Goal: Task Accomplishment & Management: Use online tool/utility

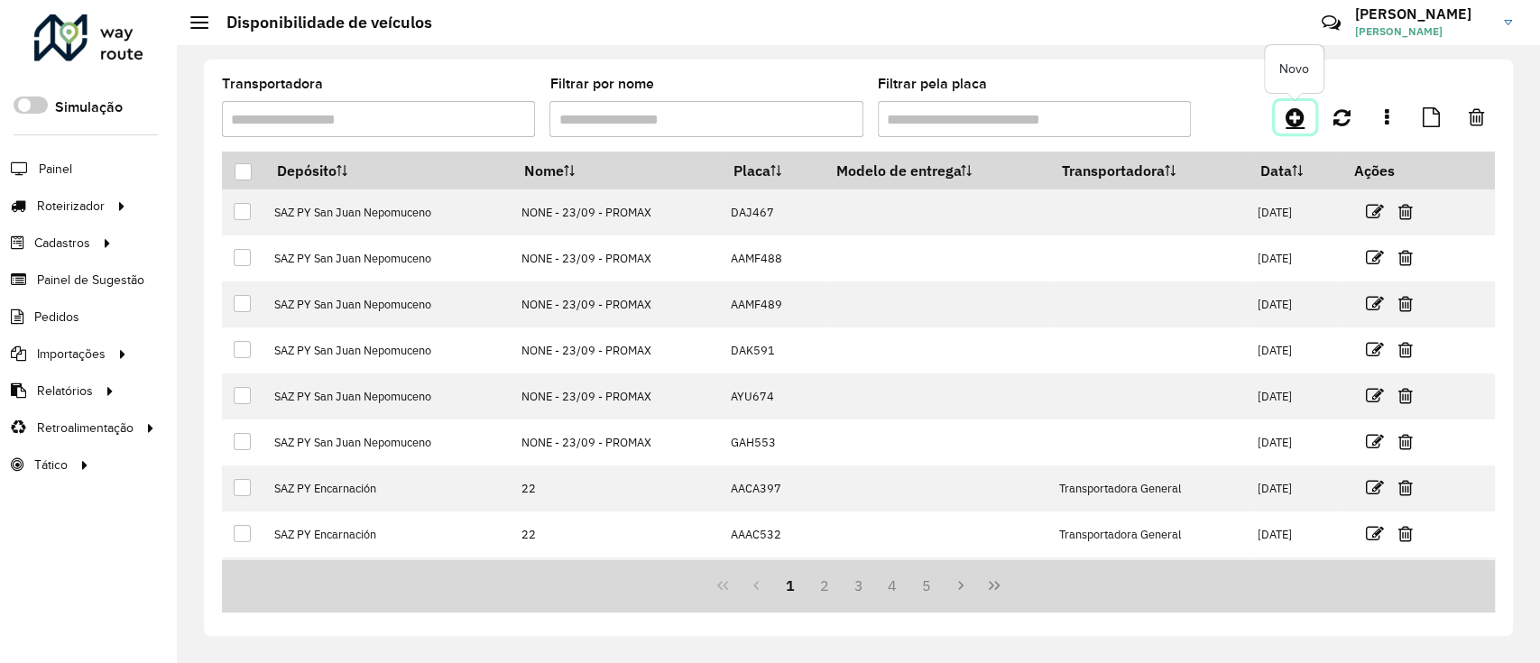
click at [1302, 107] on icon at bounding box center [1295, 117] width 19 height 22
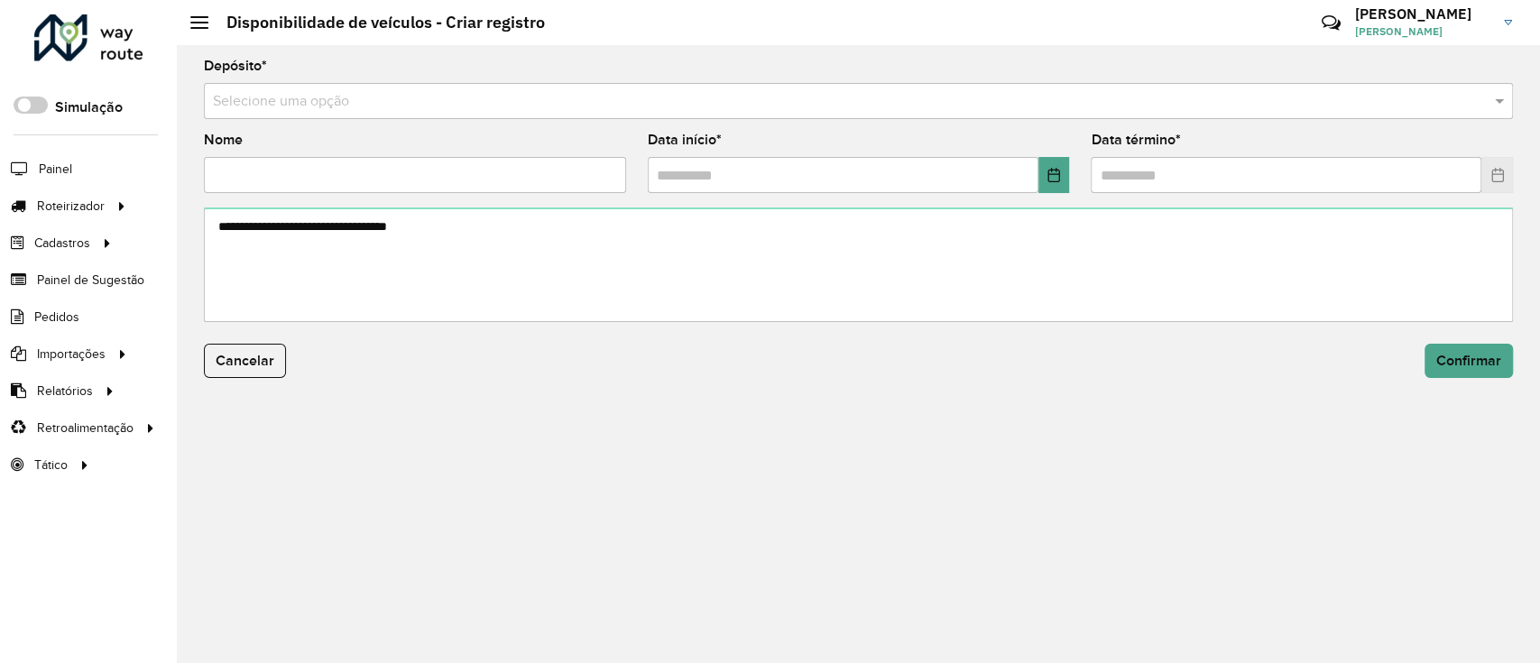
click at [688, 107] on input "text" at bounding box center [840, 102] width 1255 height 22
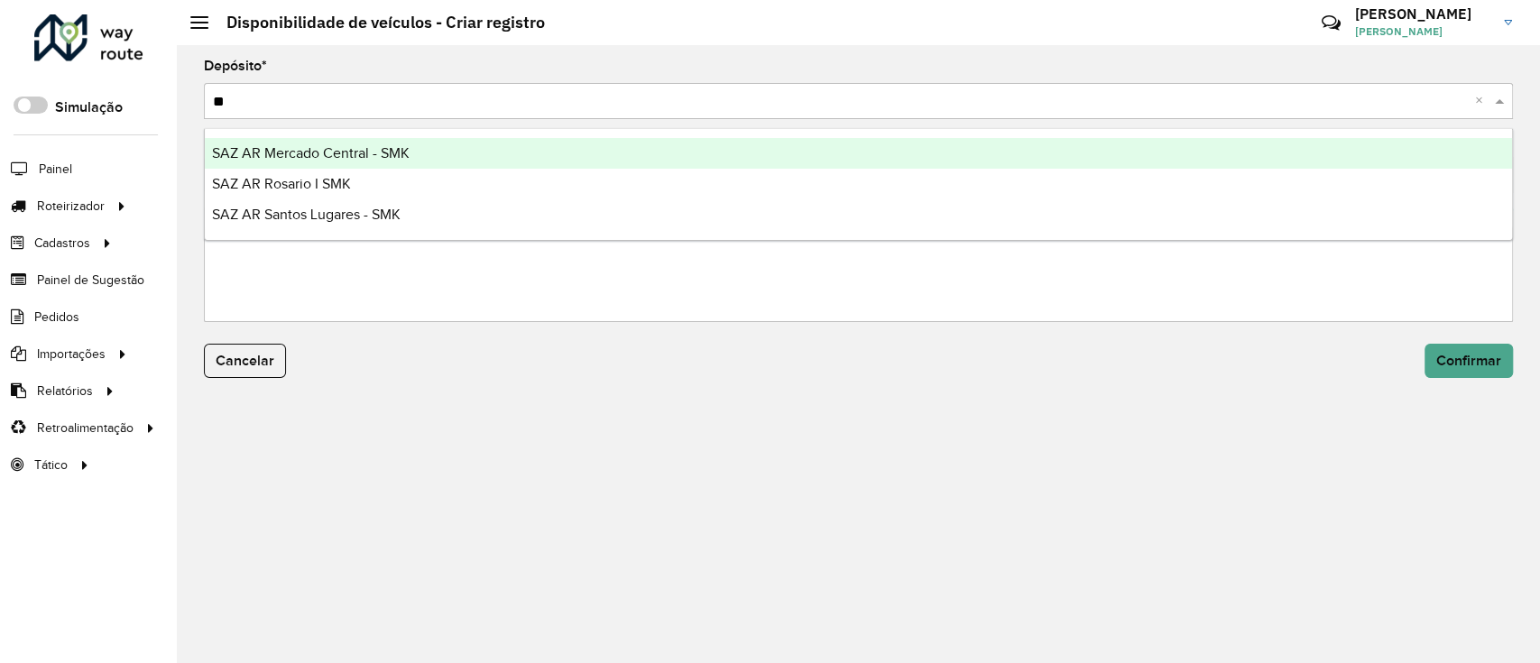
type input "***"
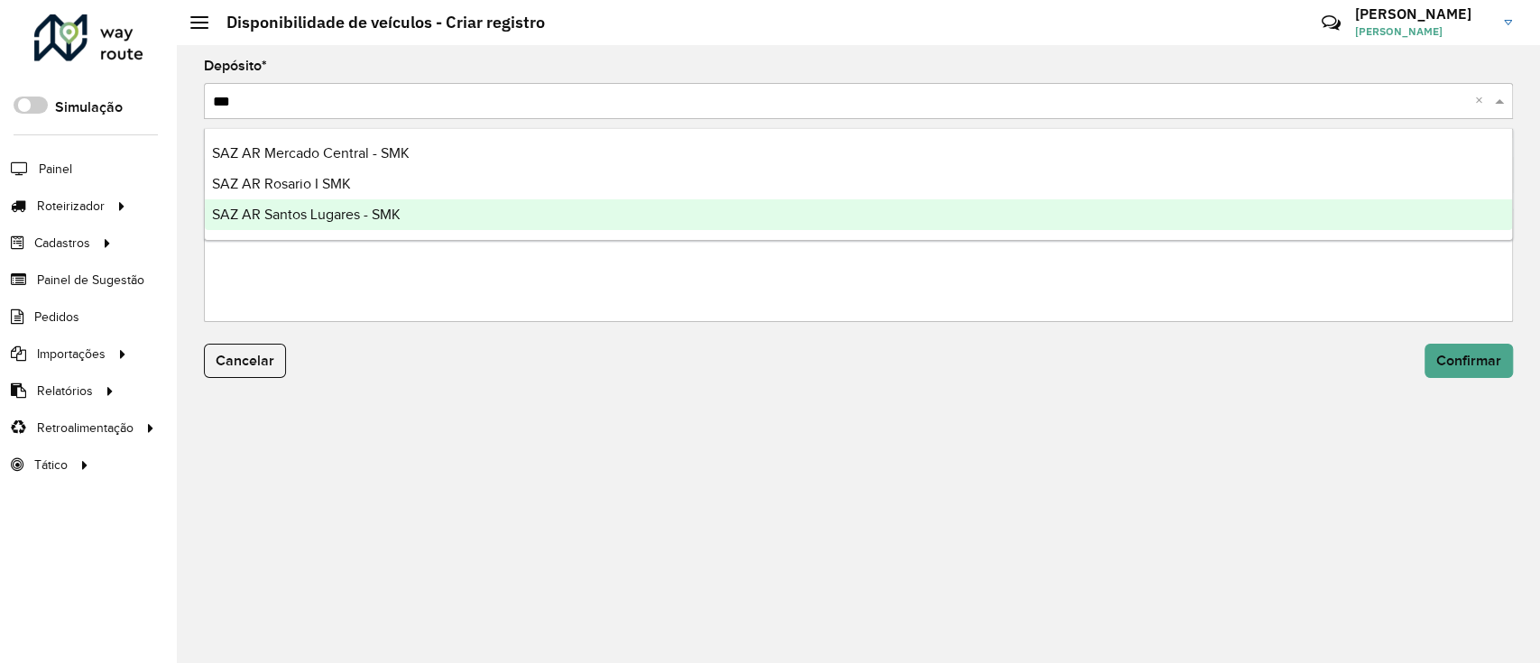
click at [374, 205] on div "SAZ AR Santos Lugares - SMK" at bounding box center [859, 214] width 1308 height 31
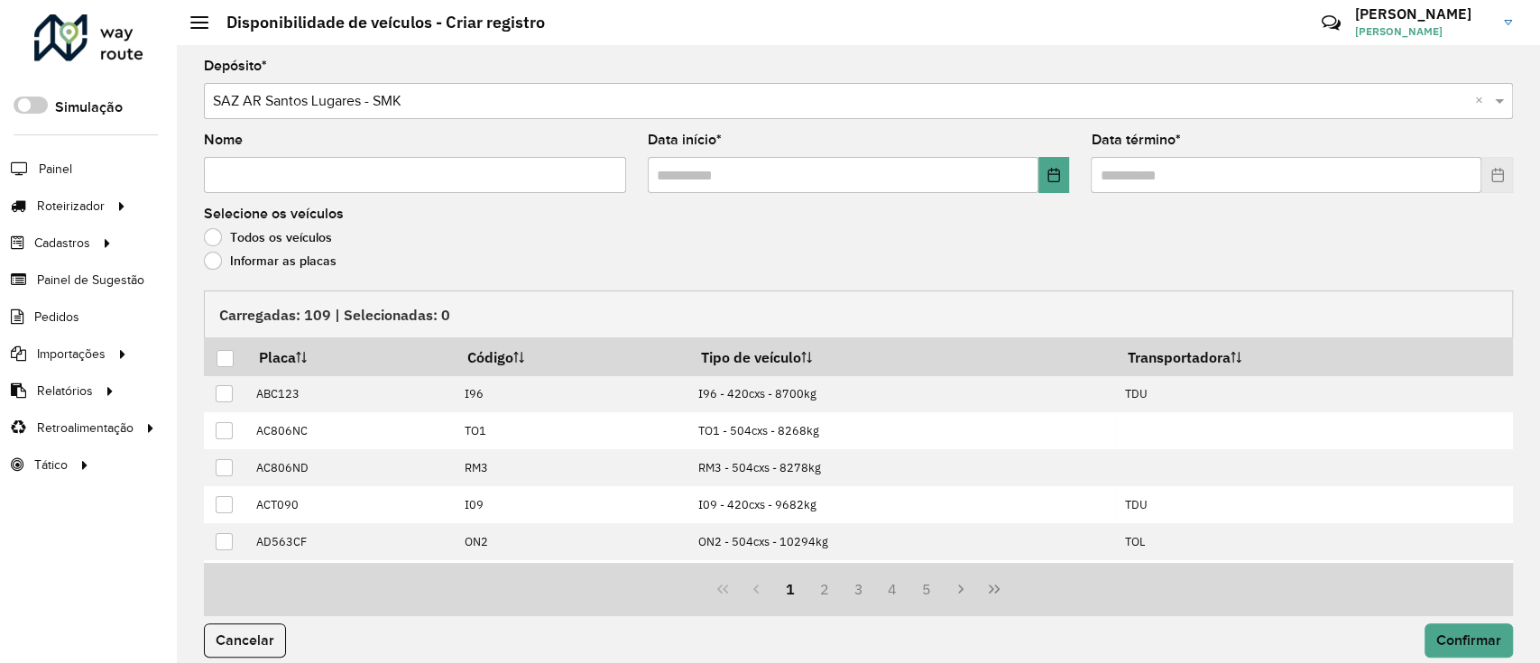
click at [382, 177] on input "Nome" at bounding box center [415, 175] width 422 height 36
type input "**********"
click at [1056, 173] on icon "Choose Date" at bounding box center [1054, 175] width 12 height 14
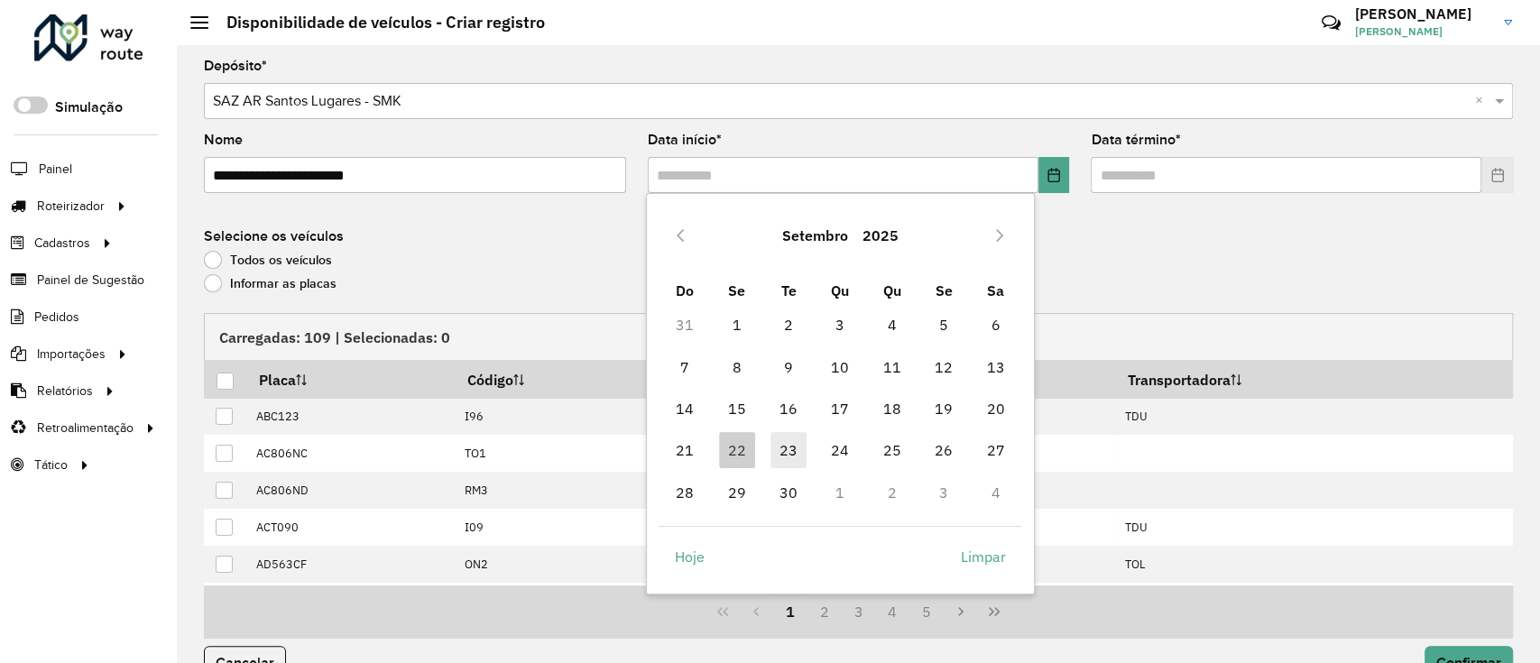
click at [783, 470] on td "23" at bounding box center [788, 451] width 51 height 42
click at [785, 458] on span "23" at bounding box center [789, 450] width 36 height 36
type input "**********"
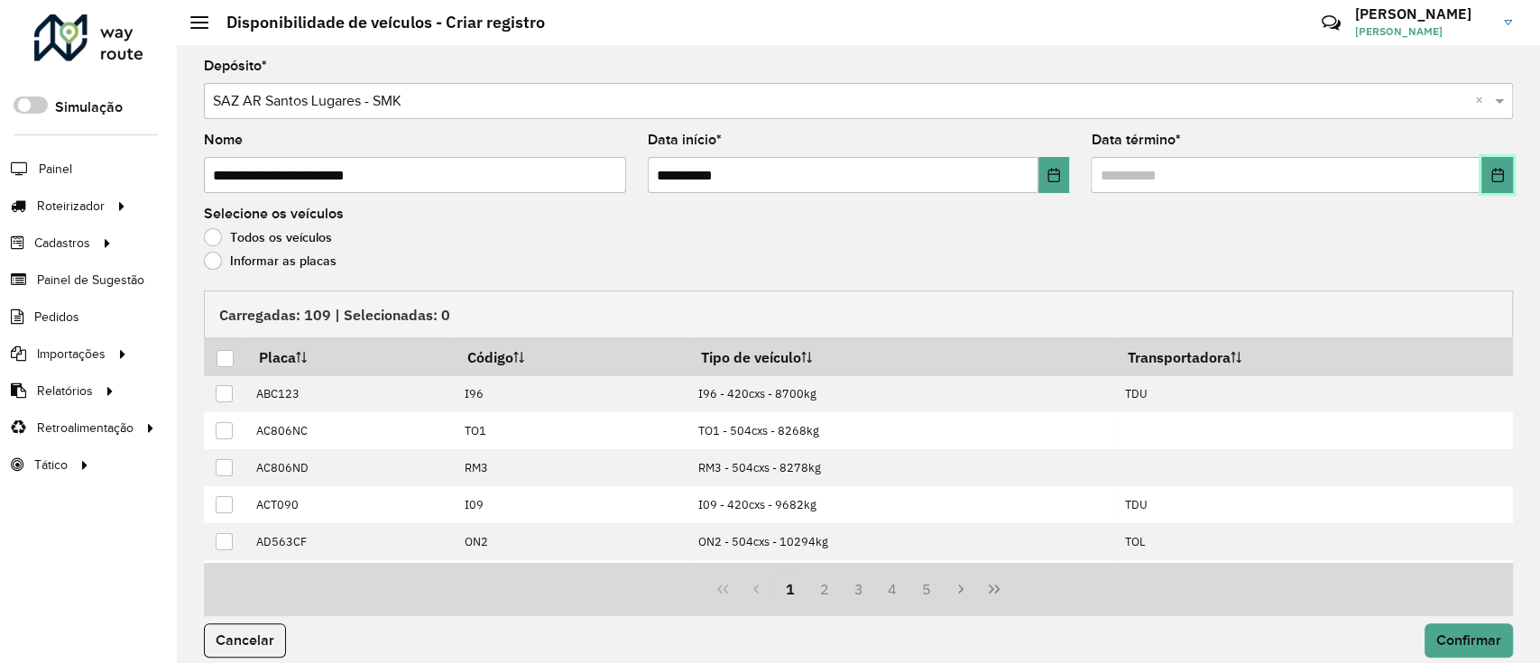
click at [1485, 162] on button "Choose Date" at bounding box center [1498, 175] width 32 height 36
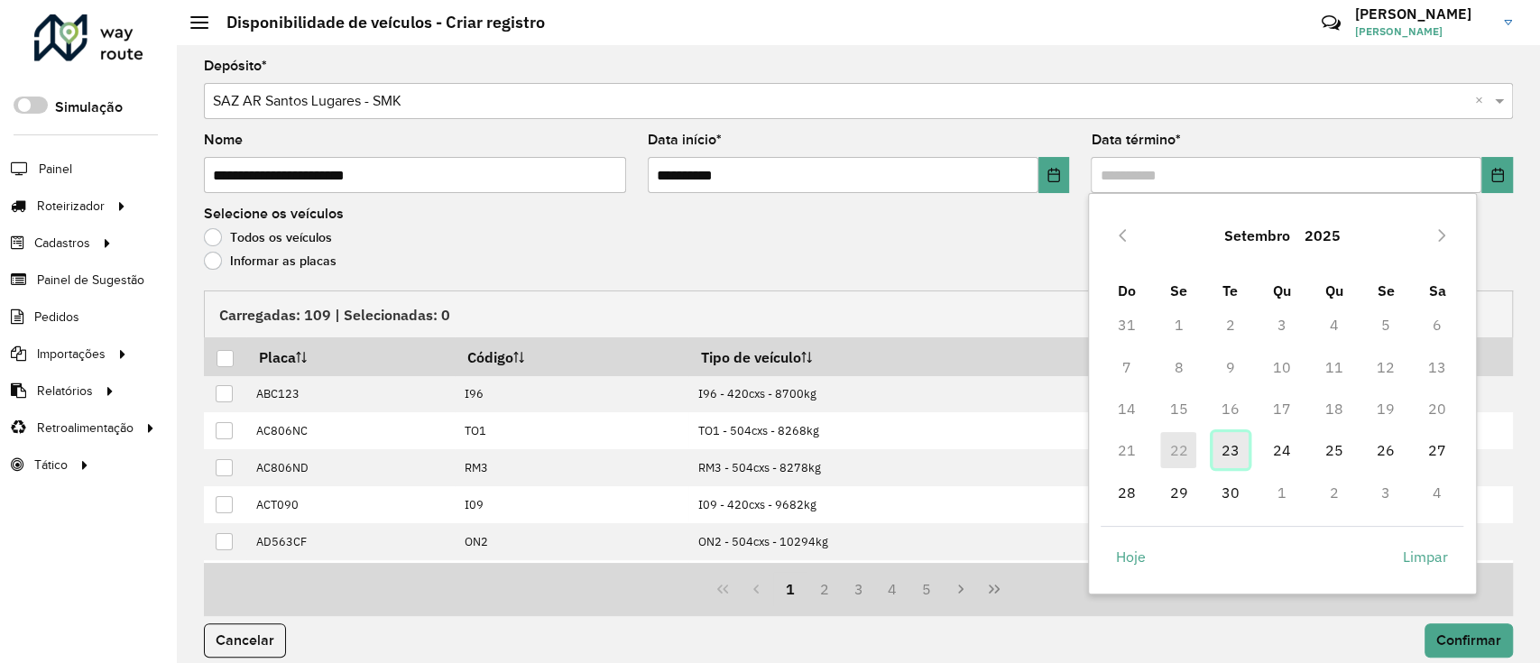
click at [1227, 453] on span "23" at bounding box center [1231, 450] width 36 height 36
type input "**********"
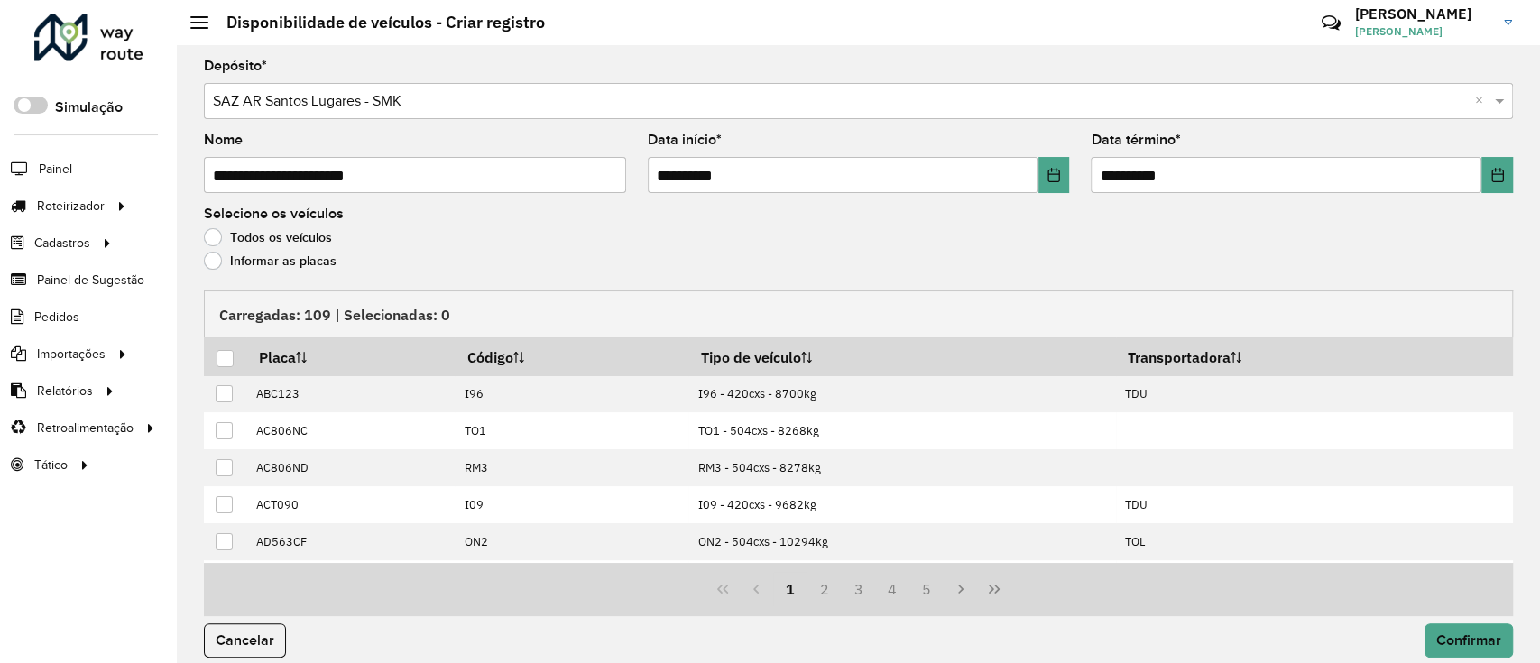
click at [285, 263] on label "Informar as placas" at bounding box center [270, 261] width 133 height 18
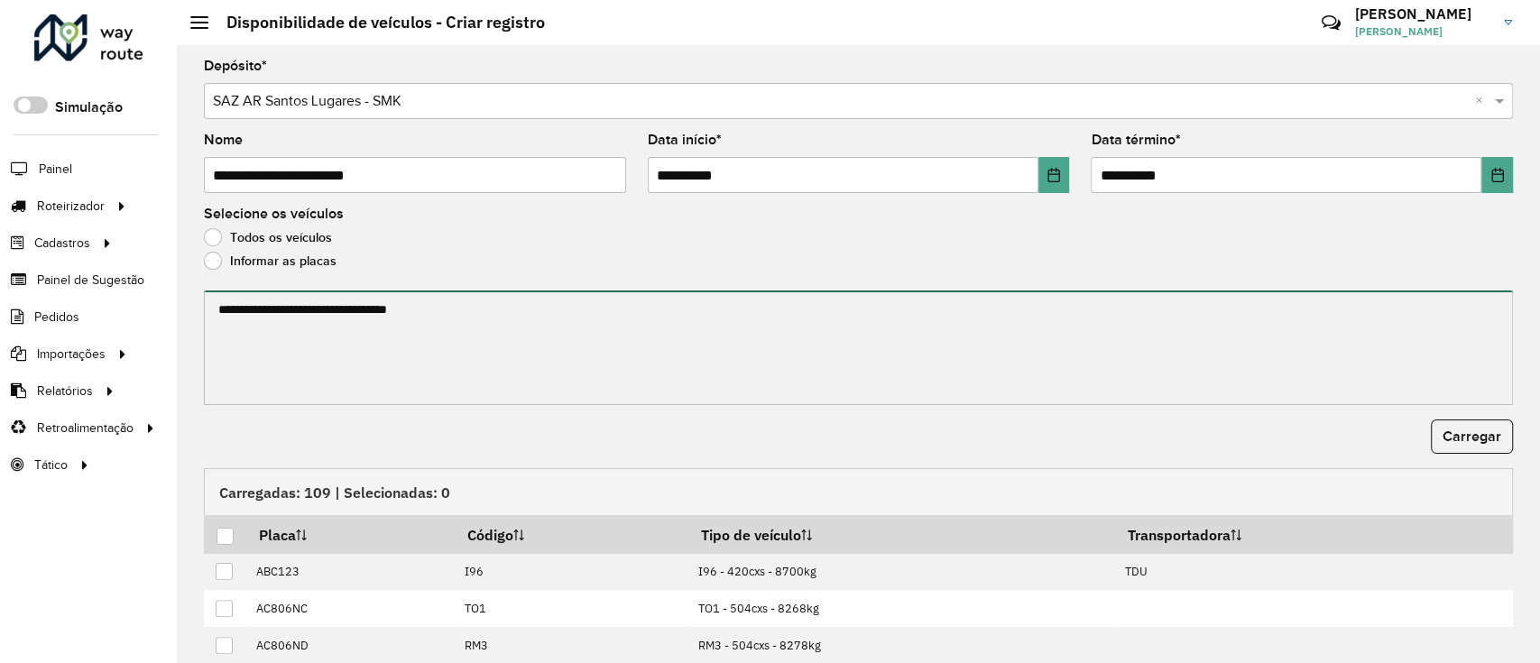
click at [276, 318] on textarea at bounding box center [858, 348] width 1309 height 115
paste textarea "****** ****** ****** ****** ******* ******* ******* ****** ****** ****** ******…"
paste textarea "**********"
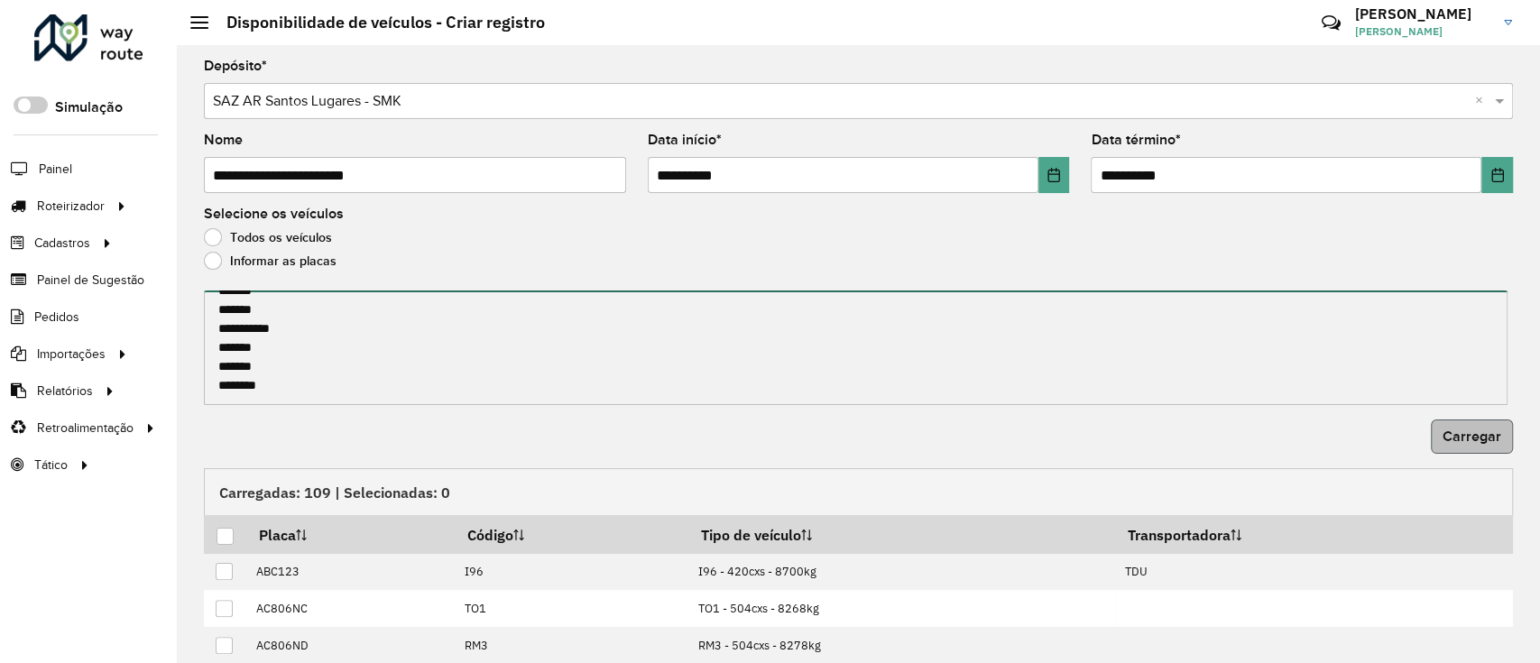
type textarea "**********"
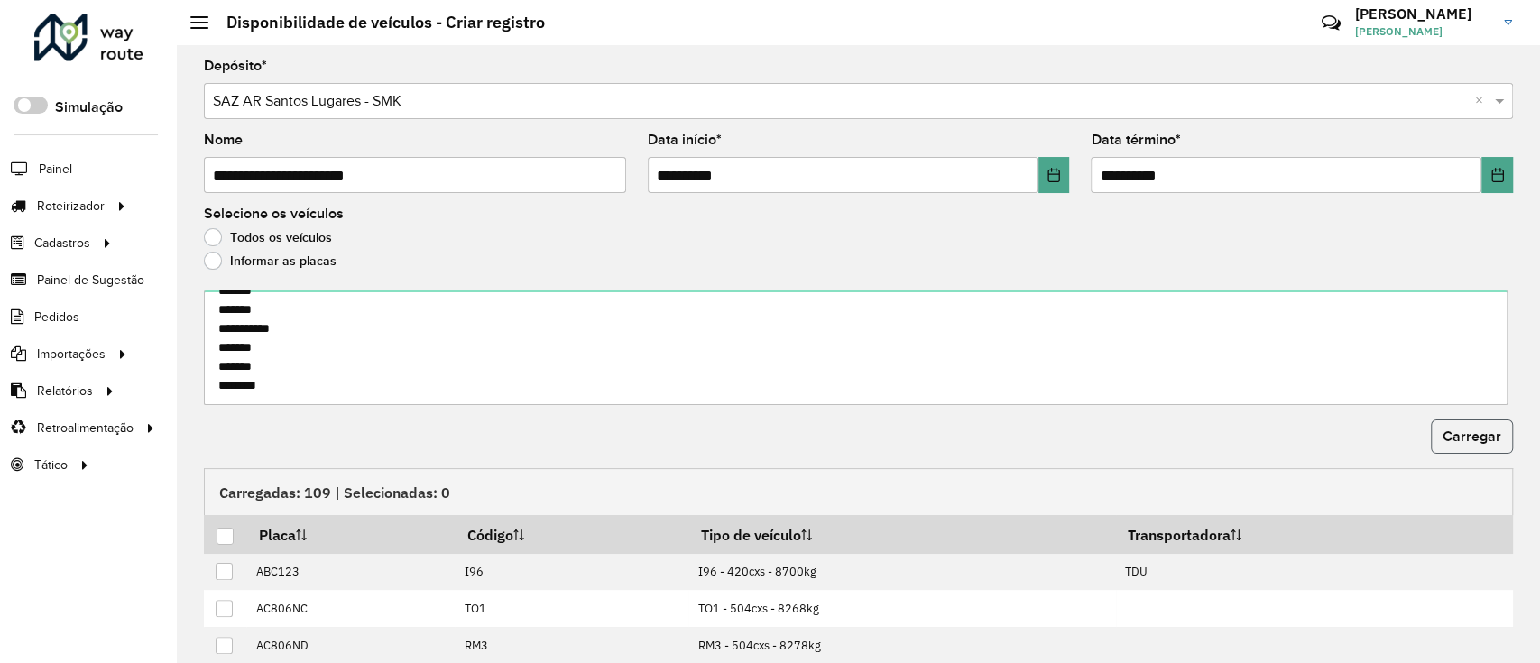
click at [1488, 426] on button "Carregar" at bounding box center [1472, 437] width 82 height 34
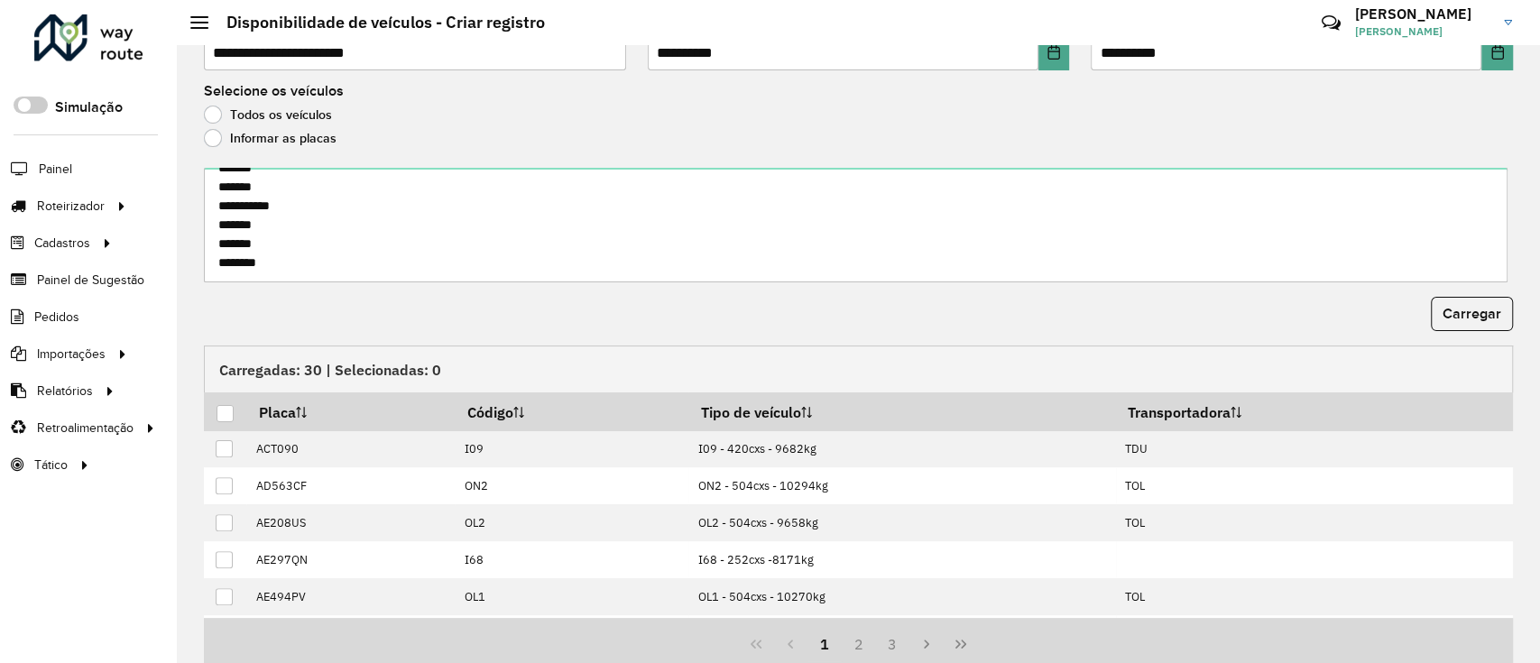
scroll to position [127, 0]
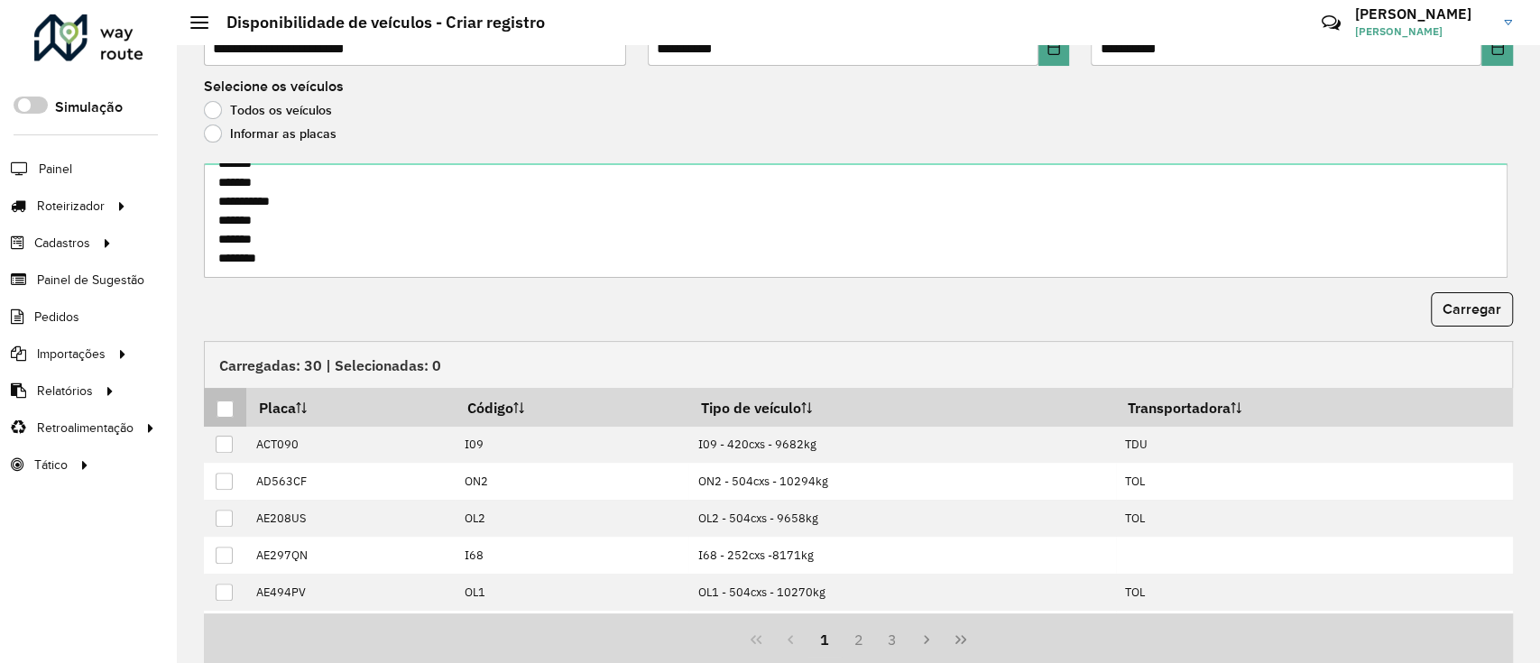
click at [225, 411] on div at bounding box center [225, 409] width 17 height 17
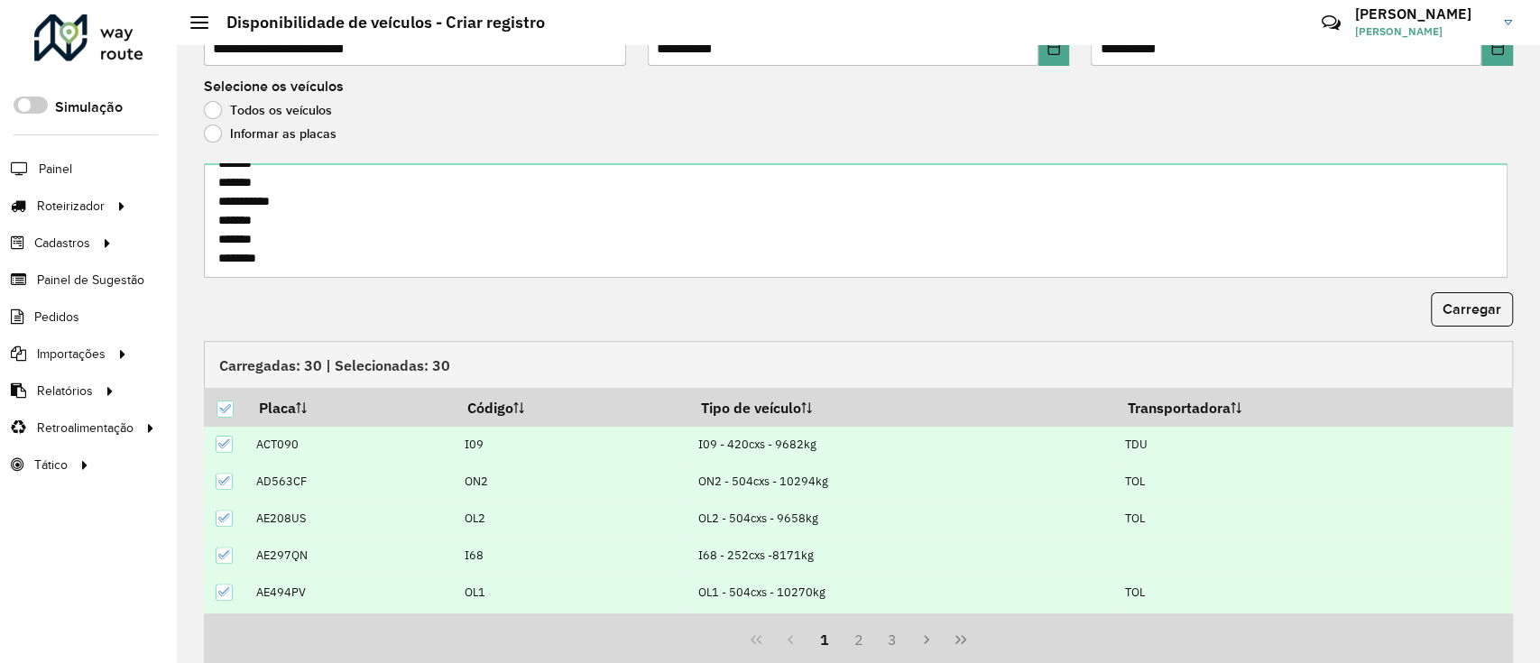
scroll to position [194, 0]
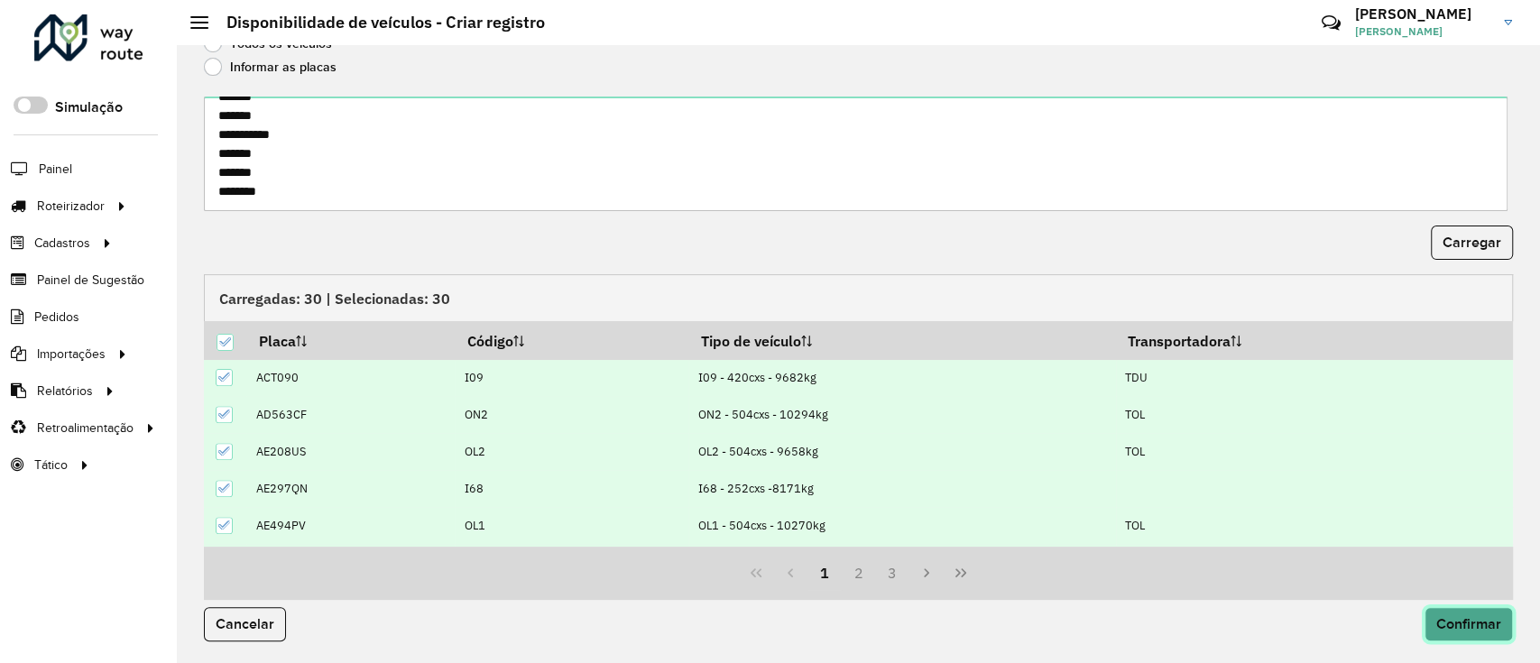
click at [1429, 614] on button "Confirmar" at bounding box center [1469, 624] width 88 height 34
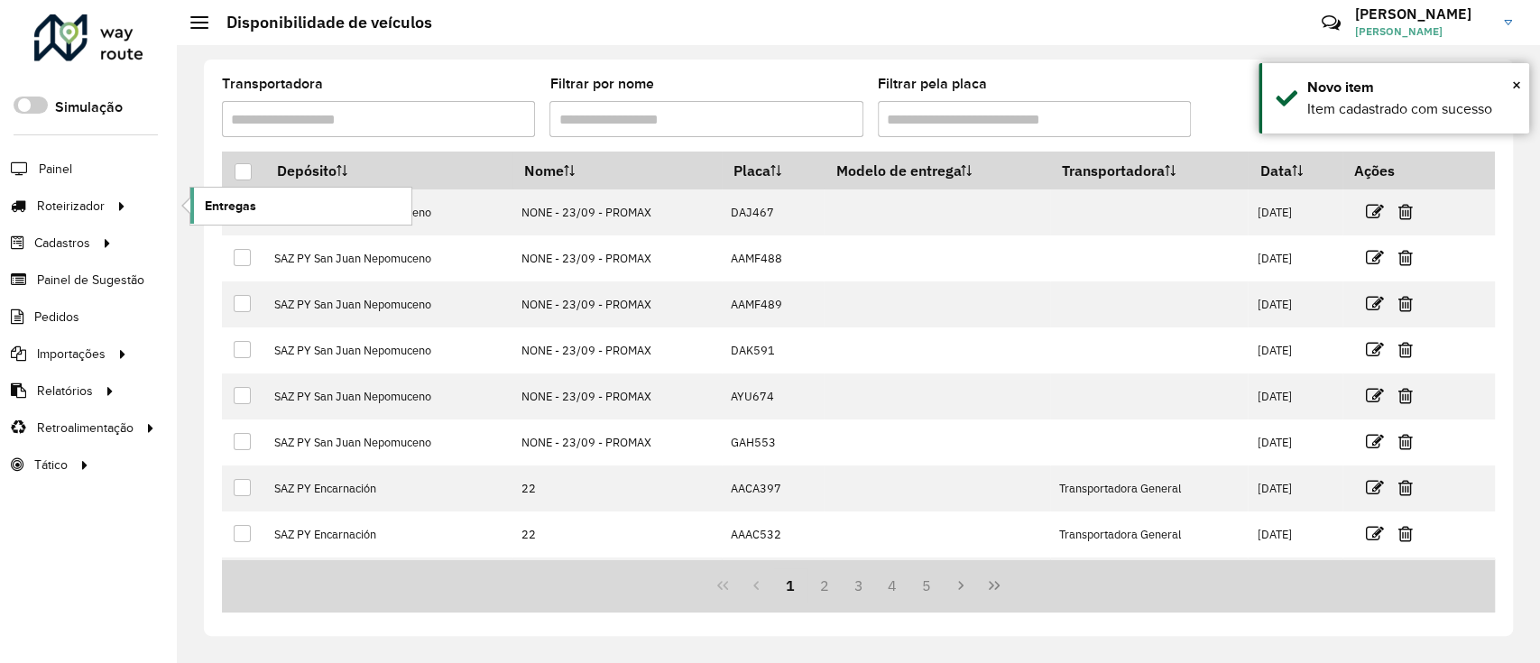
click at [236, 206] on span "Entregas" at bounding box center [230, 206] width 51 height 19
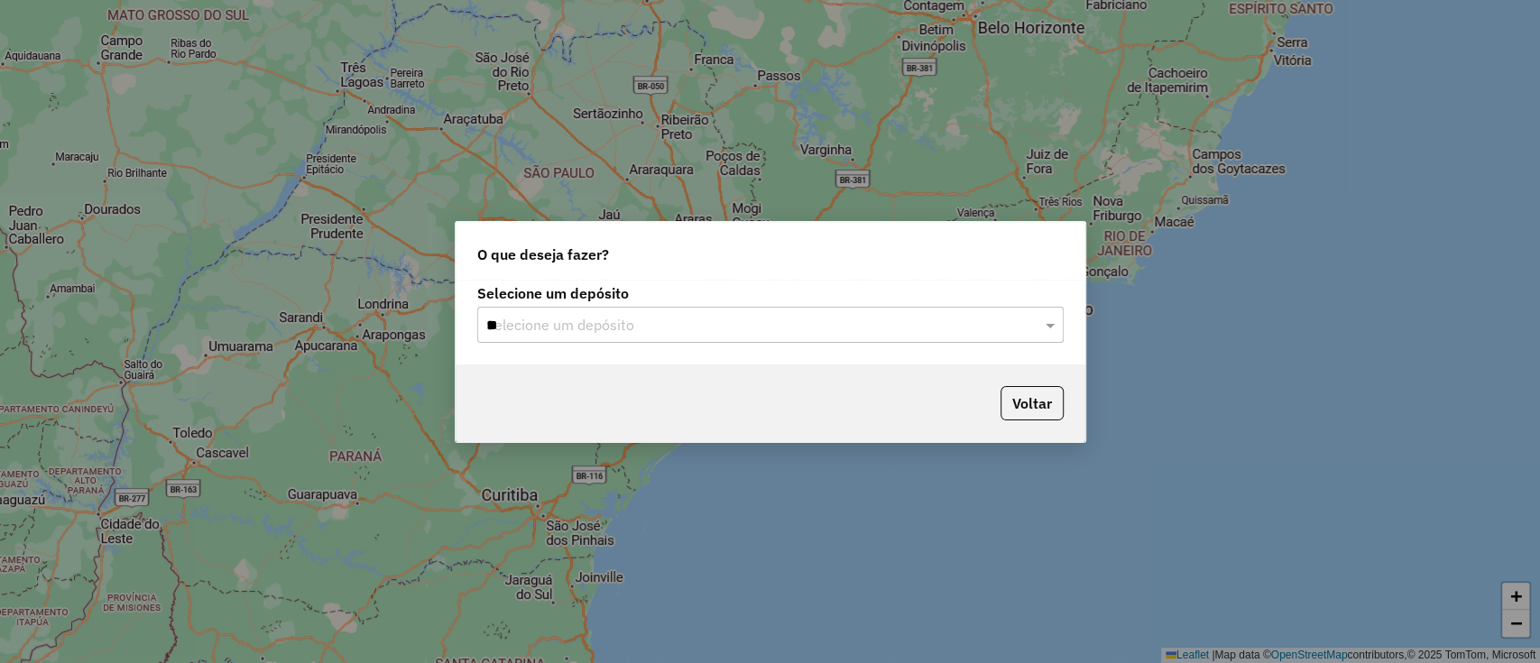
type input "***"
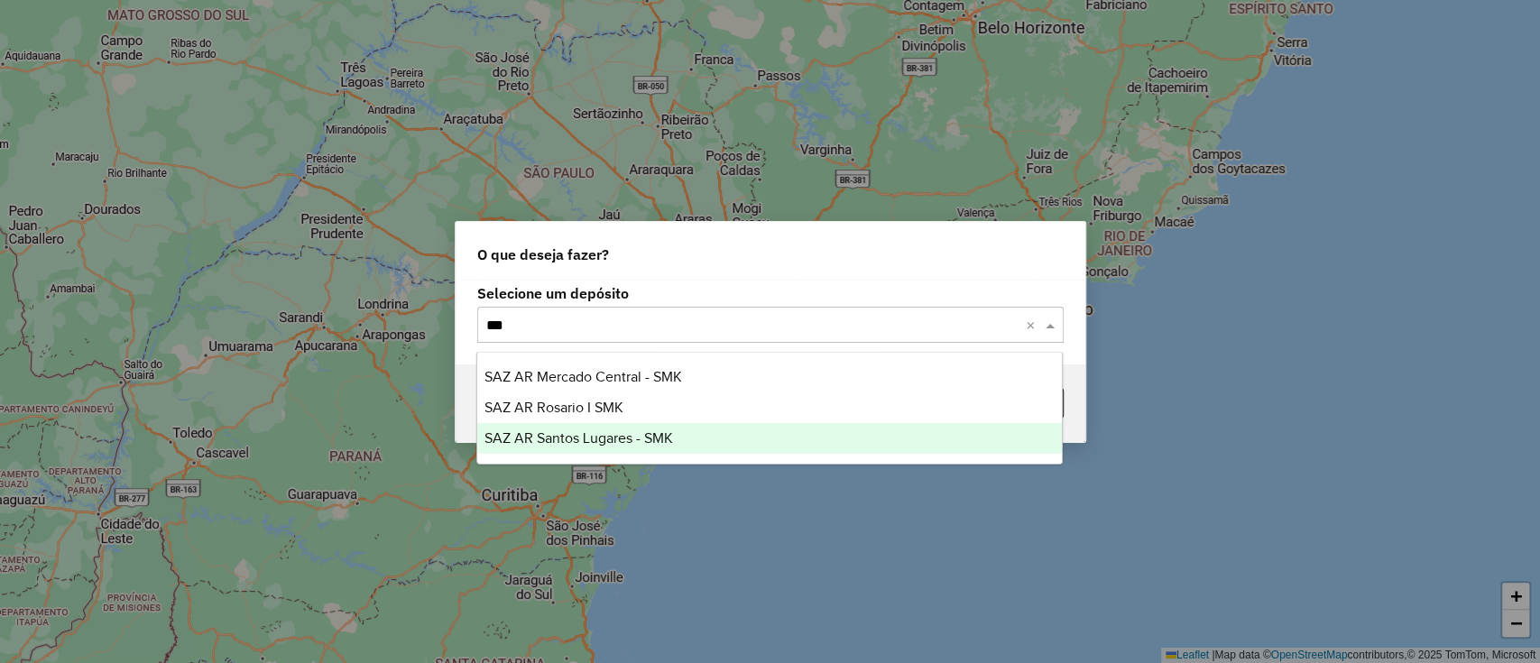
click at [533, 442] on span "SAZ AR Santos Lugares - SMK" at bounding box center [579, 437] width 189 height 15
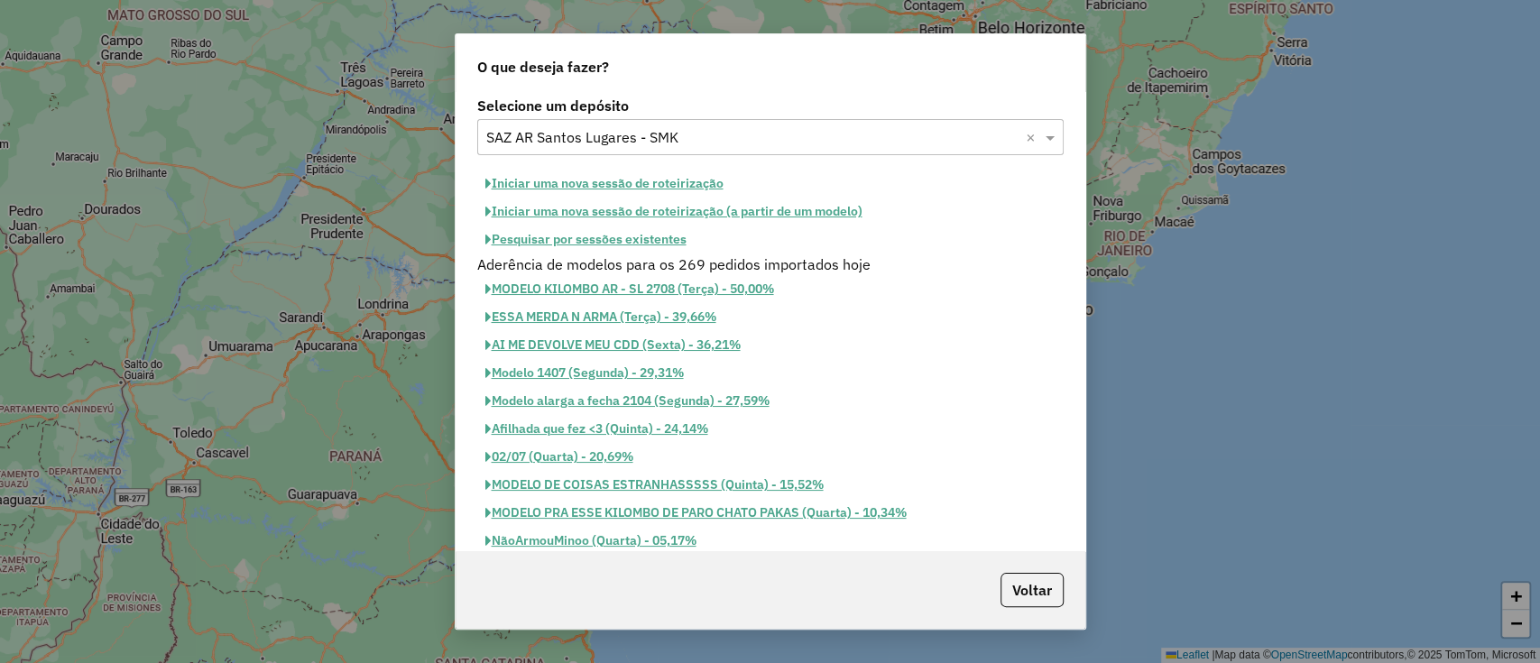
click at [689, 184] on button "Iniciar uma nova sessão de roteirização" at bounding box center [604, 184] width 254 height 28
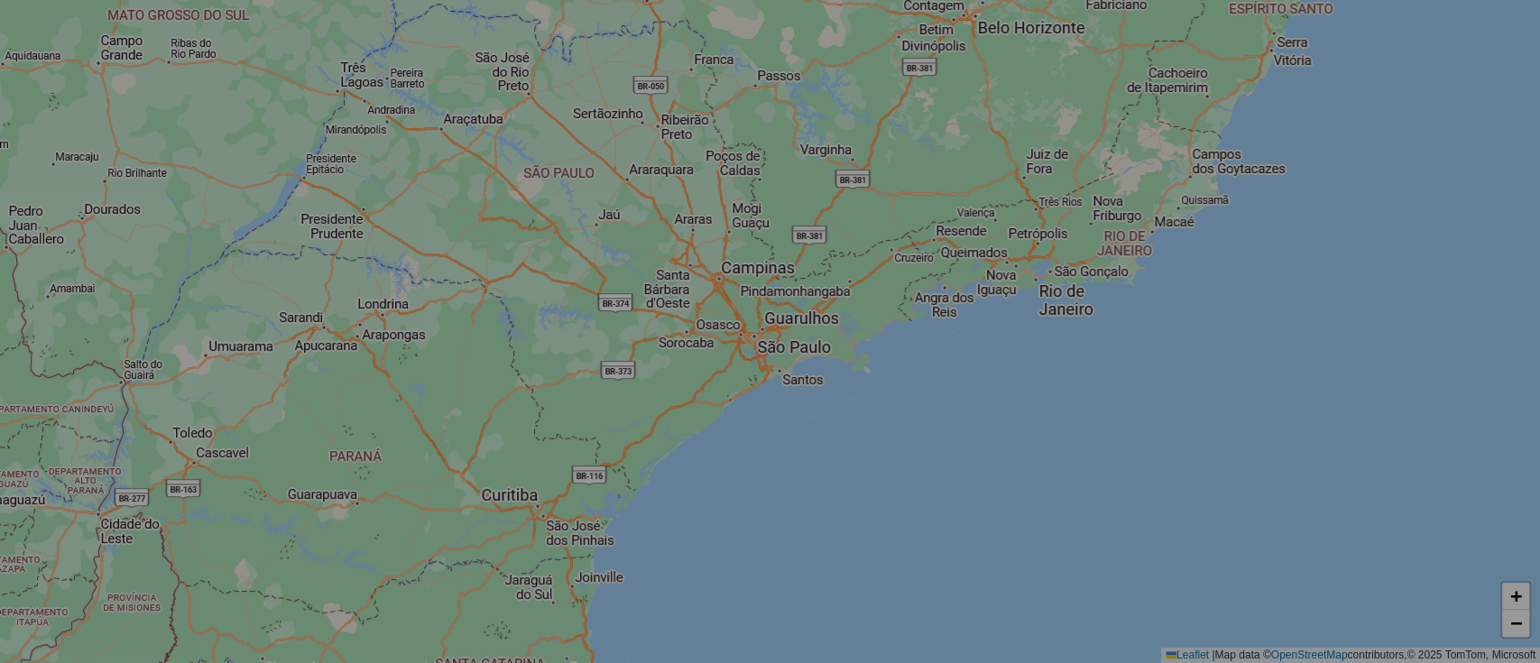
select select "*"
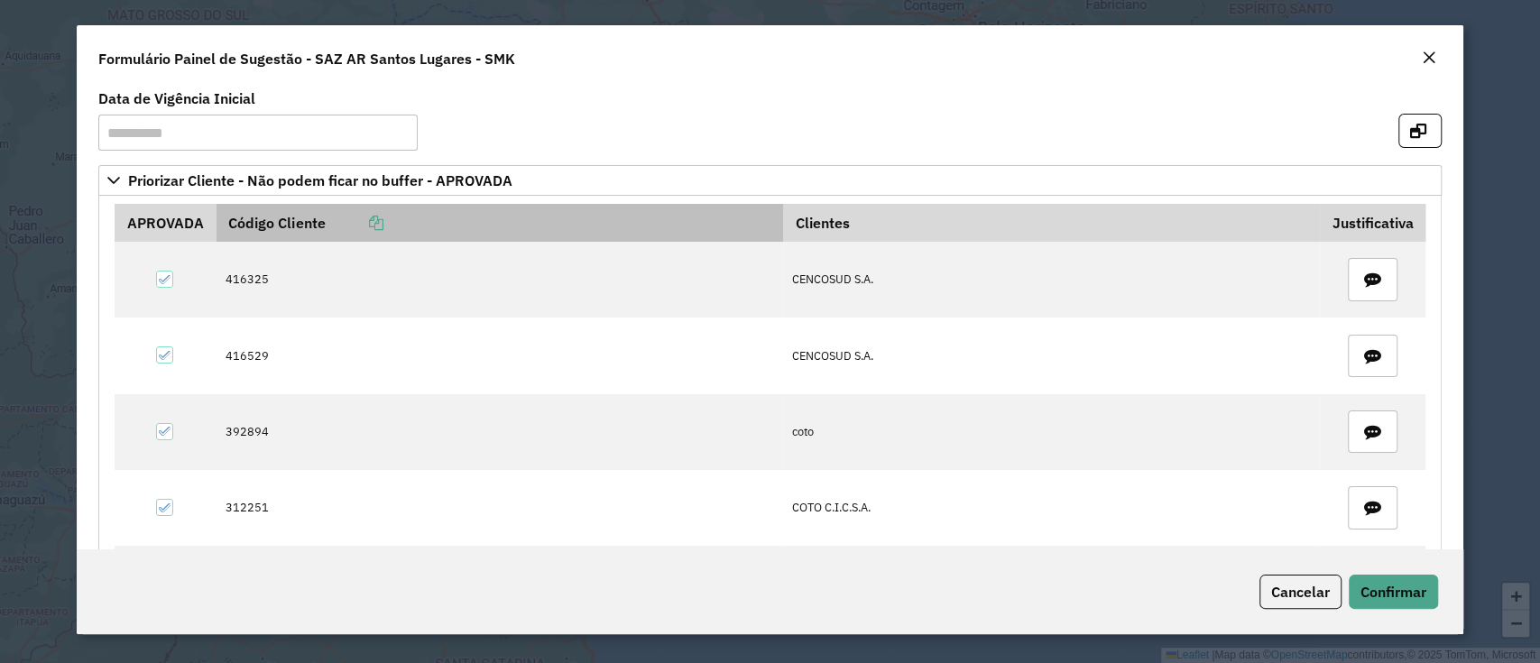
click at [382, 218] on icon at bounding box center [375, 223] width 14 height 14
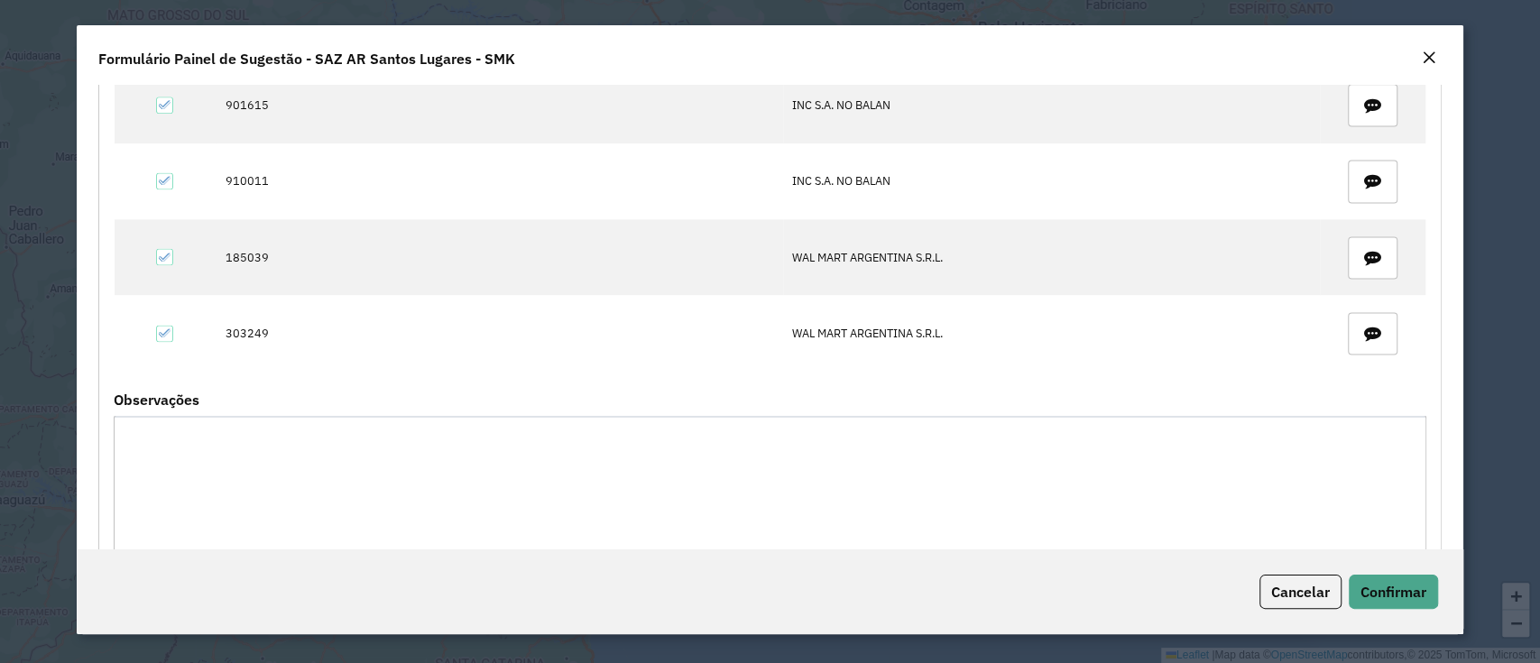
scroll to position [1754, 0]
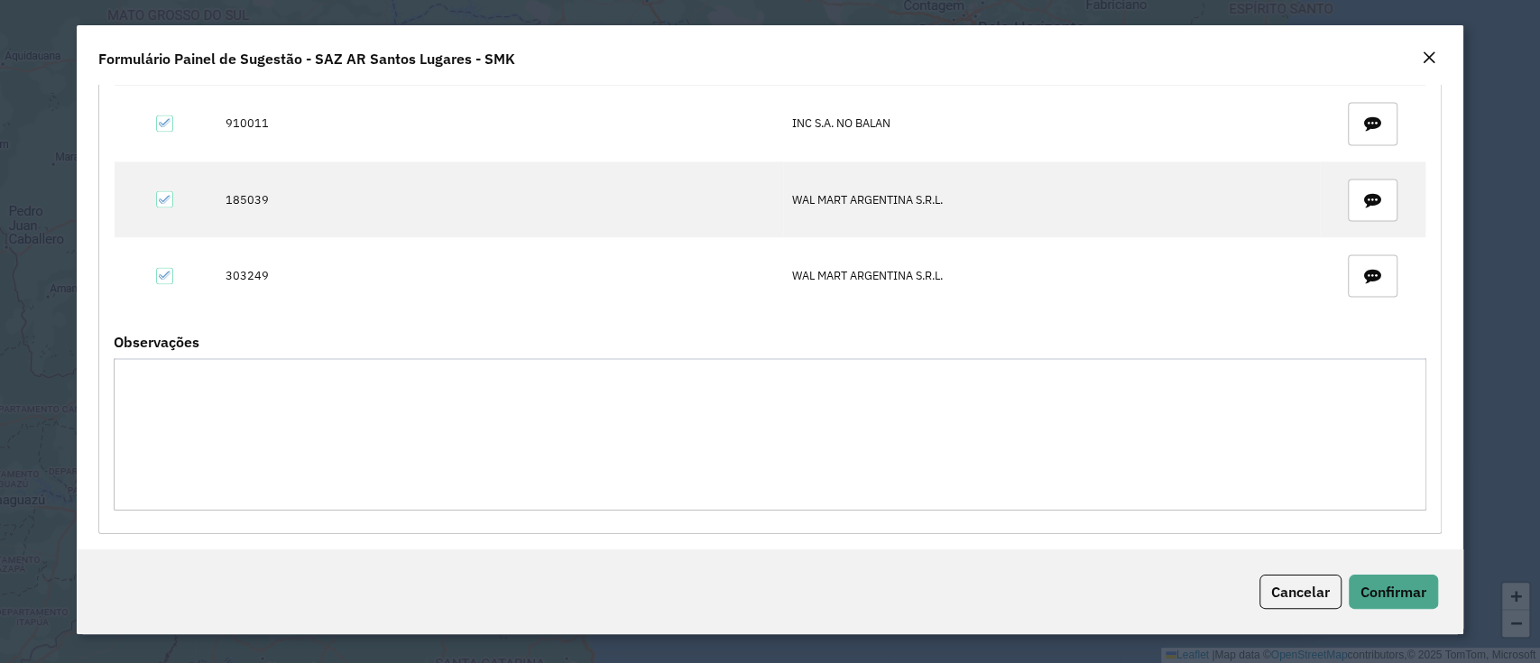
click at [1402, 570] on div "Cancelar Confirmar" at bounding box center [770, 592] width 1386 height 85
click at [1395, 603] on button "Confirmar" at bounding box center [1393, 592] width 89 height 34
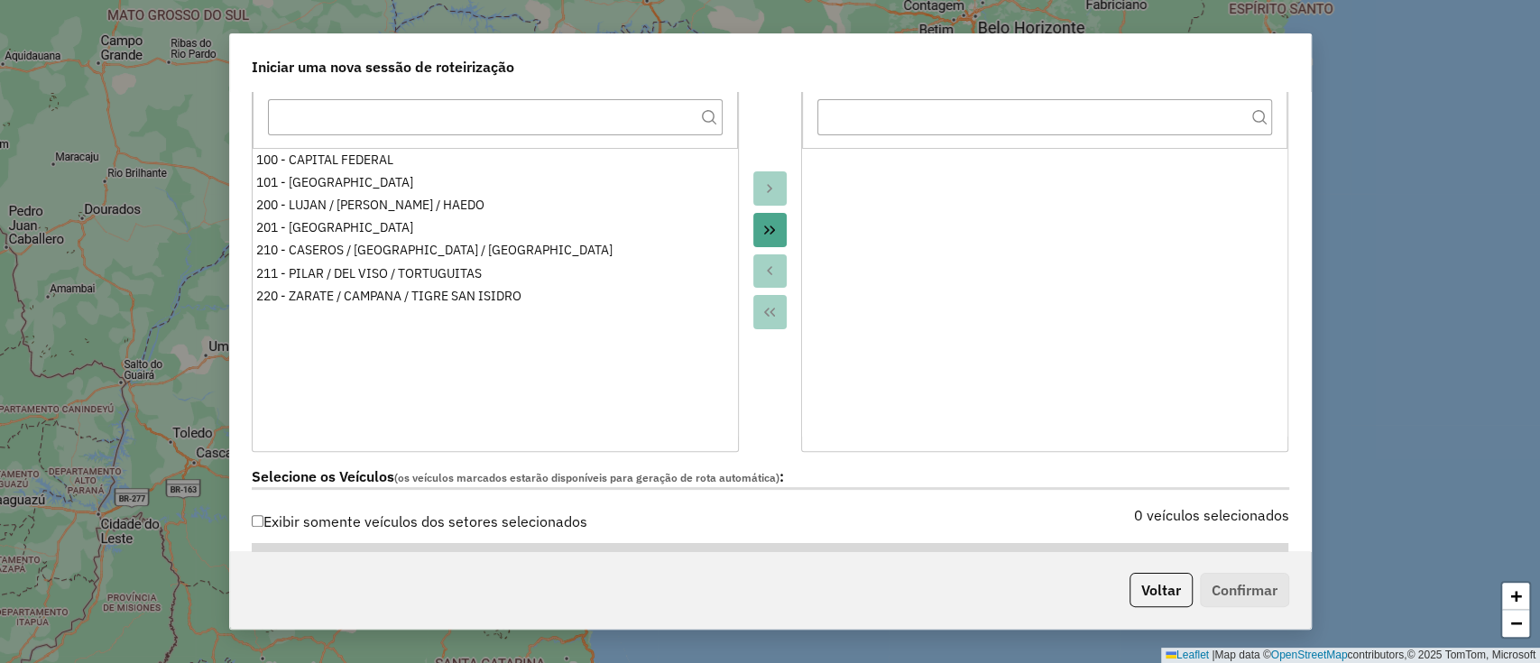
scroll to position [601, 0]
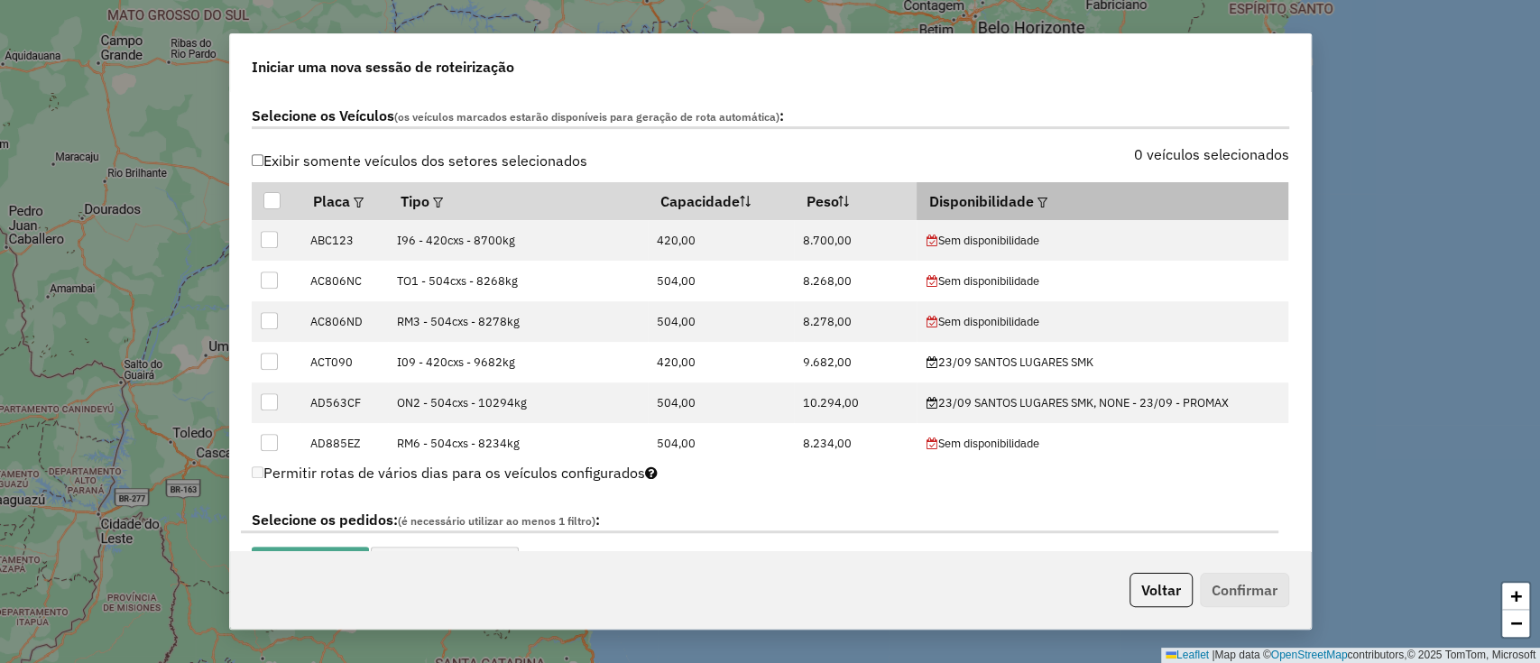
click at [1041, 193] on th "Disponibilidade" at bounding box center [1103, 201] width 372 height 38
click at [1034, 191] on div at bounding box center [1041, 201] width 14 height 22
click at [1022, 192] on th "Disponibilidade" at bounding box center [1103, 201] width 372 height 38
click at [1038, 198] on em at bounding box center [1043, 203] width 10 height 10
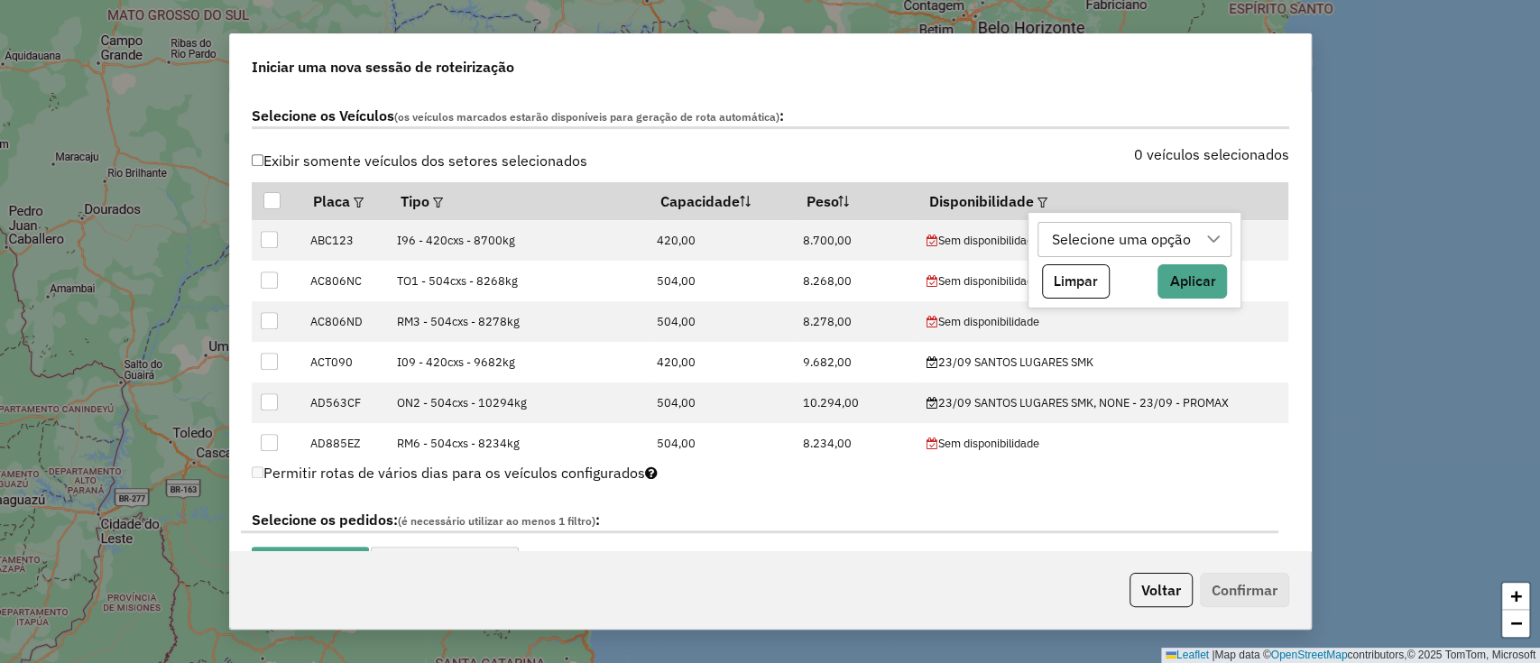
click at [1073, 244] on div "Selecione uma opção" at bounding box center [1122, 240] width 152 height 34
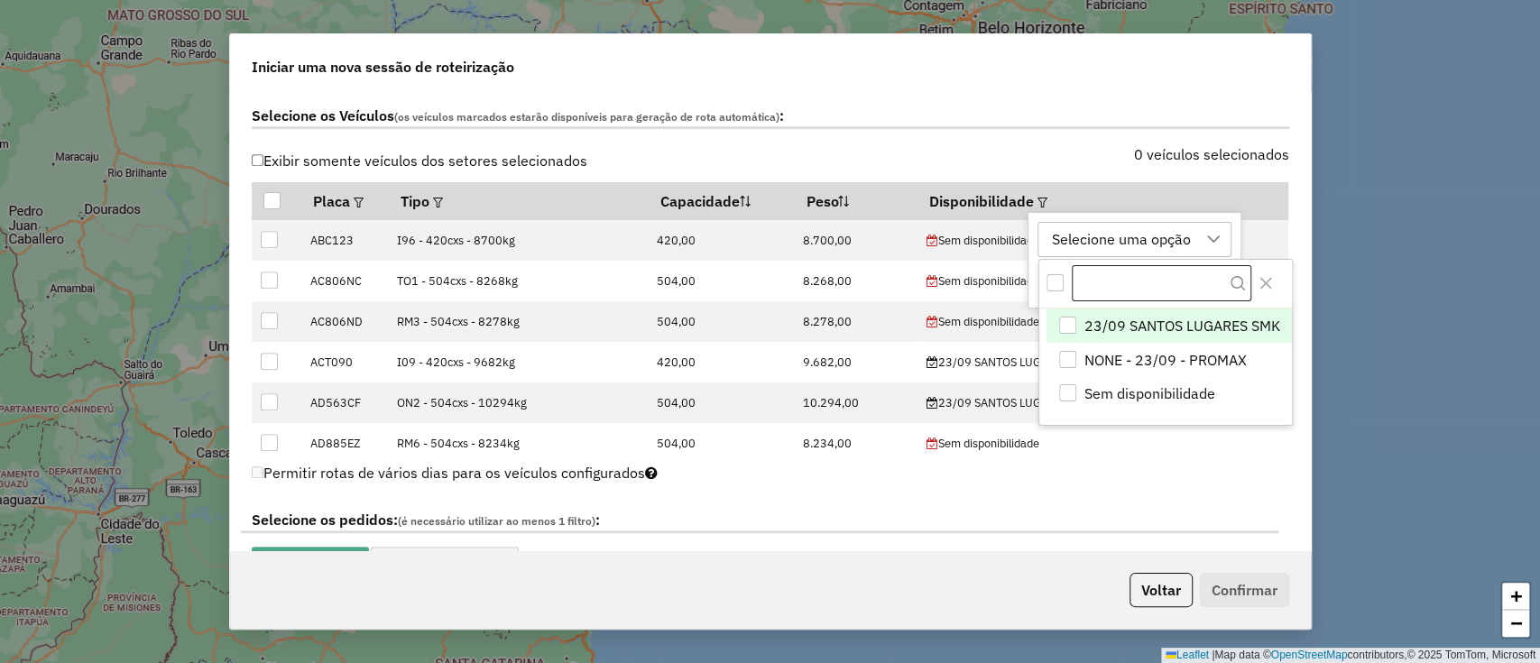
scroll to position [14, 81]
click at [1104, 313] on li "23/09 SANTOS LUGARES SMK" at bounding box center [1169, 326] width 245 height 34
click at [1263, 278] on icon "Close" at bounding box center [1266, 283] width 14 height 14
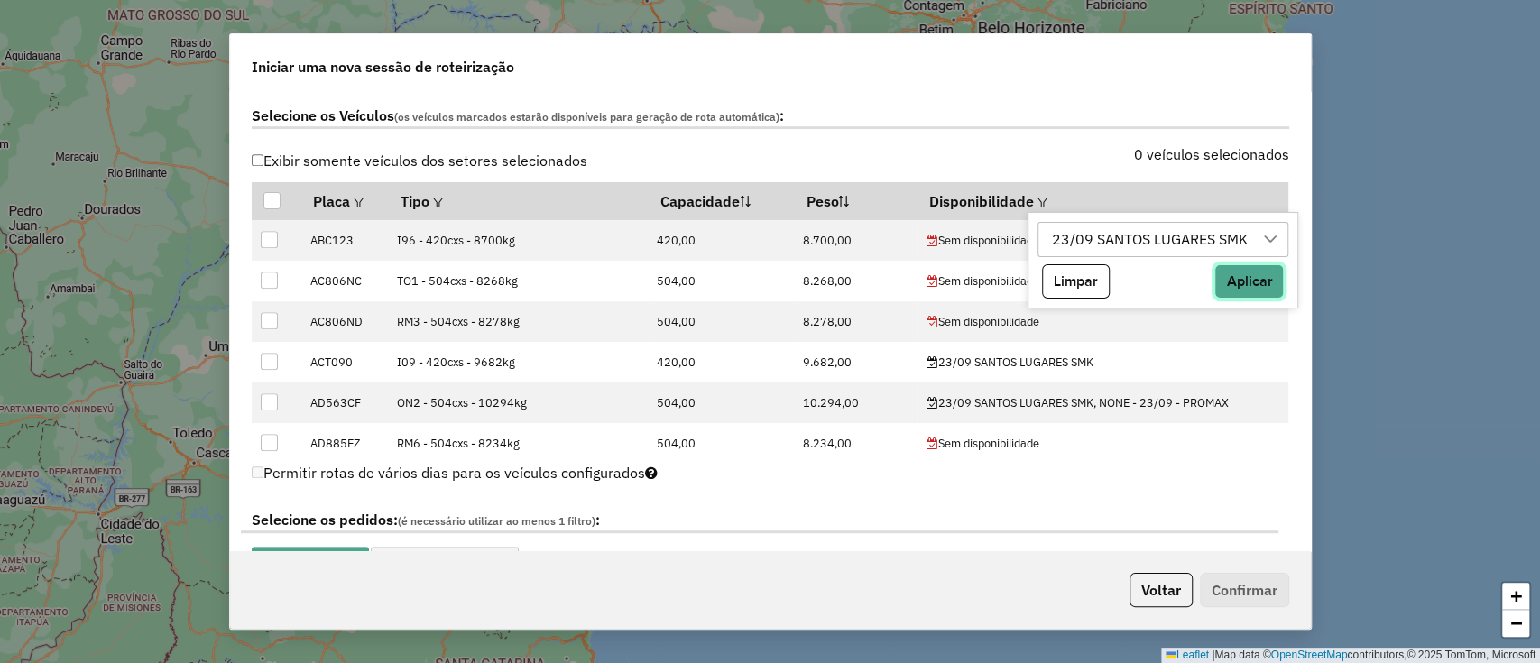
click at [1260, 282] on button "Aplicar" at bounding box center [1249, 281] width 69 height 34
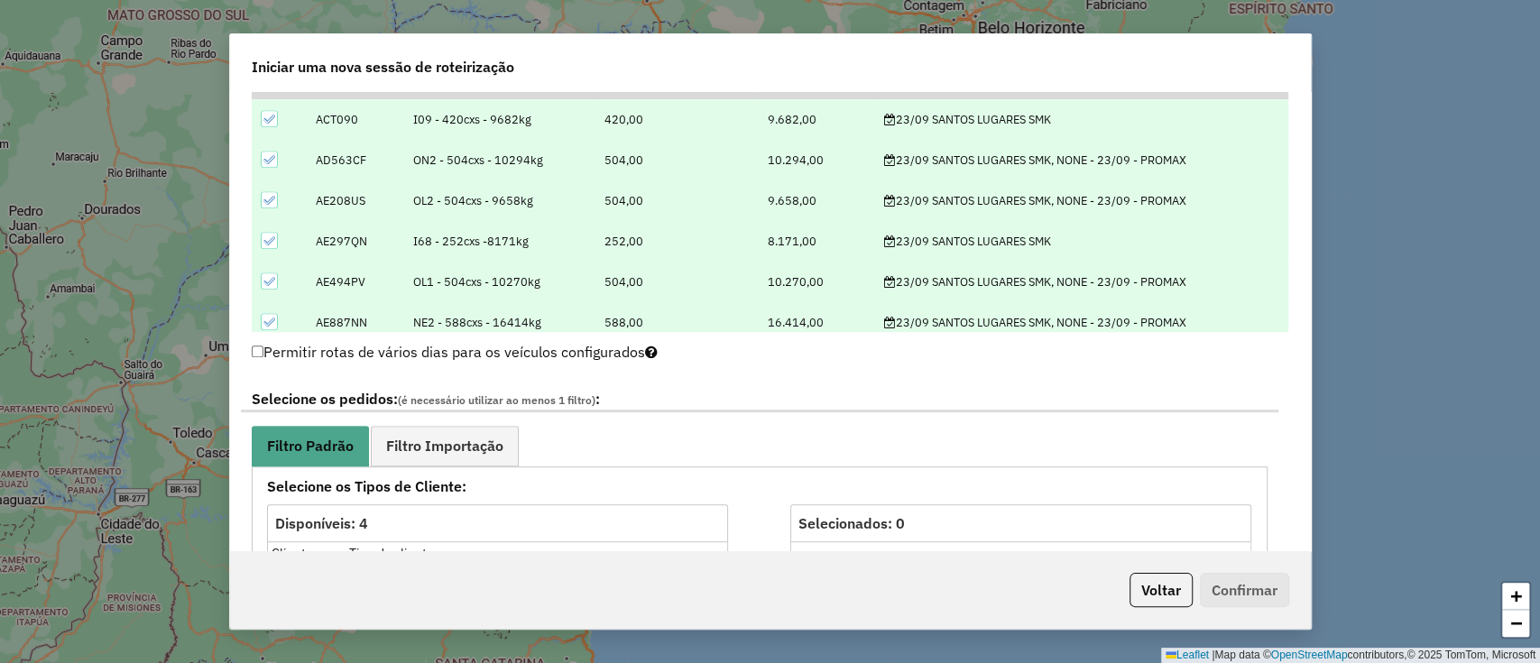
scroll to position [962, 0]
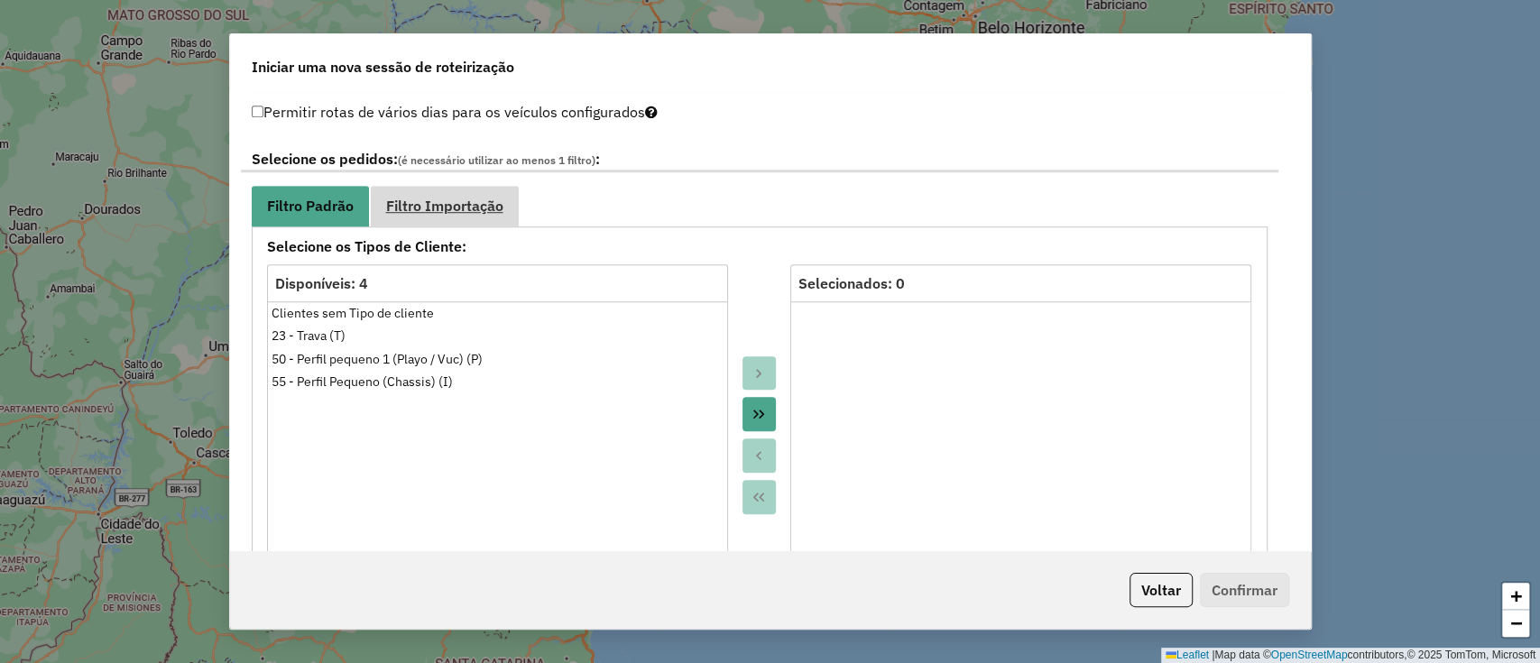
click at [433, 191] on link "Filtro Importação" at bounding box center [445, 206] width 148 height 41
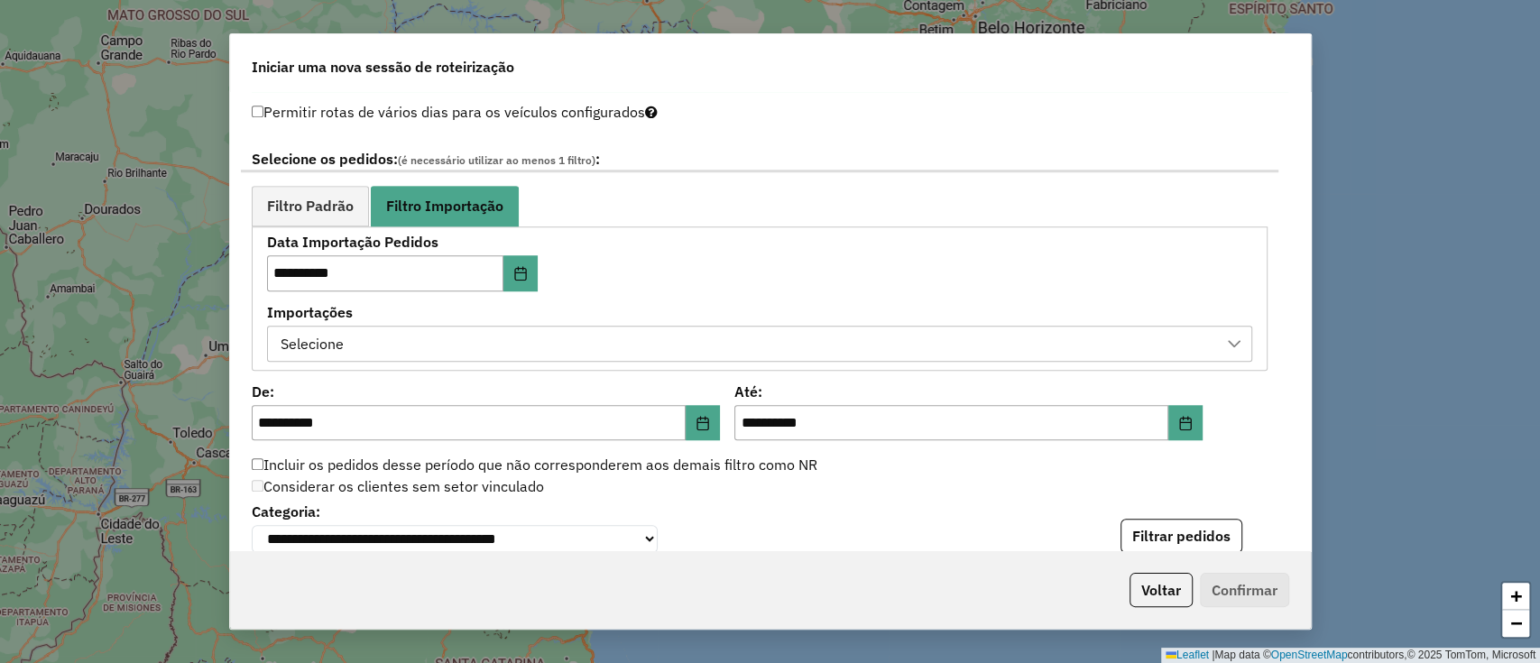
click at [353, 337] on div "Selecione" at bounding box center [746, 344] width 942 height 34
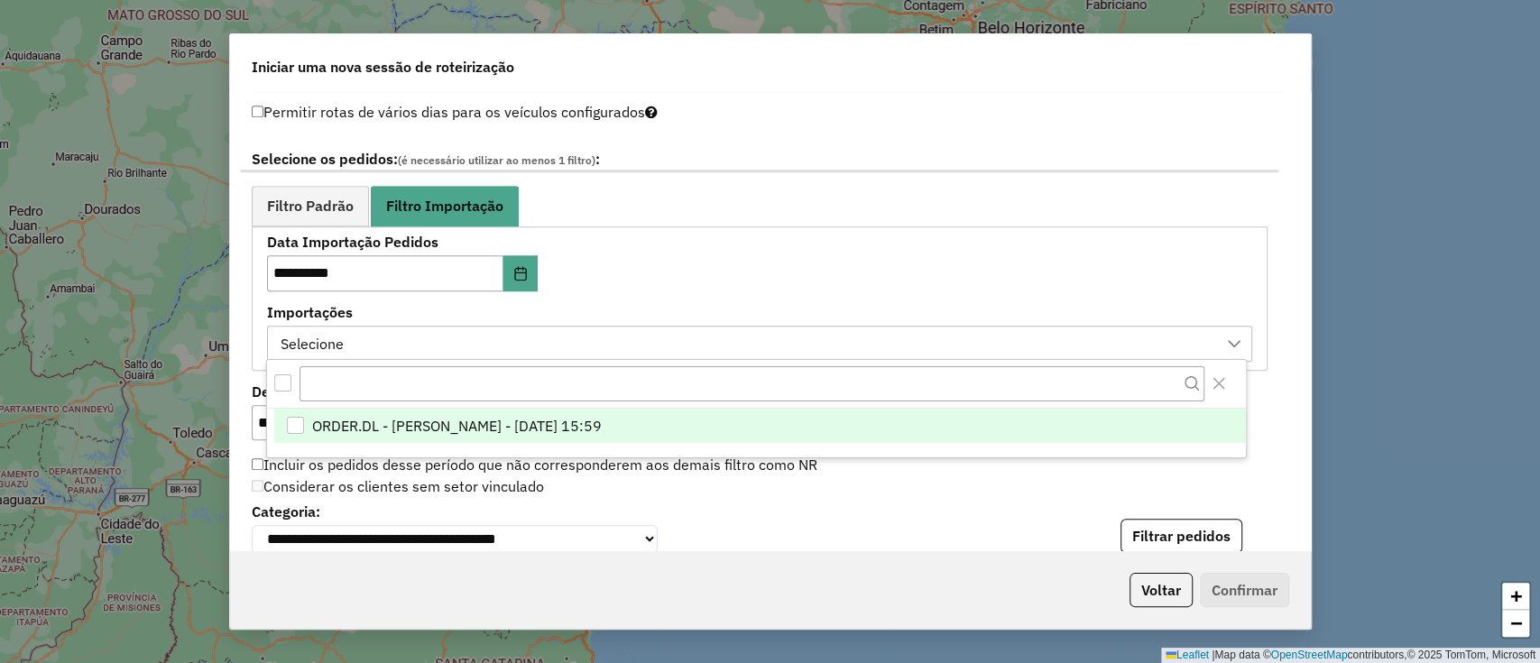
scroll to position [14, 81]
click at [370, 425] on span "ORDER.DL - BARBARA PAULOSSI BERTO - 22/09/2025 15:59" at bounding box center [457, 426] width 290 height 22
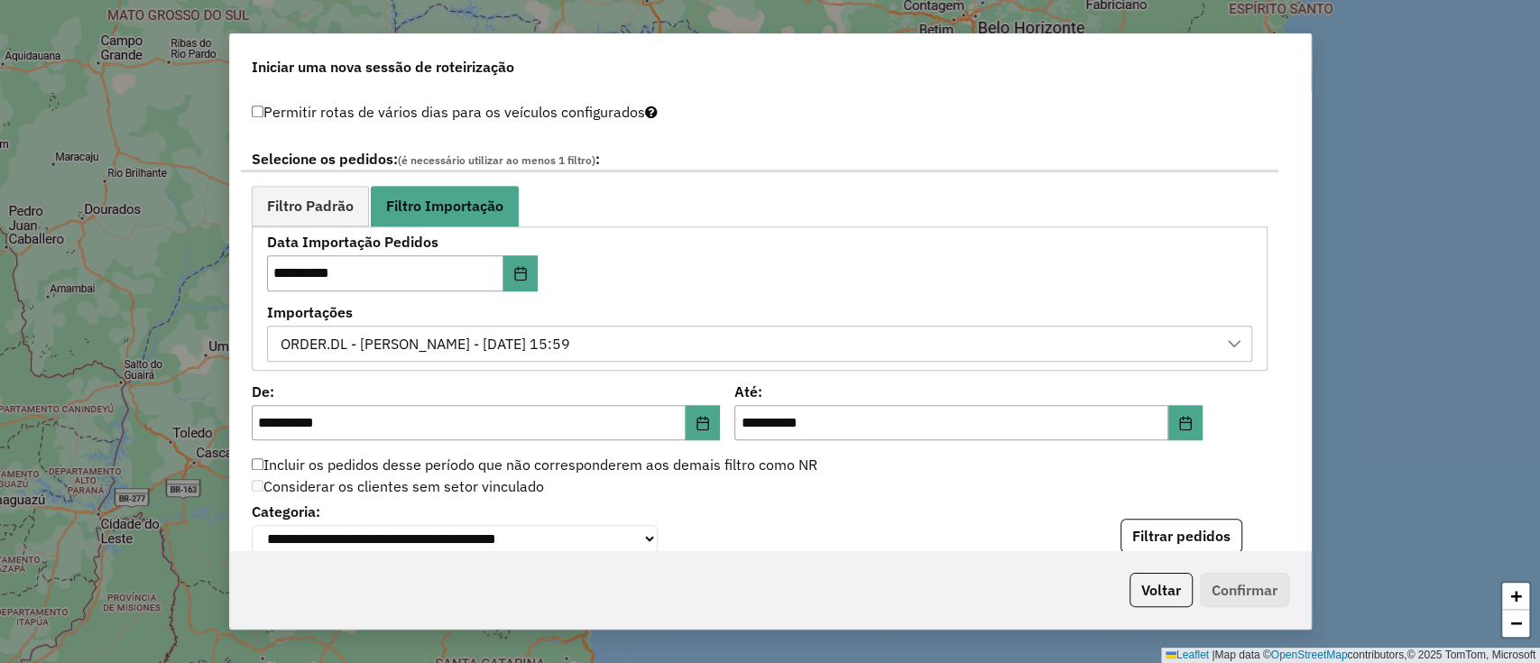
scroll to position [1083, 0]
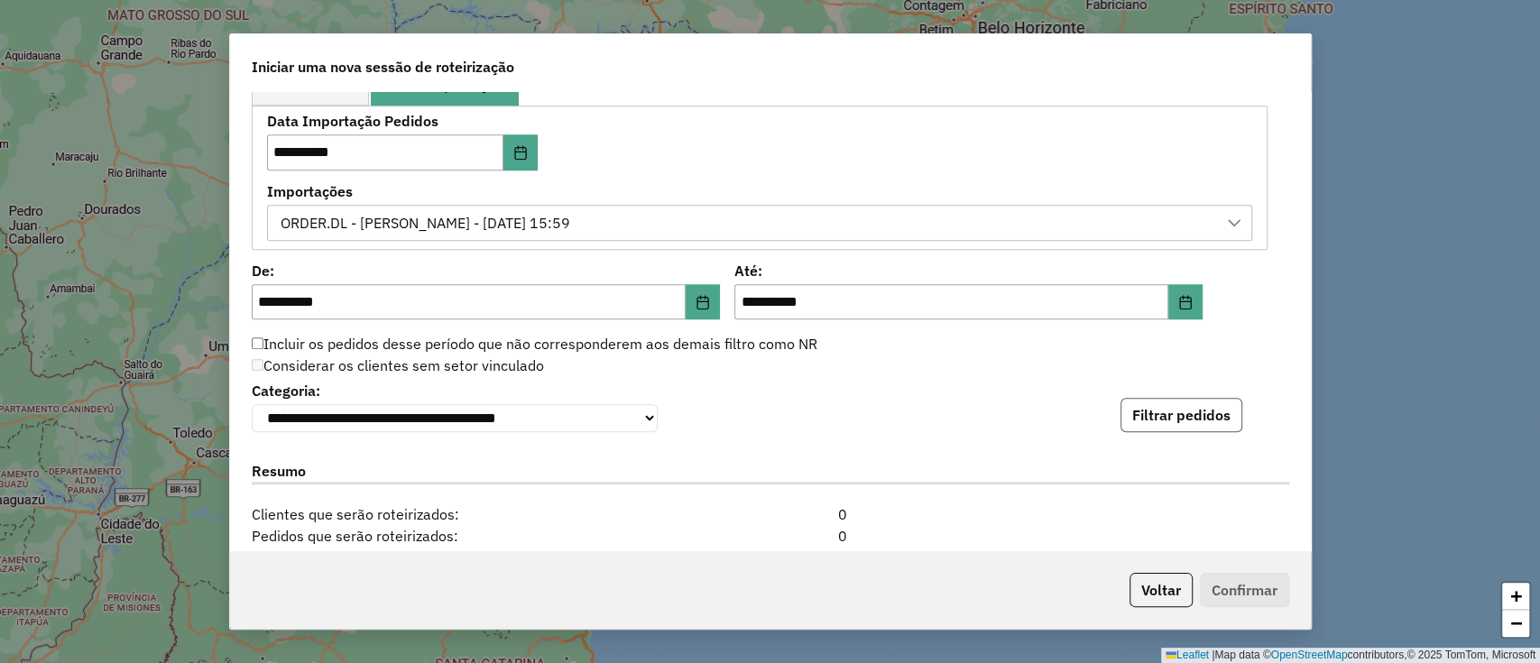
click at [1198, 402] on button "Filtrar pedidos" at bounding box center [1182, 415] width 122 height 34
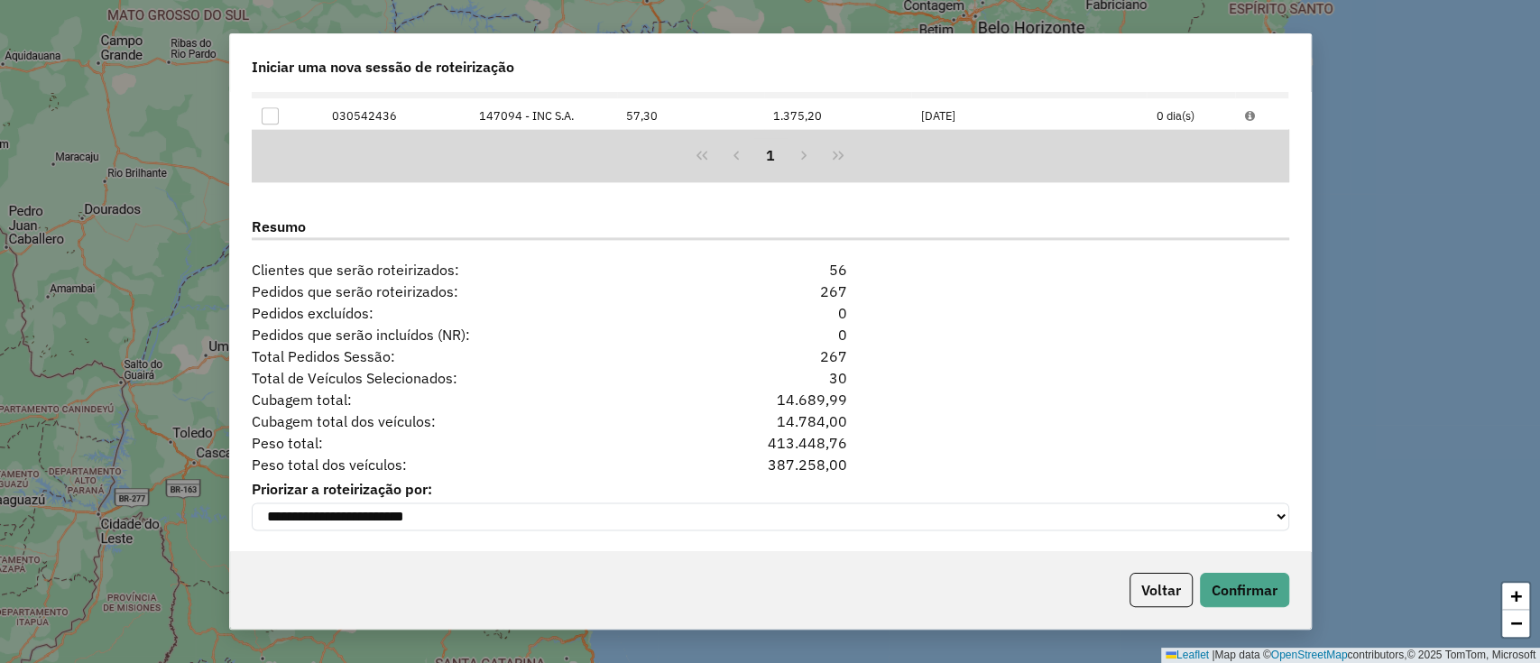
scroll to position [1705, 0]
click at [1234, 567] on div "Voltar Confirmar" at bounding box center [770, 590] width 1081 height 78
click at [1225, 594] on button "Confirmar" at bounding box center [1244, 590] width 89 height 34
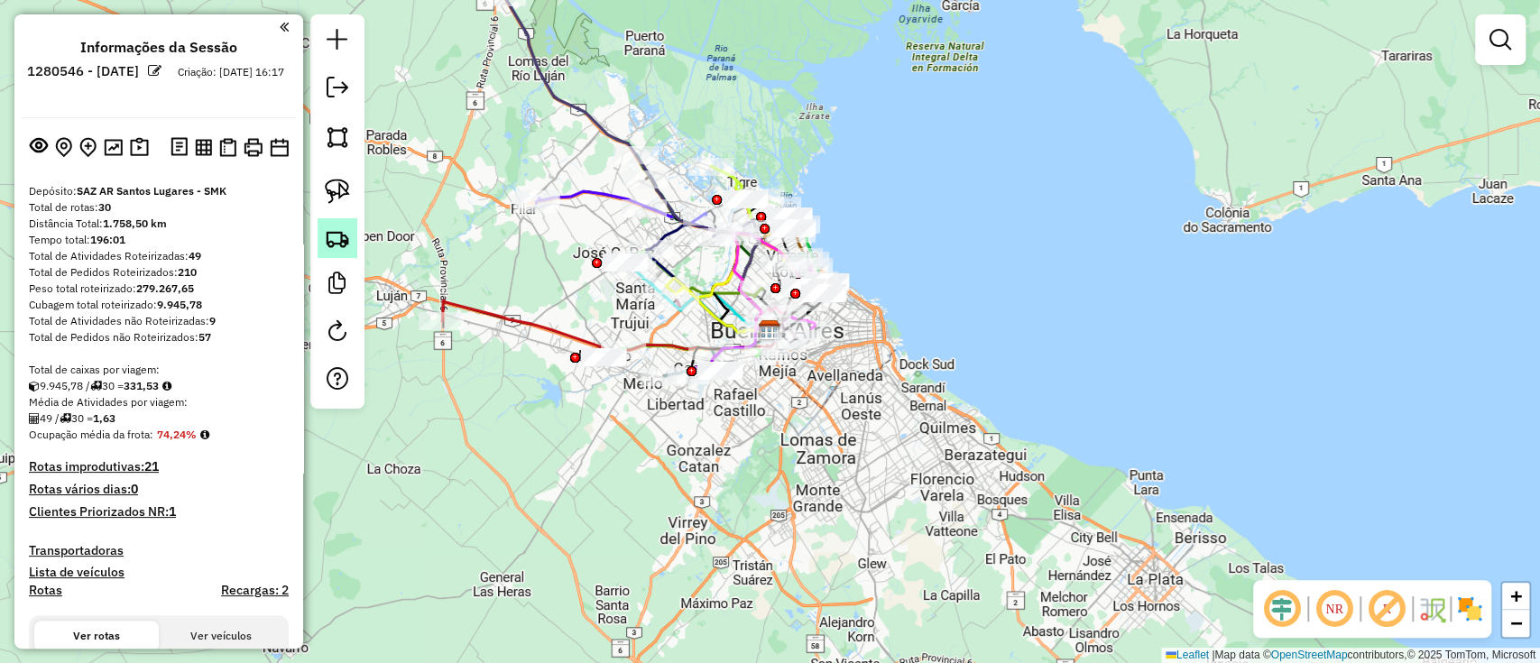
click at [345, 255] on link at bounding box center [338, 238] width 40 height 40
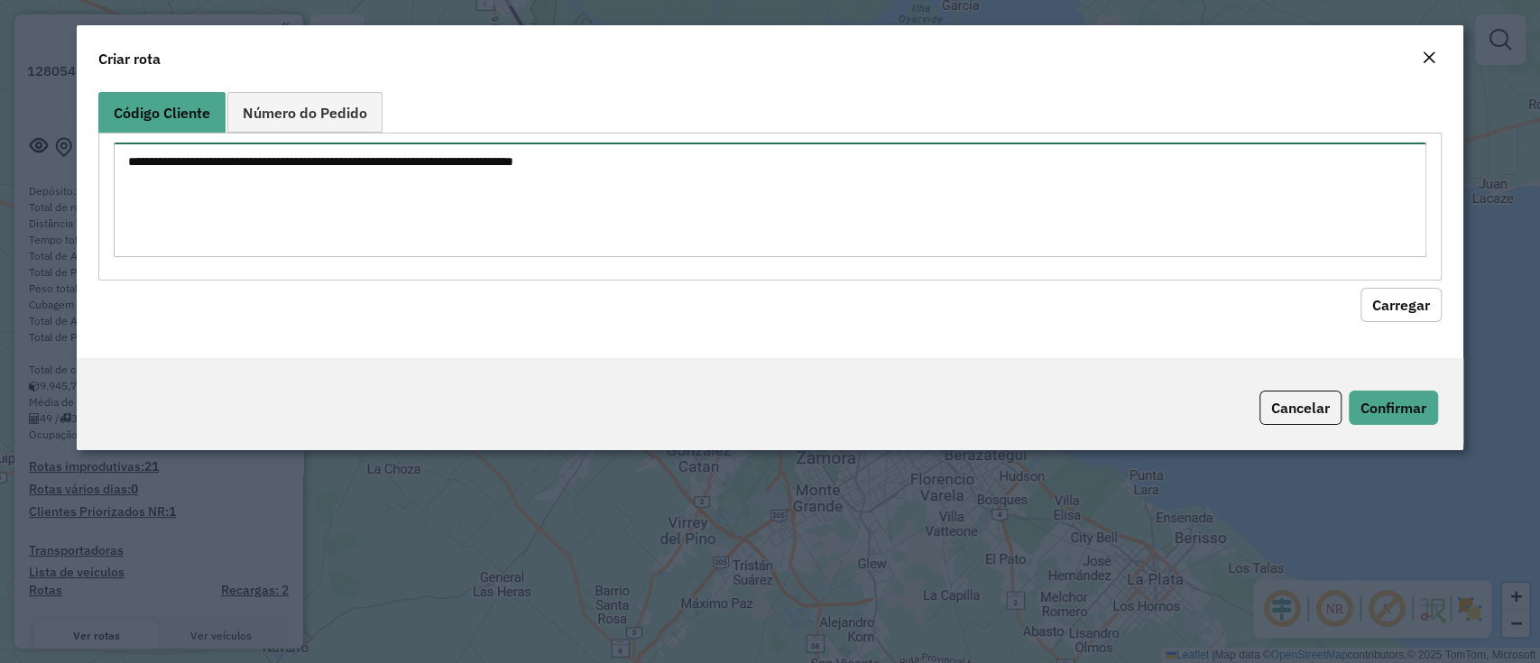
click at [363, 207] on textarea at bounding box center [770, 200] width 1312 height 115
paste textarea "****** ****** ****** ****** ****** ****** ****** ****** ****** ****** ****** **…"
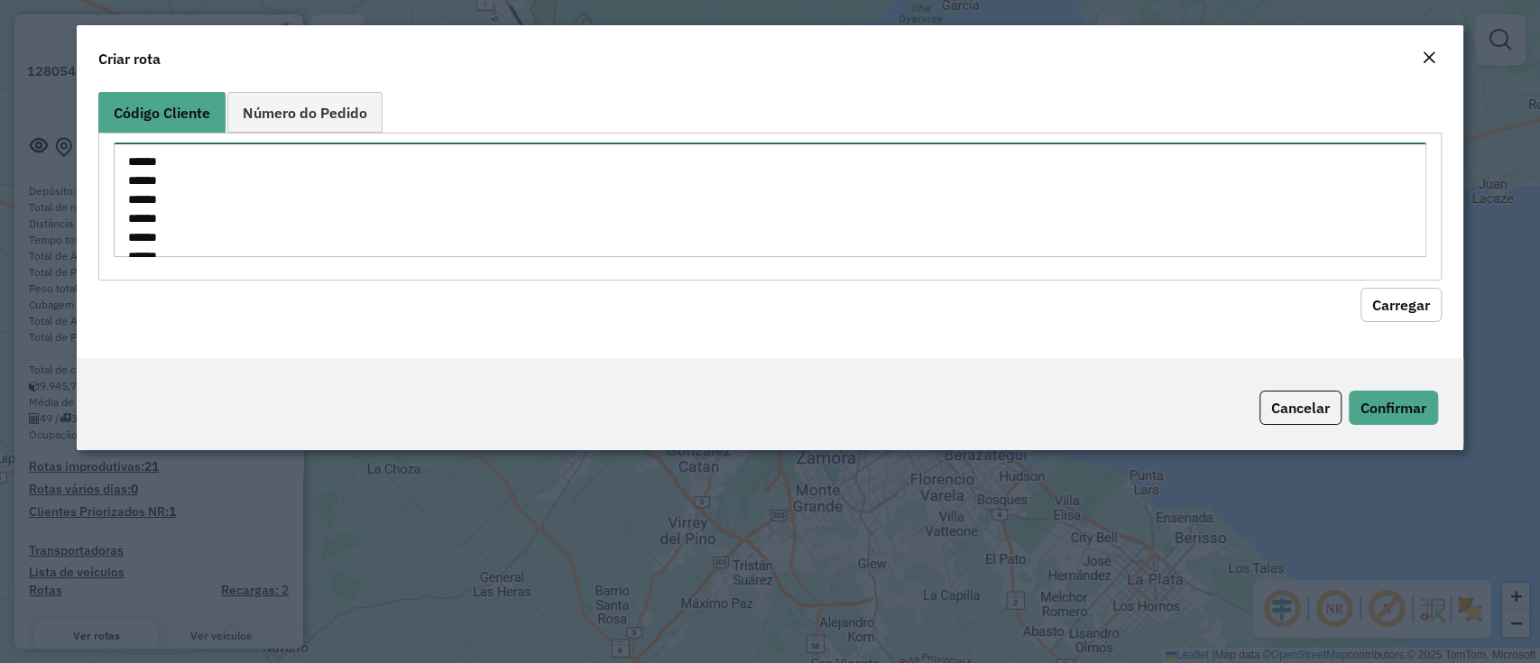
scroll to position [367, 0]
type textarea "****** ****** ****** ****** ****** ****** ****** ****** ****** ****** ****** **…"
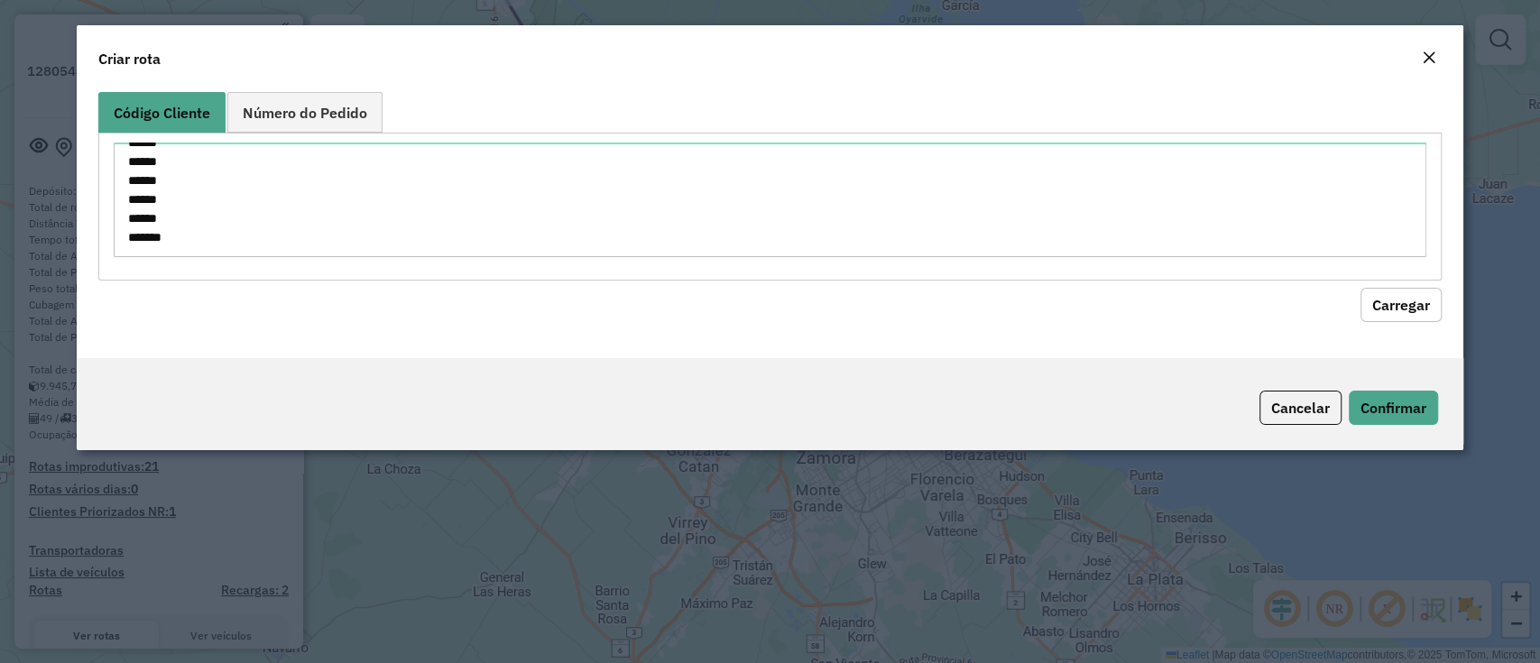
drag, startPoint x: 1391, startPoint y: 305, endPoint x: 1352, endPoint y: 297, distance: 40.5
click at [1391, 302] on button "Carregar" at bounding box center [1401, 305] width 81 height 34
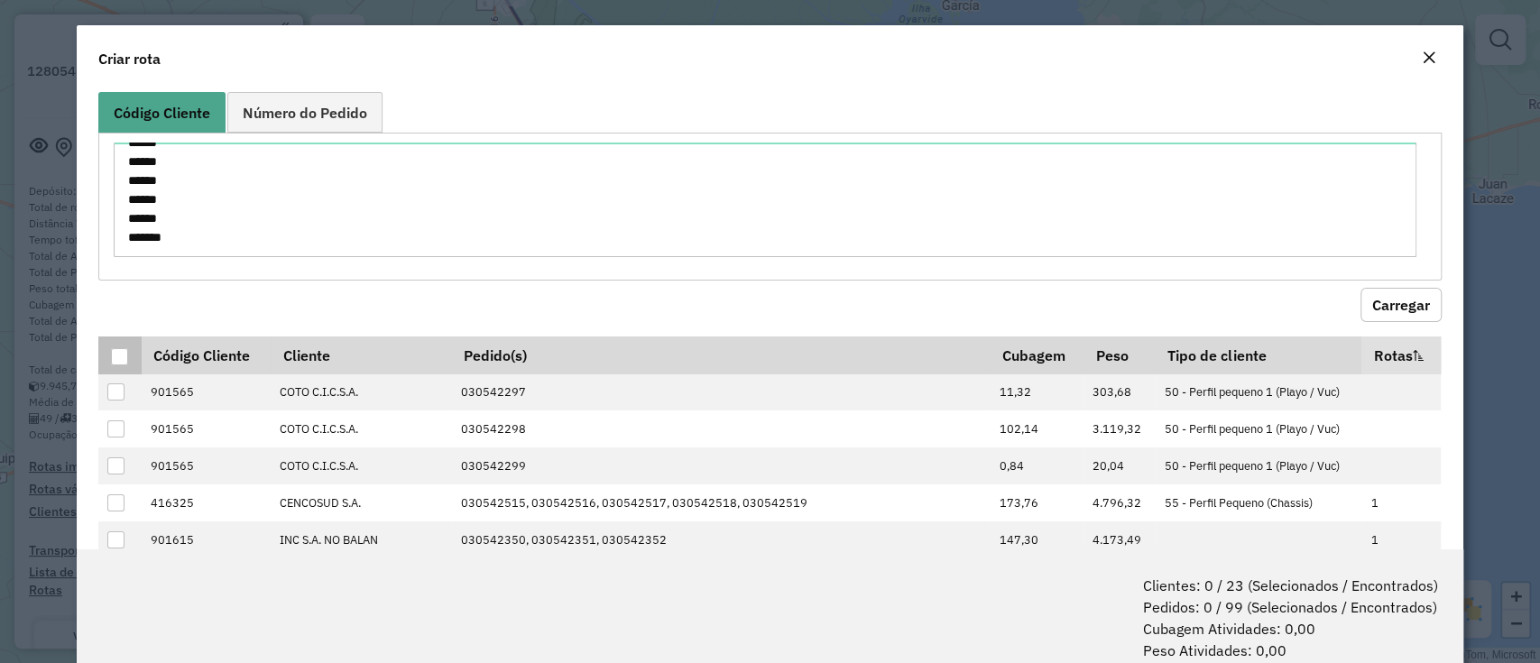
click at [112, 350] on div at bounding box center [119, 356] width 17 height 17
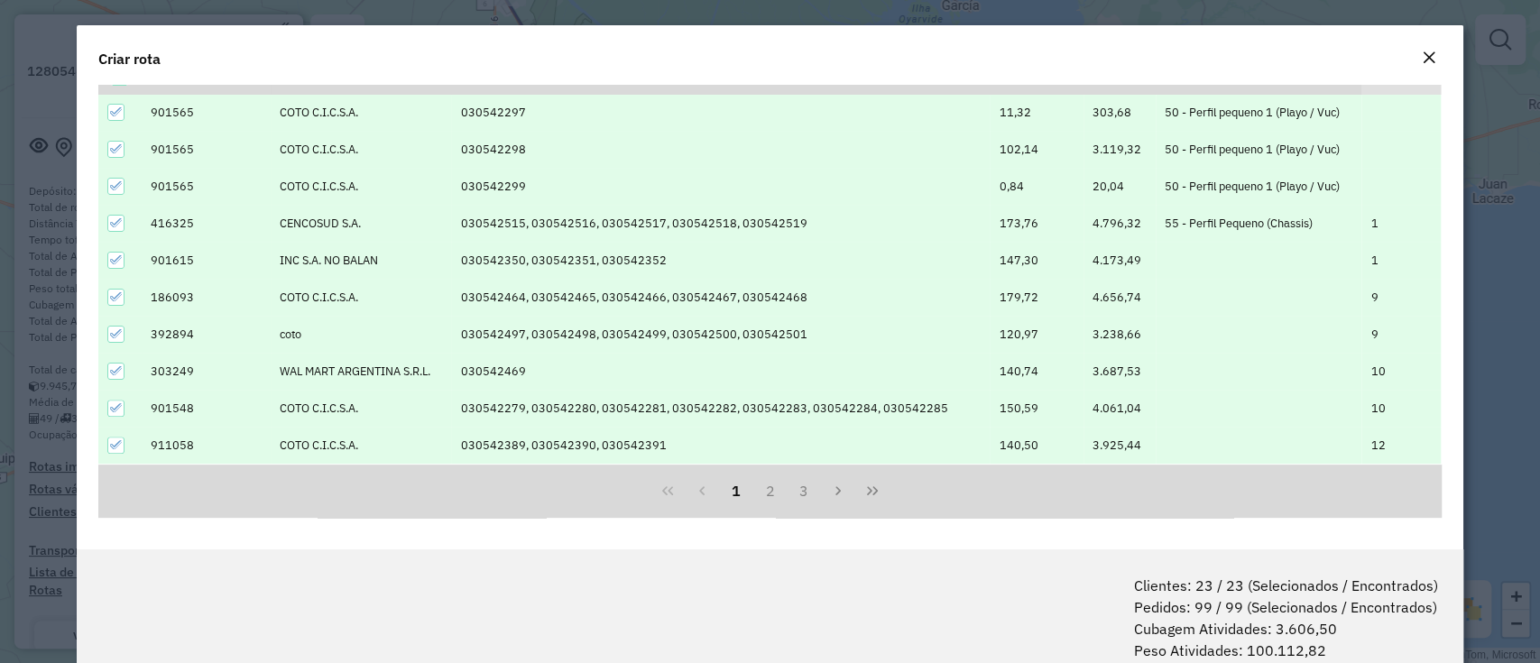
scroll to position [89, 0]
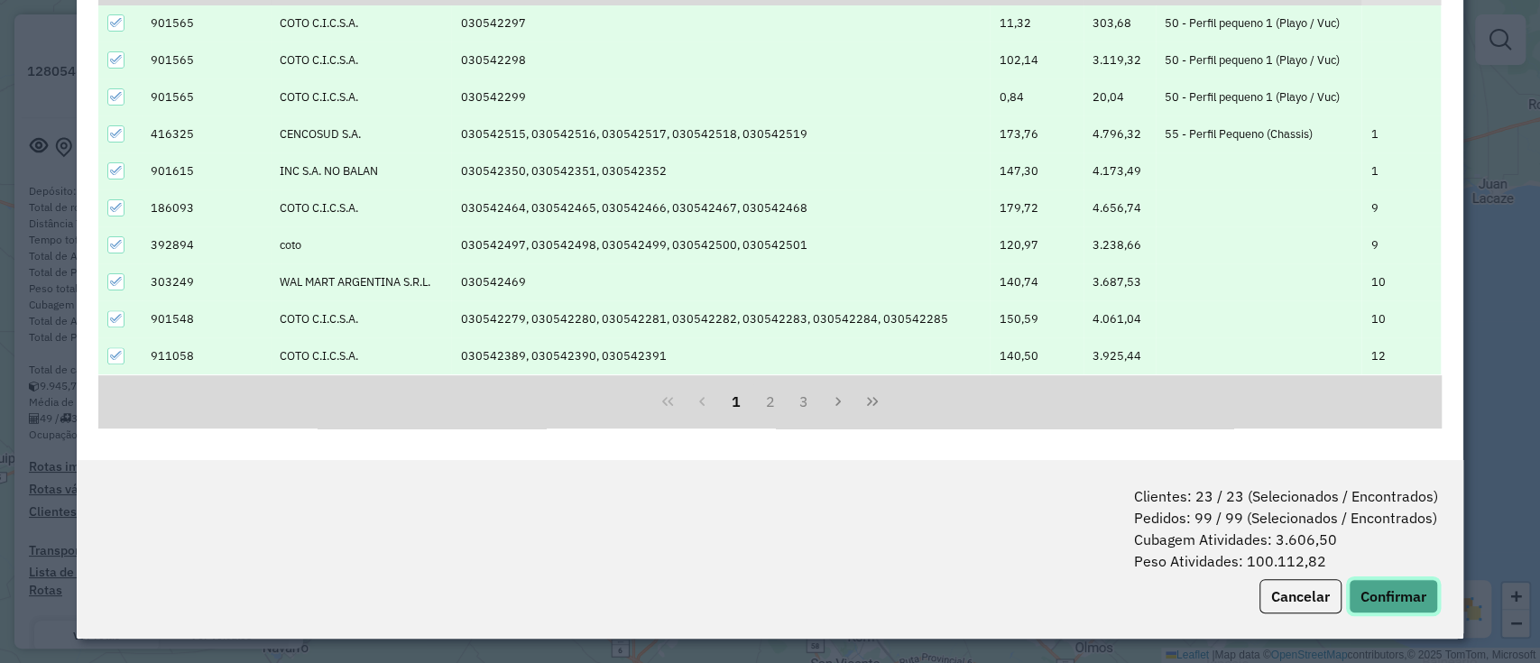
click at [1410, 594] on button "Confirmar" at bounding box center [1393, 596] width 89 height 34
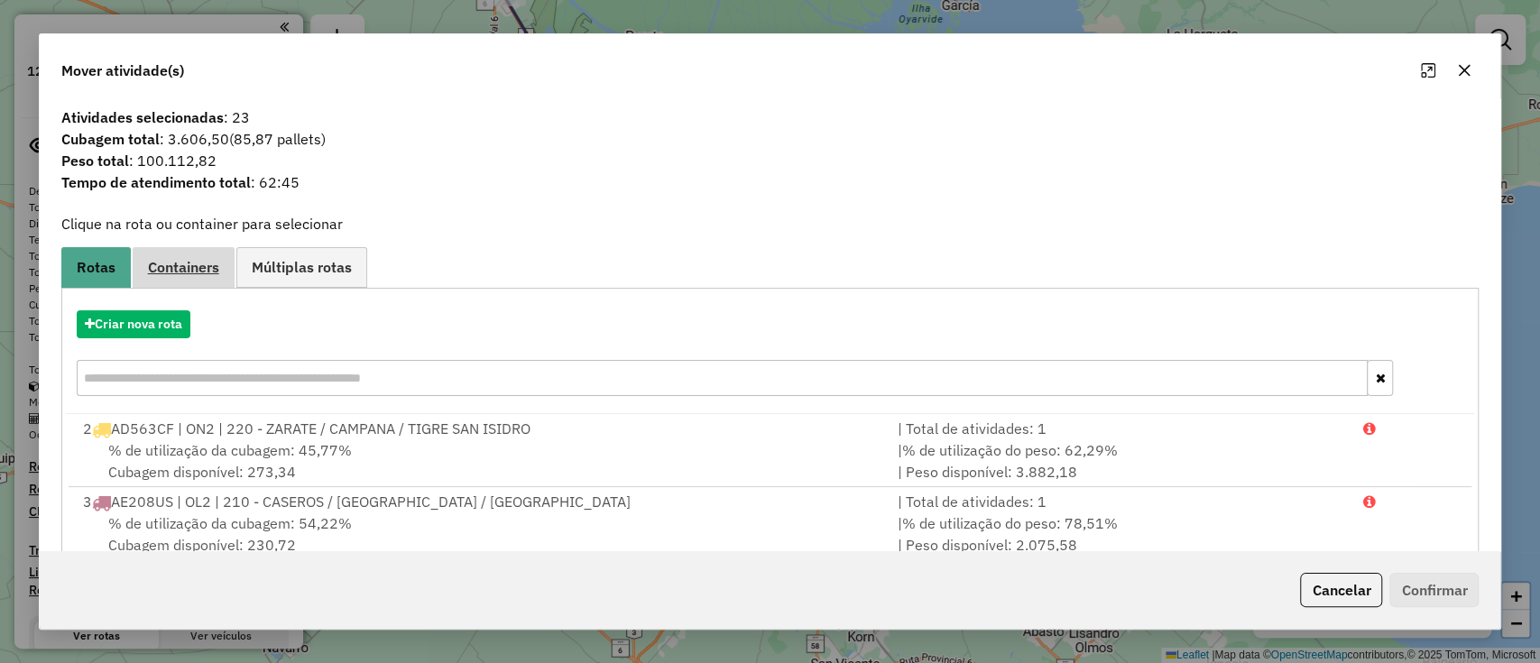
click at [200, 276] on link "Containers" at bounding box center [184, 267] width 102 height 41
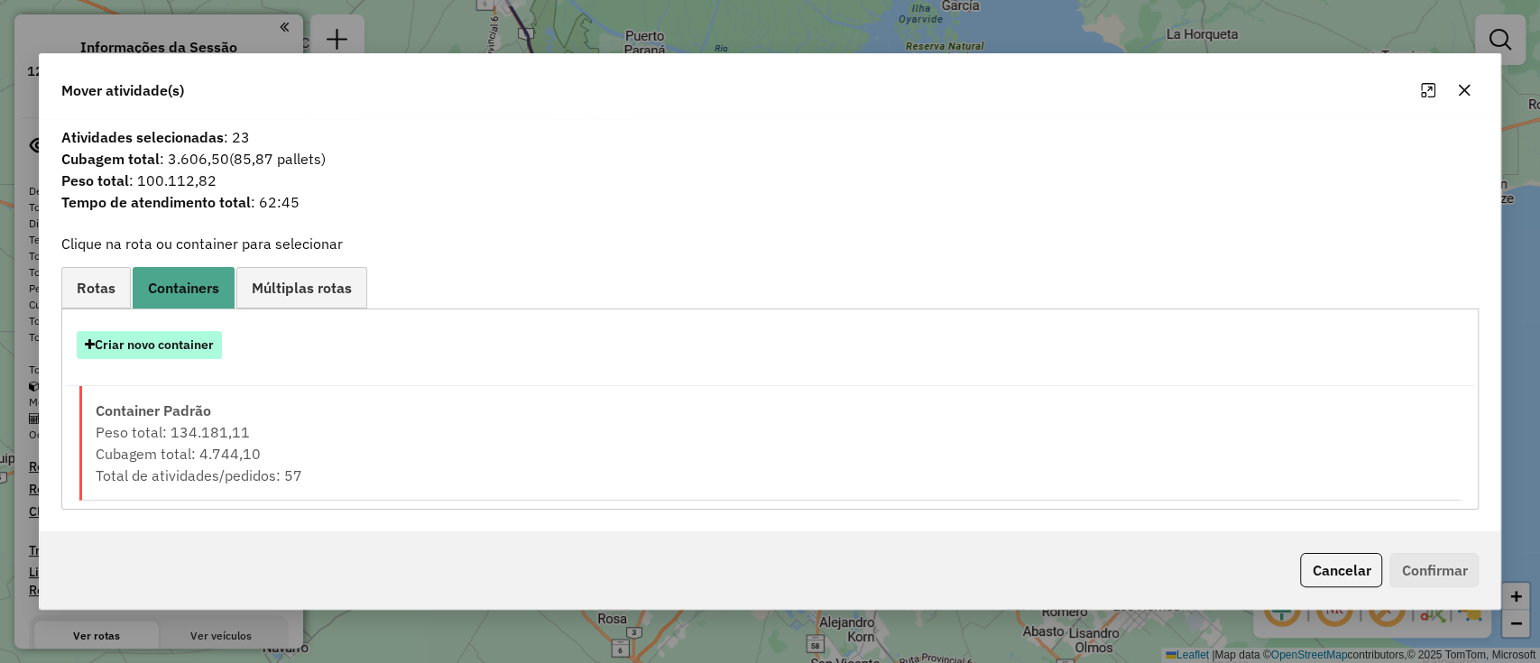
click at [179, 343] on button "Criar novo container" at bounding box center [149, 345] width 145 height 28
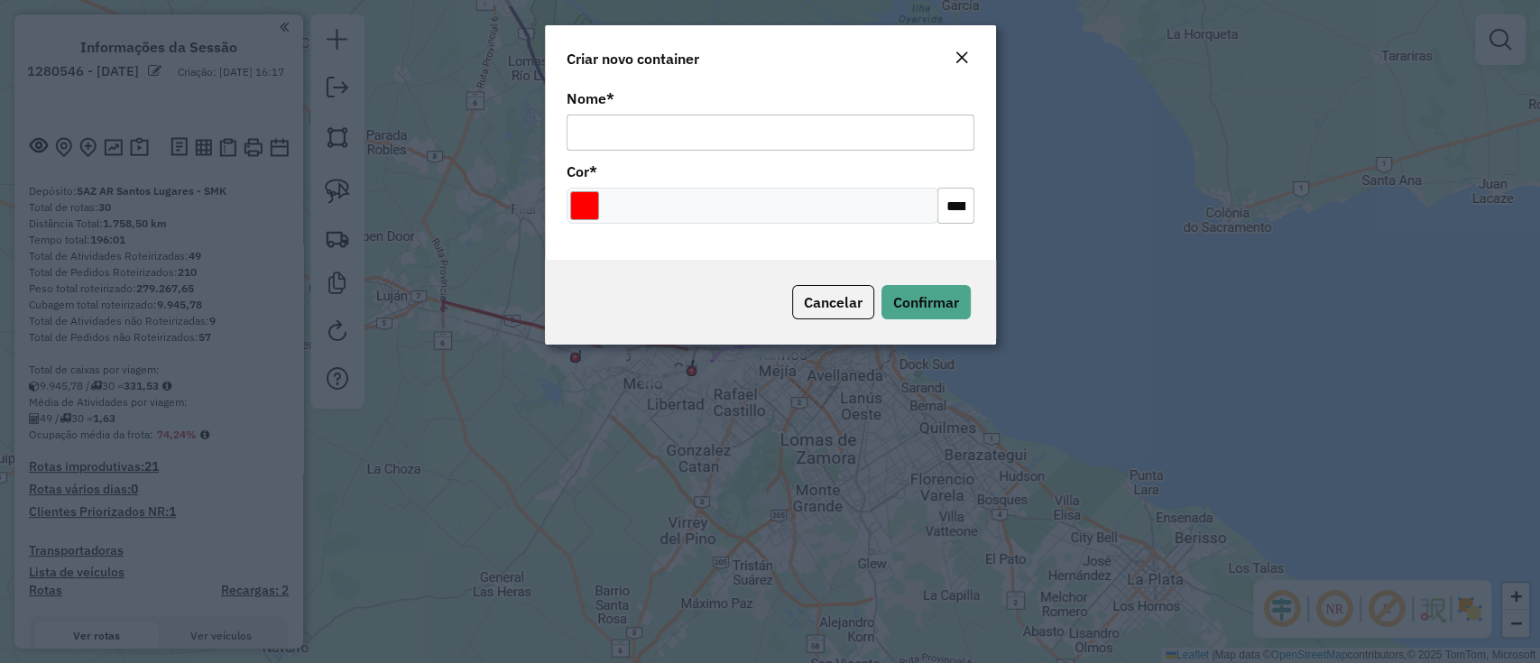
click at [664, 130] on input "Nome *" at bounding box center [771, 133] width 408 height 36
type input "**********"
click at [588, 207] on input "Select a color" at bounding box center [584, 205] width 29 height 29
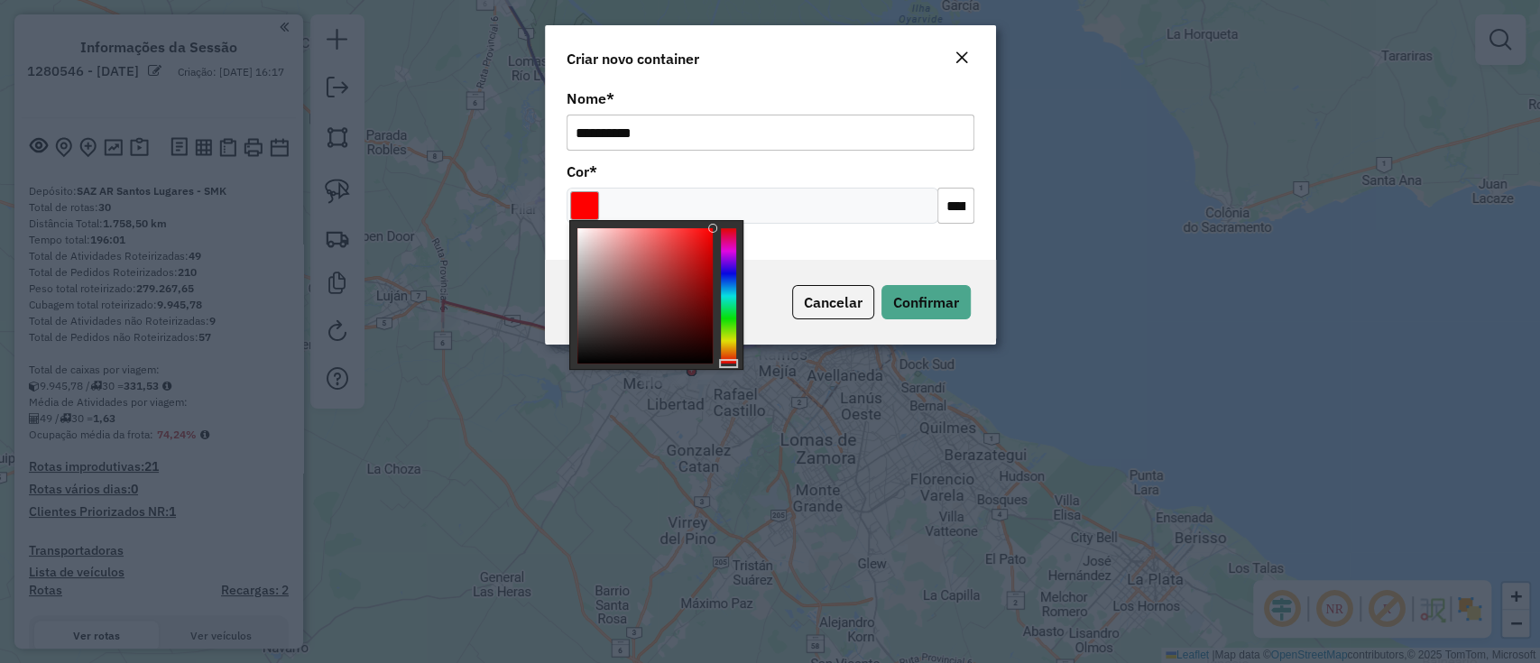
type input "*******"
click at [726, 252] on div at bounding box center [728, 295] width 15 height 135
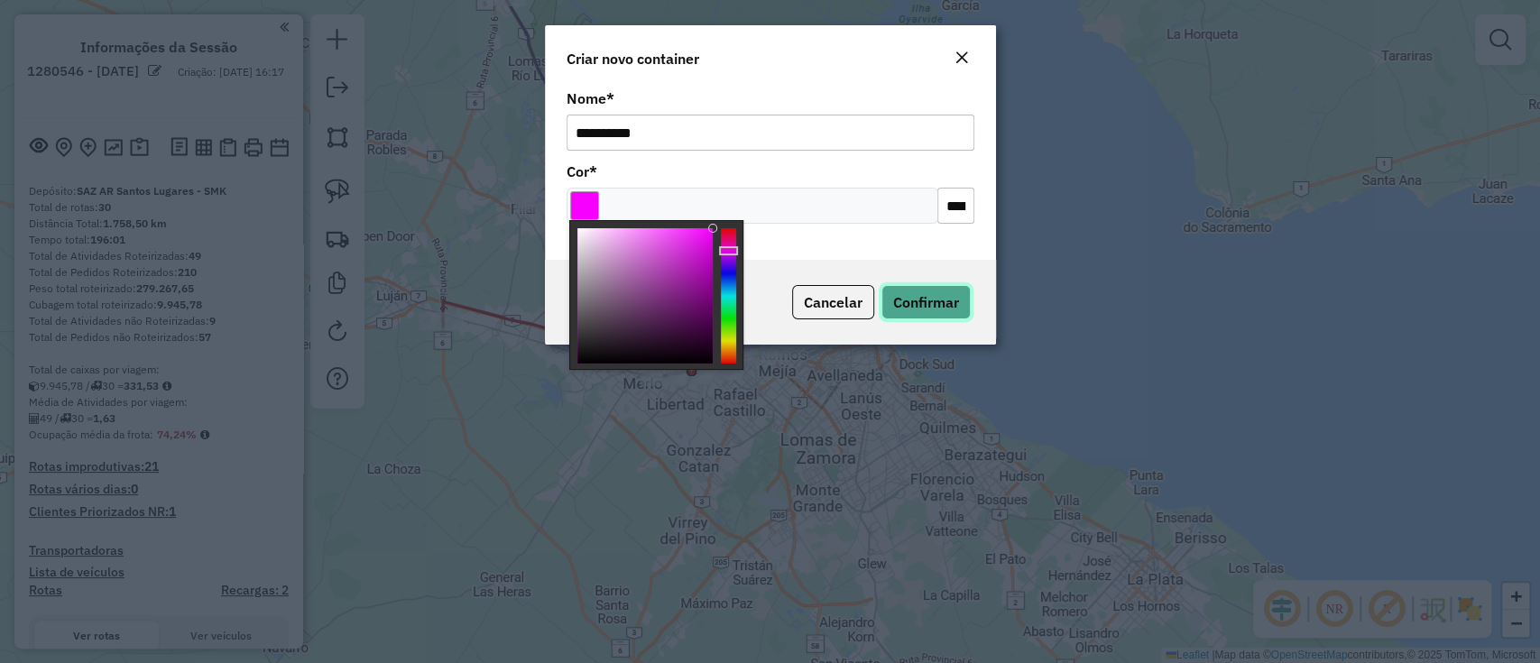
click at [901, 290] on button "Confirmar" at bounding box center [926, 302] width 89 height 34
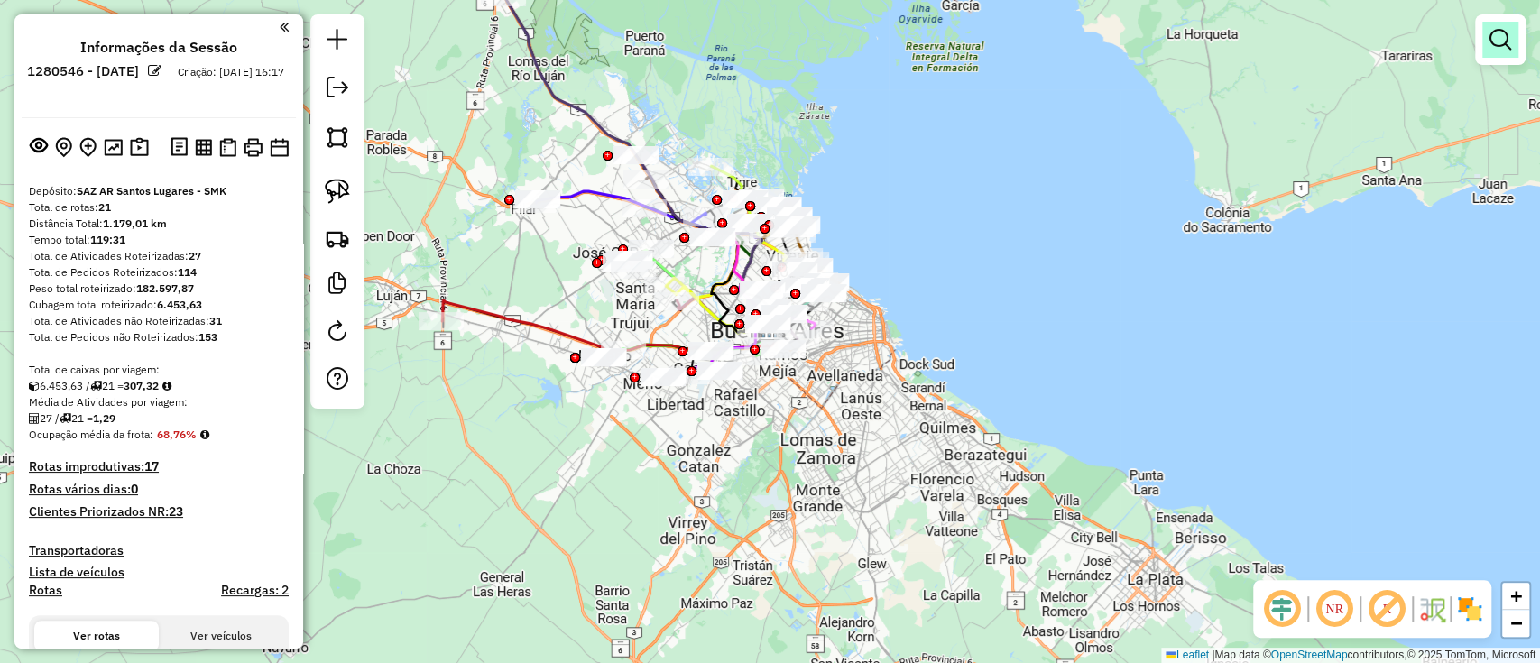
click at [1505, 54] on link at bounding box center [1501, 40] width 36 height 36
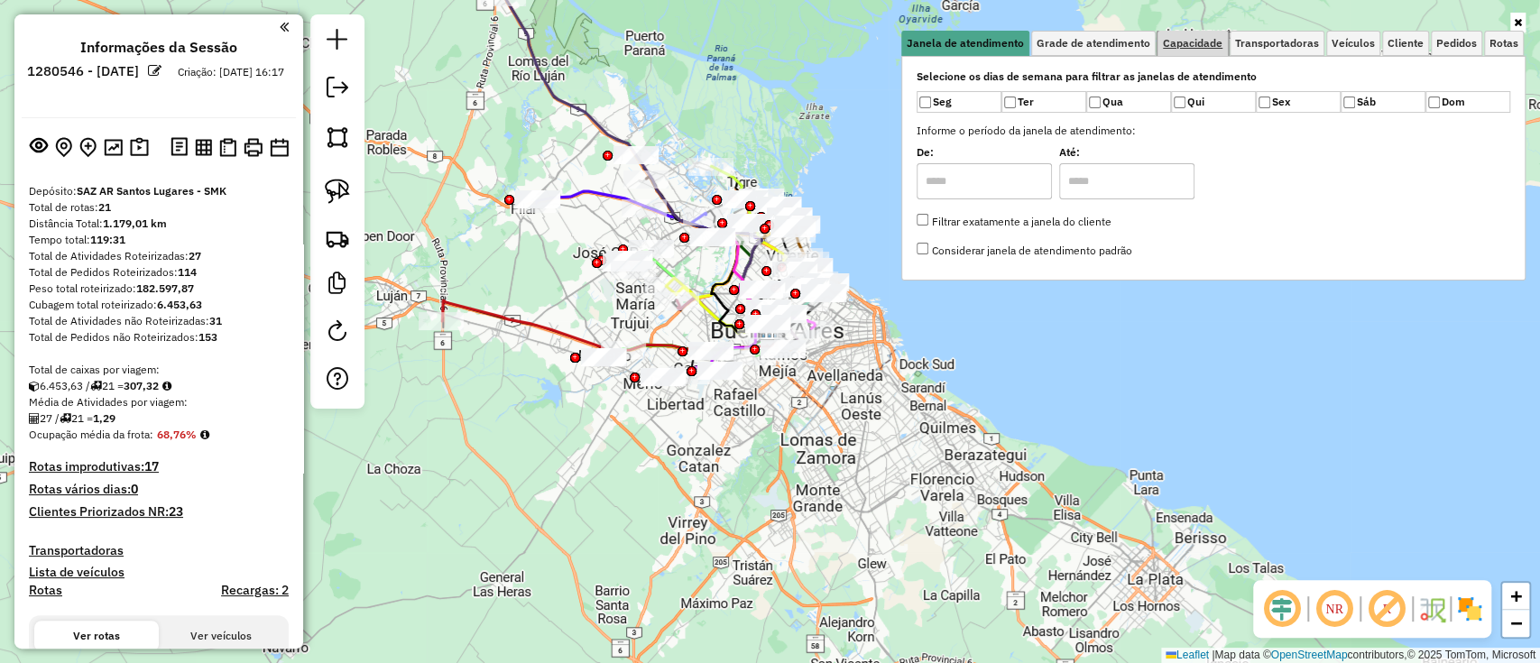
click at [1193, 38] on span "Capacidade" at bounding box center [1193, 43] width 60 height 11
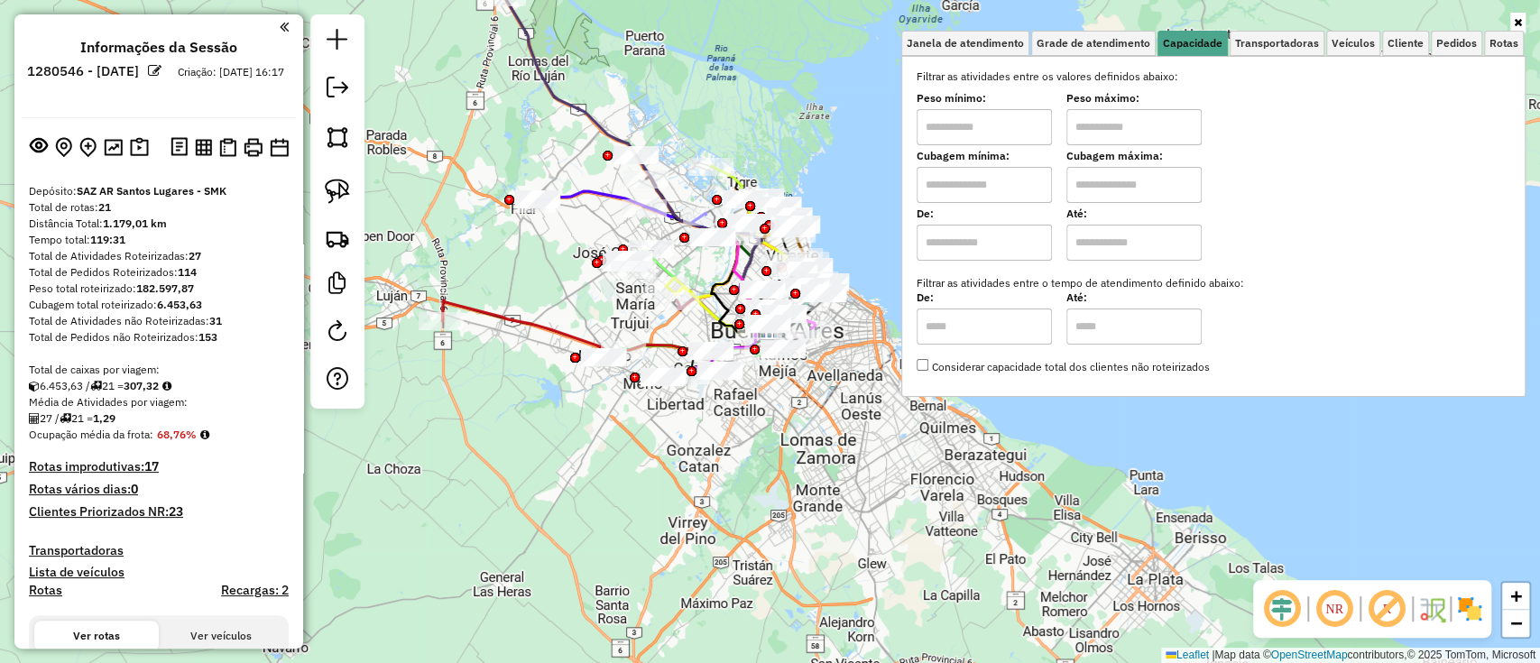
click at [1001, 196] on input "text" at bounding box center [984, 185] width 135 height 36
type input "****"
click at [1137, 190] on input "text" at bounding box center [1134, 185] width 135 height 36
type input "*****"
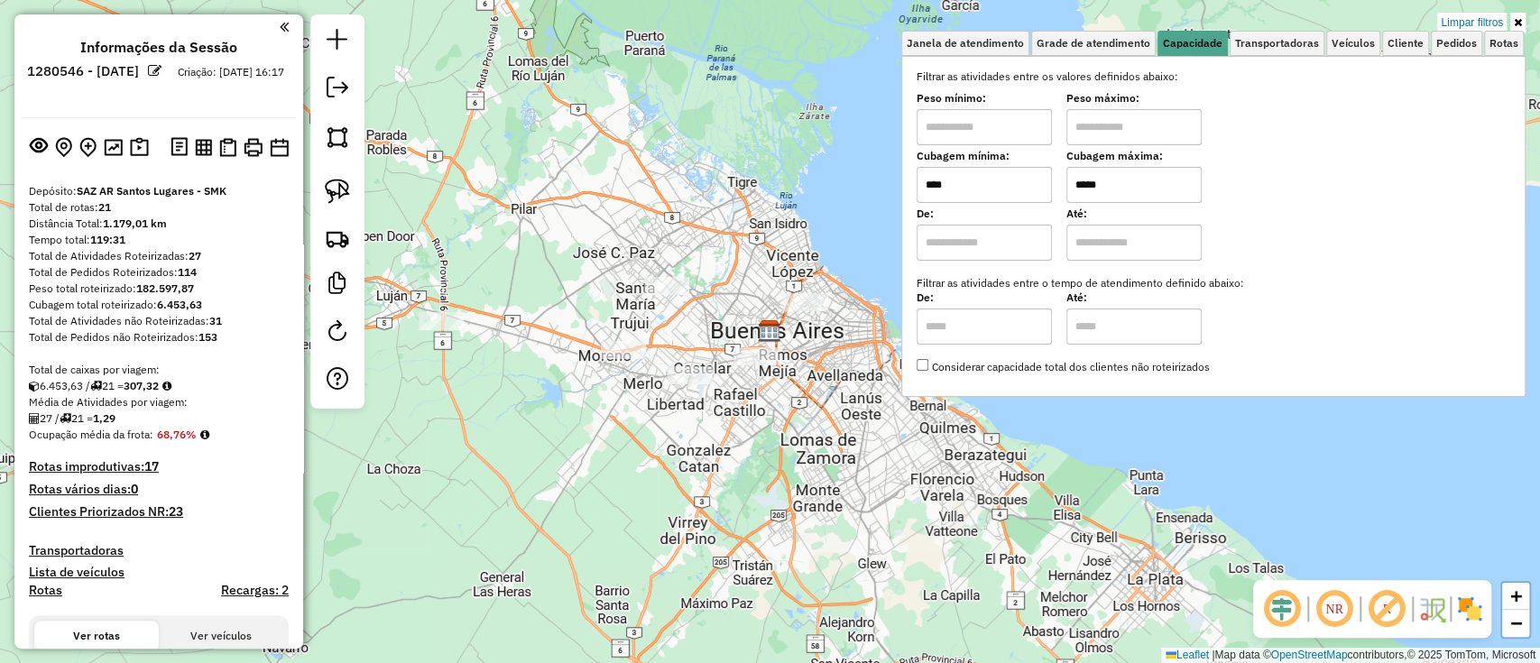
click at [763, 461] on div "Limpar filtros Janela de atendimento Grade de atendimento Capacidade Transporta…" at bounding box center [770, 331] width 1540 height 663
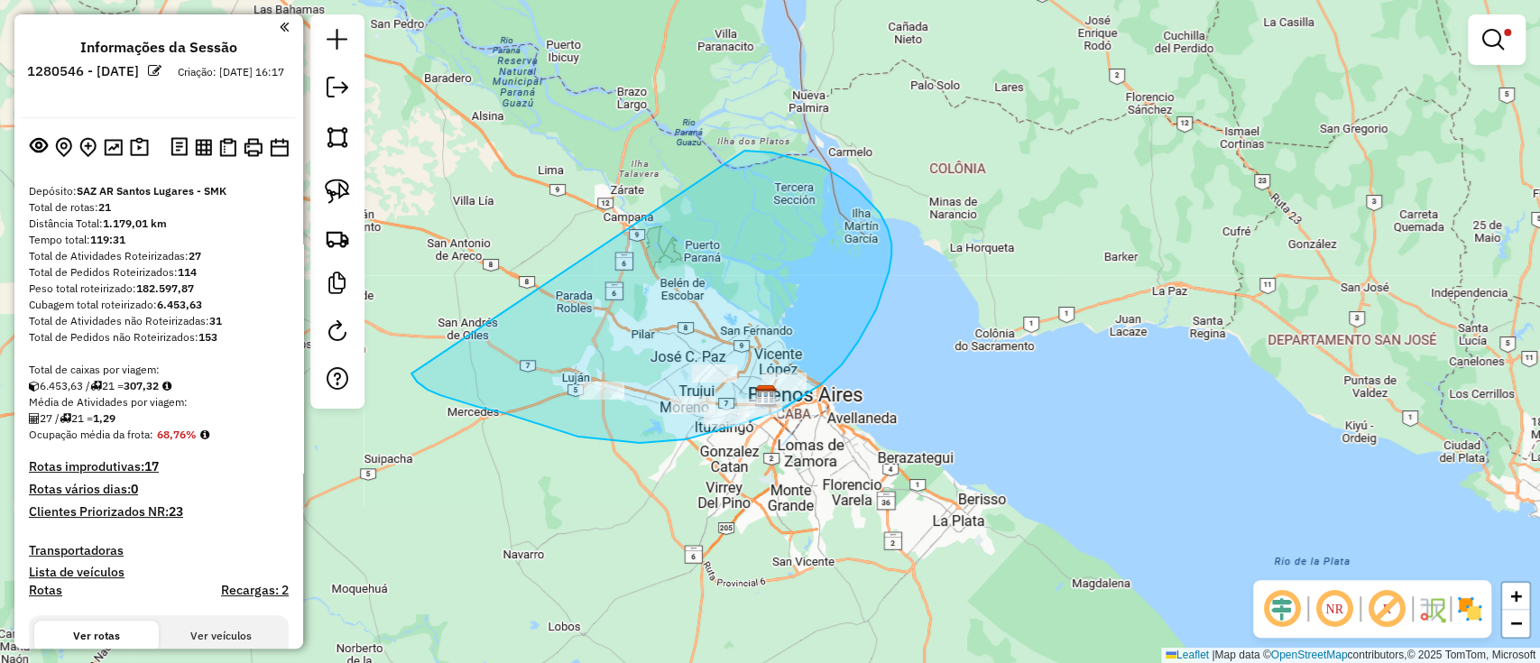
drag, startPoint x: 411, startPoint y: 374, endPoint x: 729, endPoint y: 151, distance: 388.0
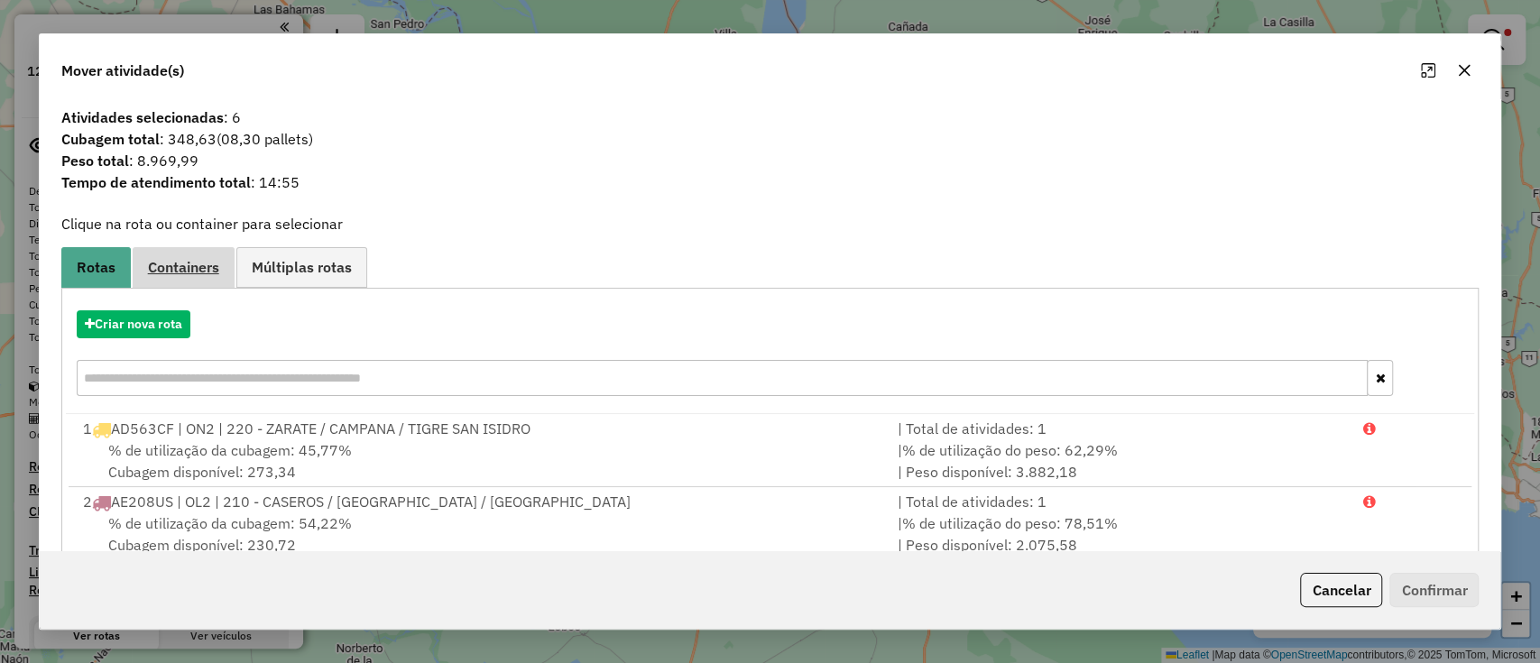
drag, startPoint x: 196, startPoint y: 269, endPoint x: 195, endPoint y: 312, distance: 43.3
click at [197, 271] on span "Containers" at bounding box center [183, 267] width 71 height 14
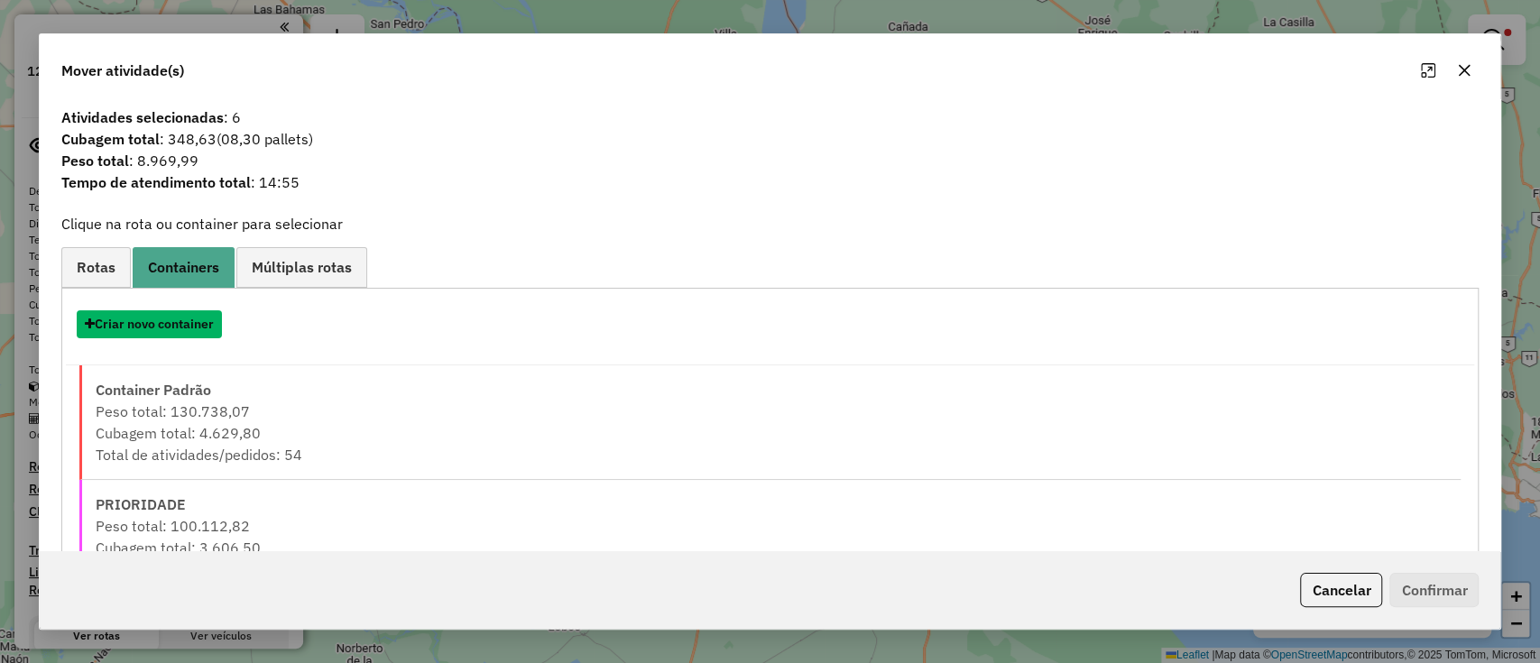
drag, startPoint x: 158, startPoint y: 321, endPoint x: 234, endPoint y: 310, distance: 76.6
click at [163, 320] on button "Criar novo container" at bounding box center [149, 324] width 145 height 28
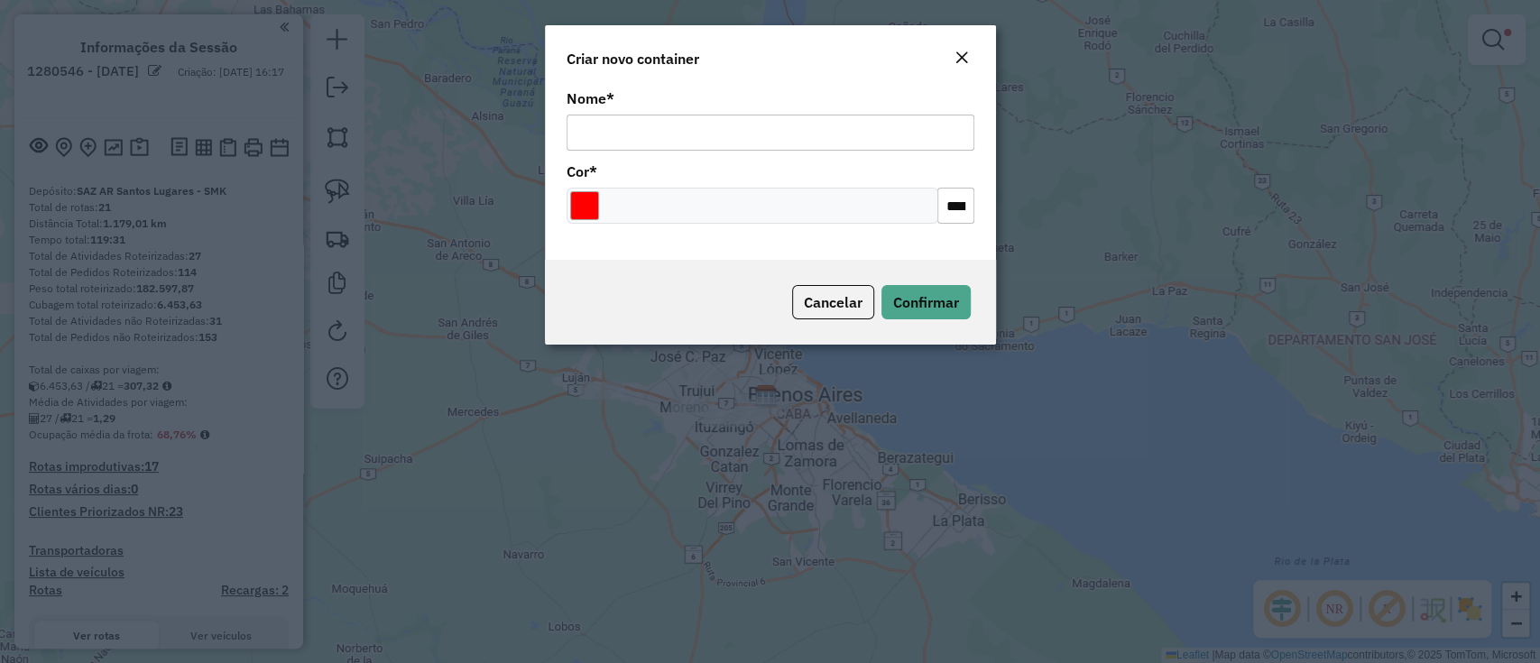
click at [800, 116] on input "Nome *" at bounding box center [771, 133] width 408 height 36
type input "******"
click at [578, 209] on input "Select a color" at bounding box center [584, 205] width 29 height 29
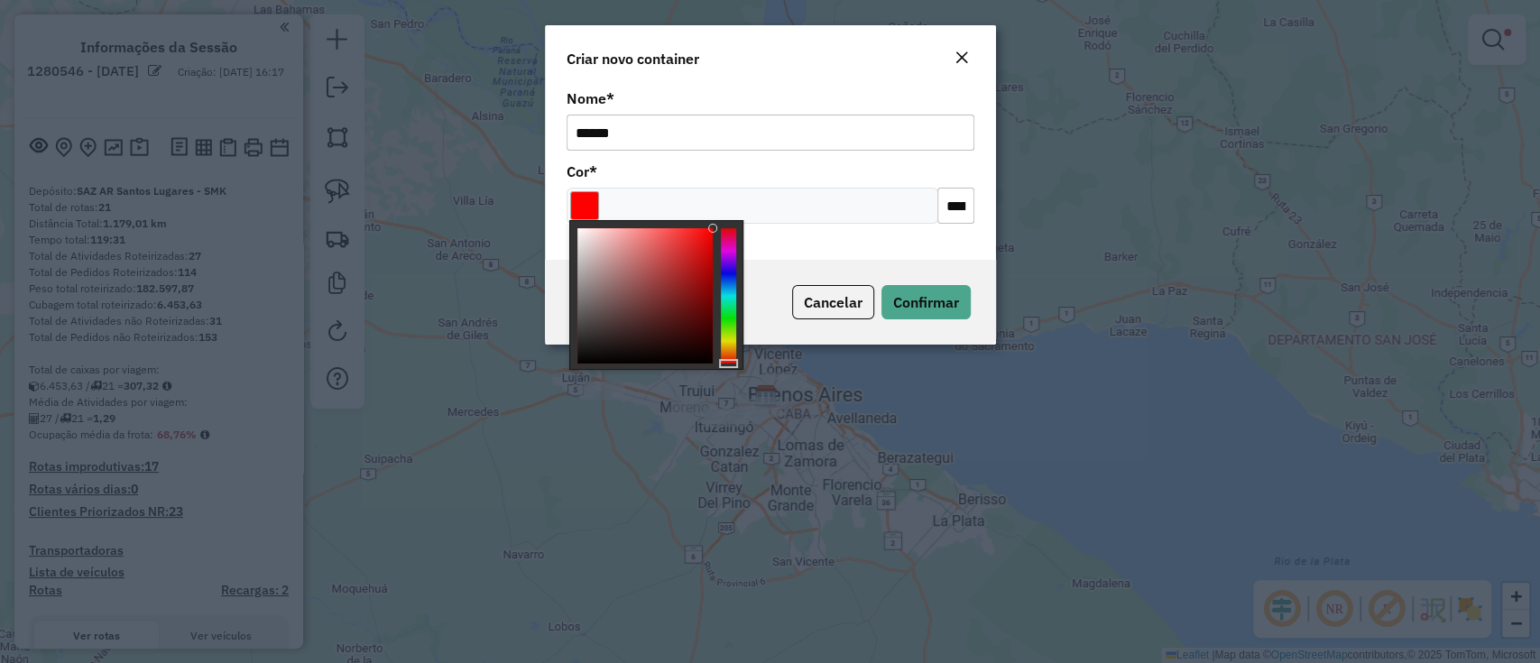
type input "*******"
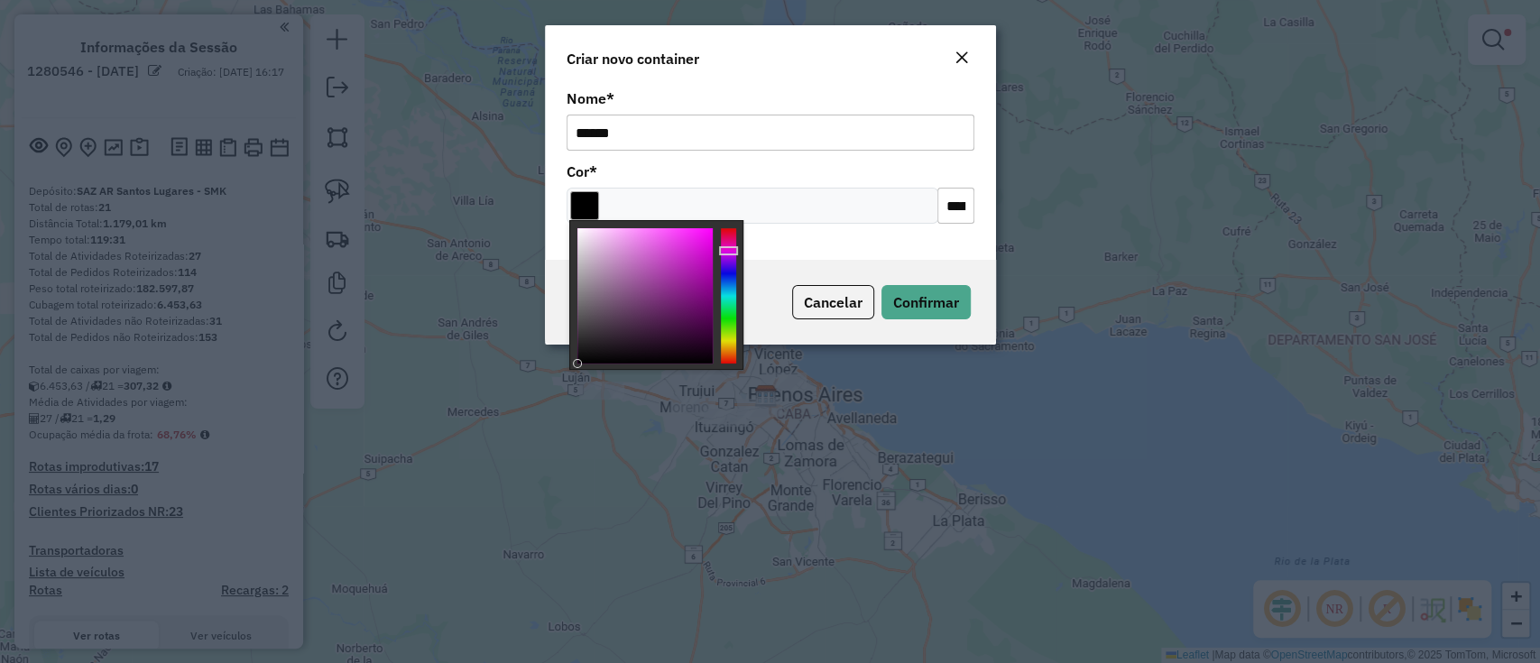
drag, startPoint x: 615, startPoint y: 318, endPoint x: 616, endPoint y: 402, distance: 84.8
click at [616, 402] on body "Aguarde... Pop-up bloqueado! Seu navegador bloqueou automáticamente a abertura …" at bounding box center [770, 331] width 1540 height 663
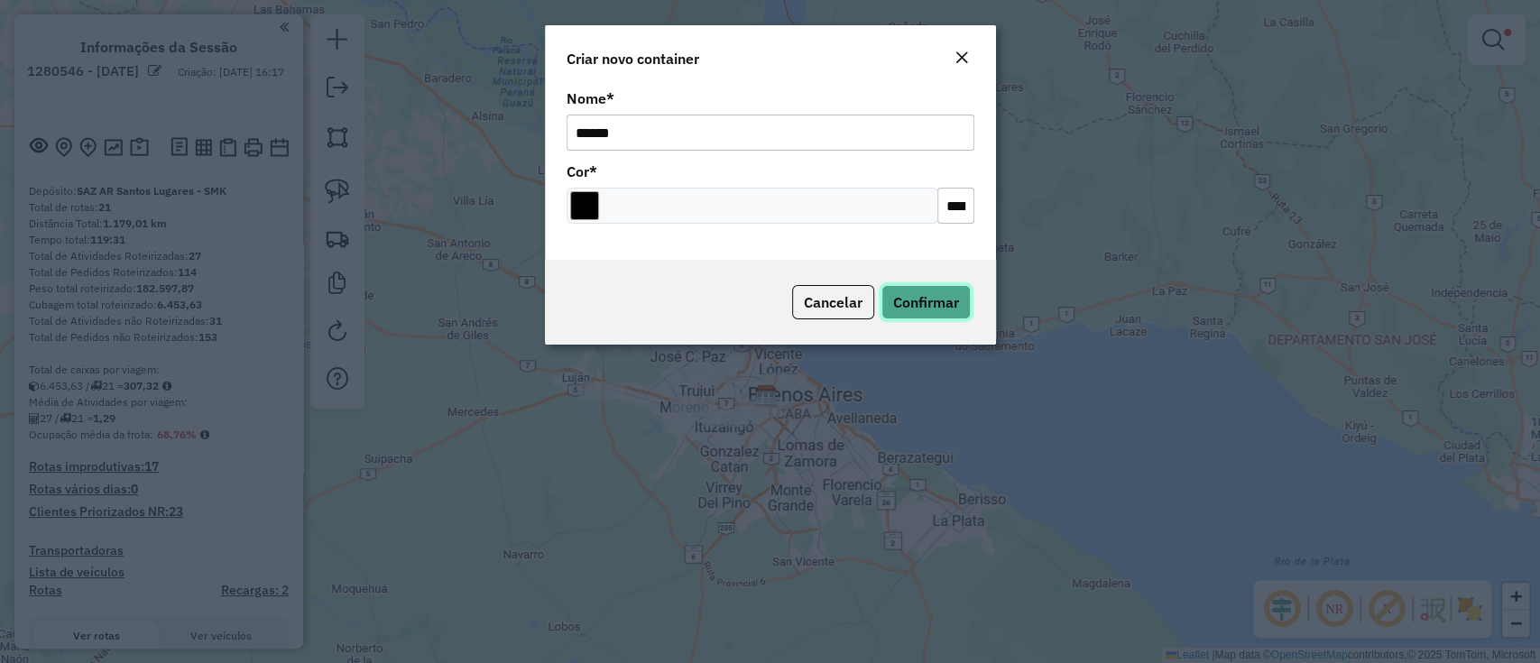
click at [951, 296] on span "Confirmar" at bounding box center [926, 302] width 66 height 18
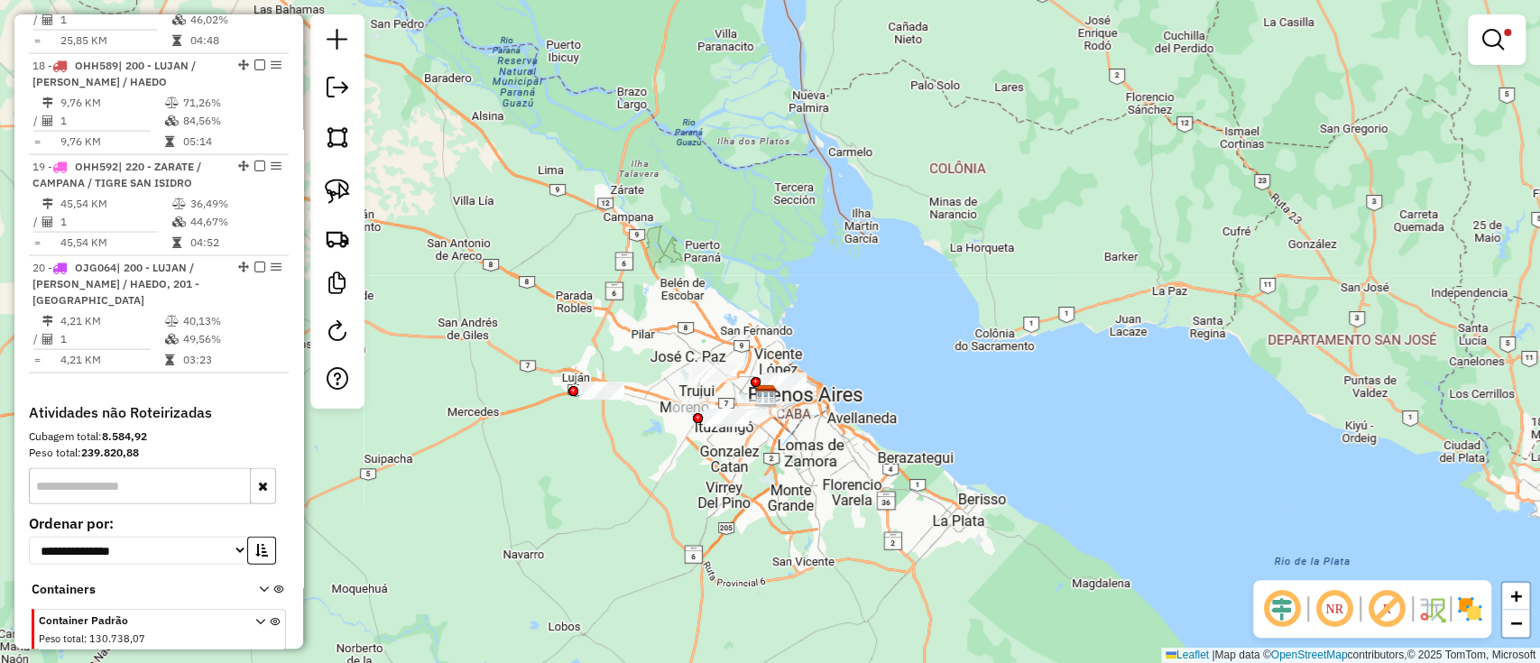
scroll to position [2628, 0]
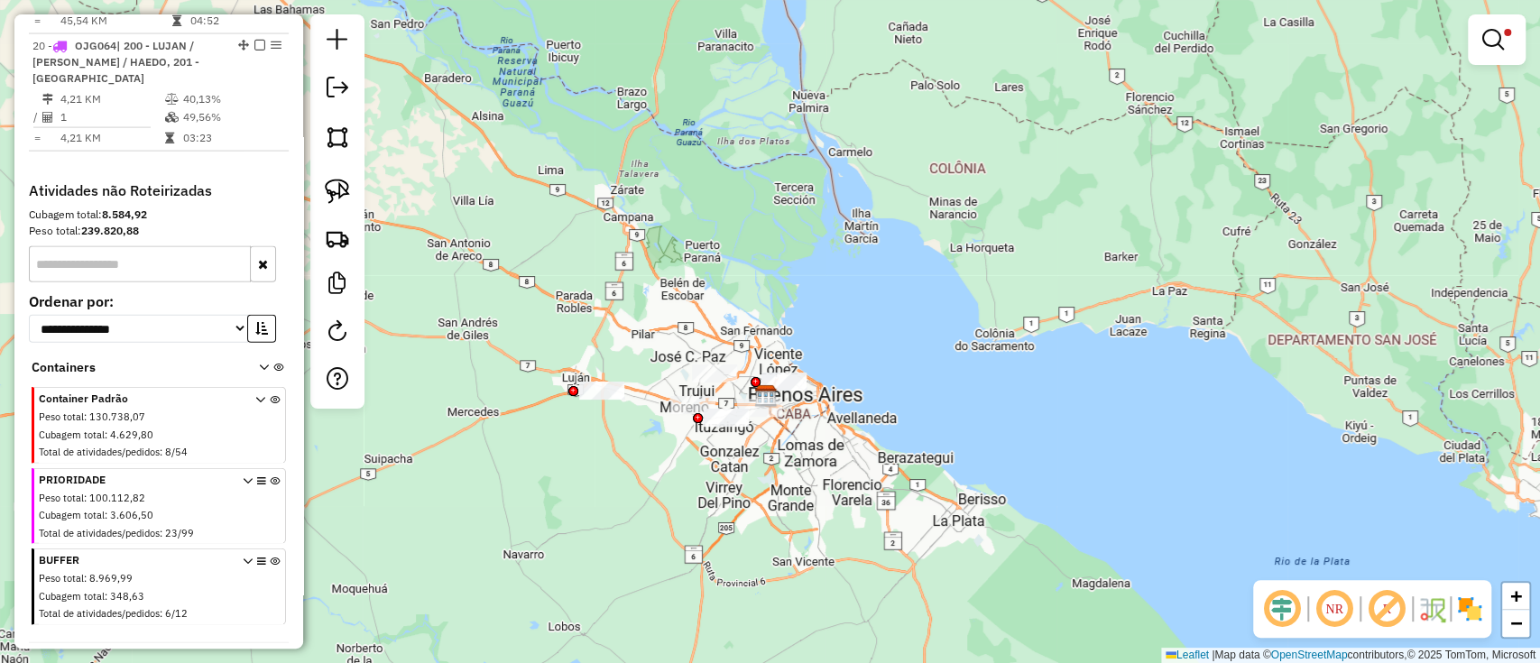
click at [270, 557] on icon at bounding box center [275, 591] width 10 height 68
click at [1487, 34] on em at bounding box center [1494, 40] width 22 height 22
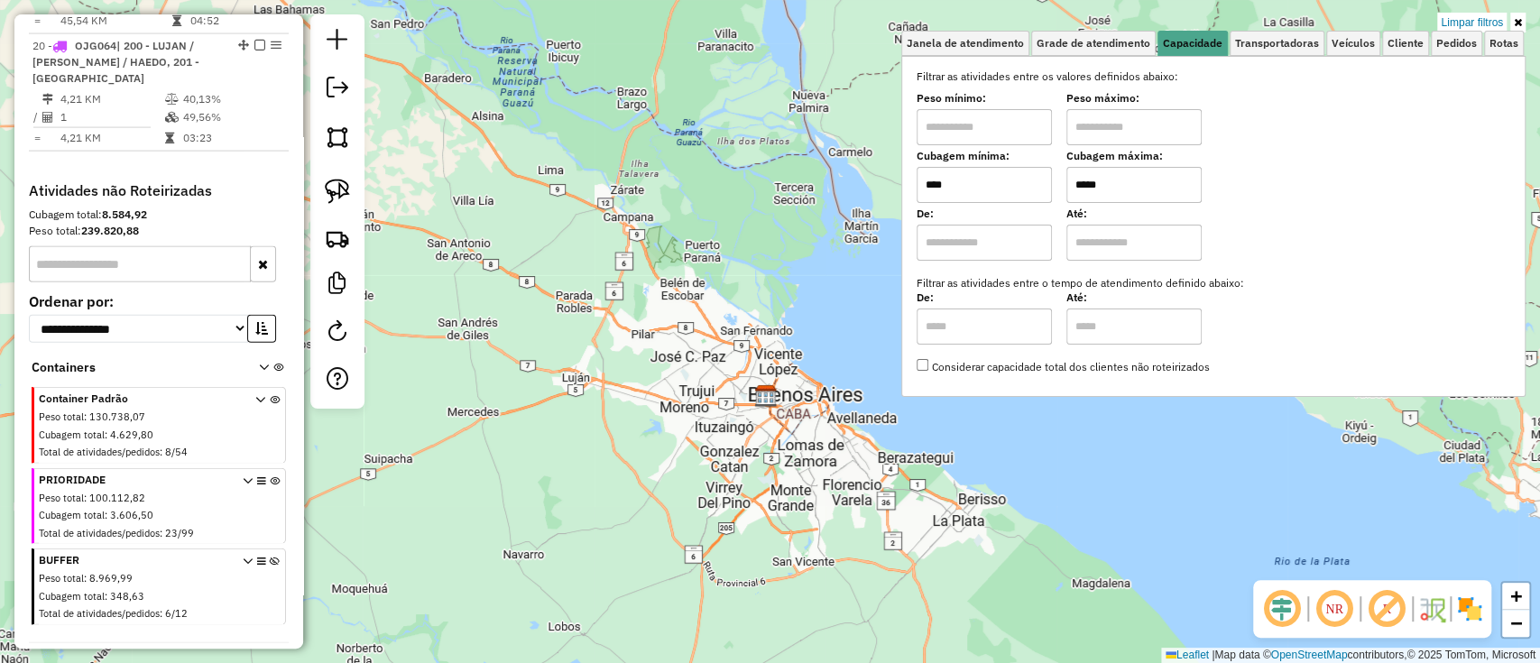
click at [1480, 8] on div "Limpar filtros Janela de atendimento Grade de atendimento Capacidade Transporta…" at bounding box center [770, 331] width 1540 height 663
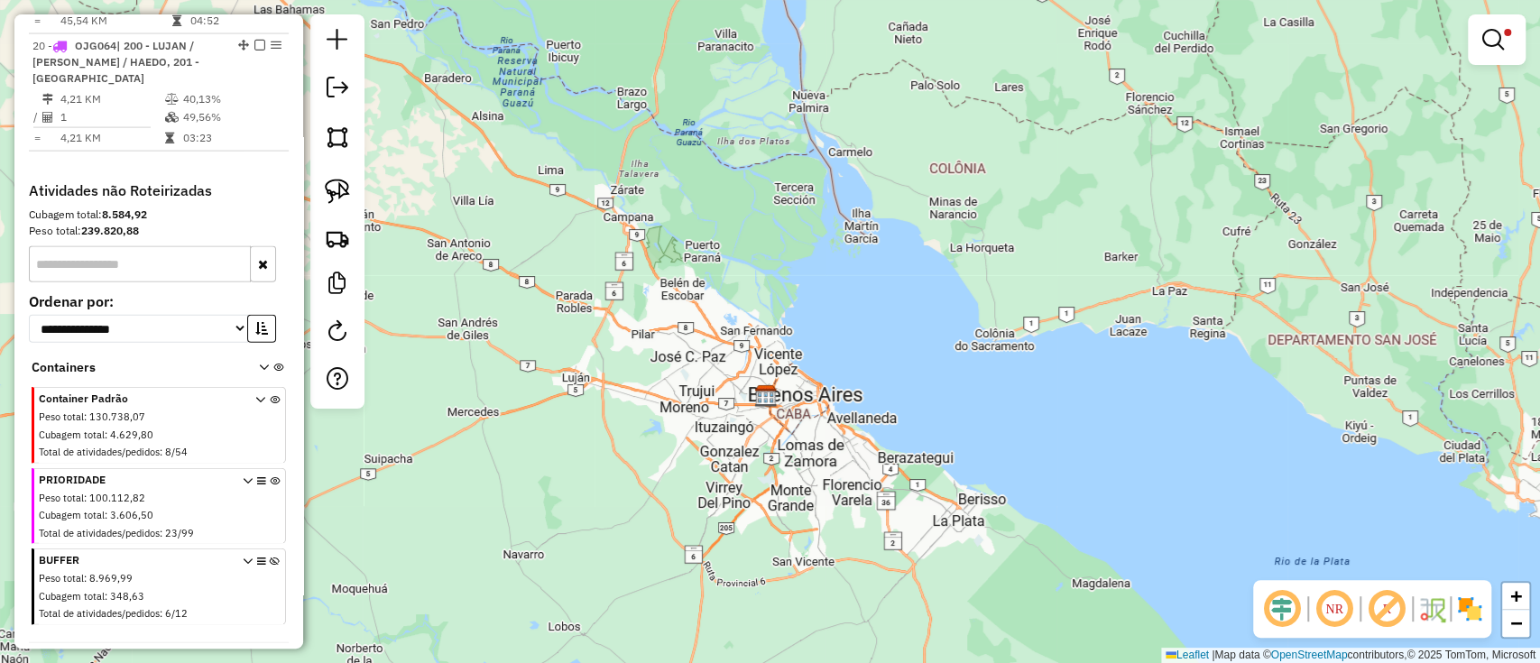
click at [1495, 62] on div at bounding box center [1497, 39] width 58 height 51
click at [1475, 38] on link at bounding box center [1496, 40] width 43 height 36
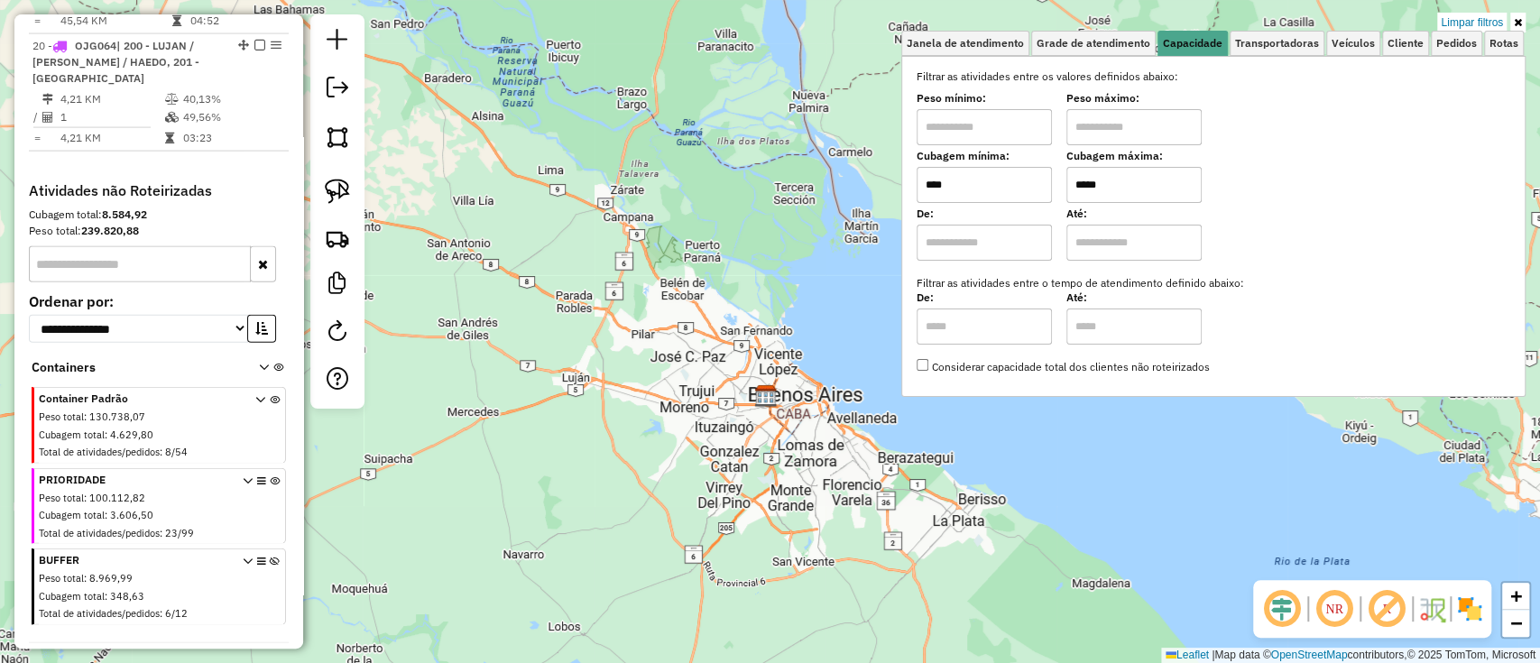
click at [1480, 1] on div "Limpar filtros Janela de atendimento Grade de atendimento Capacidade Transporta…" at bounding box center [770, 331] width 1540 height 663
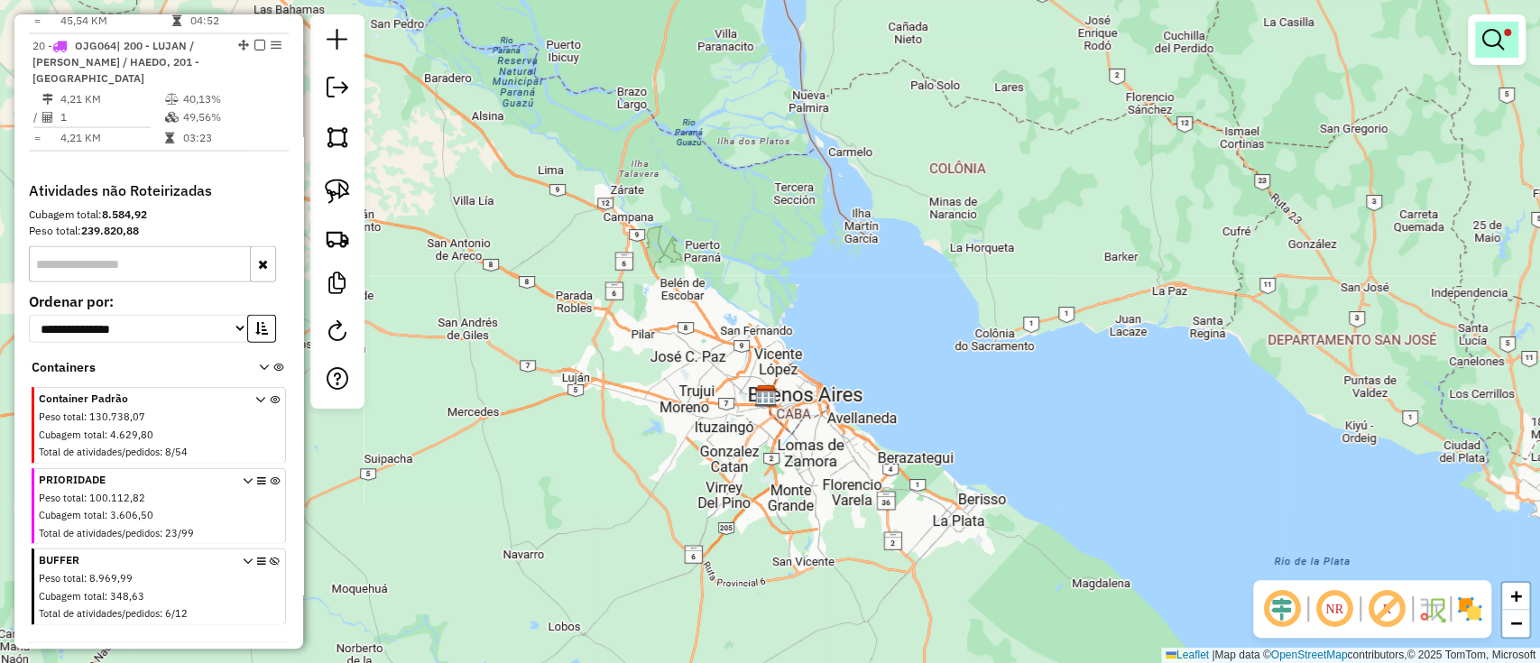
click at [1506, 55] on link at bounding box center [1496, 40] width 43 height 36
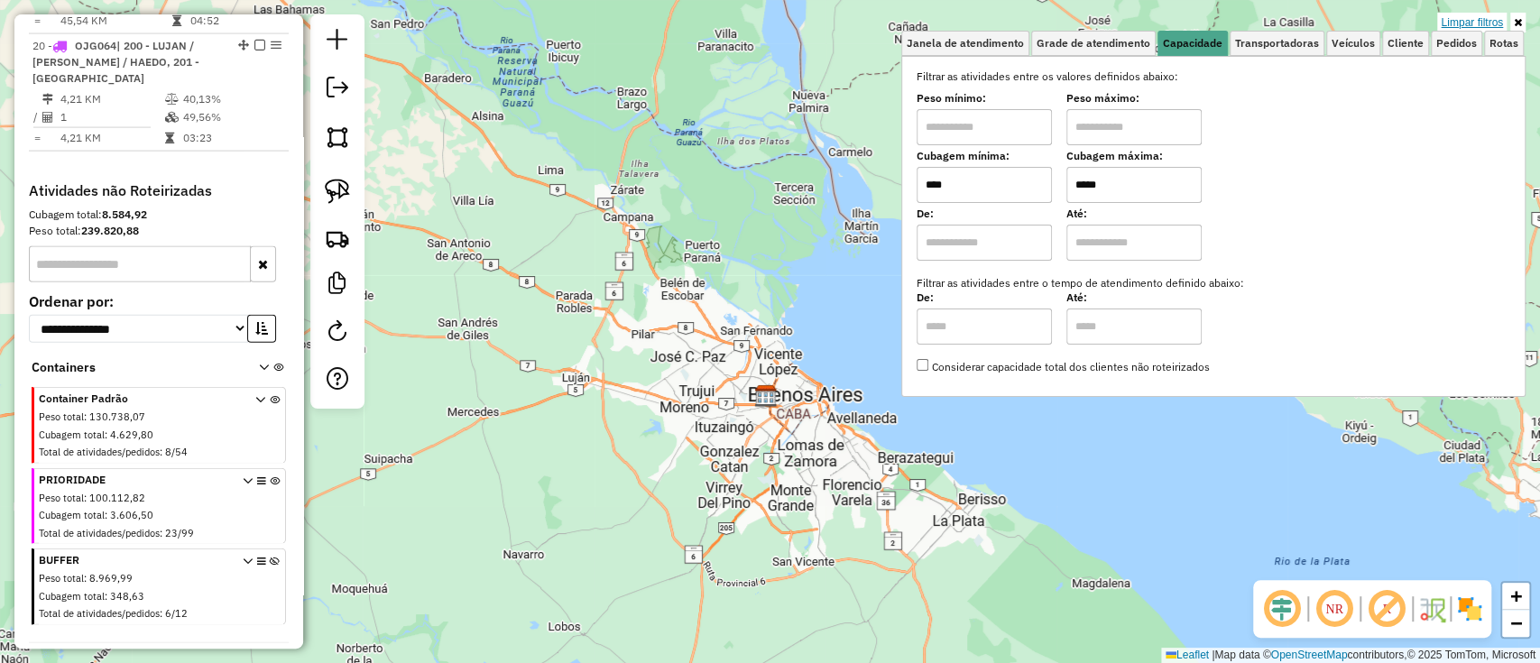
click at [1493, 14] on link "Limpar filtros" at bounding box center [1471, 23] width 69 height 20
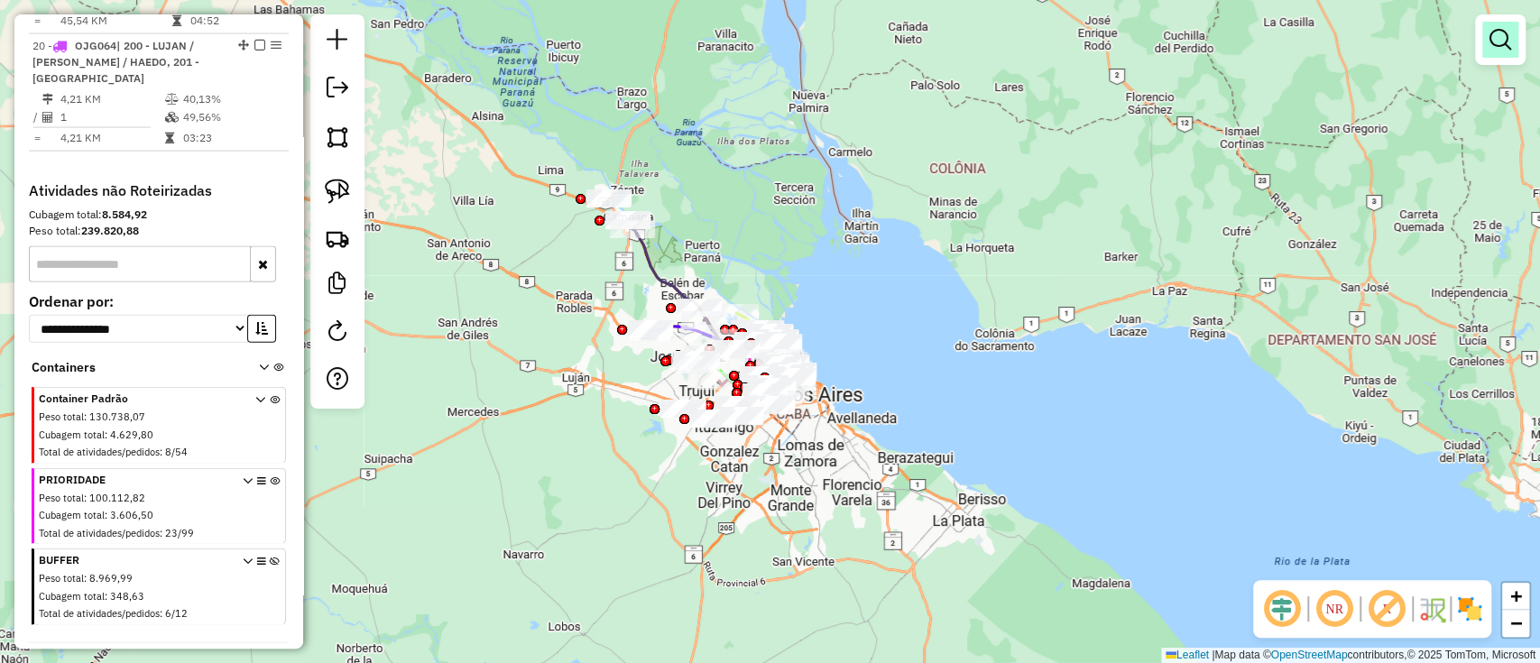
click at [1487, 50] on link at bounding box center [1501, 40] width 36 height 36
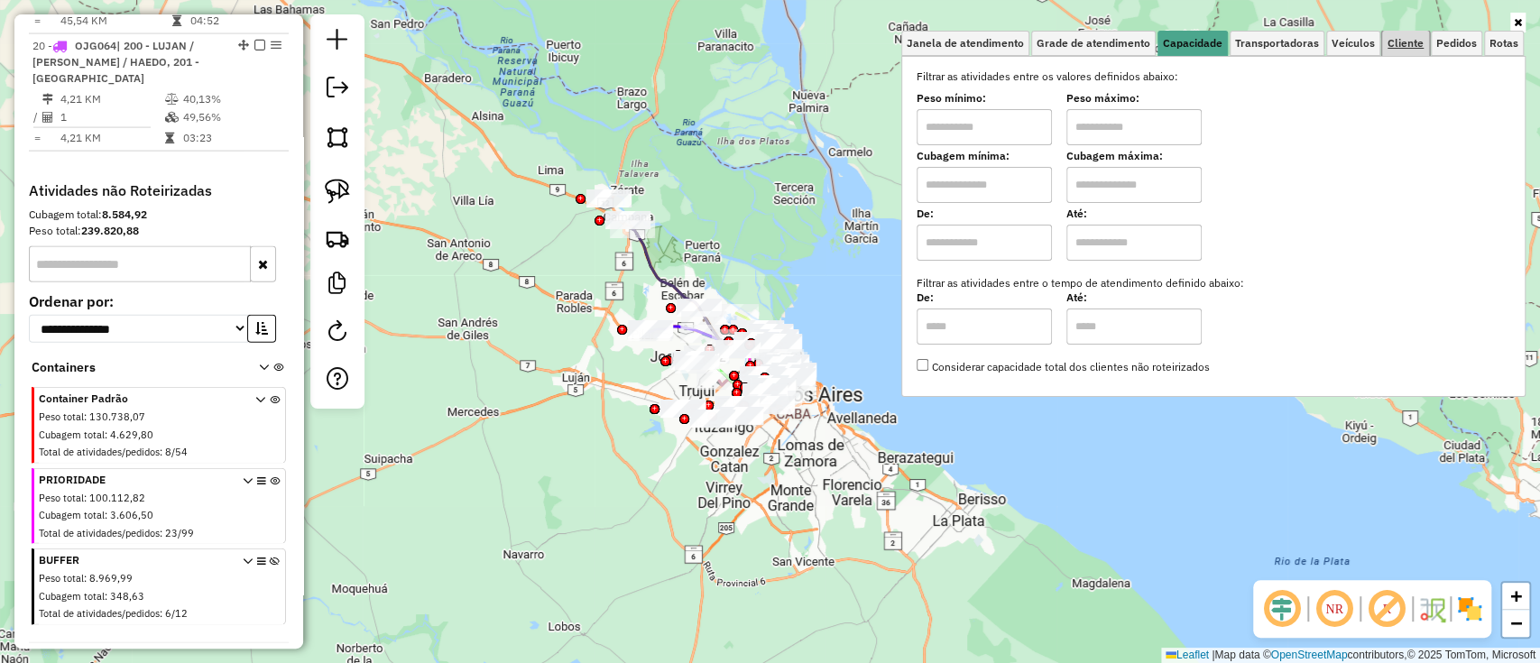
click at [1415, 33] on link "Cliente" at bounding box center [1405, 43] width 47 height 25
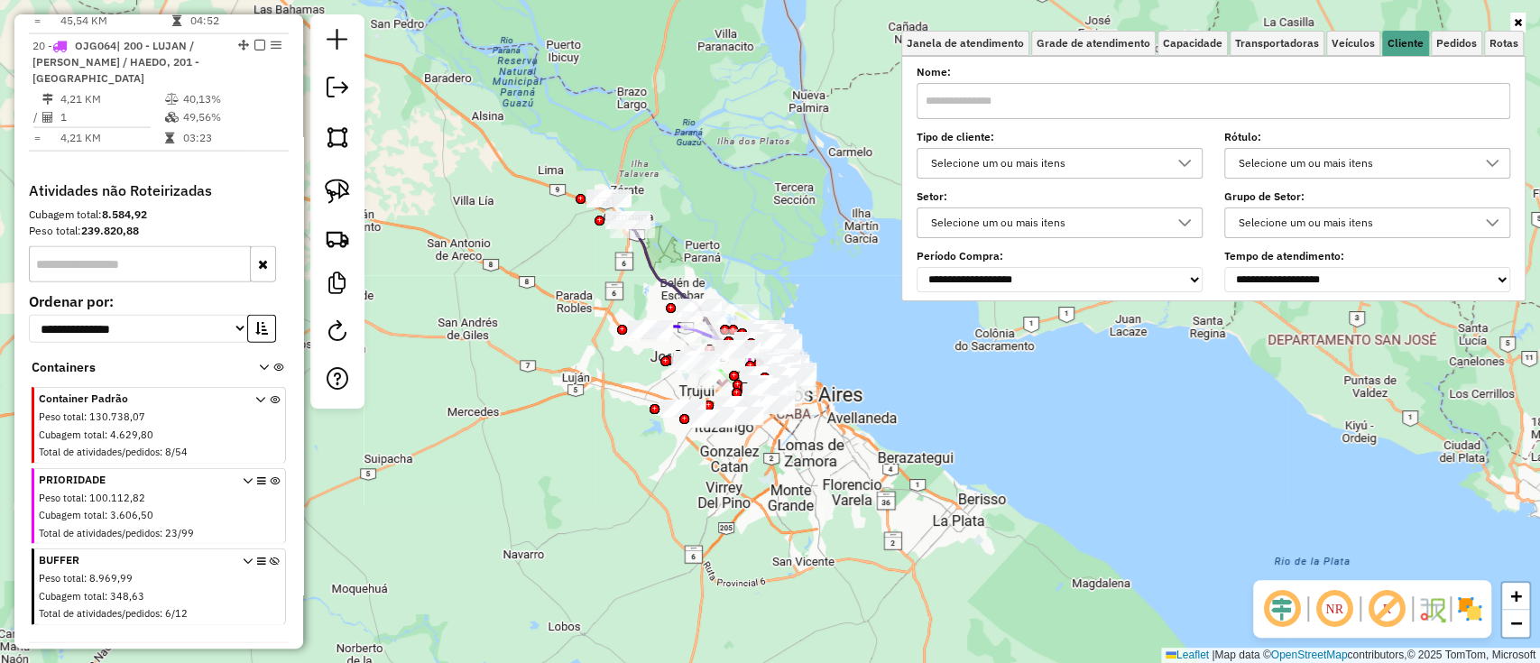
click at [978, 183] on div "**********" at bounding box center [1214, 180] width 594 height 223
click at [989, 150] on div "Selecione um ou mais itens" at bounding box center [1046, 163] width 243 height 29
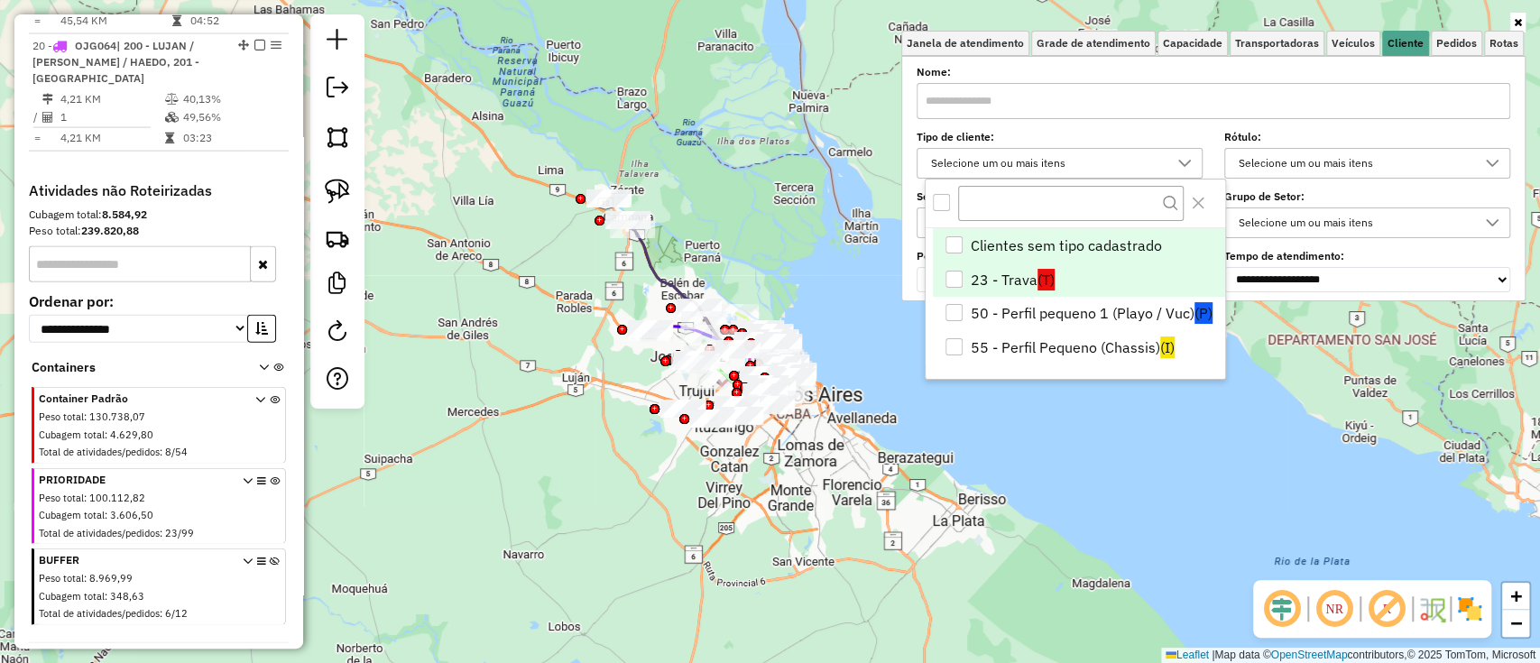
scroll to position [10, 63]
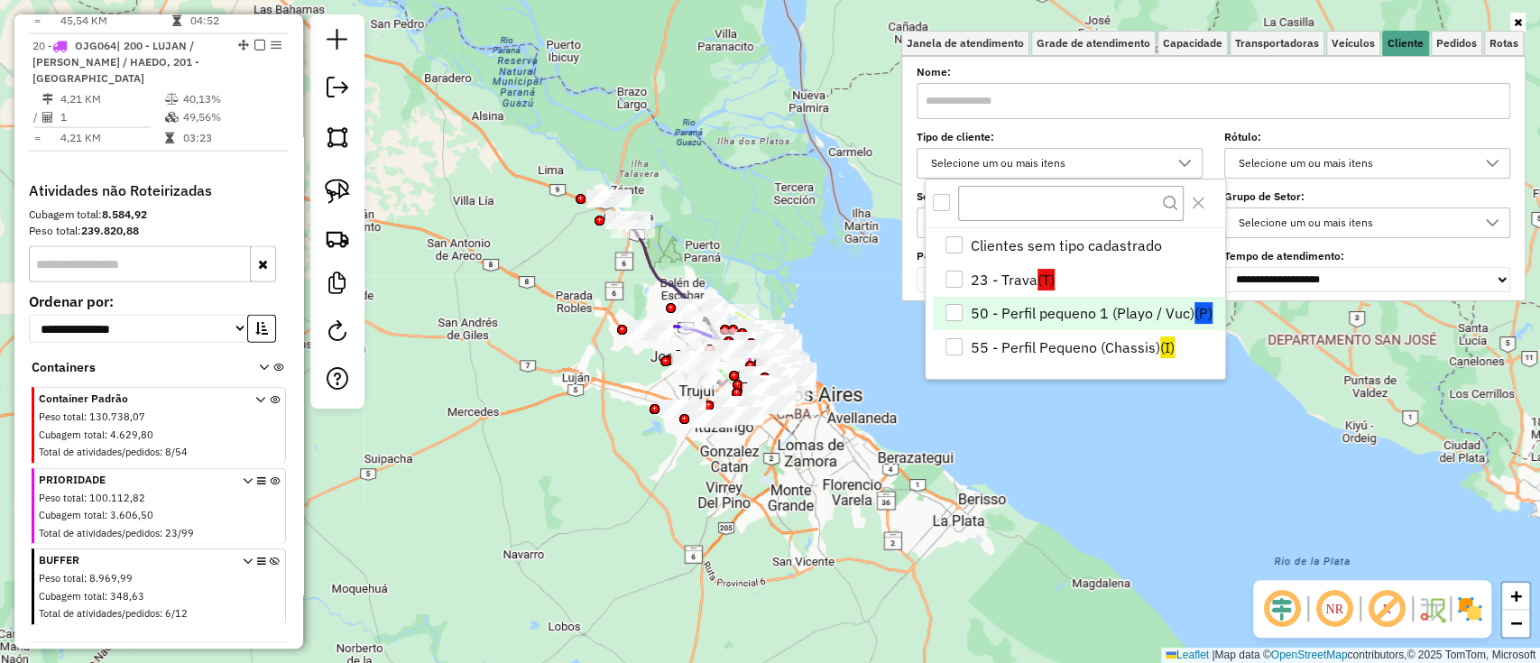
click at [1031, 313] on li "50 - Perfil pequeno 1 (Playo / Vuc) (P)" at bounding box center [1078, 314] width 291 height 34
click at [1024, 333] on li "55 - Perfil Pequeno (Chassis) (I)" at bounding box center [1078, 347] width 291 height 34
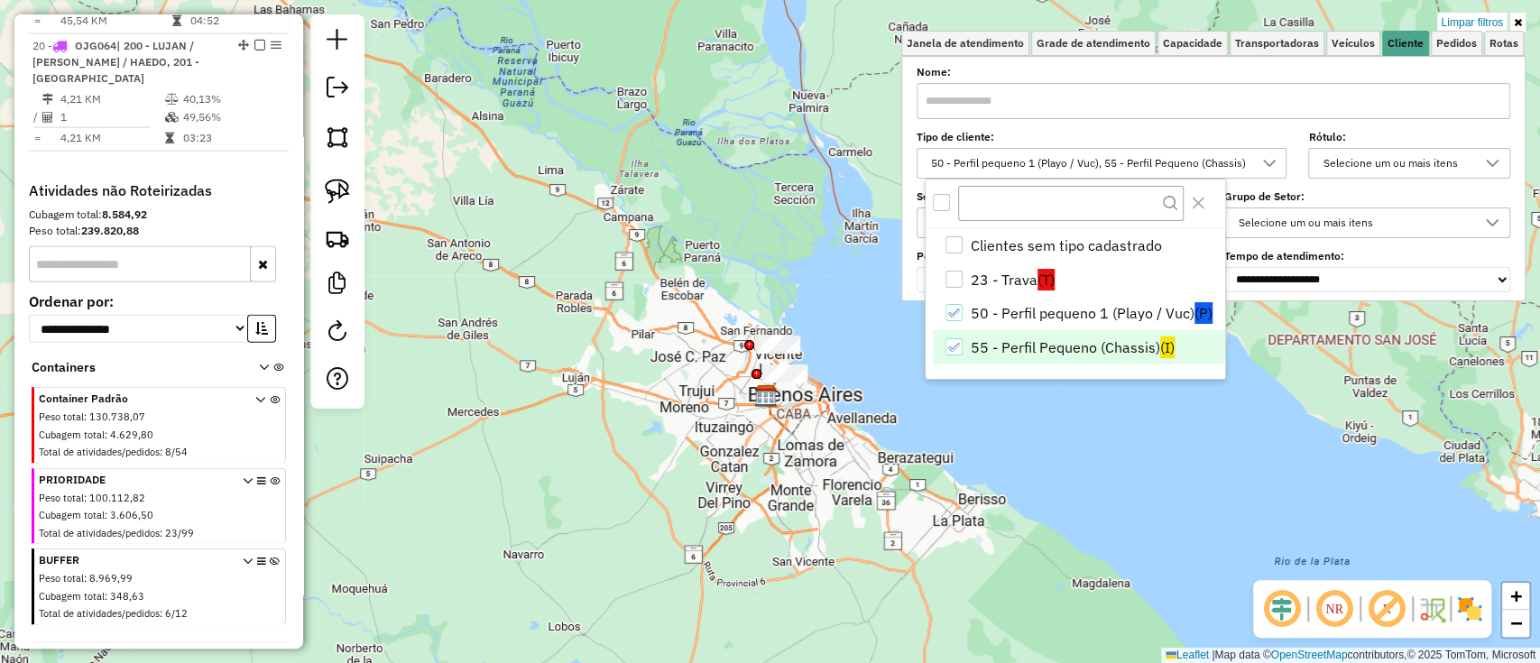
click at [1462, 631] on div "NR R" at bounding box center [1372, 609] width 238 height 58
click at [1465, 610] on img at bounding box center [1470, 609] width 29 height 29
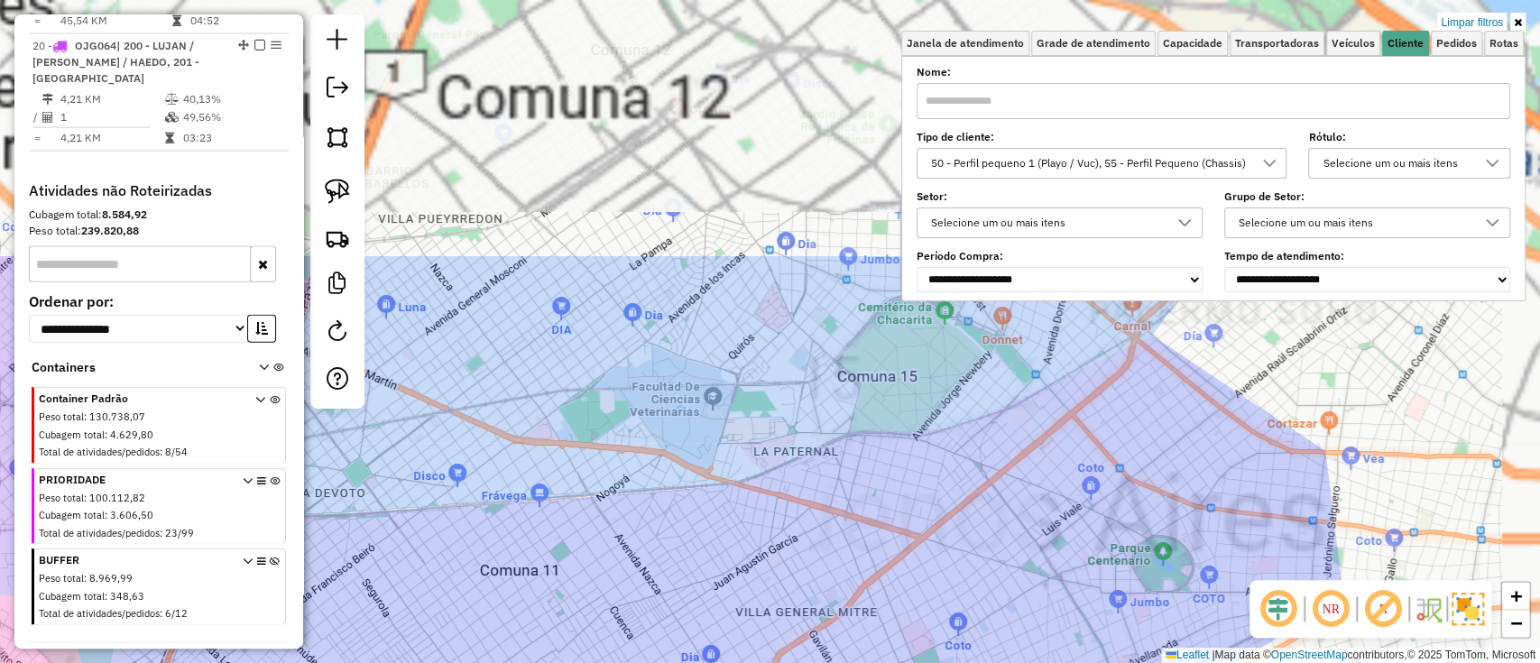
drag, startPoint x: 812, startPoint y: 302, endPoint x: 608, endPoint y: 624, distance: 381.3
click at [608, 624] on div "Limpar filtros Janela de atendimento Grade de atendimento Capacidade Transporta…" at bounding box center [770, 331] width 1540 height 663
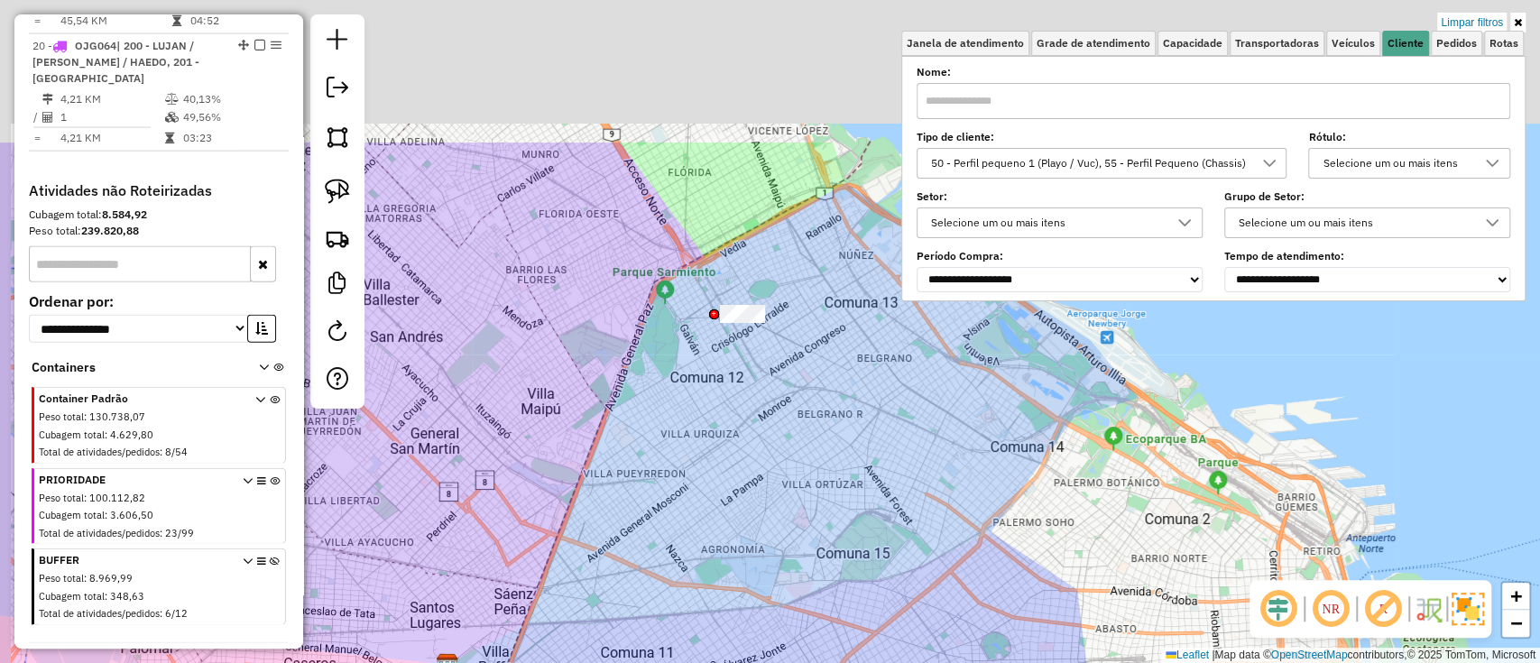
drag, startPoint x: 708, startPoint y: 282, endPoint x: 744, endPoint y: 419, distance: 141.8
click at [776, 519] on div "Limpar filtros Janela de atendimento Grade de atendimento Capacidade Transporta…" at bounding box center [770, 331] width 1540 height 663
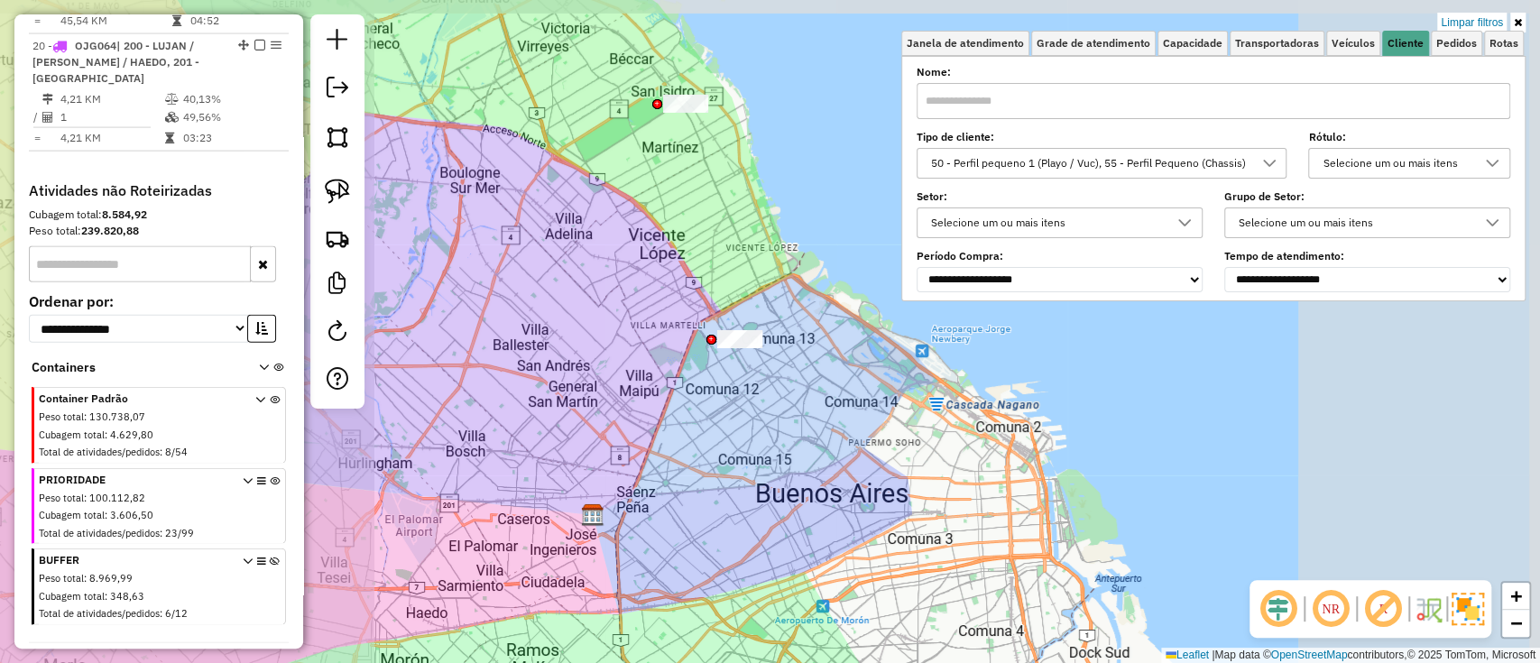
drag, startPoint x: 585, startPoint y: 232, endPoint x: 628, endPoint y: 417, distance: 190.0
click at [628, 417] on div "Limpar filtros Janela de atendimento Grade de atendimento Capacidade Transporta…" at bounding box center [770, 331] width 1540 height 663
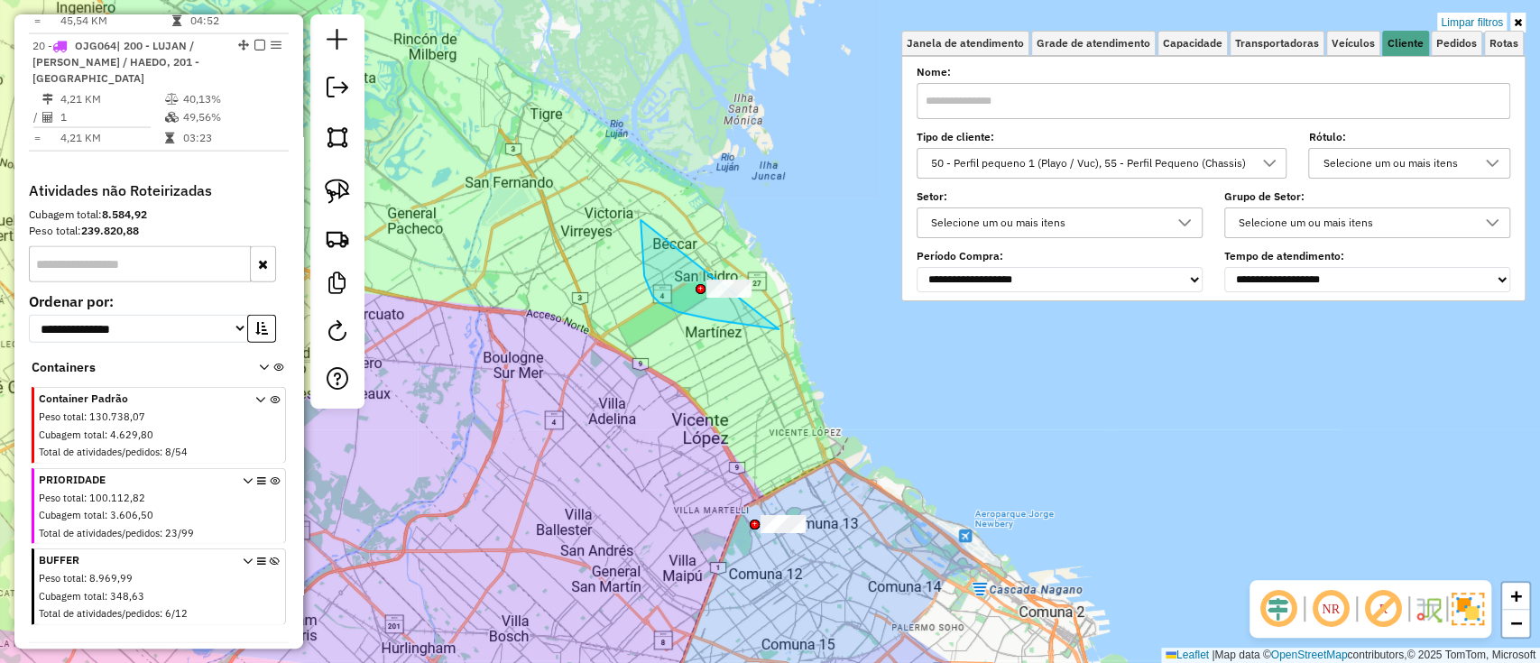
drag, startPoint x: 779, startPoint y: 329, endPoint x: 837, endPoint y: 201, distance: 140.6
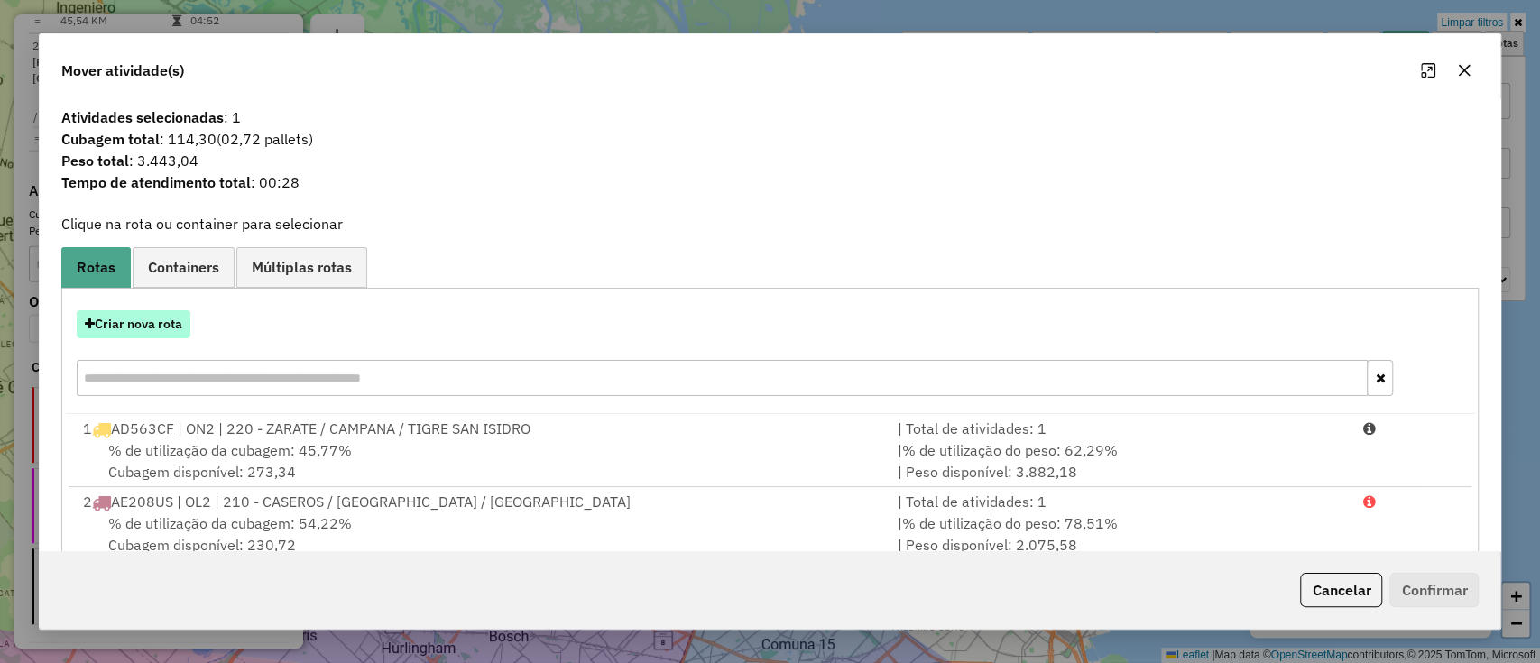
click at [166, 310] on button "Criar nova rota" at bounding box center [134, 324] width 114 height 28
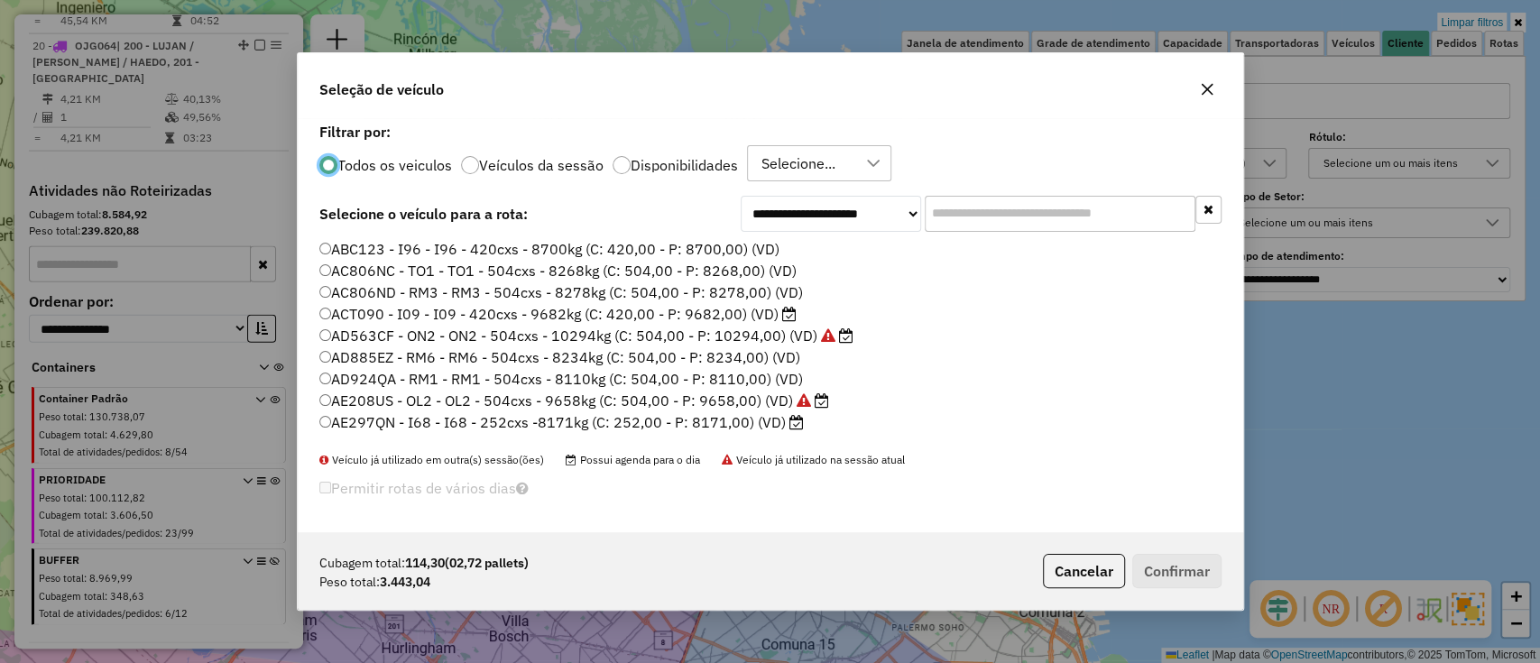
scroll to position [9, 5]
click at [1049, 228] on input "text" at bounding box center [1060, 214] width 271 height 36
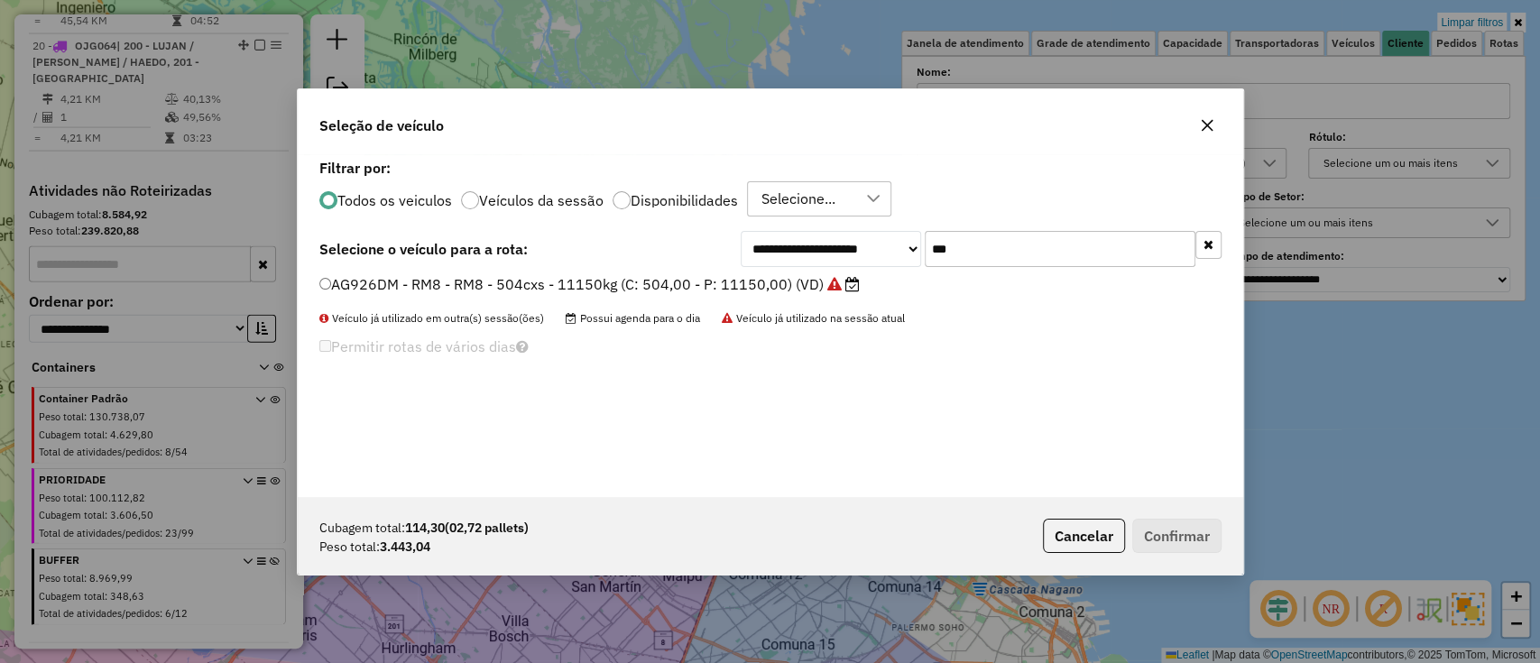
type input "***"
drag, startPoint x: 823, startPoint y: 282, endPoint x: 956, endPoint y: 350, distance: 149.3
click at [823, 281] on label "AG926DM - RM8 - RM8 - 504cxs - 11150kg (C: 504,00 - P: 11150,00) (VD)" at bounding box center [589, 284] width 541 height 22
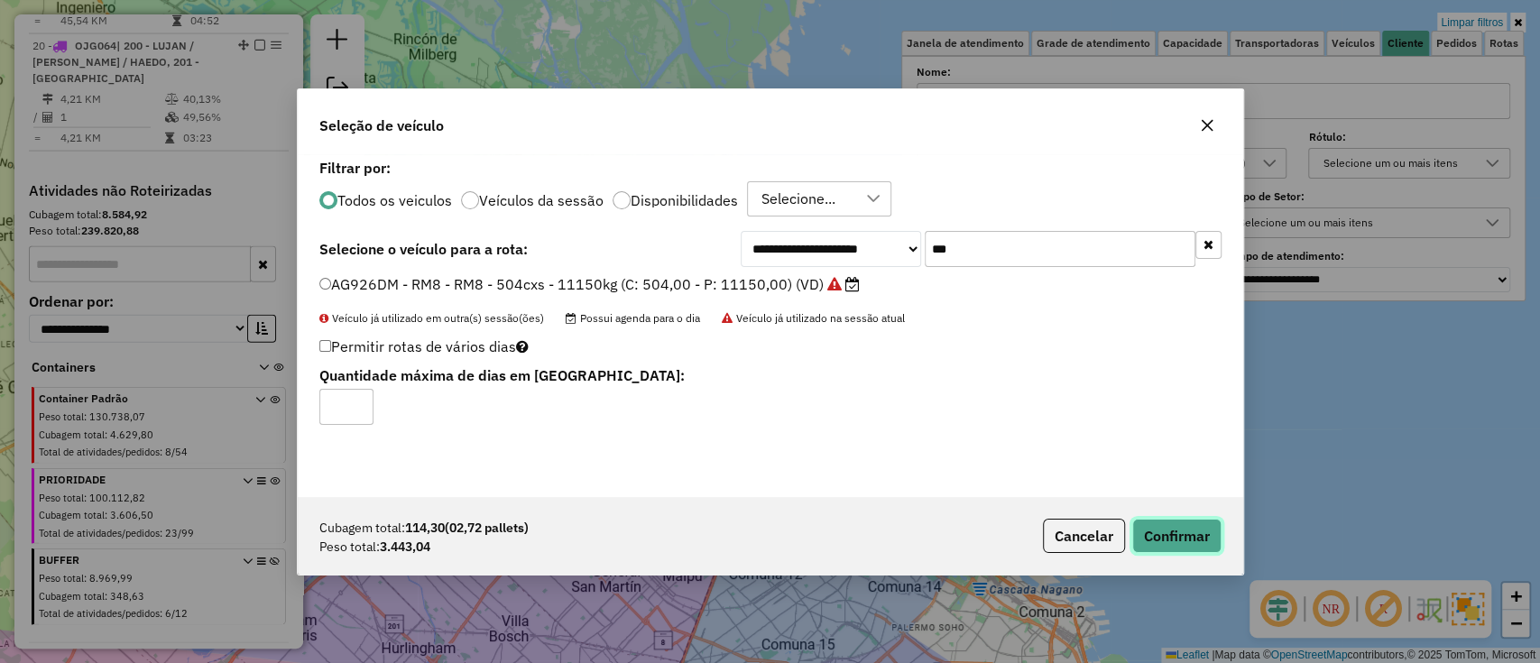
click at [1169, 536] on button "Confirmar" at bounding box center [1176, 536] width 89 height 34
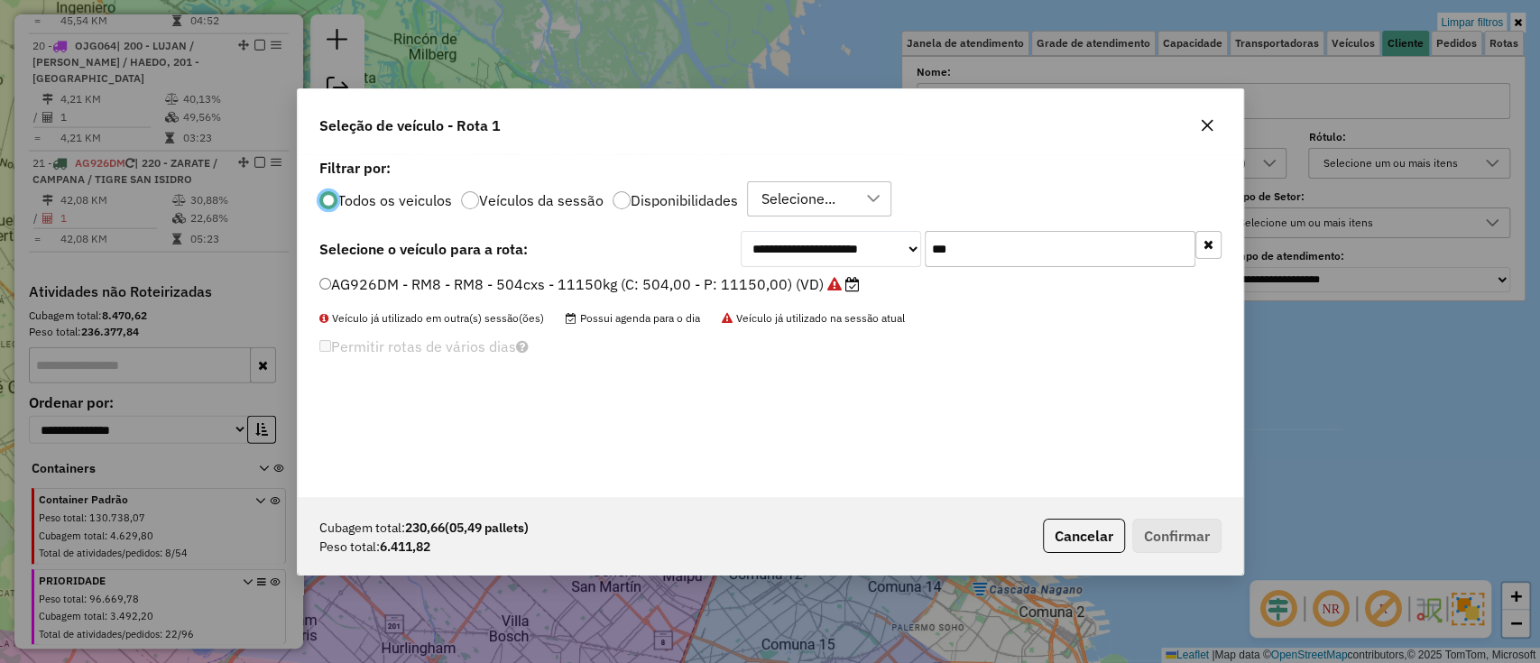
click at [917, 478] on div "**********" at bounding box center [770, 331] width 947 height 487
drag, startPoint x: 692, startPoint y: 592, endPoint x: 745, endPoint y: 568, distance: 58.6
click at [745, 571] on div "Cubagem total: 230,66 (05,49 pallets) Peso total: 6.411,82 Cancelar Confirmar" at bounding box center [771, 536] width 946 height 78
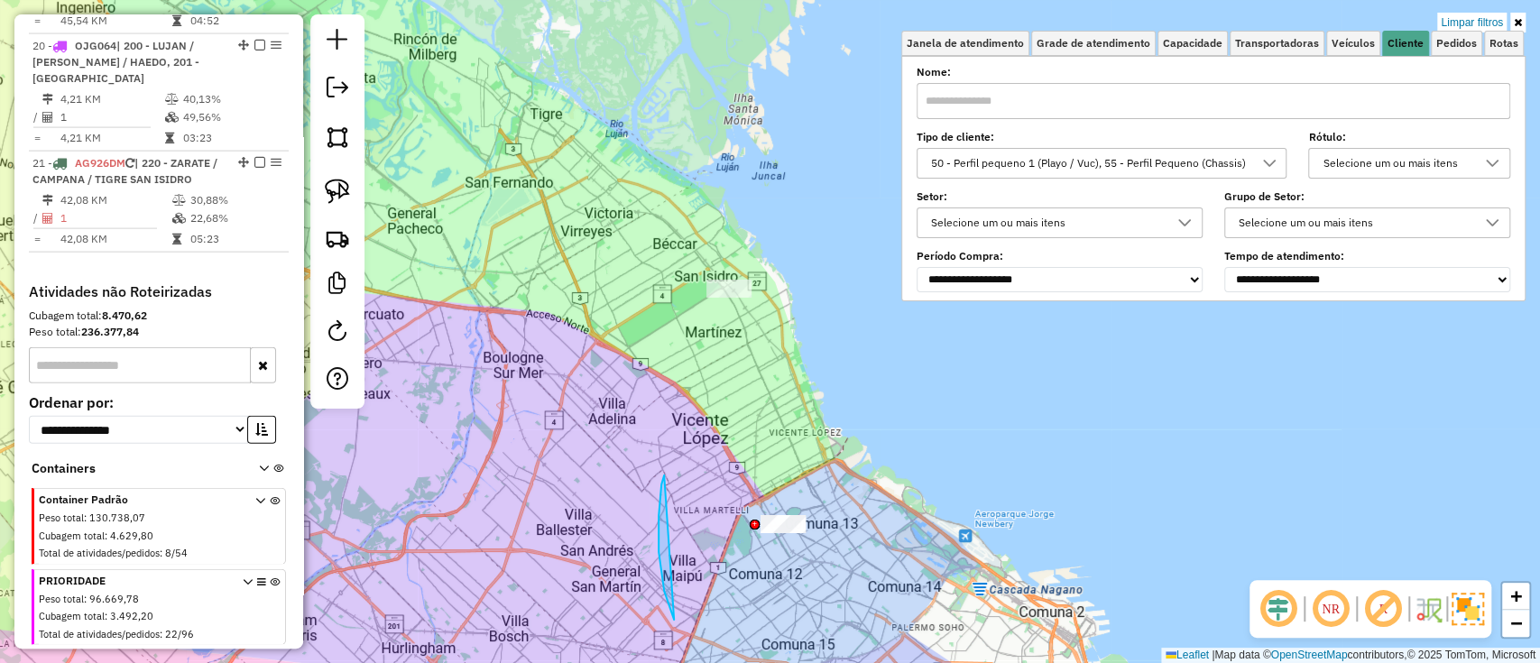
drag, startPoint x: 674, startPoint y: 620, endPoint x: 895, endPoint y: 450, distance: 278.7
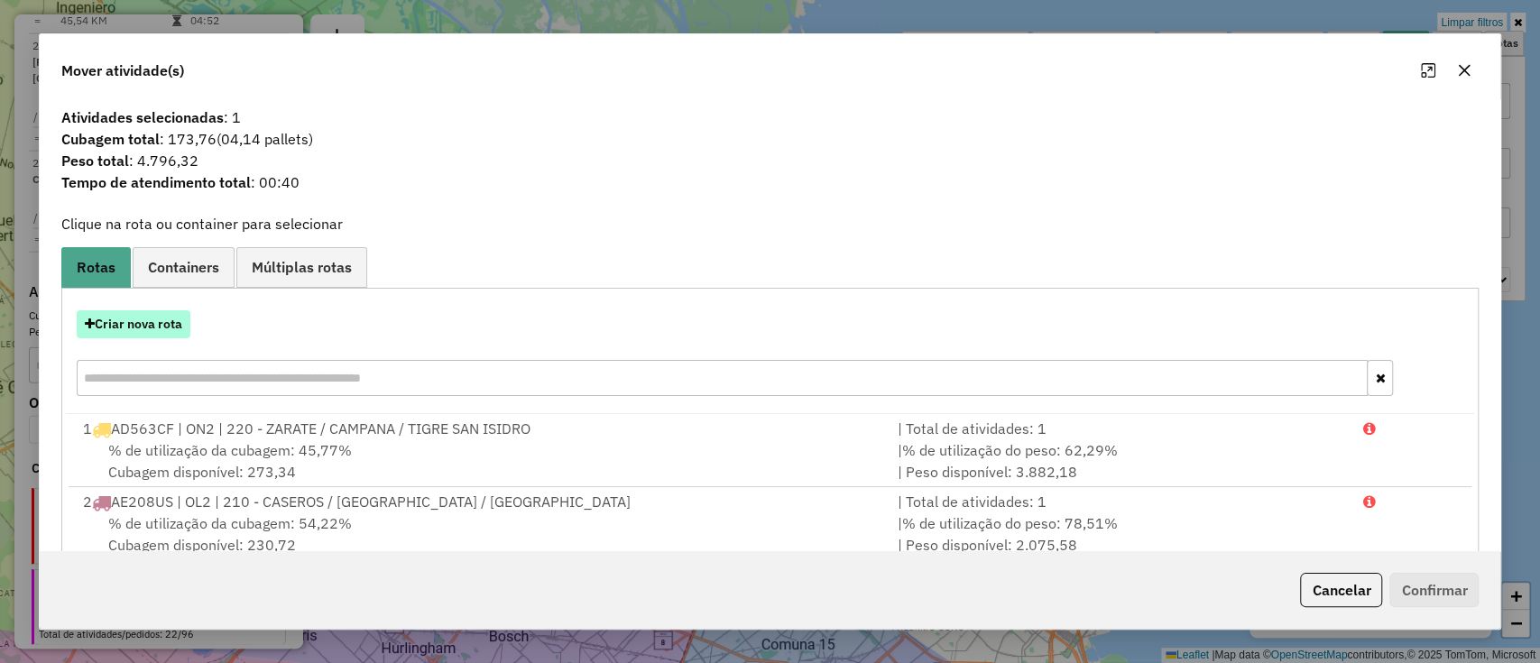
click at [114, 319] on button "Criar nova rota" at bounding box center [134, 324] width 114 height 28
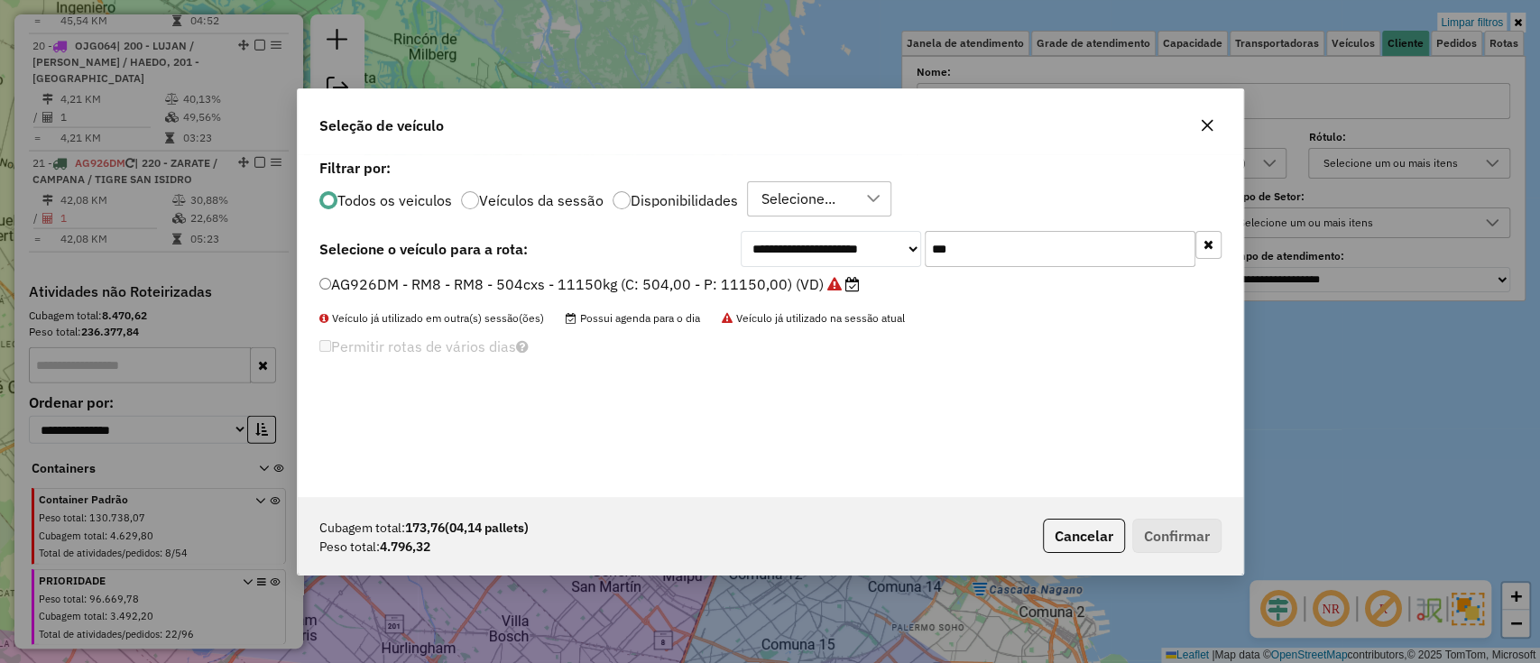
drag, startPoint x: 1076, startPoint y: 239, endPoint x: 759, endPoint y: 173, distance: 323.5
click at [759, 173] on div "**********" at bounding box center [771, 325] width 946 height 343
type input "***"
click at [713, 289] on label "KPQ393 - I71 - I71 - 420cxs - 9733kg (C: 420,00 - P: 9733,00) (VD)" at bounding box center [567, 284] width 497 height 22
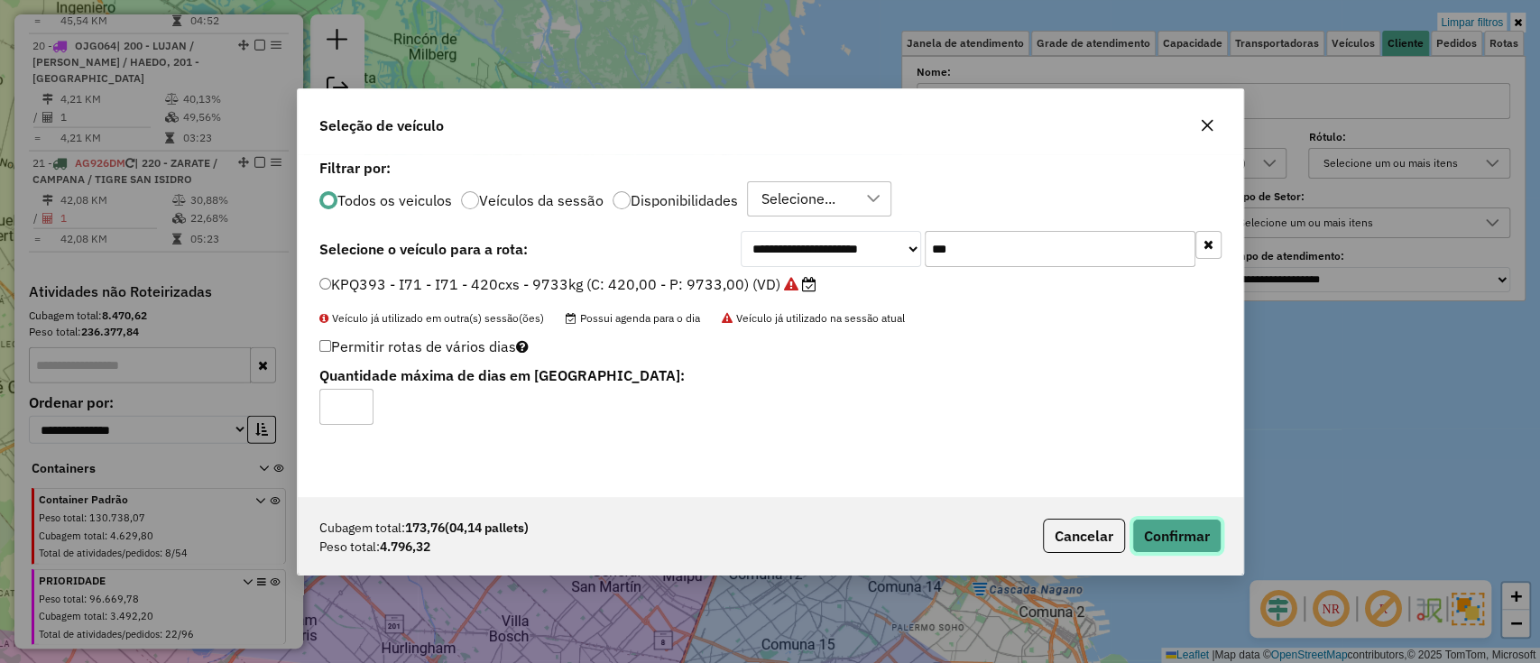
click at [1174, 531] on button "Confirmar" at bounding box center [1176, 536] width 89 height 34
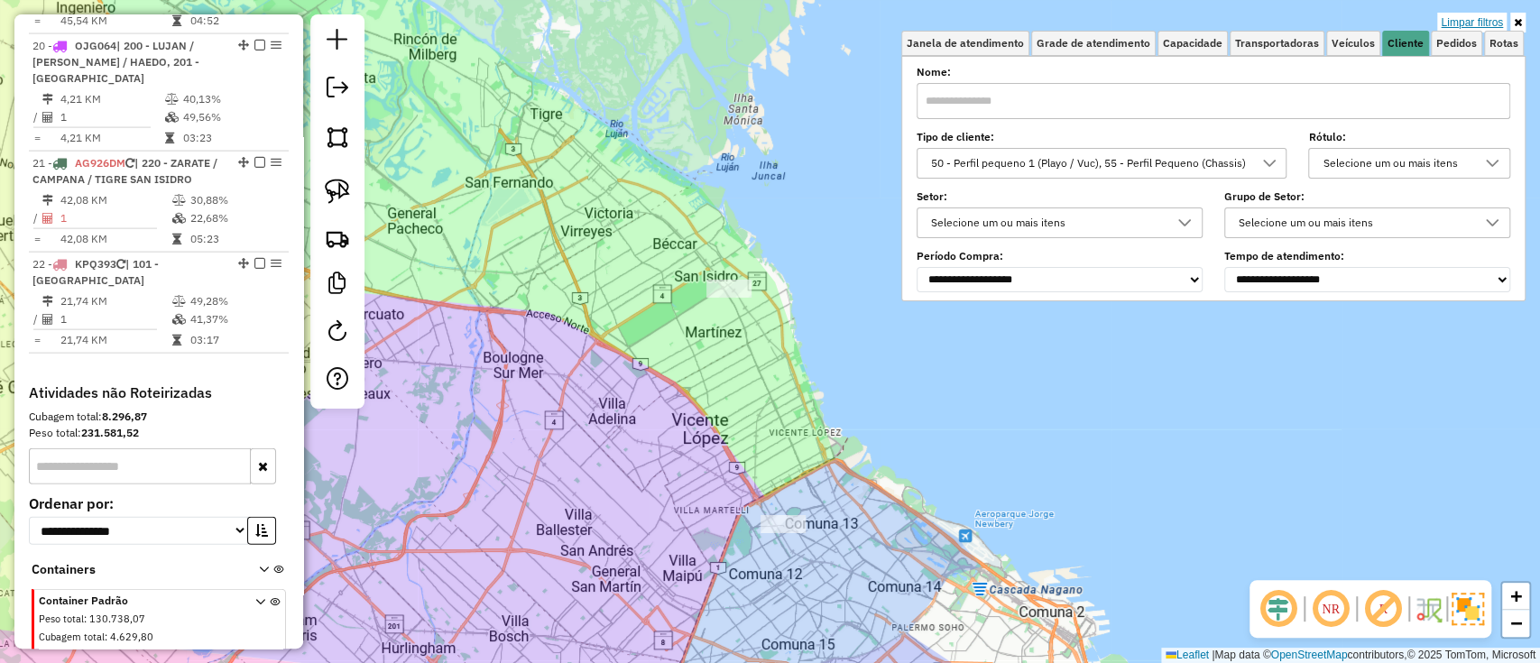
click at [1474, 18] on link "Limpar filtros" at bounding box center [1471, 23] width 69 height 20
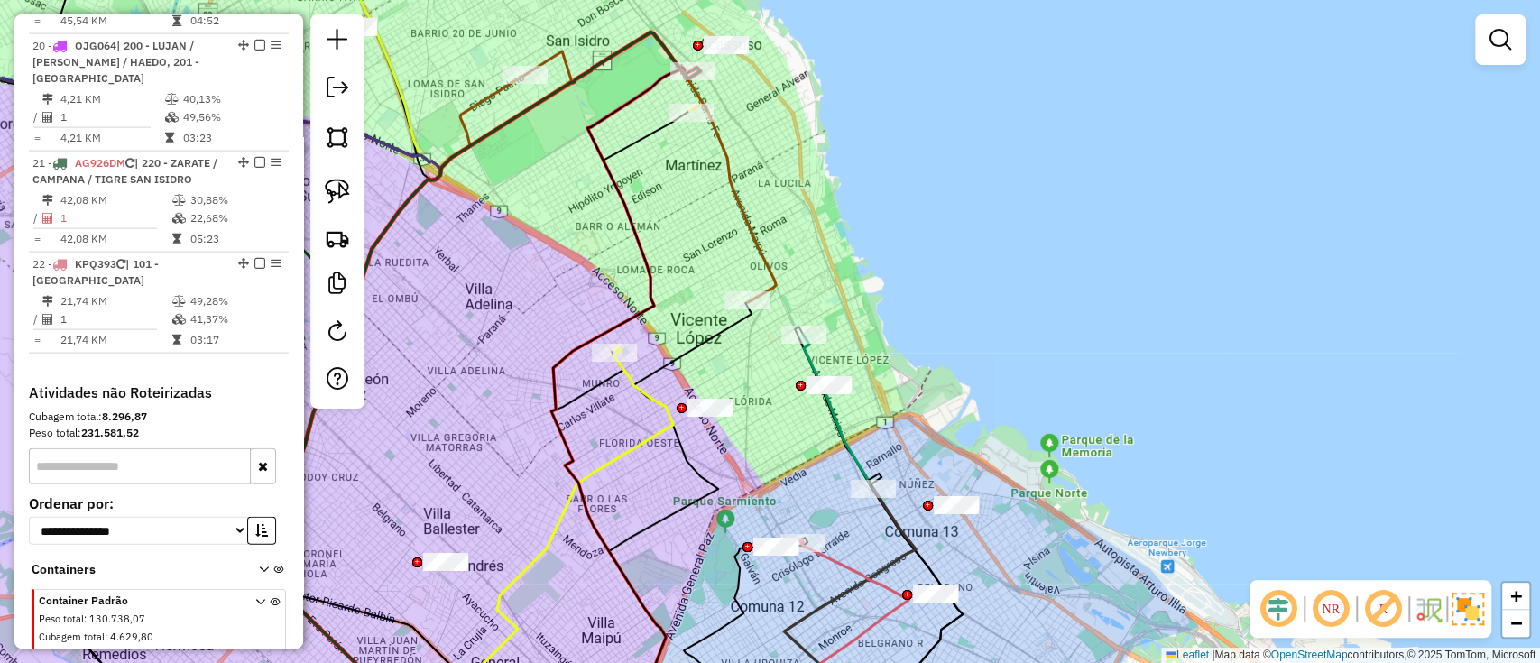
click at [857, 570] on icon at bounding box center [819, 634] width 180 height 189
click at [859, 569] on icon at bounding box center [818, 635] width 180 height 190
select select "**********"
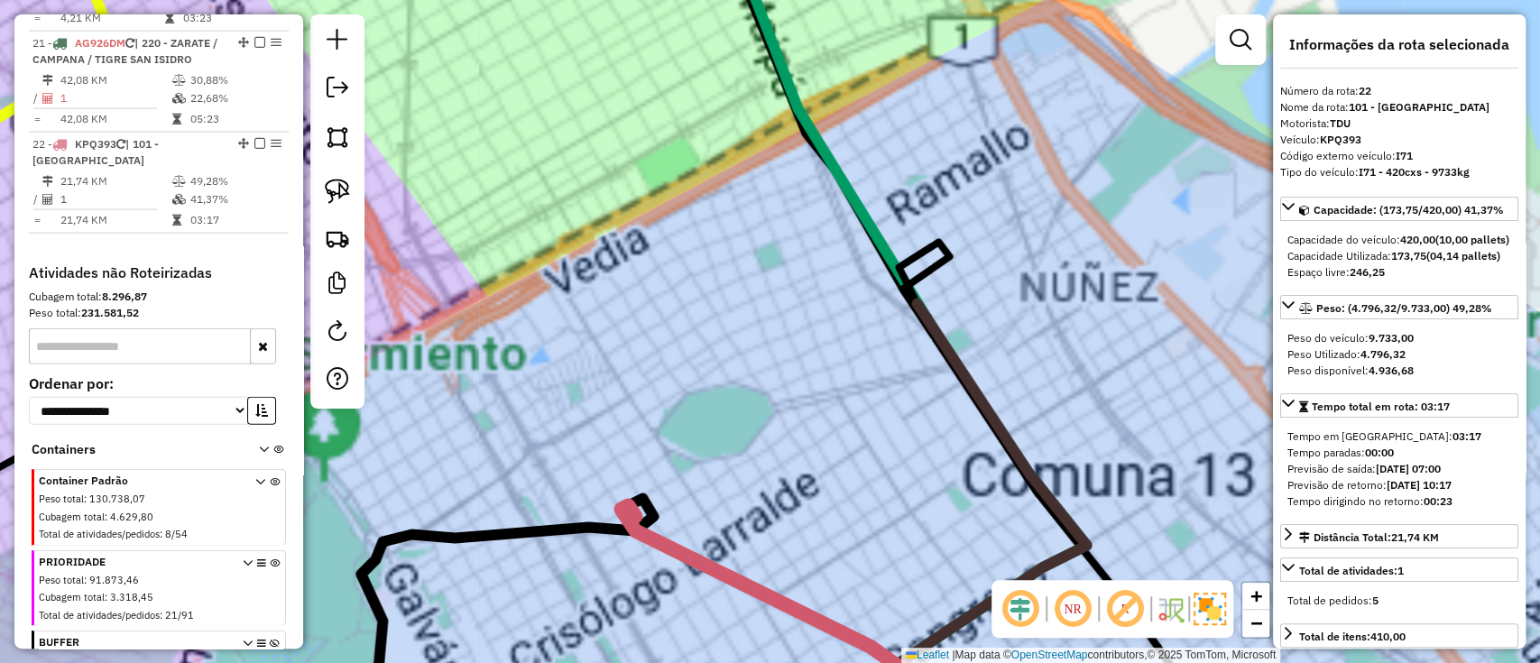
scroll to position [2798, 0]
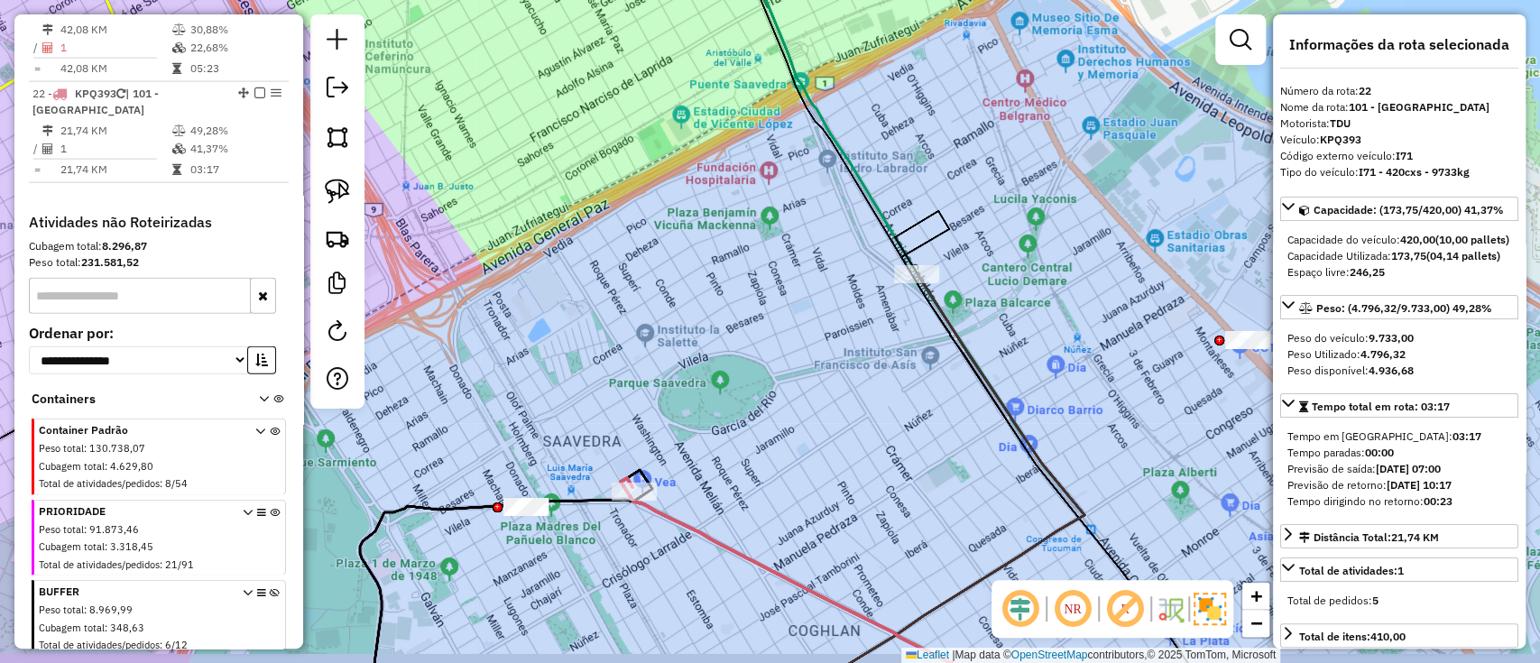
drag, startPoint x: 845, startPoint y: 439, endPoint x: 865, endPoint y: 332, distance: 109.4
click at [865, 332] on div "Janela de atendimento Grade de atendimento Capacidade Transportadoras Veículos …" at bounding box center [770, 331] width 1540 height 663
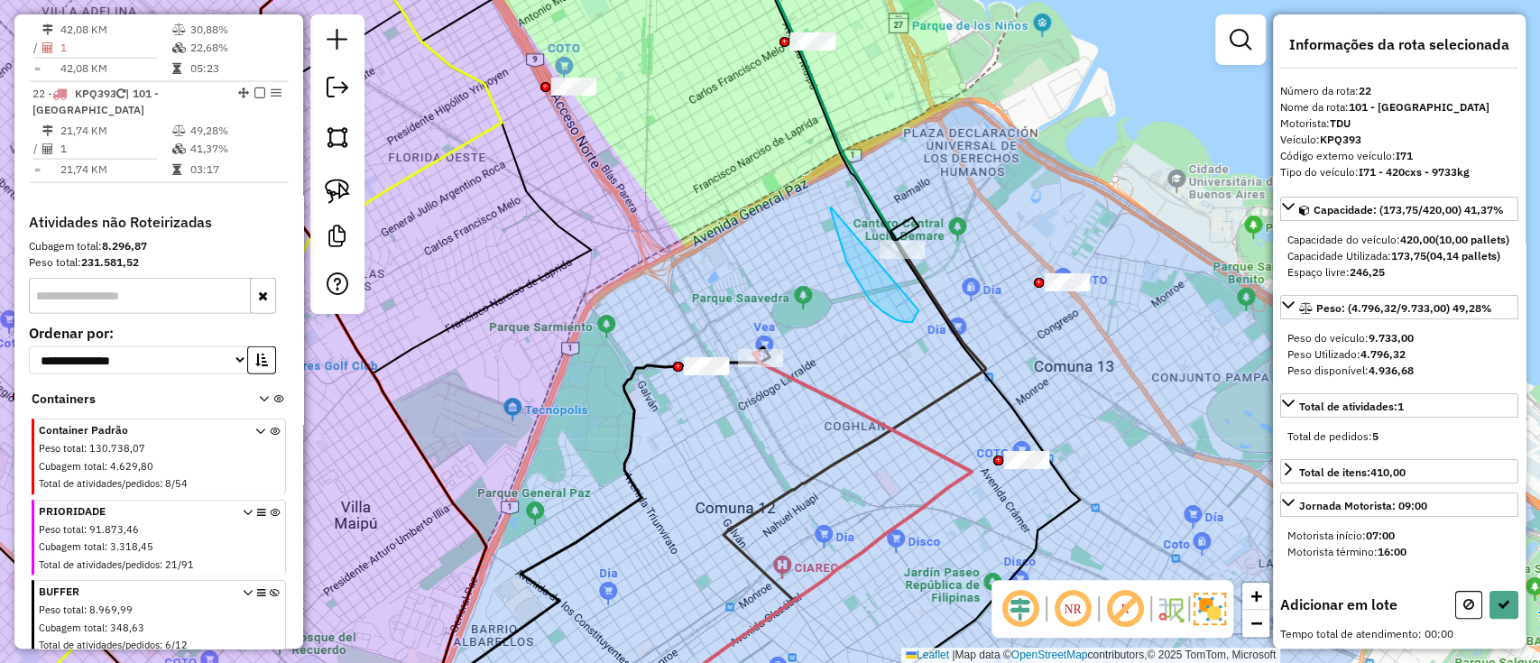
drag, startPoint x: 883, startPoint y: 311, endPoint x: 939, endPoint y: 195, distance: 129.5
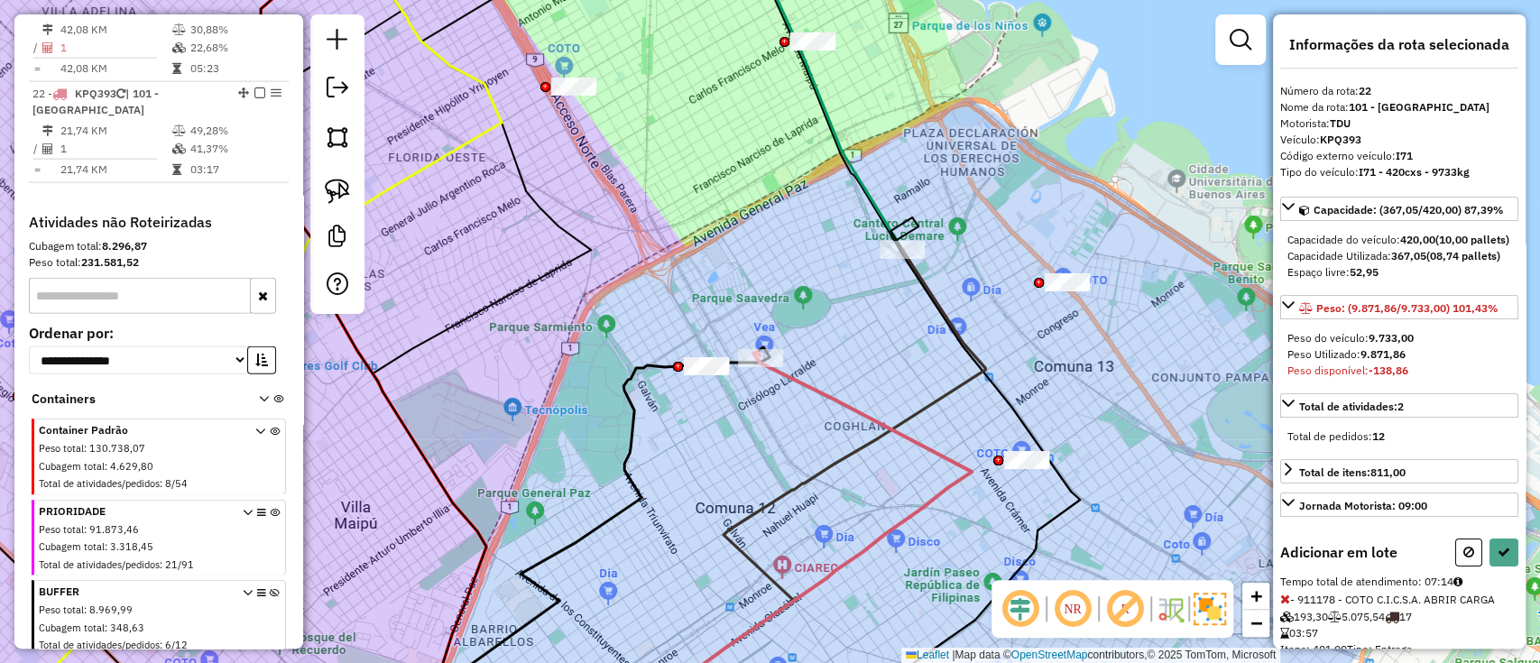
select select "**********"
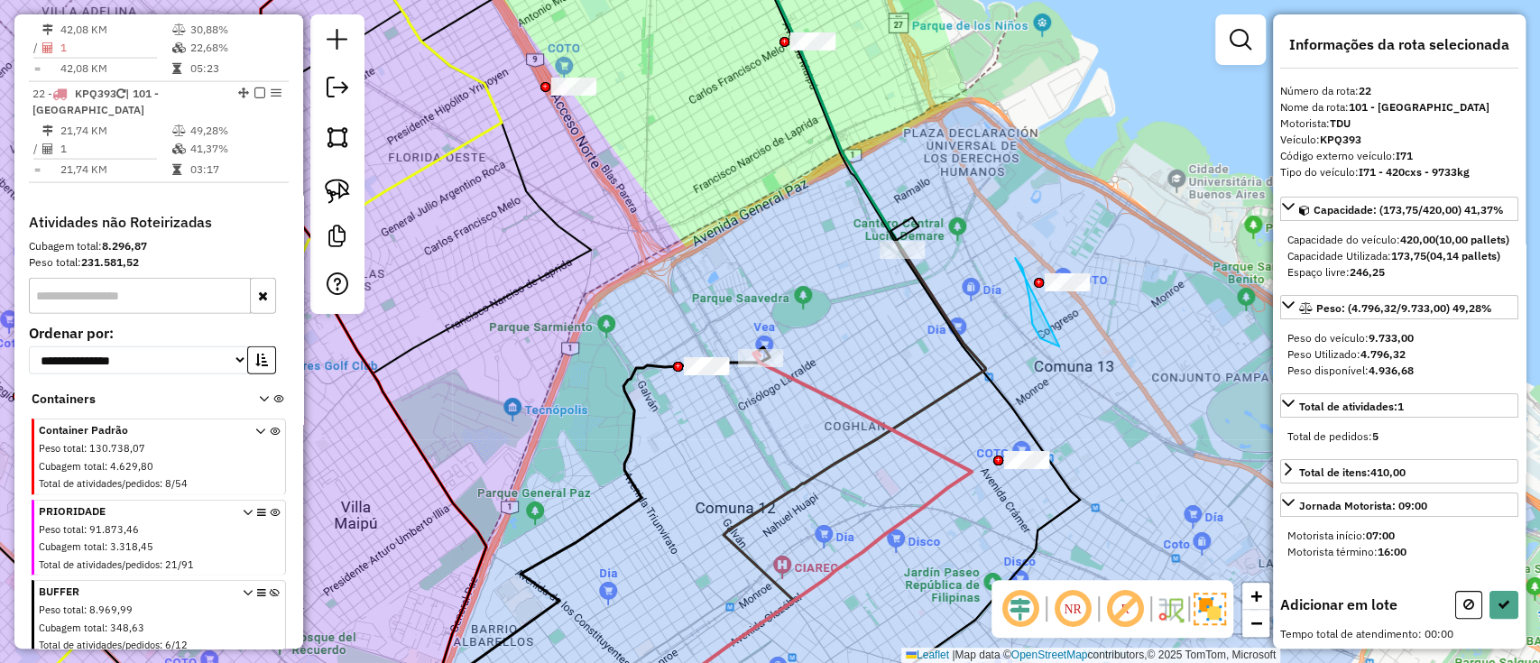
drag, startPoint x: 1015, startPoint y: 258, endPoint x: 1130, endPoint y: 255, distance: 114.6
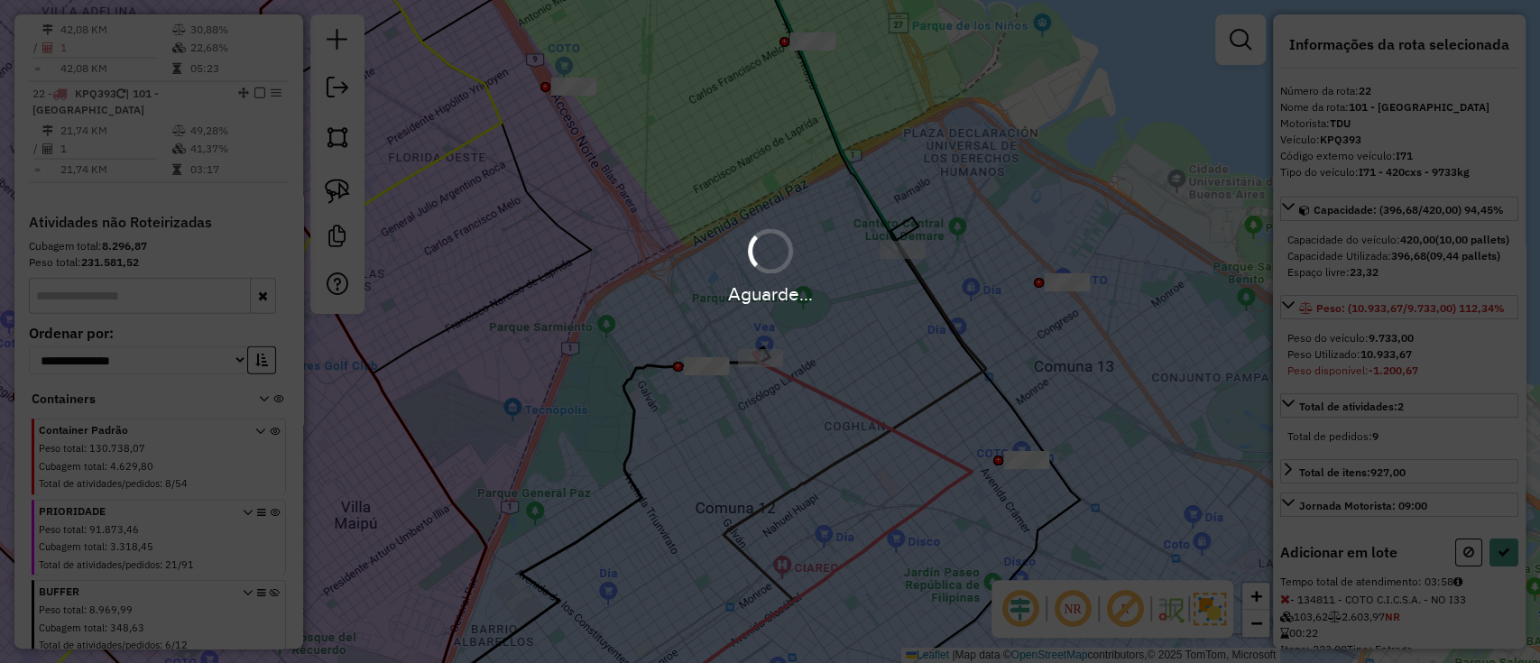
select select "**********"
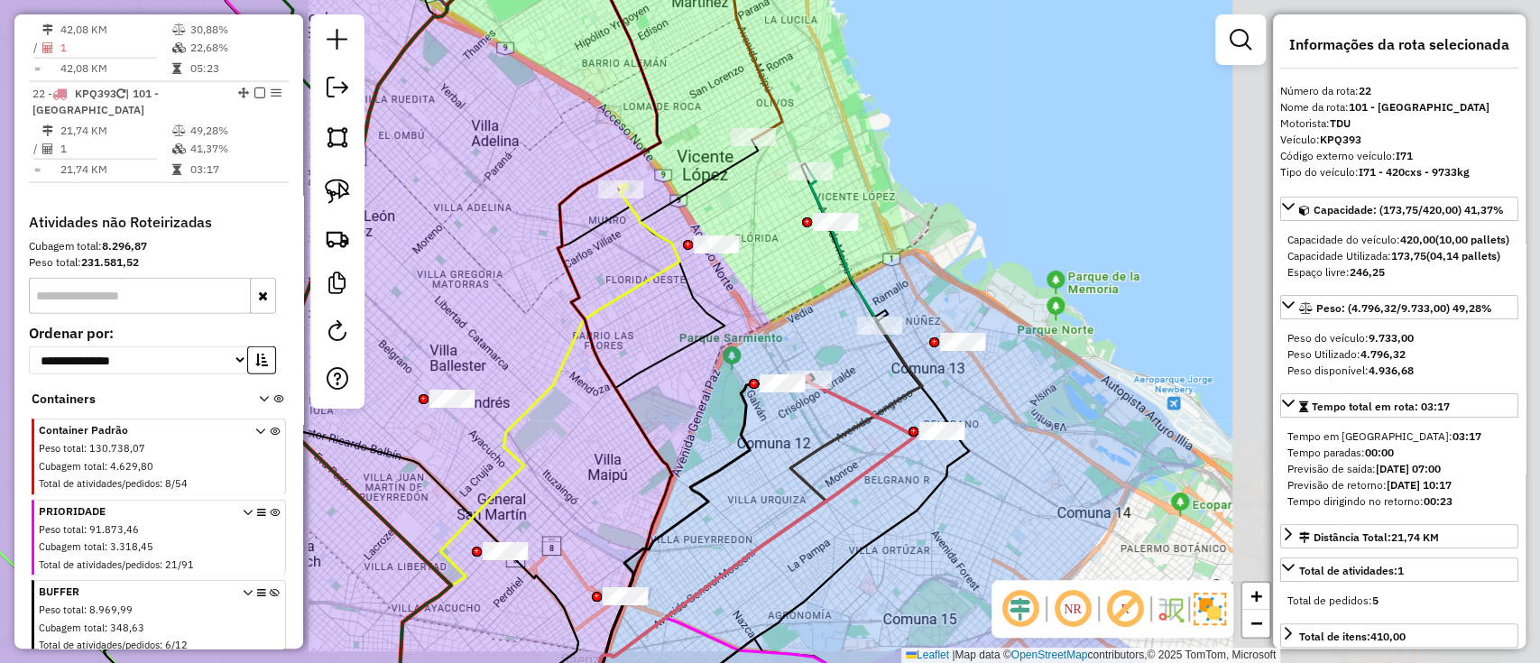
drag, startPoint x: 821, startPoint y: 430, endPoint x: 855, endPoint y: 229, distance: 203.2
click at [855, 229] on div "Janela de atendimento Grade de atendimento Capacidade Transportadoras Veículos …" at bounding box center [770, 331] width 1540 height 663
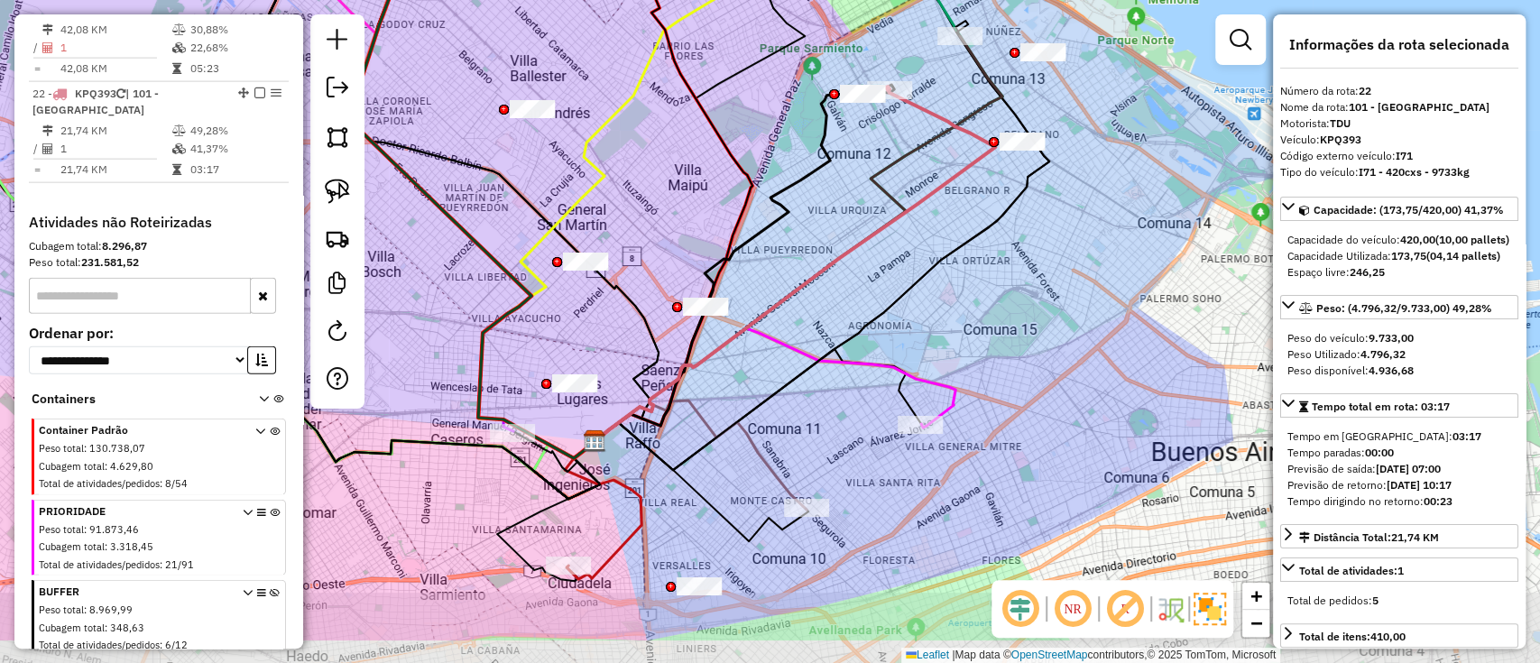
drag, startPoint x: 823, startPoint y: 447, endPoint x: 869, endPoint y: 357, distance: 100.5
click at [869, 357] on icon at bounding box center [775, 385] width 361 height 114
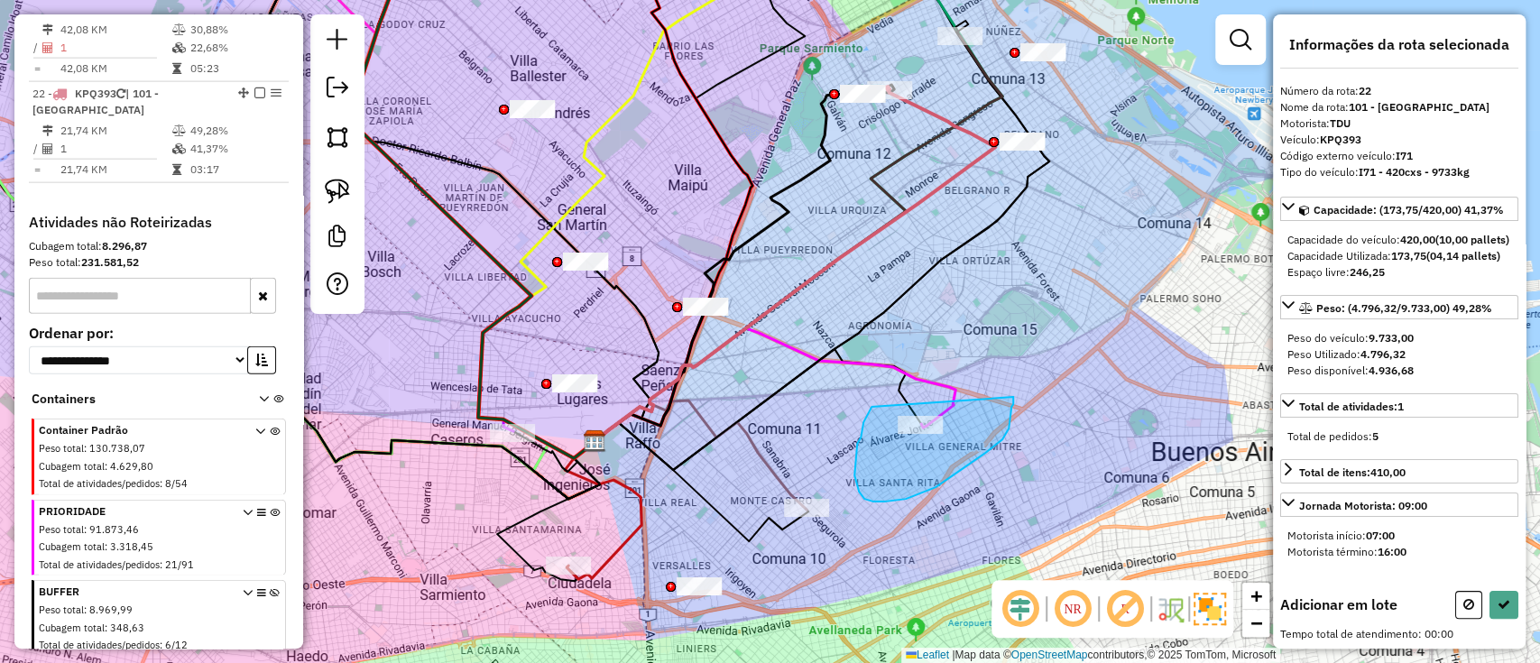
drag, startPoint x: 872, startPoint y: 407, endPoint x: 1013, endPoint y: 395, distance: 142.2
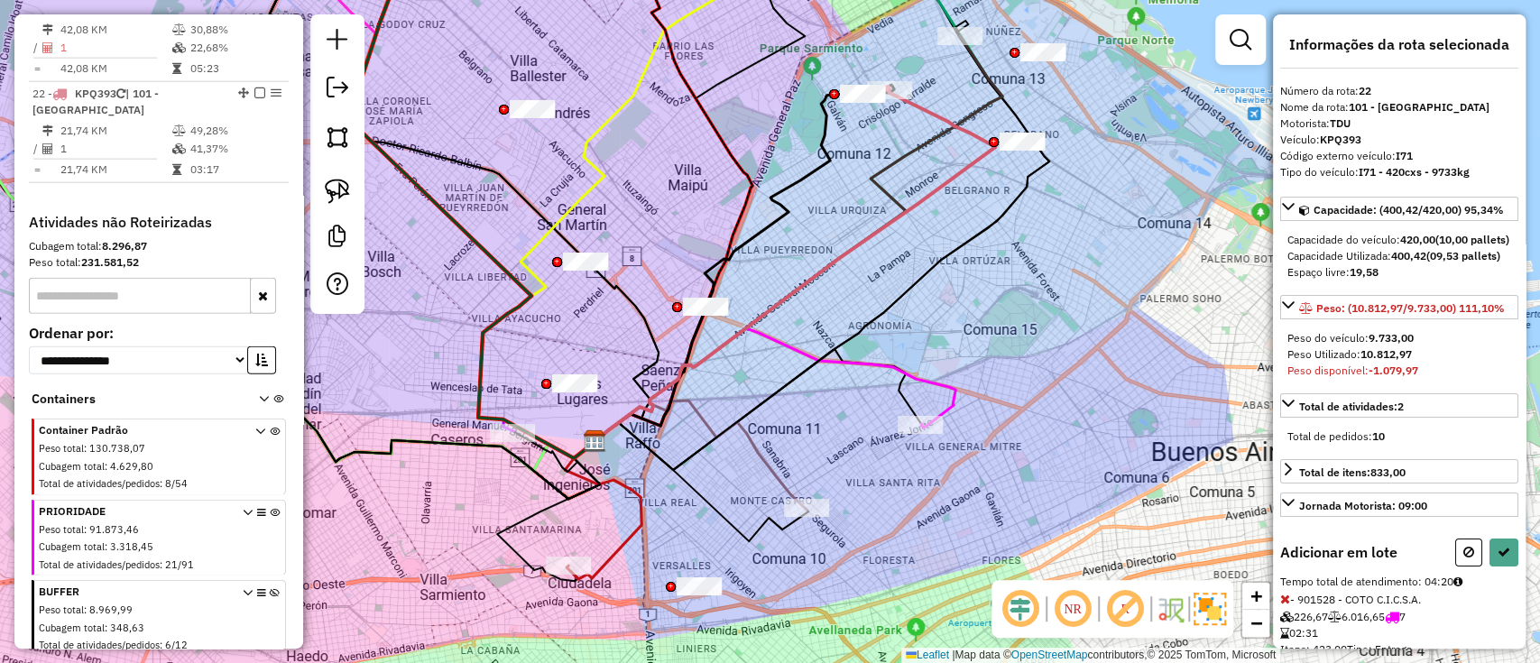
select select "**********"
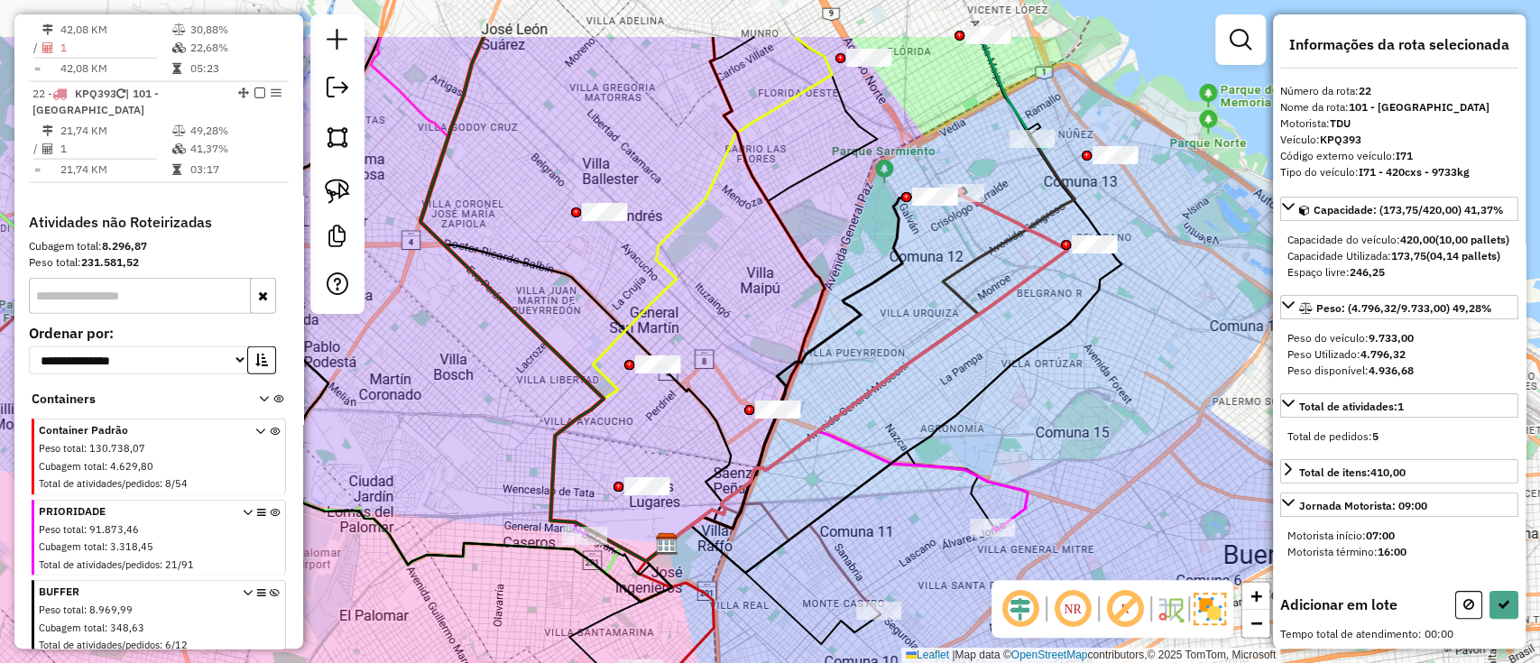
drag, startPoint x: 744, startPoint y: 456, endPoint x: 828, endPoint y: 447, distance: 85.3
click at [828, 466] on div "Janela de atendimento Grade de atendimento Capacidade Transportadoras Veículos …" at bounding box center [770, 331] width 1540 height 663
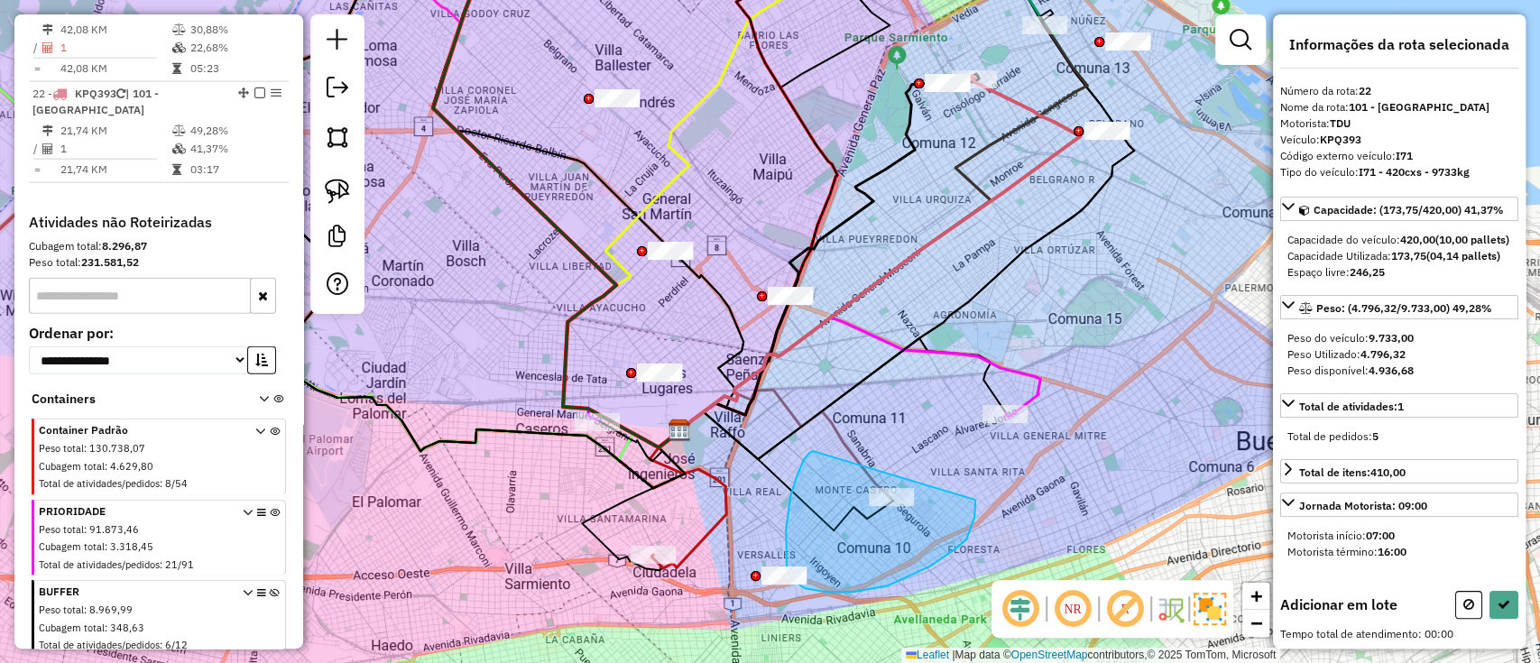
drag, startPoint x: 786, startPoint y: 530, endPoint x: 983, endPoint y: 470, distance: 205.5
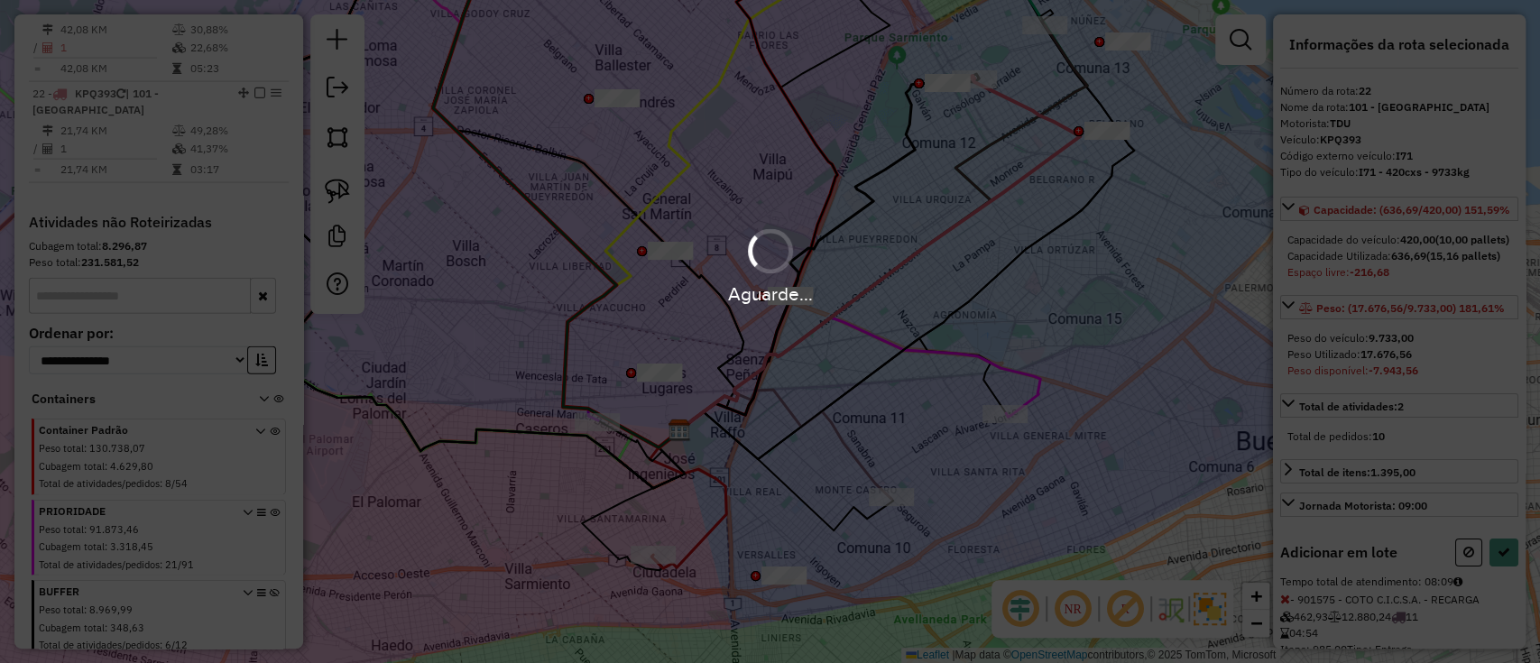
select select "**********"
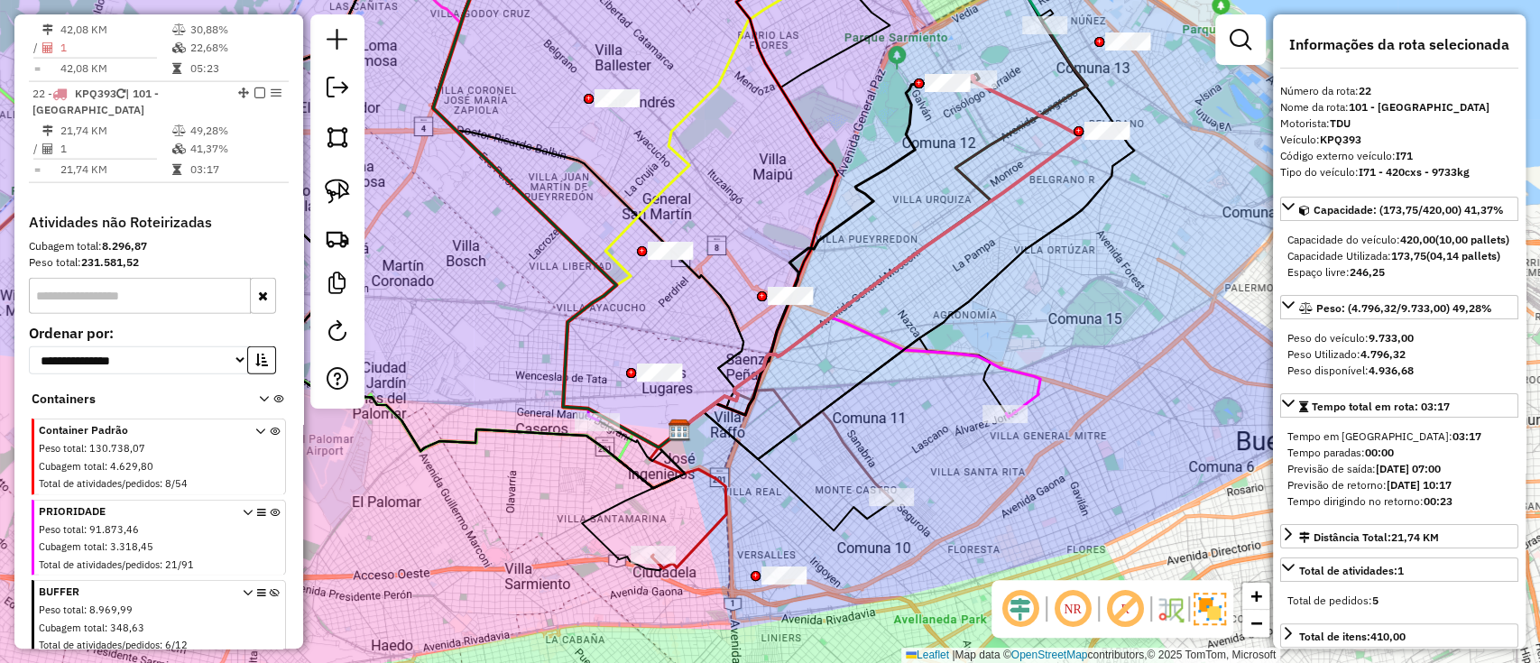
scroll to position [2829, 0]
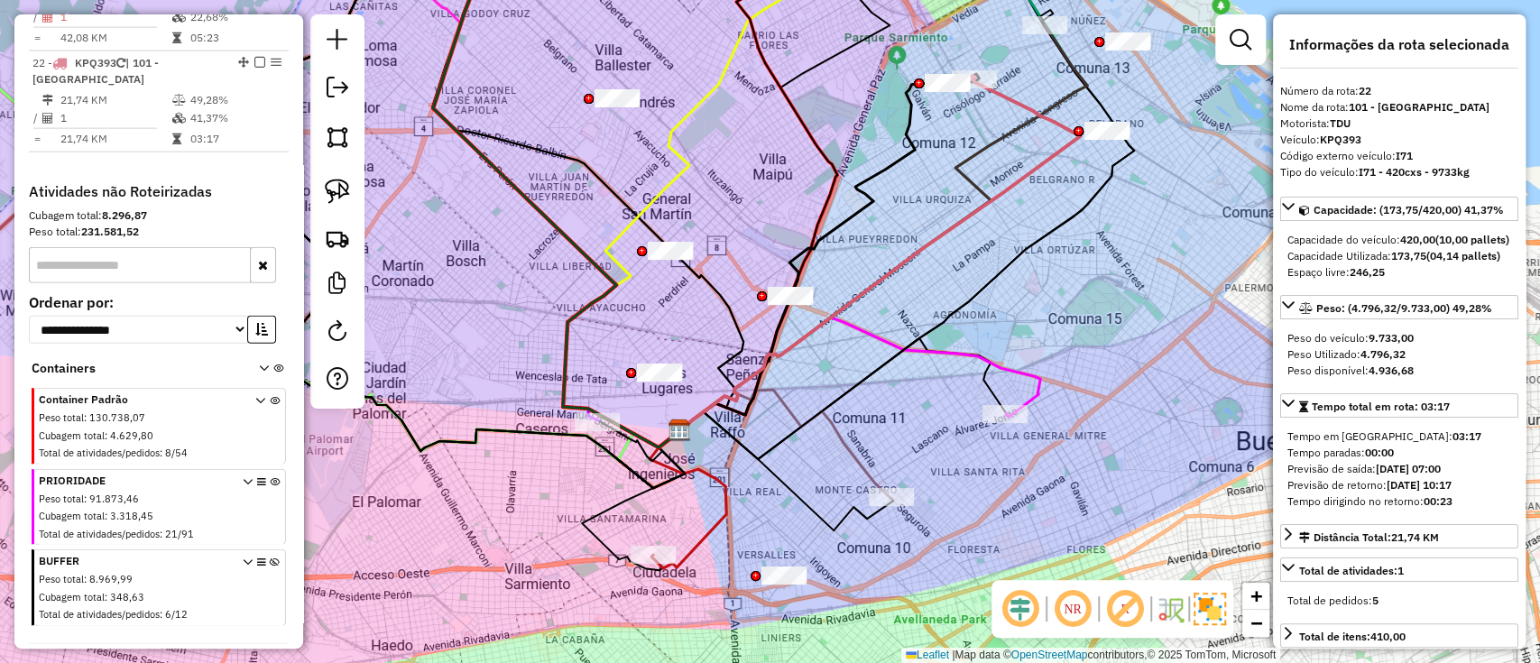
click at [270, 558] on icon at bounding box center [275, 592] width 10 height 68
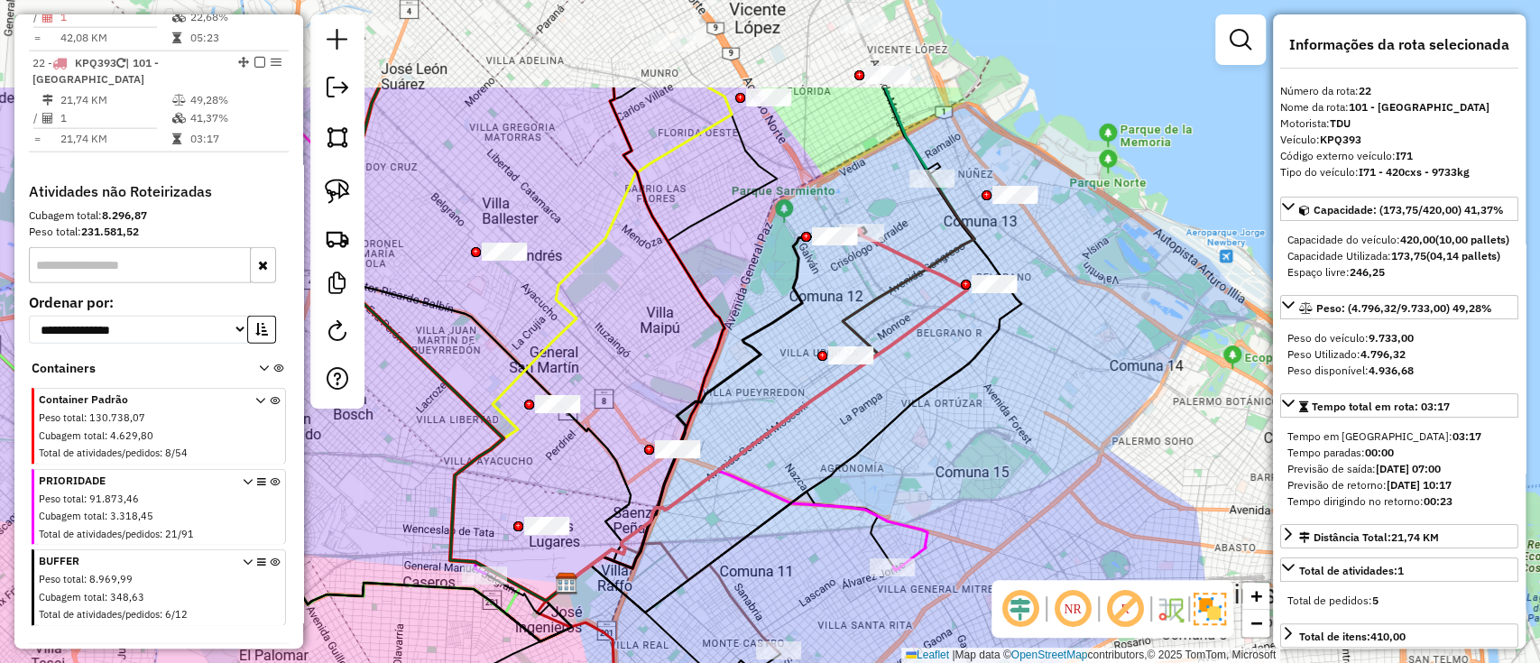
drag, startPoint x: 966, startPoint y: 298, endPoint x: 786, endPoint y: 476, distance: 253.3
click at [786, 476] on icon at bounding box center [794, 387] width 455 height 449
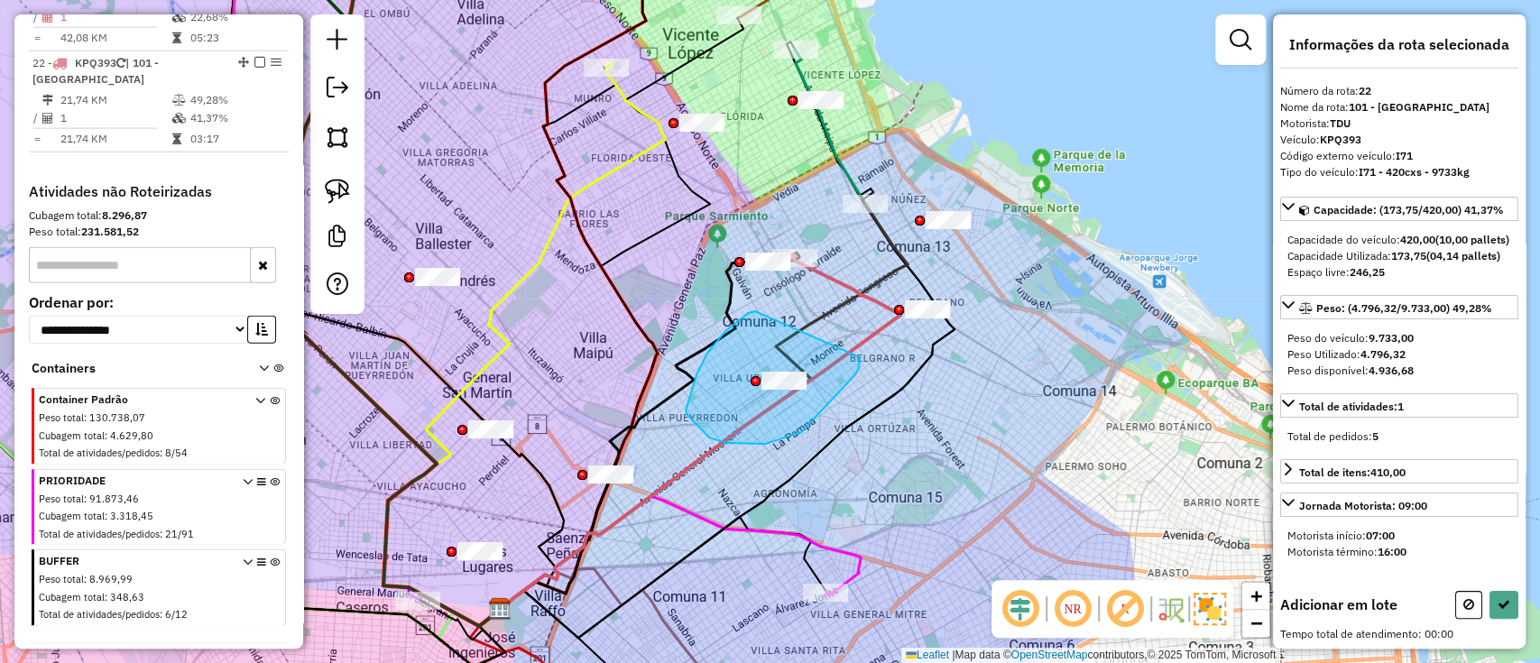
drag, startPoint x: 756, startPoint y: 312, endPoint x: 860, endPoint y: 357, distance: 113.2
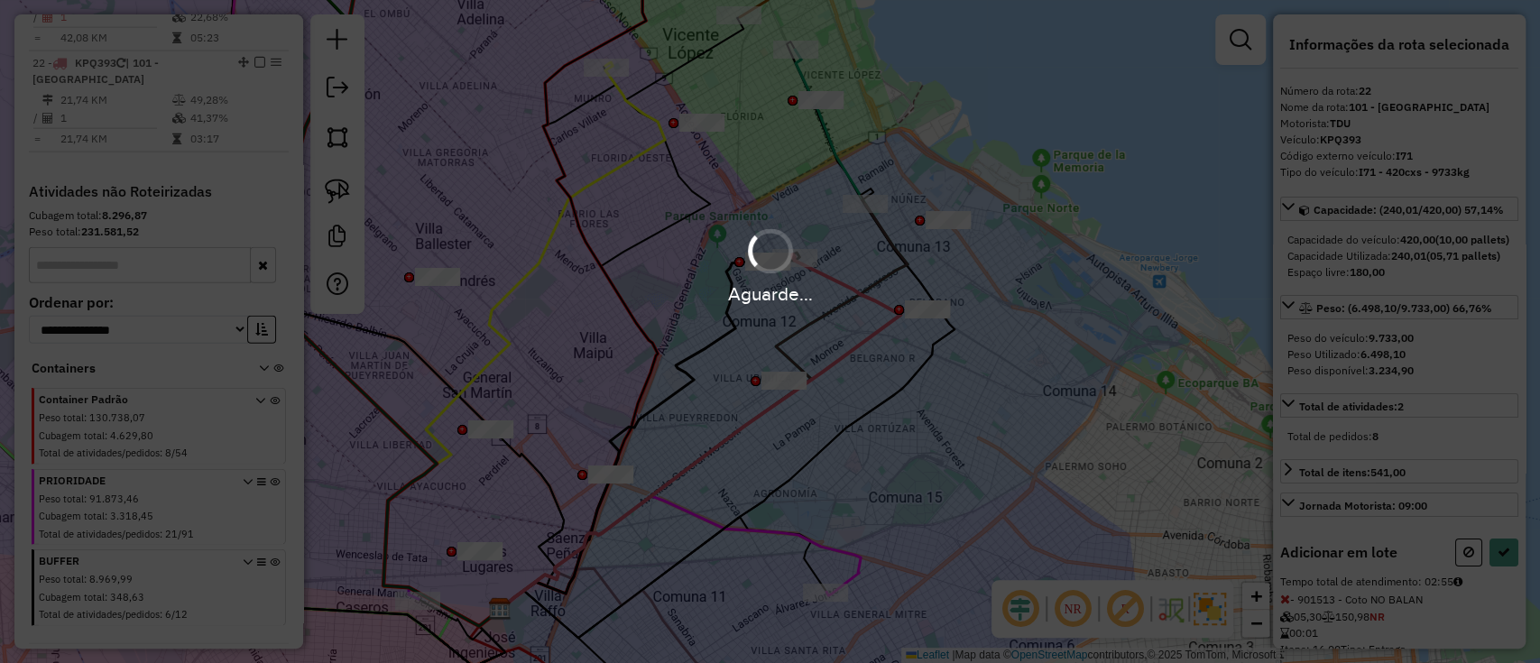
select select "**********"
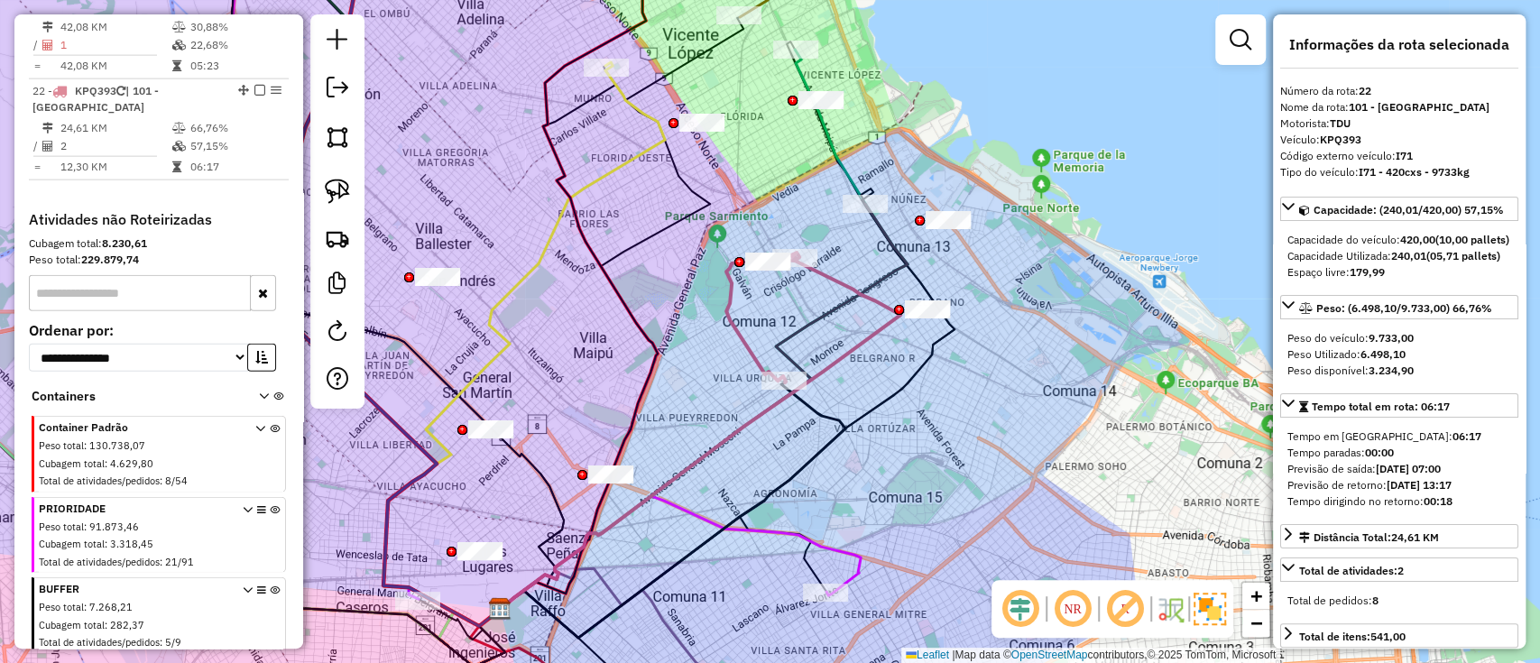
scroll to position [2798, 0]
click at [263, 584] on span at bounding box center [261, 620] width 37 height 72
click at [276, 584] on div "BUFFER Peso total : 7.268,21 Cubagem total : 282,37 Total de atividades/pedidos…" at bounding box center [161, 620] width 244 height 72
click at [270, 588] on icon at bounding box center [275, 622] width 10 height 68
click at [260, 584] on span at bounding box center [261, 620] width 37 height 72
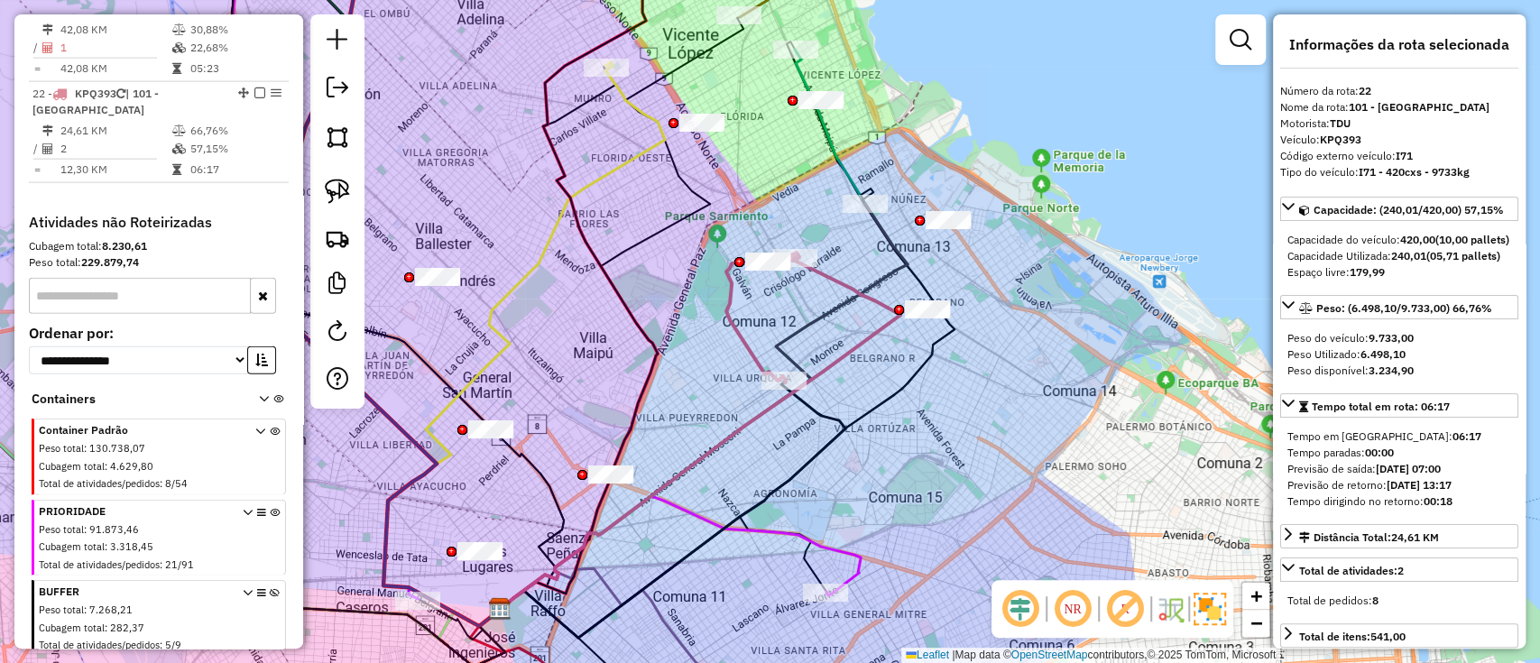
click at [273, 588] on icon at bounding box center [275, 622] width 10 height 68
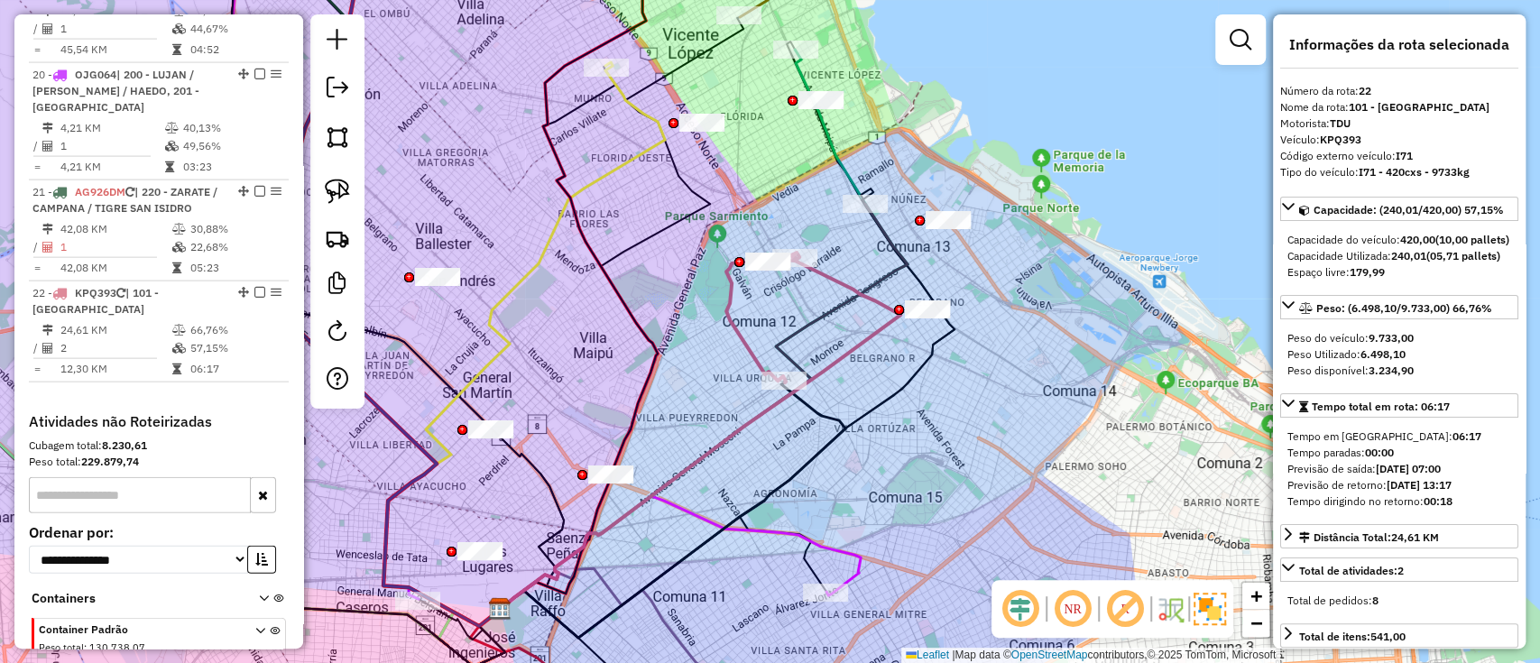
scroll to position [2557, 0]
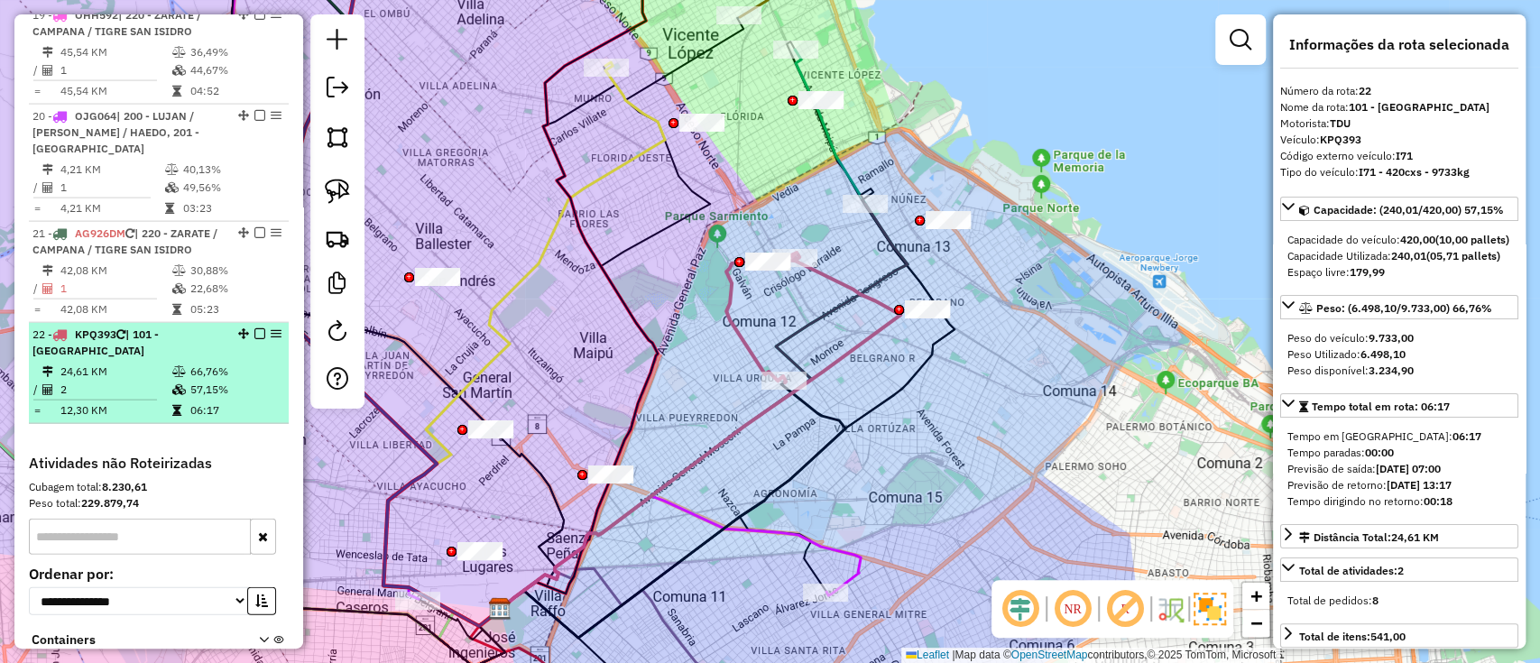
click at [254, 328] on em at bounding box center [259, 333] width 11 height 11
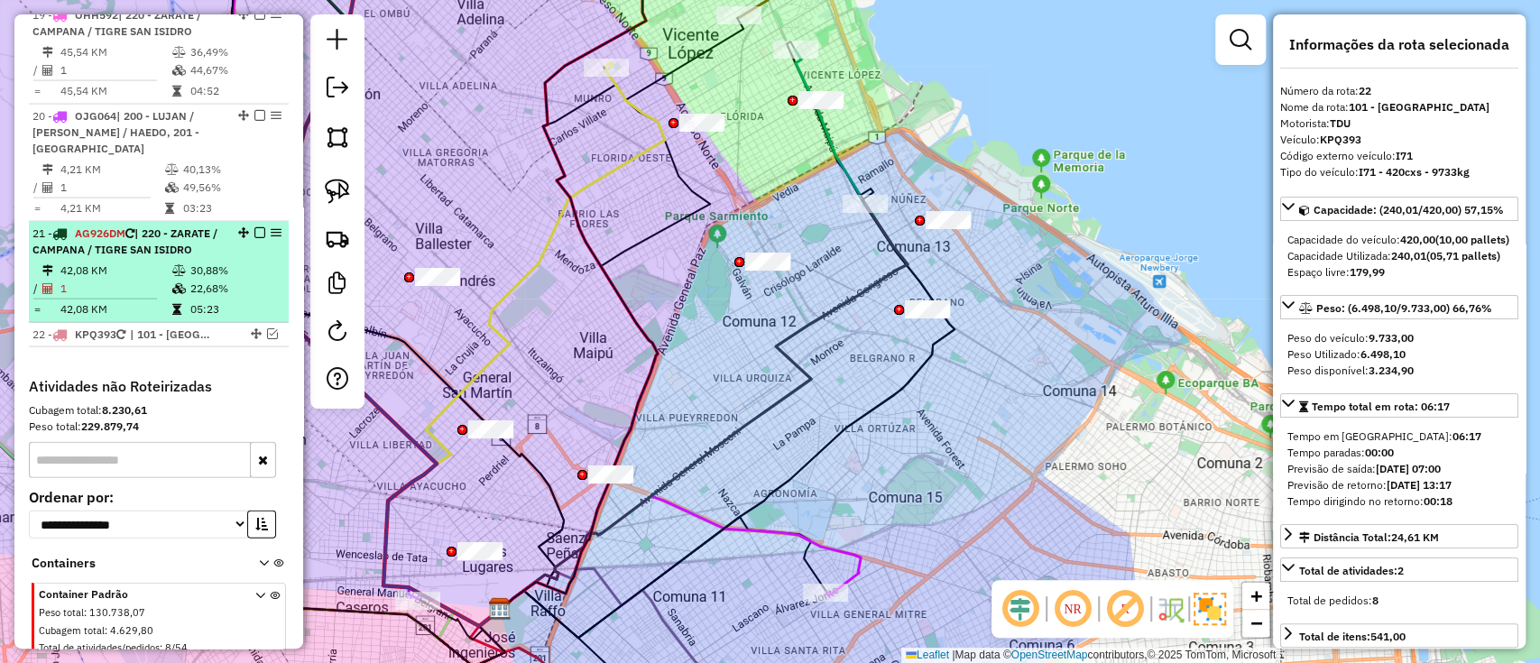
click at [243, 280] on td "22,68%" at bounding box center [234, 289] width 91 height 18
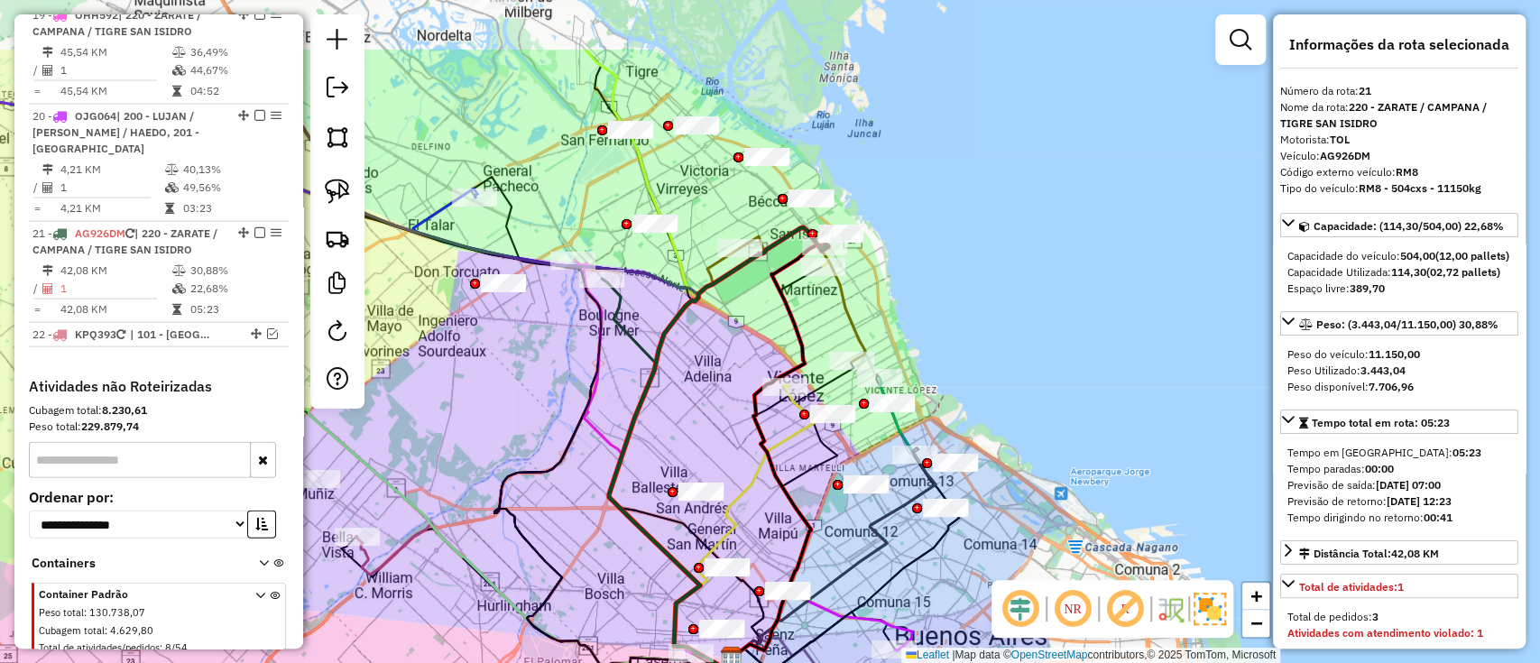
drag, startPoint x: 775, startPoint y: 316, endPoint x: 755, endPoint y: 341, distance: 32.1
click at [755, 341] on div "Janela de atendimento Grade de atendimento Capacidade Transportadoras Veículos …" at bounding box center [770, 331] width 1540 height 663
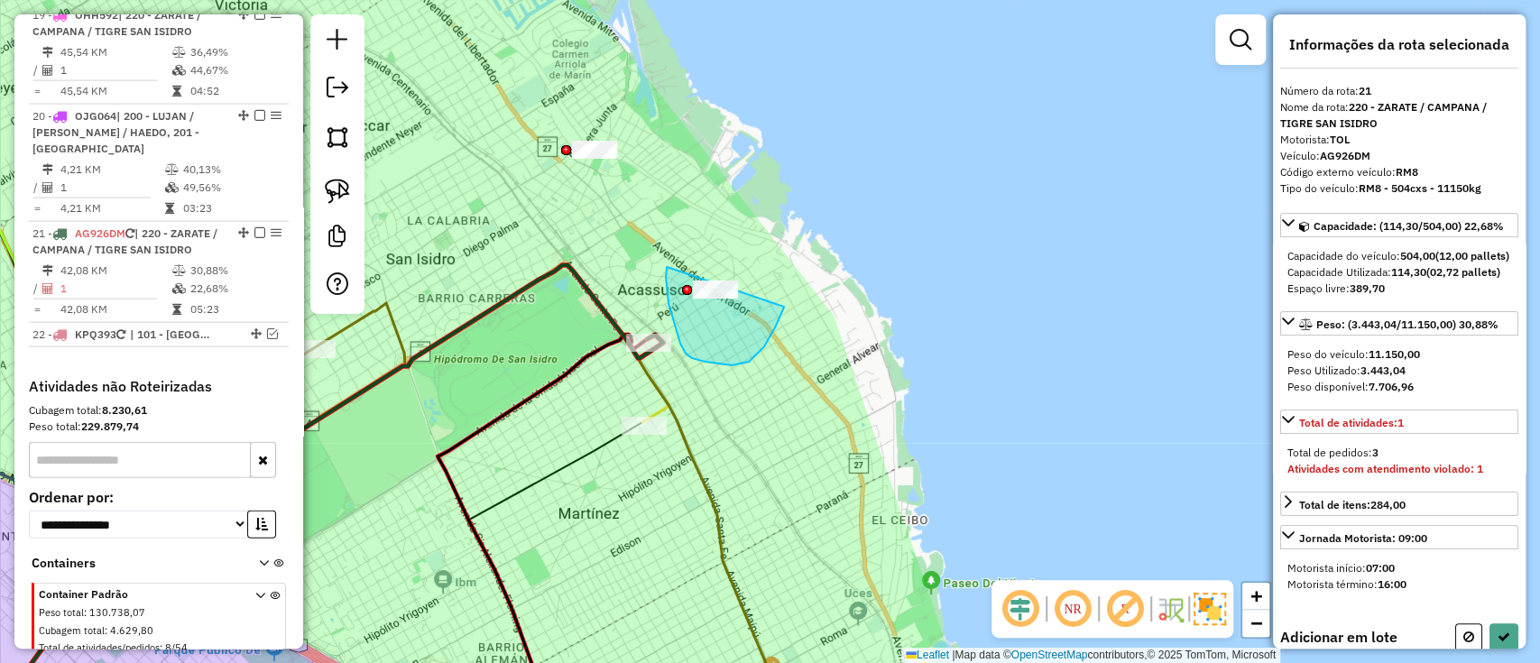
drag, startPoint x: 667, startPoint y: 267, endPoint x: 788, endPoint y: 250, distance: 122.1
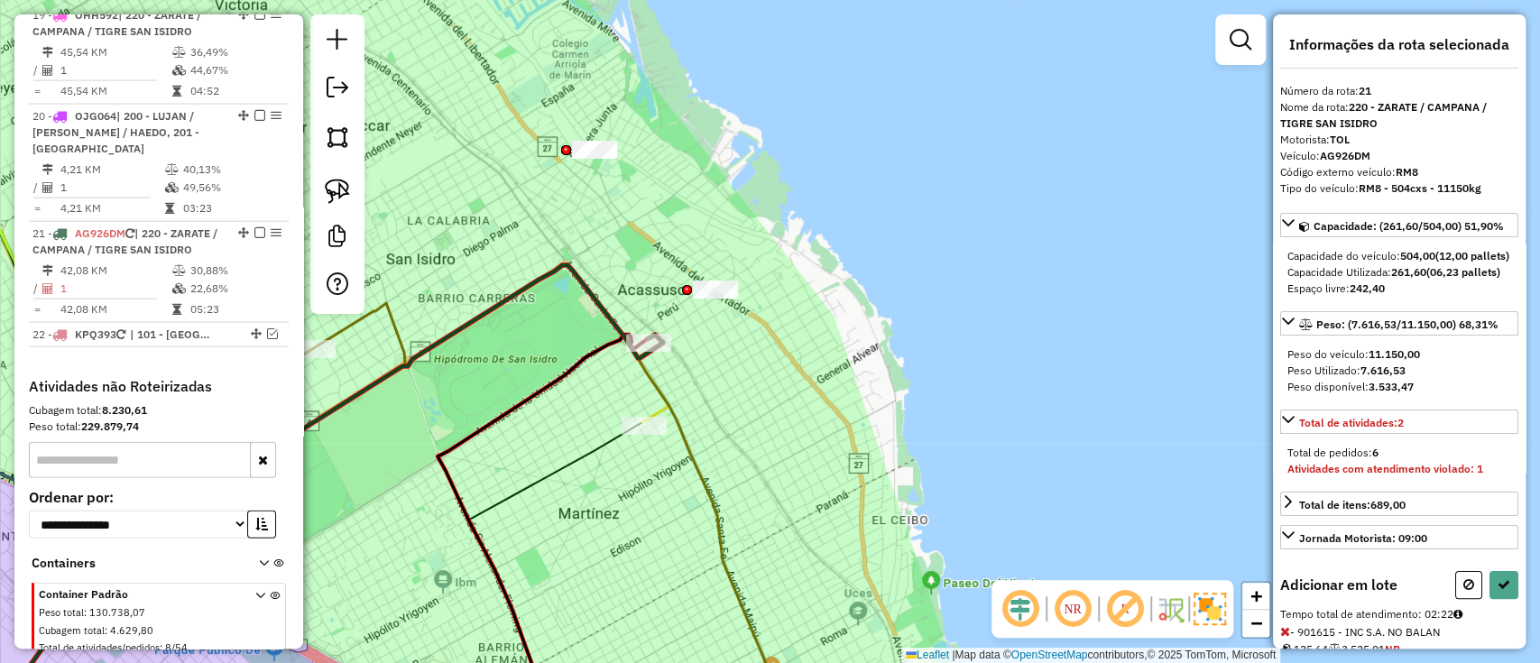
select select "**********"
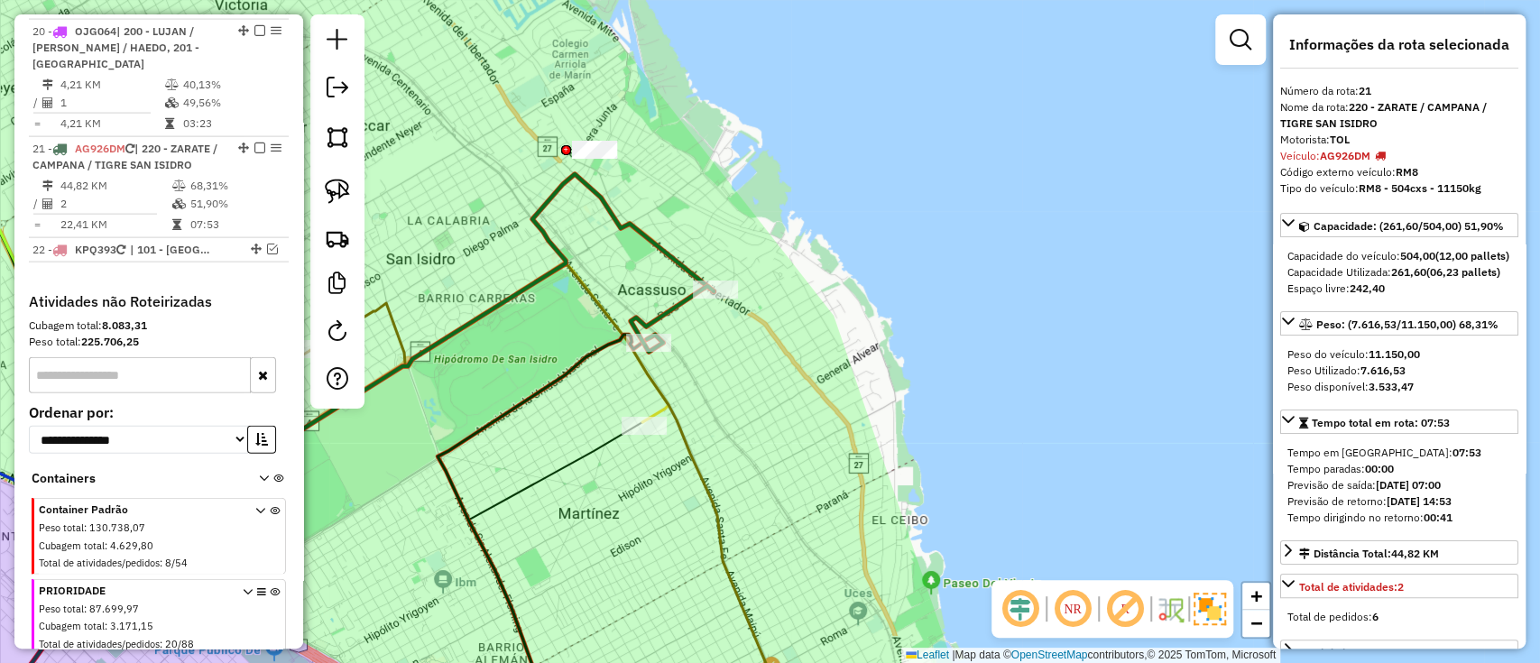
scroll to position [2697, 0]
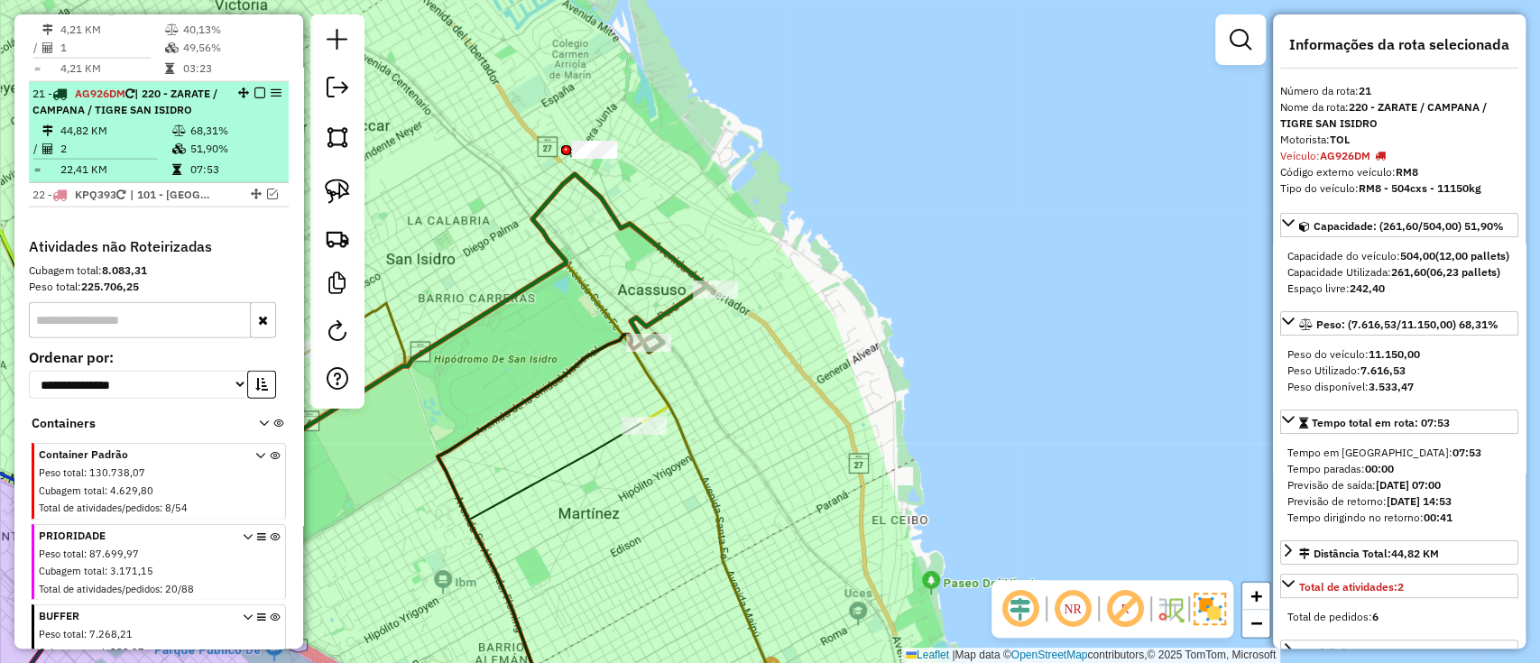
click at [257, 88] on em at bounding box center [259, 93] width 11 height 11
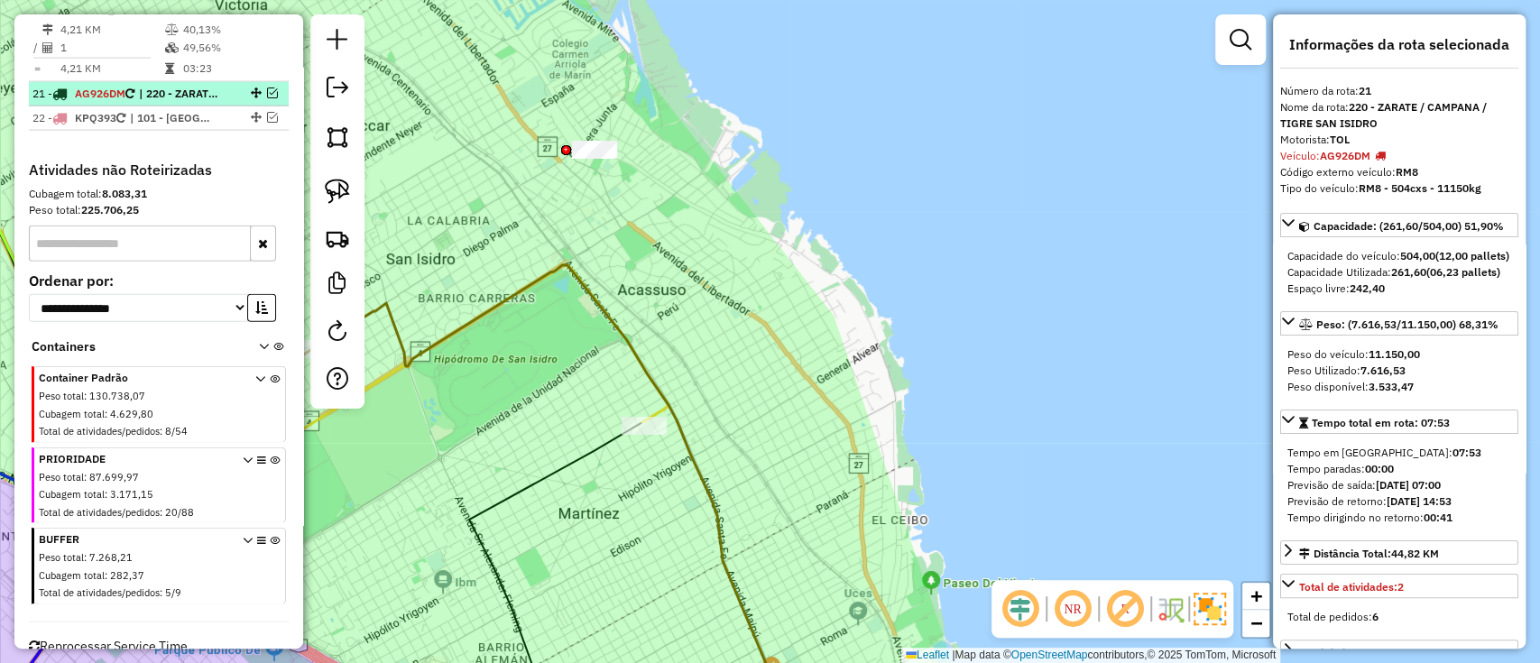
scroll to position [2676, 0]
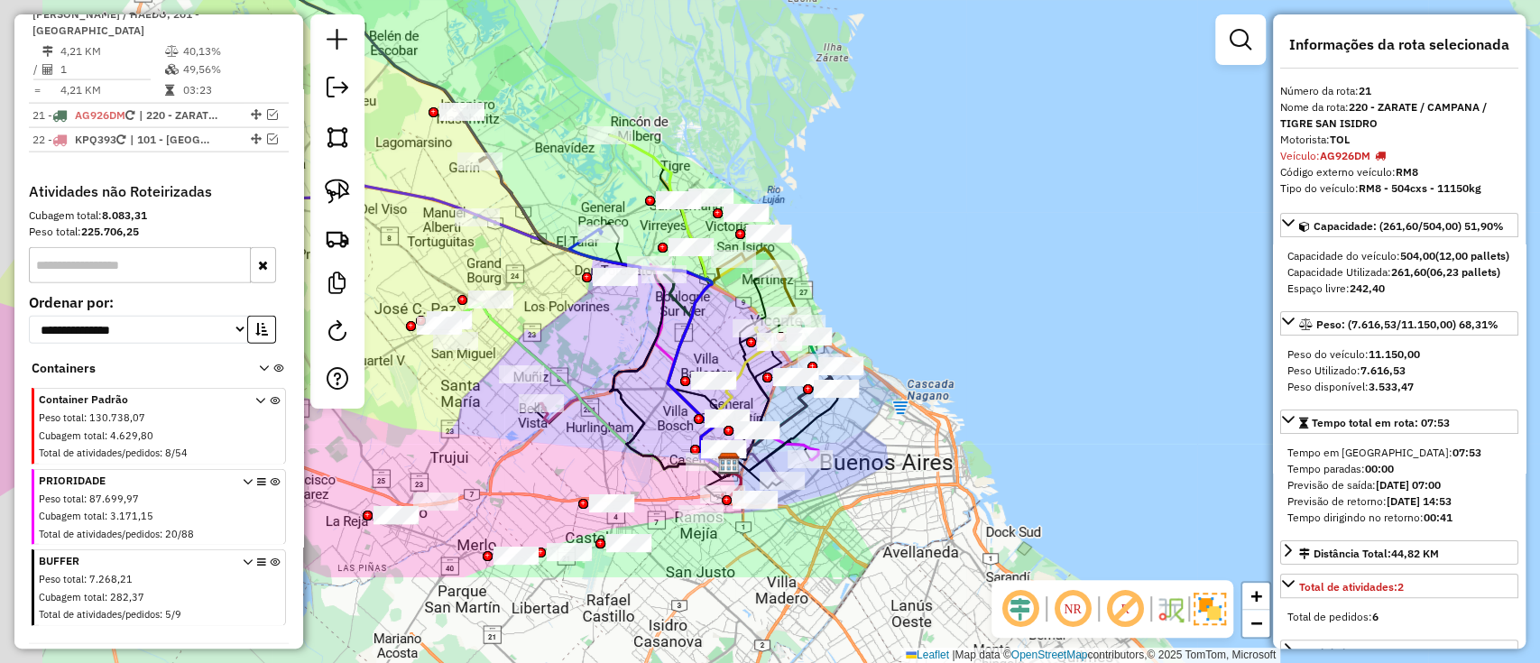
drag, startPoint x: 612, startPoint y: 510, endPoint x: 751, endPoint y: 259, distance: 286.8
click at [751, 259] on div "Janela de atendimento Grade de atendimento Capacidade Transportadoras Veículos …" at bounding box center [770, 331] width 1540 height 663
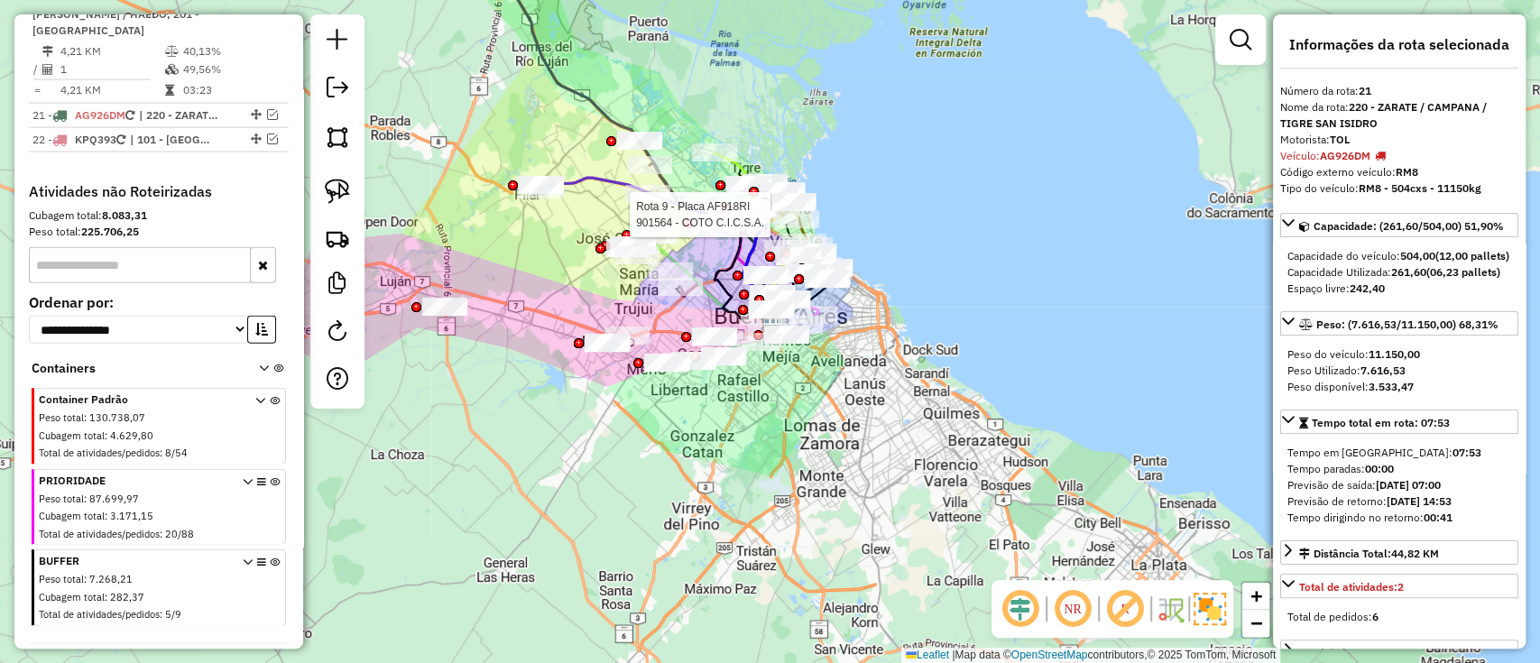
drag, startPoint x: 585, startPoint y: 312, endPoint x: 648, endPoint y: 440, distance: 142.9
click at [648, 440] on div "Rota 9 - Placa AF918RI 901564 - COTO C.I.C.S.A. Janela de atendimento Grade de …" at bounding box center [770, 331] width 1540 height 663
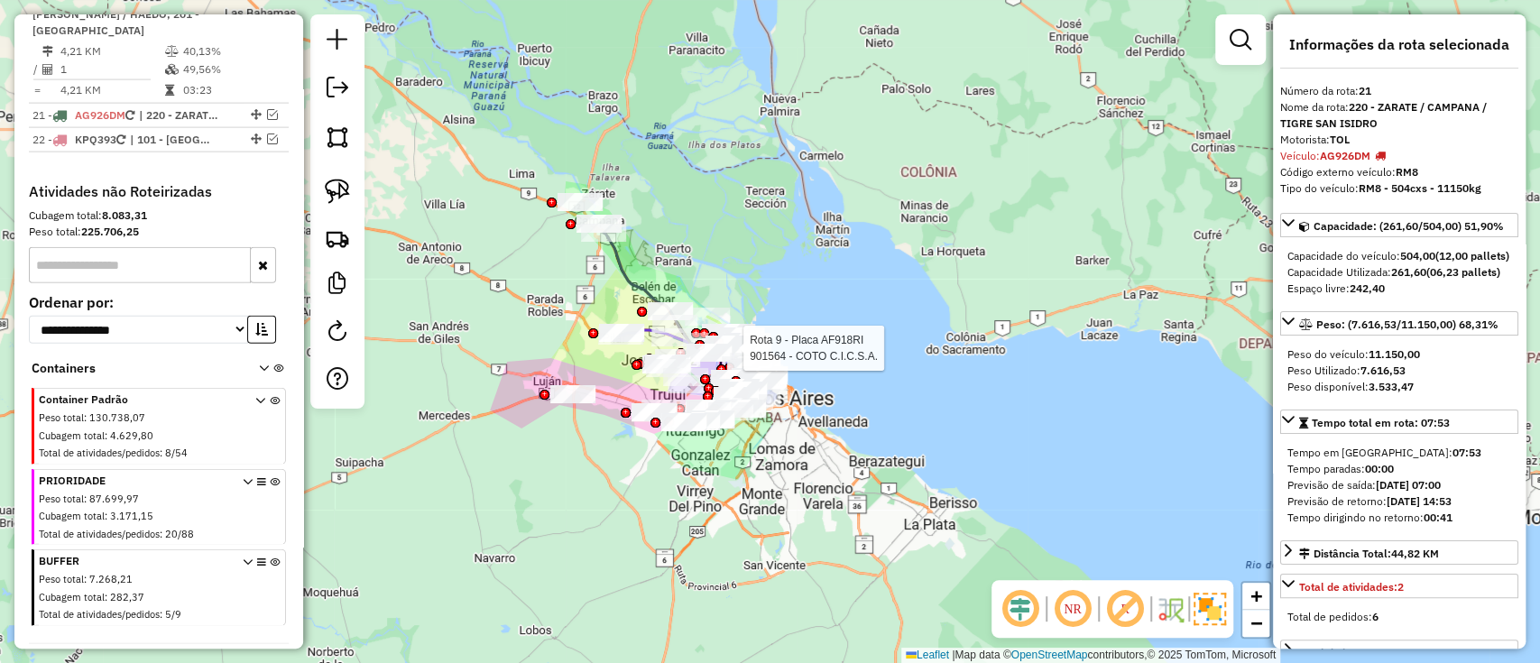
click at [270, 558] on icon at bounding box center [275, 592] width 10 height 68
click at [270, 477] on icon at bounding box center [275, 511] width 10 height 68
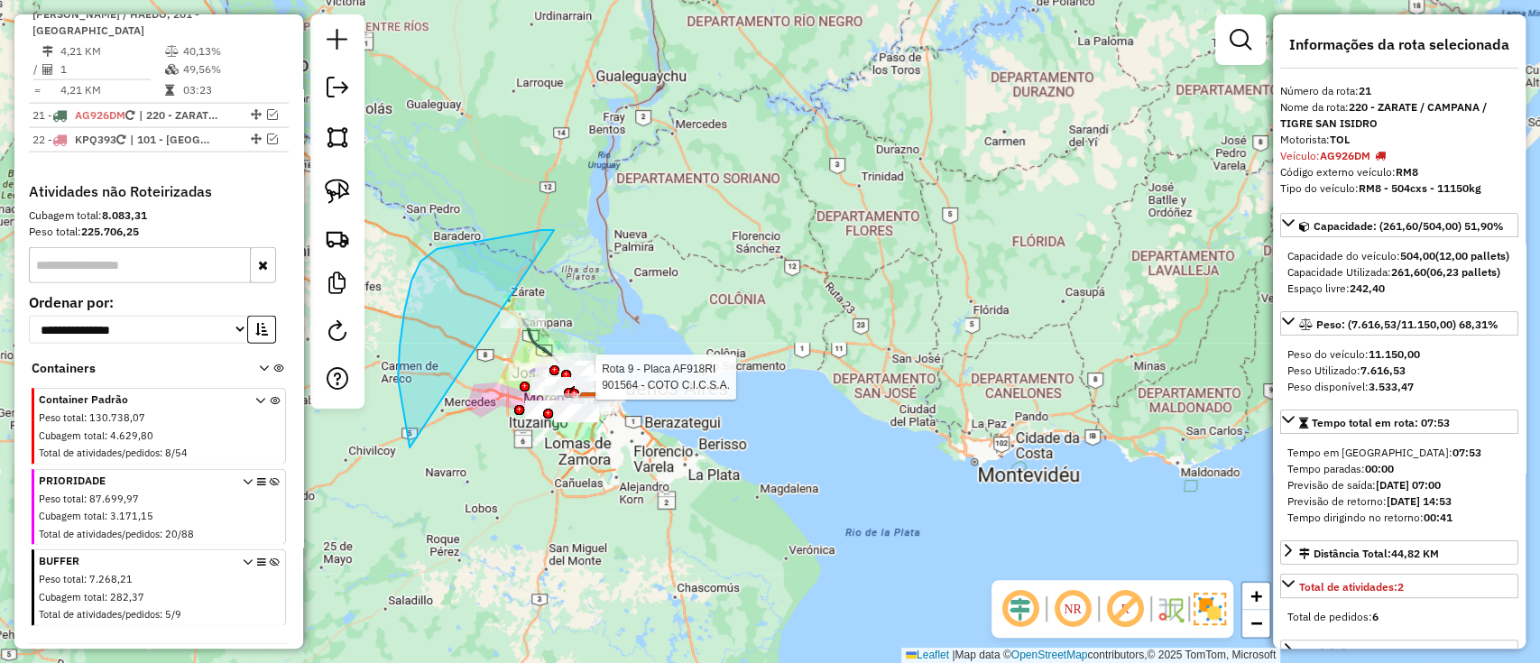
drag, startPoint x: 554, startPoint y: 230, endPoint x: 810, endPoint y: 458, distance: 342.6
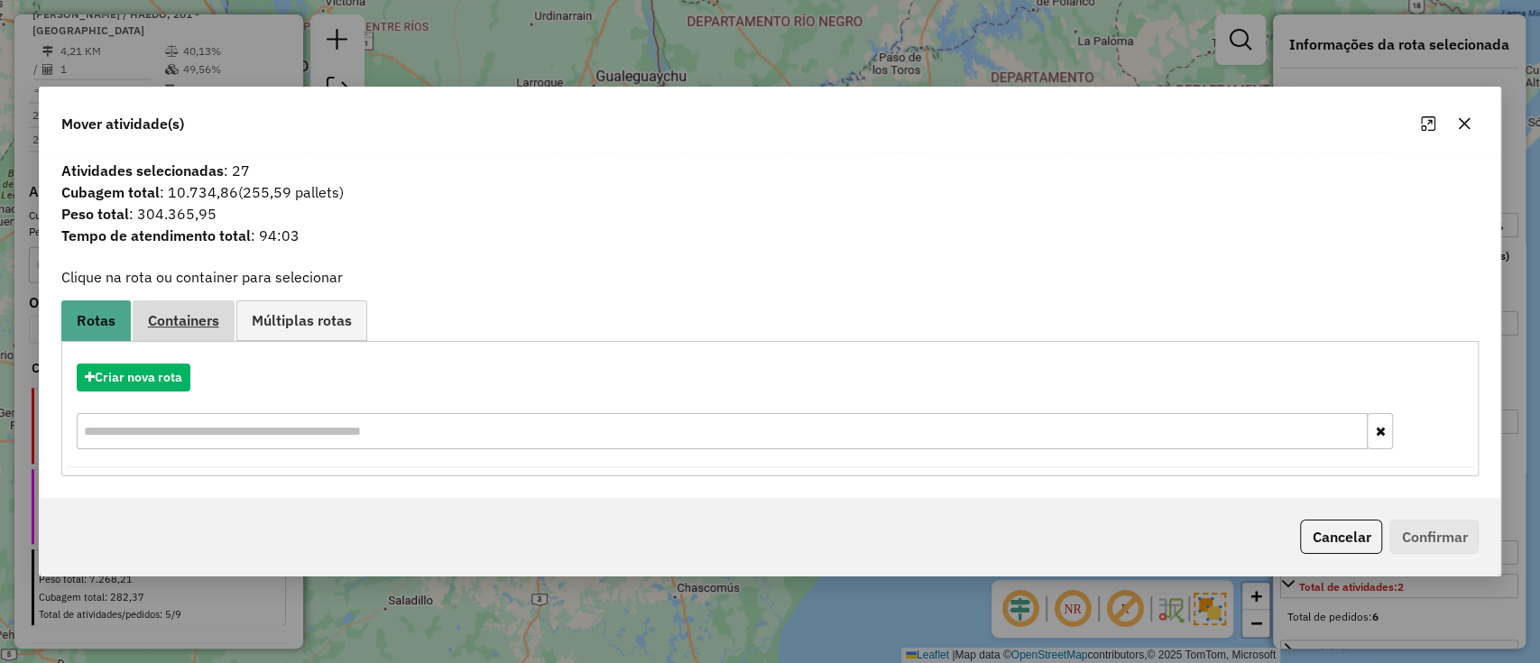
click at [196, 310] on link "Containers" at bounding box center [184, 320] width 102 height 41
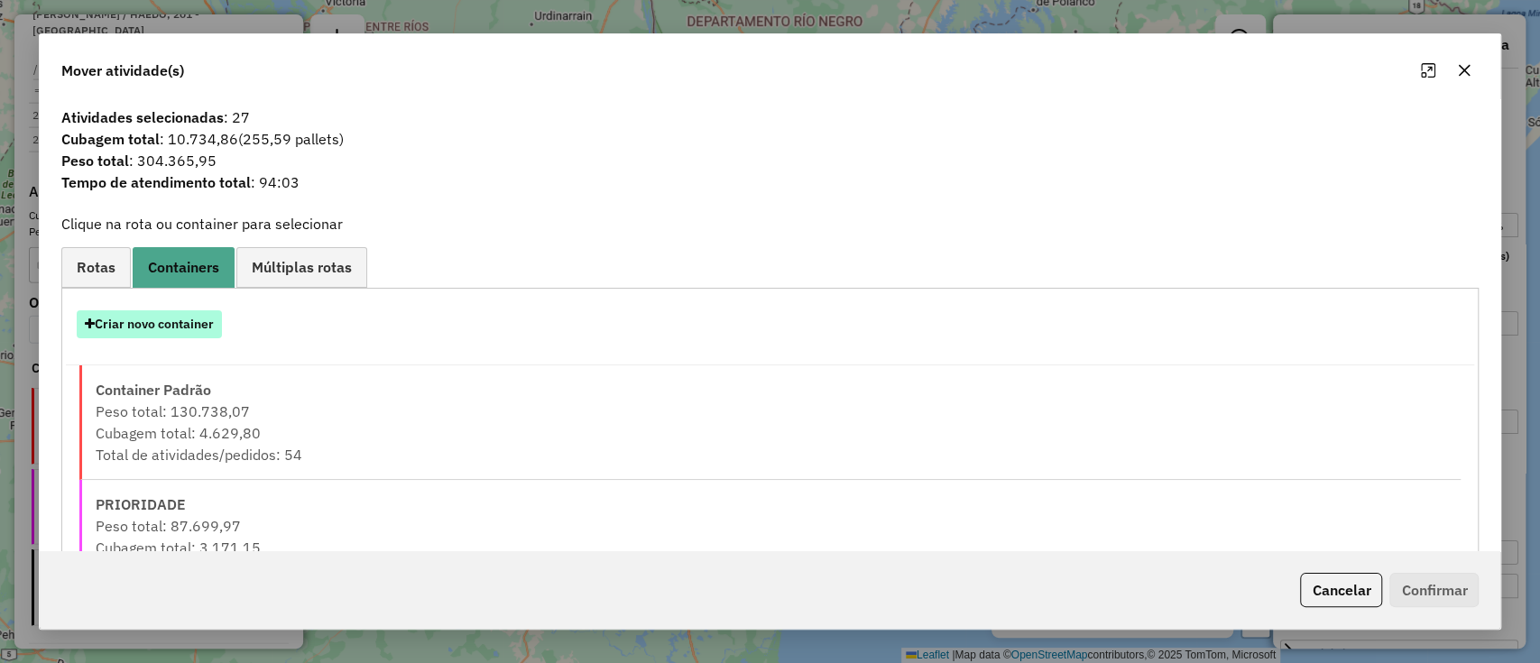
click at [184, 324] on button "Criar novo container" at bounding box center [149, 324] width 145 height 28
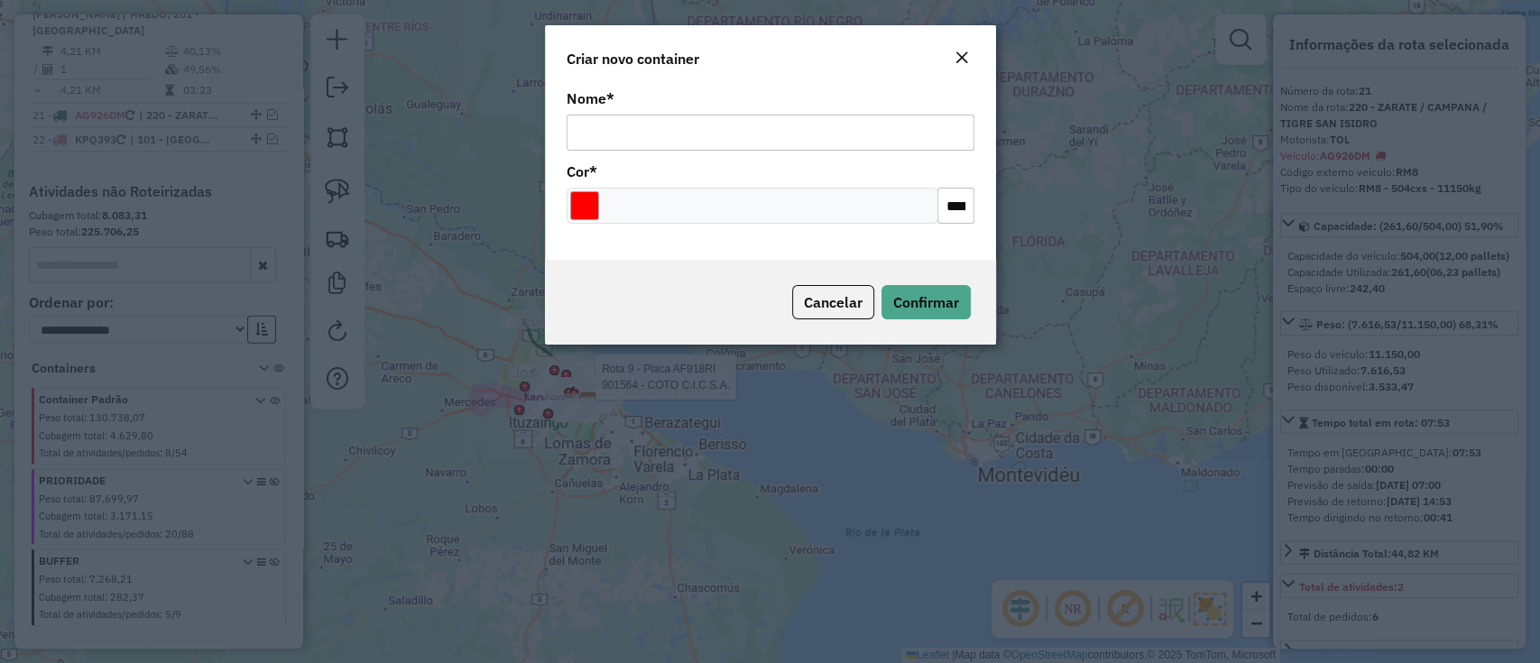
click at [704, 123] on input "Nome *" at bounding box center [771, 133] width 408 height 36
type input "******"
click at [877, 300] on div "Cancelar Confirmar" at bounding box center [770, 302] width 451 height 85
click at [895, 303] on span "Confirmar" at bounding box center [926, 302] width 66 height 18
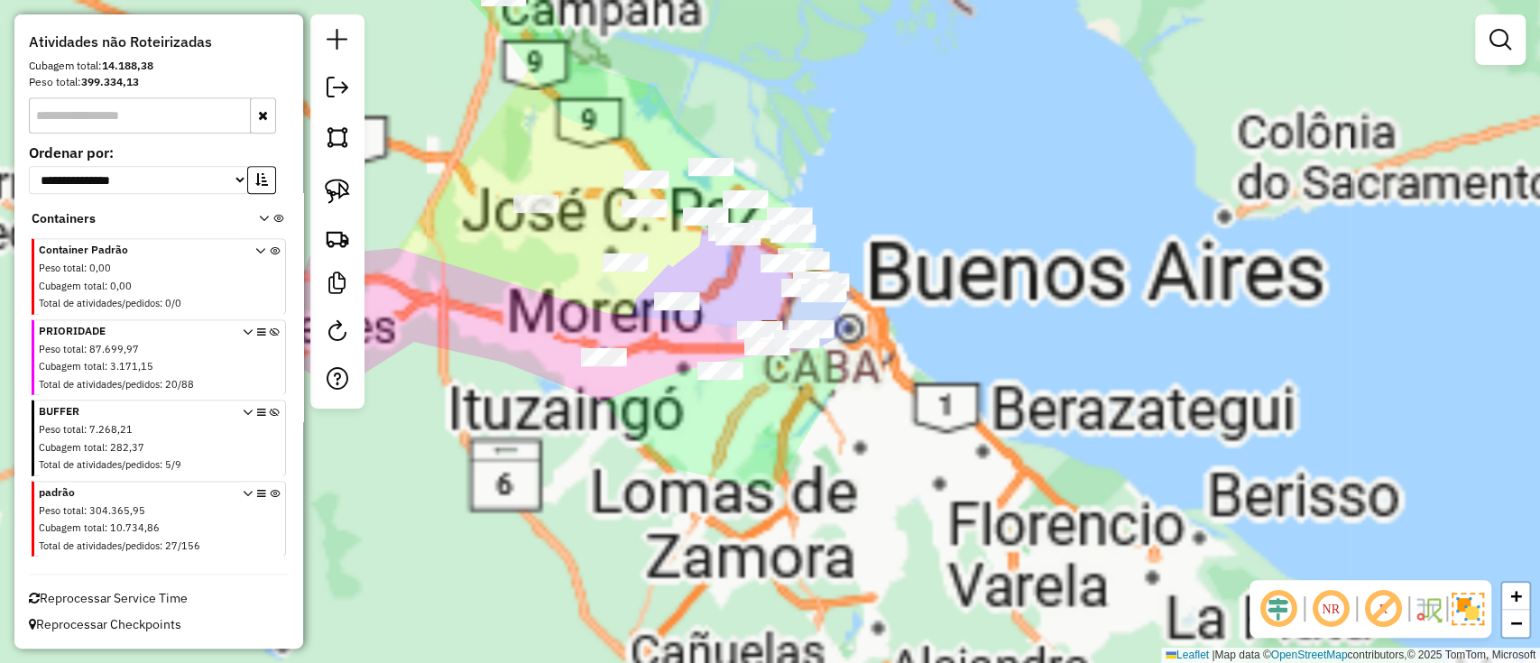
scroll to position [679, 0]
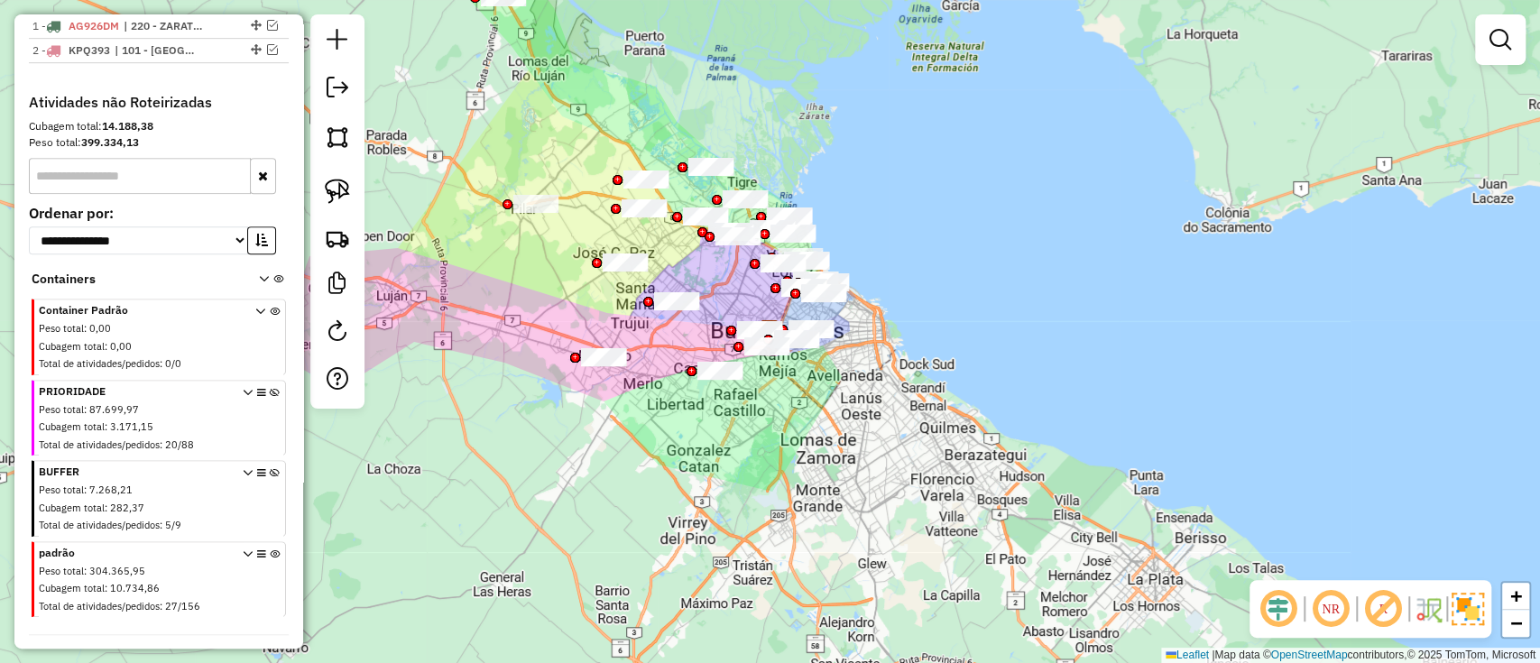
click at [270, 558] on icon at bounding box center [275, 584] width 10 height 68
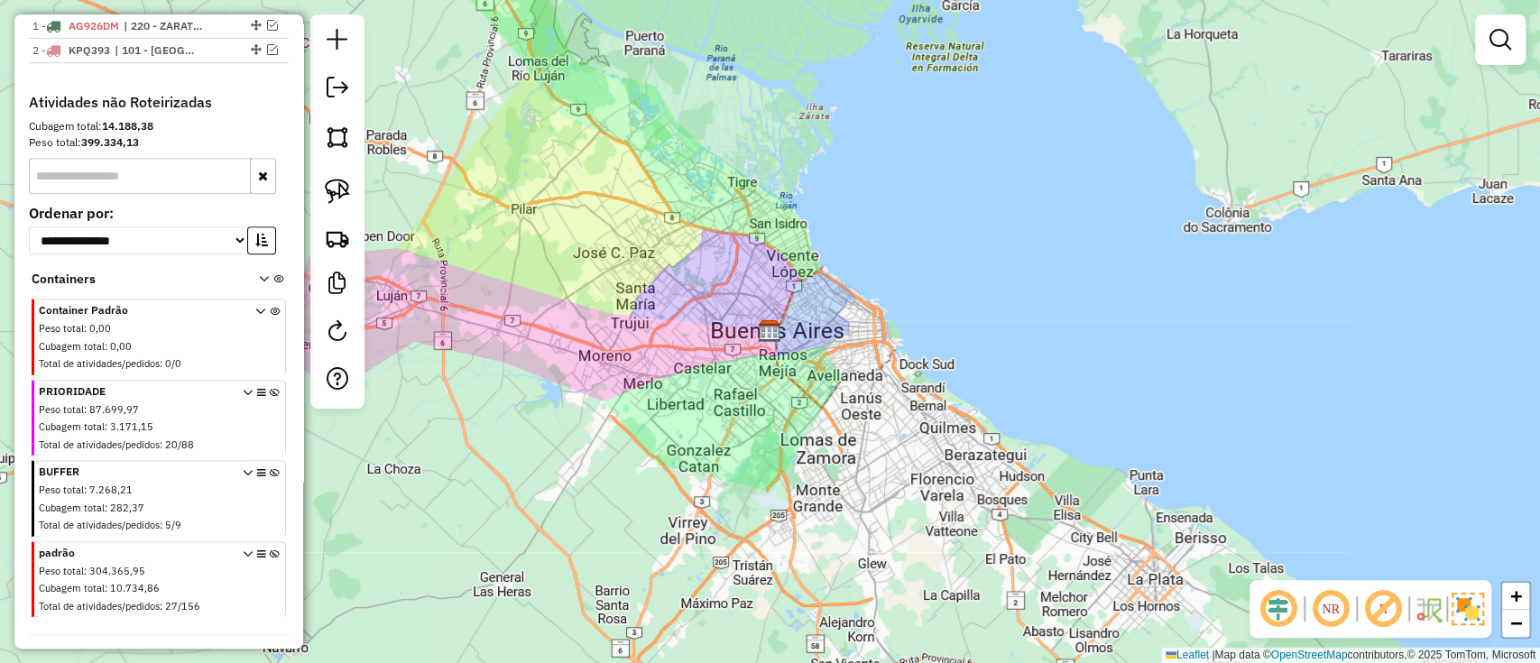
click at [270, 388] on icon at bounding box center [275, 422] width 10 height 68
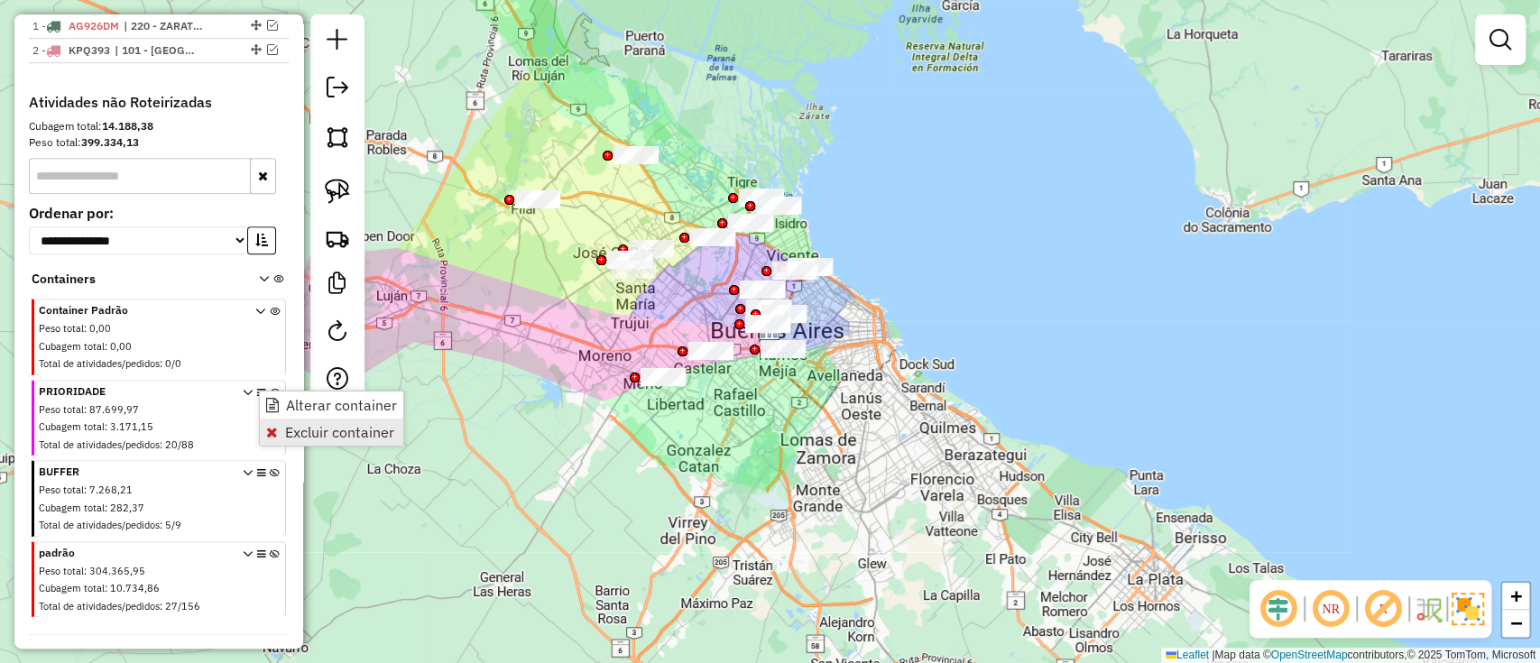
click at [296, 425] on span "Excluir container" at bounding box center [339, 432] width 109 height 14
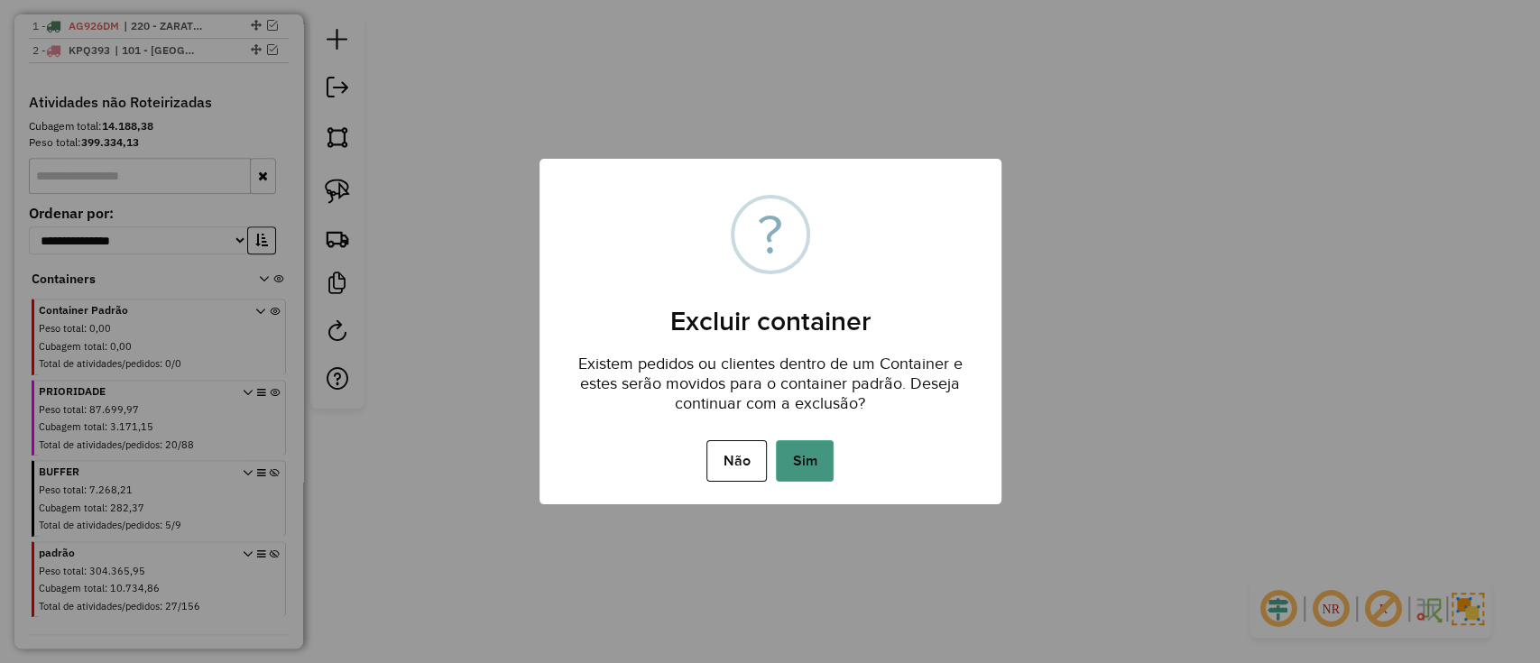
click at [816, 465] on button "Sim" at bounding box center [805, 461] width 58 height 42
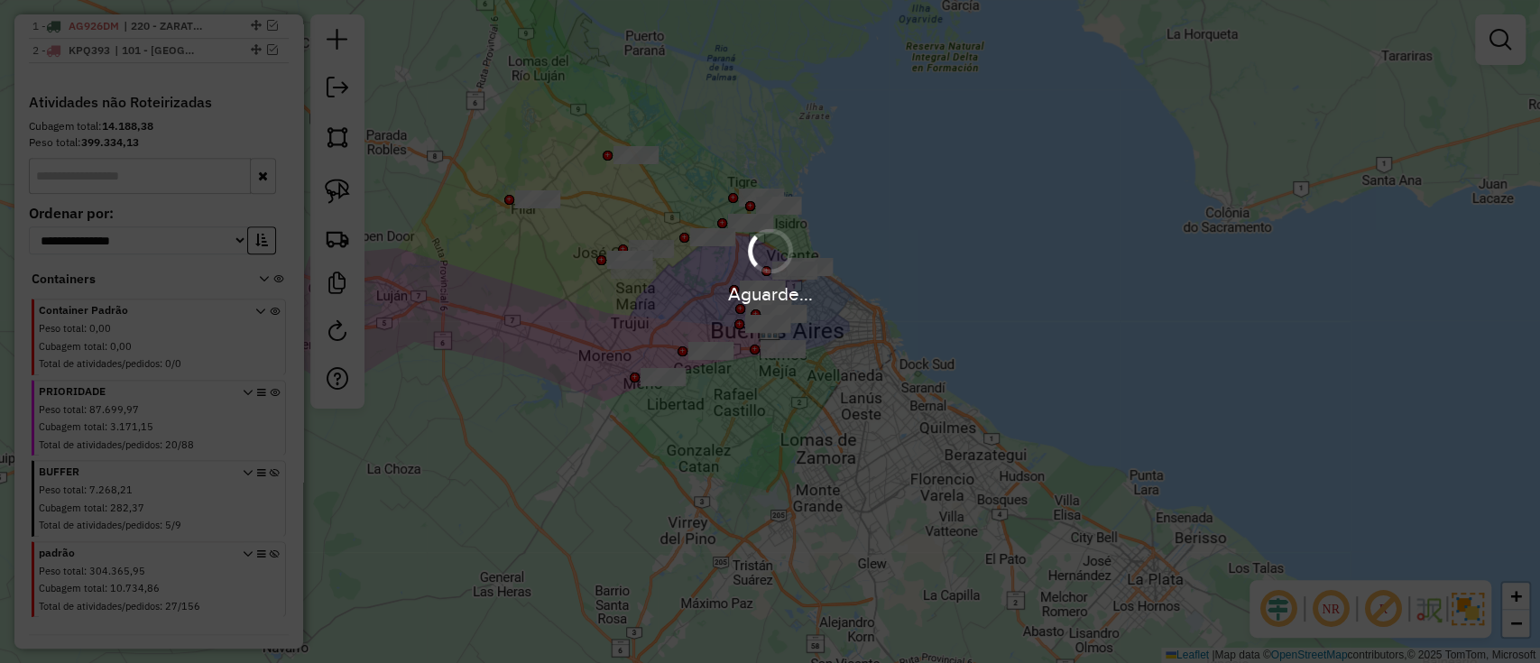
scroll to position [657, 0]
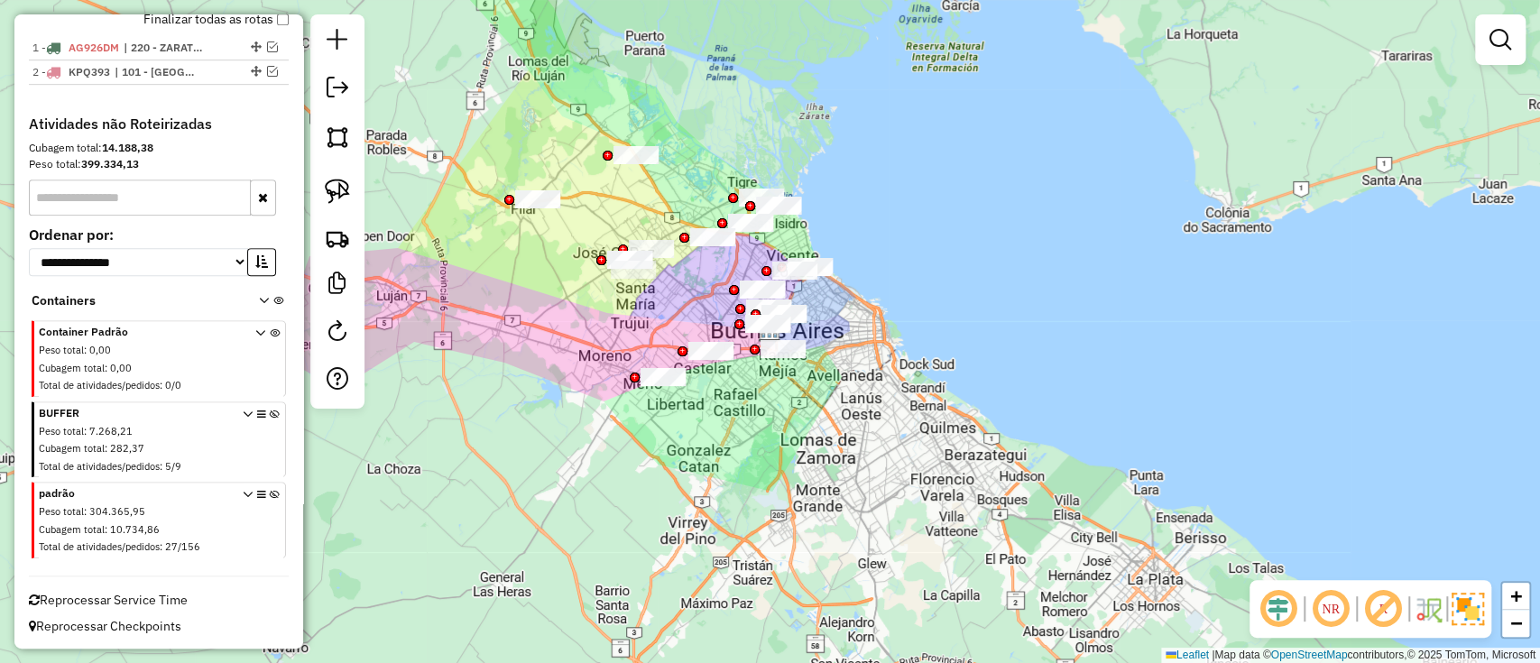
drag, startPoint x: 719, startPoint y: 546, endPoint x: 780, endPoint y: 555, distance: 61.1
click at [780, 558] on div "Janela de atendimento Grade de atendimento Capacidade Transportadoras Veículos …" at bounding box center [770, 331] width 1540 height 663
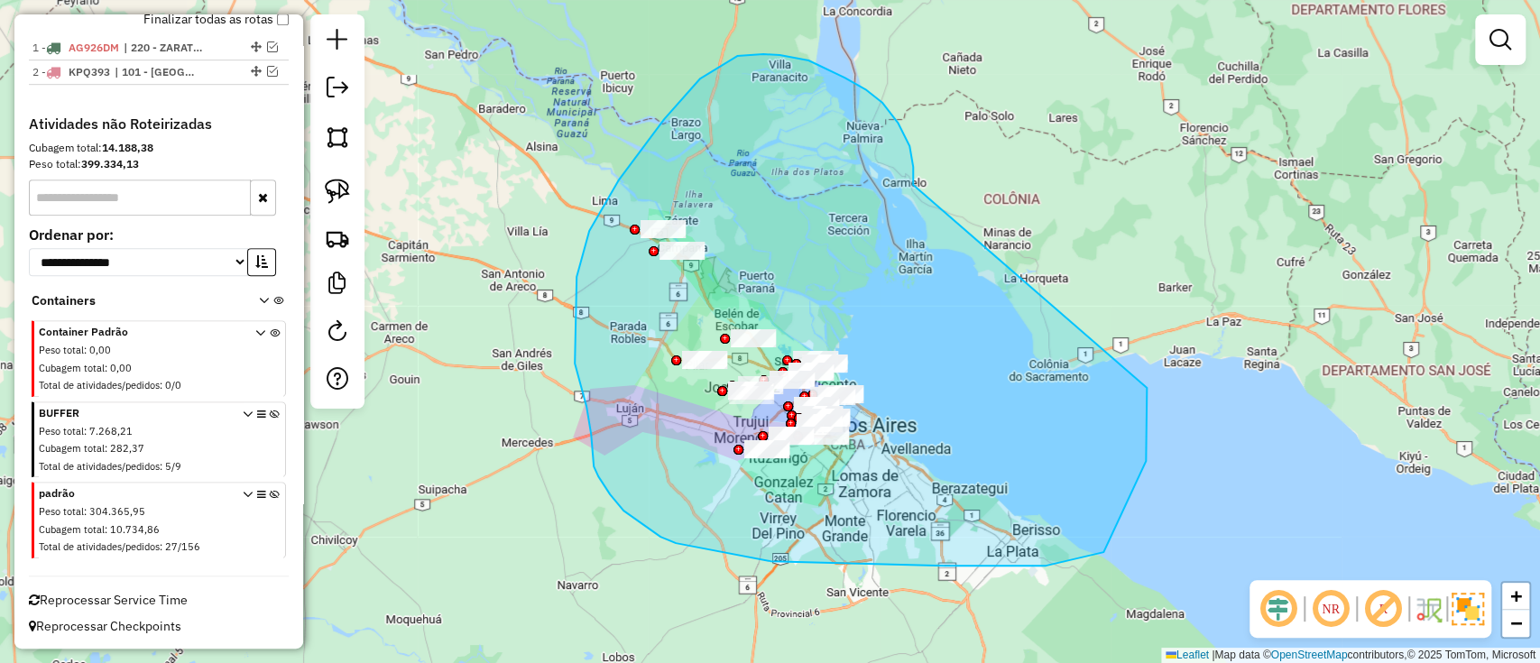
drag, startPoint x: 809, startPoint y: 60, endPoint x: 1147, endPoint y: 387, distance: 470.3
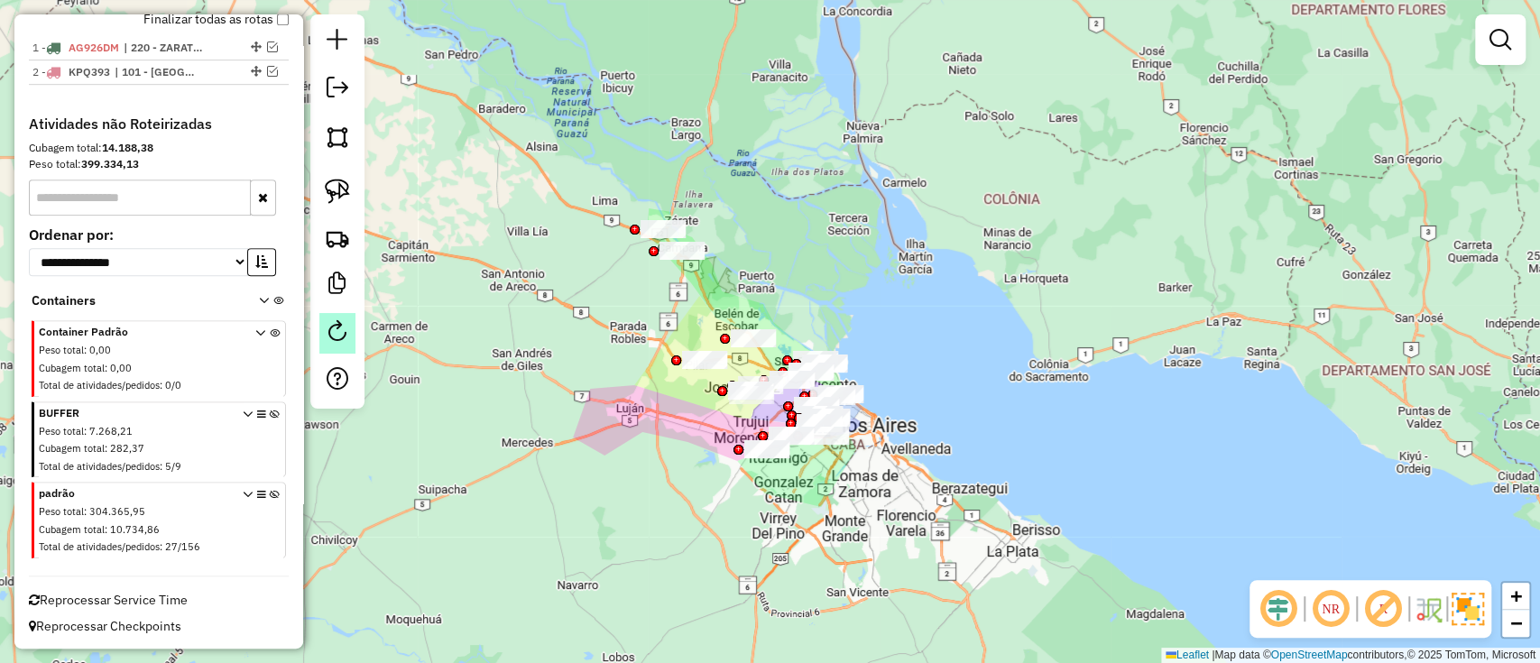
click at [338, 349] on link at bounding box center [337, 333] width 36 height 41
select select "*"
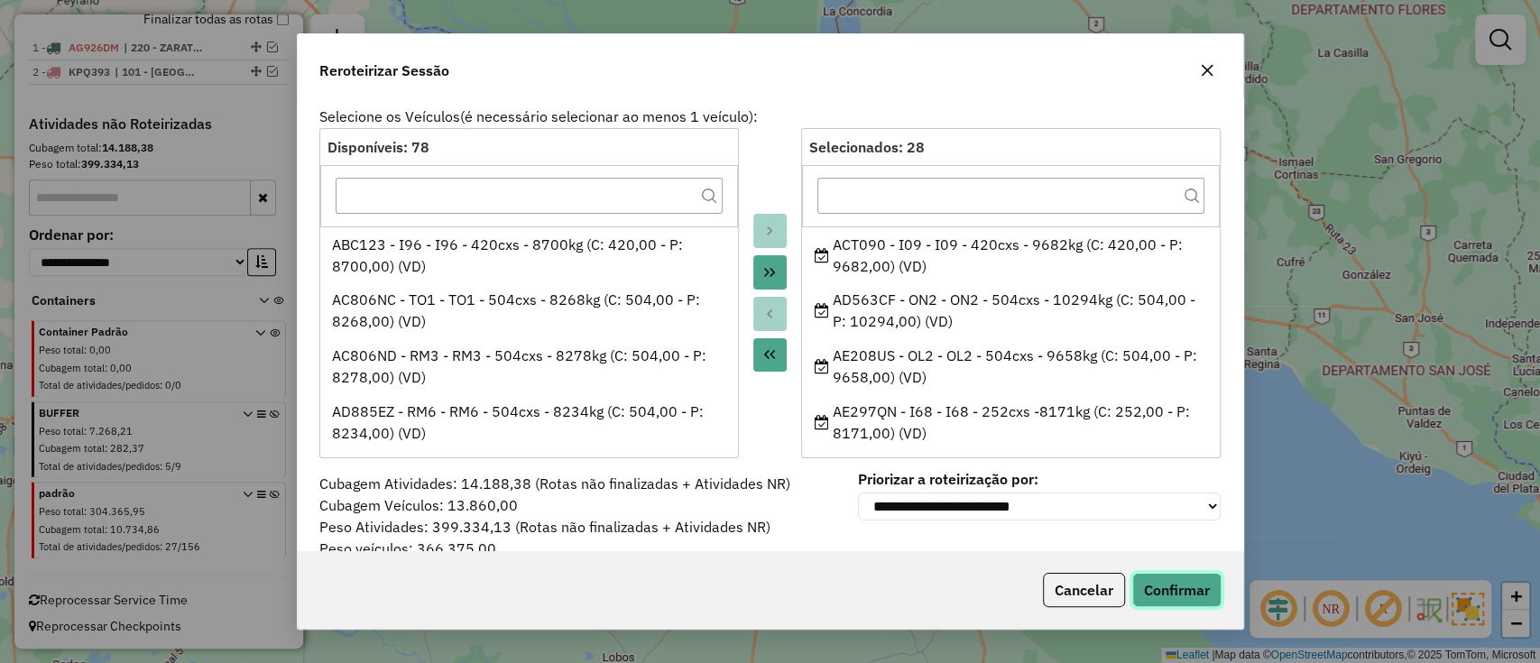
click at [1184, 586] on button "Confirmar" at bounding box center [1176, 590] width 89 height 34
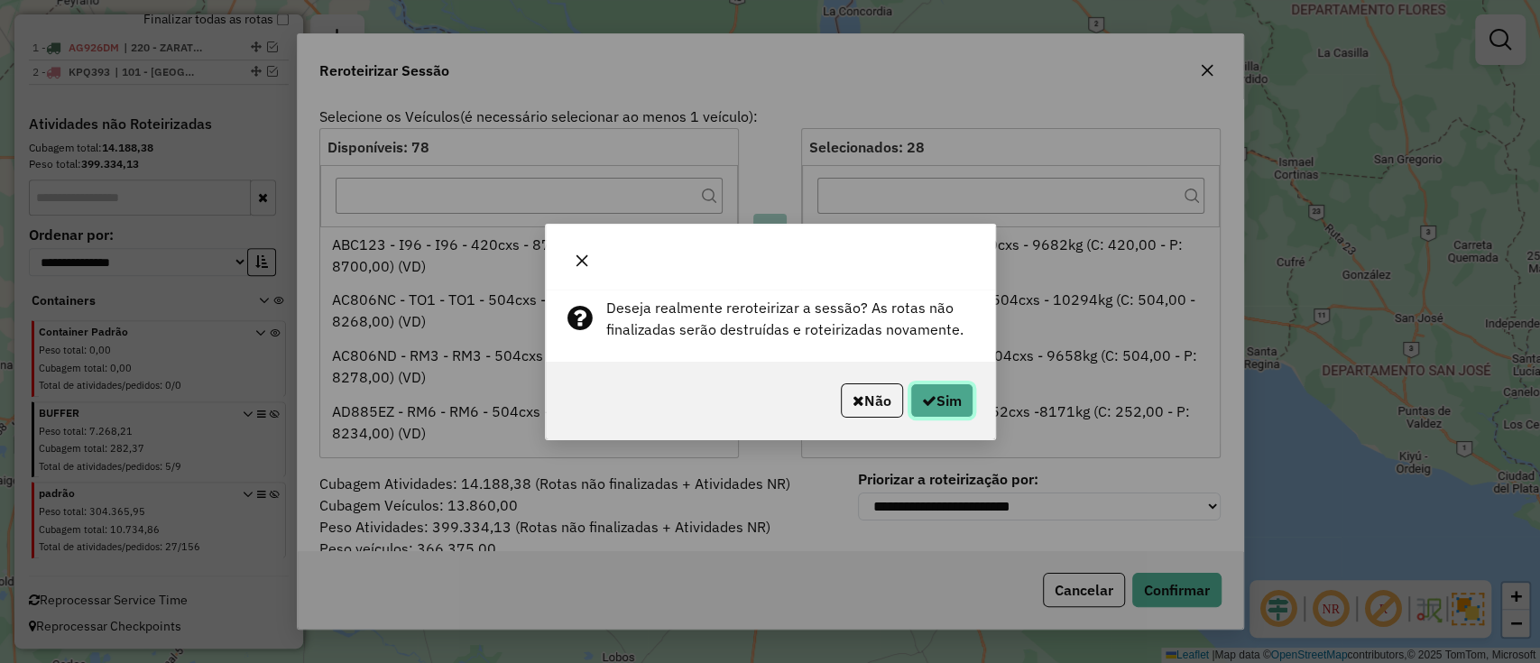
click at [922, 393] on icon "button" at bounding box center [929, 400] width 14 height 14
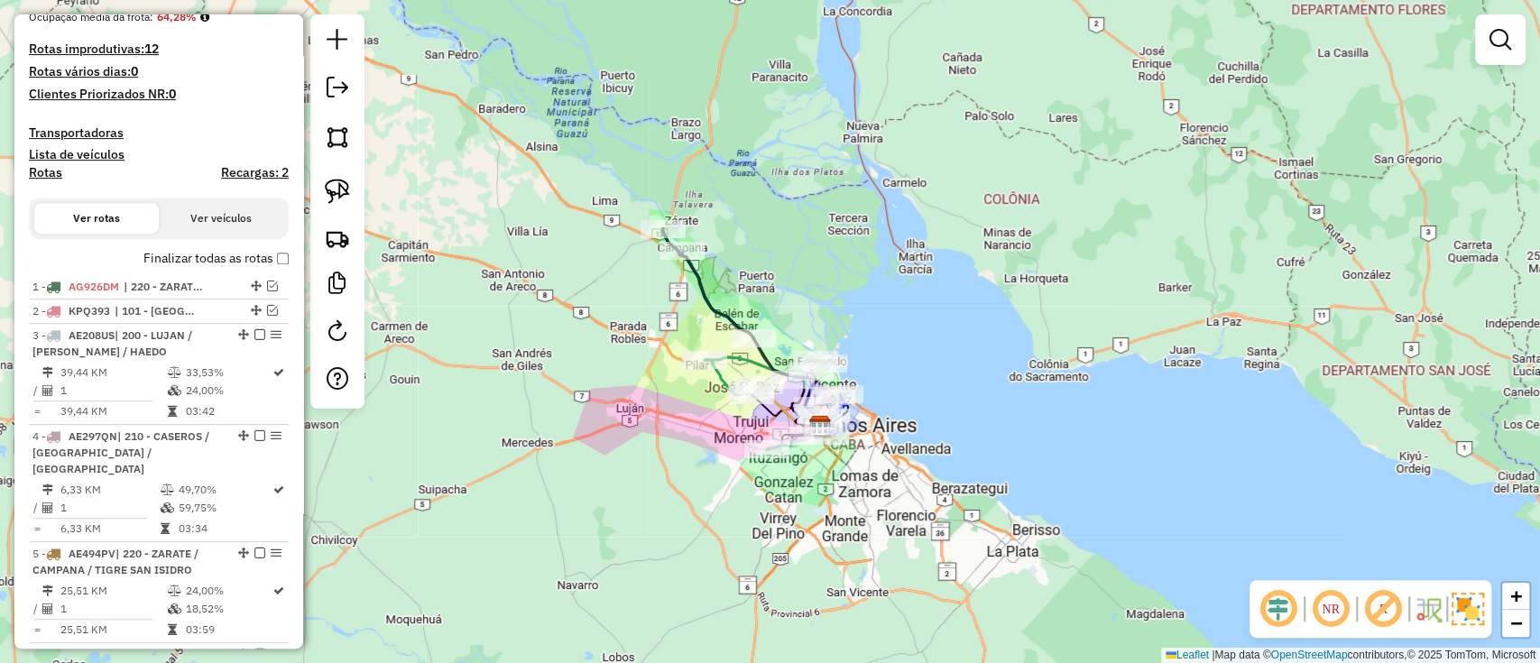
scroll to position [416, 0]
click at [165, 360] on div "3 - AE208US | 200 - LUJAN / RAMOS / HAEDO" at bounding box center [127, 345] width 191 height 32
select select "**********"
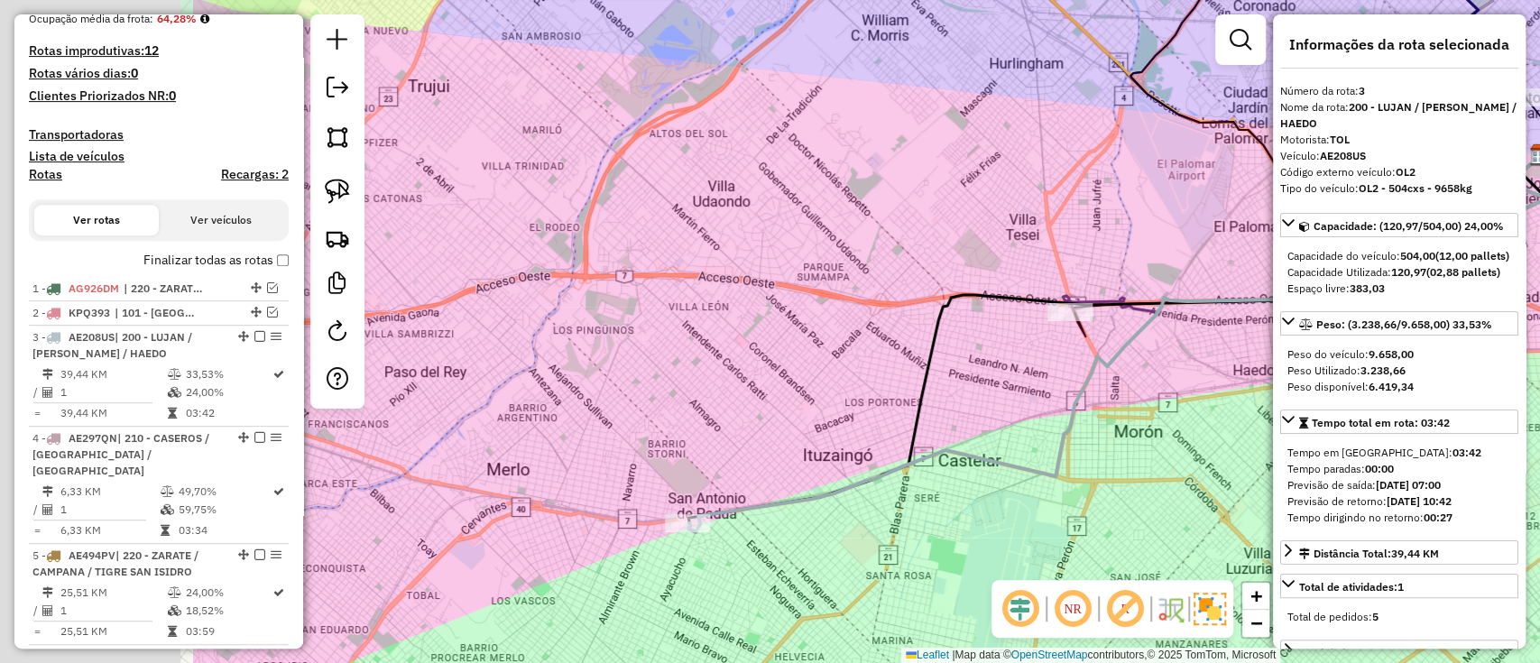
drag, startPoint x: 456, startPoint y: 513, endPoint x: 801, endPoint y: 526, distance: 345.8
click at [801, 526] on div "Janela de atendimento Grade de atendimento Capacidade Transportadoras Veículos …" at bounding box center [770, 331] width 1540 height 663
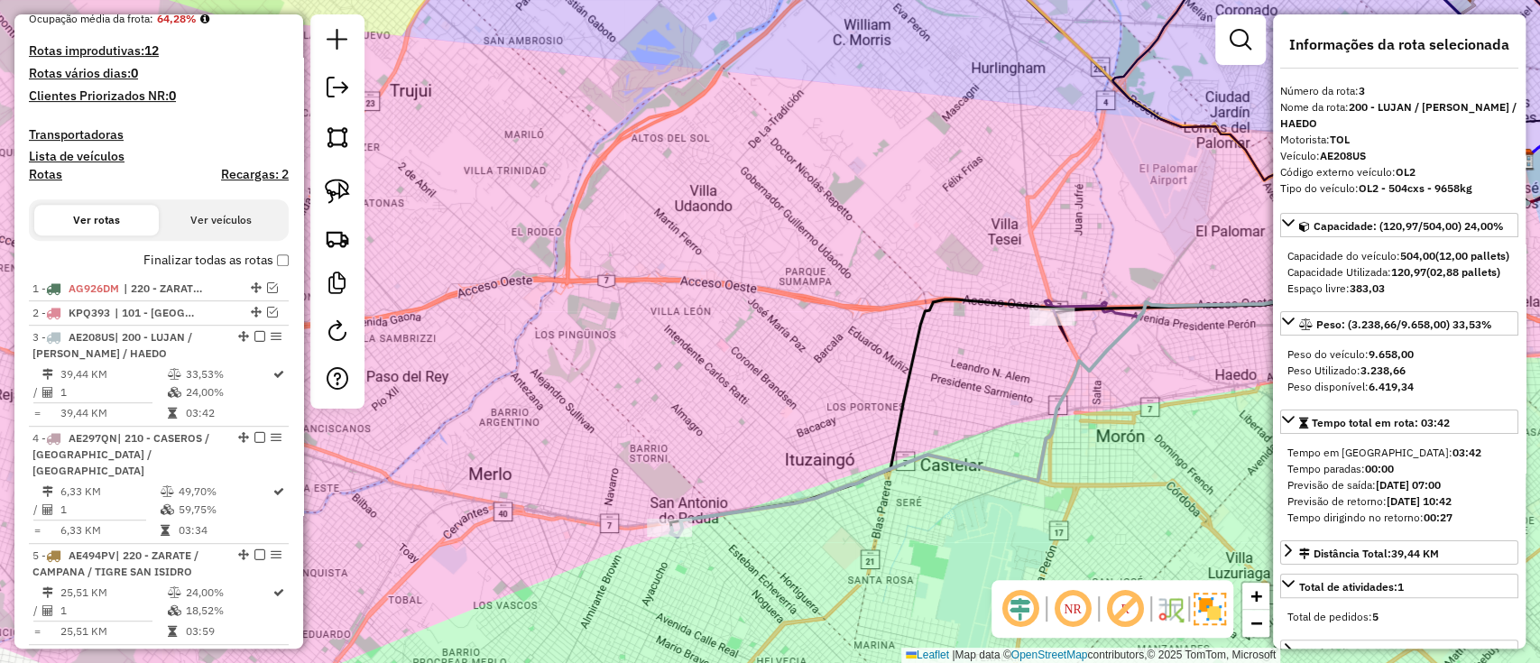
drag, startPoint x: 864, startPoint y: 473, endPoint x: 447, endPoint y: 571, distance: 429.2
click at [670, 537] on icon at bounding box center [1099, 349] width 858 height 376
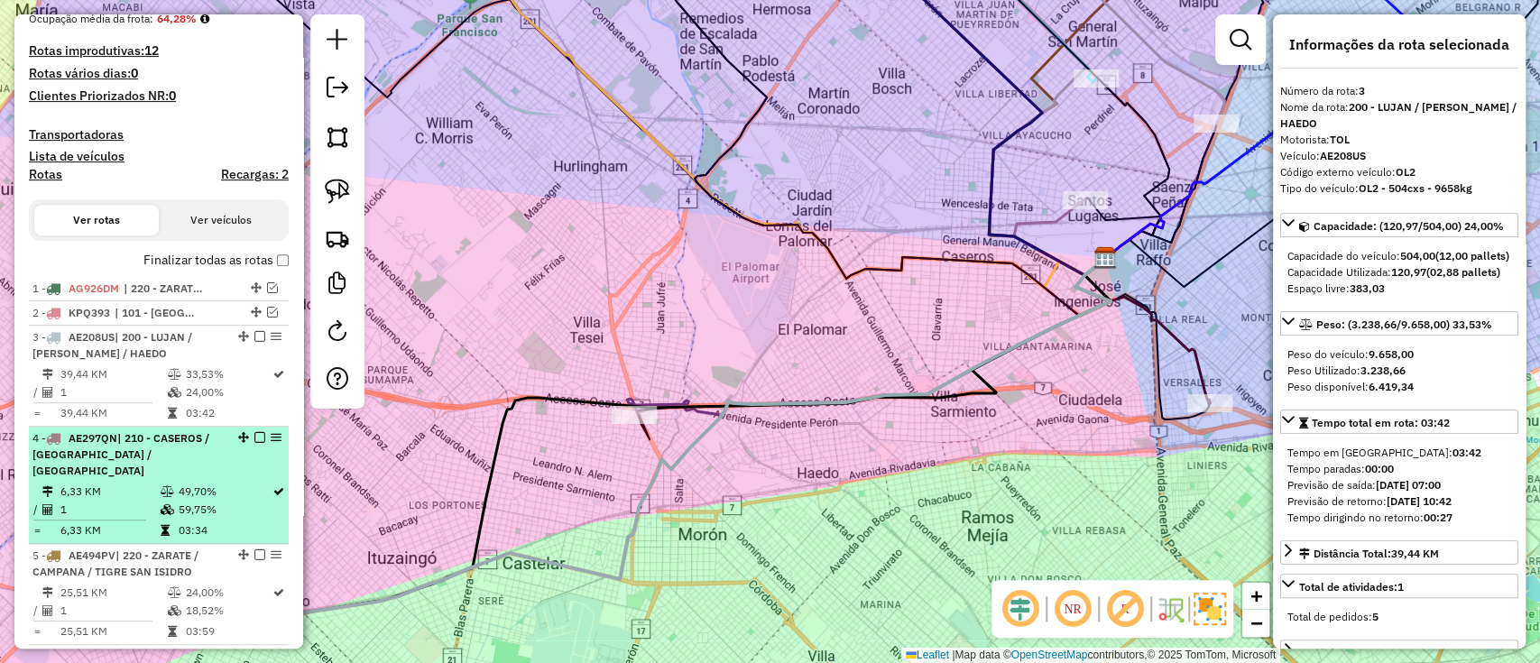
click at [95, 450] on span "| 210 - CASEROS / [GEOGRAPHIC_DATA] / [GEOGRAPHIC_DATA]" at bounding box center [120, 454] width 177 height 46
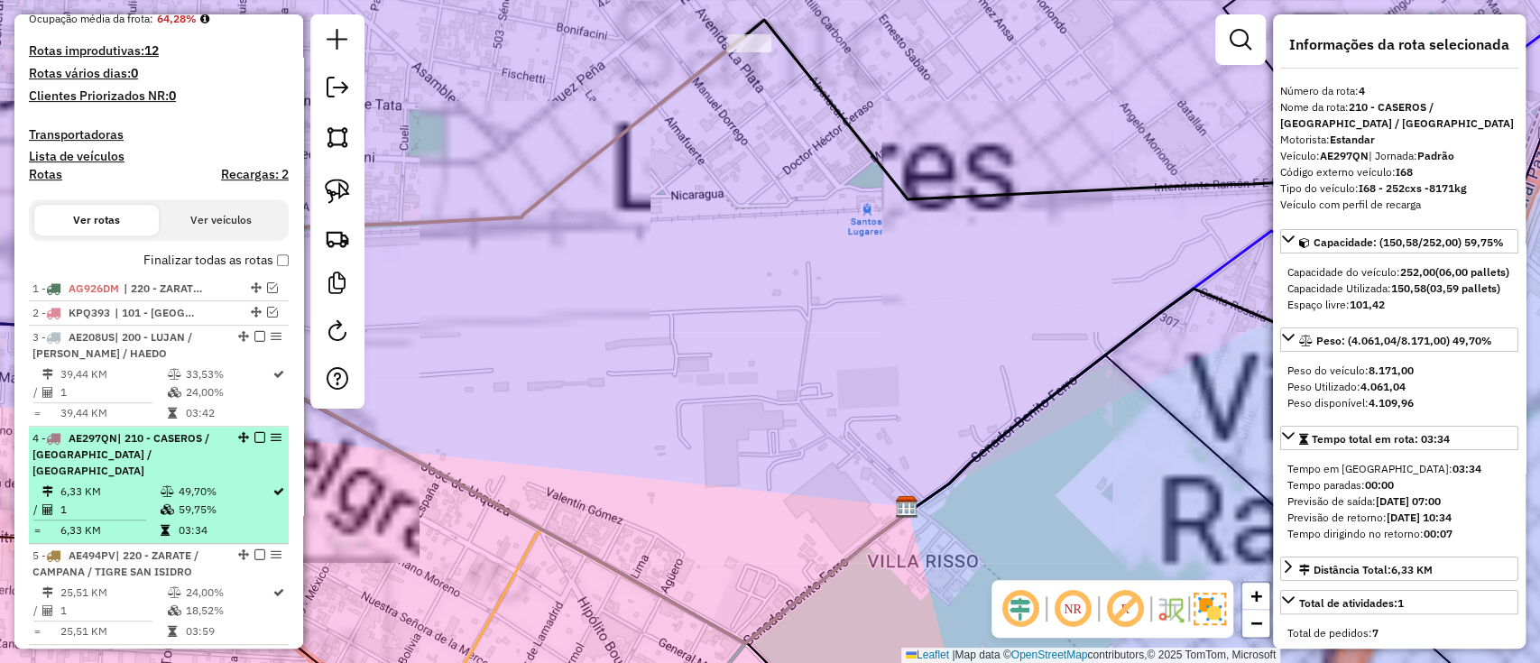
scroll to position [657, 0]
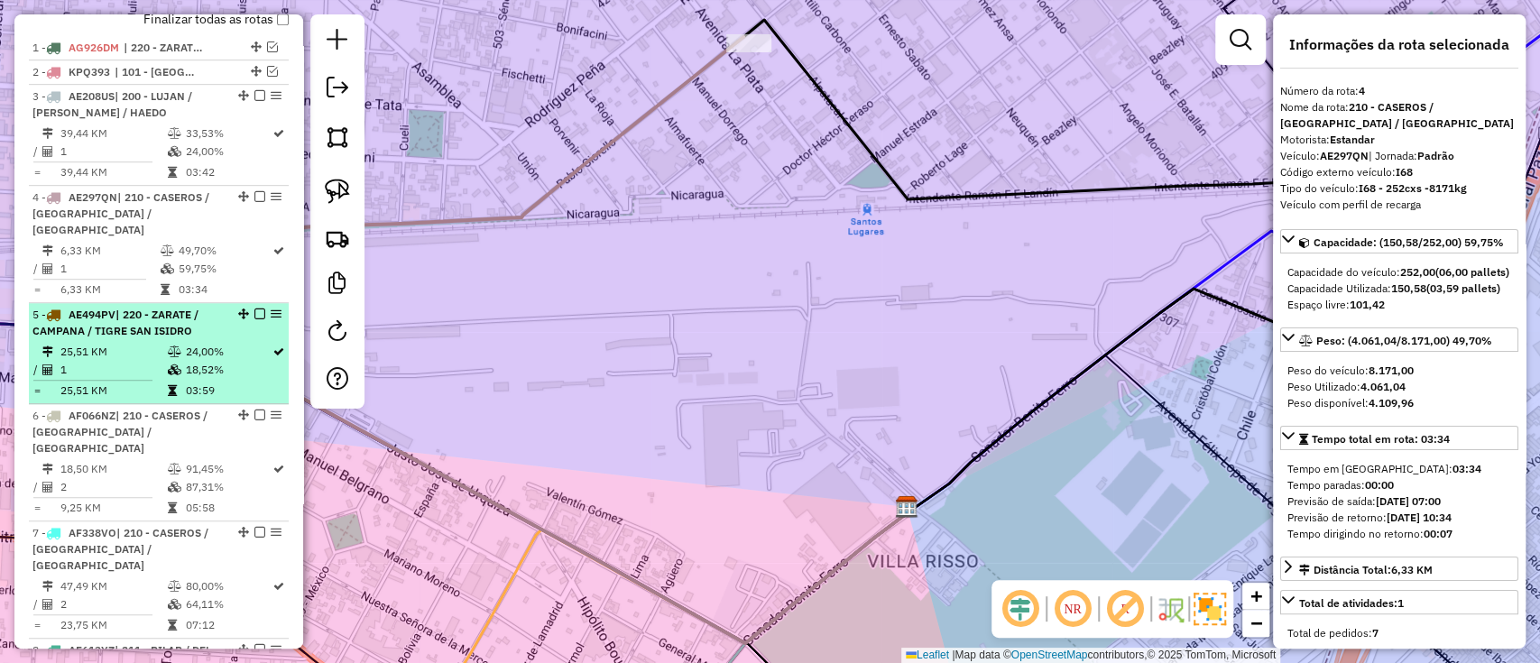
click at [128, 361] on td "1" at bounding box center [113, 370] width 106 height 18
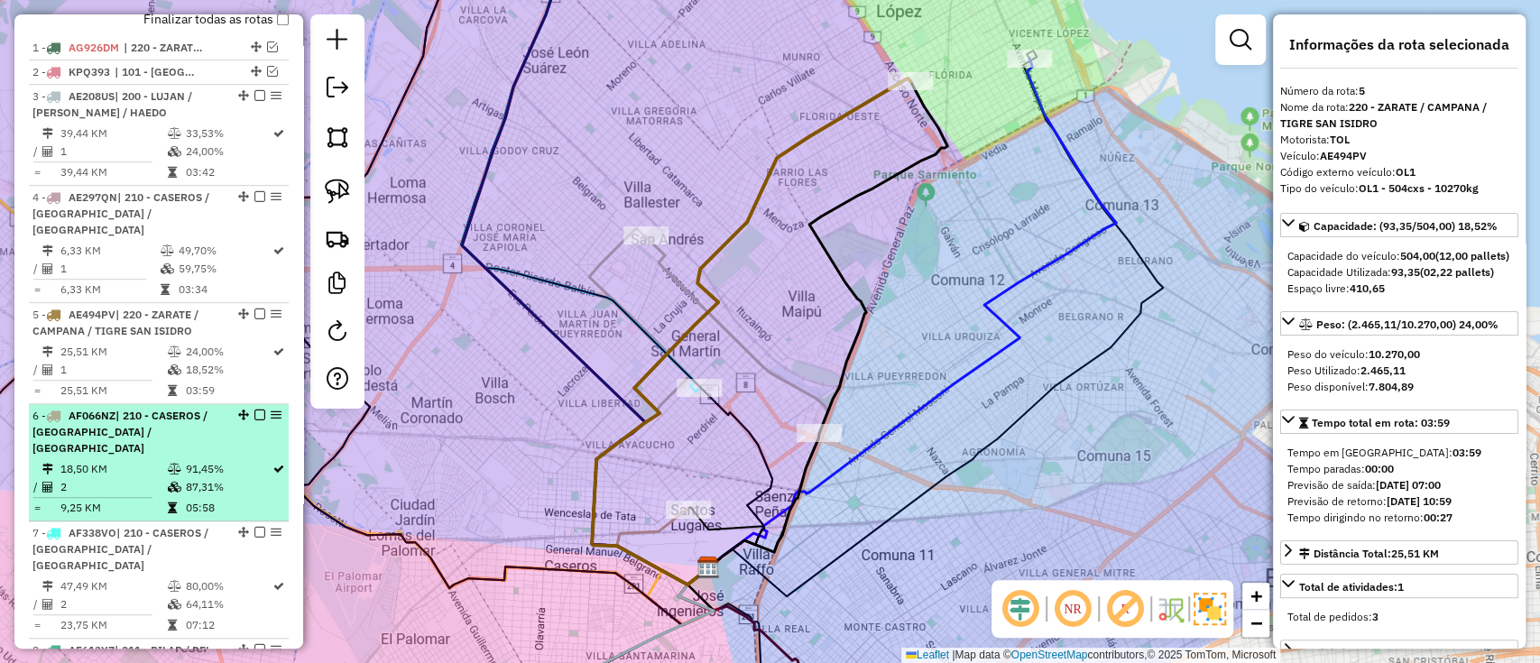
click at [127, 460] on td "18,50 KM" at bounding box center [113, 469] width 106 height 18
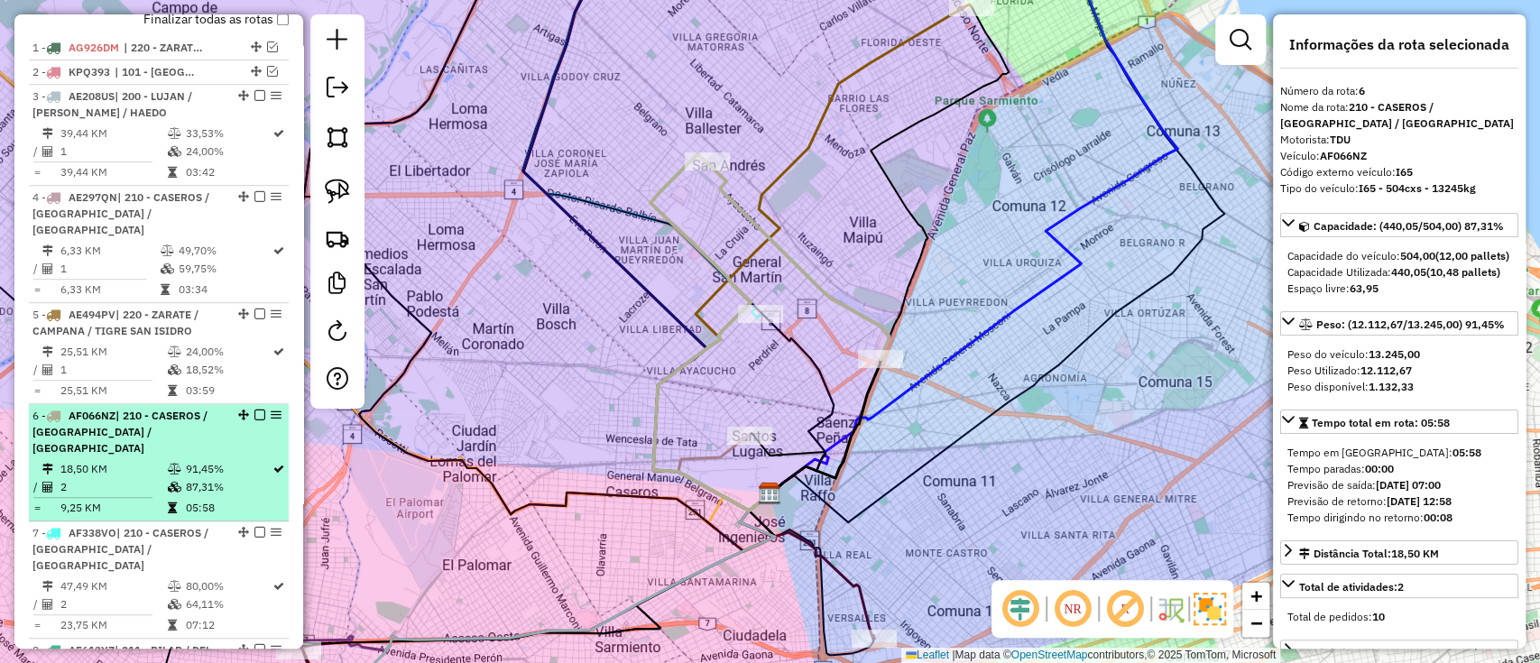
click at [128, 460] on td "18,50 KM" at bounding box center [113, 469] width 106 height 18
click at [254, 410] on em at bounding box center [259, 415] width 11 height 11
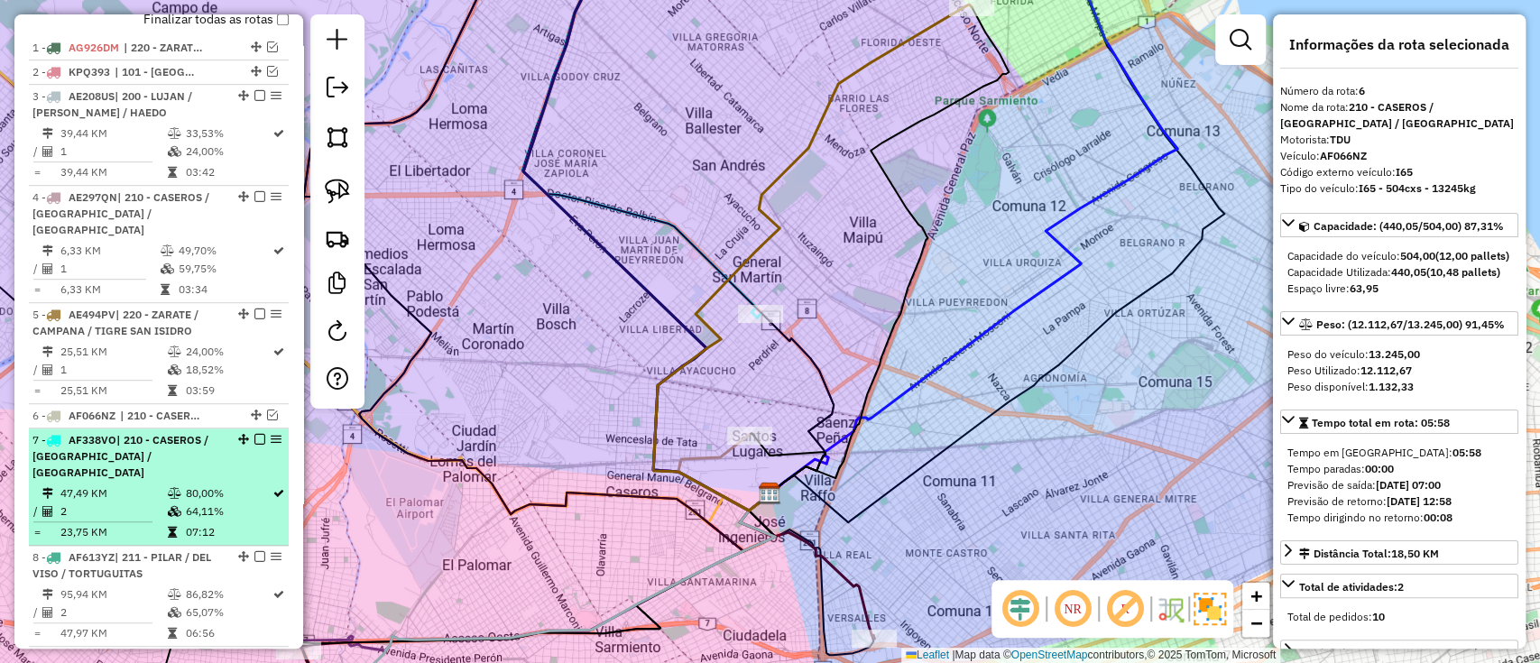
click at [231, 448] on li "7 - AF338VO | 210 - CASEROS / SAN MARTIN / BELLA VISTA 47,49 KM 80,00% / 2 64,1…" at bounding box center [159, 487] width 260 height 117
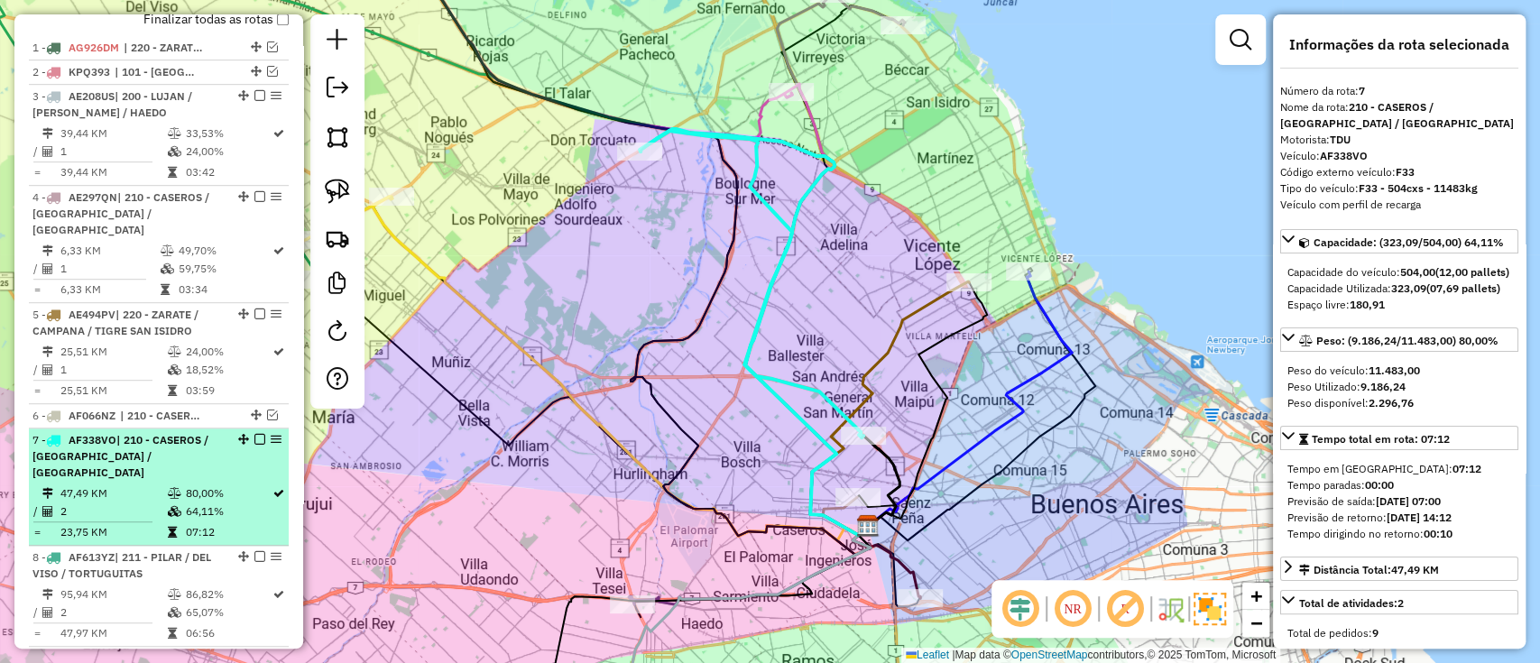
click at [258, 434] on em at bounding box center [259, 439] width 11 height 11
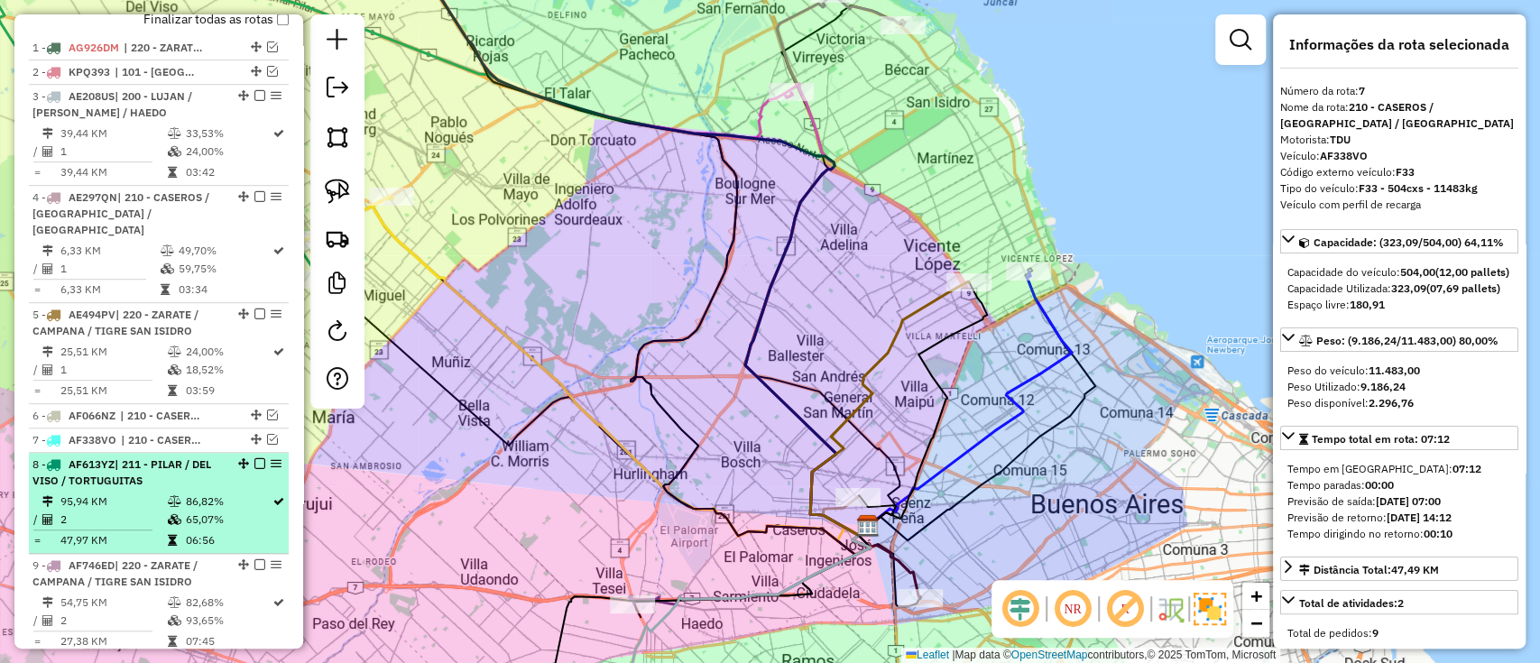
click at [224, 511] on td "65,07%" at bounding box center [228, 520] width 88 height 18
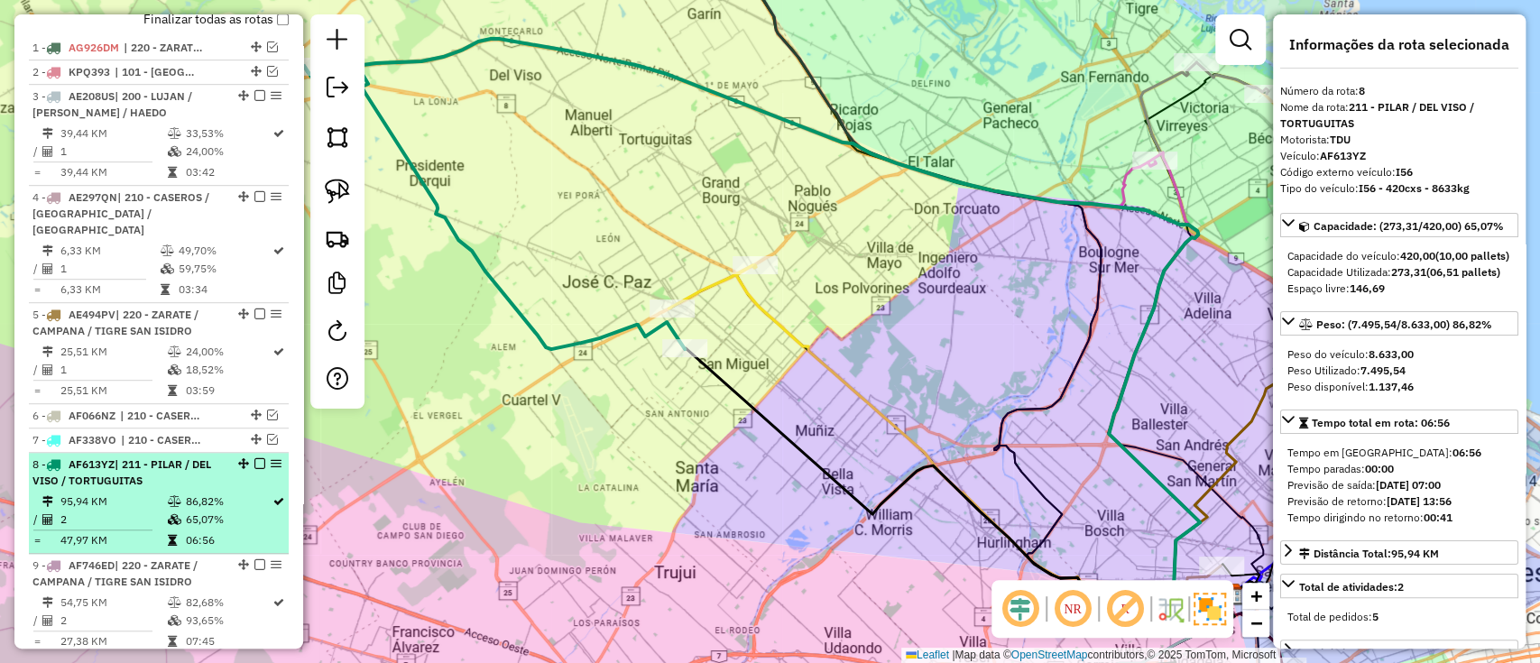
click at [254, 458] on em at bounding box center [259, 463] width 11 height 11
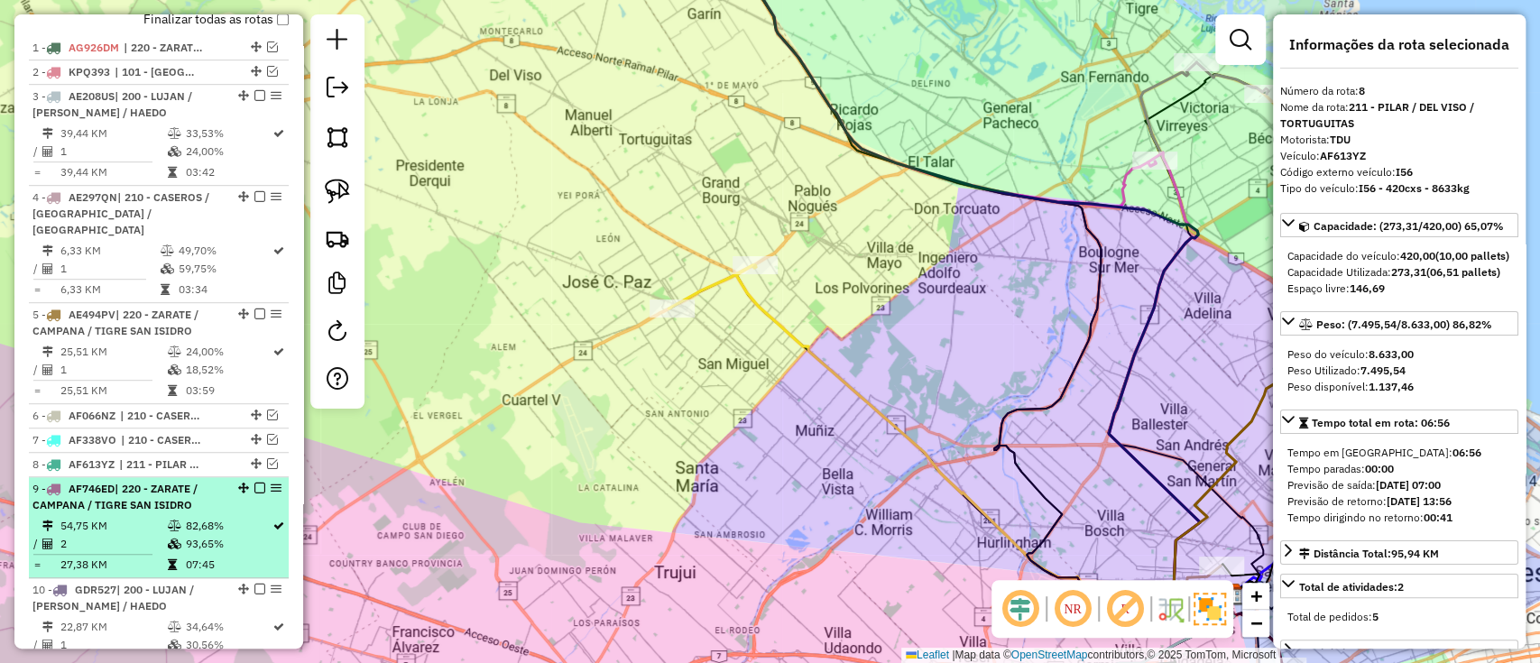
click at [248, 517] on td "82,68%" at bounding box center [228, 526] width 88 height 18
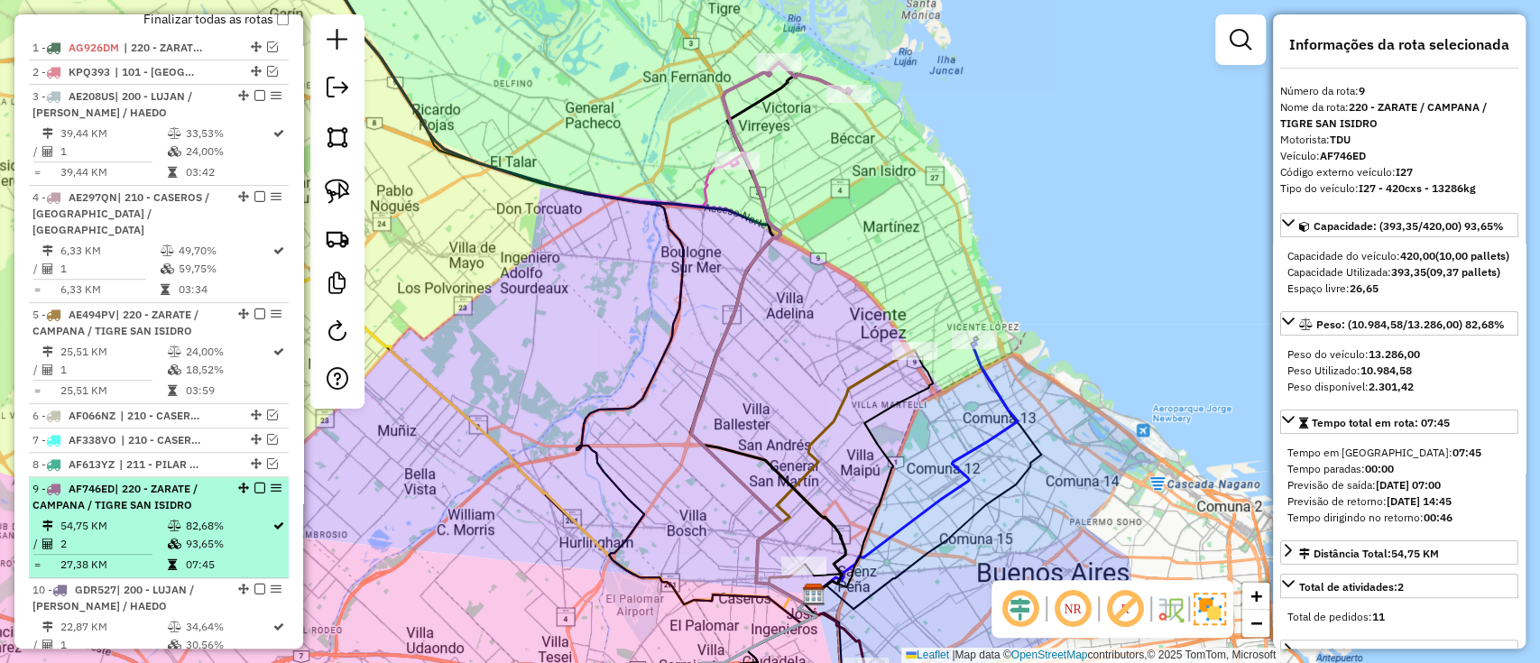
click at [253, 477] on li "9 - AF746ED | 220 - ZARATE / CAMPANA / TIGRE SAN ISIDRO 54,75 KM 82,68% / 2 93,…" at bounding box center [159, 527] width 260 height 101
click at [255, 483] on em at bounding box center [259, 488] width 11 height 11
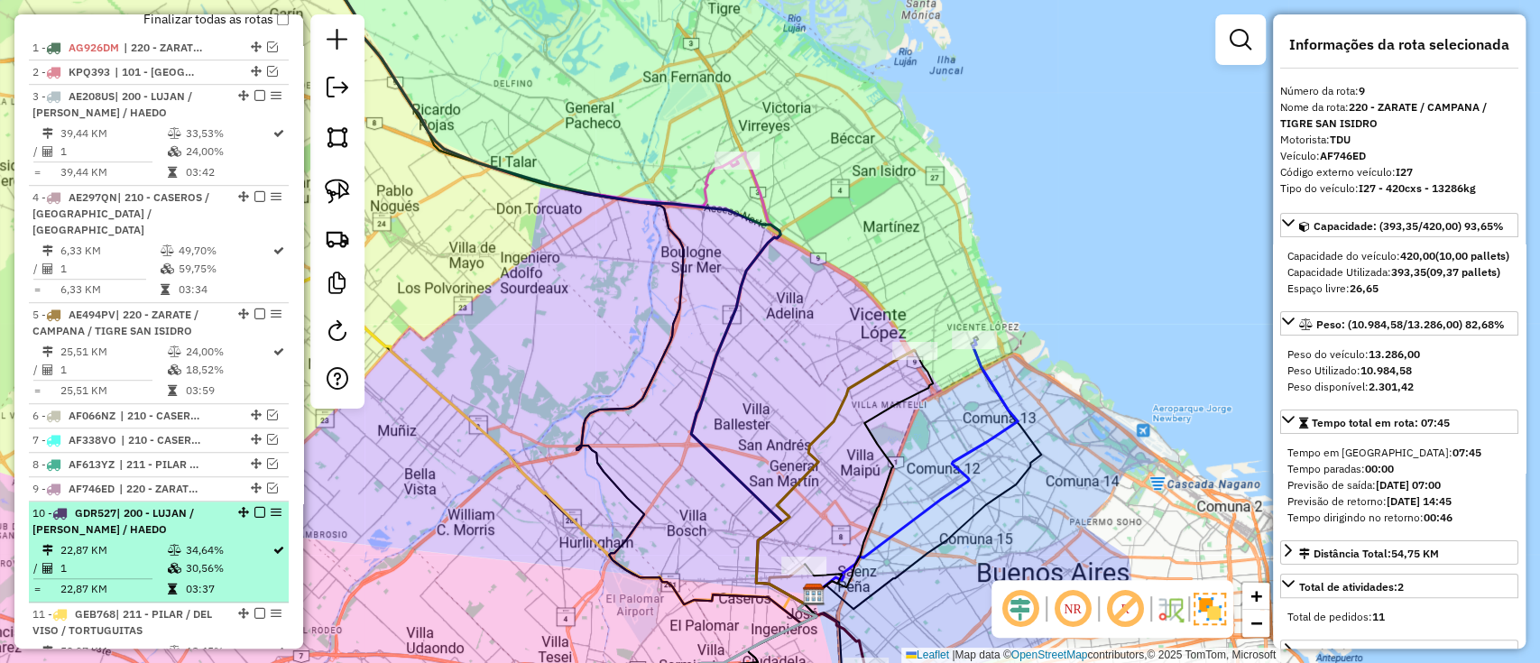
click at [231, 513] on div "10 - GDR527 | 200 - LUJAN / RAMOS / HAEDO" at bounding box center [158, 521] width 253 height 32
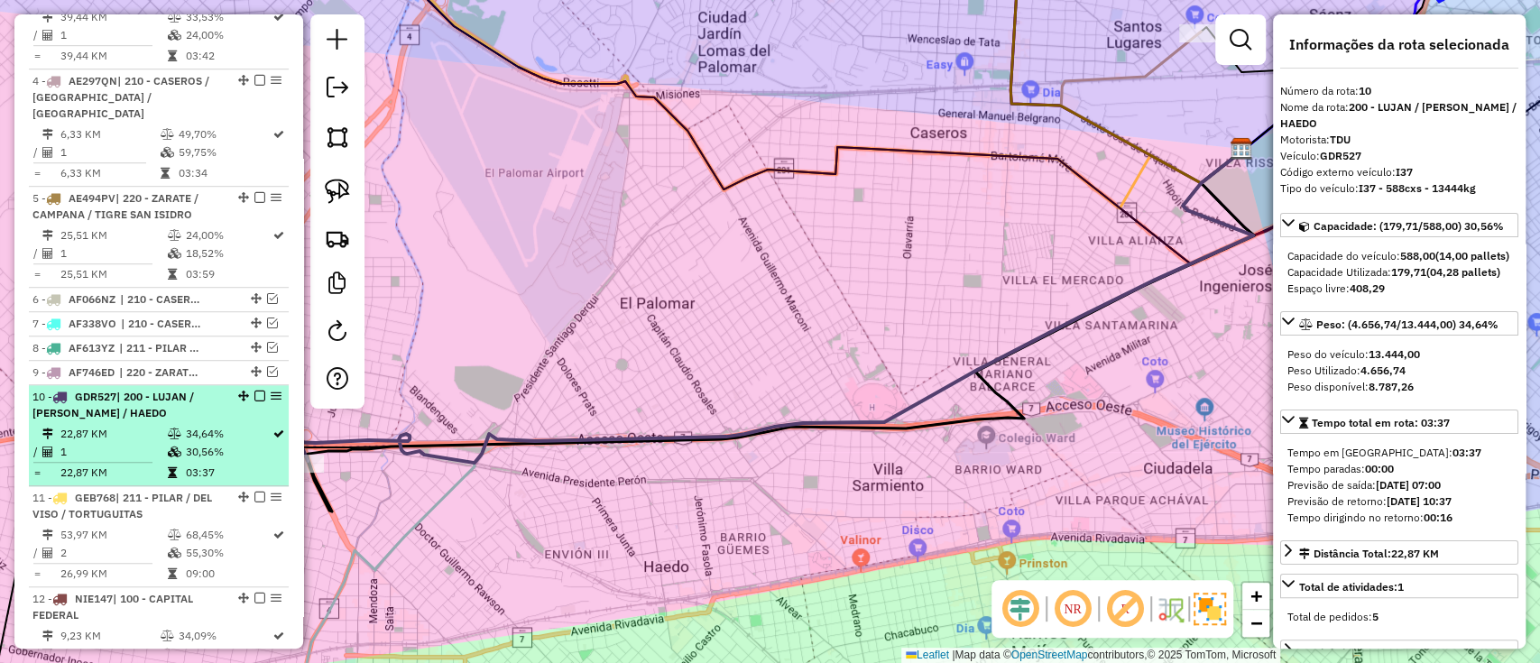
scroll to position [777, 0]
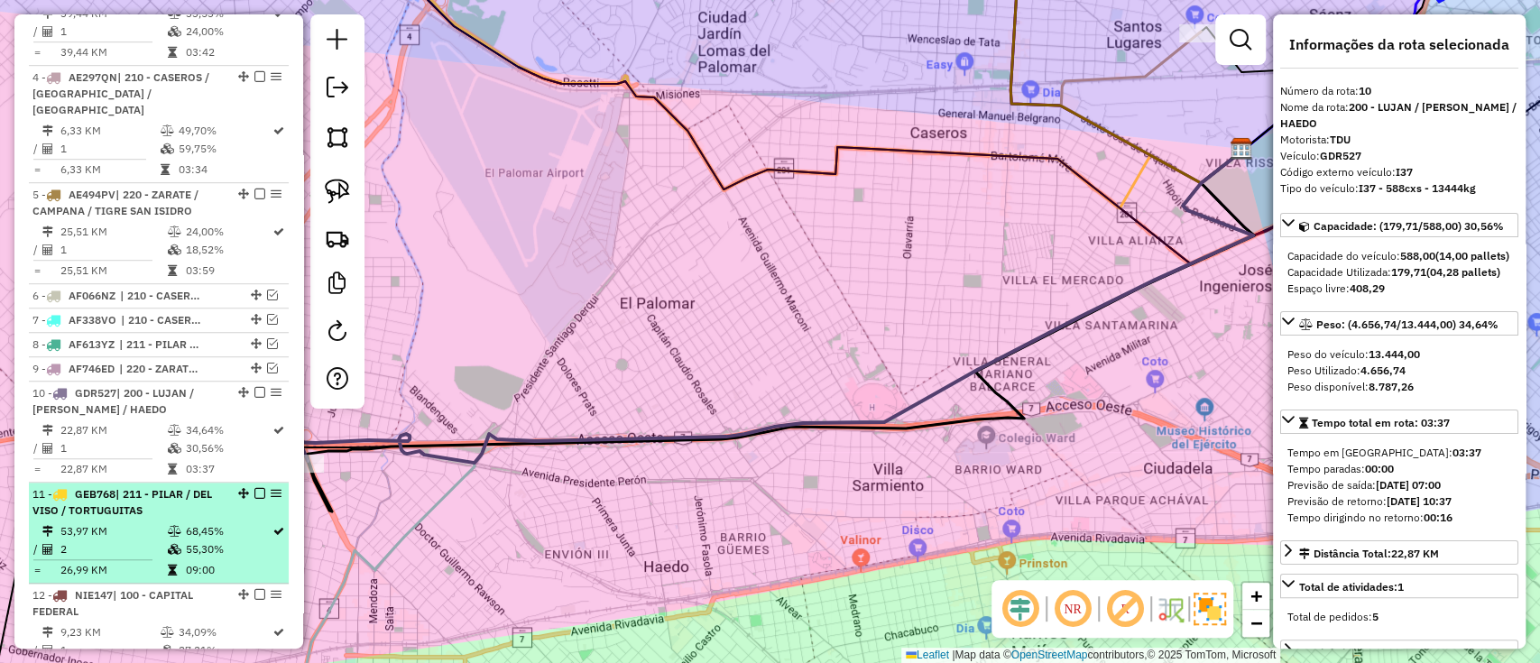
click at [222, 522] on td "68,45%" at bounding box center [228, 531] width 88 height 18
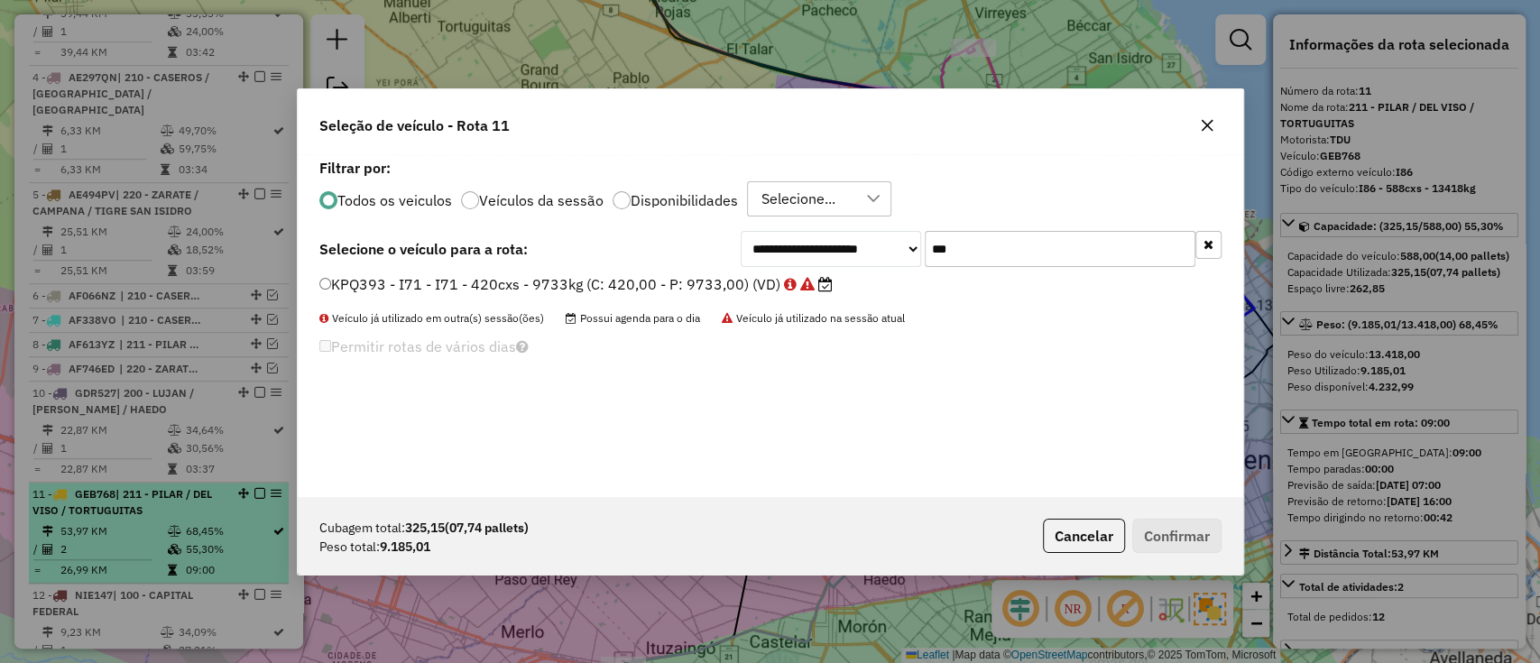
scroll to position [9, 5]
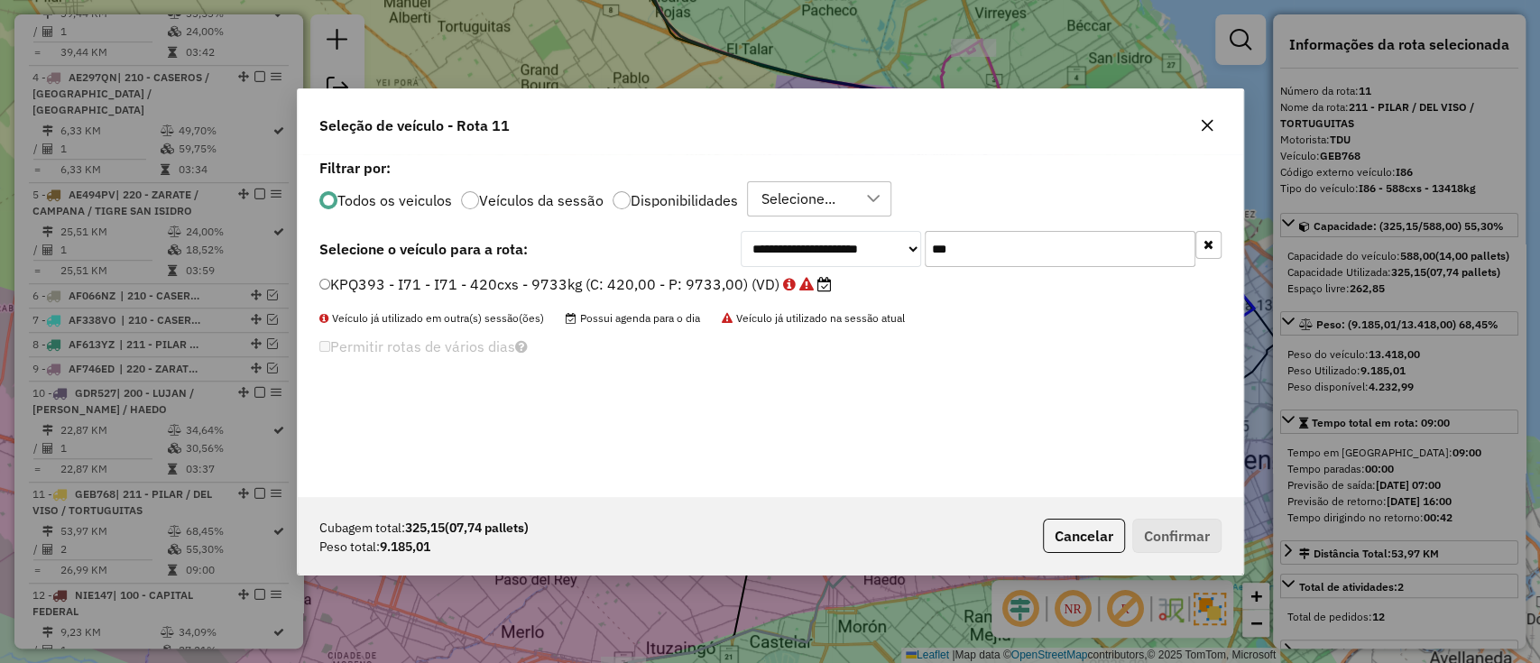
click at [548, 217] on div "**********" at bounding box center [771, 325] width 946 height 343
click at [567, 195] on label "Veículos da sessão" at bounding box center [541, 200] width 125 height 14
click at [1217, 242] on button "button" at bounding box center [1209, 245] width 26 height 28
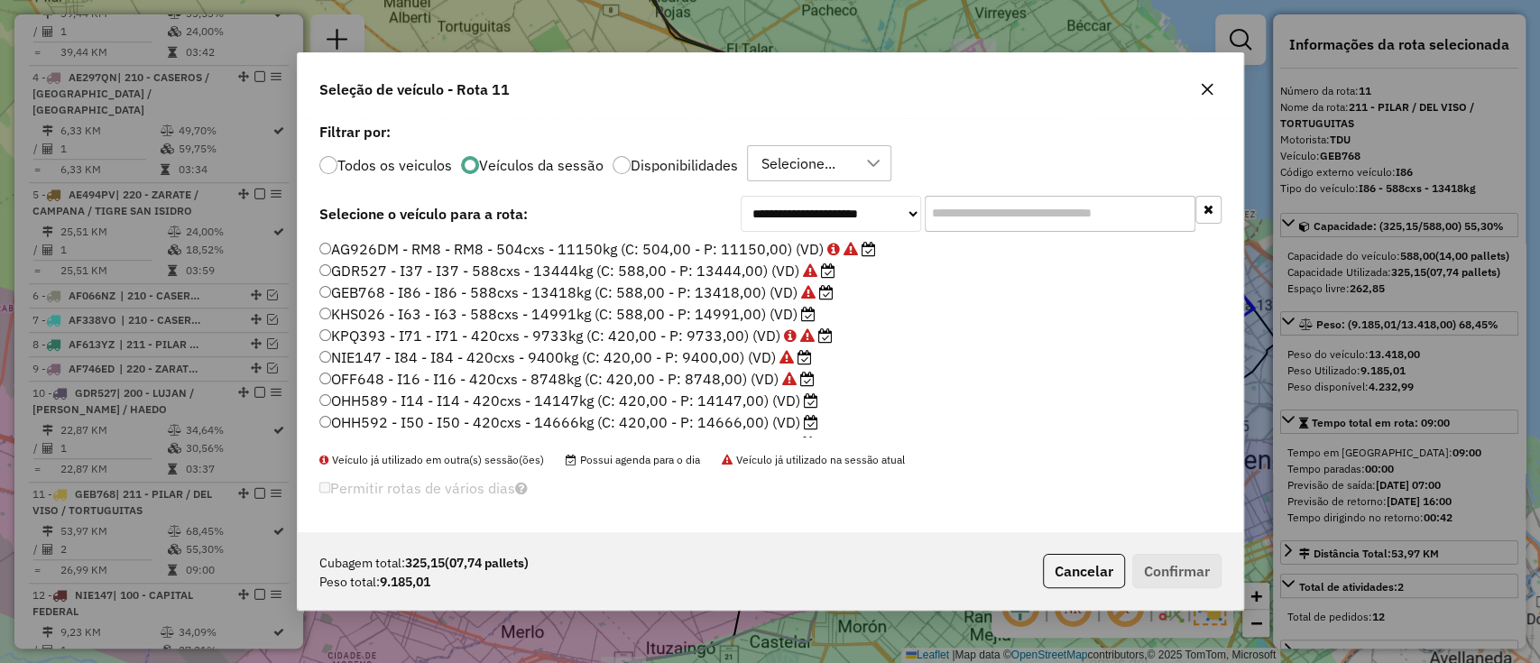
scroll to position [450, 0]
click at [744, 422] on label "OJG064 - I07 - I07 - 420cxs - 14335kg (C: 420,00 - P: 14335,00) (VD)" at bounding box center [567, 427] width 496 height 22
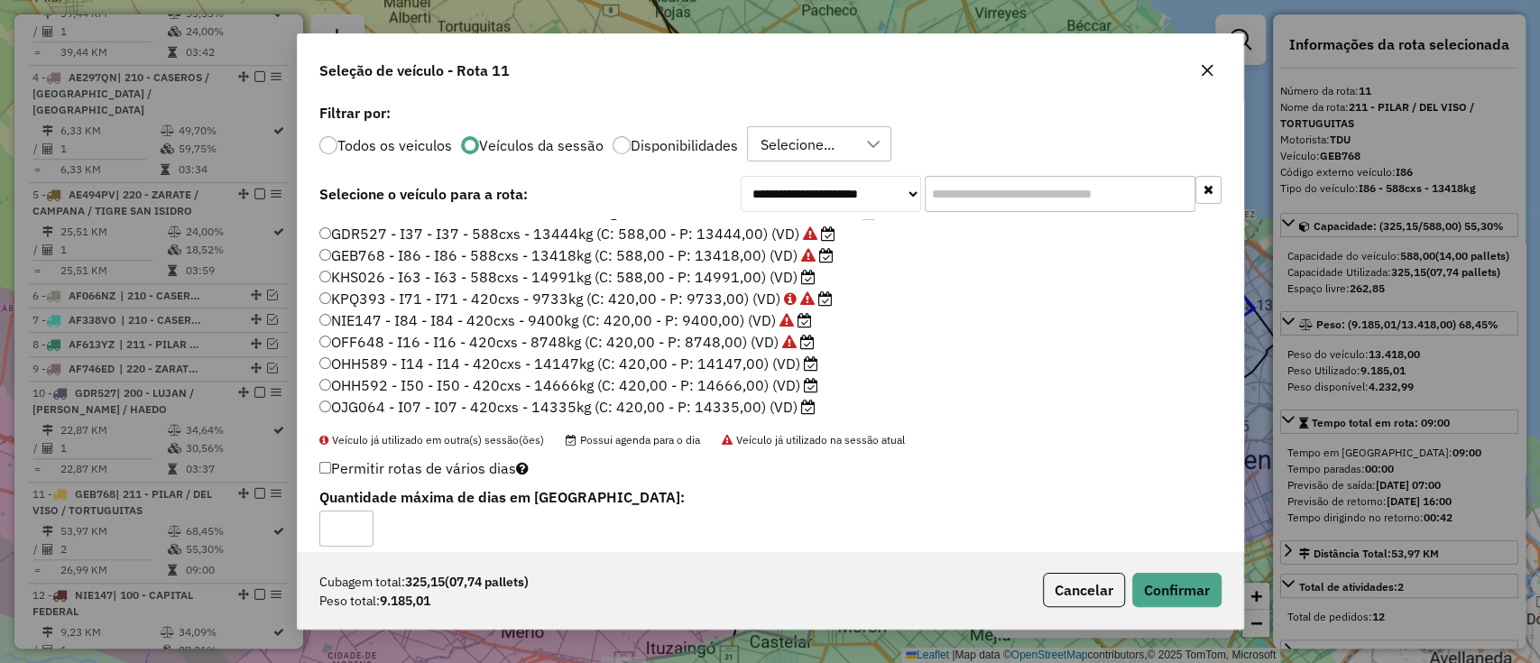
click at [1163, 610] on div "Cubagem total: 325,15 (07,74 pallets) Peso total: 9.185,01 Cancelar Confirmar" at bounding box center [771, 590] width 946 height 78
click at [1162, 597] on button "Confirmar" at bounding box center [1176, 590] width 89 height 34
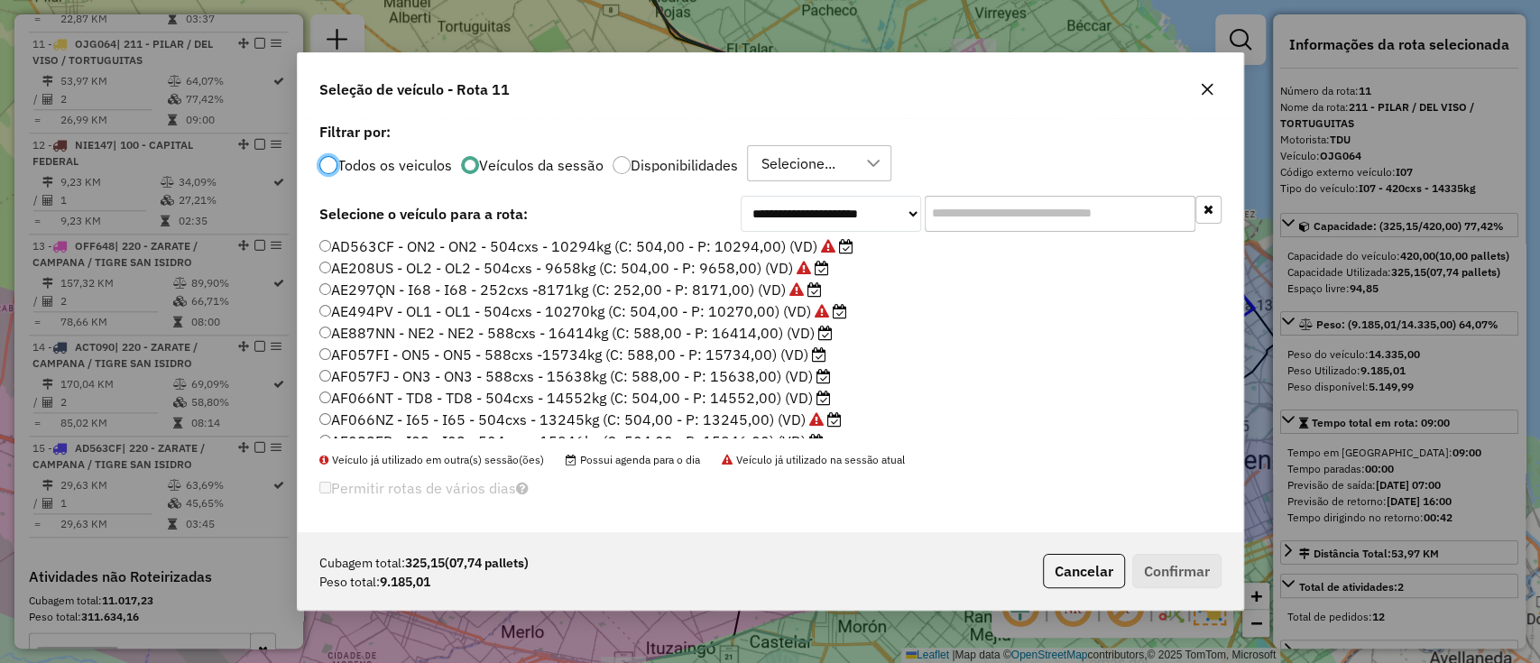
scroll to position [0, 0]
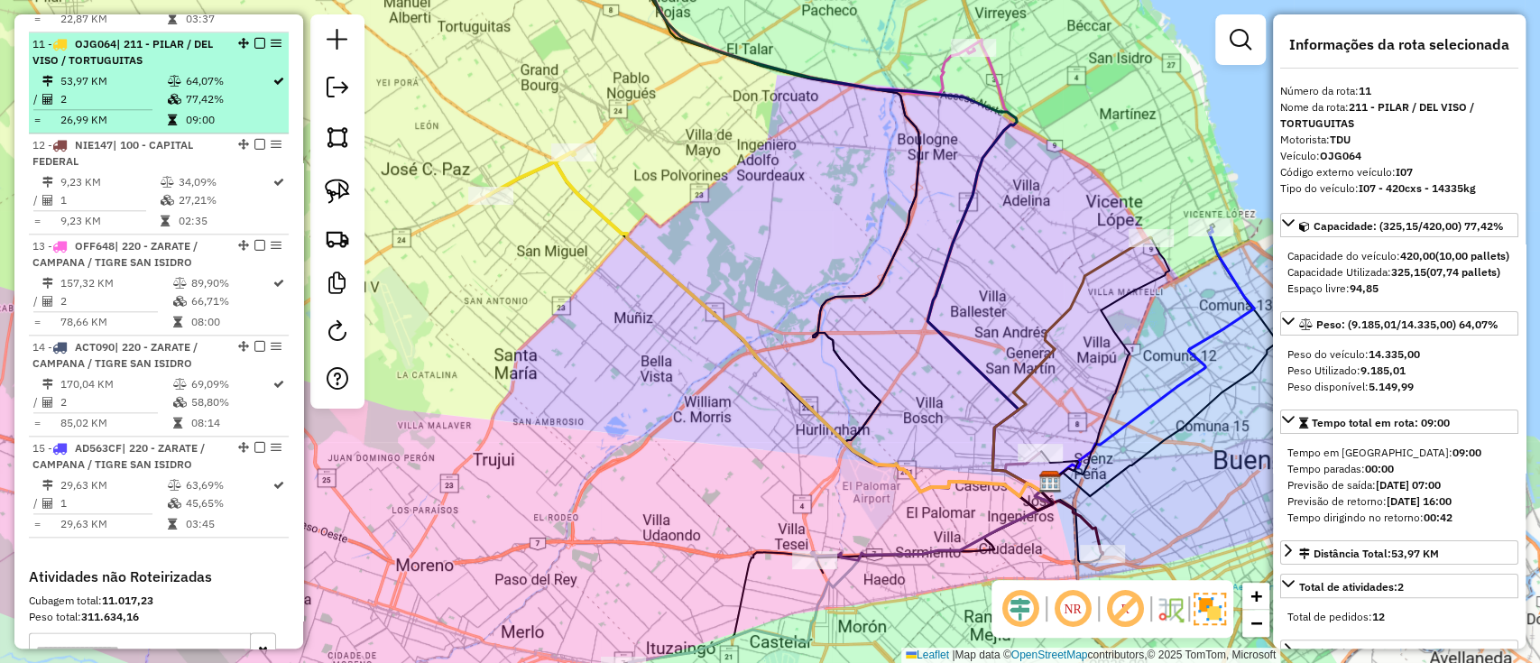
click at [255, 38] on em at bounding box center [259, 43] width 11 height 11
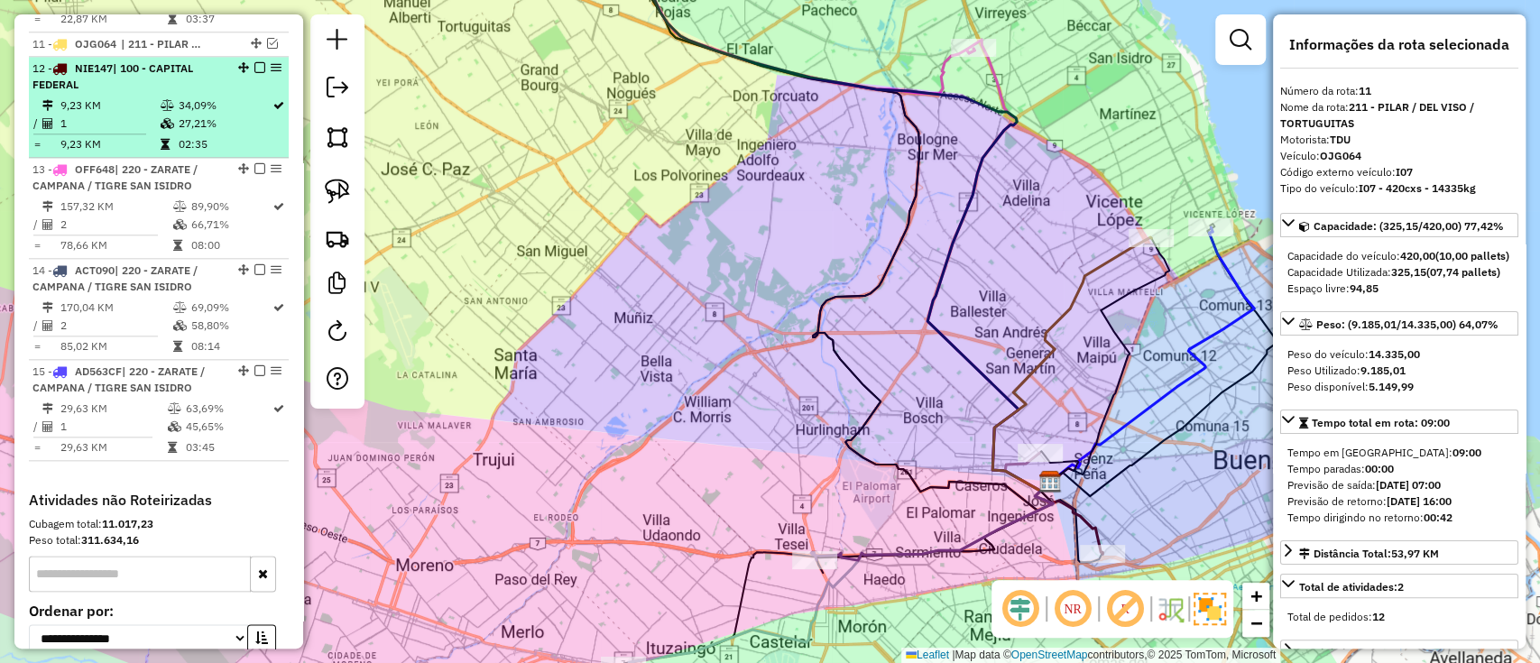
click at [247, 115] on td "27,21%" at bounding box center [225, 124] width 94 height 18
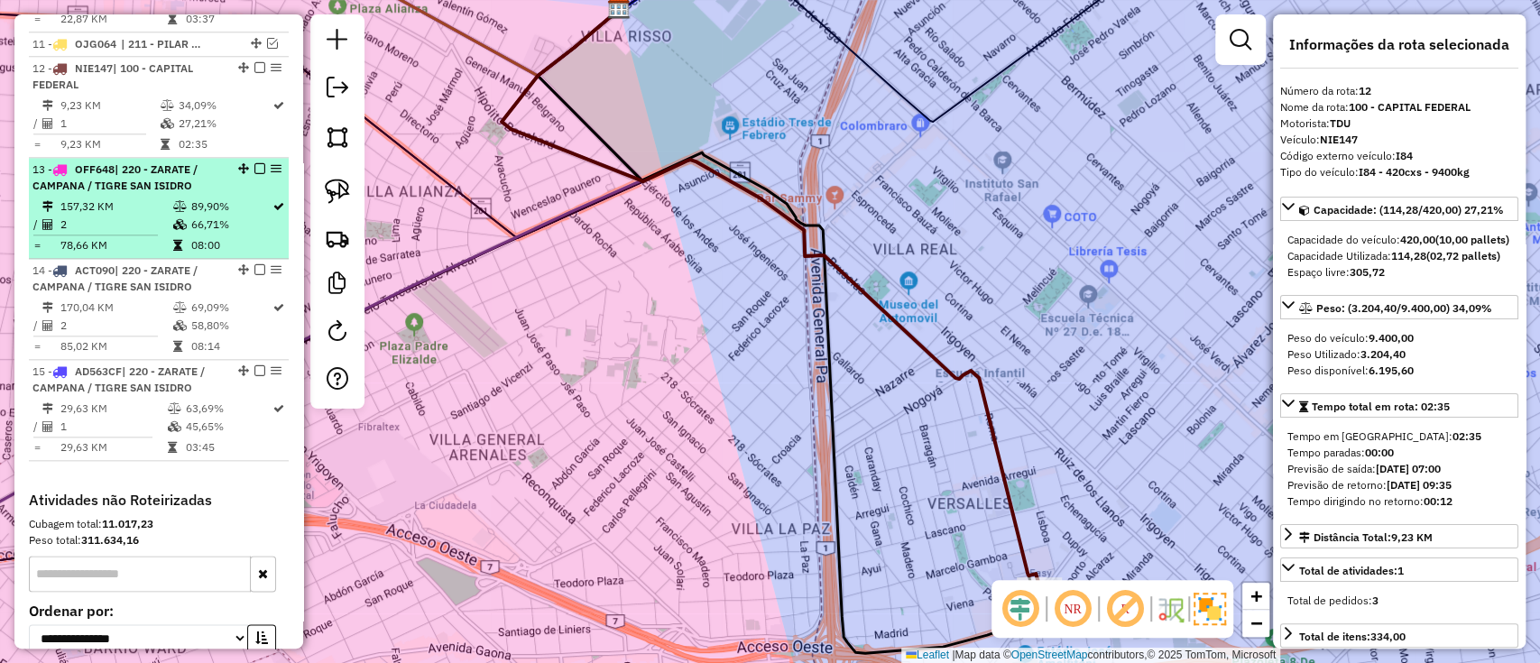
click at [202, 198] on td "89,90%" at bounding box center [230, 207] width 81 height 18
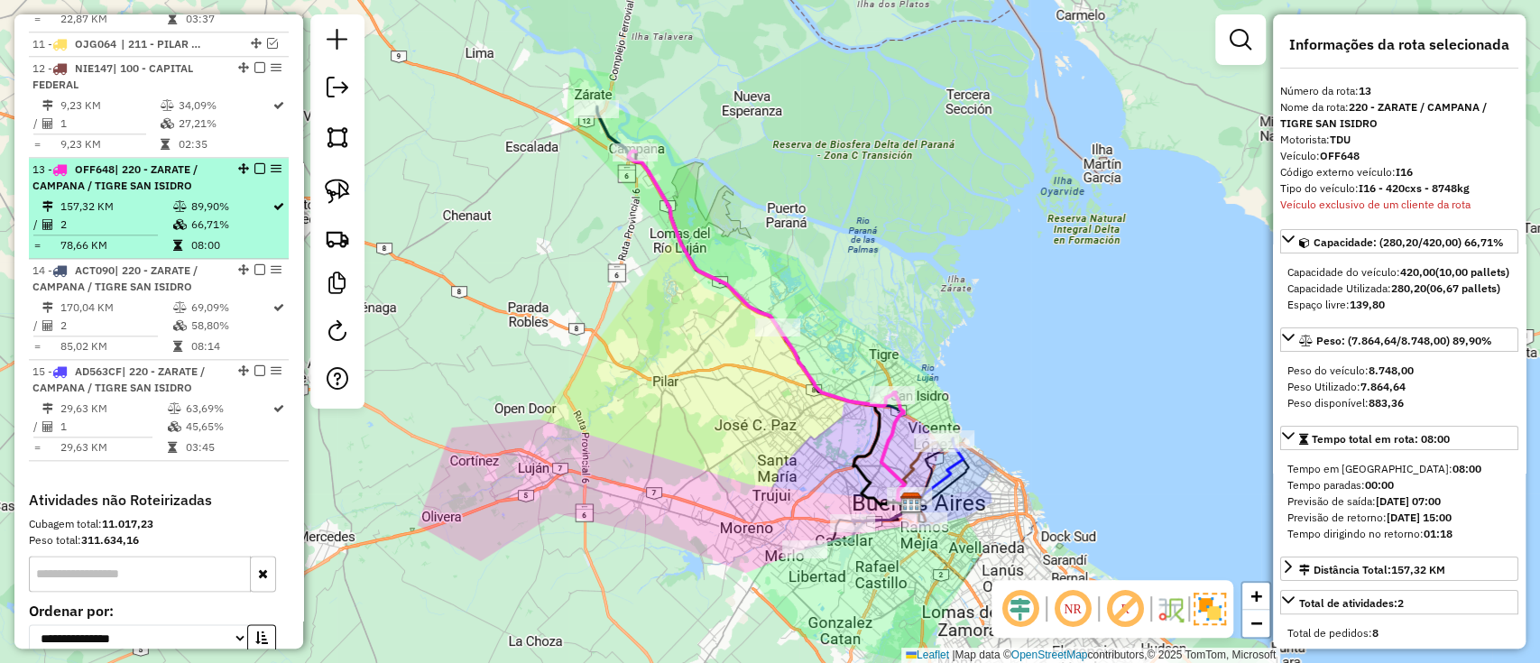
click at [258, 158] on li "13 - OFF648 | 220 - ZARATE / CAMPANA / TIGRE SAN ISIDRO 157,32 KM 89,90% / 2 66…" at bounding box center [159, 208] width 260 height 101
click at [261, 163] on div at bounding box center [254, 168] width 54 height 11
click at [256, 163] on em at bounding box center [259, 168] width 11 height 11
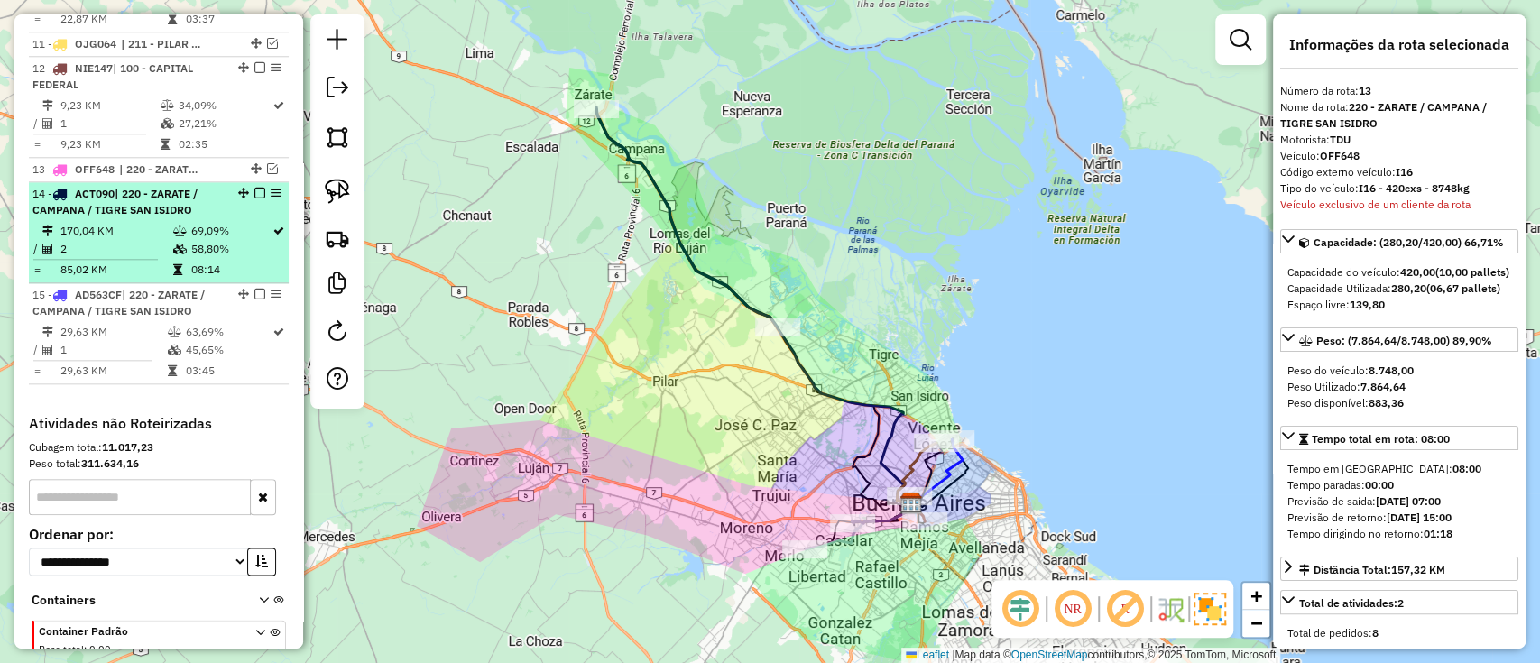
click at [236, 222] on td "69,09%" at bounding box center [230, 231] width 81 height 18
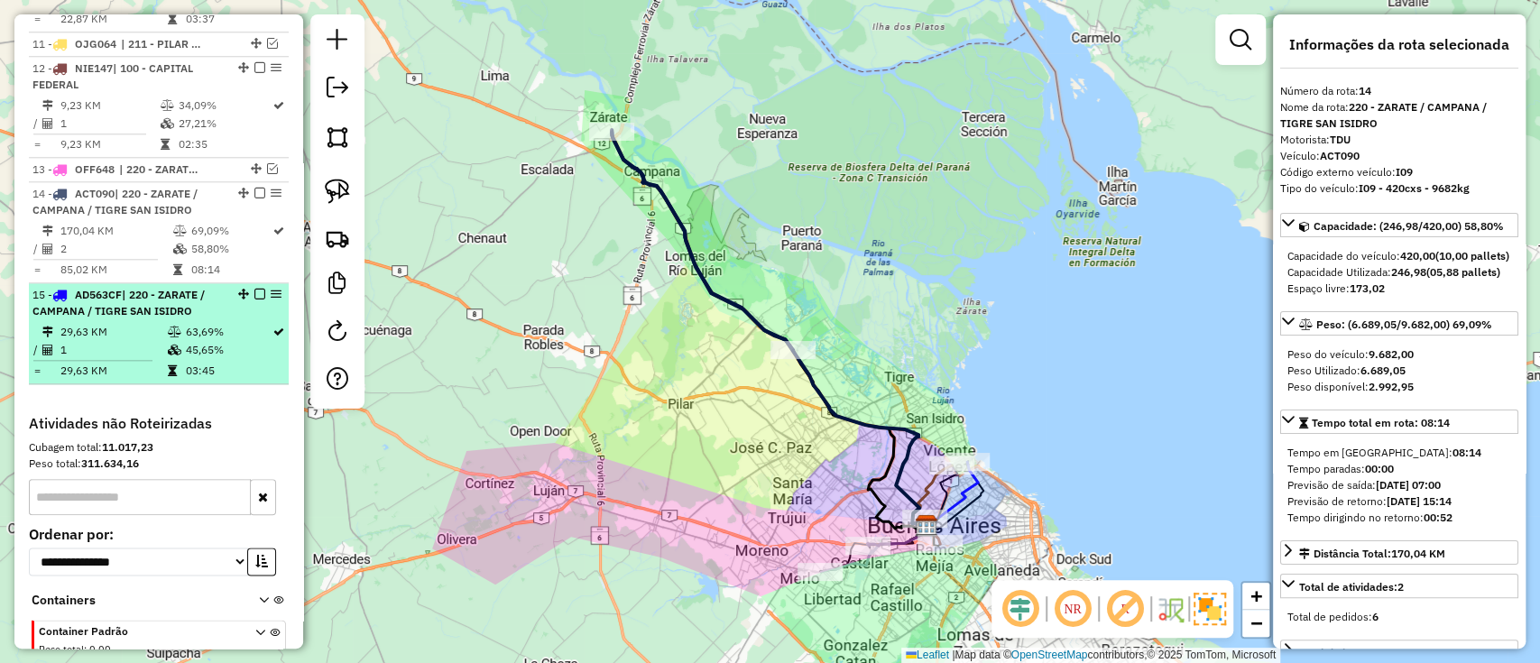
click at [238, 300] on li "15 - AD563CF | 220 - ZARATE / CAMPANA / TIGRE SAN ISIDRO 29,63 KM 63,69% / 1 45…" at bounding box center [159, 333] width 260 height 101
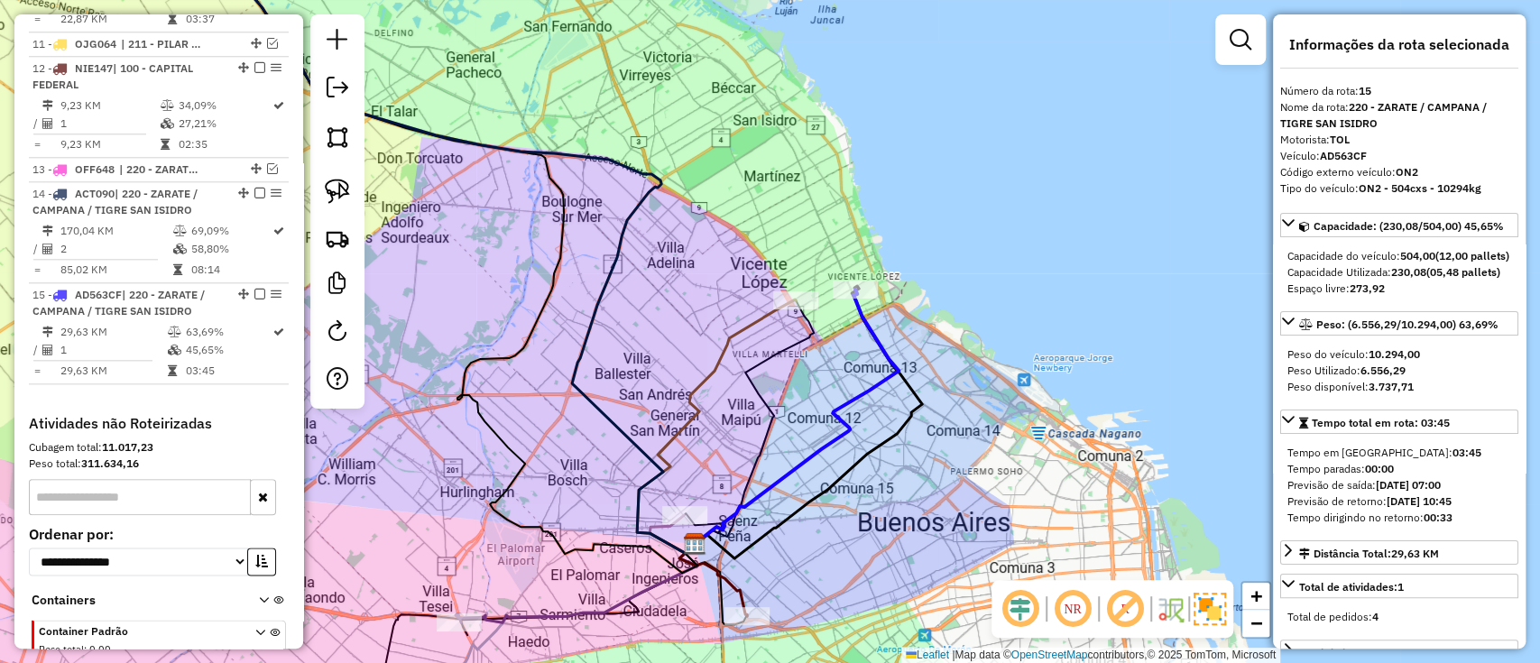
click at [887, 360] on icon at bounding box center [797, 417] width 204 height 254
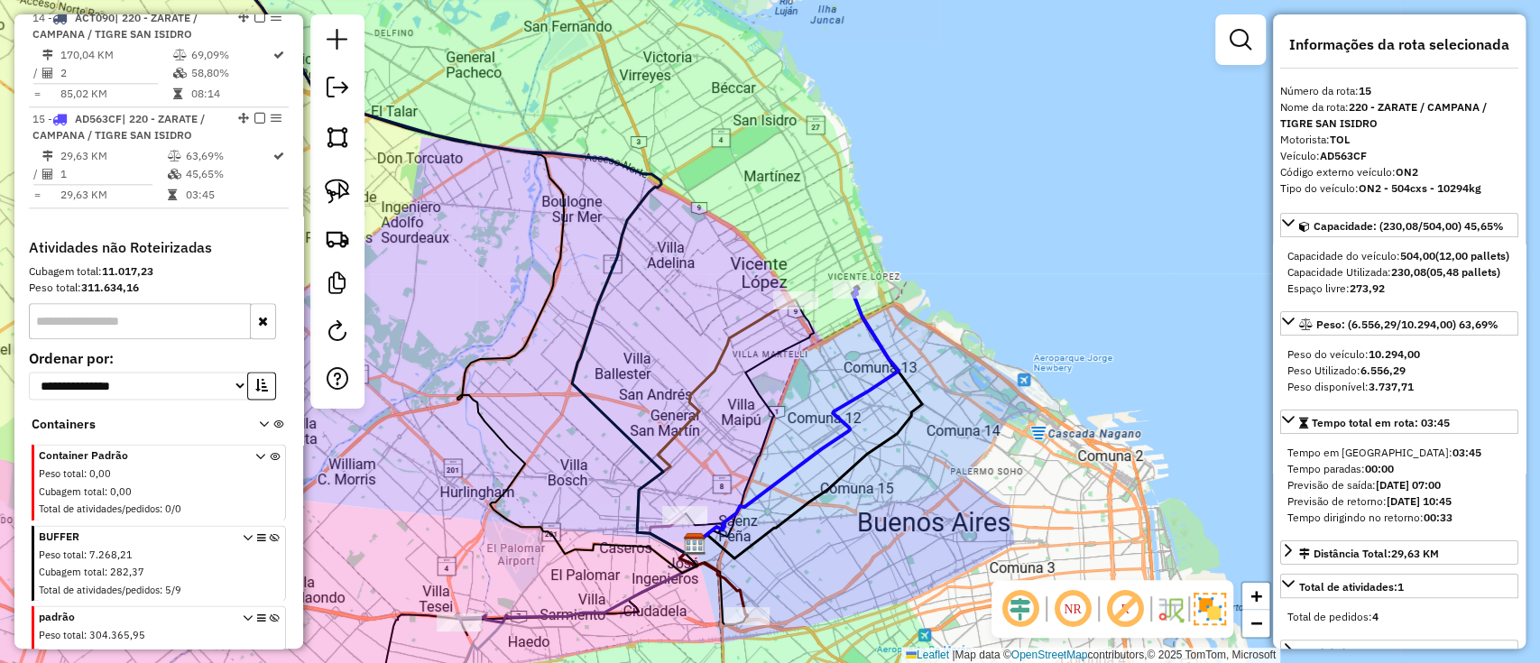
scroll to position [1478, 0]
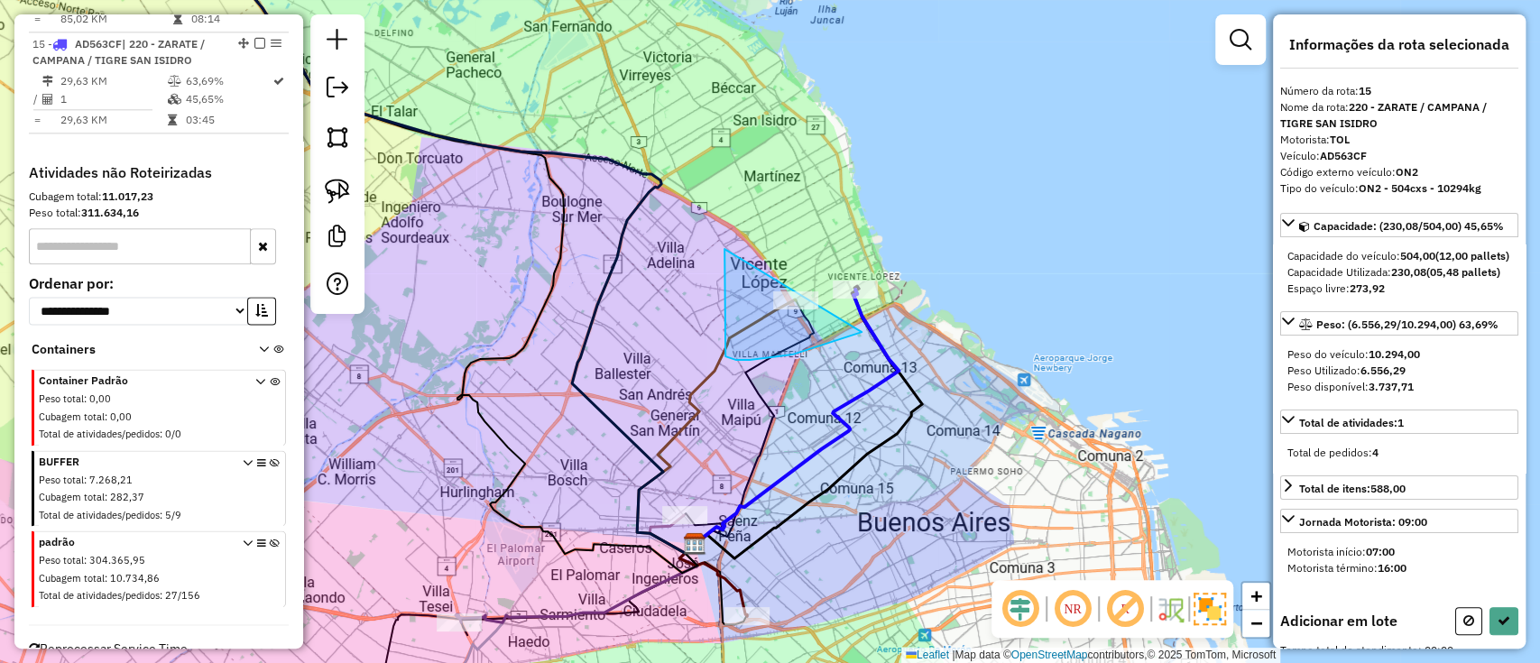
drag, startPoint x: 725, startPoint y: 249, endPoint x: 881, endPoint y: 268, distance: 157.3
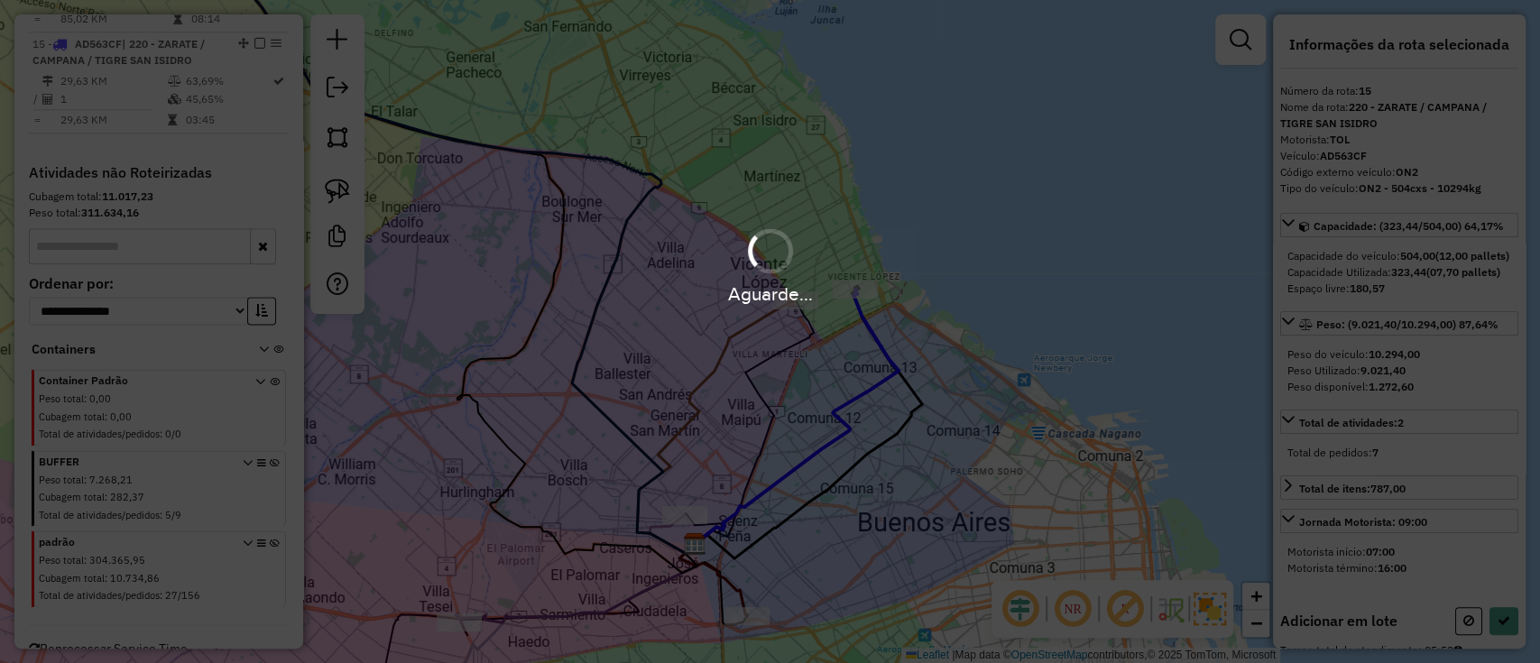
select select "**********"
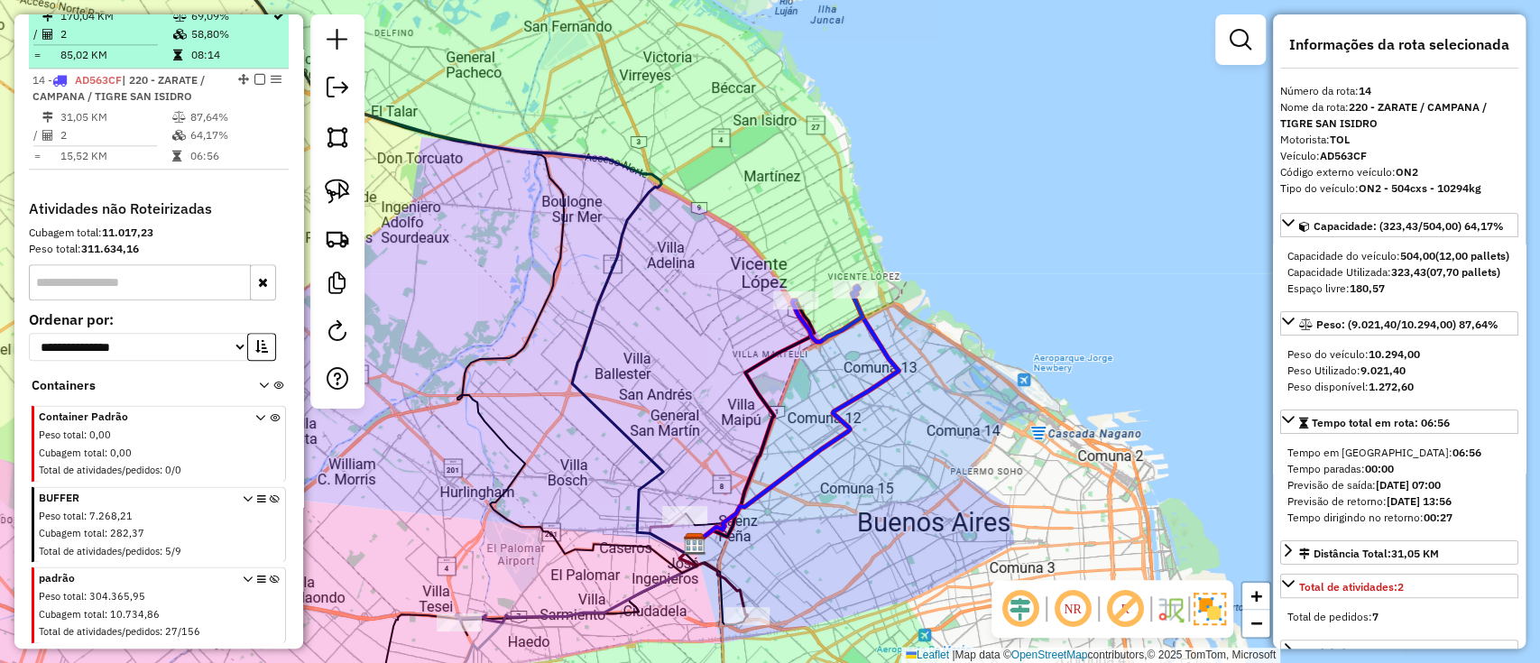
scroll to position [1287, 0]
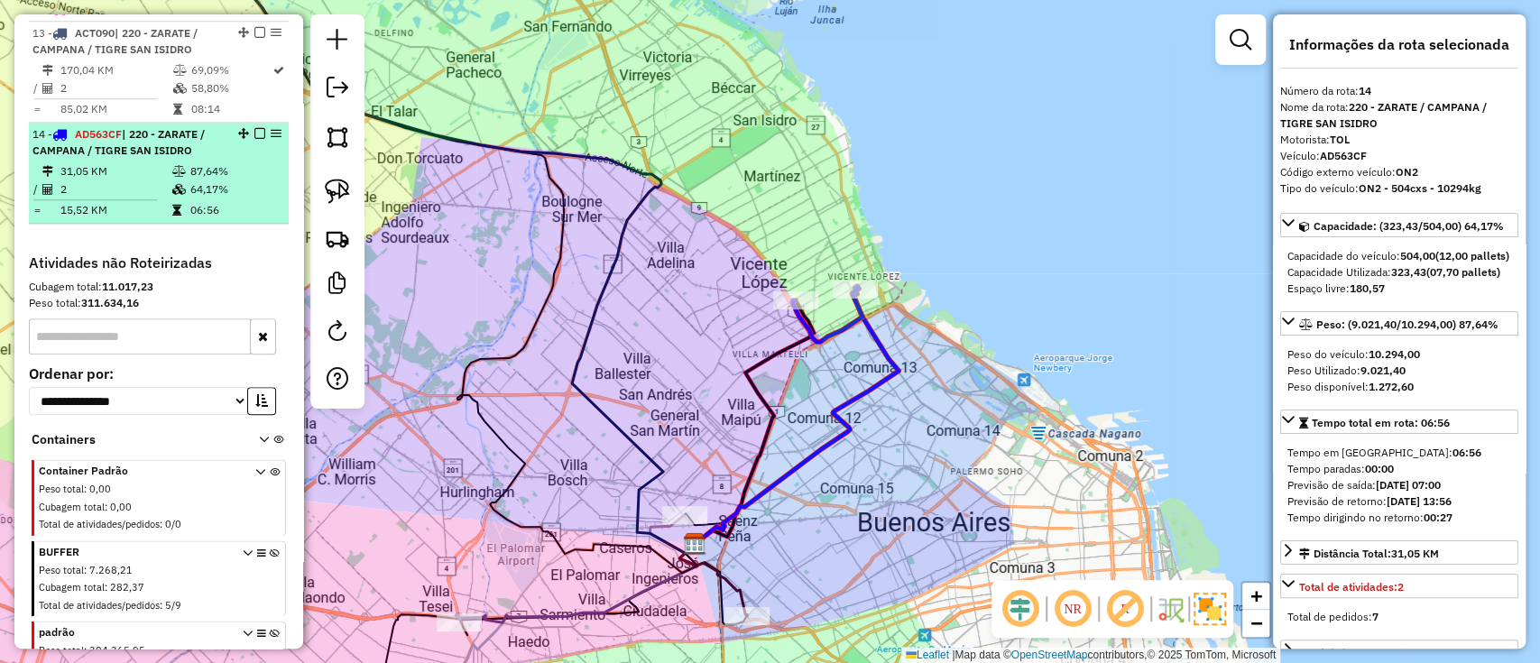
click at [257, 128] on em at bounding box center [259, 133] width 11 height 11
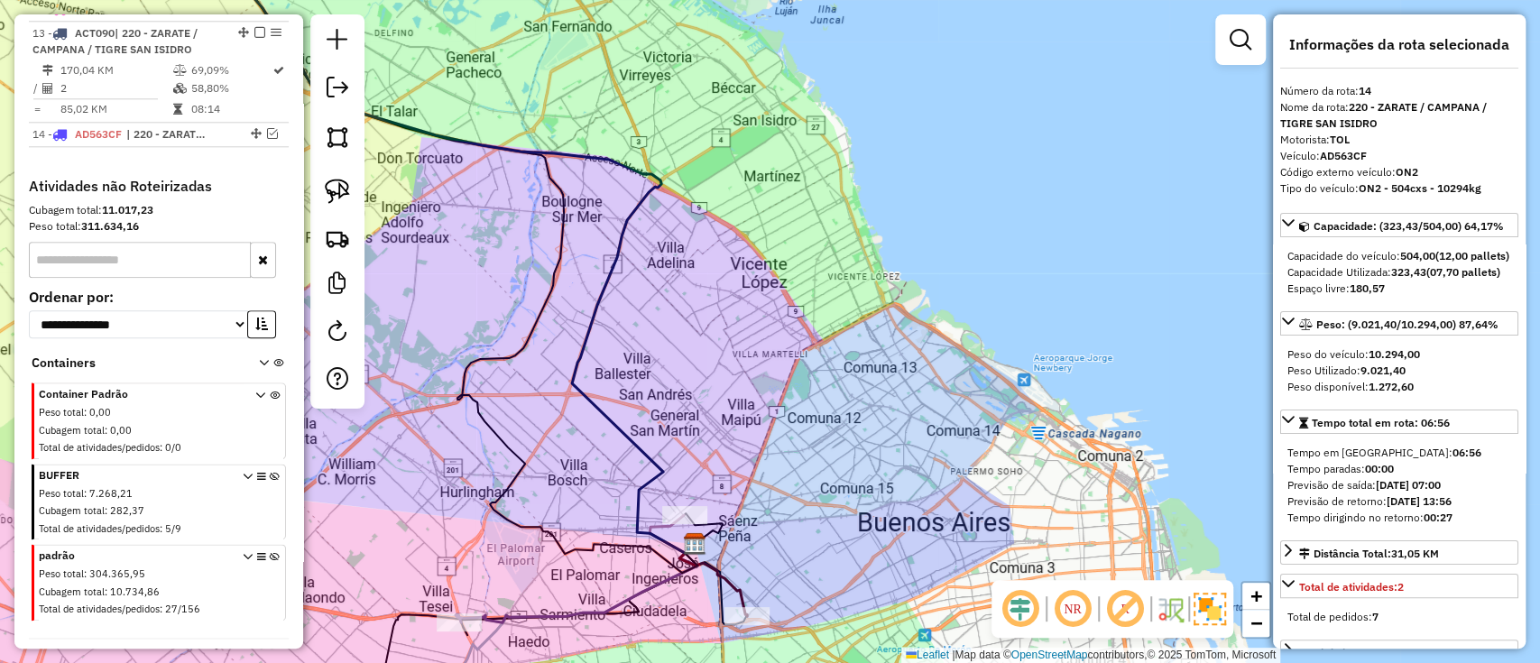
drag, startPoint x: 578, startPoint y: 444, endPoint x: 691, endPoint y: 320, distance: 167.4
click at [691, 320] on div "Janela de atendimento Grade de atendimento Capacidade Transportadoras Veículos …" at bounding box center [770, 331] width 1540 height 663
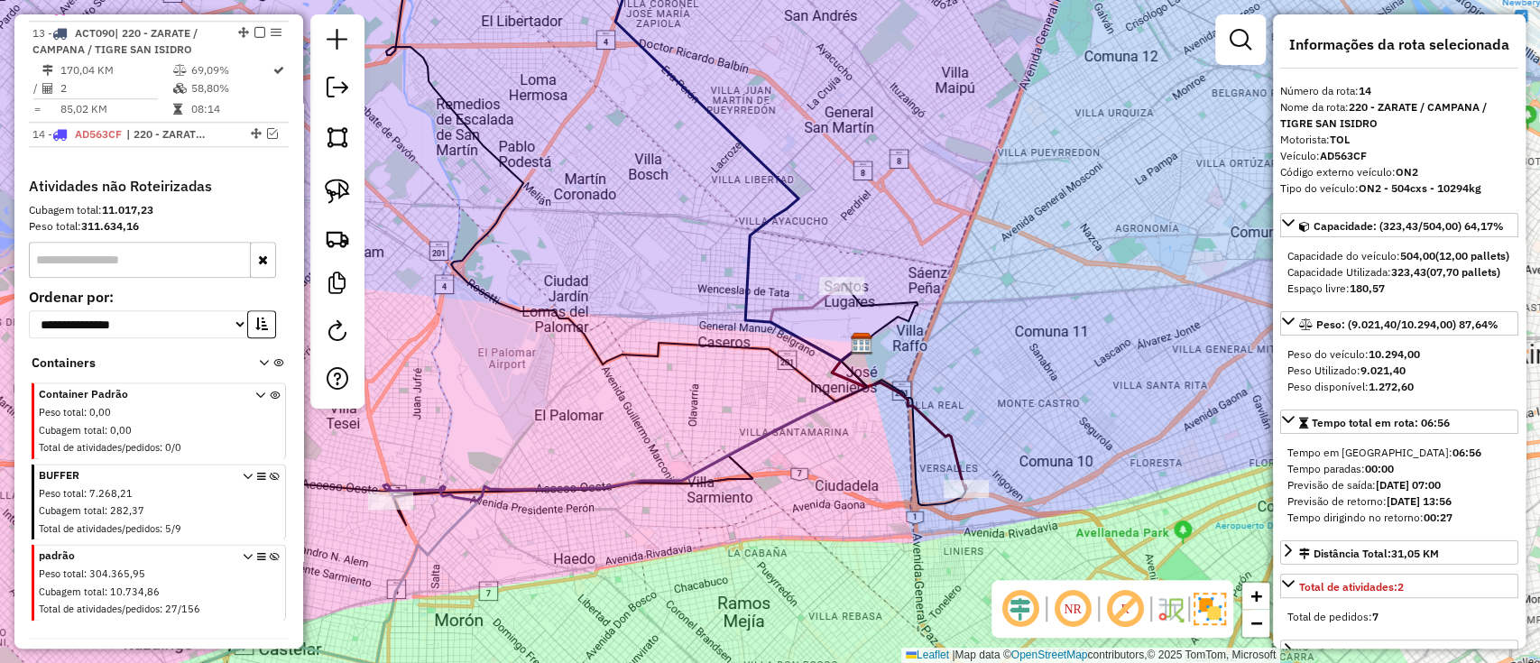
click at [803, 302] on icon at bounding box center [816, 323] width 91 height 76
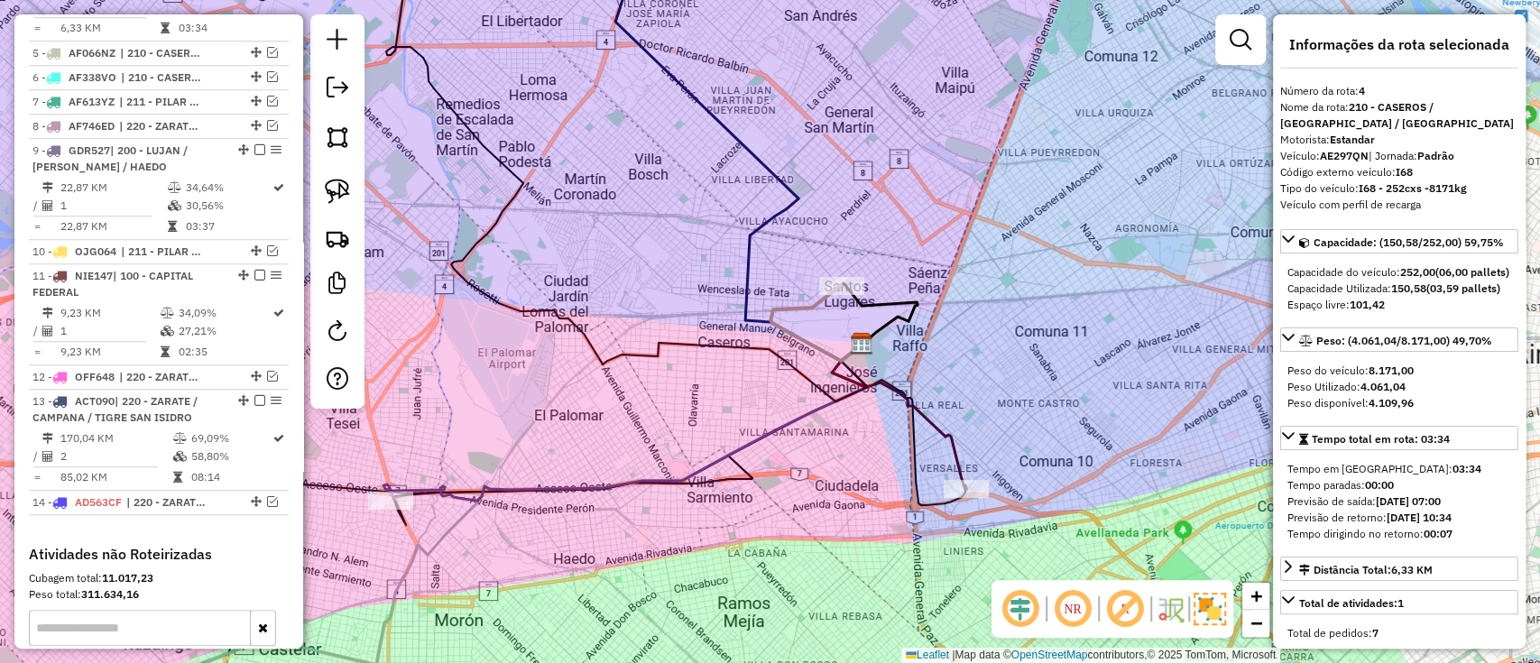
scroll to position [827, 0]
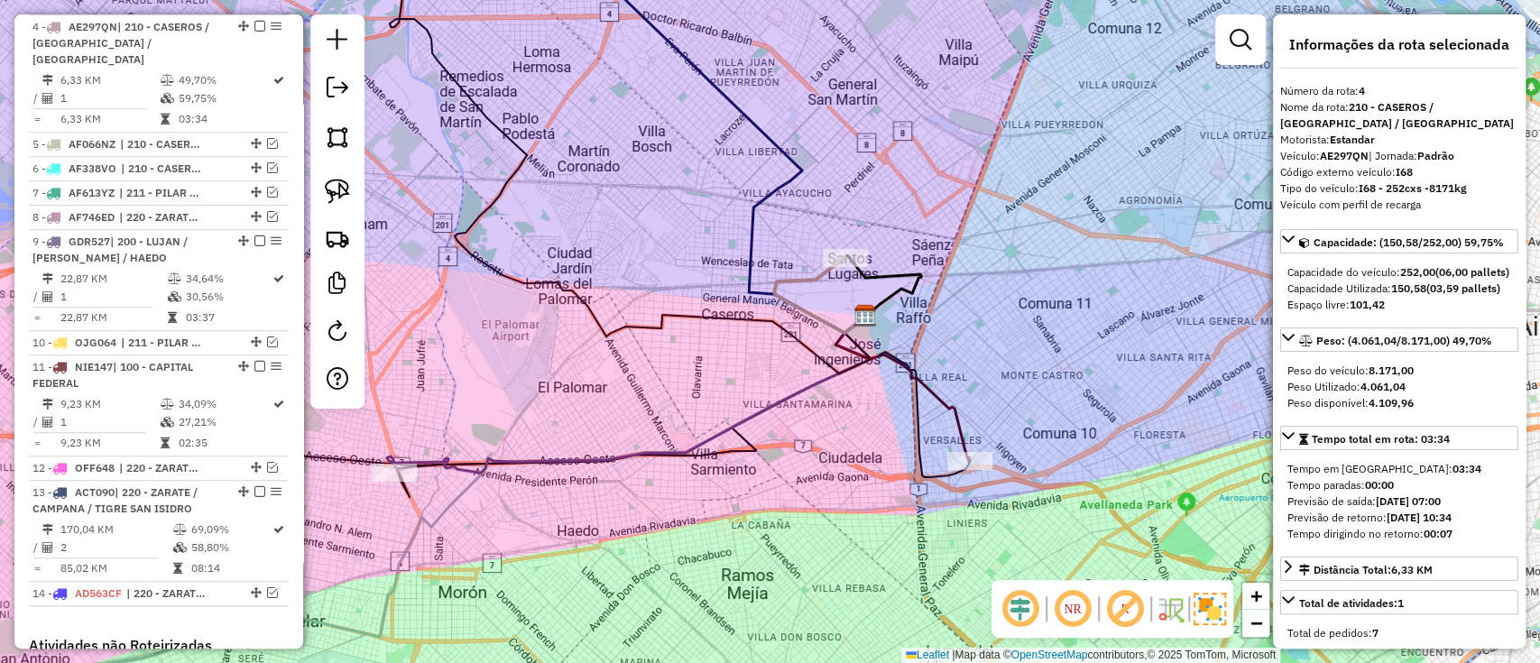
drag, startPoint x: 736, startPoint y: 415, endPoint x: 986, endPoint y: 513, distance: 268.6
click at [986, 516] on div "Janela de atendimento Grade de atendimento Capacidade Transportadoras Veículos …" at bounding box center [770, 331] width 1540 height 663
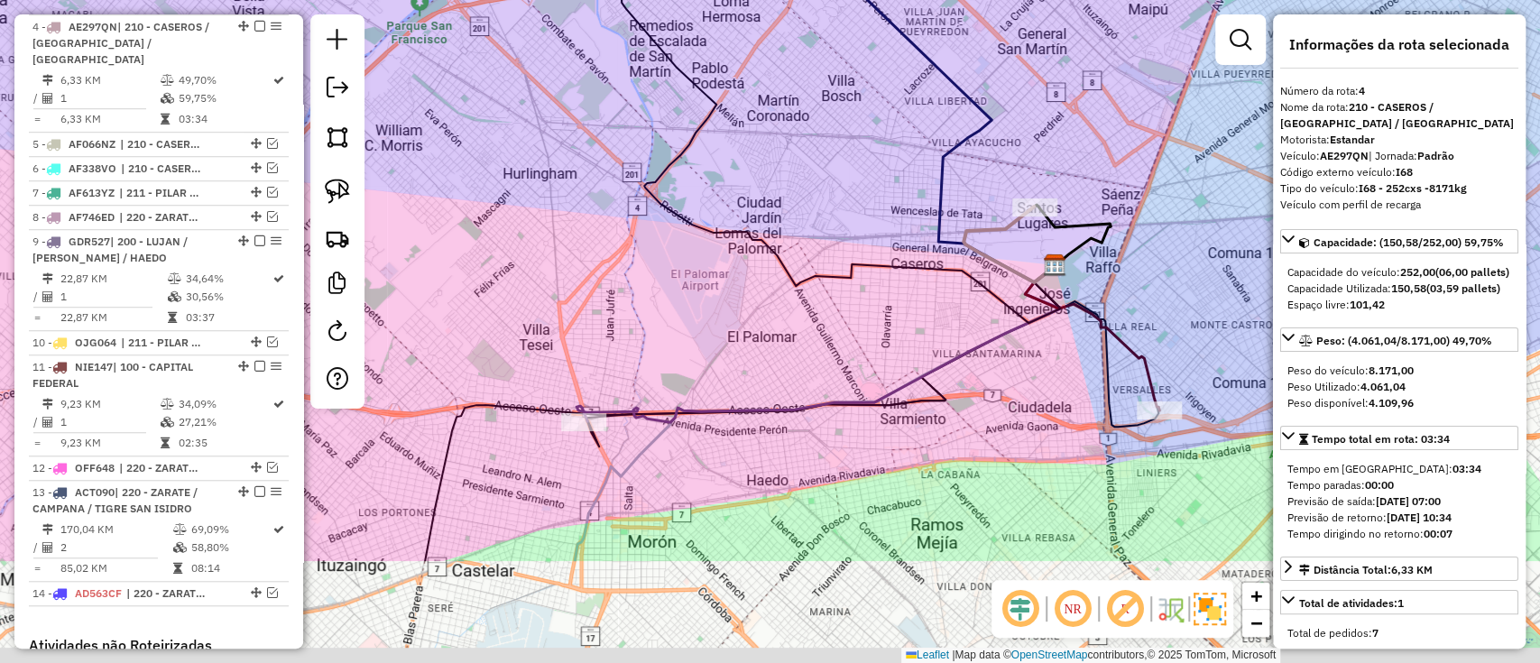
drag, startPoint x: 760, startPoint y: 434, endPoint x: 695, endPoint y: 239, distance: 205.5
click at [695, 239] on div "Janela de atendimento Grade de atendimento Capacidade Transportadoras Veículos …" at bounding box center [770, 331] width 1540 height 663
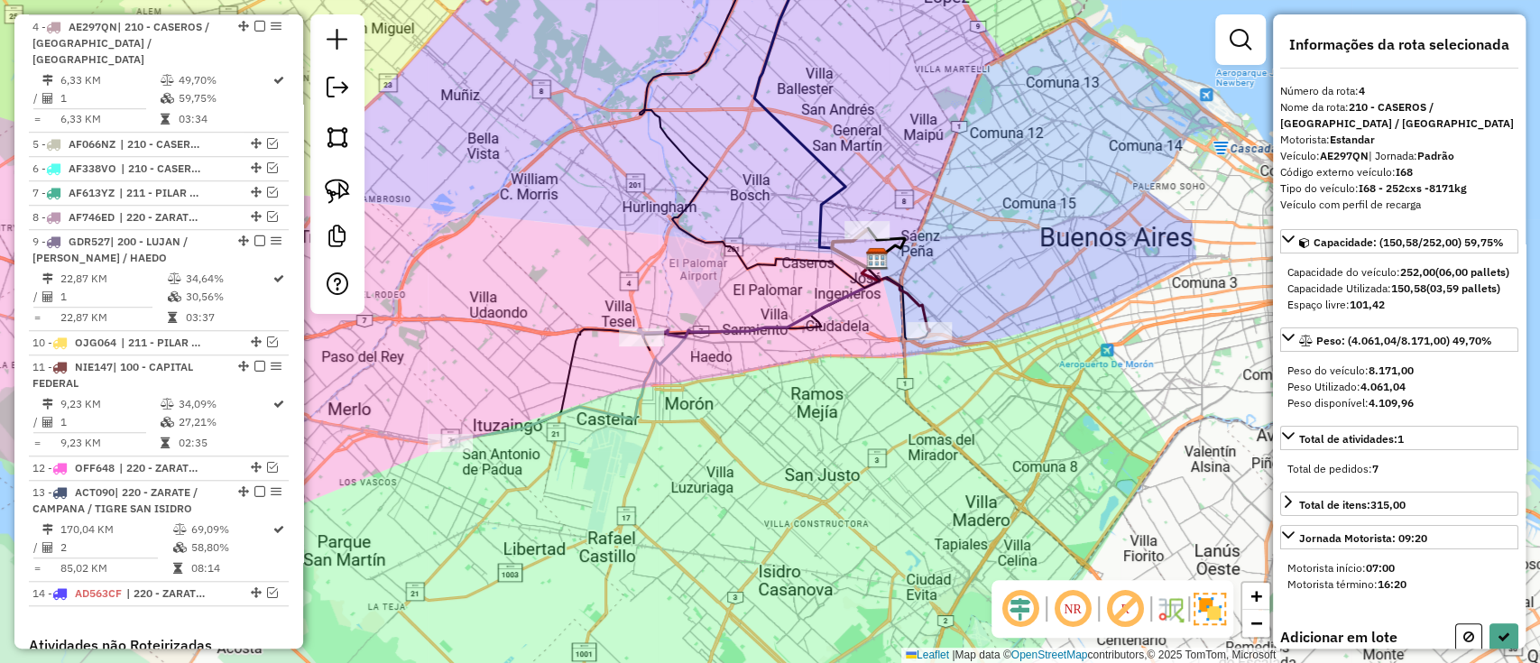
select select "**********"
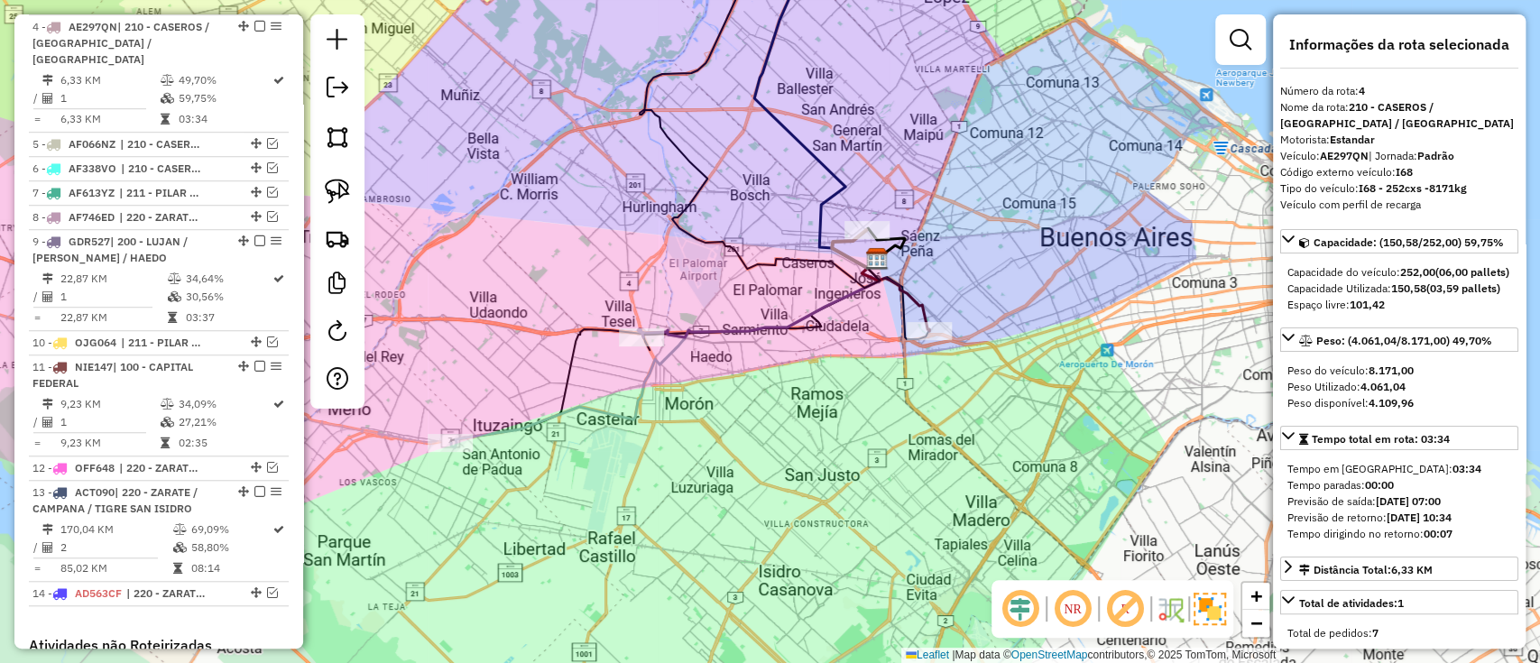
click at [522, 421] on icon at bounding box center [665, 353] width 429 height 189
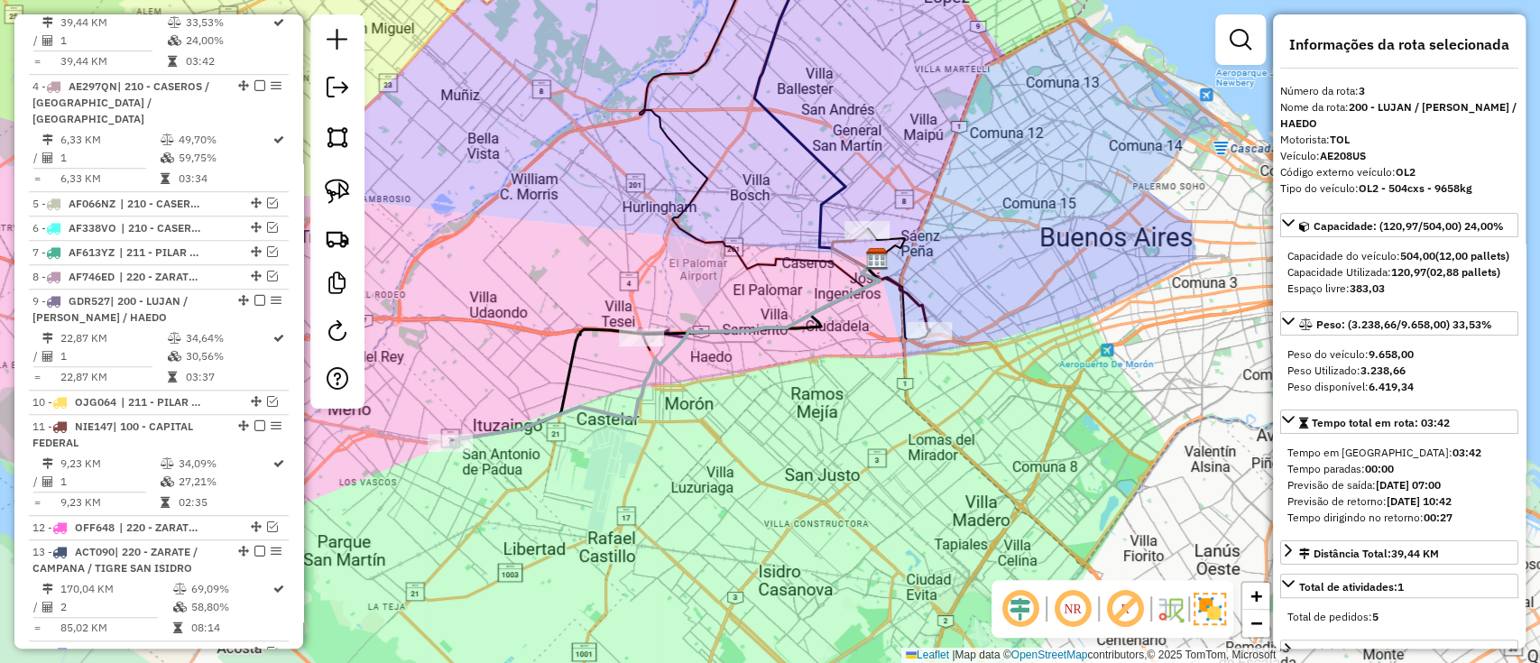
scroll to position [726, 0]
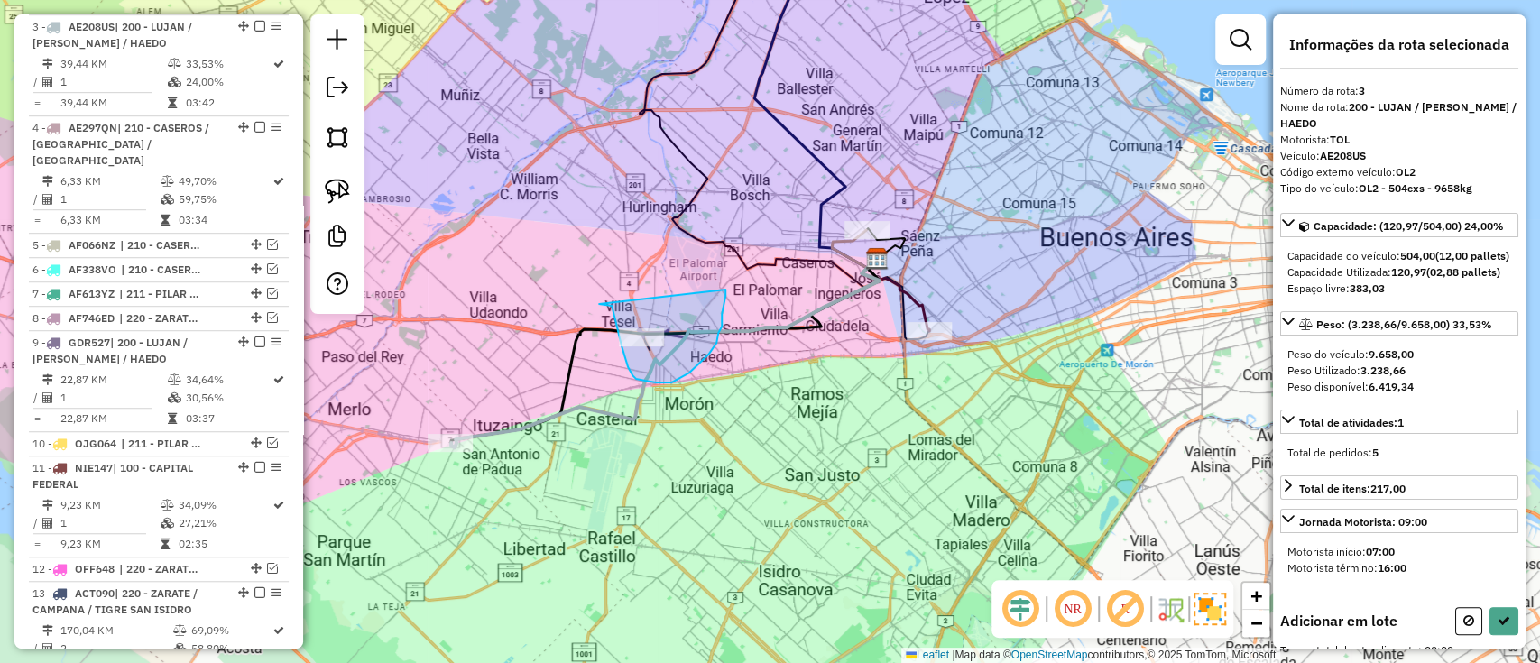
drag, startPoint x: 599, startPoint y: 304, endPoint x: 726, endPoint y: 290, distance: 127.2
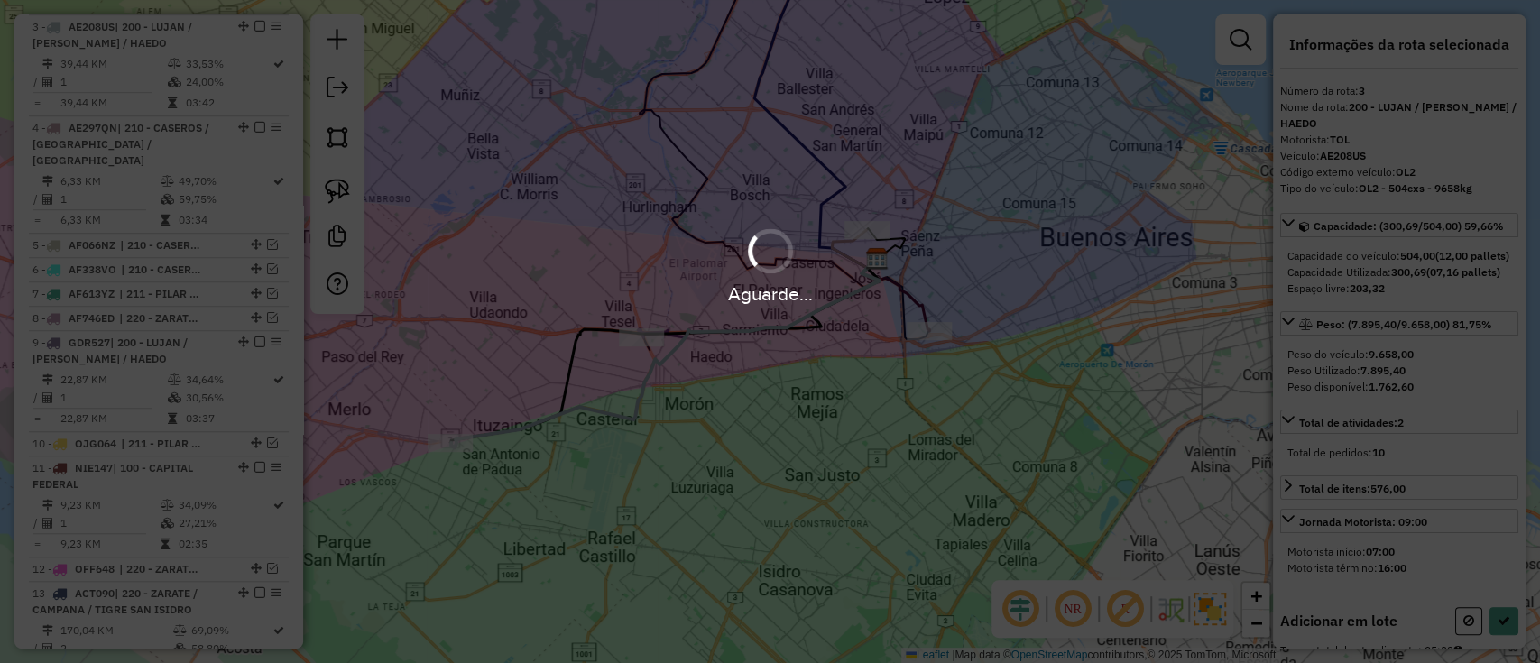
select select "**********"
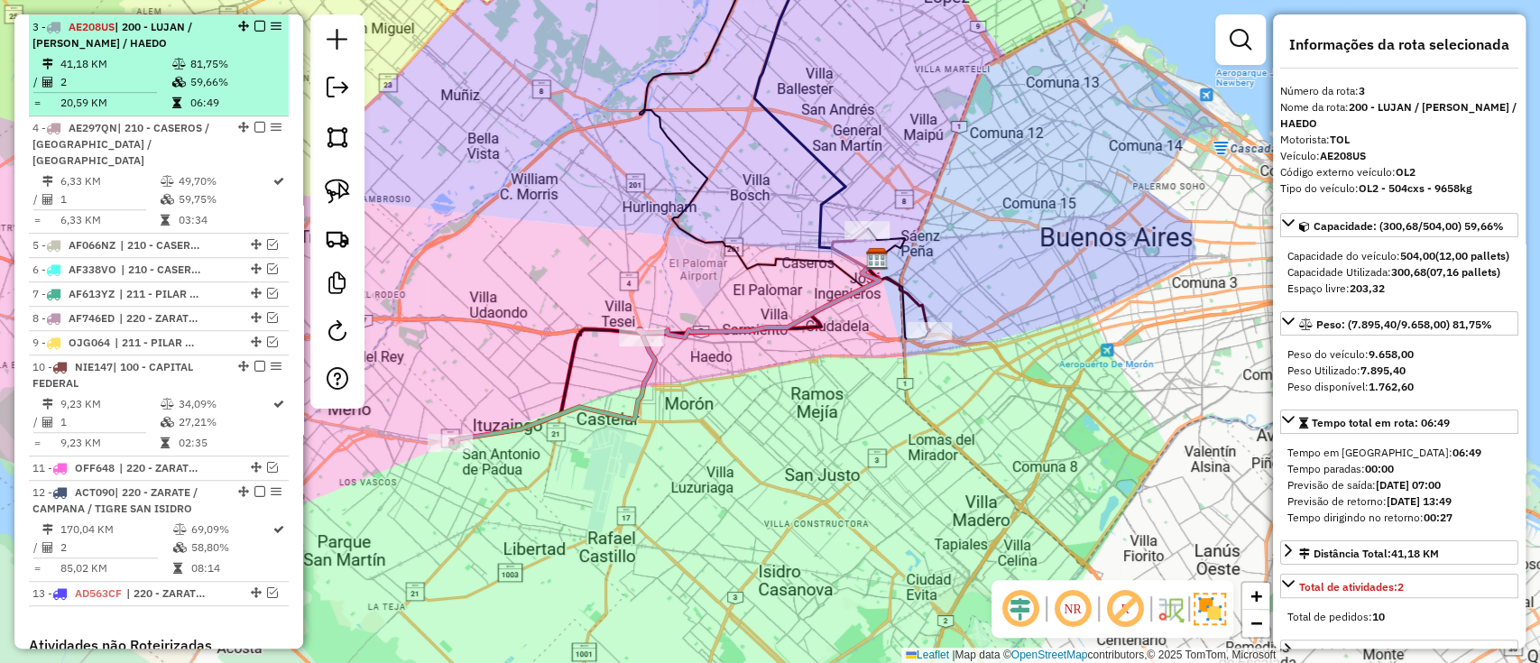
click at [254, 23] on em at bounding box center [259, 26] width 11 height 11
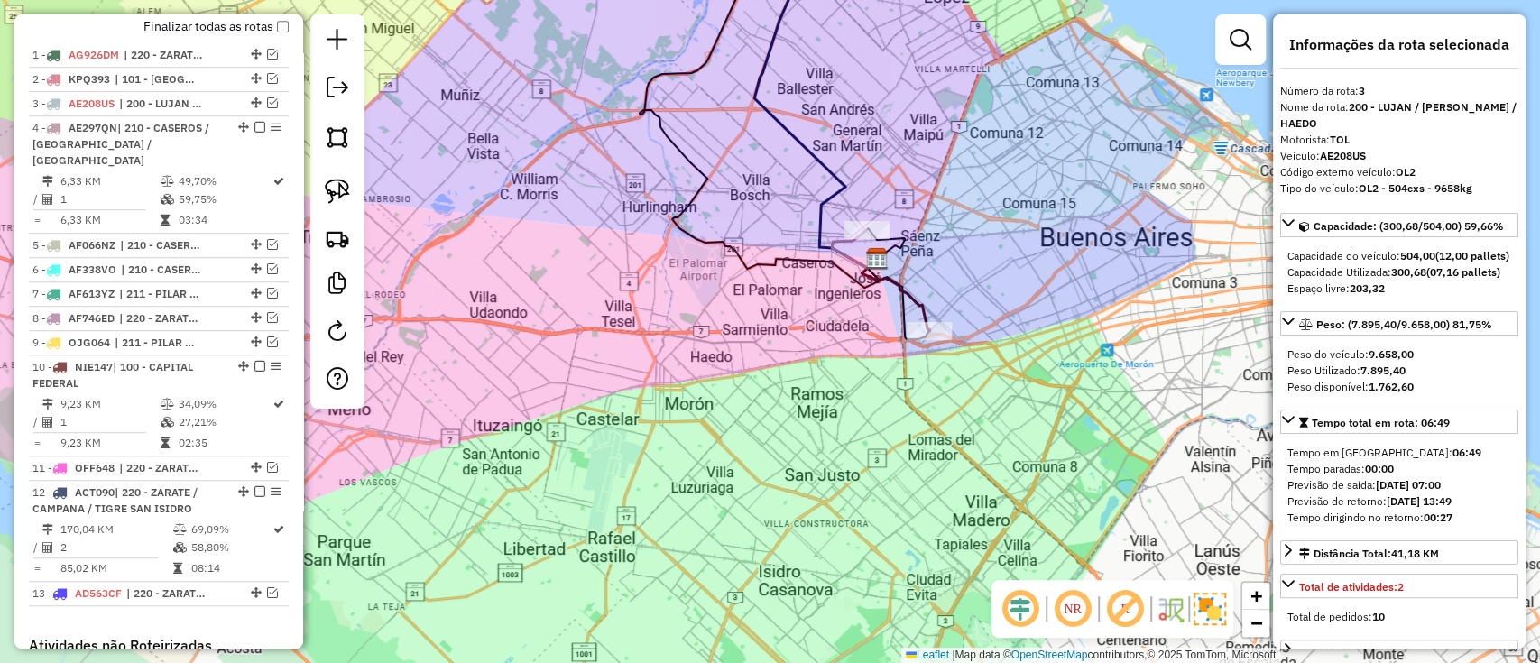
drag, startPoint x: 736, startPoint y: 430, endPoint x: 736, endPoint y: 470, distance: 40.6
click at [736, 470] on div "Janela de atendimento Grade de atendimento Capacidade Transportadoras Veículos …" at bounding box center [770, 331] width 1540 height 663
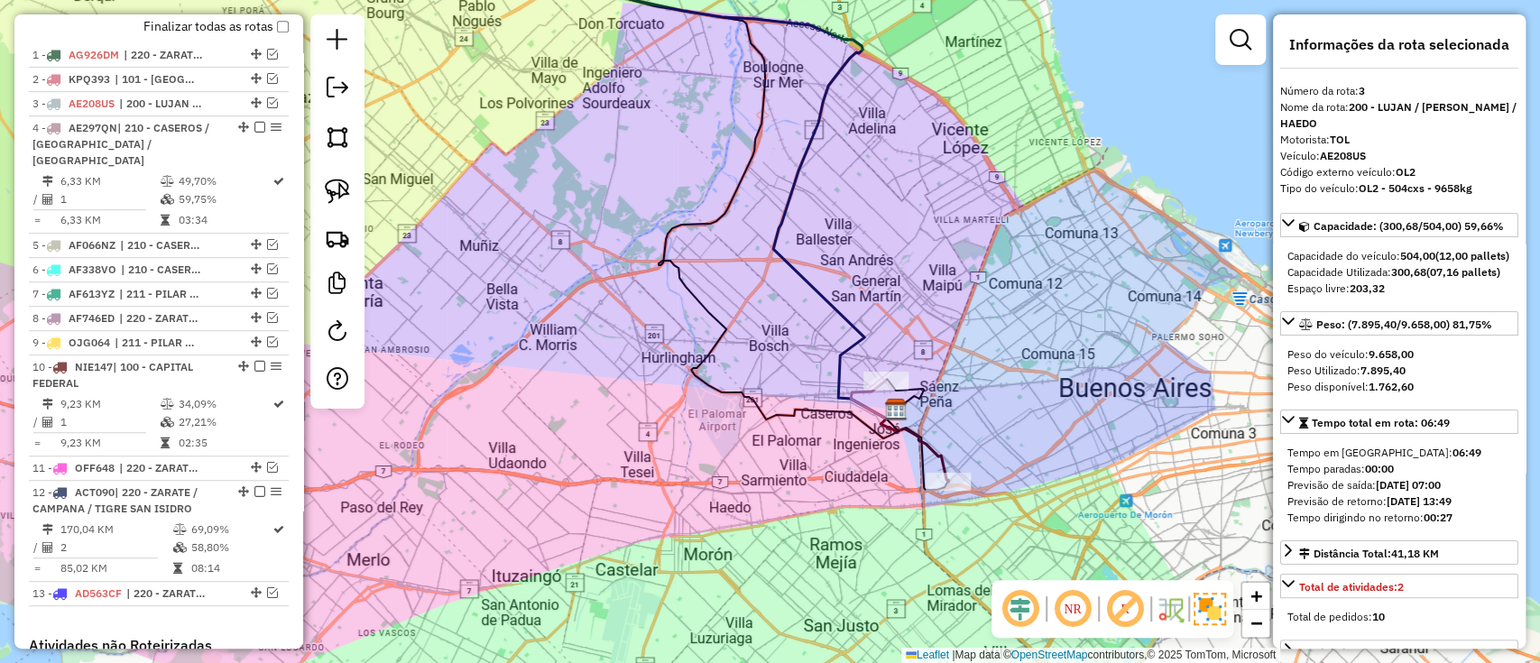
click at [931, 437] on icon at bounding box center [915, 446] width 68 height 72
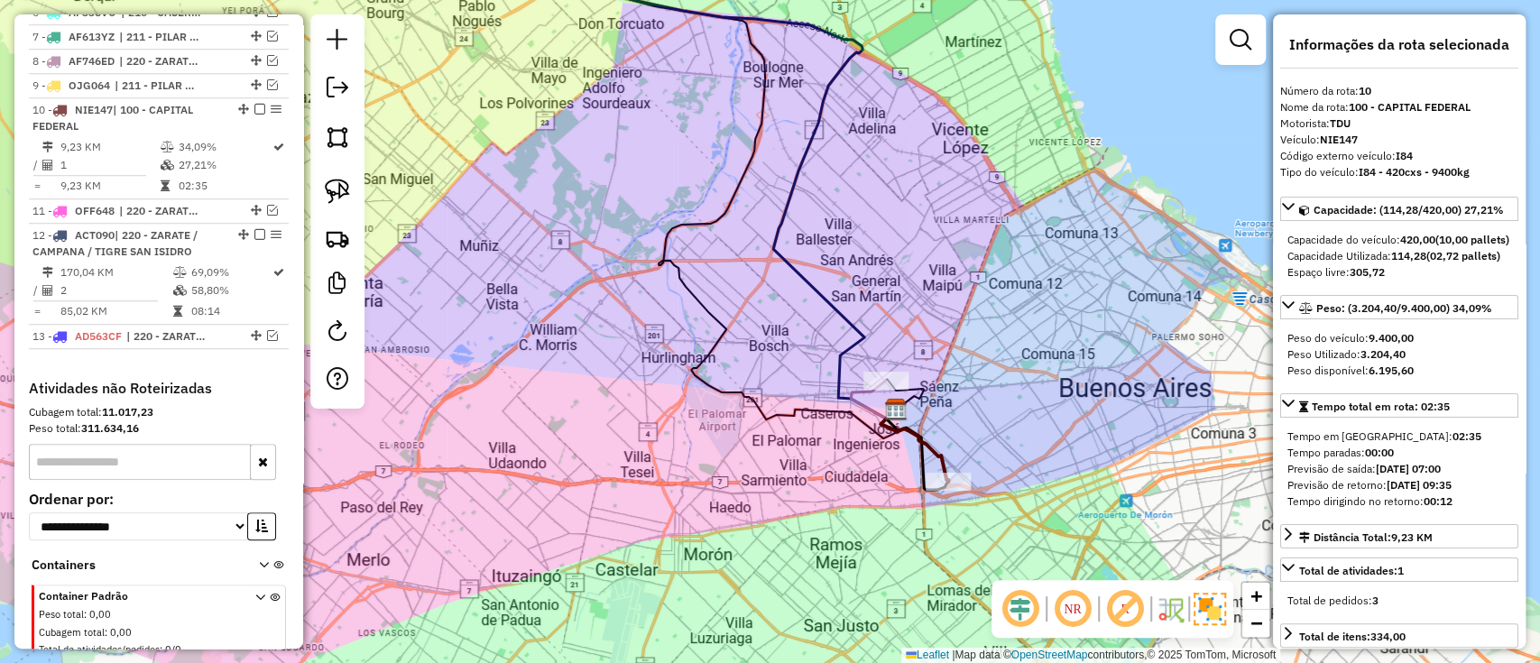
scroll to position [973, 0]
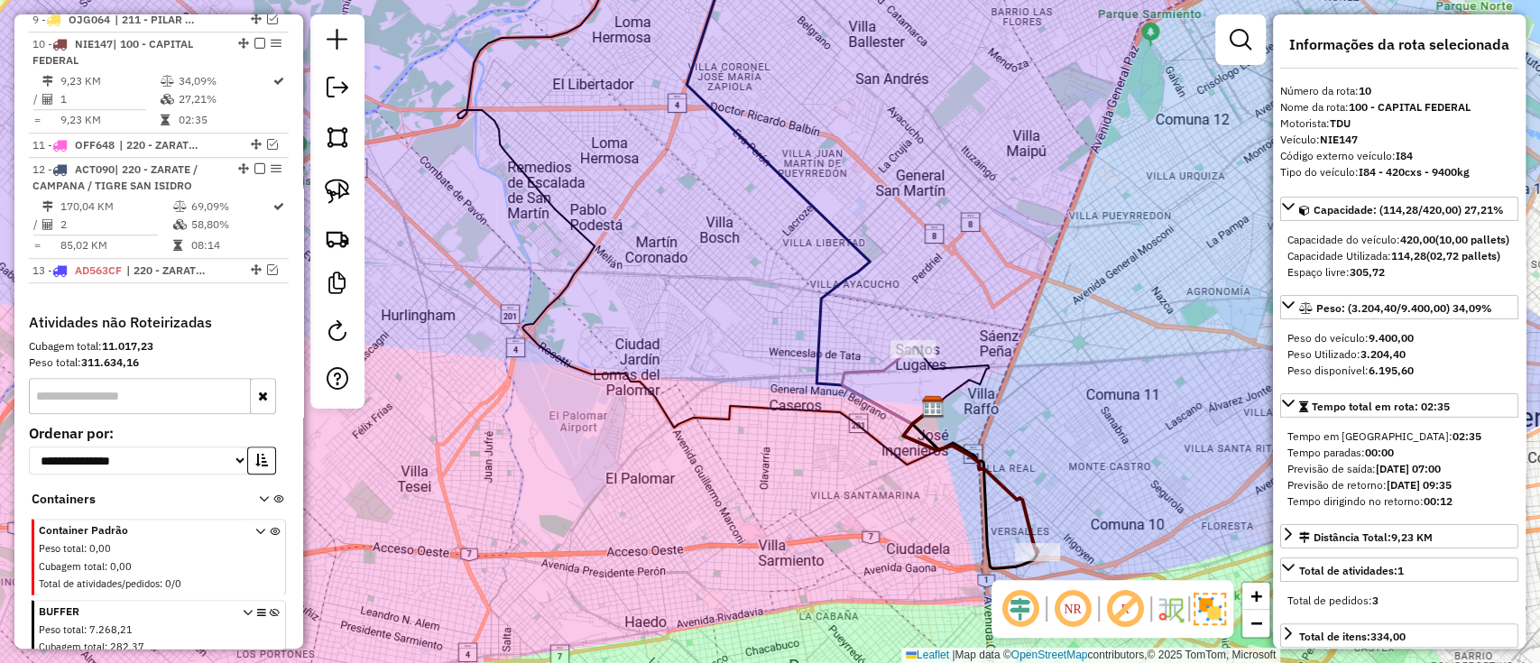
click at [858, 375] on icon at bounding box center [887, 386] width 91 height 76
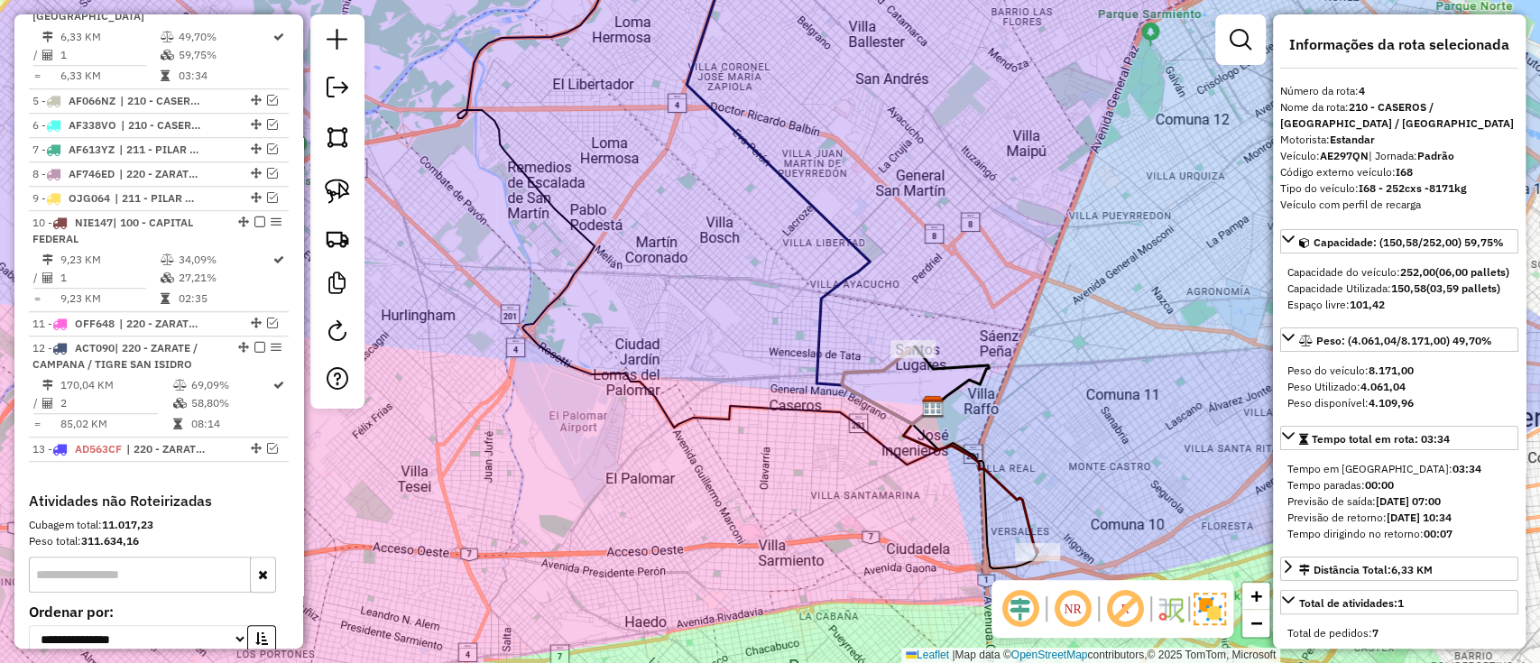
scroll to position [751, 0]
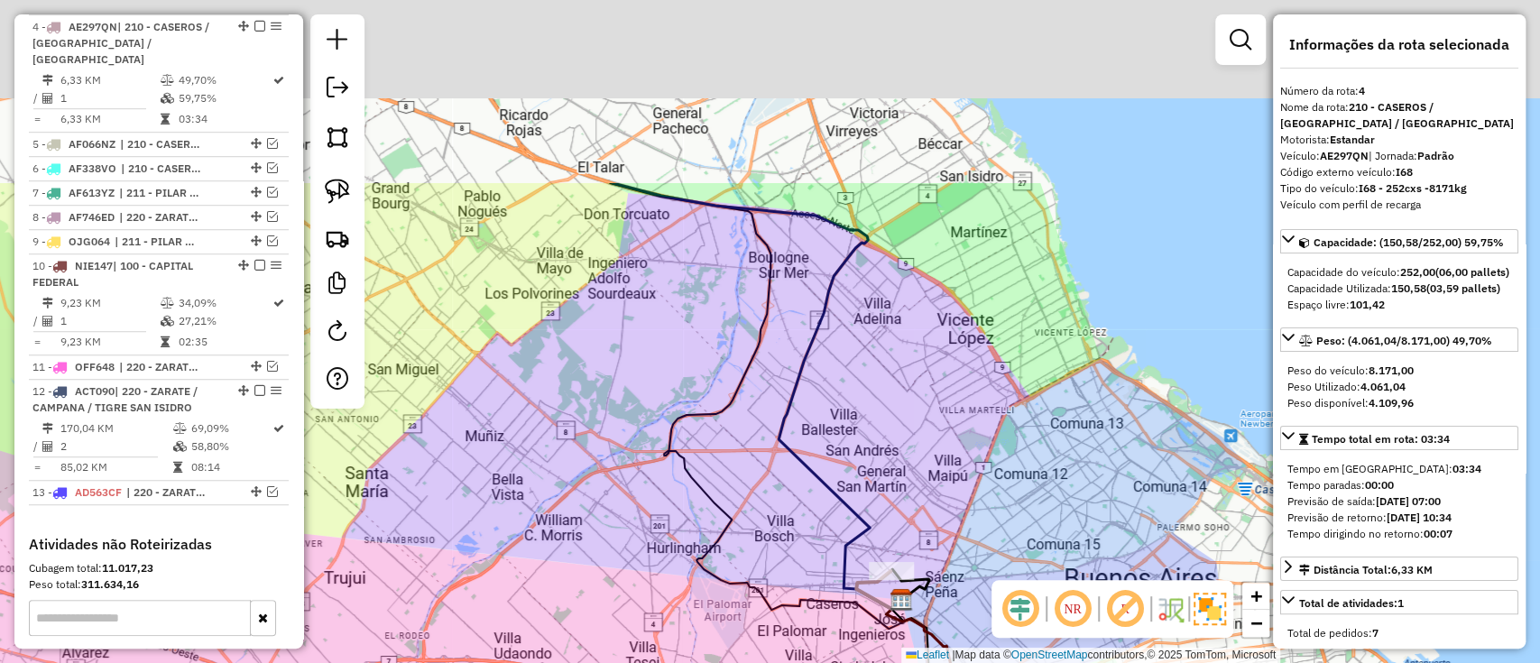
drag, startPoint x: 799, startPoint y: 260, endPoint x: 801, endPoint y: 495, distance: 235.5
click at [801, 495] on div "Janela de atendimento Grade de atendimento Capacidade Transportadoras Veículos …" at bounding box center [770, 331] width 1540 height 663
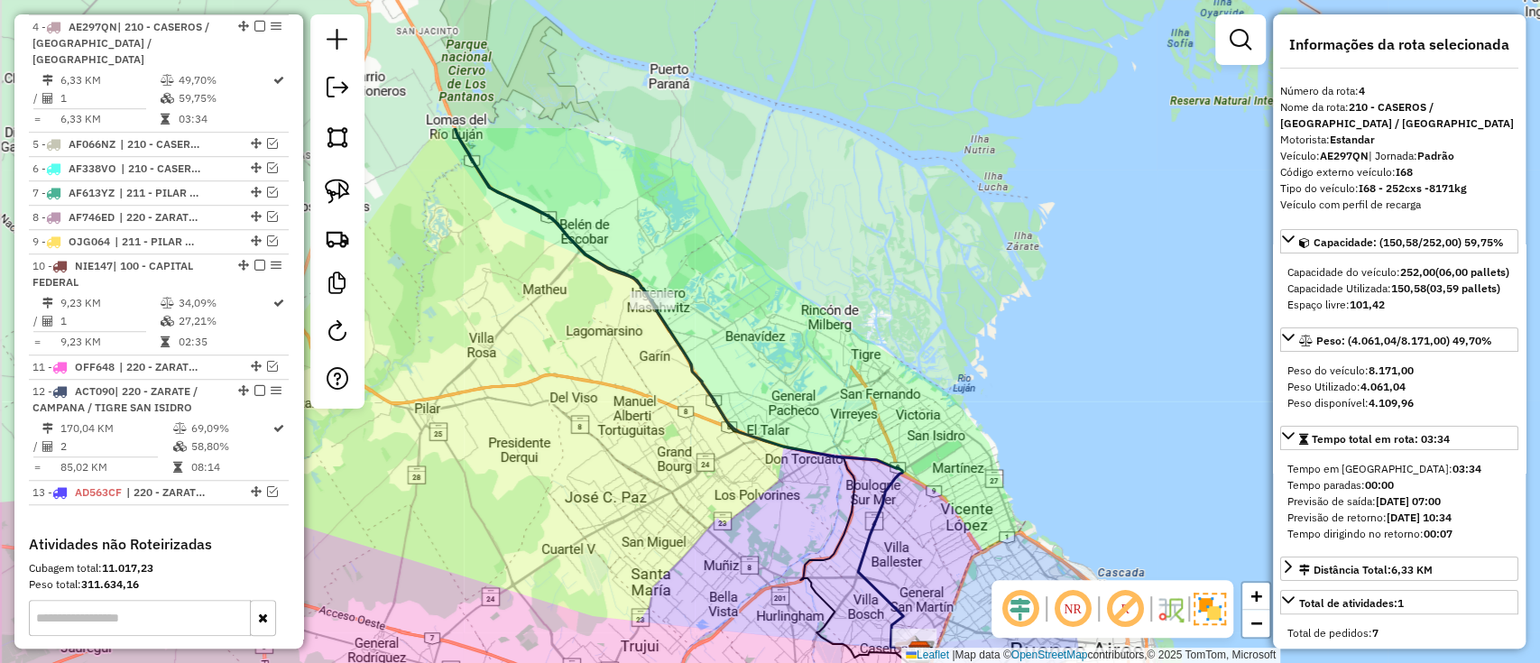
drag, startPoint x: 694, startPoint y: 283, endPoint x: 781, endPoint y: 477, distance: 212.8
click at [781, 477] on div "Janela de atendimento Grade de atendimento Capacidade Transportadoras Veículos …" at bounding box center [770, 331] width 1540 height 663
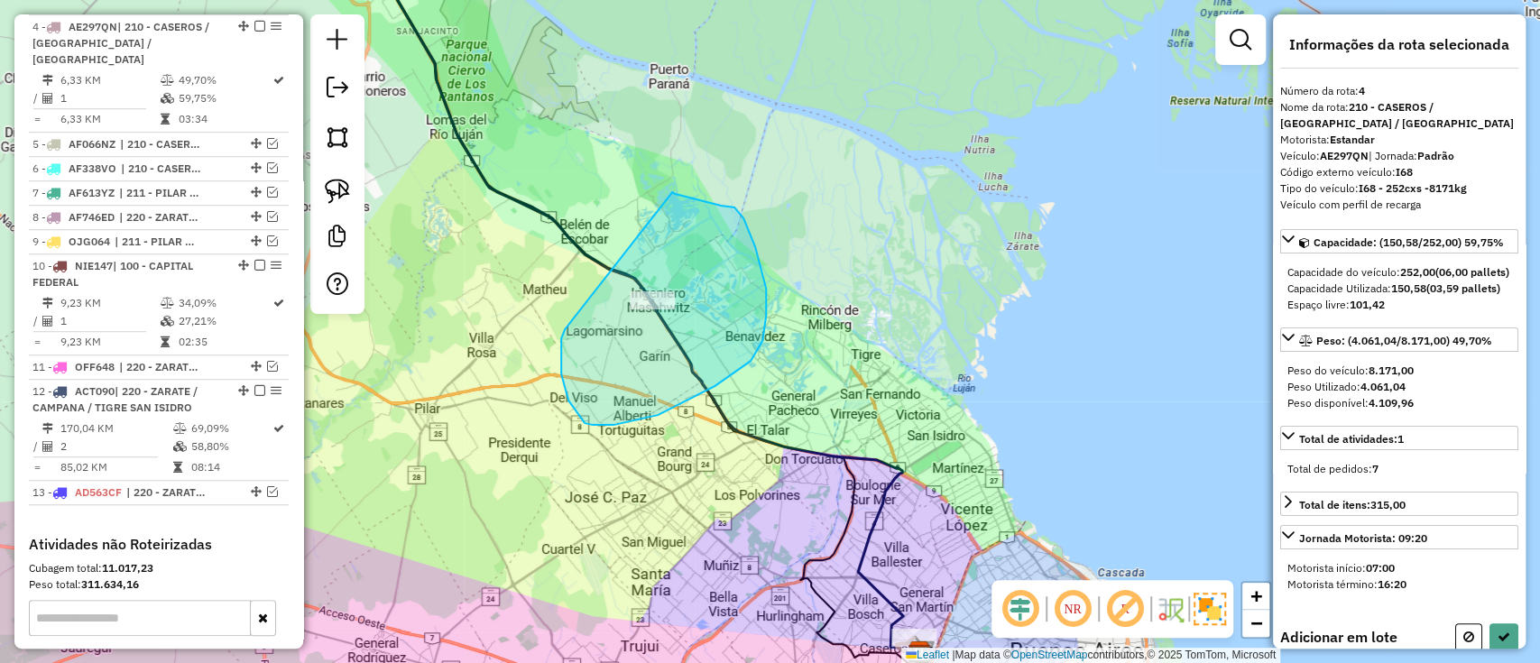
drag, startPoint x: 585, startPoint y: 423, endPoint x: 672, endPoint y: 192, distance: 247.0
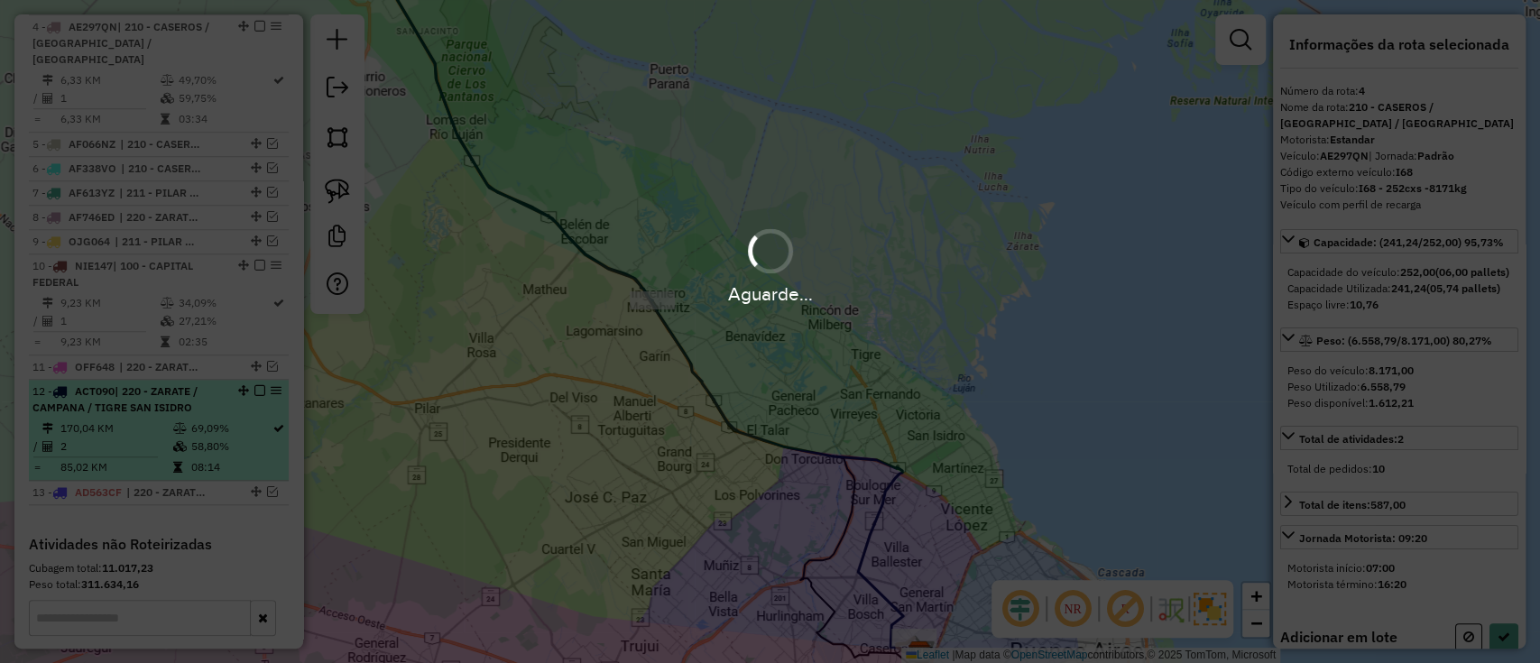
select select "**********"
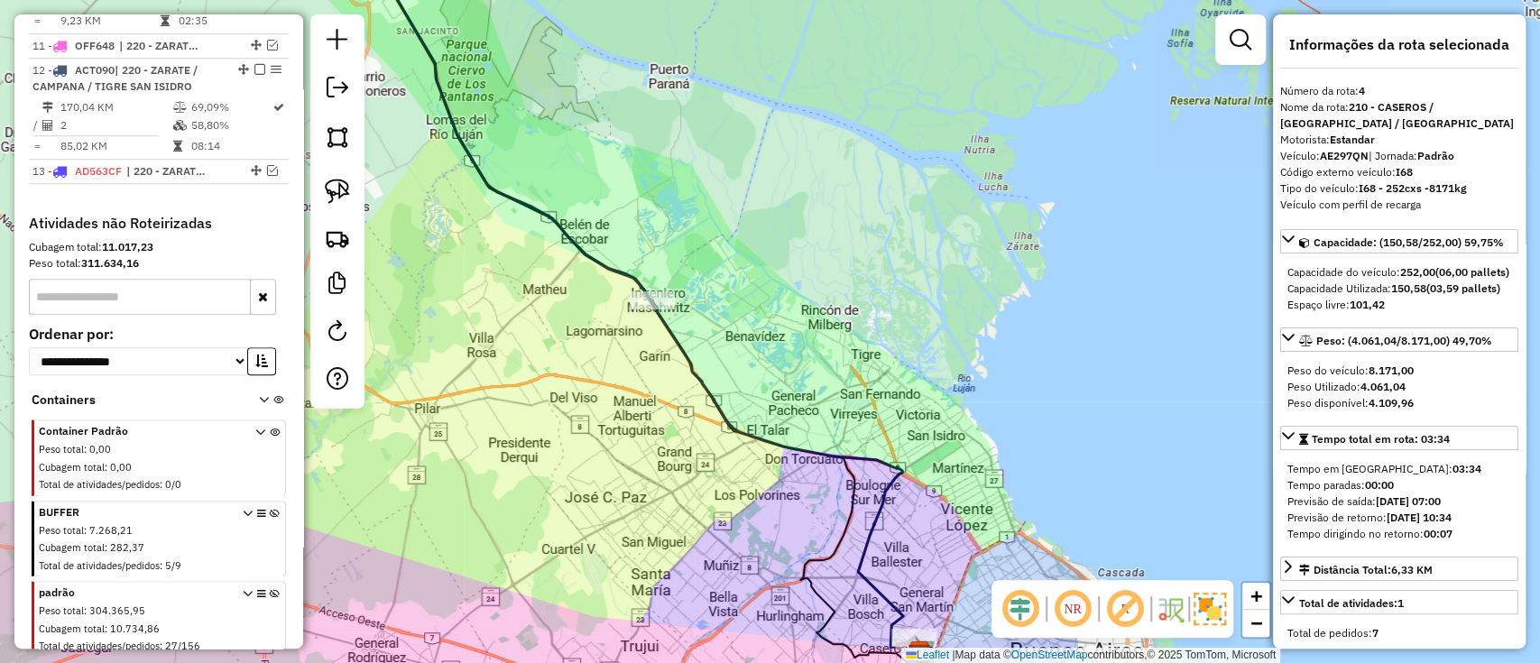
scroll to position [1112, 0]
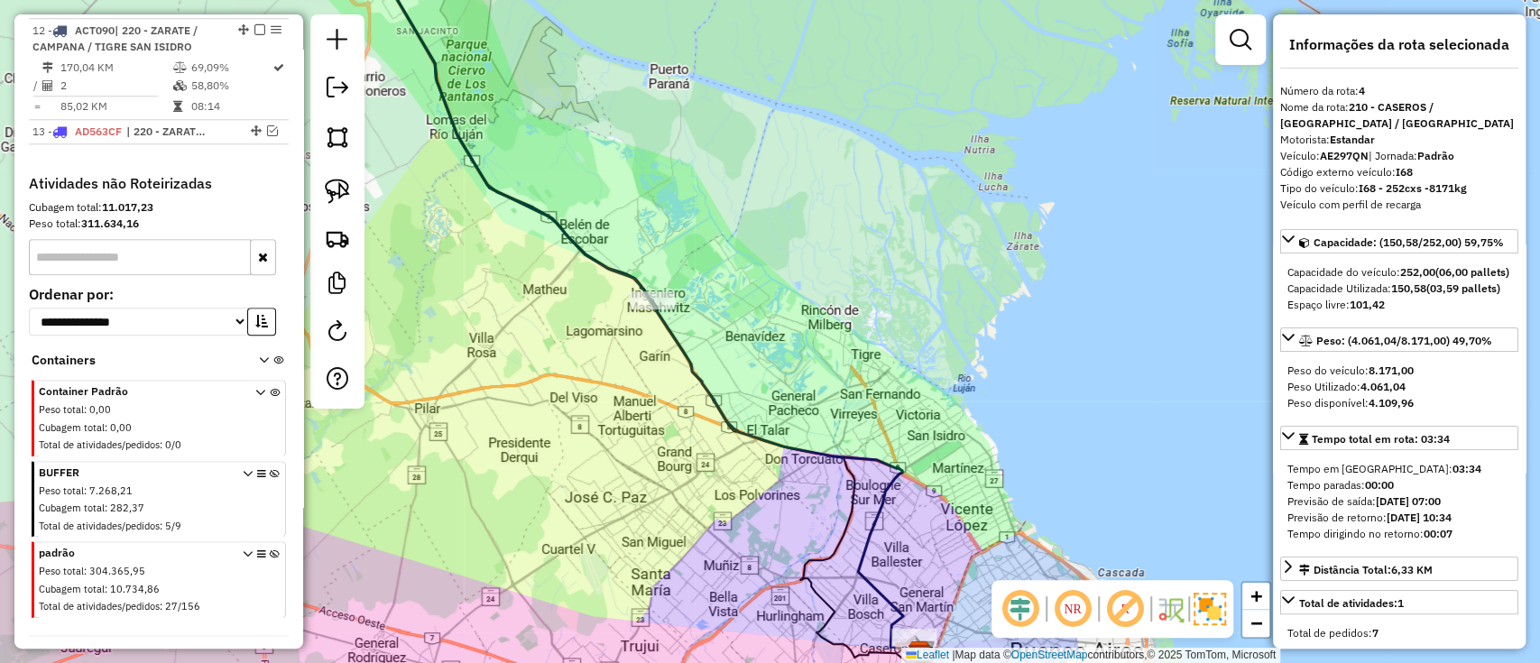
click at [271, 550] on icon at bounding box center [275, 584] width 10 height 68
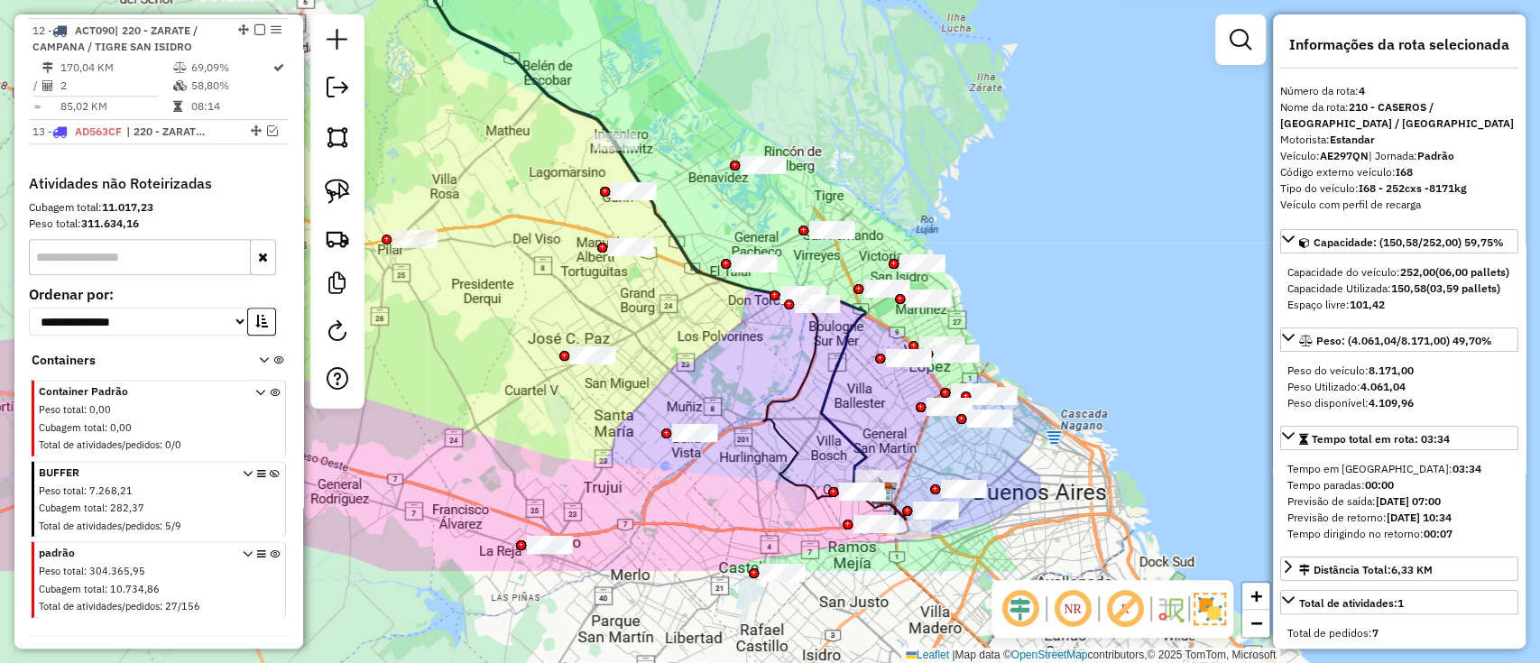
drag, startPoint x: 714, startPoint y: 427, endPoint x: 699, endPoint y: 384, distance: 44.8
click at [699, 384] on div "Janela de atendimento Grade de atendimento Capacidade Transportadoras Veículos …" at bounding box center [770, 331] width 1540 height 663
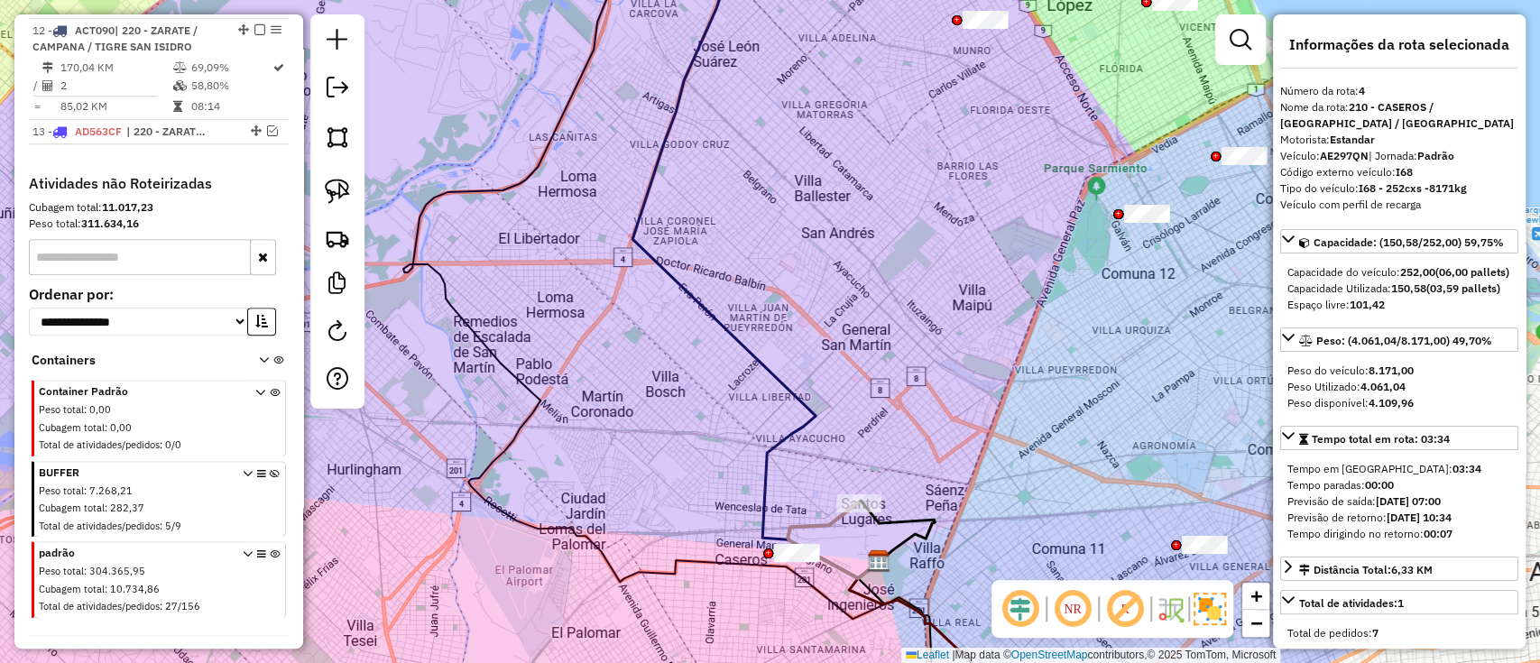
click at [823, 517] on icon at bounding box center [833, 541] width 91 height 76
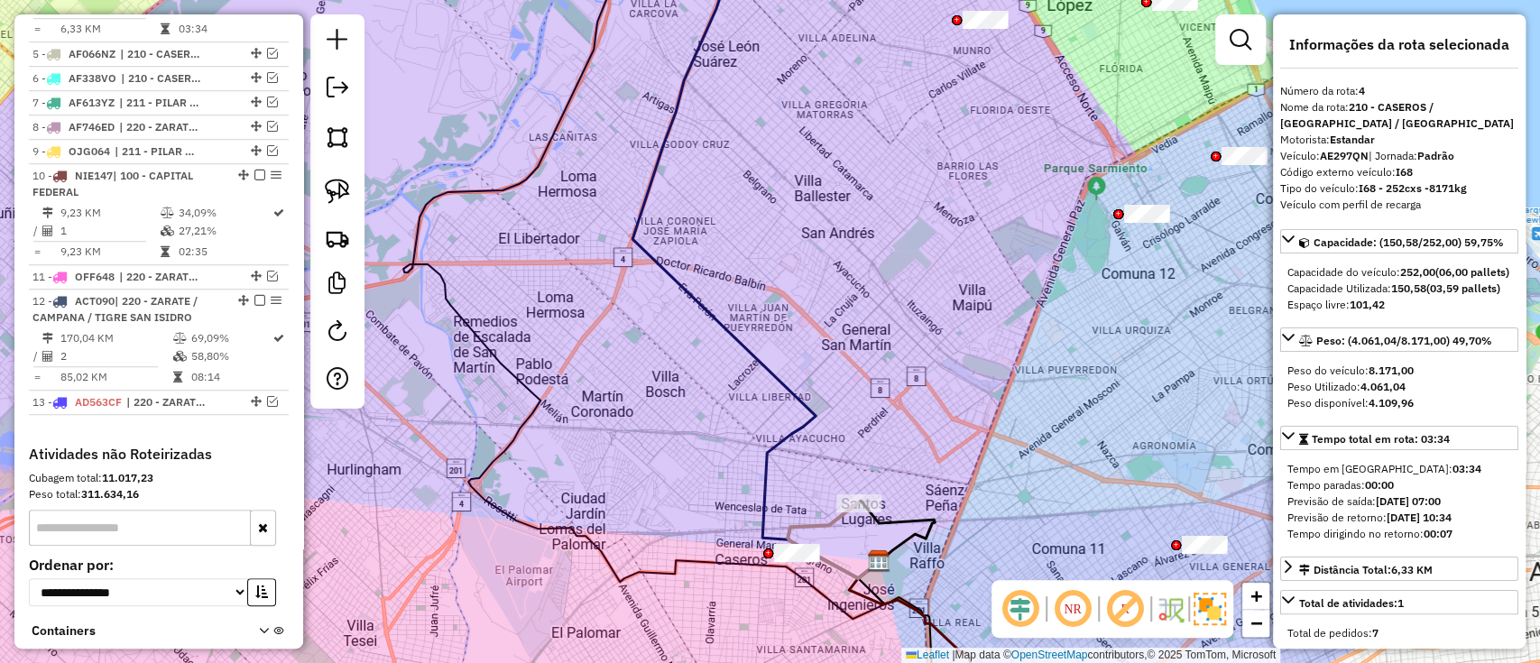
scroll to position [751, 0]
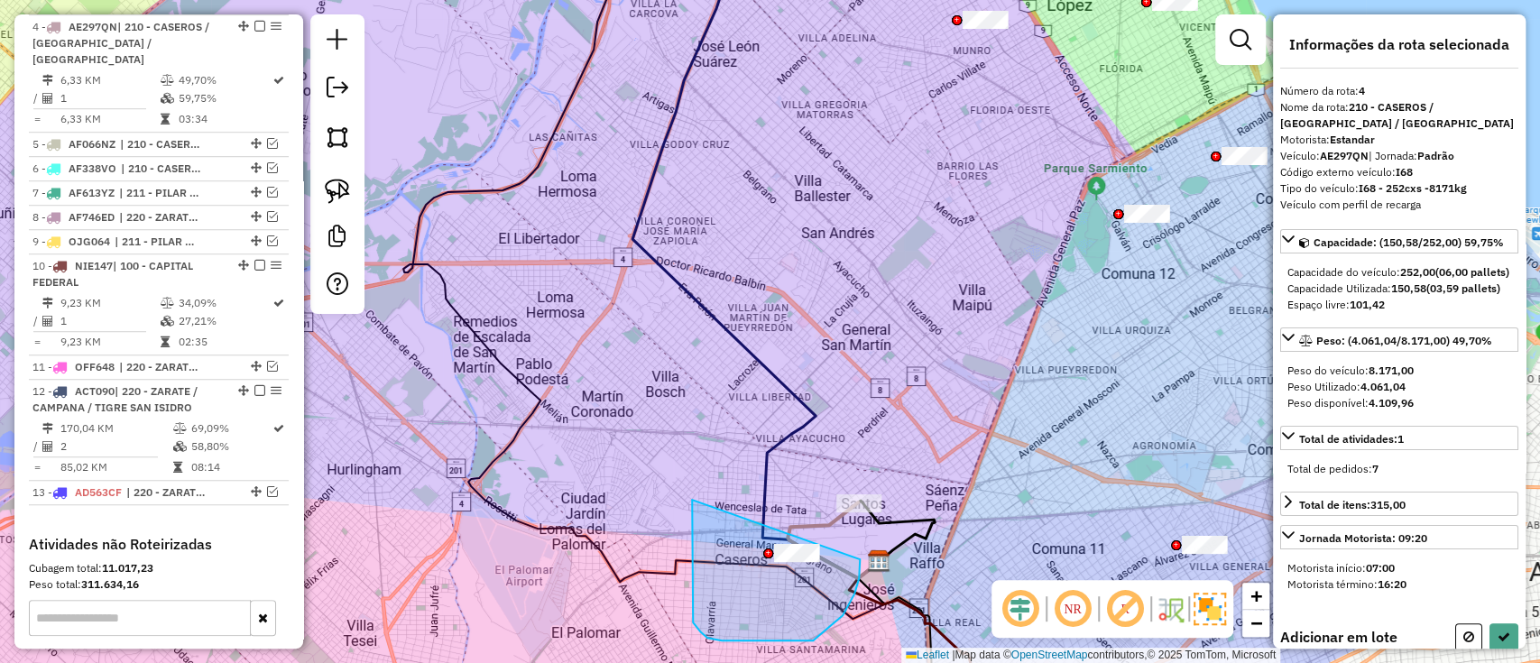
drag, startPoint x: 692, startPoint y: 516, endPoint x: 856, endPoint y: 516, distance: 164.2
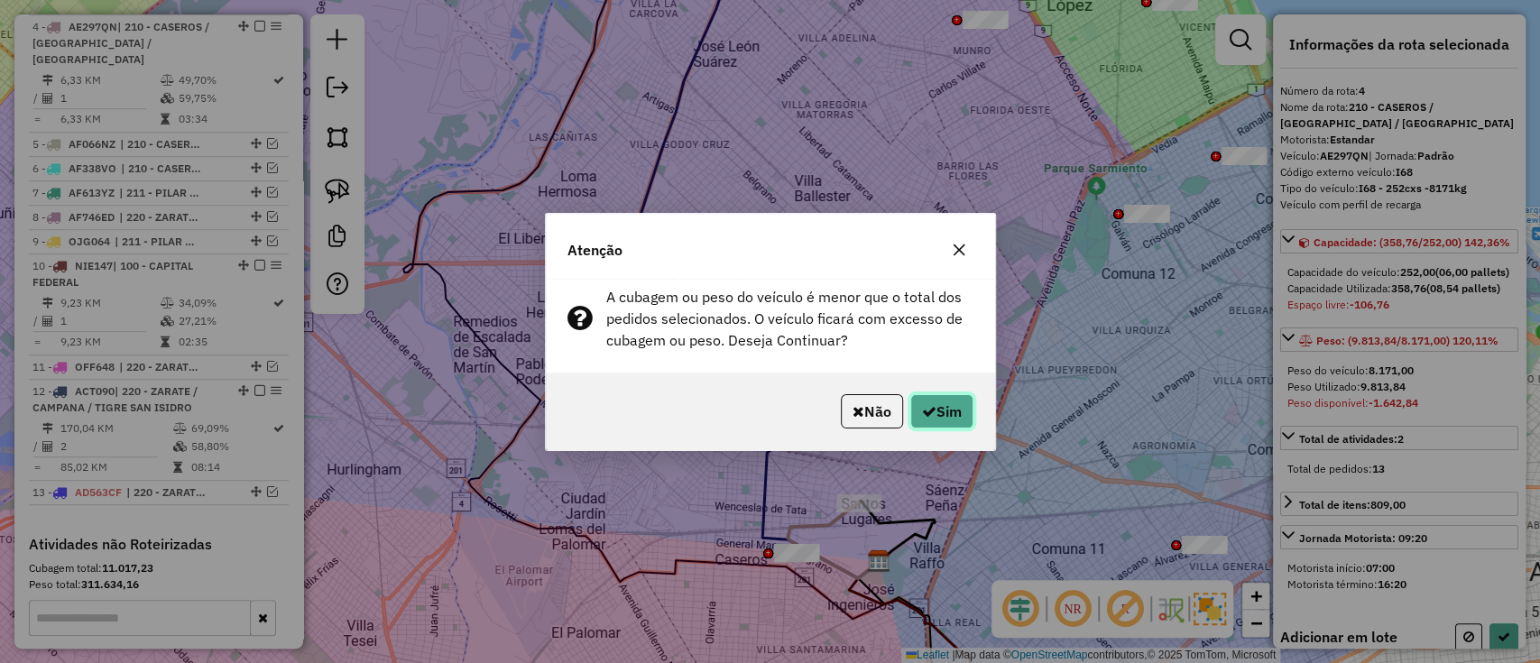
click at [959, 402] on button "Sim" at bounding box center [942, 411] width 63 height 34
select select "**********"
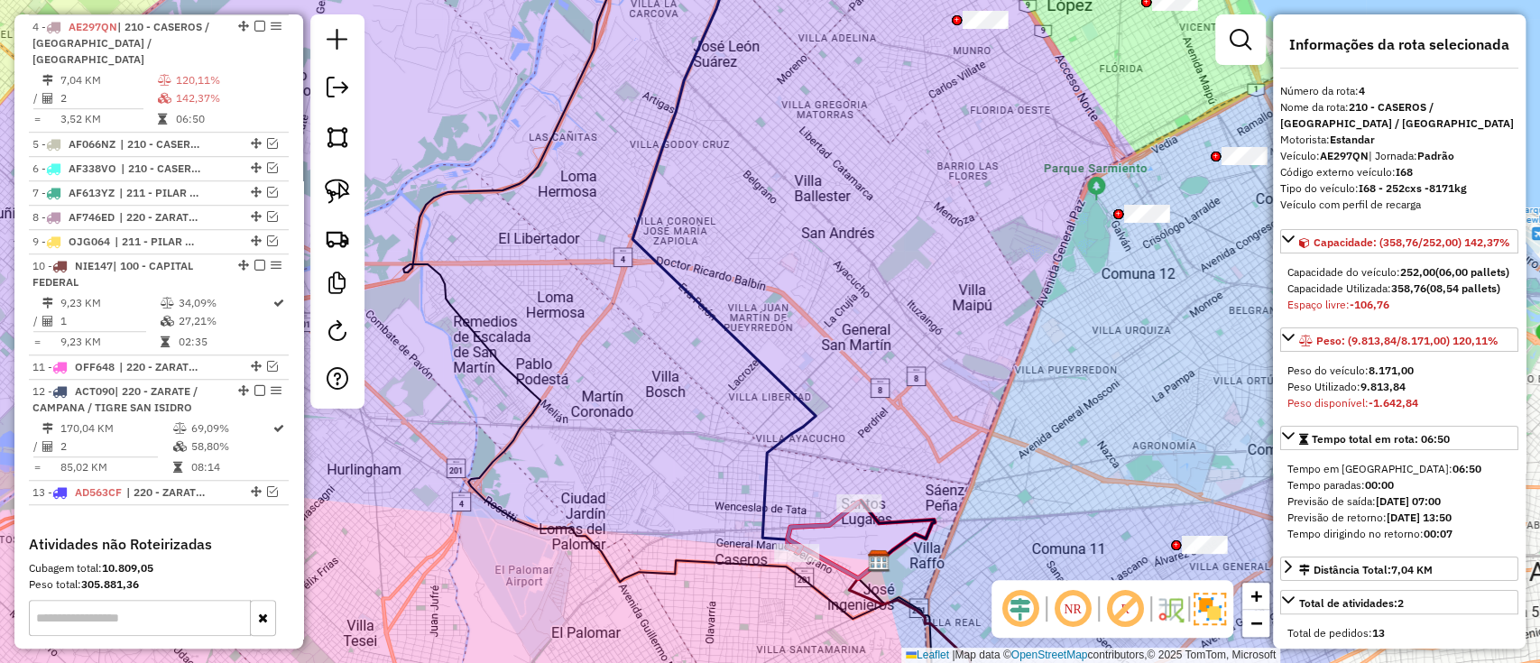
click at [828, 520] on icon at bounding box center [823, 528] width 70 height 50
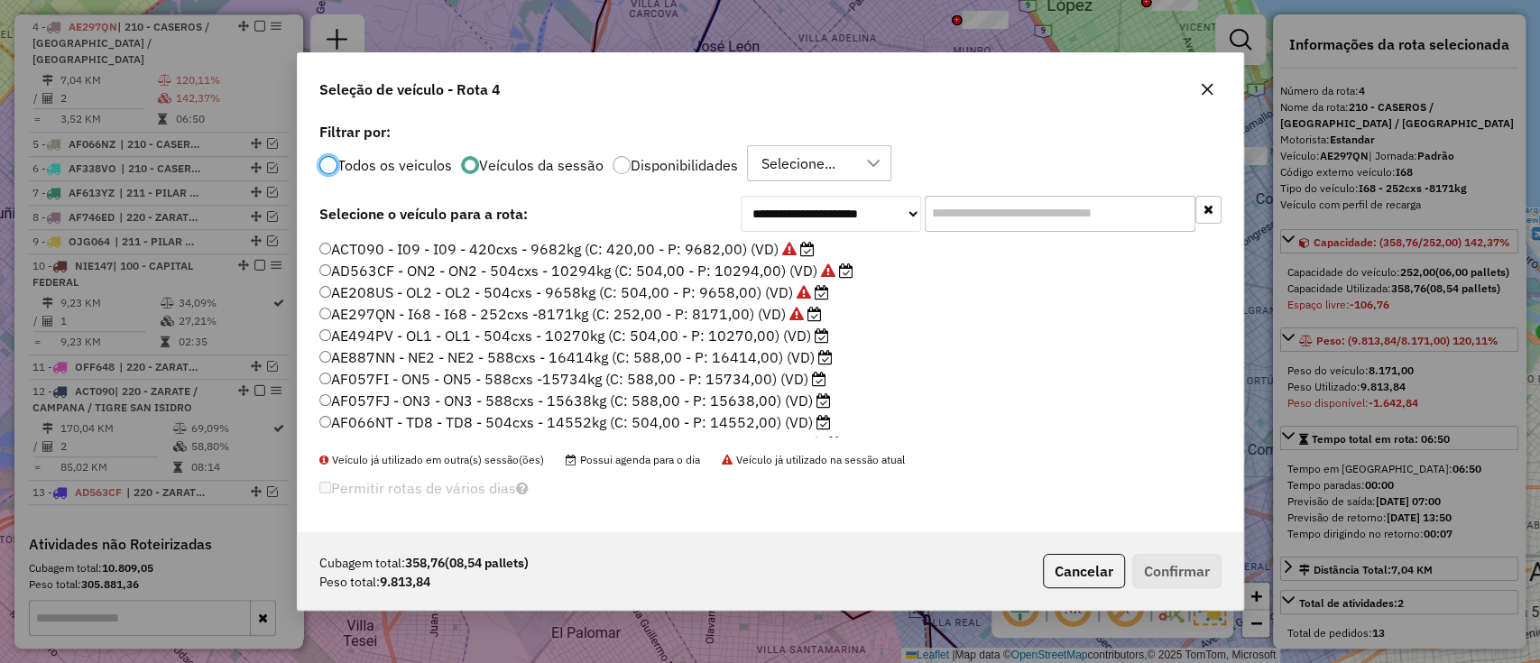
scroll to position [450, 0]
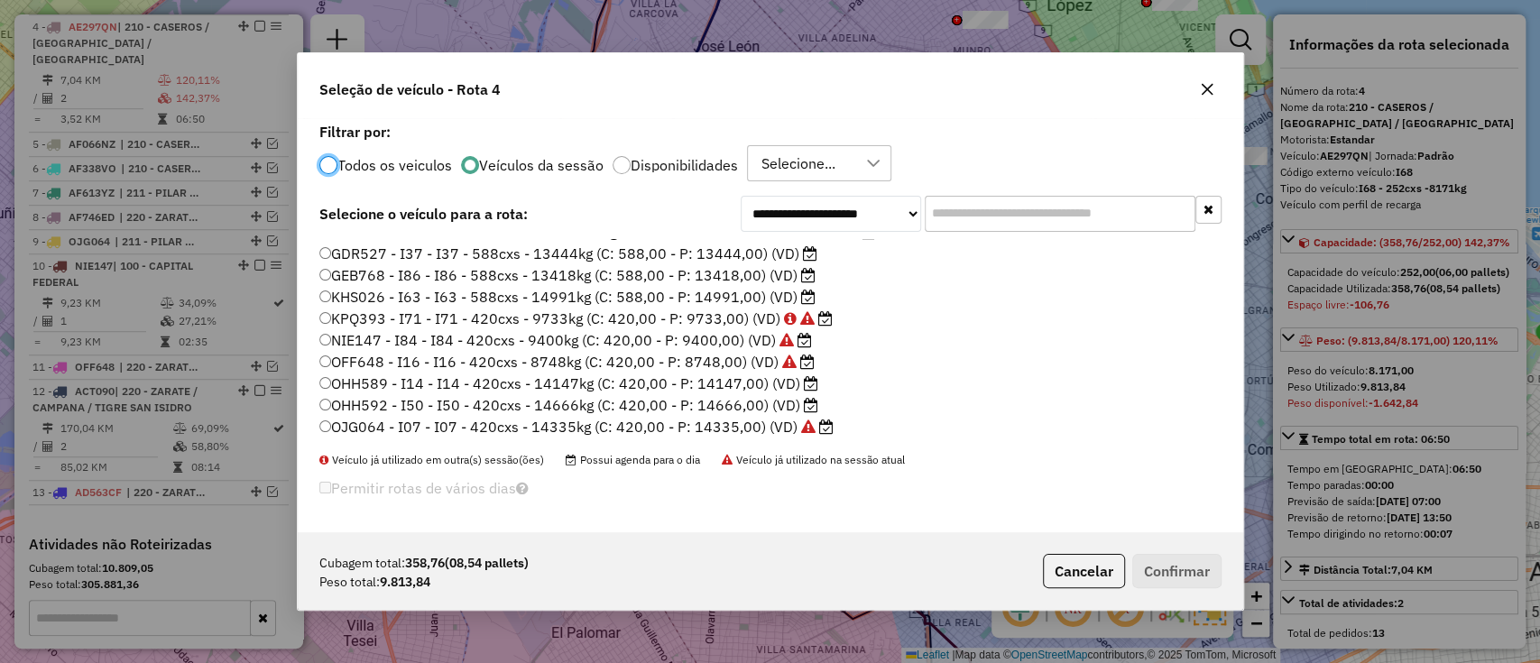
click at [756, 382] on label "OHH589 - I14 - I14 - 420cxs - 14147kg (C: 420,00 - P: 14147,00) (VD)" at bounding box center [568, 384] width 499 height 22
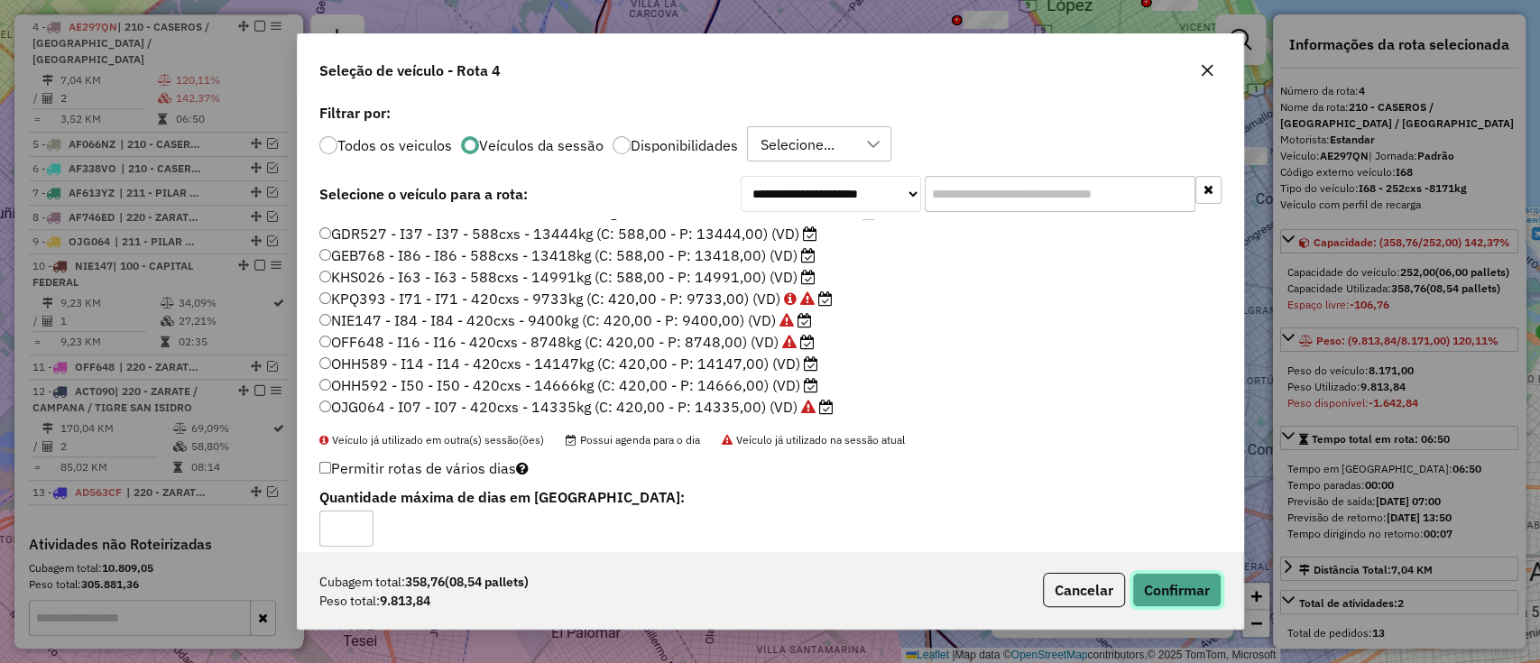
click at [1178, 599] on button "Confirmar" at bounding box center [1176, 590] width 89 height 34
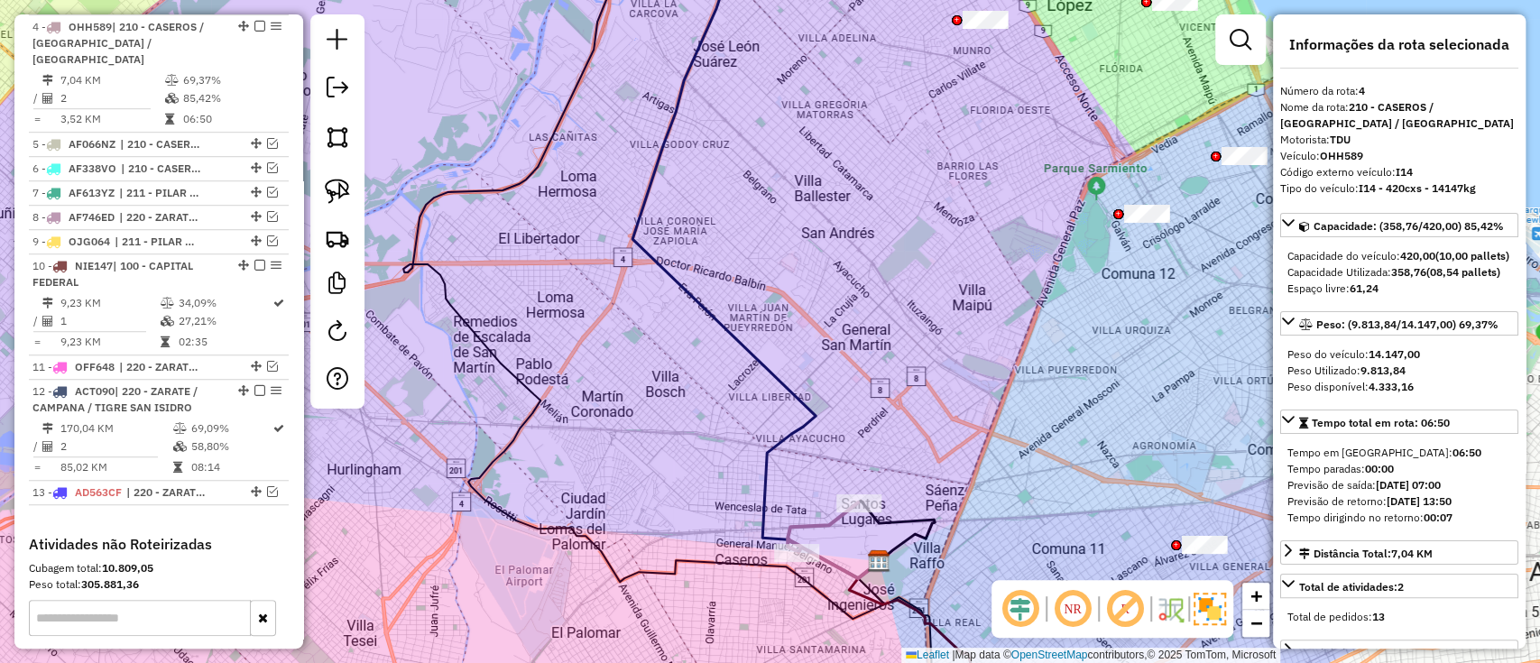
click at [824, 517] on icon at bounding box center [823, 528] width 70 height 50
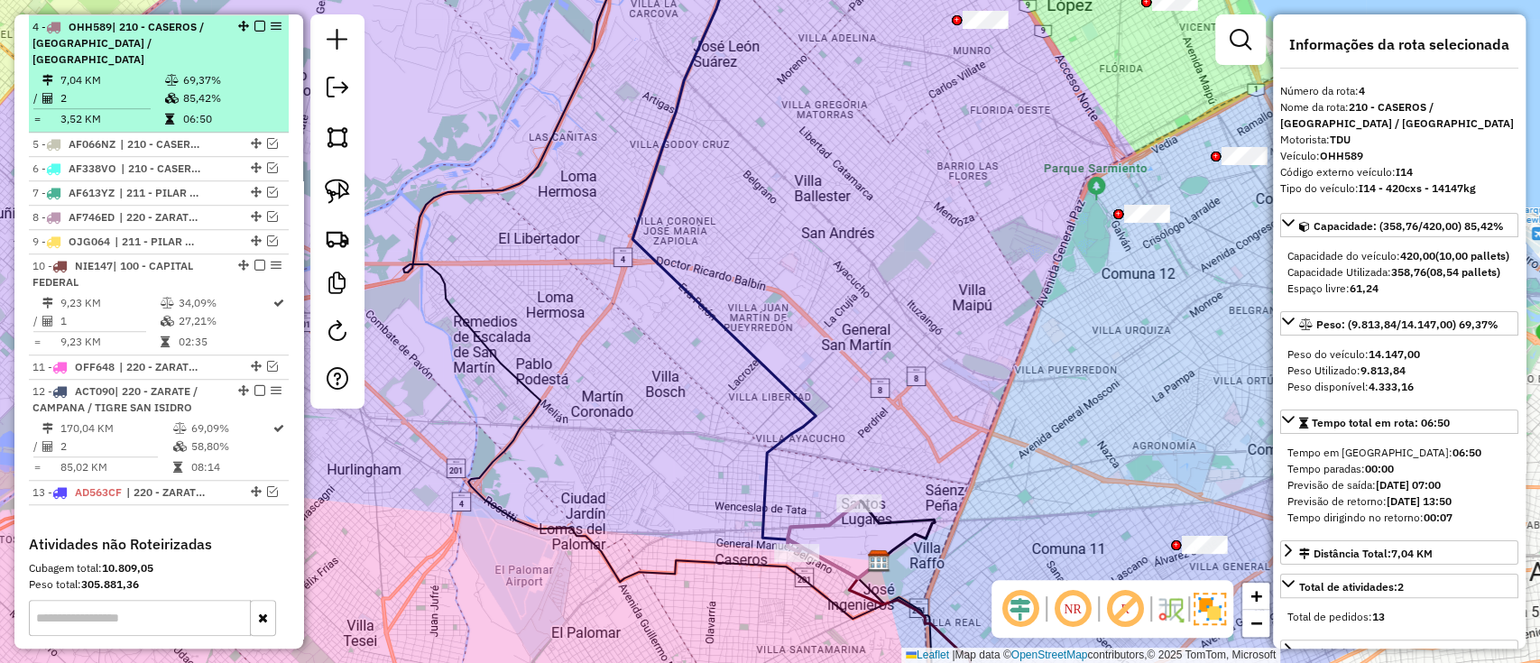
click at [254, 22] on em at bounding box center [259, 26] width 11 height 11
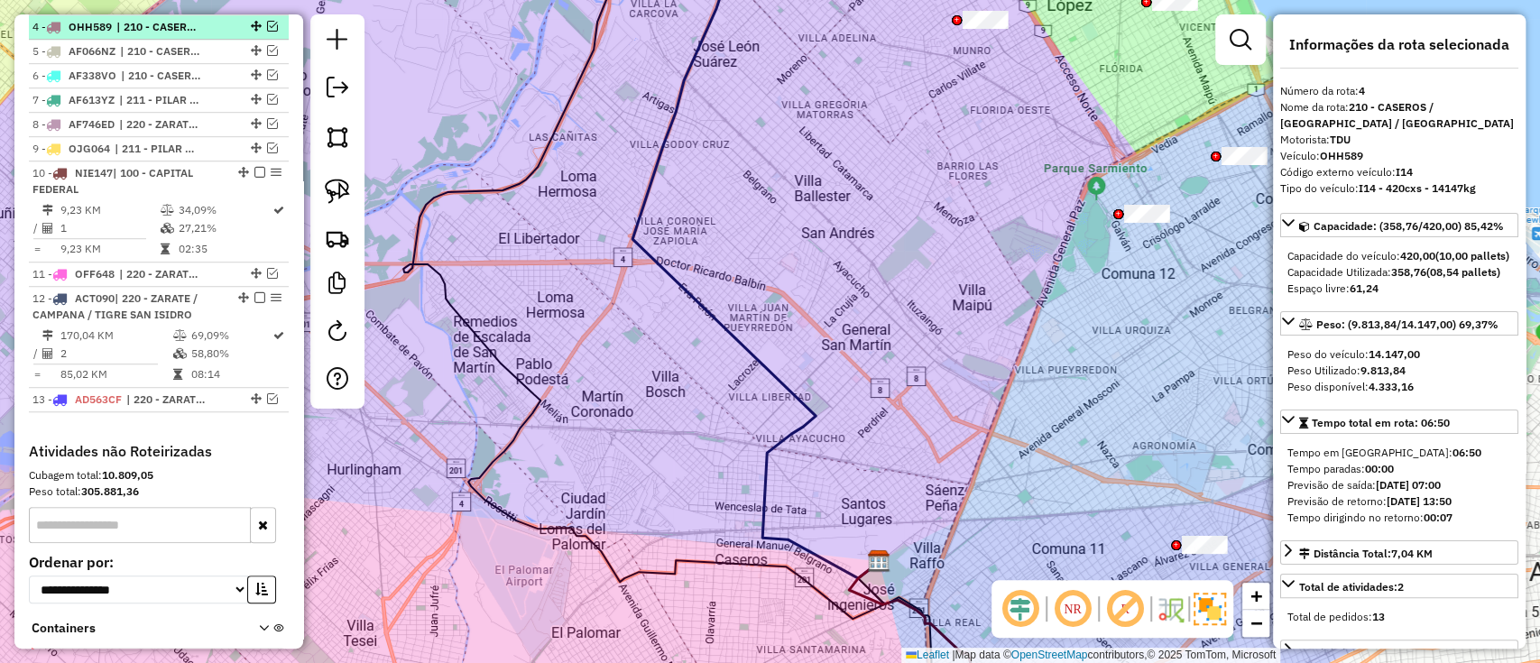
scroll to position [673, 0]
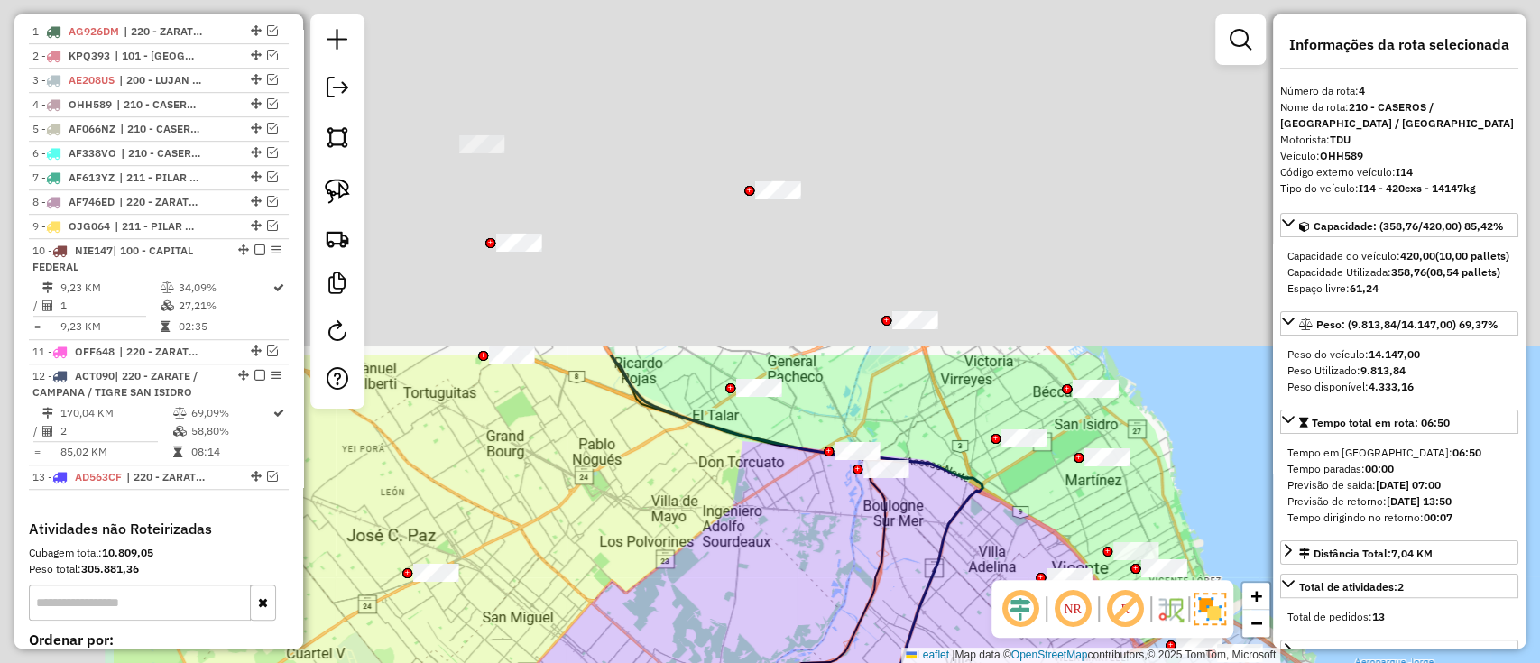
drag, startPoint x: 758, startPoint y: 308, endPoint x: 893, endPoint y: 559, distance: 285.0
click at [903, 589] on div "Janela de atendimento Grade de atendimento Capacidade Transportadoras Veículos …" at bounding box center [770, 331] width 1540 height 663
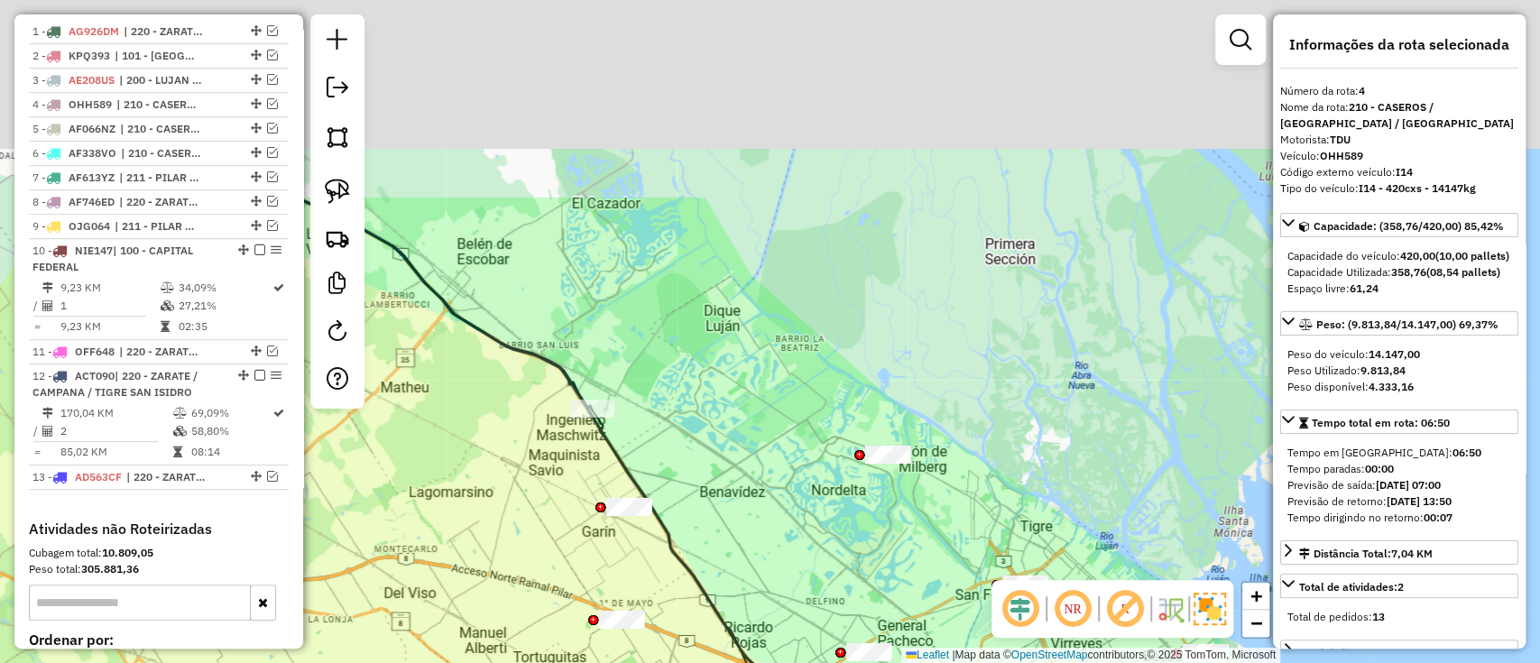
drag, startPoint x: 736, startPoint y: 328, endPoint x: 855, endPoint y: 605, distance: 301.2
click at [855, 605] on div "Janela de atendimento Grade de atendimento Capacidade Transportadoras Veículos …" at bounding box center [770, 331] width 1540 height 663
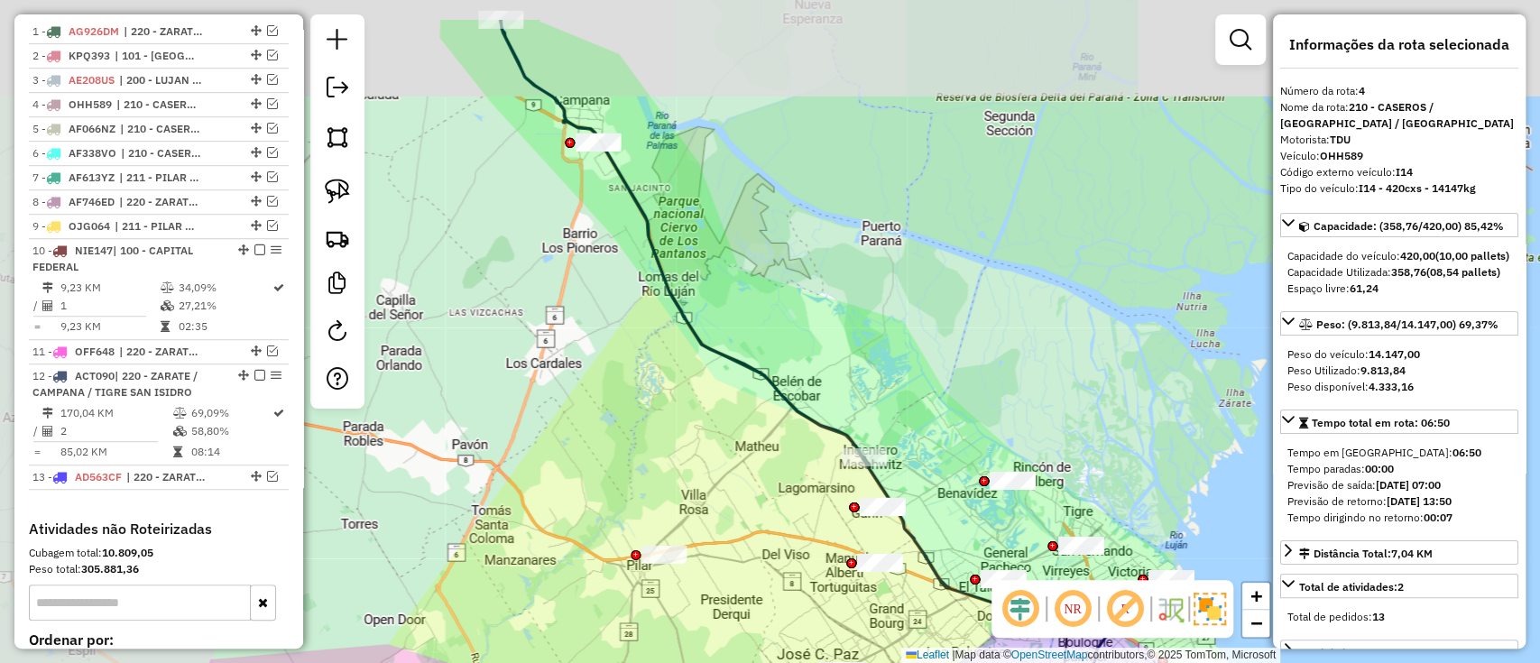
drag, startPoint x: 573, startPoint y: 259, endPoint x: 920, endPoint y: 433, distance: 388.6
click at [920, 433] on div "Janela de atendimento Grade de atendimento Capacidade Transportadoras Veículos …" at bounding box center [770, 331] width 1540 height 663
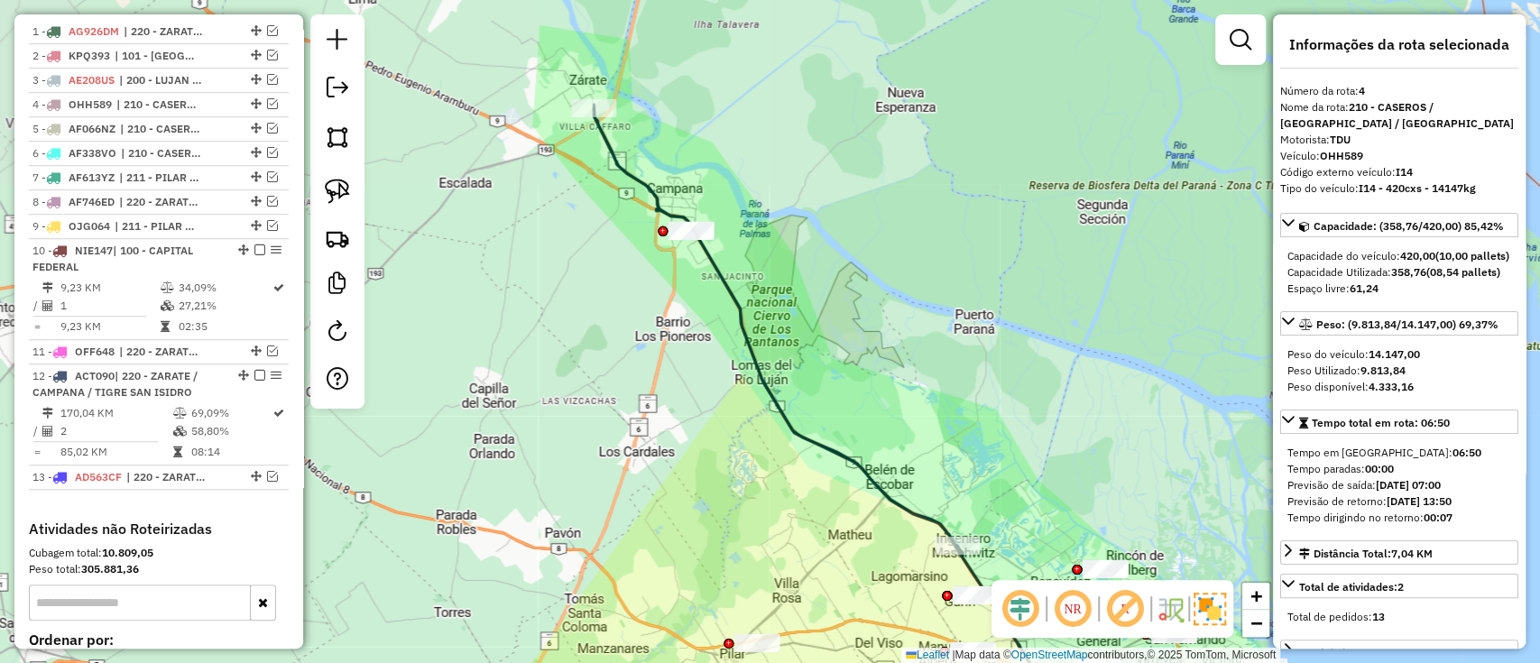
drag, startPoint x: 778, startPoint y: 235, endPoint x: 807, endPoint y: 346, distance: 114.7
click at [807, 346] on div "Janela de atendimento Grade de atendimento Capacidade Transportadoras Veículos …" at bounding box center [770, 331] width 1540 height 663
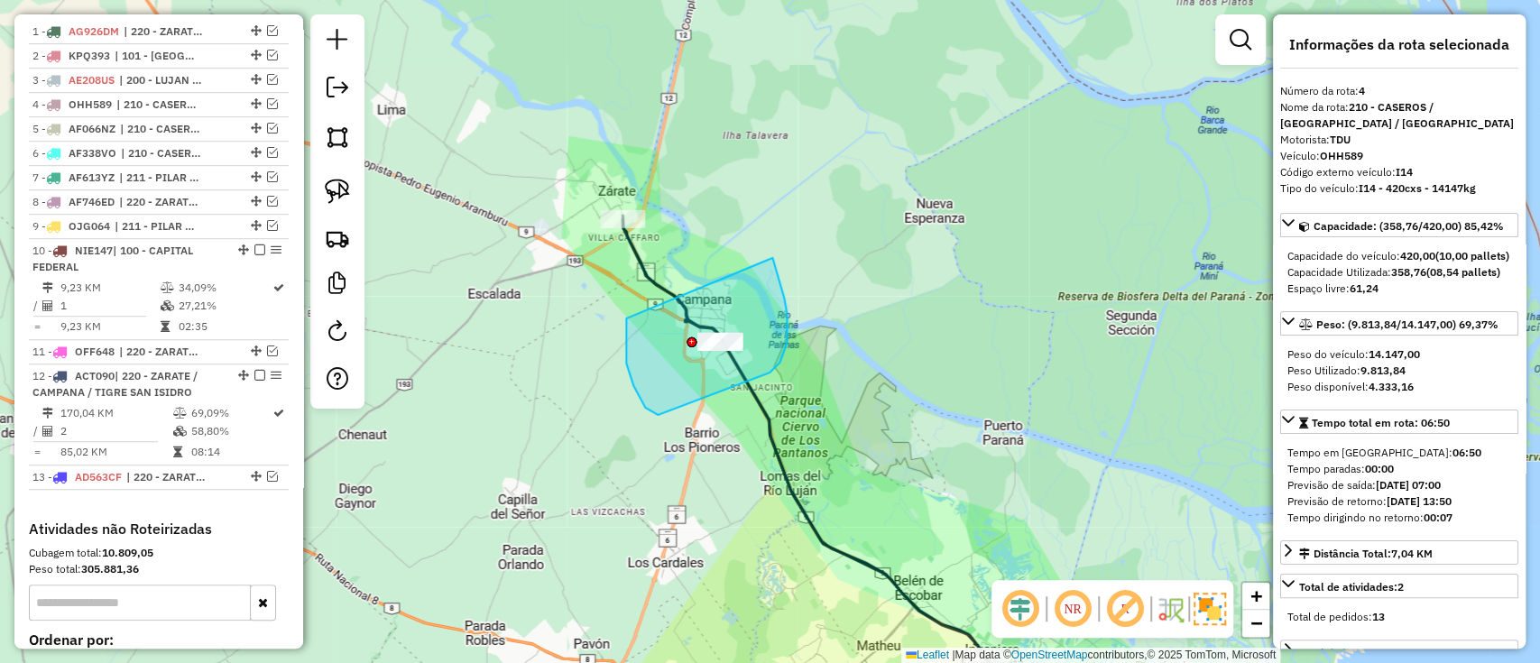
drag, startPoint x: 633, startPoint y: 386, endPoint x: 764, endPoint y: 246, distance: 191.5
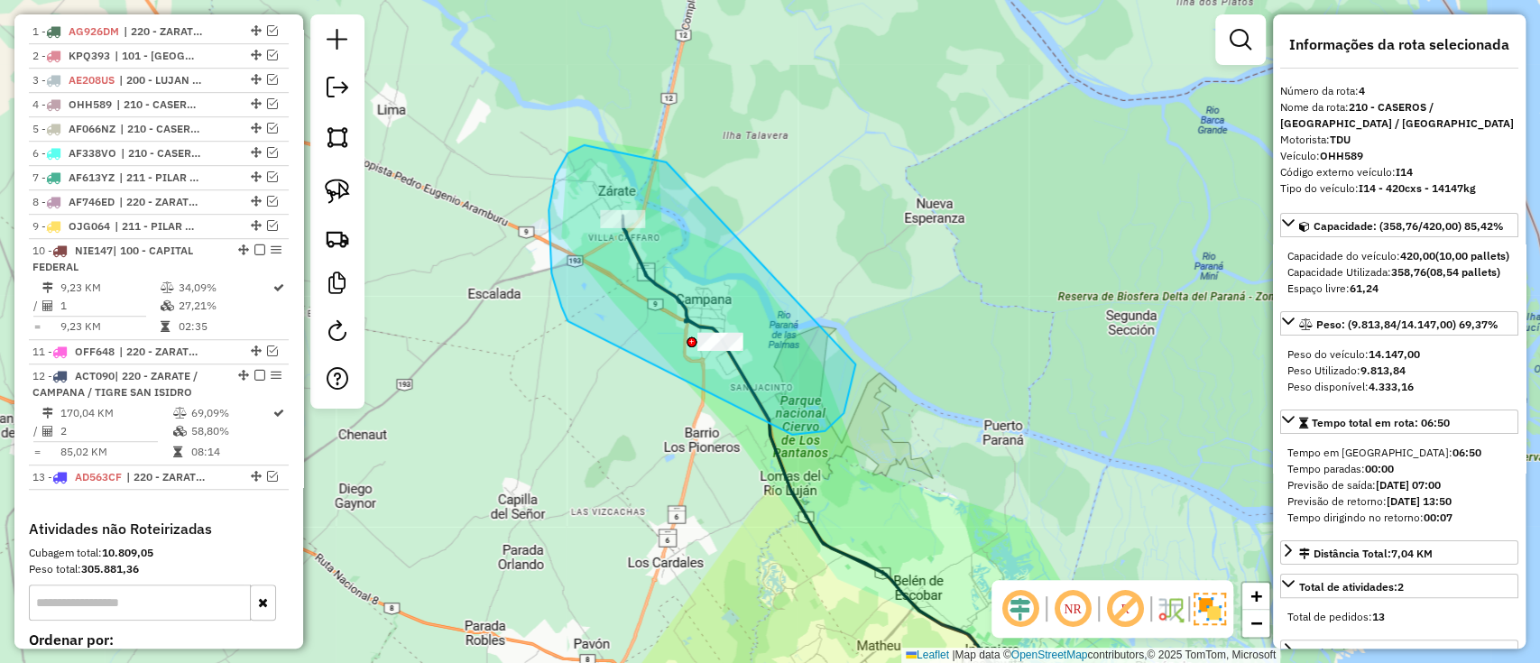
drag, startPoint x: 666, startPoint y: 162, endPoint x: 859, endPoint y: 281, distance: 226.4
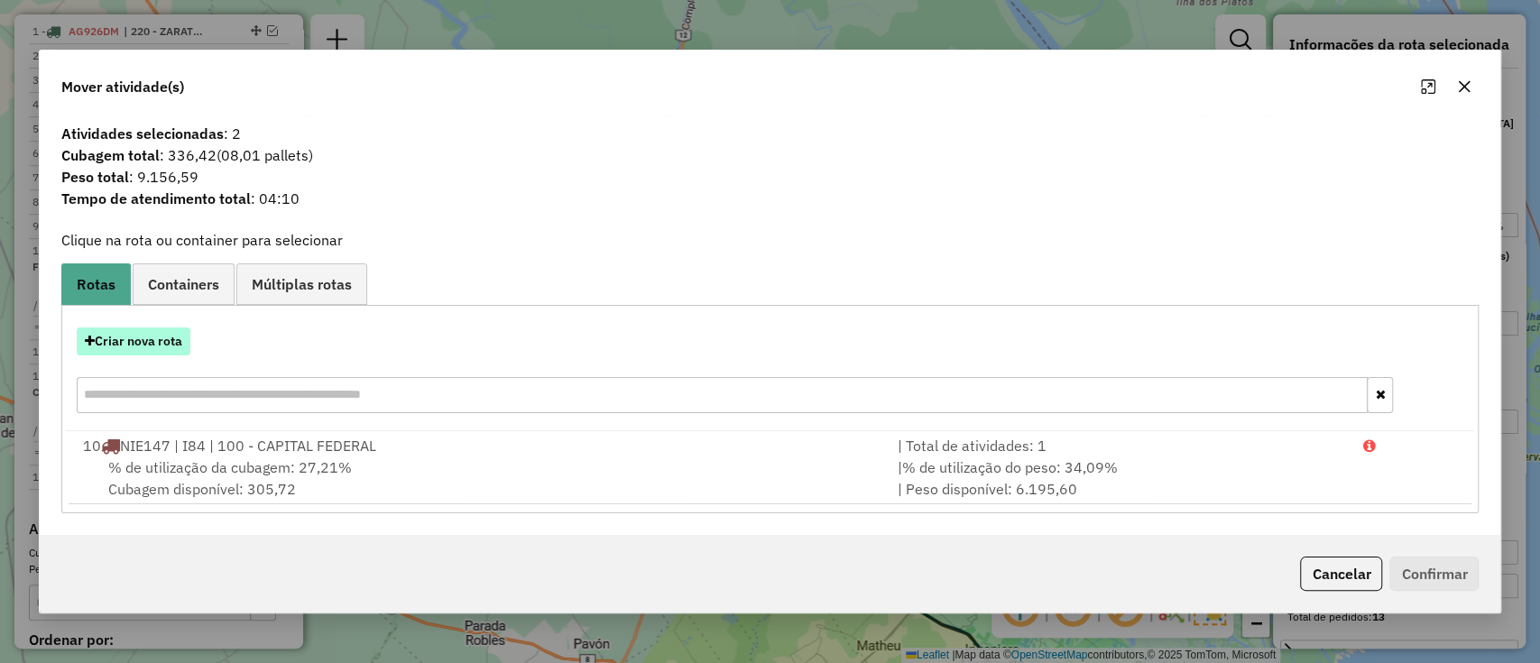
click at [138, 328] on button "Criar nova rota" at bounding box center [134, 342] width 114 height 28
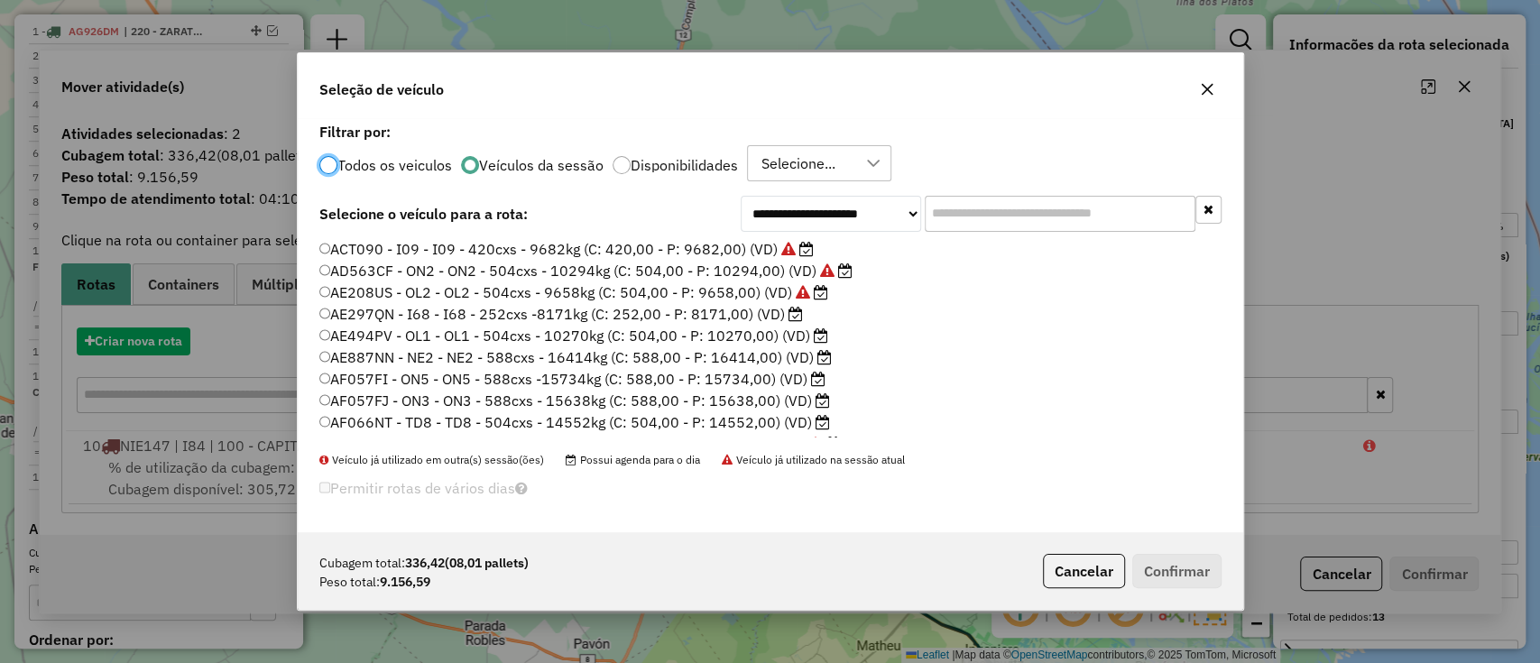
scroll to position [9, 5]
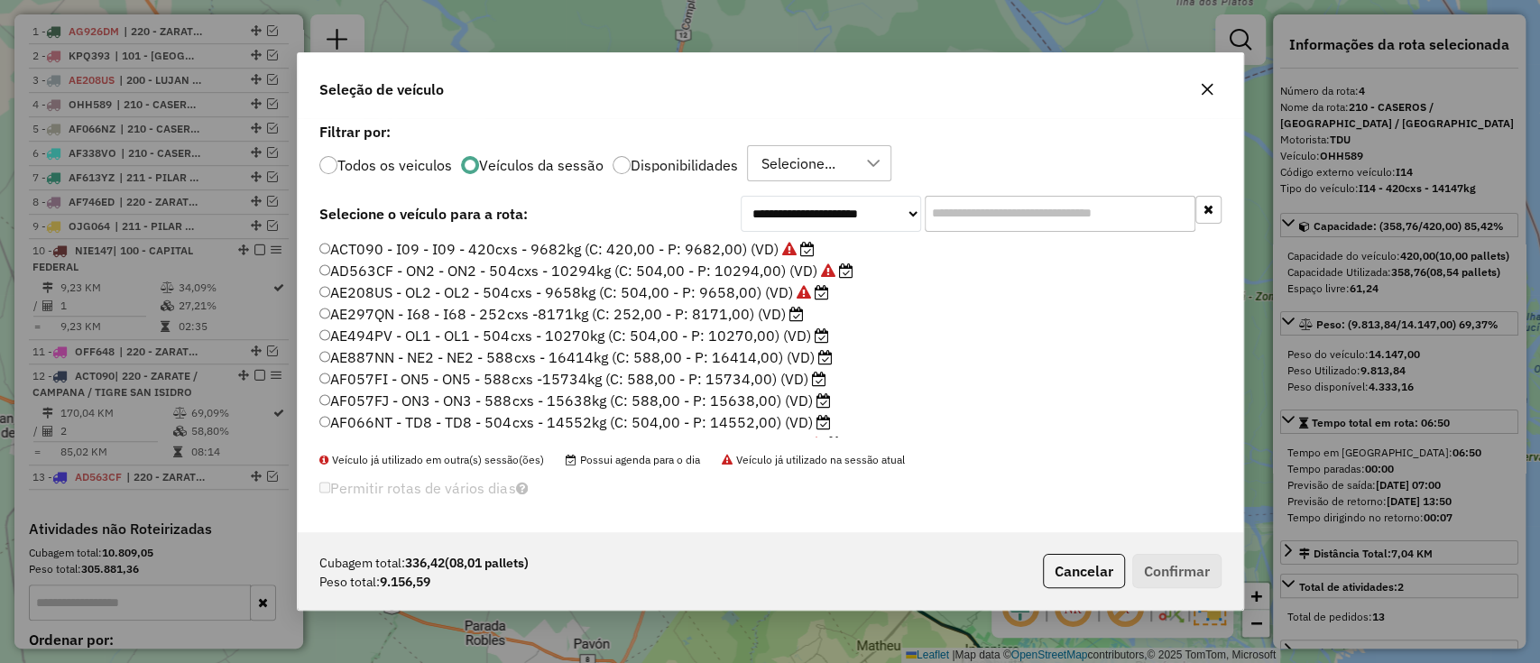
click at [772, 338] on label "AE494PV - OL1 - OL1 - 504cxs - 10270kg (C: 504,00 - P: 10270,00) (VD)" at bounding box center [574, 336] width 510 height 22
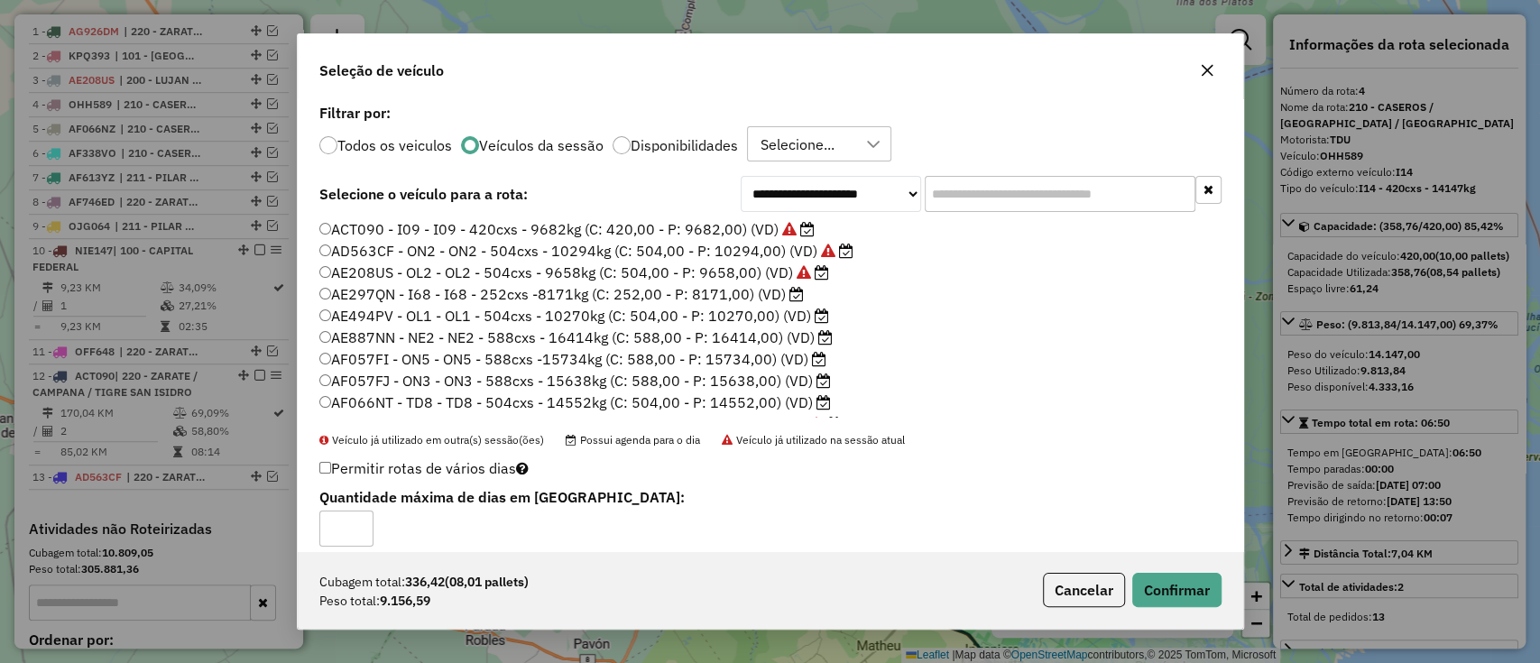
scroll to position [450, 0]
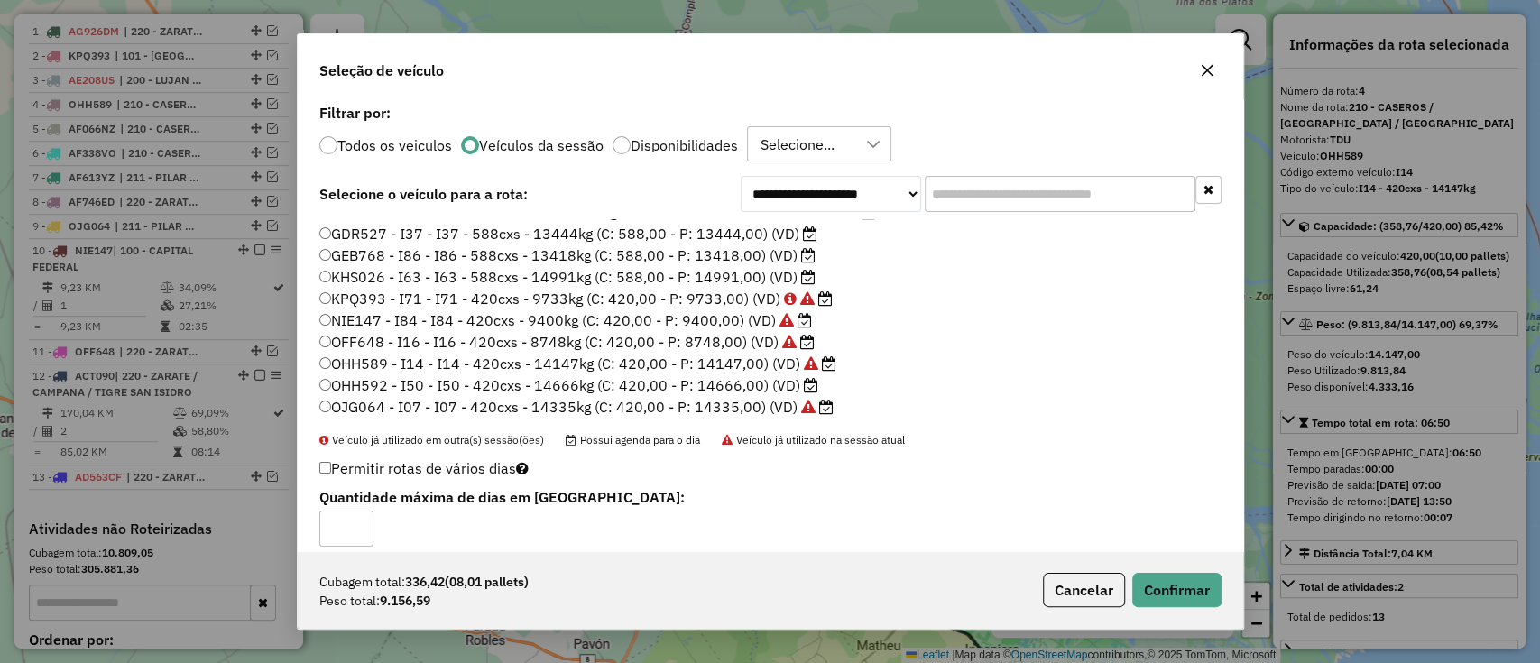
click at [775, 382] on label "OHH592 - I50 - I50 - 420cxs - 14666kg (C: 420,00 - P: 14666,00) (VD)" at bounding box center [568, 385] width 499 height 22
click at [1191, 582] on button "Confirmar" at bounding box center [1176, 590] width 89 height 34
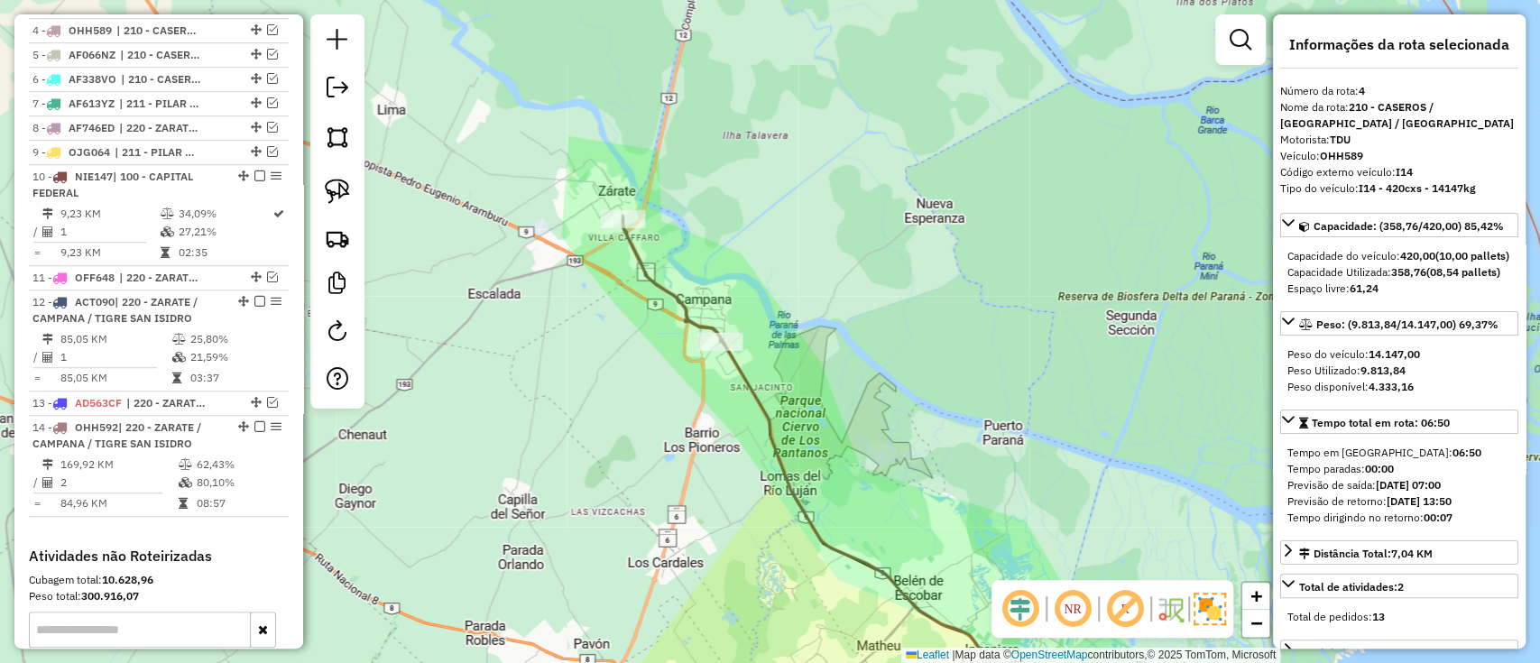
scroll to position [751, 0]
click at [657, 271] on icon at bounding box center [825, 474] width 405 height 511
click at [645, 271] on icon at bounding box center [669, 278] width 97 height 126
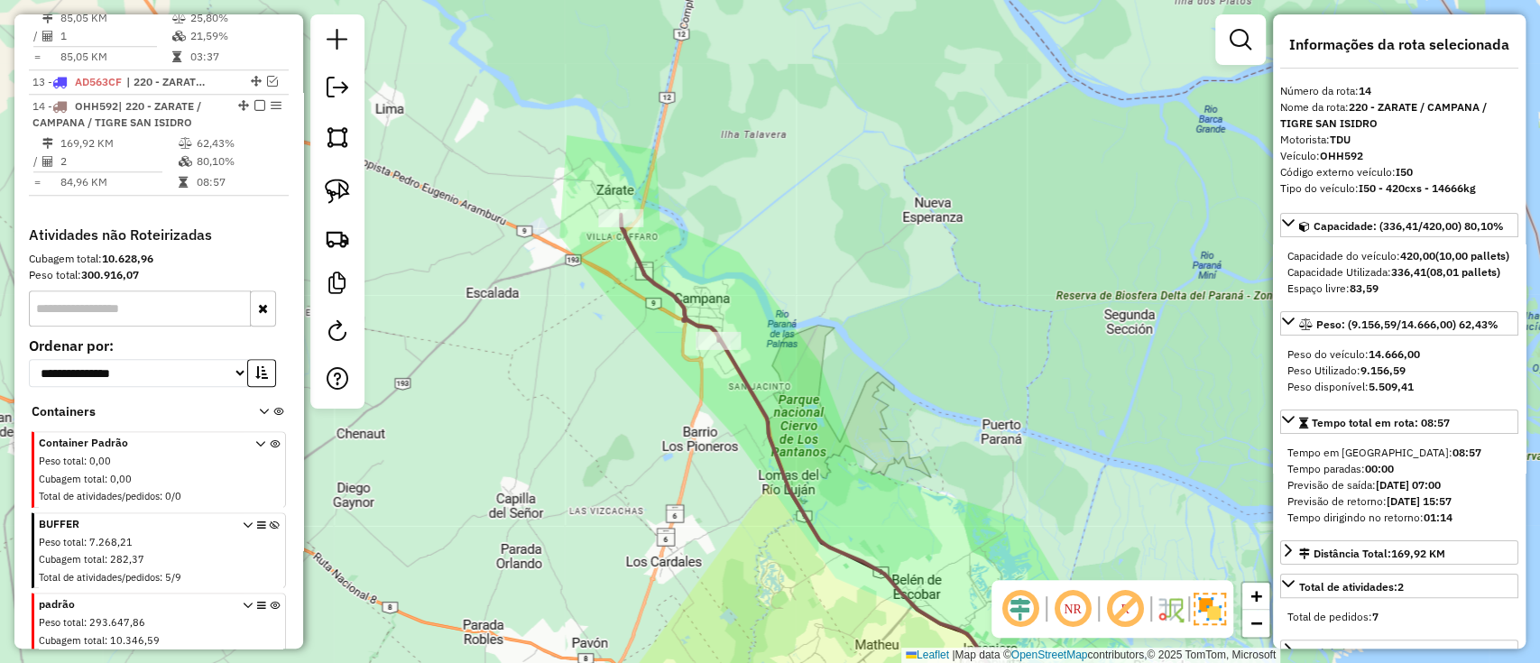
scroll to position [1147, 0]
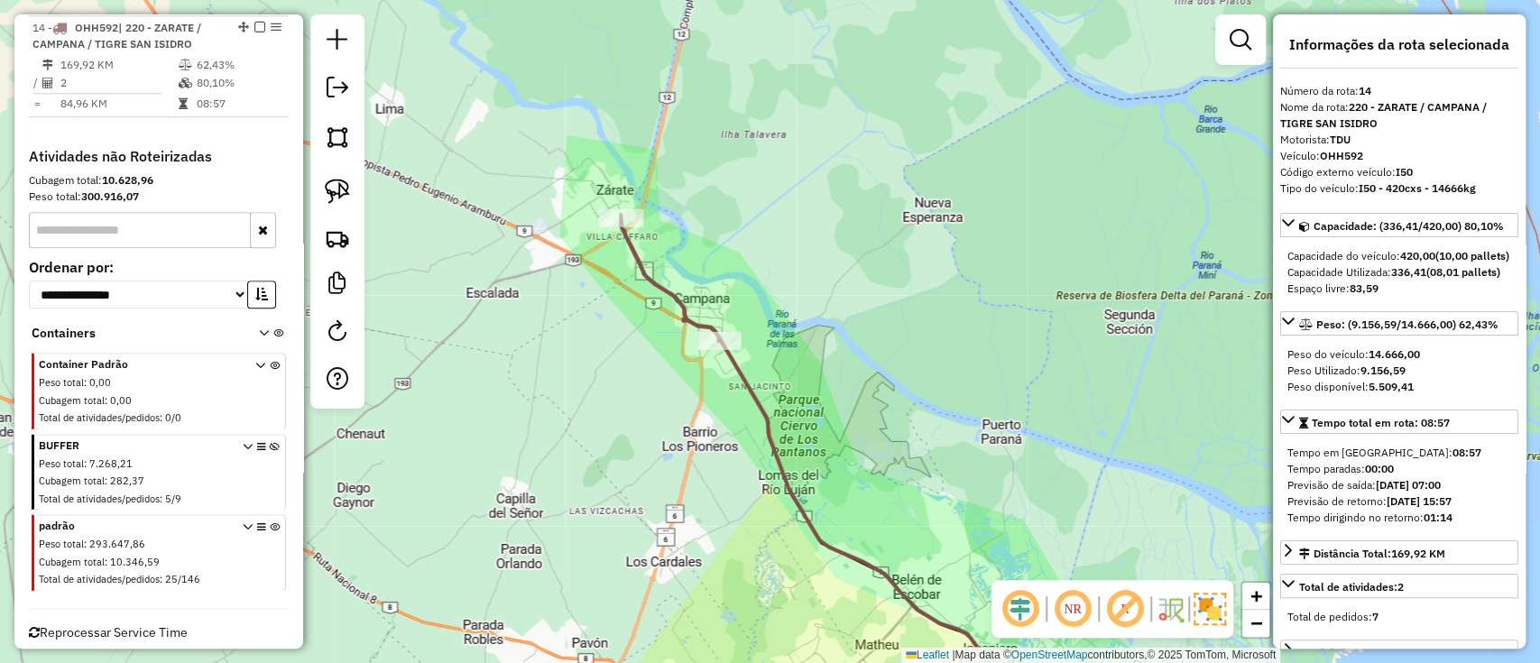
click at [254, 22] on em at bounding box center [259, 27] width 11 height 11
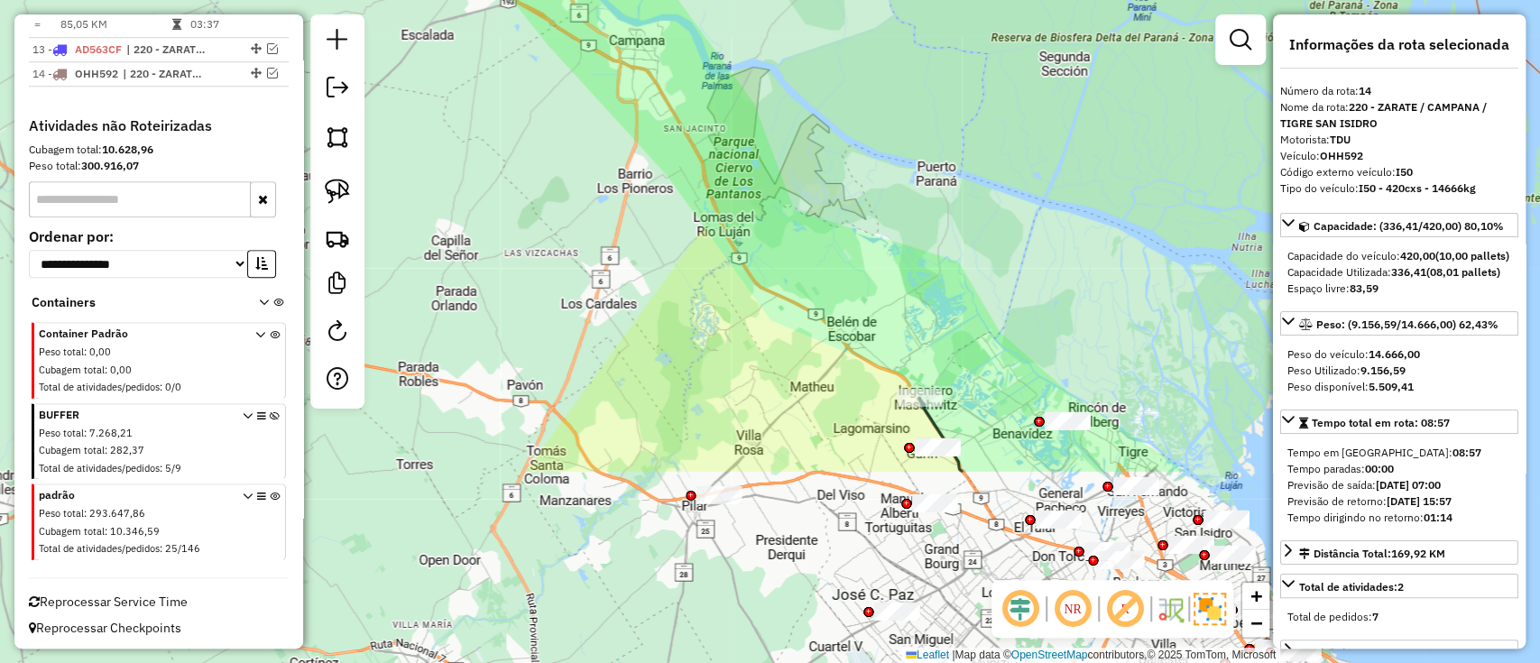
drag, startPoint x: 644, startPoint y: 437, endPoint x: 582, endPoint y: 167, distance: 276.9
click at [579, 171] on div "Janela de atendimento Grade de atendimento Capacidade Transportadoras Veículos …" at bounding box center [770, 331] width 1540 height 663
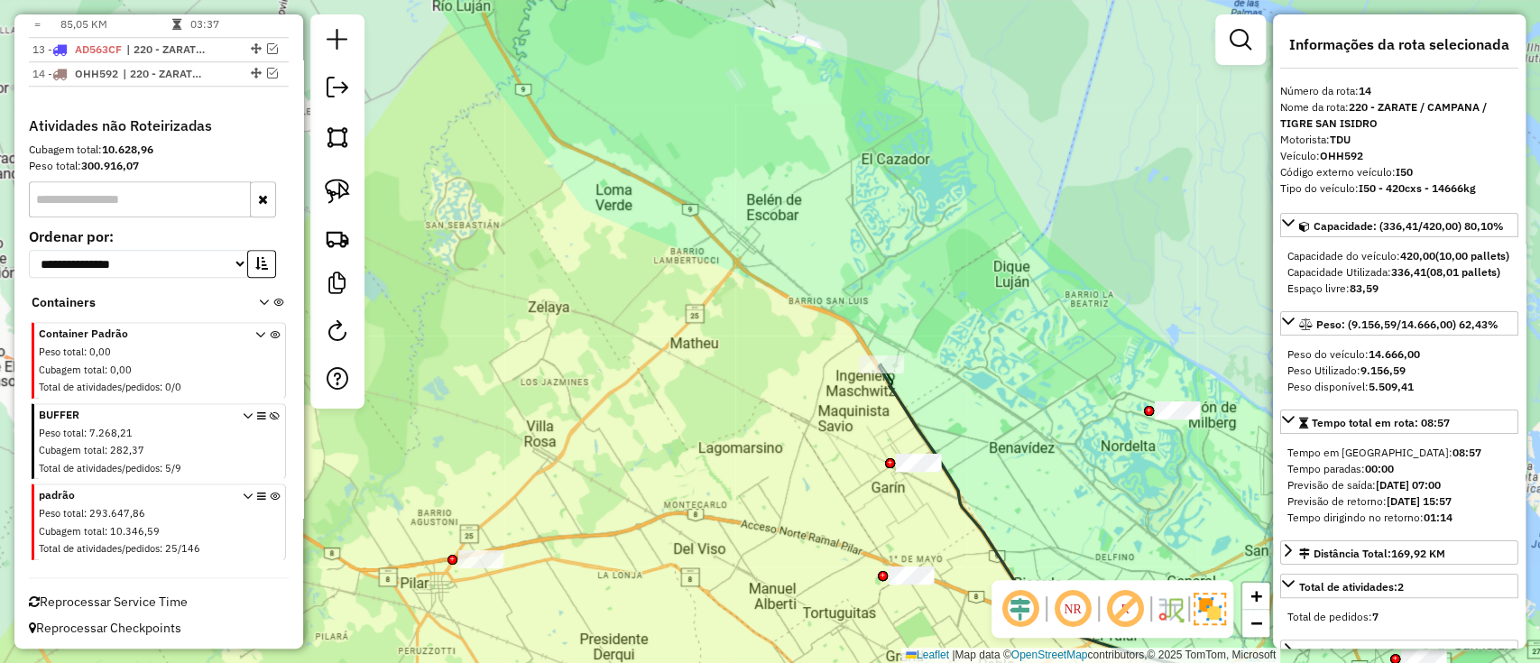
click at [924, 416] on div "Janela de atendimento Grade de atendimento Capacidade Transportadoras Veículos …" at bounding box center [770, 331] width 1540 height 663
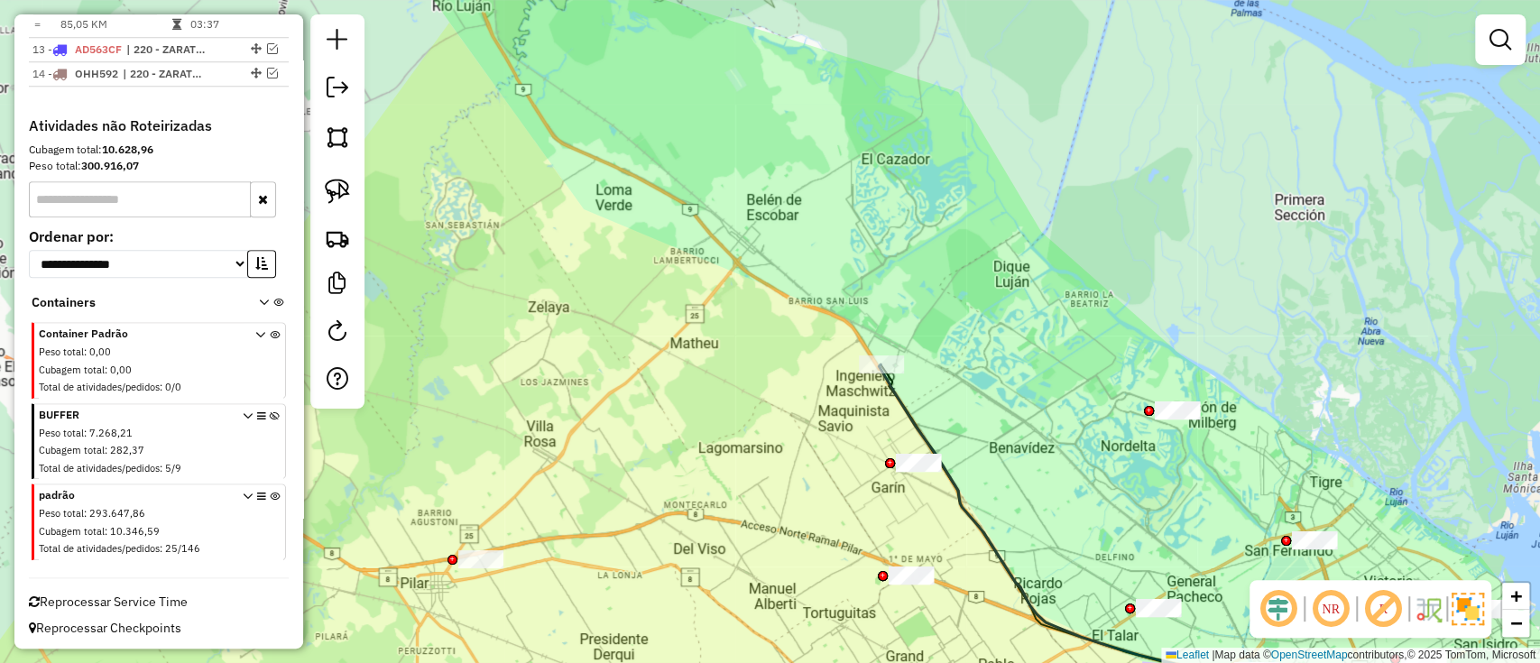
click at [909, 428] on icon at bounding box center [1131, 547] width 504 height 365
select select "**********"
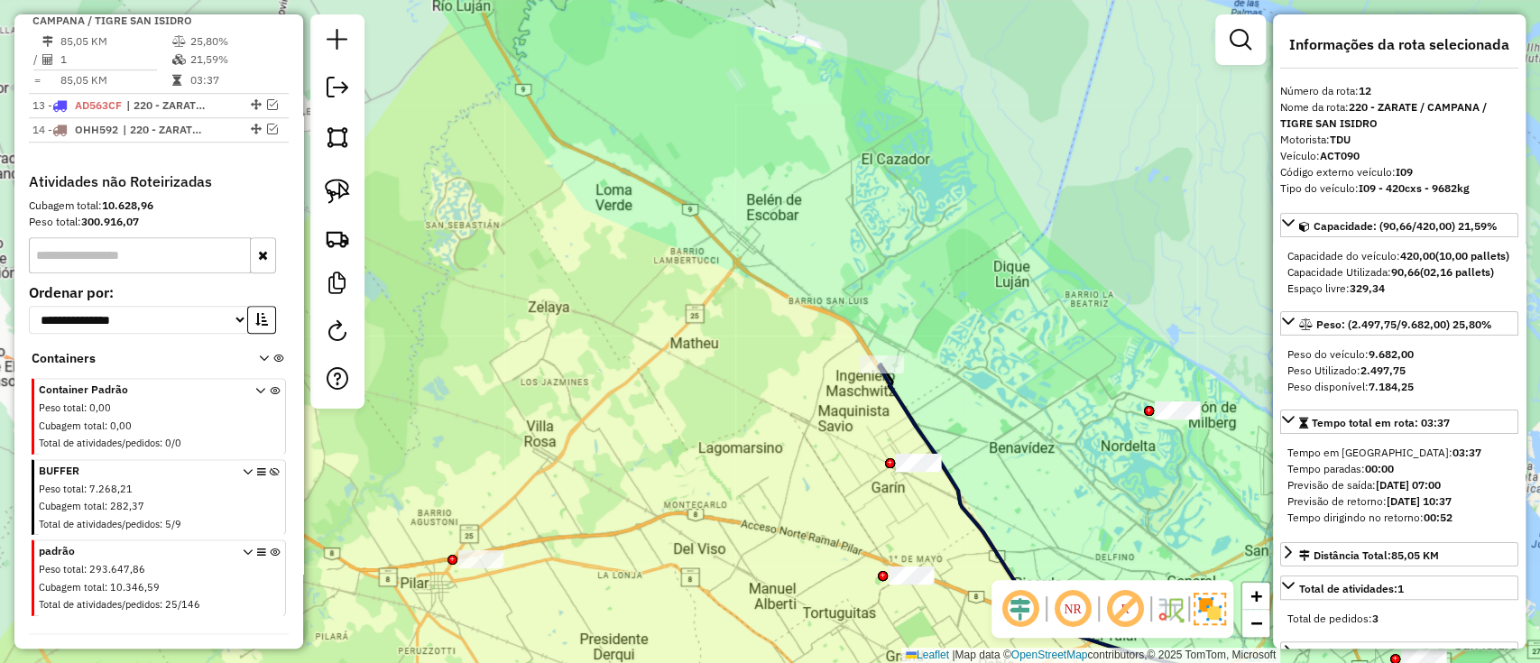
scroll to position [1021, 0]
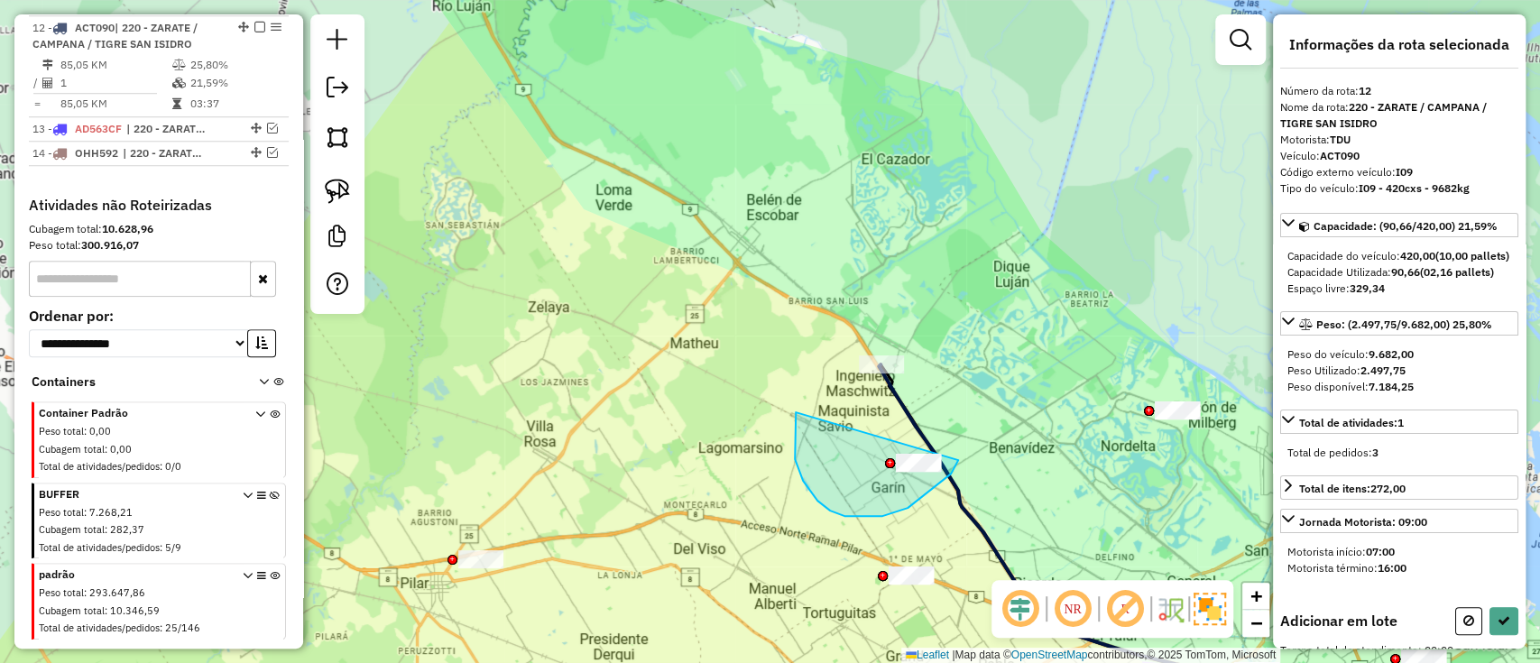
drag, startPoint x: 830, startPoint y: 511, endPoint x: 960, endPoint y: 440, distance: 147.8
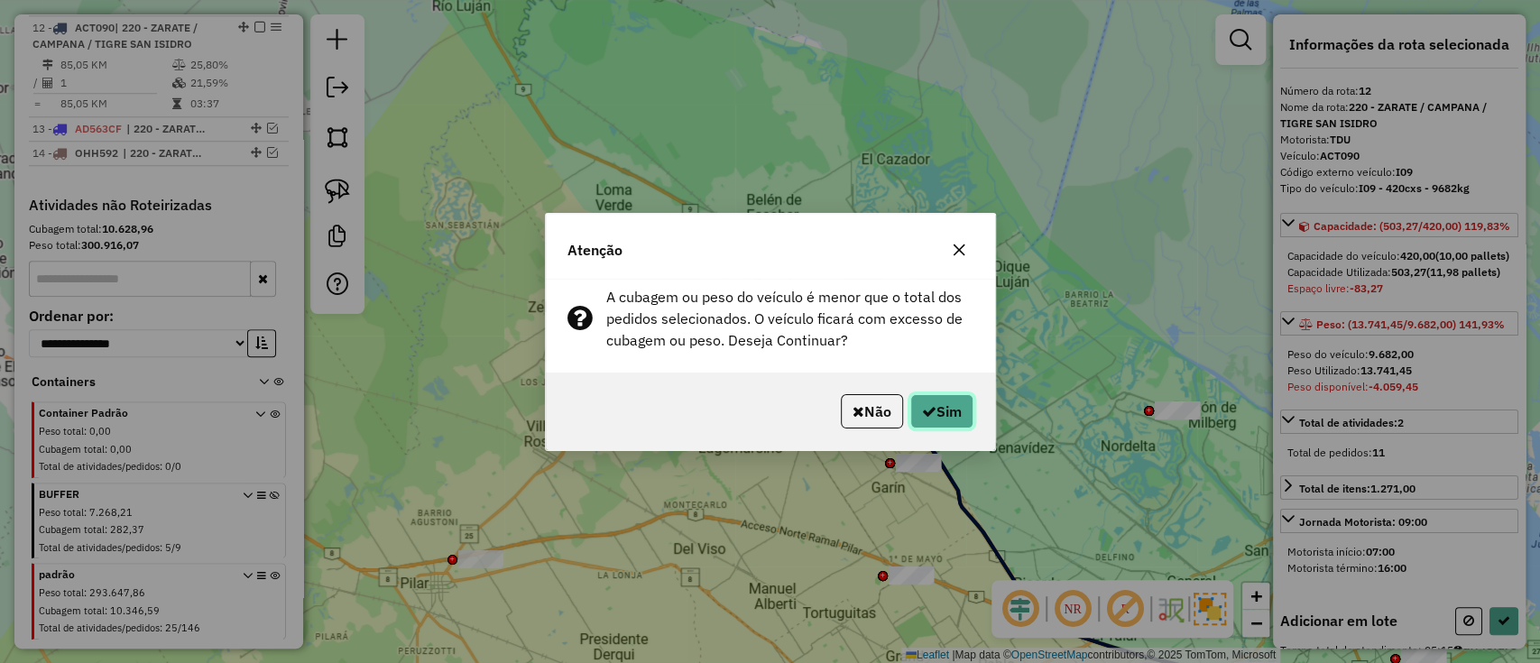
click at [963, 396] on button "Sim" at bounding box center [942, 411] width 63 height 34
select select "**********"
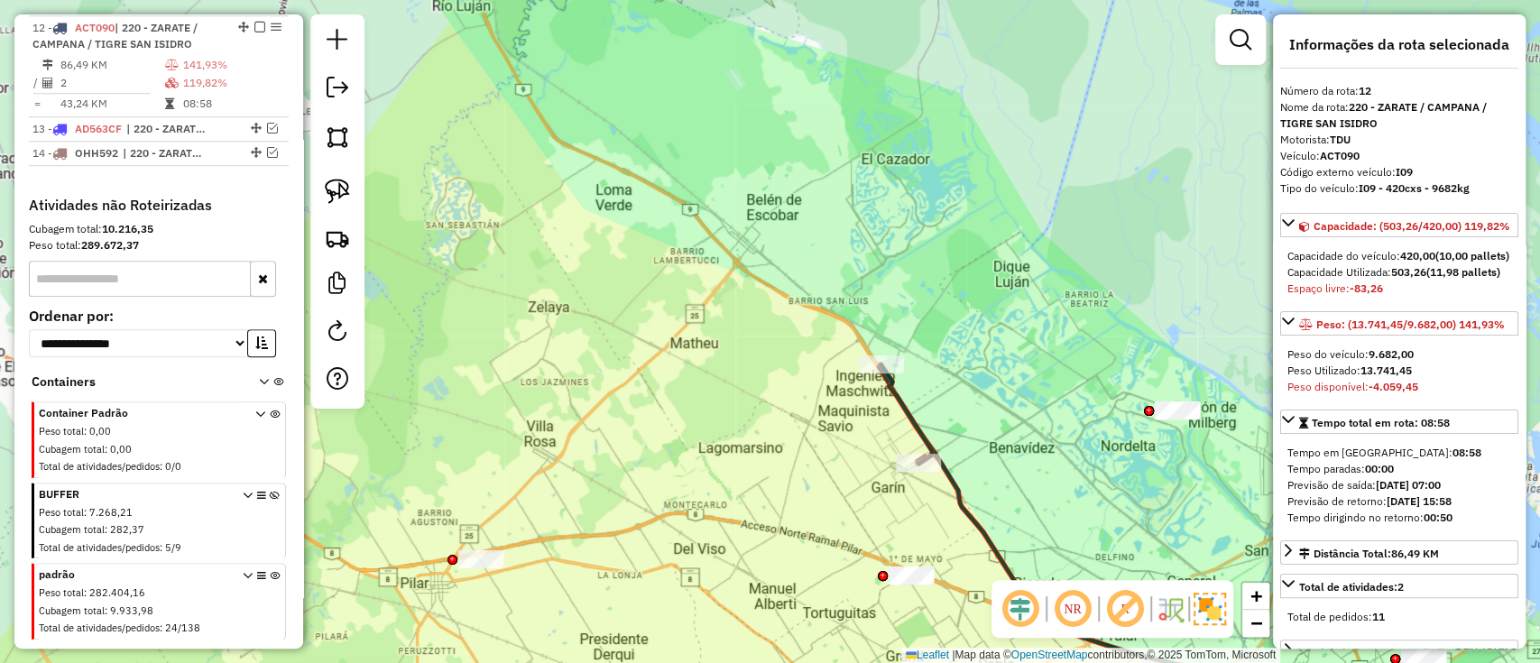
click at [915, 414] on icon at bounding box center [906, 414] width 51 height 99
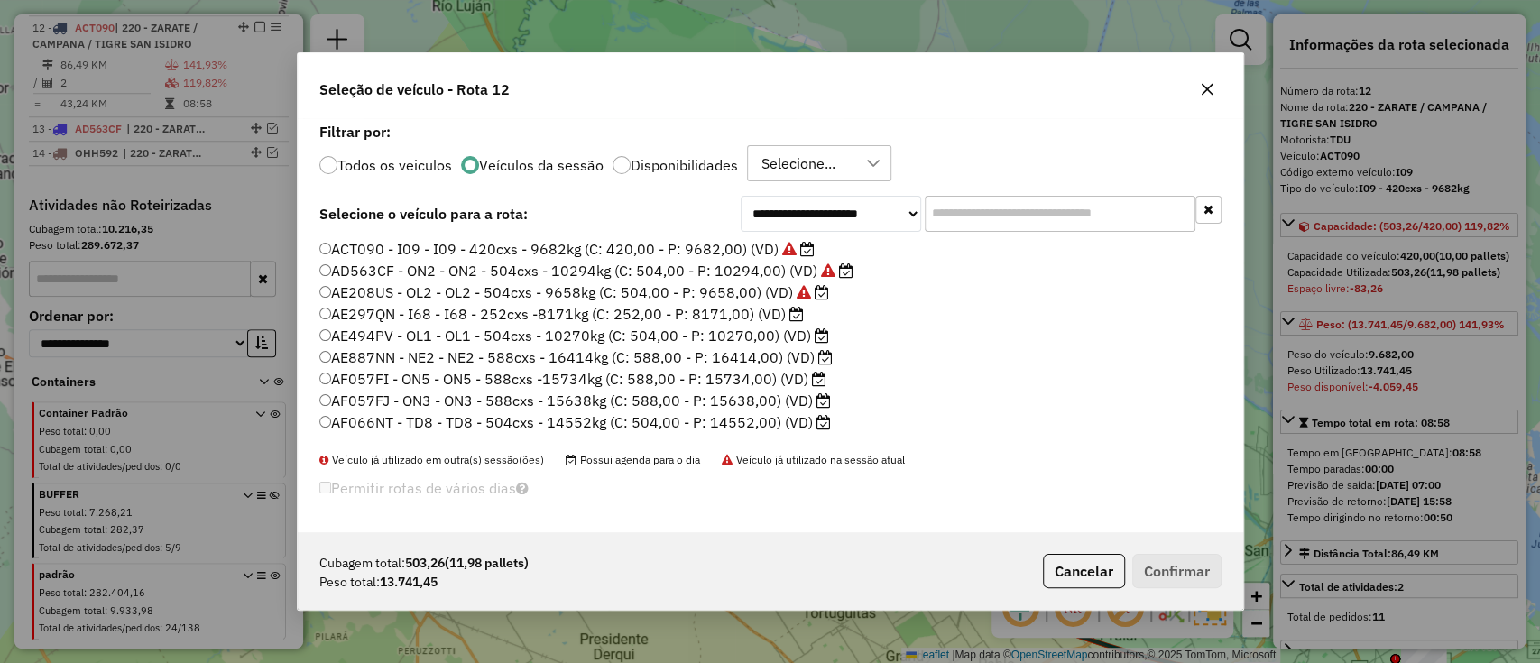
scroll to position [9, 5]
click at [717, 417] on label "AF066NT - TD8 - TD8 - 504cxs - 14552kg (C: 504,00 - P: 14552,00) (VD)" at bounding box center [575, 422] width 512 height 22
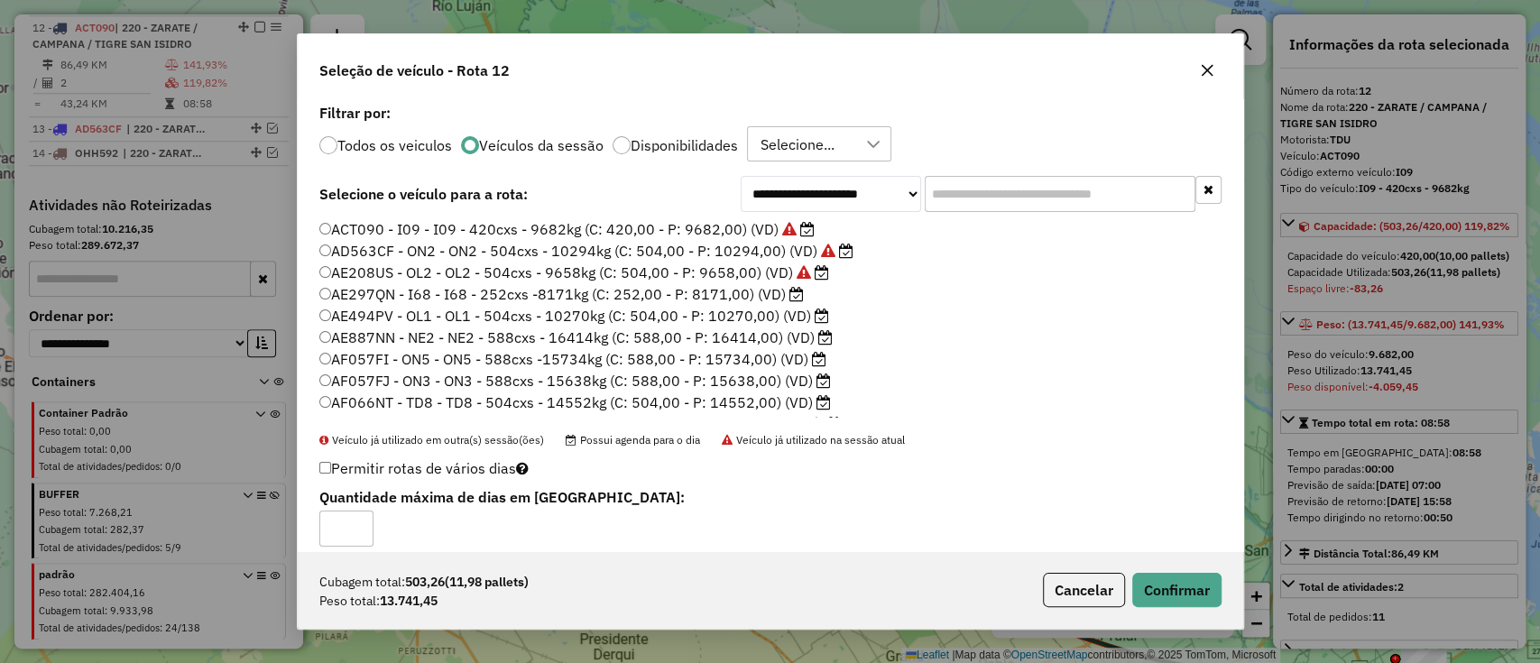
click at [732, 377] on label "AF057FJ - ON3 - ON3 - 588cxs - 15638kg (C: 588,00 - P: 15638,00) (VD)" at bounding box center [575, 381] width 512 height 22
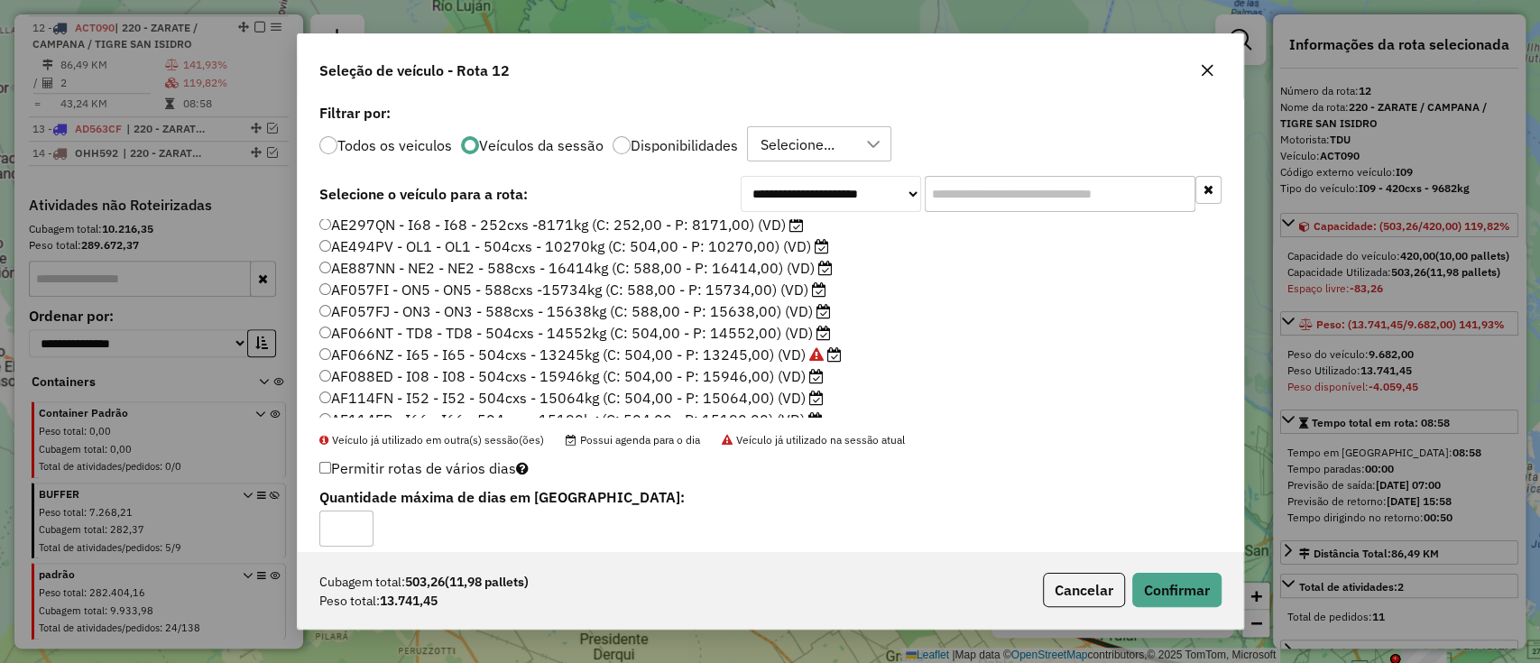
scroll to position [120, 0]
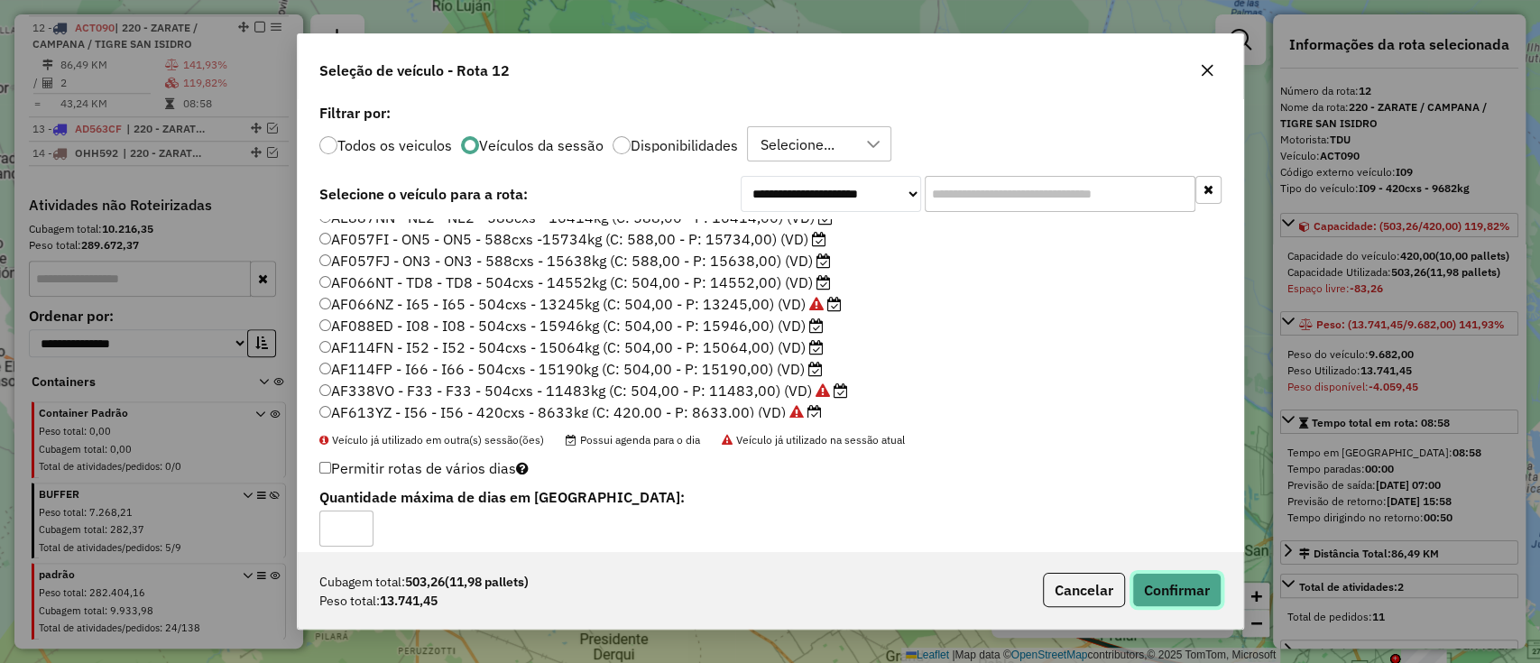
click at [1151, 594] on button "Confirmar" at bounding box center [1176, 590] width 89 height 34
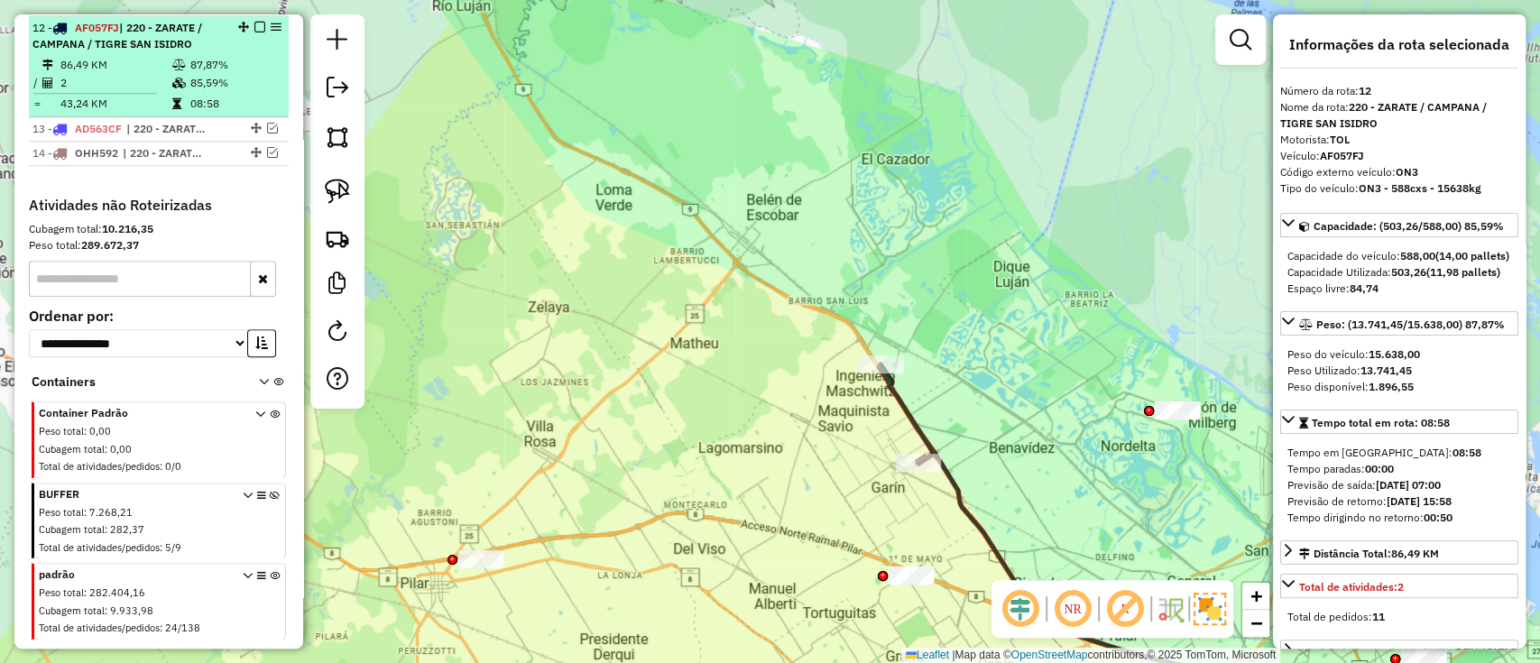
click at [254, 24] on em at bounding box center [259, 27] width 11 height 11
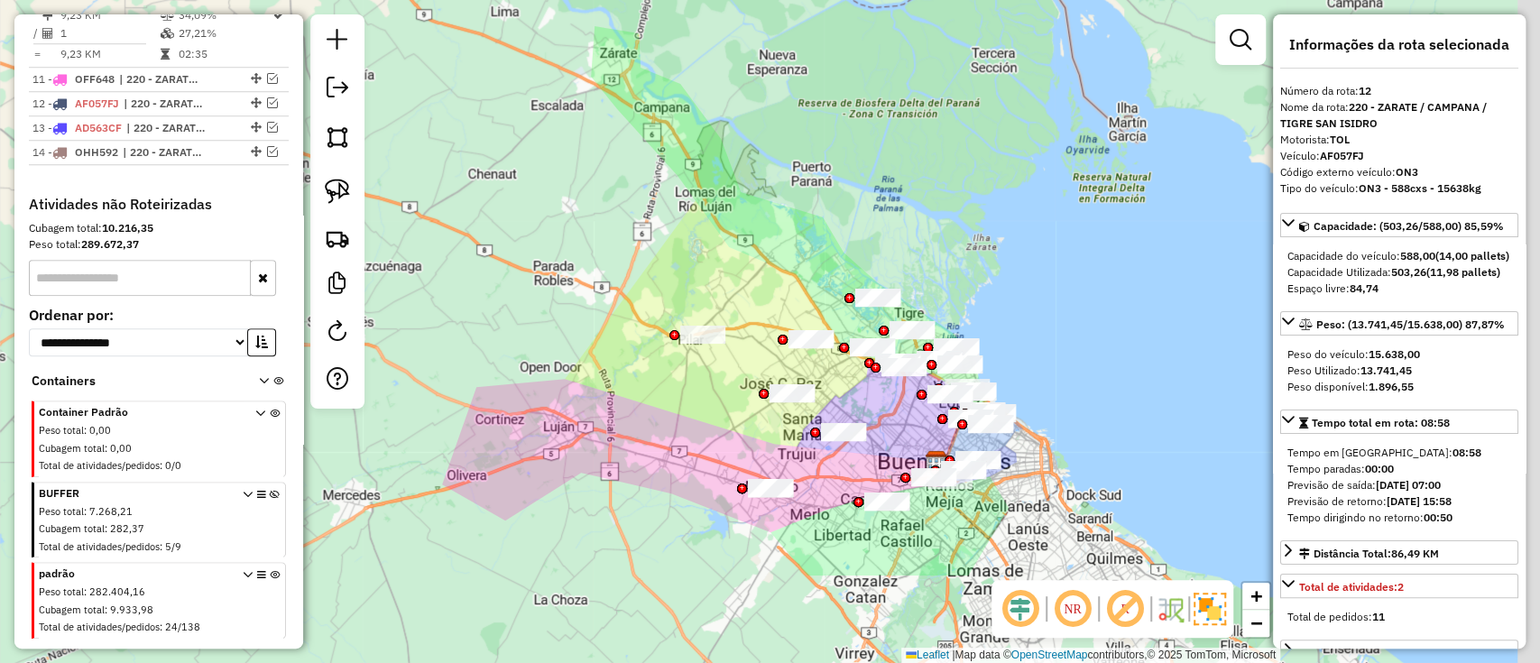
drag, startPoint x: 827, startPoint y: 466, endPoint x: 768, endPoint y: 249, distance: 224.4
click at [768, 249] on div "Janela de atendimento Grade de atendimento Capacidade Transportadoras Veículos …" at bounding box center [770, 331] width 1540 height 663
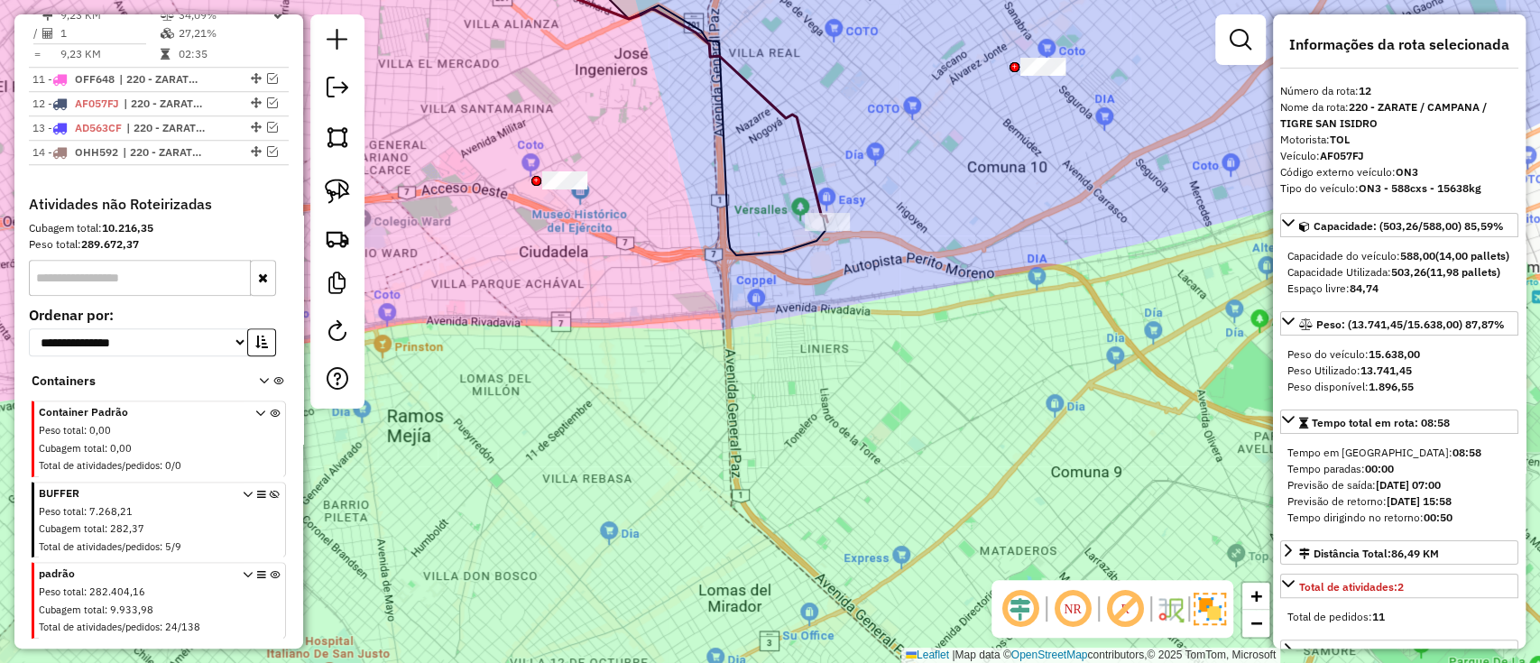
click at [810, 171] on icon at bounding box center [693, 78] width 269 height 288
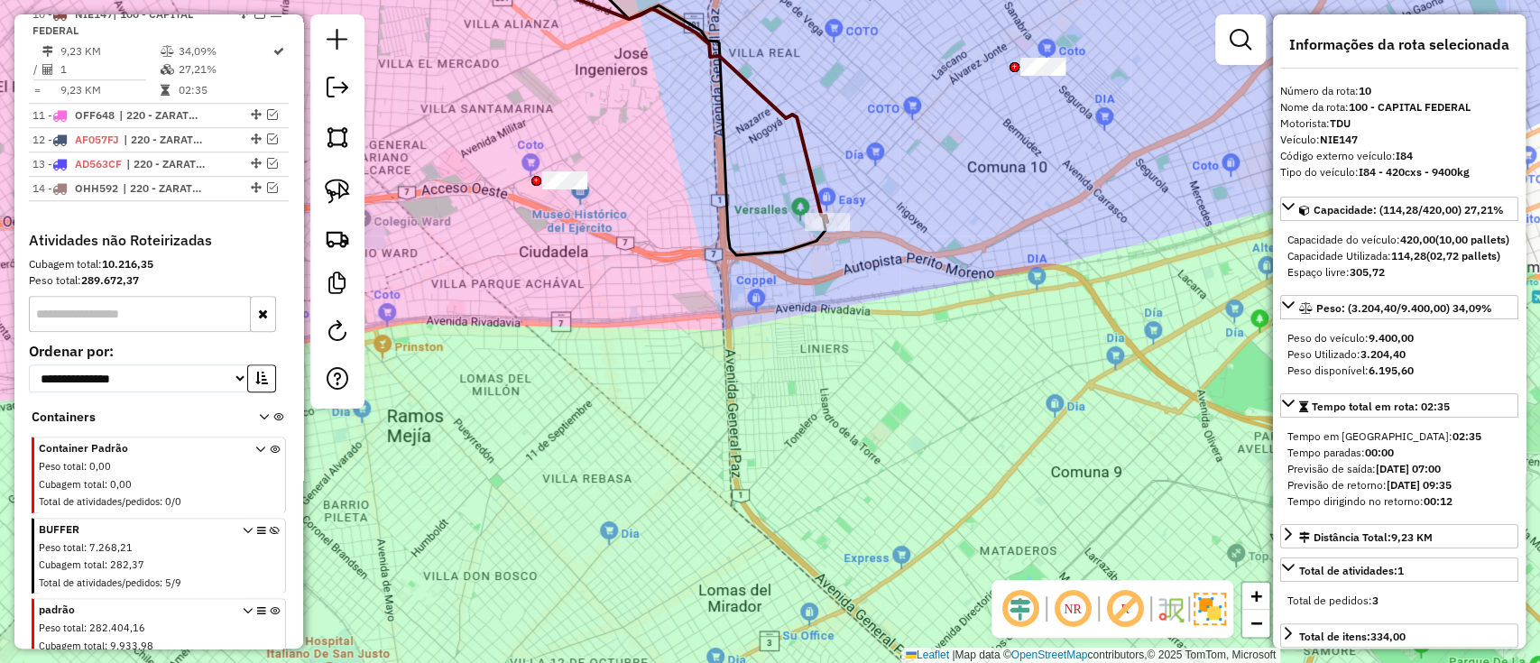
scroll to position [895, 0]
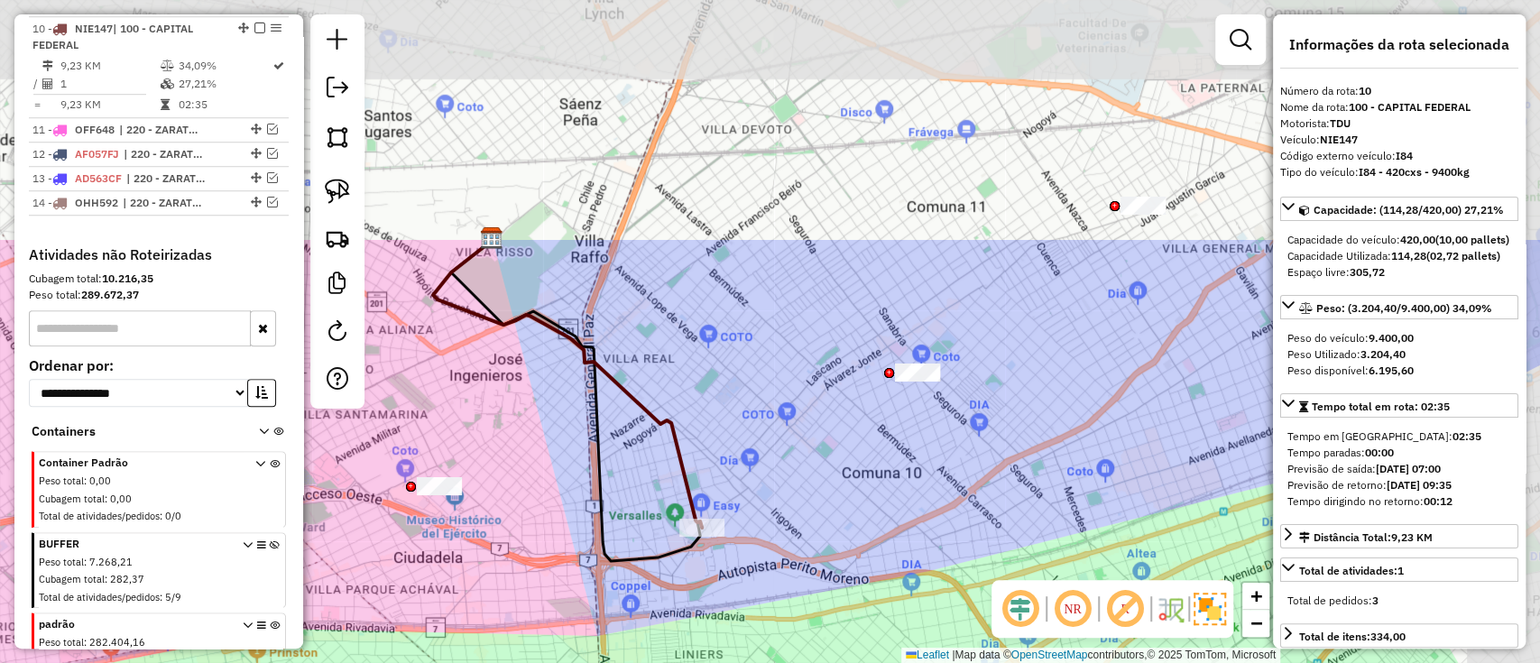
drag, startPoint x: 987, startPoint y: 337, endPoint x: 852, endPoint y: 579, distance: 277.1
click at [852, 579] on div "Janela de atendimento Grade de atendimento Capacidade Transportadoras Veículos …" at bounding box center [770, 331] width 1540 height 663
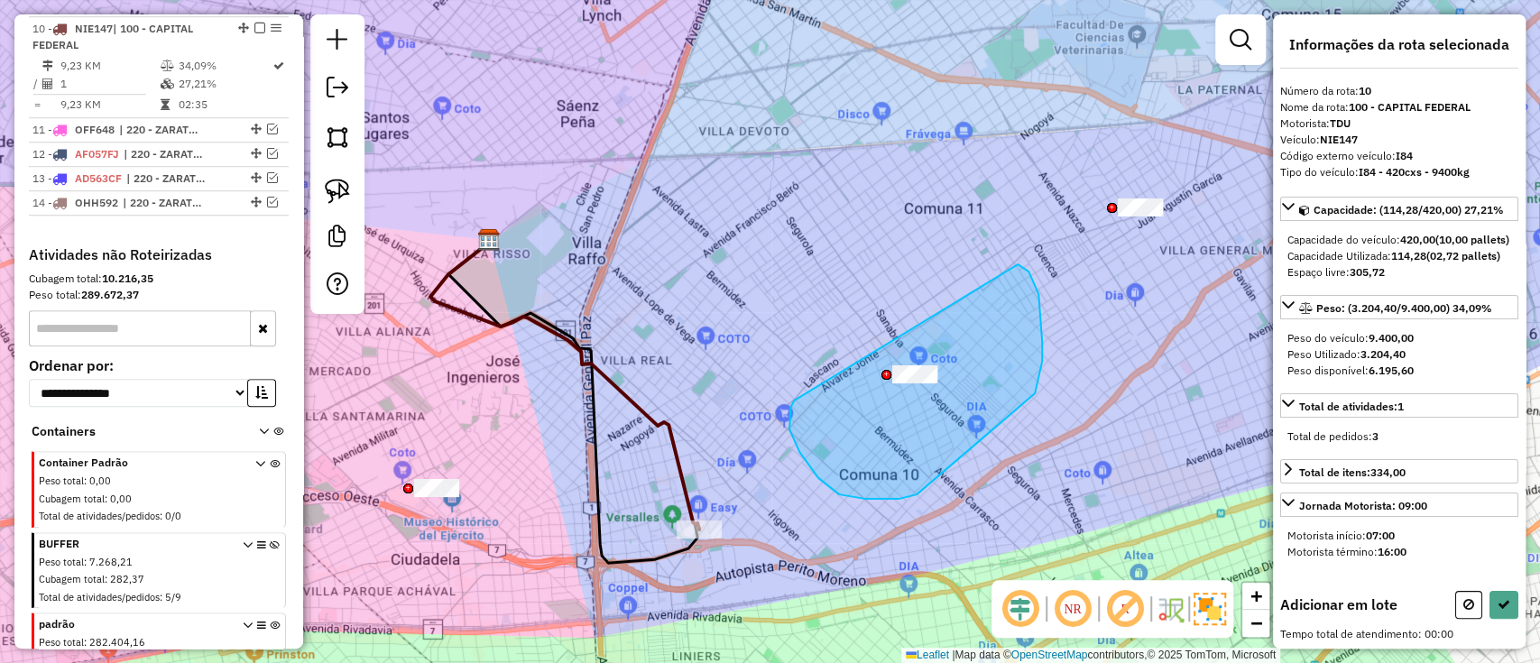
drag, startPoint x: 800, startPoint y: 452, endPoint x: 1002, endPoint y: 262, distance: 277.7
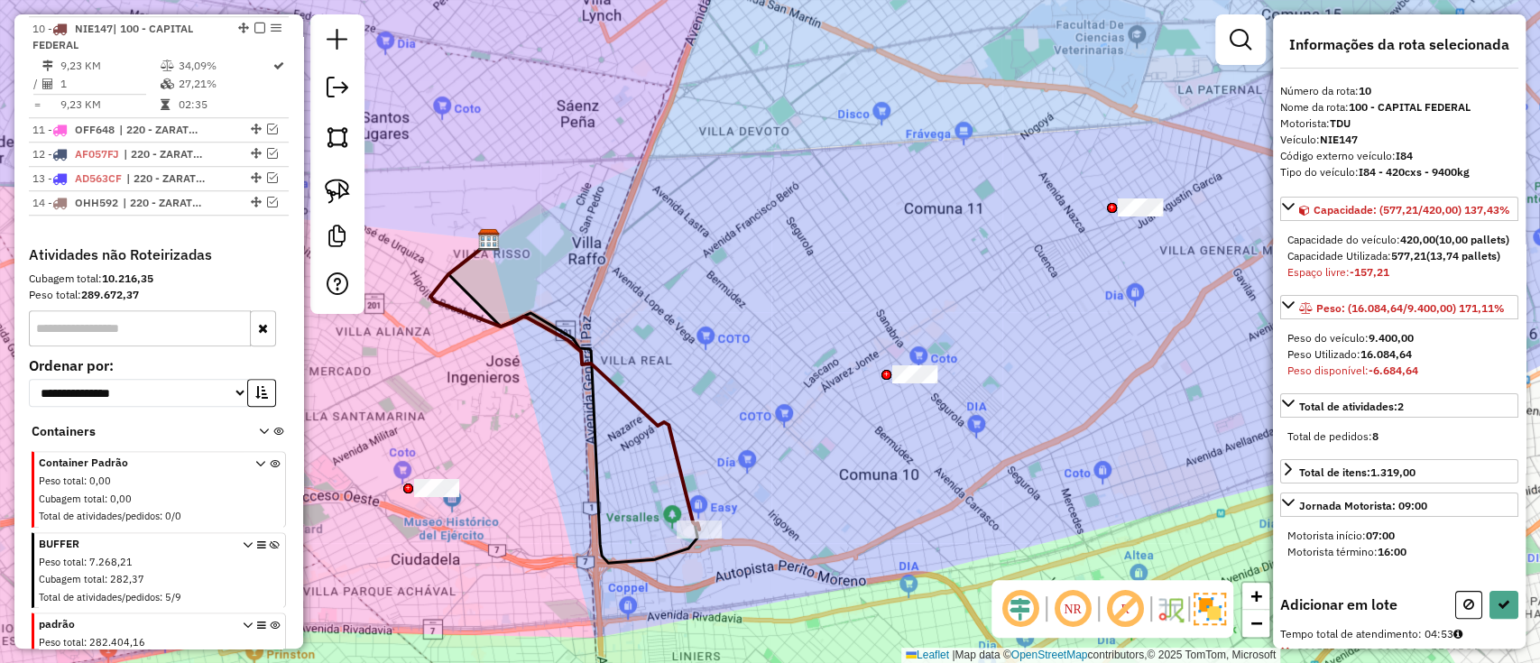
select select "**********"
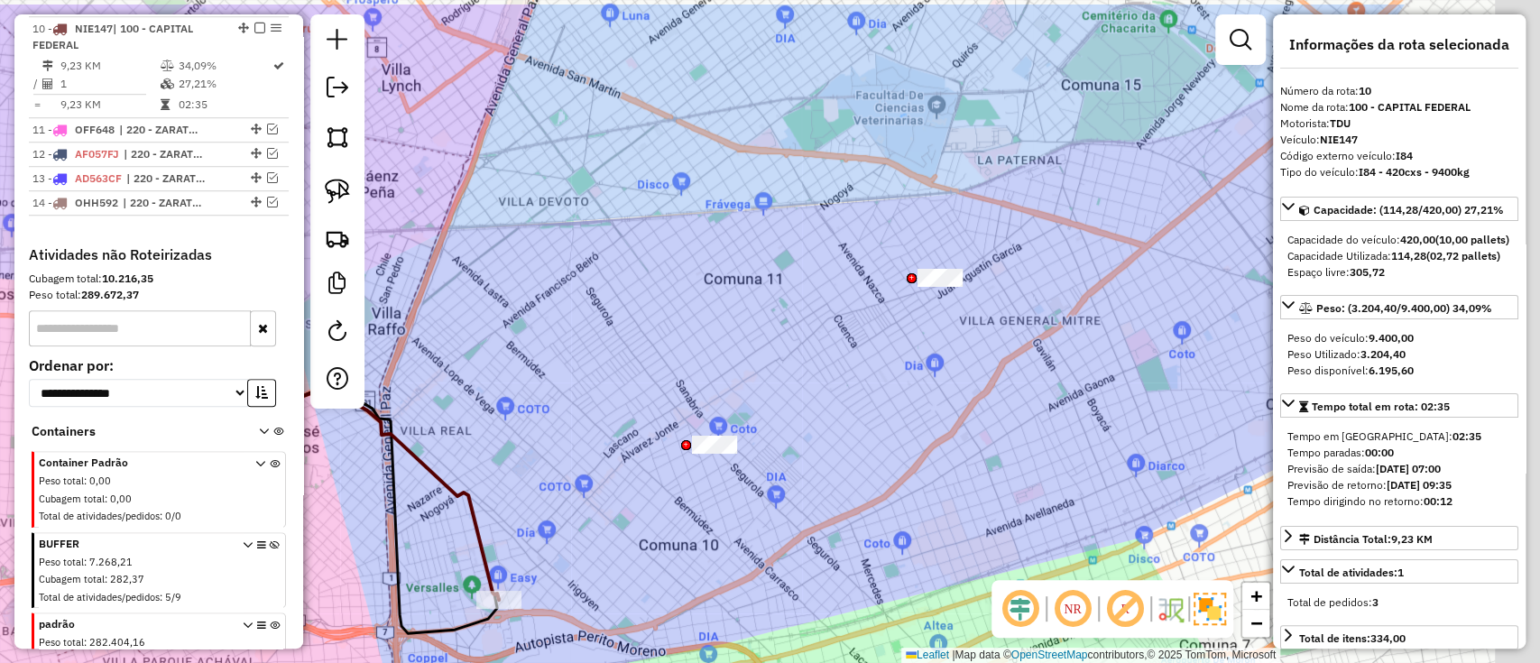
drag, startPoint x: 1051, startPoint y: 419, endPoint x: 837, endPoint y: 495, distance: 226.9
click at [837, 495] on div "Janela de atendimento Grade de atendimento Capacidade Transportadoras Veículos …" at bounding box center [770, 331] width 1540 height 663
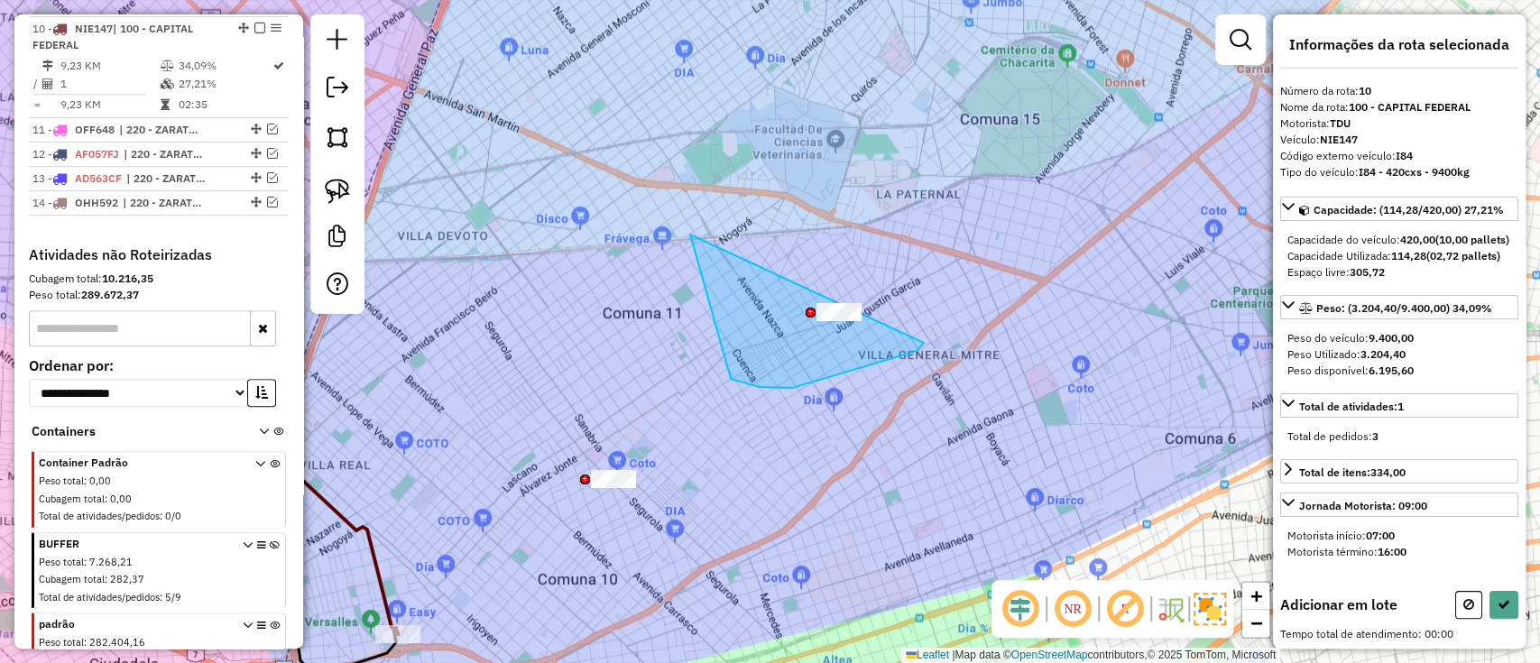
drag, startPoint x: 924, startPoint y: 343, endPoint x: 940, endPoint y: 279, distance: 66.1
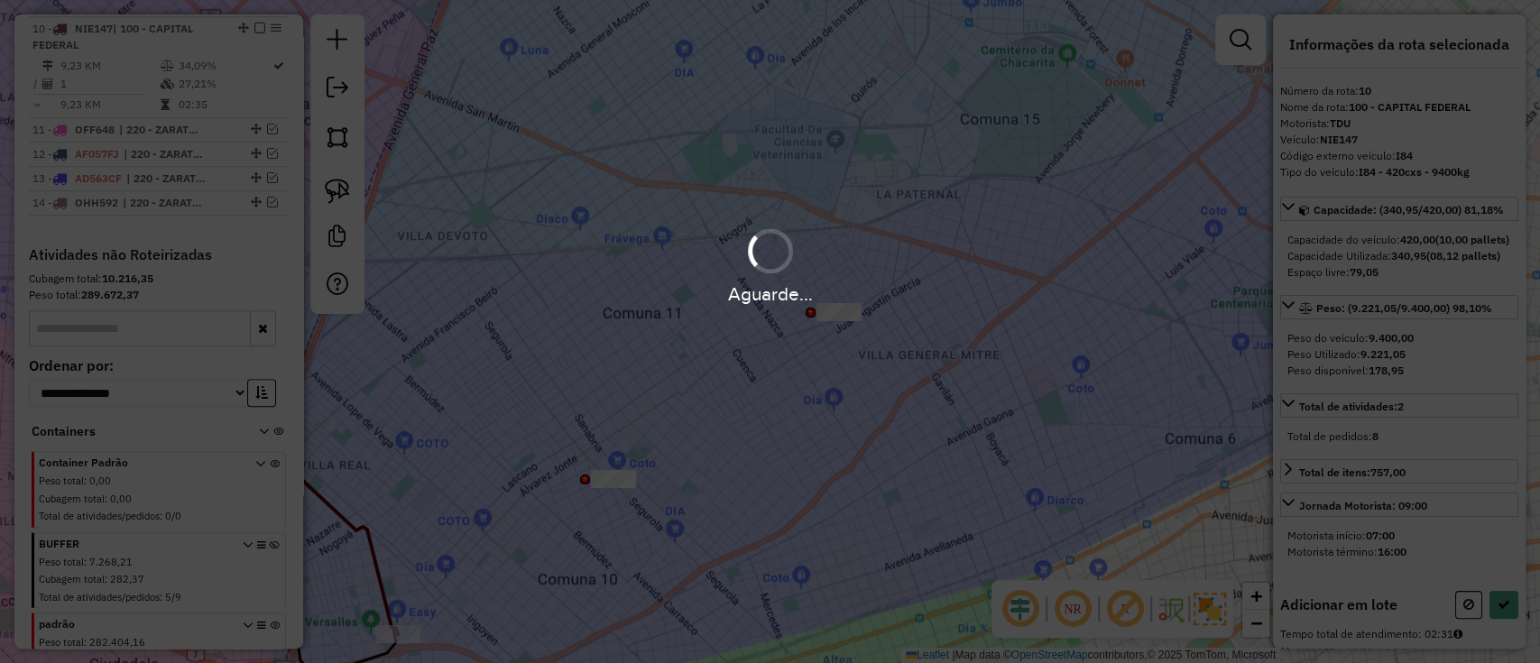
select select "**********"
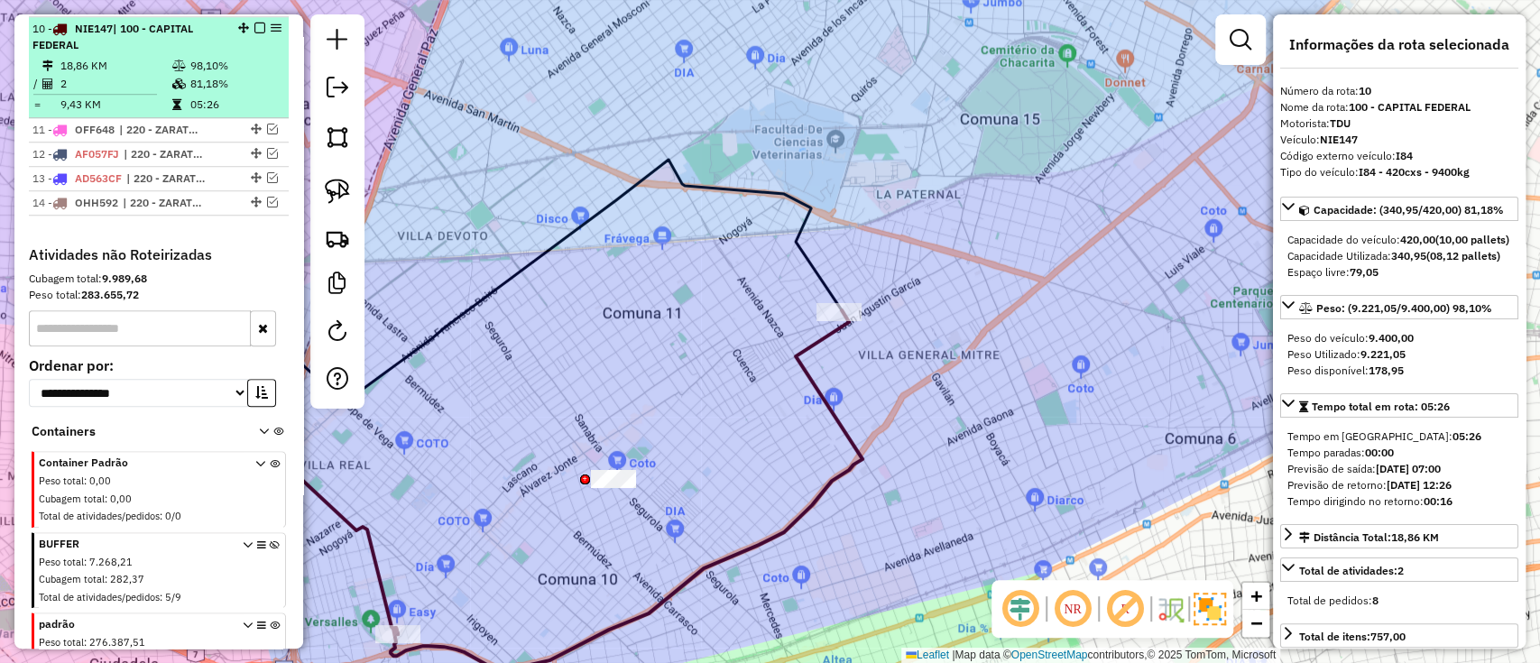
click at [254, 17] on li "10 - NIE147 | 100 - CAPITAL FEDERAL 18,86 KM 98,10% / 2 81,18% = 9,43 KM 05:26" at bounding box center [159, 67] width 260 height 101
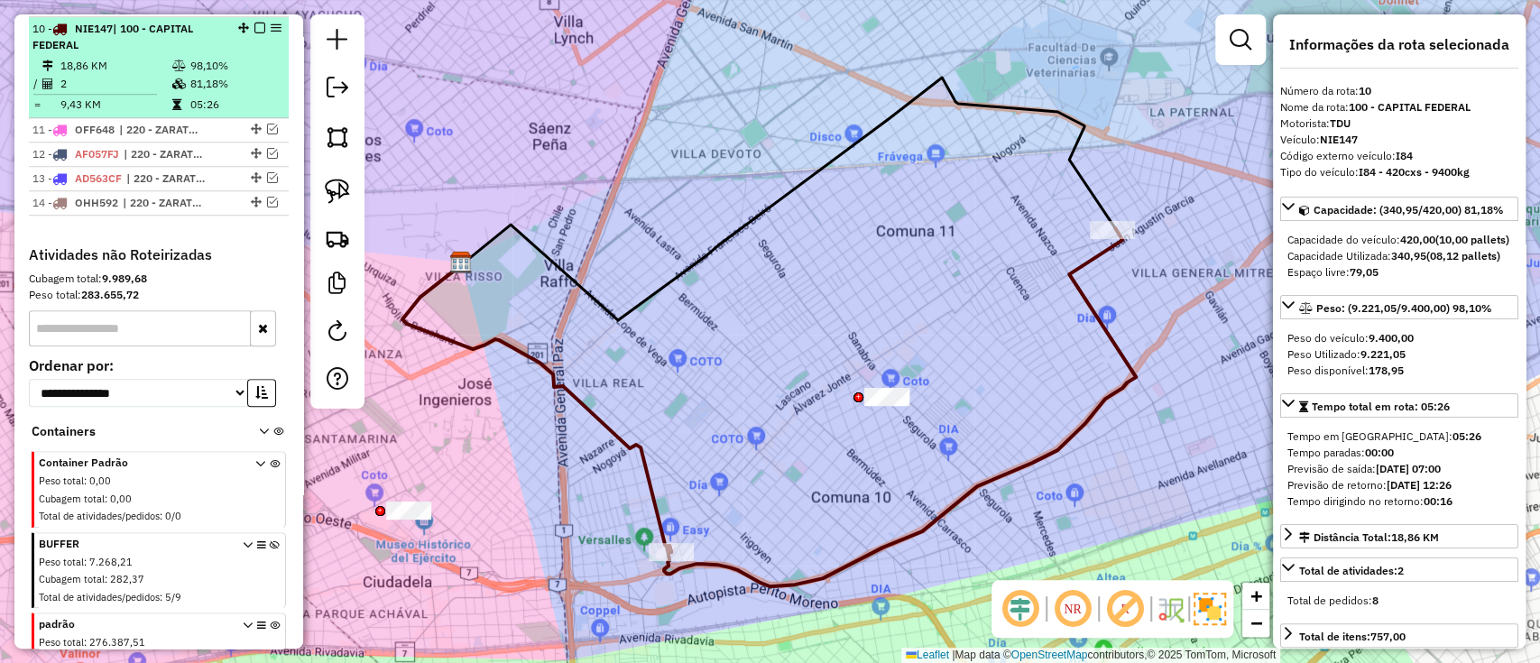
click at [259, 25] on em at bounding box center [259, 28] width 11 height 11
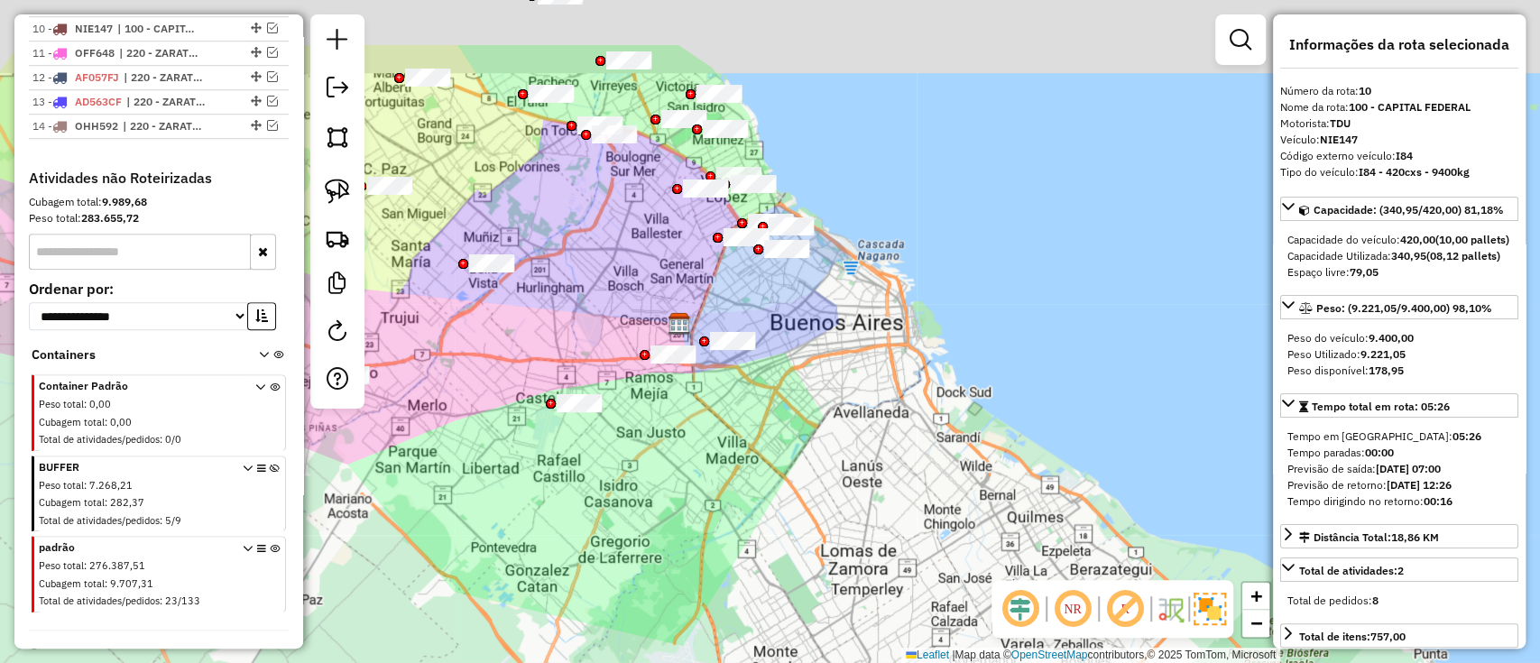
drag, startPoint x: 809, startPoint y: 305, endPoint x: 850, endPoint y: 396, distance: 100.1
click at [850, 396] on div "Janela de atendimento Grade de atendimento Capacidade Transportadoras Veículos …" at bounding box center [770, 331] width 1540 height 663
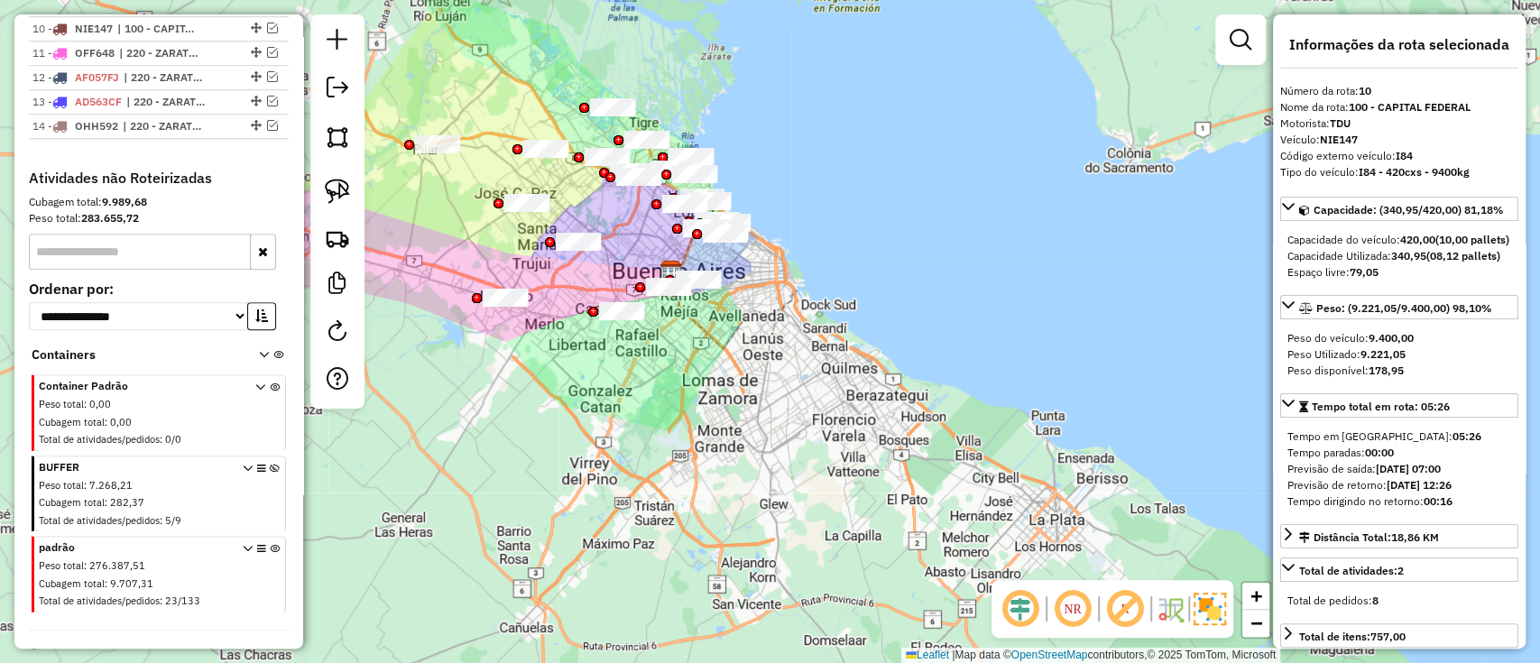
drag, startPoint x: 274, startPoint y: 541, endPoint x: 255, endPoint y: 541, distance: 19.0
click at [274, 570] on link "Excluir container" at bounding box center [328, 582] width 143 height 27
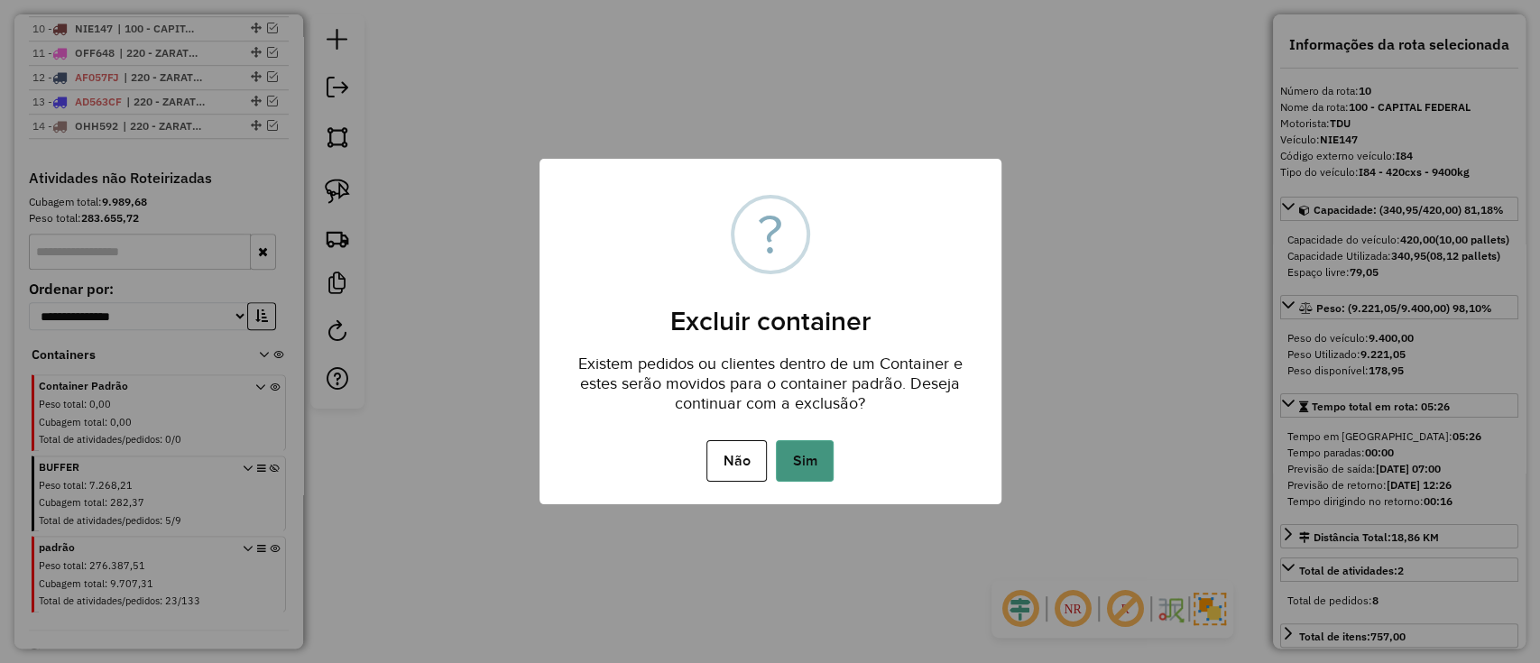
click at [803, 440] on button "Sim" at bounding box center [805, 461] width 58 height 42
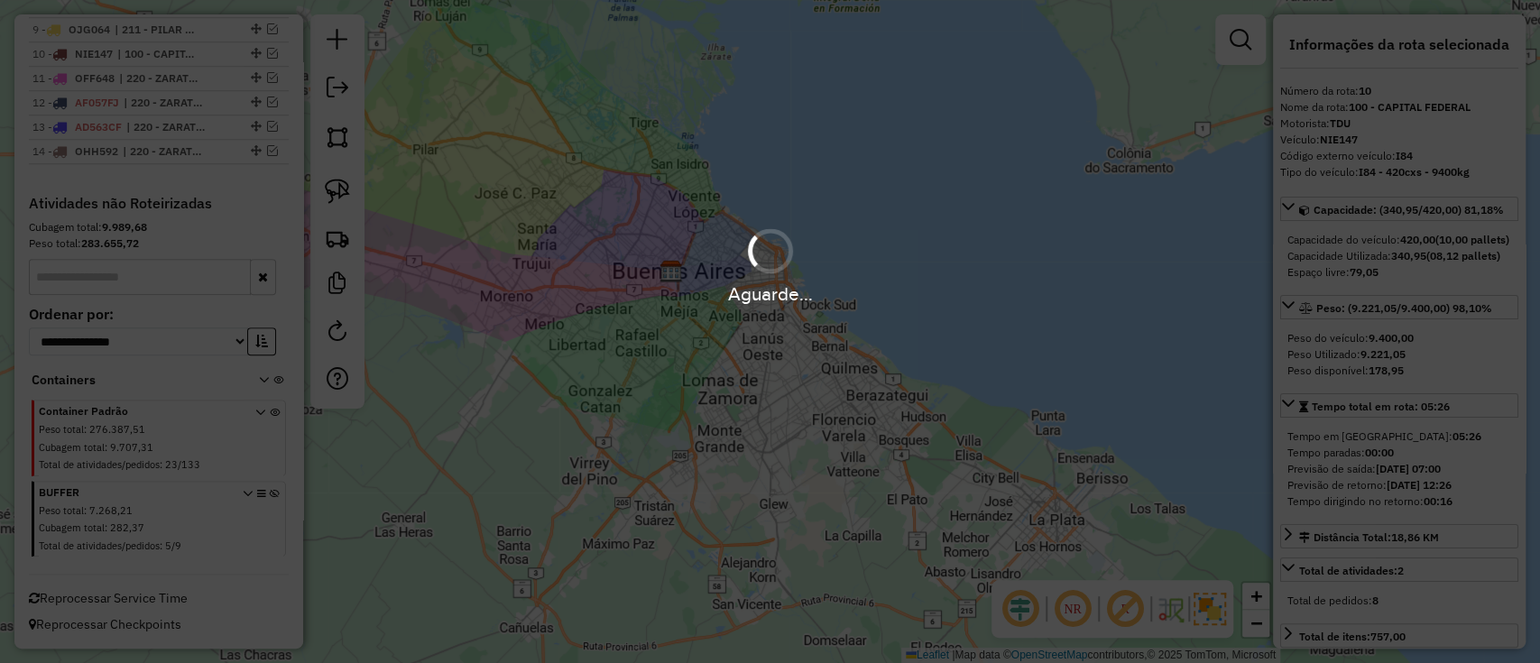
scroll to position [866, 0]
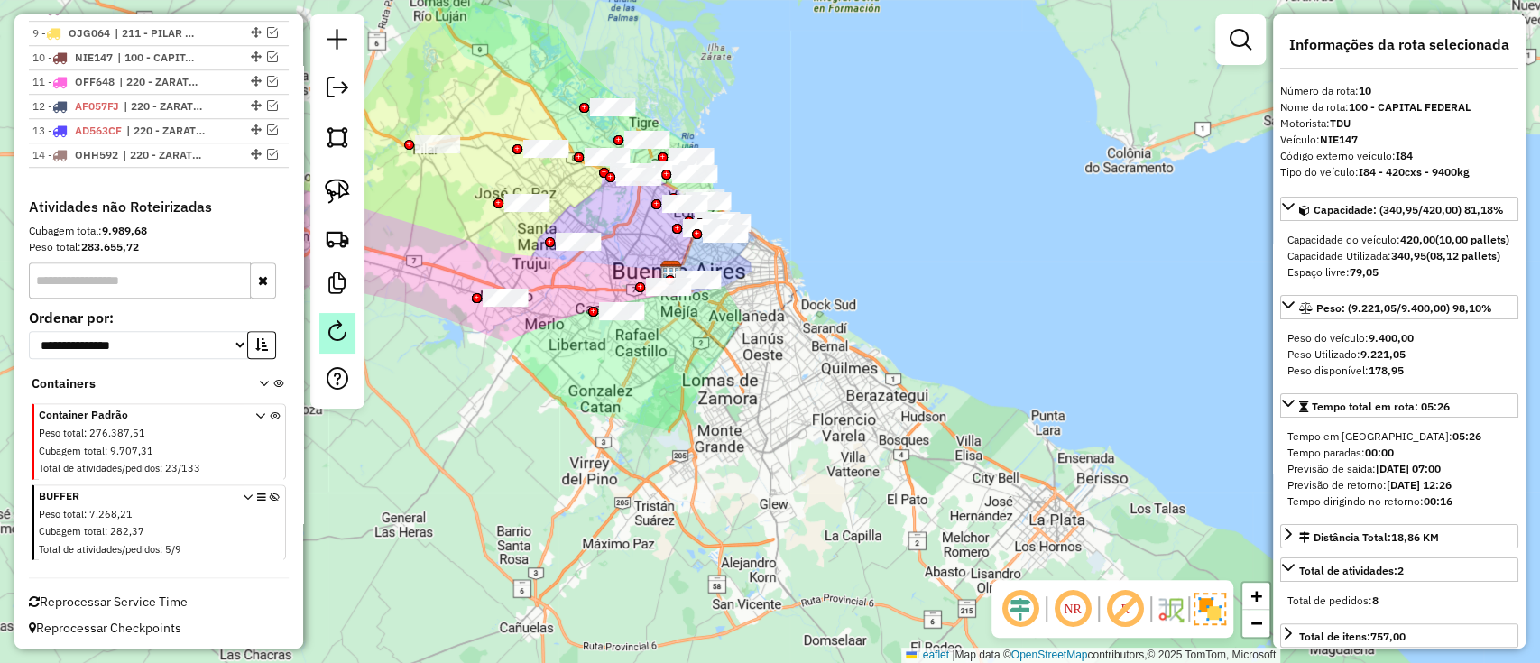
click at [335, 322] on em at bounding box center [338, 331] width 22 height 22
select select "*"
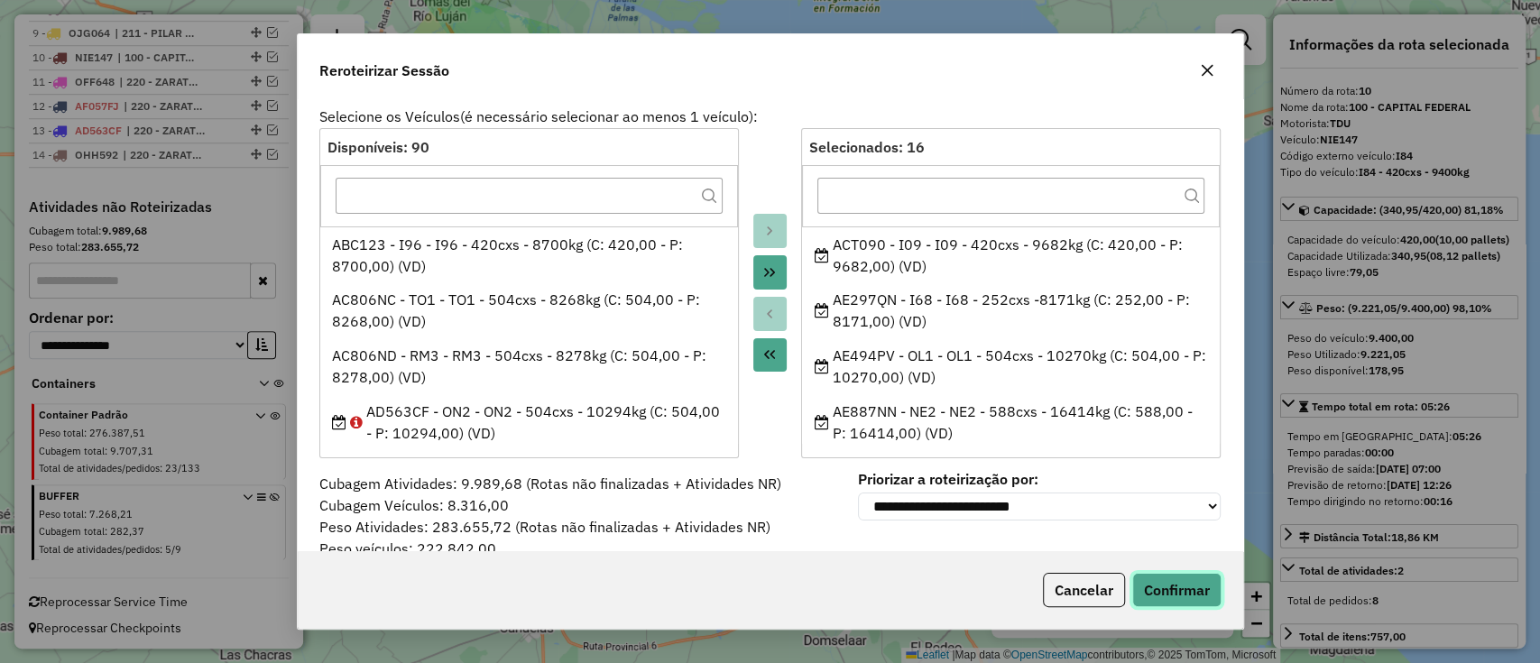
click at [1188, 596] on button "Confirmar" at bounding box center [1176, 590] width 89 height 34
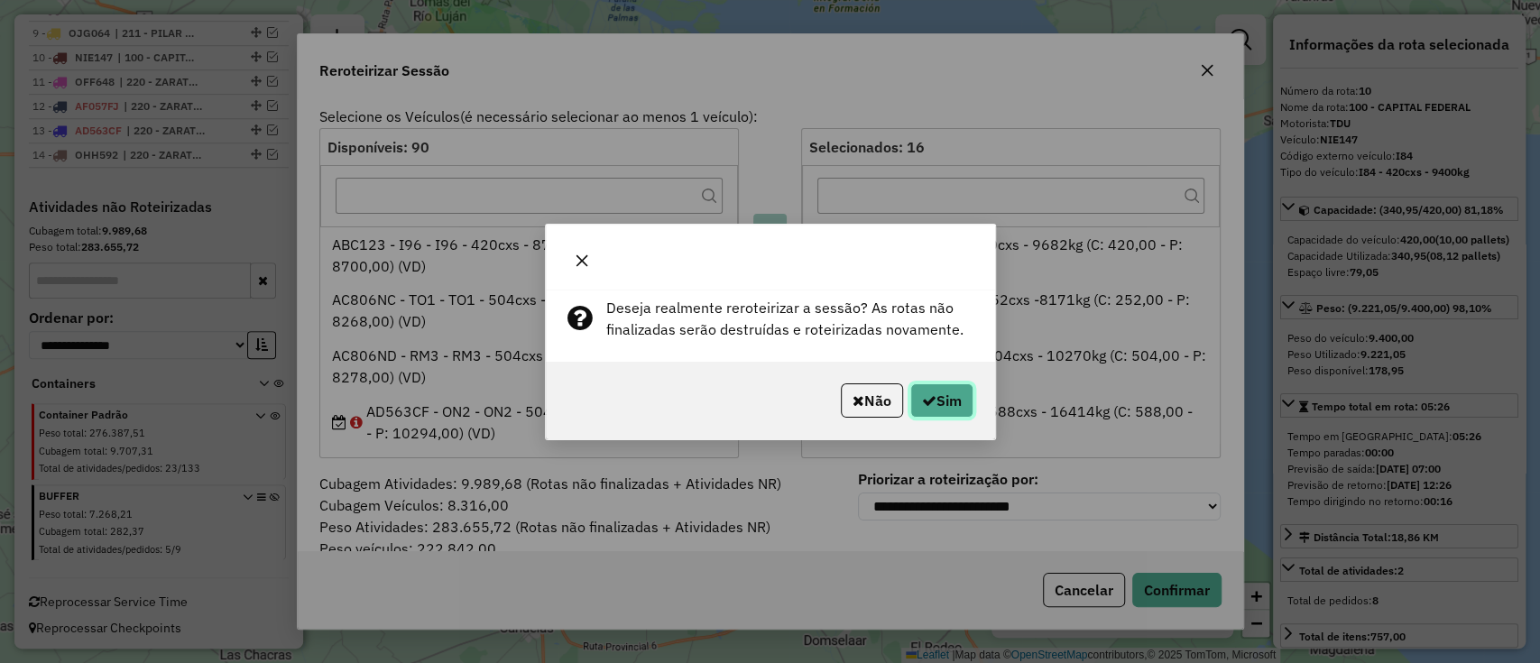
click at [946, 395] on button "Sim" at bounding box center [942, 401] width 63 height 34
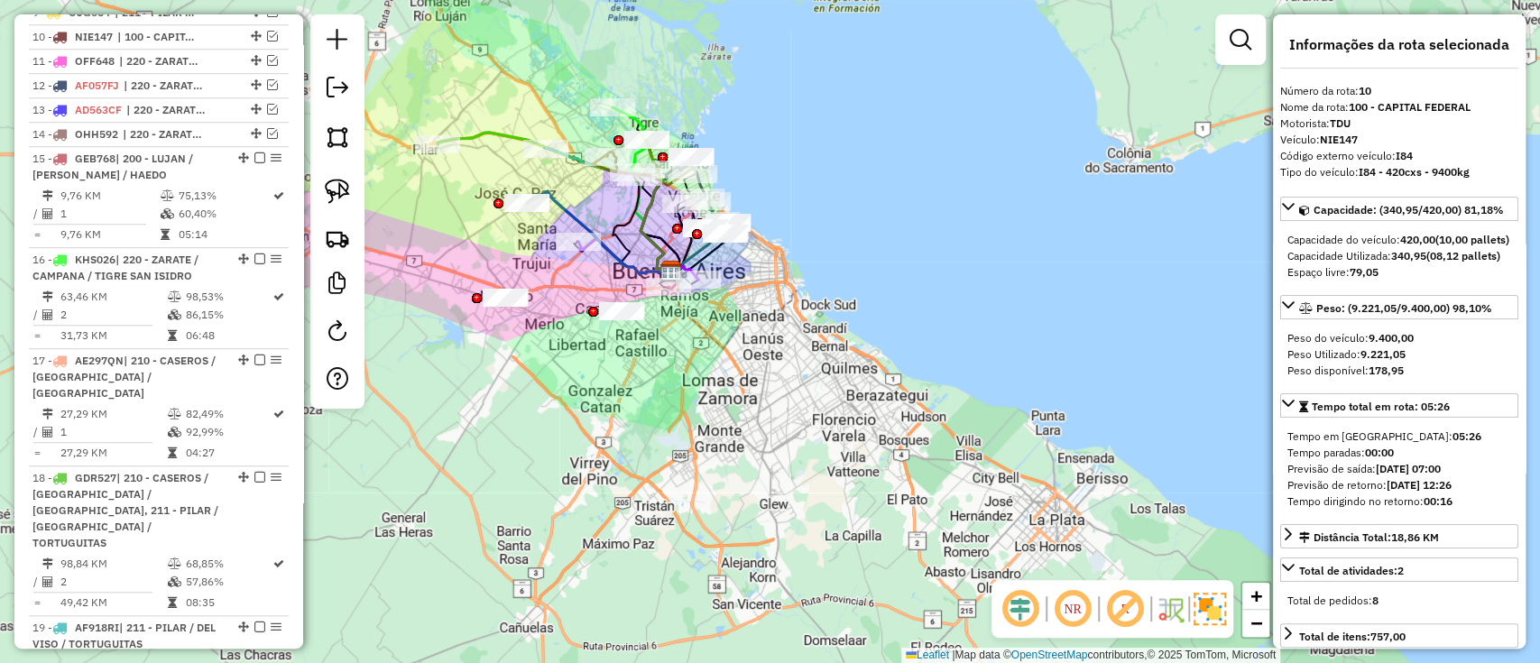
scroll to position [895, 0]
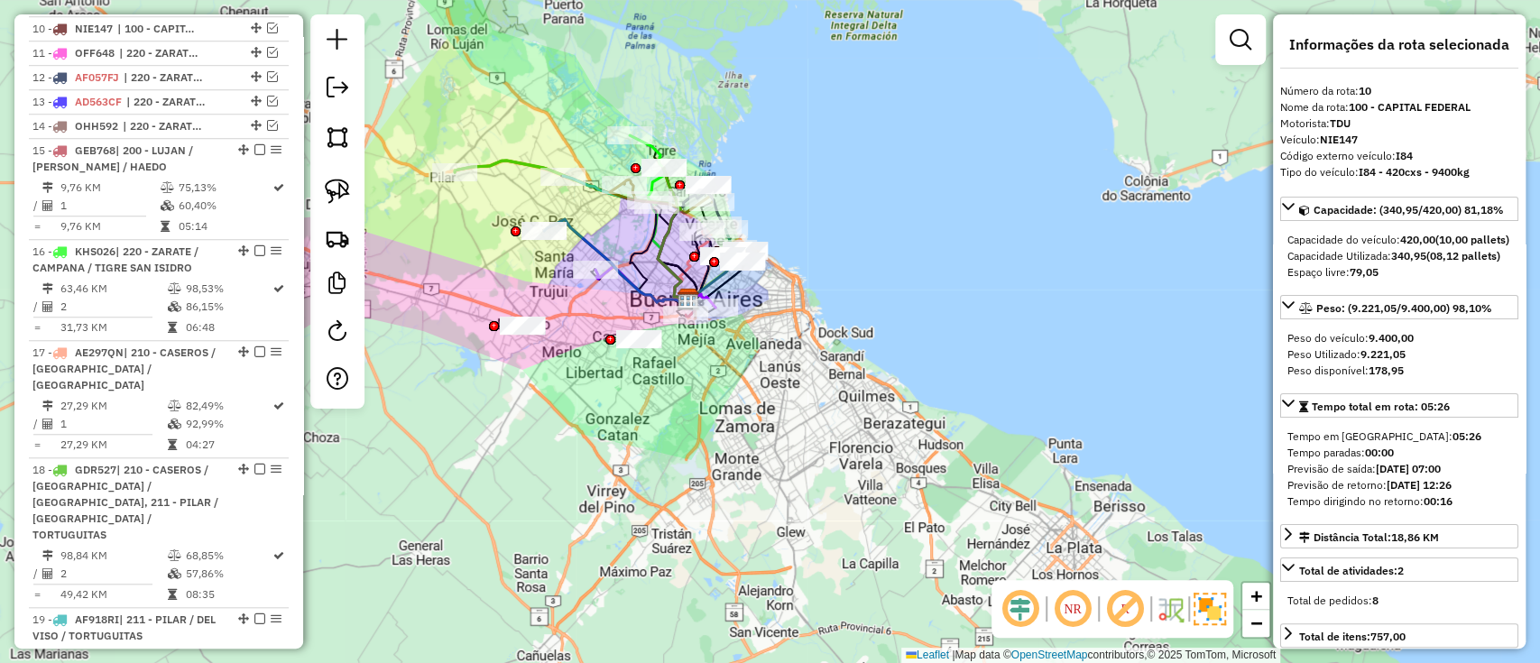
drag, startPoint x: 464, startPoint y: 217, endPoint x: 504, endPoint y: 339, distance: 128.4
click at [504, 339] on div "Janela de atendimento Grade de atendimento Capacidade Transportadoras Veículos …" at bounding box center [770, 331] width 1540 height 663
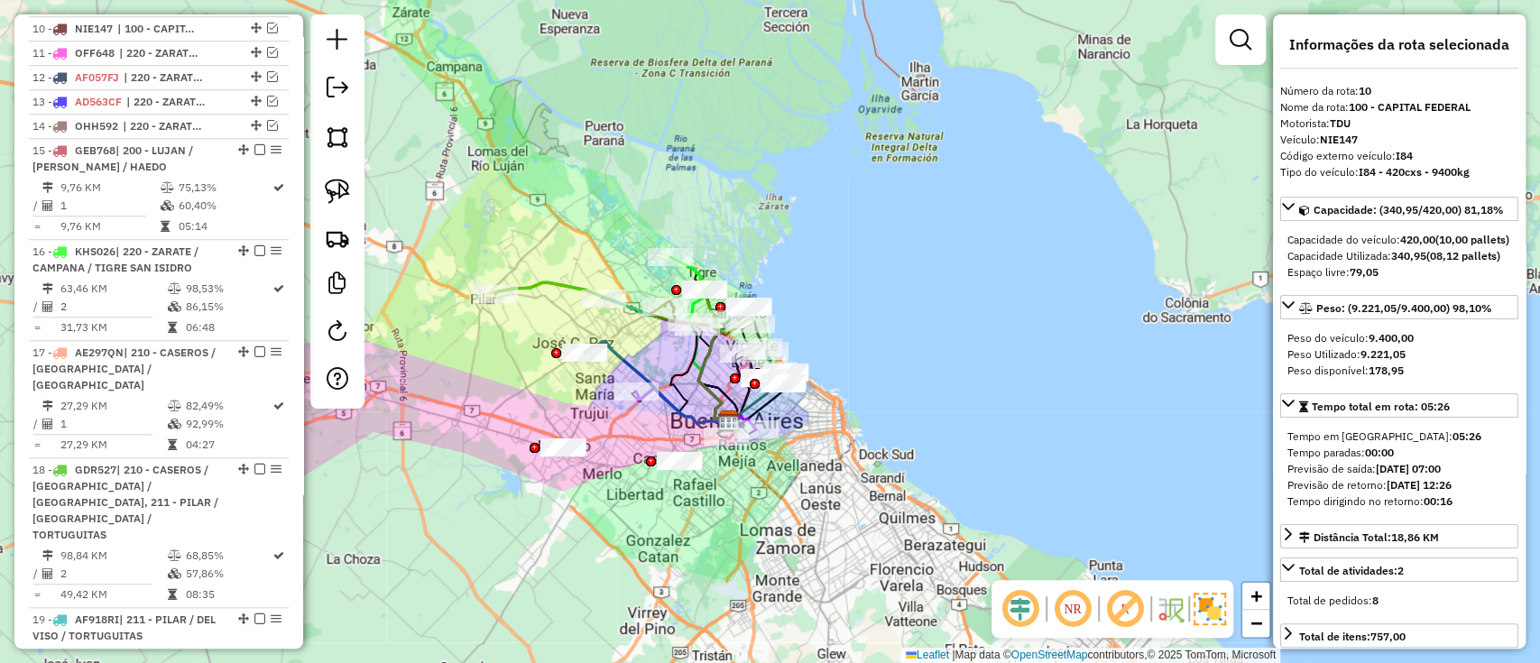
click at [524, 289] on icon at bounding box center [595, 304] width 201 height 44
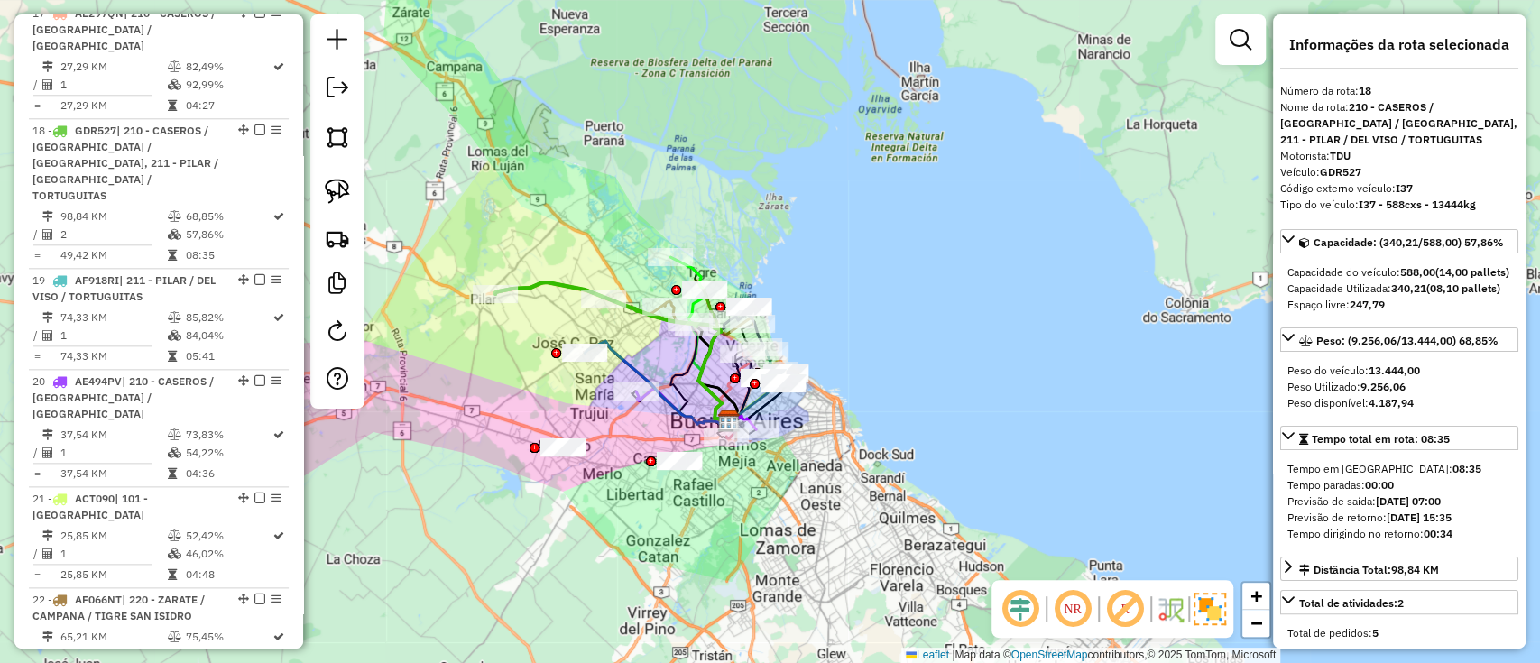
scroll to position [1320, 0]
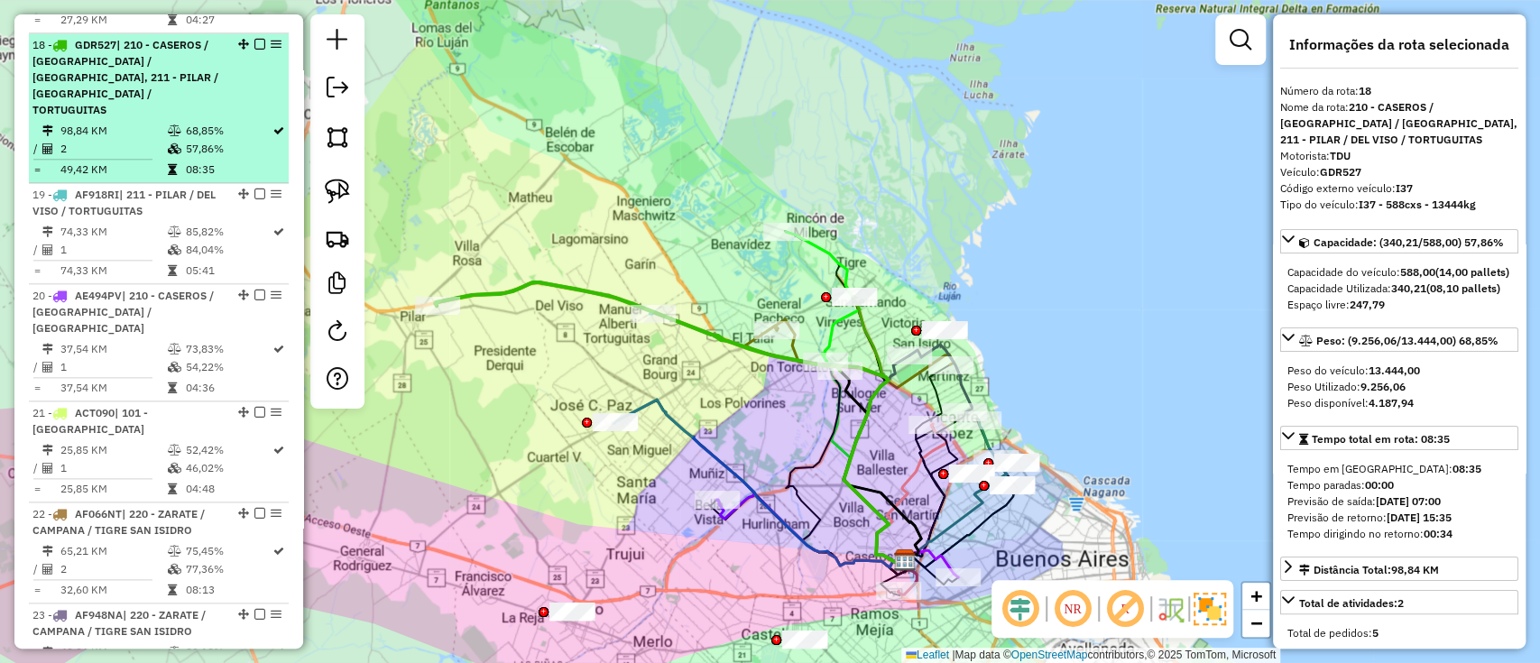
click at [254, 39] on em at bounding box center [259, 44] width 11 height 11
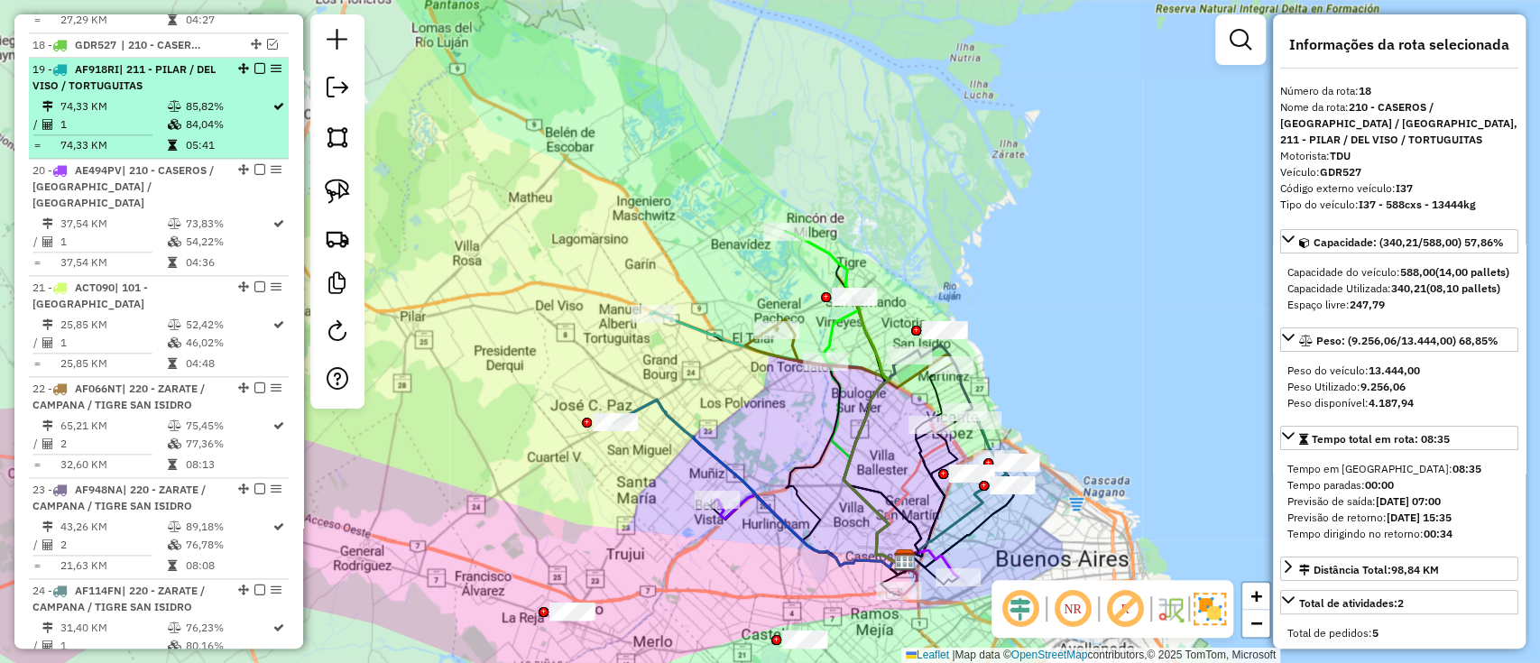
click at [224, 71] on div "19 - AF918RI | 211 - PILAR / DEL VISO / TORTUGUITAS" at bounding box center [158, 77] width 253 height 32
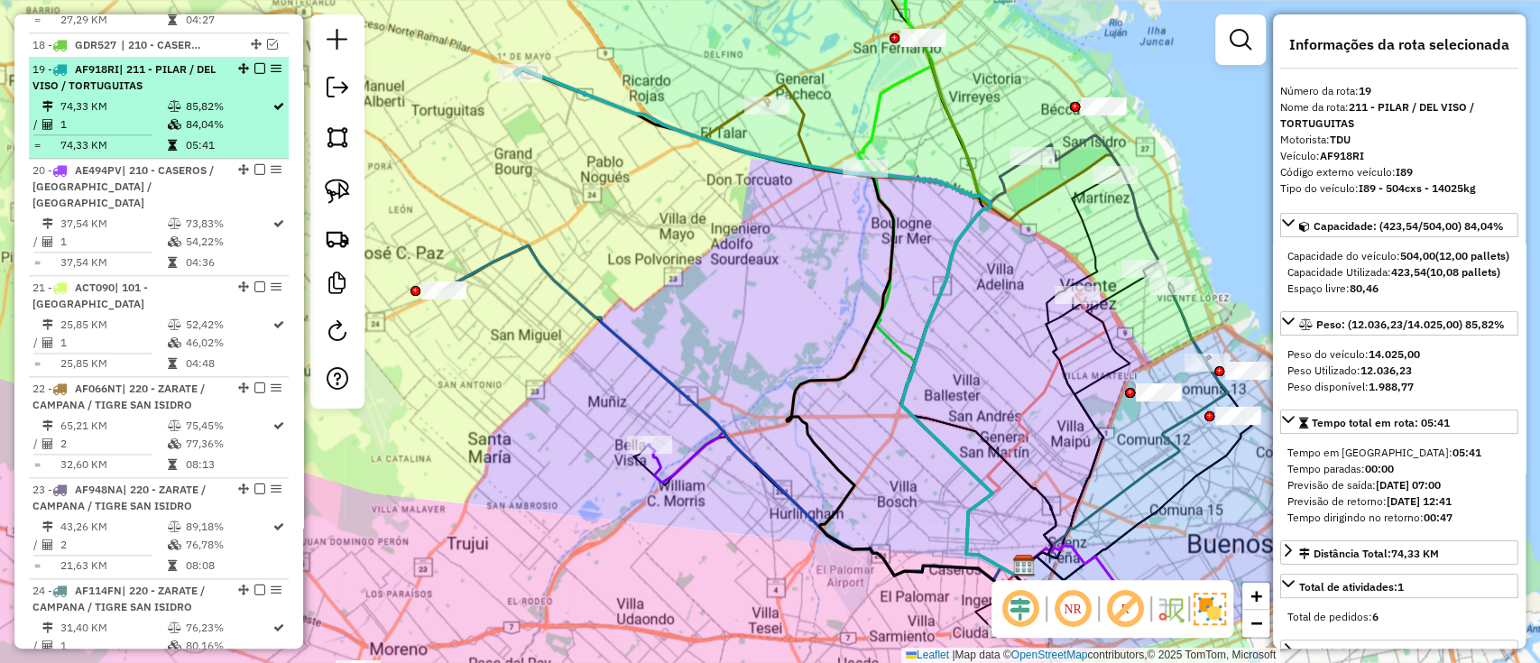
click at [256, 63] on em at bounding box center [259, 68] width 11 height 11
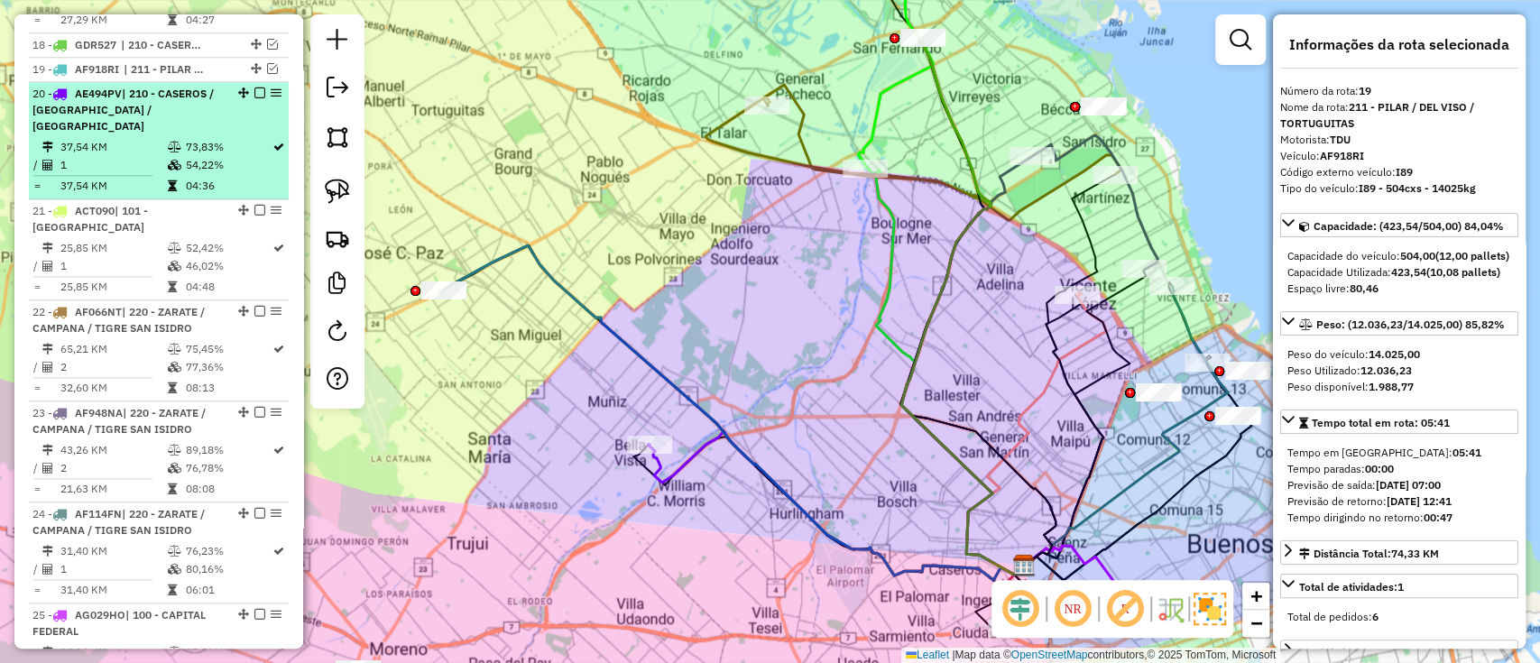
click at [250, 156] on td "54,22%" at bounding box center [228, 165] width 88 height 18
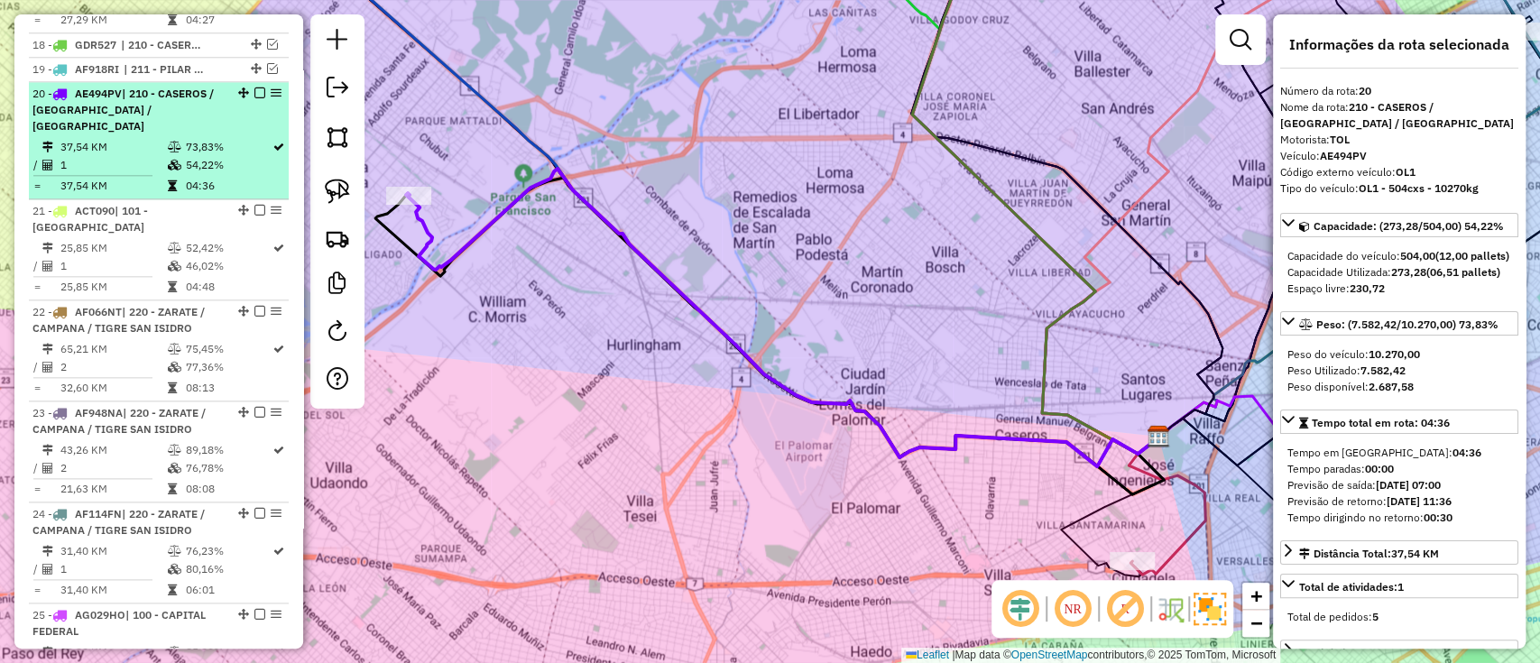
click at [256, 88] on em at bounding box center [259, 93] width 11 height 11
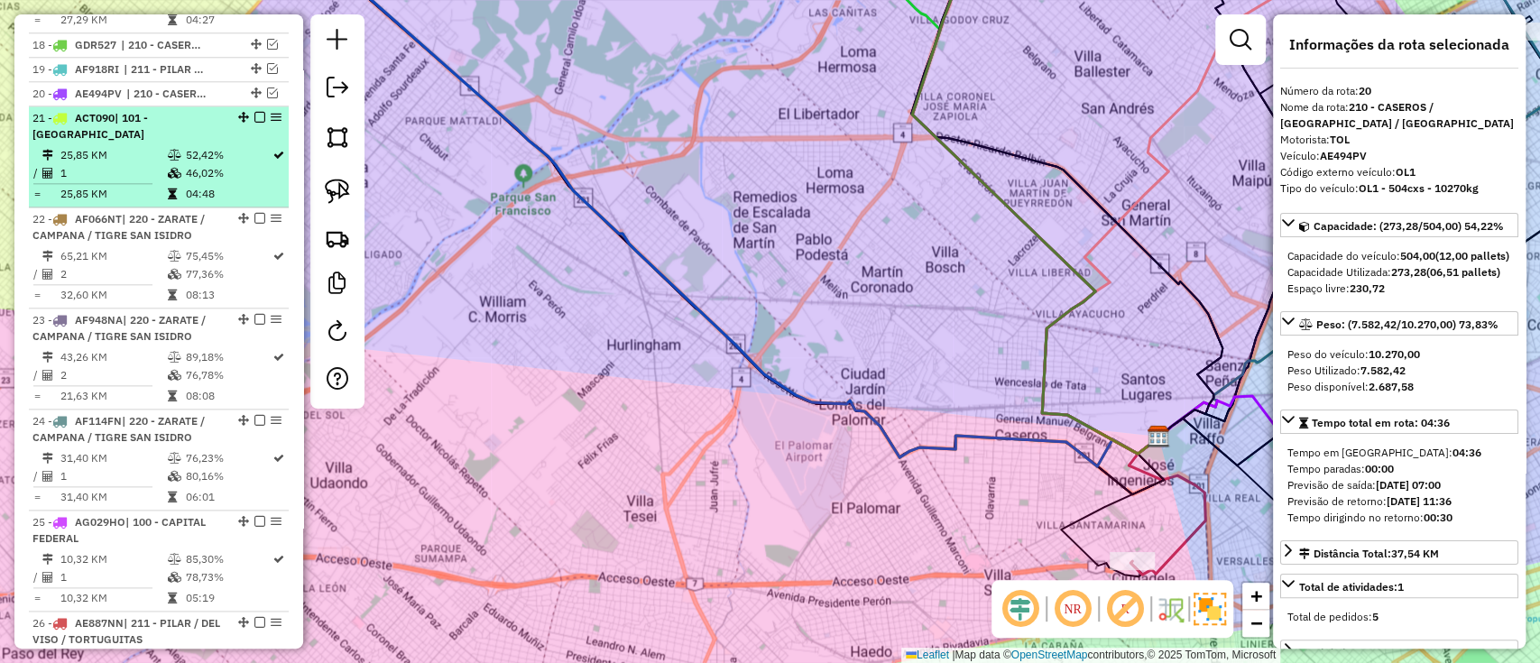
click at [217, 146] on td "52,42%" at bounding box center [228, 155] width 88 height 18
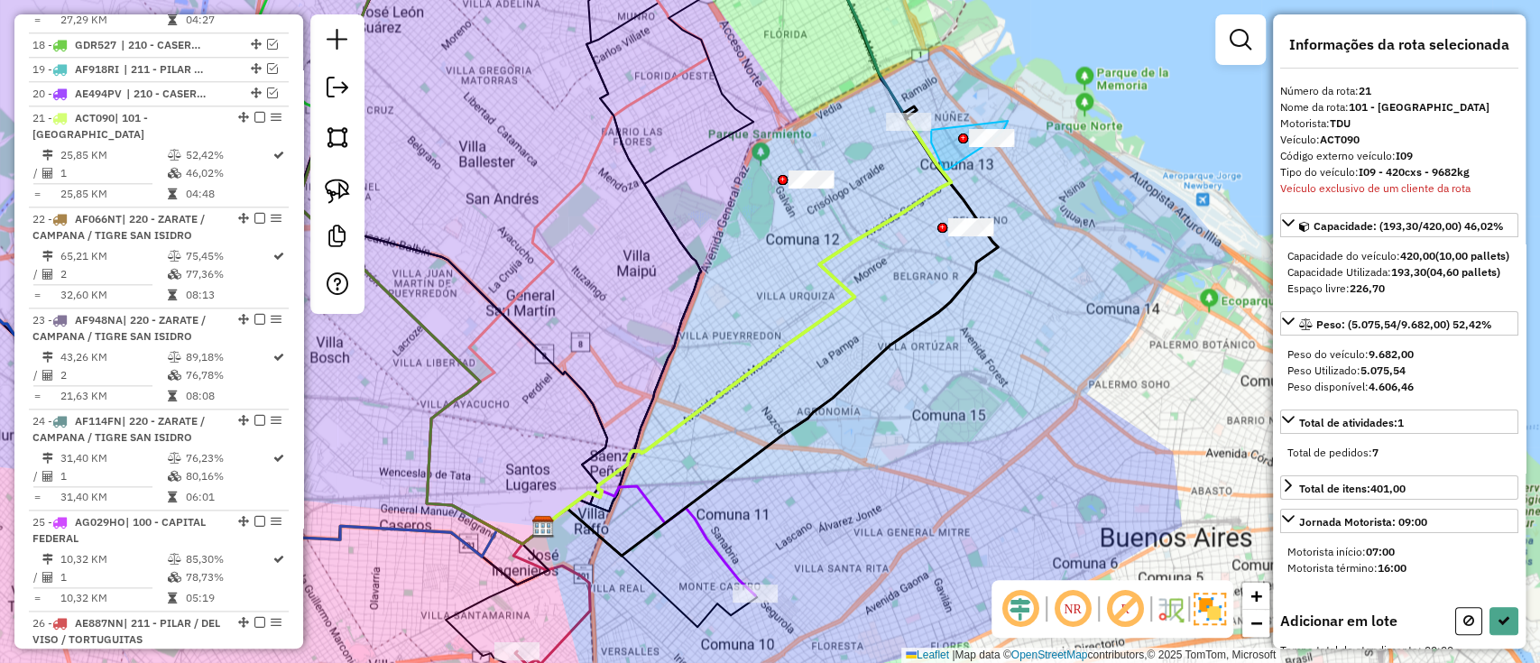
drag, startPoint x: 943, startPoint y: 166, endPoint x: 1009, endPoint y: 61, distance: 123.7
select select "**********"
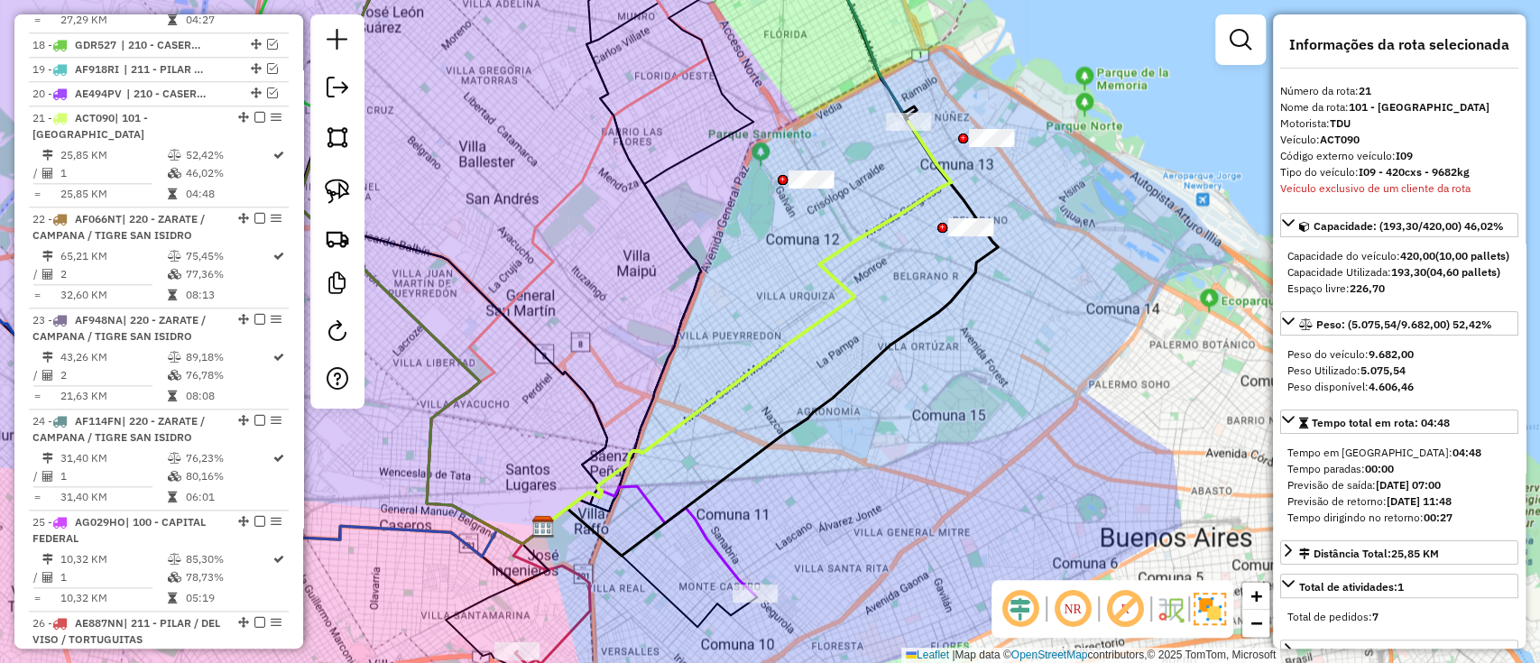
click at [946, 184] on icon at bounding box center [747, 325] width 408 height 406
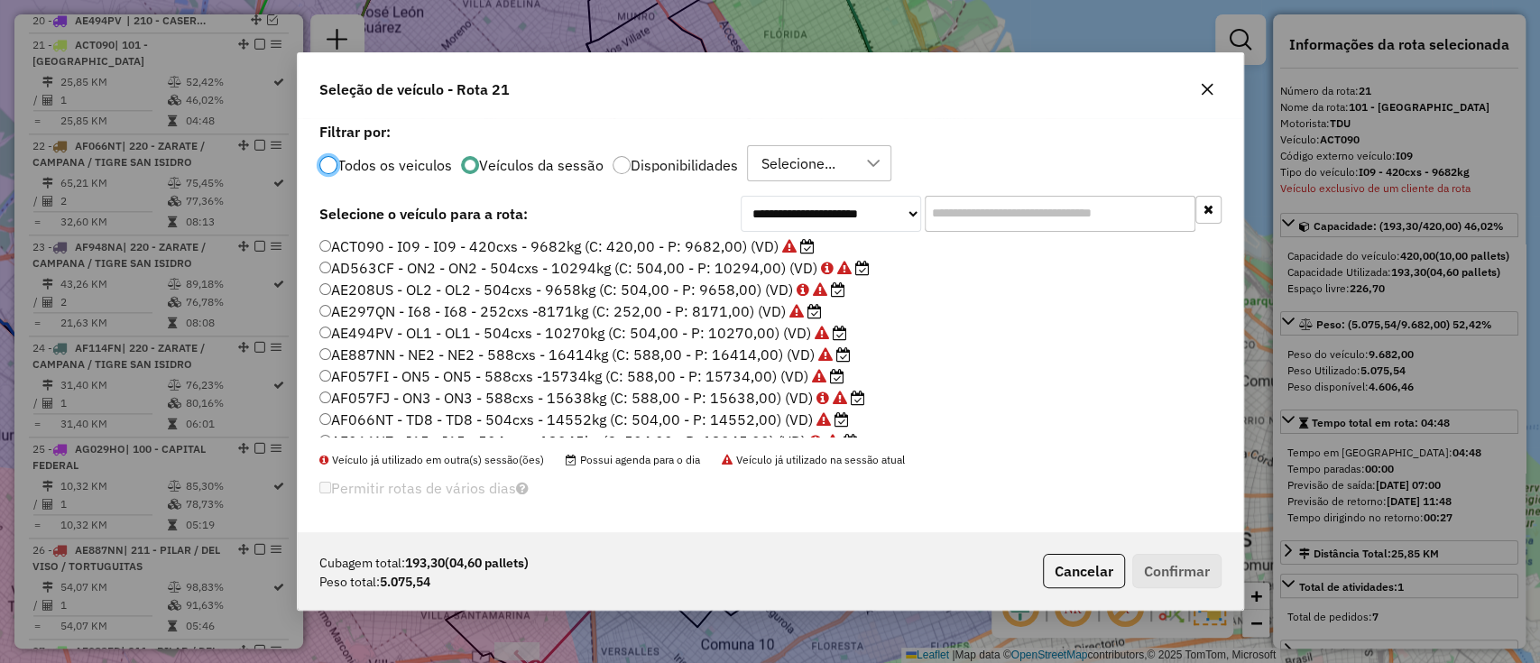
scroll to position [0, 0]
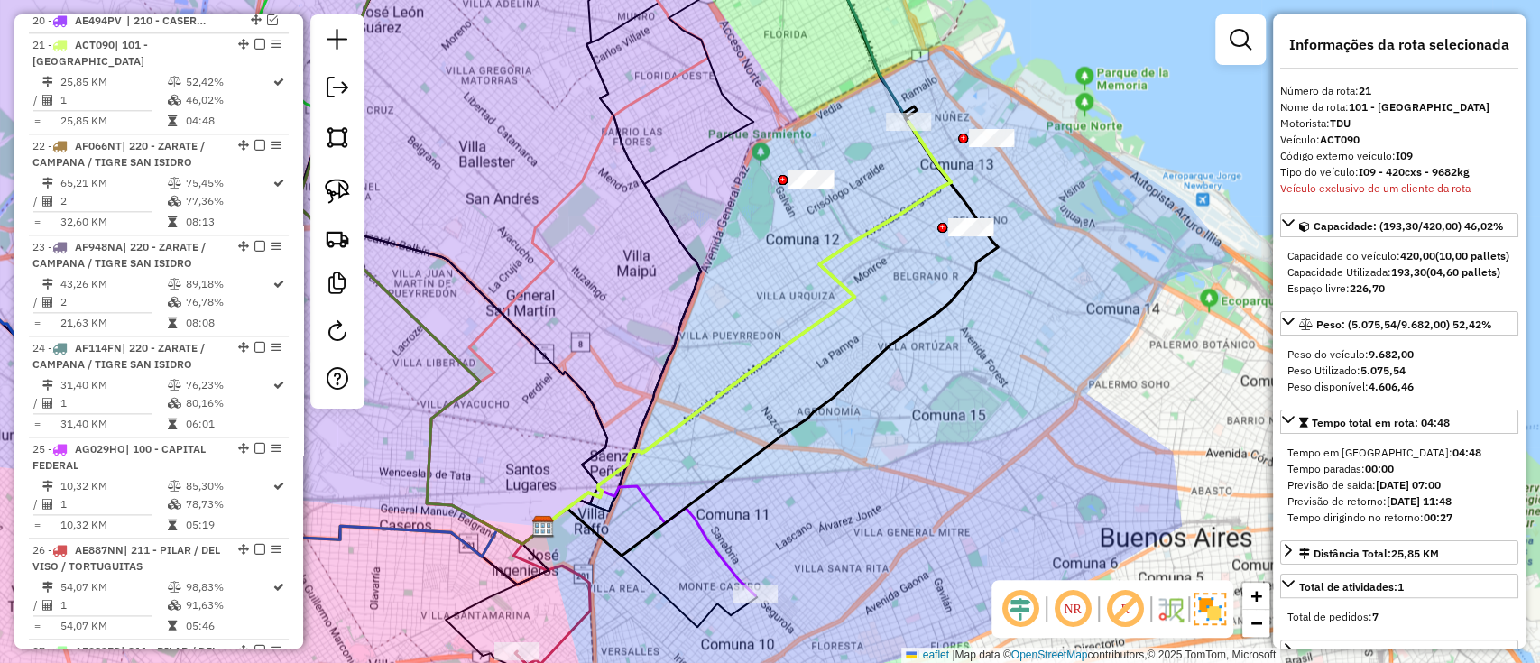
click at [860, 235] on icon at bounding box center [747, 325] width 408 height 406
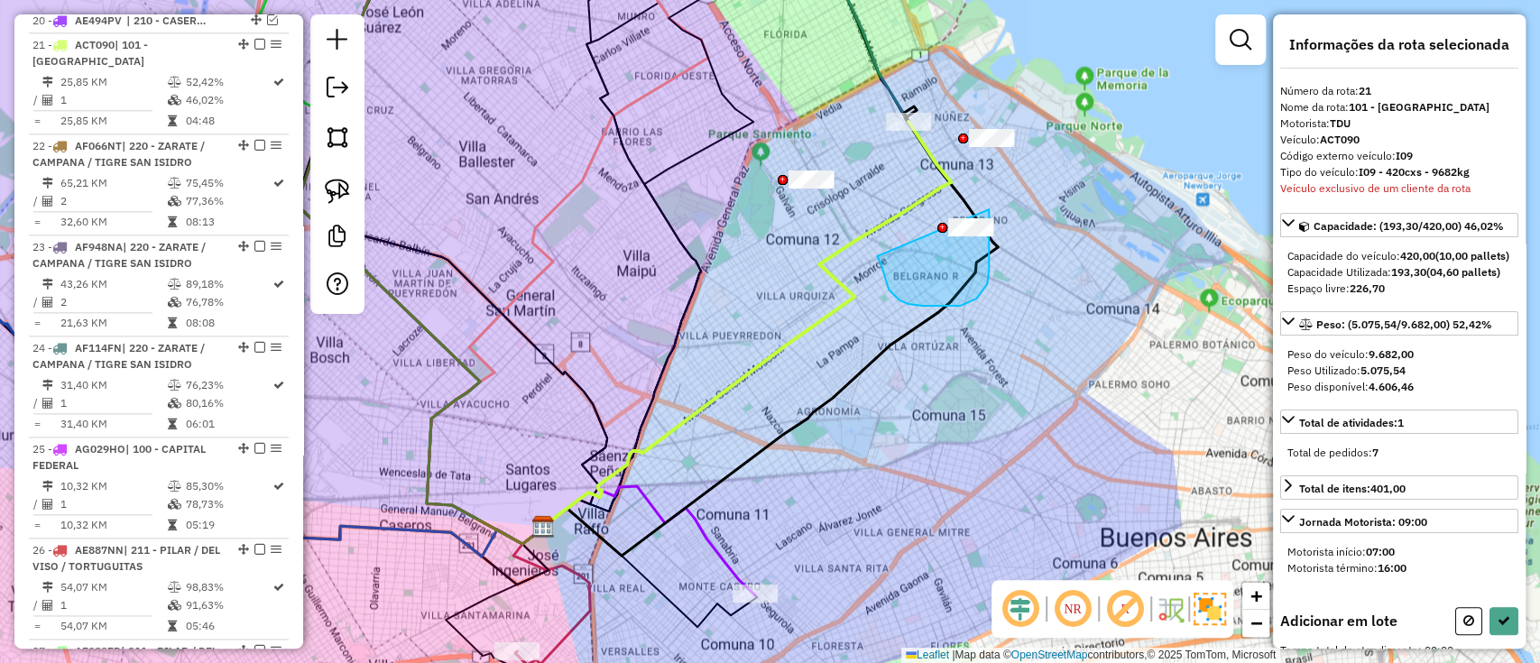
drag, startPoint x: 881, startPoint y: 263, endPoint x: 975, endPoint y: 185, distance: 123.0
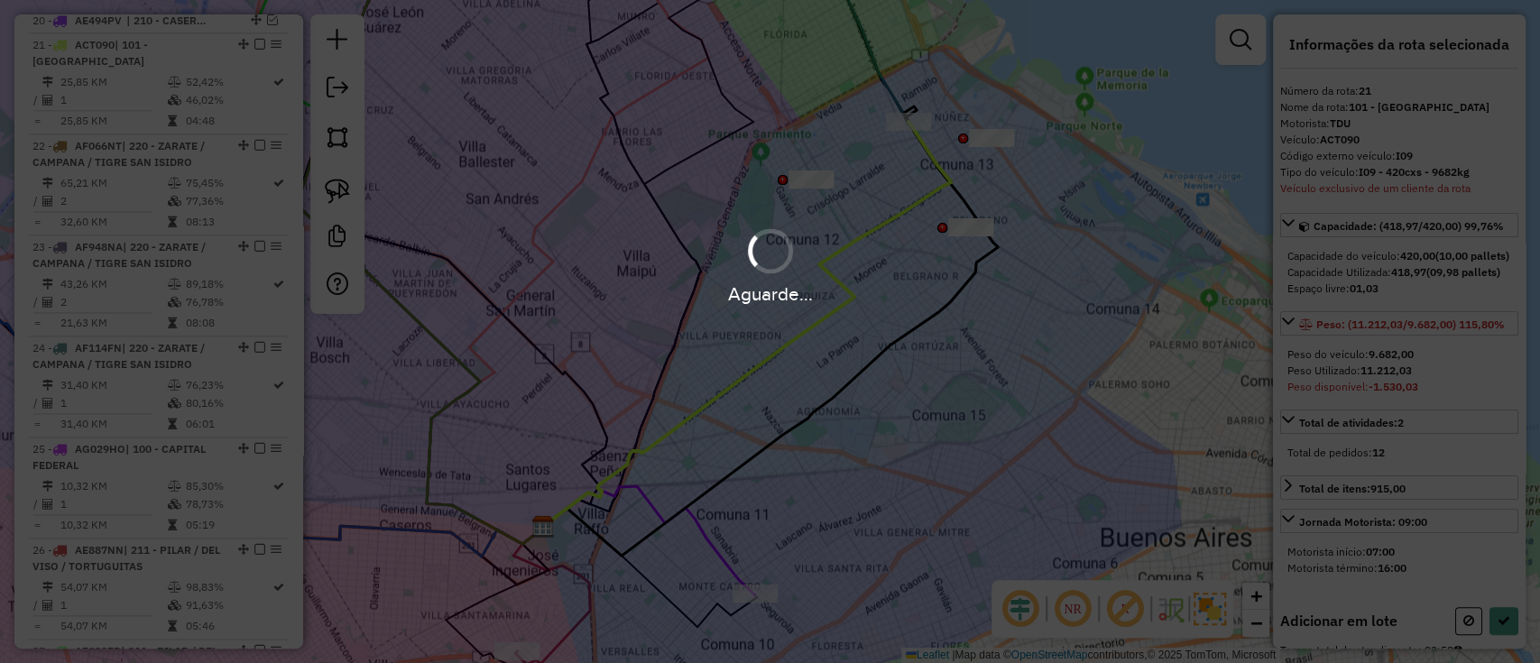
select select "**********"
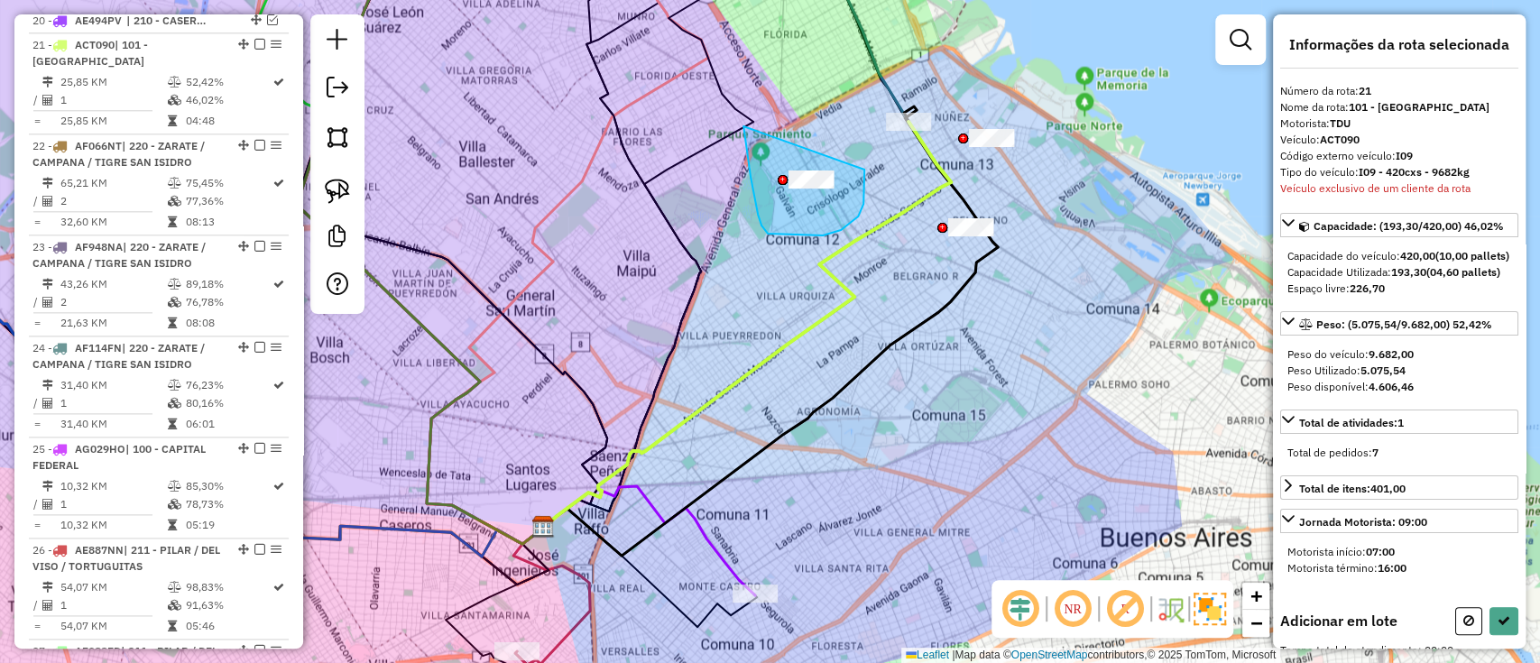
drag, startPoint x: 744, startPoint y: 126, endPoint x: 864, endPoint y: 153, distance: 123.9
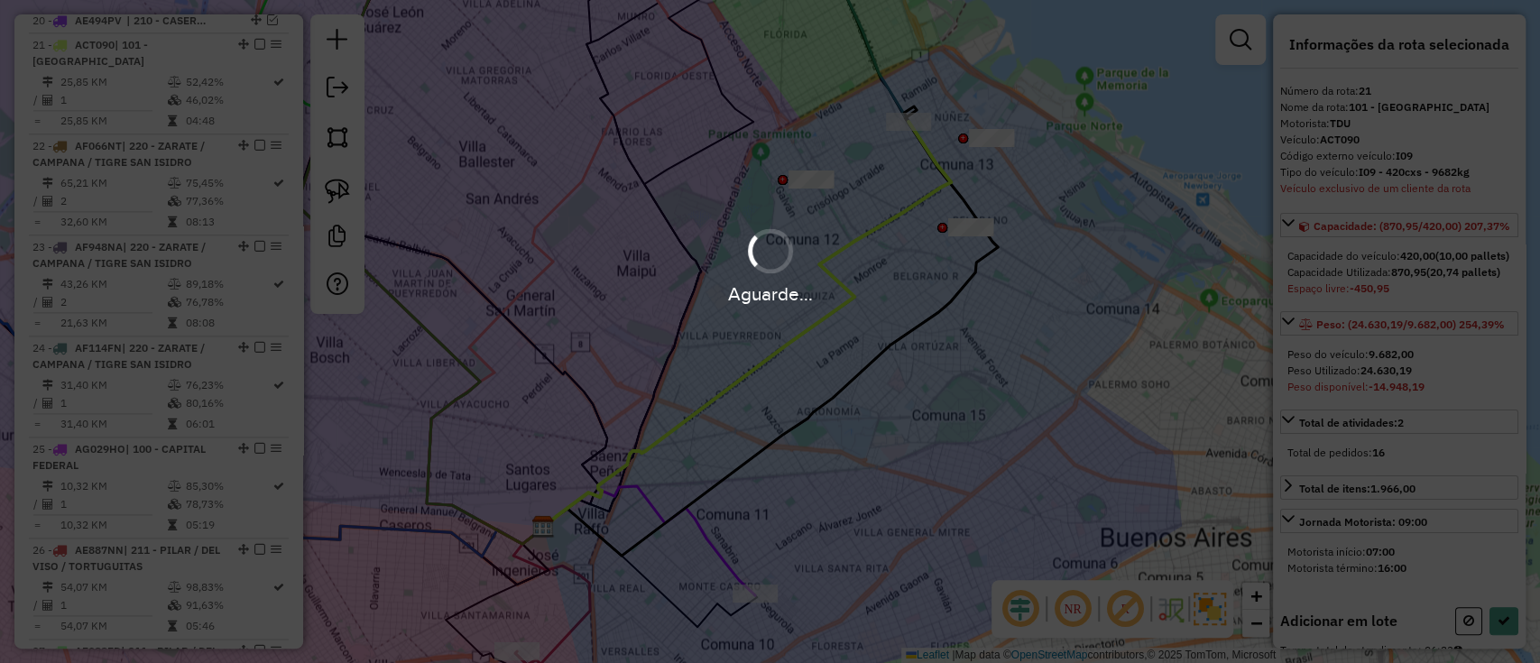
select select "**********"
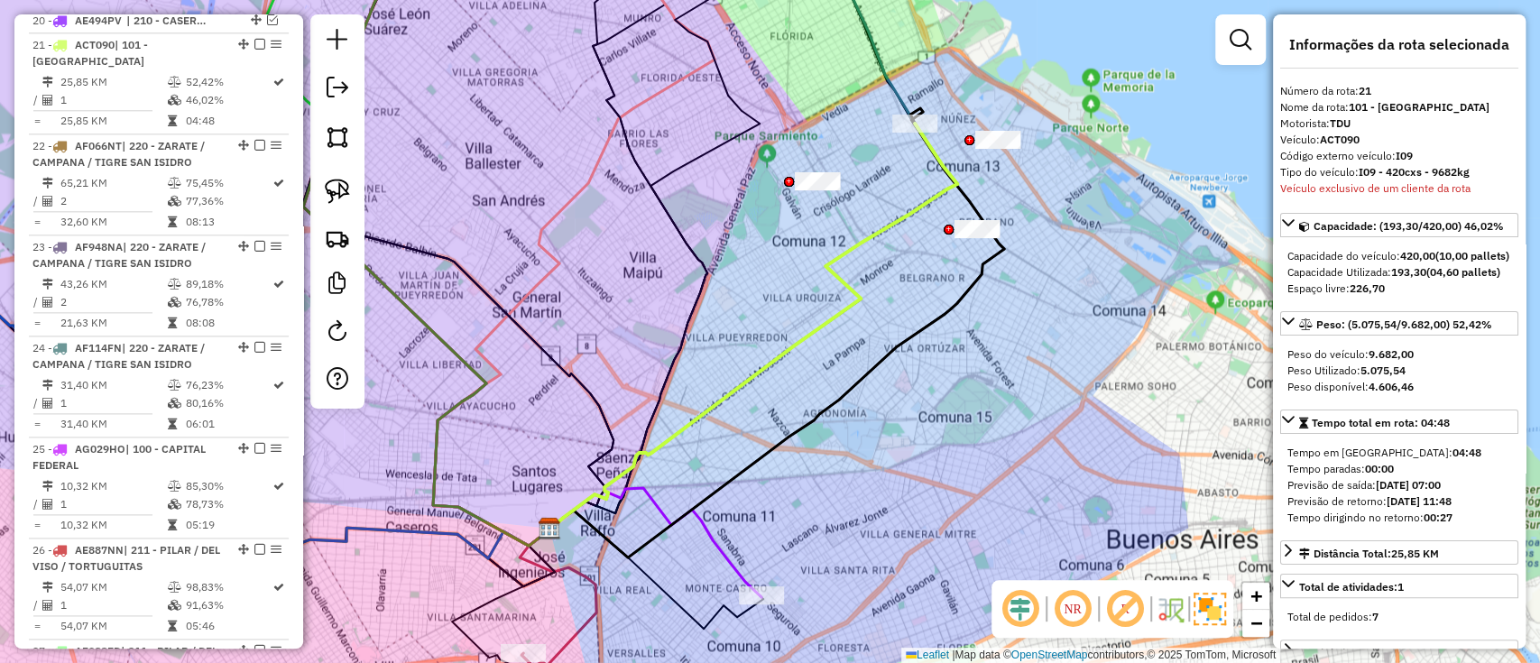
drag, startPoint x: 716, startPoint y: 495, endPoint x: 787, endPoint y: 405, distance: 114.3
click at [787, 405] on icon at bounding box center [777, 332] width 455 height 449
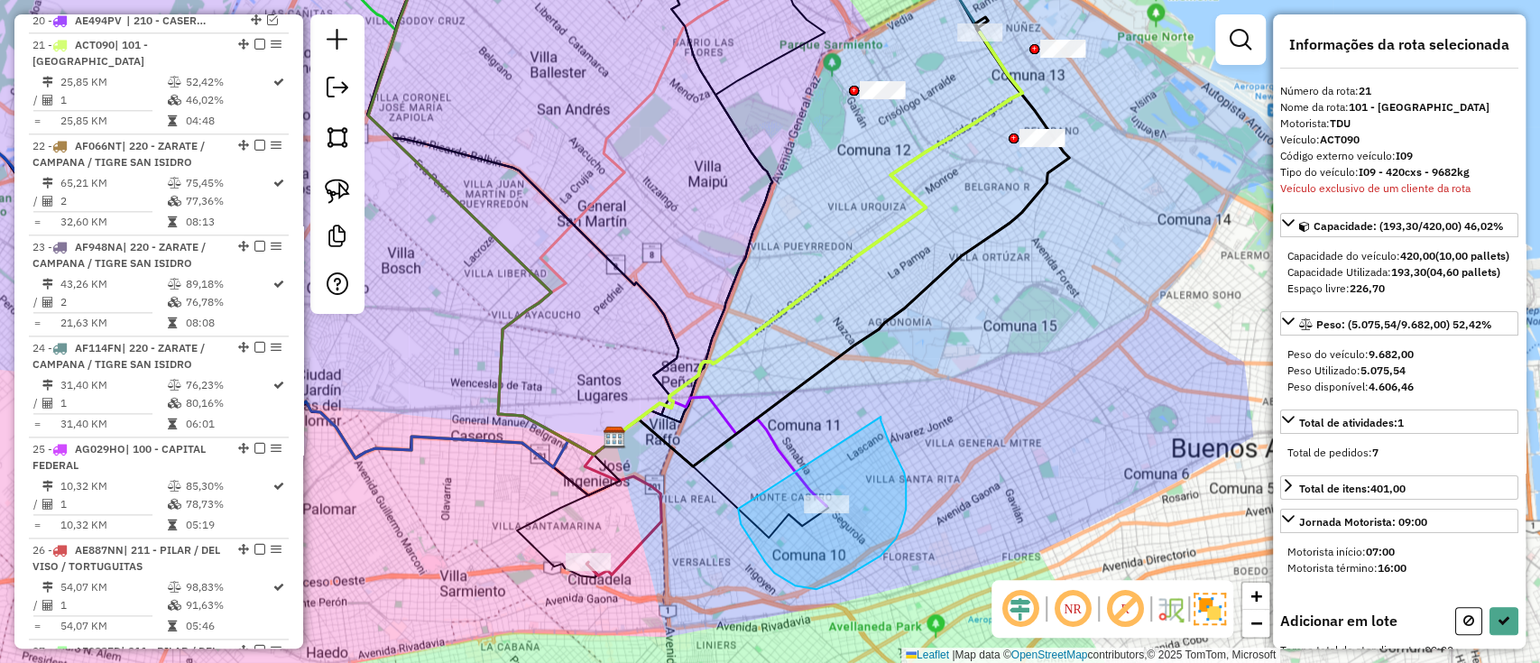
drag, startPoint x: 741, startPoint y: 524, endPoint x: 881, endPoint y: 417, distance: 176.3
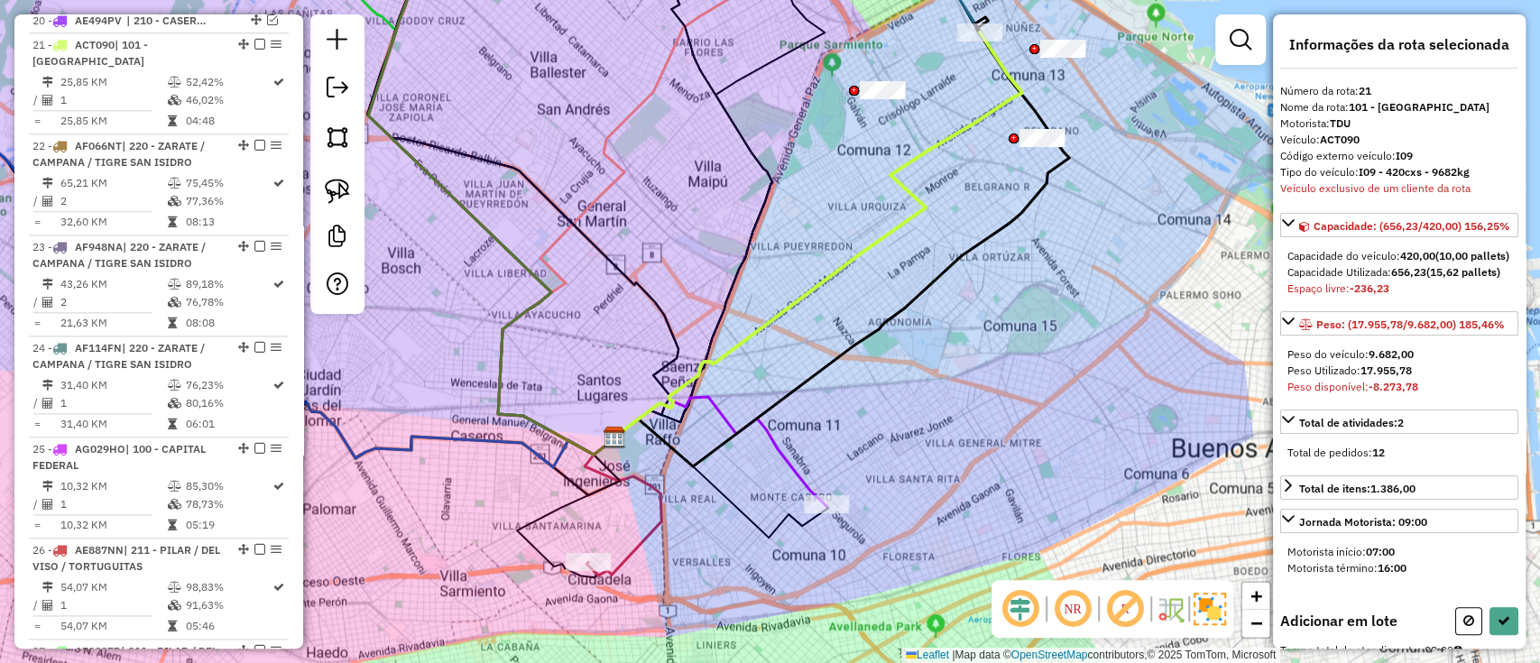
select select "**********"
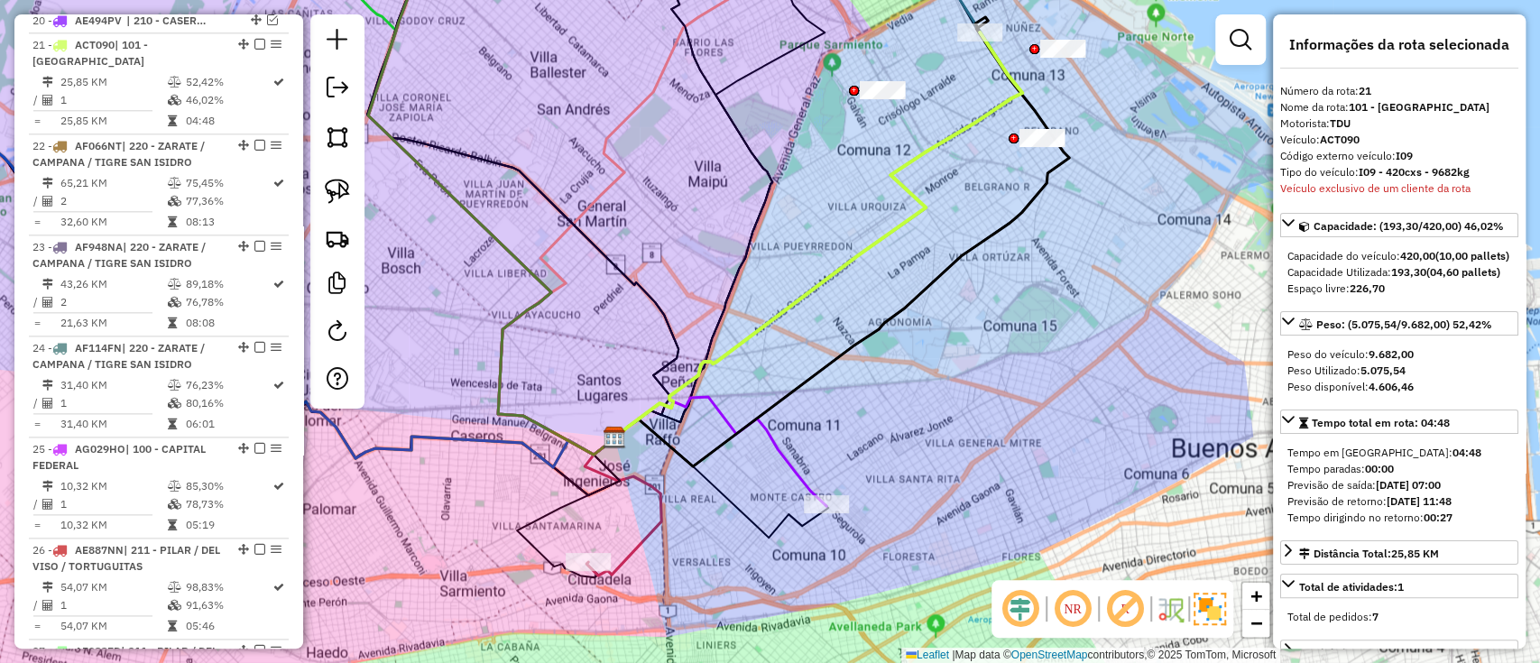
click at [790, 465] on icon at bounding box center [721, 451] width 212 height 109
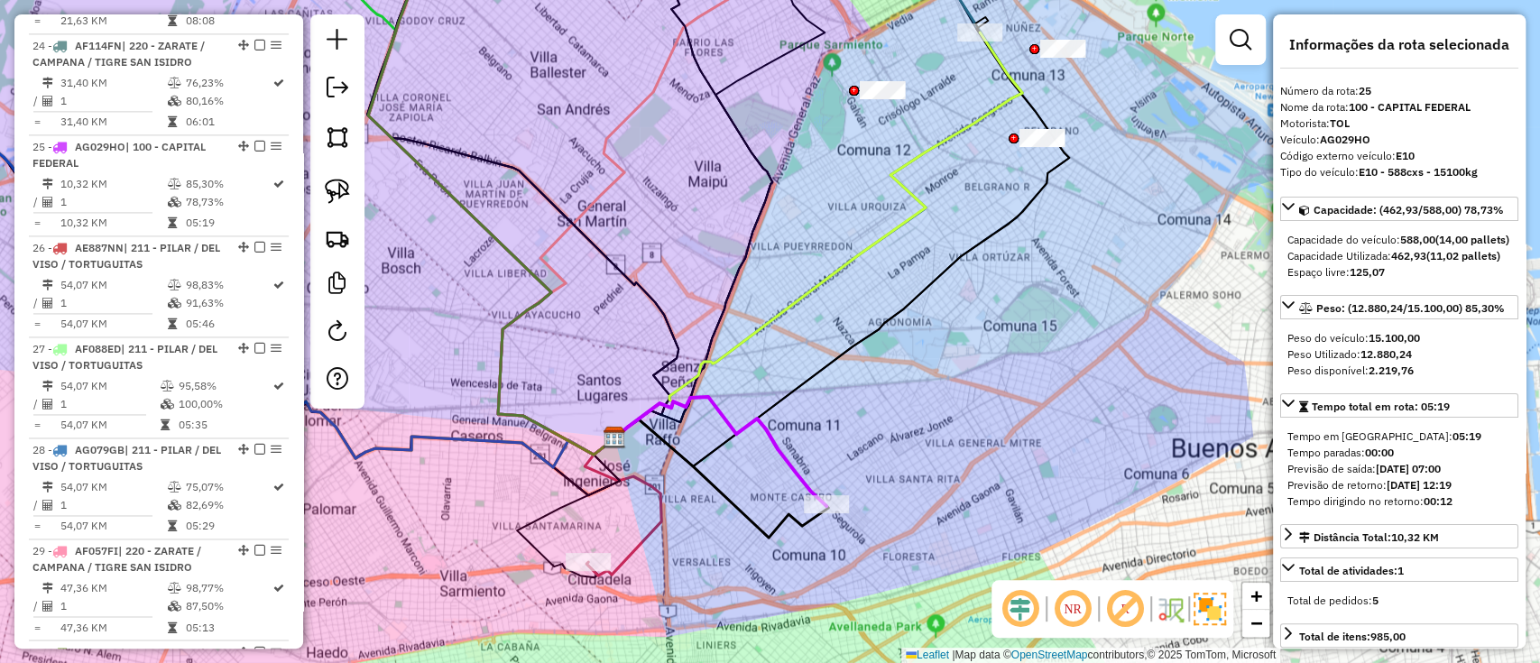
scroll to position [1798, 0]
drag, startPoint x: 890, startPoint y: 399, endPoint x: 874, endPoint y: 532, distance: 133.6
click at [874, 532] on div "Janela de atendimento Grade de atendimento Capacidade Transportadoras Veículos …" at bounding box center [770, 331] width 1540 height 663
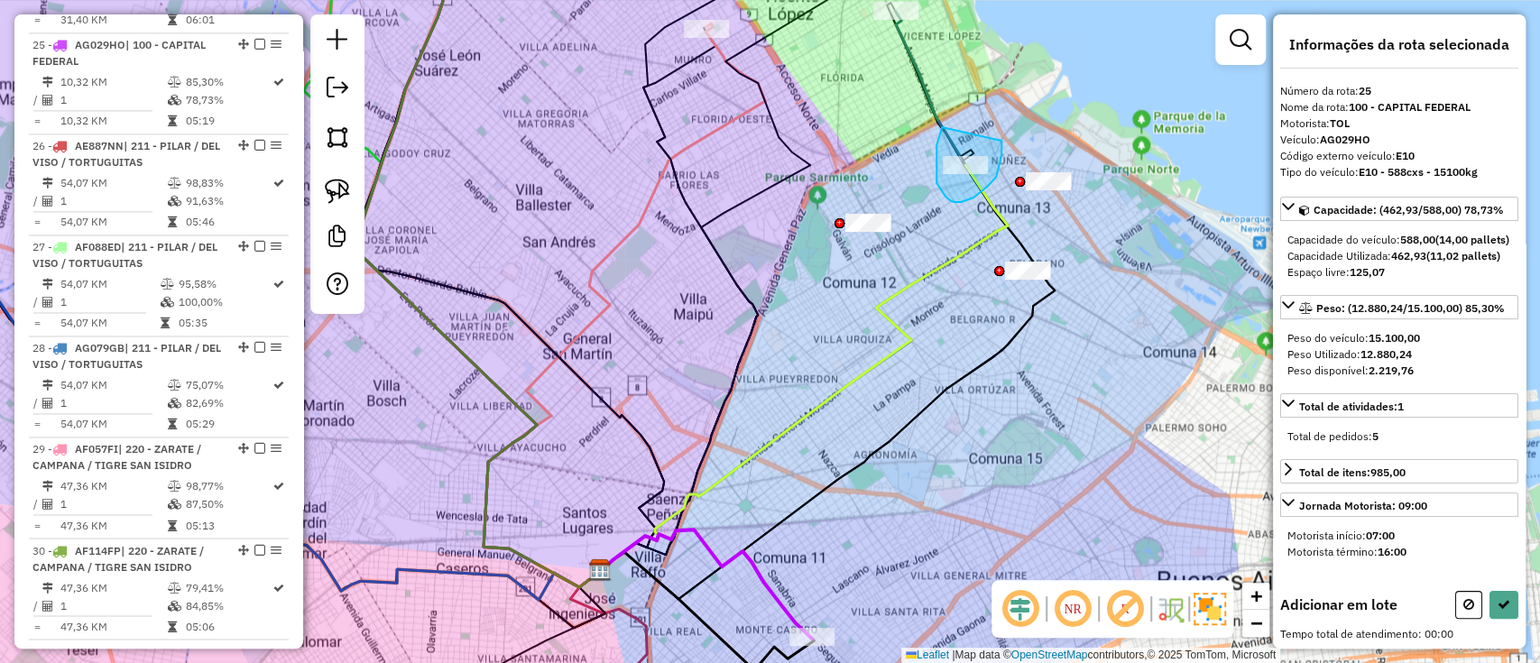
drag, startPoint x: 942, startPoint y: 127, endPoint x: 1002, endPoint y: 134, distance: 59.9
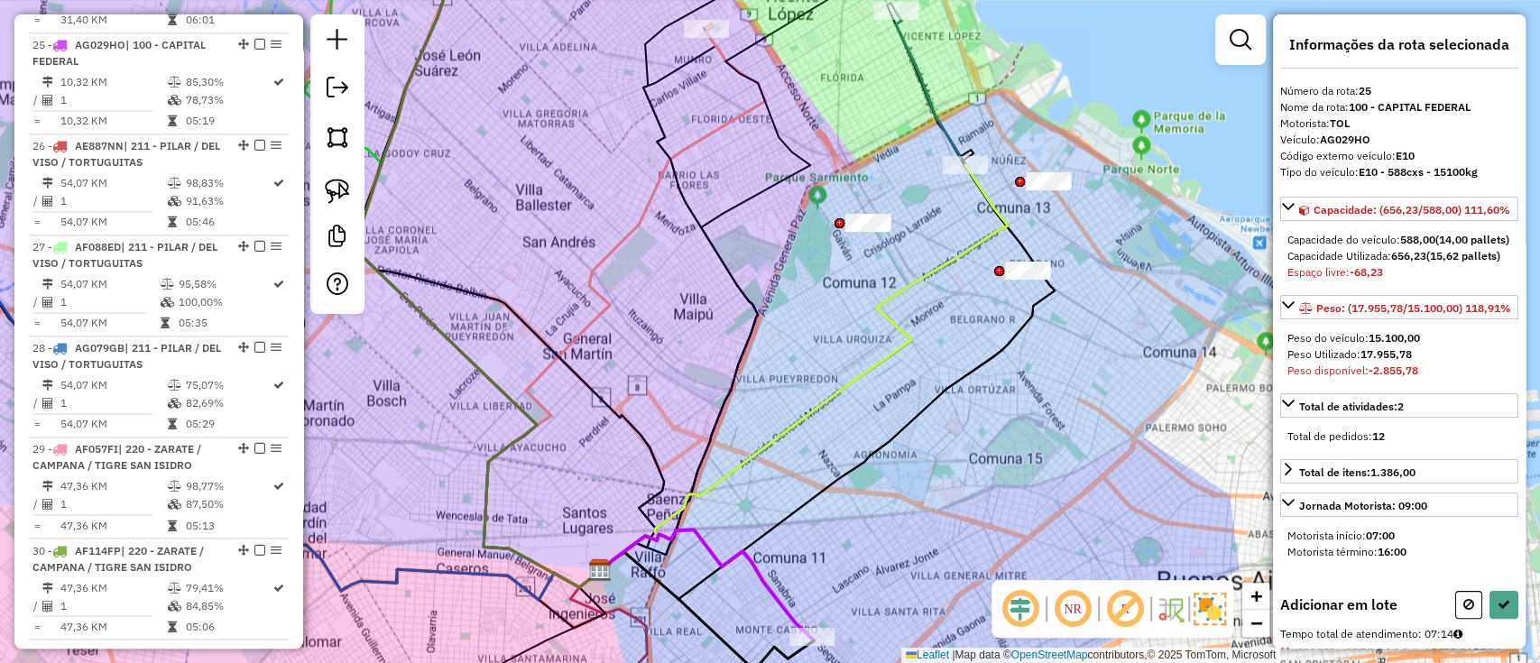
select select "**********"
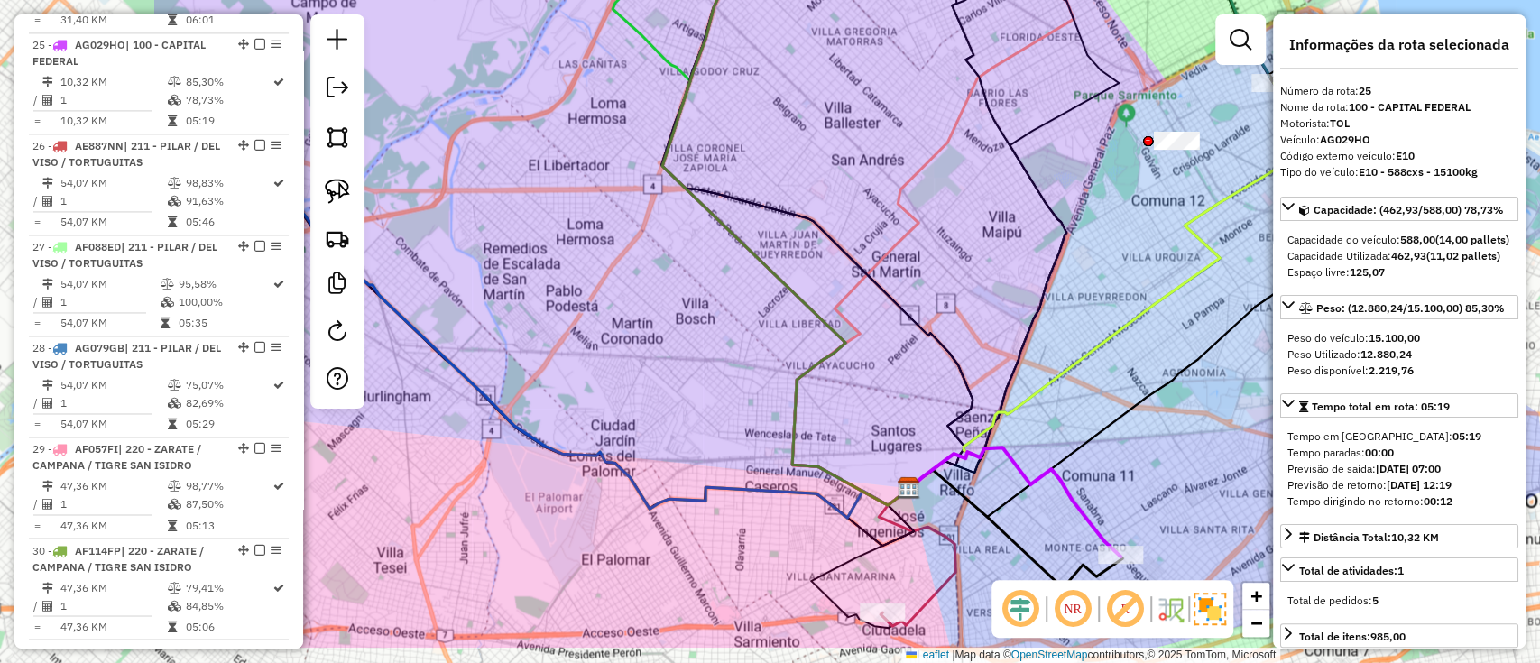
drag, startPoint x: 786, startPoint y: 293, endPoint x: 735, endPoint y: 254, distance: 65.0
click at [1077, 204] on div "Janela de atendimento Grade de atendimento Capacidade Transportadoras Veículos …" at bounding box center [770, 331] width 1540 height 663
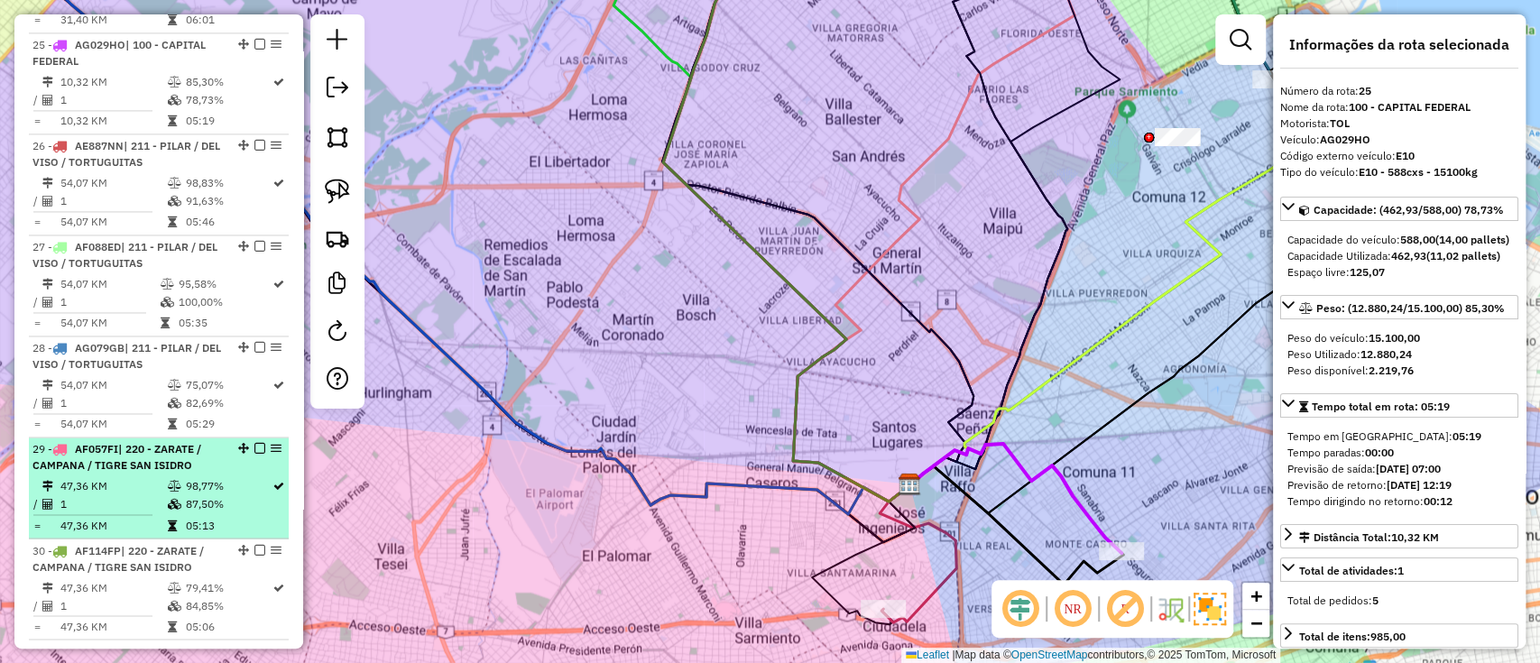
click at [139, 477] on td "47,36 KM" at bounding box center [113, 486] width 106 height 18
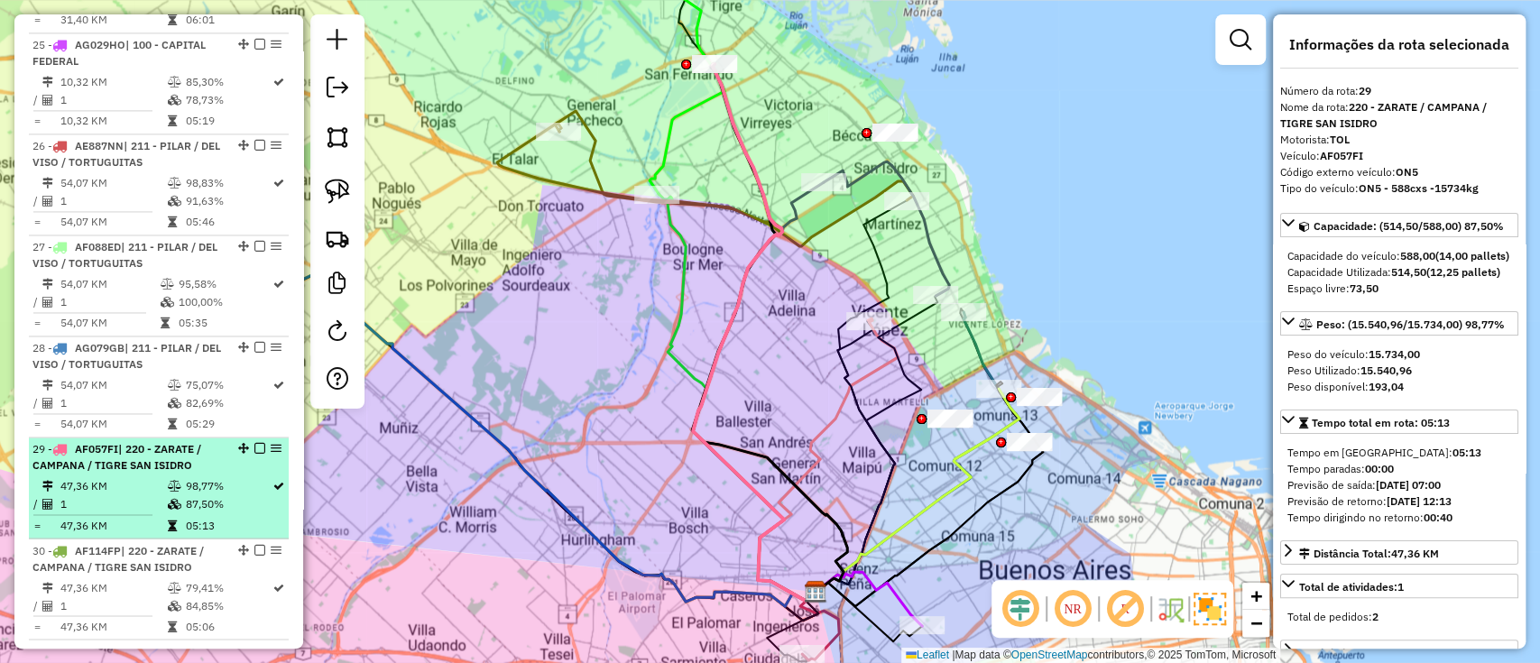
click at [257, 443] on em at bounding box center [259, 448] width 11 height 11
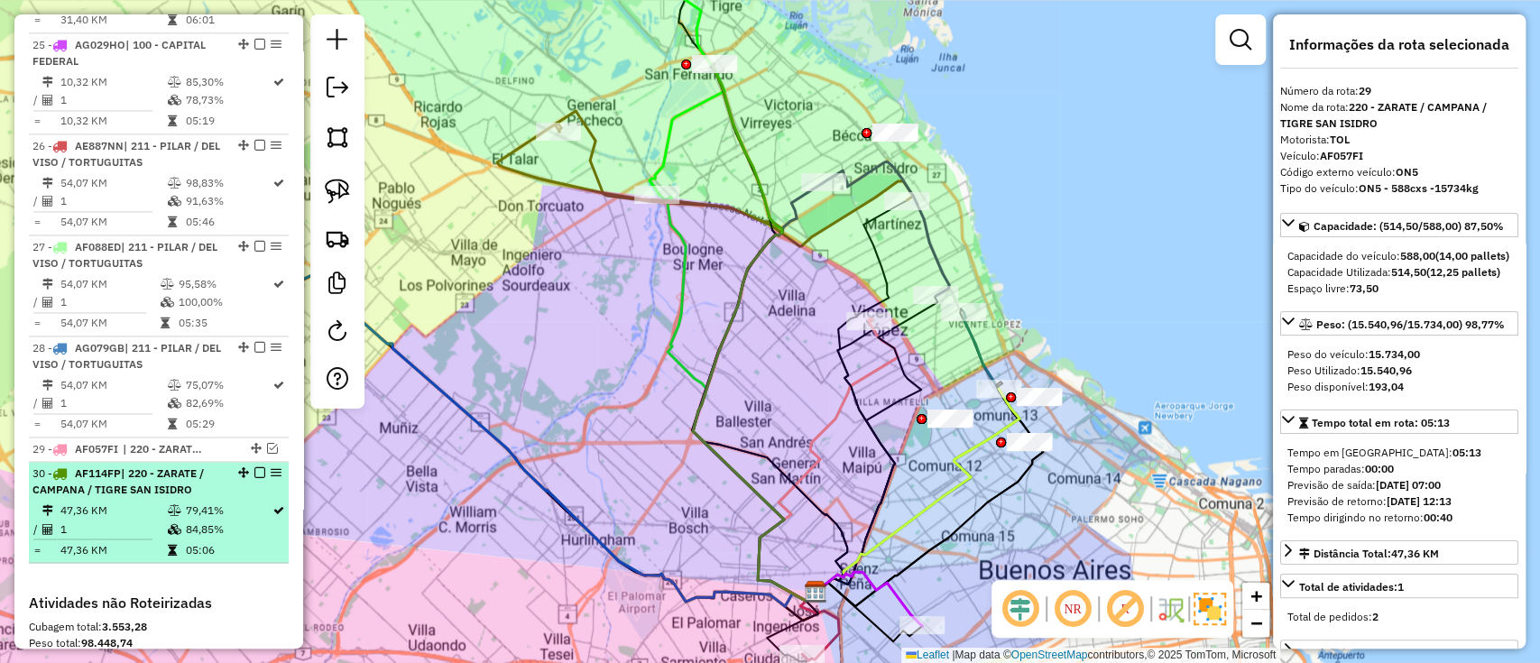
click at [222, 502] on td "79,41%" at bounding box center [228, 511] width 88 height 18
click at [232, 502] on td "79,41%" at bounding box center [228, 511] width 88 height 18
click at [233, 502] on td "79,41%" at bounding box center [228, 511] width 88 height 18
click at [256, 467] on em at bounding box center [259, 472] width 11 height 11
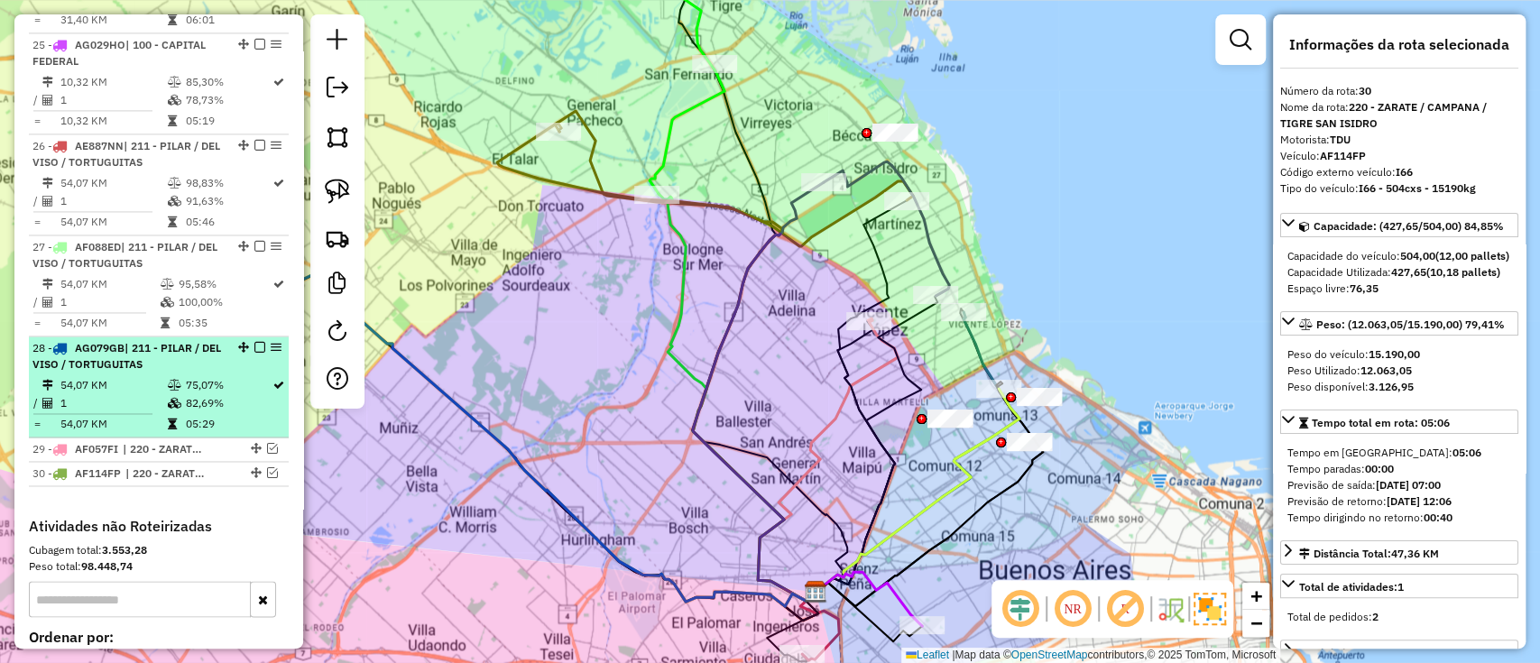
click at [231, 376] on td "75,07%" at bounding box center [228, 385] width 88 height 18
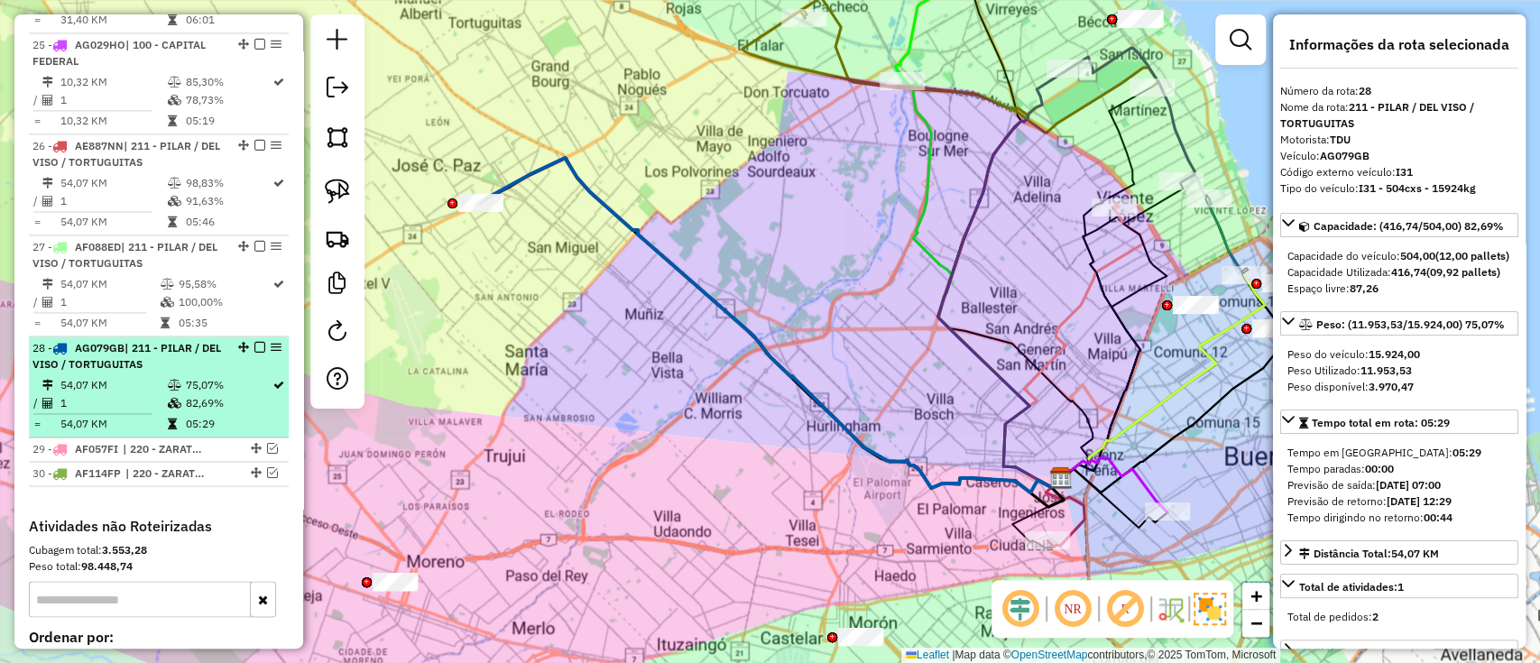
click at [254, 342] on em at bounding box center [259, 347] width 11 height 11
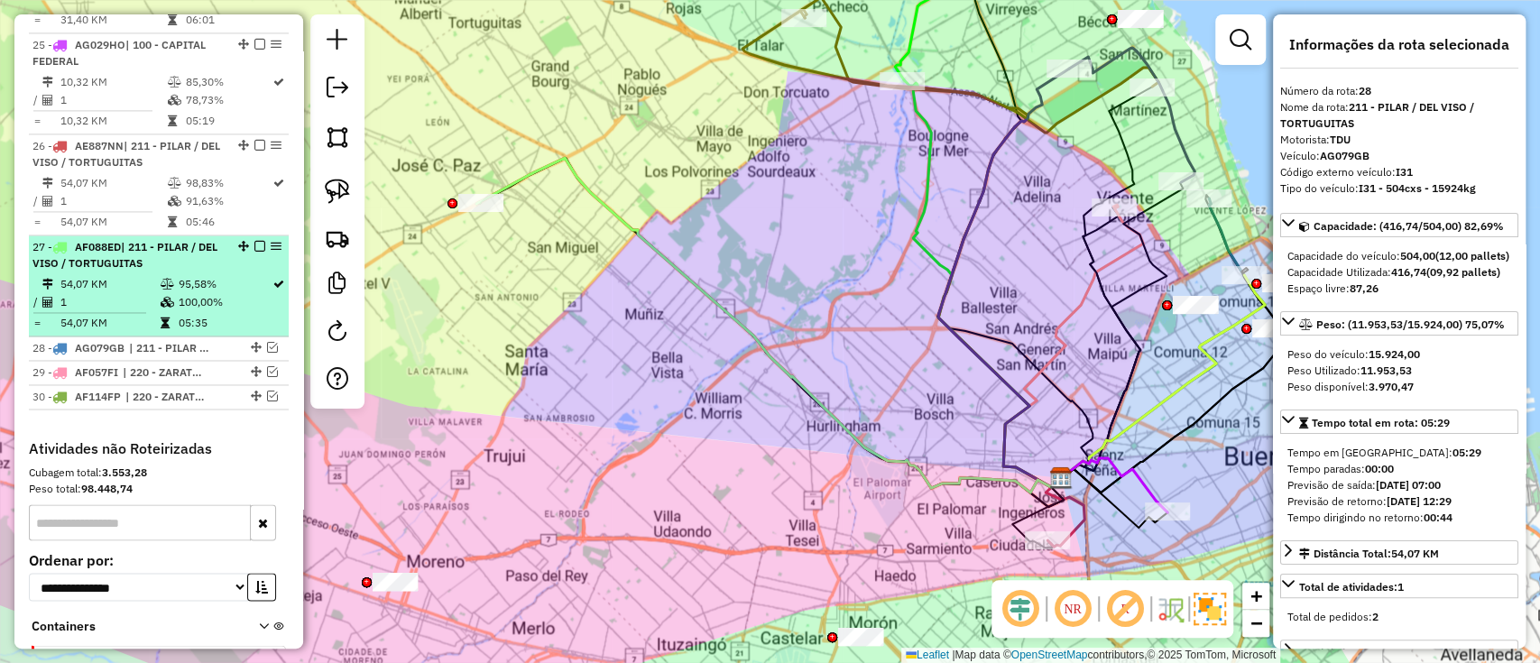
click at [236, 275] on td "95,58%" at bounding box center [225, 284] width 94 height 18
click at [255, 241] on em at bounding box center [259, 246] width 11 height 11
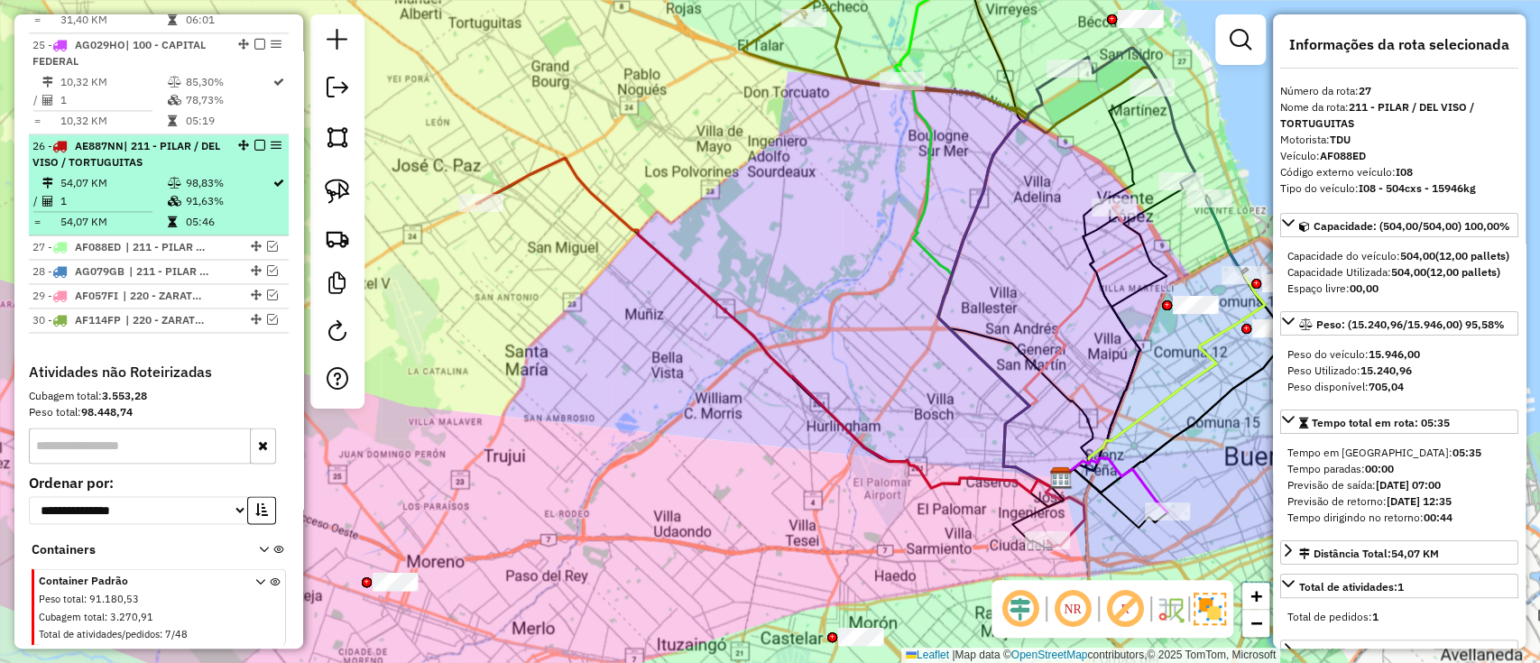
click at [246, 192] on td "91,63%" at bounding box center [228, 201] width 88 height 18
click at [260, 140] on em at bounding box center [259, 145] width 11 height 11
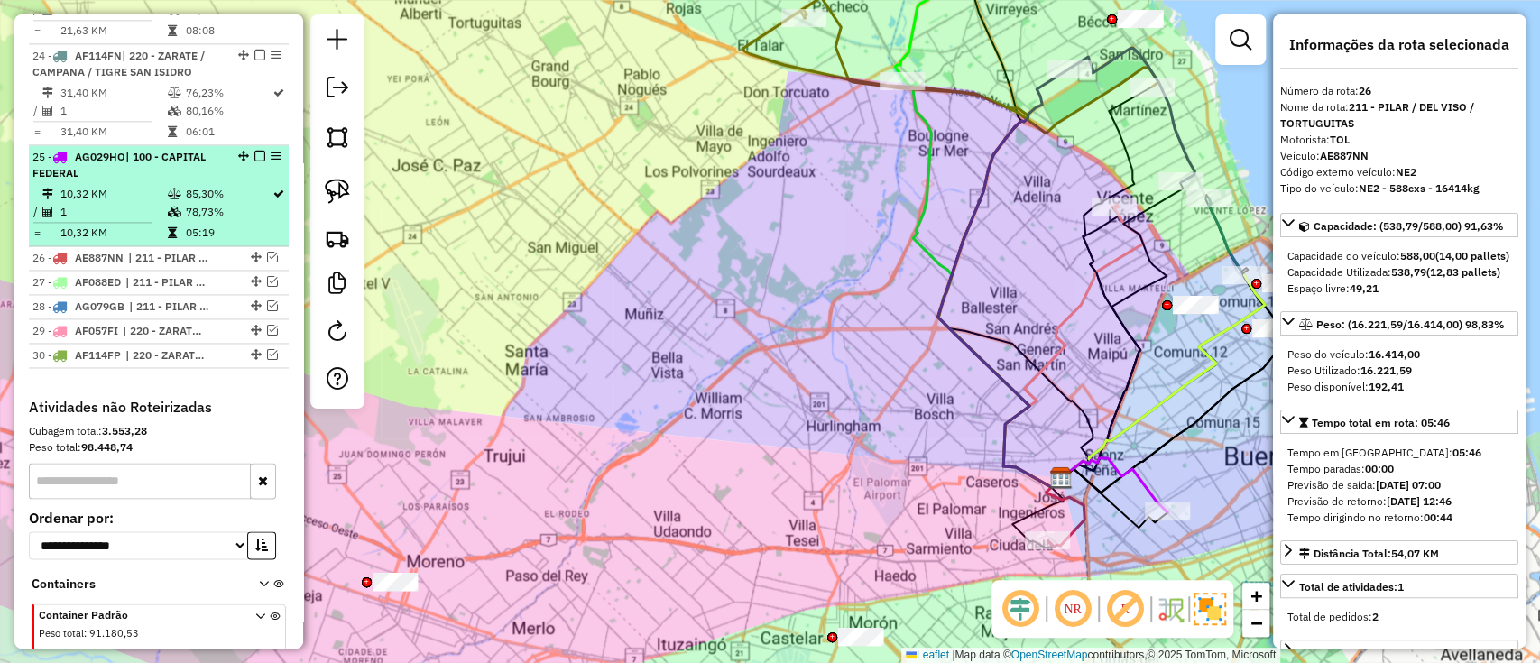
scroll to position [1557, 0]
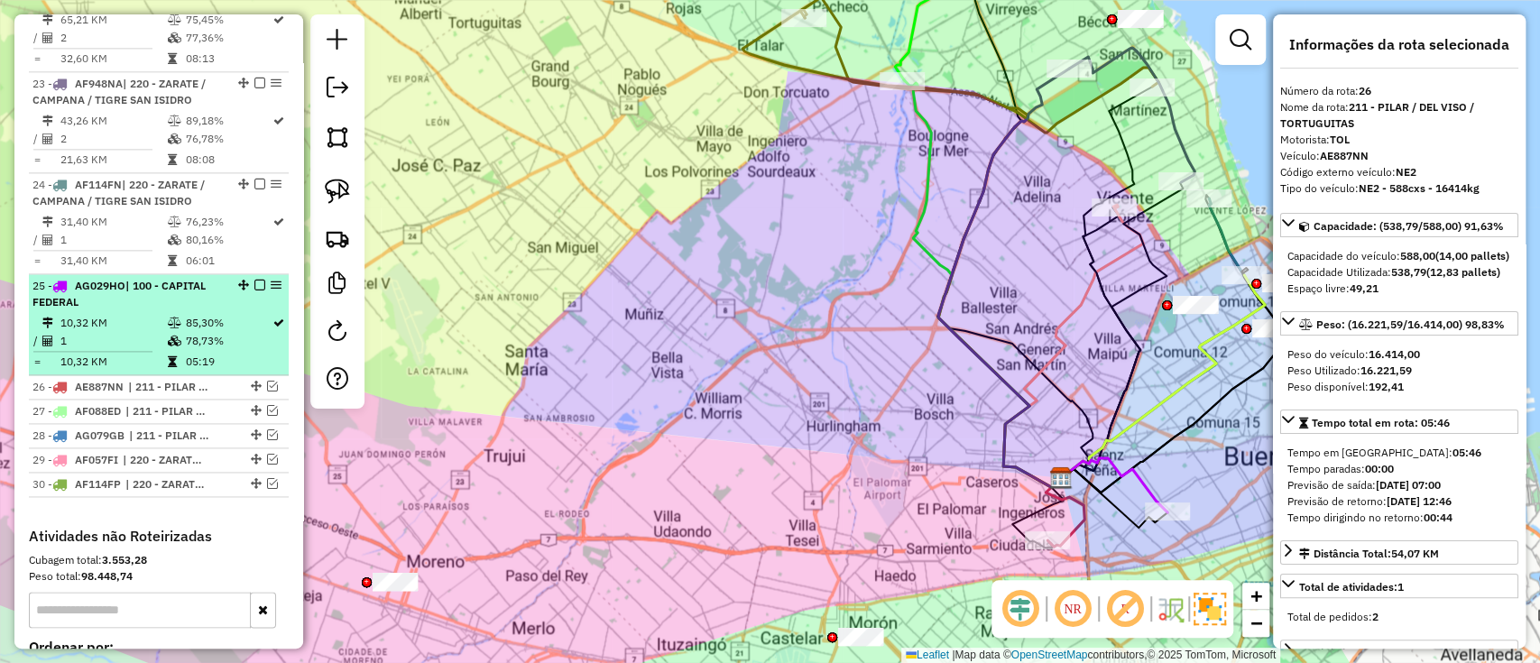
click at [133, 332] on td "1" at bounding box center [113, 341] width 106 height 18
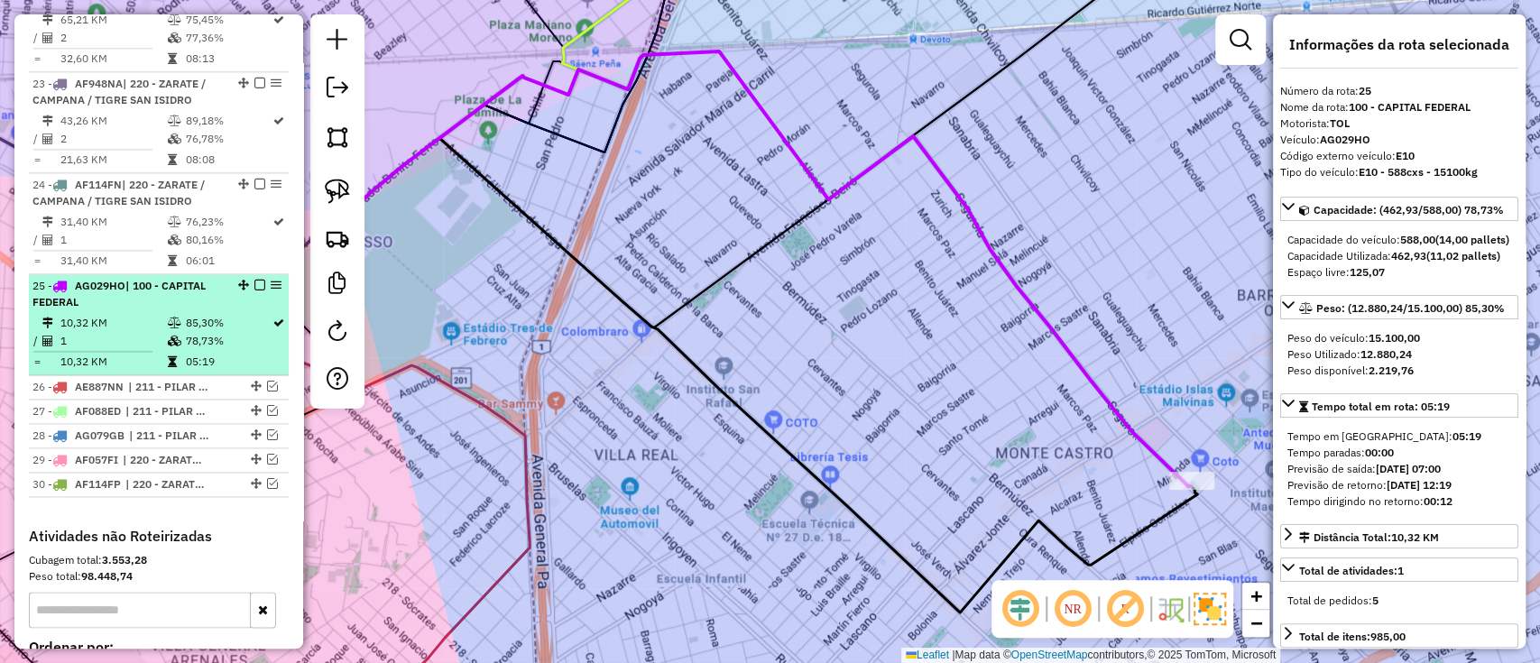
click at [254, 280] on em at bounding box center [259, 285] width 11 height 11
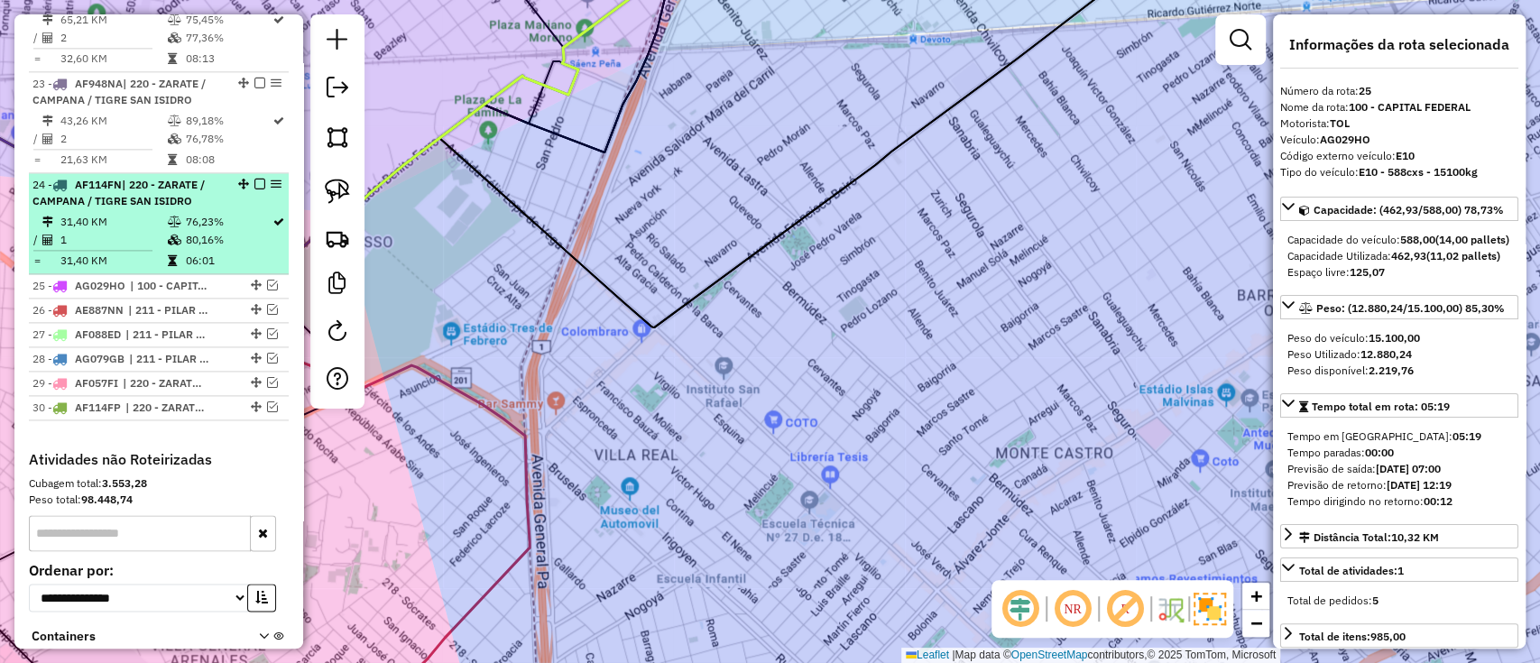
click at [249, 252] on td "06:01" at bounding box center [228, 261] width 88 height 18
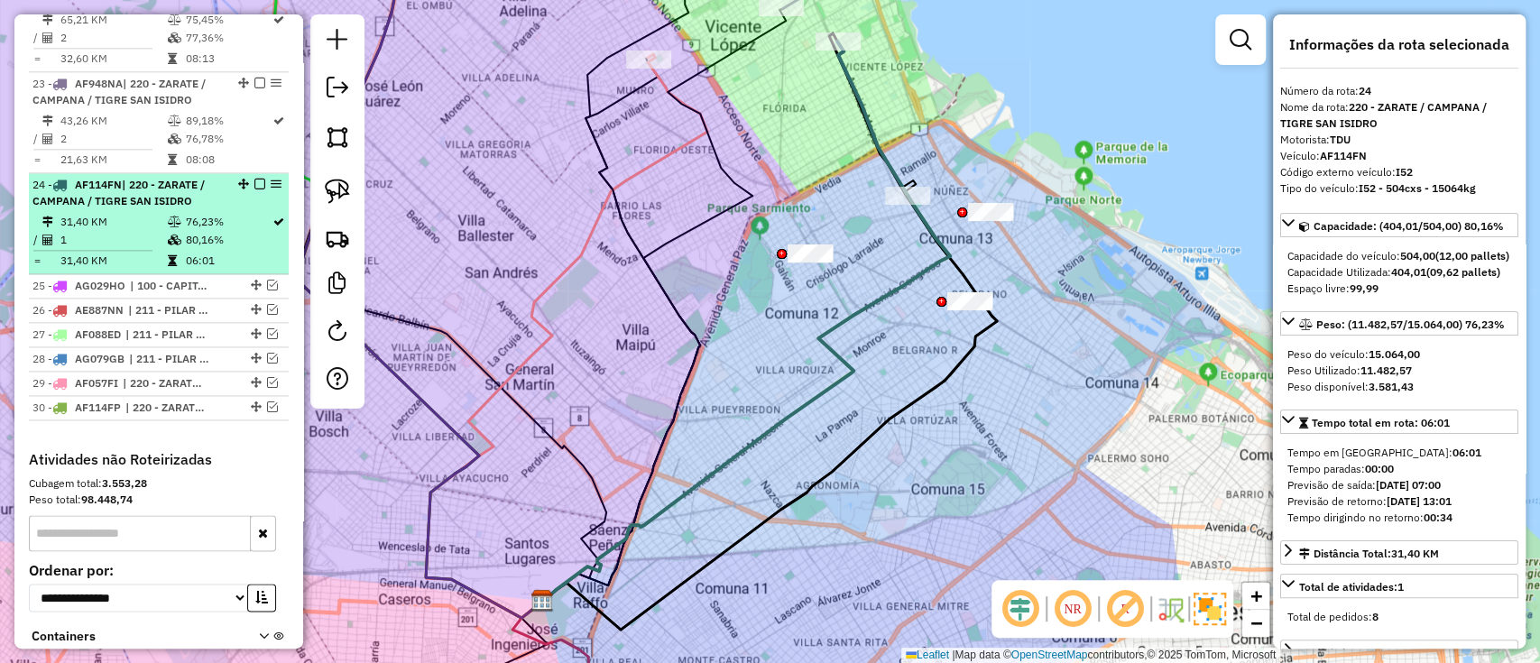
click at [257, 179] on em at bounding box center [259, 184] width 11 height 11
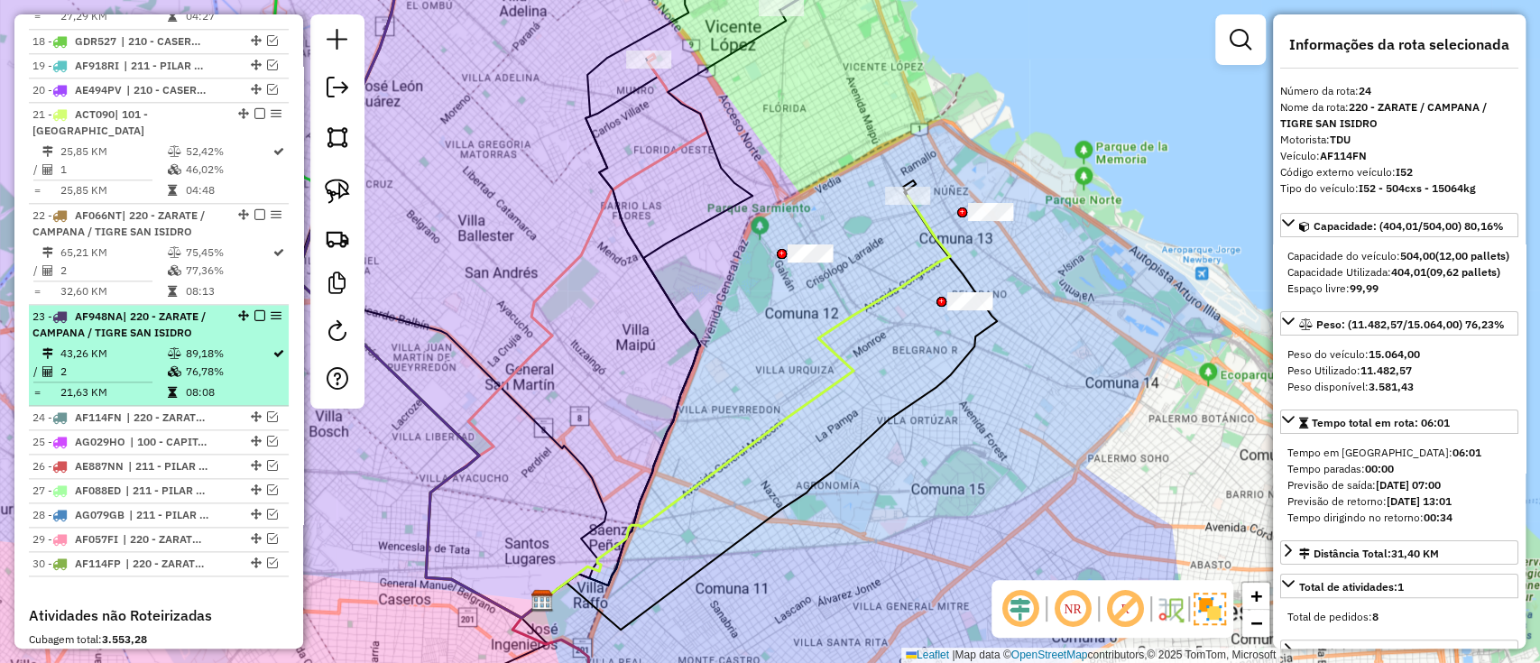
scroll to position [1316, 0]
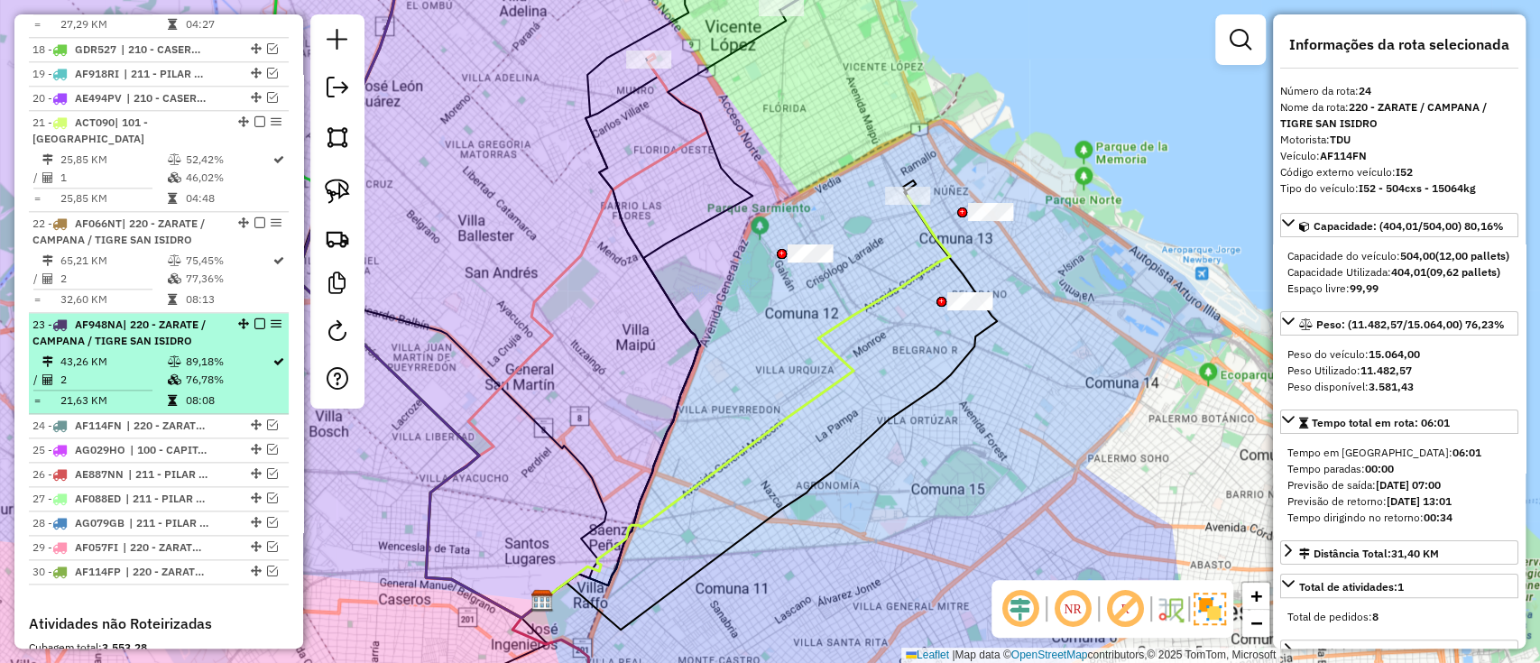
click at [242, 353] on td "89,18%" at bounding box center [228, 362] width 88 height 18
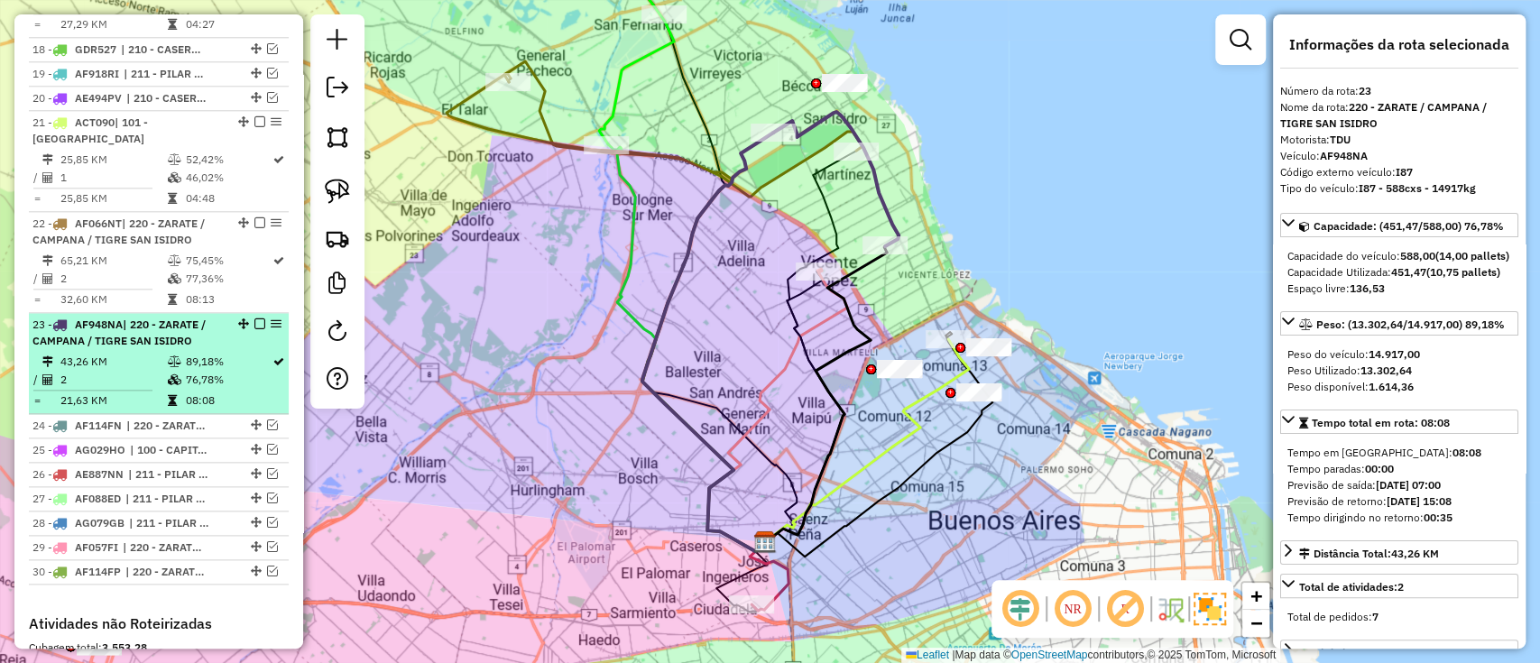
click at [254, 319] on em at bounding box center [259, 324] width 11 height 11
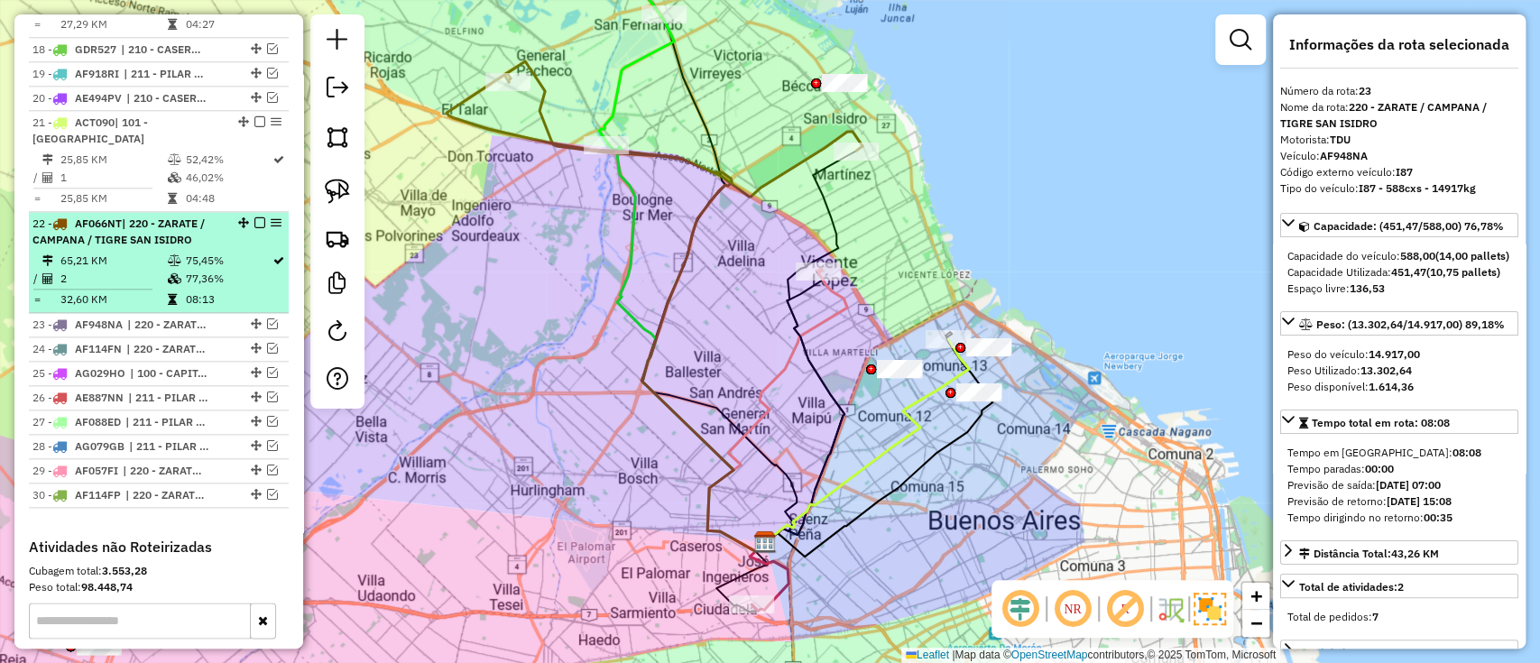
click at [238, 252] on td "75,45%" at bounding box center [228, 261] width 88 height 18
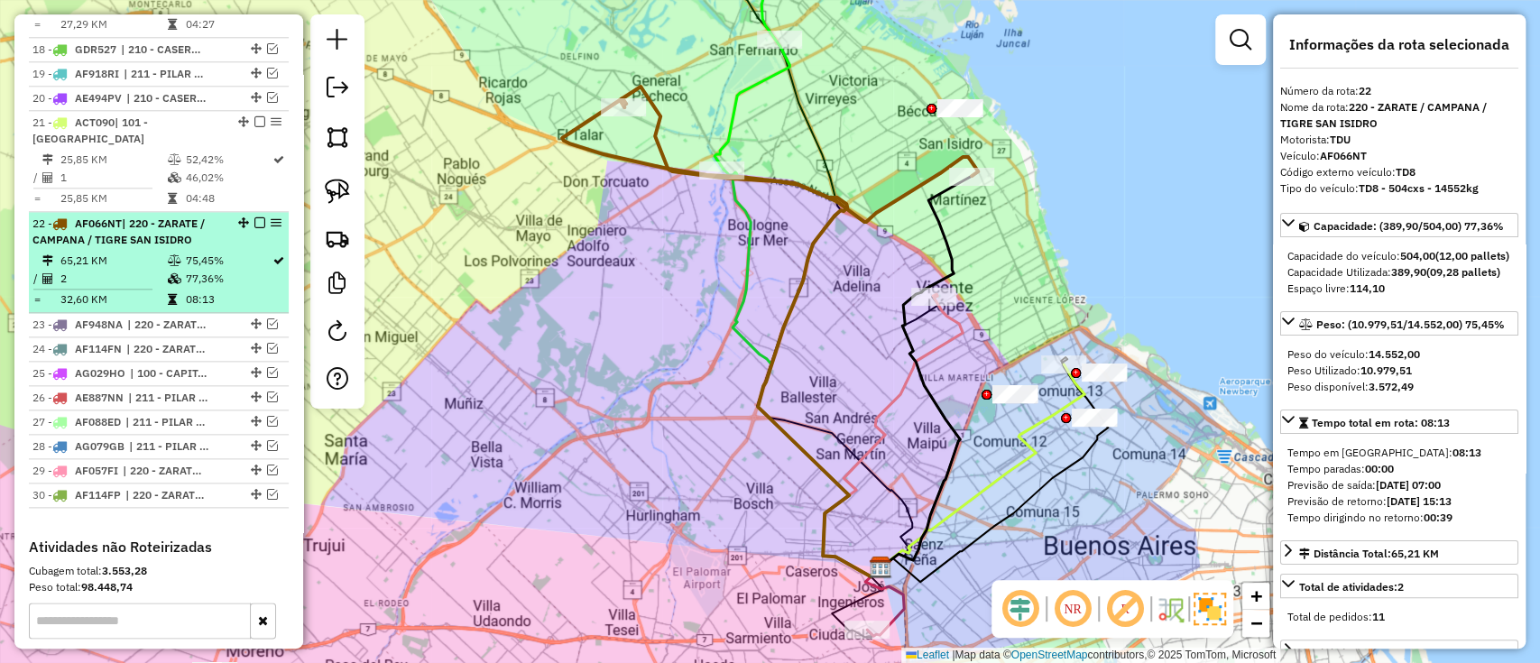
click at [255, 217] on em at bounding box center [259, 222] width 11 height 11
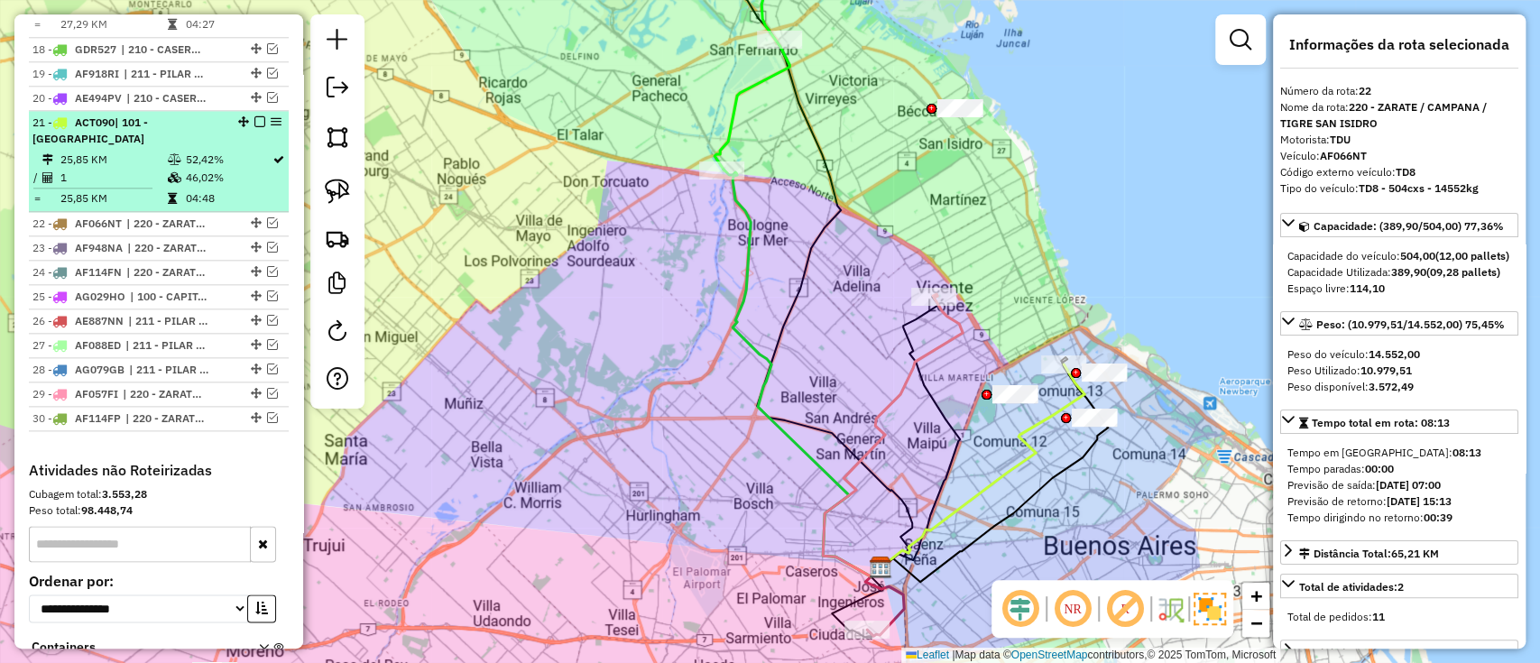
click at [245, 169] on td "46,02%" at bounding box center [228, 178] width 88 height 18
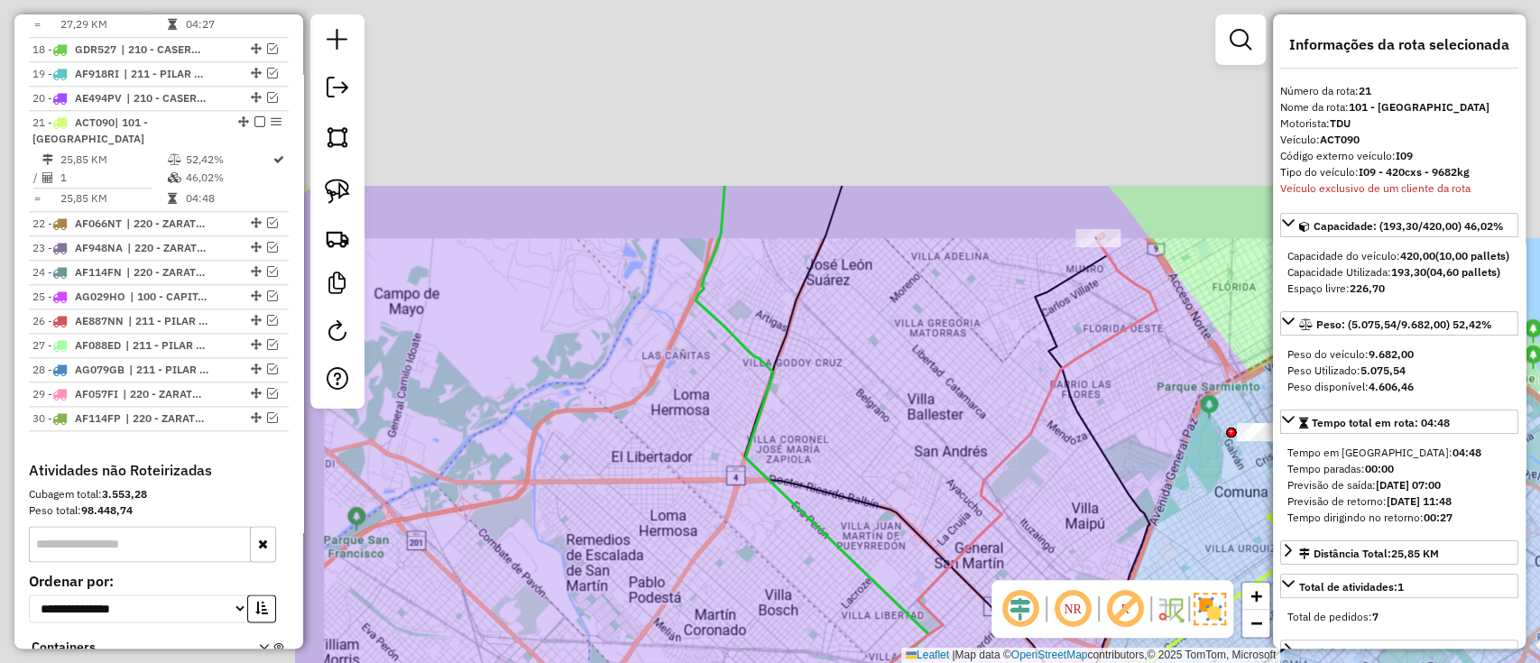
drag, startPoint x: 419, startPoint y: 254, endPoint x: 753, endPoint y: 401, distance: 365.3
click at [869, 505] on icon at bounding box center [899, 483] width 311 height 595
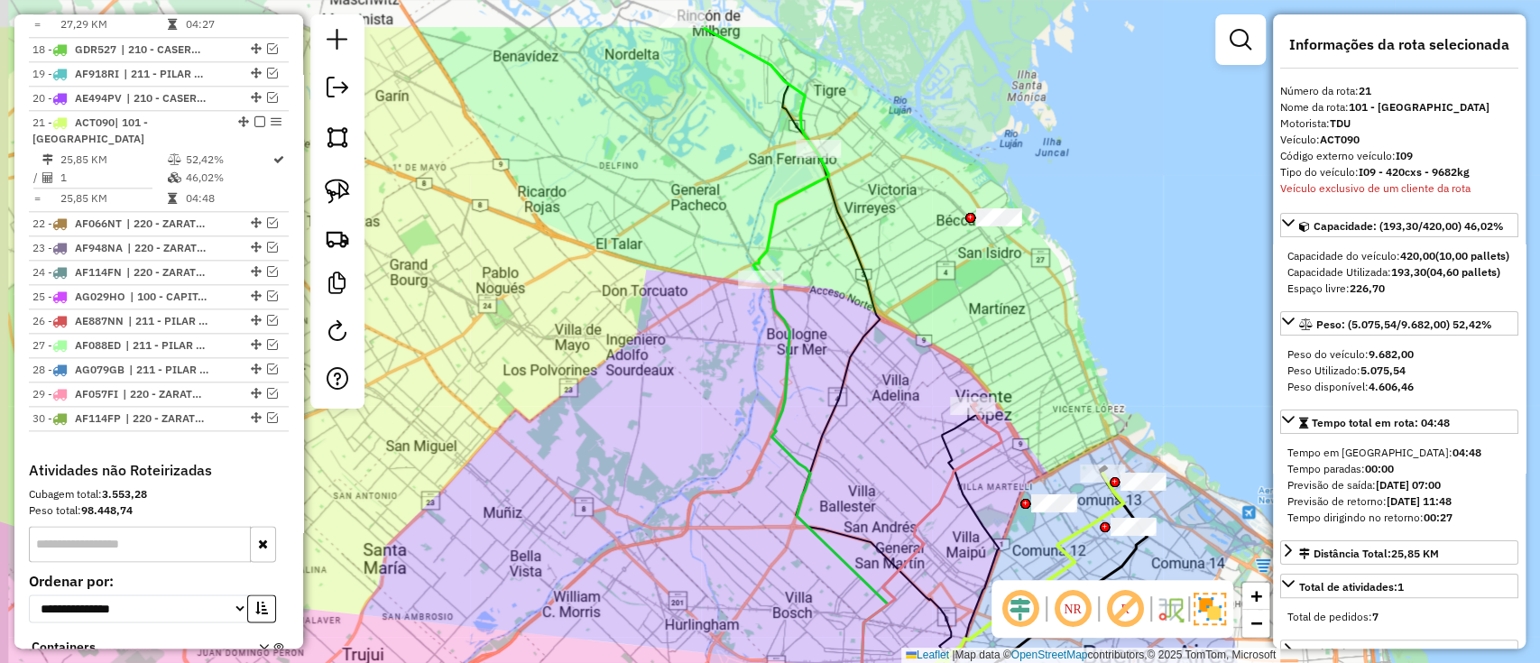
drag, startPoint x: 707, startPoint y: 248, endPoint x: 770, endPoint y: 356, distance: 124.1
click at [770, 356] on div "Janela de atendimento Grade de atendimento Capacidade Transportadoras Veículos …" at bounding box center [770, 331] width 1540 height 663
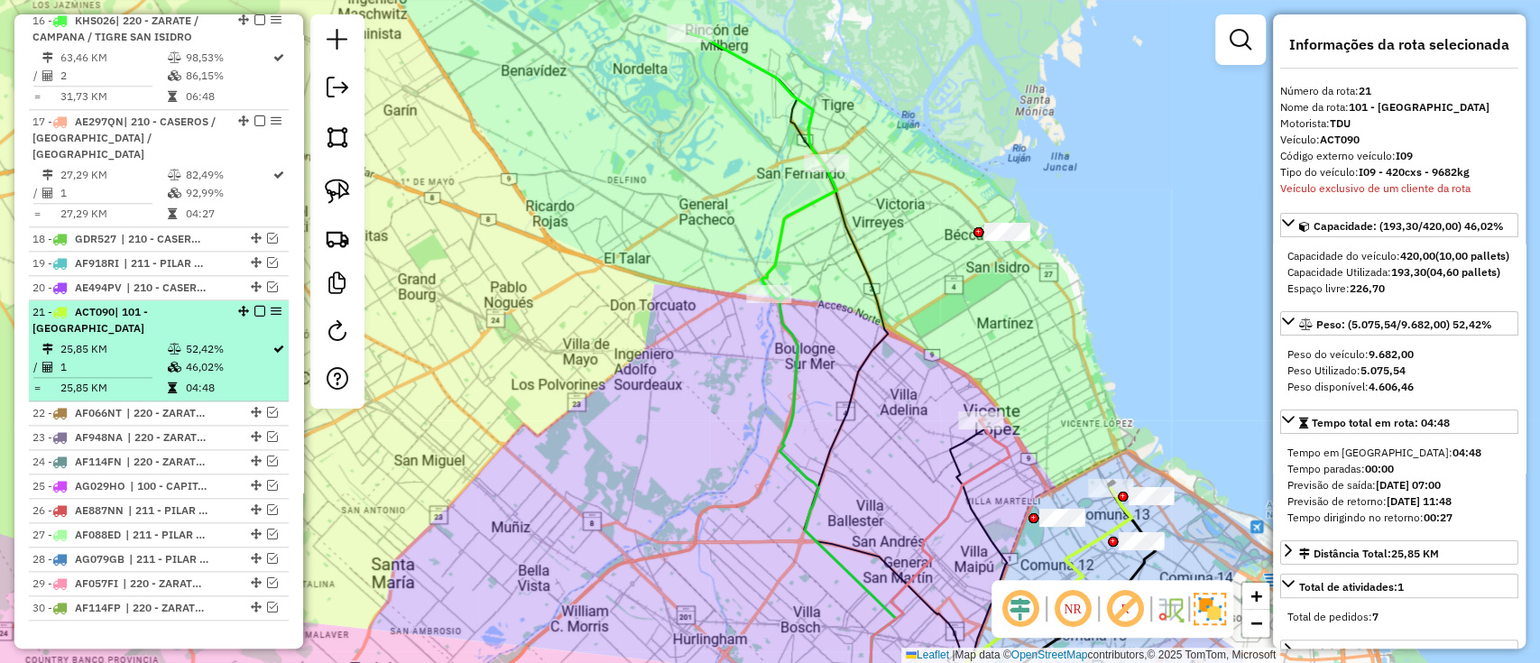
scroll to position [1076, 0]
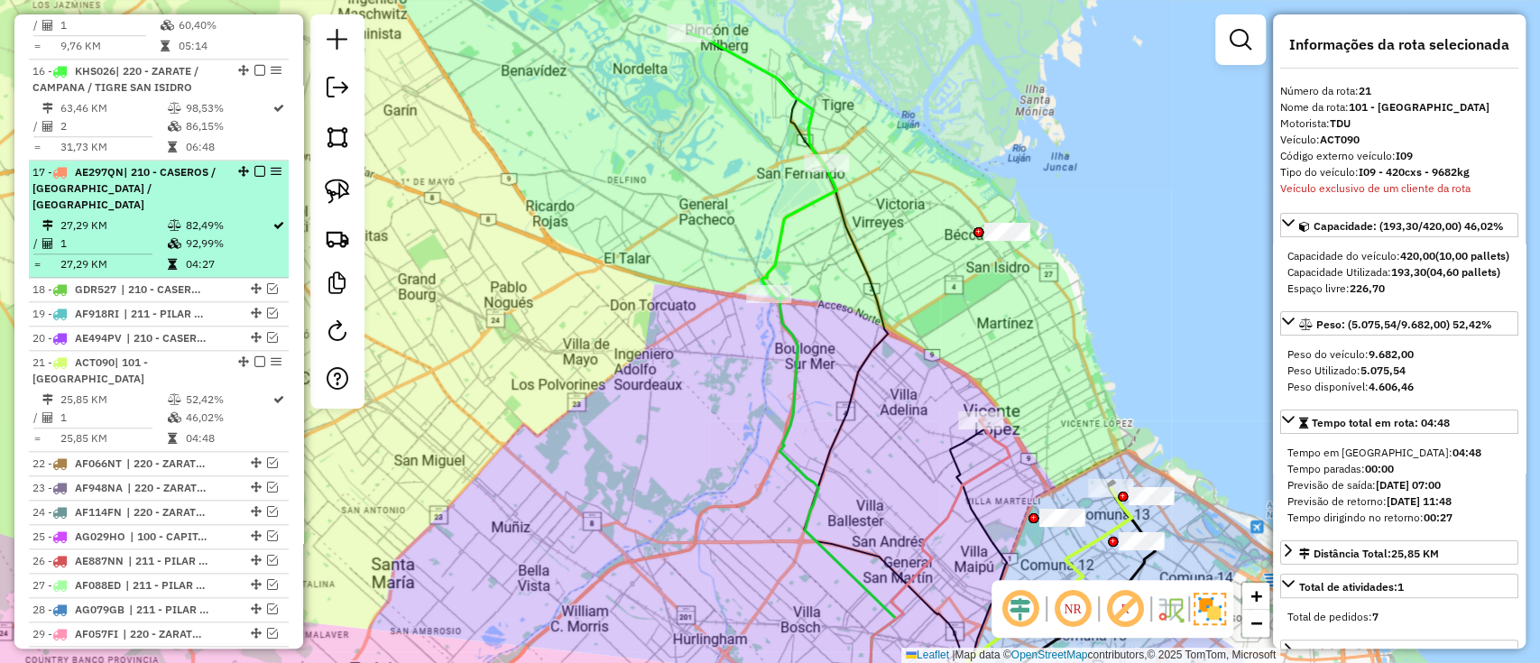
click at [217, 217] on td "82,49%" at bounding box center [228, 226] width 88 height 18
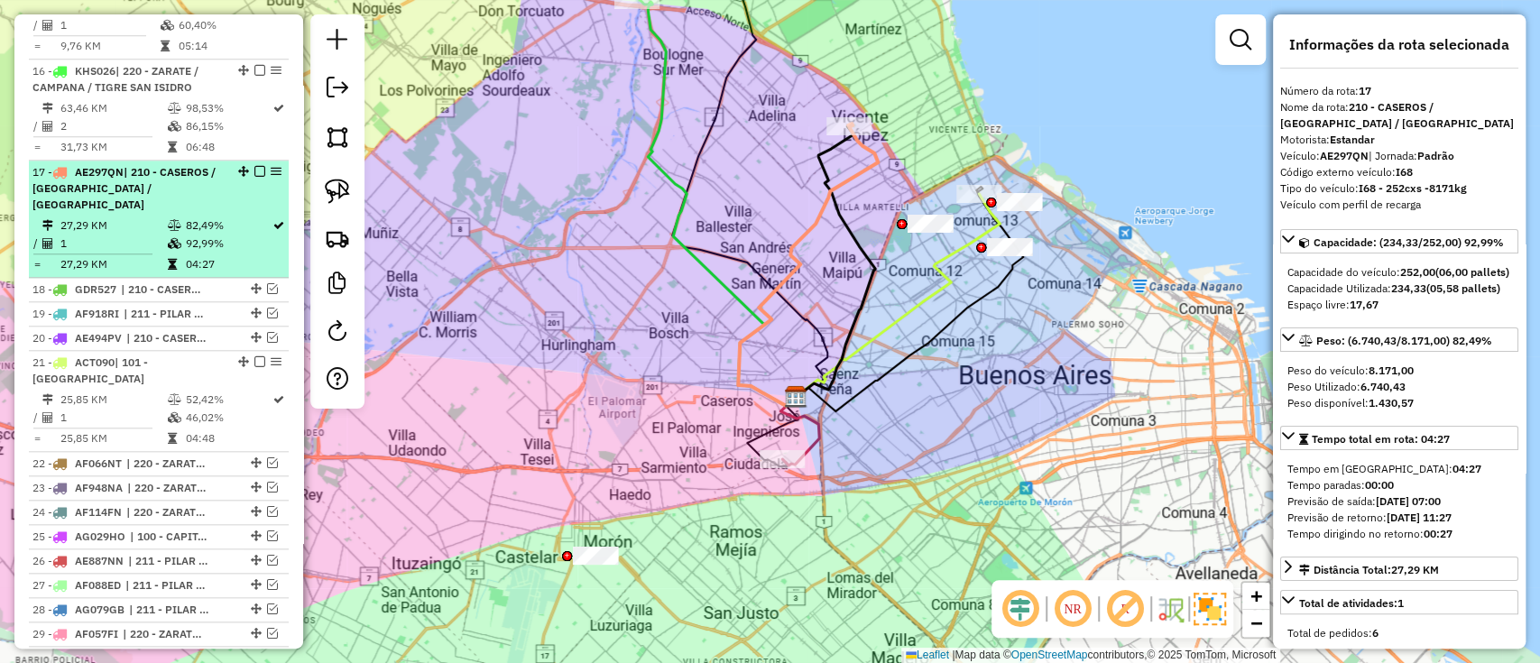
click at [255, 166] on em at bounding box center [259, 171] width 11 height 11
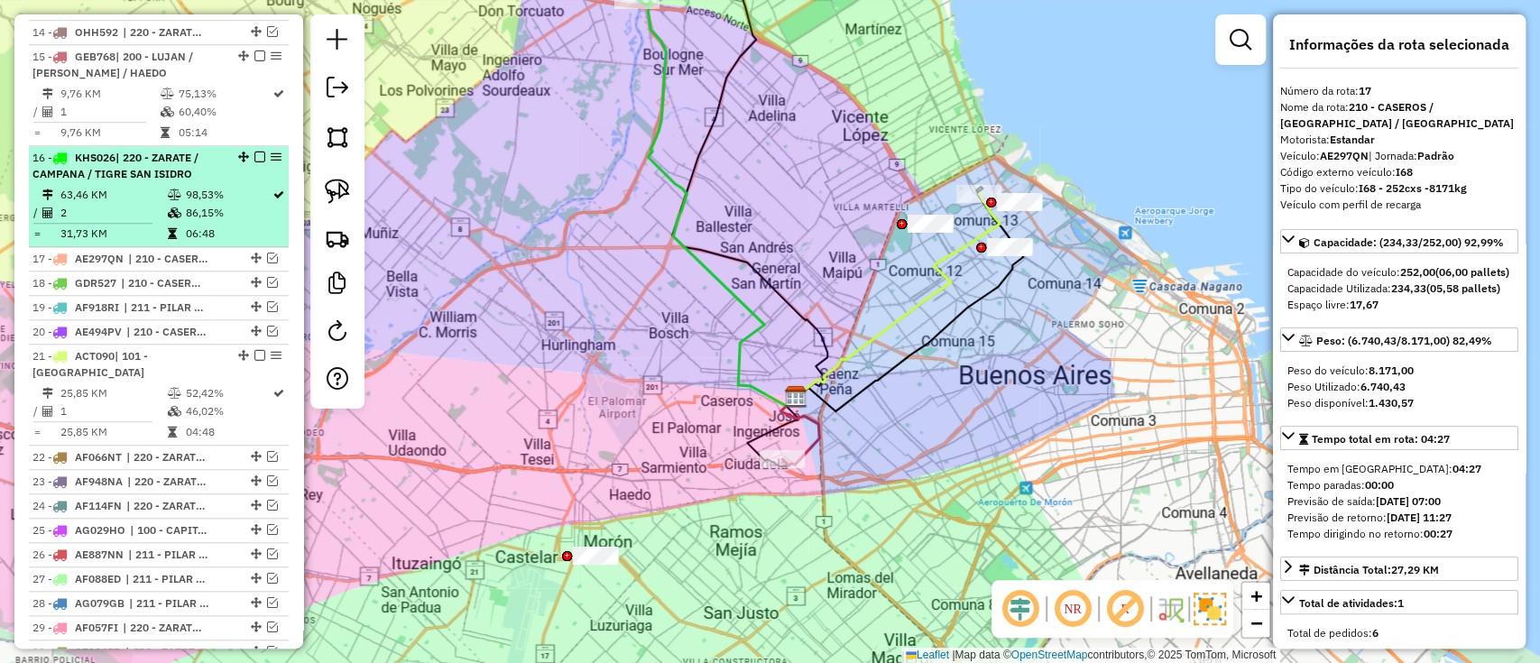
scroll to position [955, 0]
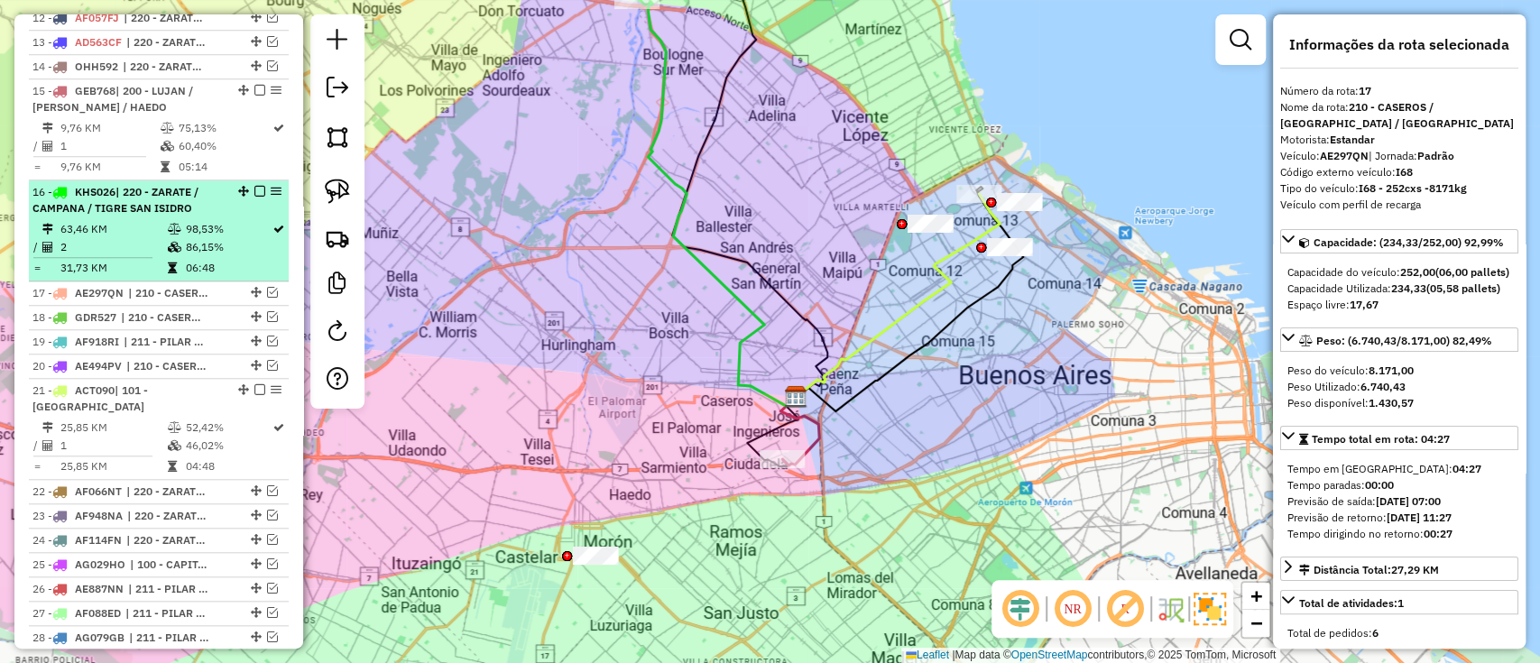
click at [234, 215] on li "16 - KHS026 | 220 - ZARATE / CAMPANA / TIGRE SAN ISIDRO 63,46 KM 98,53% / 2 86,…" at bounding box center [159, 230] width 260 height 101
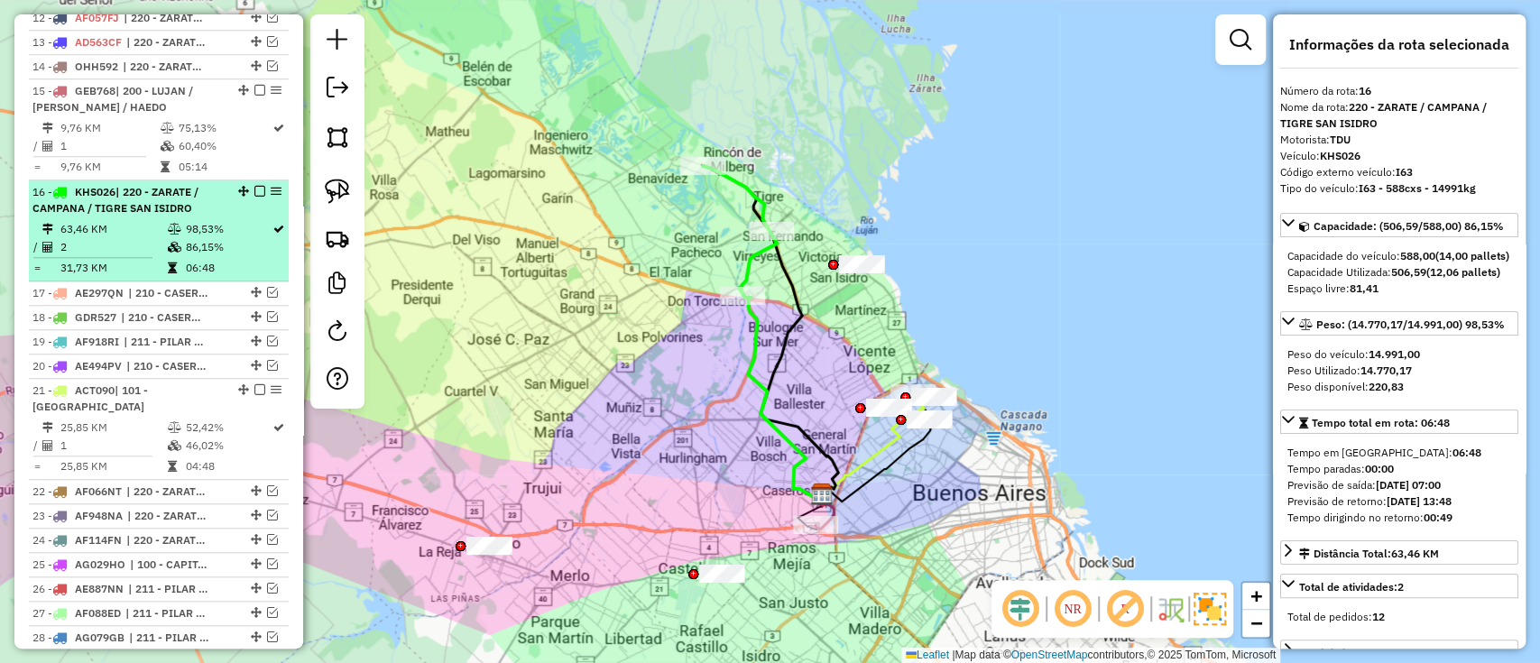
click at [254, 186] on em at bounding box center [259, 191] width 11 height 11
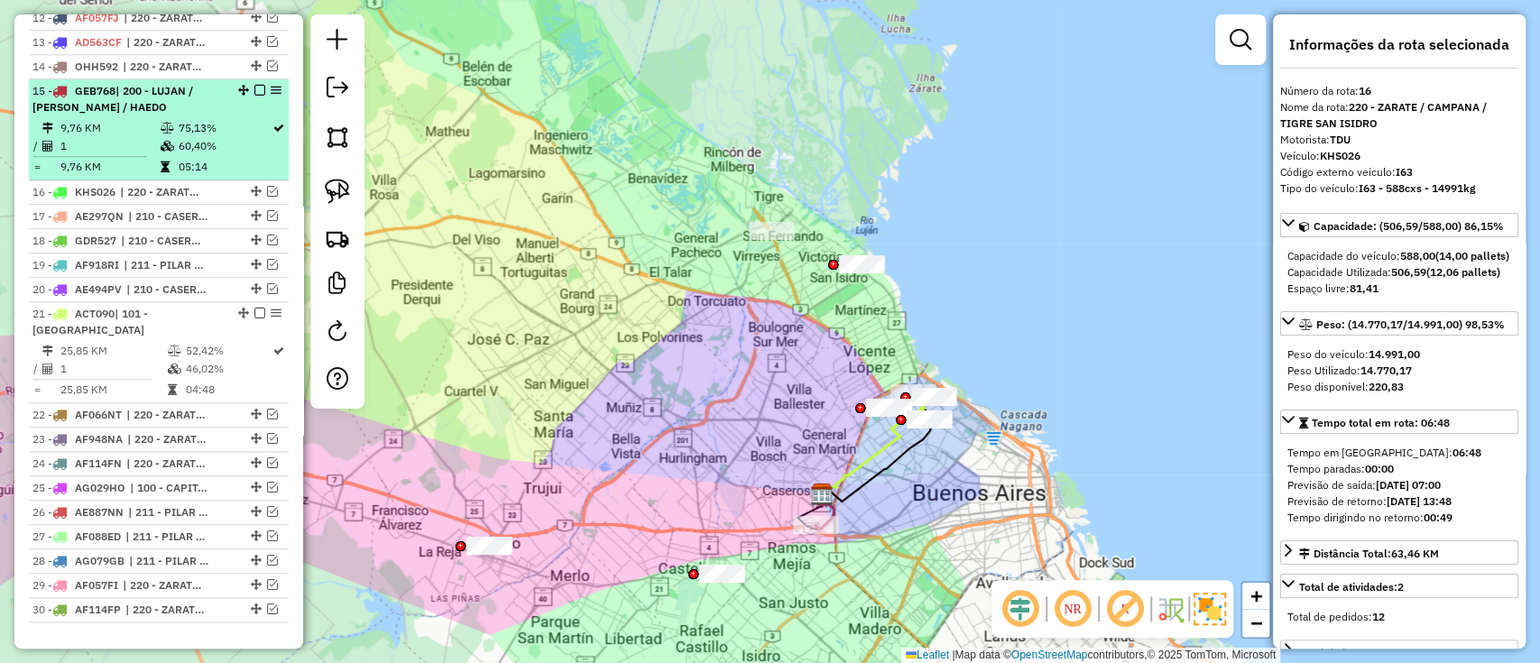
click at [229, 134] on td "75,13%" at bounding box center [225, 128] width 94 height 18
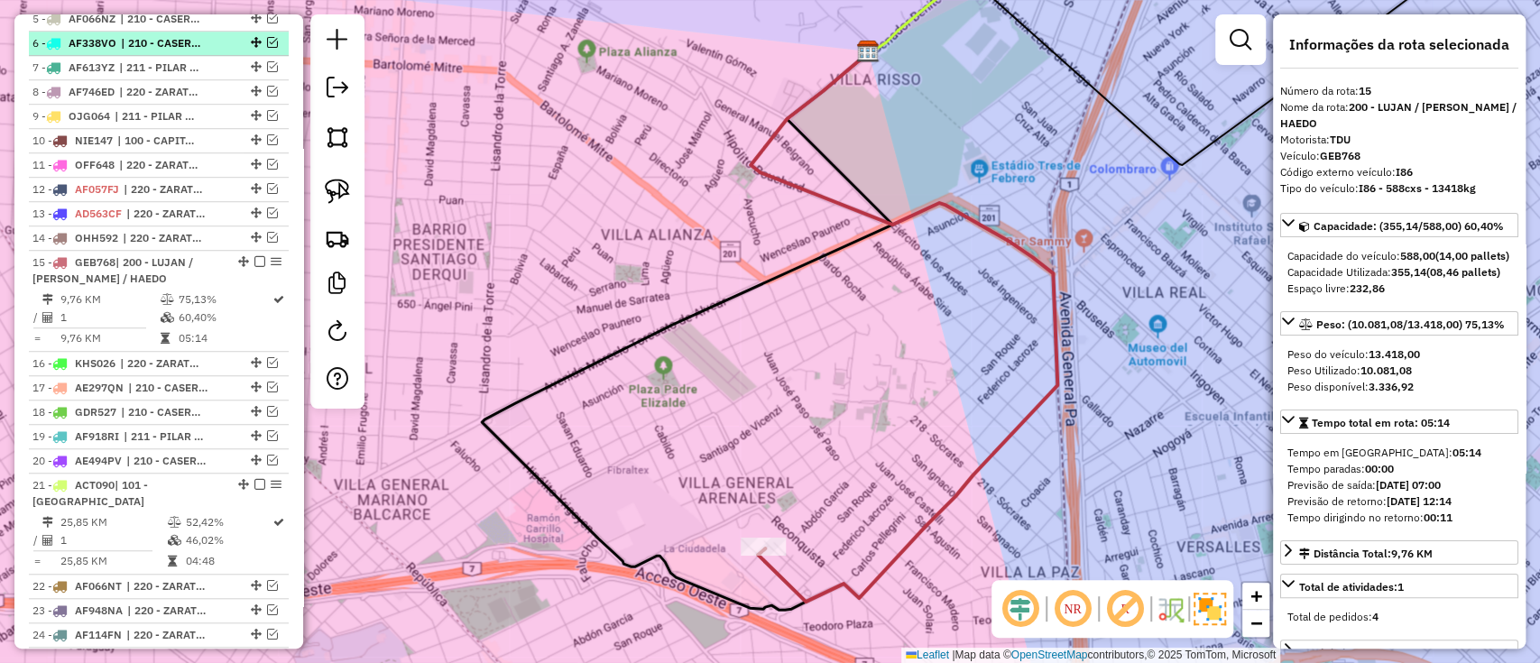
scroll to position [594, 0]
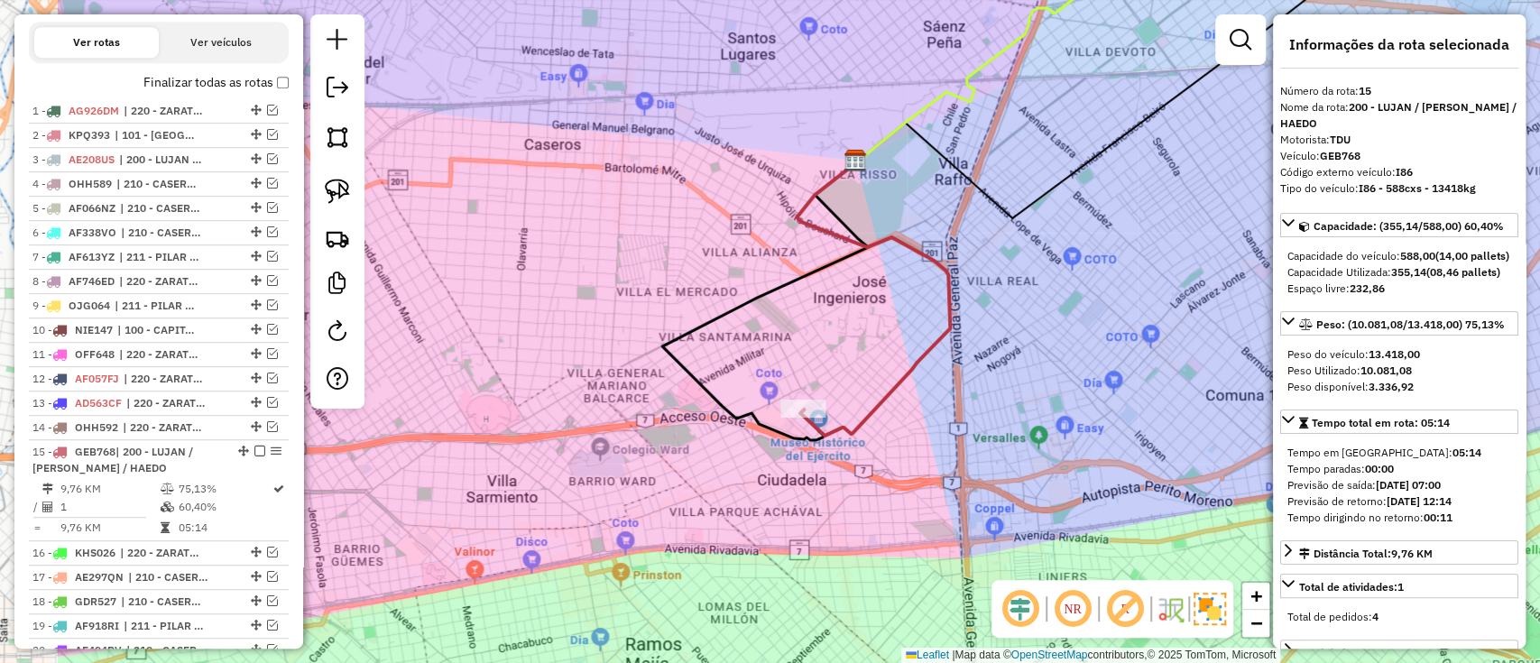
drag, startPoint x: 538, startPoint y: 348, endPoint x: 771, endPoint y: 350, distance: 232.8
click at [771, 350] on div "Janela de atendimento Grade de atendimento Capacidade Transportadoras Veículos …" at bounding box center [770, 331] width 1540 height 663
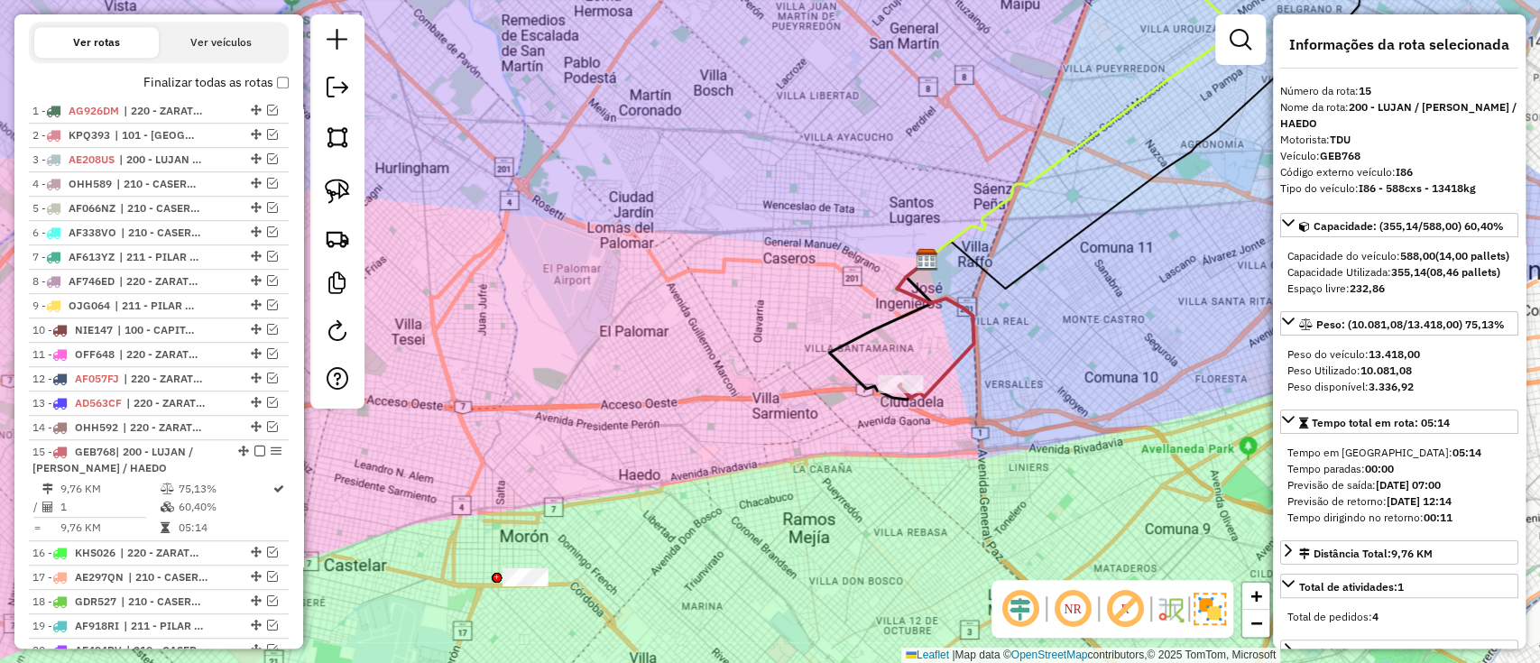
drag, startPoint x: 729, startPoint y: 288, endPoint x: 862, endPoint y: 236, distance: 142.3
click at [862, 236] on div "Janela de atendimento Grade de atendimento Capacidade Transportadoras Veículos …" at bounding box center [770, 331] width 1540 height 663
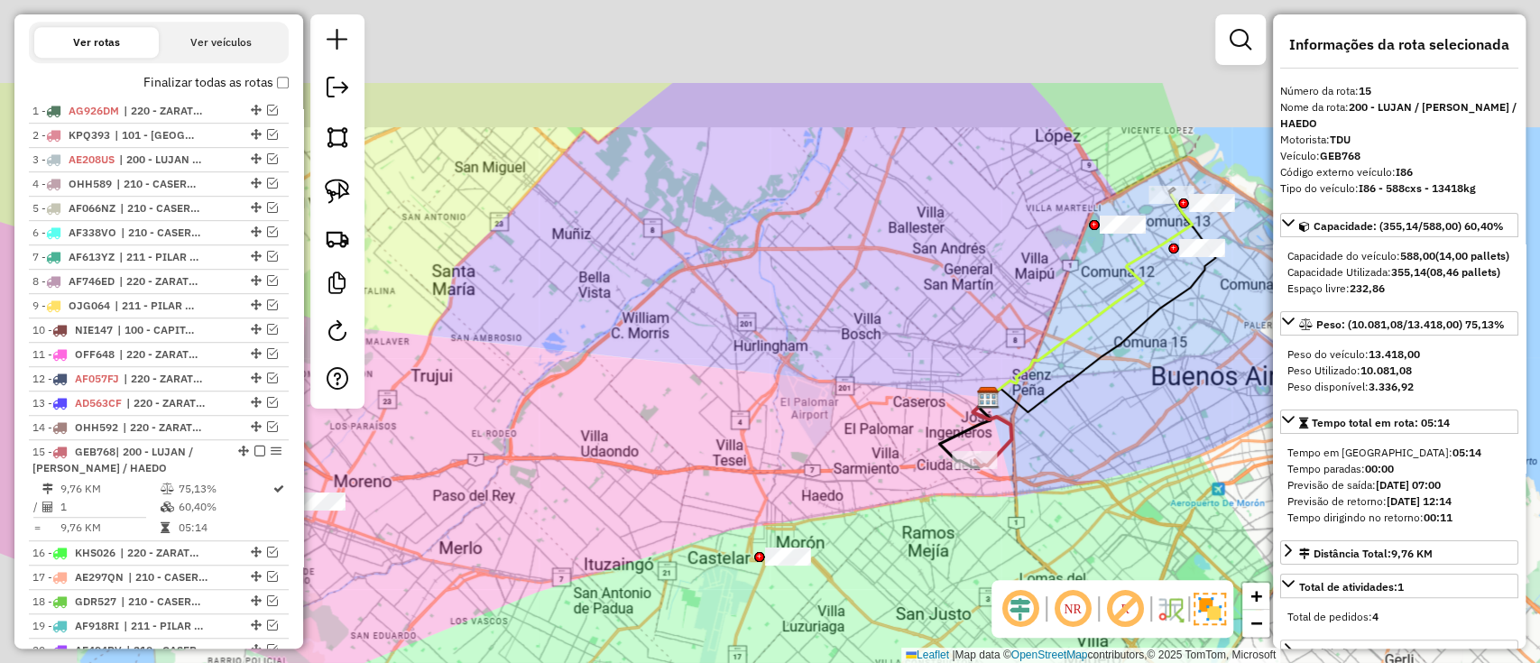
drag, startPoint x: 707, startPoint y: 247, endPoint x: 904, endPoint y: 421, distance: 262.8
click at [901, 435] on div "Janela de atendimento Grade de atendimento Capacidade Transportadoras Veículos …" at bounding box center [770, 331] width 1540 height 663
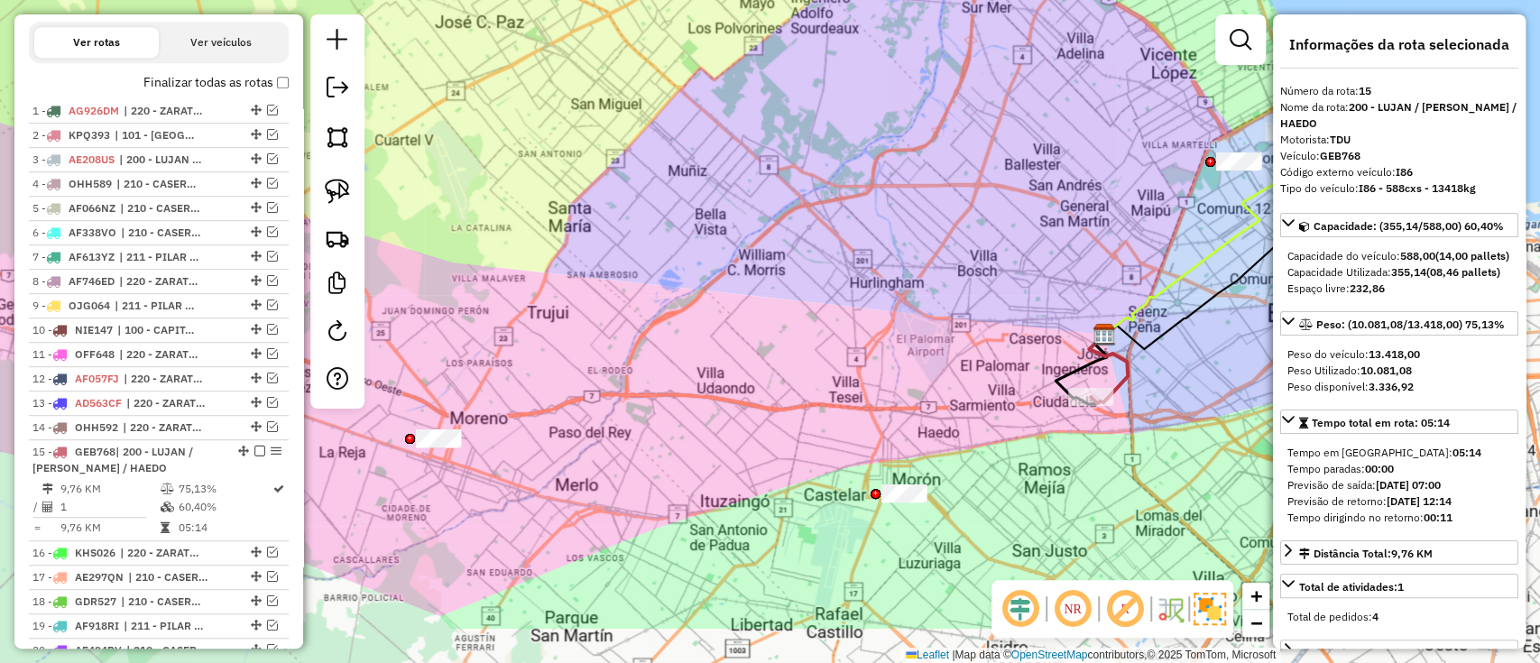
drag, startPoint x: 838, startPoint y: 360, endPoint x: 857, endPoint y: 307, distance: 56.5
click at [857, 307] on div "Janela de atendimento Grade de atendimento Capacidade Transportadoras Veículos …" at bounding box center [770, 331] width 1540 height 663
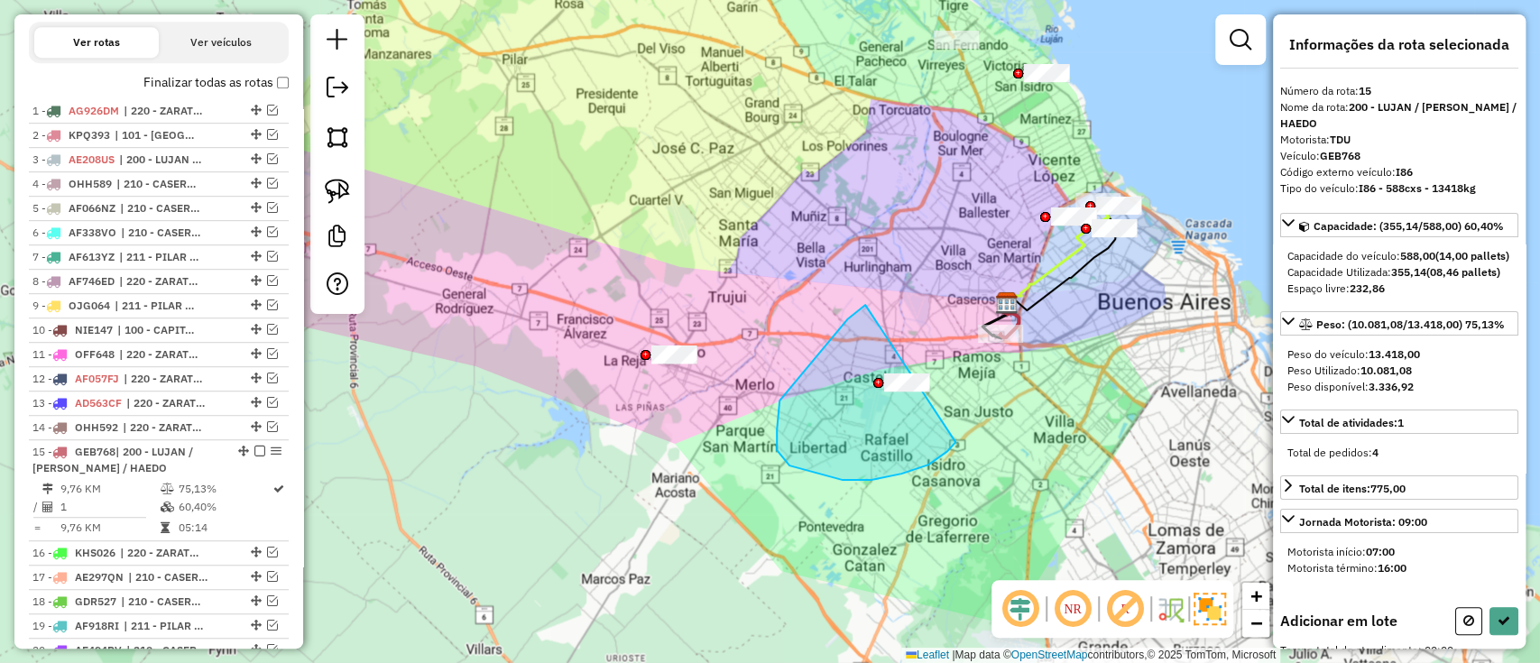
drag, startPoint x: 790, startPoint y: 466, endPoint x: 960, endPoint y: 391, distance: 186.3
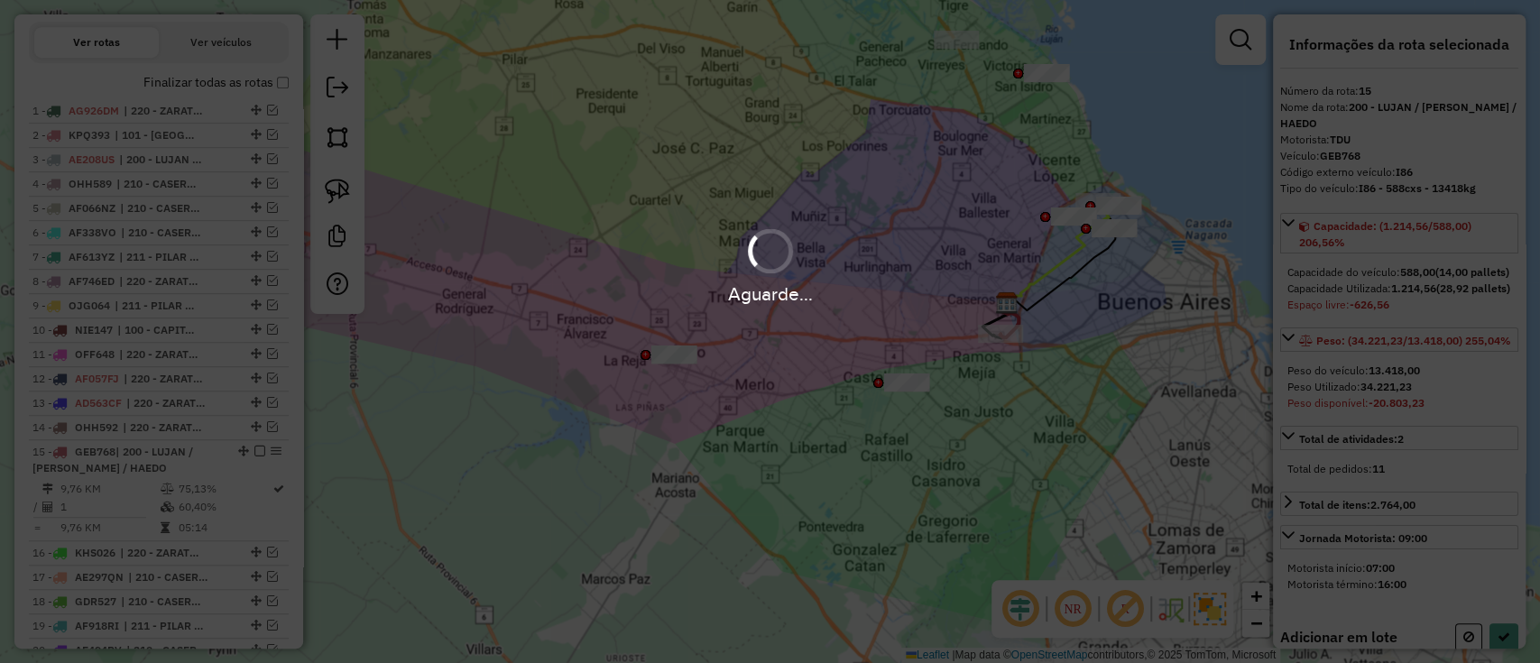
select select "**********"
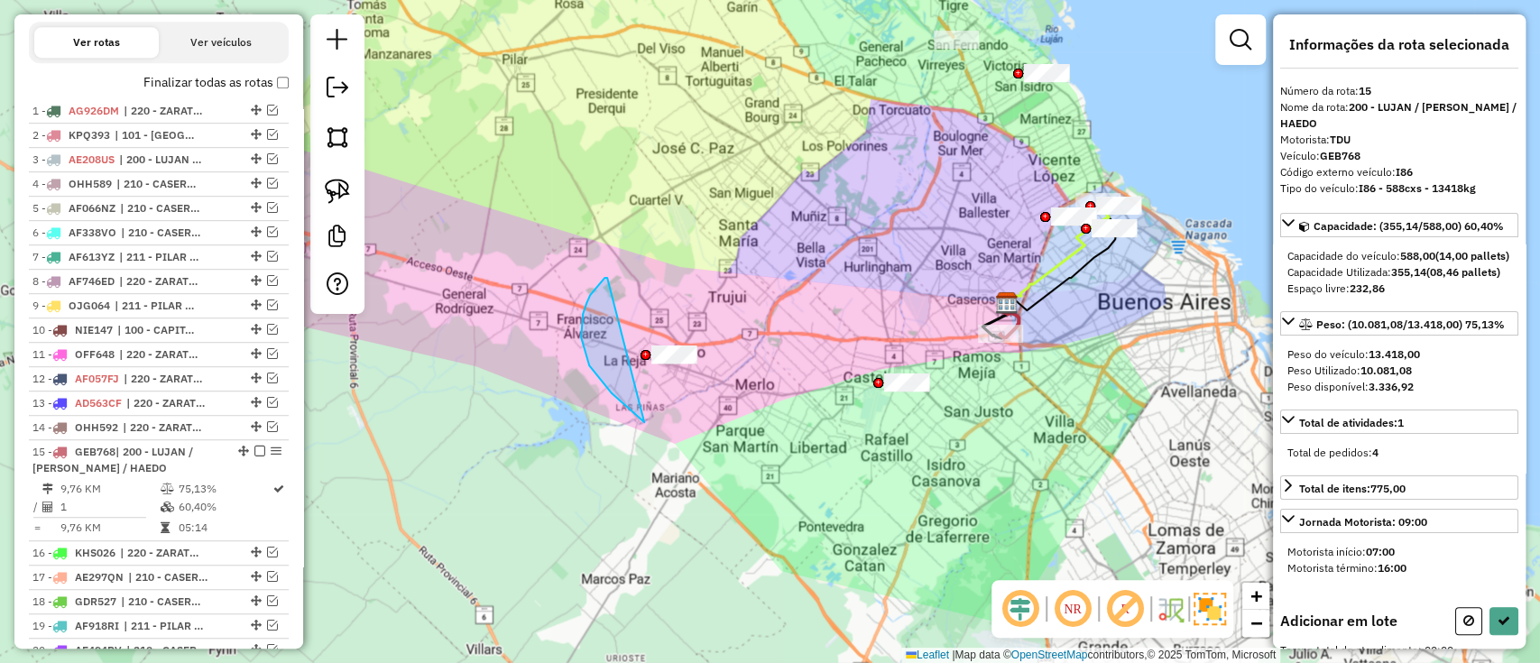
drag, startPoint x: 607, startPoint y: 278, endPoint x: 809, endPoint y: 343, distance: 211.5
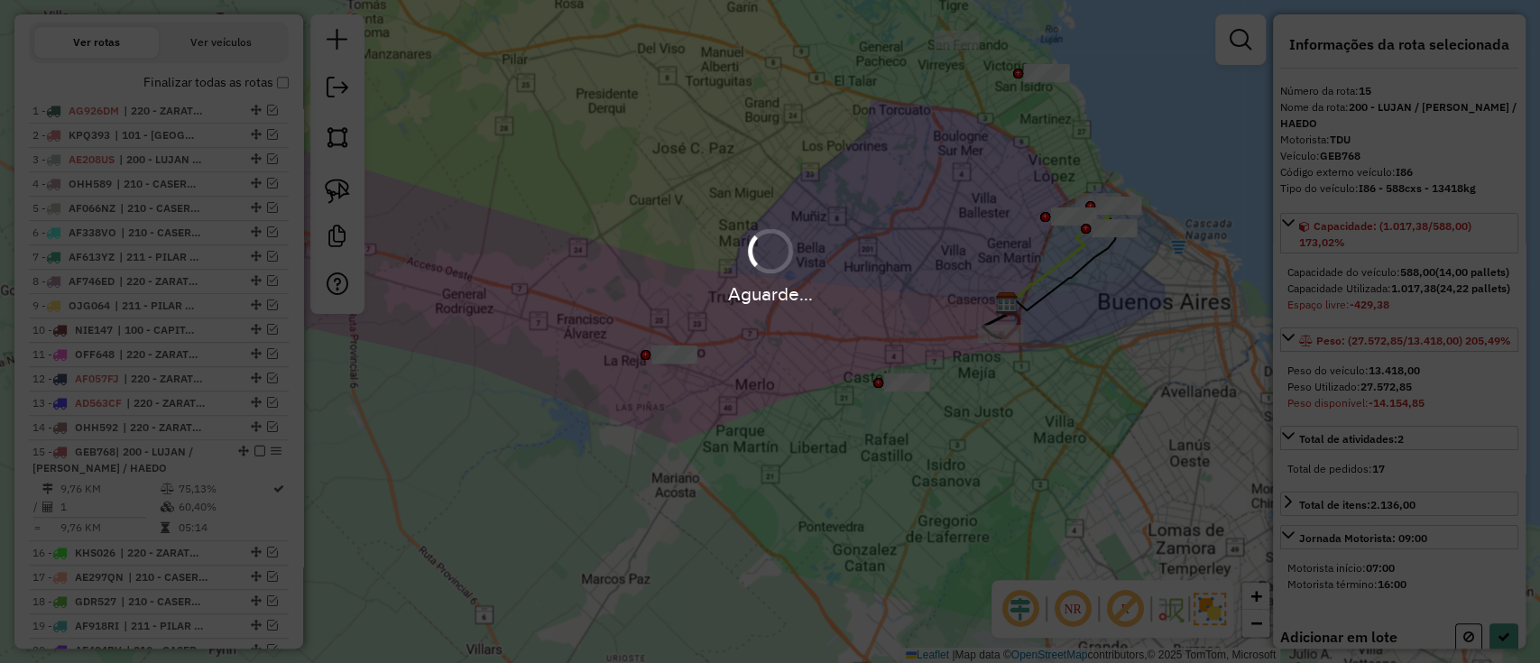
select select "**********"
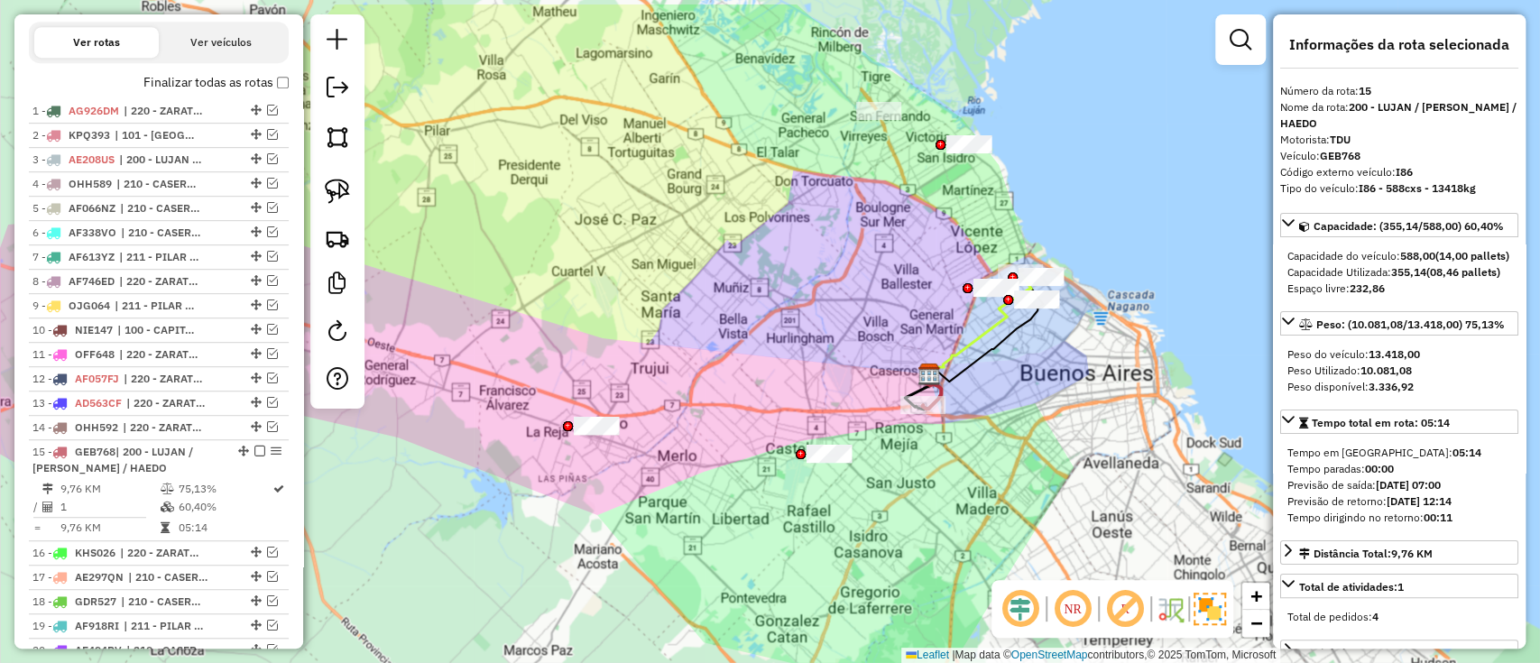
drag, startPoint x: 1060, startPoint y: 350, endPoint x: 770, endPoint y: 515, distance: 334.2
click at [772, 556] on div "Janela de atendimento Grade de atendimento Capacidade Transportadoras Veículos …" at bounding box center [770, 331] width 1540 height 663
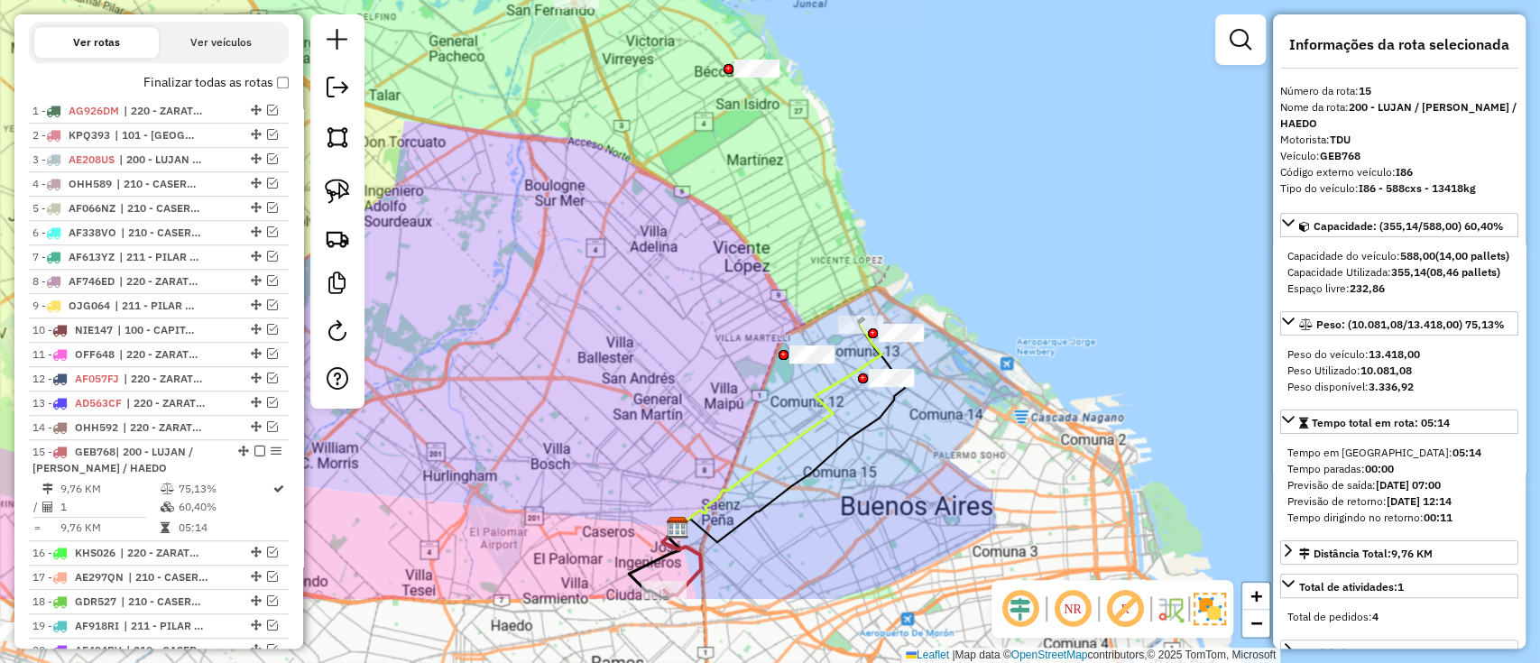
drag, startPoint x: 795, startPoint y: 523, endPoint x: 763, endPoint y: 382, distance: 145.4
click at [763, 382] on div "Janela de atendimento Grade de atendimento Capacidade Transportadoras Veículos …" at bounding box center [770, 331] width 1540 height 663
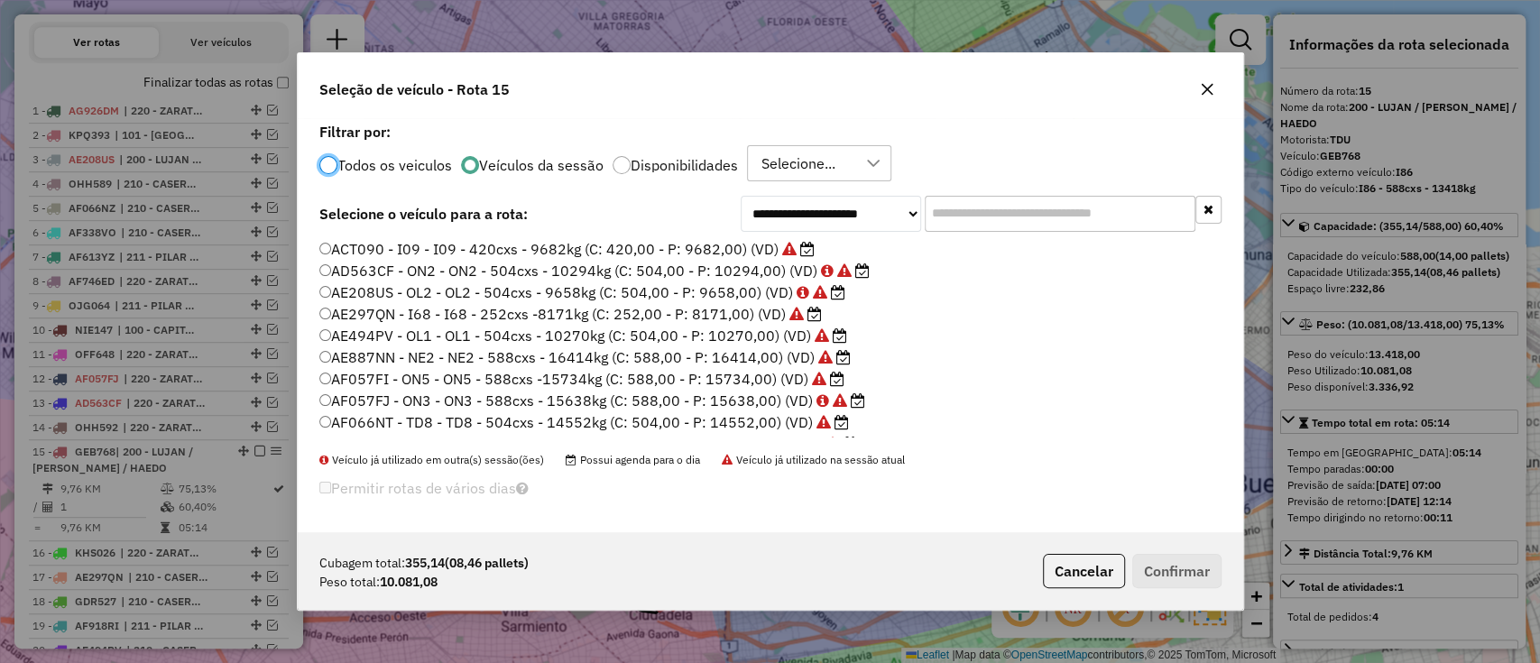
scroll to position [9, 5]
click at [692, 569] on div "**********" at bounding box center [770, 331] width 1540 height 663
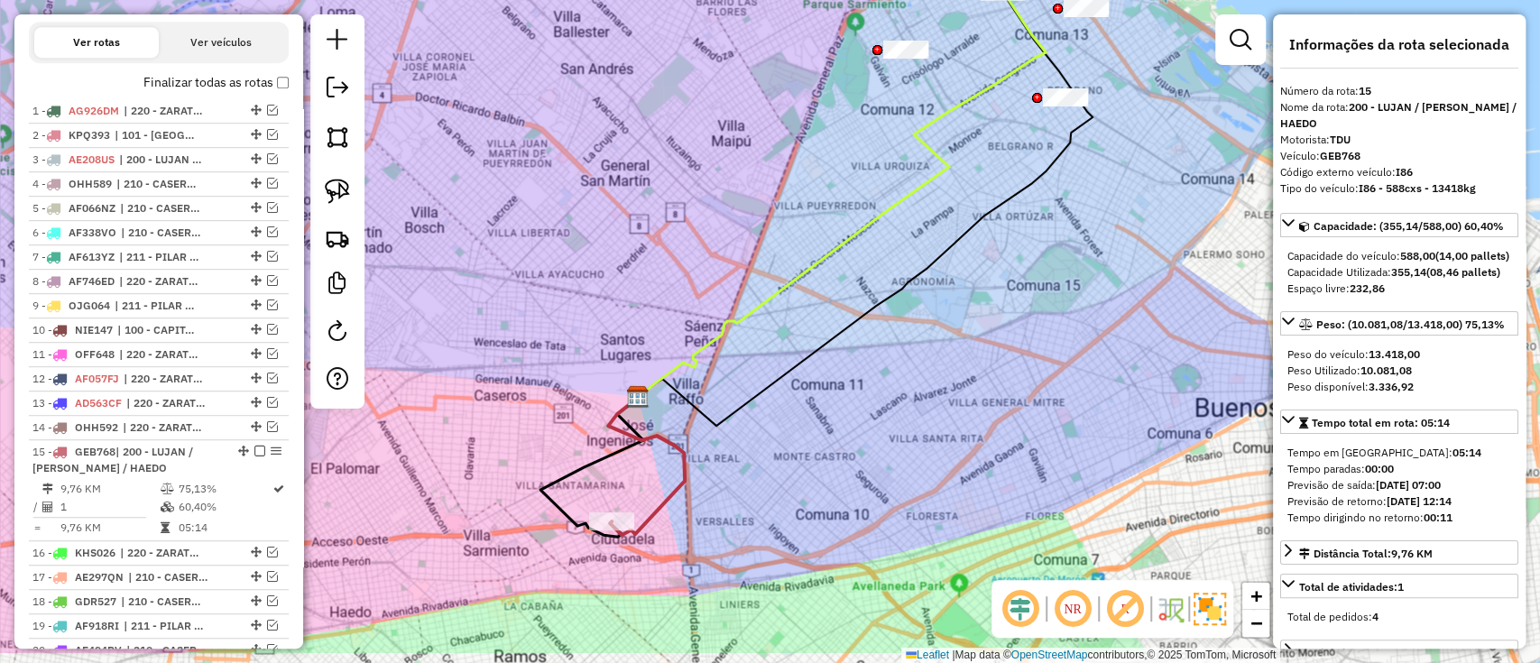
click at [684, 482] on icon at bounding box center [646, 466] width 77 height 137
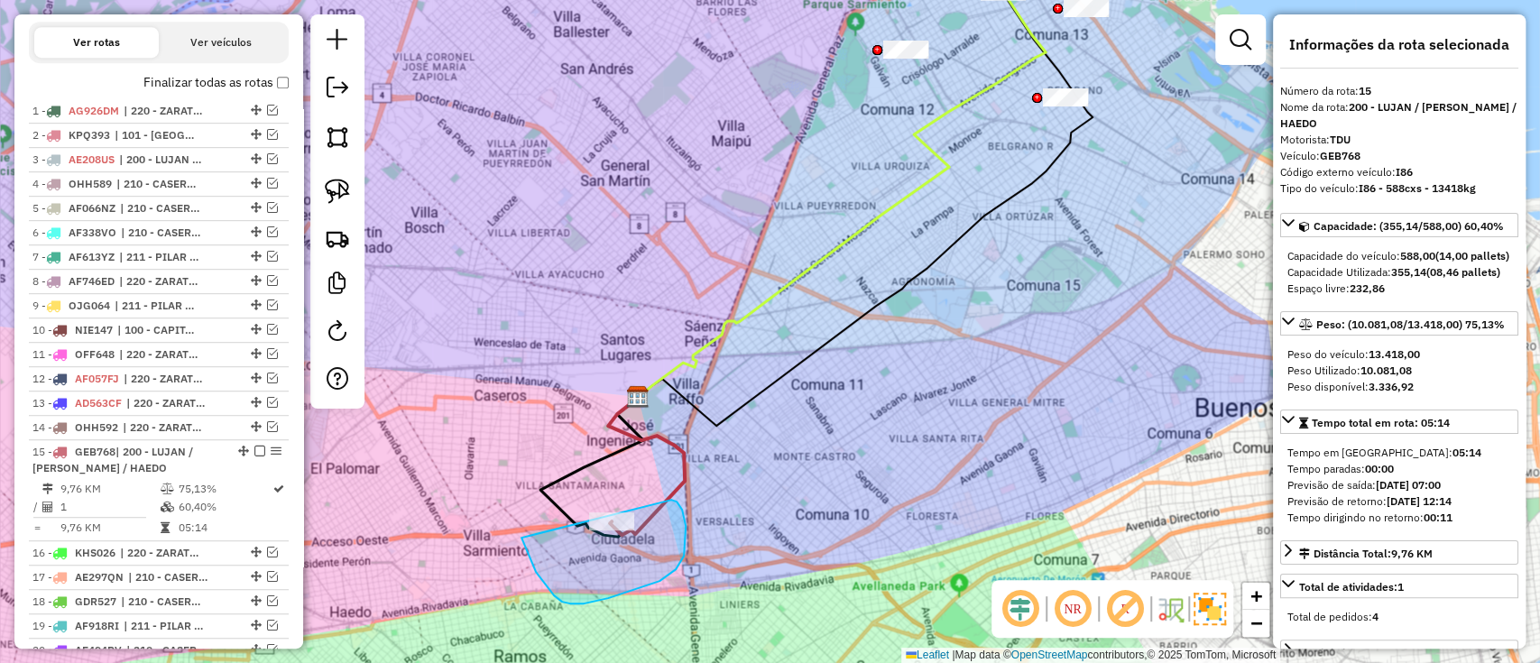
drag, startPoint x: 562, startPoint y: 602, endPoint x: 661, endPoint y: 493, distance: 147.6
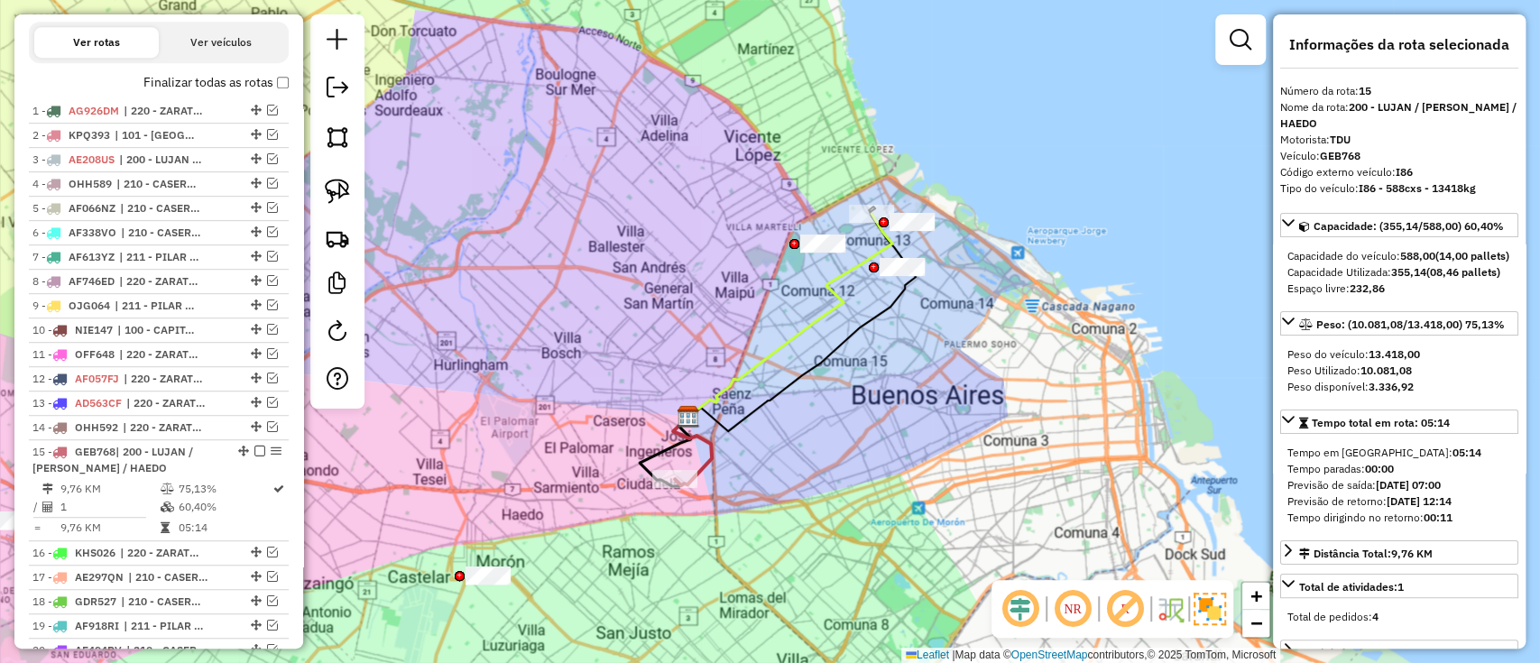
drag, startPoint x: 550, startPoint y: 359, endPoint x: 618, endPoint y: 357, distance: 68.6
click at [618, 357] on div "Janela de atendimento Grade de atendimento Capacidade Transportadoras Veículos …" at bounding box center [770, 331] width 1540 height 663
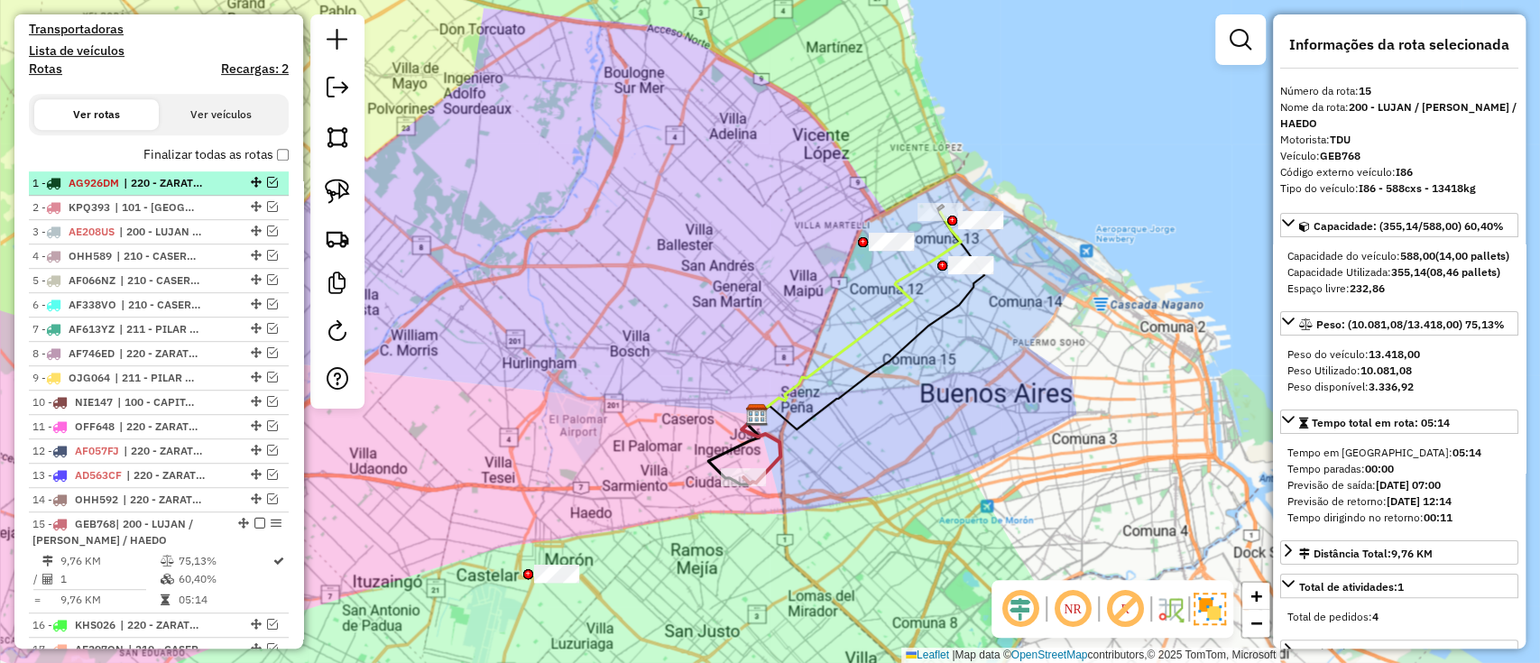
scroll to position [474, 0]
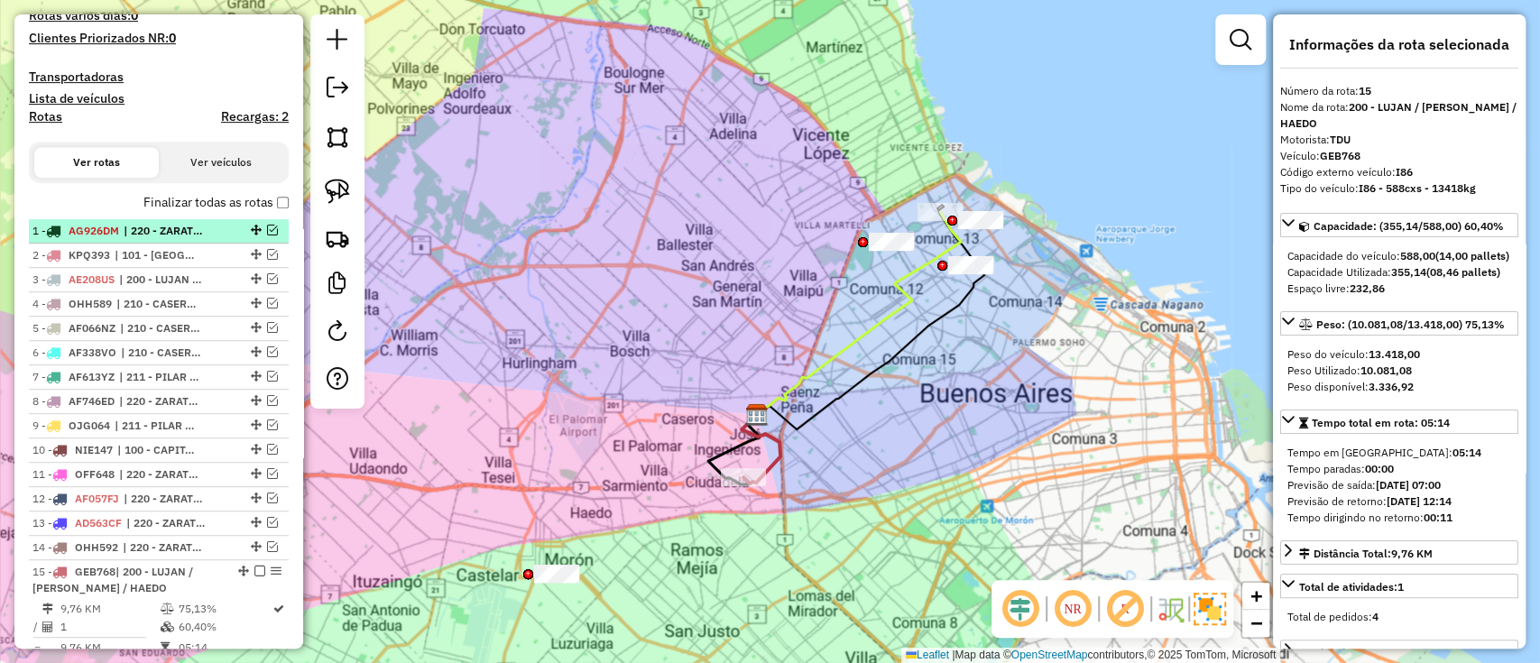
click at [142, 227] on span "| 220 - ZARATE / CAMPANA / TIGRE SAN ISIDRO" at bounding box center [165, 231] width 83 height 16
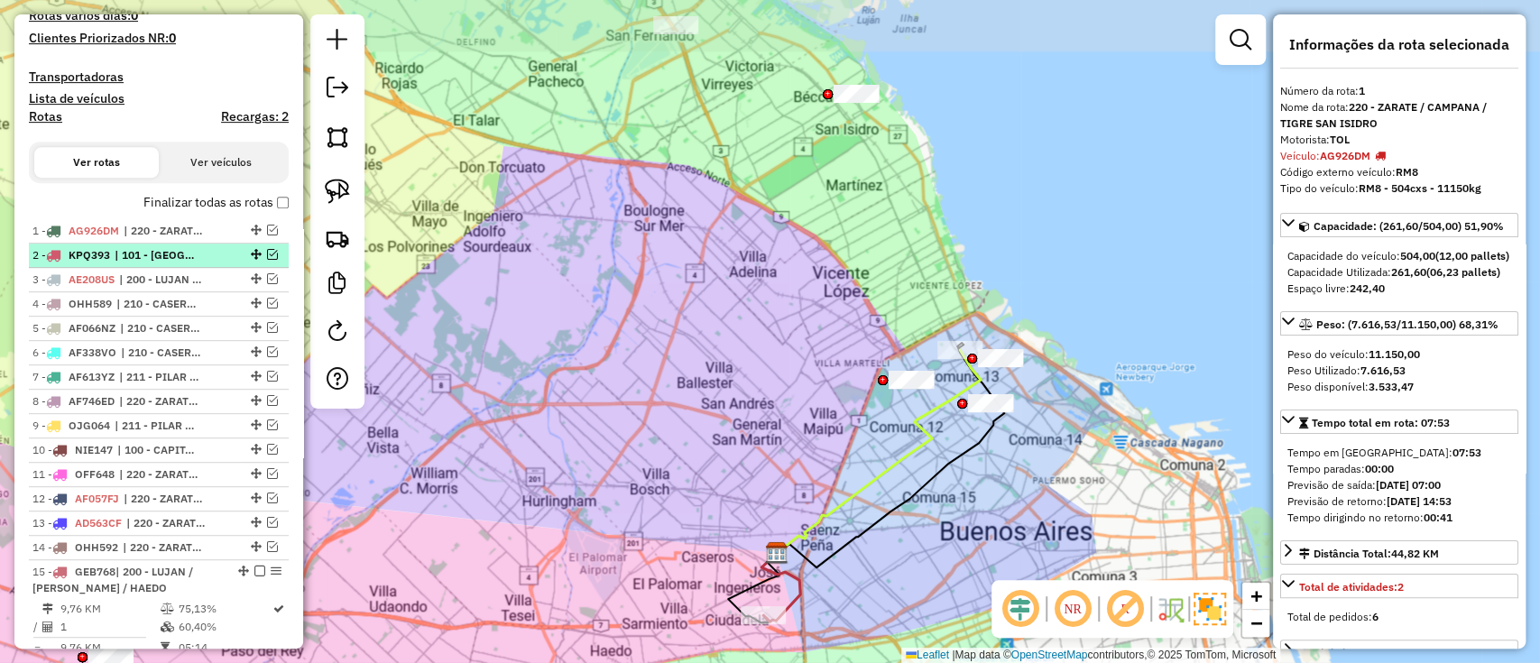
click at [143, 244] on li "2 - KPQ393 | 101 - CAPITAL FEDERAL NORTE" at bounding box center [159, 256] width 260 height 24
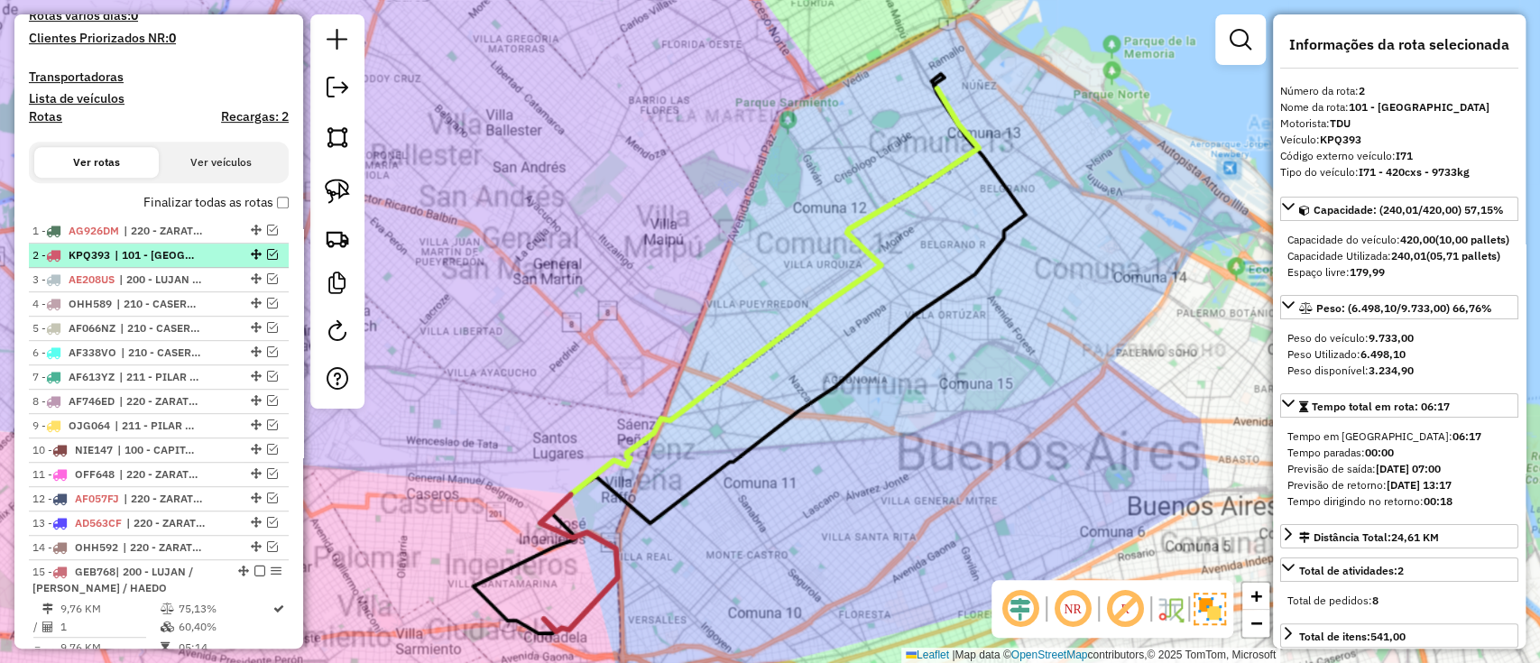
click at [144, 263] on li "2 - KPQ393 | 101 - CAPITAL FEDERAL NORTE" at bounding box center [159, 256] width 260 height 24
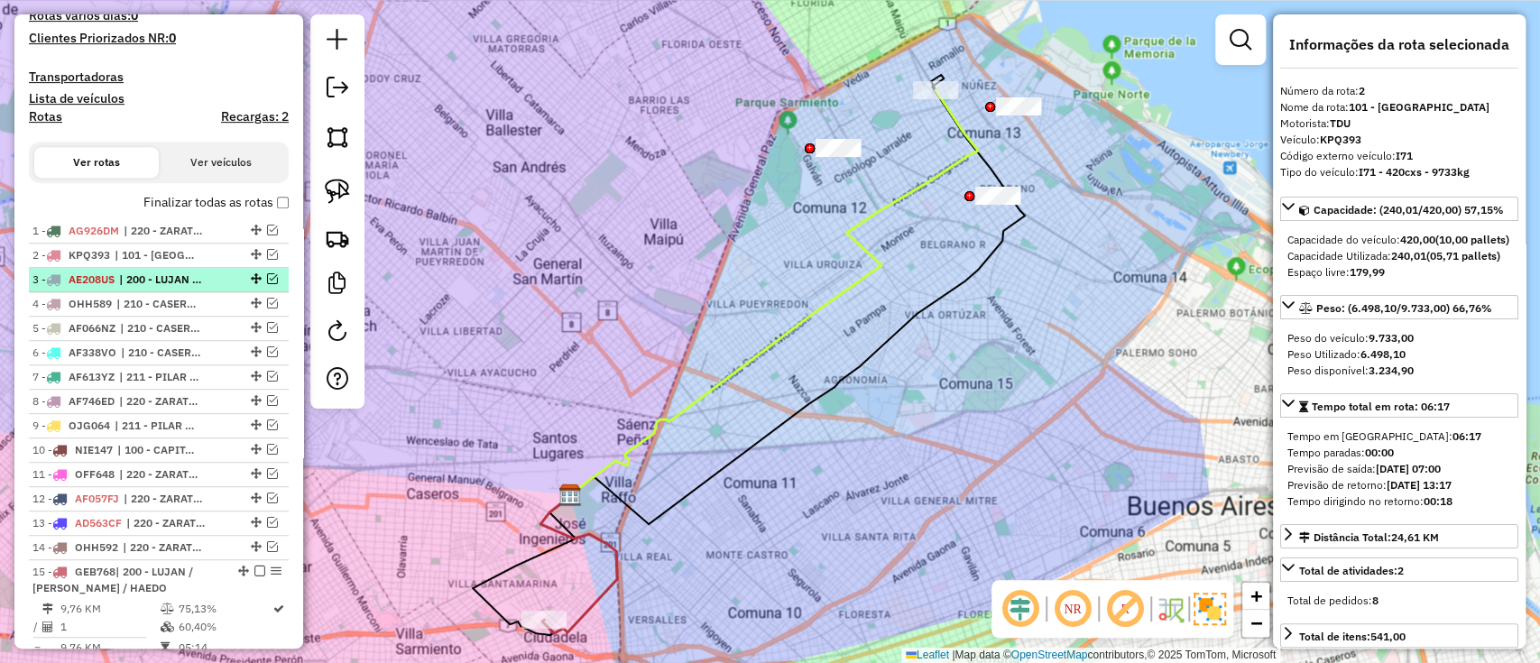
click at [144, 283] on span "| 200 - LUJAN / [PERSON_NAME] / HAEDO" at bounding box center [160, 280] width 83 height 16
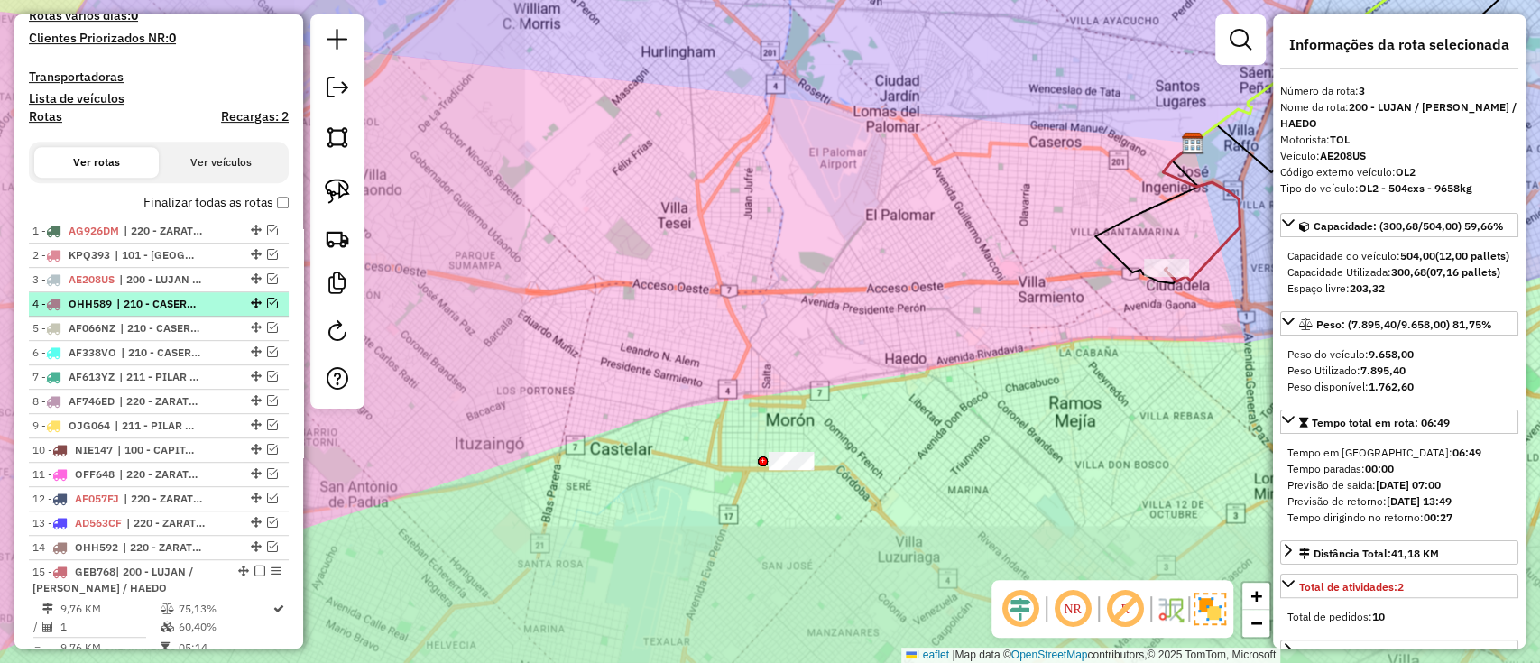
click at [141, 311] on li "4 - OHH589 | 210 - CASEROS / SAN MARTIN / BELLA VISTA" at bounding box center [159, 304] width 260 height 24
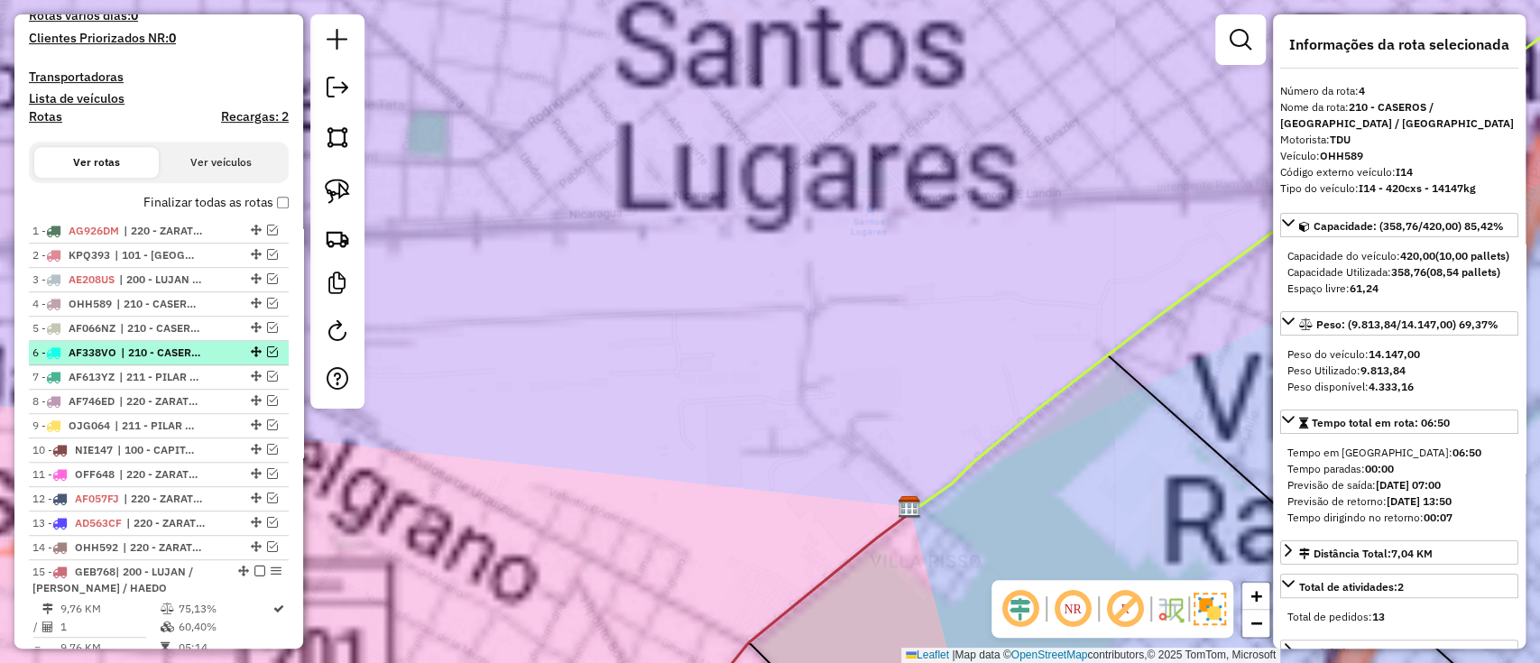
click at [136, 342] on li "6 - AF338VO | 210 - CASEROS / SAN MARTIN / BELLA VISTA" at bounding box center [159, 353] width 260 height 24
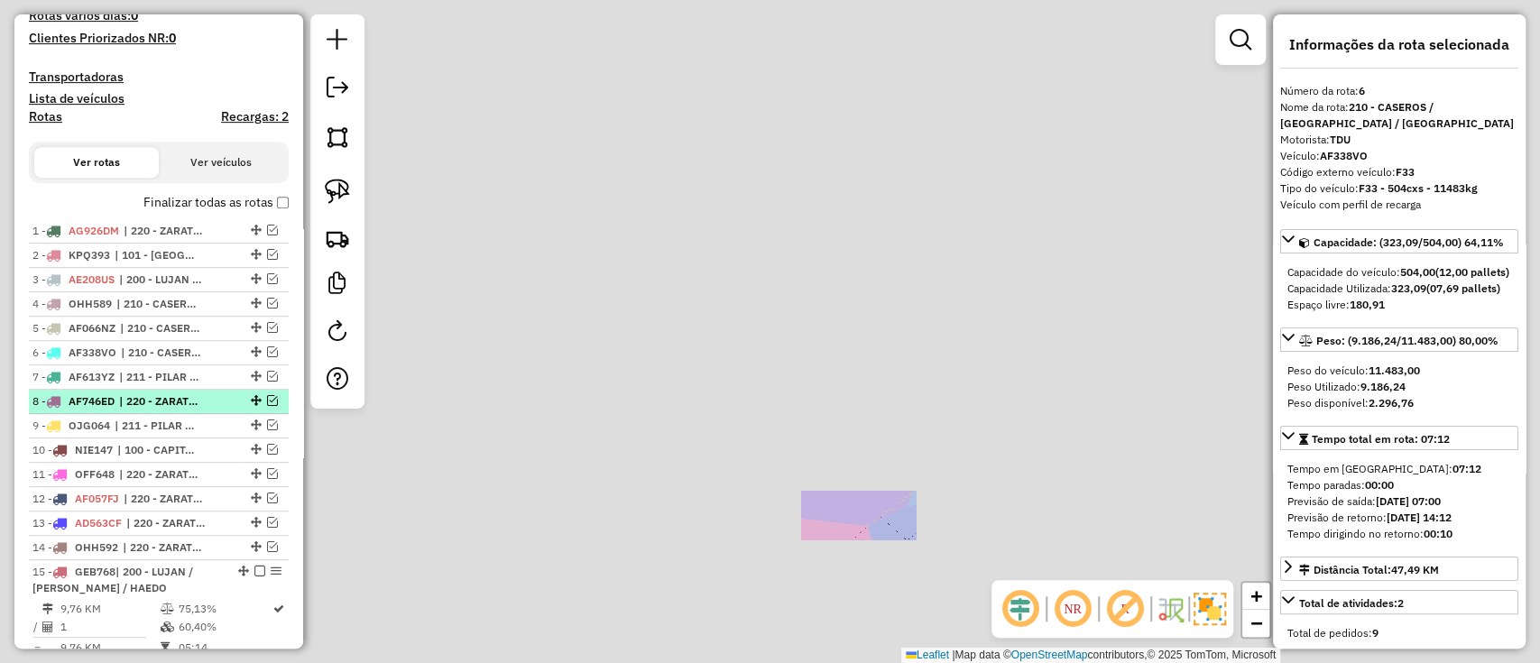
click at [134, 390] on li "8 - AF746ED | 220 - ZARATE / CAMPANA / TIGRE SAN ISIDRO" at bounding box center [159, 402] width 260 height 24
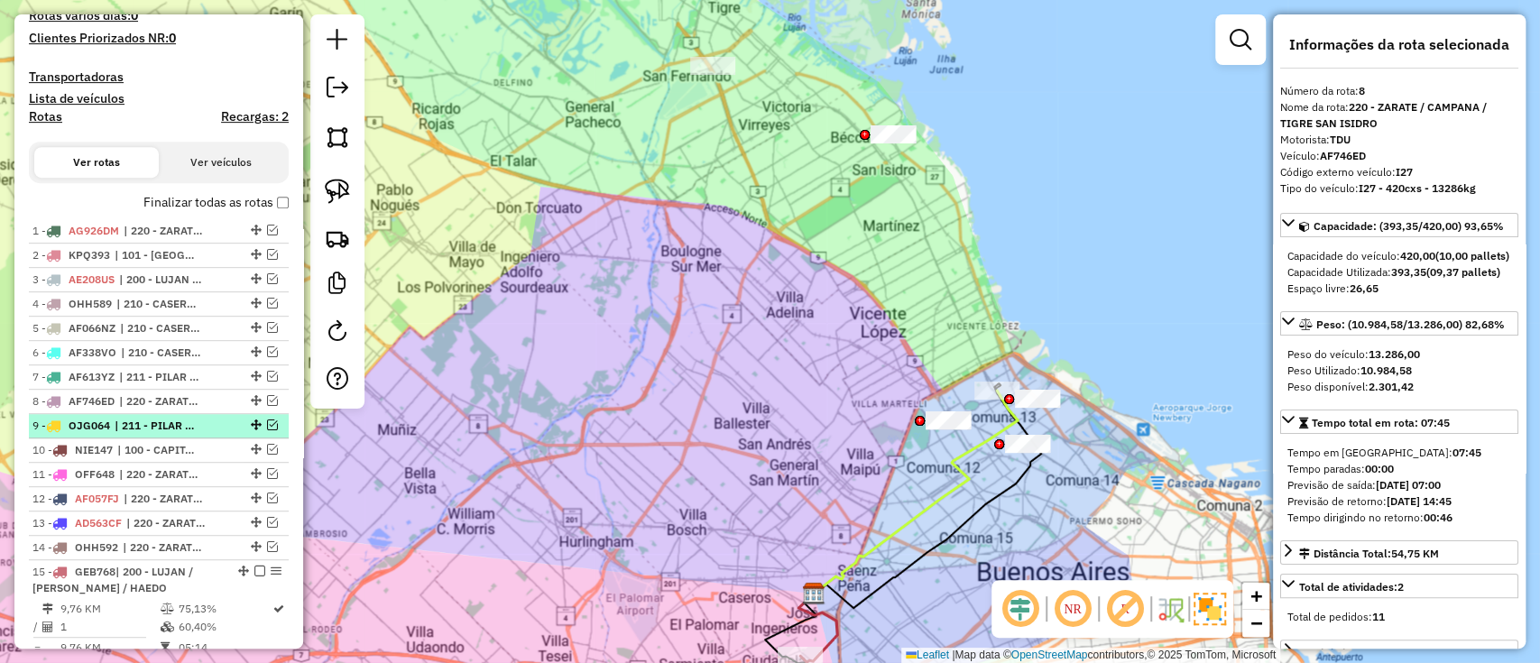
click at [134, 426] on span "| 211 - PILAR / DEL VISO / TORTUGUITAS" at bounding box center [156, 426] width 83 height 16
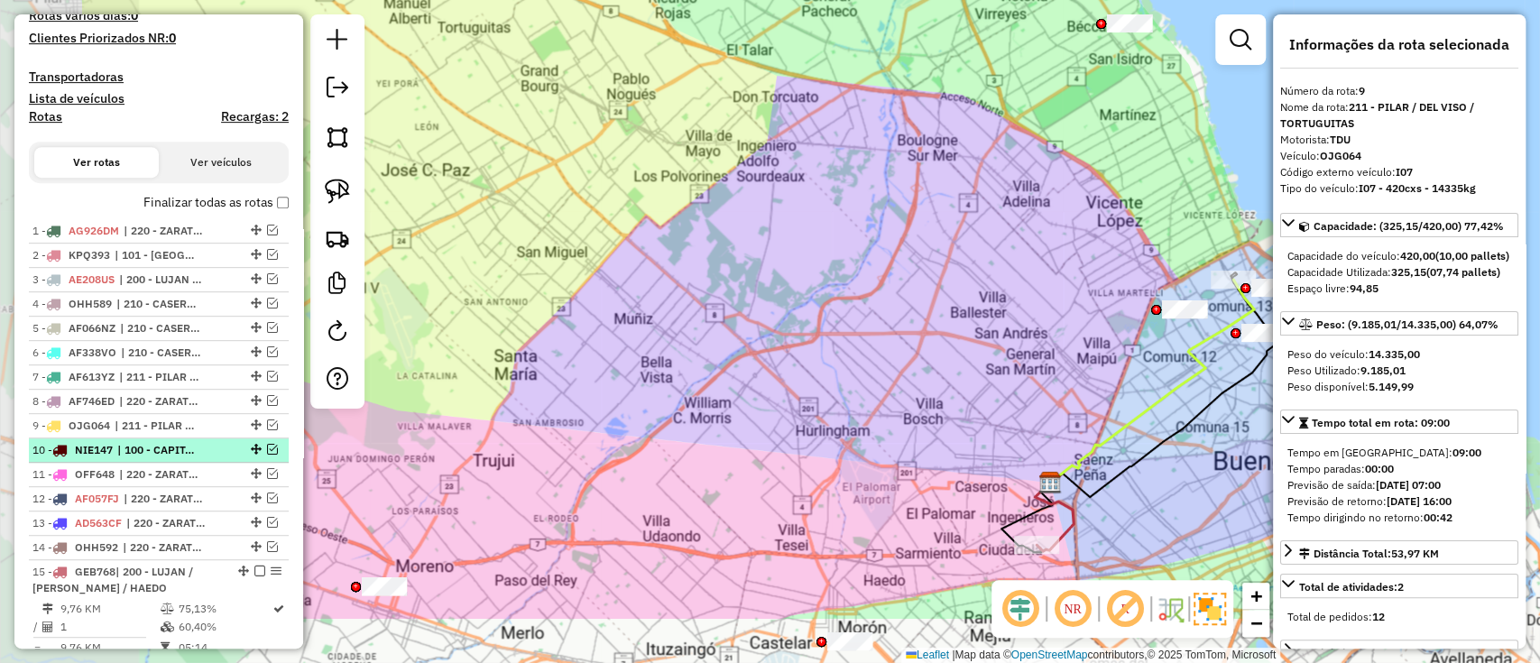
click at [140, 455] on span "| 100 - CAPITAL FEDERAL" at bounding box center [158, 450] width 83 height 16
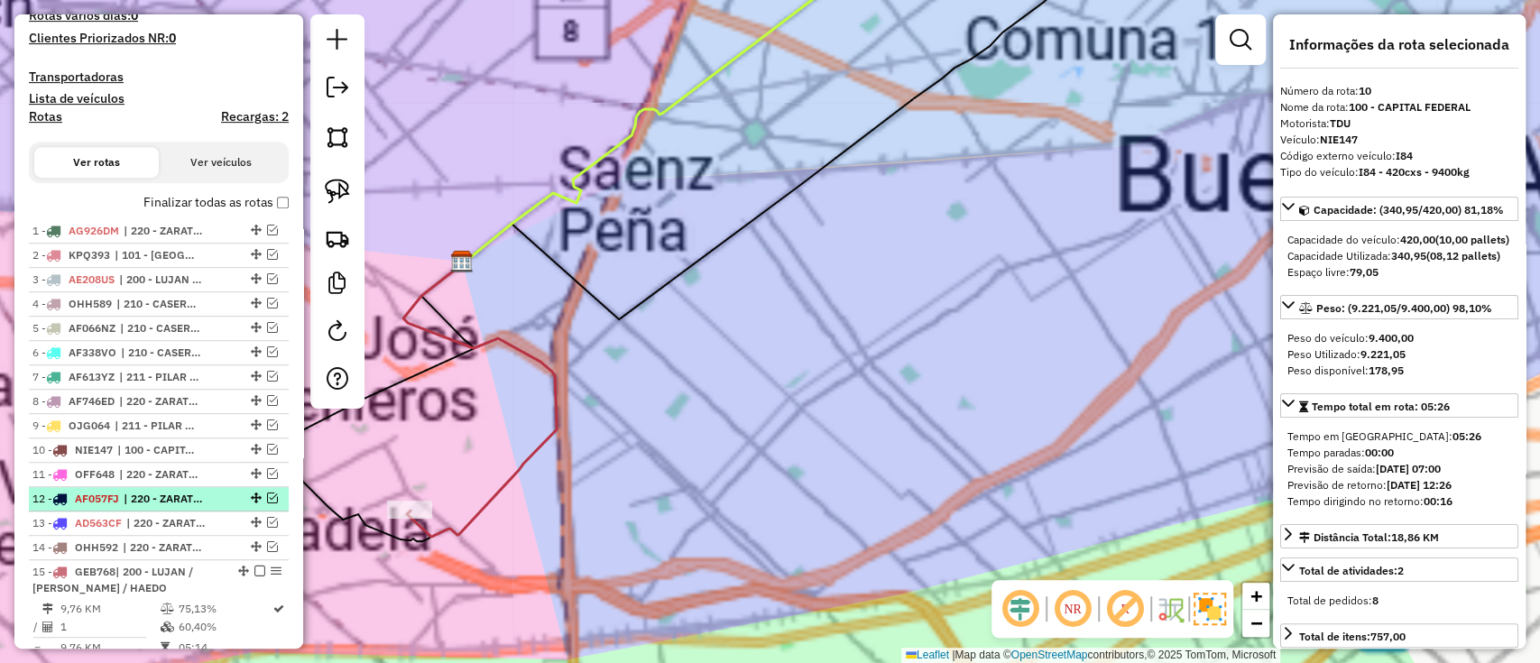
click at [140, 487] on li "12 - AF057FJ | 220 - ZARATE / CAMPANA / TIGRE SAN ISIDRO" at bounding box center [159, 499] width 260 height 24
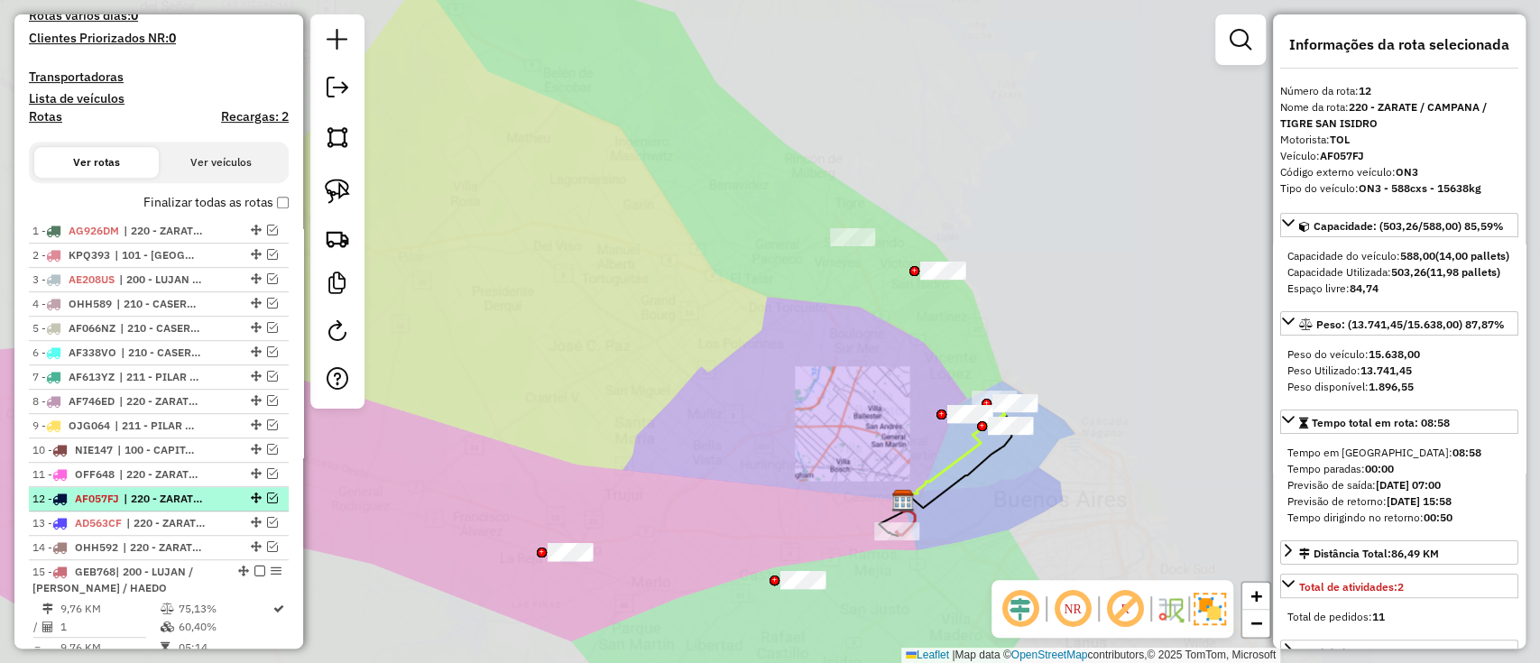
click at [139, 506] on li "12 - AF057FJ | 220 - ZARATE / CAMPANA / TIGRE SAN ISIDRO" at bounding box center [159, 499] width 260 height 24
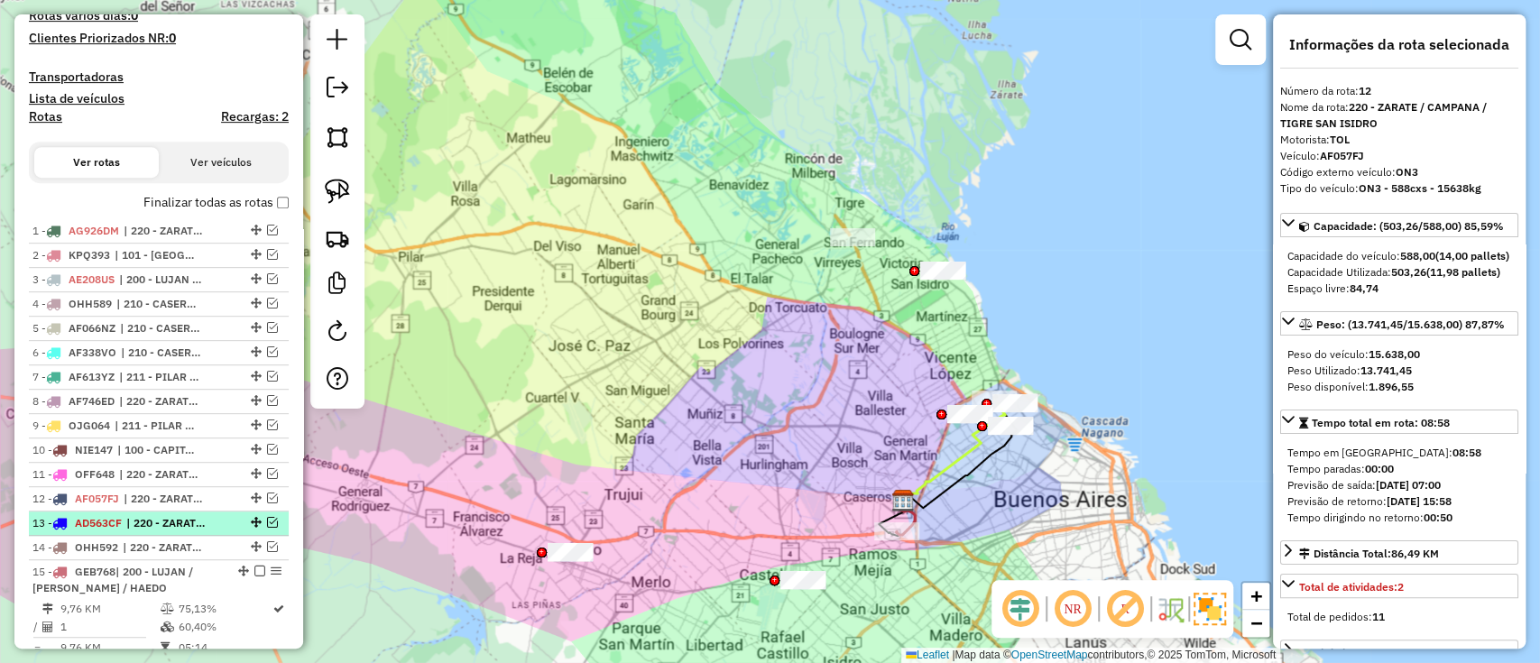
click at [138, 523] on span "| 220 - ZARATE / CAMPANA / TIGRE SAN ISIDRO" at bounding box center [167, 523] width 83 height 16
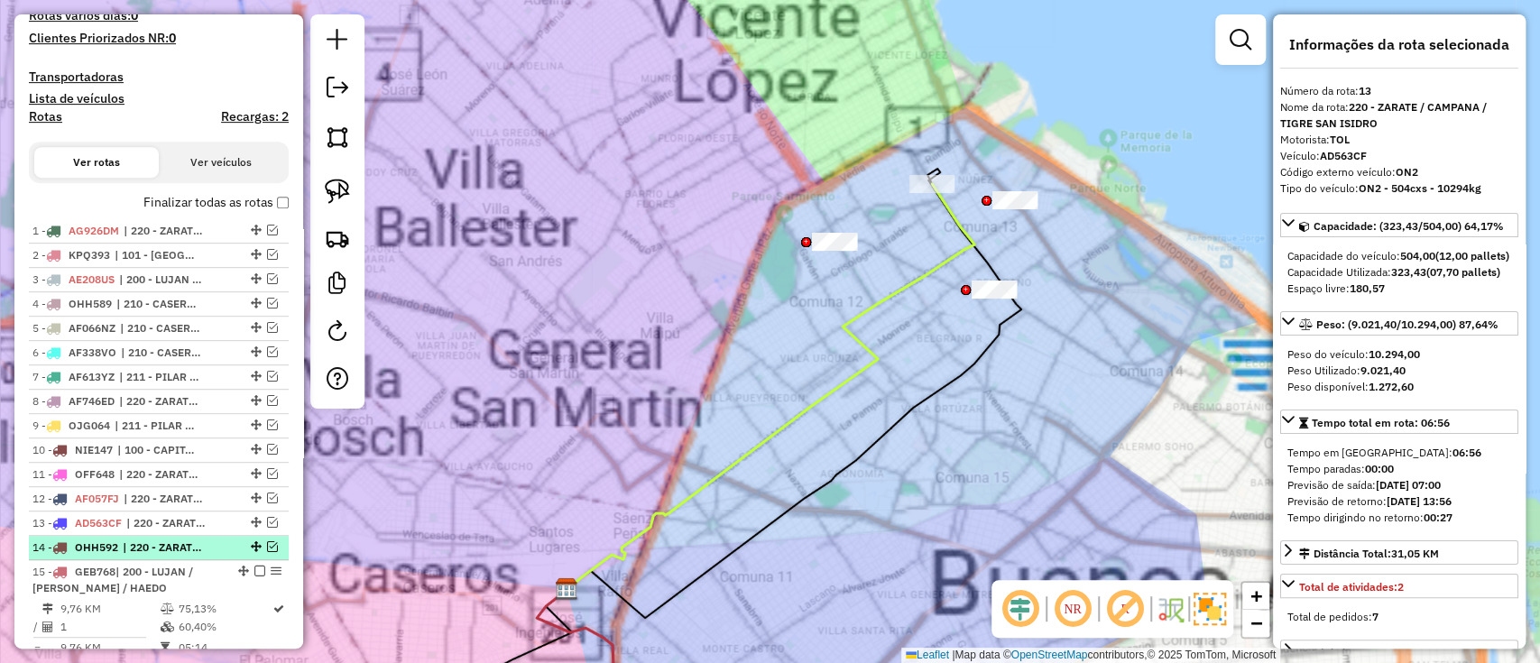
click at [152, 543] on span "| 220 - ZARATE / CAMPANA / TIGRE SAN ISIDRO" at bounding box center [164, 548] width 83 height 16
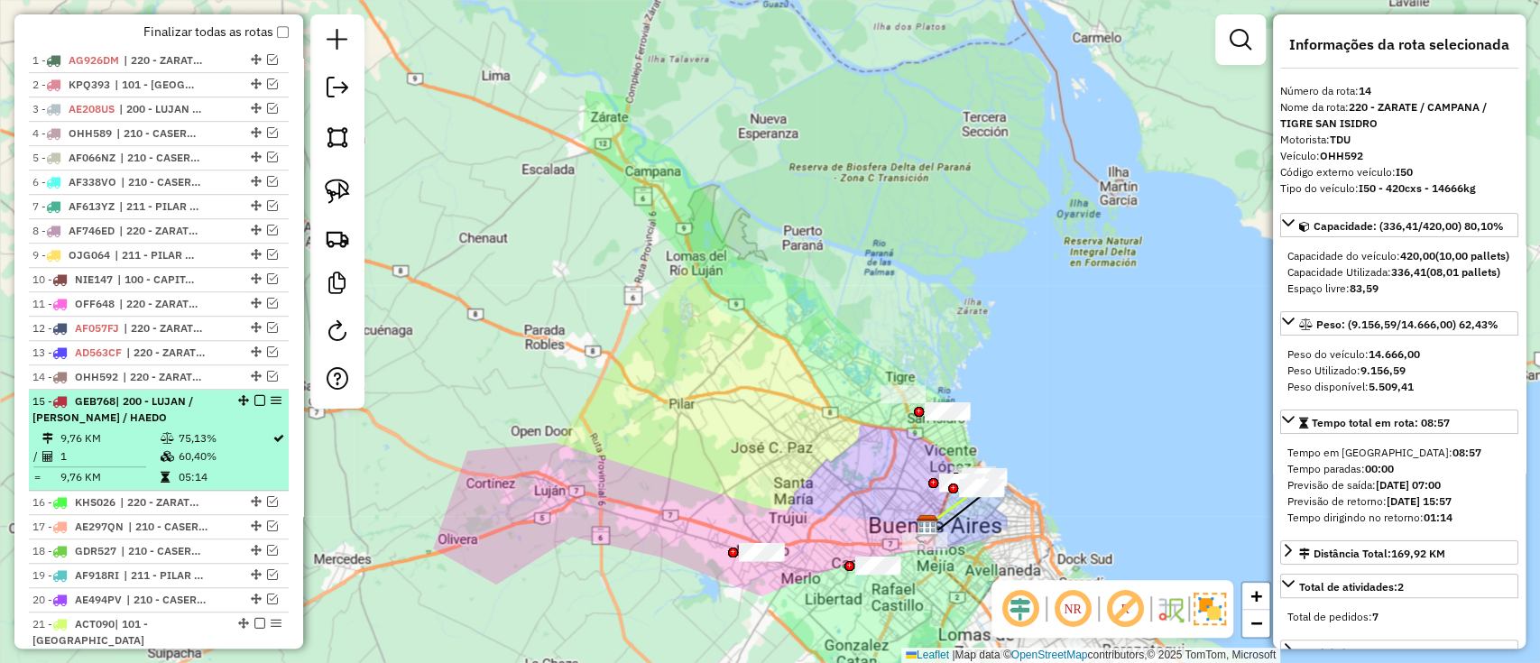
scroll to position [715, 0]
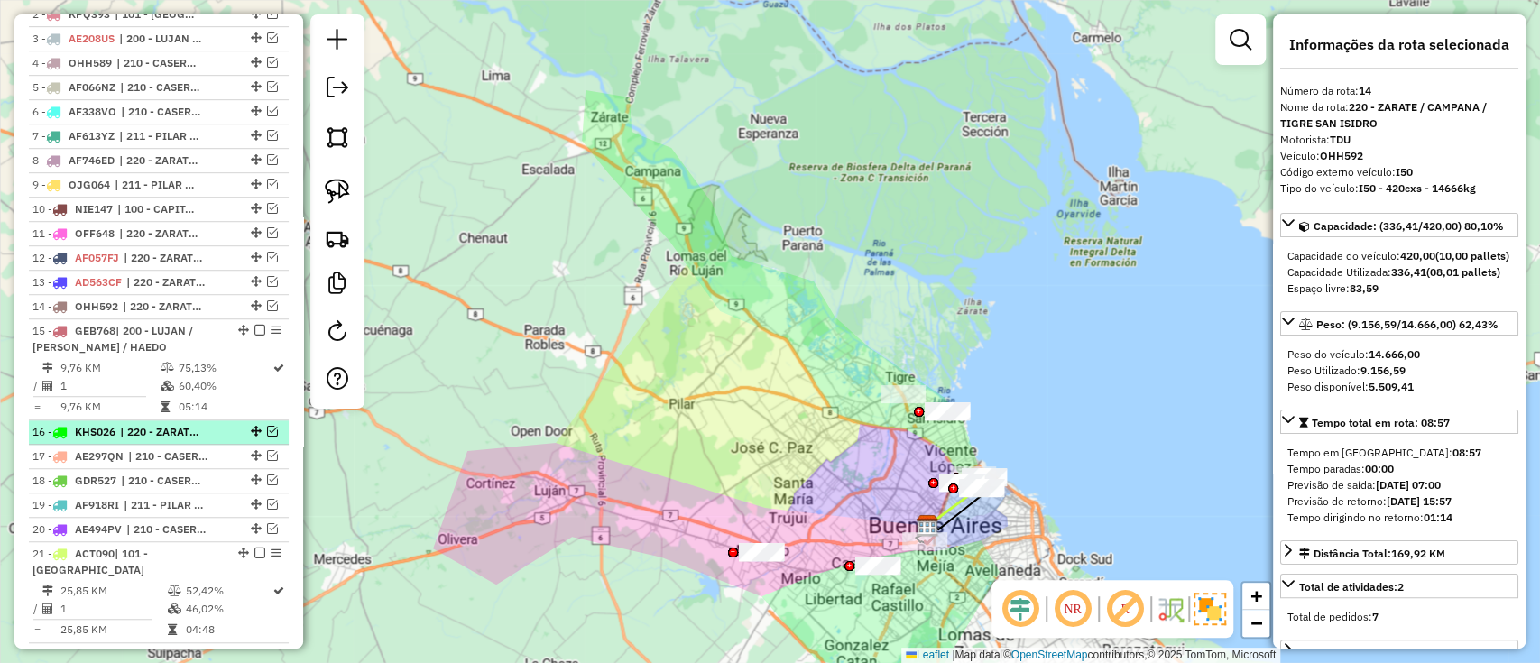
click at [228, 428] on div at bounding box center [254, 431] width 54 height 11
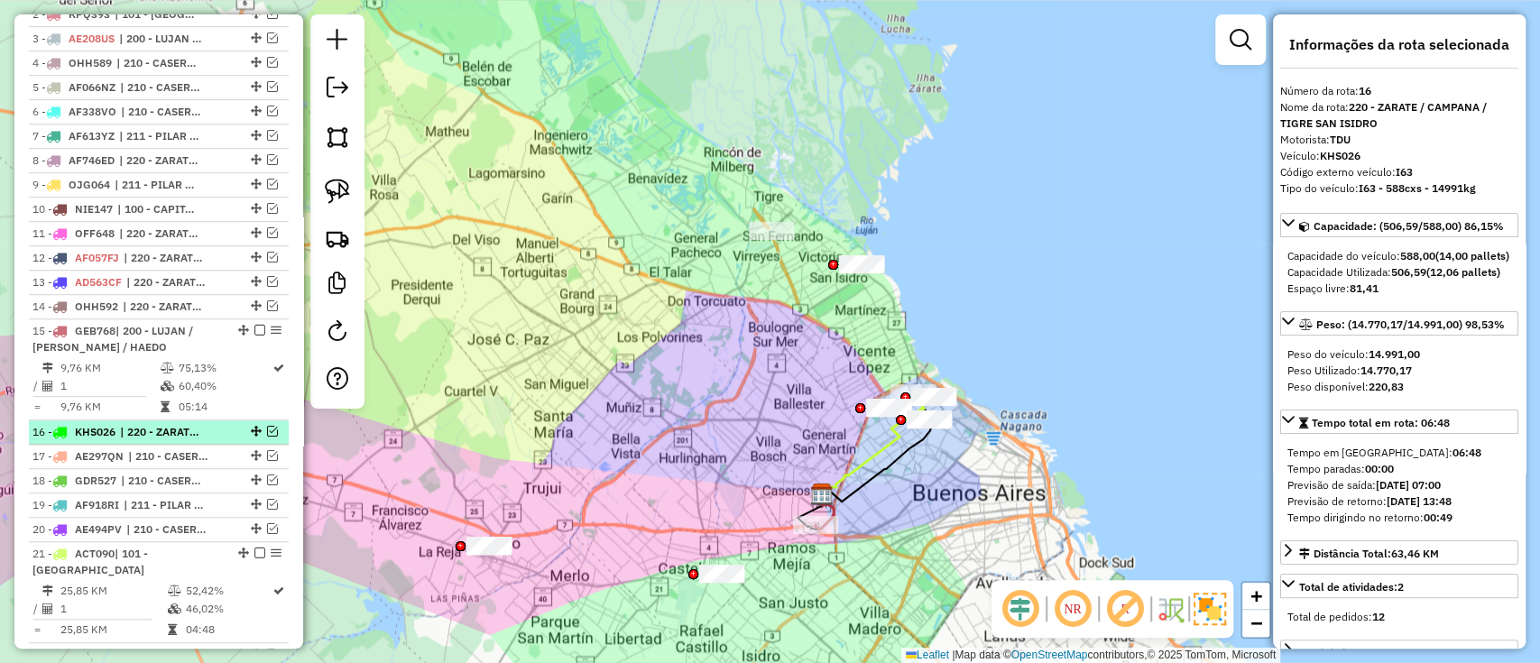
click at [193, 439] on li "16 - KHS026 | 220 - ZARATE / CAMPANA / TIGRE SAN ISIDRO" at bounding box center [159, 433] width 260 height 24
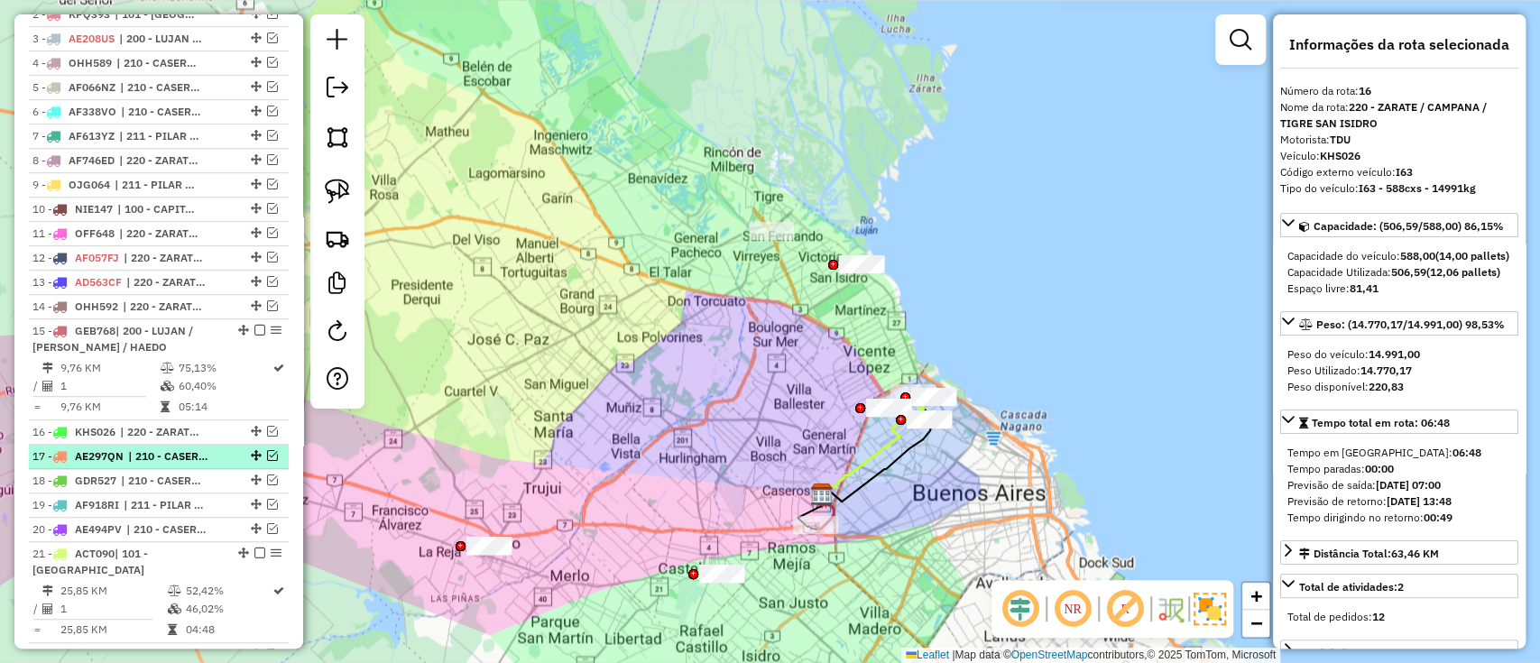
click at [177, 457] on span "| 210 - CASEROS / [GEOGRAPHIC_DATA] / [GEOGRAPHIC_DATA]" at bounding box center [169, 456] width 83 height 16
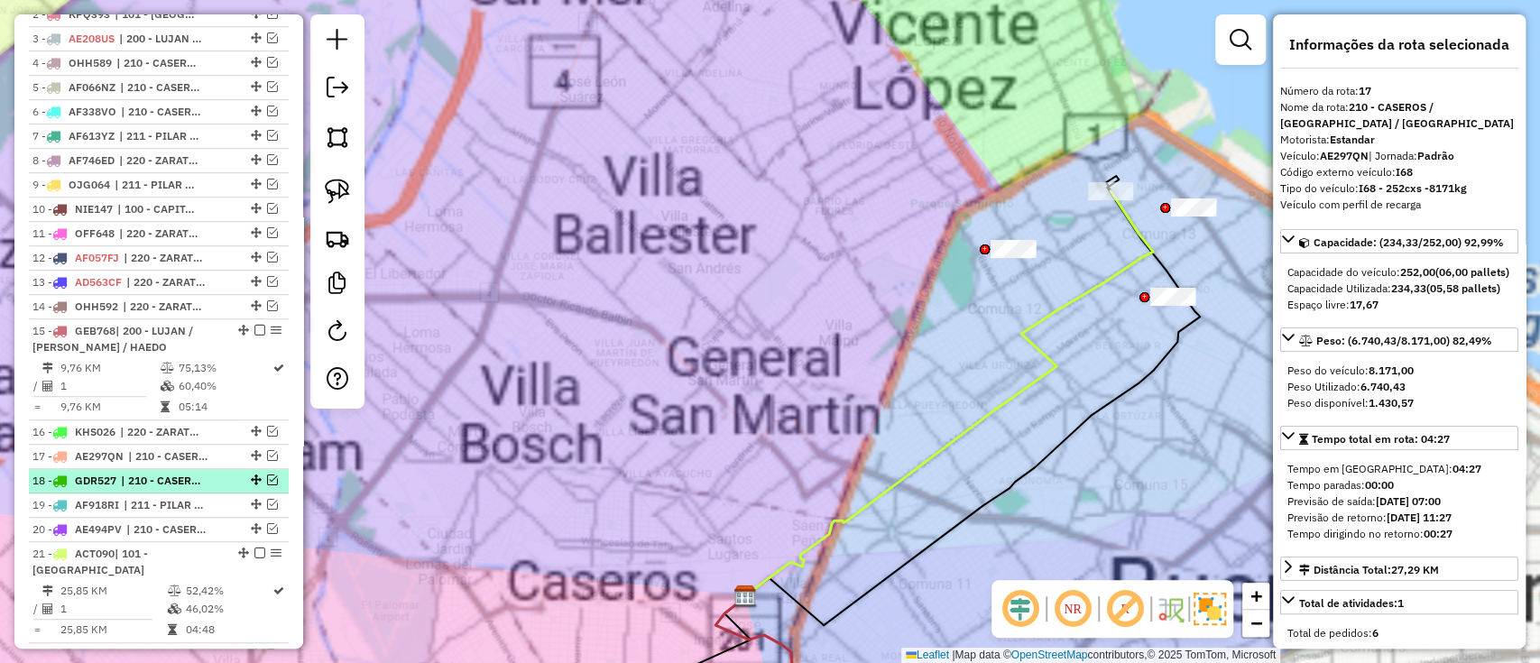
click at [155, 482] on span "| 210 - CASEROS / SAN MARTIN / BELLA VISTA, 211 - PILAR / DEL VISO / TORTUGUITAS" at bounding box center [162, 481] width 83 height 16
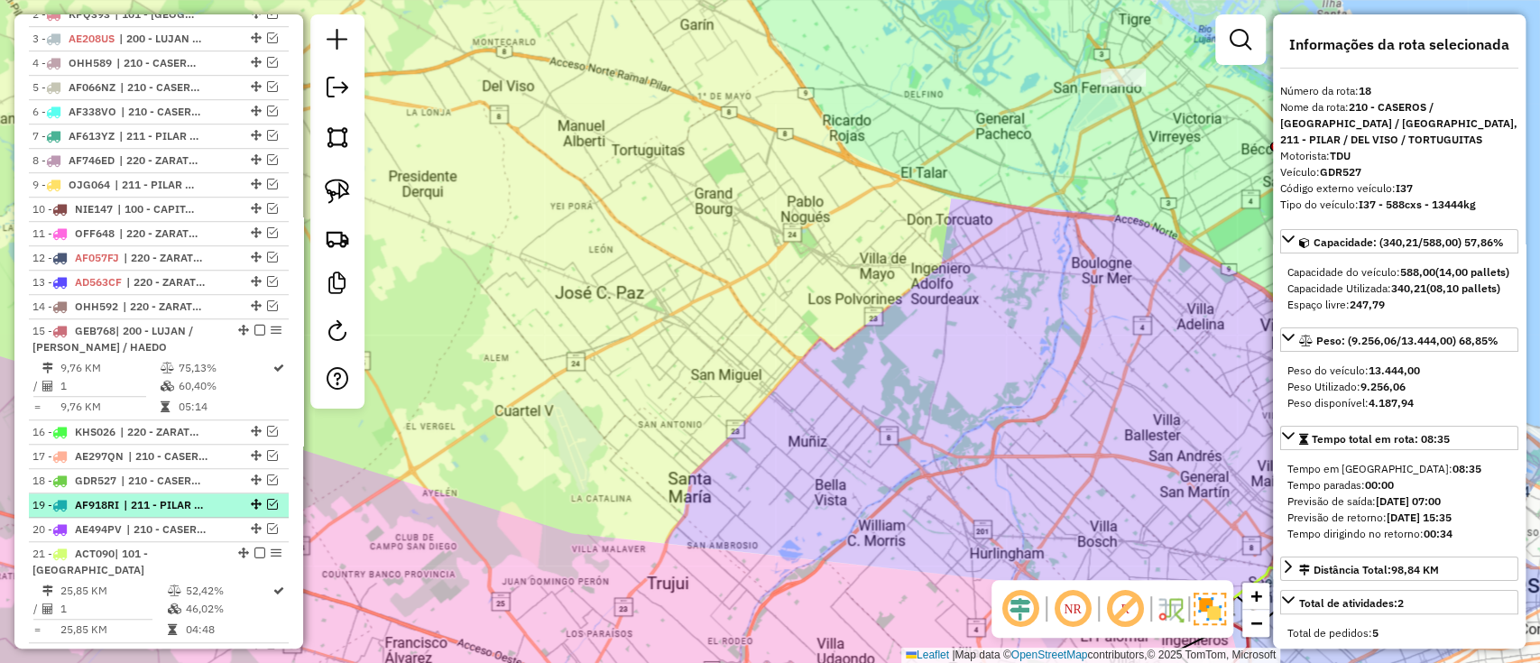
click at [150, 502] on span "| 211 - PILAR / DEL VISO / TORTUGUITAS" at bounding box center [165, 505] width 83 height 16
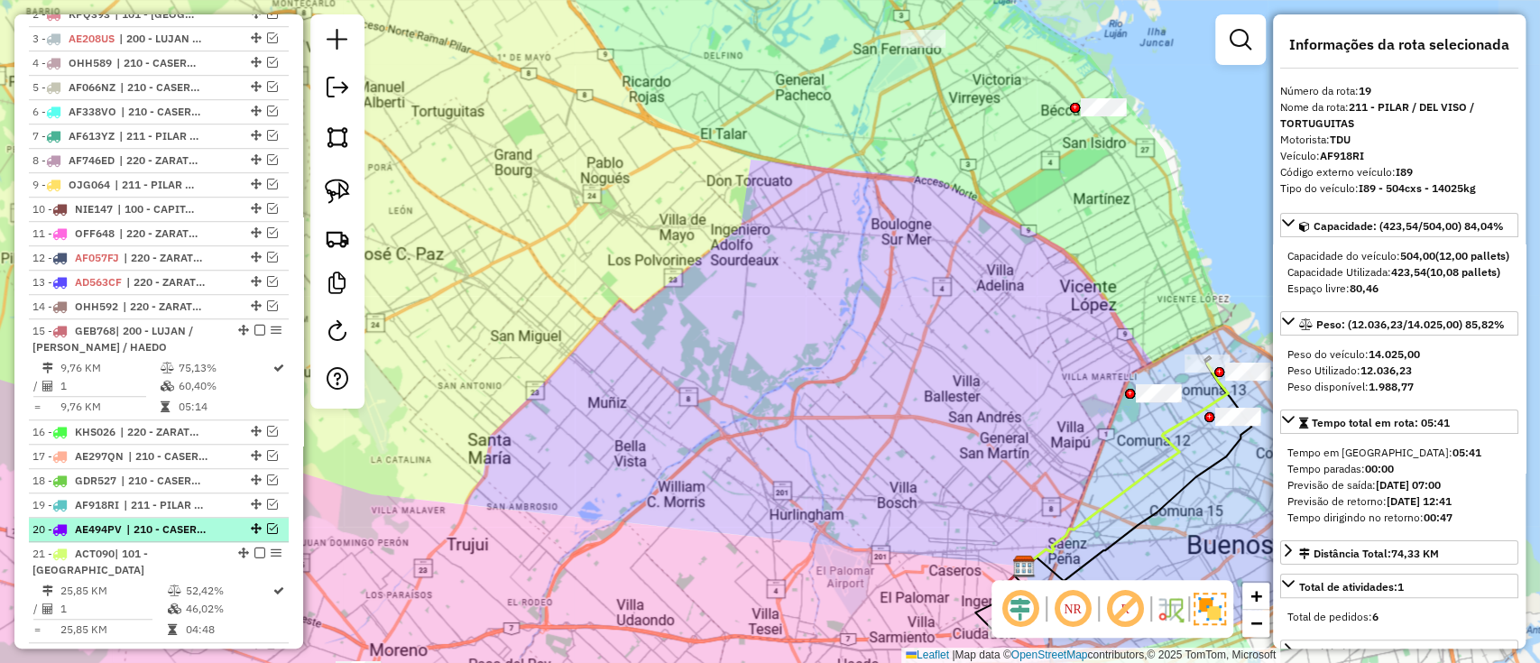
click at [155, 522] on span "| 210 - CASEROS / [GEOGRAPHIC_DATA] / [GEOGRAPHIC_DATA]" at bounding box center [167, 530] width 83 height 16
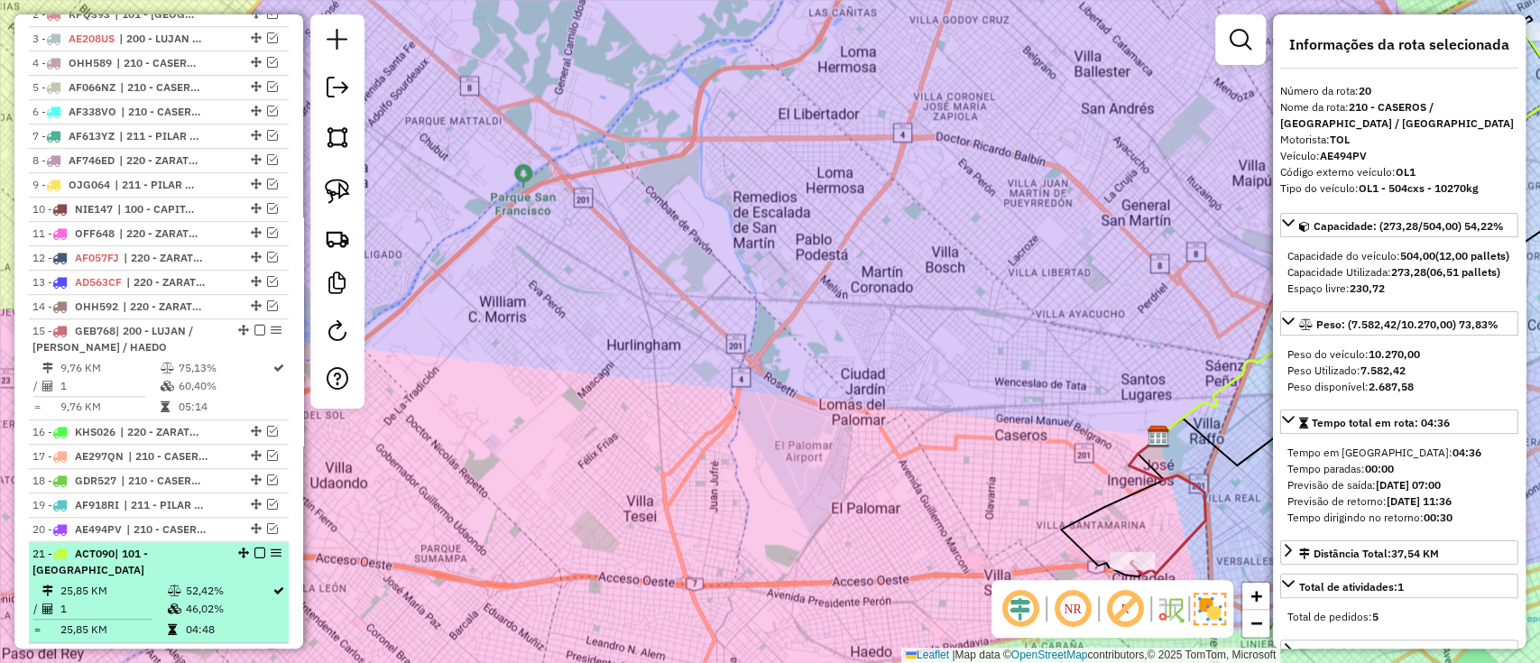
scroll to position [955, 0]
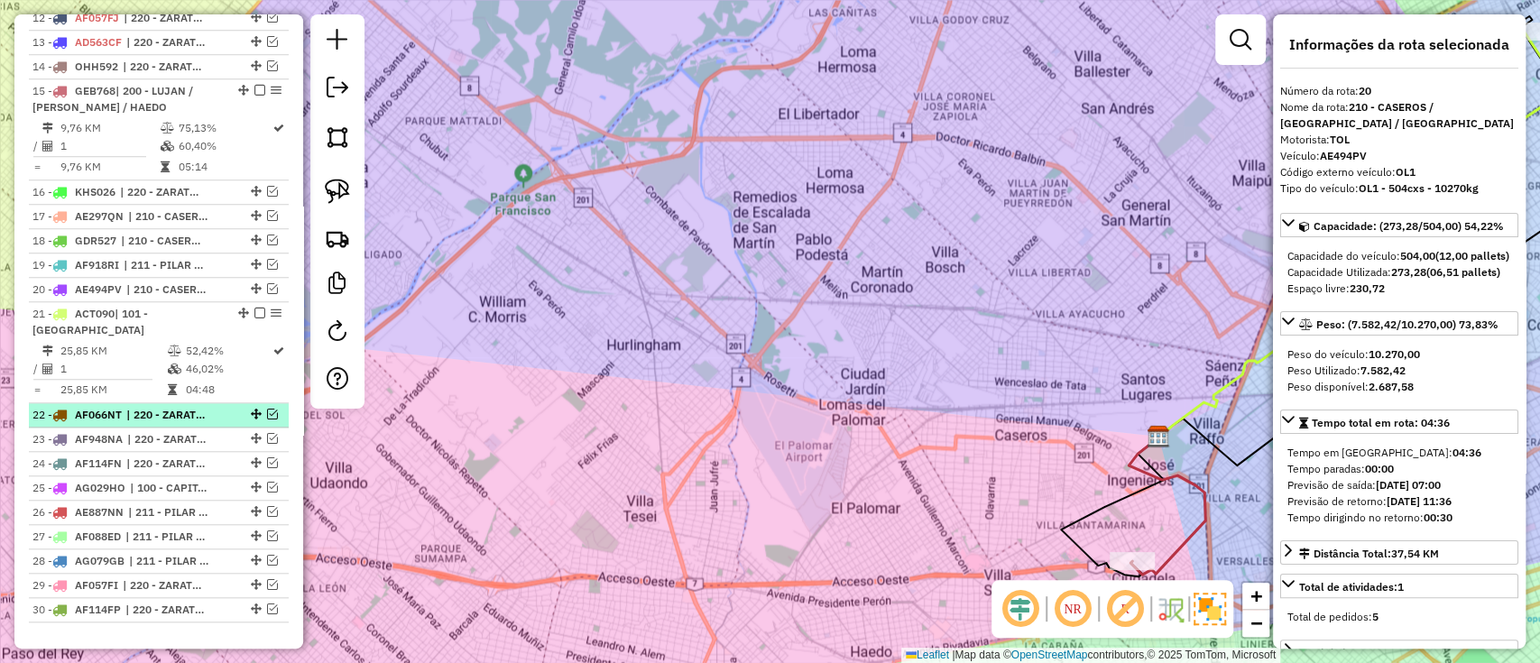
click at [178, 420] on li "22 - AF066NT | 220 - ZARATE / CAMPANA / TIGRE SAN ISIDRO" at bounding box center [159, 415] width 260 height 24
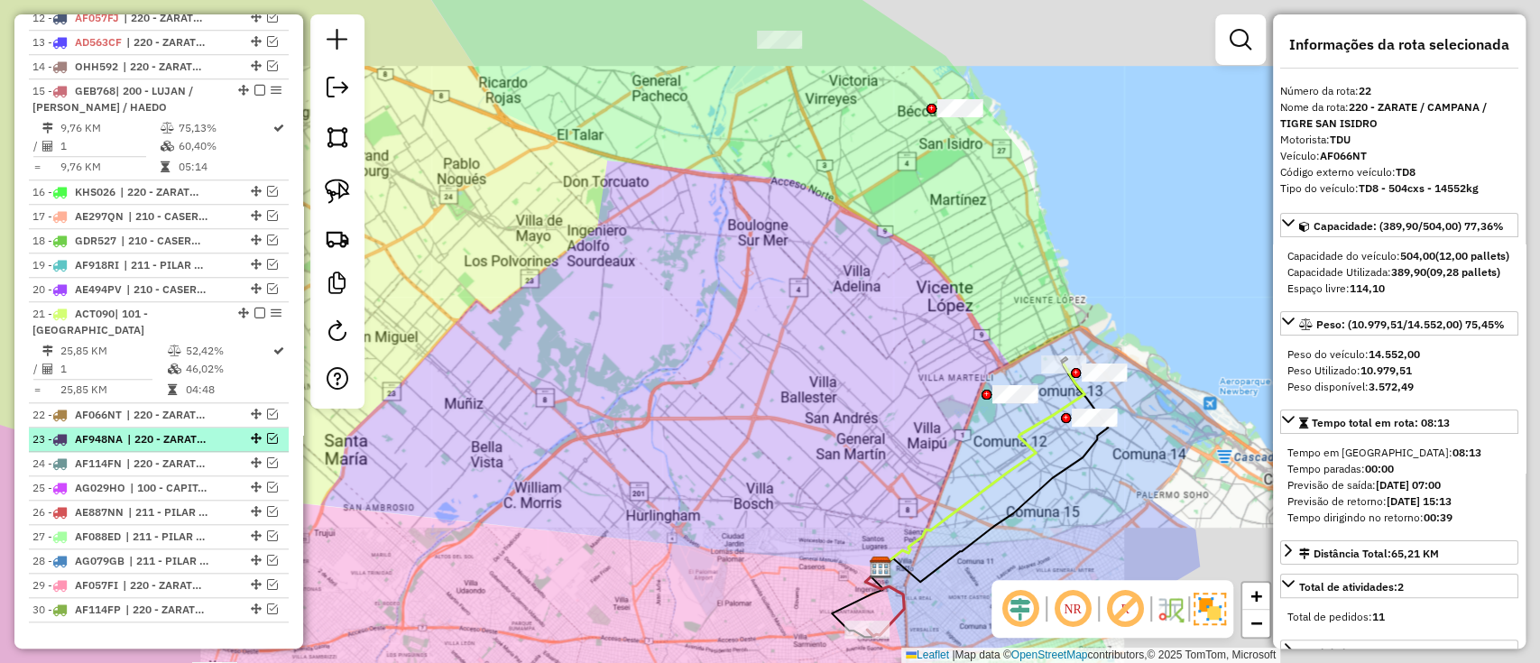
click at [168, 434] on span "| 220 - ZARATE / CAMPANA / TIGRE SAN ISIDRO" at bounding box center [168, 439] width 83 height 16
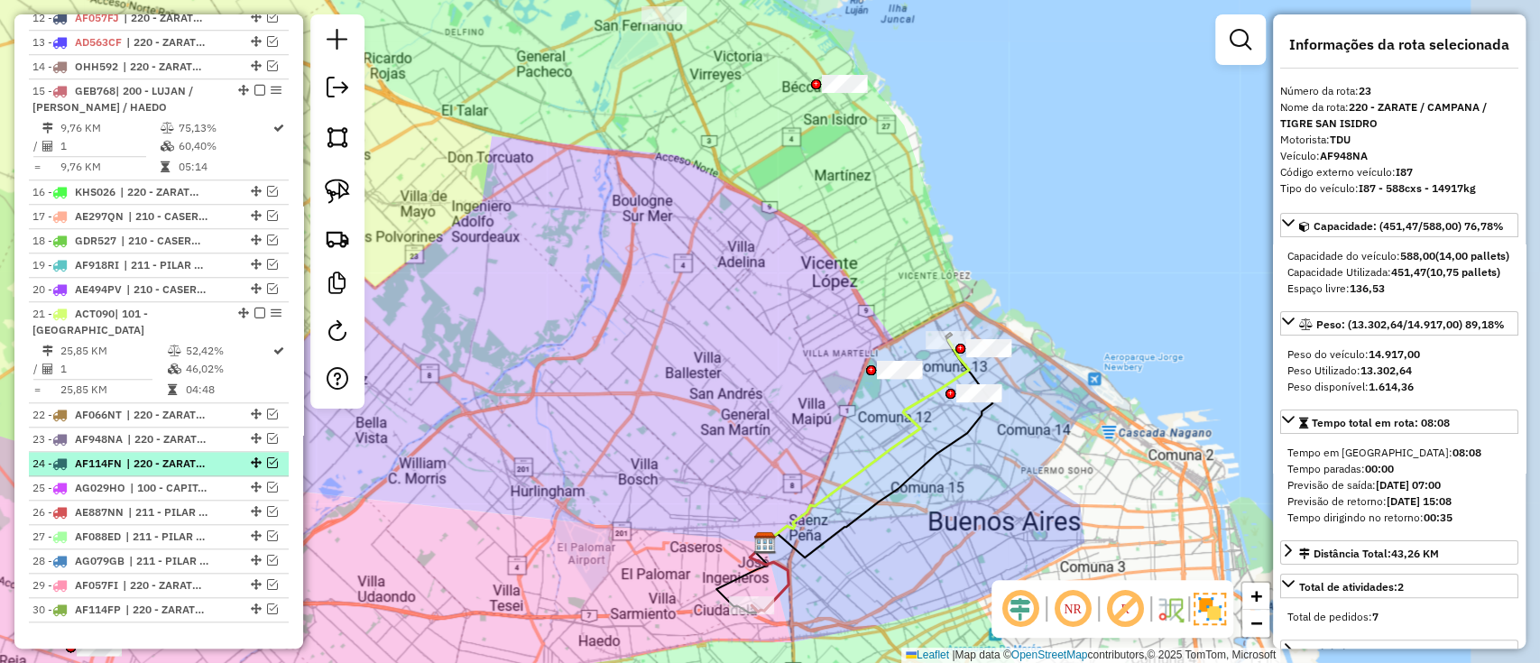
click at [162, 459] on span "| 220 - ZARATE / CAMPANA / TIGRE SAN ISIDRO" at bounding box center [167, 464] width 83 height 16
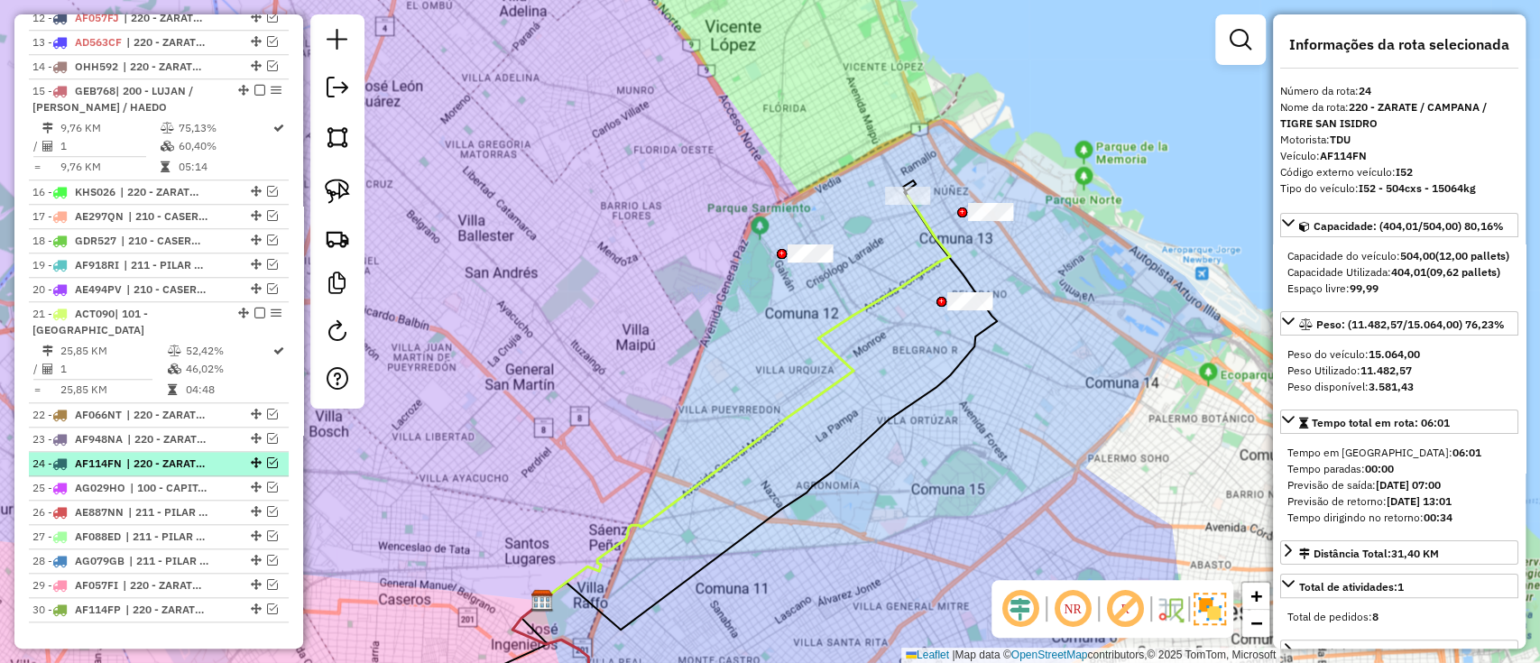
click at [162, 466] on span "| 220 - ZARATE / CAMPANA / TIGRE SAN ISIDRO" at bounding box center [167, 464] width 83 height 16
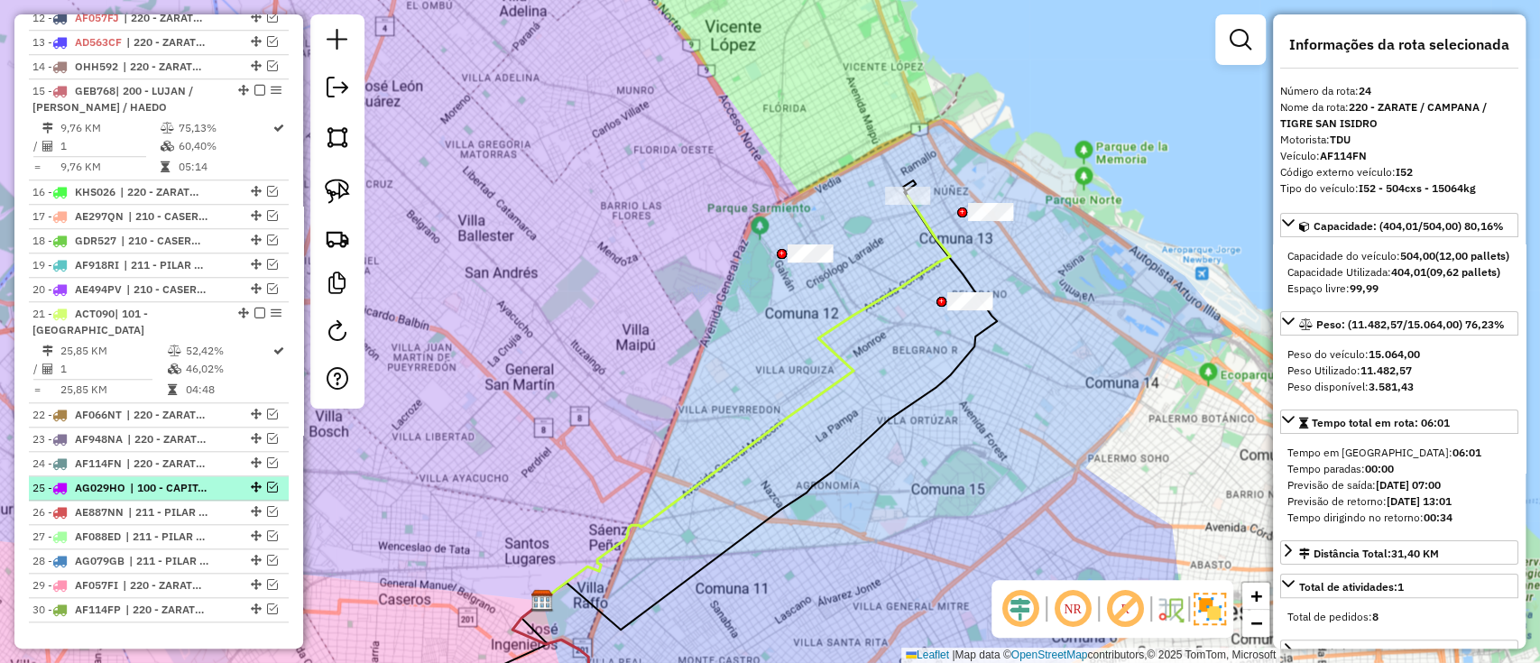
click at [164, 480] on span "| 100 - CAPITAL FEDERAL" at bounding box center [171, 488] width 83 height 16
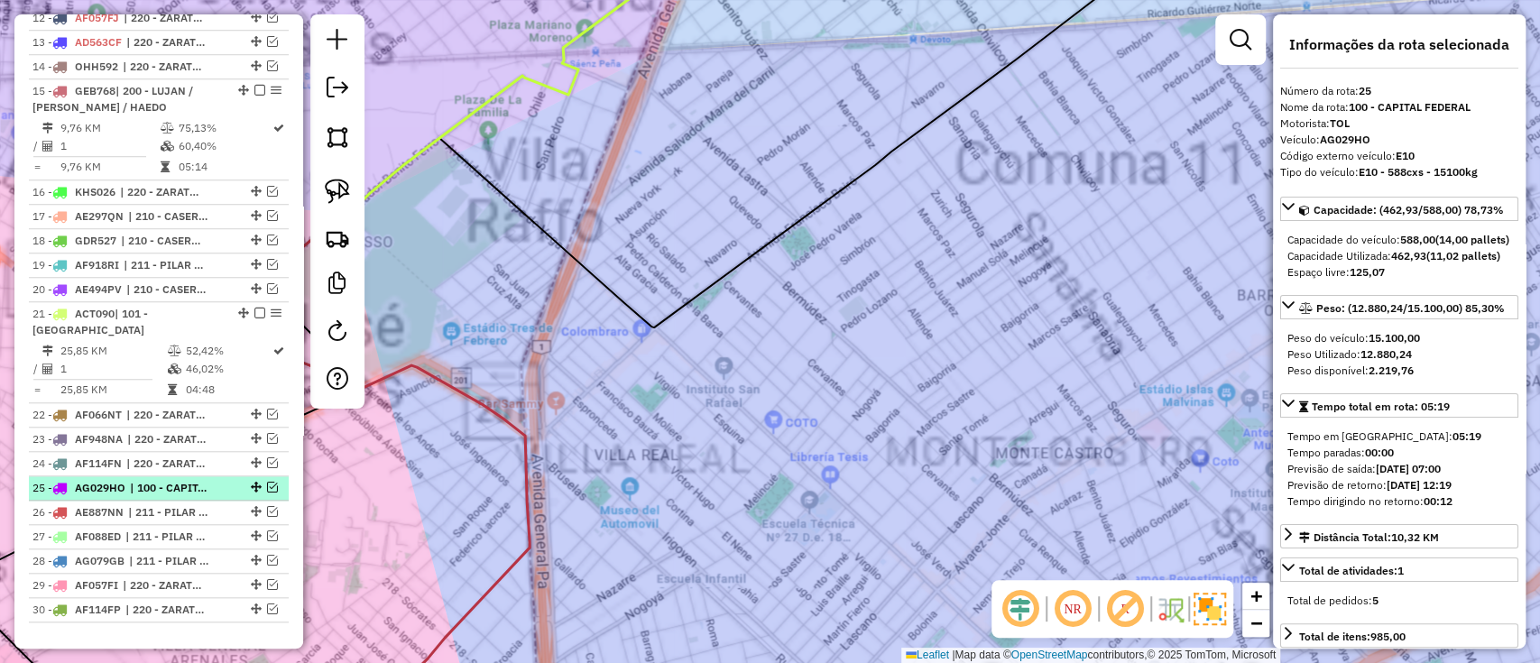
click at [169, 487] on span "| 100 - CAPITAL FEDERAL" at bounding box center [171, 488] width 83 height 16
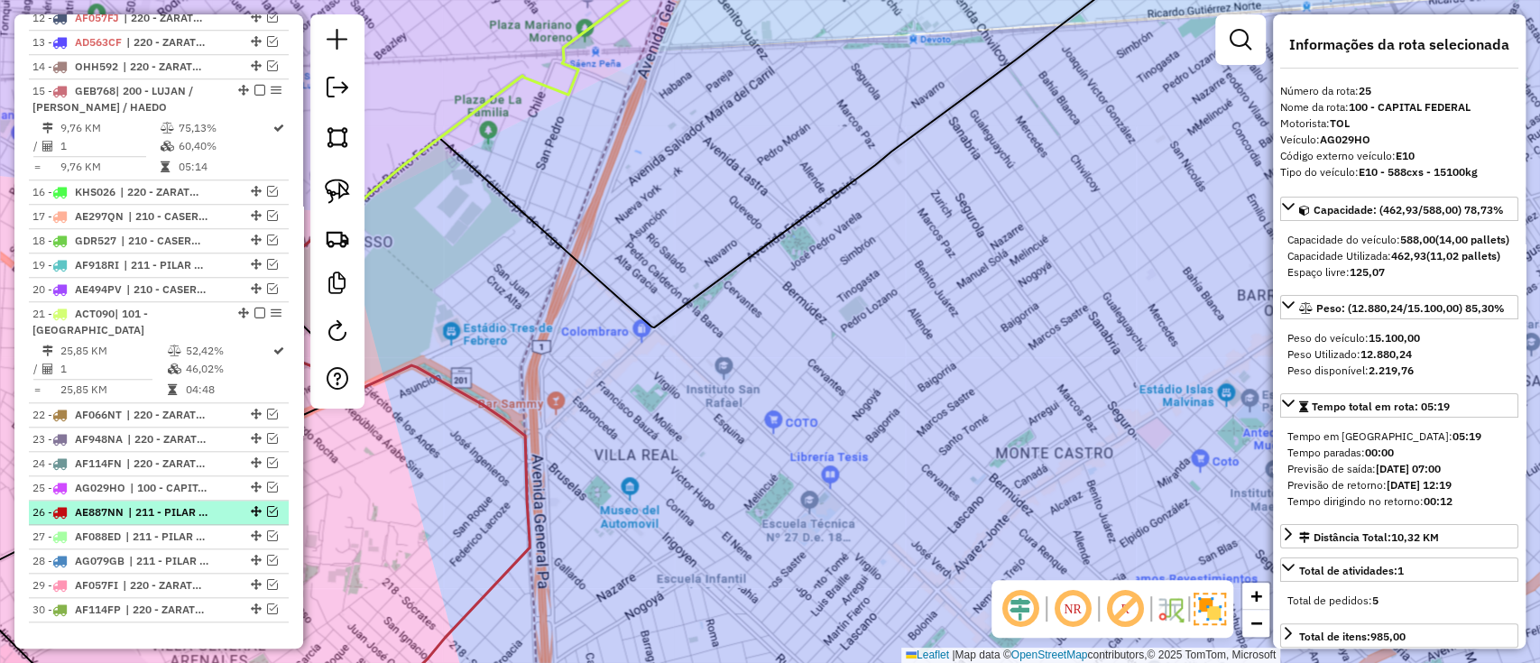
click at [169, 504] on span "| 211 - PILAR / DEL VISO / TORTUGUITAS" at bounding box center [169, 512] width 83 height 16
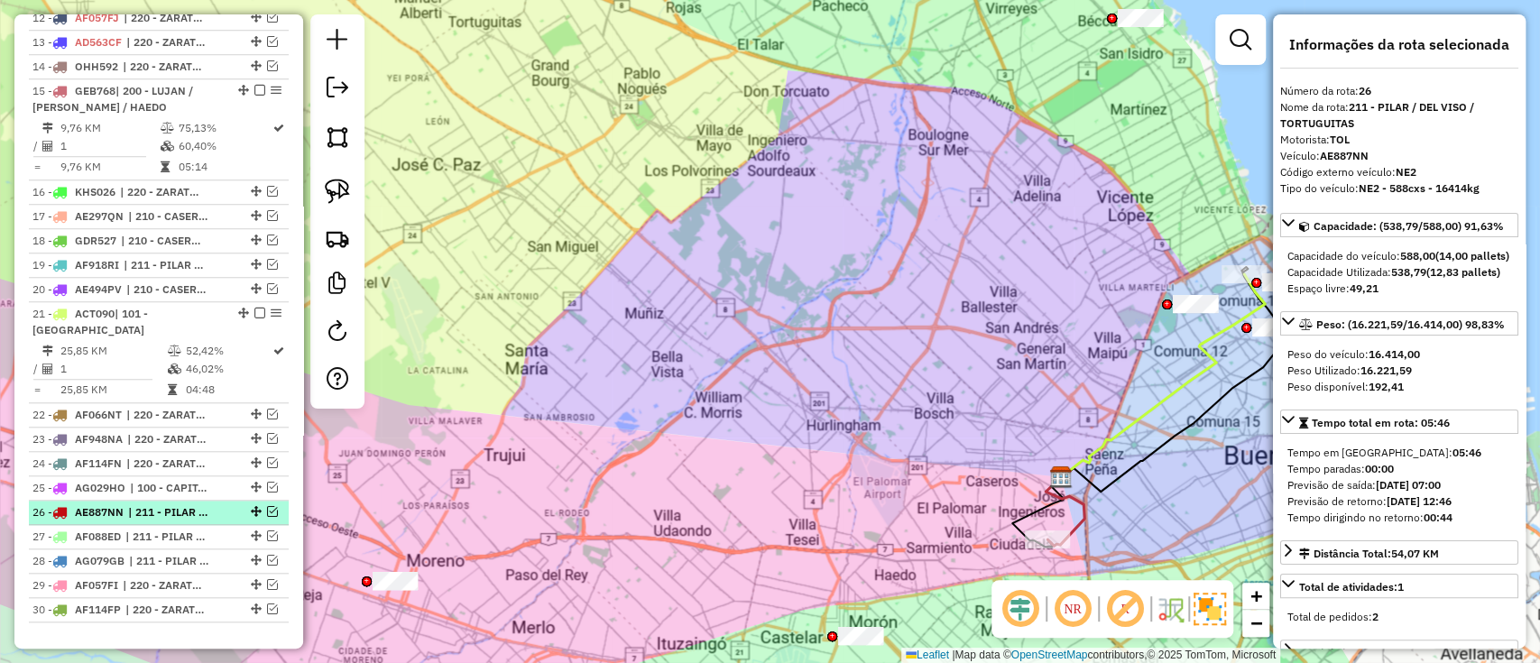
click at [267, 507] on em at bounding box center [272, 511] width 11 height 11
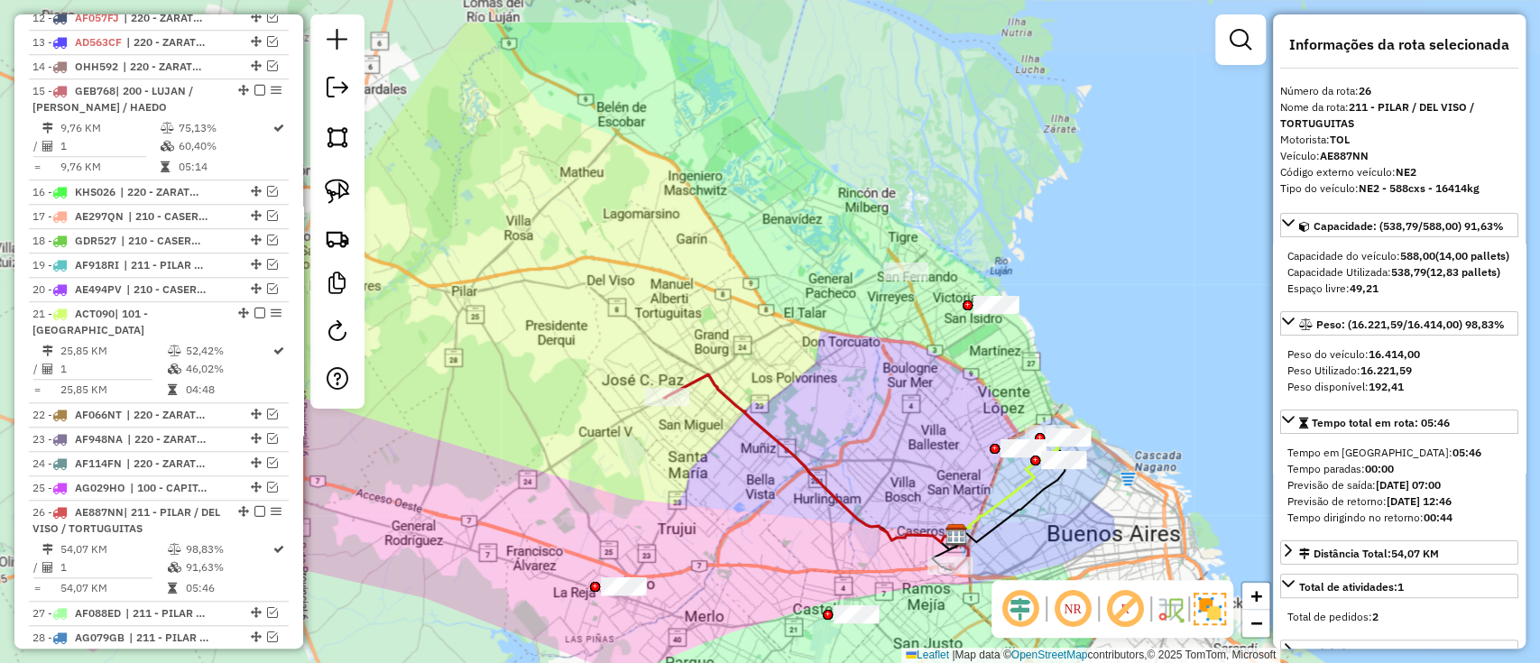
drag, startPoint x: 543, startPoint y: 379, endPoint x: 715, endPoint y: 467, distance: 192.9
click at [715, 467] on div "Janela de atendimento Grade de atendimento Capacidade Transportadoras Veículos …" at bounding box center [770, 331] width 1540 height 663
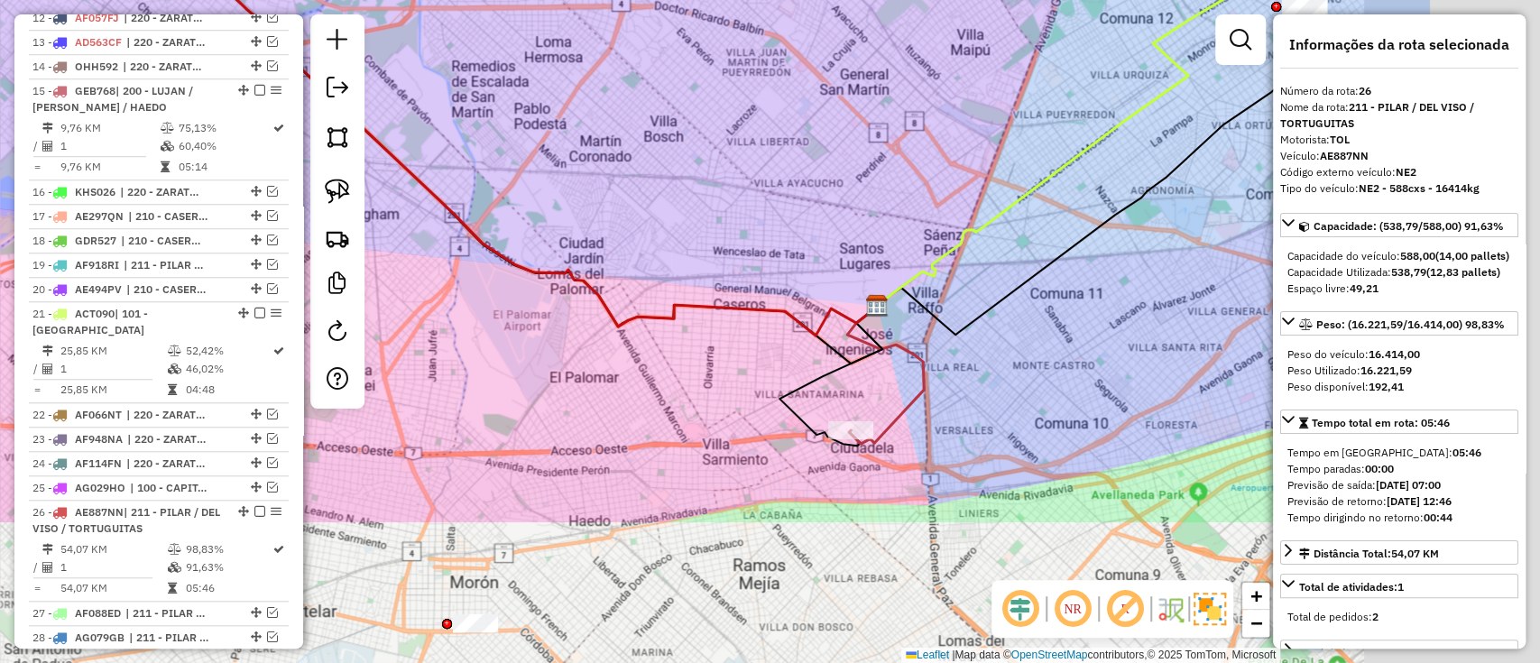
drag, startPoint x: 1032, startPoint y: 550, endPoint x: 756, endPoint y: 332, distance: 351.5
click at [756, 332] on div "Janela de atendimento Grade de atendimento Capacidade Transportadoras Veículos …" at bounding box center [770, 331] width 1540 height 663
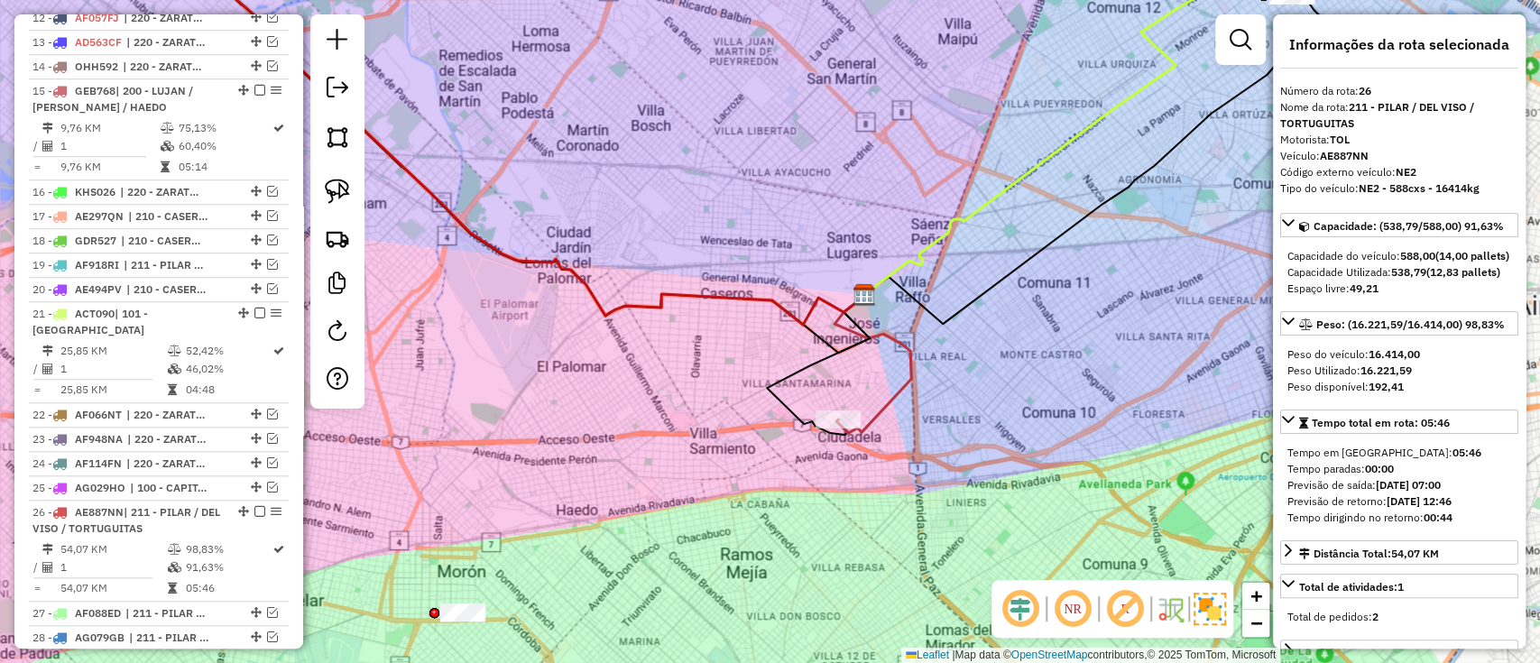
click at [883, 401] on icon at bounding box center [873, 364] width 77 height 137
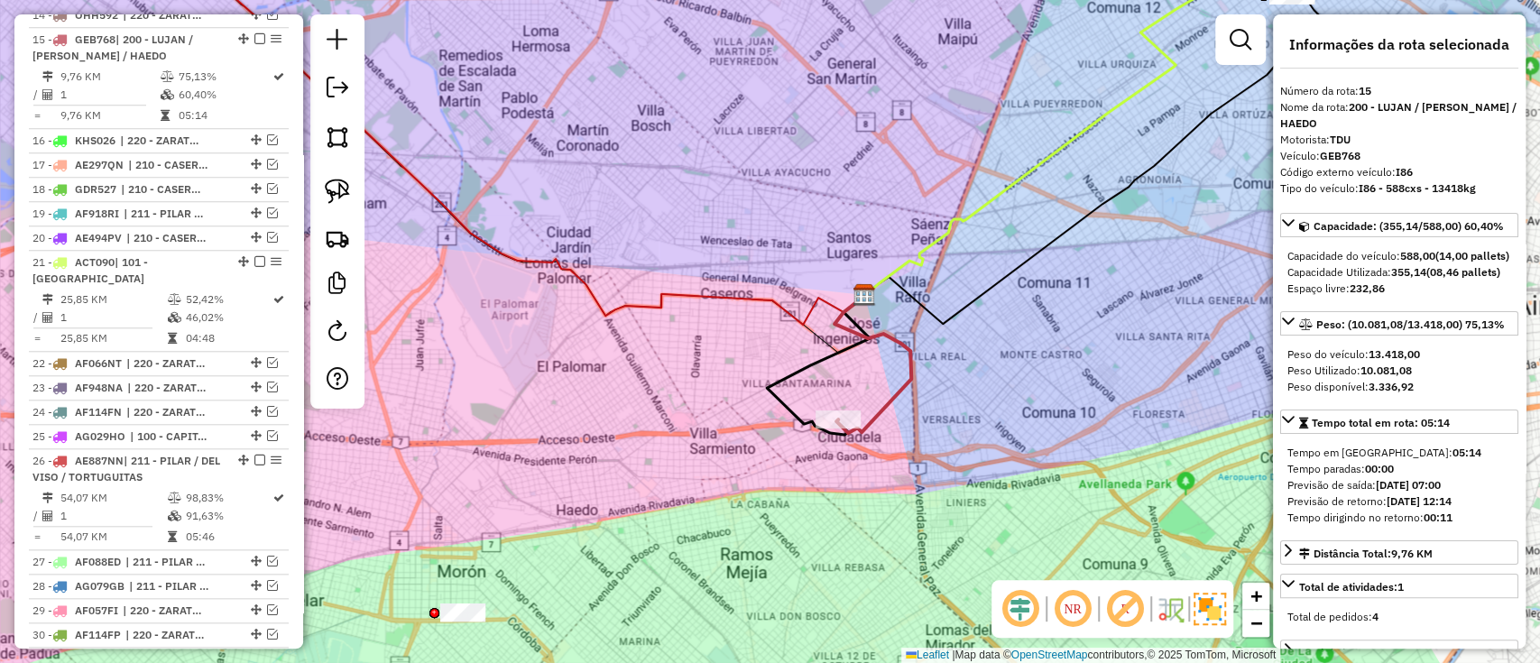
scroll to position [1018, 0]
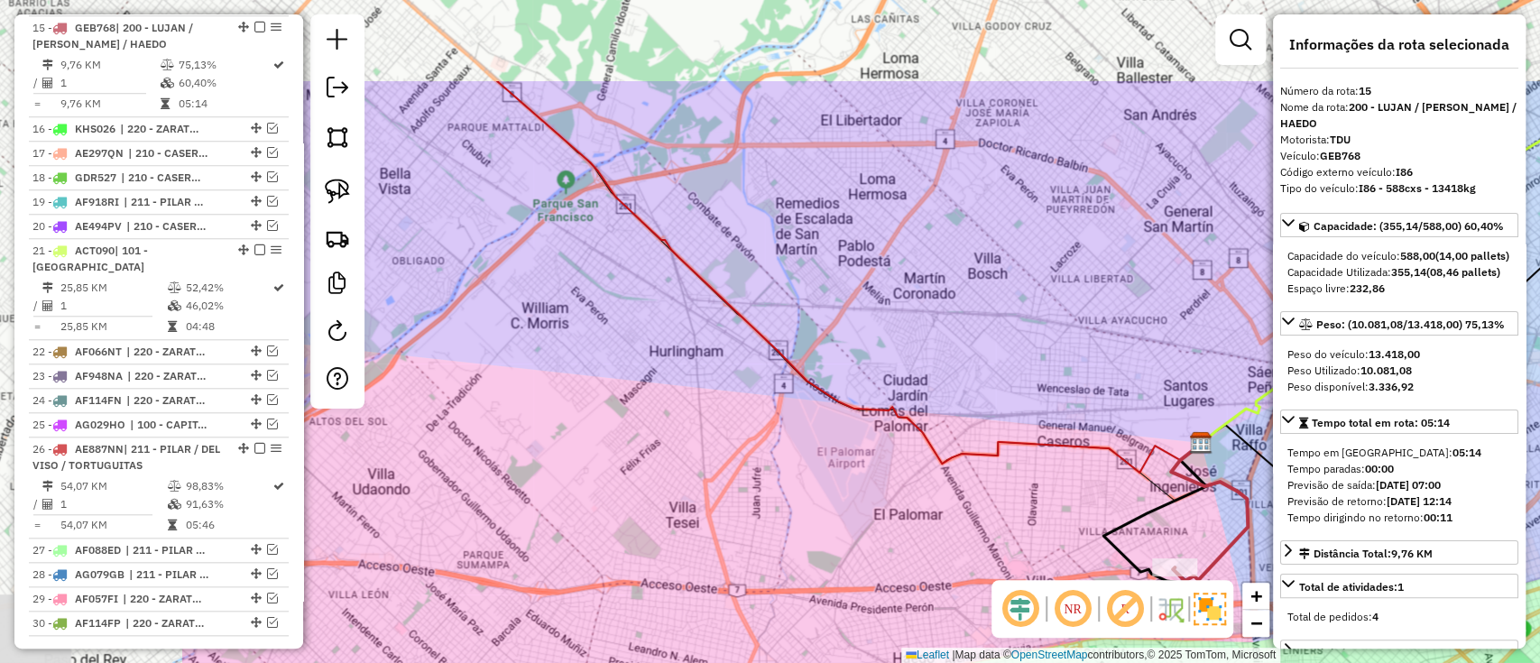
drag, startPoint x: 559, startPoint y: 314, endPoint x: 894, endPoint y: 462, distance: 366.9
click at [894, 462] on div "Janela de atendimento Grade de atendimento Capacidade Transportadoras Veículos …" at bounding box center [770, 331] width 1540 height 663
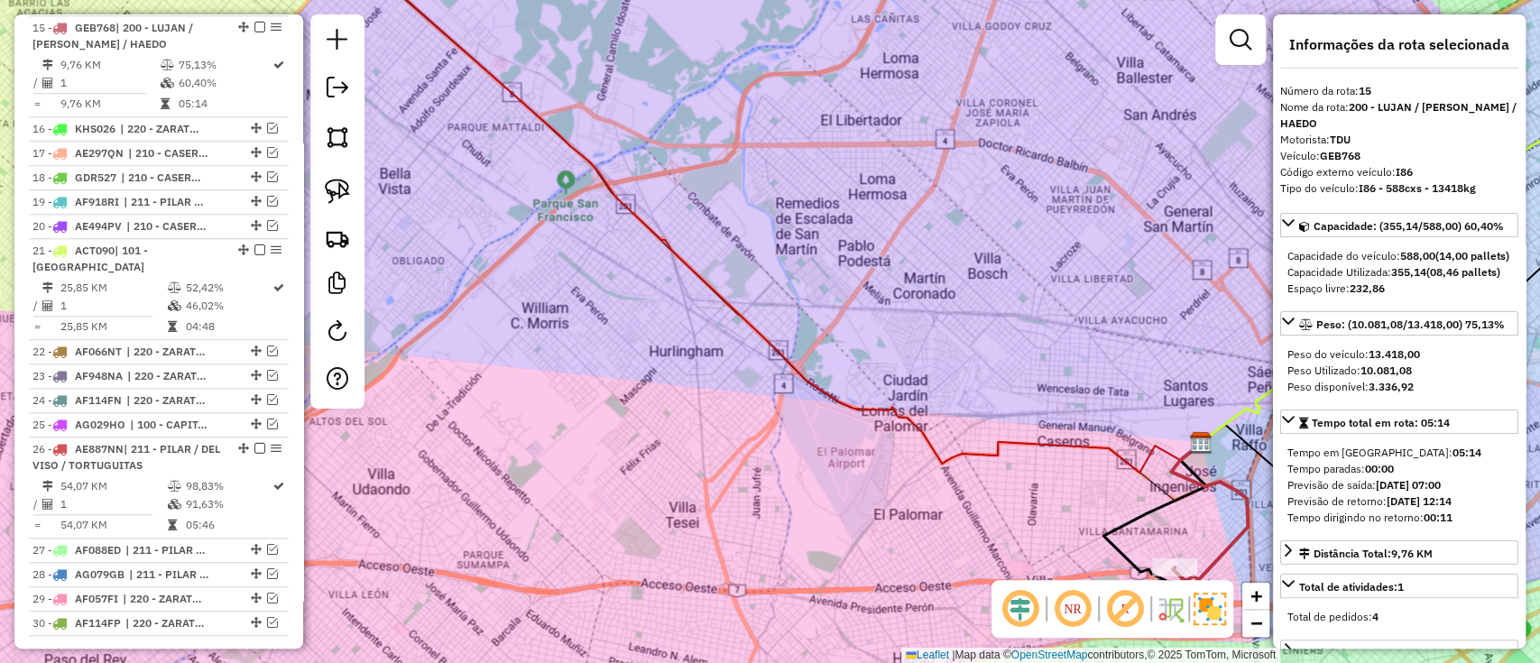
click at [800, 371] on icon at bounding box center [766, 203] width 870 height 539
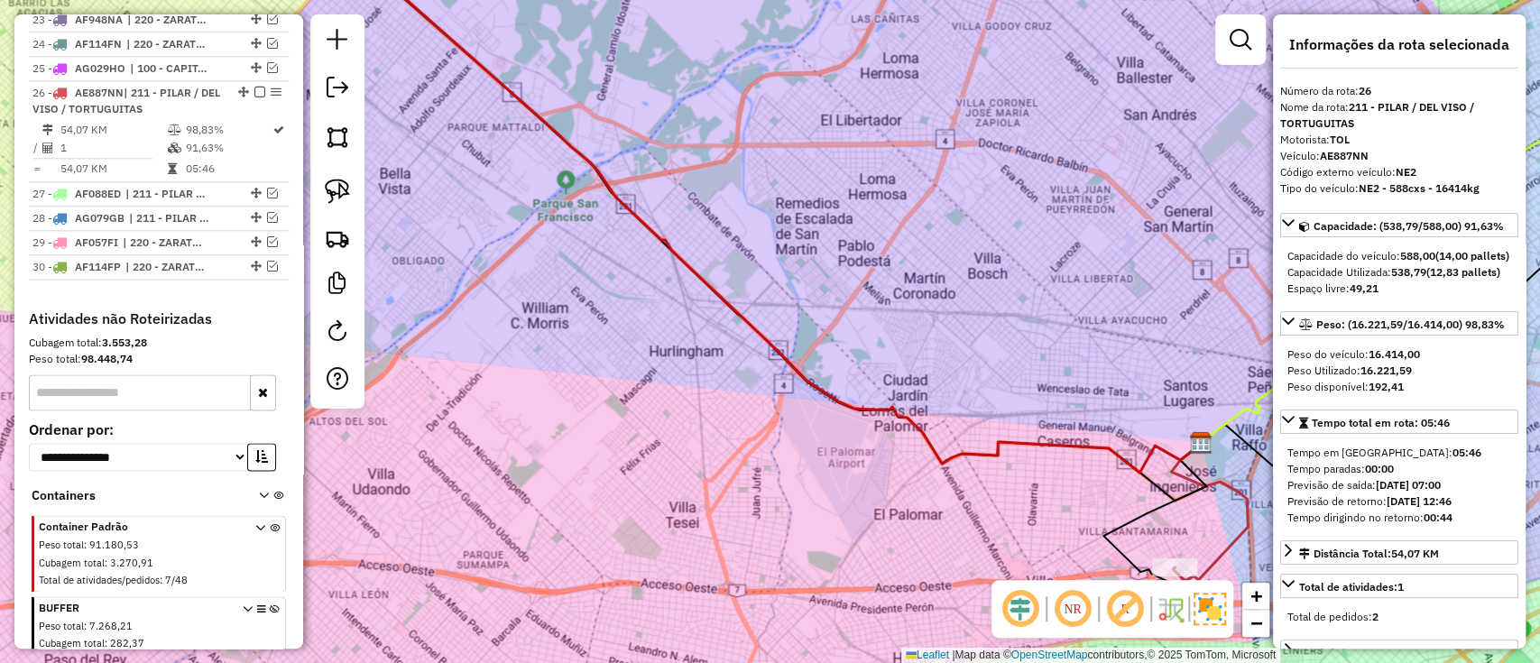
scroll to position [1437, 0]
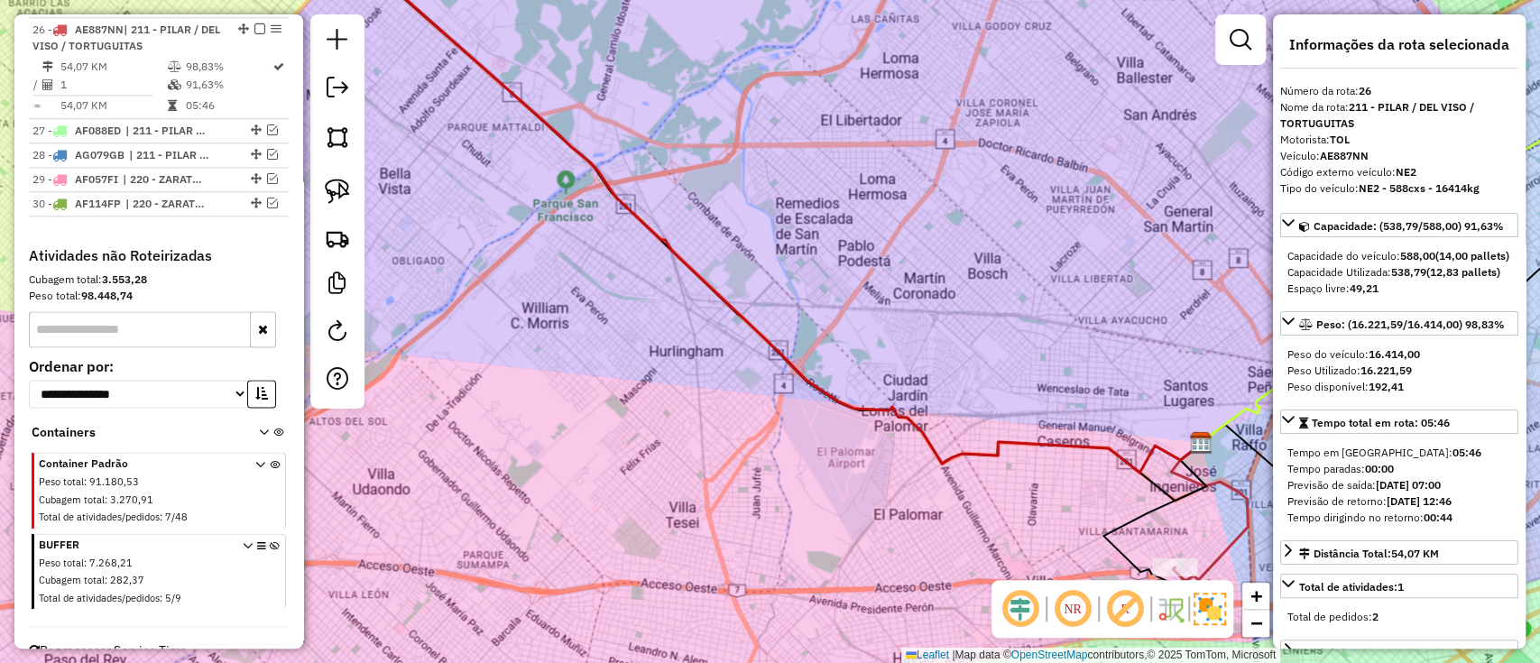
click at [800, 372] on icon at bounding box center [766, 203] width 870 height 539
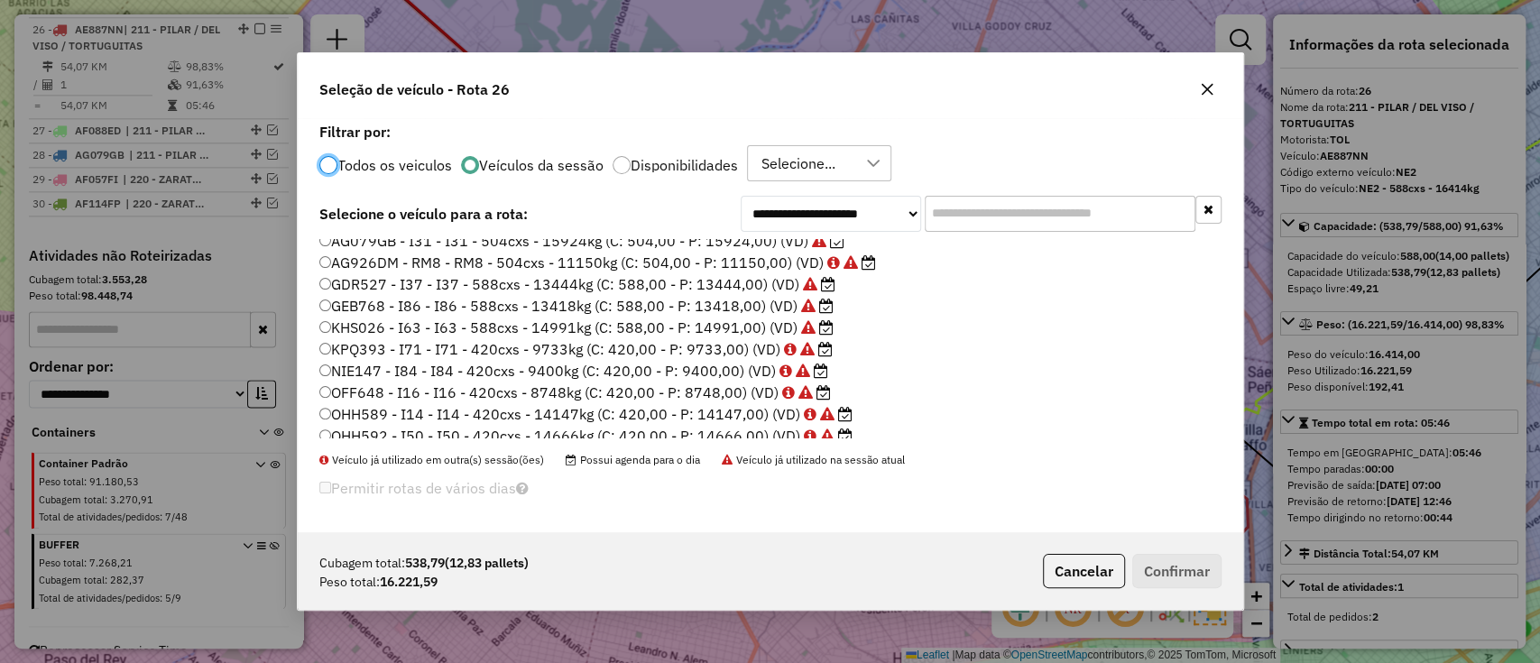
scroll to position [450, 0]
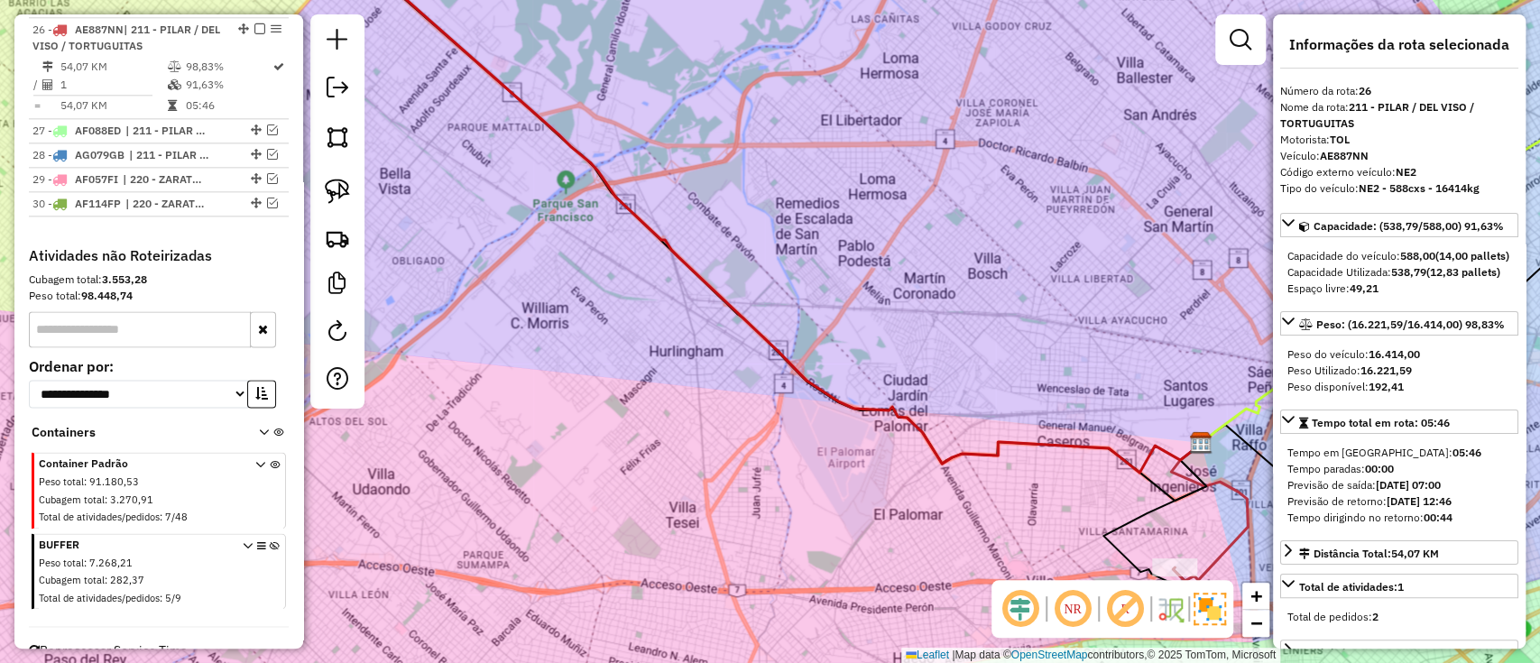
drag, startPoint x: 1103, startPoint y: 561, endPoint x: 970, endPoint y: 437, distance: 181.9
click at [970, 437] on div "Janela de atendimento Grade de atendimento Capacidade Transportadoras Veículos …" at bounding box center [770, 331] width 1540 height 663
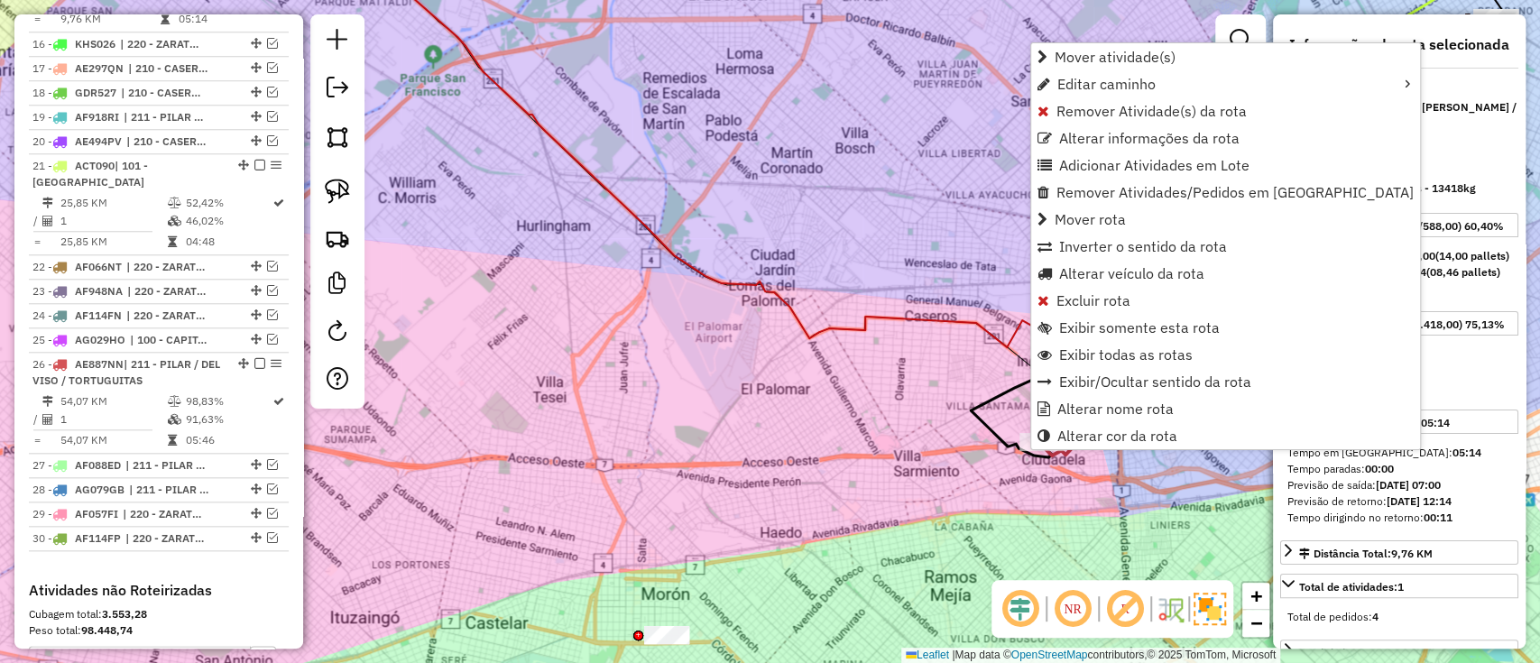
scroll to position [1018, 0]
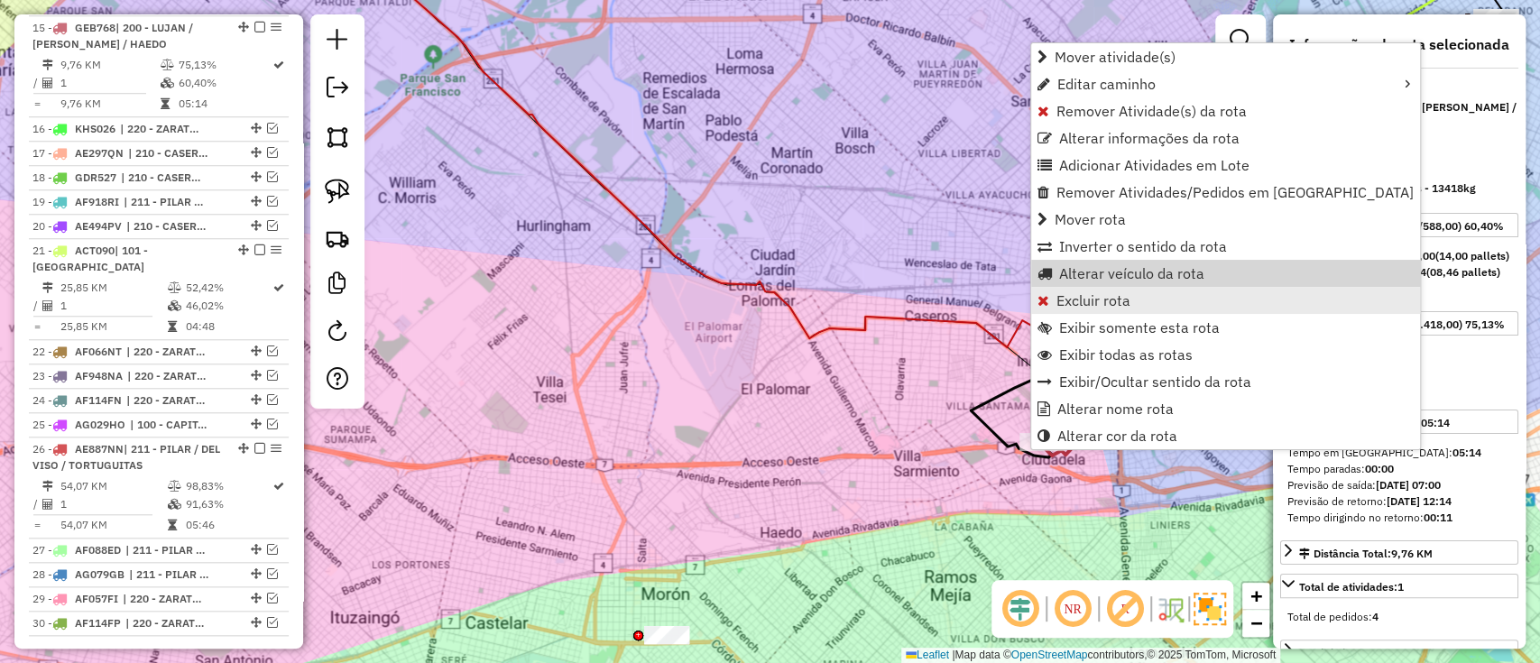
click at [1070, 293] on span "Excluir rota" at bounding box center [1094, 300] width 74 height 14
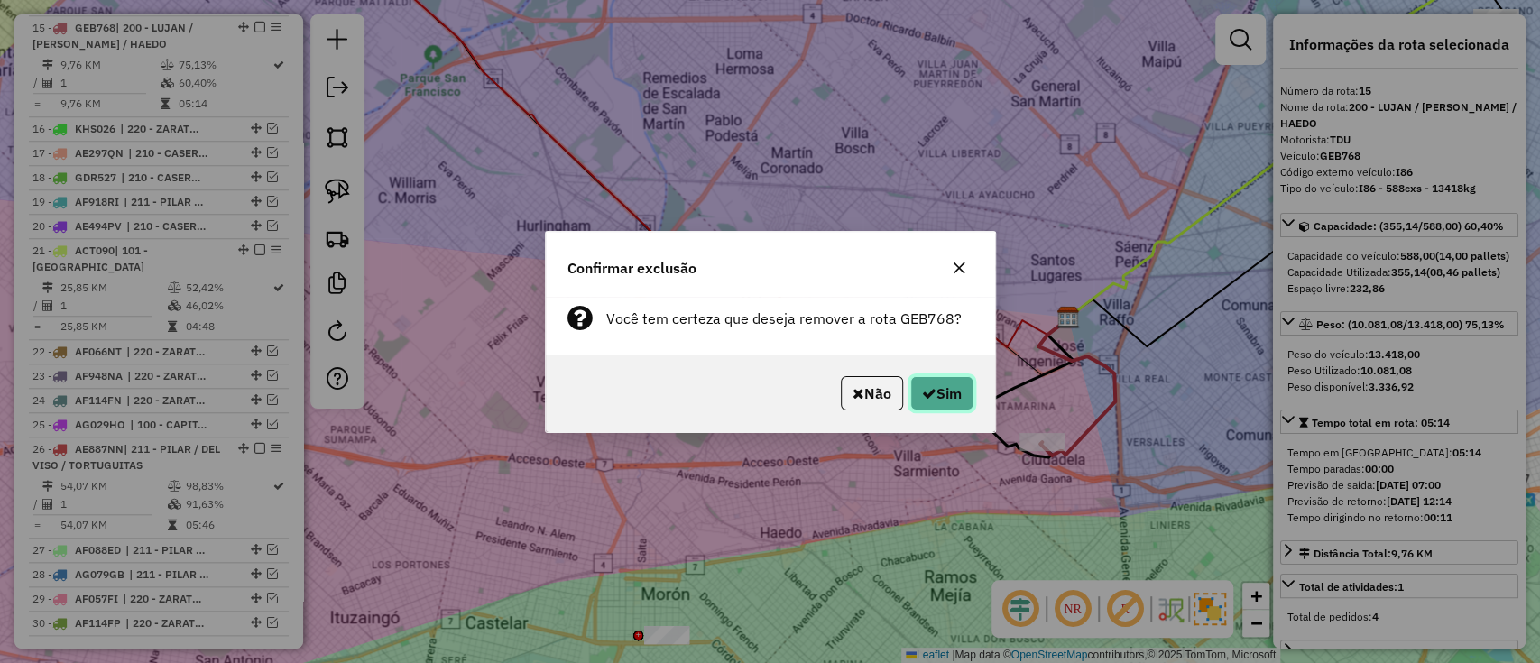
click at [938, 384] on button "Sim" at bounding box center [942, 393] width 63 height 34
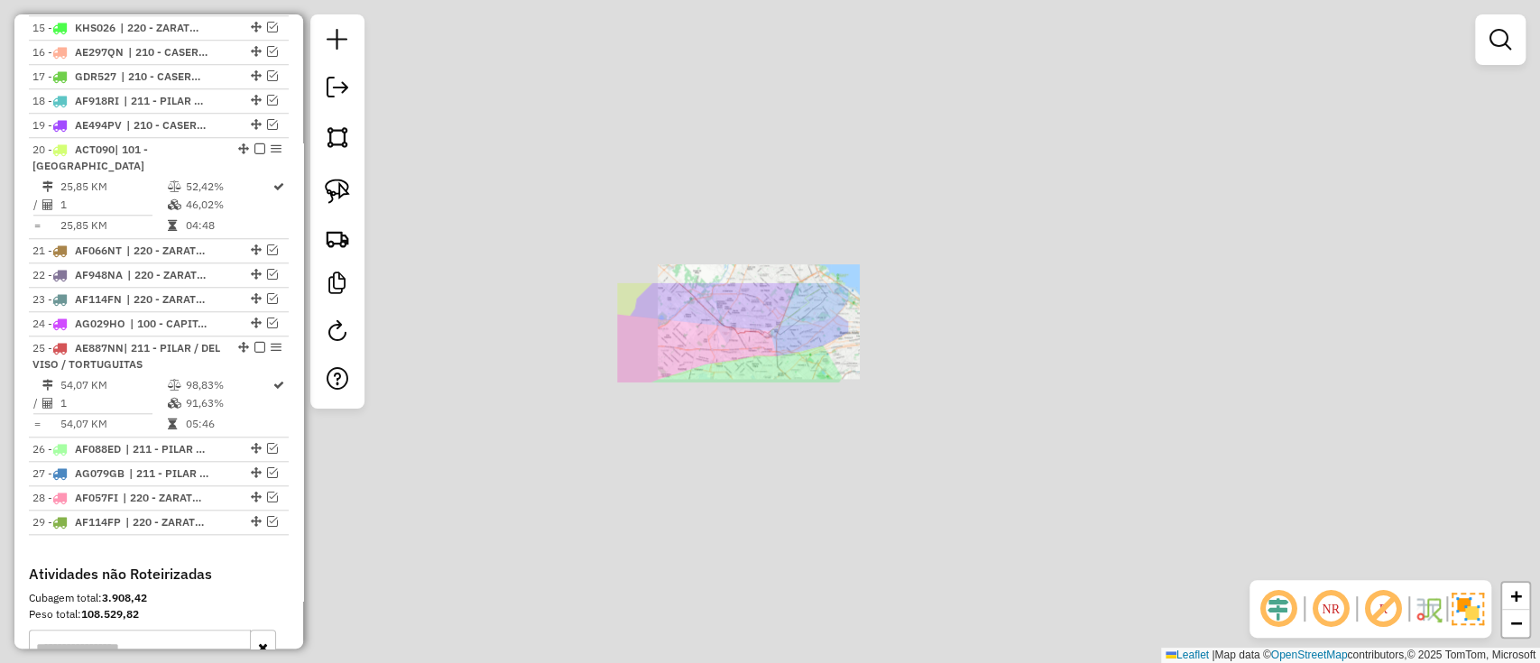
scroll to position [917, 0]
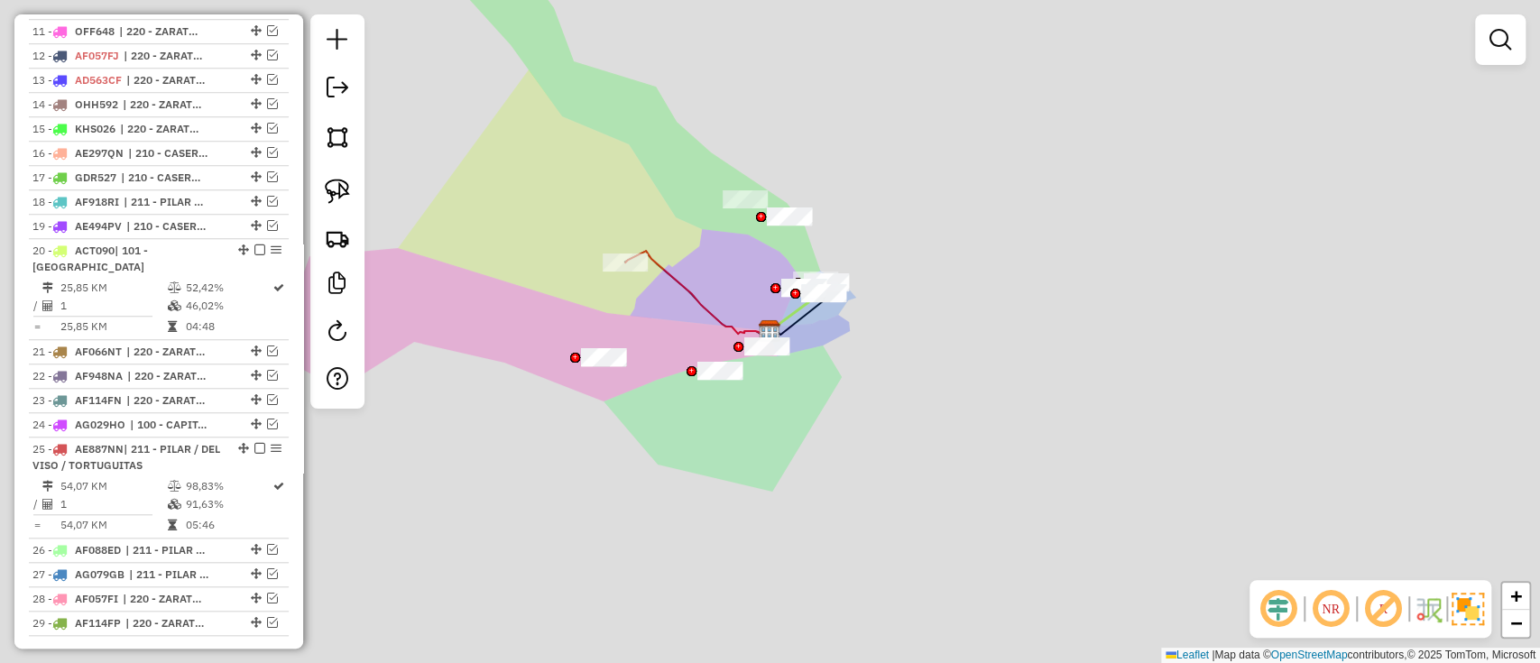
click at [752, 278] on div "Janela de atendimento Grade de atendimento Capacidade Transportadoras Veículos …" at bounding box center [770, 331] width 1540 height 663
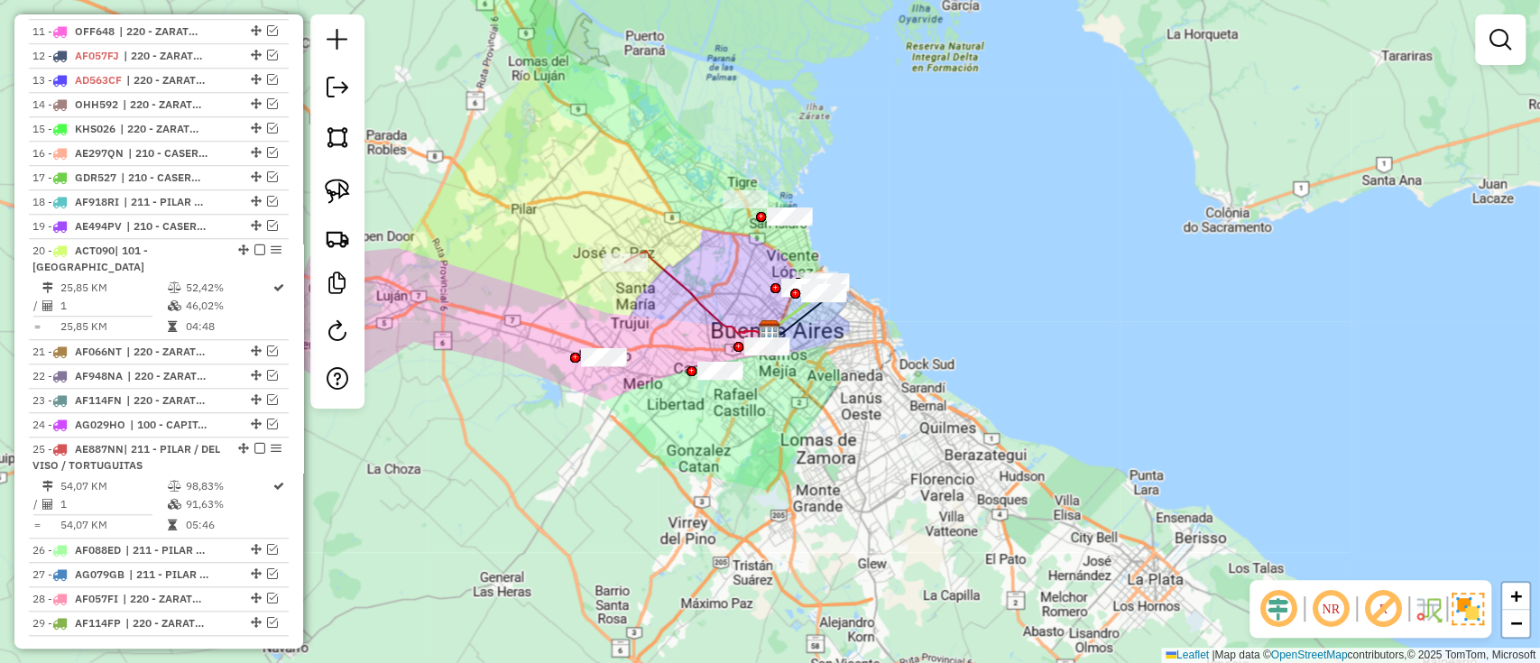
click at [693, 291] on icon at bounding box center [697, 293] width 145 height 84
select select "**********"
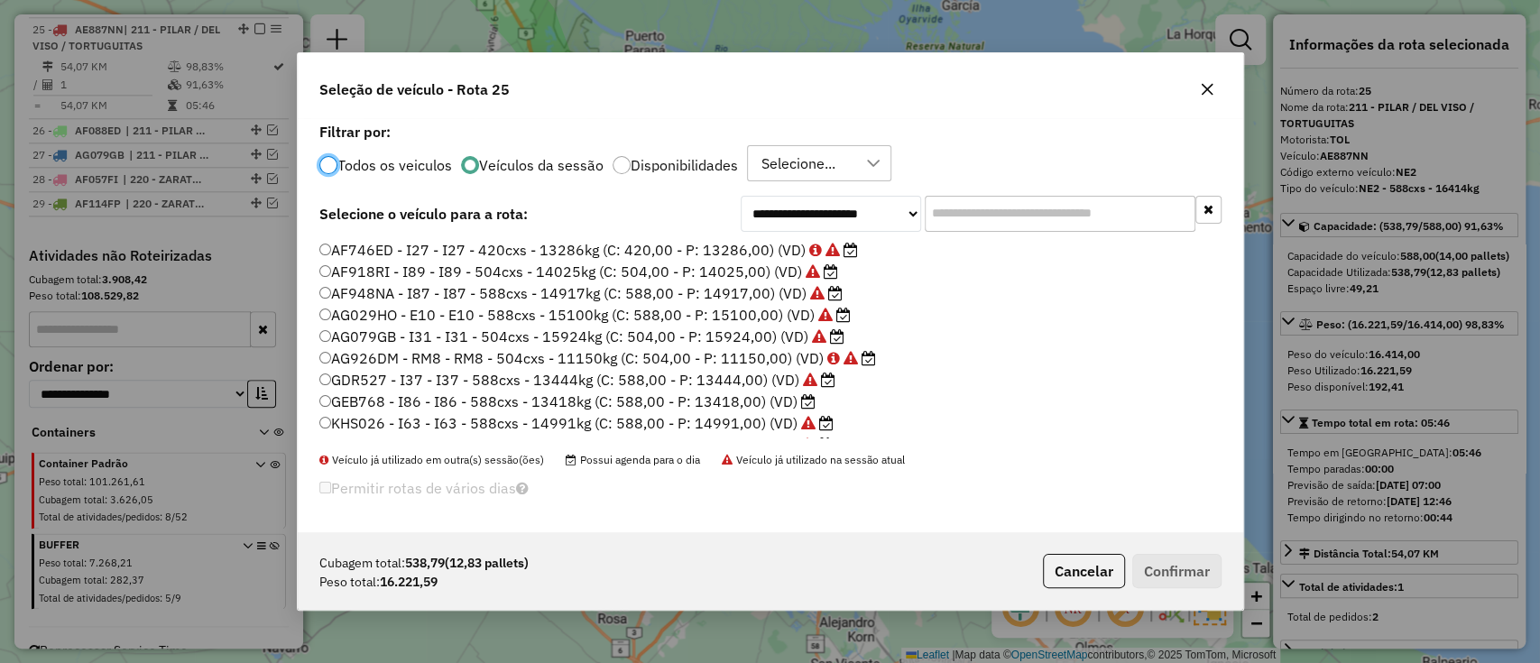
scroll to position [361, 0]
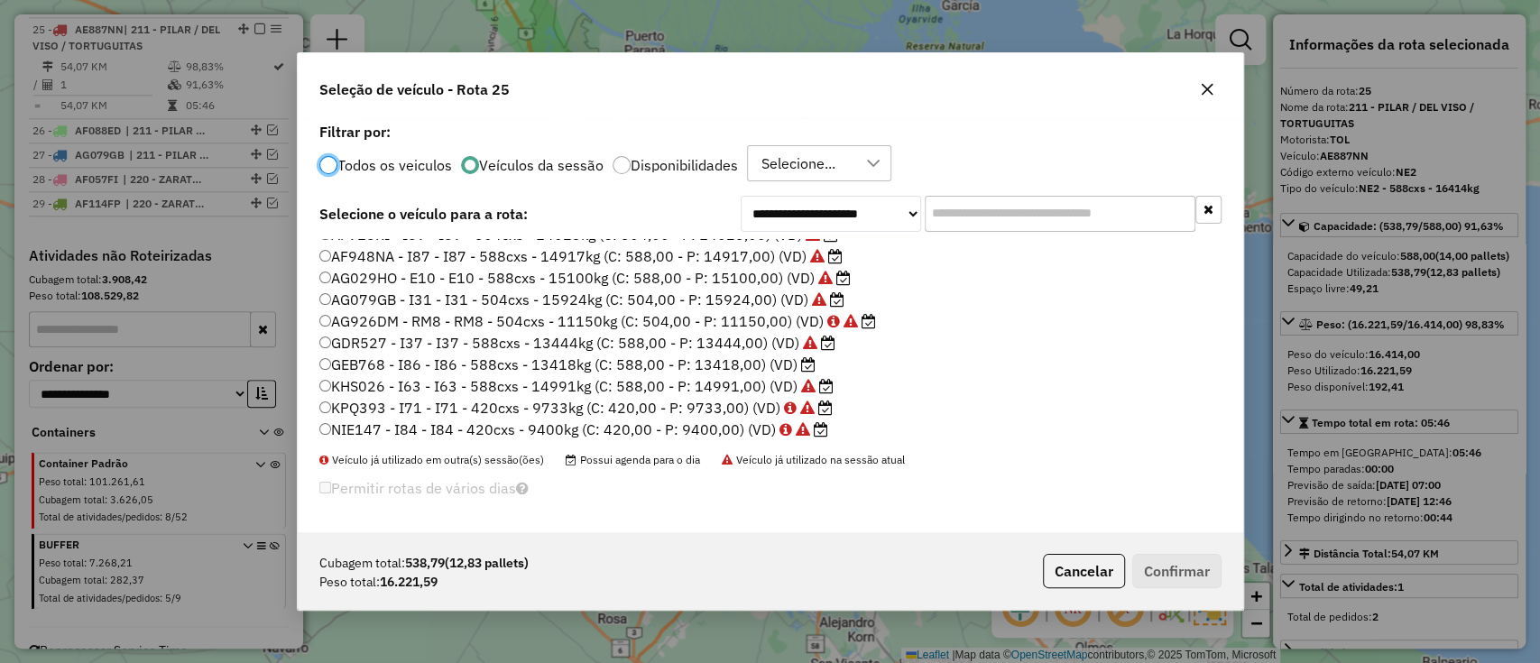
click at [772, 365] on label "GEB768 - I86 - I86 - 588cxs - 13418kg (C: 588,00 - P: 13418,00) (VD)" at bounding box center [567, 365] width 496 height 22
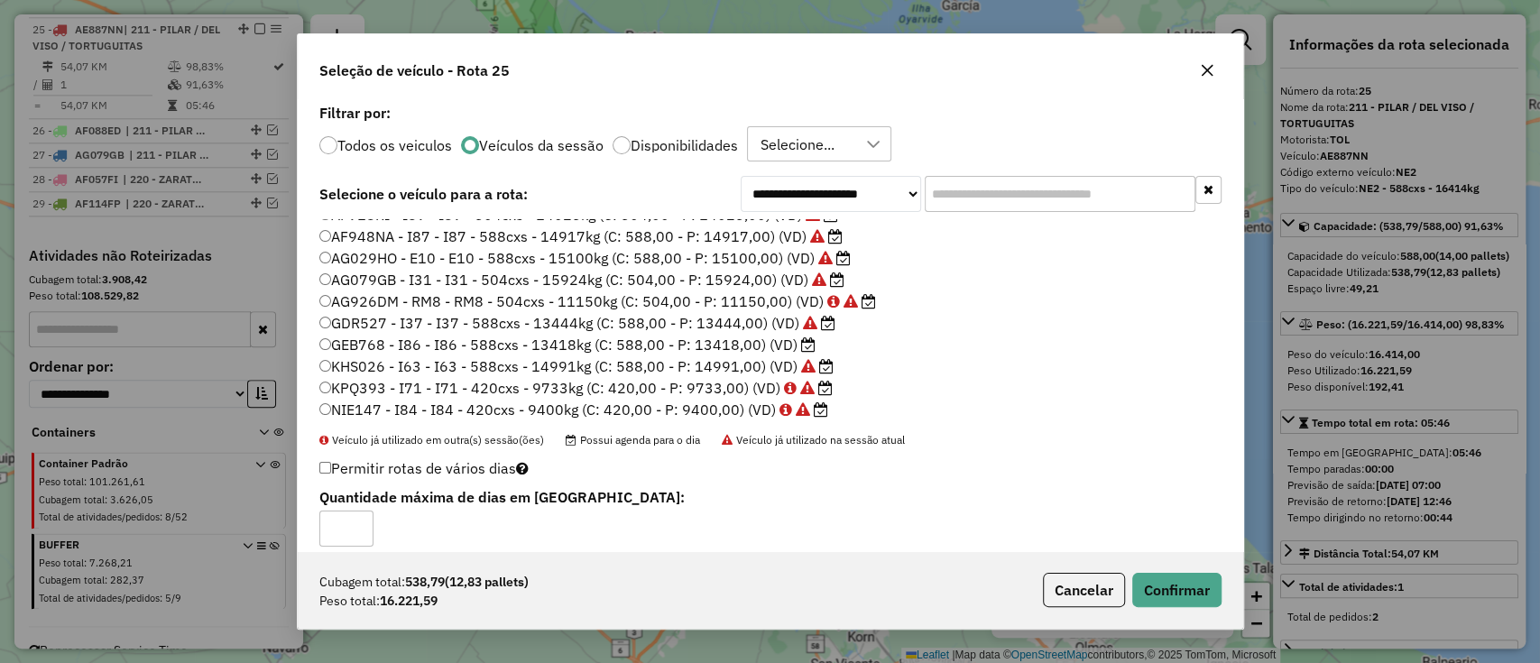
scroll to position [450, 0]
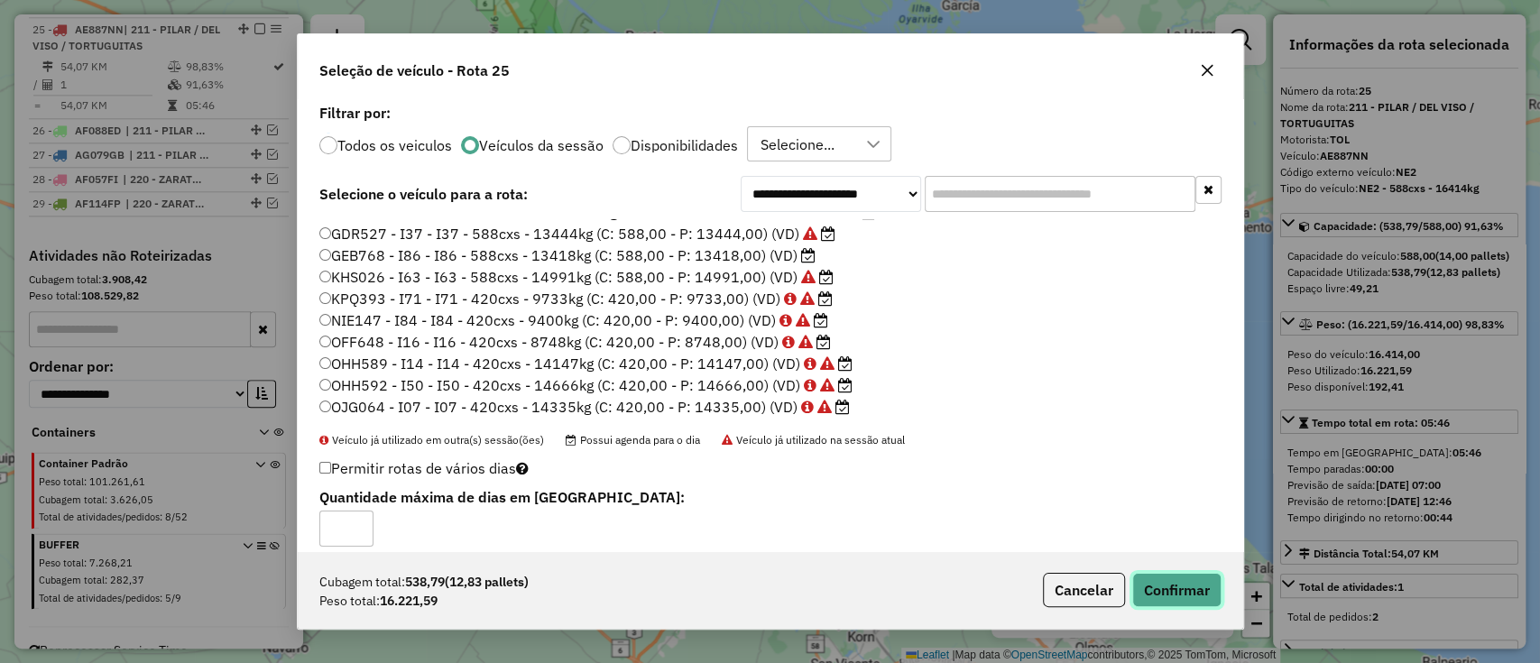
click at [1143, 584] on button "Confirmar" at bounding box center [1176, 590] width 89 height 34
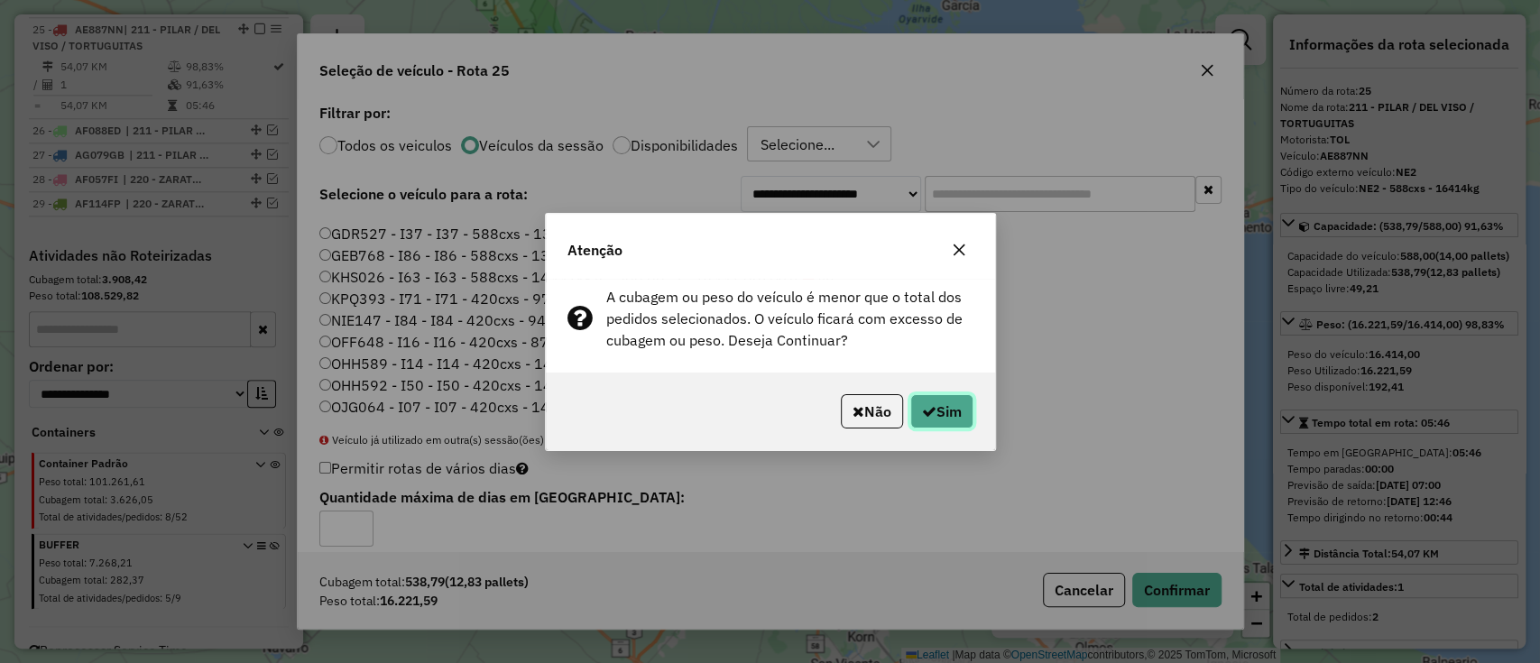
click at [959, 400] on button "Sim" at bounding box center [942, 411] width 63 height 34
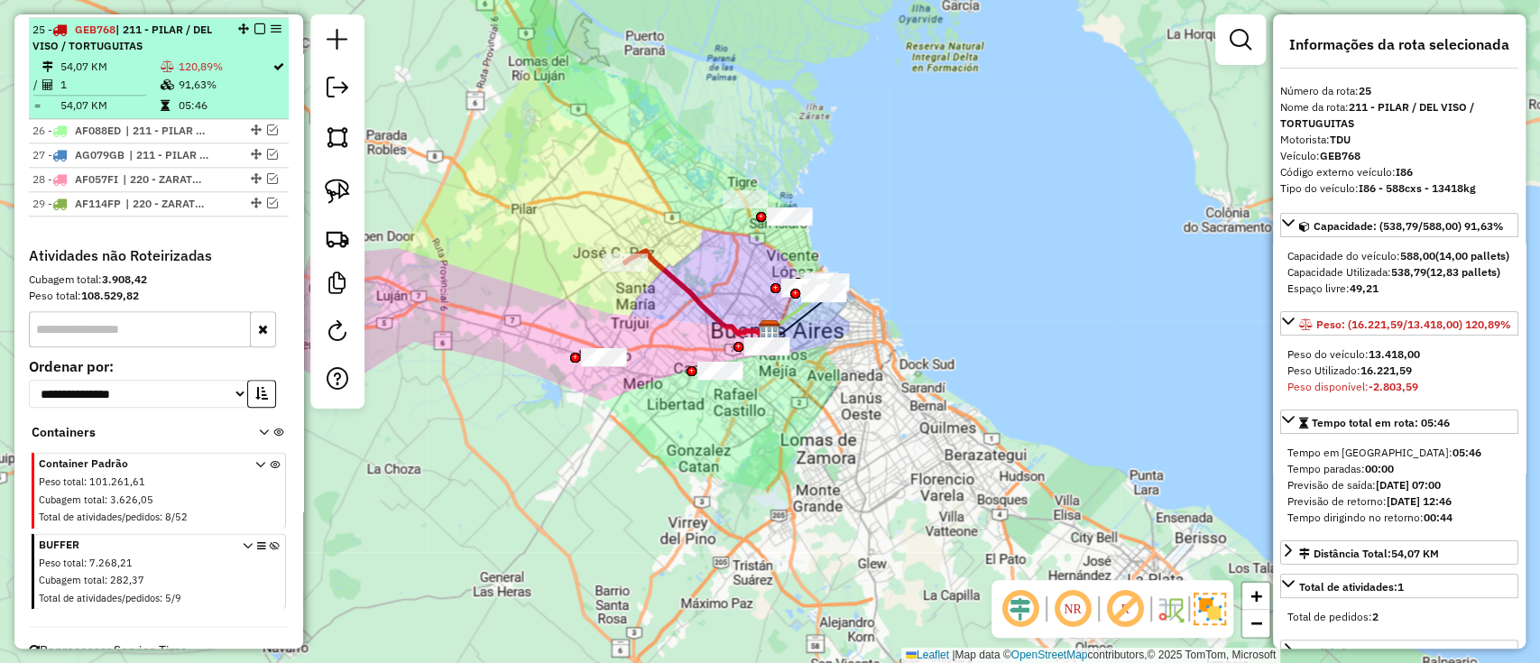
click at [254, 23] on em at bounding box center [259, 28] width 11 height 11
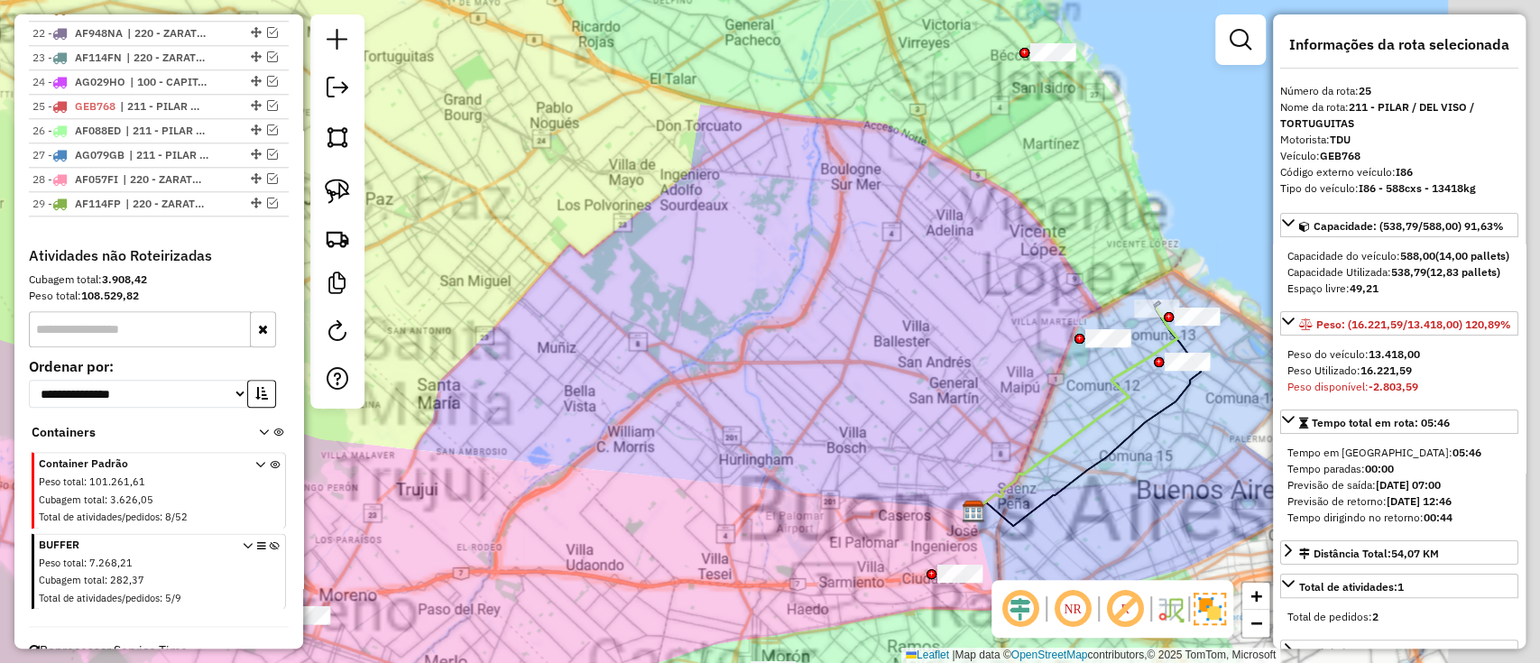
drag, startPoint x: 945, startPoint y: 342, endPoint x: 549, endPoint y: 347, distance: 396.2
click at [550, 347] on div "Janela de atendimento Grade de atendimento Capacidade Transportadoras Veículos …" at bounding box center [770, 331] width 1540 height 663
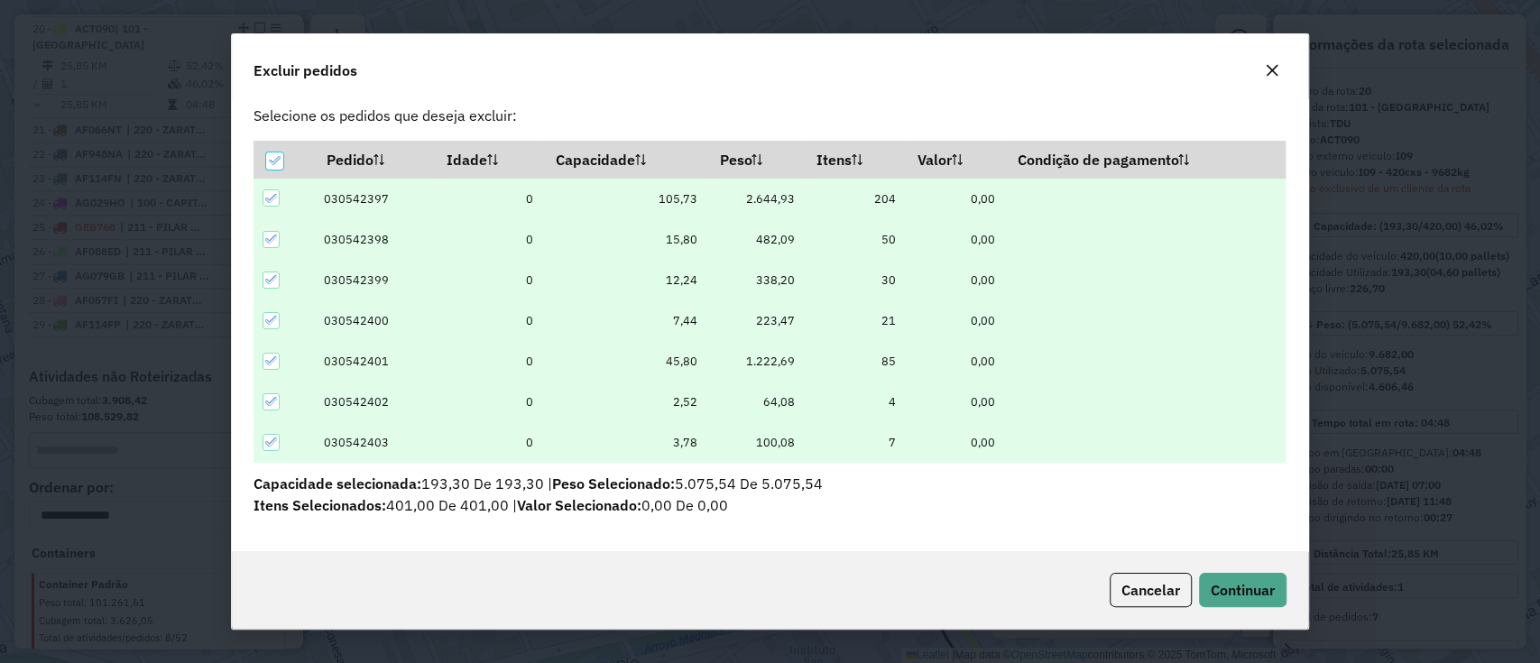
scroll to position [23, 0]
click at [1201, 595] on button "Continuar" at bounding box center [1243, 590] width 88 height 34
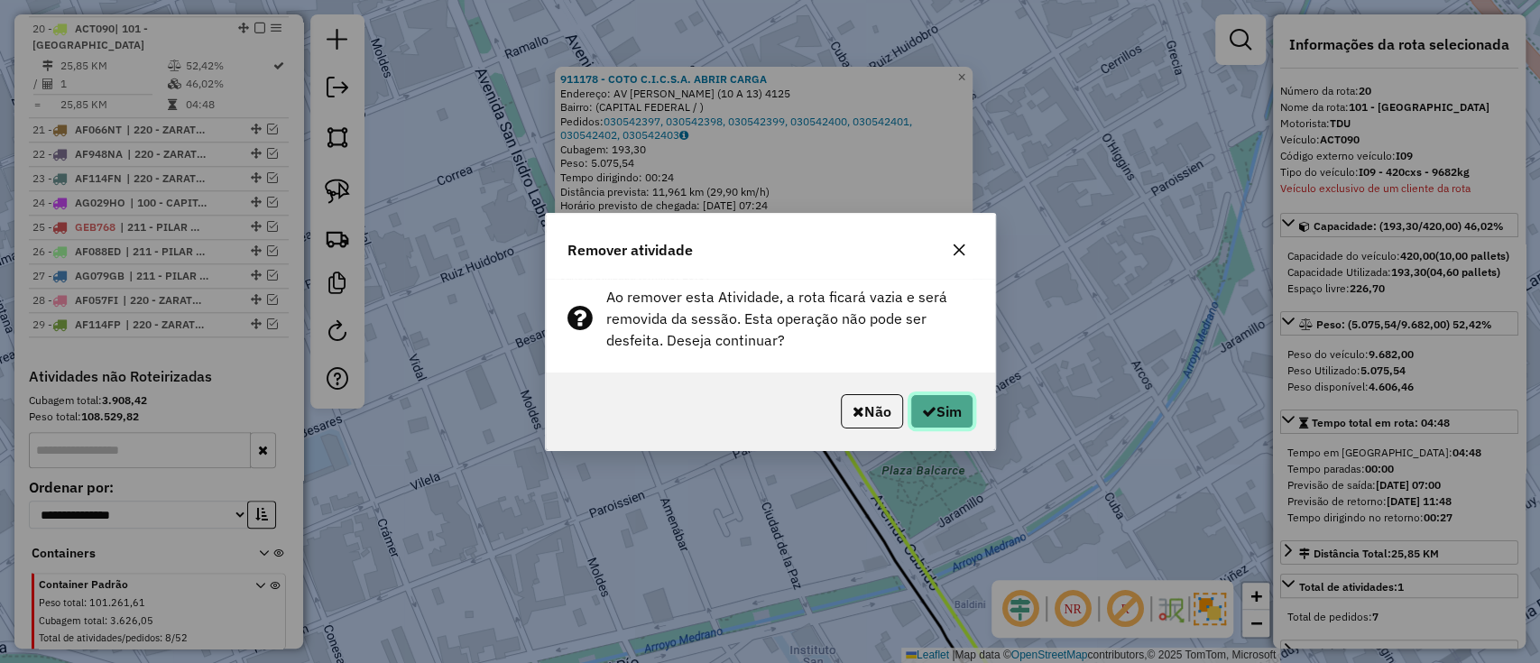
click at [957, 407] on button "Sim" at bounding box center [942, 411] width 63 height 34
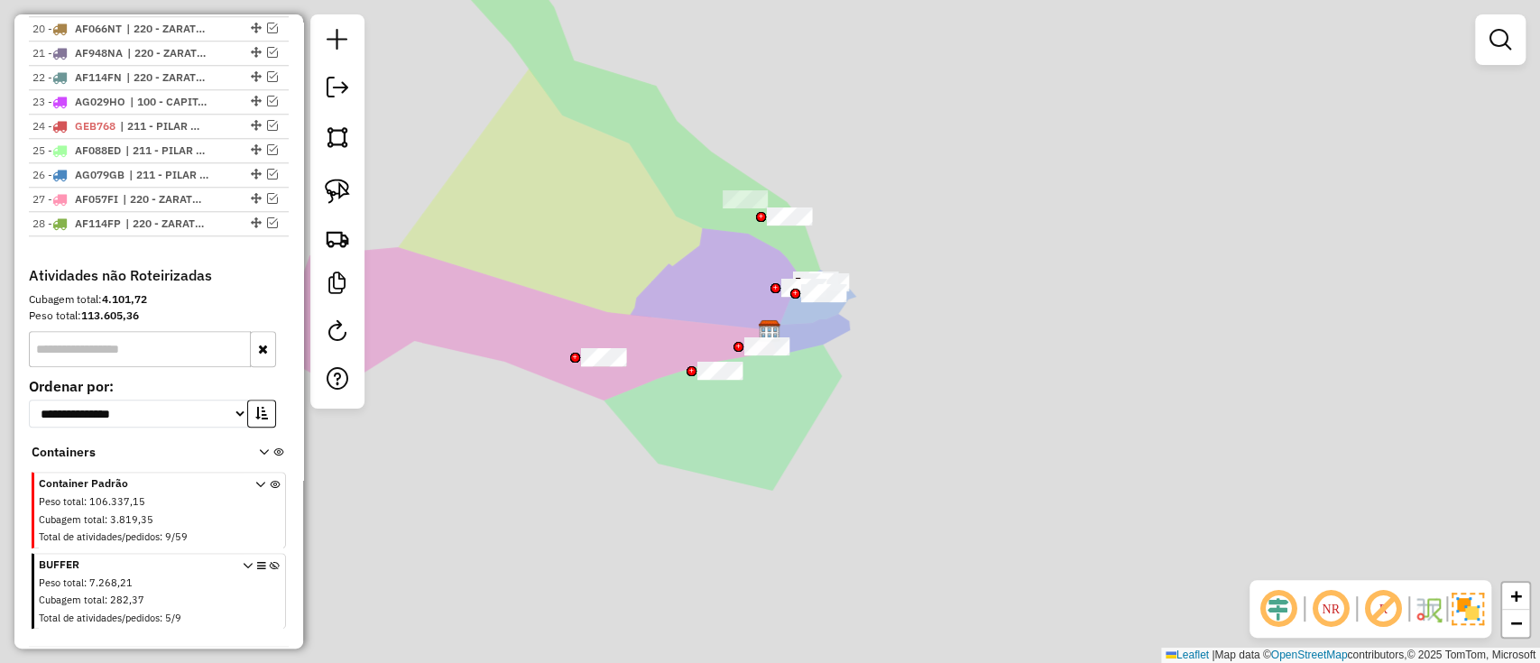
scroll to position [1038, 0]
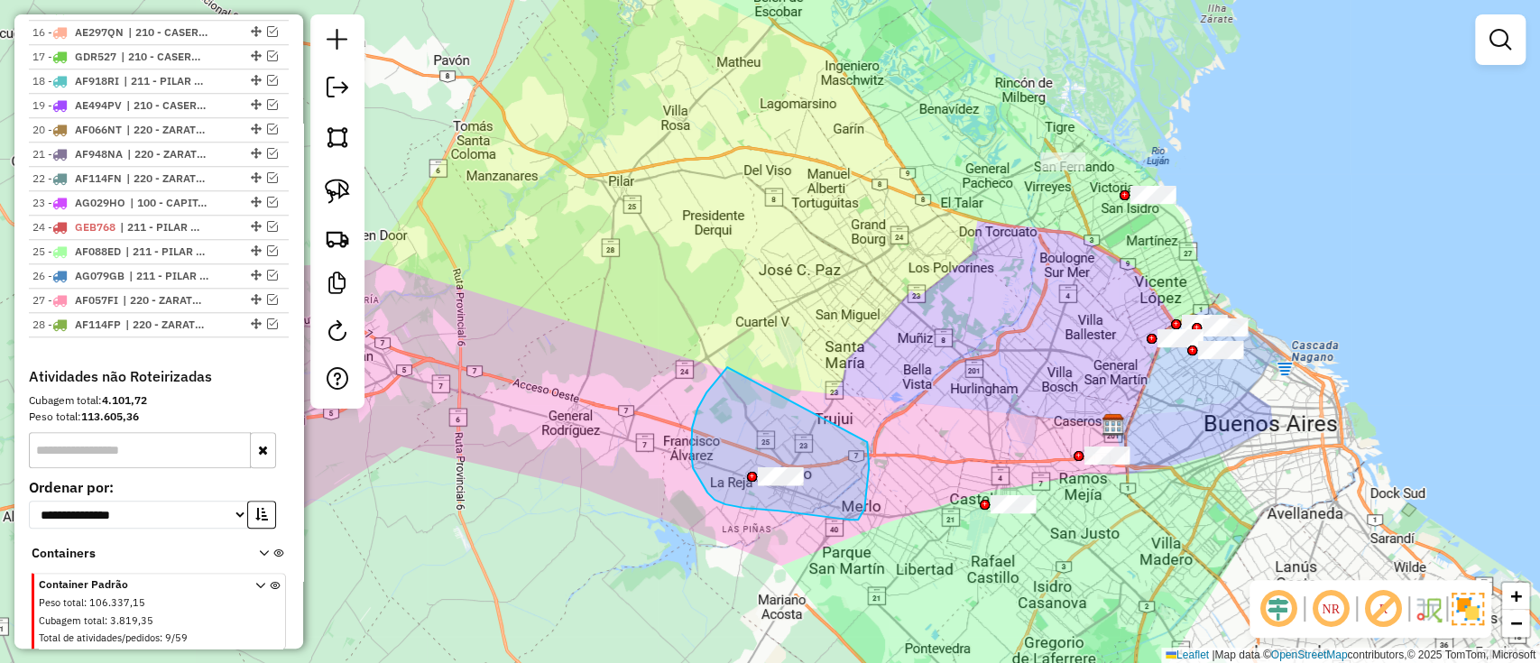
drag, startPoint x: 700, startPoint y: 481, endPoint x: 867, endPoint y: 442, distance: 171.4
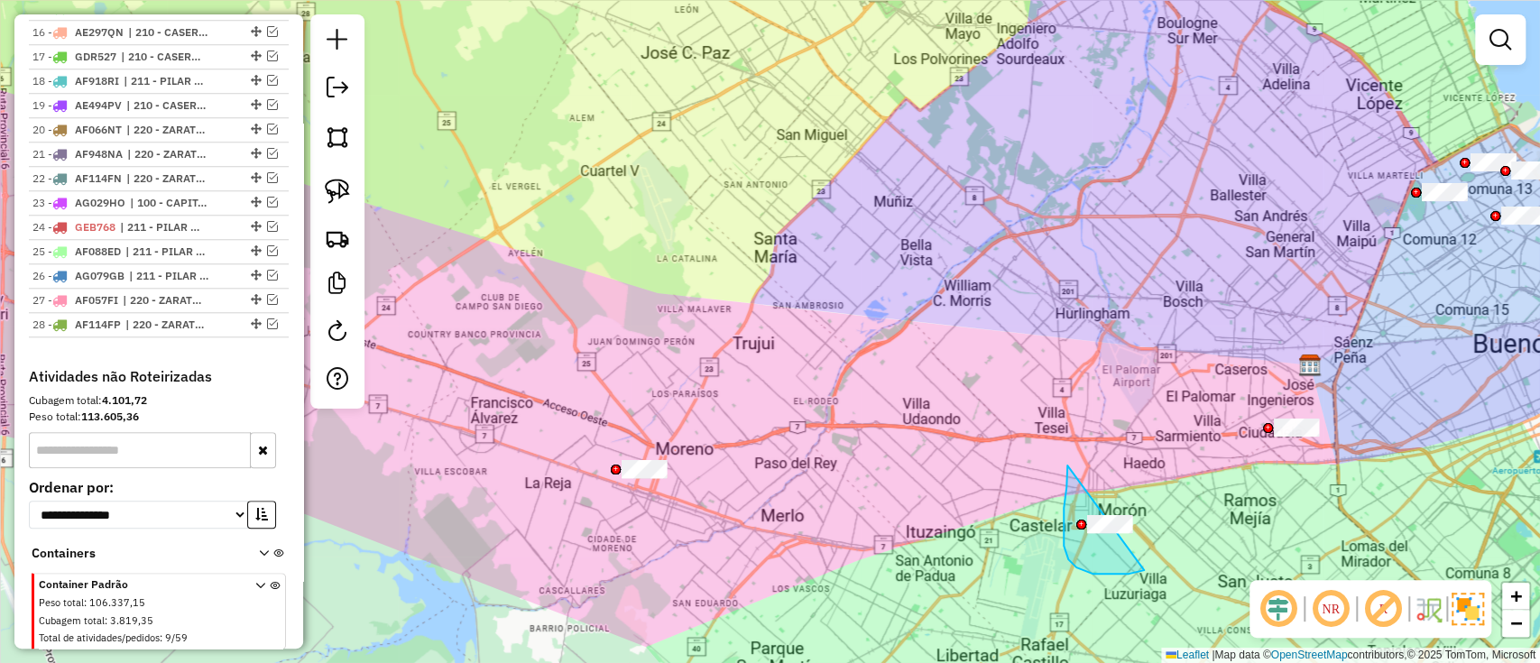
drag, startPoint x: 1068, startPoint y: 466, endPoint x: 1160, endPoint y: 523, distance: 109.4
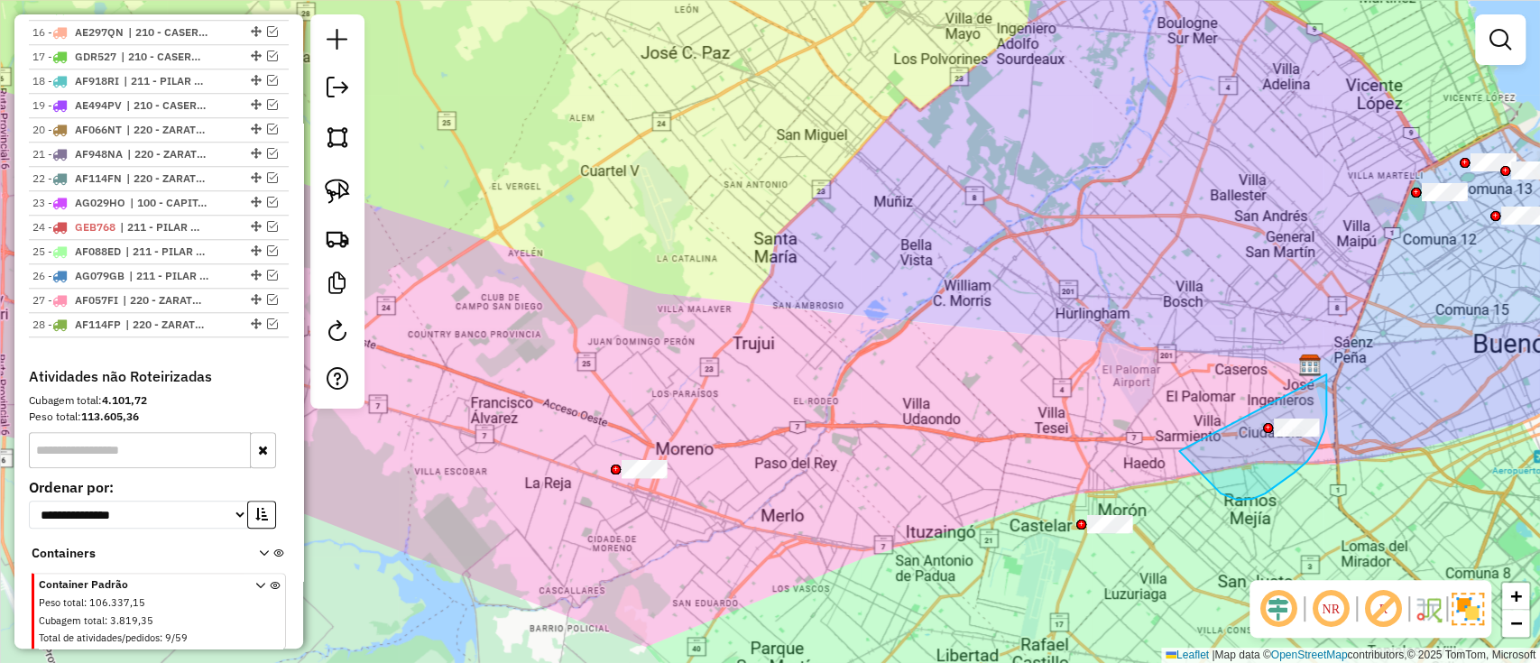
drag, startPoint x: 1208, startPoint y: 482, endPoint x: 1325, endPoint y: 368, distance: 162.7
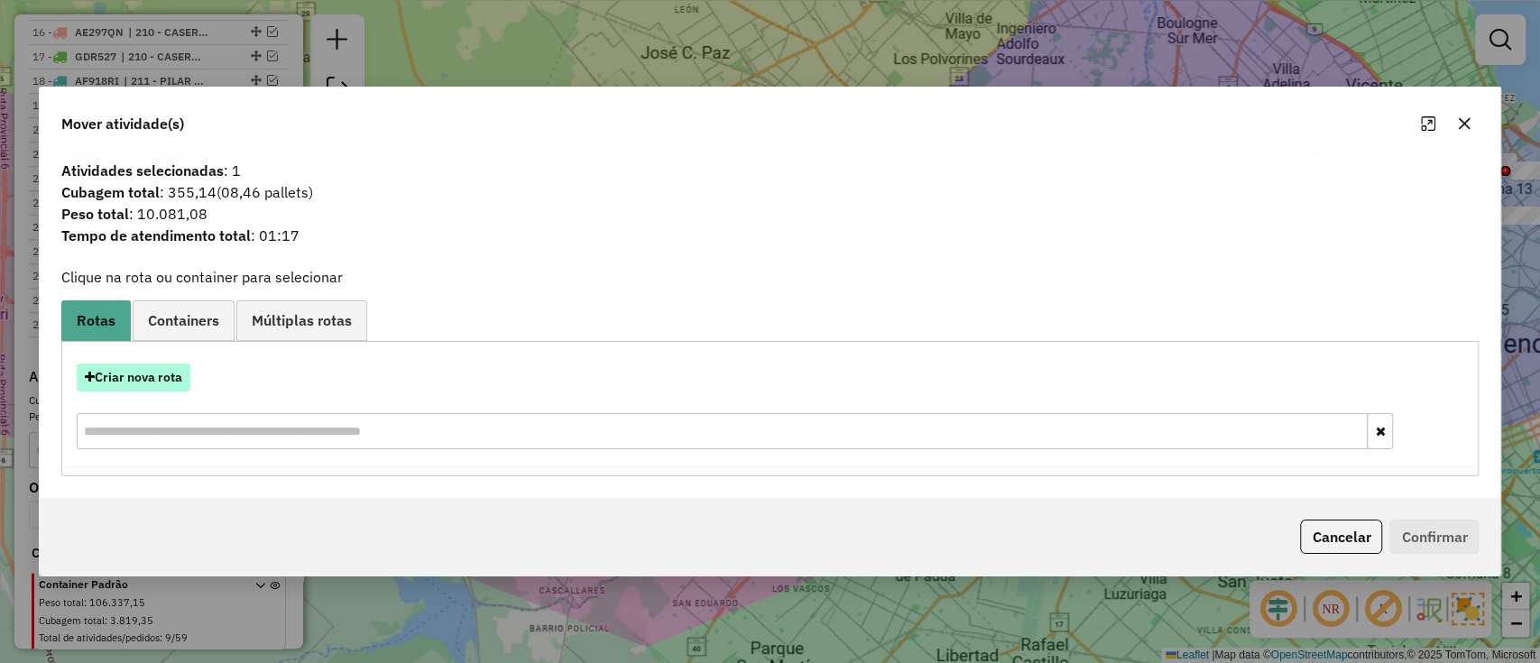
click at [117, 366] on button "Criar nova rota" at bounding box center [134, 378] width 114 height 28
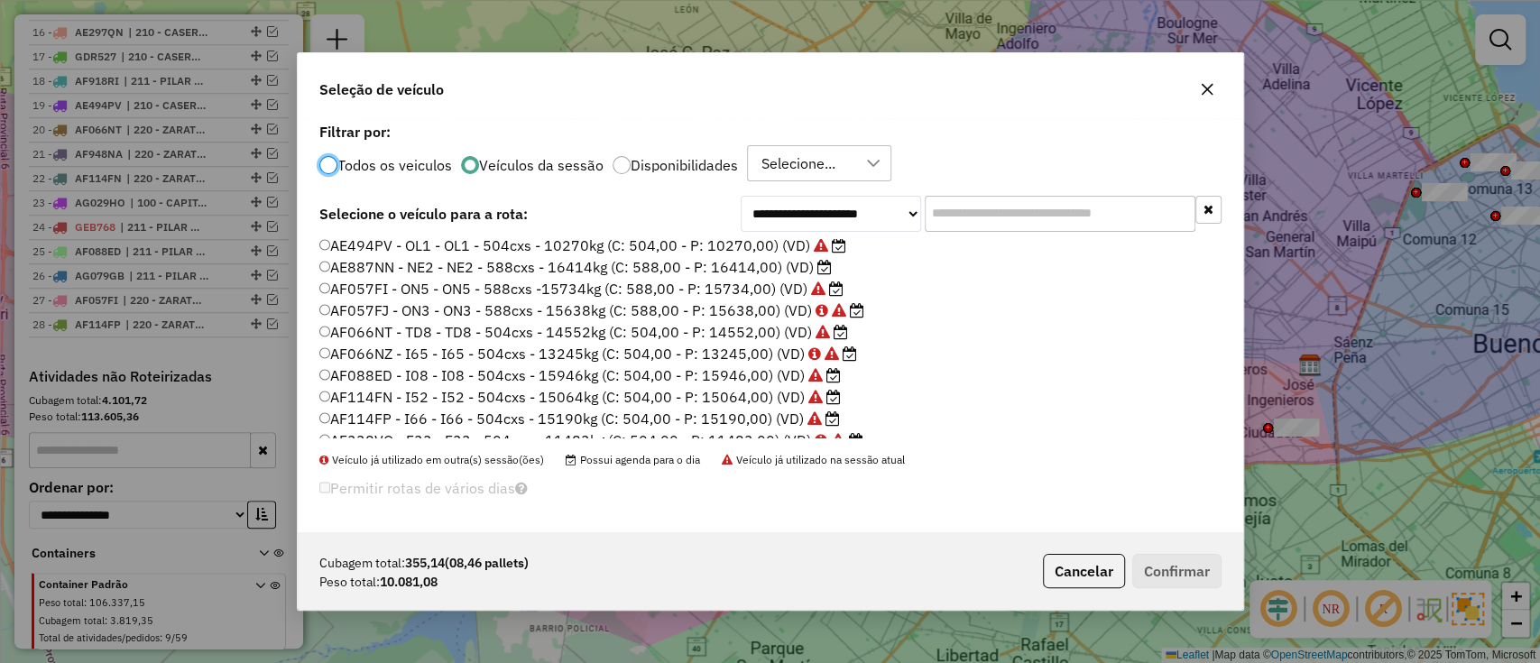
scroll to position [0, 0]
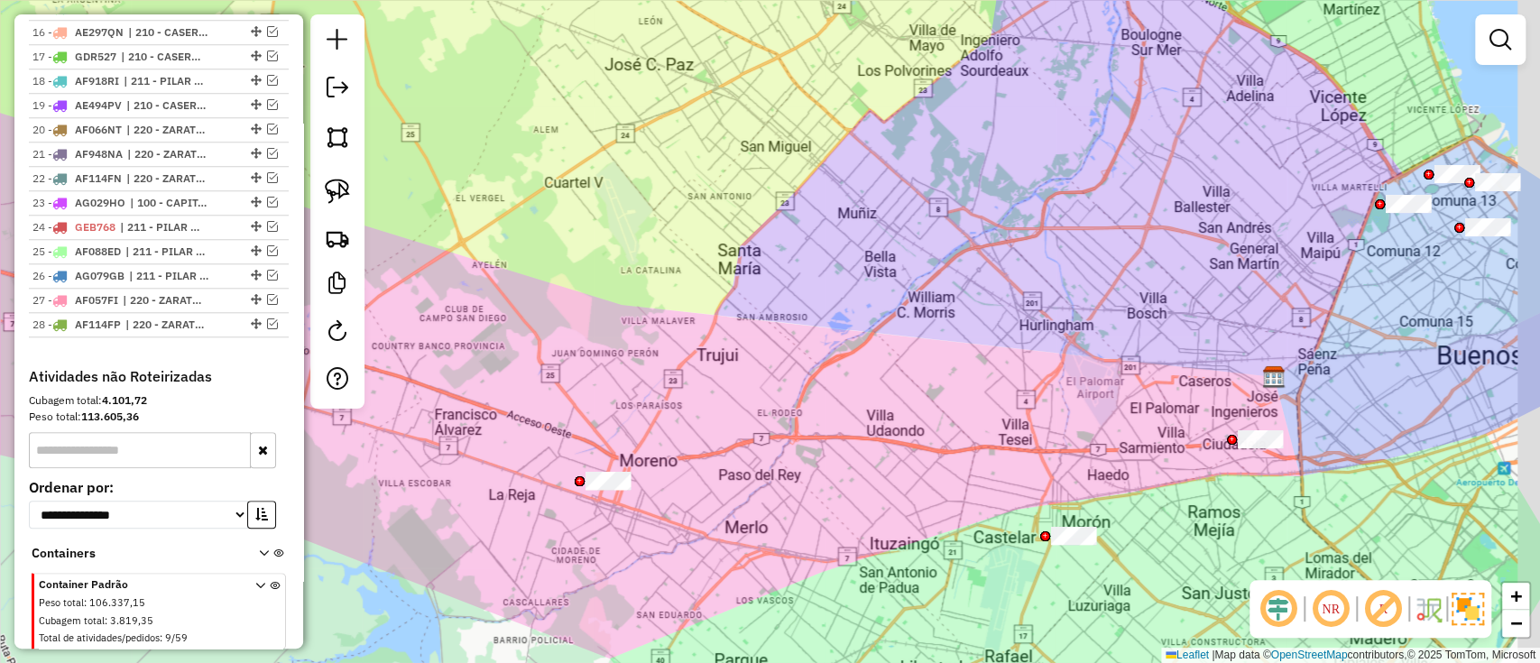
drag, startPoint x: 1100, startPoint y: 303, endPoint x: 449, endPoint y: 522, distance: 686.6
click at [448, 554] on div "Janela de atendimento Grade de atendimento Capacidade Transportadoras Veículos …" at bounding box center [770, 331] width 1540 height 663
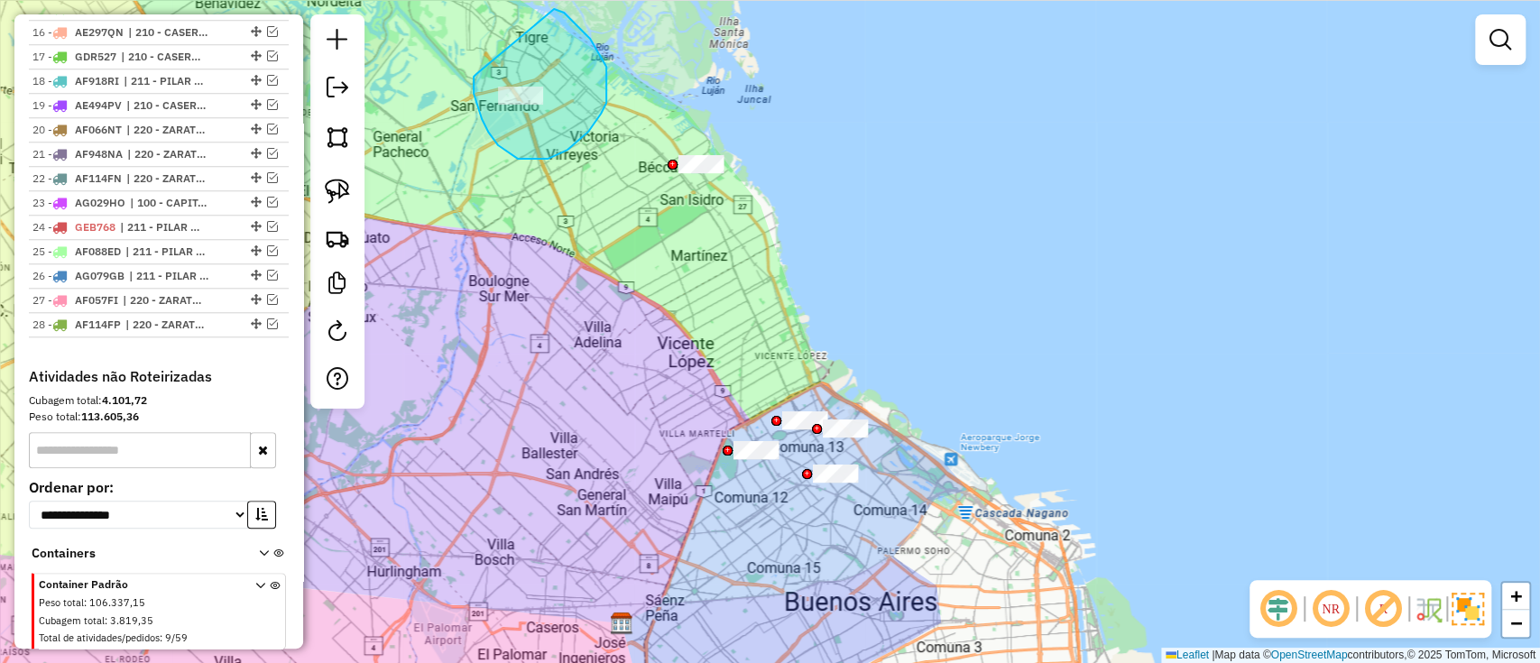
drag, startPoint x: 476, startPoint y: 74, endPoint x: 547, endPoint y: 8, distance: 96.4
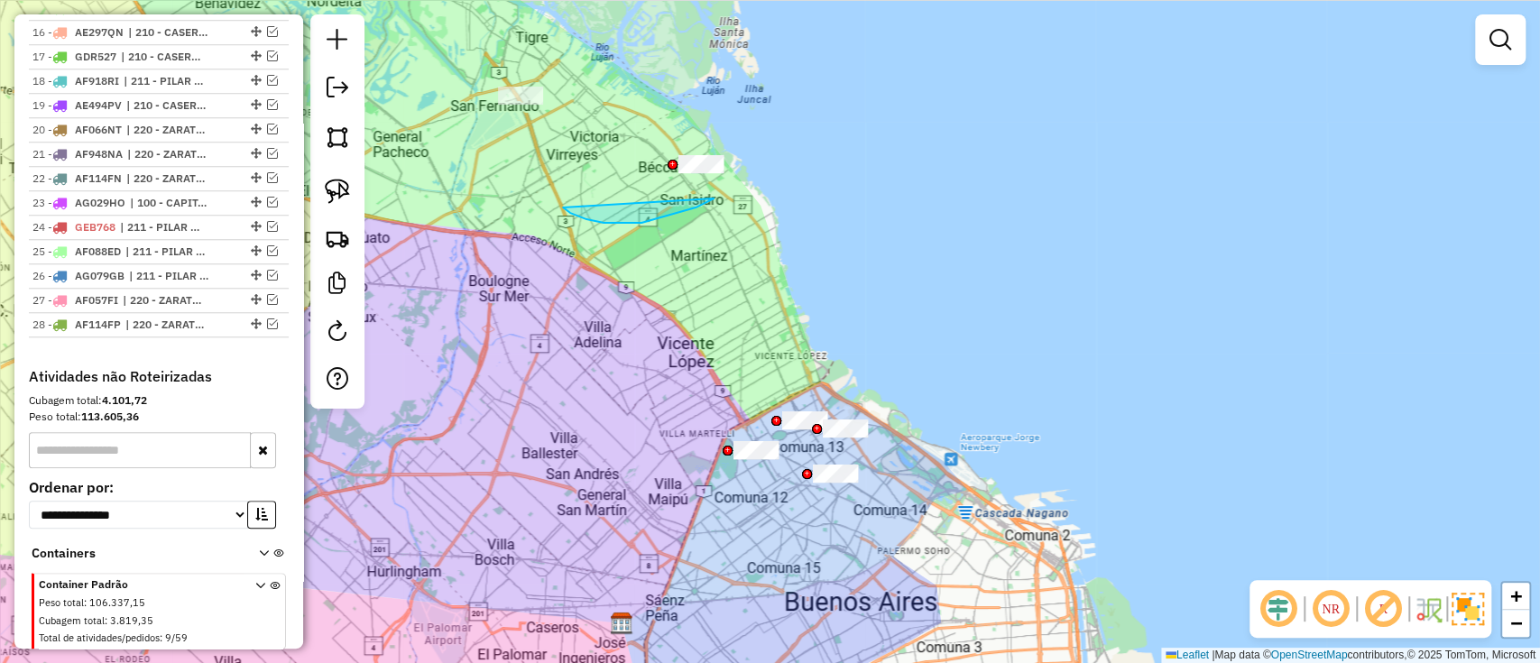
drag, startPoint x: 619, startPoint y: 223, endPoint x: 753, endPoint y: 104, distance: 179.0
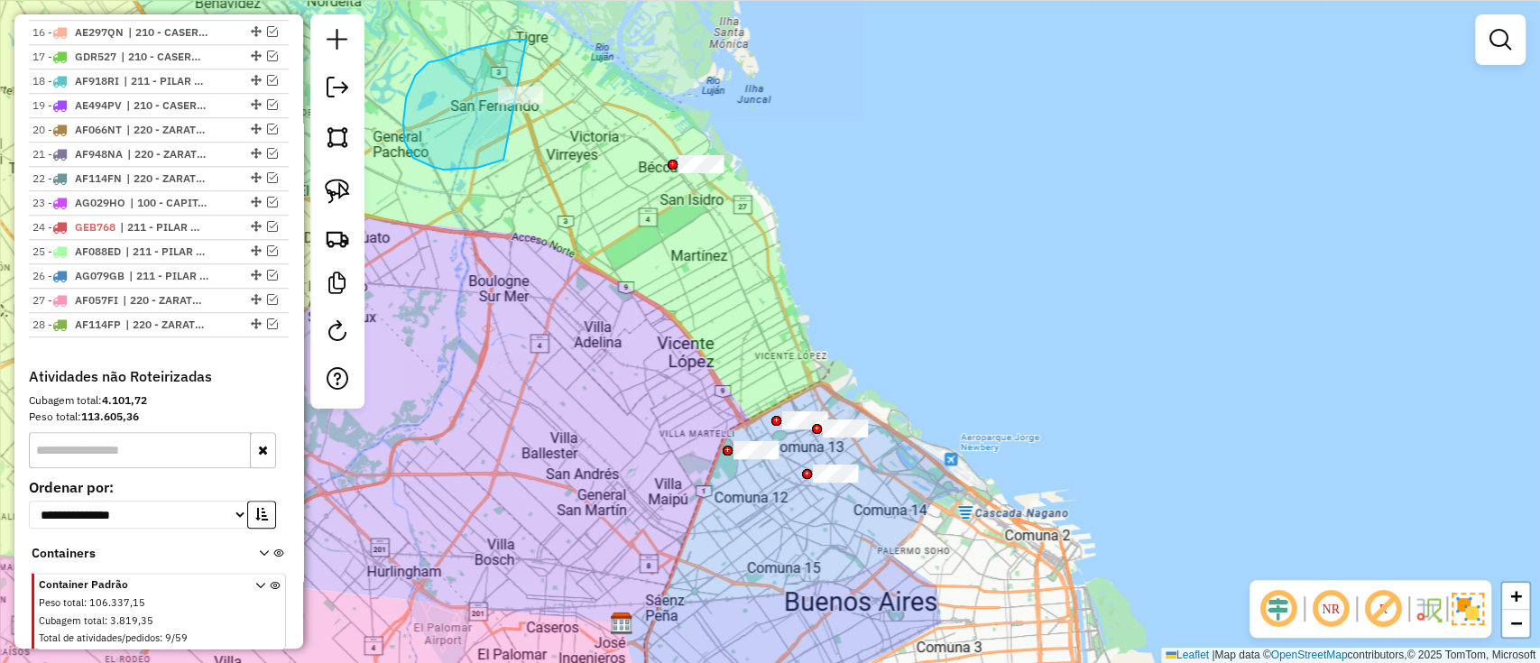
drag, startPoint x: 526, startPoint y: 40, endPoint x: 569, endPoint y: 86, distance: 63.2
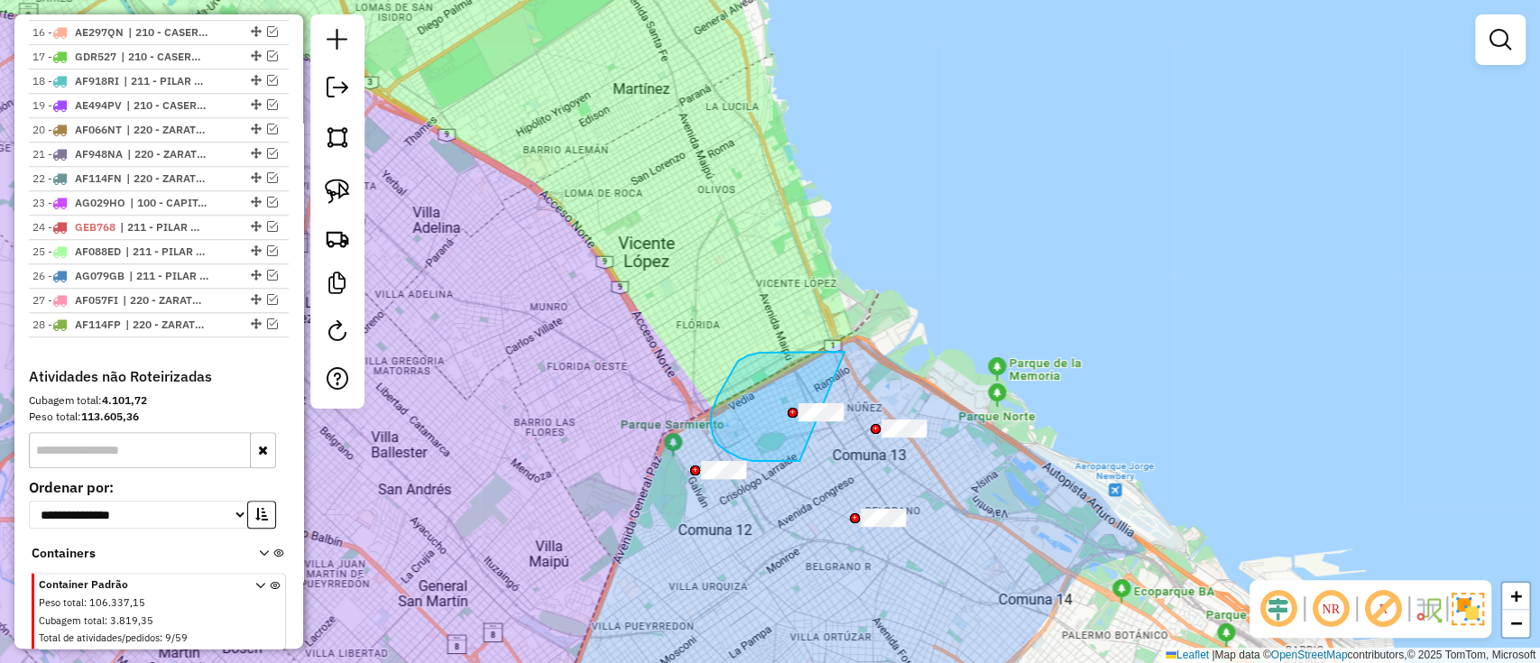
click at [837, 415] on div "Janela de atendimento Grade de atendimento Capacidade Transportadoras Veículos …" at bounding box center [770, 331] width 1540 height 663
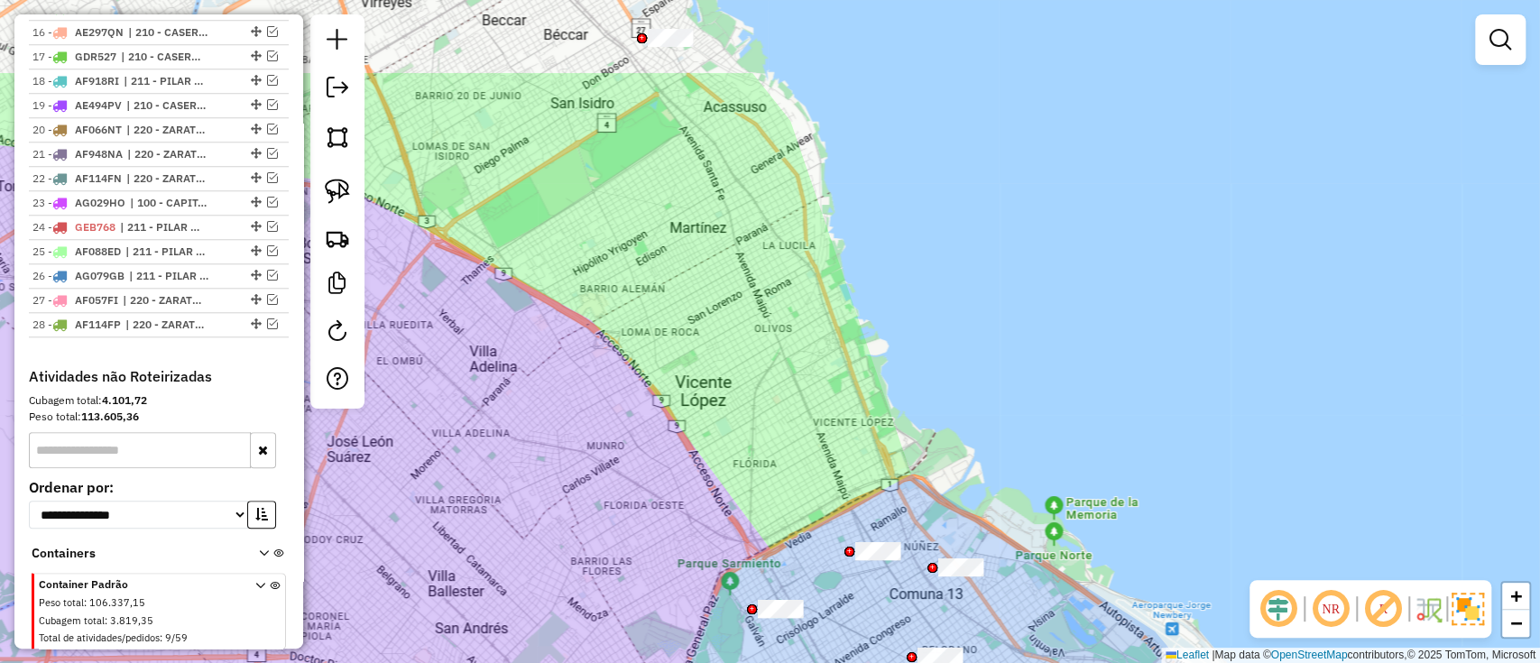
drag, startPoint x: 707, startPoint y: 321, endPoint x: 792, endPoint y: 447, distance: 151.9
click at [767, 457] on div "Janela de atendimento Grade de atendimento Capacidade Transportadoras Veículos …" at bounding box center [770, 331] width 1540 height 663
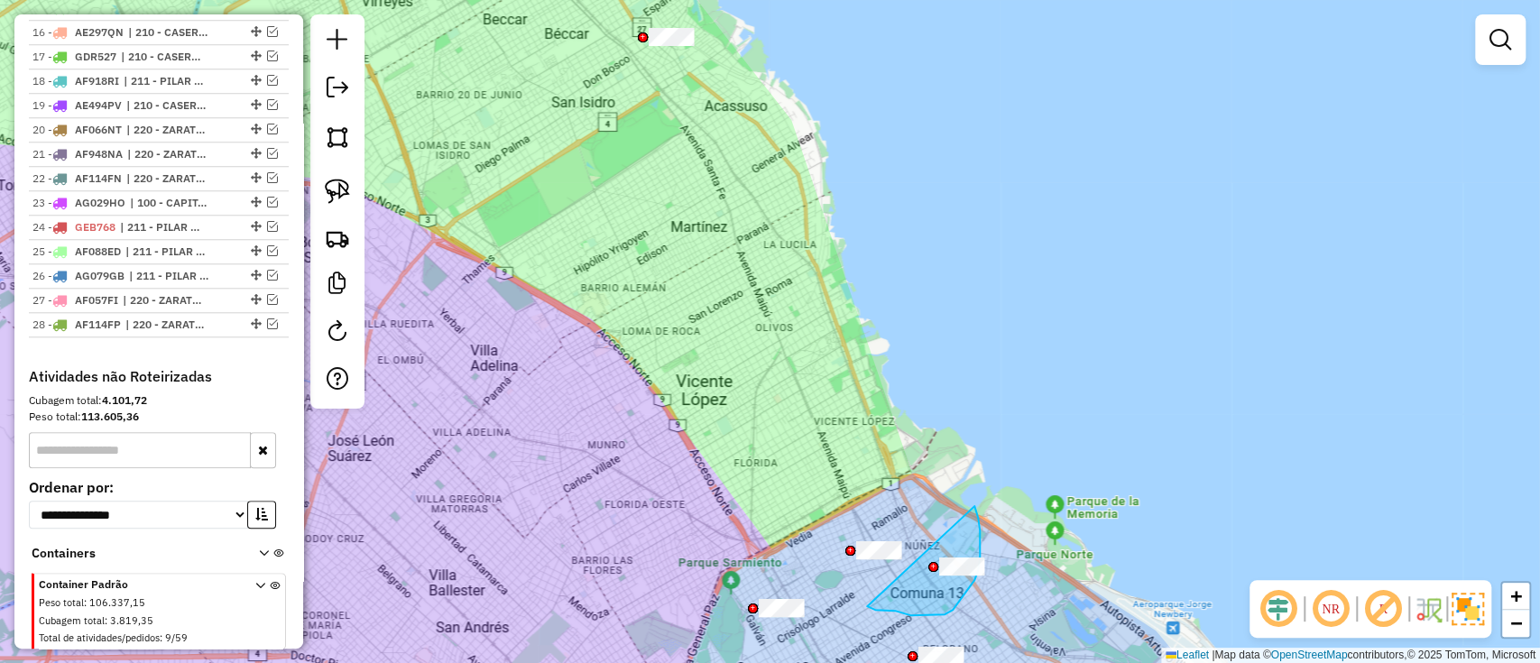
drag, startPoint x: 875, startPoint y: 610, endPoint x: 975, endPoint y: 506, distance: 143.6
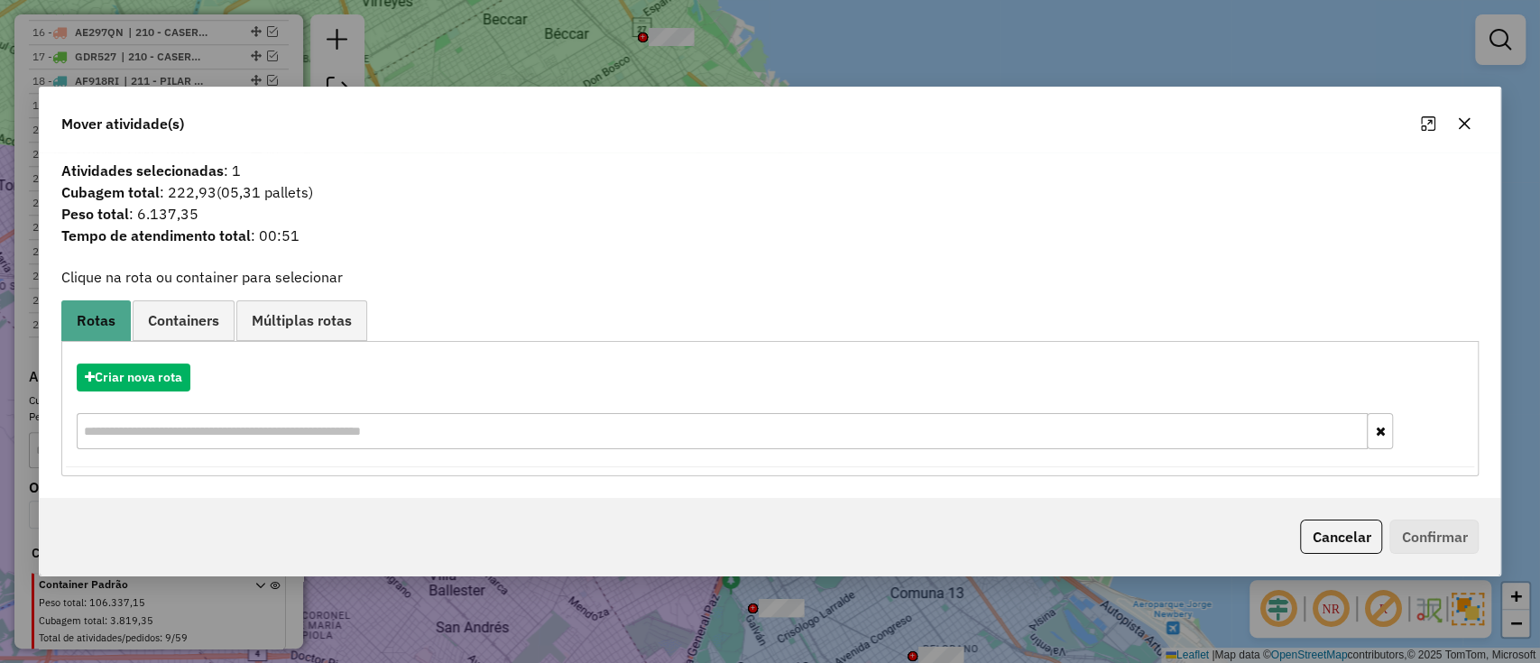
click at [139, 355] on div "Criar nova rota" at bounding box center [771, 408] width 1410 height 117
click at [144, 371] on button "Criar nova rota" at bounding box center [134, 378] width 114 height 28
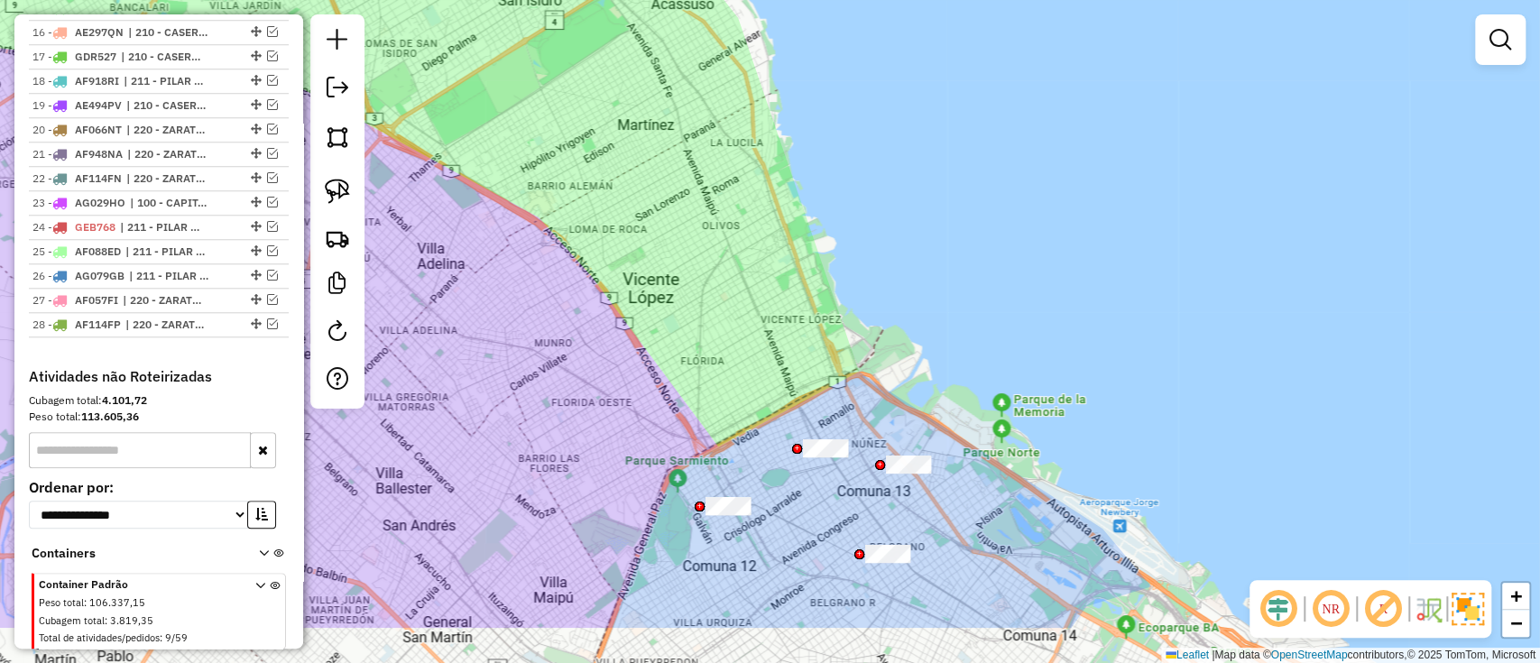
drag, startPoint x: 807, startPoint y: 483, endPoint x: 751, endPoint y: 319, distance: 173.5
click at [751, 319] on div "Janela de atendimento Grade de atendimento Capacidade Transportadoras Veículos …" at bounding box center [770, 331] width 1540 height 663
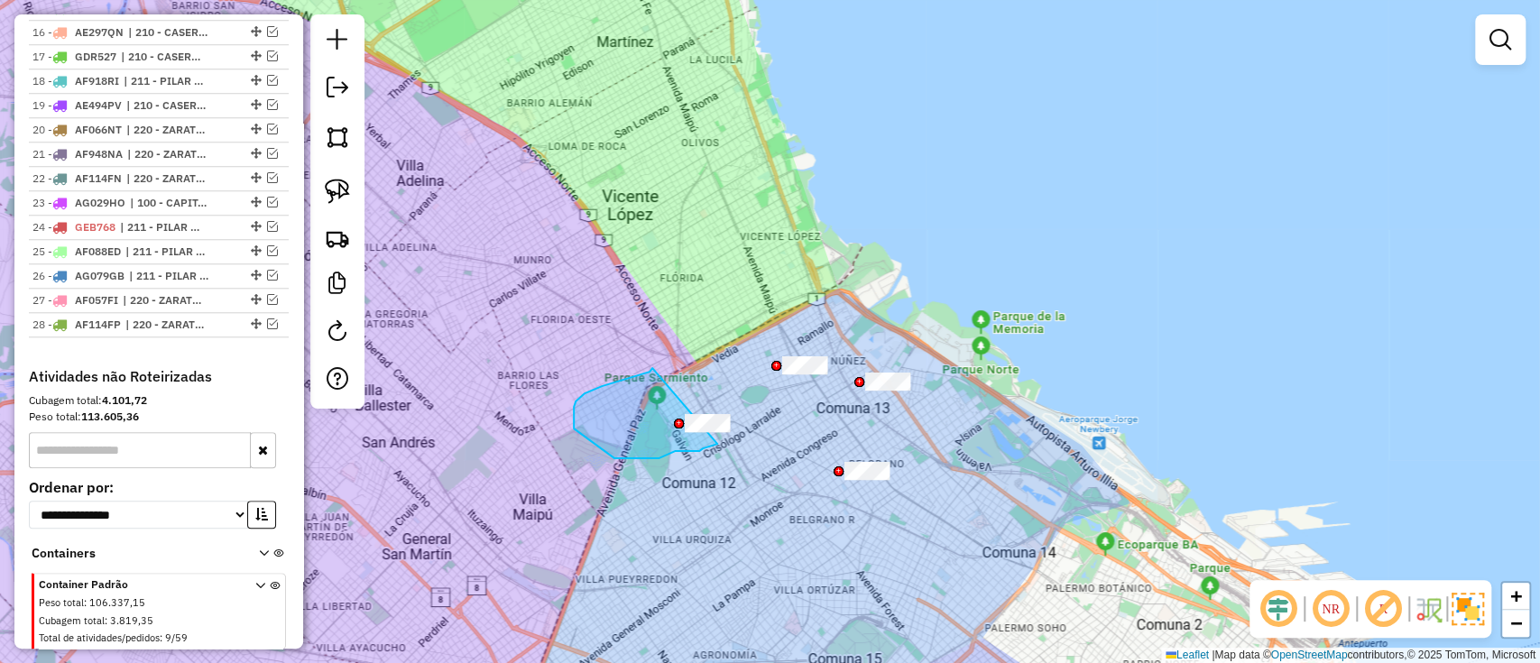
drag, startPoint x: 585, startPoint y: 393, endPoint x: 736, endPoint y: 413, distance: 152.9
drag, startPoint x: 762, startPoint y: 458, endPoint x: 791, endPoint y: 462, distance: 30.0
click at [802, 495] on hb-app "Aguarde... Pop-up bloqueado! Seu navegador bloqueou automáticamente a abertura …" at bounding box center [770, 331] width 1540 height 663
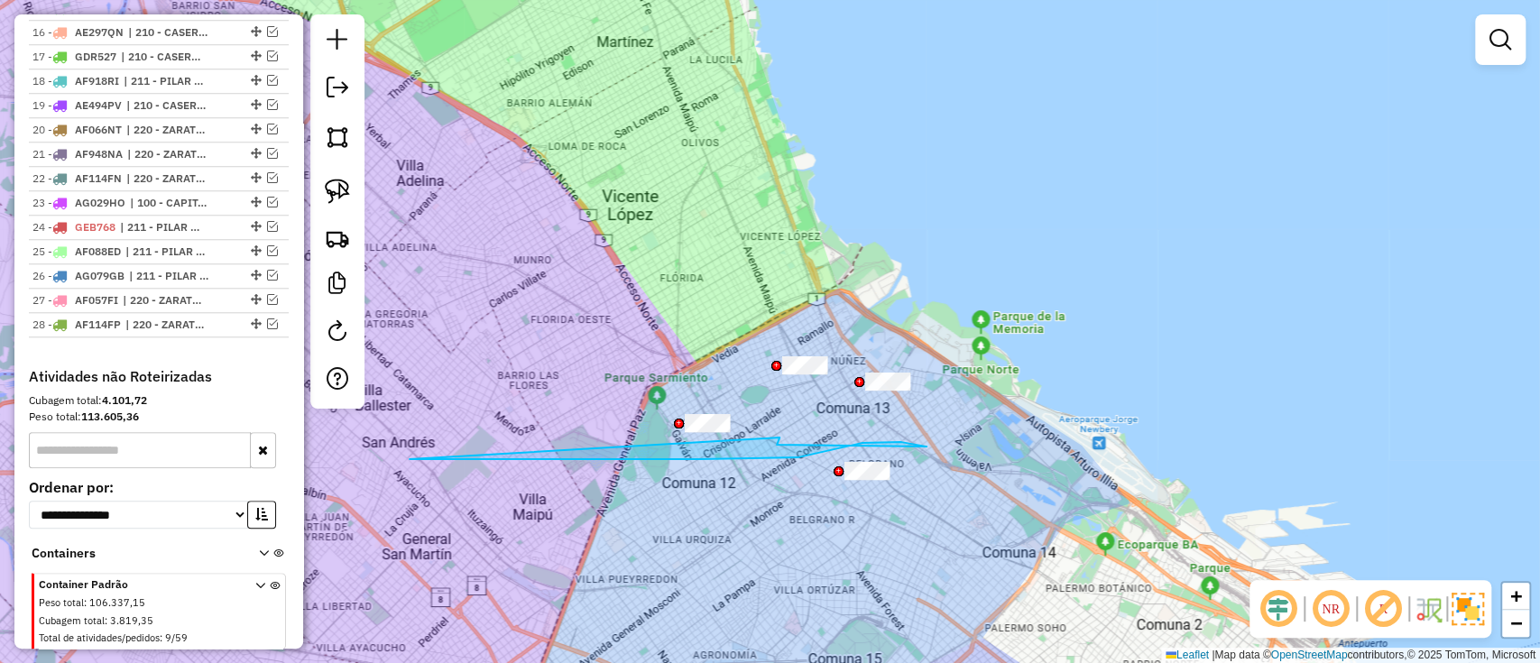
click at [275, 398] on div "Cubagem total: 4.101,72" at bounding box center [159, 401] width 260 height 16
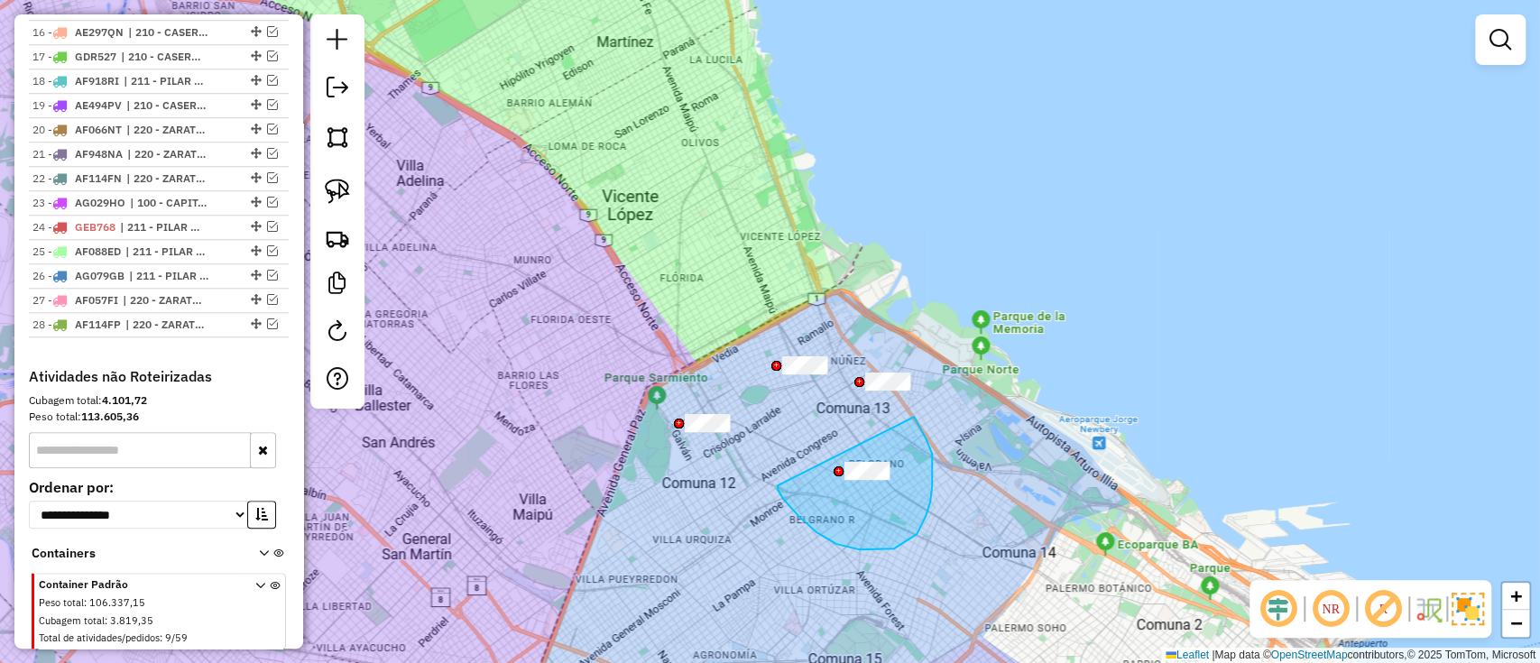
drag, startPoint x: 859, startPoint y: 550, endPoint x: 914, endPoint y: 417, distance: 143.6
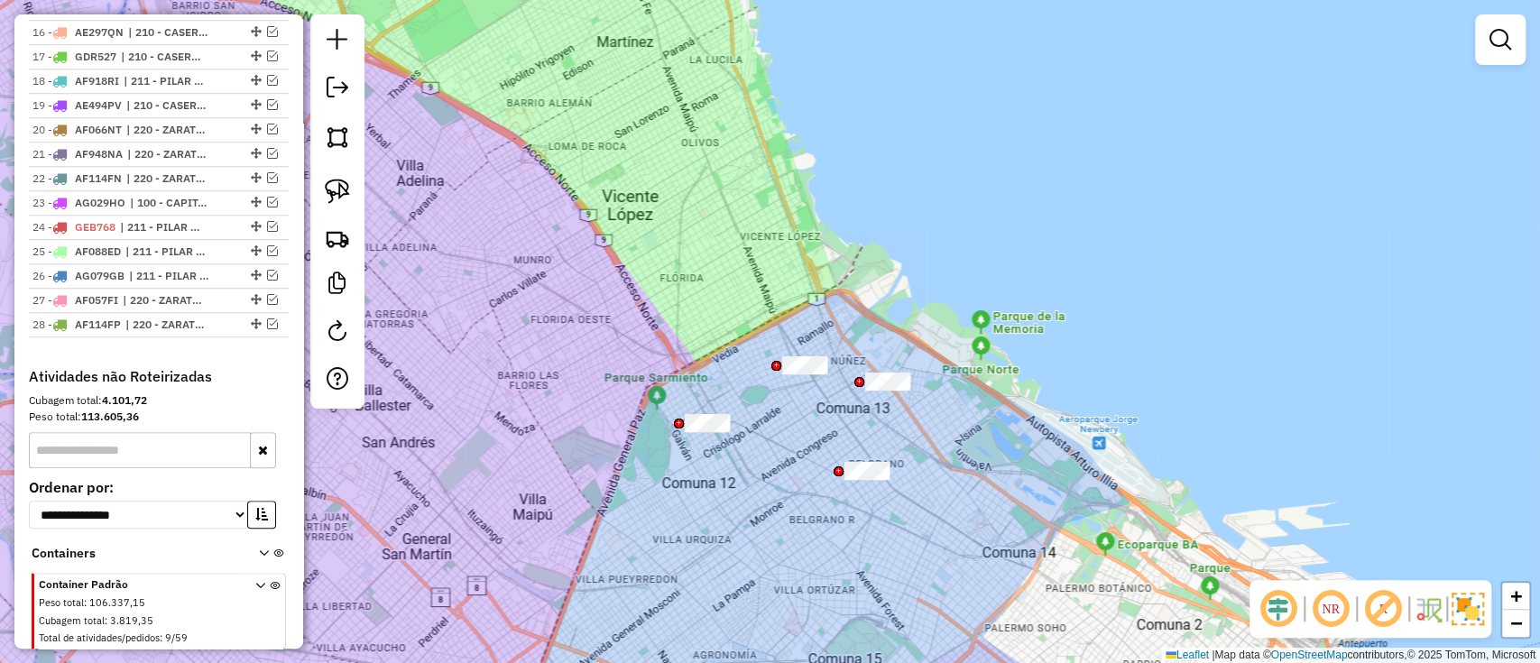
drag, startPoint x: 798, startPoint y: 515, endPoint x: 734, endPoint y: 329, distance: 196.6
click at [734, 329] on div "Janela de atendimento Grade de atendimento Capacidade Transportadoras Veículos …" at bounding box center [770, 331] width 1540 height 663
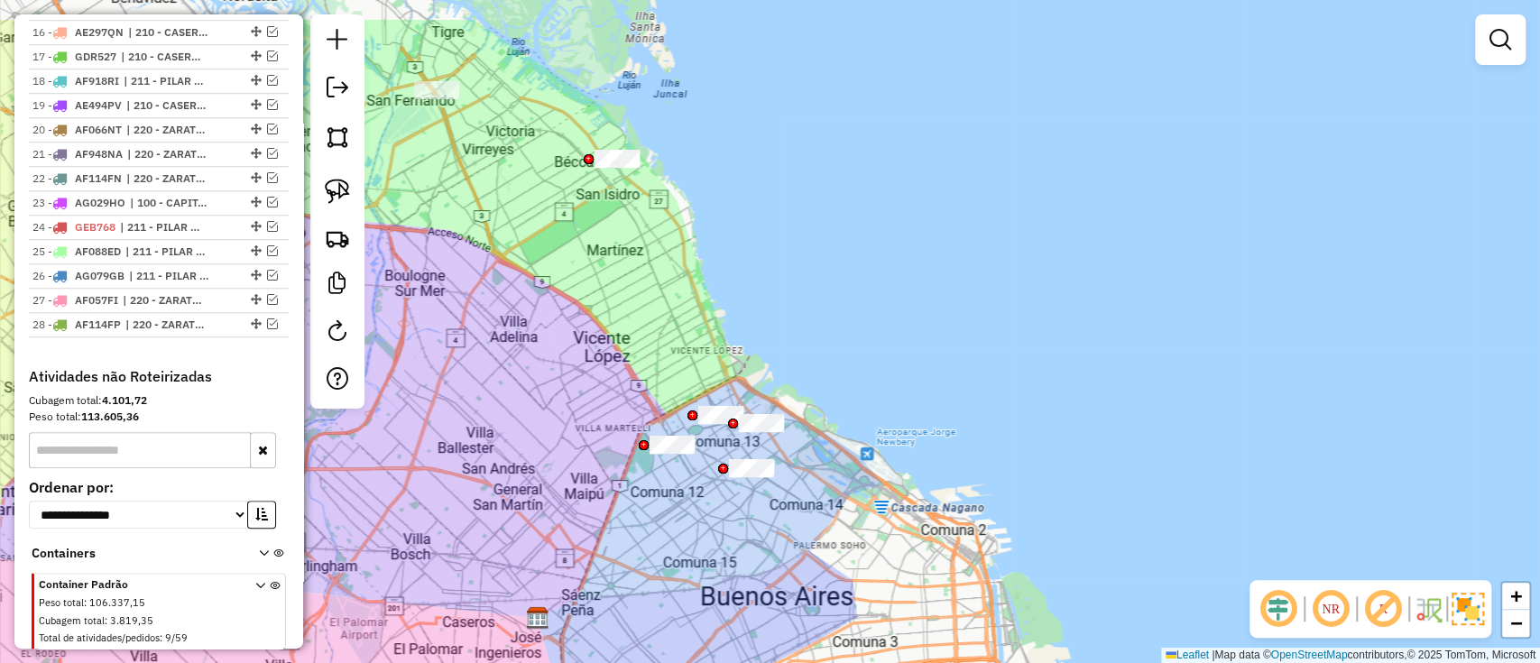
drag, startPoint x: 679, startPoint y: 478, endPoint x: 689, endPoint y: 565, distance: 87.2
click at [689, 565] on div "Janela de atendimento Grade de atendimento Capacidade Transportadoras Veículos …" at bounding box center [770, 331] width 1540 height 663
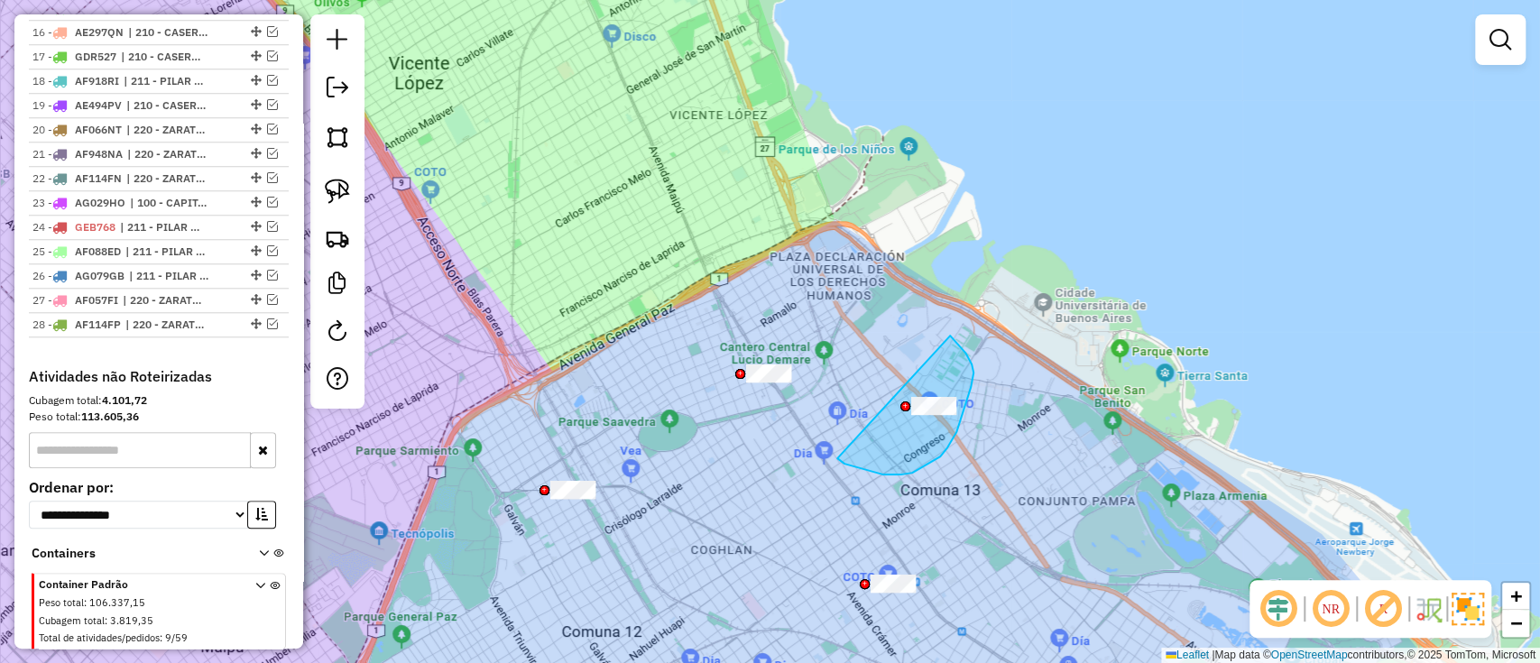
drag, startPoint x: 845, startPoint y: 464, endPoint x: 950, endPoint y: 336, distance: 166.0
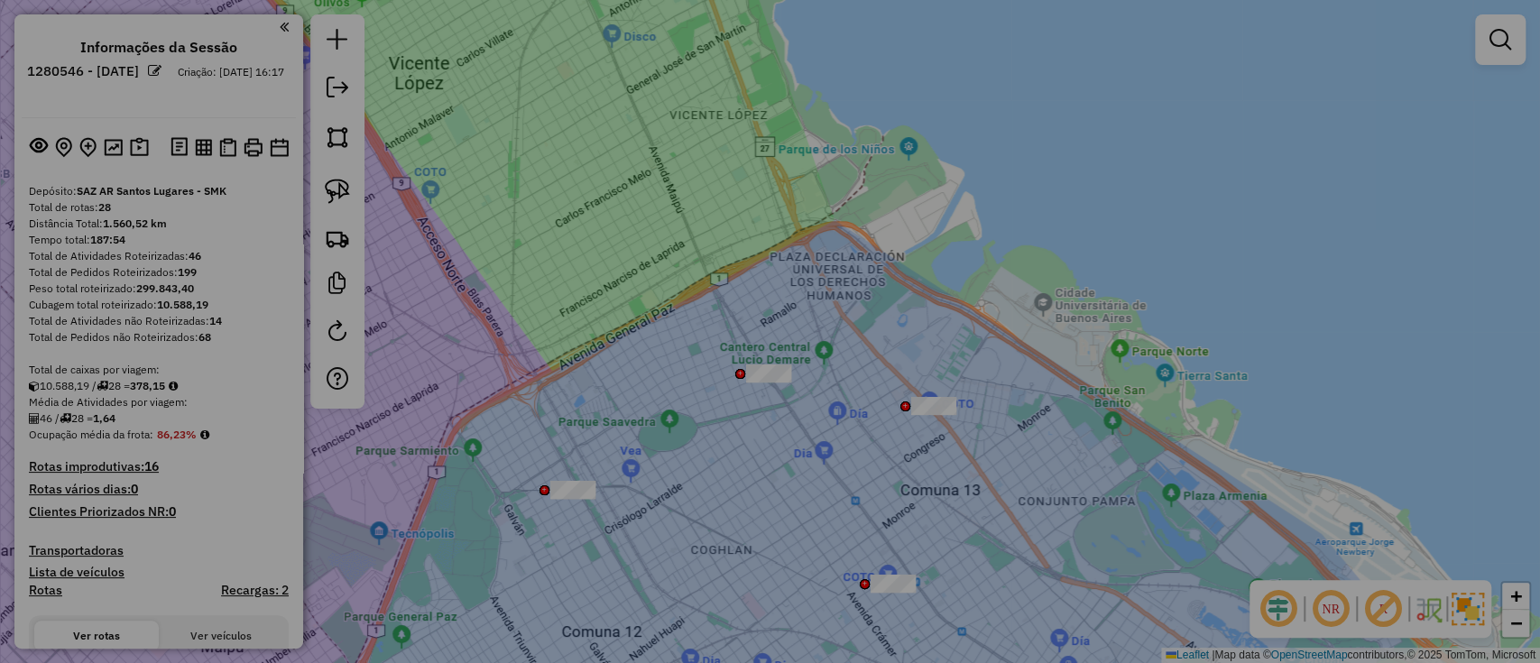
scroll to position [1038, 0]
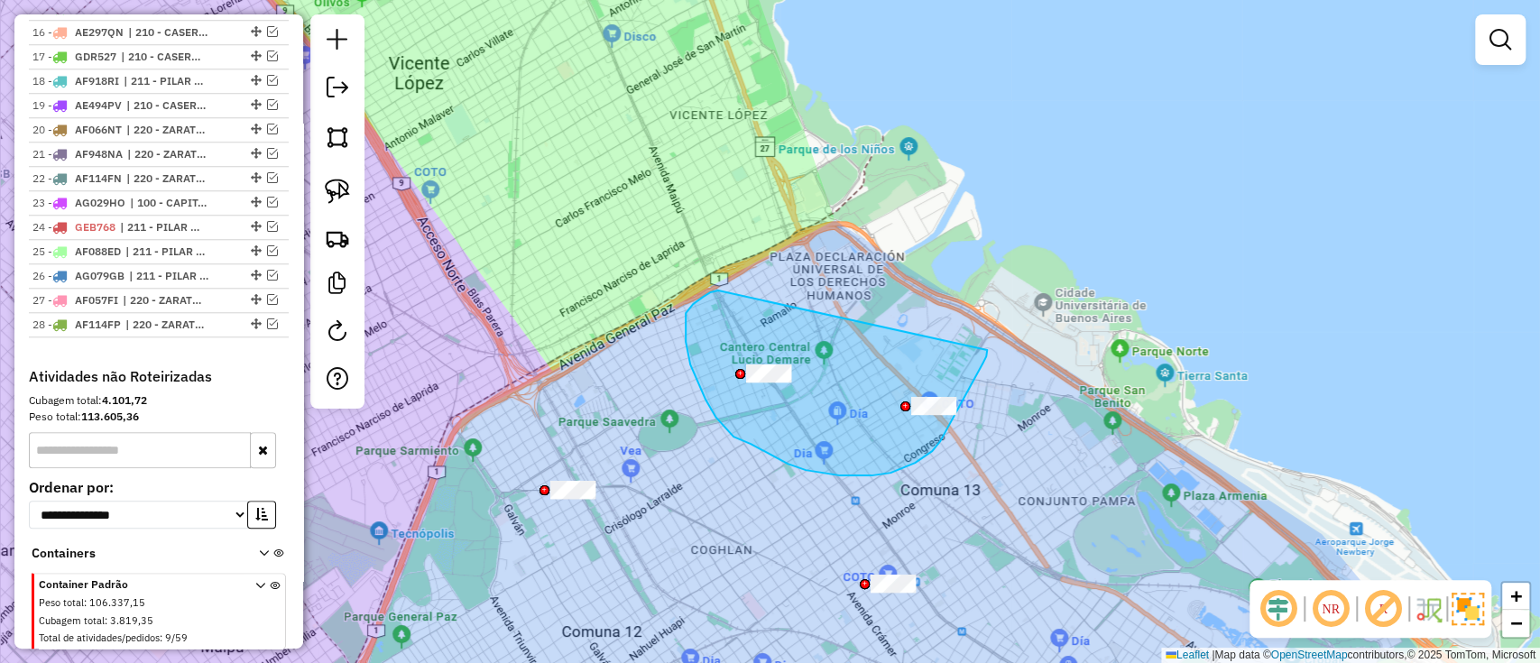
drag, startPoint x: 693, startPoint y: 304, endPoint x: 988, endPoint y: 343, distance: 297.6
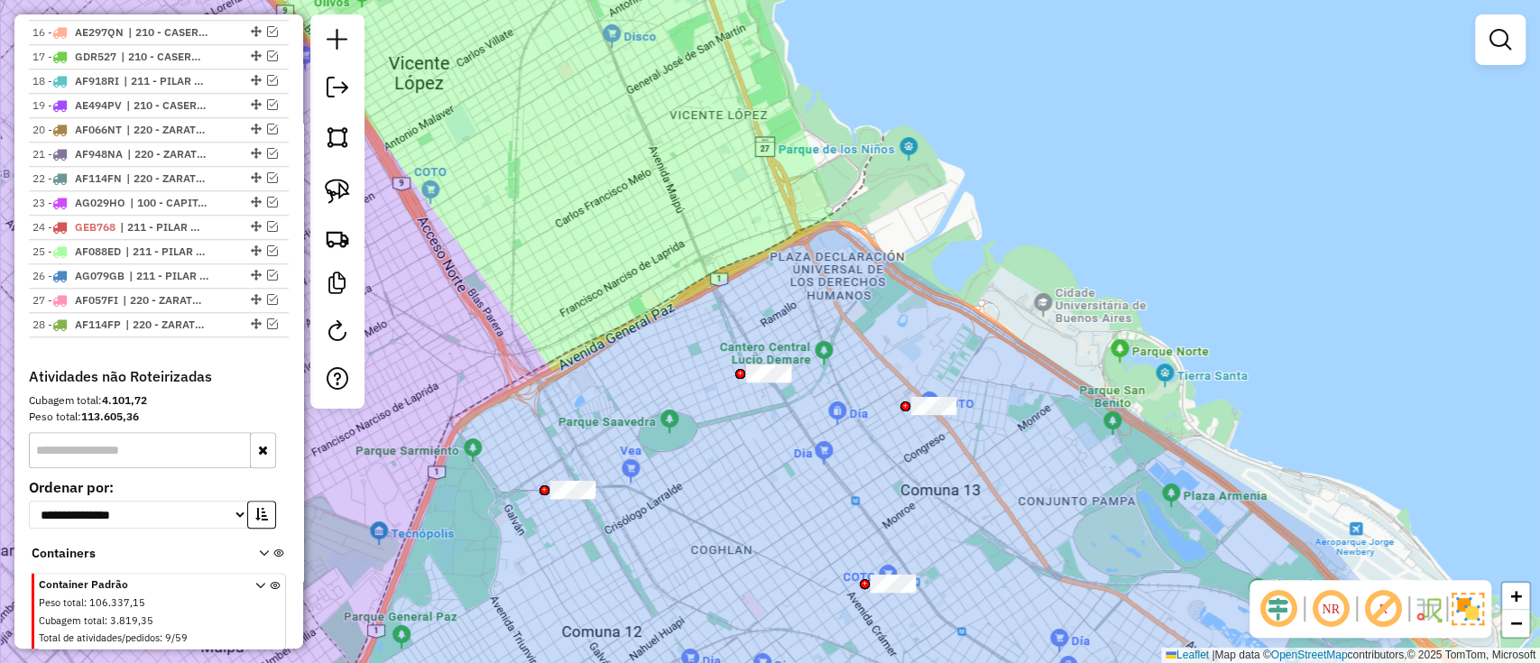
drag, startPoint x: 756, startPoint y: 513, endPoint x: 793, endPoint y: 530, distance: 40.4
click at [775, 594] on hb-app "Aguarde... Pop-up bloqueado! Seu navegador bloqueou automáticamente a abertura …" at bounding box center [770, 331] width 1540 height 663
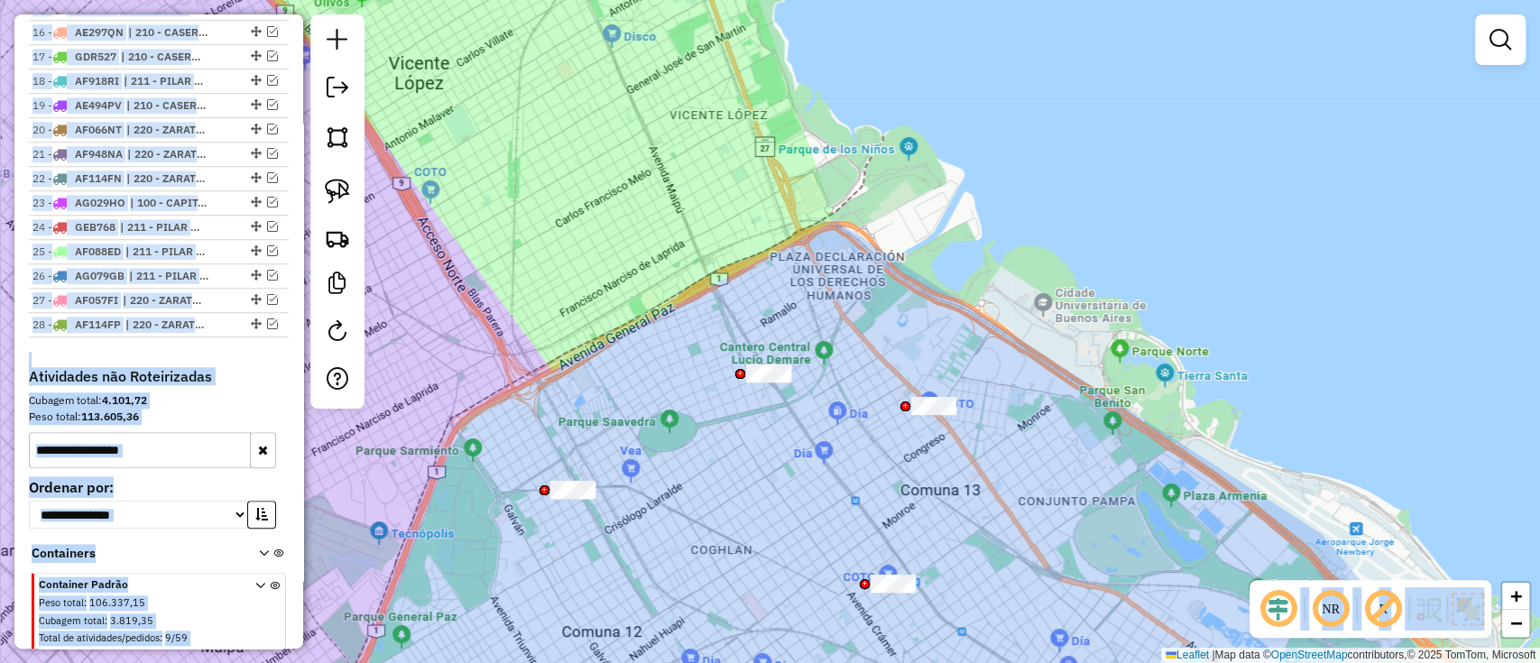
click at [249, 393] on div "Cubagem total: 4.101,72" at bounding box center [159, 401] width 260 height 16
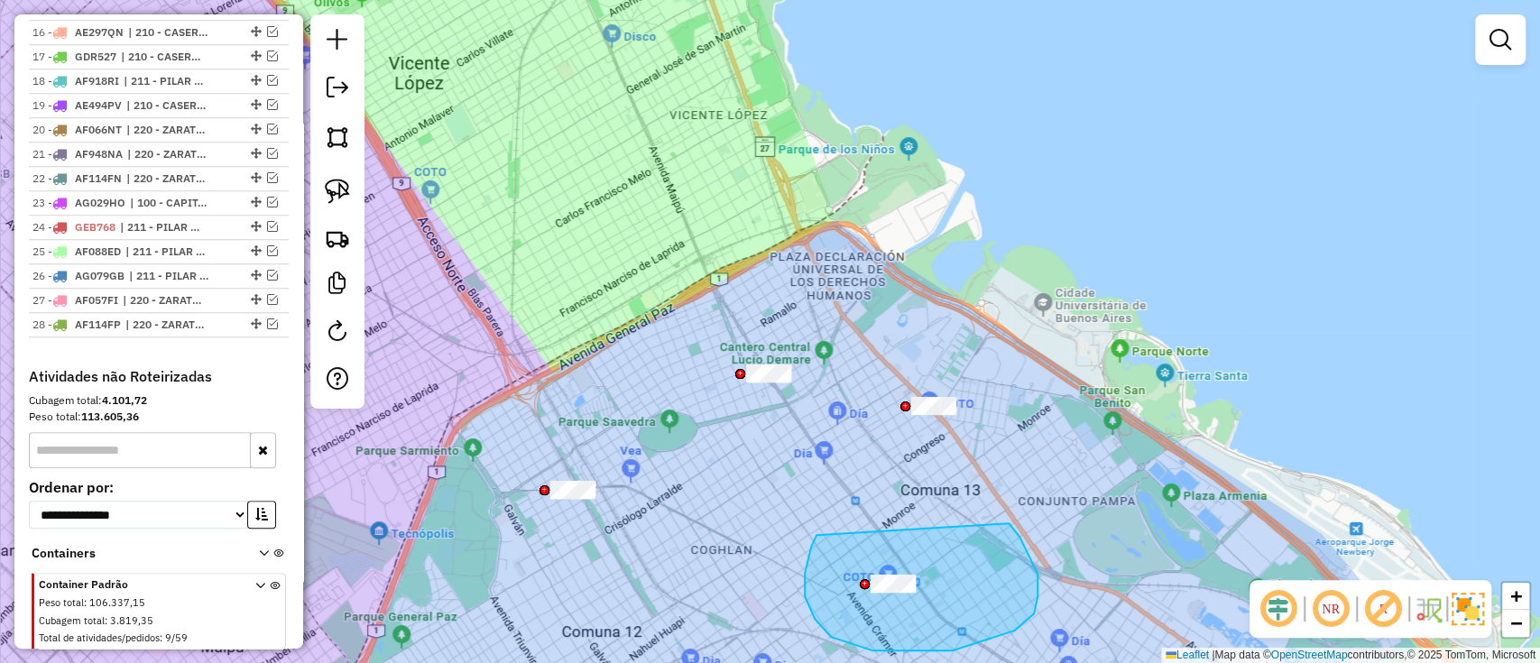
drag, startPoint x: 811, startPoint y: 547, endPoint x: 1009, endPoint y: 523, distance: 199.0
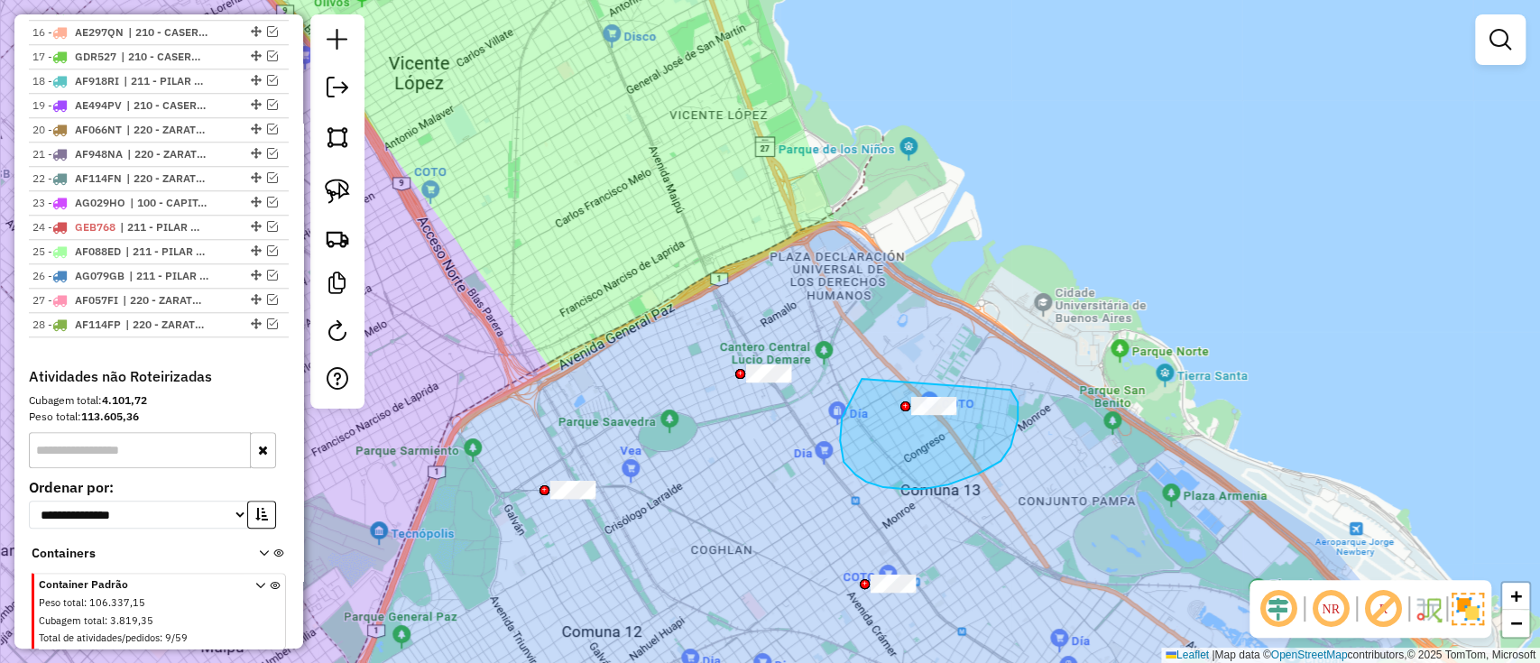
drag, startPoint x: 855, startPoint y: 475, endPoint x: 1006, endPoint y: 382, distance: 177.1
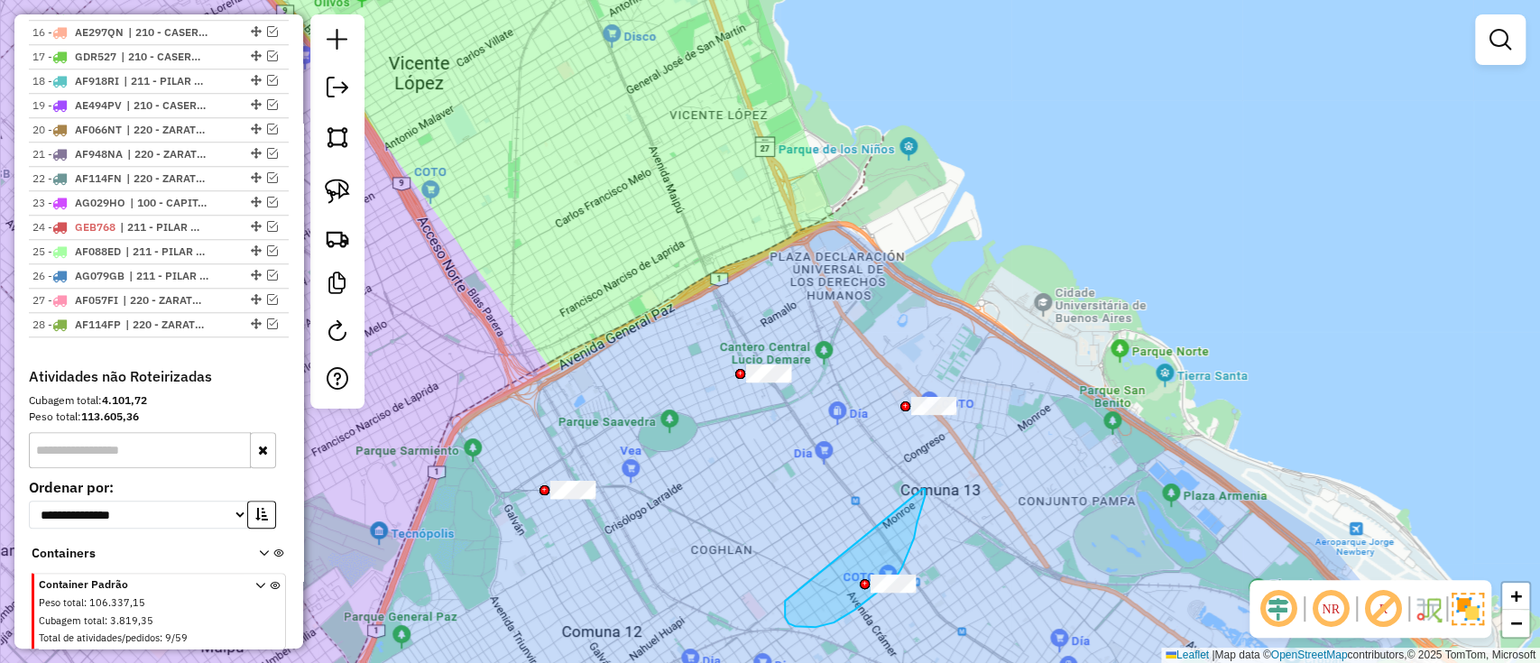
drag, startPoint x: 803, startPoint y: 627, endPoint x: 922, endPoint y: 489, distance: 182.3
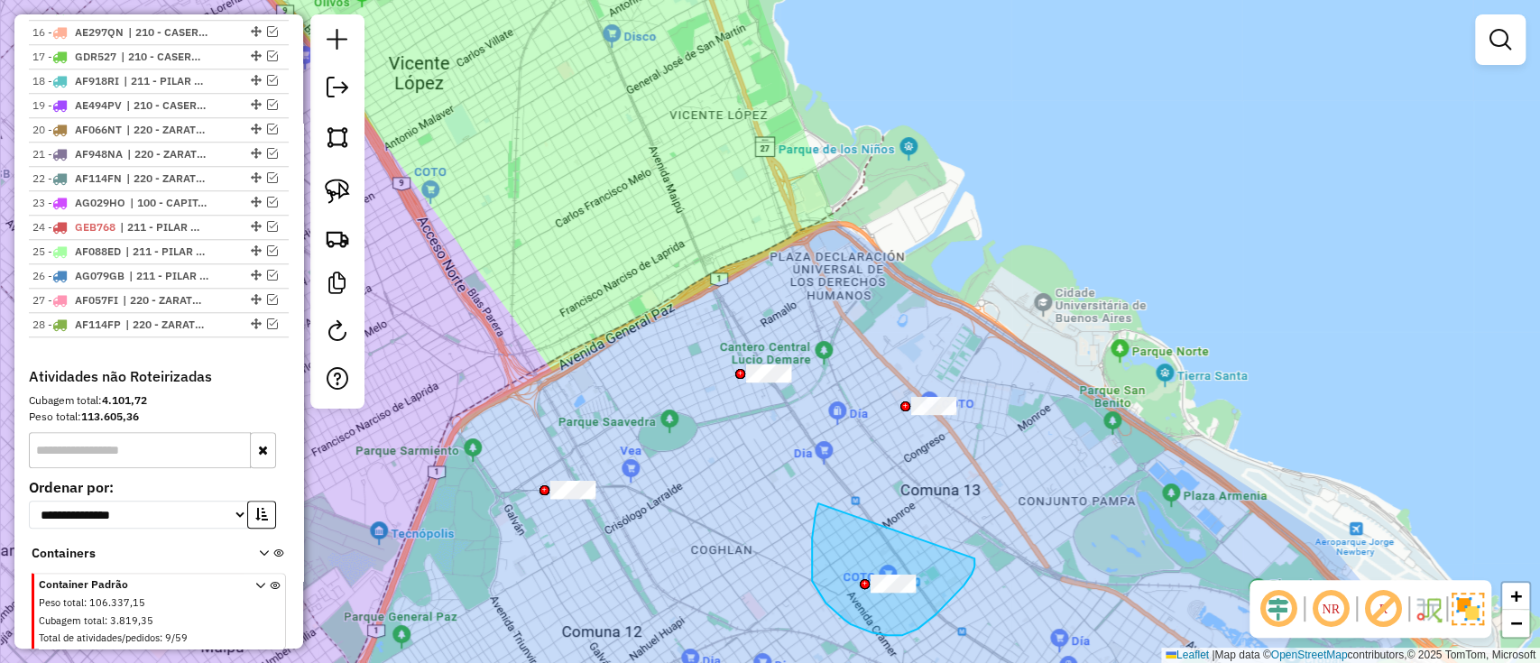
drag, startPoint x: 812, startPoint y: 558, endPoint x: 969, endPoint y: 543, distance: 157.7
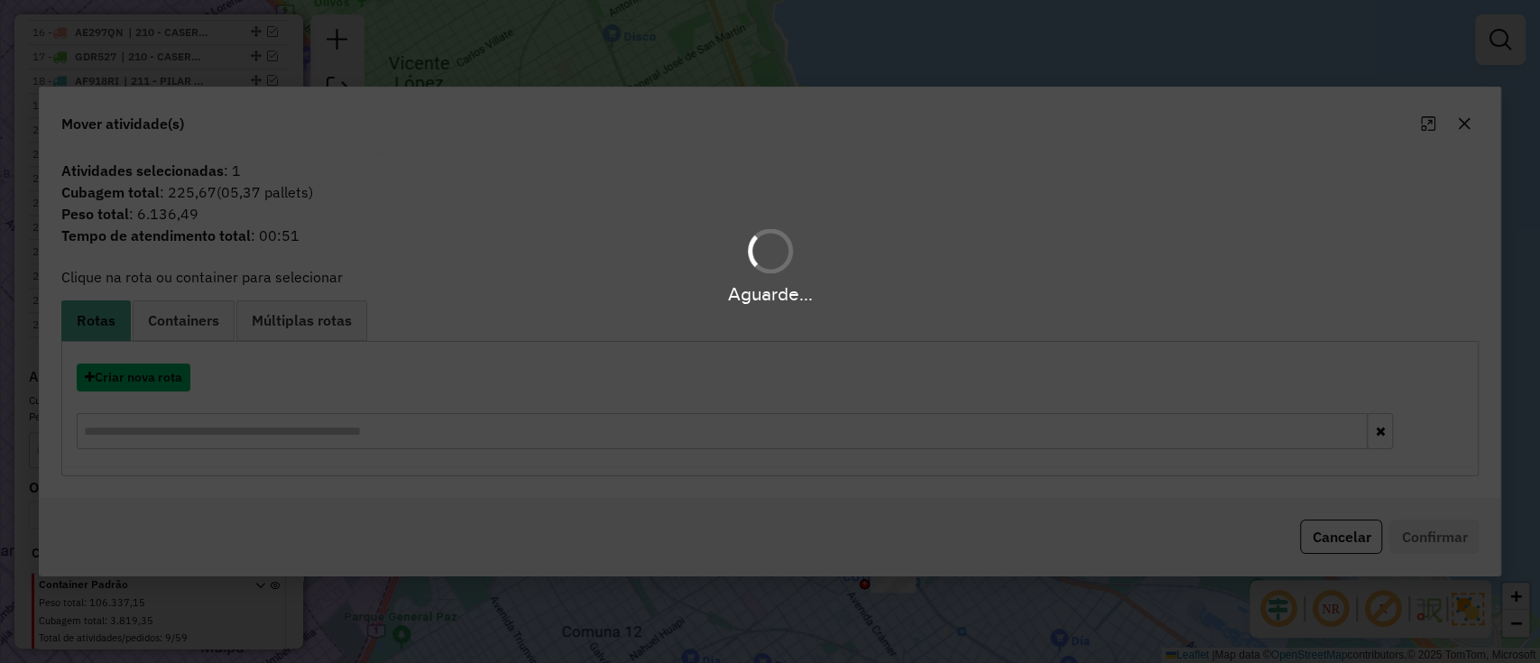
click at [144, 384] on button "Criar nova rota" at bounding box center [134, 378] width 114 height 28
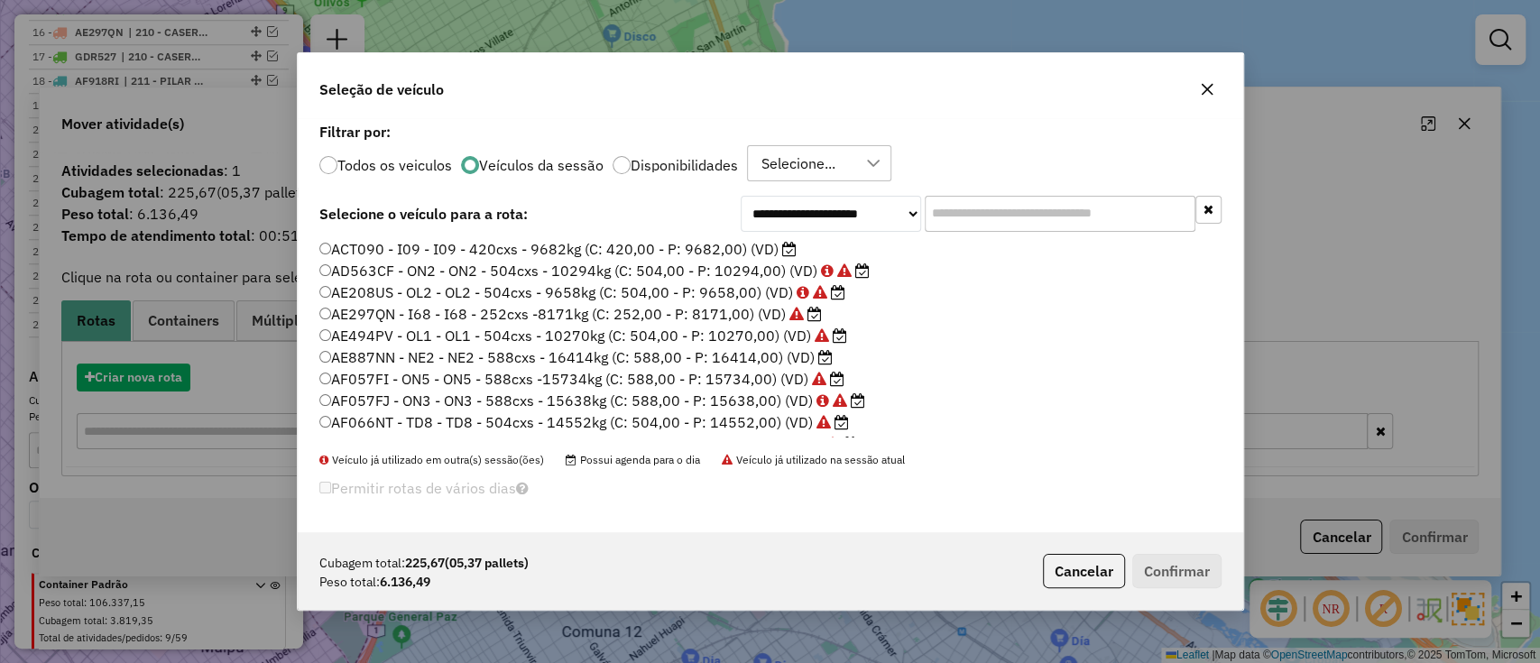
scroll to position [9, 5]
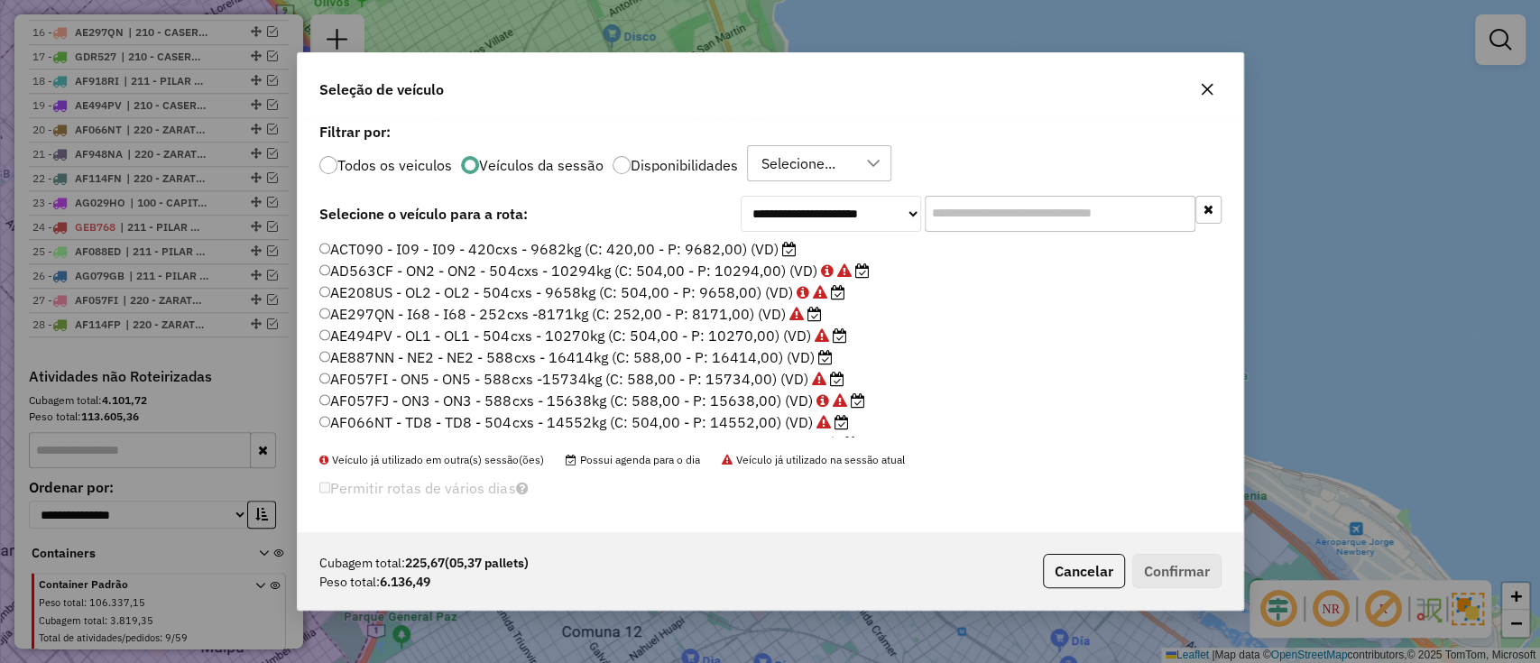
click at [748, 235] on div "**********" at bounding box center [771, 325] width 946 height 414
click at [747, 242] on label "ACT090 - I09 - I09 - 420cxs - 9682kg (C: 420,00 - P: 9682,00) (VD)" at bounding box center [557, 249] width 477 height 22
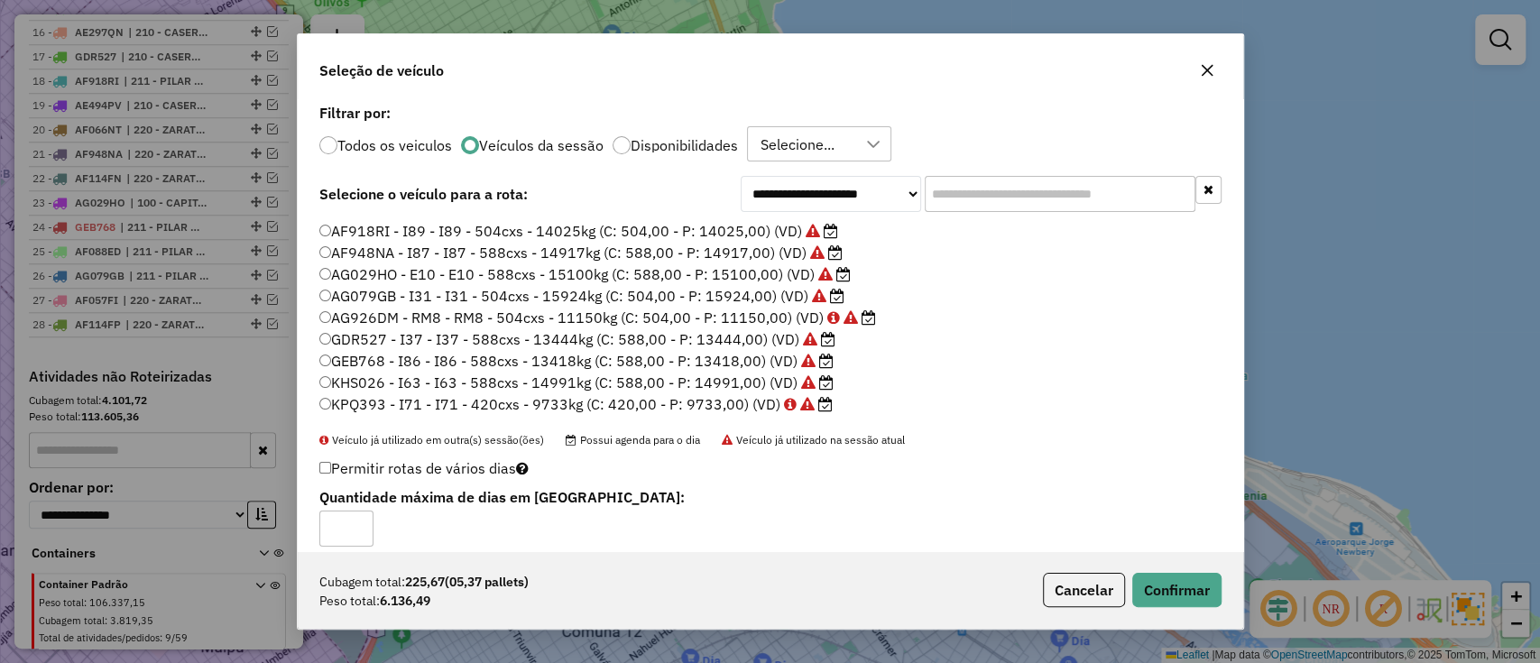
scroll to position [450, 0]
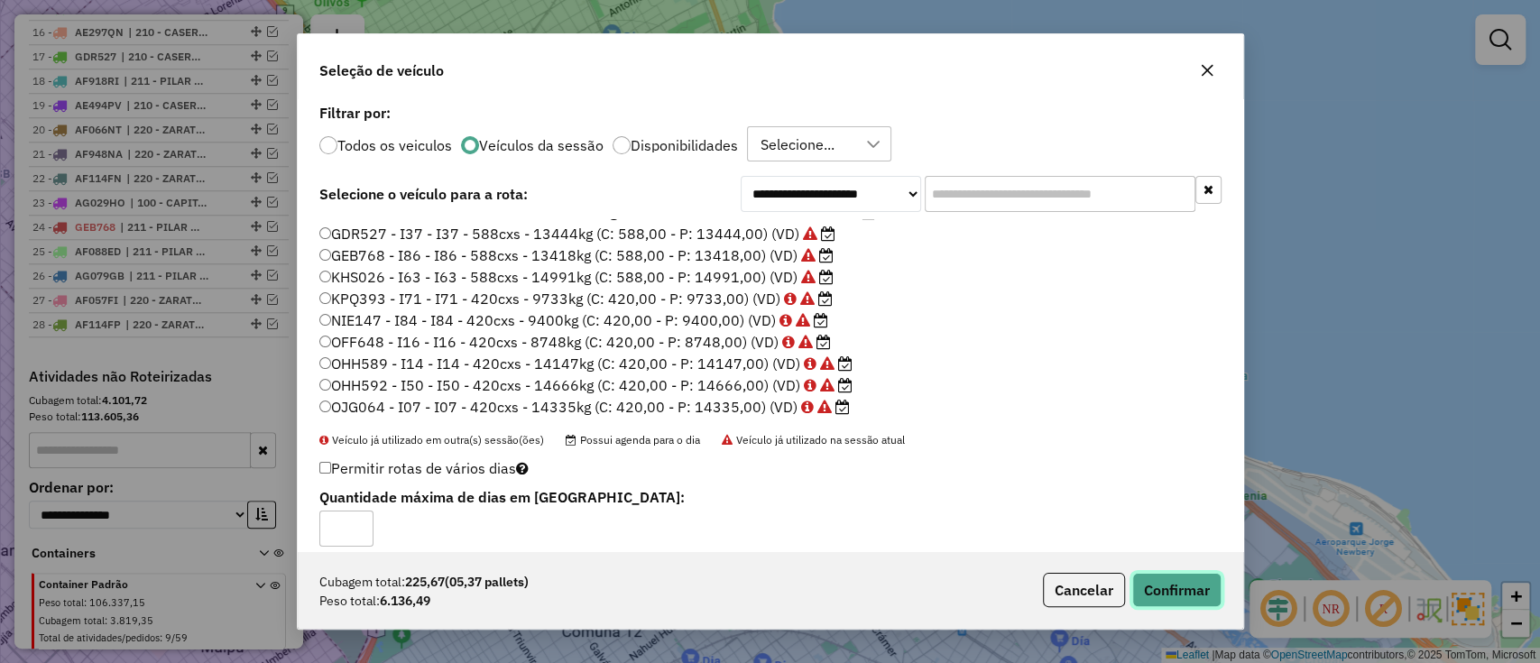
click at [1179, 582] on button "Confirmar" at bounding box center [1176, 590] width 89 height 34
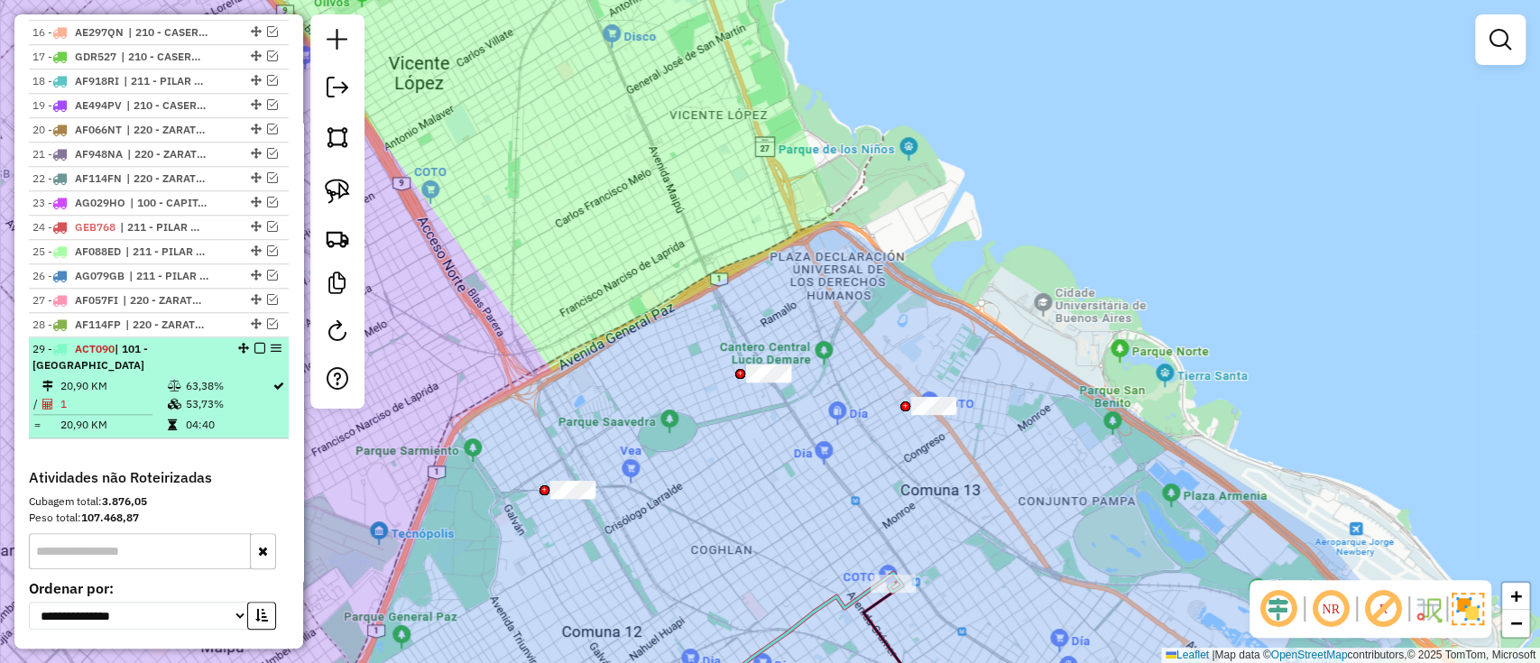
click at [256, 346] on em at bounding box center [259, 348] width 11 height 11
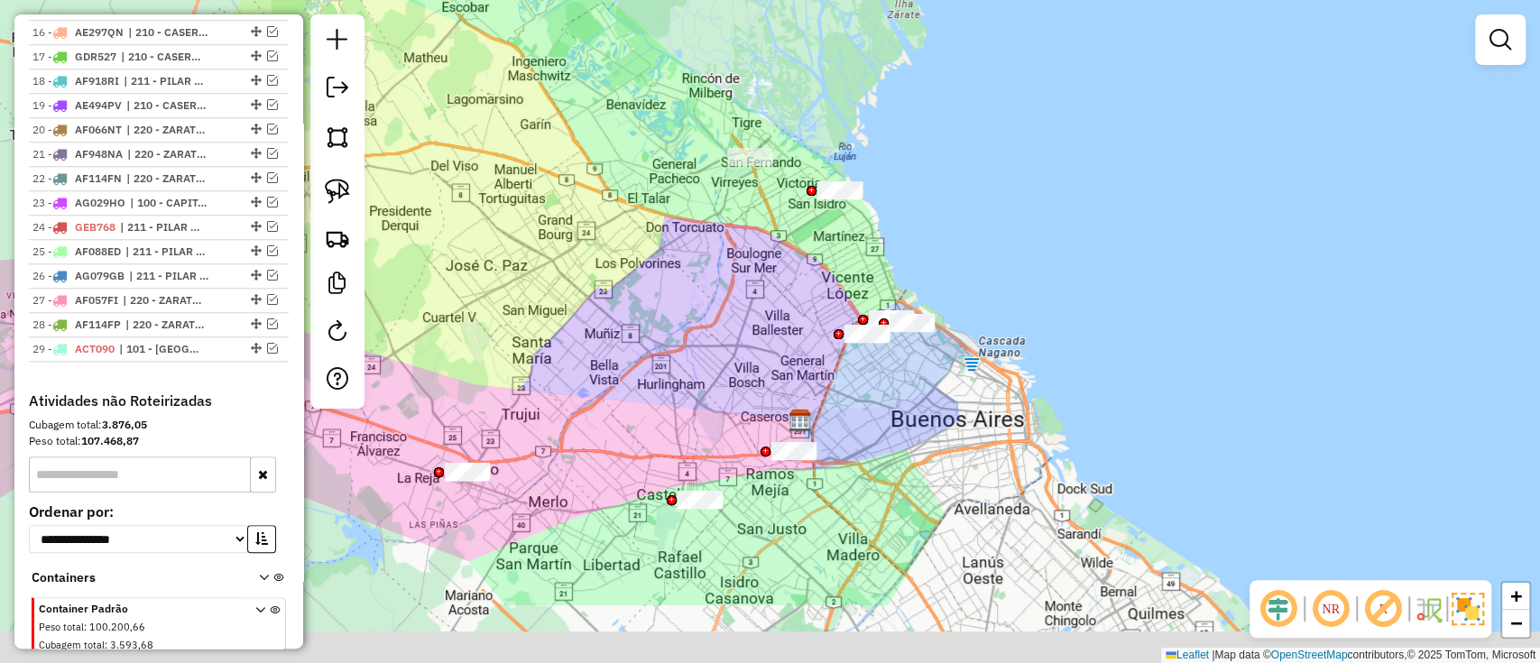
drag, startPoint x: 781, startPoint y: 430, endPoint x: 798, endPoint y: 261, distance: 169.5
click at [797, 262] on div "Janela de atendimento Grade de atendimento Capacidade Transportadoras Veículos …" at bounding box center [770, 331] width 1540 height 663
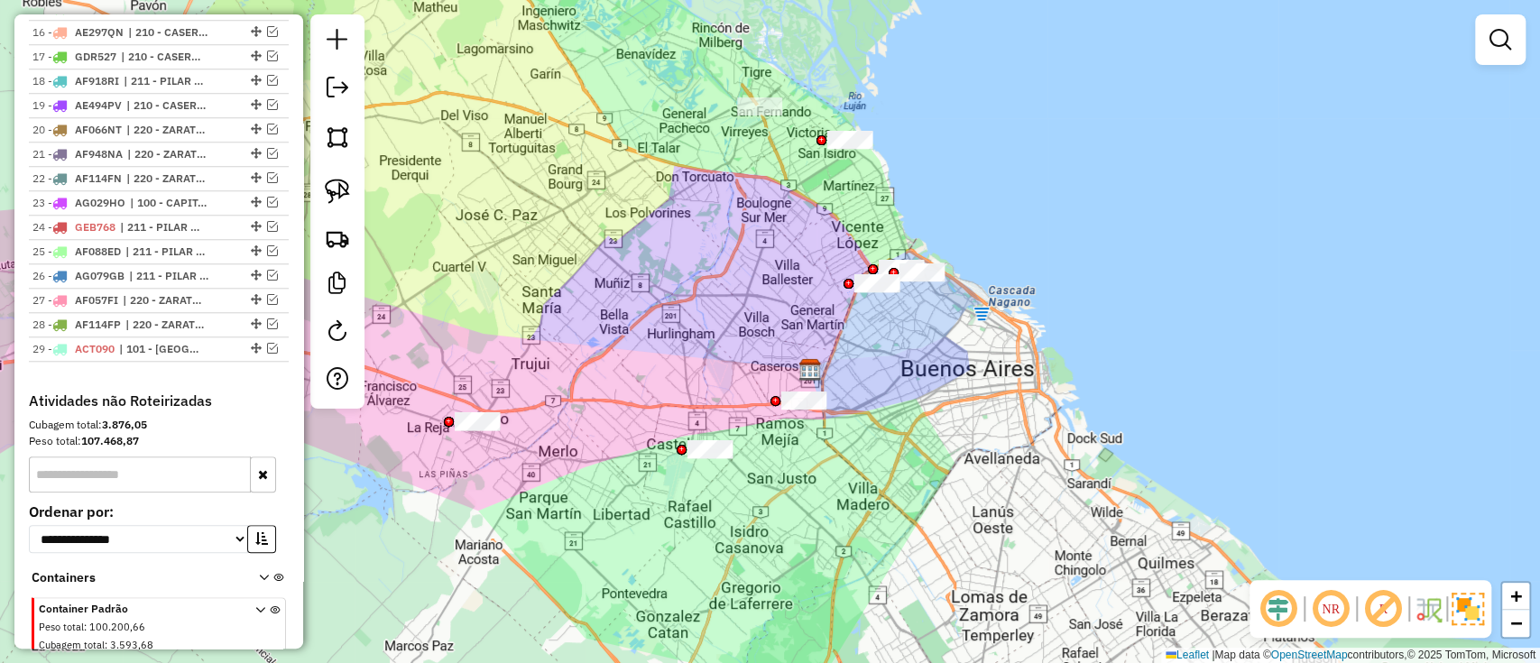
drag, startPoint x: 625, startPoint y: 376, endPoint x: 741, endPoint y: 347, distance: 119.3
click at [741, 347] on div "Janela de atendimento Grade de atendimento Capacidade Transportadoras Veículos …" at bounding box center [770, 331] width 1540 height 663
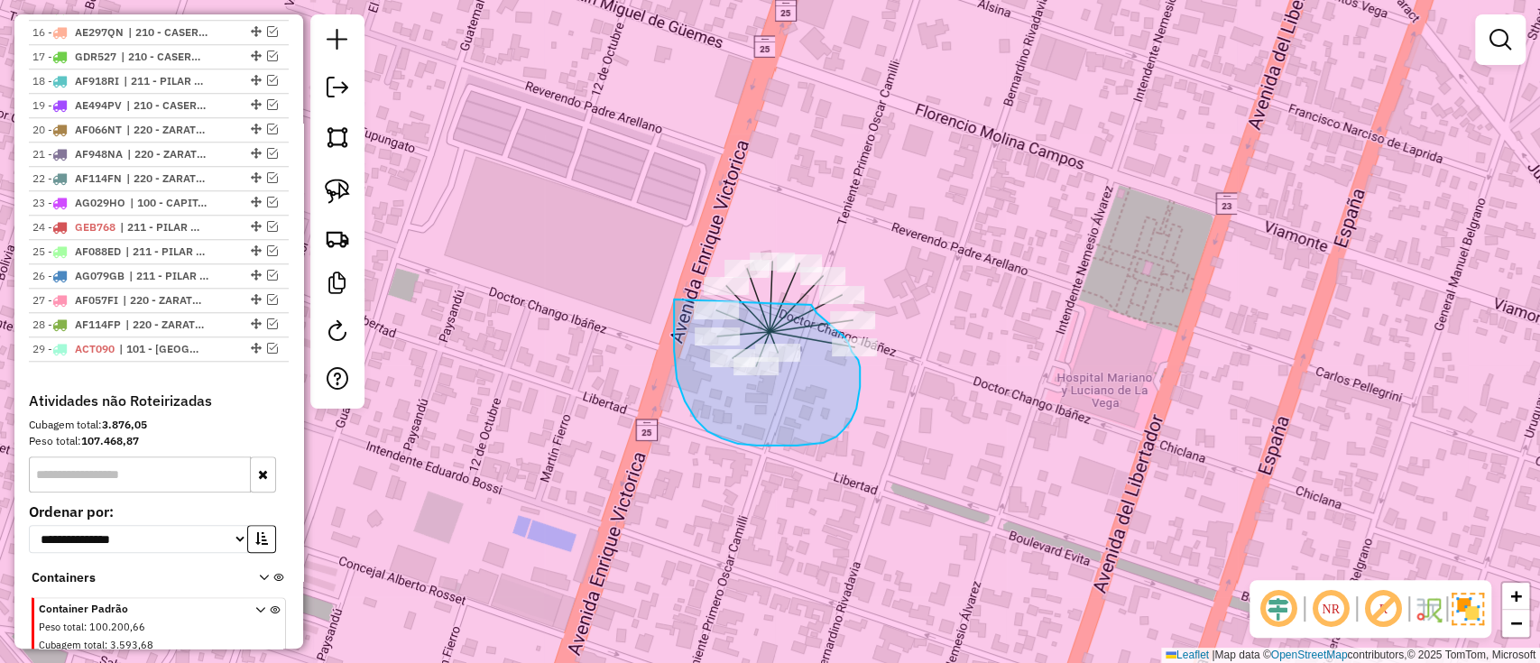
drag, startPoint x: 674, startPoint y: 300, endPoint x: 811, endPoint y: 305, distance: 137.3
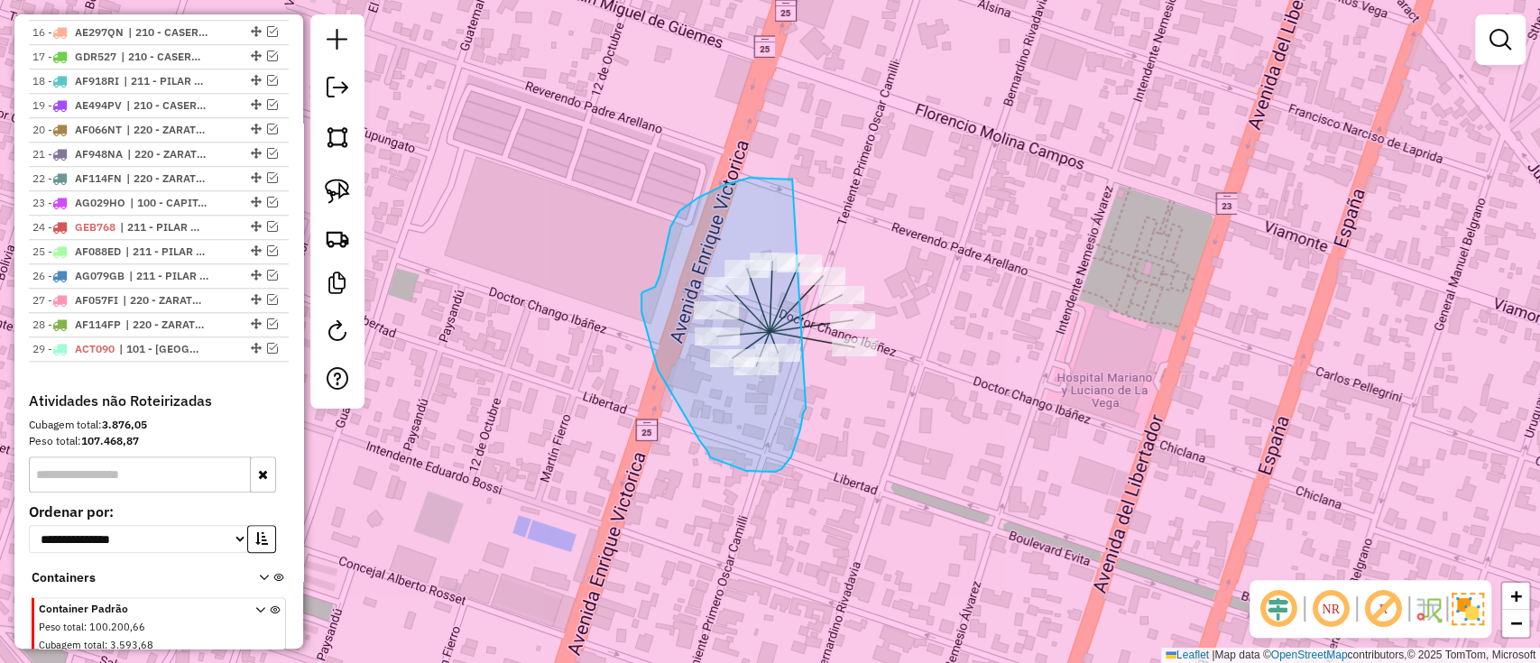
drag, startPoint x: 792, startPoint y: 180, endPoint x: 807, endPoint y: 402, distance: 222.5
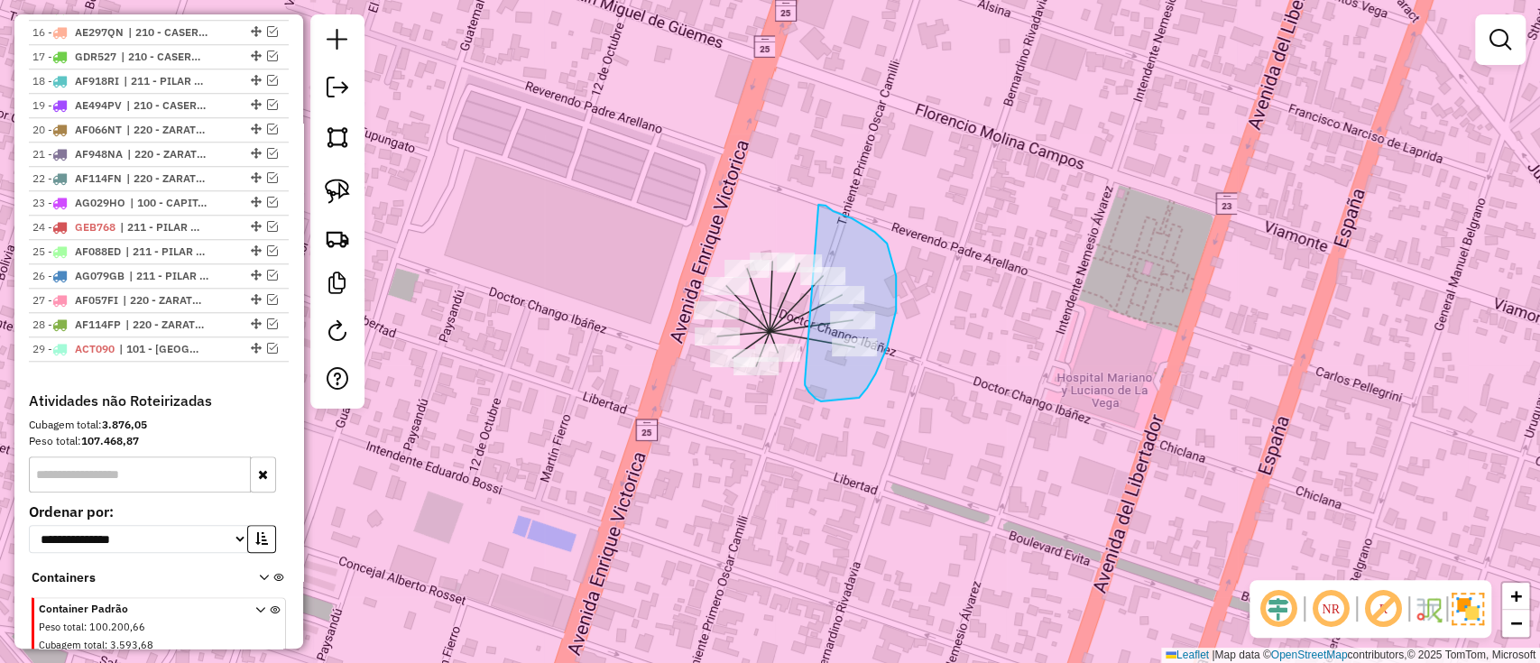
drag, startPoint x: 805, startPoint y: 385, endPoint x: 818, endPoint y: 205, distance: 181.0
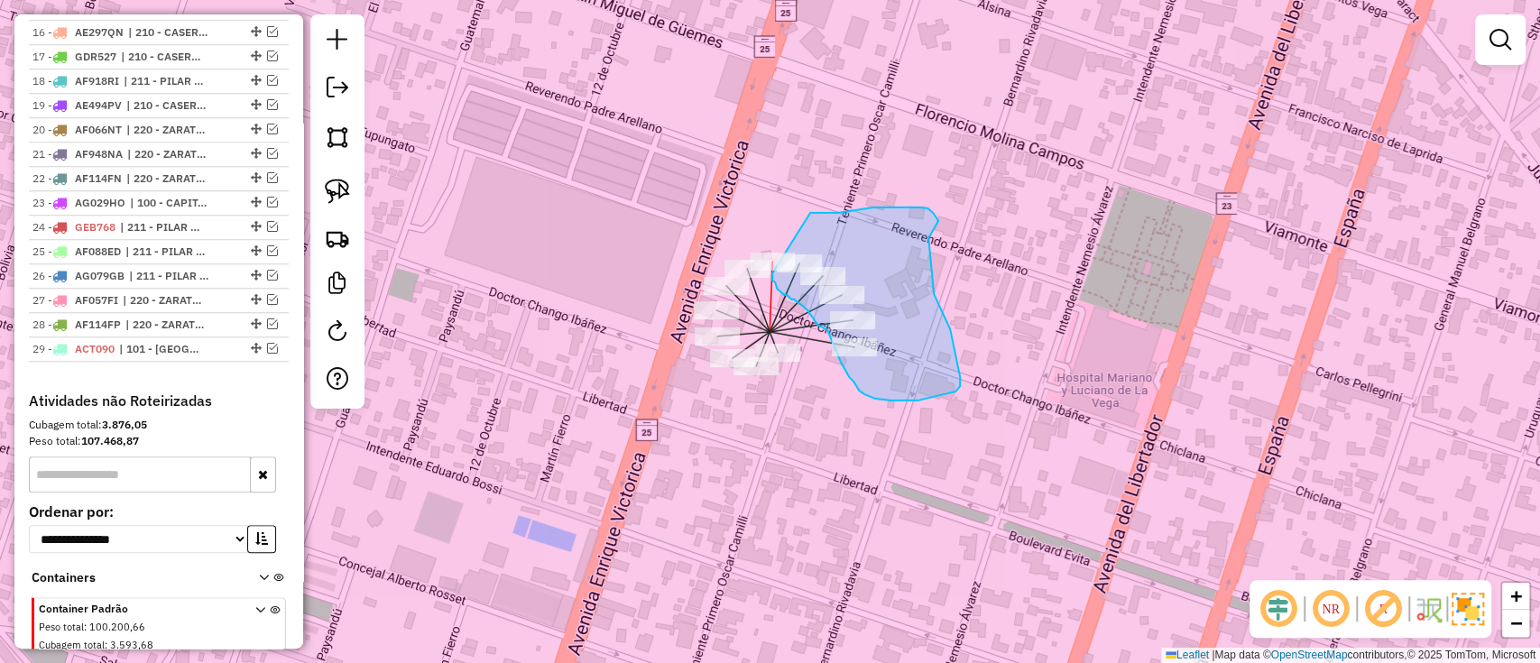
drag, startPoint x: 810, startPoint y: 213, endPoint x: 772, endPoint y: 273, distance: 71.4
click at [772, 273] on div "Janela de atendimento Grade de atendimento Capacidade Transportadoras Veículos …" at bounding box center [770, 331] width 1540 height 663
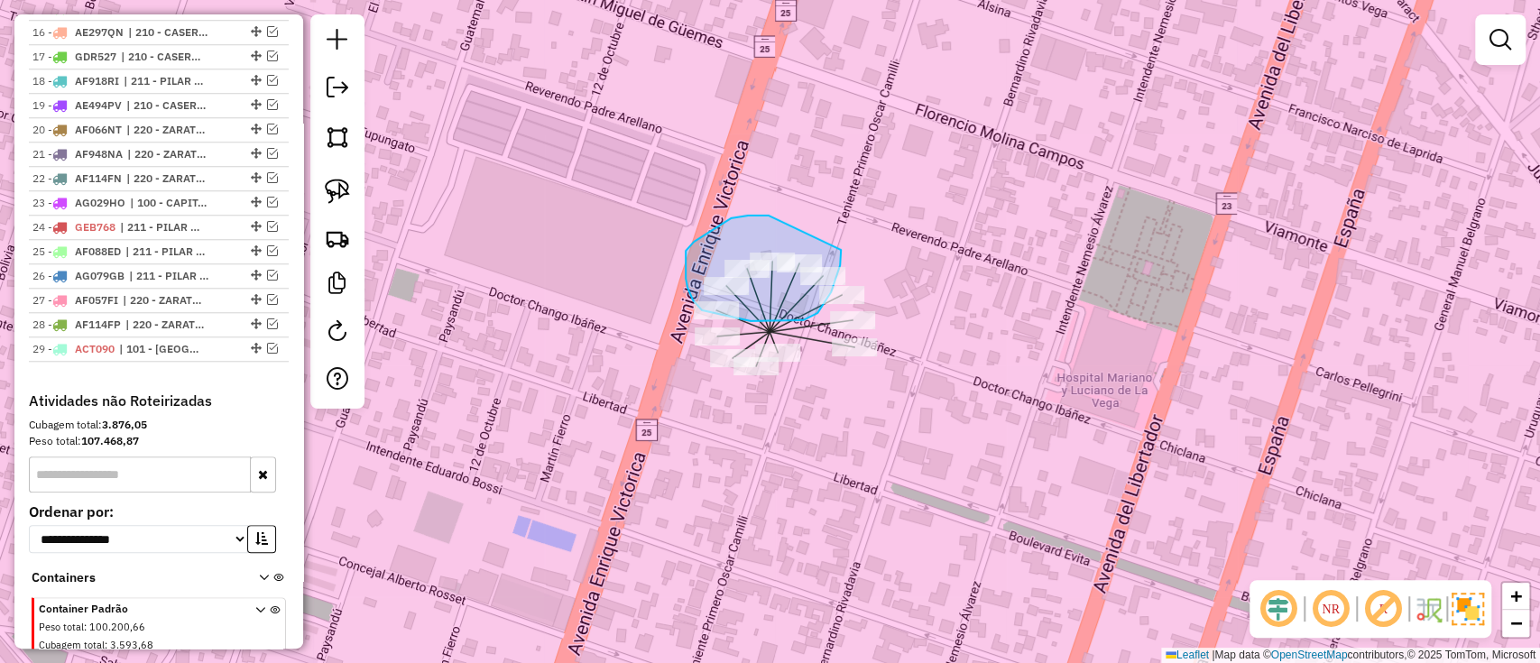
drag, startPoint x: 769, startPoint y: 216, endPoint x: 843, endPoint y: 241, distance: 78.2
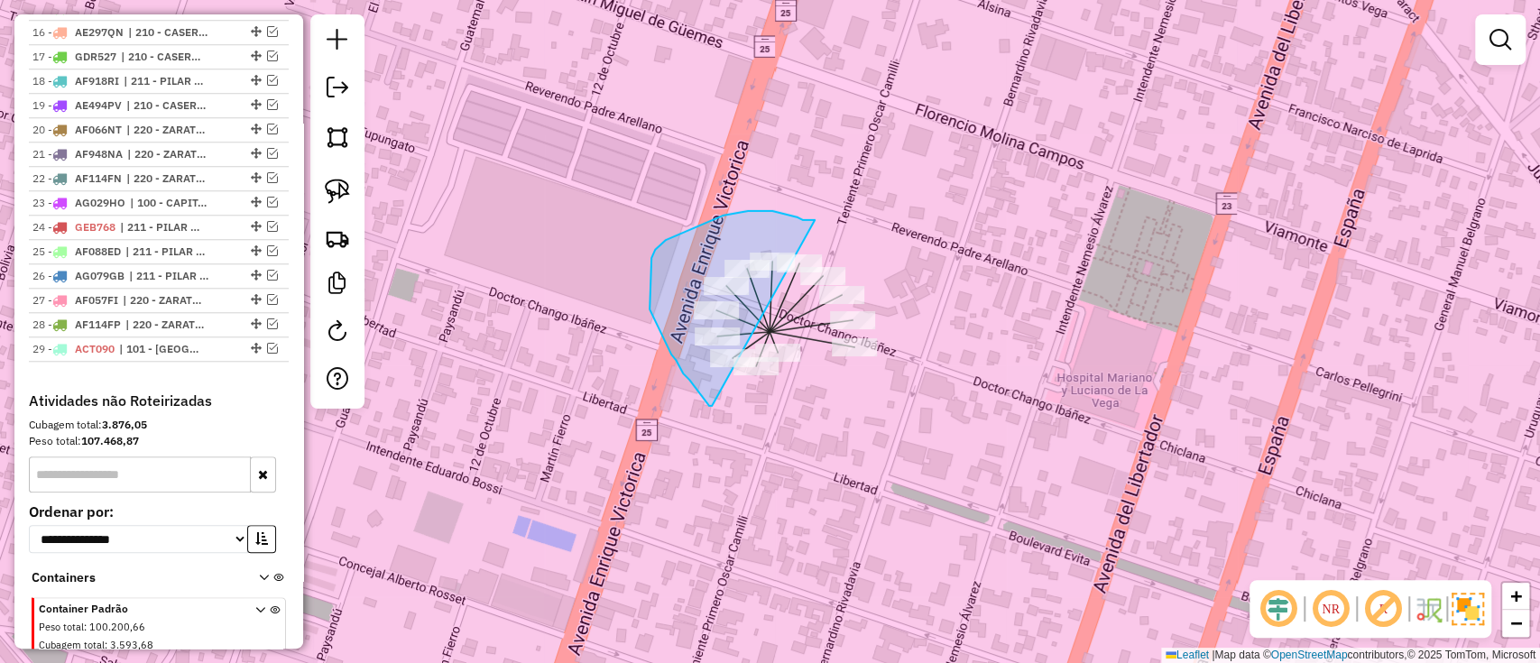
drag, startPoint x: 815, startPoint y: 220, endPoint x: 712, endPoint y: 406, distance: 212.5
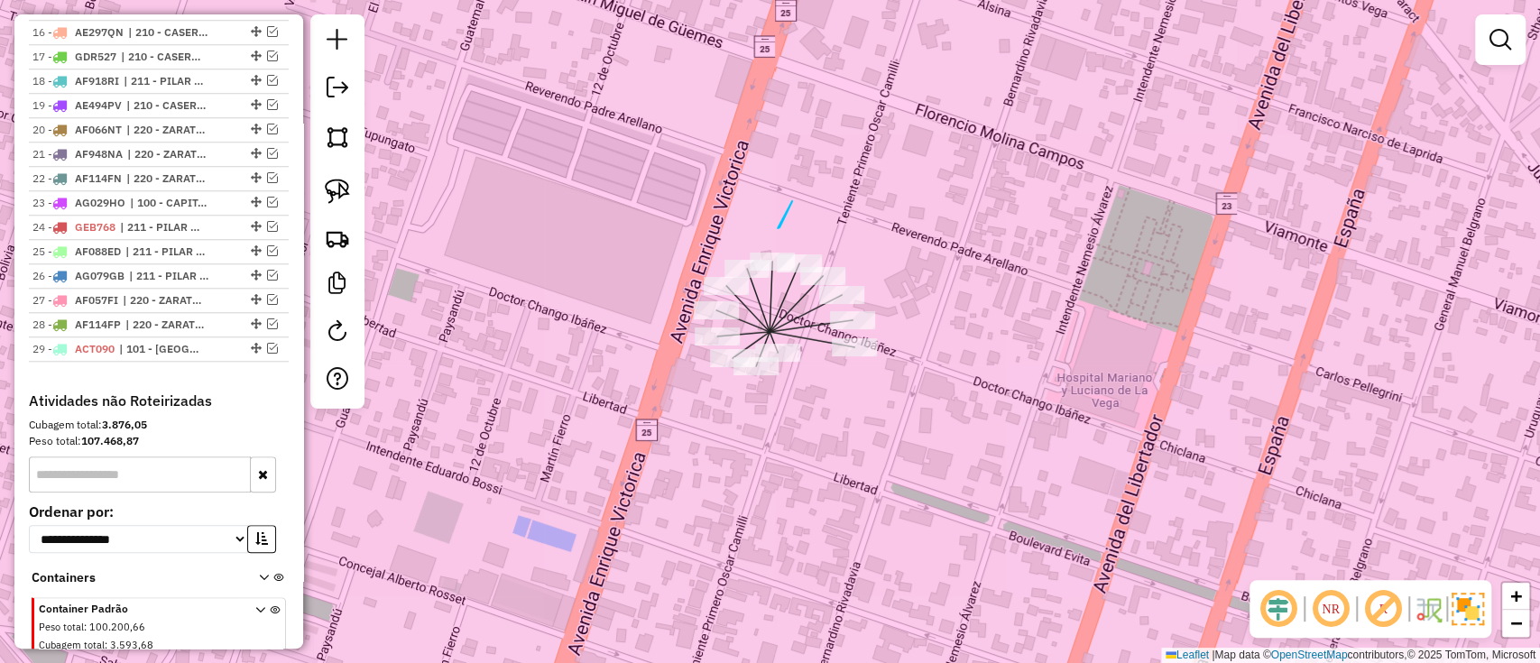
drag, startPoint x: 792, startPoint y: 201, endPoint x: 775, endPoint y: 228, distance: 32.0
click at [775, 228] on div "Janela de atendimento Grade de atendimento Capacidade Transportadoras Veículos …" at bounding box center [770, 331] width 1540 height 663
drag, startPoint x: 731, startPoint y: 227, endPoint x: 778, endPoint y: 280, distance: 70.3
drag, startPoint x: 816, startPoint y: 195, endPoint x: 783, endPoint y: 319, distance: 127.8
drag, startPoint x: 846, startPoint y: 212, endPoint x: 790, endPoint y: 293, distance: 99.1
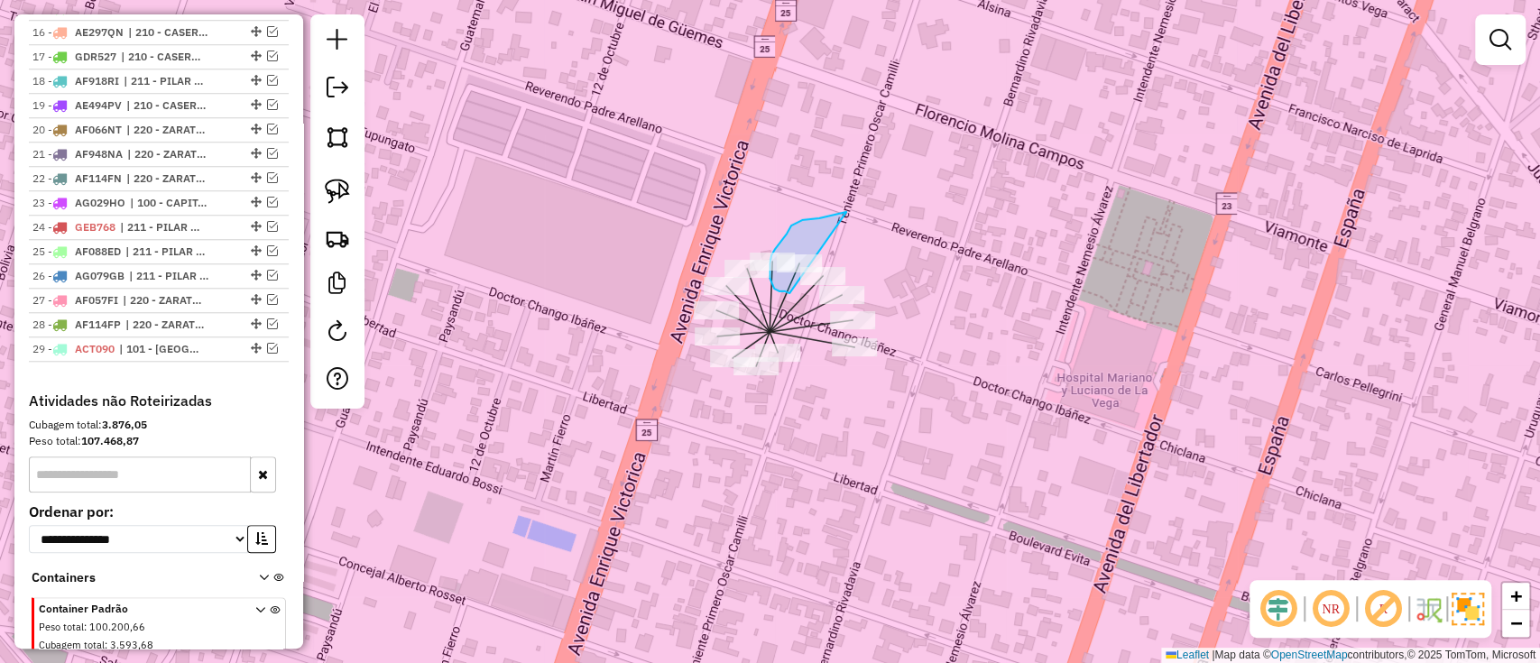
click at [790, 293] on div "Janela de atendimento Grade de atendimento Capacidade Transportadoras Veículos …" at bounding box center [770, 331] width 1540 height 663
drag, startPoint x: 781, startPoint y: 300, endPoint x: 890, endPoint y: 224, distance: 132.2
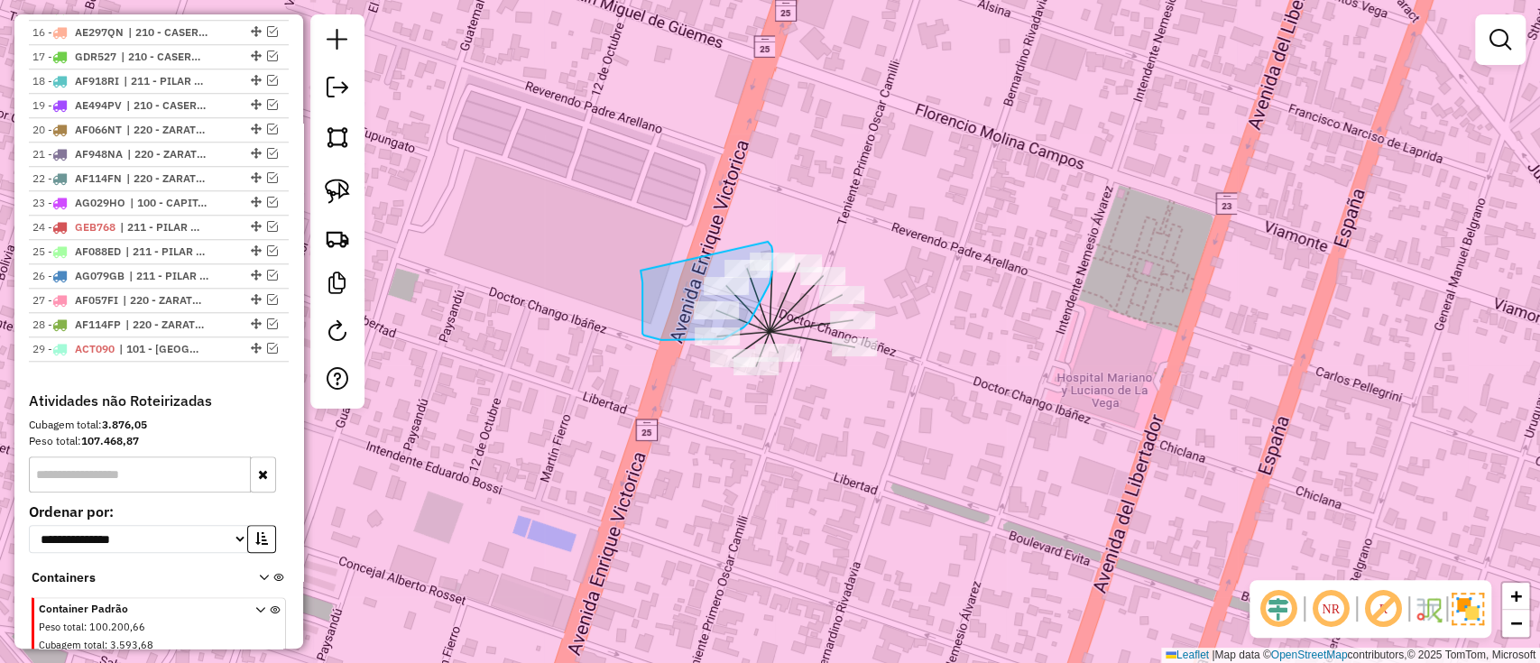
drag, startPoint x: 641, startPoint y: 271, endPoint x: 768, endPoint y: 242, distance: 130.5
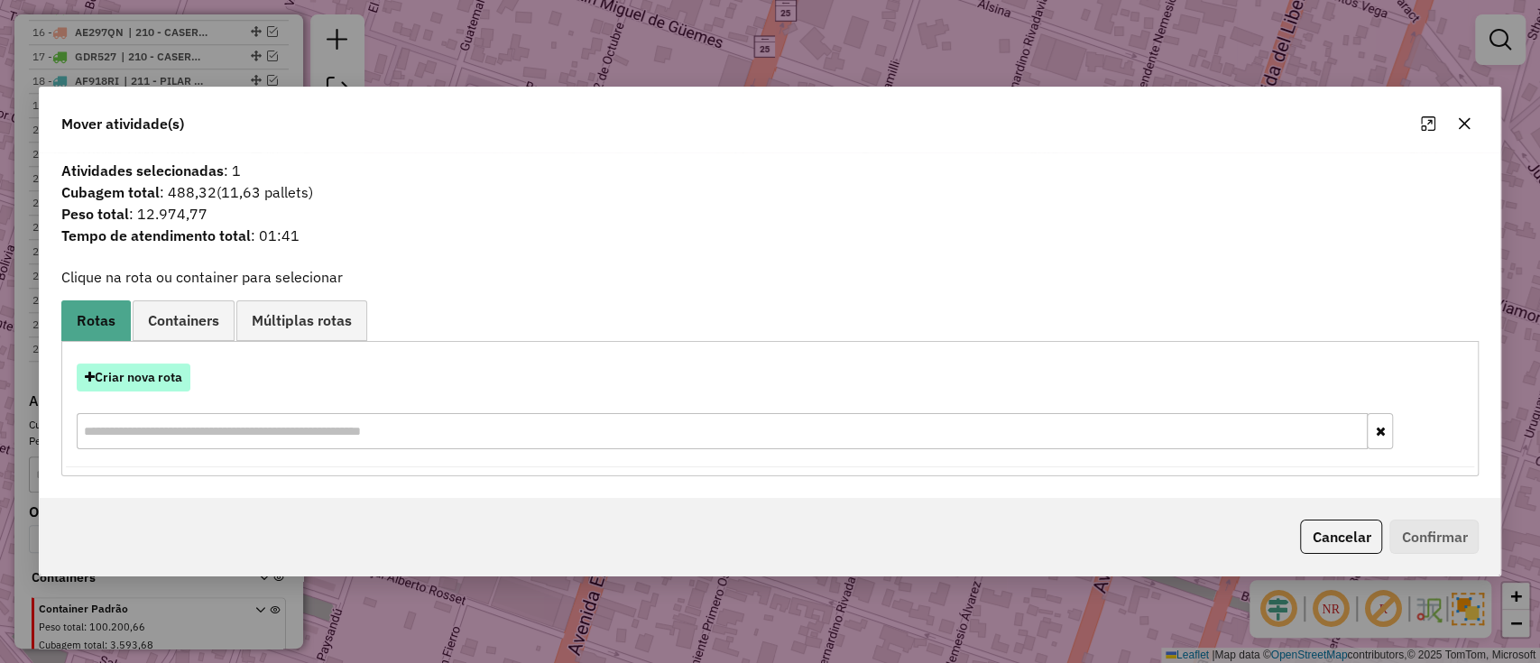
click at [147, 375] on button "Criar nova rota" at bounding box center [134, 378] width 114 height 28
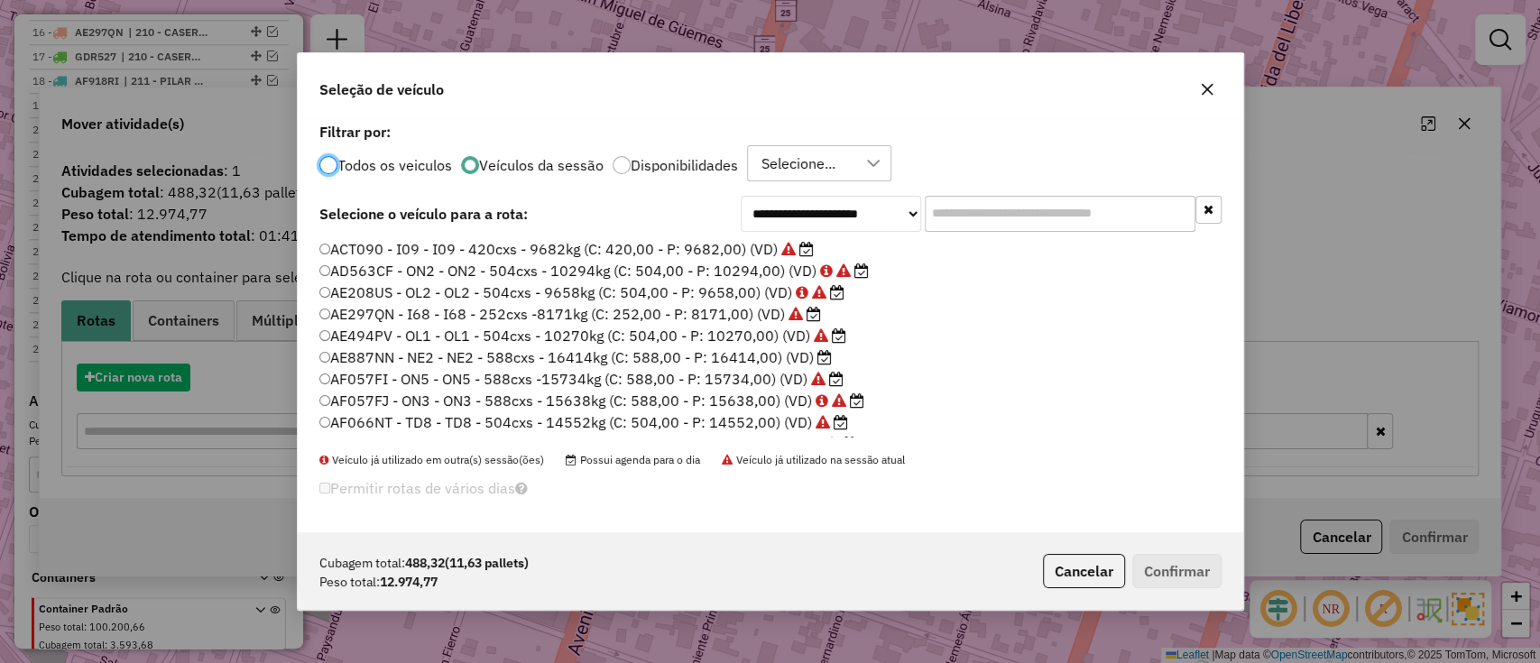
scroll to position [9, 5]
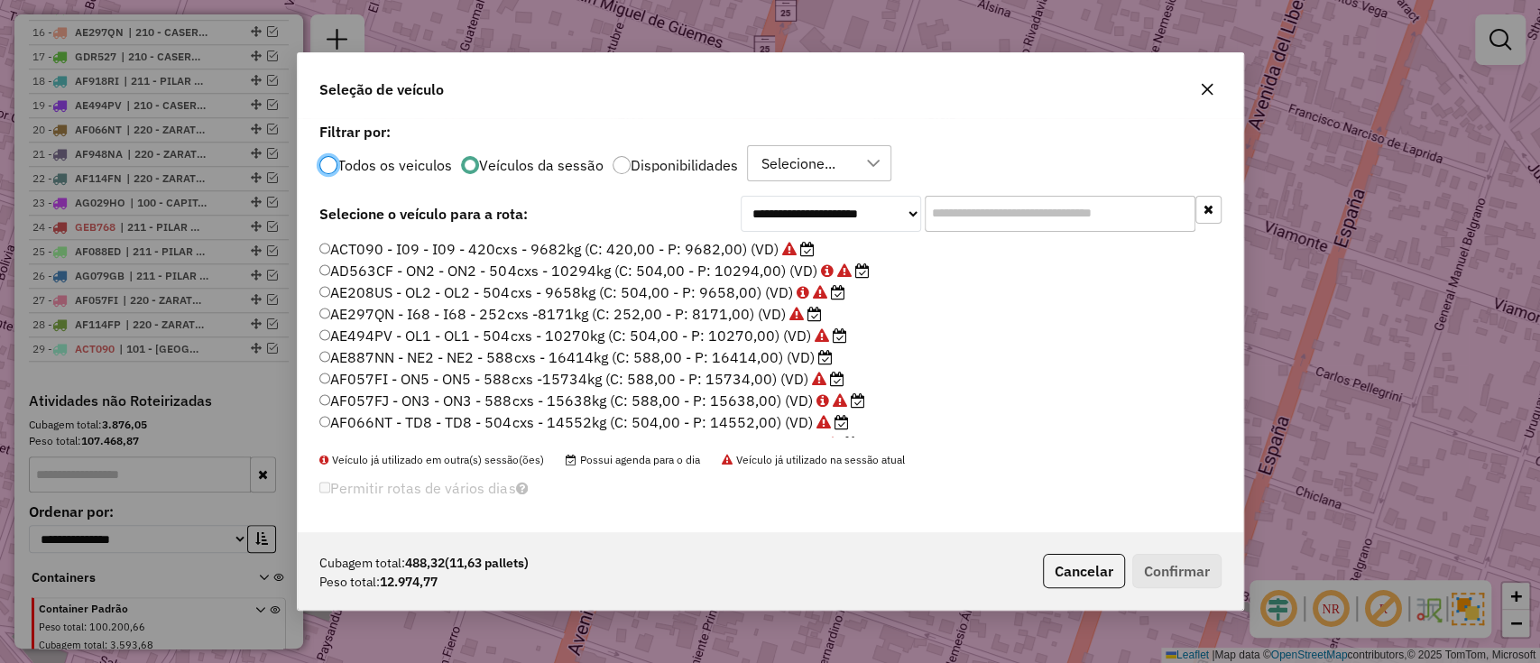
click at [995, 209] on input "text" at bounding box center [1060, 214] width 271 height 36
click at [346, 171] on label "Todos os veiculos" at bounding box center [394, 165] width 115 height 14
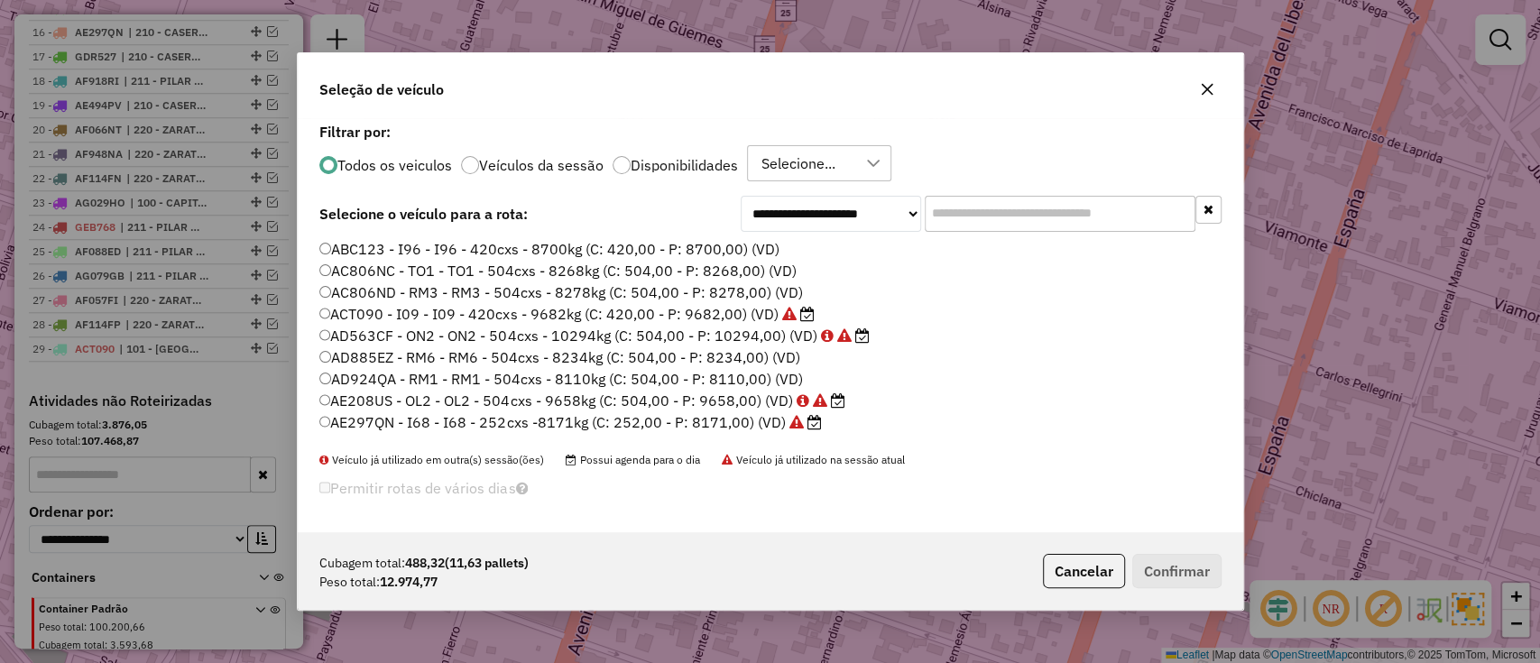
click at [359, 162] on label "Todos os veiculos" at bounding box center [394, 165] width 115 height 14
click at [1000, 230] on input "text" at bounding box center [1060, 214] width 271 height 36
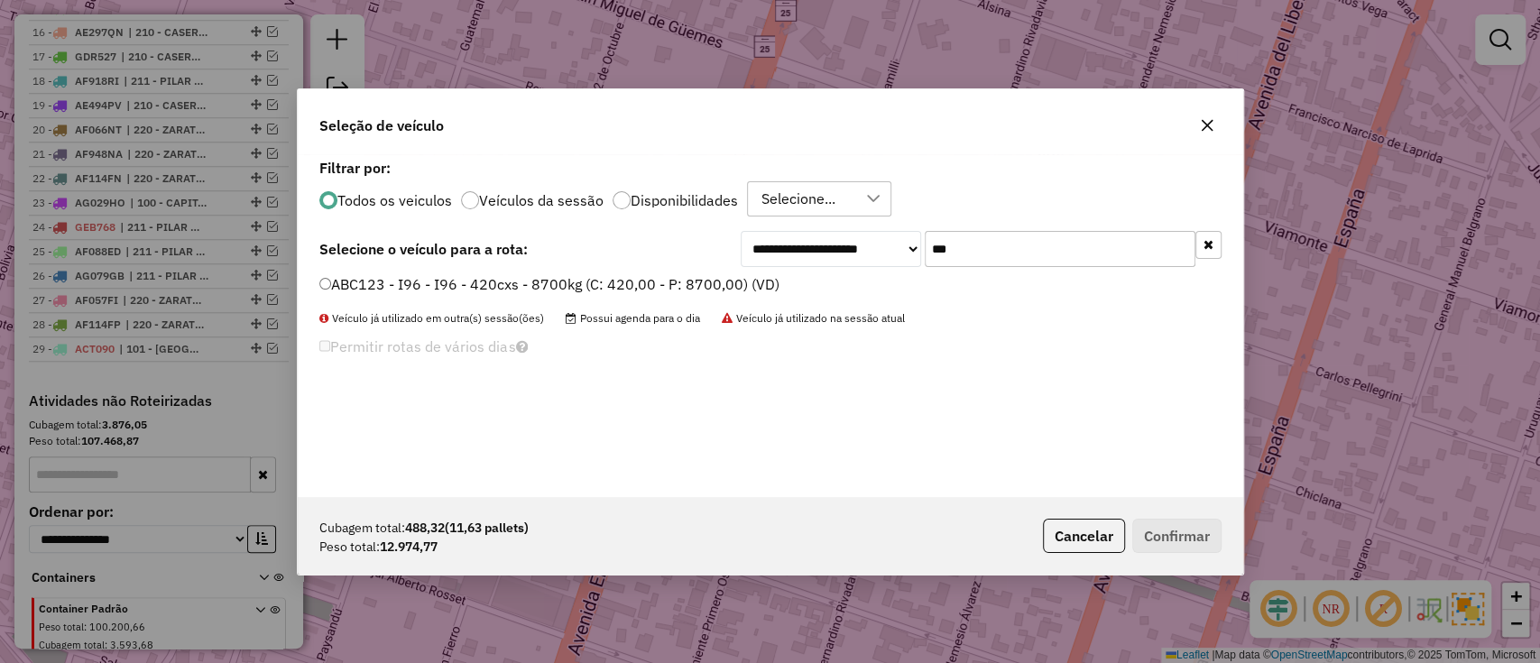
type input "***"
click at [632, 282] on label "ABC123 - I96 - I96 - 420cxs - 8700kg (C: 420,00 - P: 8700,00) (VD)" at bounding box center [549, 284] width 460 height 22
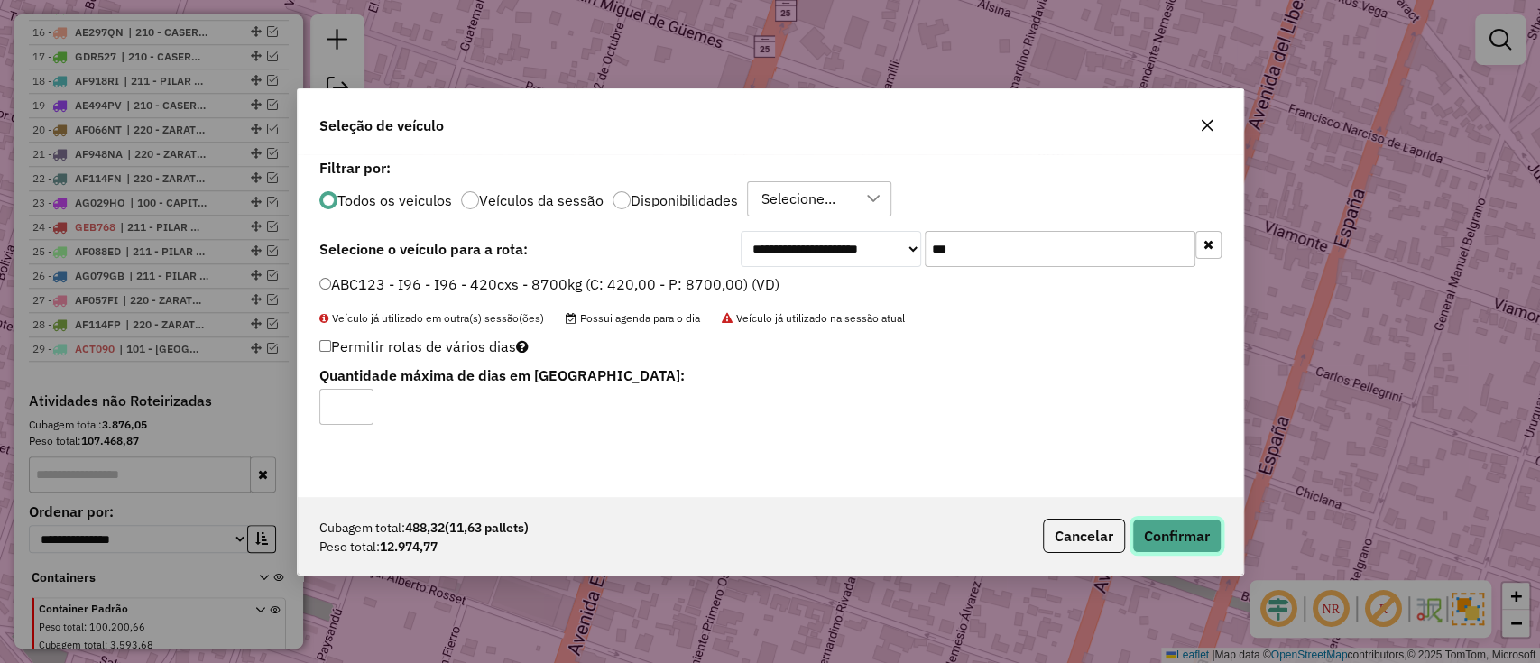
click at [1177, 547] on button "Confirmar" at bounding box center [1176, 536] width 89 height 34
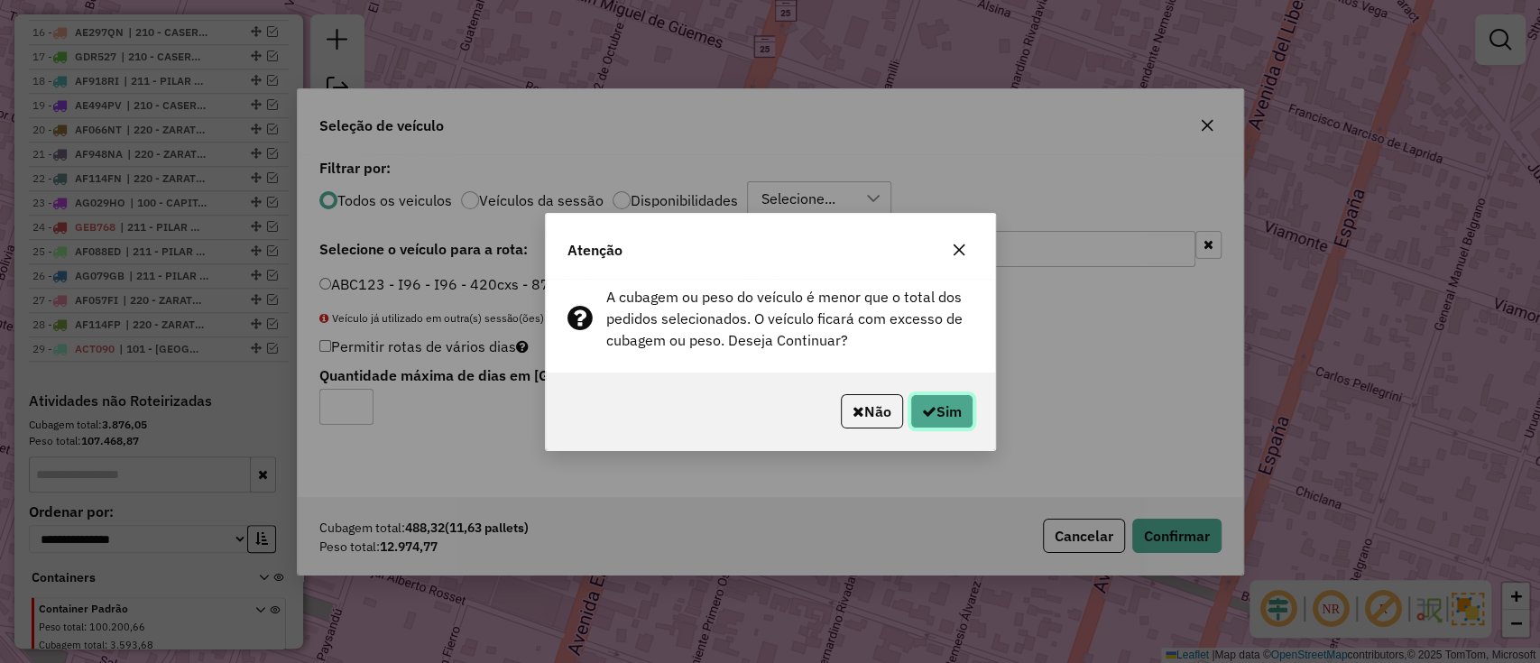
click at [942, 394] on button "Sim" at bounding box center [942, 411] width 63 height 34
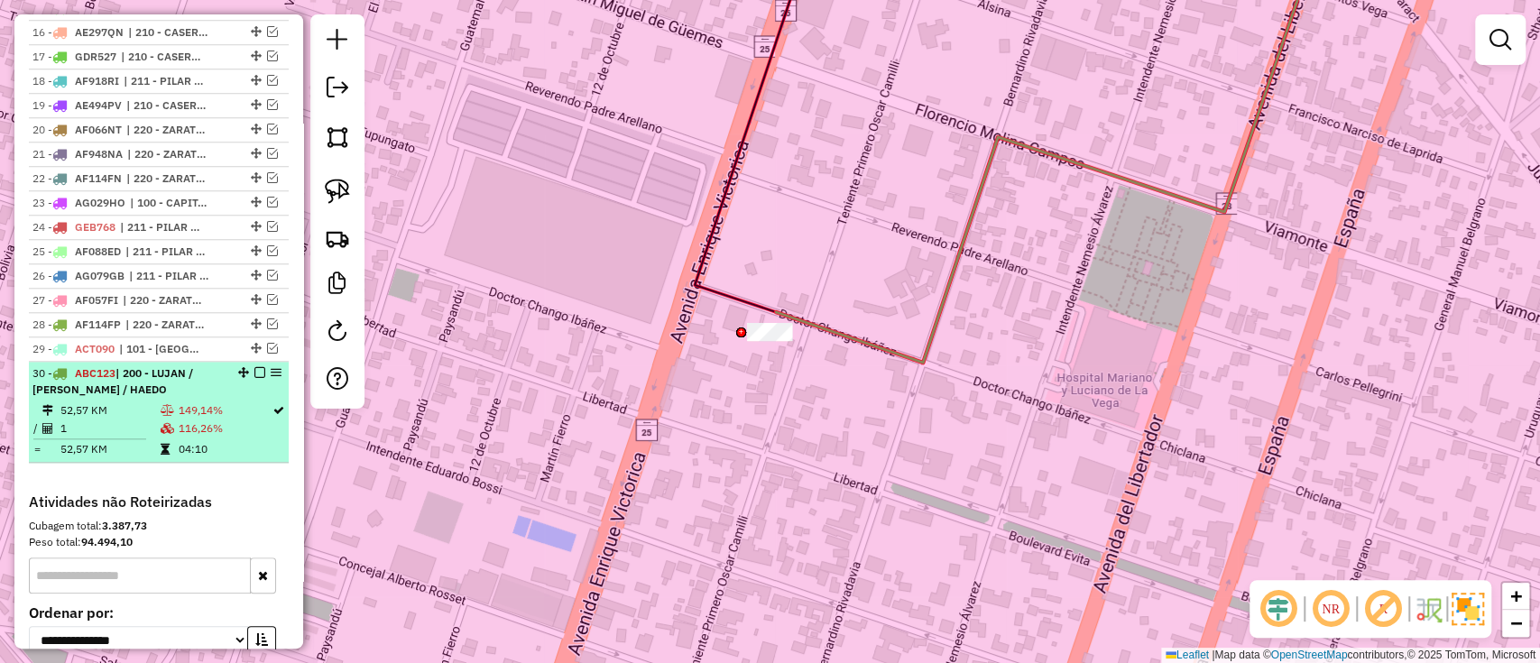
click at [235, 440] on td "04:10" at bounding box center [225, 449] width 94 height 18
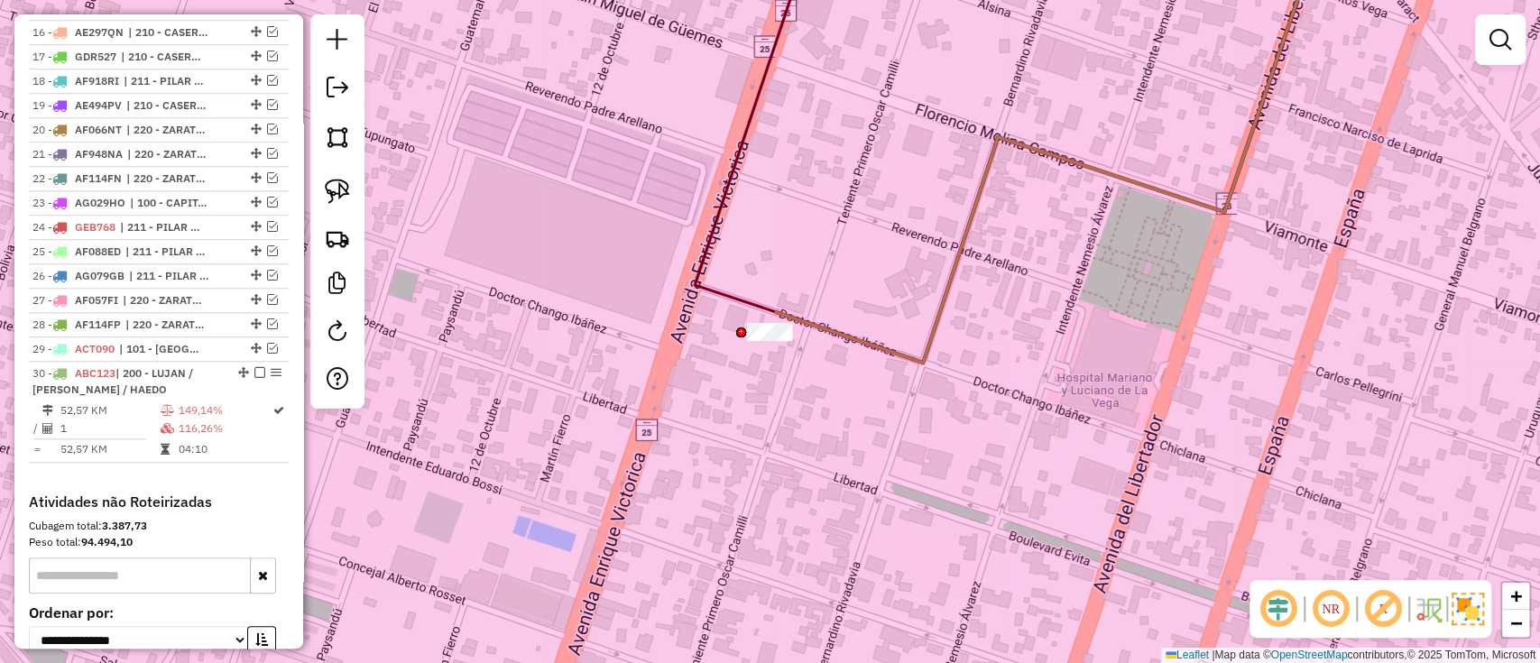
select select "**********"
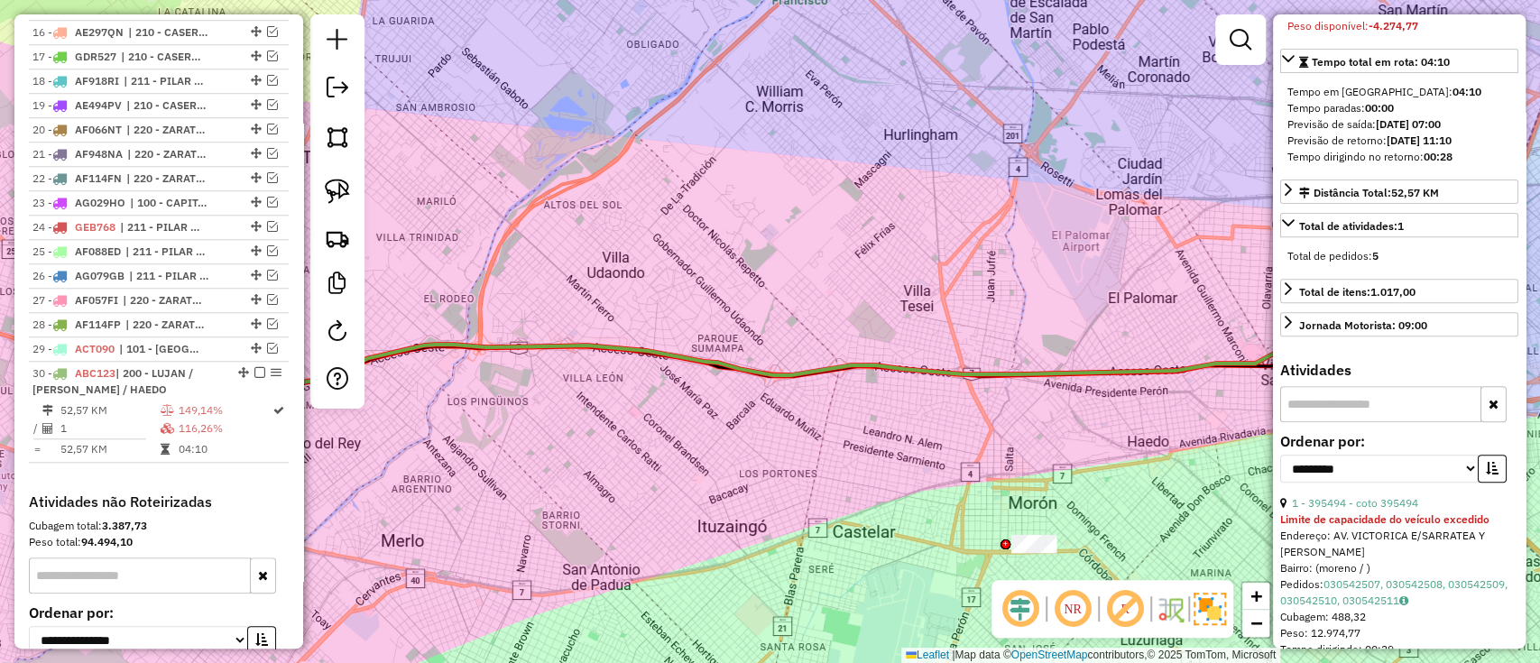
scroll to position [576, 0]
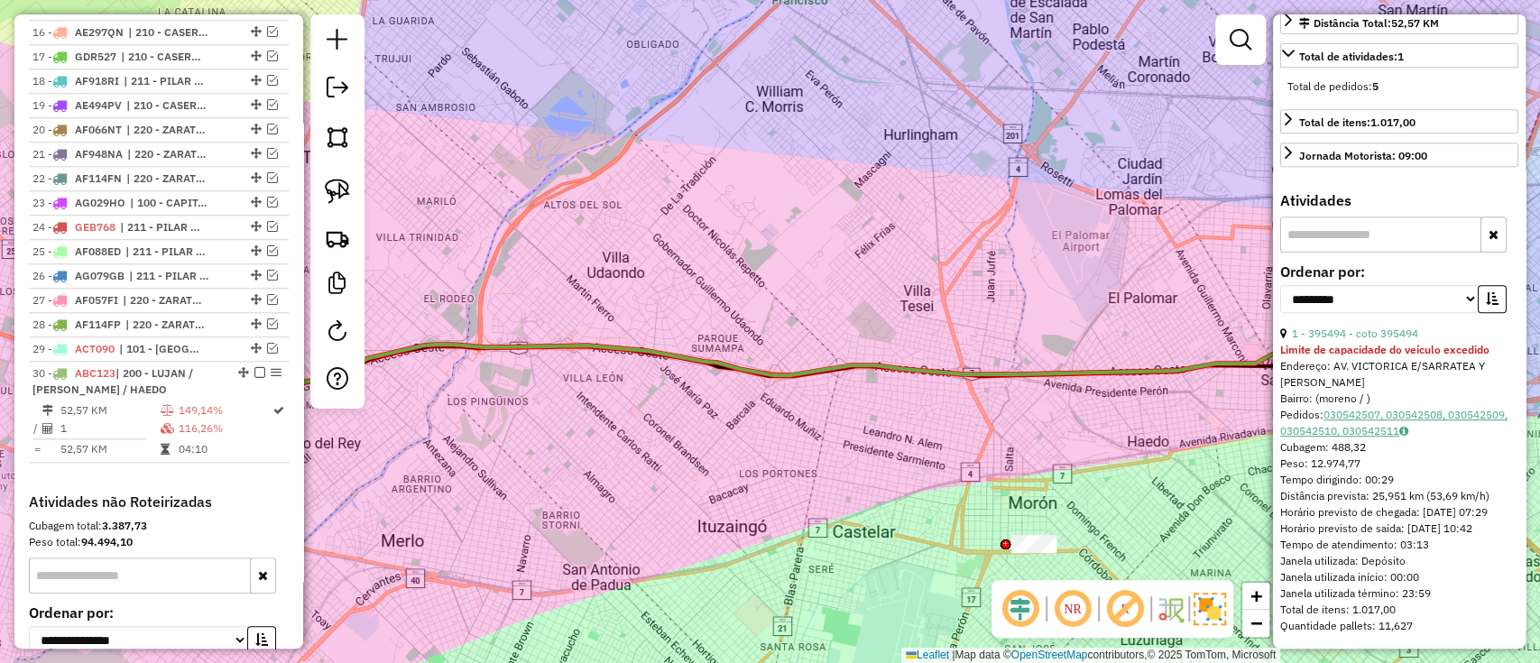
click at [1425, 417] on link "030542507, 030542508, 030542509, 030542510, 030542511" at bounding box center [1393, 423] width 227 height 30
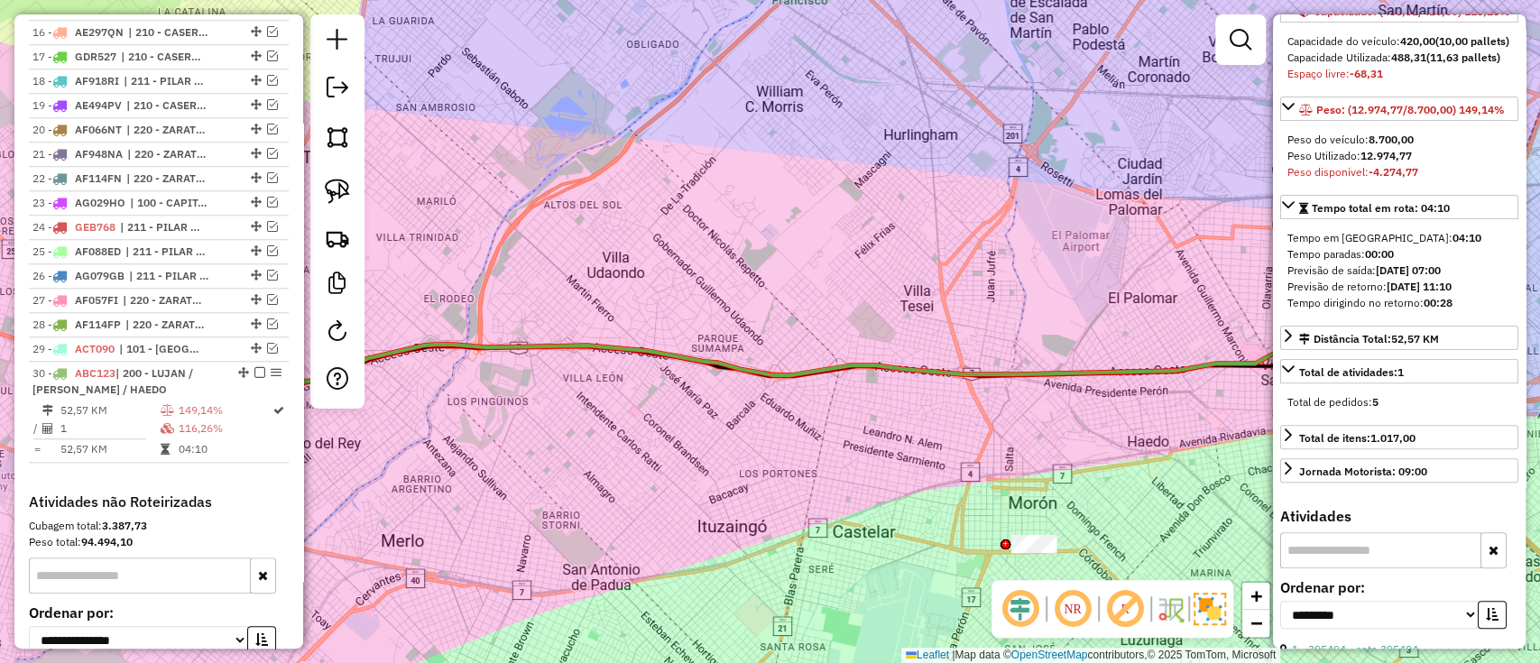
scroll to position [335, 0]
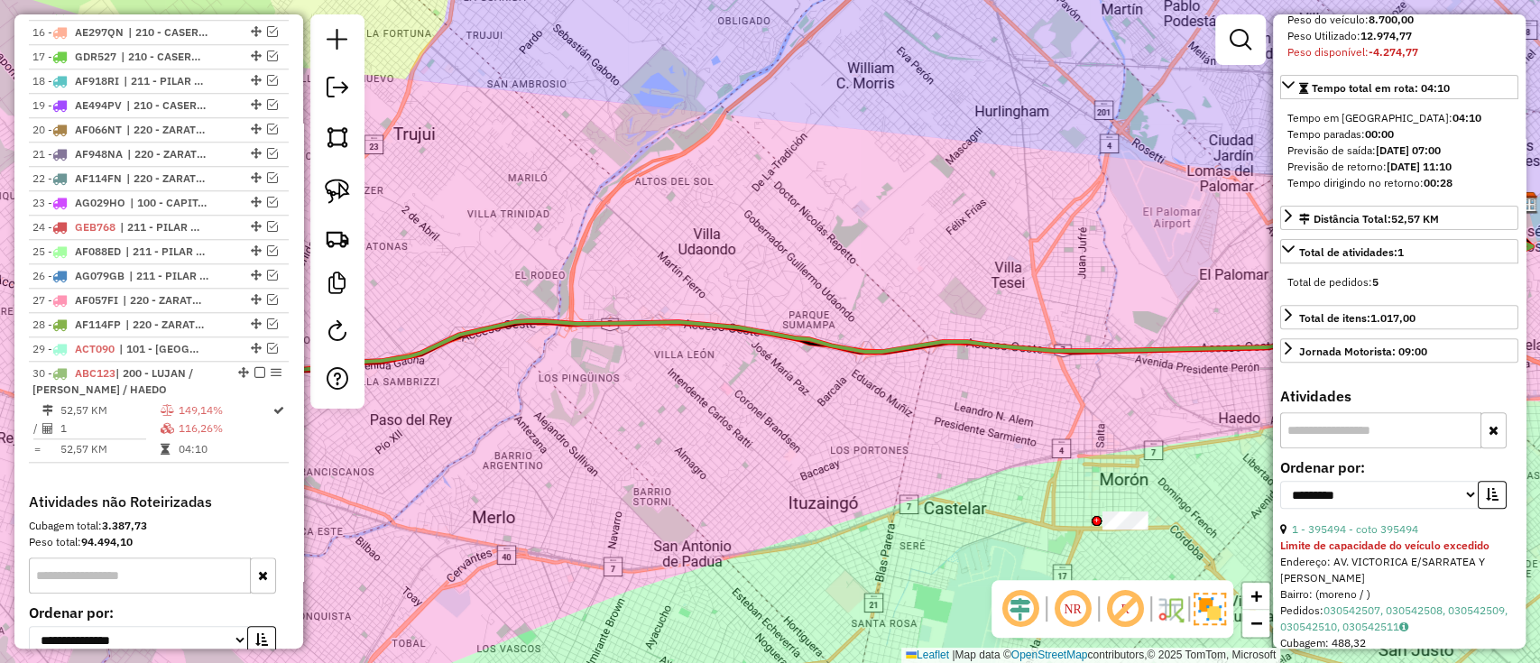
drag, startPoint x: 545, startPoint y: 365, endPoint x: 566, endPoint y: 360, distance: 21.4
click at [713, 322] on div "Janela de atendimento Grade de atendimento Capacidade Transportadoras Veículos …" at bounding box center [770, 331] width 1540 height 663
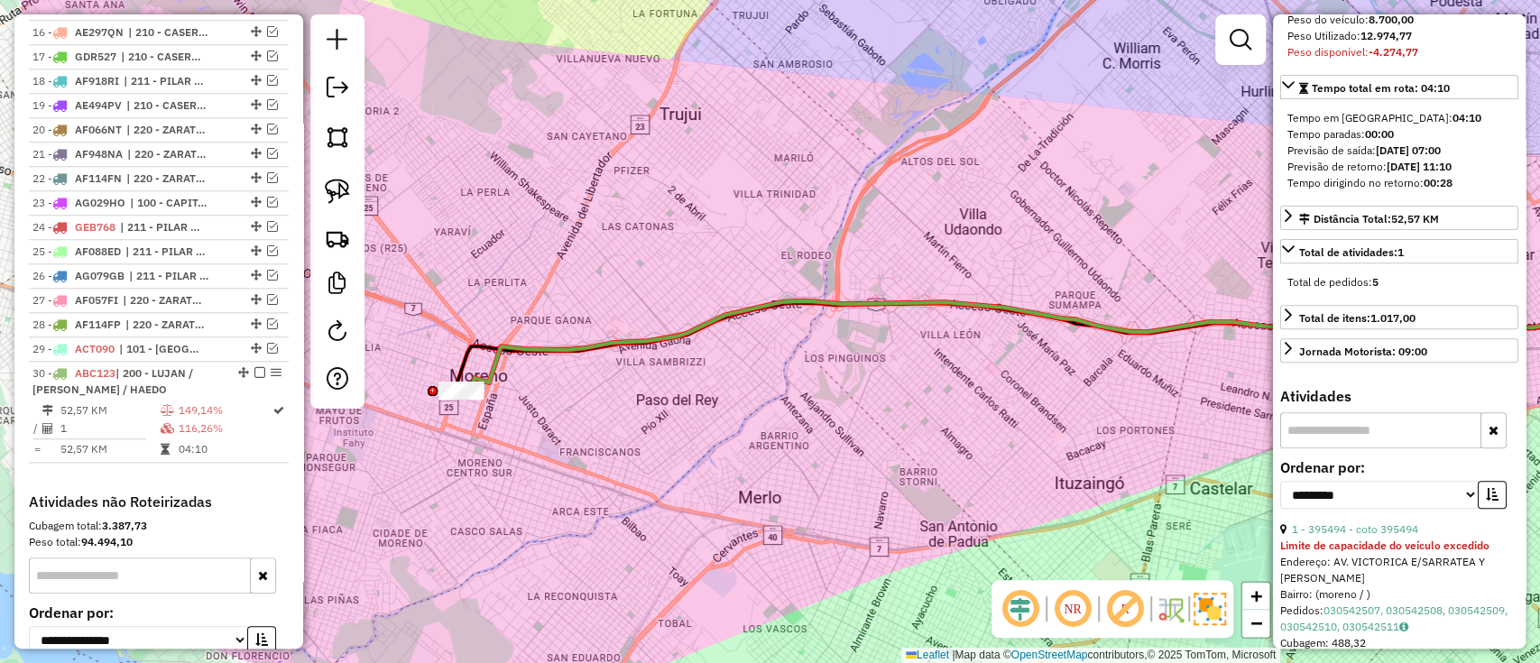
drag, startPoint x: 563, startPoint y: 350, endPoint x: 736, endPoint y: 379, distance: 175.6
click at [872, 369] on div "Janela de atendimento Grade de atendimento Capacidade Transportadoras Veículos …" at bounding box center [770, 331] width 1540 height 663
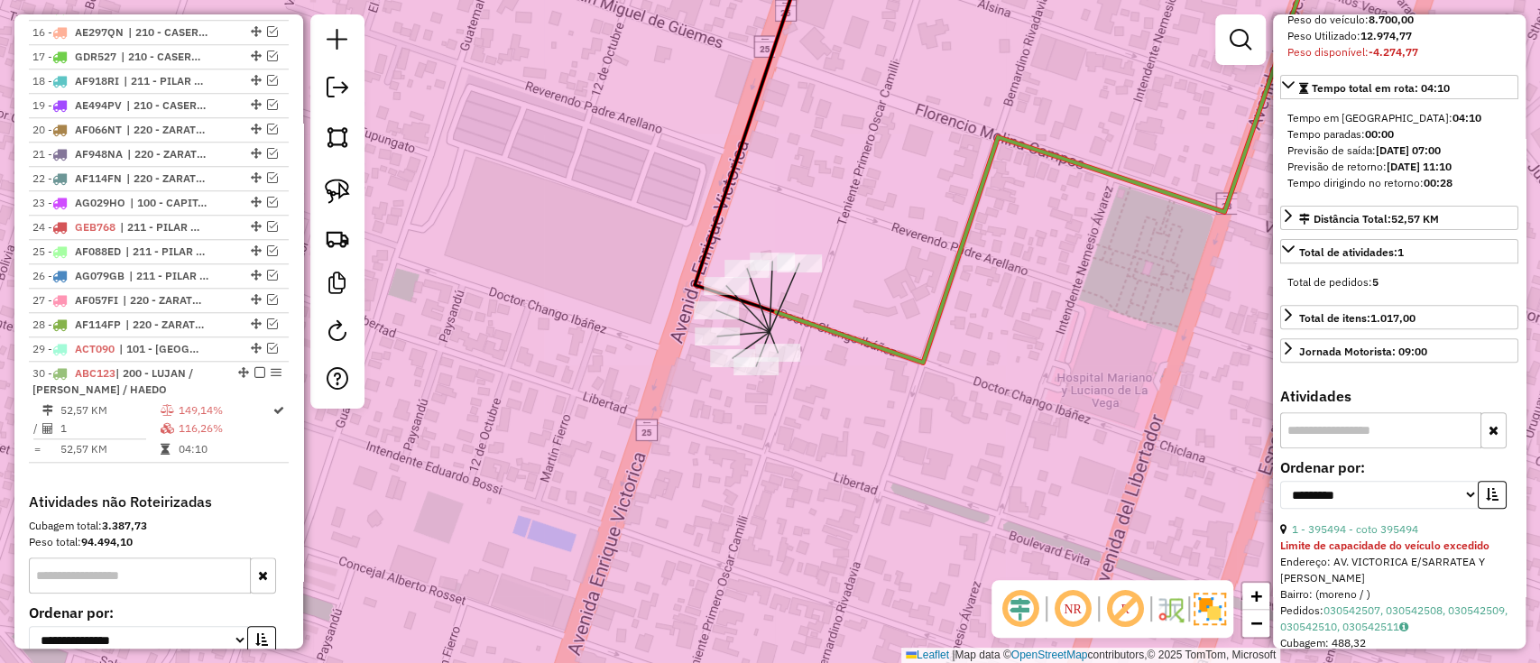
click at [664, 407] on div "Janela de atendimento Grade de atendimento Capacidade Transportadoras Veículos …" at bounding box center [770, 331] width 1540 height 663
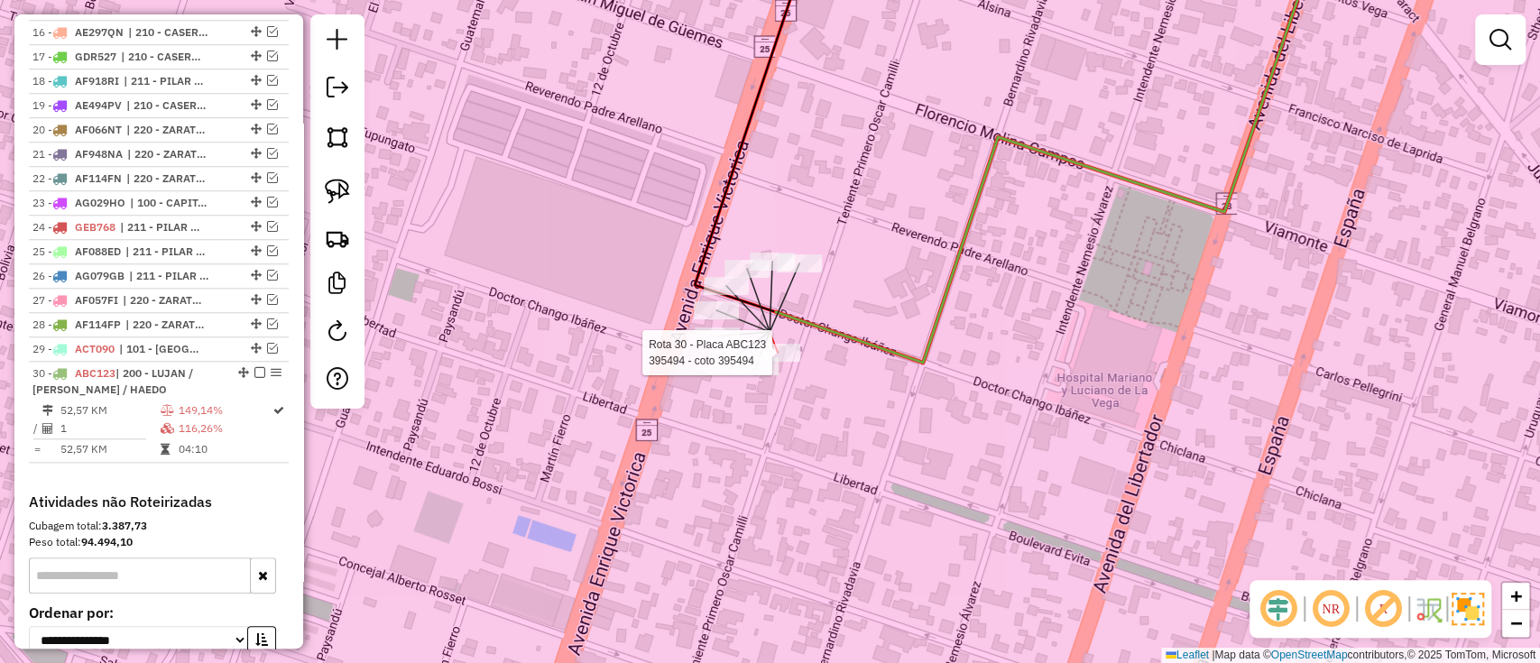
select select "**********"
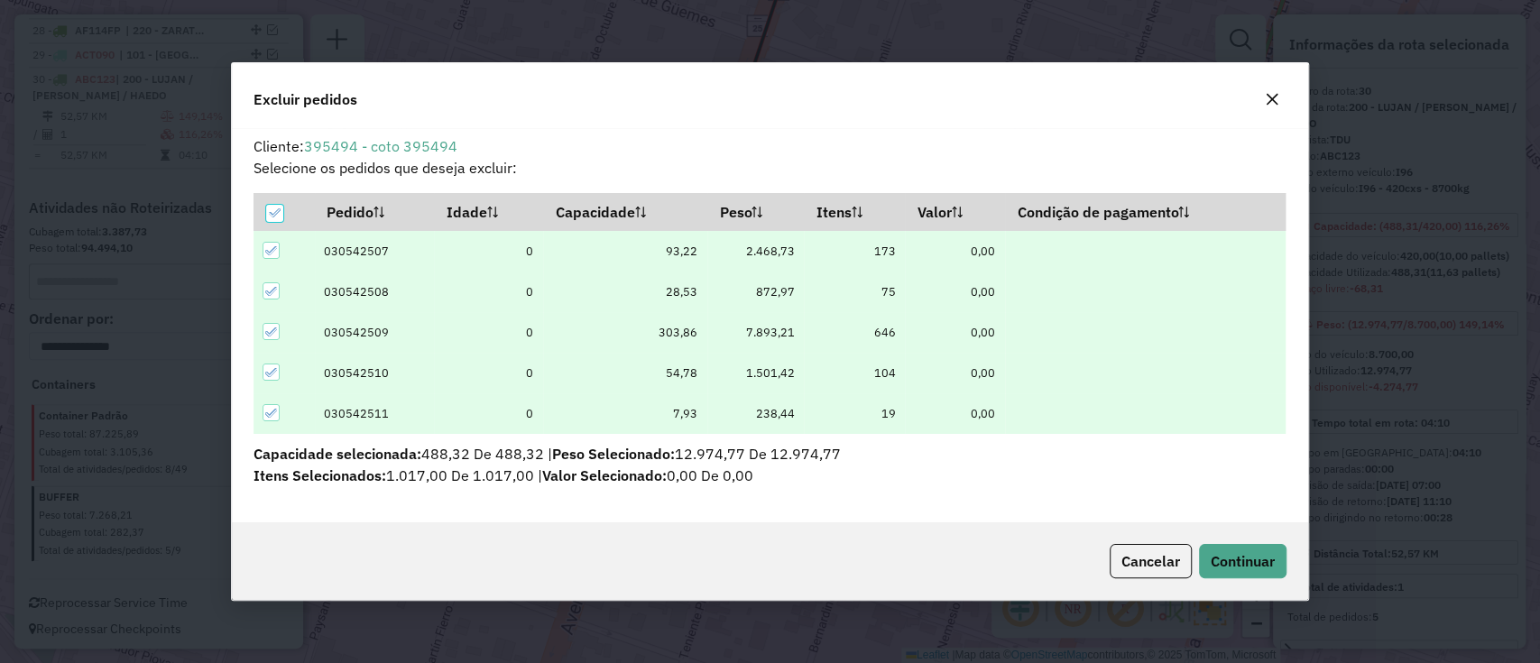
scroll to position [0, 0]
click at [273, 336] on icon at bounding box center [271, 332] width 13 height 13
click at [1255, 559] on span "Continuar" at bounding box center [1243, 561] width 64 height 18
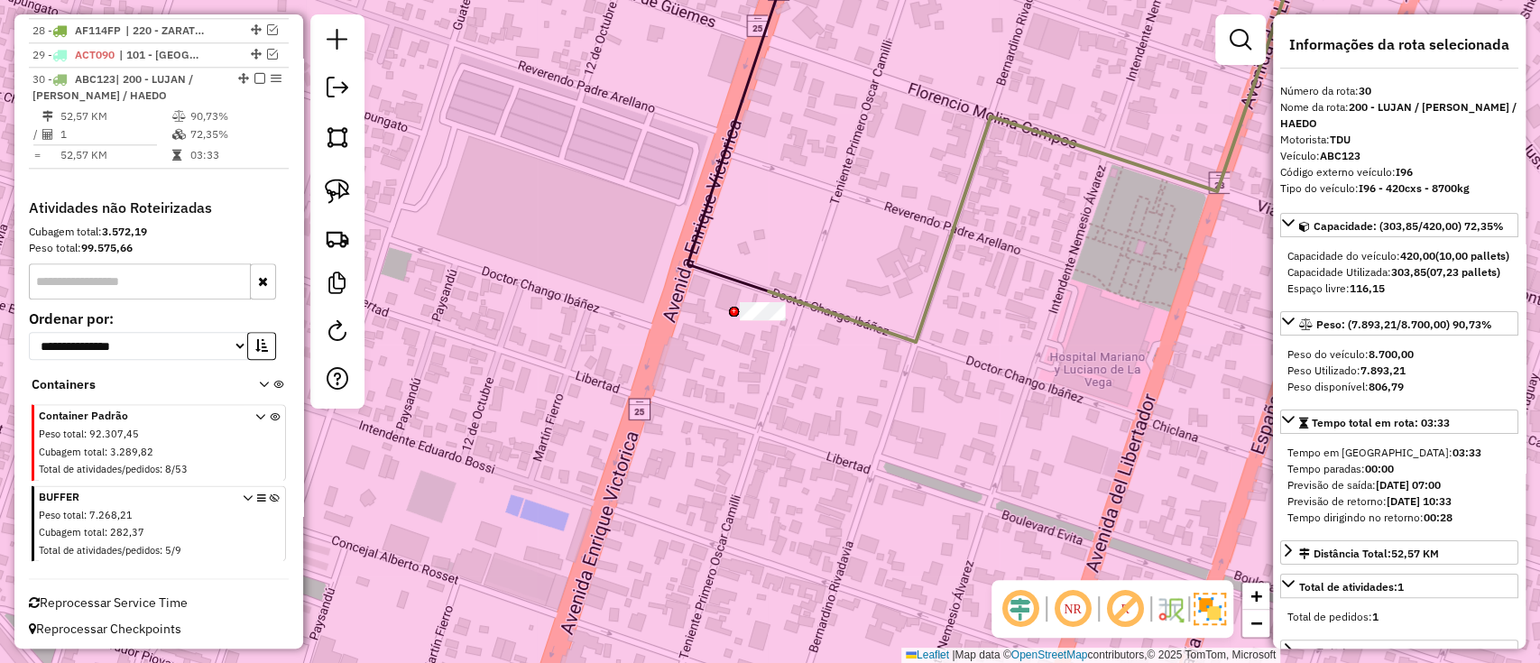
click at [908, 337] on icon at bounding box center [1037, 138] width 537 height 408
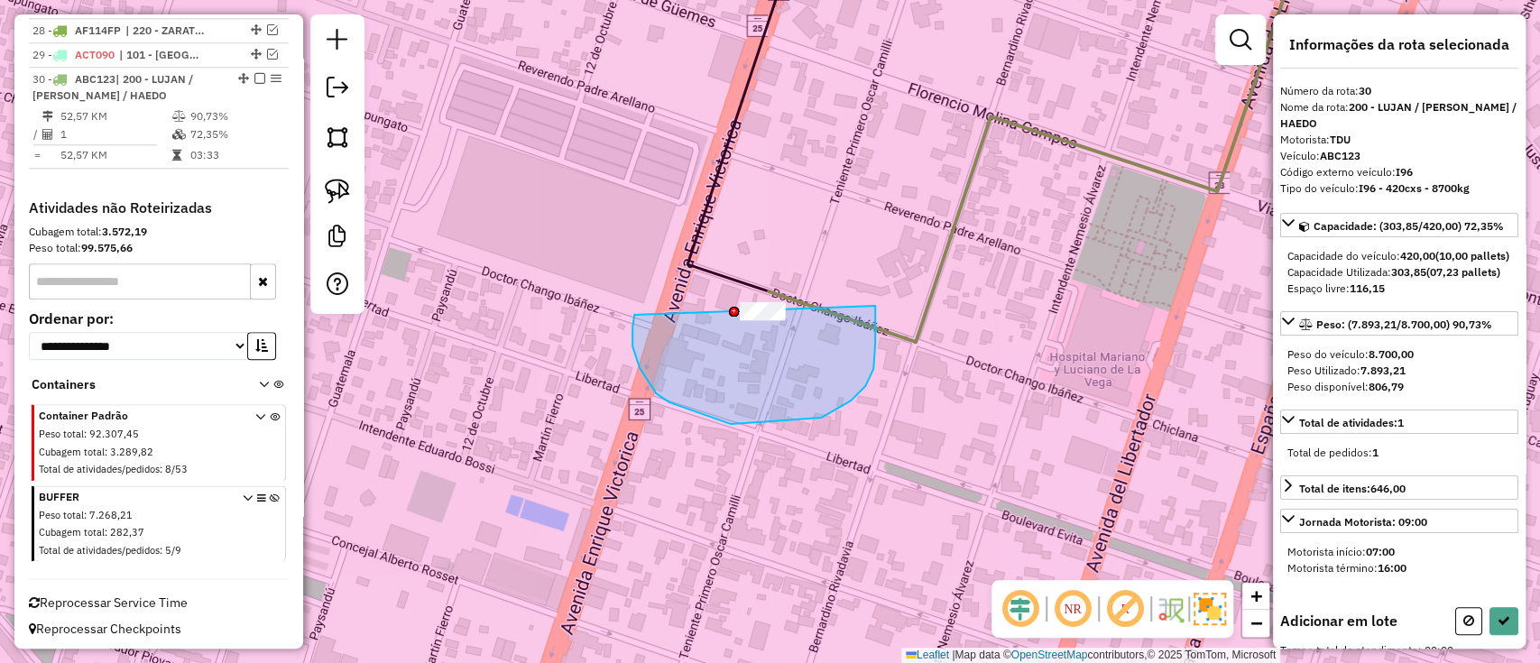
drag, startPoint x: 821, startPoint y: 418, endPoint x: 845, endPoint y: 237, distance: 182.0
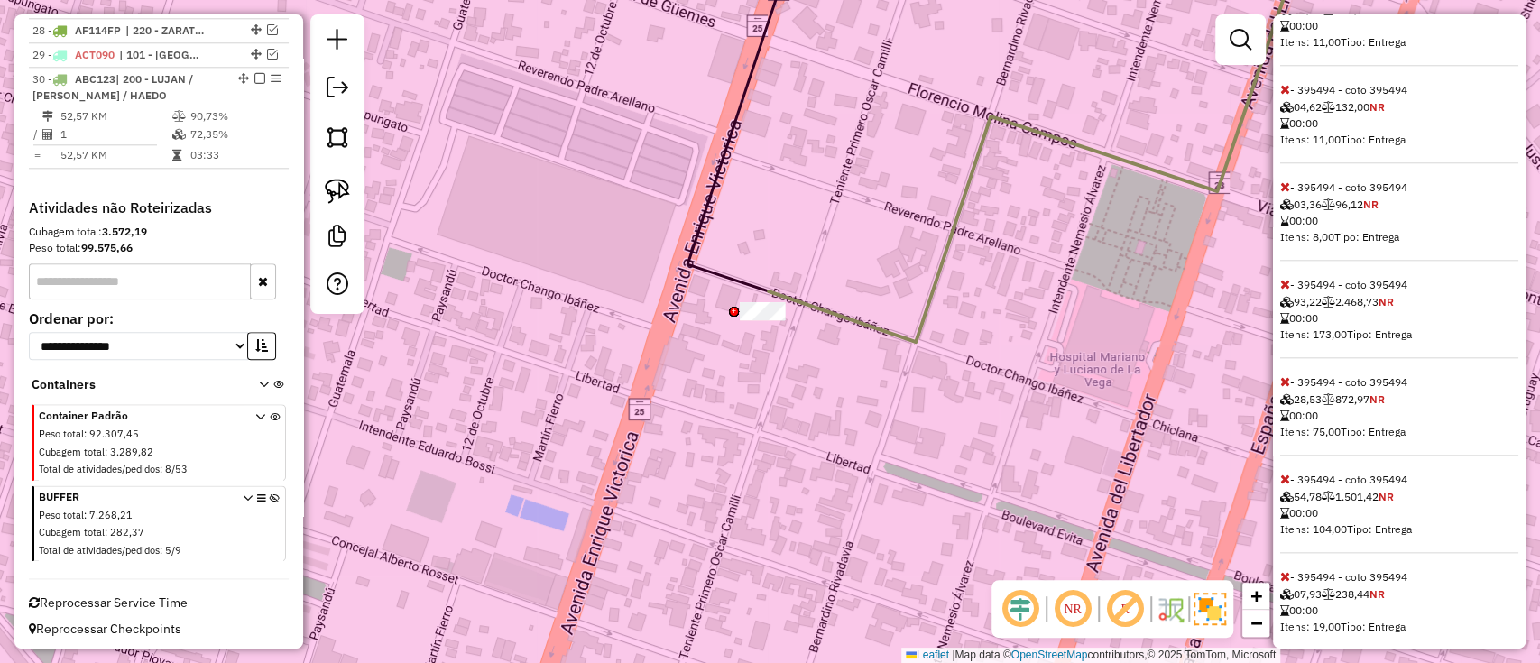
scroll to position [1215, 0]
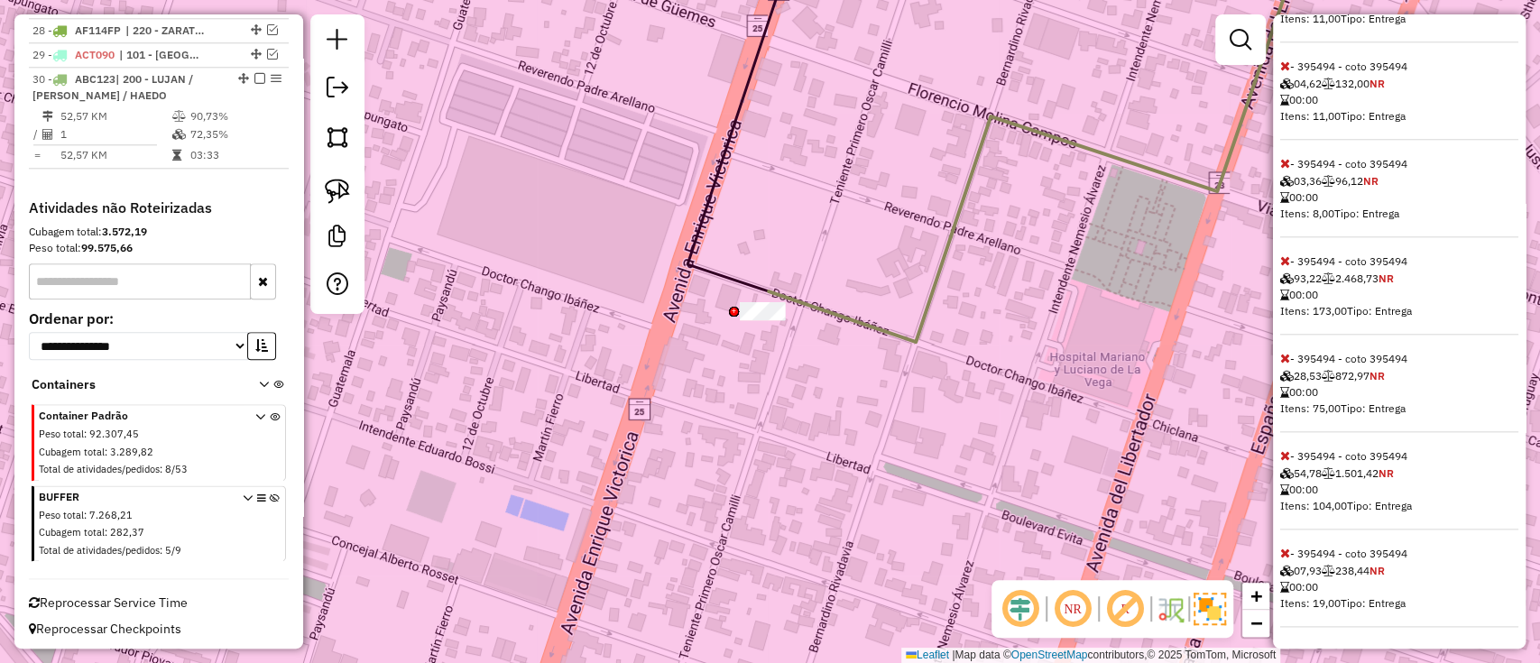
click at [1284, 452] on icon at bounding box center [1285, 455] width 10 height 13
click at [1282, 365] on icon at bounding box center [1285, 358] width 10 height 13
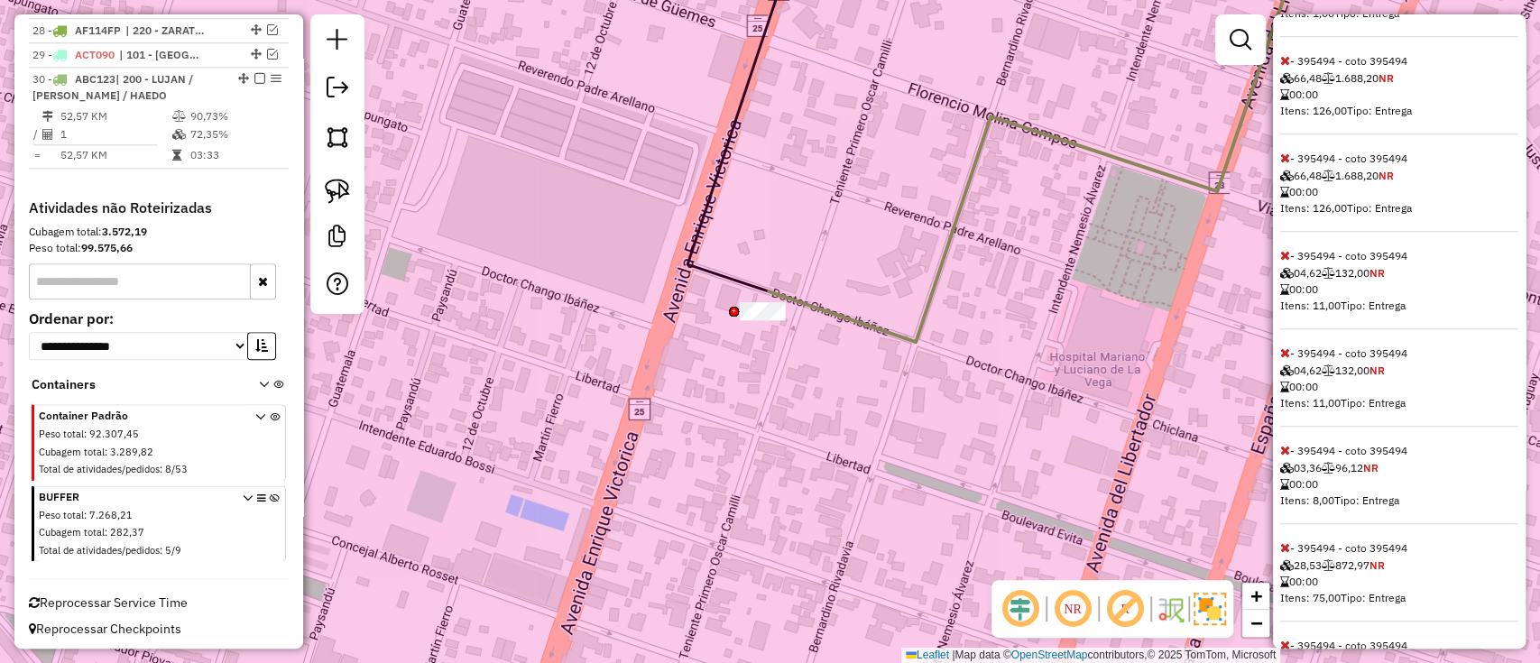
scroll to position [780, 0]
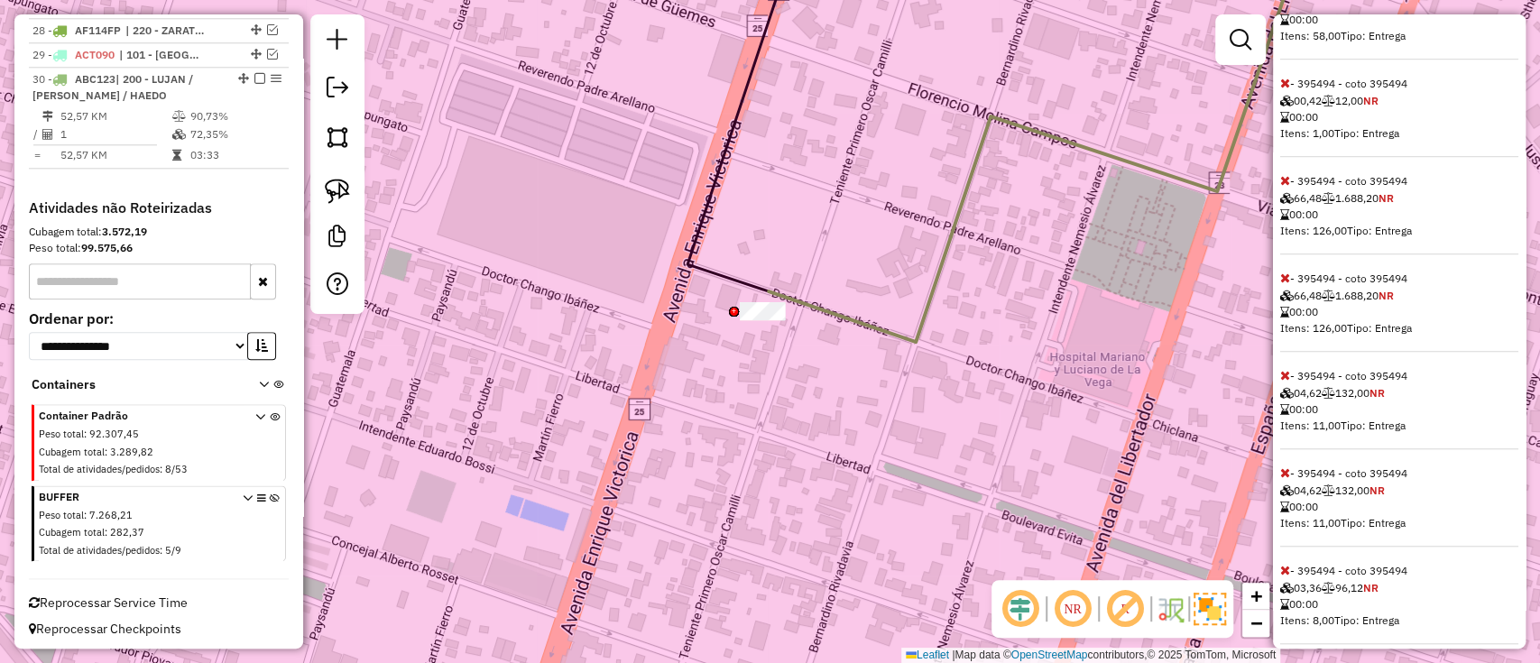
click at [1280, 284] on icon at bounding box center [1285, 278] width 10 height 13
click at [1287, 187] on icon at bounding box center [1285, 180] width 10 height 13
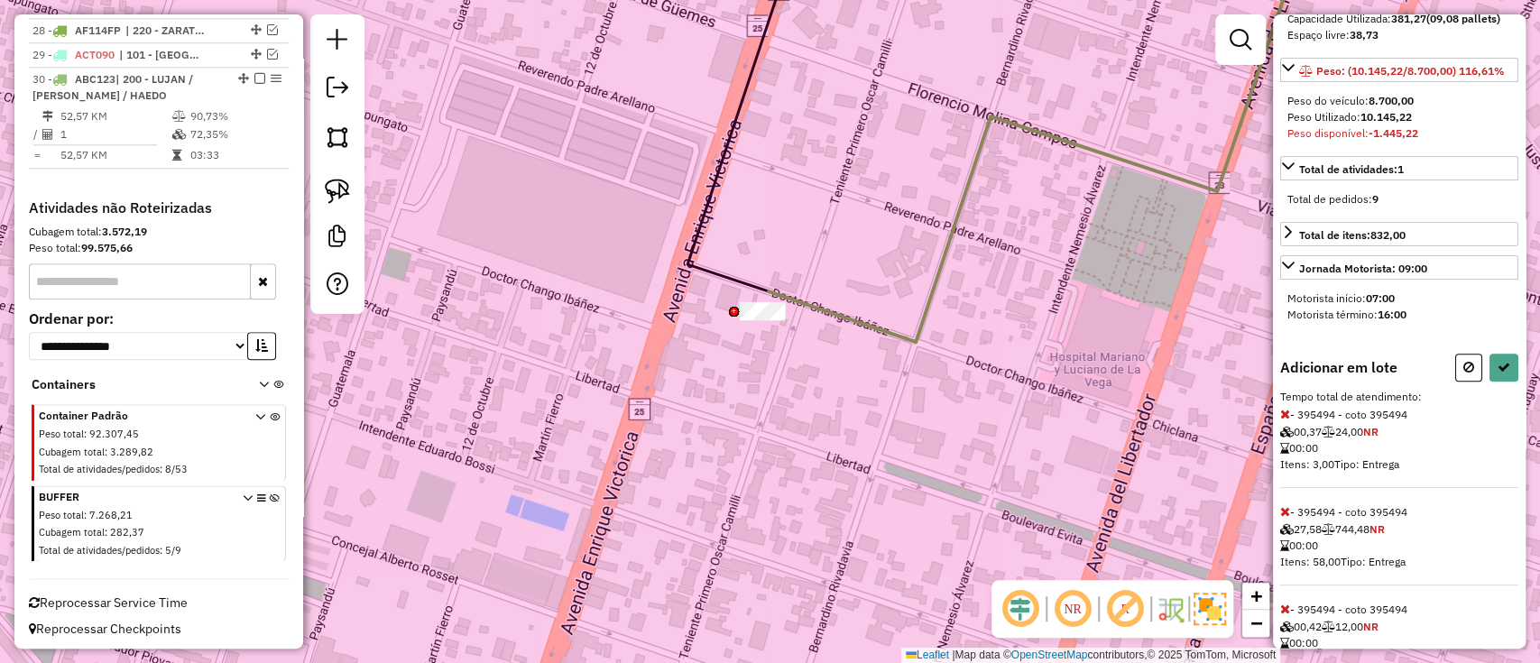
scroll to position [402, 0]
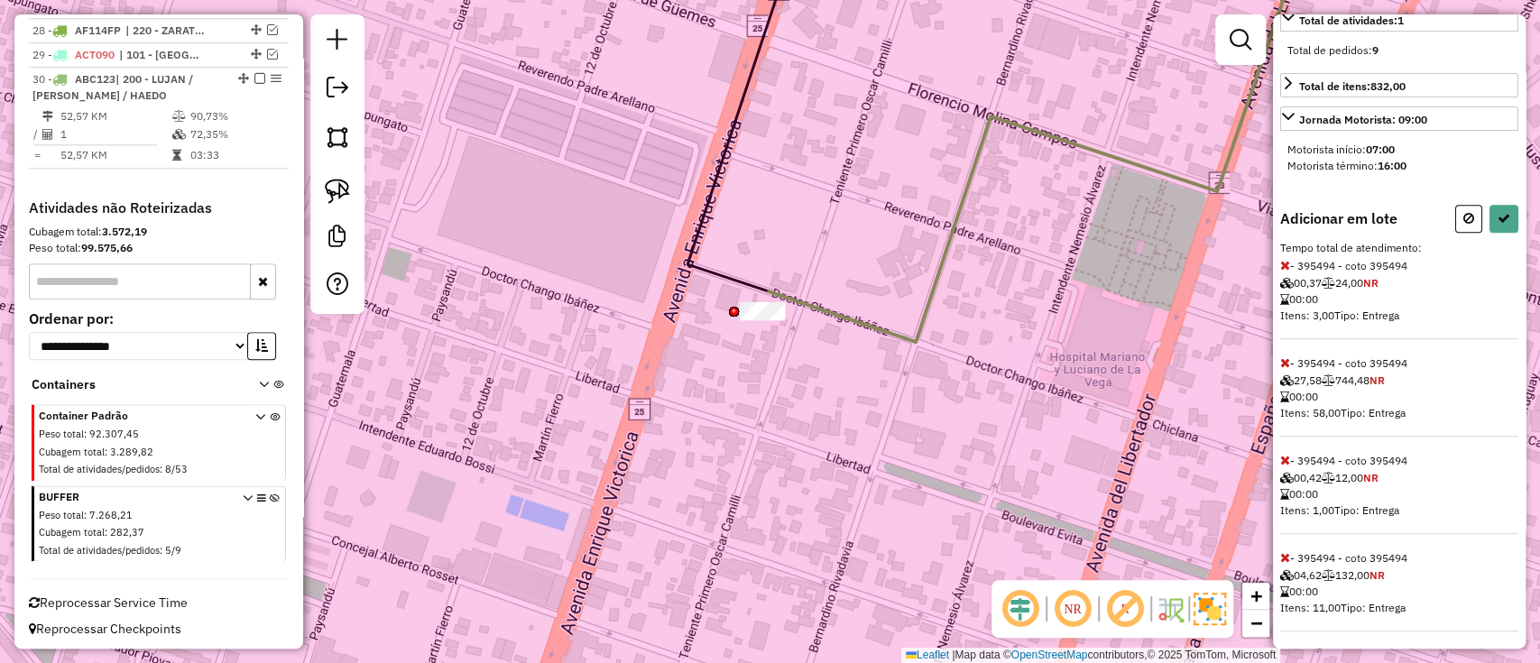
click at [1287, 369] on icon at bounding box center [1285, 362] width 10 height 13
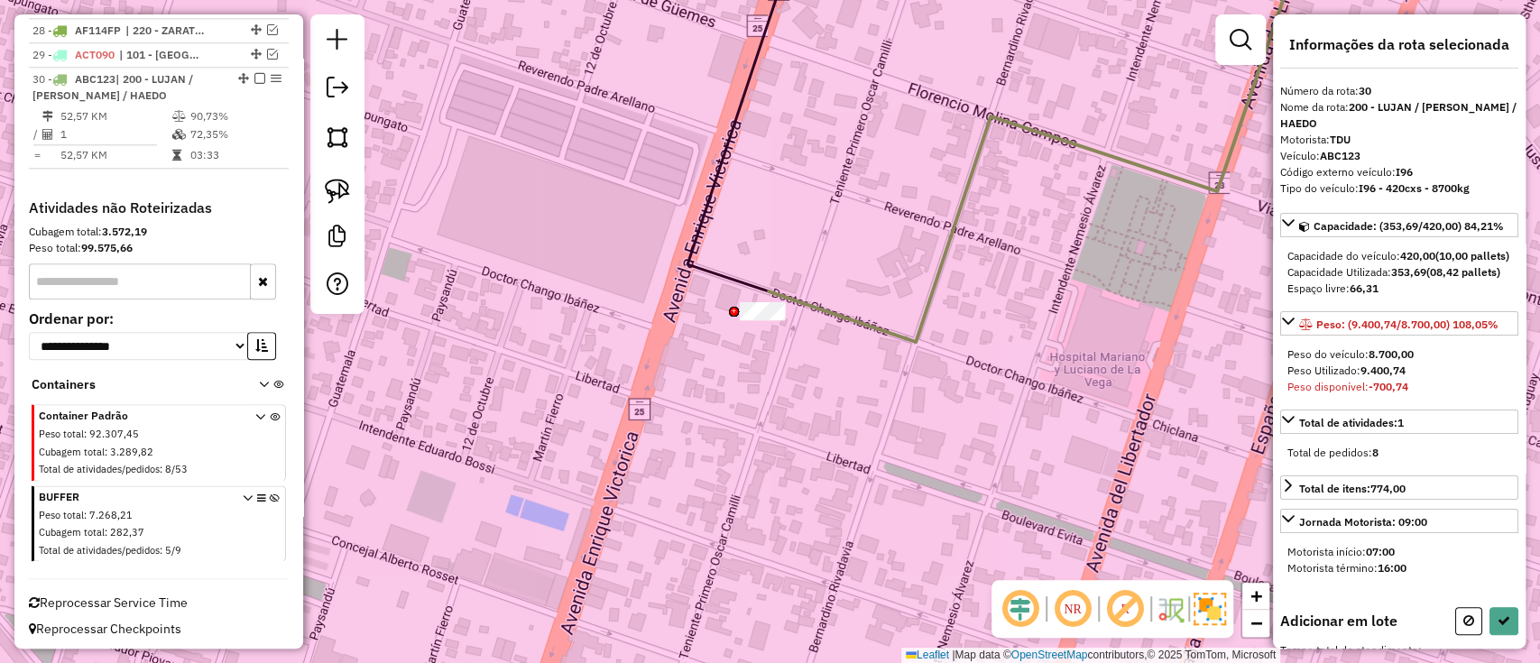
scroll to position [712, 0]
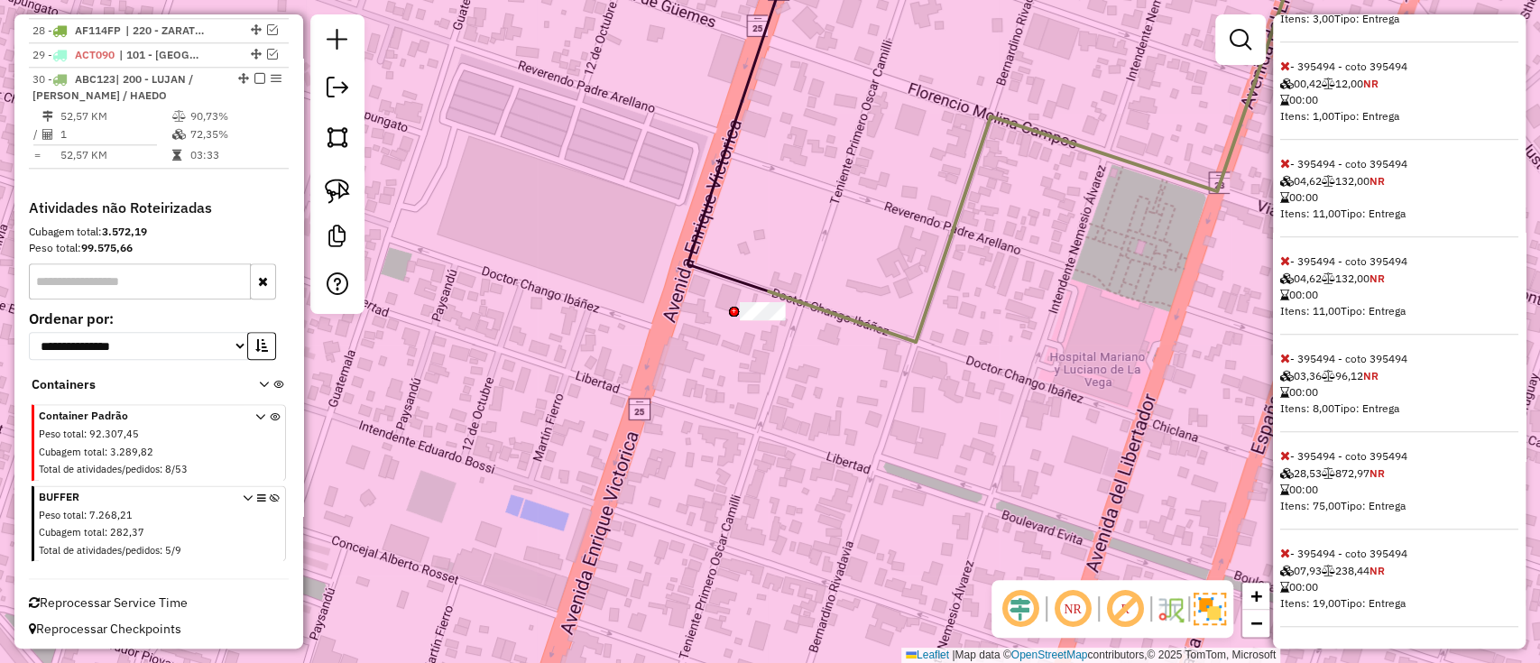
click at [1283, 450] on icon at bounding box center [1285, 455] width 10 height 13
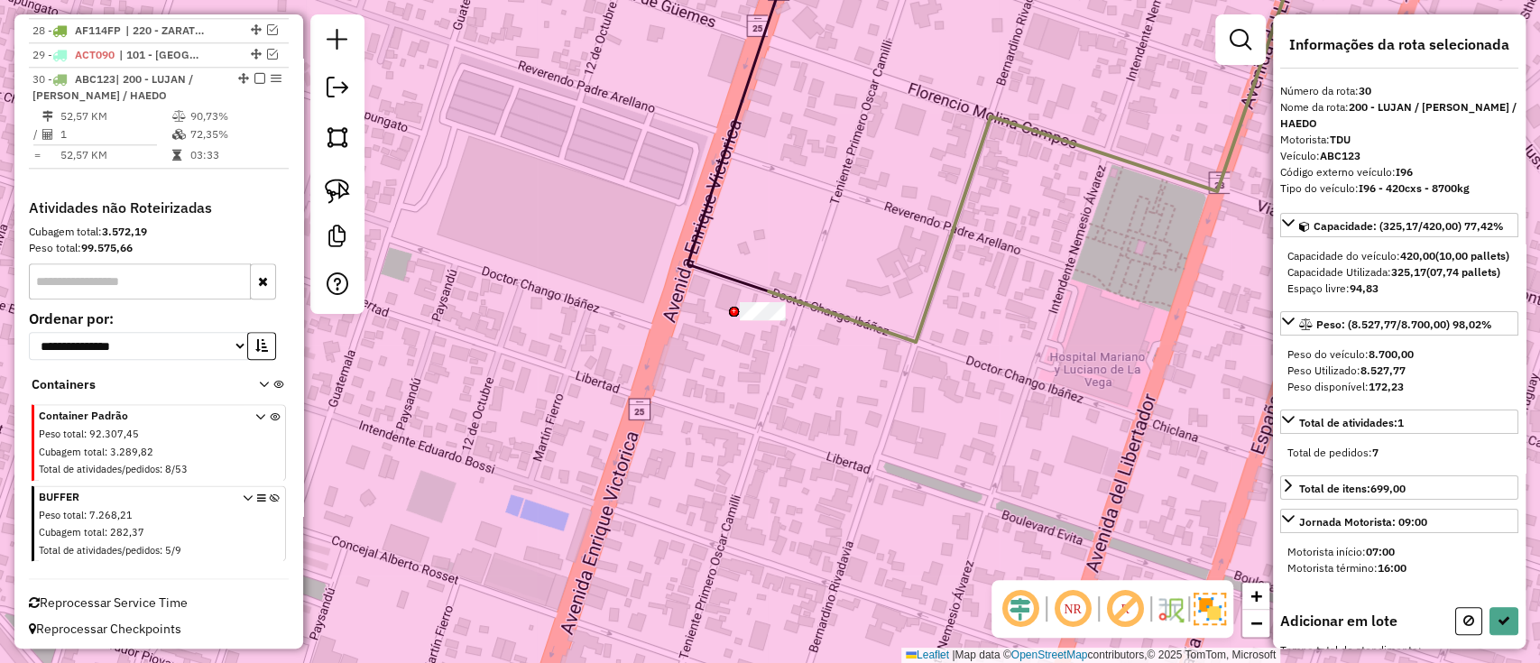
select select "**********"
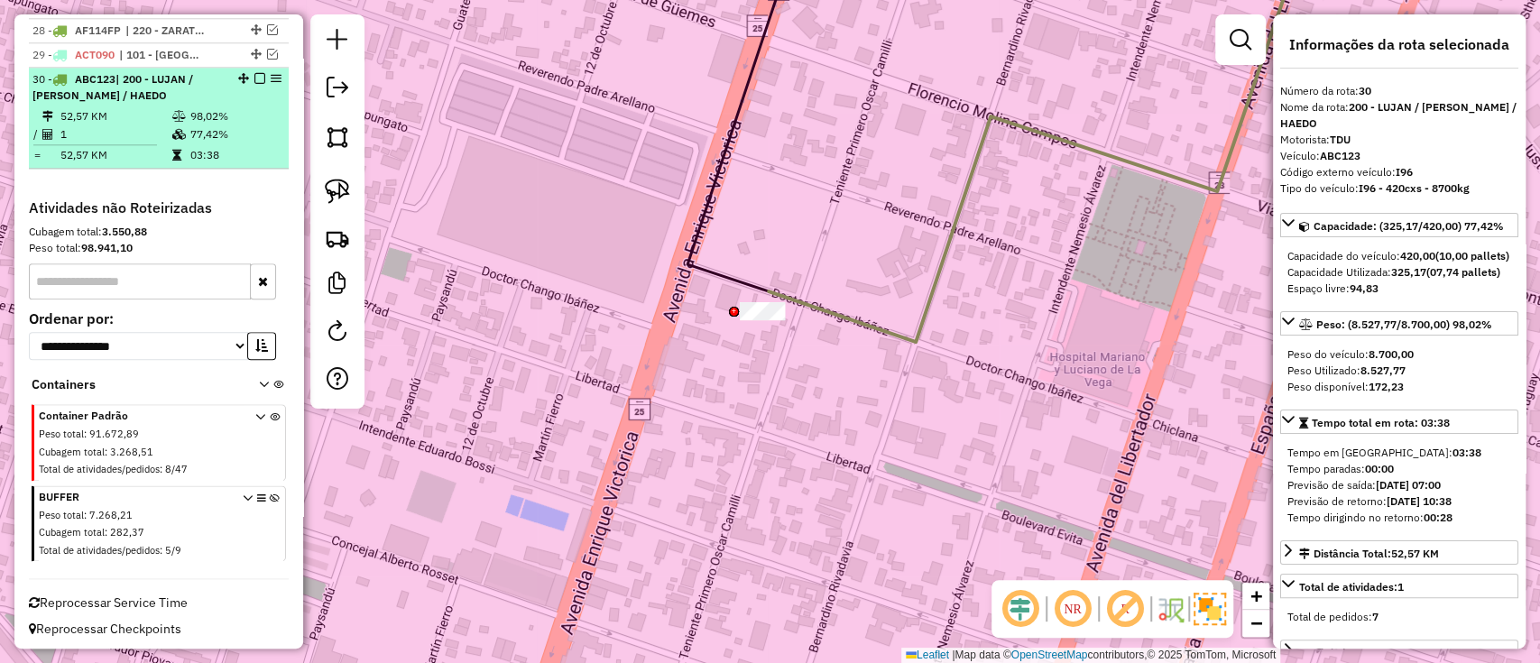
click at [257, 73] on em at bounding box center [259, 78] width 11 height 11
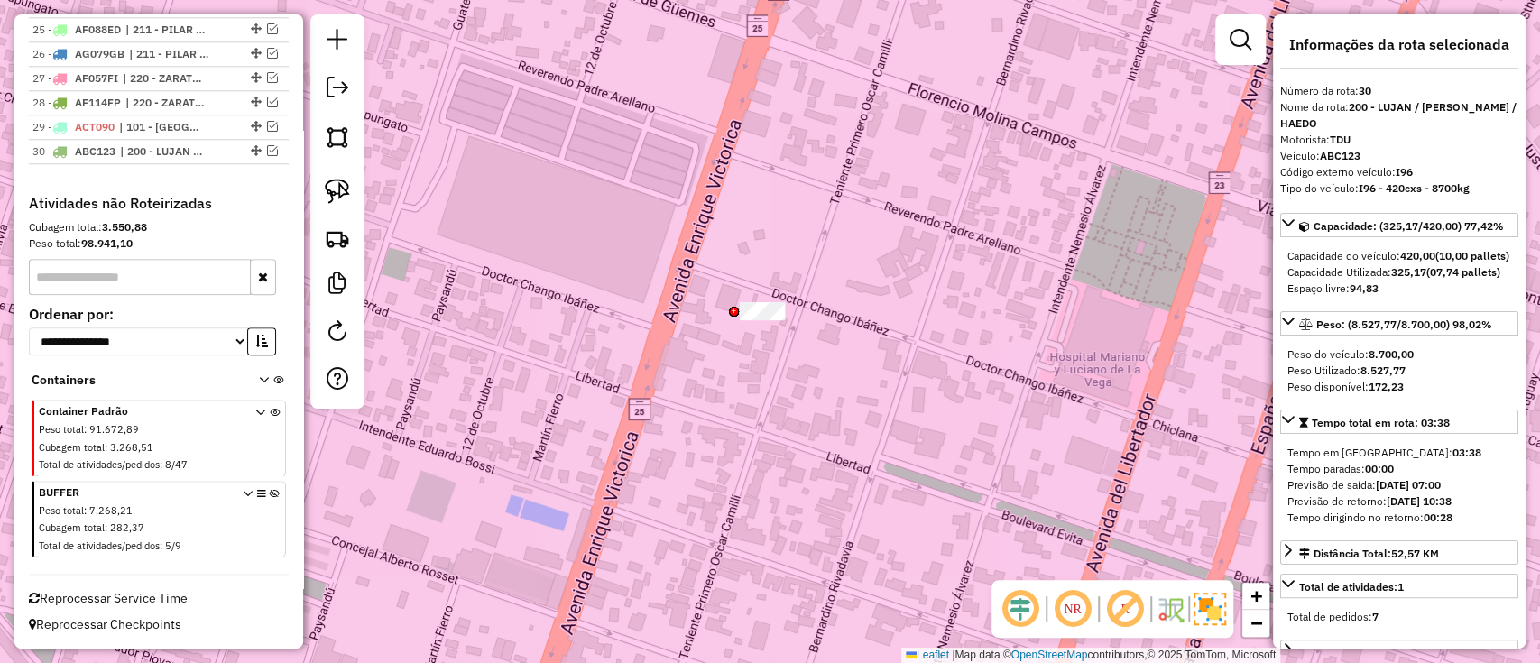
scroll to position [1255, 0]
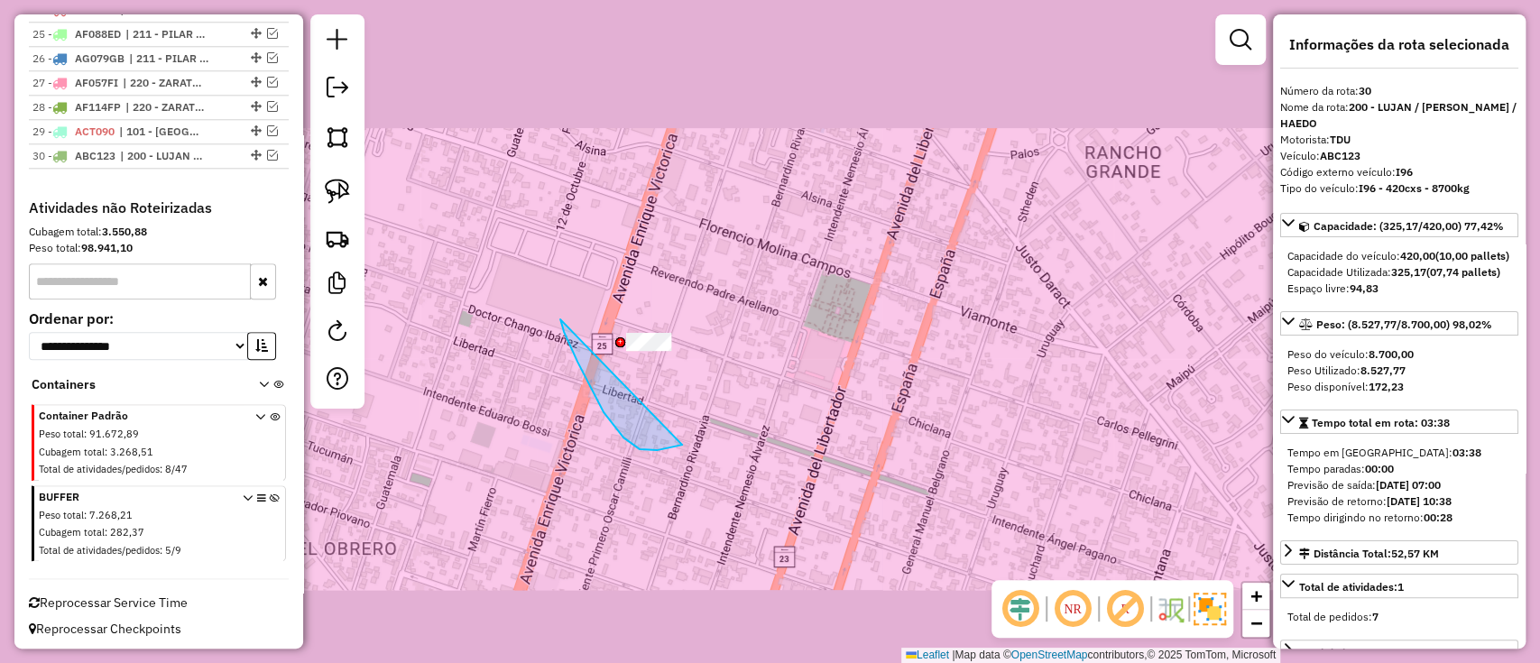
drag, startPoint x: 578, startPoint y: 362, endPoint x: 734, endPoint y: 286, distance: 173.5
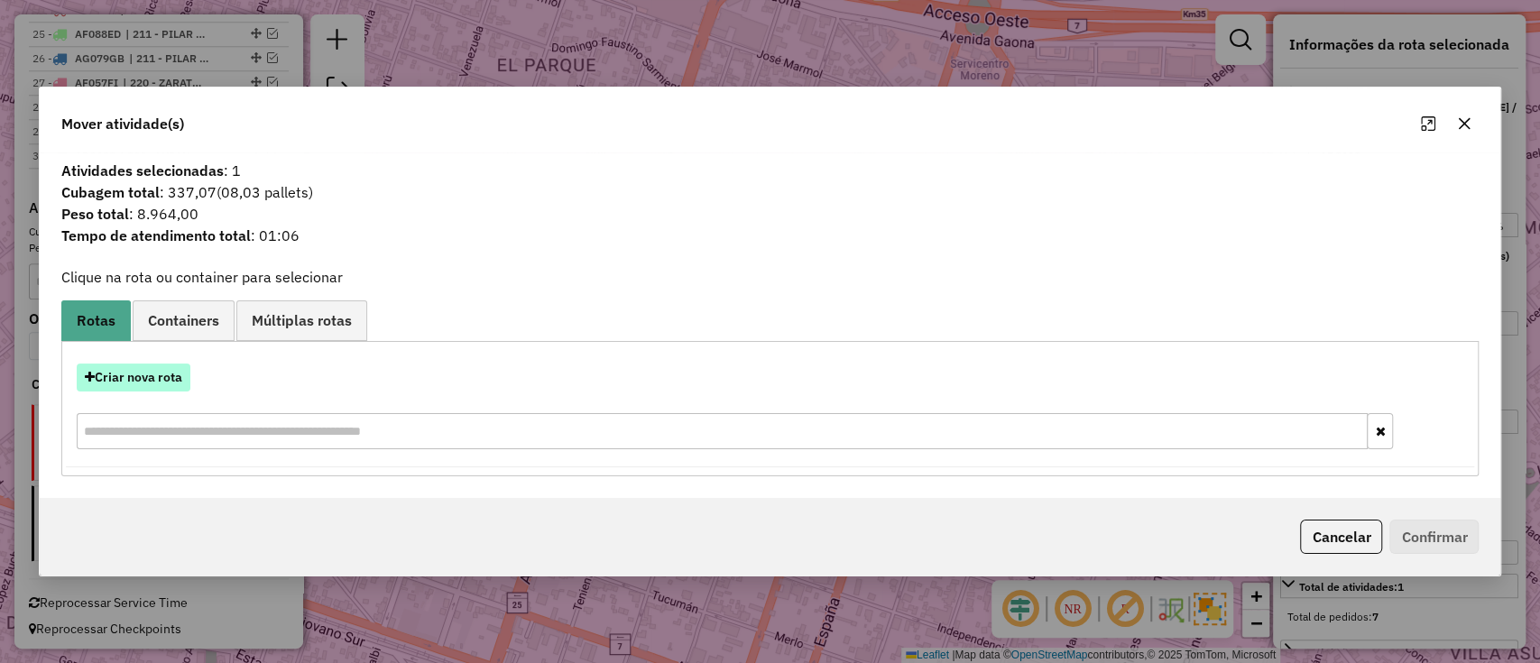
click at [142, 365] on button "Criar nova rota" at bounding box center [134, 378] width 114 height 28
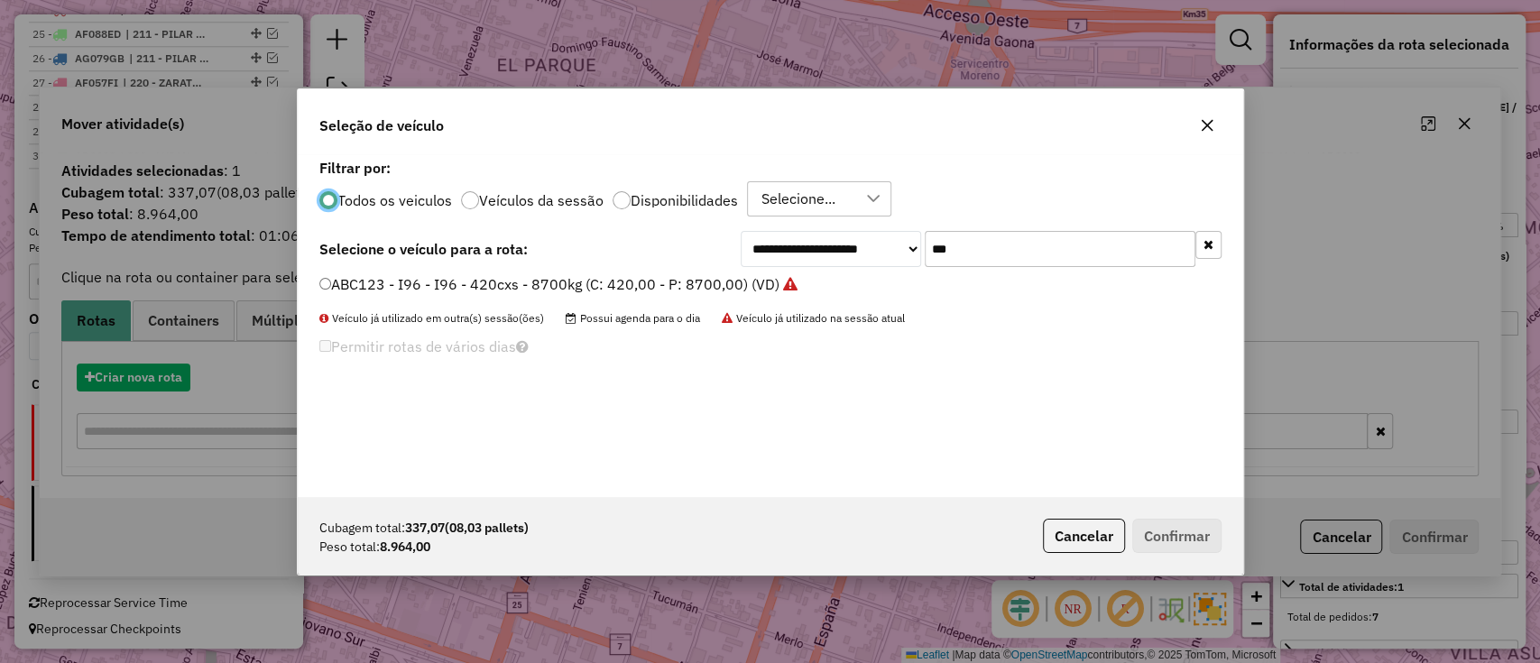
scroll to position [9, 5]
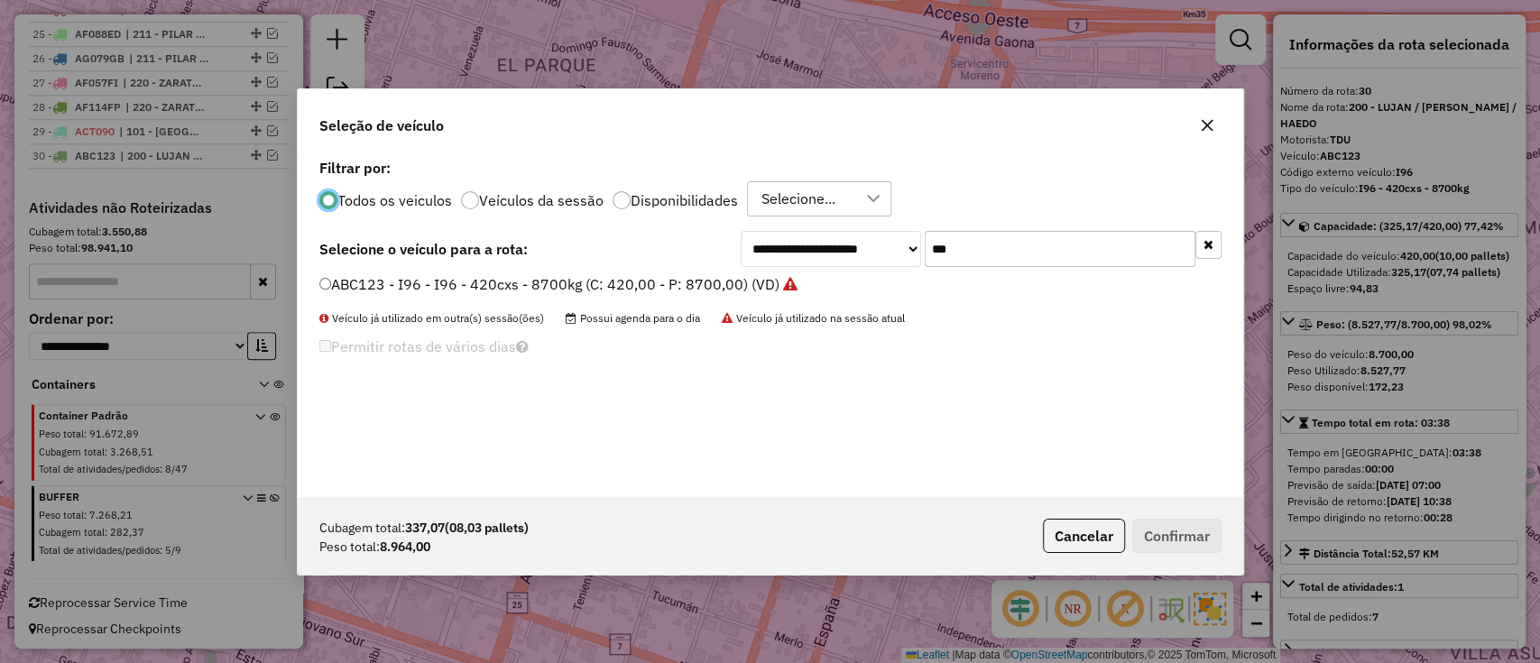
click at [723, 275] on label "ABC123 - I96 - I96 - 420cxs - 8700kg (C: 420,00 - P: 8700,00) (VD)" at bounding box center [558, 284] width 478 height 22
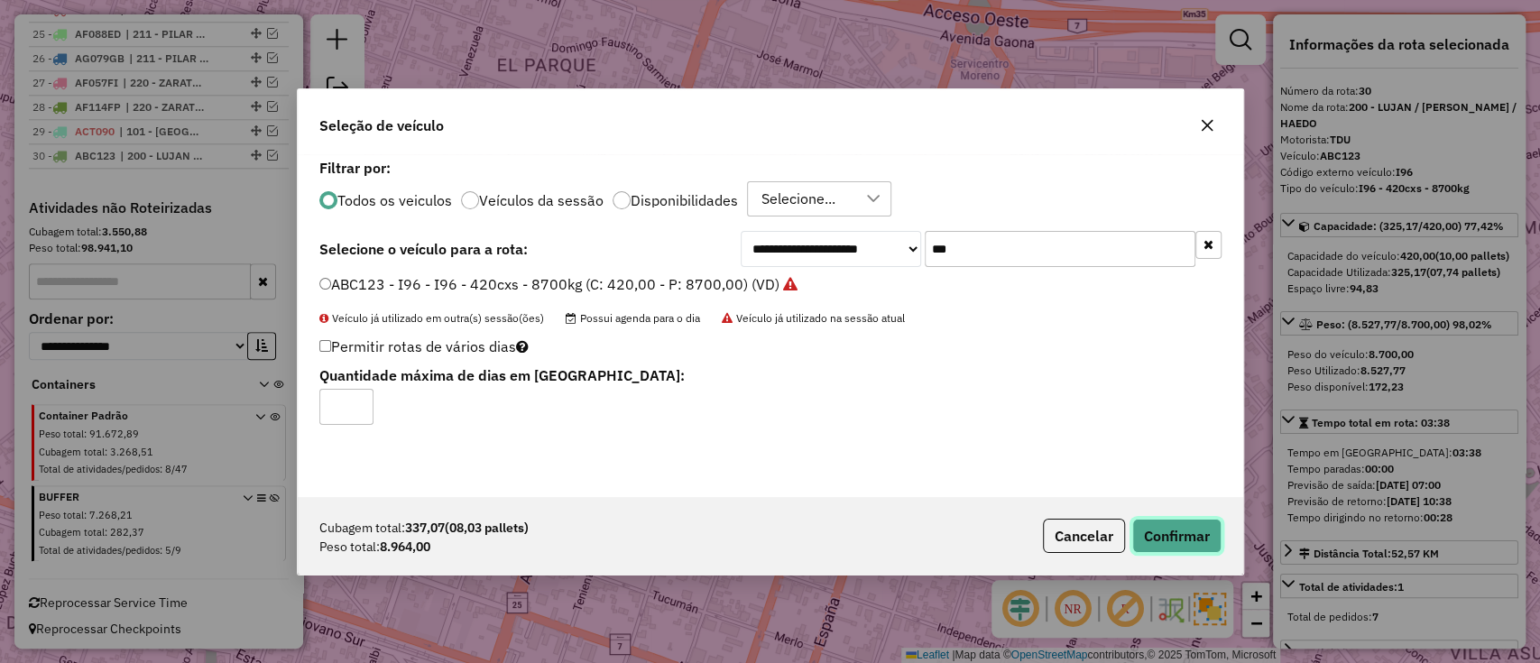
click at [1191, 547] on button "Confirmar" at bounding box center [1176, 536] width 89 height 34
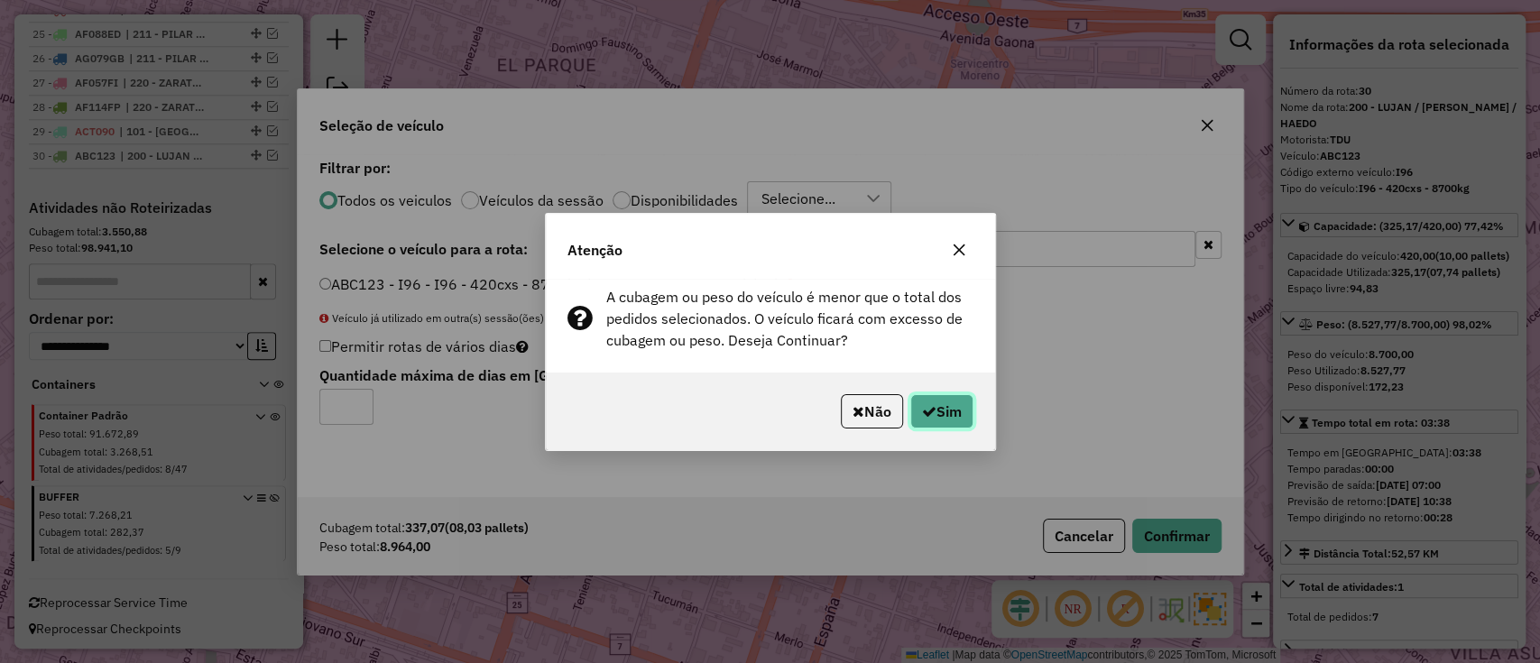
click at [943, 417] on button "Sim" at bounding box center [942, 411] width 63 height 34
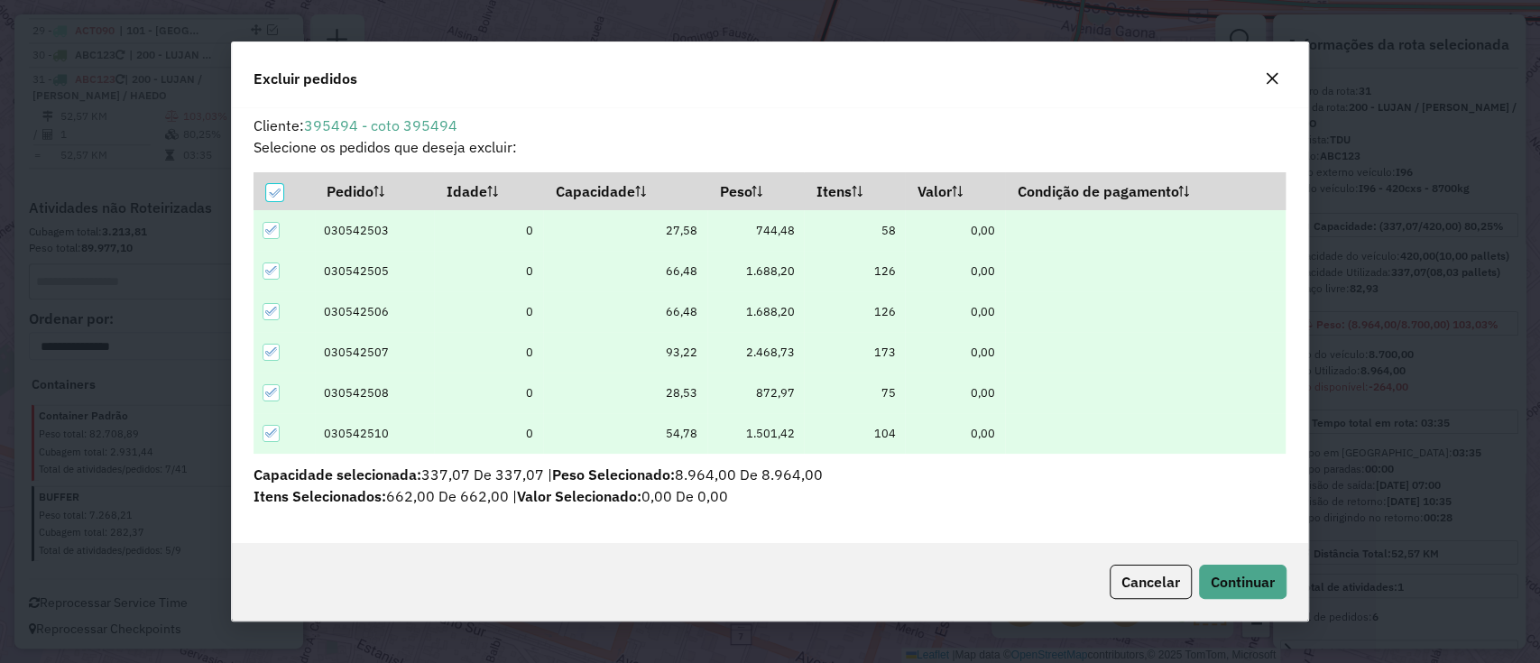
scroll to position [0, 0]
click at [273, 183] on p-tableheadercheckbox at bounding box center [275, 191] width 18 height 18
click at [272, 184] on div at bounding box center [274, 192] width 17 height 17
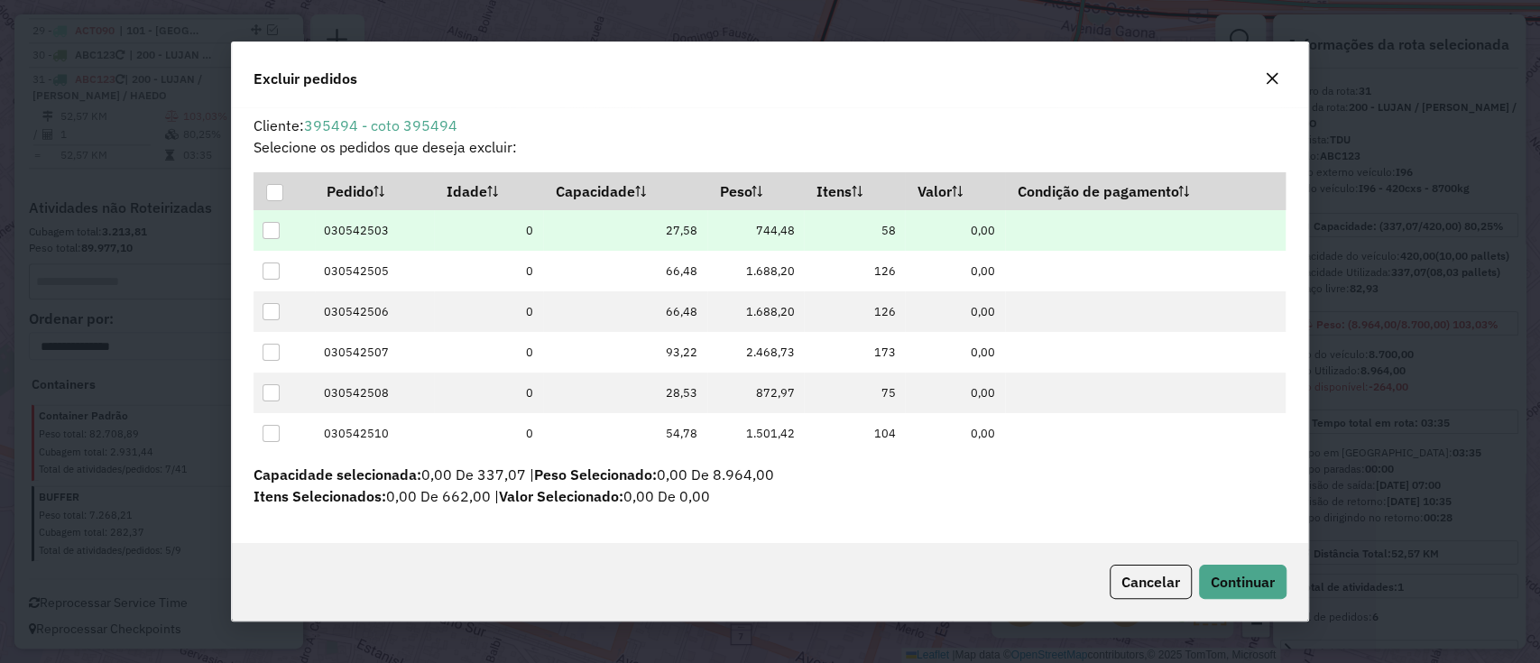
click at [272, 220] on td at bounding box center [284, 230] width 61 height 41
click at [272, 227] on div at bounding box center [271, 230] width 17 height 17
click at [1257, 578] on span "Continuar" at bounding box center [1243, 582] width 64 height 18
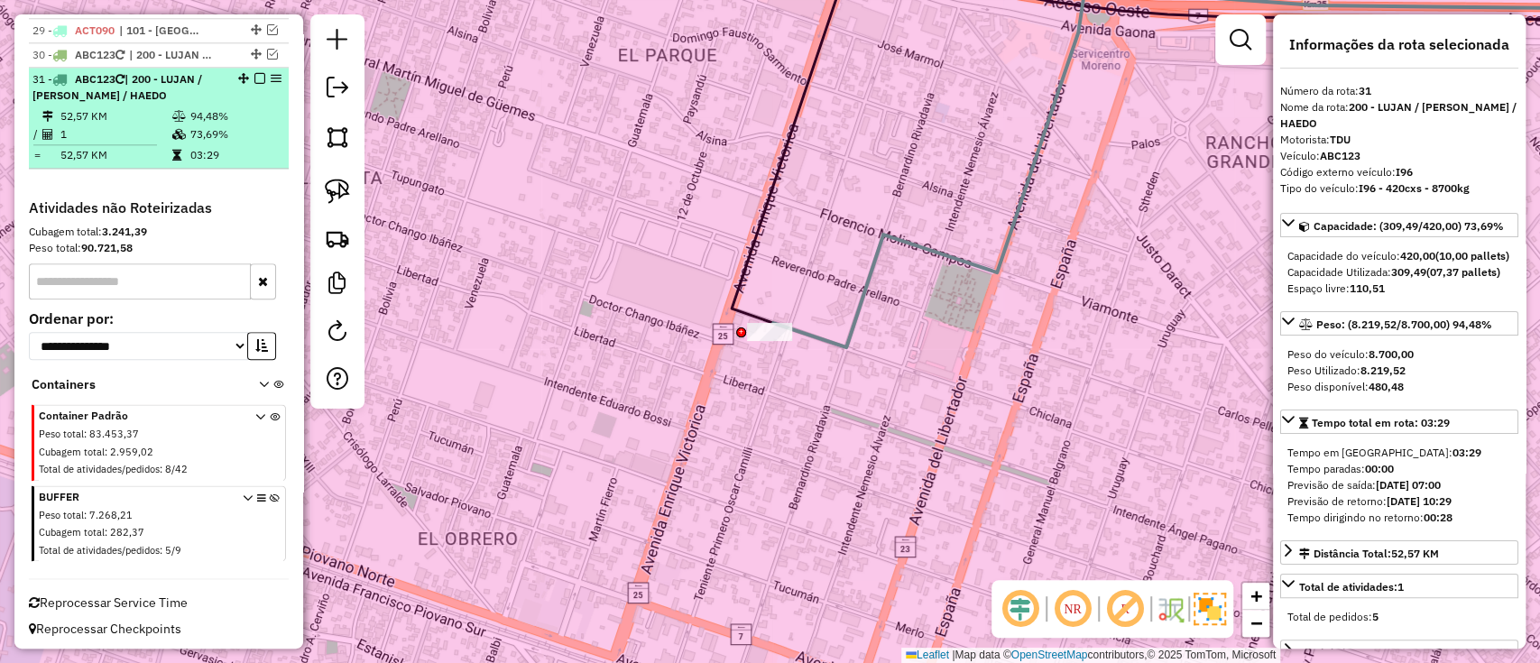
click at [254, 73] on em at bounding box center [259, 78] width 11 height 11
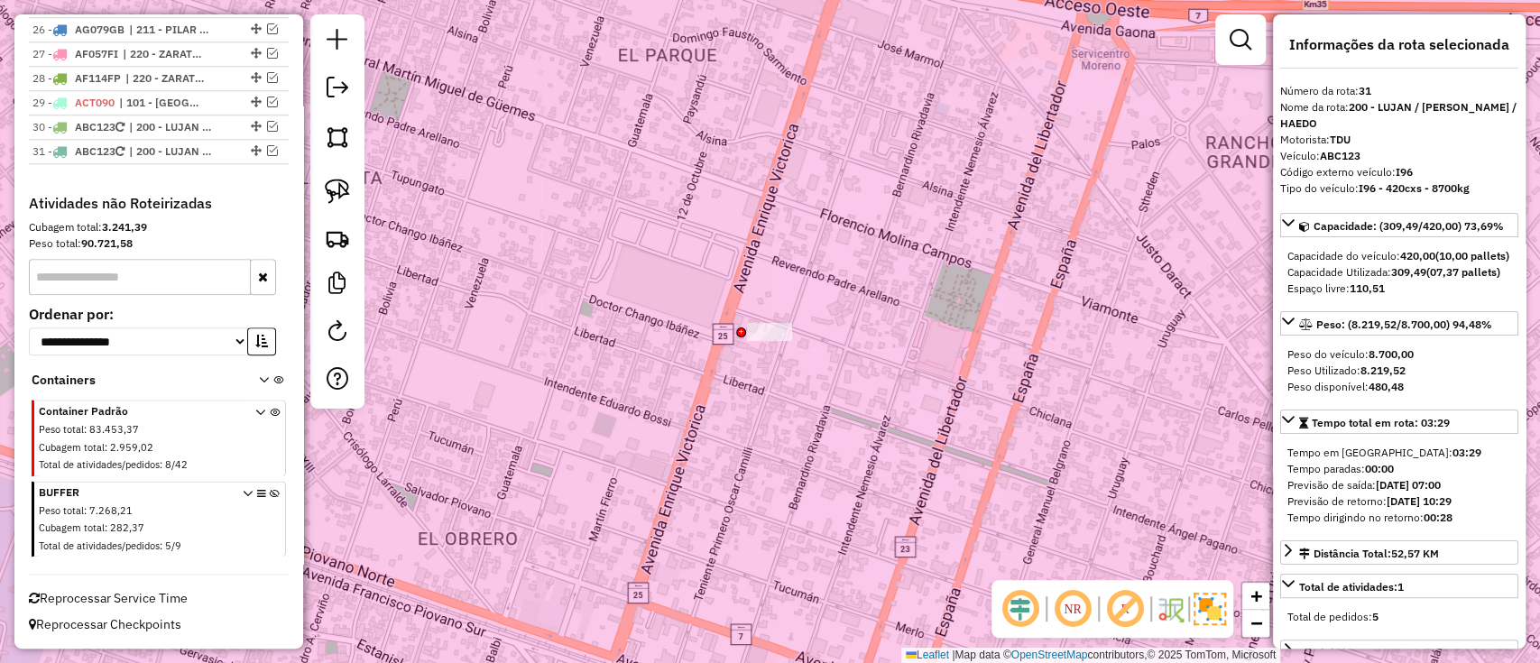
scroll to position [1280, 0]
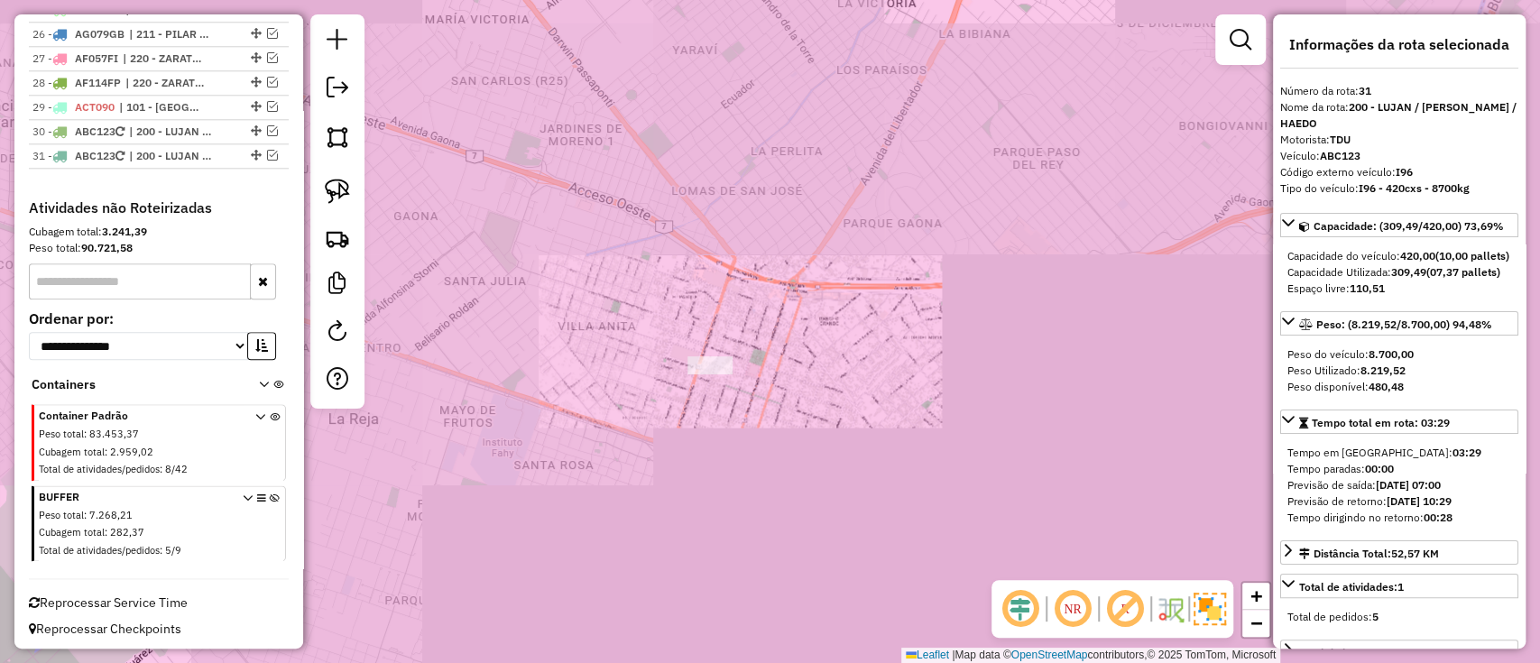
drag, startPoint x: 834, startPoint y: 339, endPoint x: 778, endPoint y: 393, distance: 77.9
click at [785, 421] on div "Janela de atendimento Grade de atendimento Capacidade Transportadoras Veículos …" at bounding box center [770, 331] width 1540 height 663
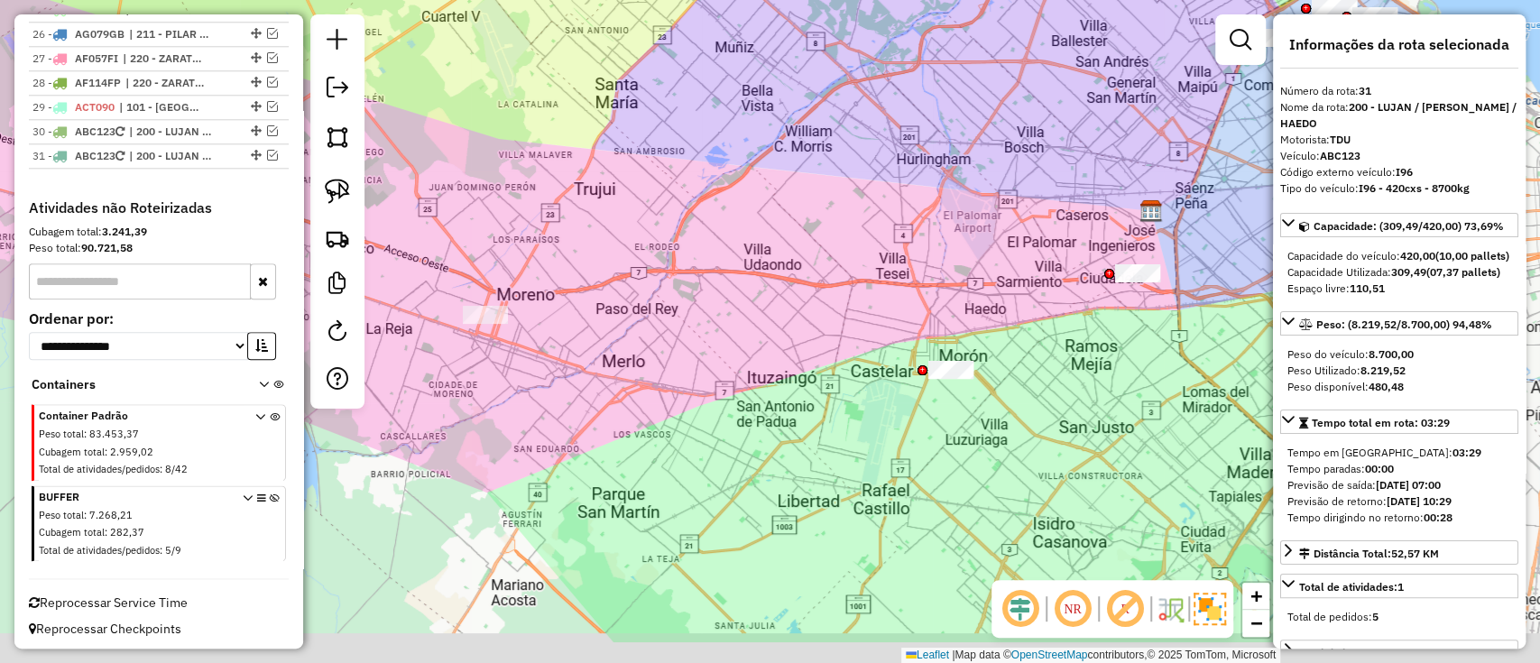
drag, startPoint x: 943, startPoint y: 386, endPoint x: 679, endPoint y: 299, distance: 277.7
click at [679, 299] on div "Janela de atendimento Grade de atendimento Capacidade Transportadoras Veículos …" at bounding box center [770, 331] width 1540 height 663
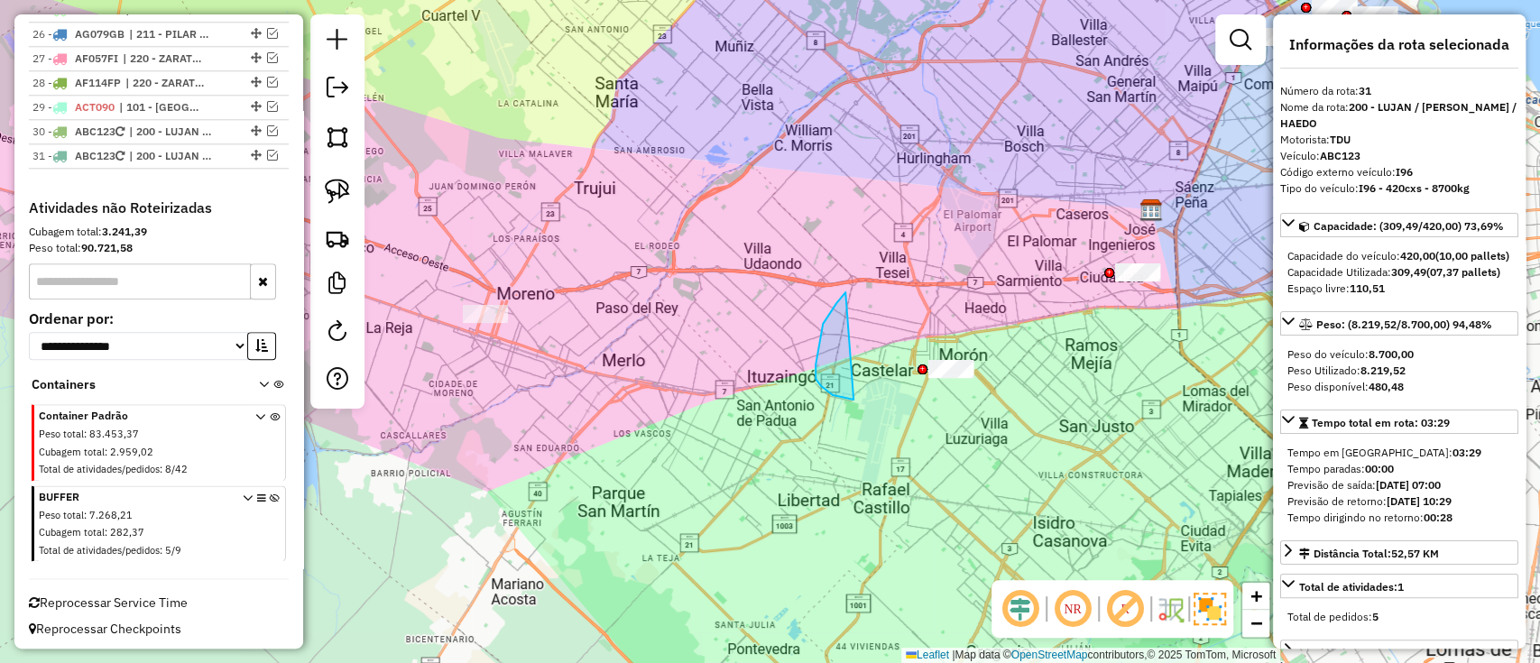
drag, startPoint x: 837, startPoint y: 303, endPoint x: 1054, endPoint y: 293, distance: 217.7
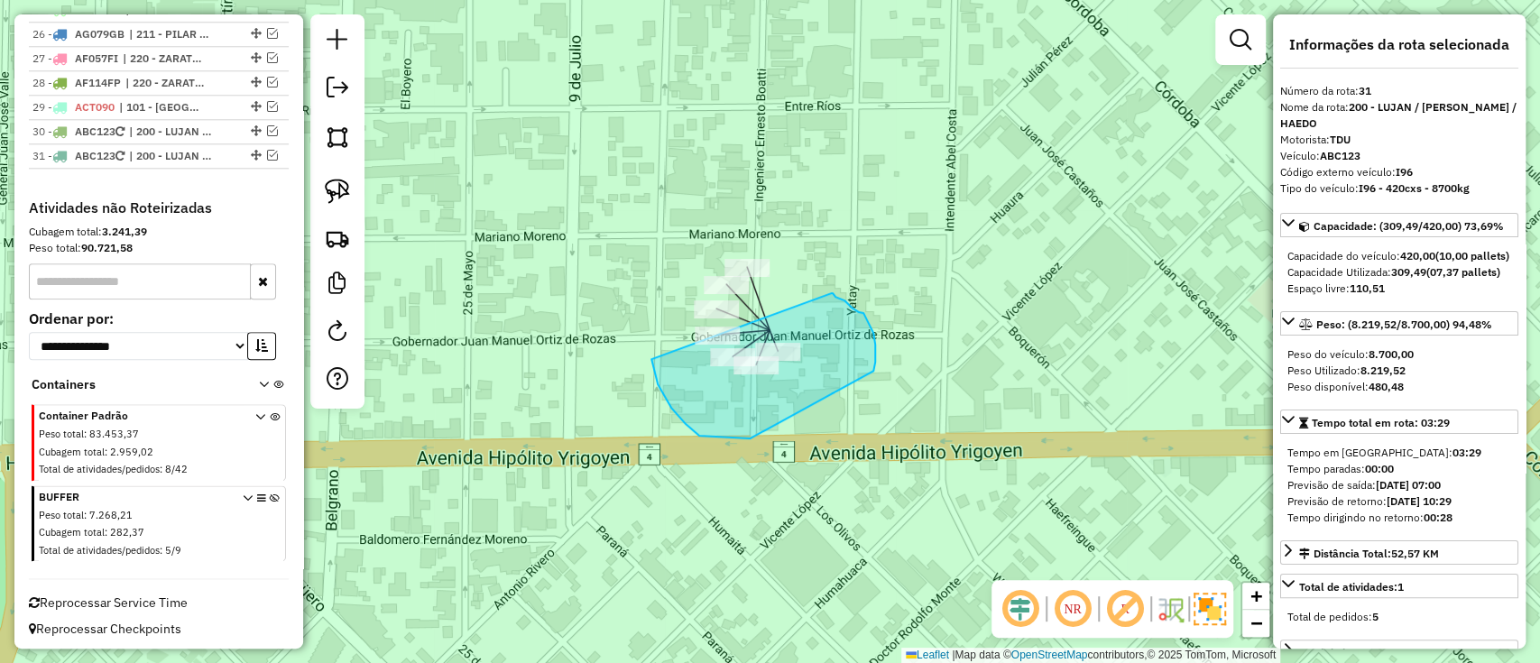
drag, startPoint x: 652, startPoint y: 360, endPoint x: 831, endPoint y: 294, distance: 191.3
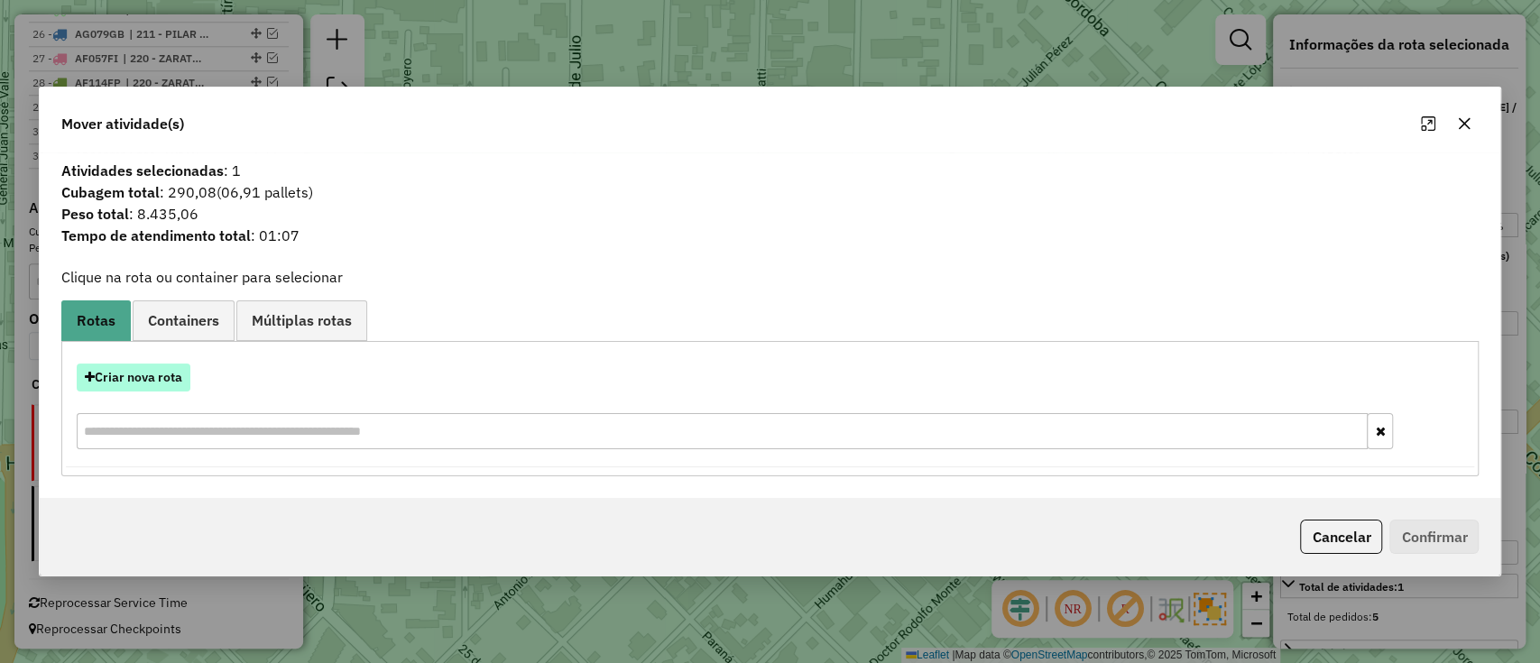
click at [128, 372] on button "Criar nova rota" at bounding box center [134, 378] width 114 height 28
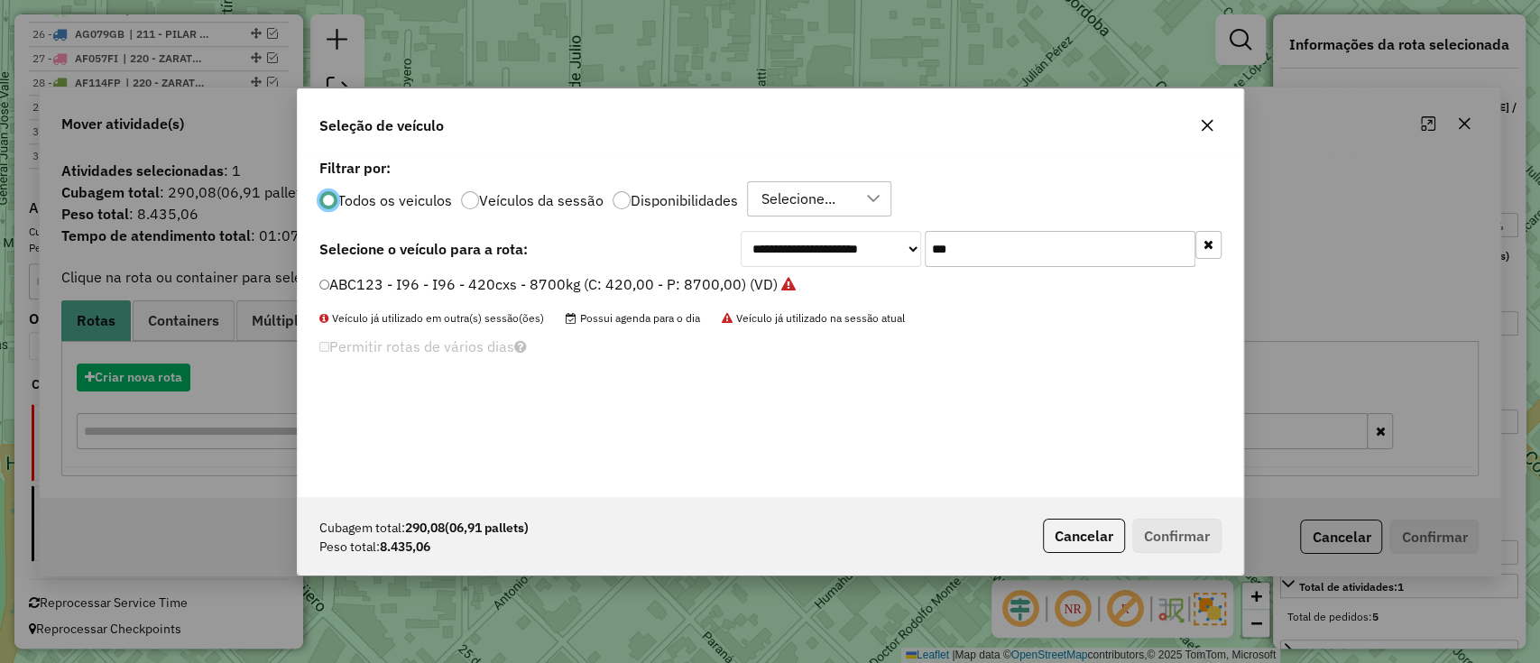
scroll to position [9, 5]
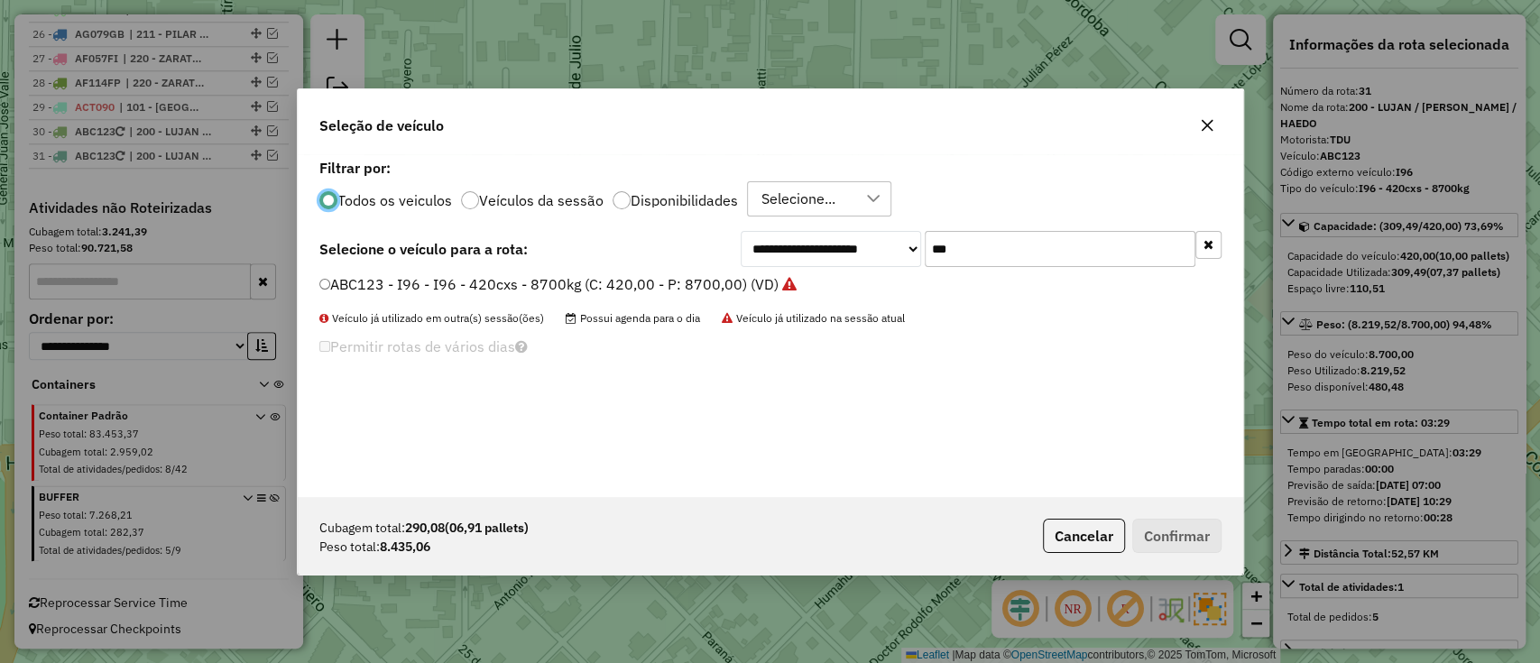
click at [730, 278] on label "ABC123 - I96 - I96 - 420cxs - 8700kg (C: 420,00 - P: 8700,00) (VD)" at bounding box center [557, 284] width 477 height 22
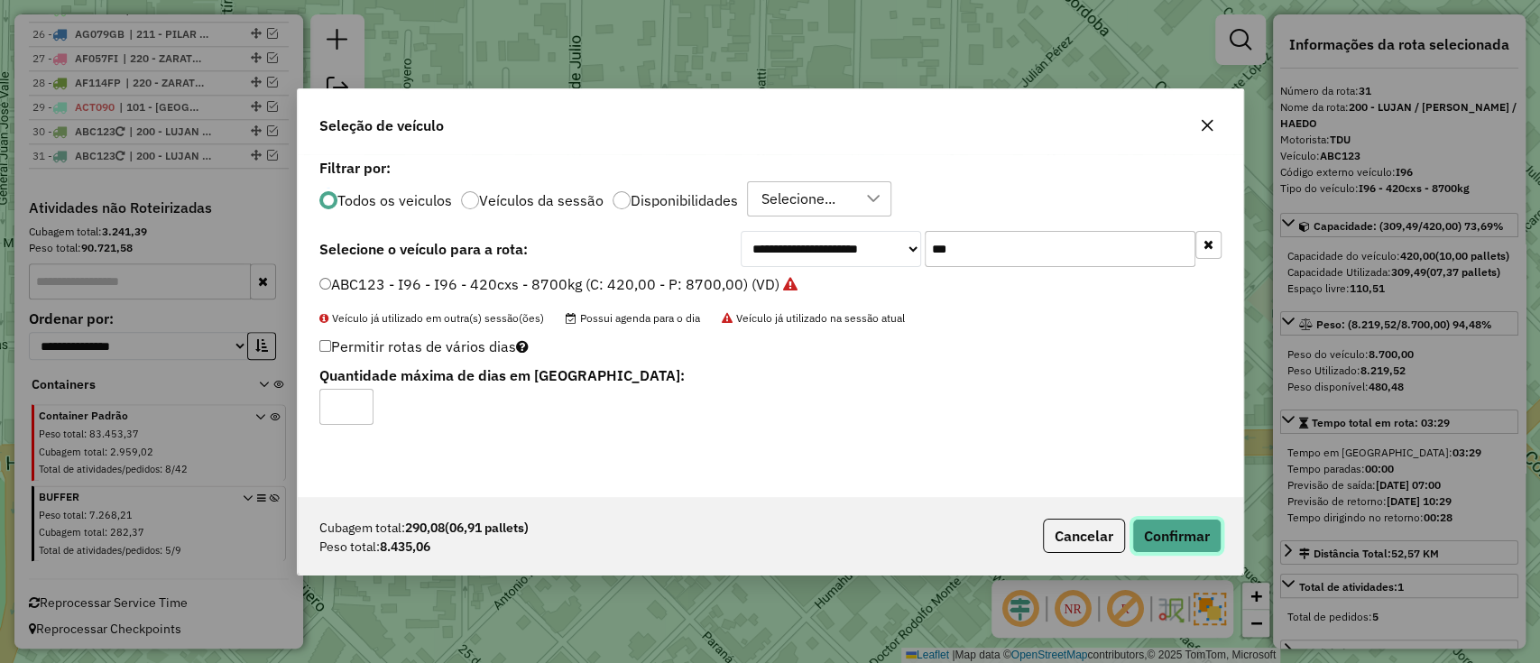
click at [1162, 529] on button "Confirmar" at bounding box center [1176, 536] width 89 height 34
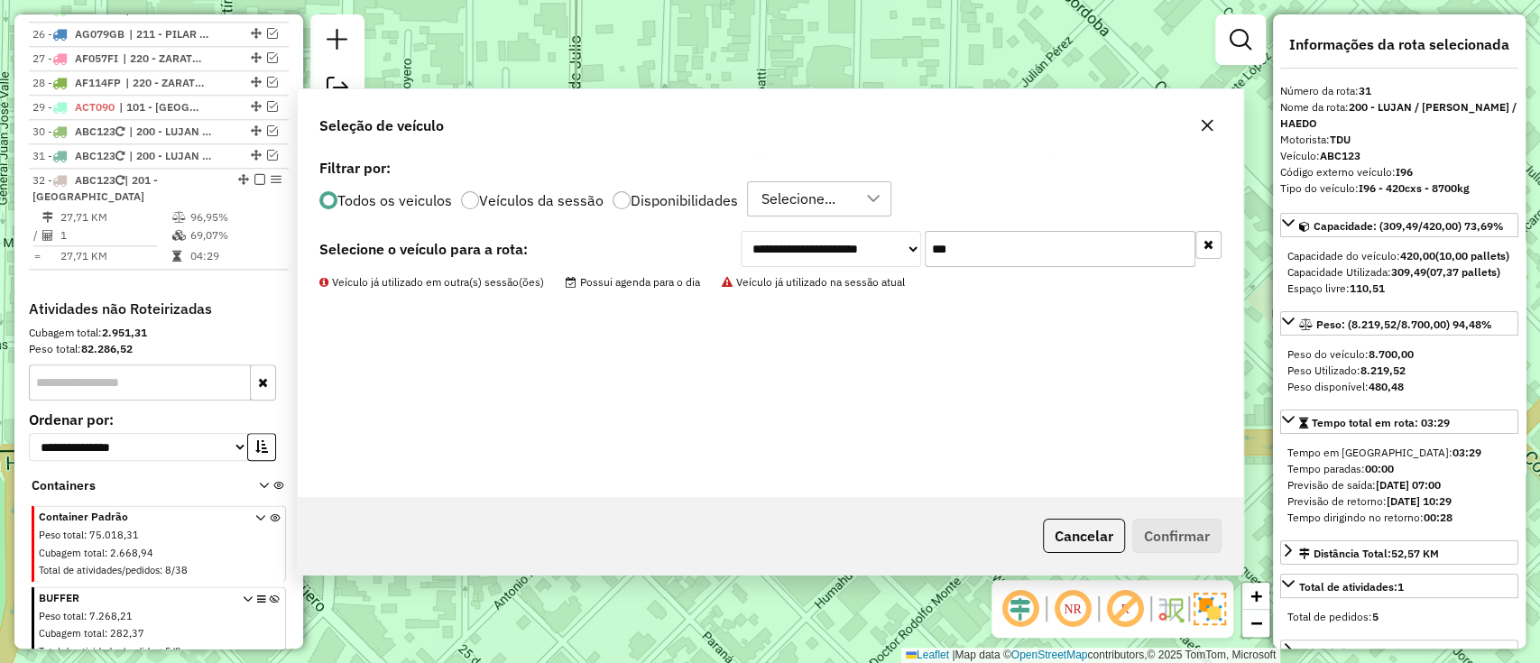
scroll to position [1380, 0]
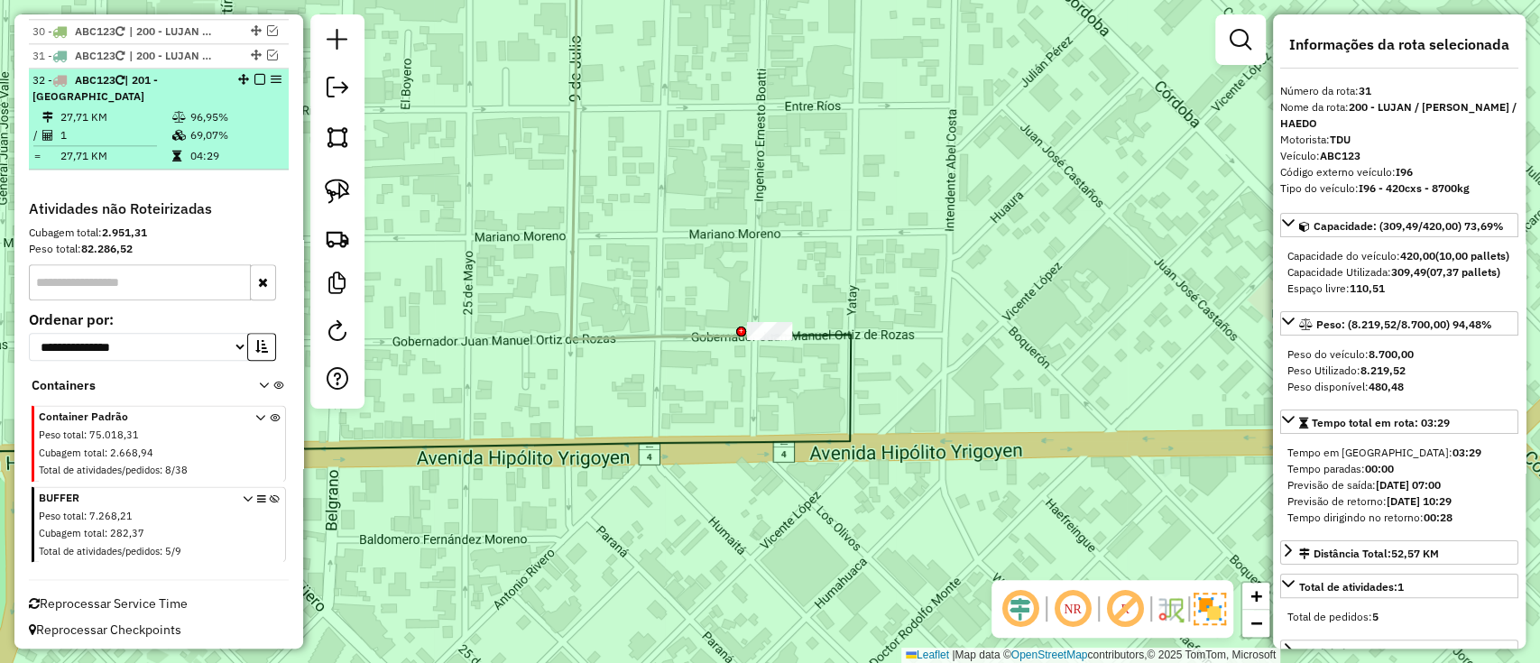
click at [254, 72] on div "32 - ABC123 | 201 - SAN JUSTO" at bounding box center [158, 88] width 253 height 32
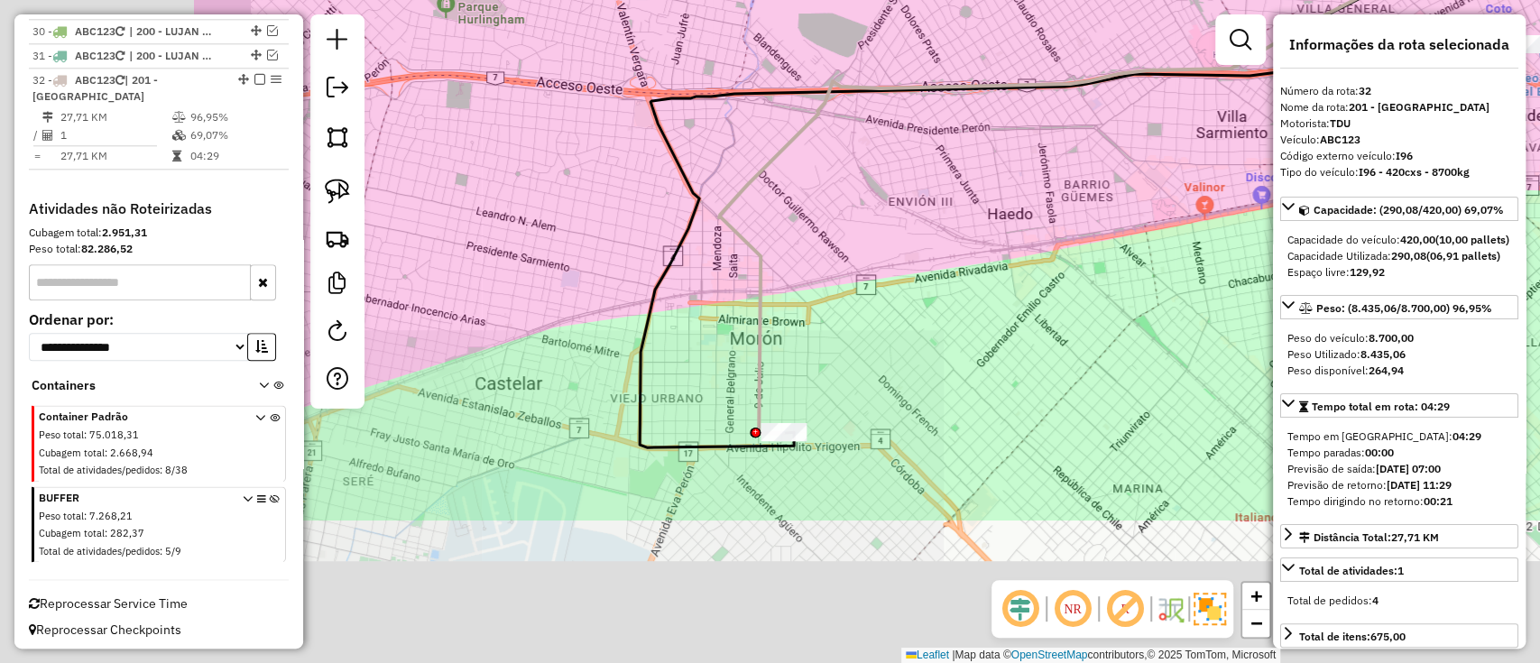
drag, startPoint x: 637, startPoint y: 433, endPoint x: 967, endPoint y: 227, distance: 389.1
click at [967, 227] on div "Janela de atendimento Grade de atendimento Capacidade Transportadoras Veículos …" at bounding box center [770, 331] width 1540 height 663
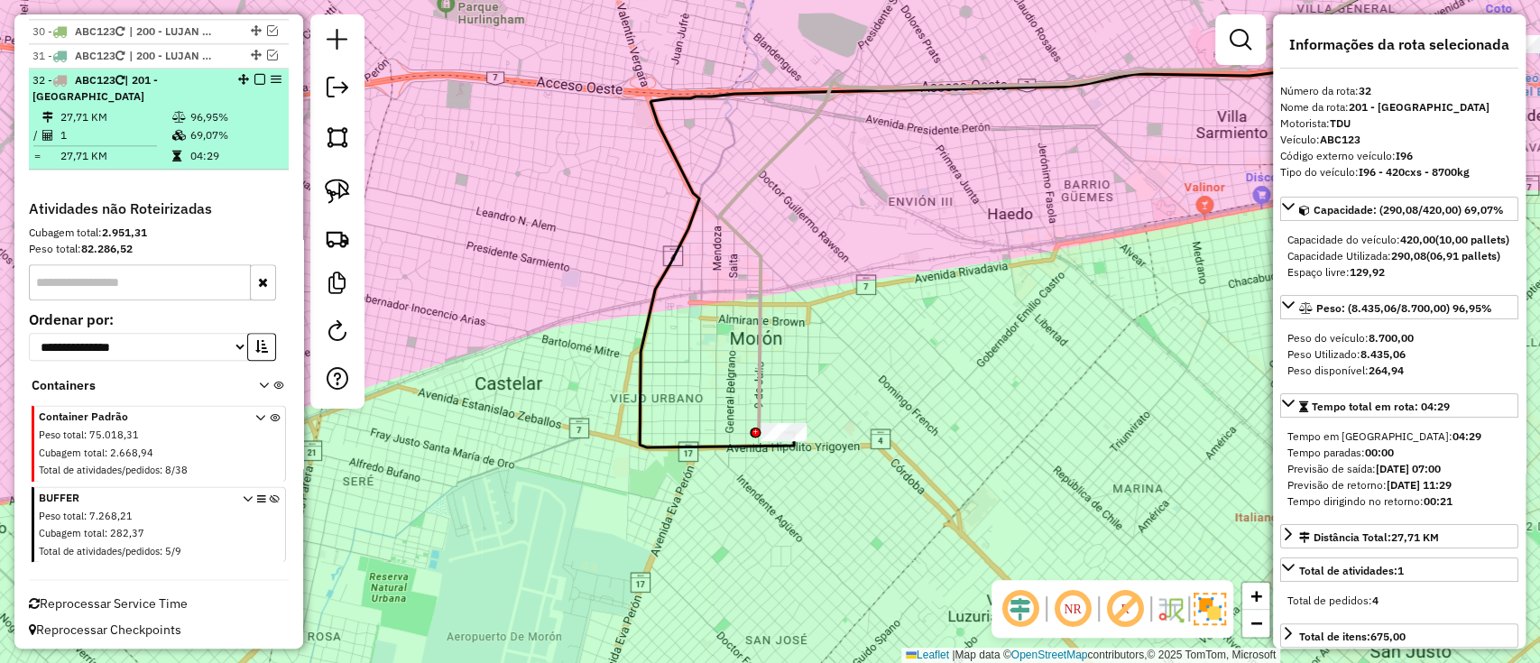
click at [254, 76] on em at bounding box center [259, 79] width 11 height 11
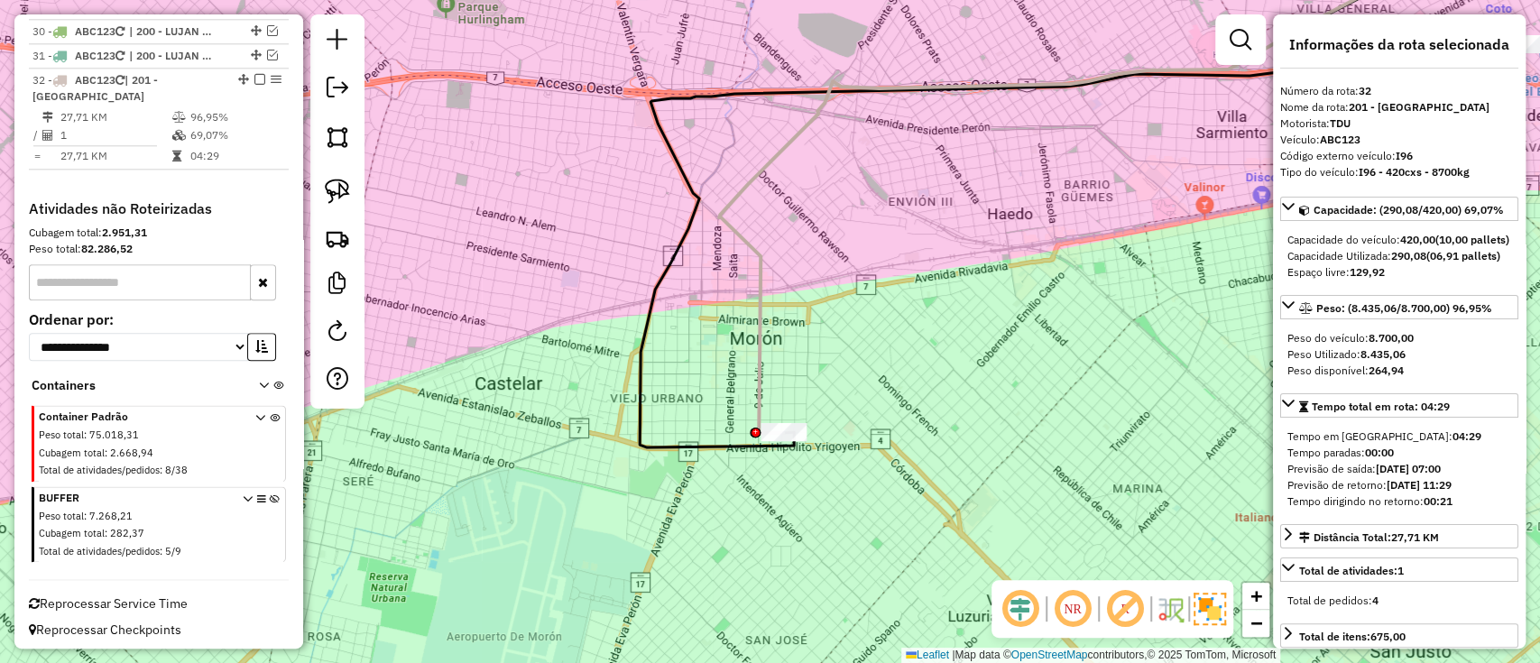
scroll to position [1304, 0]
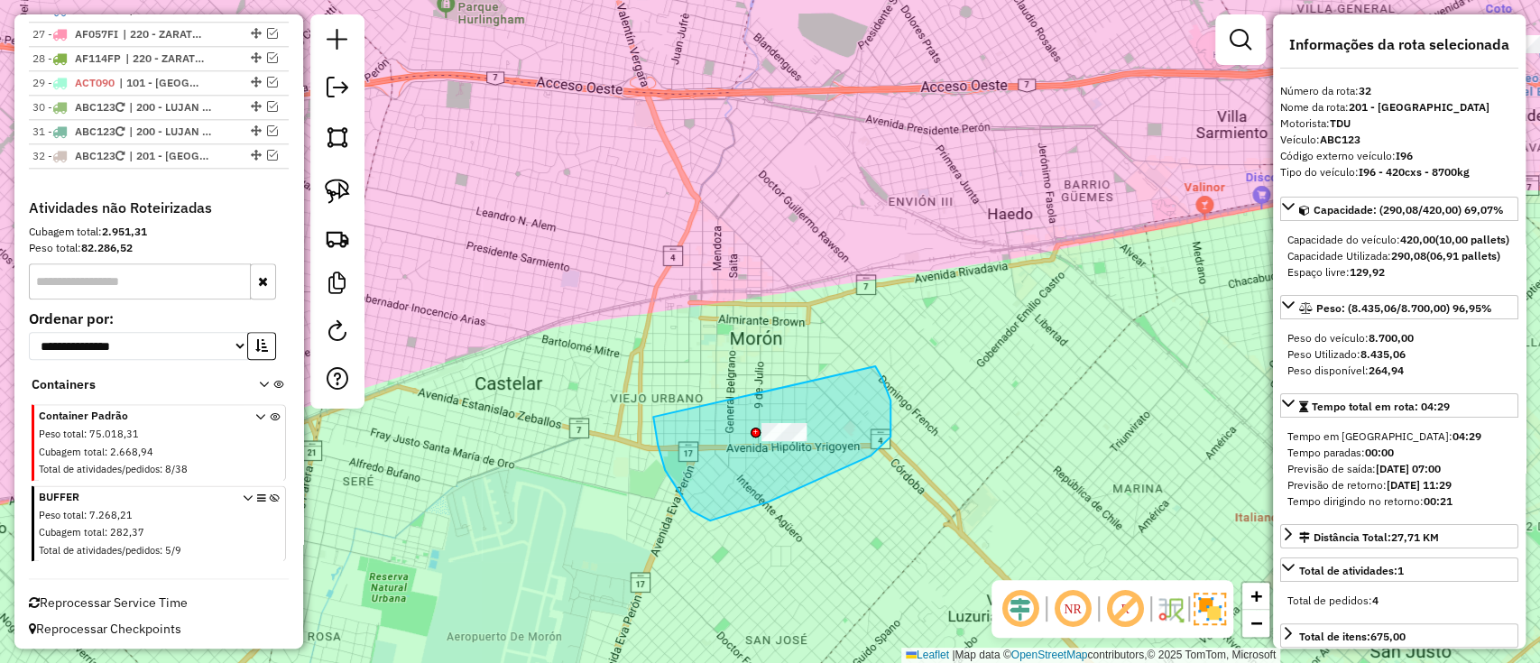
drag, startPoint x: 658, startPoint y: 445, endPoint x: 873, endPoint y: 357, distance: 231.9
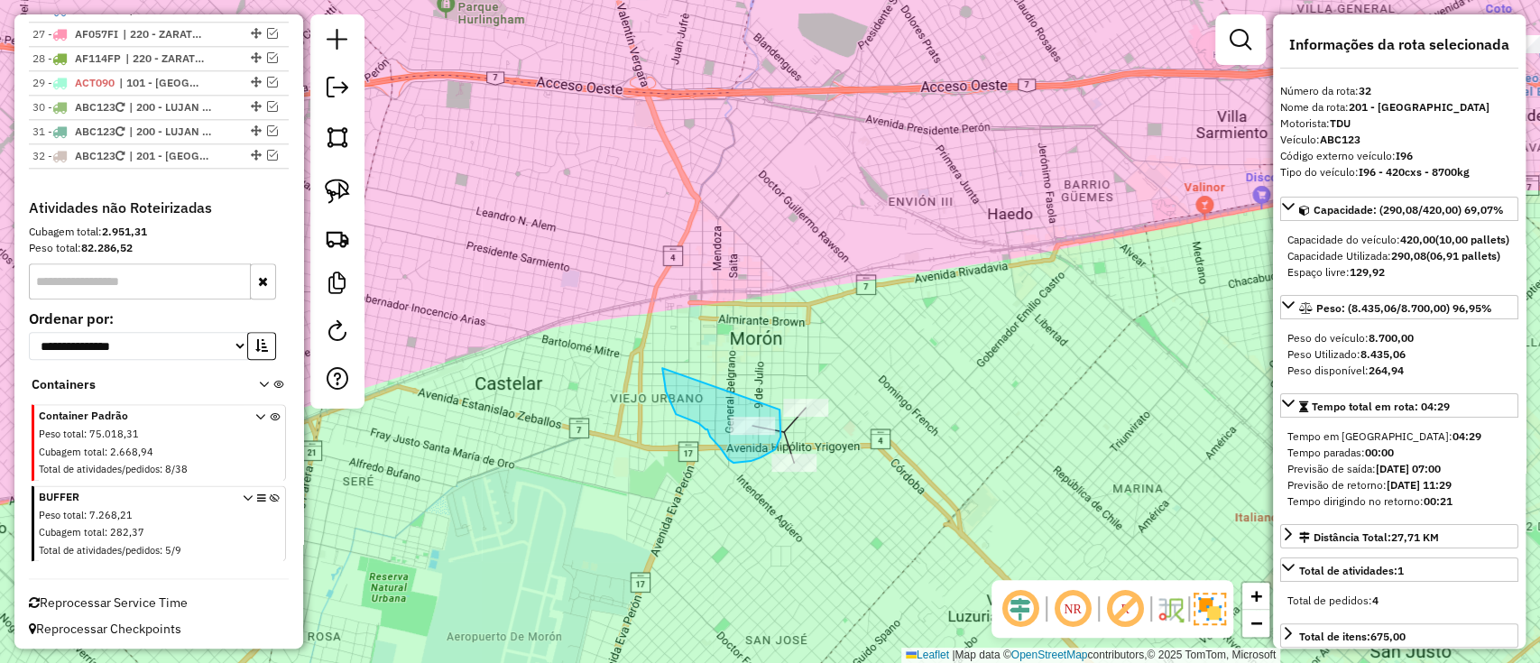
drag, startPoint x: 662, startPoint y: 368, endPoint x: 778, endPoint y: 405, distance: 121.3
drag, startPoint x: 779, startPoint y: 384, endPoint x: 868, endPoint y: 402, distance: 91.3
drag, startPoint x: 693, startPoint y: 467, endPoint x: 853, endPoint y: 435, distance: 163.0
drag, startPoint x: 717, startPoint y: 344, endPoint x: 843, endPoint y: 505, distance: 204.5
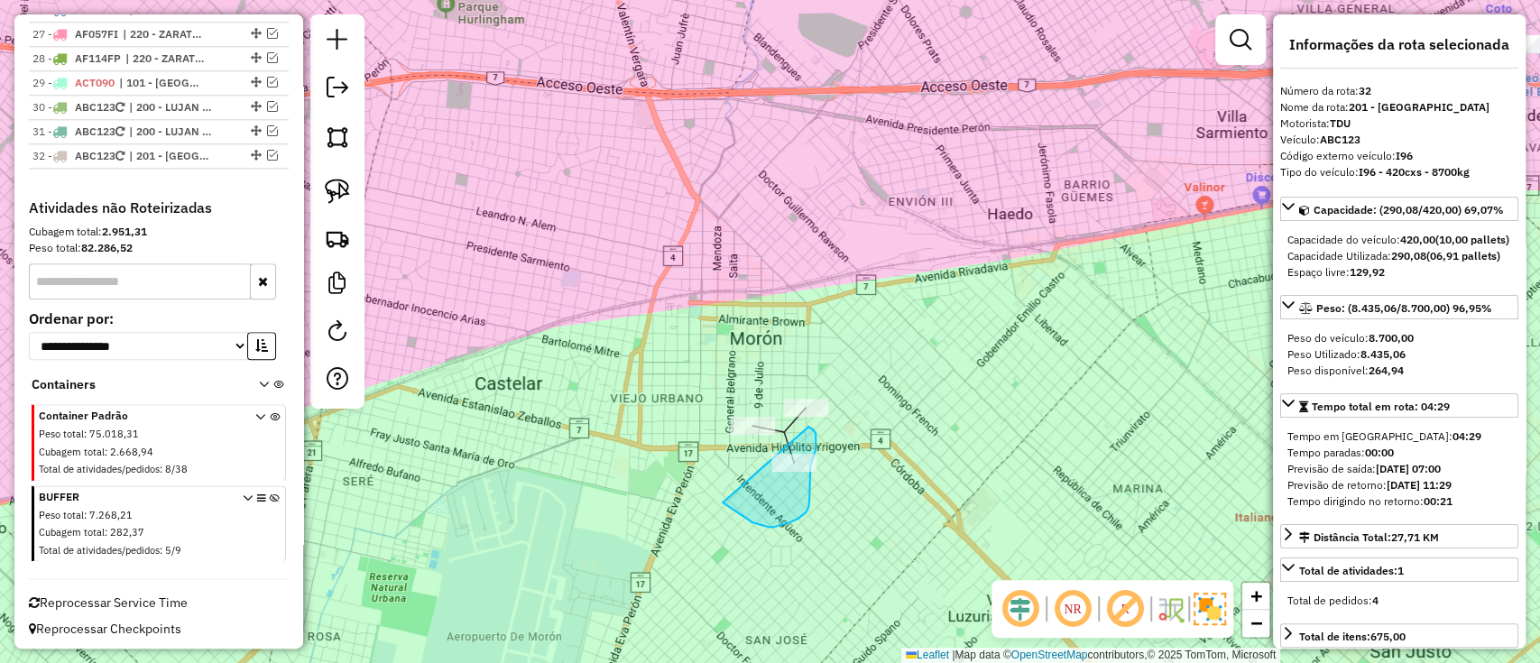
drag, startPoint x: 727, startPoint y: 506, endPoint x: 809, endPoint y: 427, distance: 113.6
drag, startPoint x: 772, startPoint y: 355, endPoint x: 868, endPoint y: 371, distance: 97.0
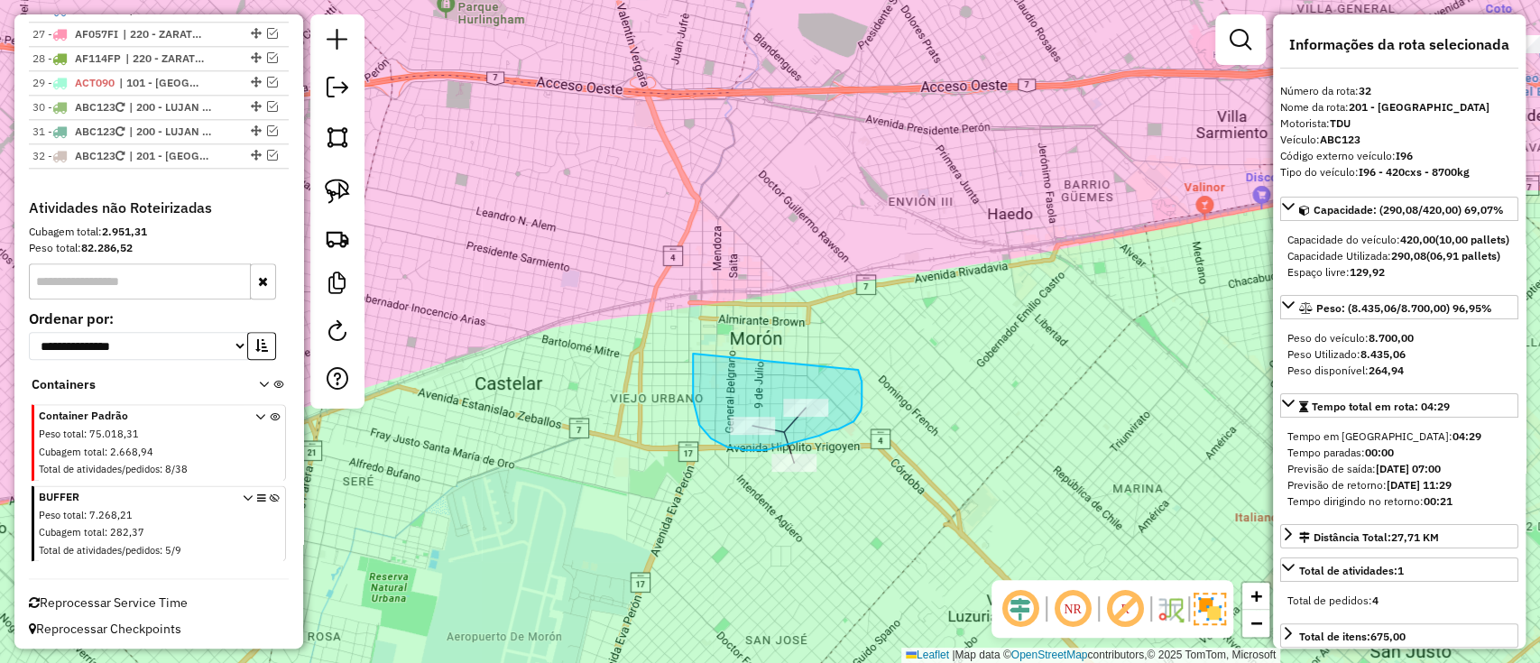
drag, startPoint x: 693, startPoint y: 382, endPoint x: 853, endPoint y: 365, distance: 160.6
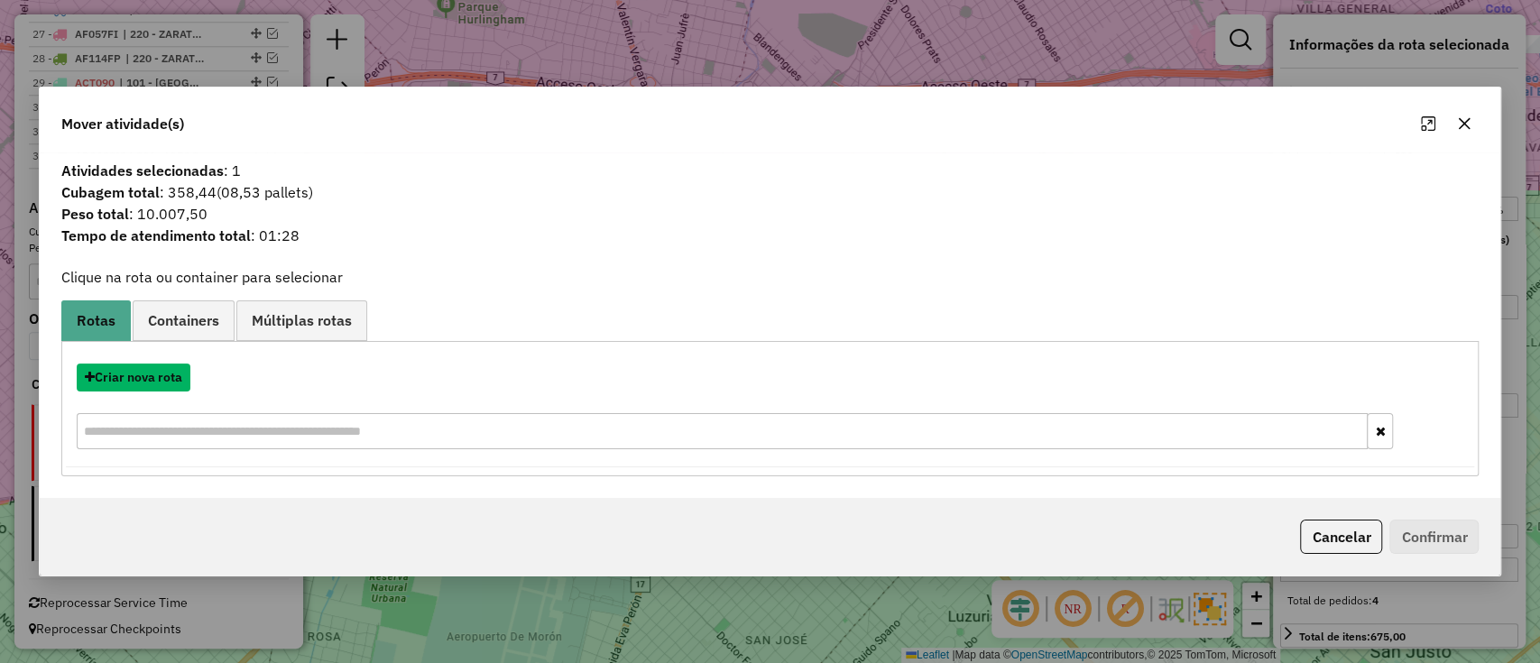
click at [162, 374] on button "Criar nova rota" at bounding box center [134, 378] width 114 height 28
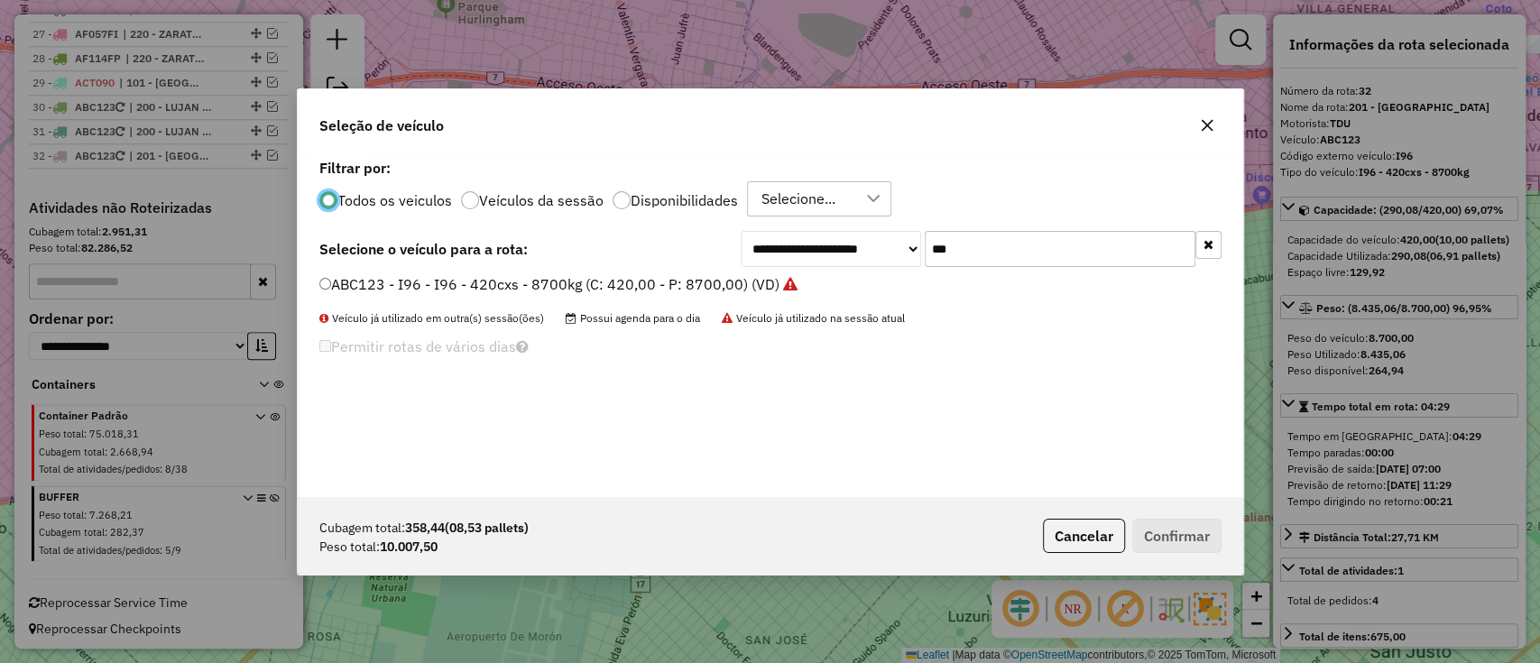
scroll to position [9, 5]
click at [694, 285] on label "ABC123 - I96 - I96 - 420cxs - 8700kg (C: 420,00 - P: 8700,00) (VD)" at bounding box center [558, 284] width 478 height 22
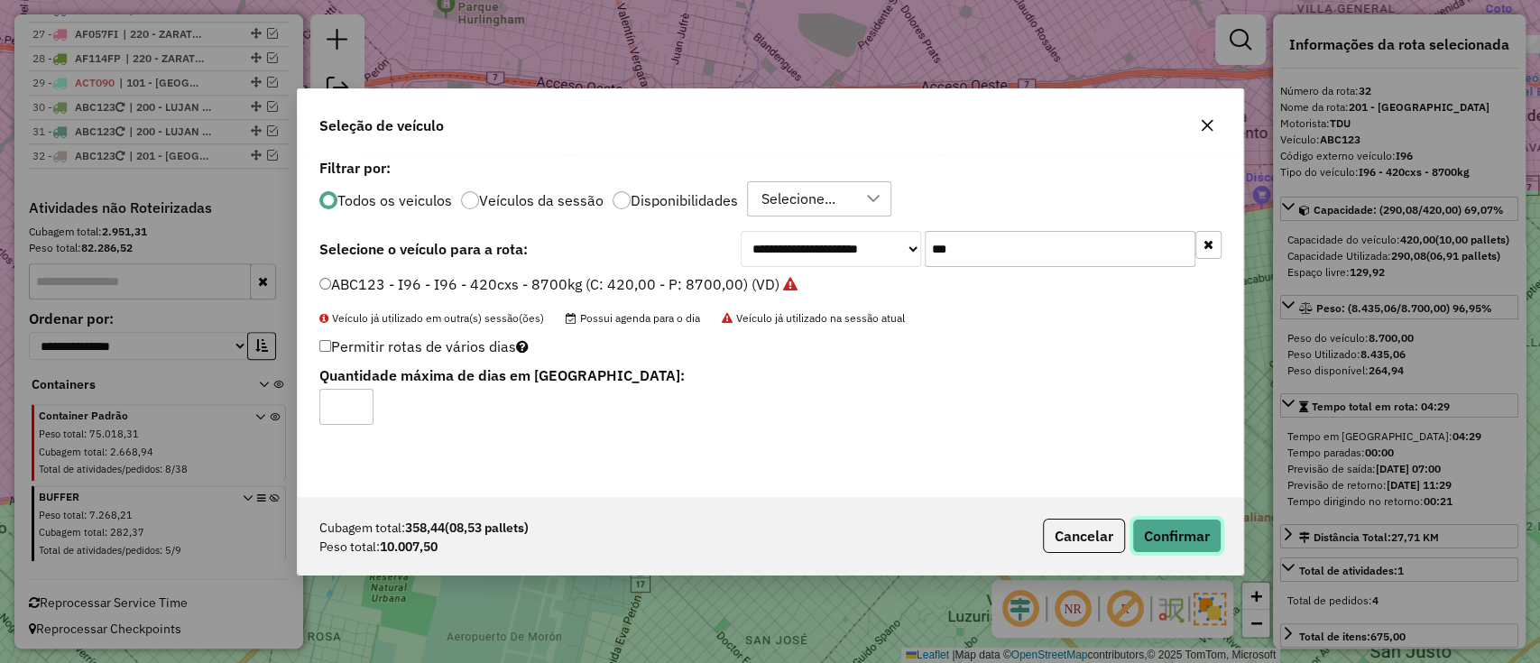
click at [1186, 534] on button "Confirmar" at bounding box center [1176, 536] width 89 height 34
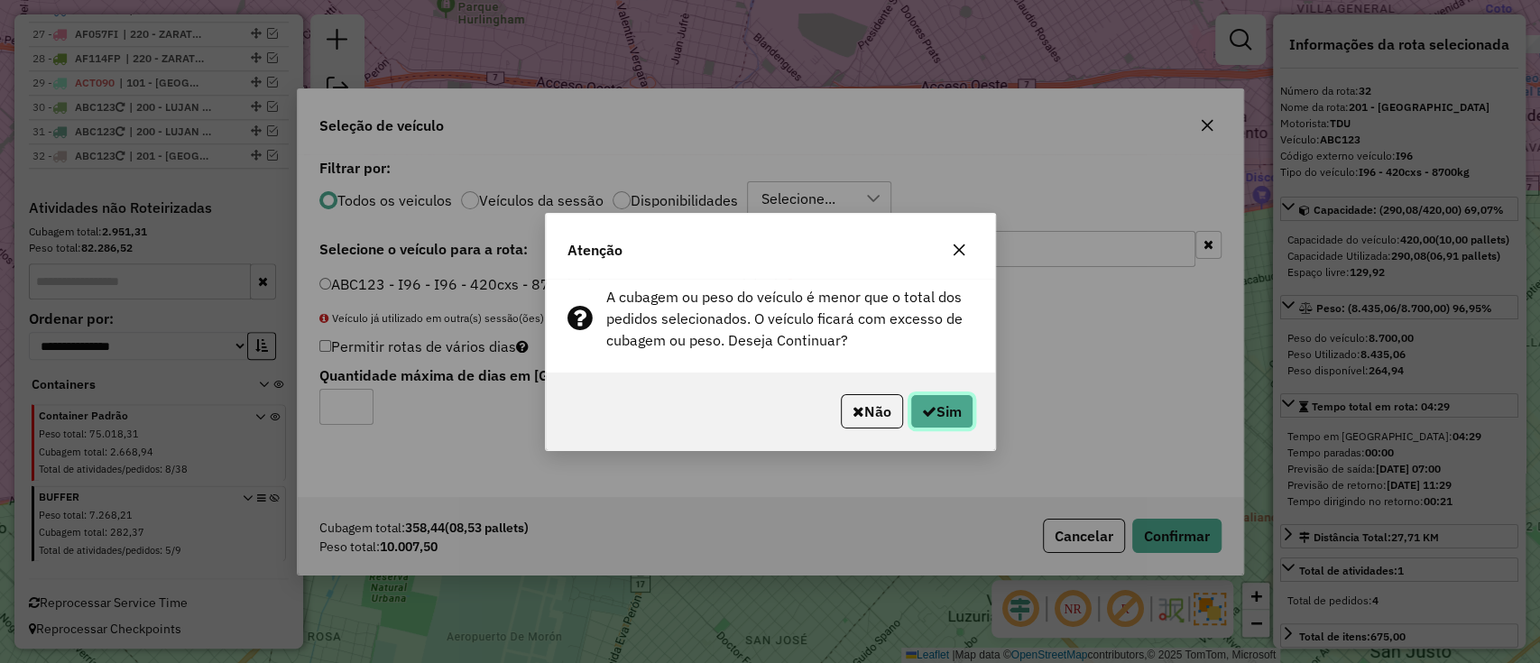
click at [941, 410] on button "Sim" at bounding box center [942, 411] width 63 height 34
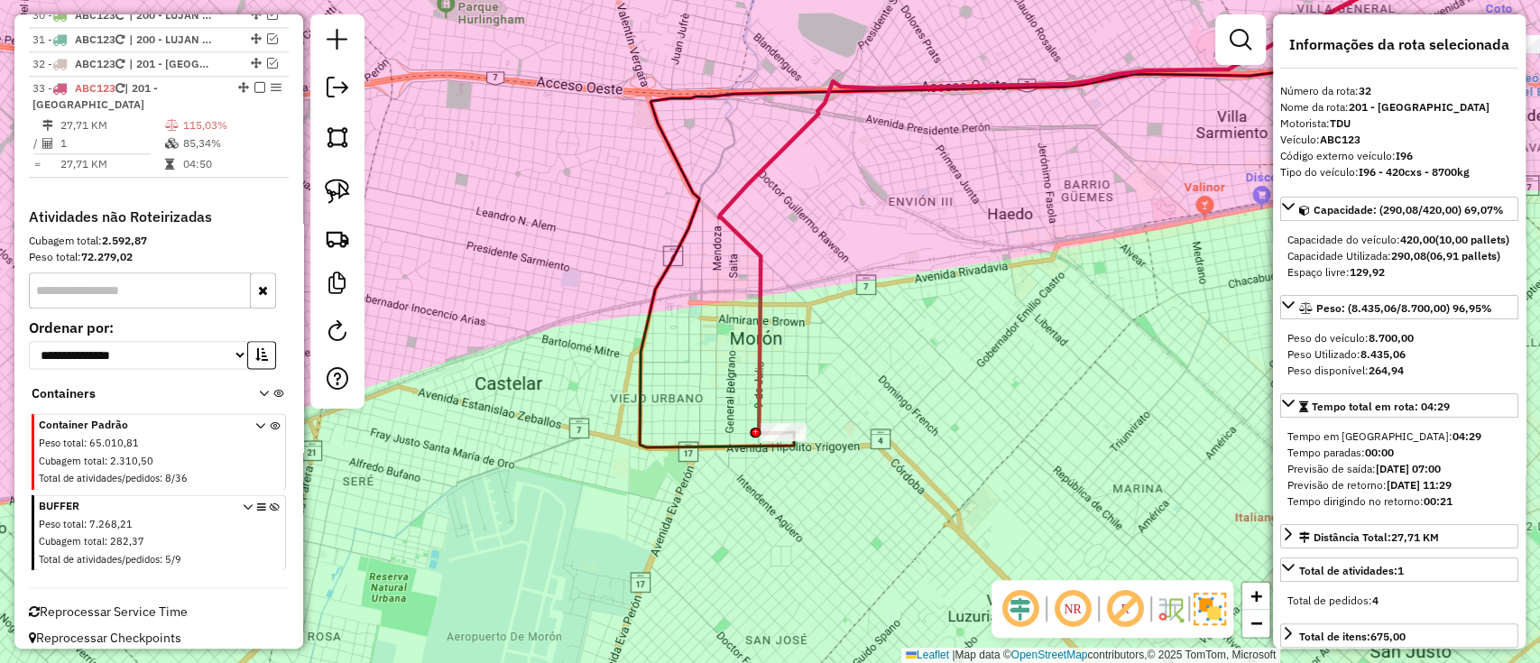
scroll to position [1405, 0]
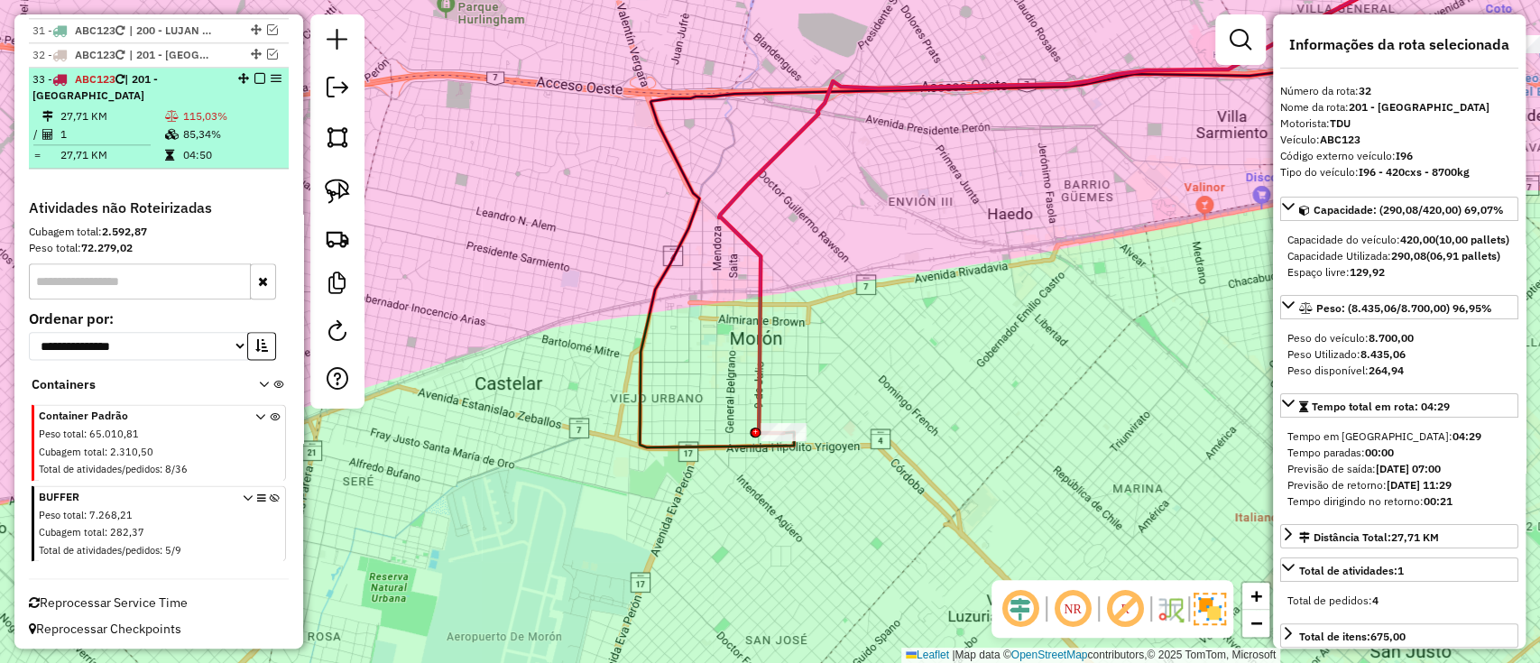
click at [254, 73] on em at bounding box center [259, 78] width 11 height 11
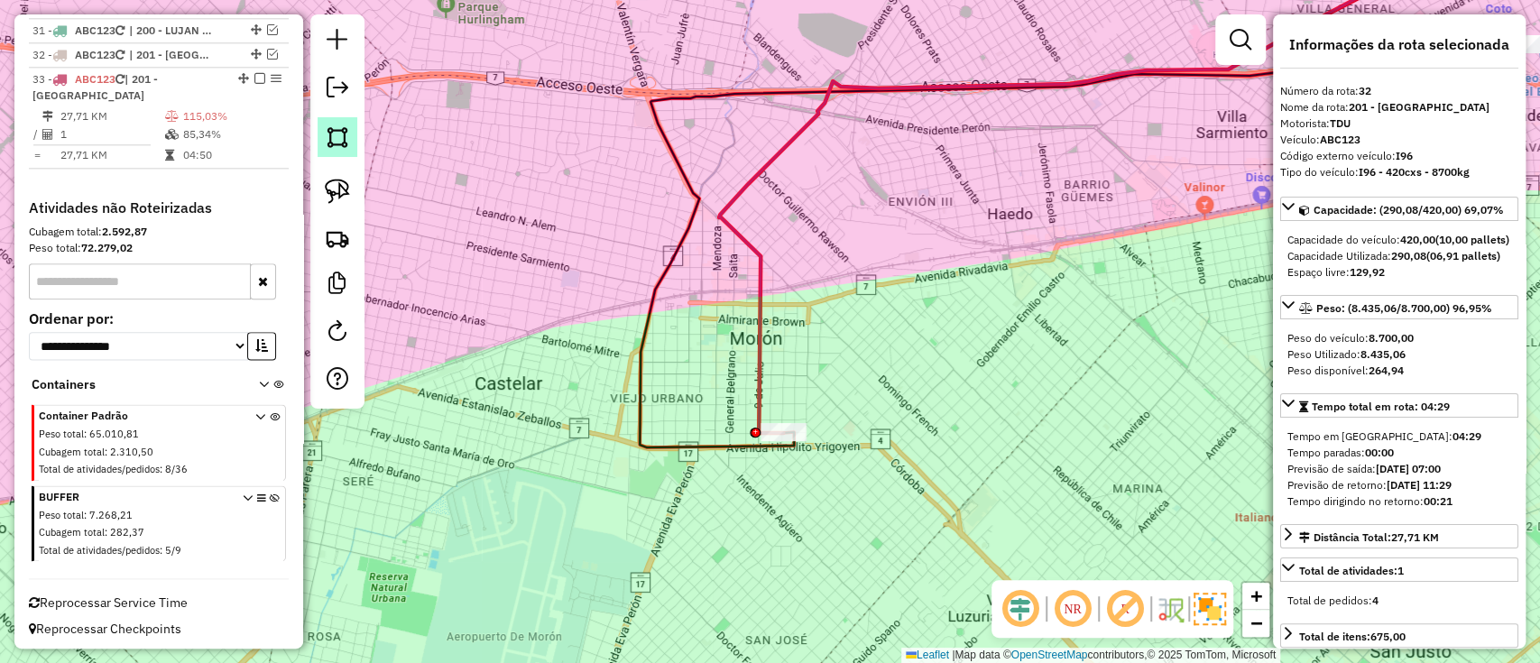
scroll to position [1328, 0]
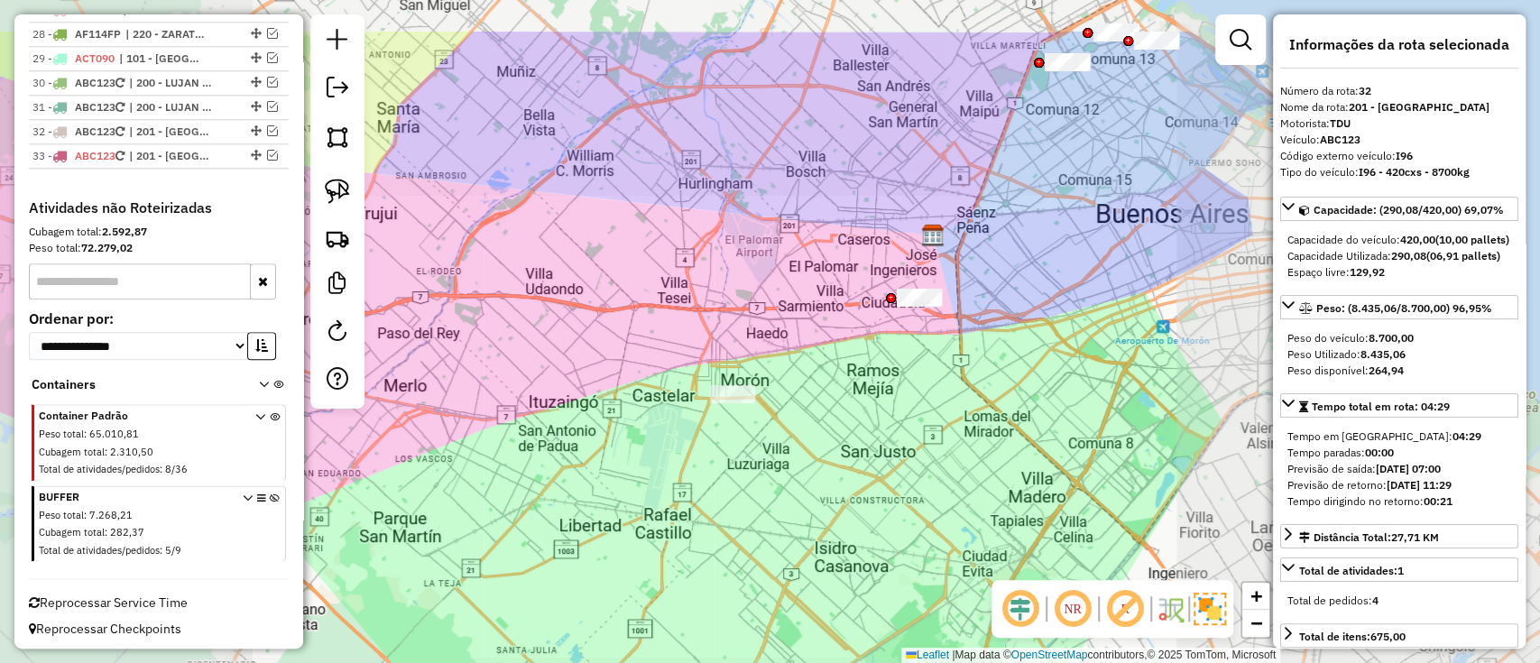
drag, startPoint x: 964, startPoint y: 257, endPoint x: 821, endPoint y: 346, distance: 167.8
click at [834, 397] on div "Janela de atendimento Grade de atendimento Capacidade Transportadoras Veículos …" at bounding box center [770, 331] width 1540 height 663
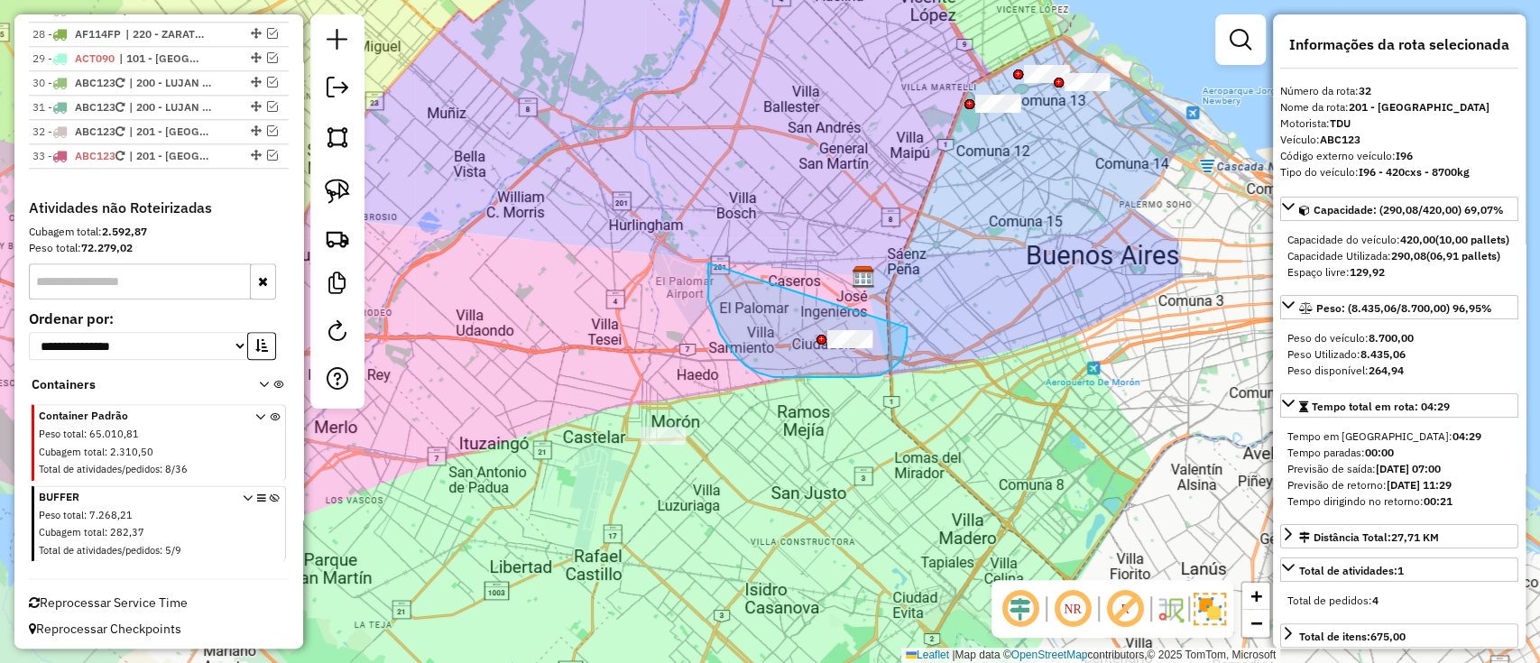
drag, startPoint x: 708, startPoint y: 263, endPoint x: 907, endPoint y: 319, distance: 206.0
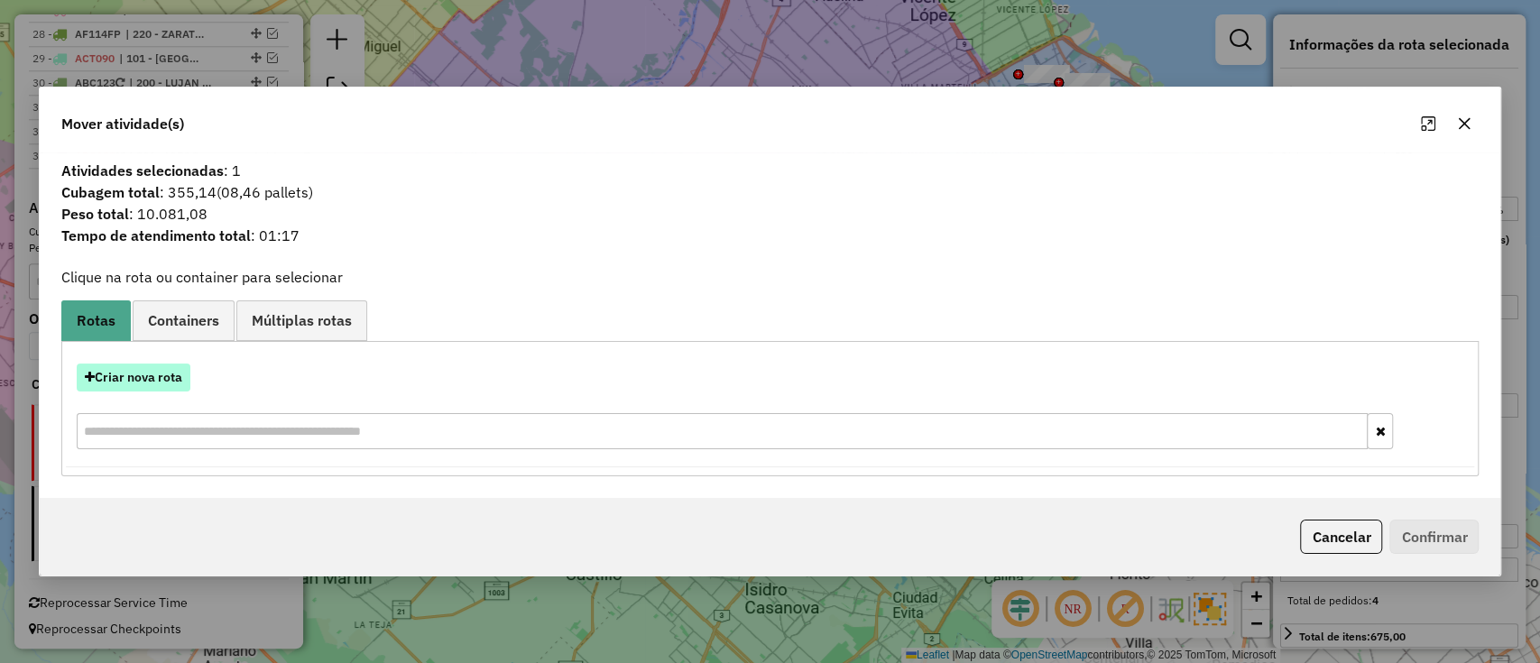
click at [150, 366] on button "Criar nova rota" at bounding box center [134, 378] width 114 height 28
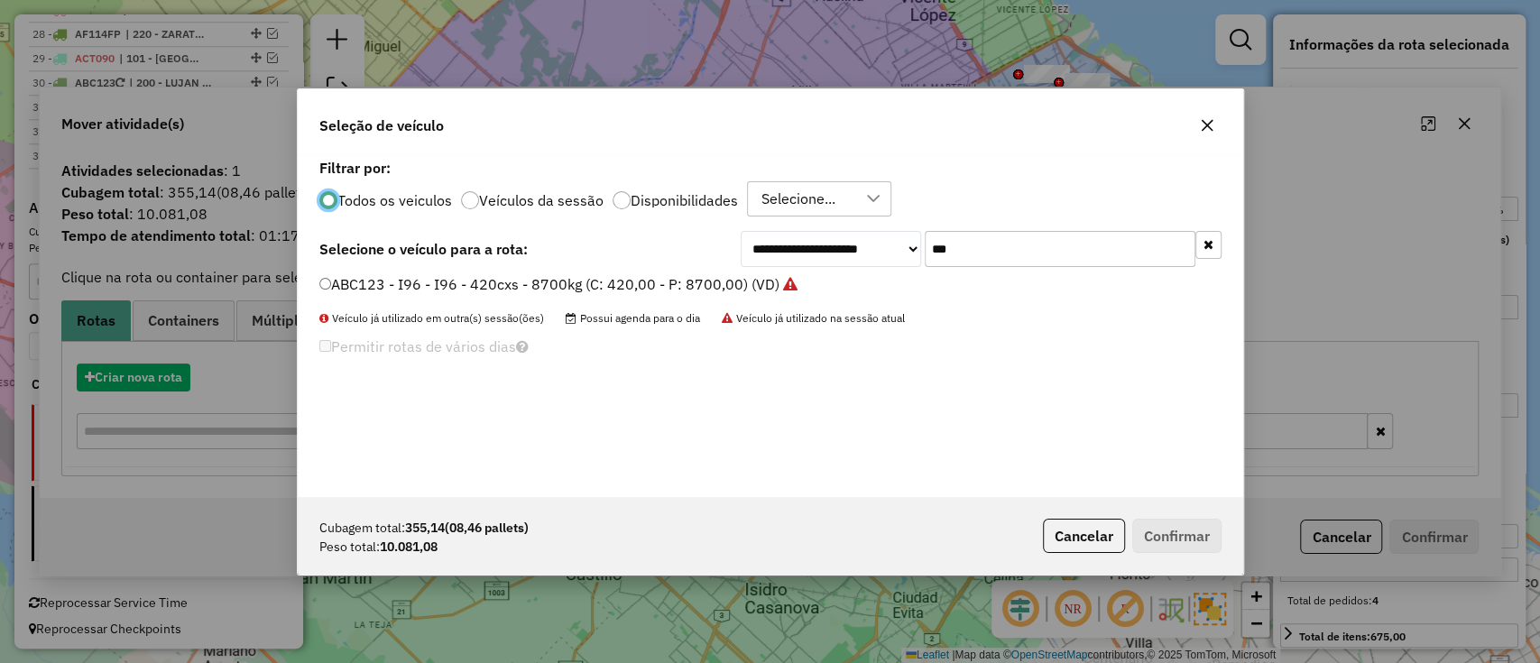
scroll to position [9, 5]
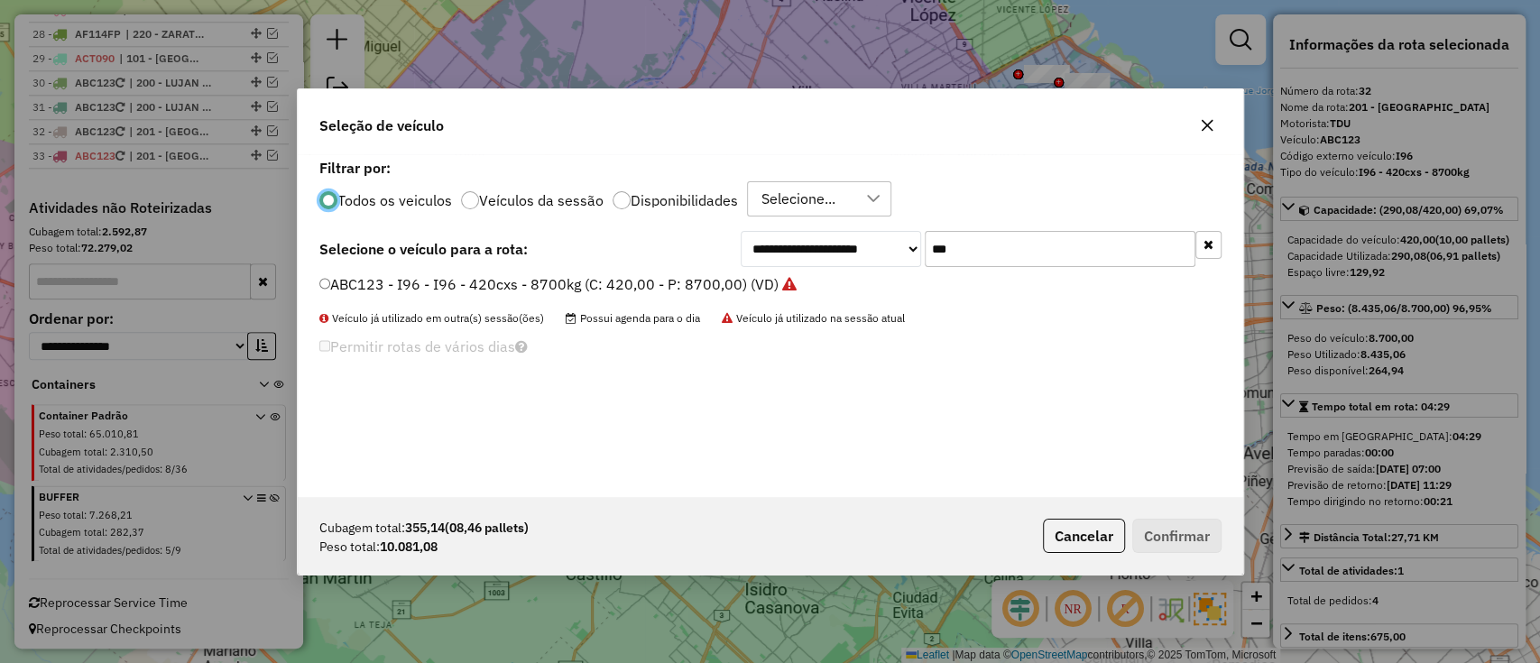
click at [772, 272] on div "**********" at bounding box center [771, 325] width 946 height 343
click at [771, 286] on label "ABC123 - I96 - I96 - 420cxs - 8700kg (C: 420,00 - P: 8700,00) (VD)" at bounding box center [558, 284] width 478 height 22
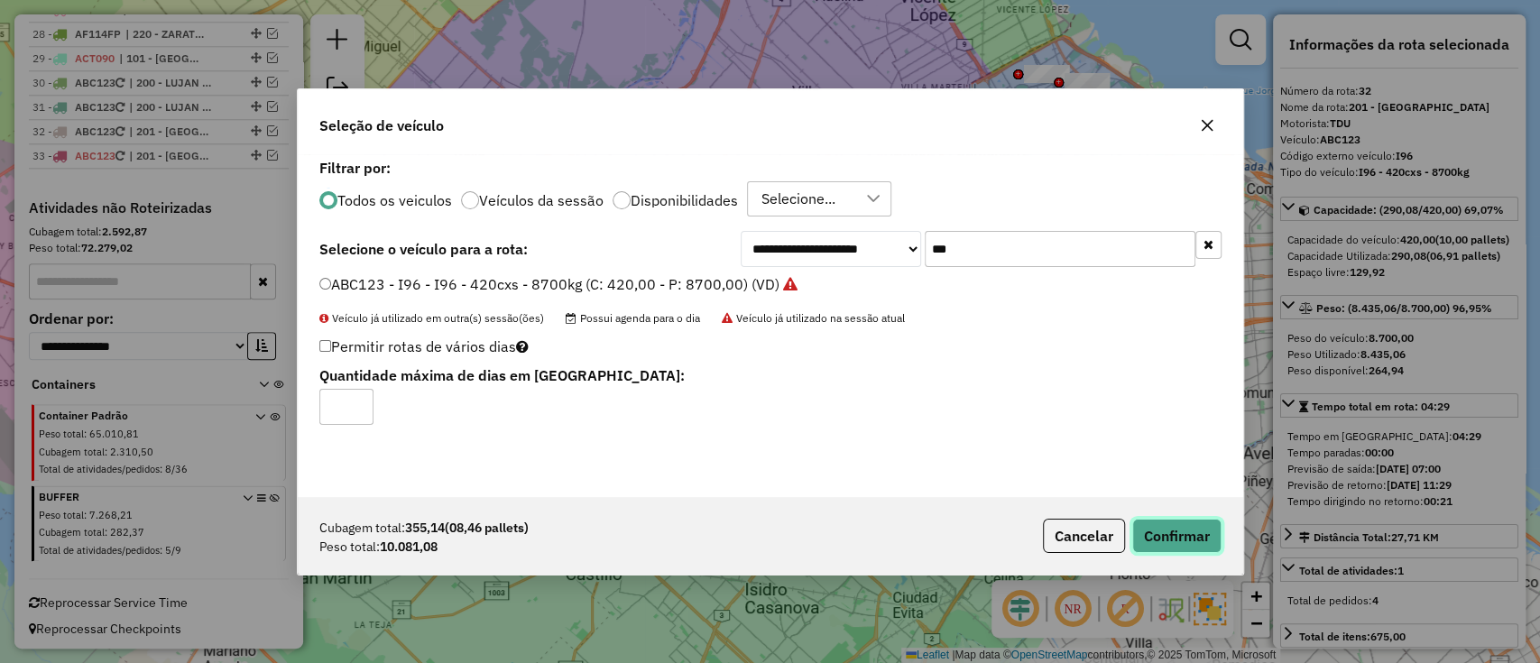
click at [1197, 529] on button "Confirmar" at bounding box center [1176, 536] width 89 height 34
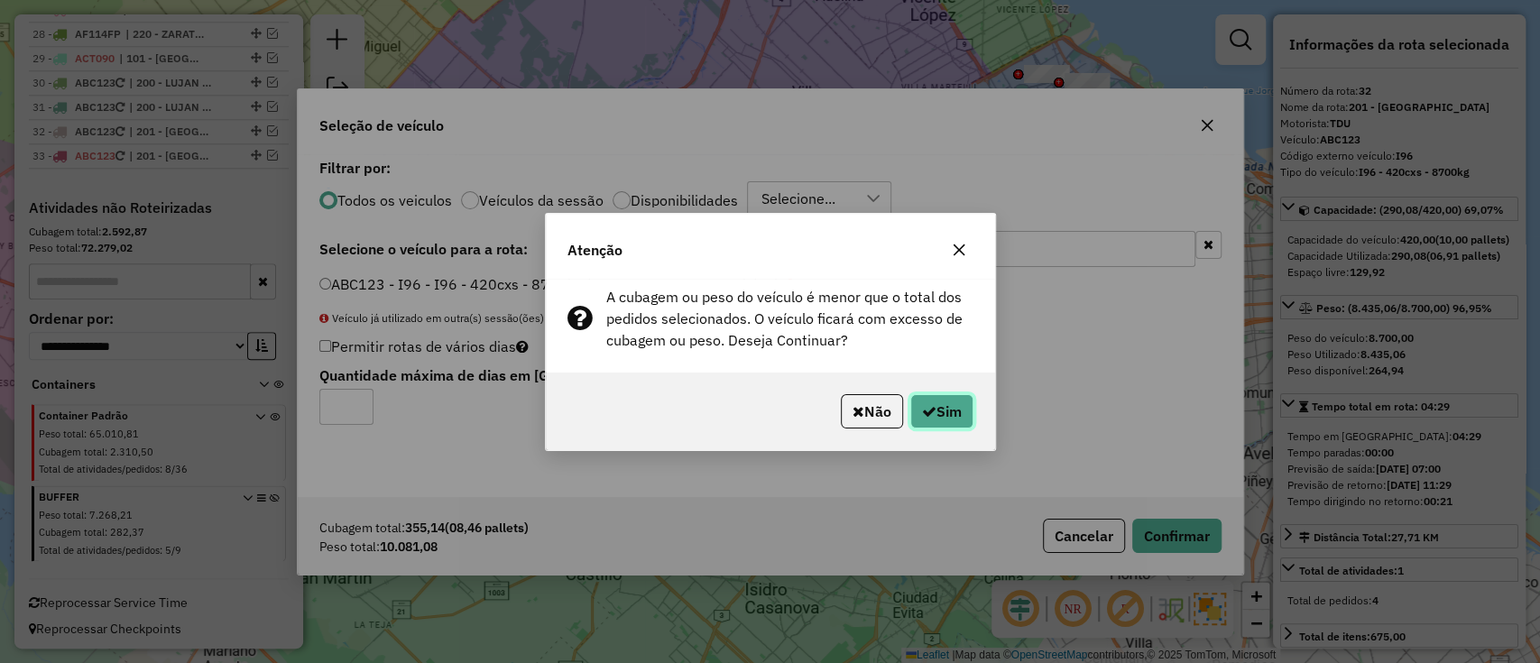
click at [942, 420] on button "Sim" at bounding box center [942, 411] width 63 height 34
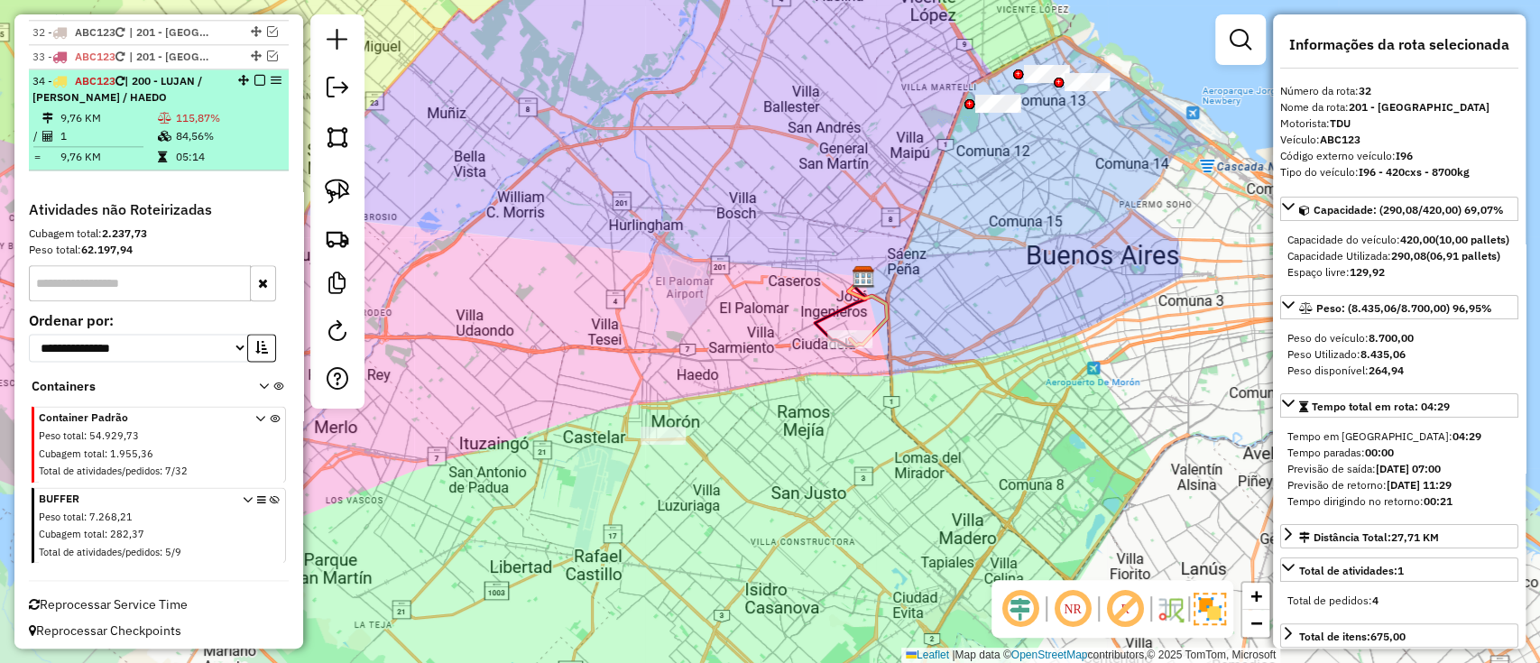
scroll to position [1429, 0]
click at [254, 73] on em at bounding box center [259, 78] width 11 height 11
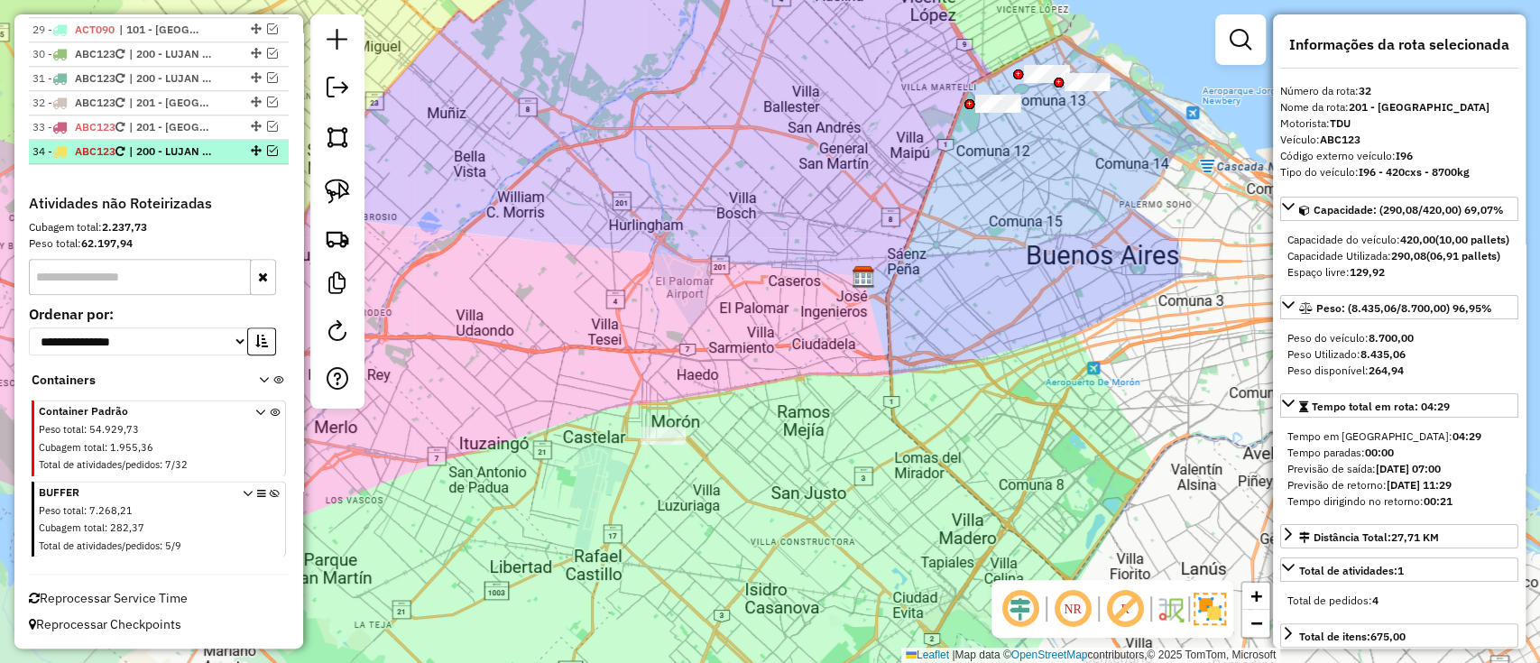
scroll to position [1352, 0]
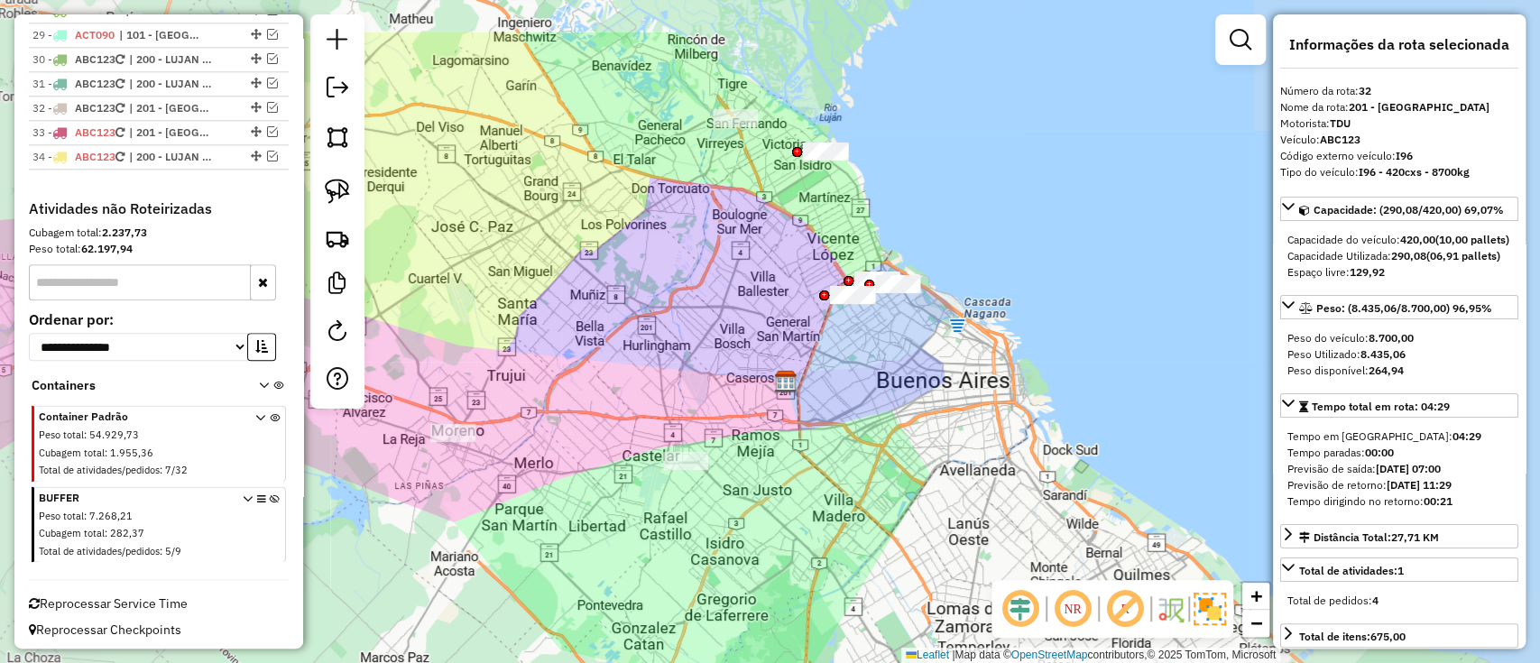
drag, startPoint x: 812, startPoint y: 234, endPoint x: 764, endPoint y: 321, distance: 99.7
click at [771, 340] on div "Janela de atendimento Grade de atendimento Capacidade Transportadoras Veículos …" at bounding box center [770, 331] width 1540 height 663
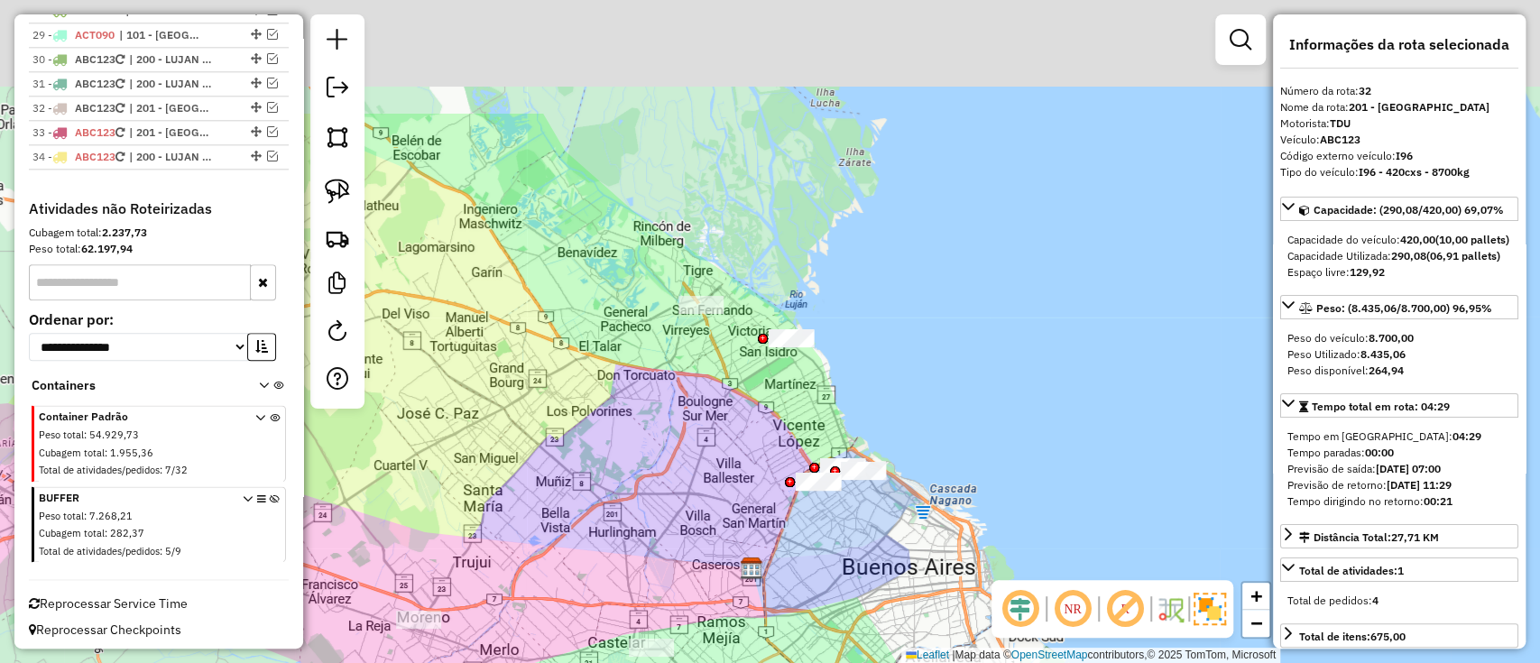
drag, startPoint x: 718, startPoint y: 166, endPoint x: 691, endPoint y: 346, distance: 181.6
click at [691, 346] on div "Janela de atendimento Grade de atendimento Capacidade Transportadoras Veículos …" at bounding box center [770, 331] width 1540 height 663
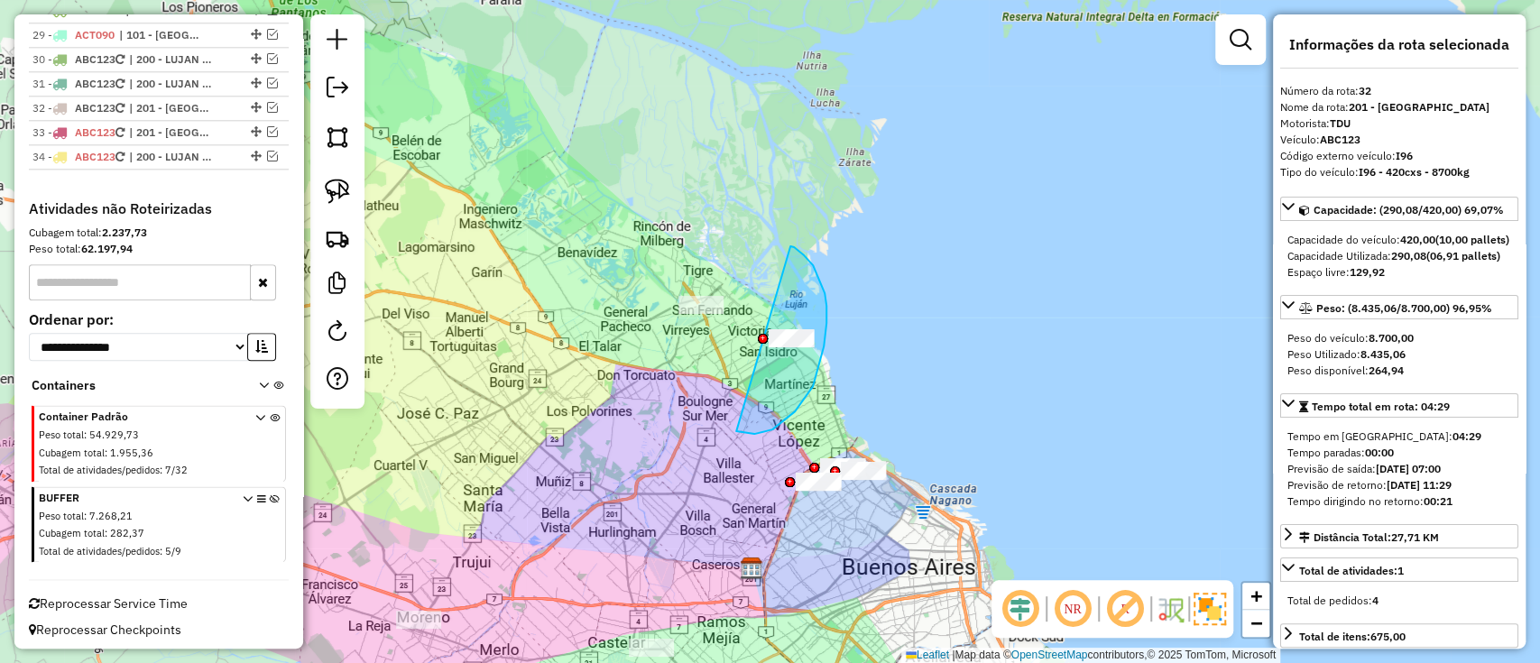
drag, startPoint x: 824, startPoint y: 347, endPoint x: 790, endPoint y: 246, distance: 105.6
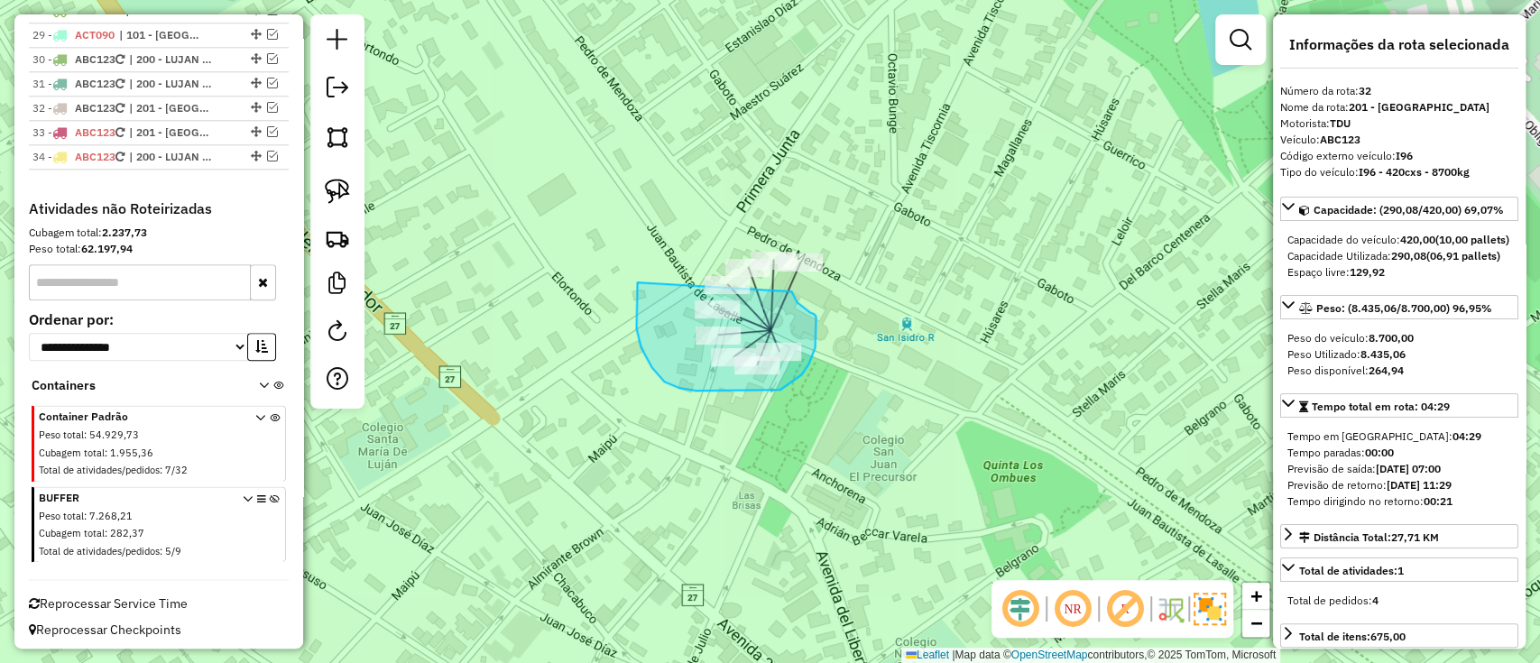
drag, startPoint x: 652, startPoint y: 368, endPoint x: 791, endPoint y: 292, distance: 159.1
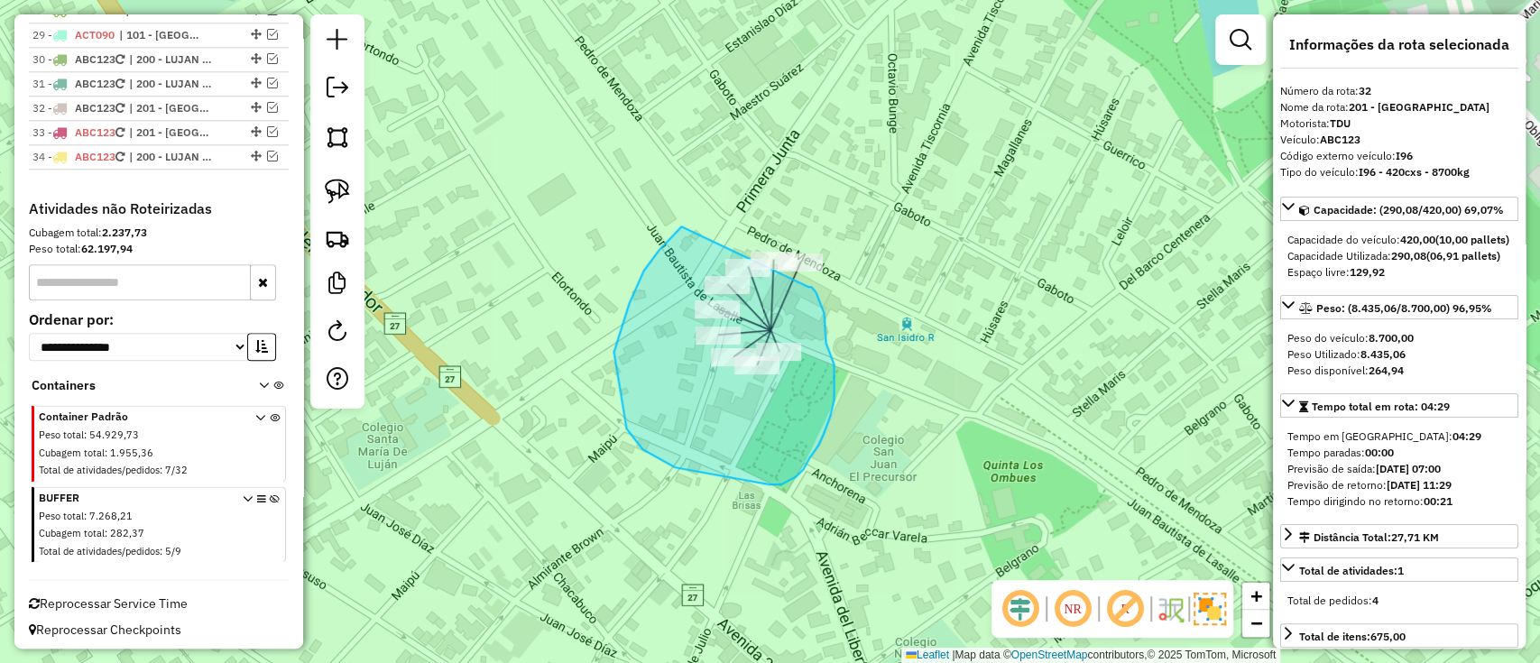
drag, startPoint x: 629, startPoint y: 304, endPoint x: 809, endPoint y: 288, distance: 180.3
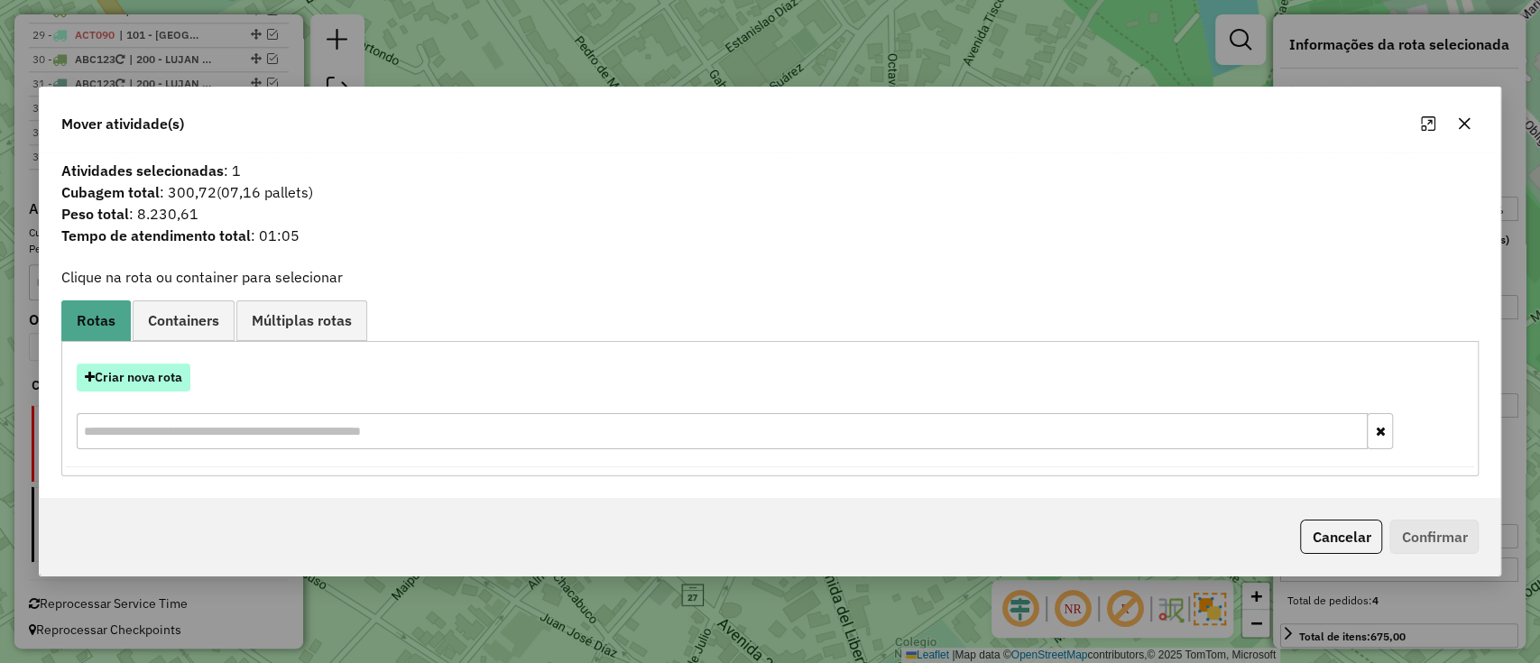
click at [143, 378] on button "Criar nova rota" at bounding box center [134, 378] width 114 height 28
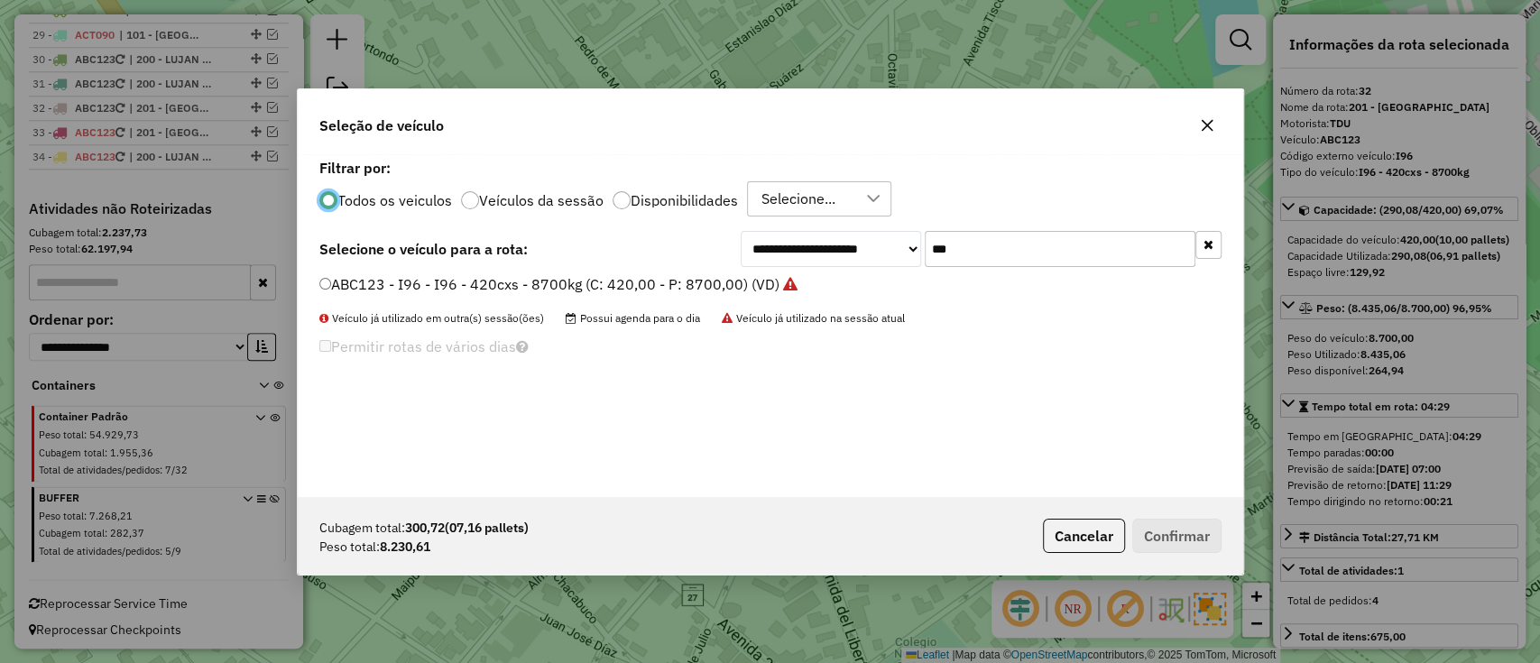
scroll to position [9, 5]
click at [732, 287] on label "ABC123 - I96 - I96 - 420cxs - 8700kg (C: 420,00 - P: 8700,00) (VD)" at bounding box center [558, 284] width 478 height 22
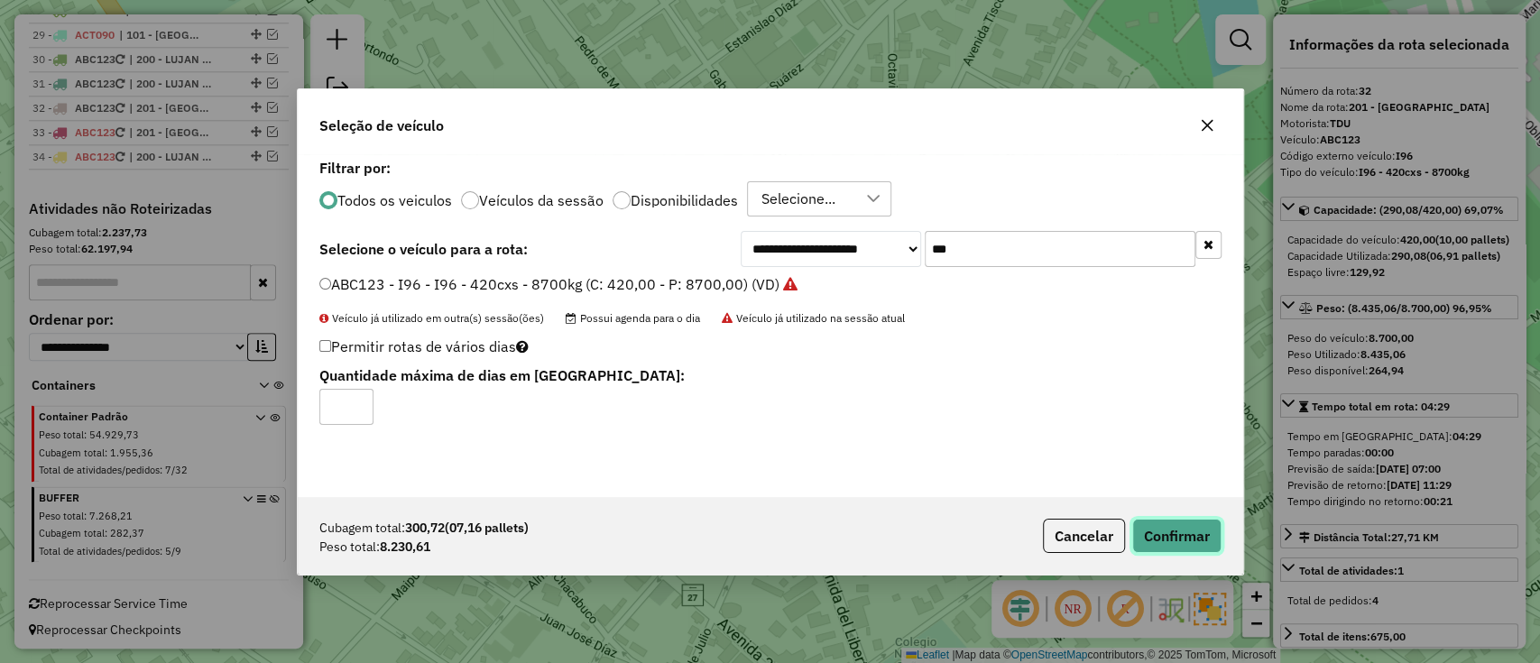
click at [1166, 532] on button "Confirmar" at bounding box center [1176, 536] width 89 height 34
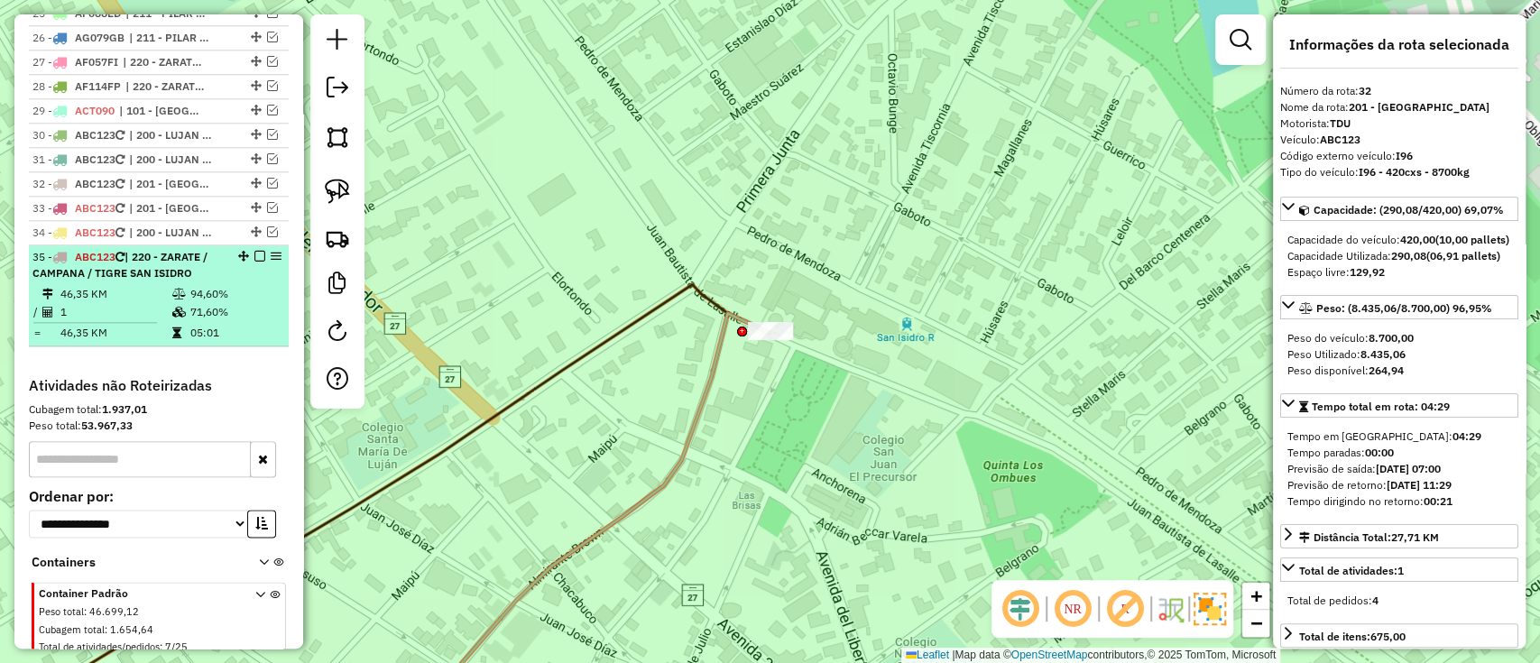
scroll to position [1309, 0]
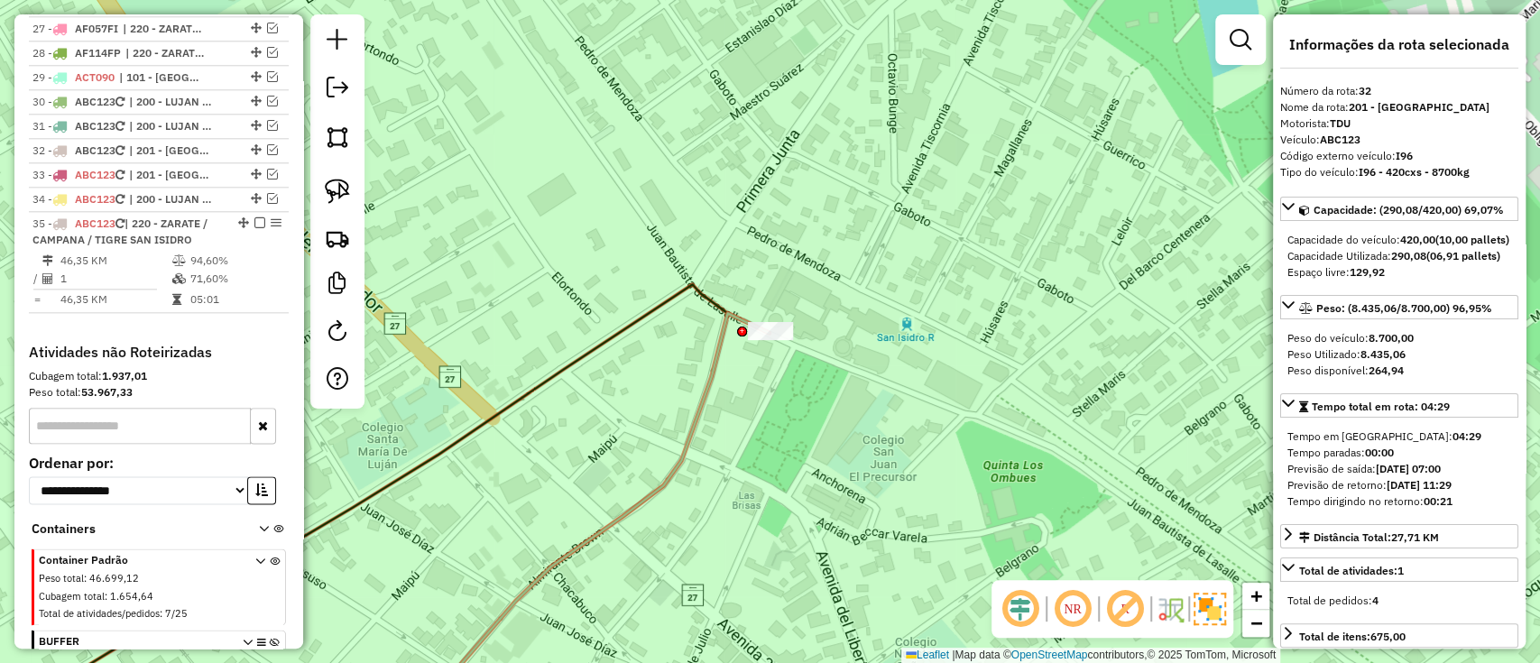
drag, startPoint x: 255, startPoint y: 219, endPoint x: 448, endPoint y: 287, distance: 203.8
click at [257, 219] on em at bounding box center [259, 222] width 11 height 11
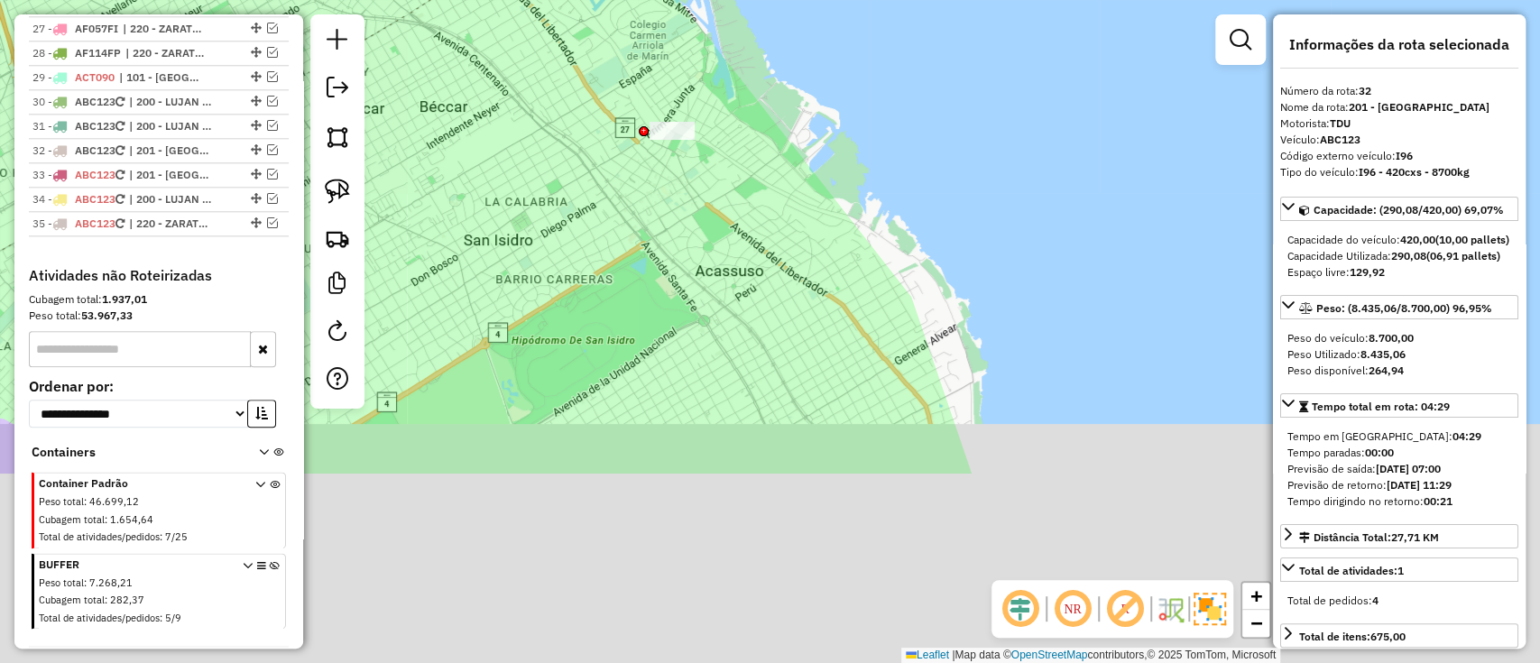
drag, startPoint x: 870, startPoint y: 487, endPoint x: 834, endPoint y: 224, distance: 266.0
click at [834, 224] on div "Janela de atendimento Grade de atendimento Capacidade Transportadoras Veículos …" at bounding box center [770, 331] width 1540 height 663
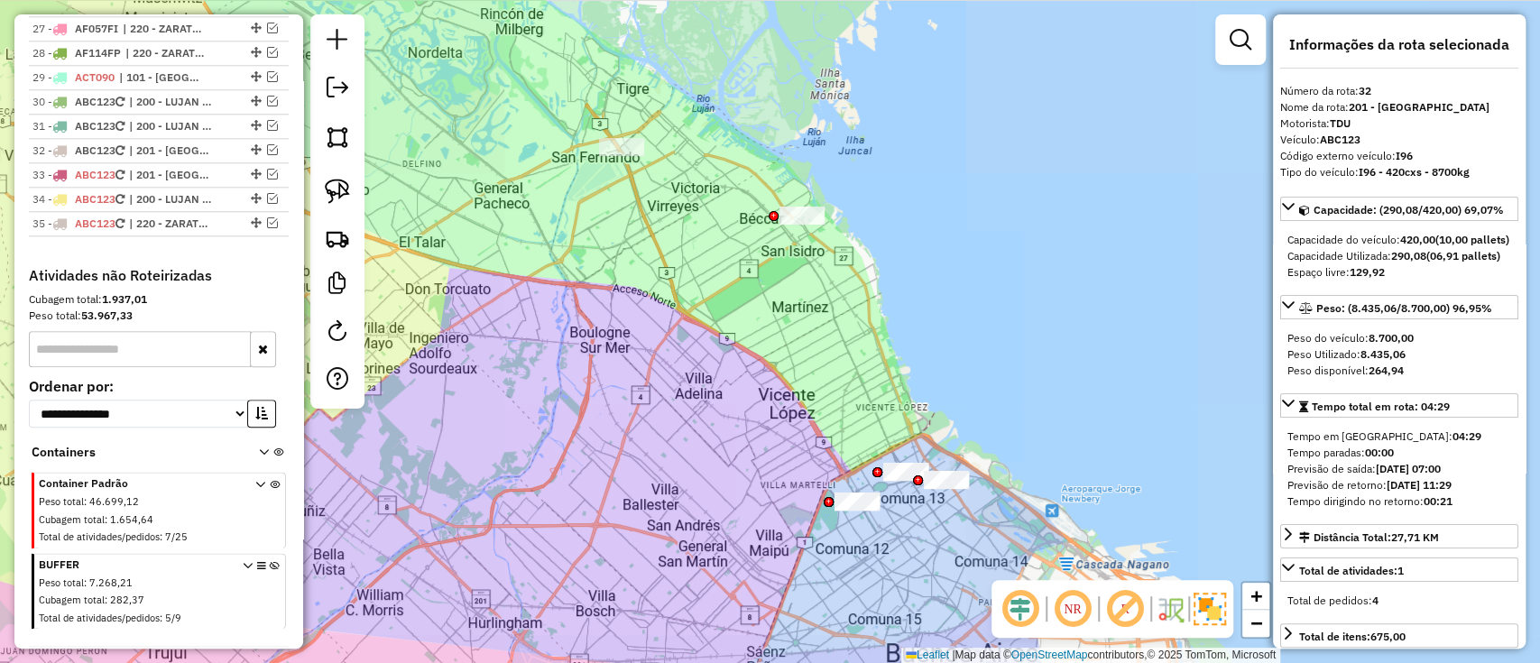
click at [838, 307] on div "Janela de atendimento Grade de atendimento Capacidade Transportadoras Veículos …" at bounding box center [770, 331] width 1540 height 663
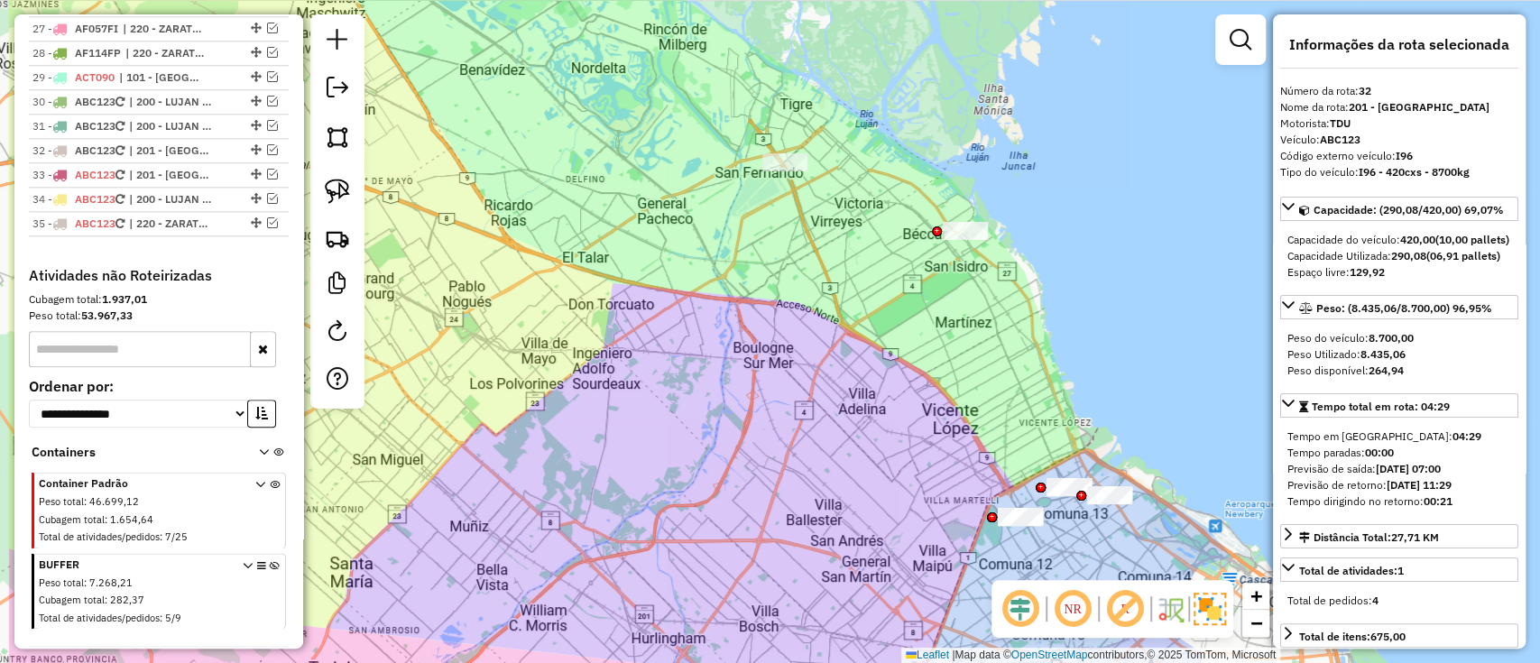
drag, startPoint x: 757, startPoint y: 267, endPoint x: 834, endPoint y: 212, distance: 94.4
click at [856, 212] on div "Janela de atendimento Grade de atendimento Capacidade Transportadoras Veículos …" at bounding box center [770, 331] width 1540 height 663
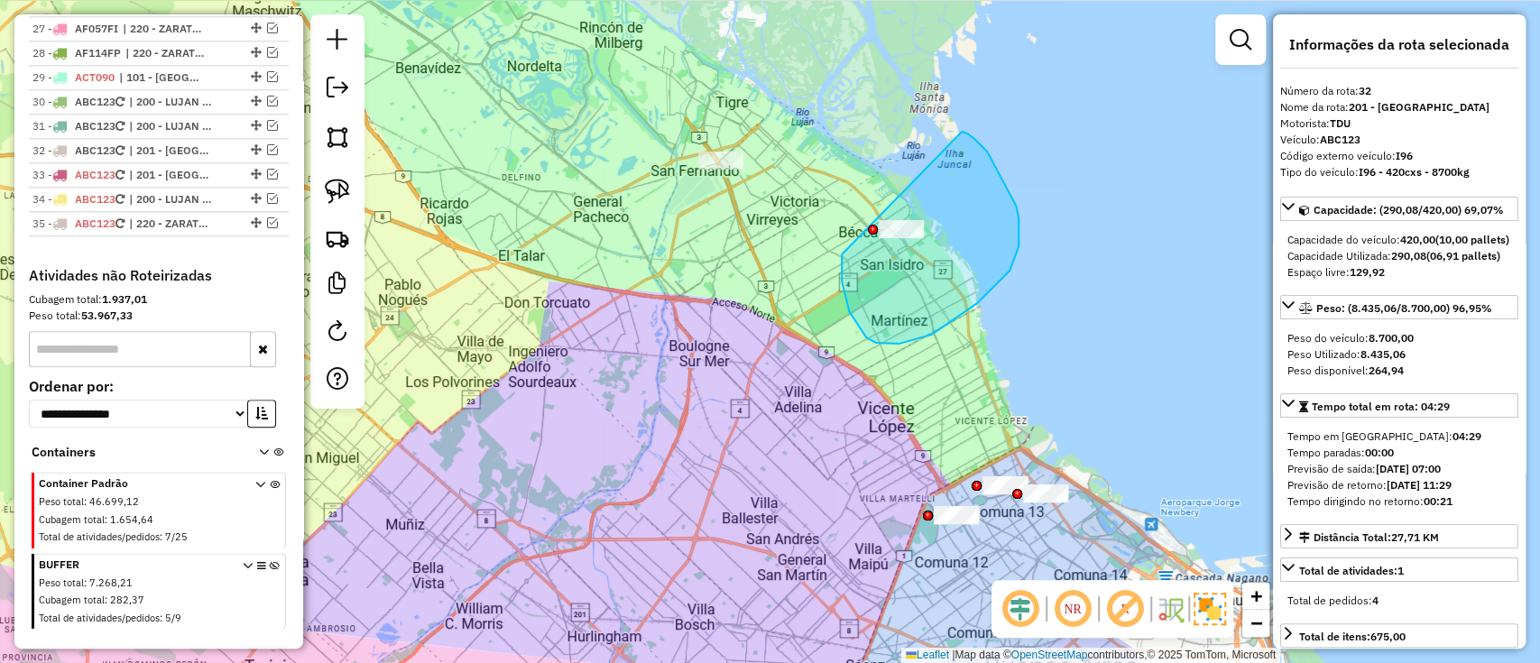
drag, startPoint x: 876, startPoint y: 343, endPoint x: 939, endPoint y: 133, distance: 219.5
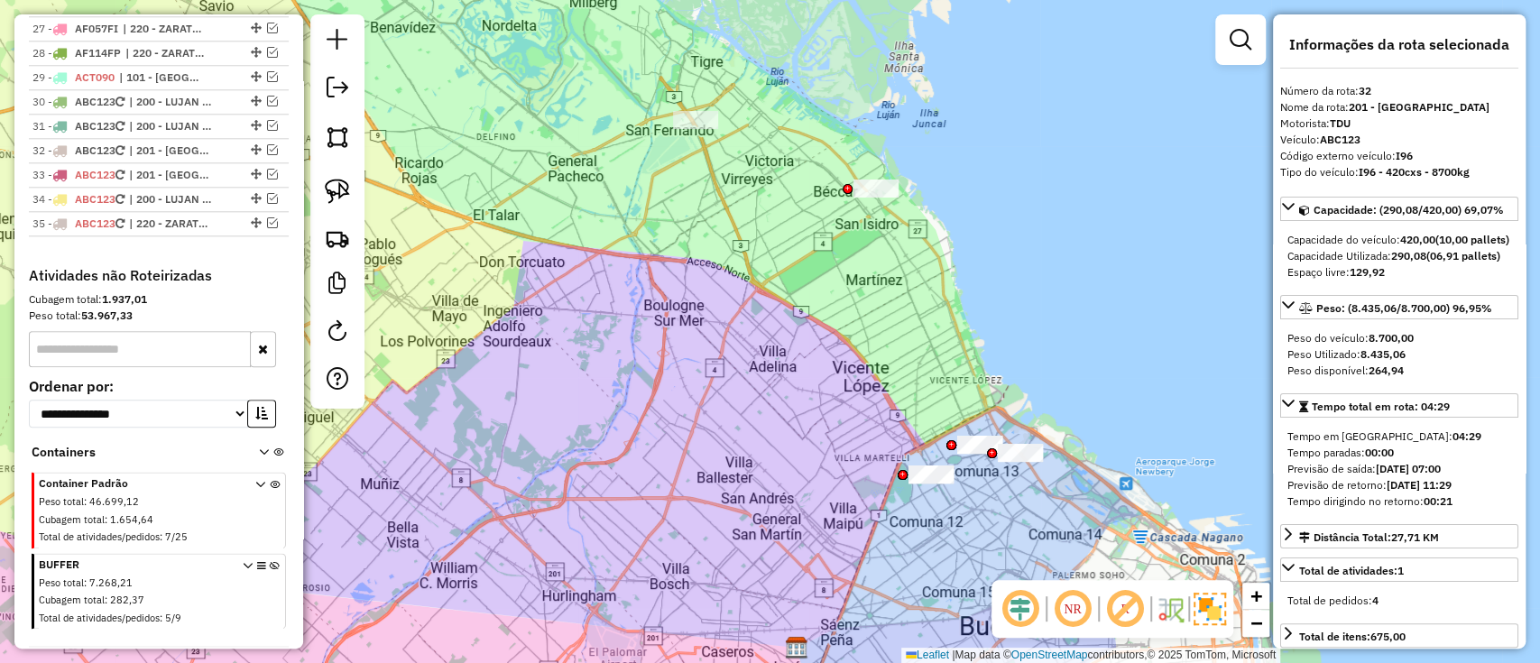
drag, startPoint x: 912, startPoint y: 399, endPoint x: 798, endPoint y: 230, distance: 204.0
click at [798, 230] on div "Janela de atendimento Grade de atendimento Capacidade Transportadoras Veículos …" at bounding box center [770, 331] width 1540 height 663
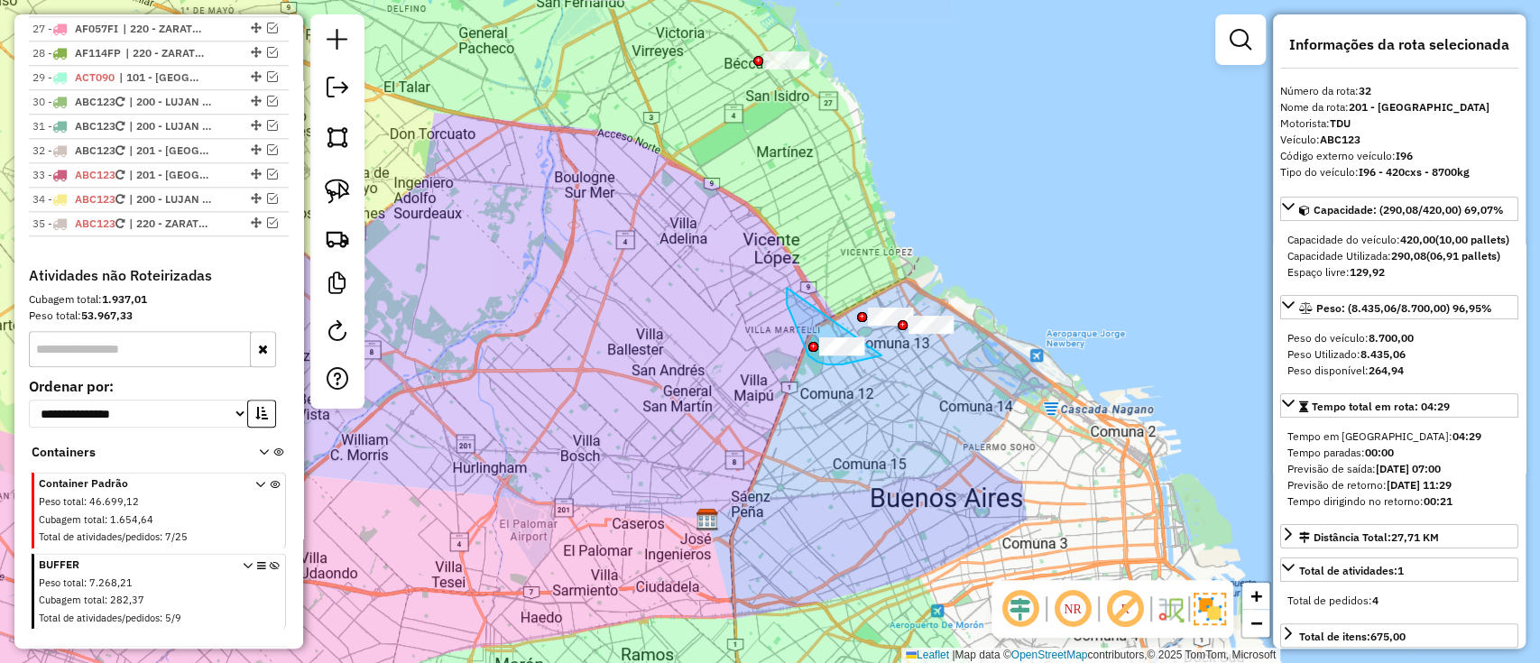
drag, startPoint x: 787, startPoint y: 288, endPoint x: 883, endPoint y: 355, distance: 117.4
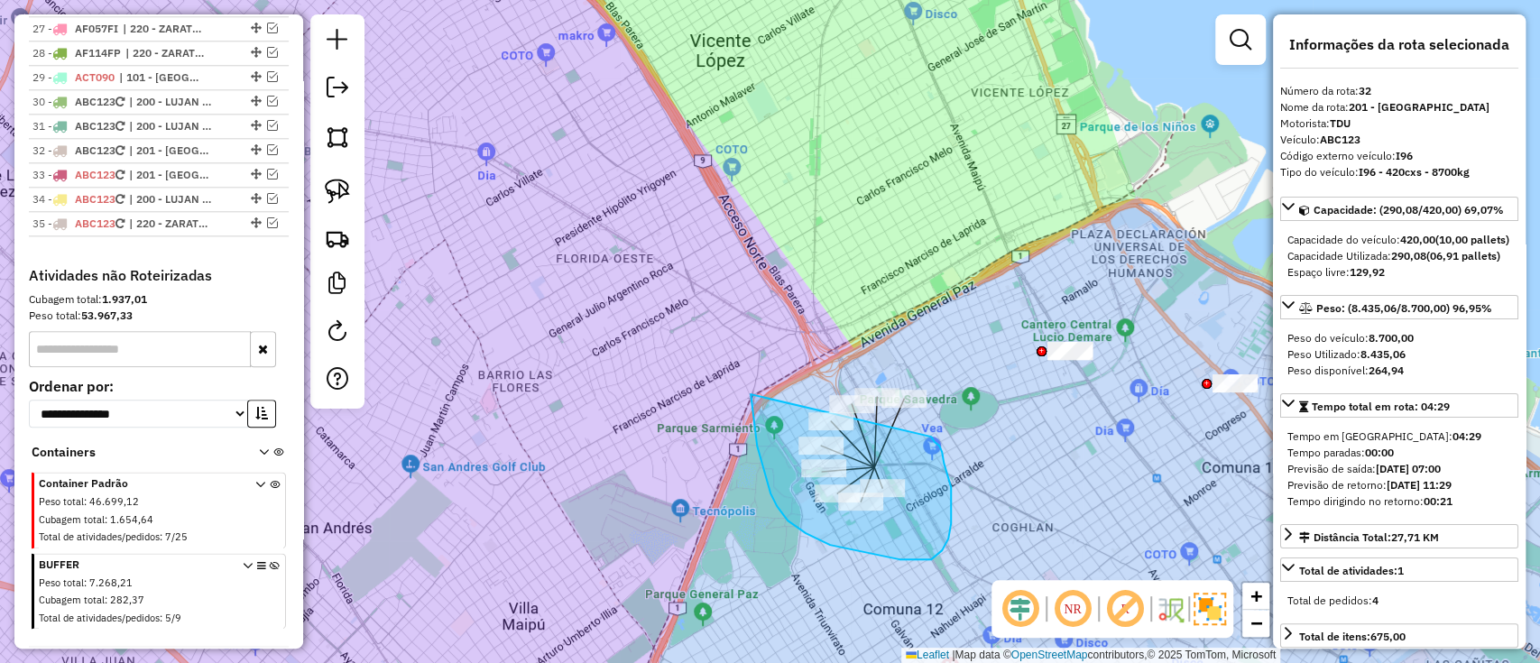
drag, startPoint x: 751, startPoint y: 394, endPoint x: 931, endPoint y: 437, distance: 185.4
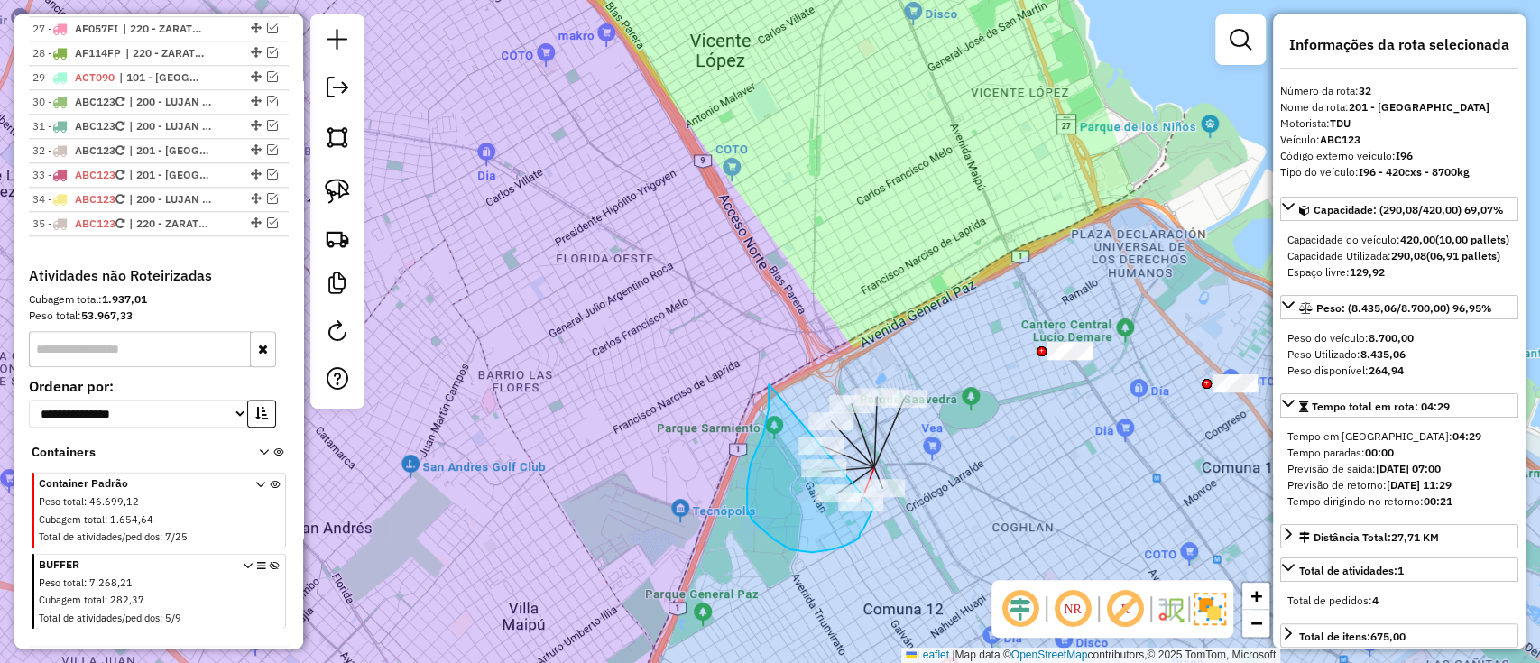
click at [878, 485] on div "Janela de atendimento Grade de atendimento Capacidade Transportadoras Veículos …" at bounding box center [770, 331] width 1540 height 663
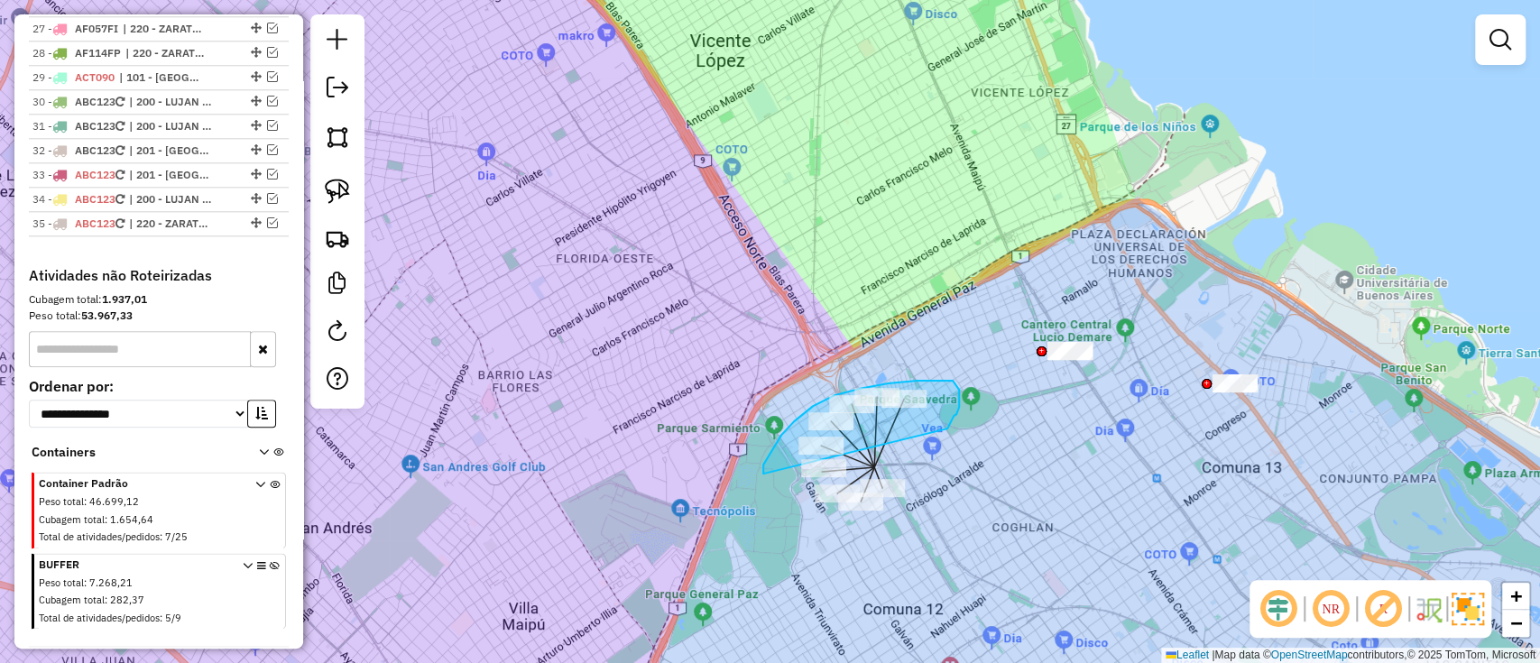
drag, startPoint x: 763, startPoint y: 474, endPoint x: 947, endPoint y: 429, distance: 189.5
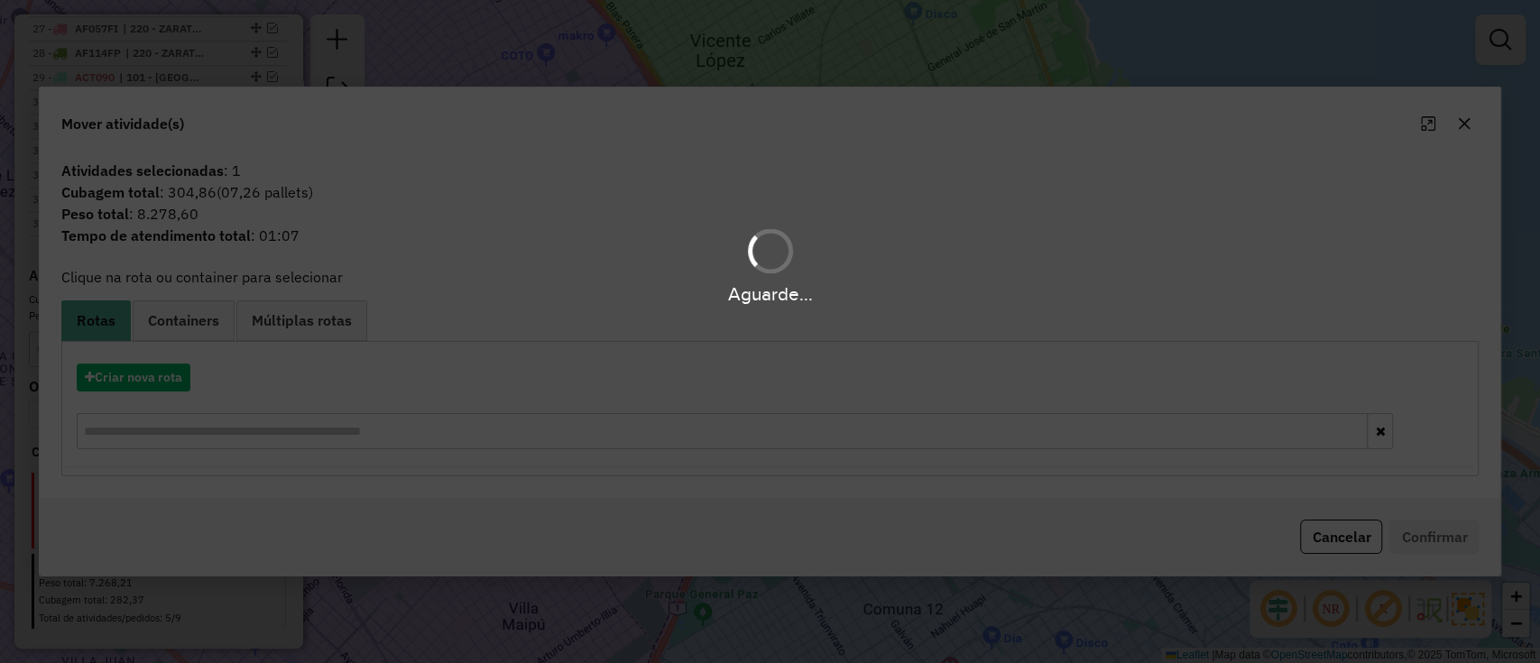
click at [167, 370] on div "Aguarde..." at bounding box center [770, 331] width 1540 height 663
click at [171, 371] on div "Aguarde..." at bounding box center [770, 331] width 1540 height 663
click at [176, 374] on div "Aguarde..." at bounding box center [770, 331] width 1540 height 663
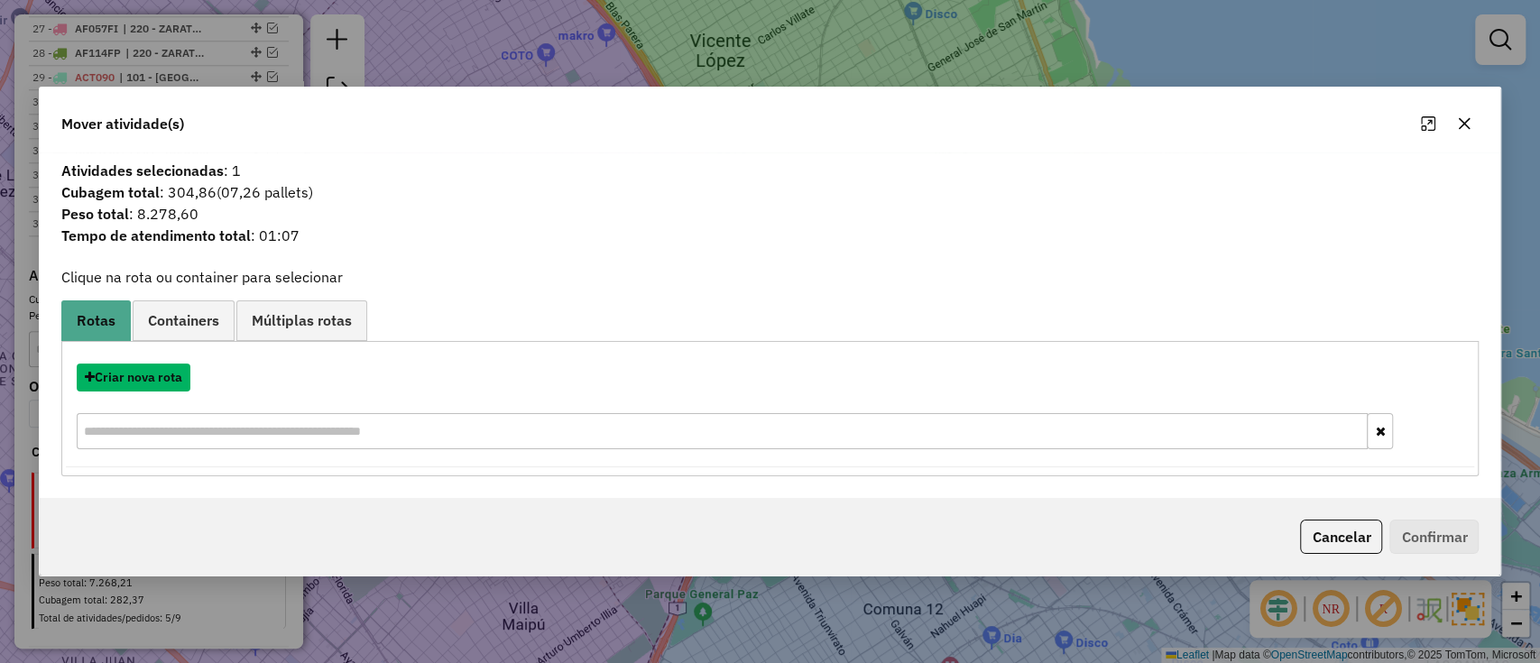
click at [176, 374] on button "Criar nova rota" at bounding box center [134, 378] width 114 height 28
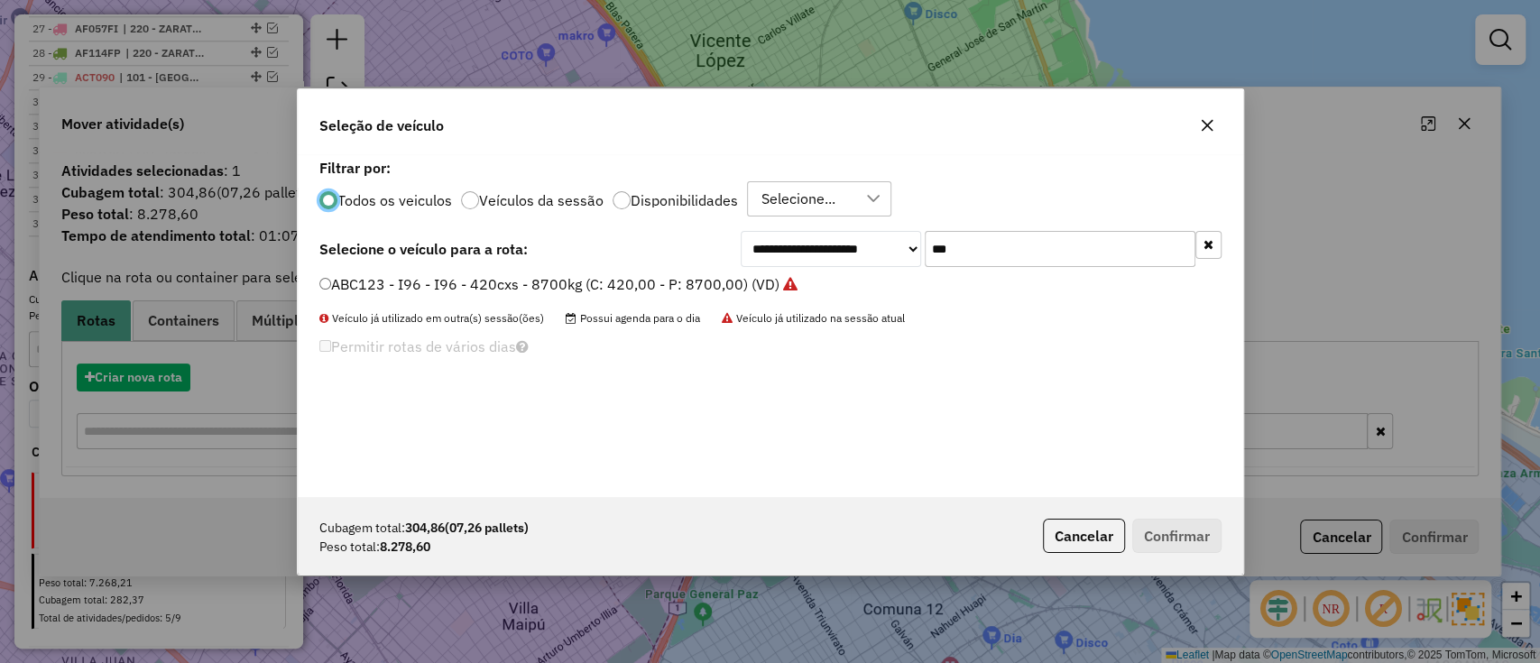
scroll to position [9, 5]
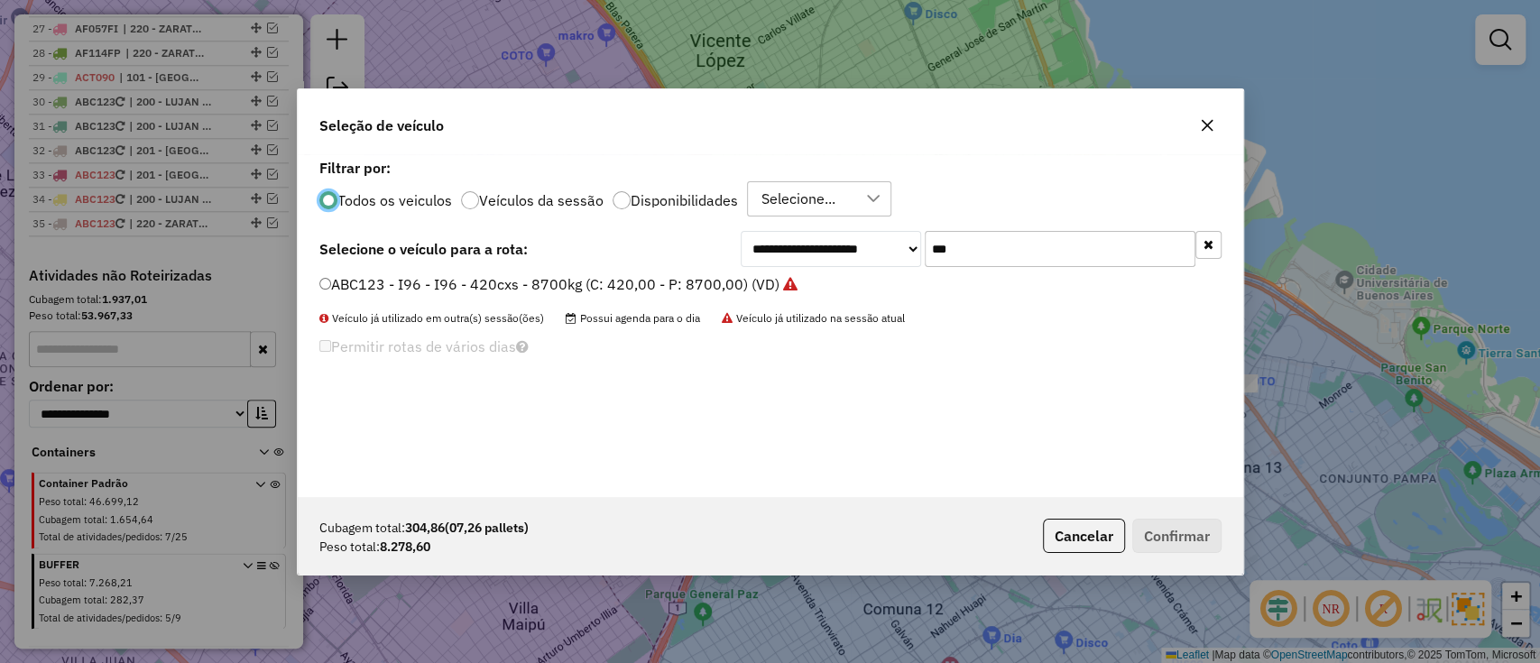
click at [705, 293] on label "ABC123 - I96 - I96 - 420cxs - 8700kg (C: 420,00 - P: 8700,00) (VD)" at bounding box center [558, 284] width 478 height 22
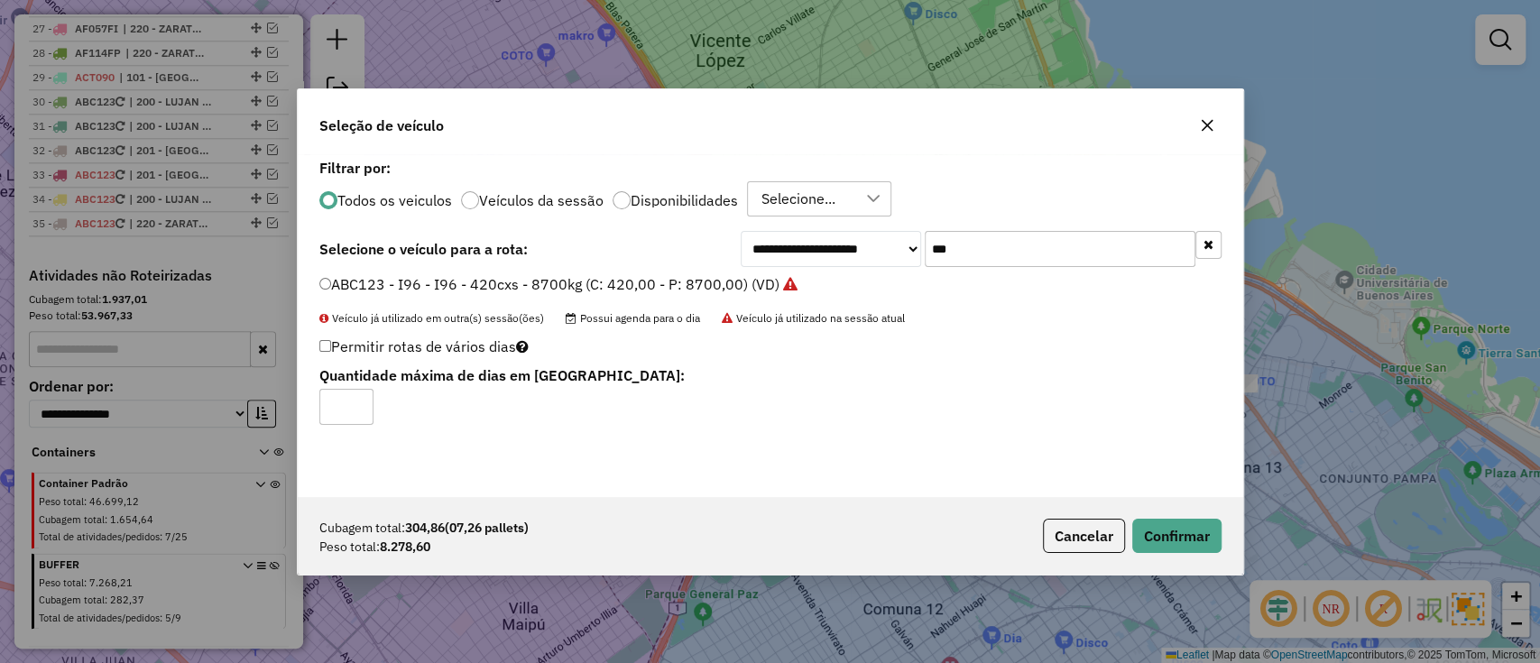
click at [1134, 517] on div "Cubagem total: 304,86 (07,26 pallets) Peso total: 8.278,60 Cancelar Confirmar" at bounding box center [771, 536] width 946 height 78
click at [1174, 524] on button "Confirmar" at bounding box center [1176, 536] width 89 height 34
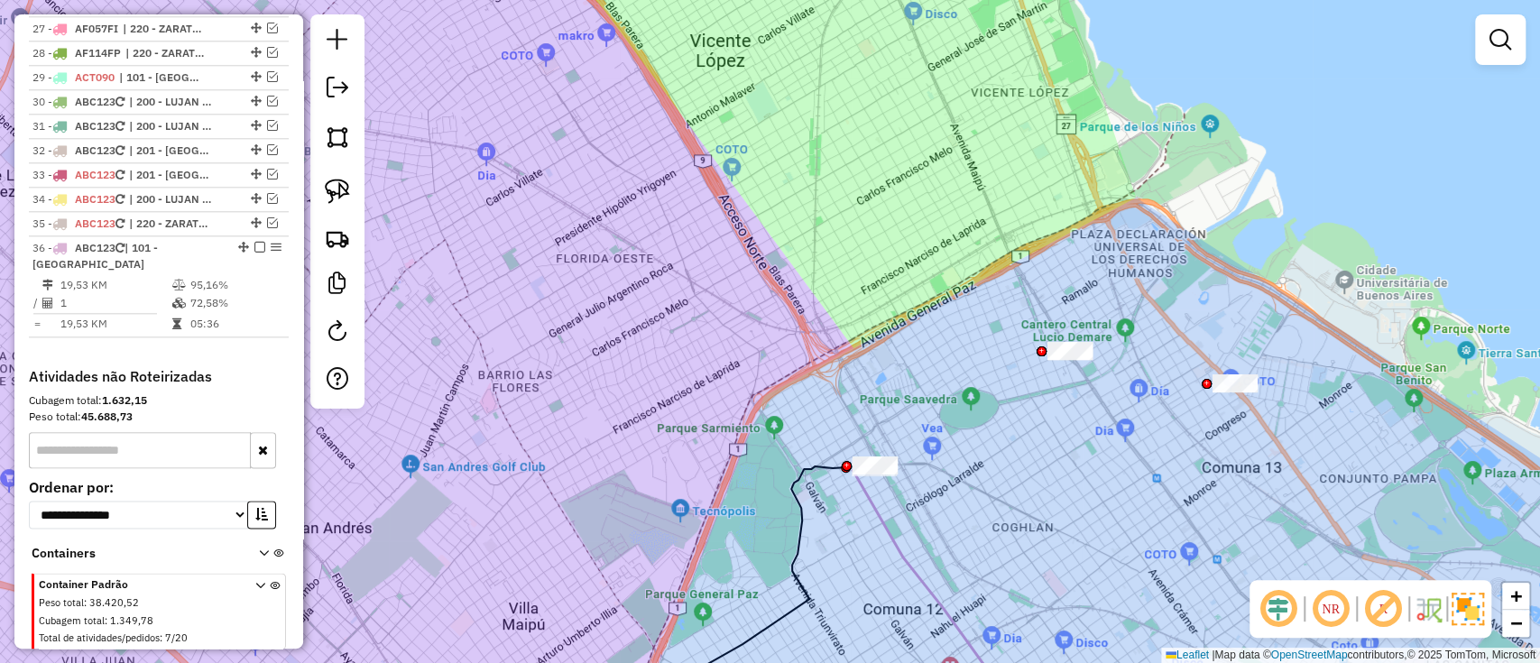
click at [888, 528] on icon at bounding box center [924, 597] width 142 height 263
select select "**********"
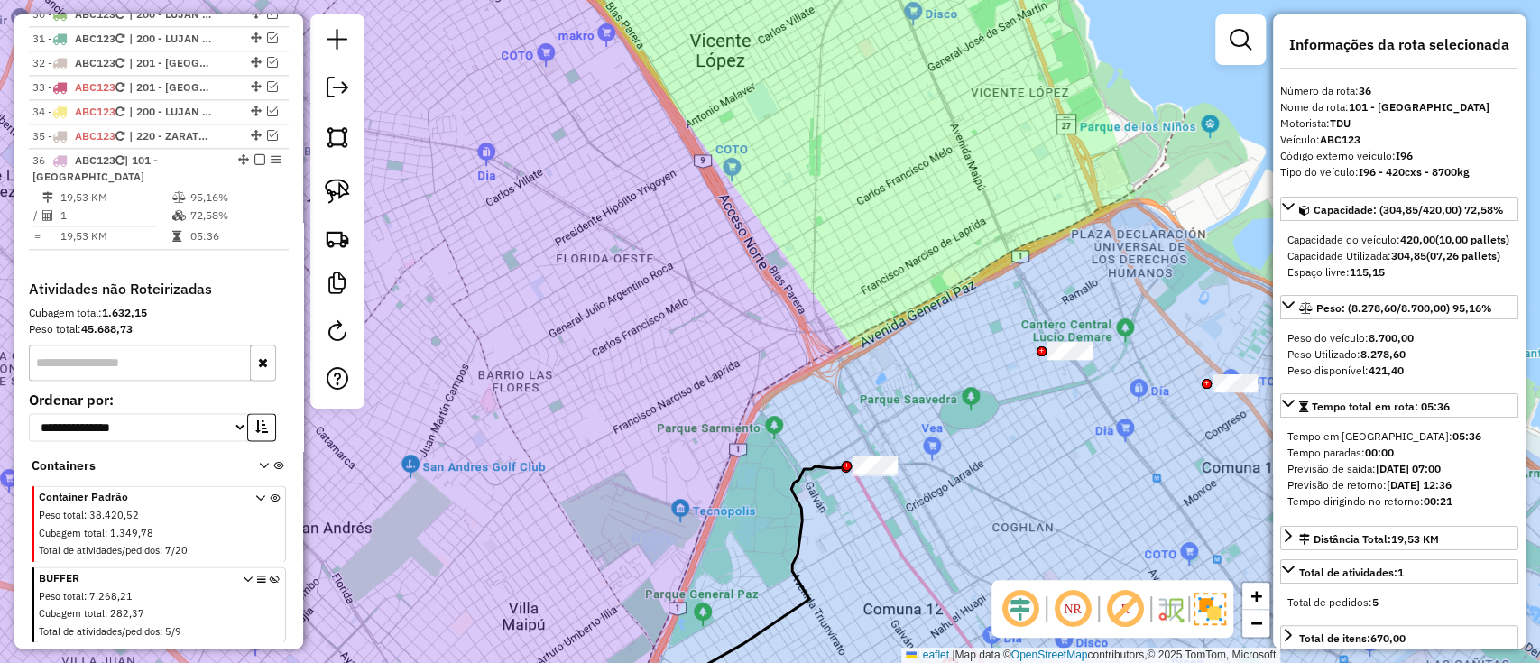
scroll to position [1477, 0]
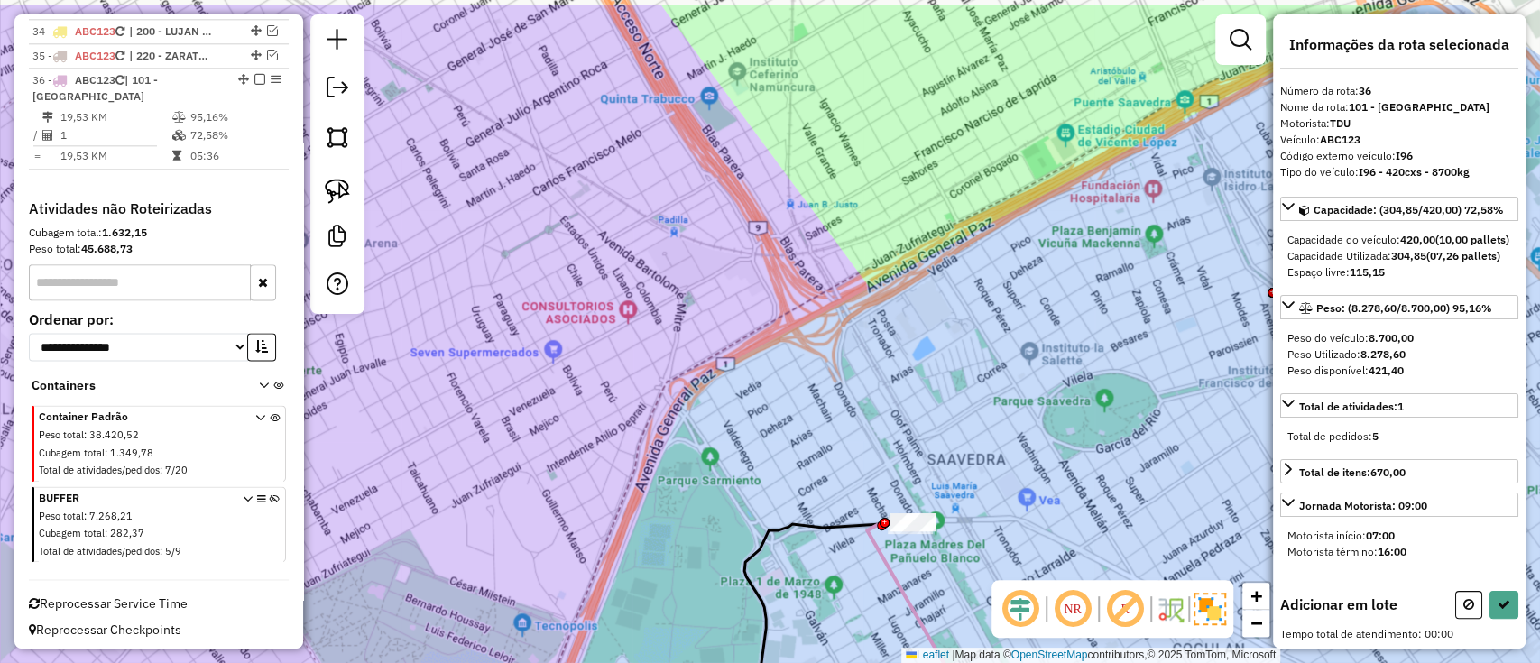
drag, startPoint x: 857, startPoint y: 401, endPoint x: 832, endPoint y: 334, distance: 71.4
click at [845, 380] on div "Janela de atendimento Grade de atendimento Capacidade Transportadoras Veículos …" at bounding box center [770, 331] width 1540 height 663
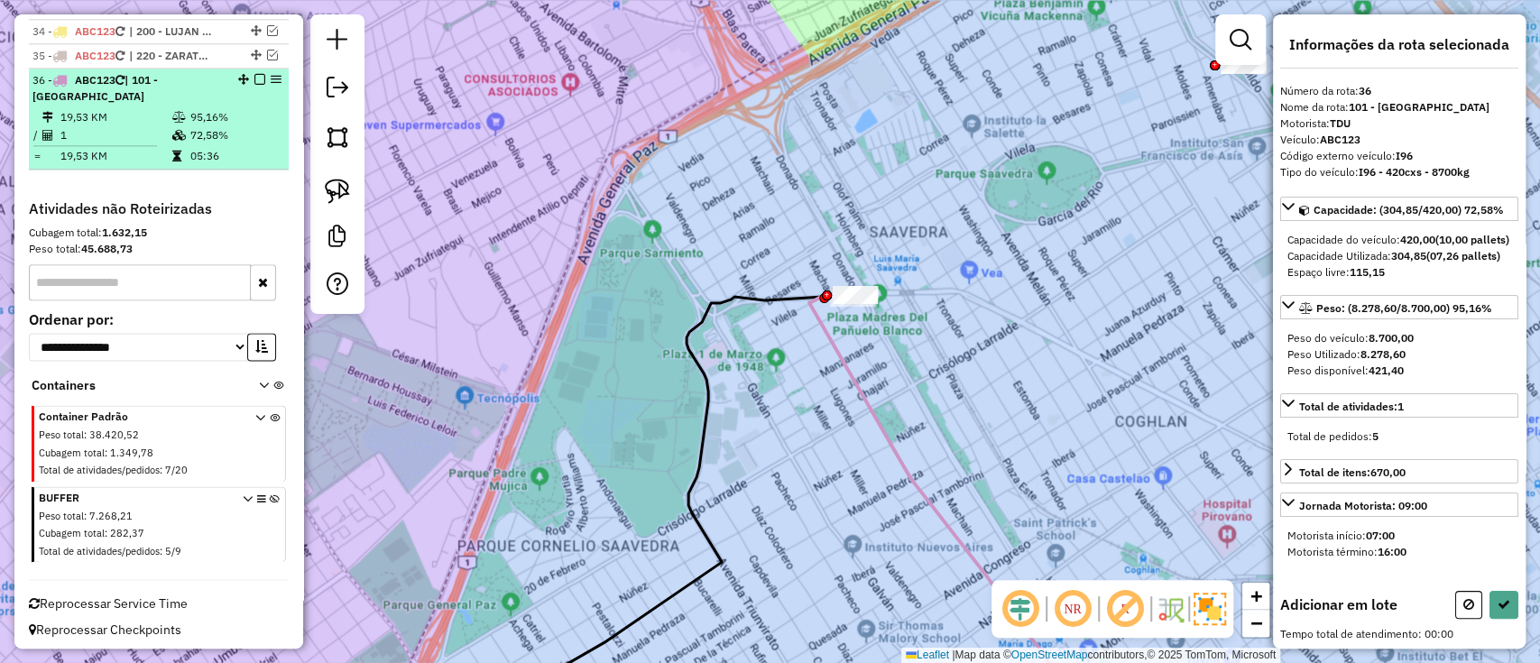
click at [254, 74] on em at bounding box center [259, 79] width 11 height 11
select select "**********"
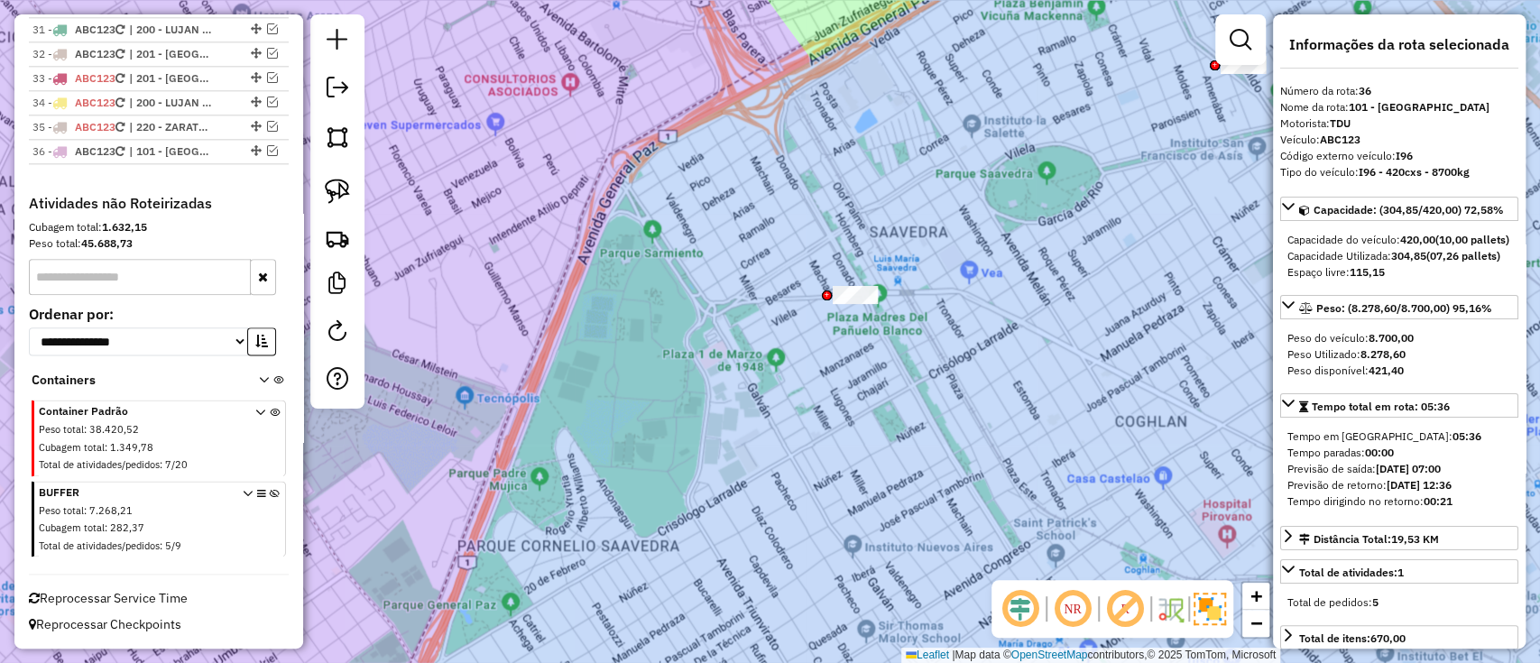
scroll to position [1400, 0]
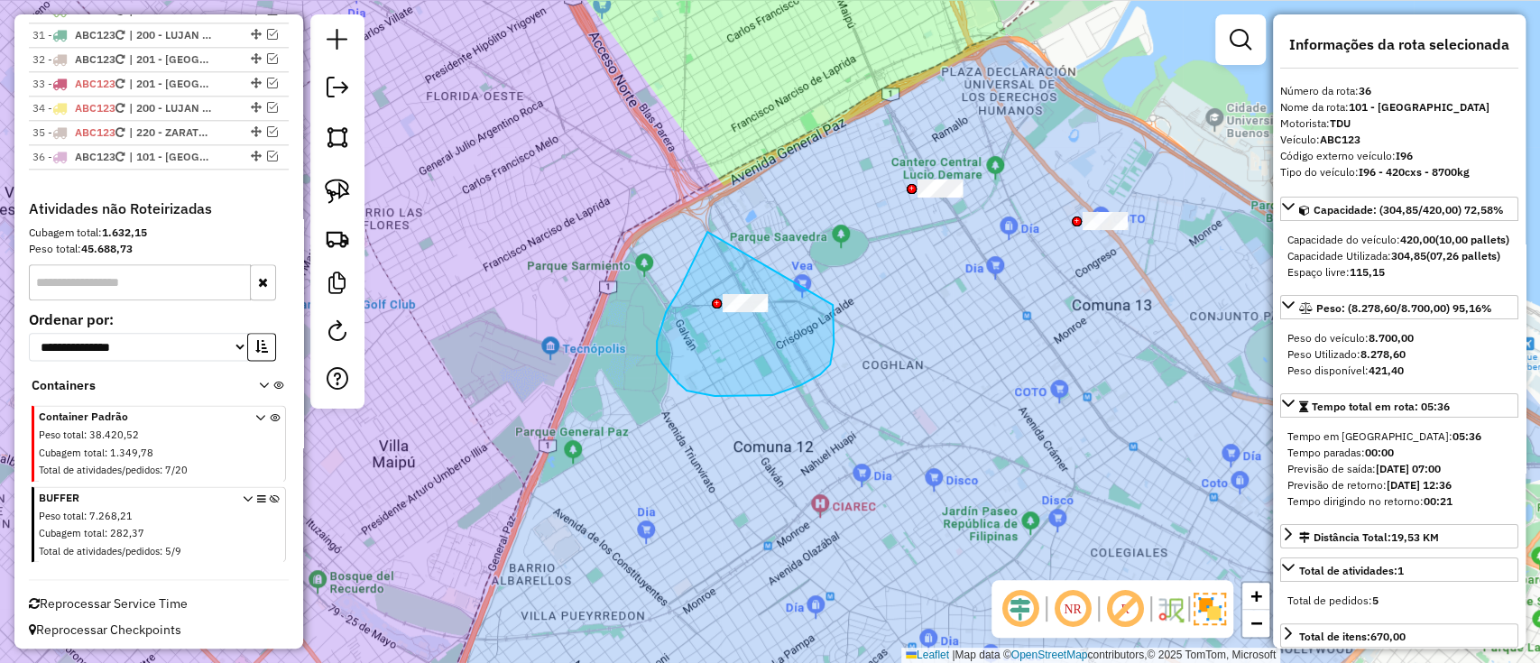
drag, startPoint x: 700, startPoint y: 248, endPoint x: 833, endPoint y: 305, distance: 144.3
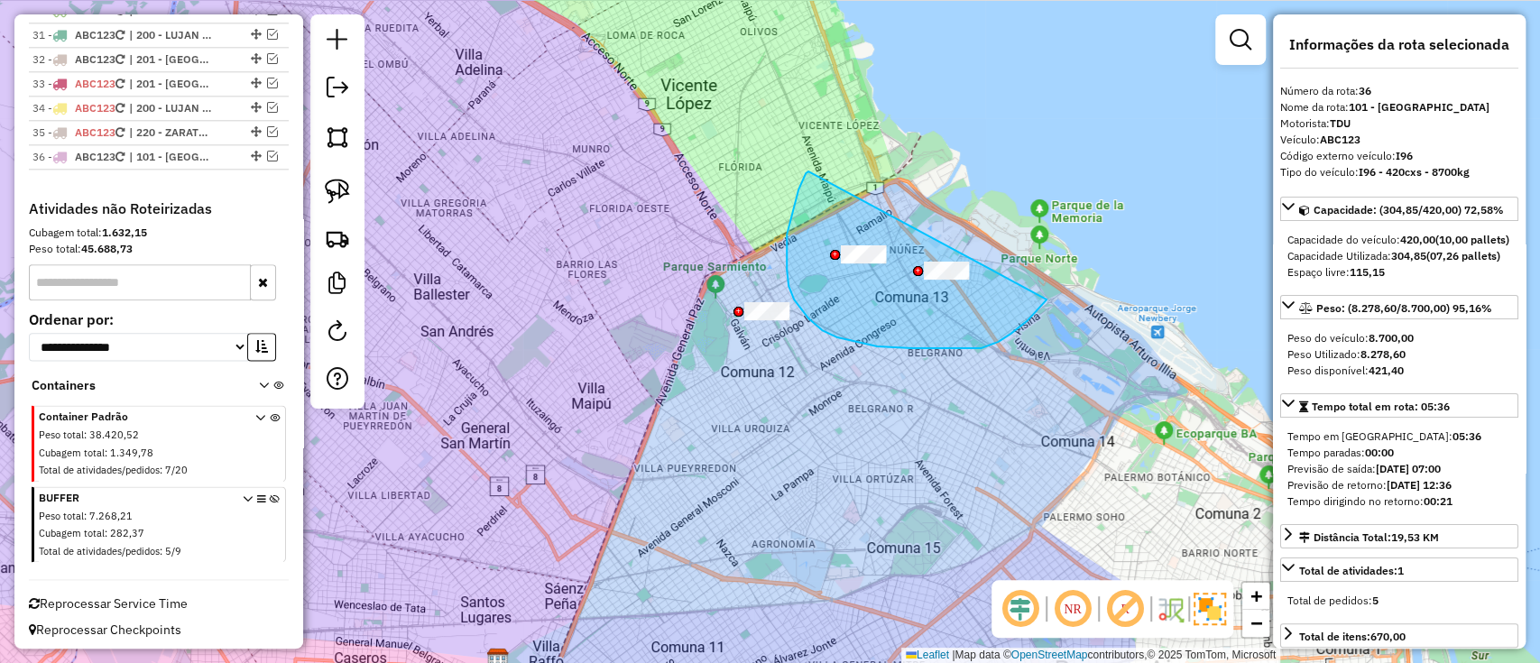
drag, startPoint x: 799, startPoint y: 189, endPoint x: 1014, endPoint y: 223, distance: 218.2
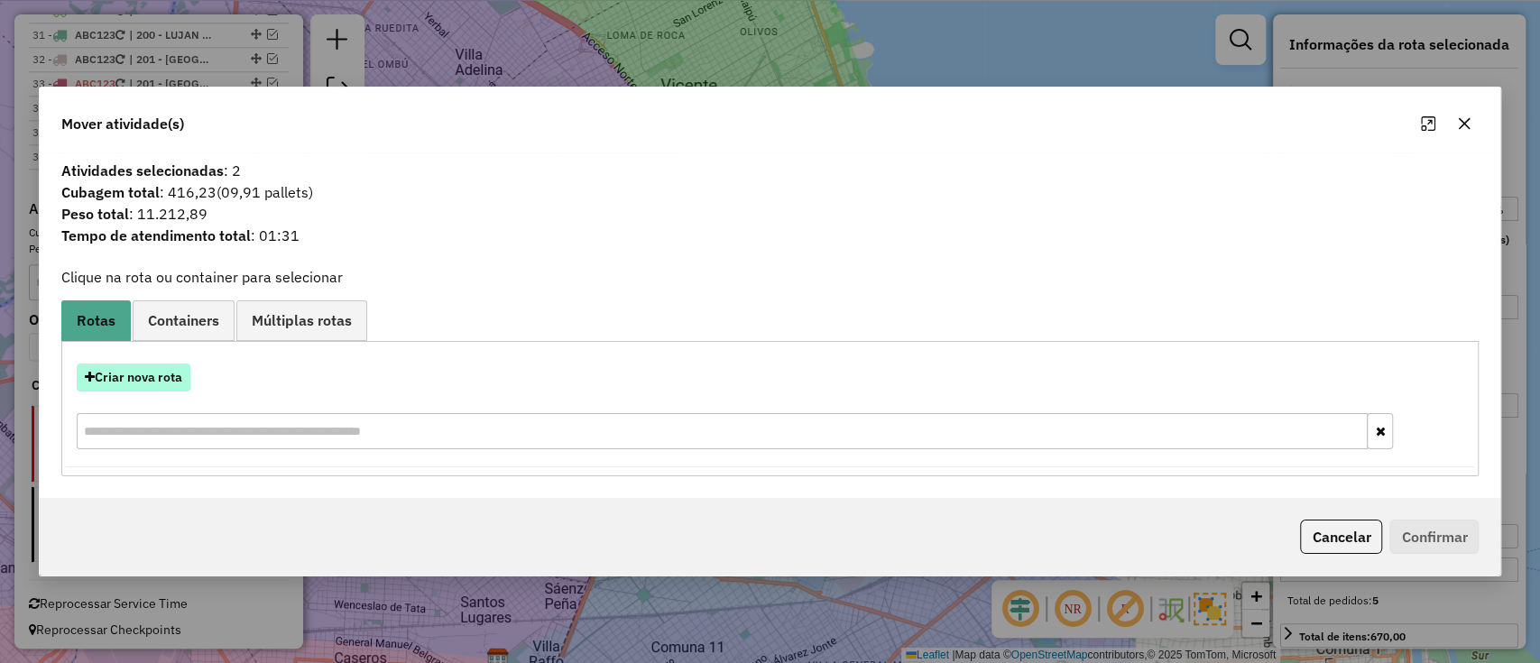
click at [162, 365] on button "Criar nova rota" at bounding box center [134, 378] width 114 height 28
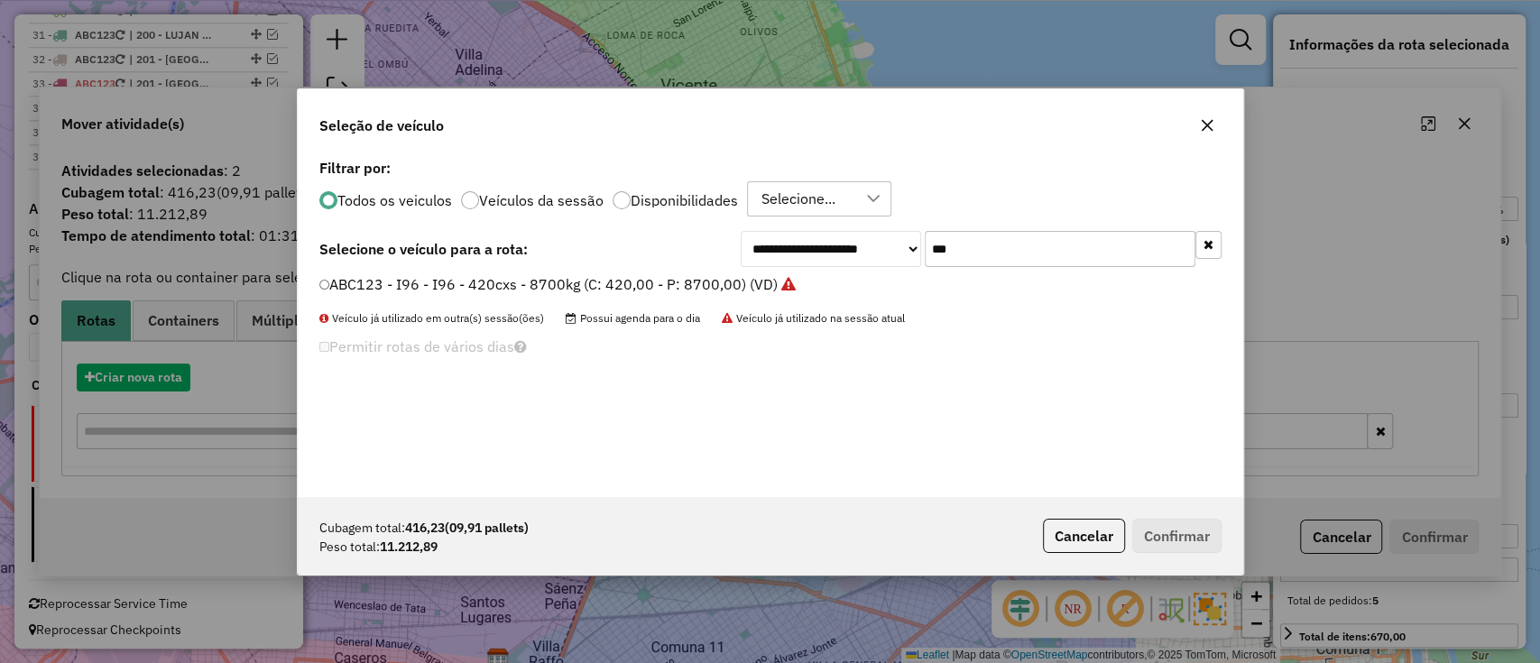
scroll to position [9, 5]
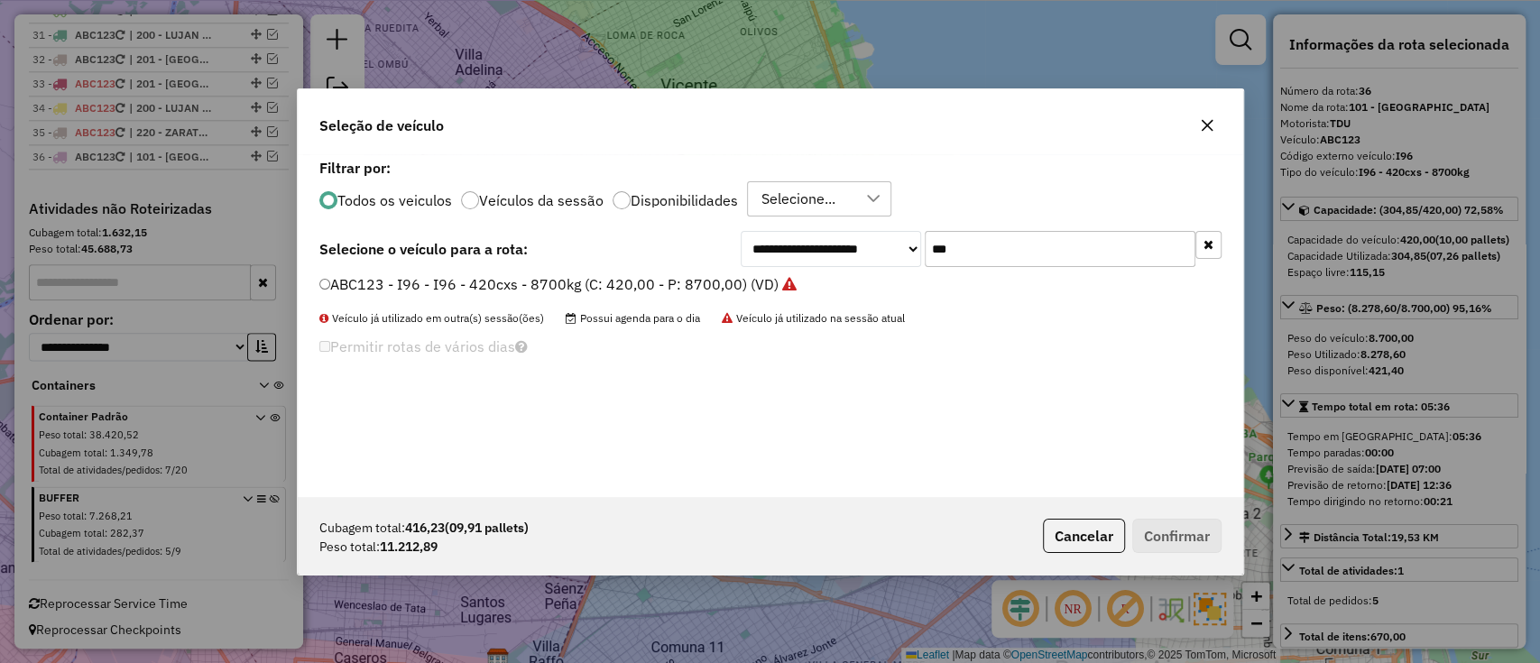
drag, startPoint x: 1012, startPoint y: 234, endPoint x: 885, endPoint y: 235, distance: 127.2
click at [885, 235] on div "**********" at bounding box center [981, 249] width 481 height 36
type input "***"
click at [744, 281] on label "AG207MN - RM5 - RM5 - 504cxs - 14376kg (C: 504,00 - P: 14376,00) (VD)" at bounding box center [571, 284] width 504 height 22
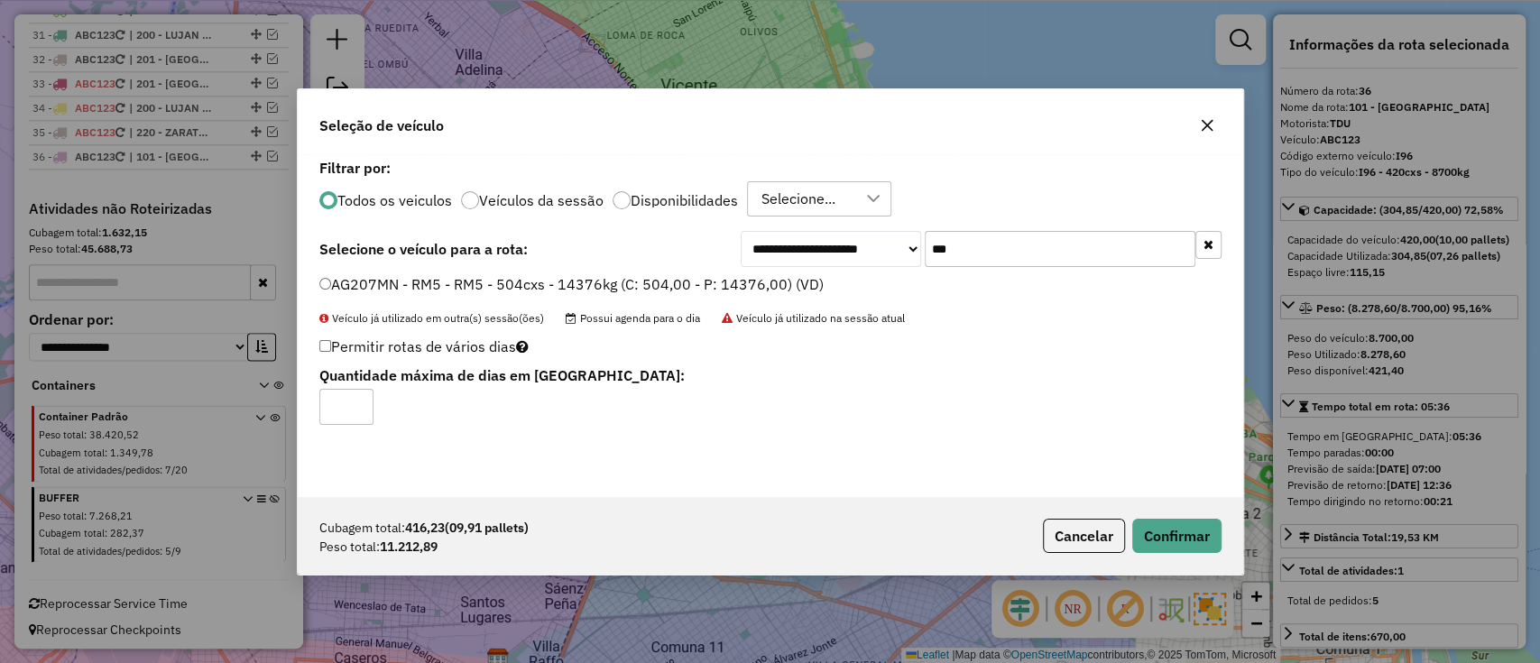
click at [1161, 517] on div "Cubagem total: 416,23 (09,91 pallets) Peso total: 11.212,89 Cancelar Confirmar" at bounding box center [771, 536] width 946 height 78
click at [1162, 529] on button "Confirmar" at bounding box center [1176, 536] width 89 height 34
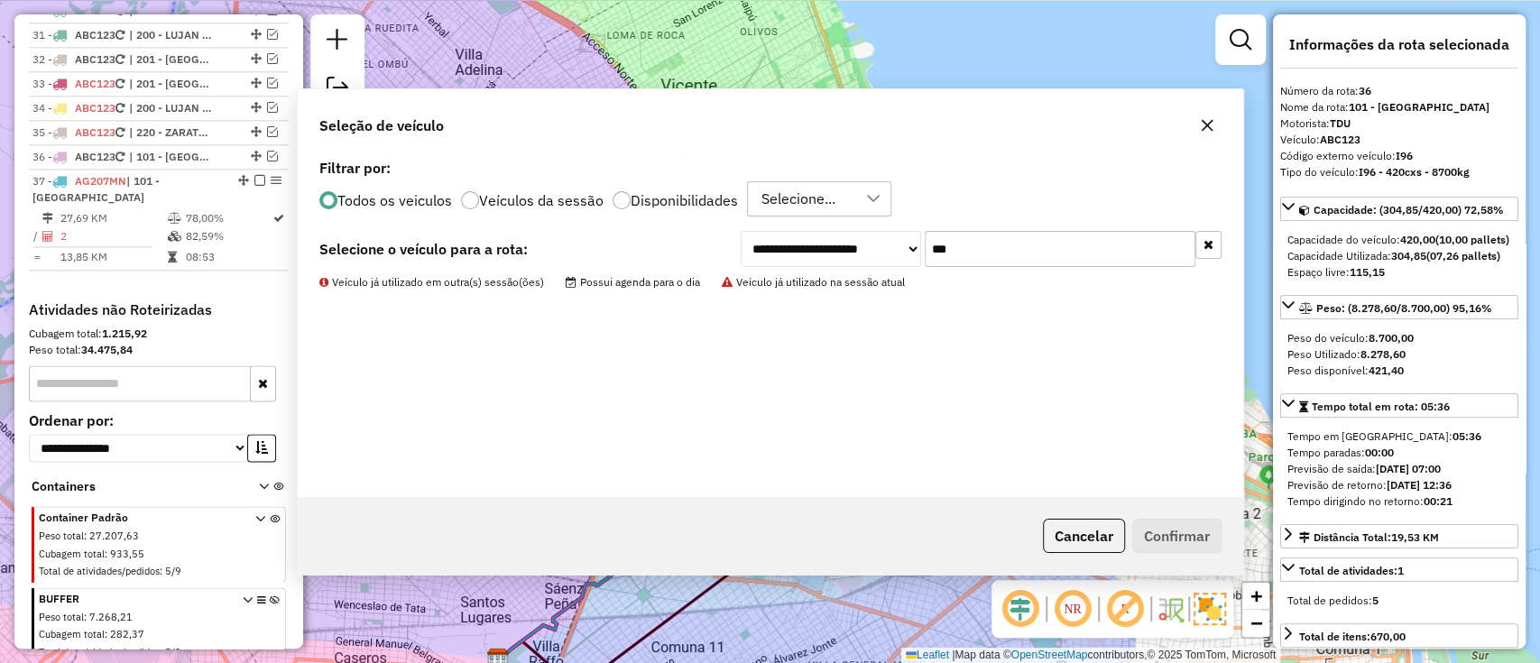
scroll to position [1502, 0]
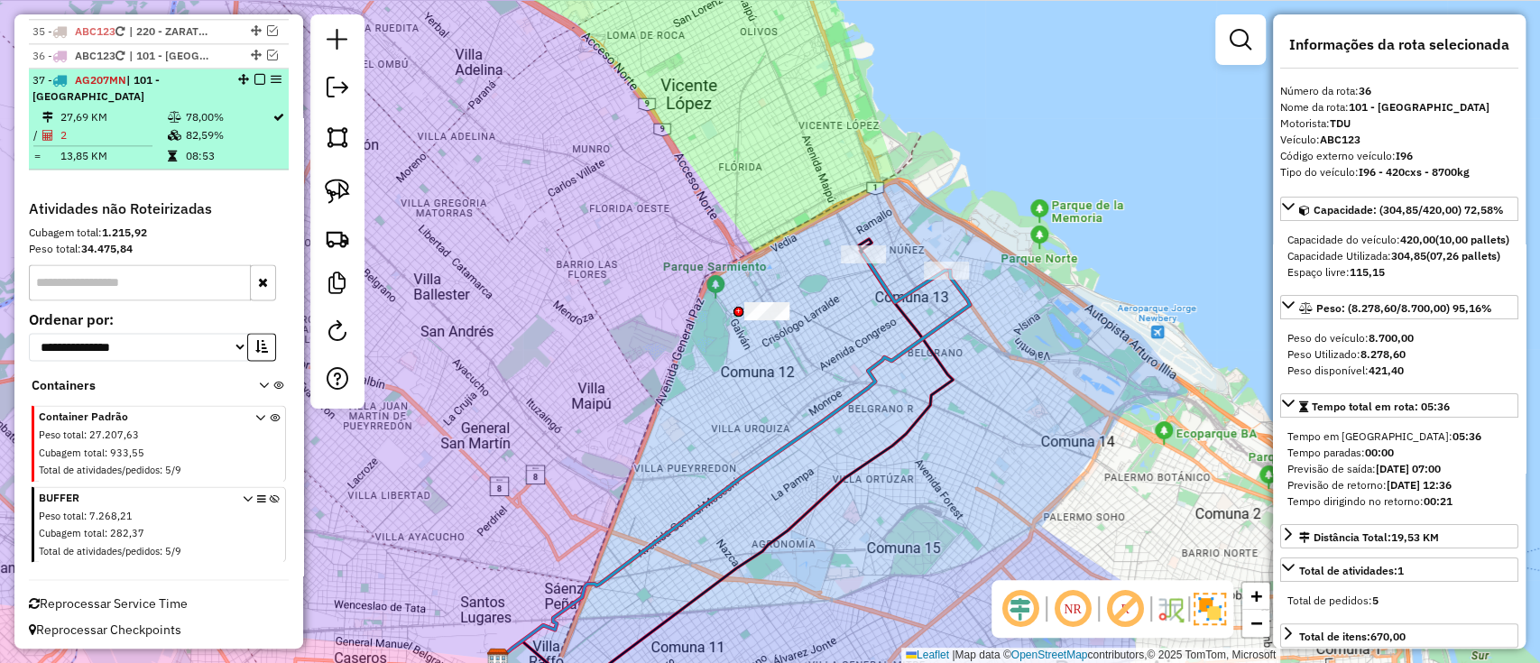
click at [218, 135] on td "82,59%" at bounding box center [228, 135] width 88 height 18
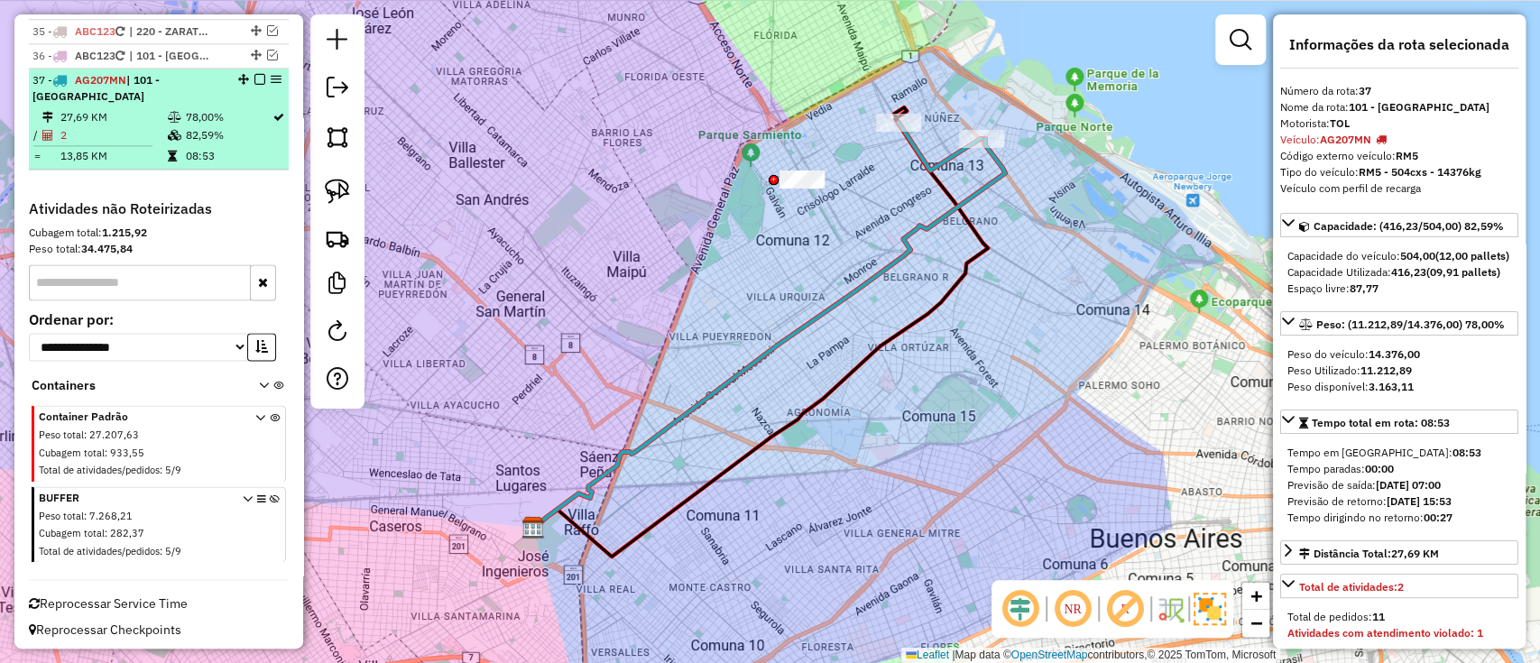
click at [255, 74] on em at bounding box center [259, 79] width 11 height 11
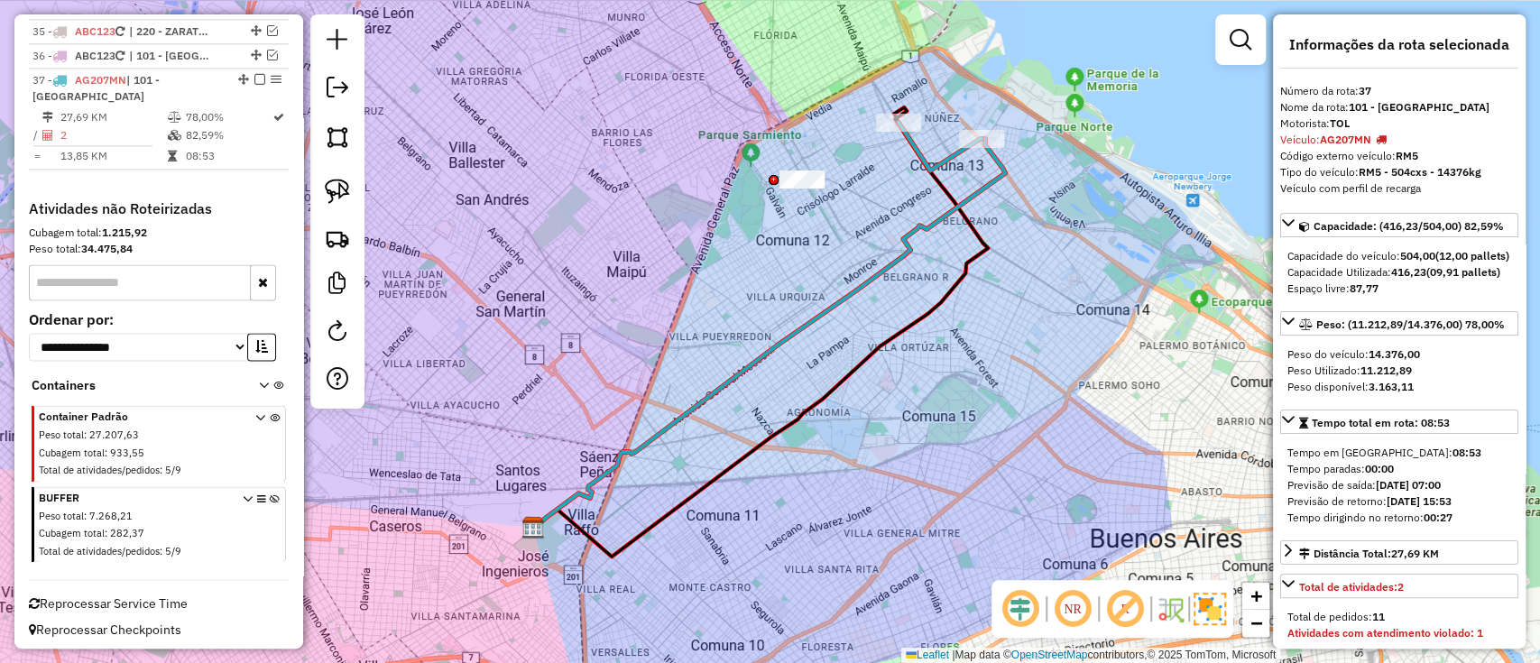
scroll to position [1425, 0]
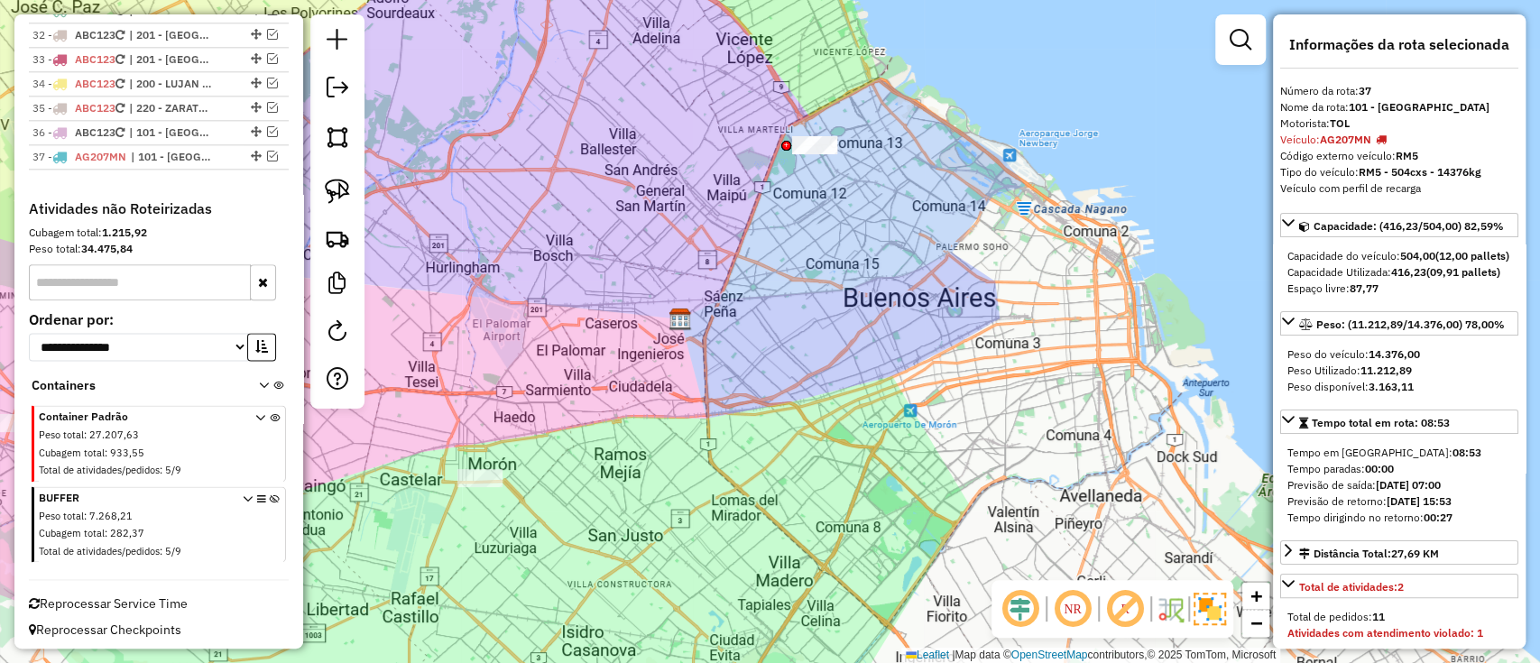
drag, startPoint x: 629, startPoint y: 290, endPoint x: 777, endPoint y: 229, distance: 159.9
click at [792, 232] on div "Janela de atendimento Grade de atendimento Capacidade Transportadoras Veículos …" at bounding box center [770, 331] width 1540 height 663
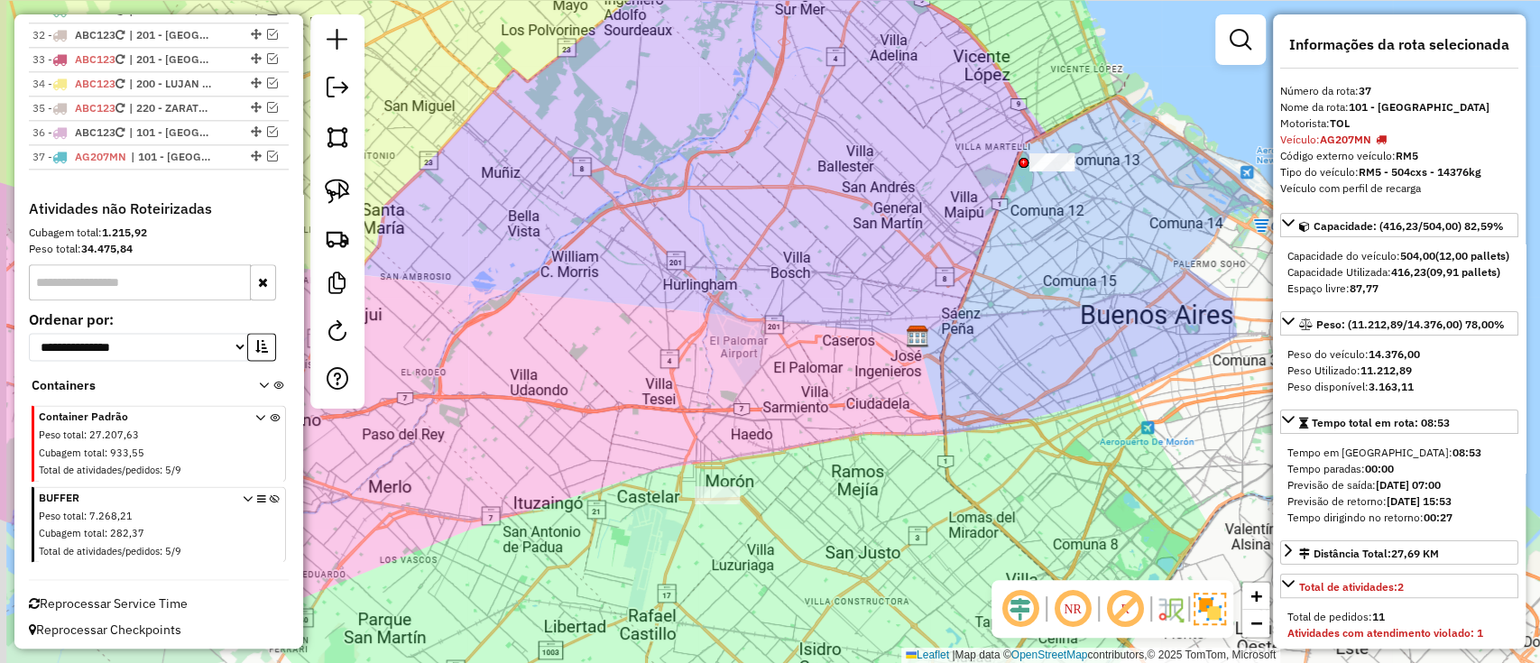
drag, startPoint x: 675, startPoint y: 342, endPoint x: 765, endPoint y: 401, distance: 107.6
click at [765, 401] on div "Janela de atendimento Grade de atendimento Capacidade Transportadoras Veículos …" at bounding box center [770, 331] width 1540 height 663
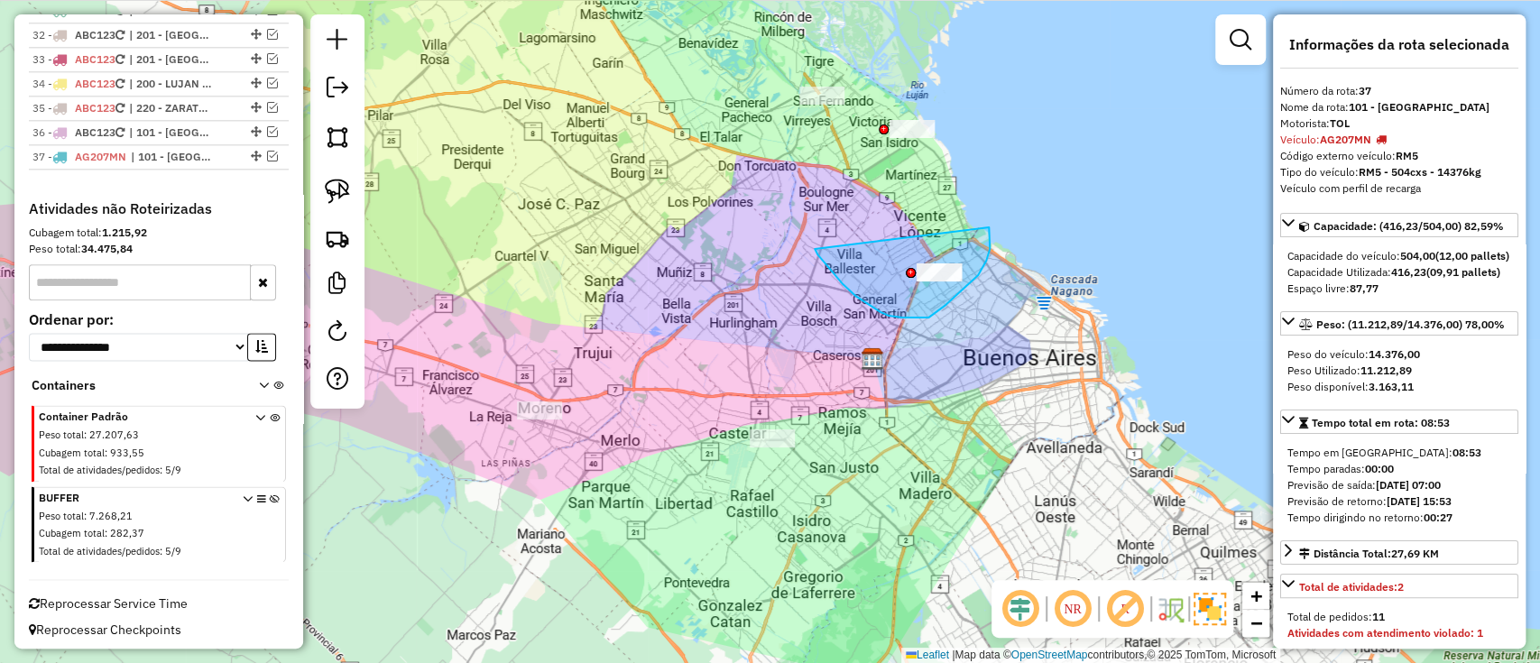
drag, startPoint x: 855, startPoint y: 296, endPoint x: 982, endPoint y: 209, distance: 153.2
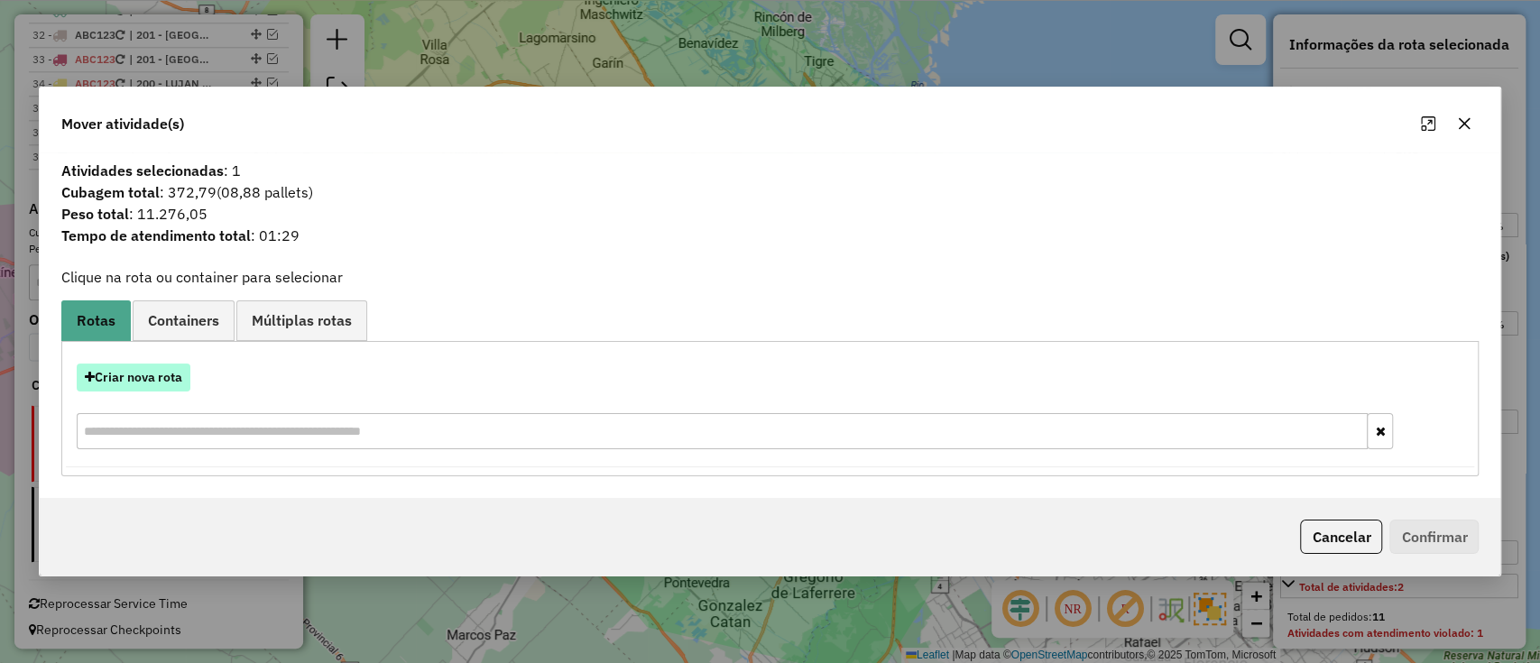
click at [140, 366] on button "Criar nova rota" at bounding box center [134, 378] width 114 height 28
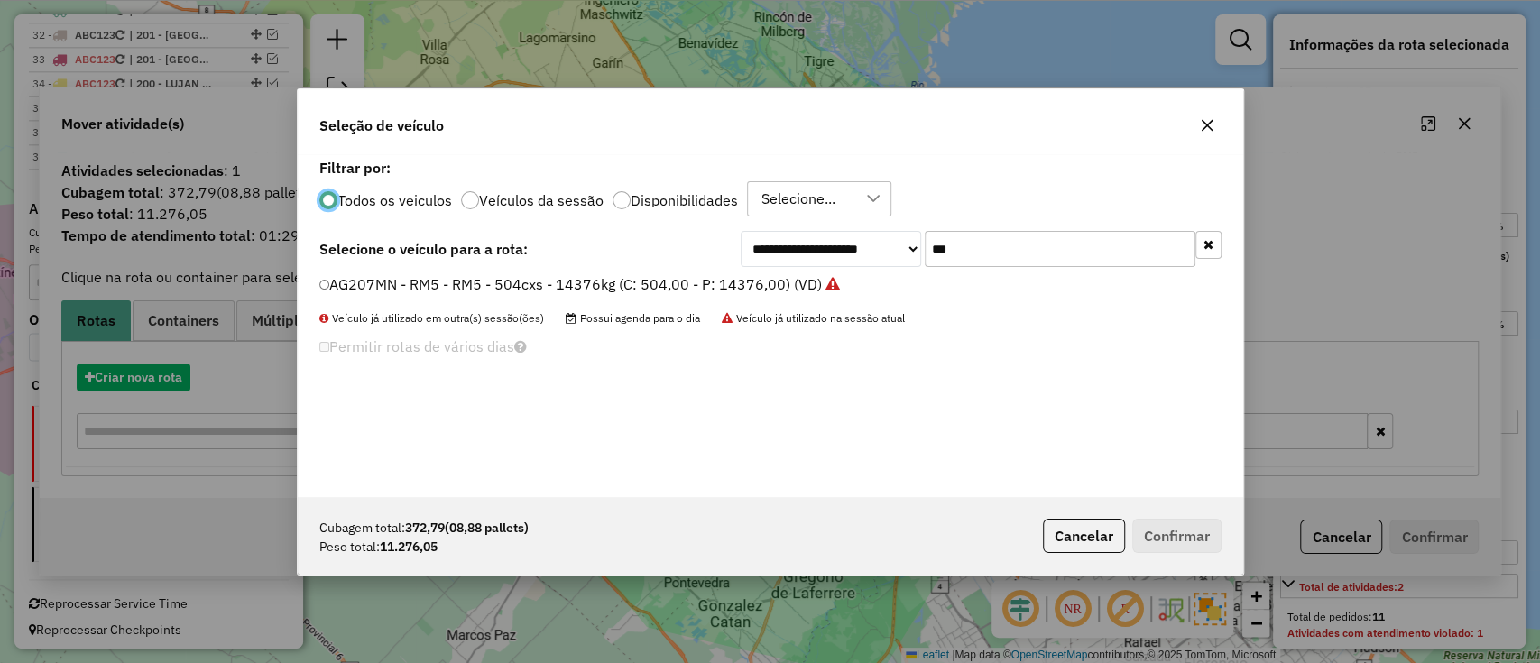
scroll to position [9, 5]
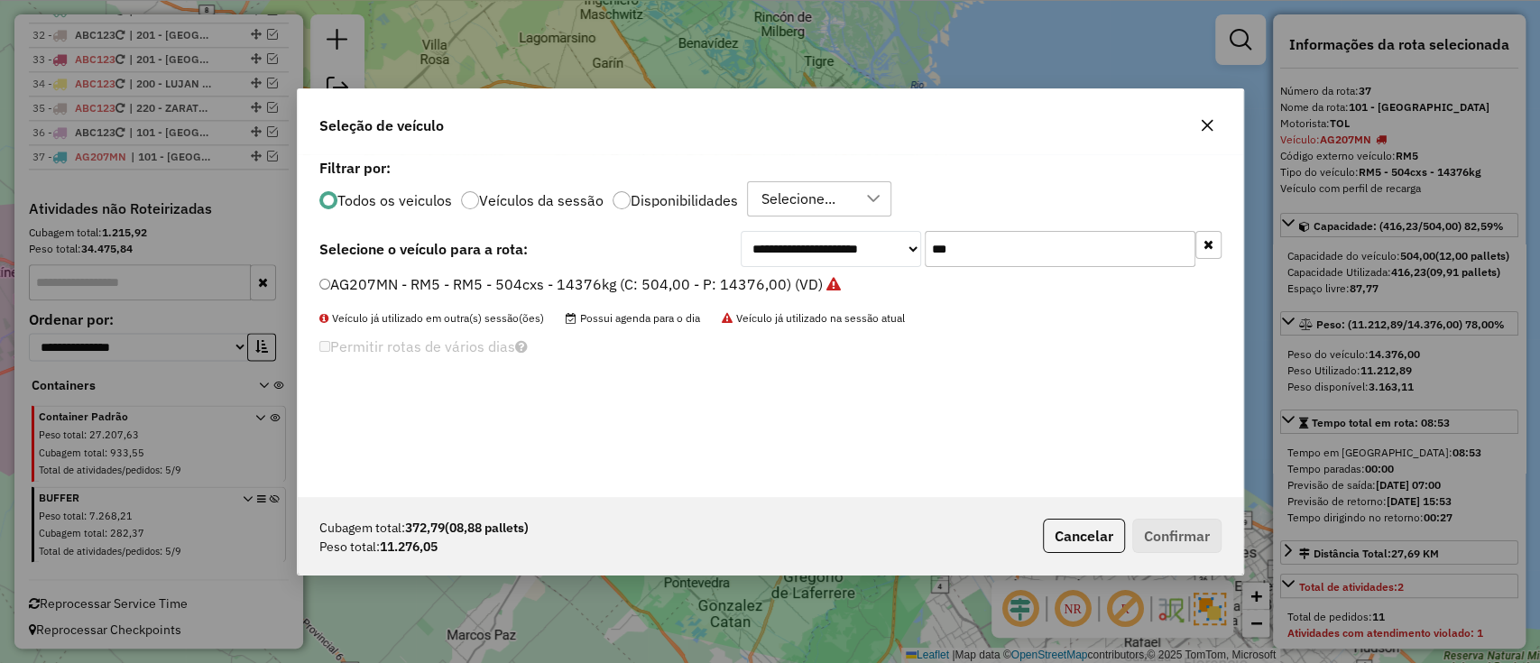
drag, startPoint x: 938, startPoint y: 242, endPoint x: 891, endPoint y: 235, distance: 47.5
click at [891, 235] on div "**********" at bounding box center [981, 249] width 481 height 36
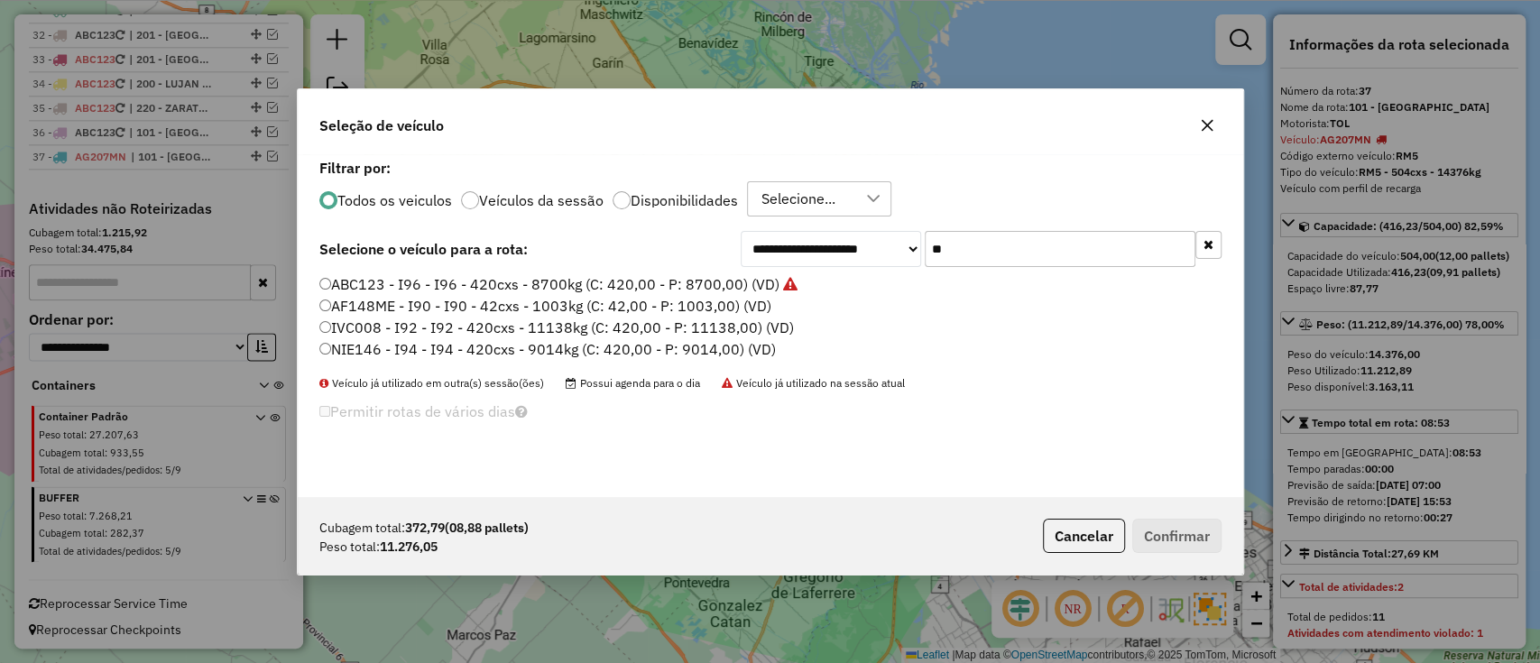
type input "**"
click at [790, 284] on icon at bounding box center [790, 284] width 14 height 14
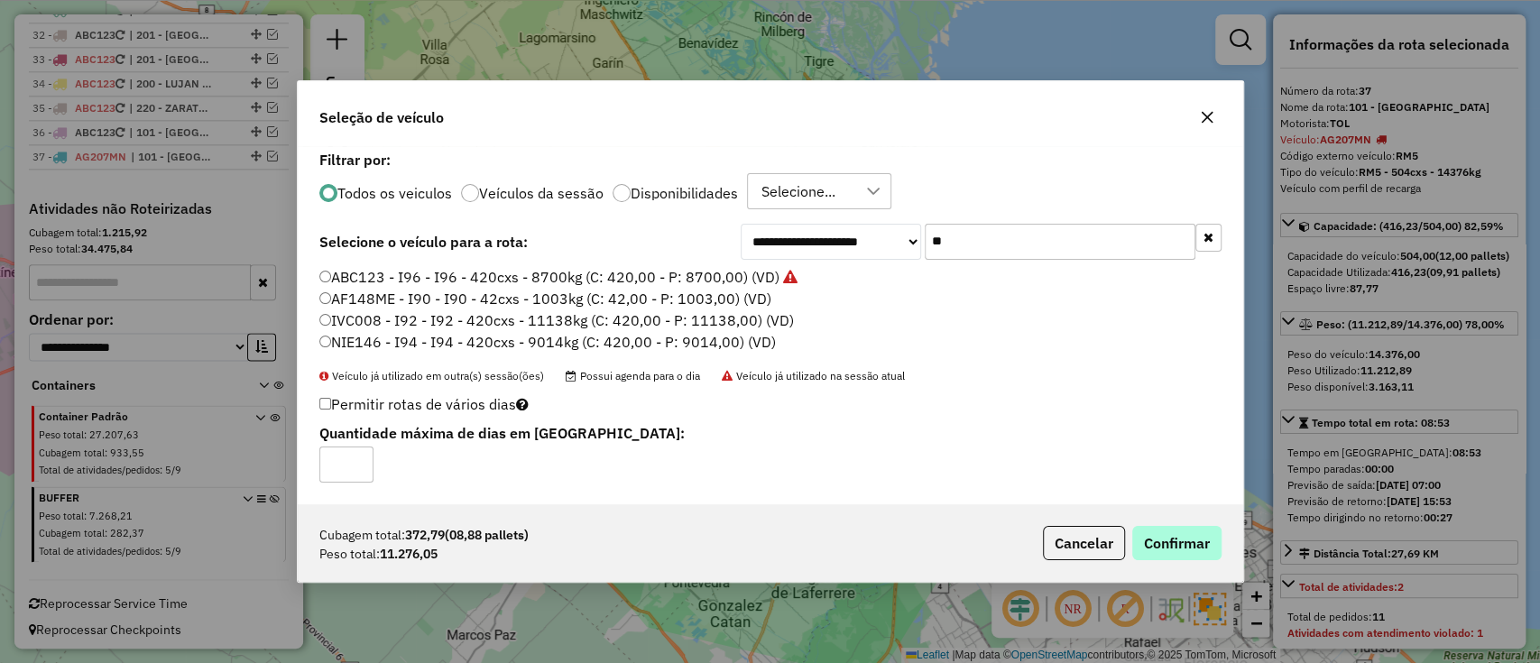
drag, startPoint x: 1178, startPoint y: 502, endPoint x: 1152, endPoint y: 534, distance: 41.2
click at [1176, 503] on div "**********" at bounding box center [771, 325] width 946 height 358
click at [1154, 536] on button "Confirmar" at bounding box center [1176, 543] width 89 height 34
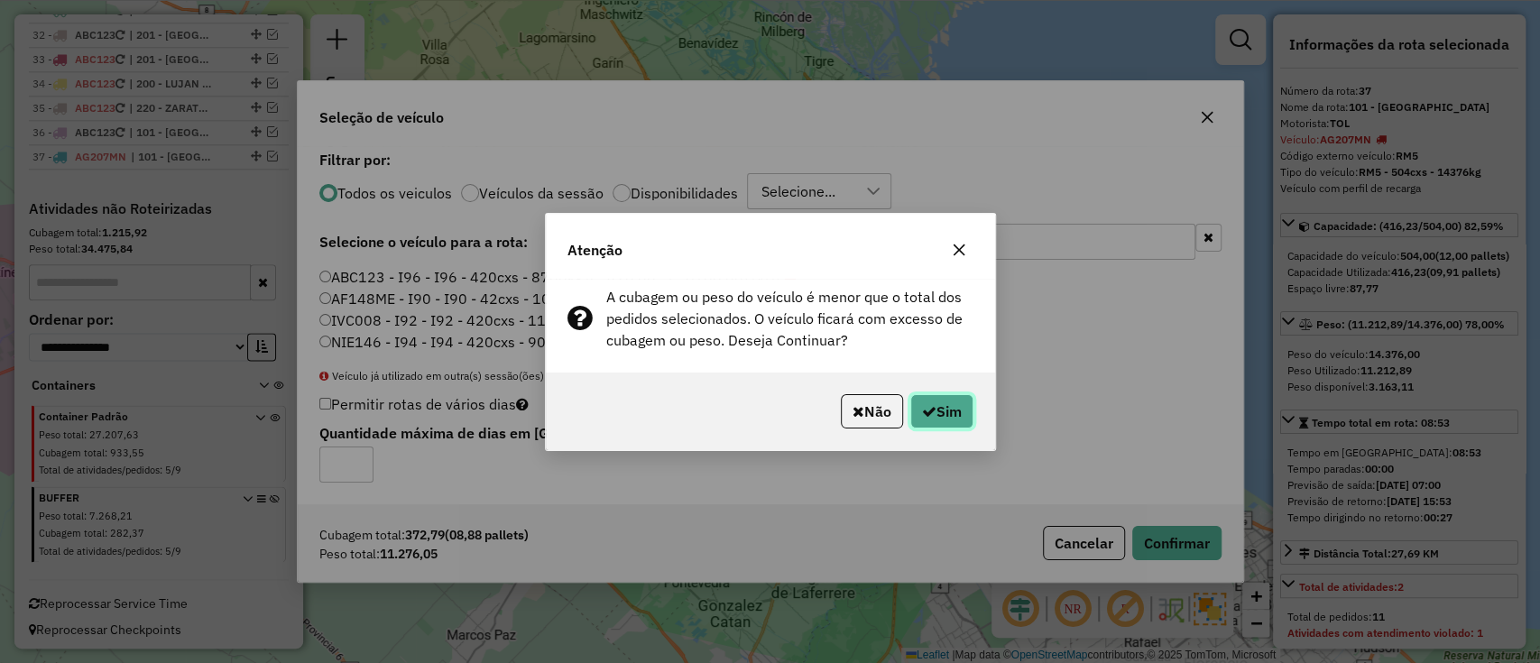
click at [938, 396] on button "Sim" at bounding box center [942, 411] width 63 height 34
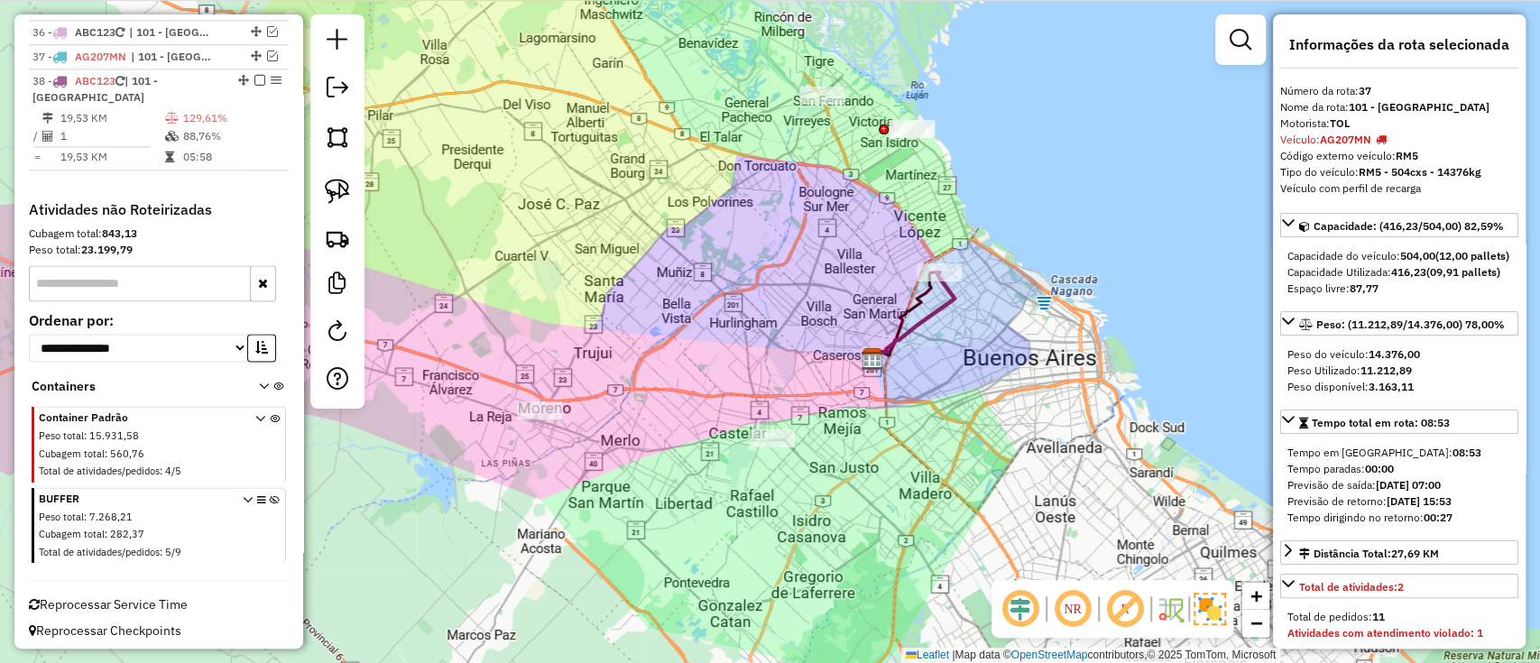
scroll to position [1526, 0]
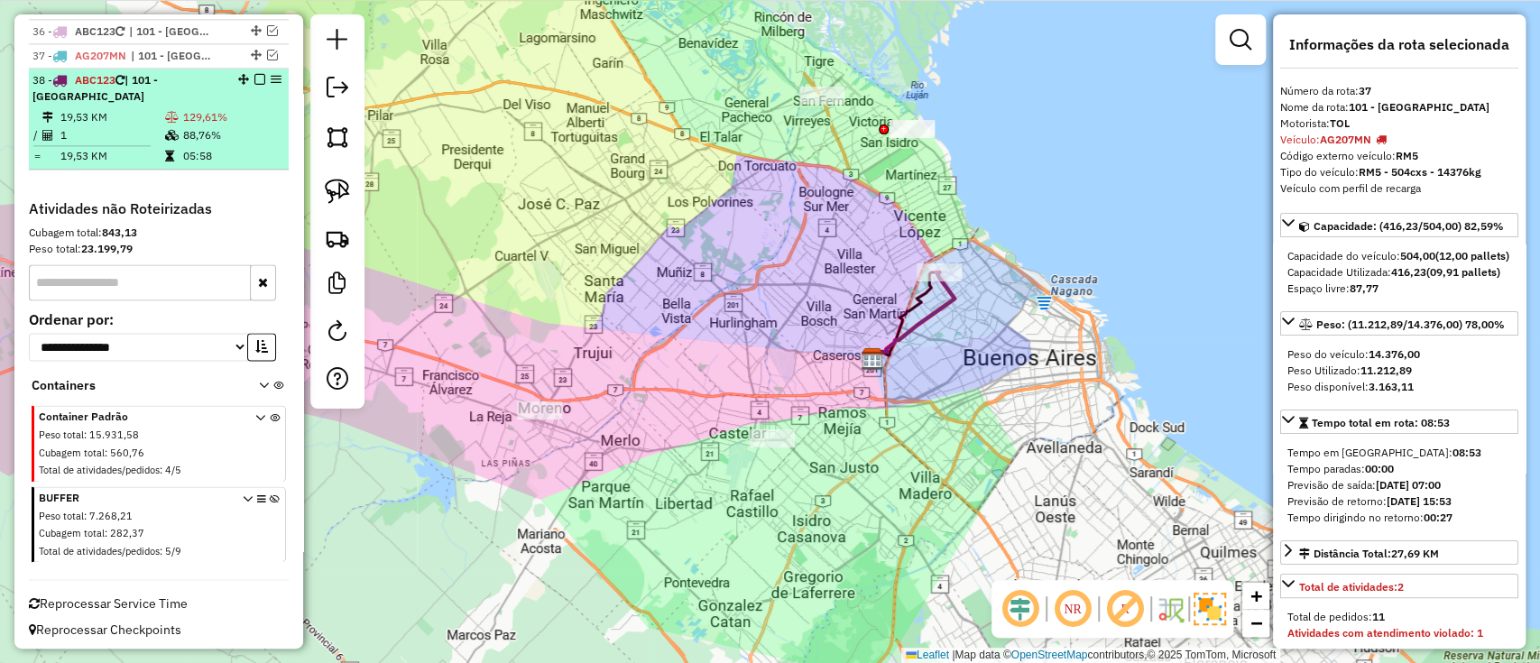
click at [257, 74] on em at bounding box center [259, 79] width 11 height 11
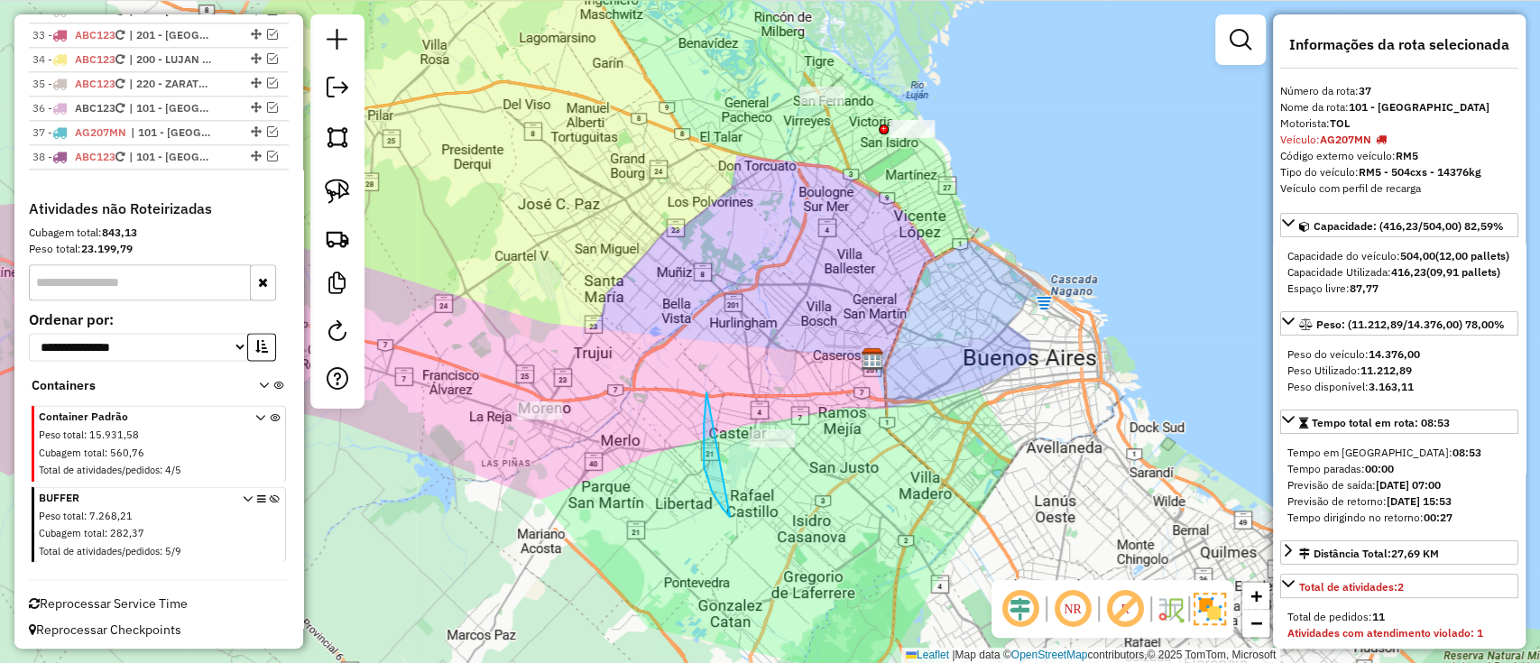
drag, startPoint x: 730, startPoint y: 517, endPoint x: 837, endPoint y: 415, distance: 148.1
drag, startPoint x: 490, startPoint y: 419, endPoint x: 596, endPoint y: 404, distance: 107.5
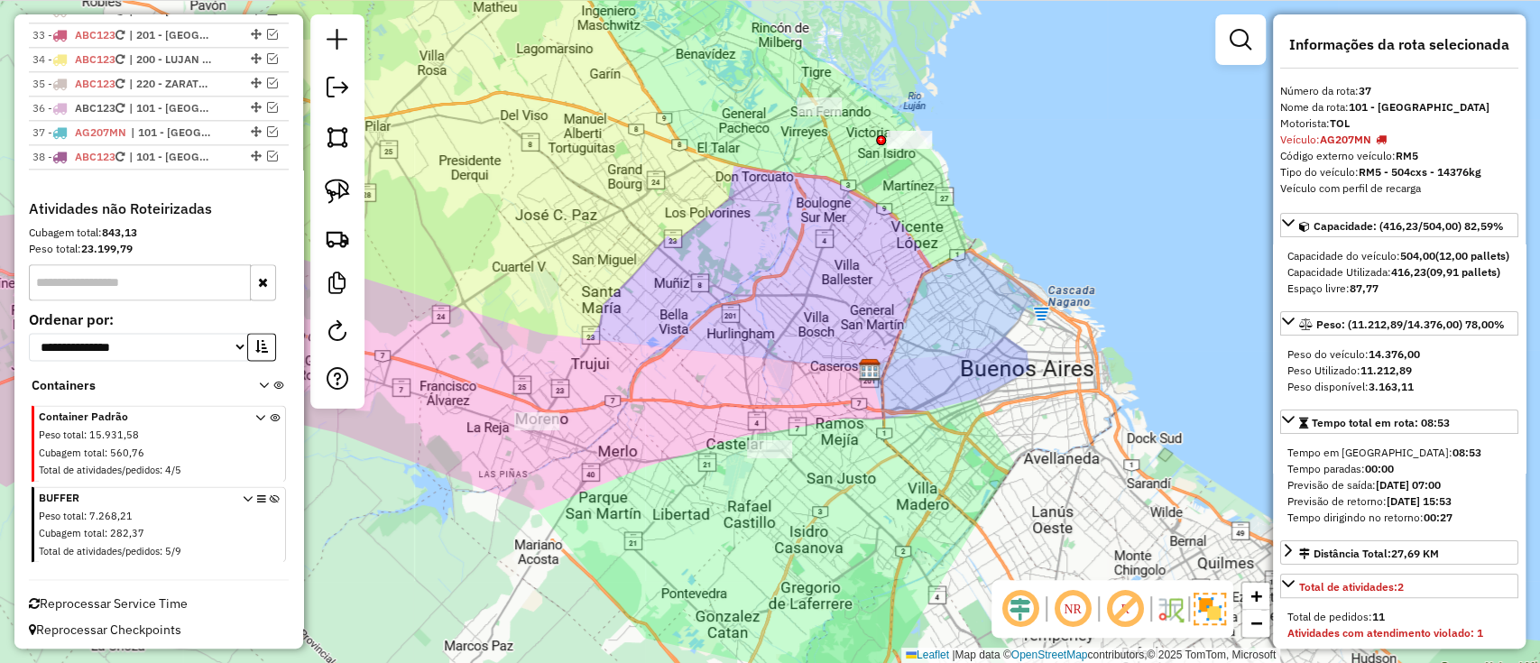
drag, startPoint x: 773, startPoint y: 213, endPoint x: 735, endPoint y: 316, distance: 109.6
click at [735, 334] on div "Janela de atendimento Grade de atendimento Capacidade Transportadoras Veículos …" at bounding box center [770, 331] width 1540 height 663
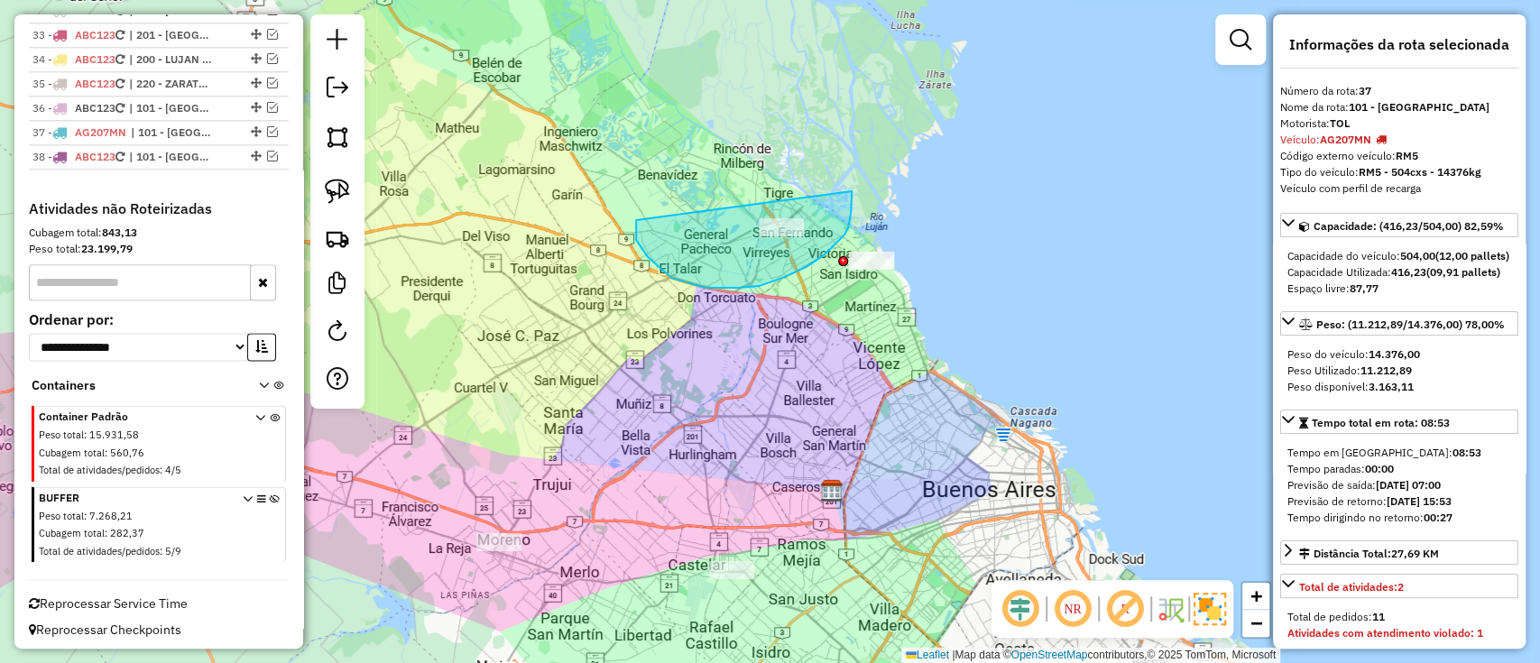
drag, startPoint x: 671, startPoint y: 278, endPoint x: 847, endPoint y: 177, distance: 202.9
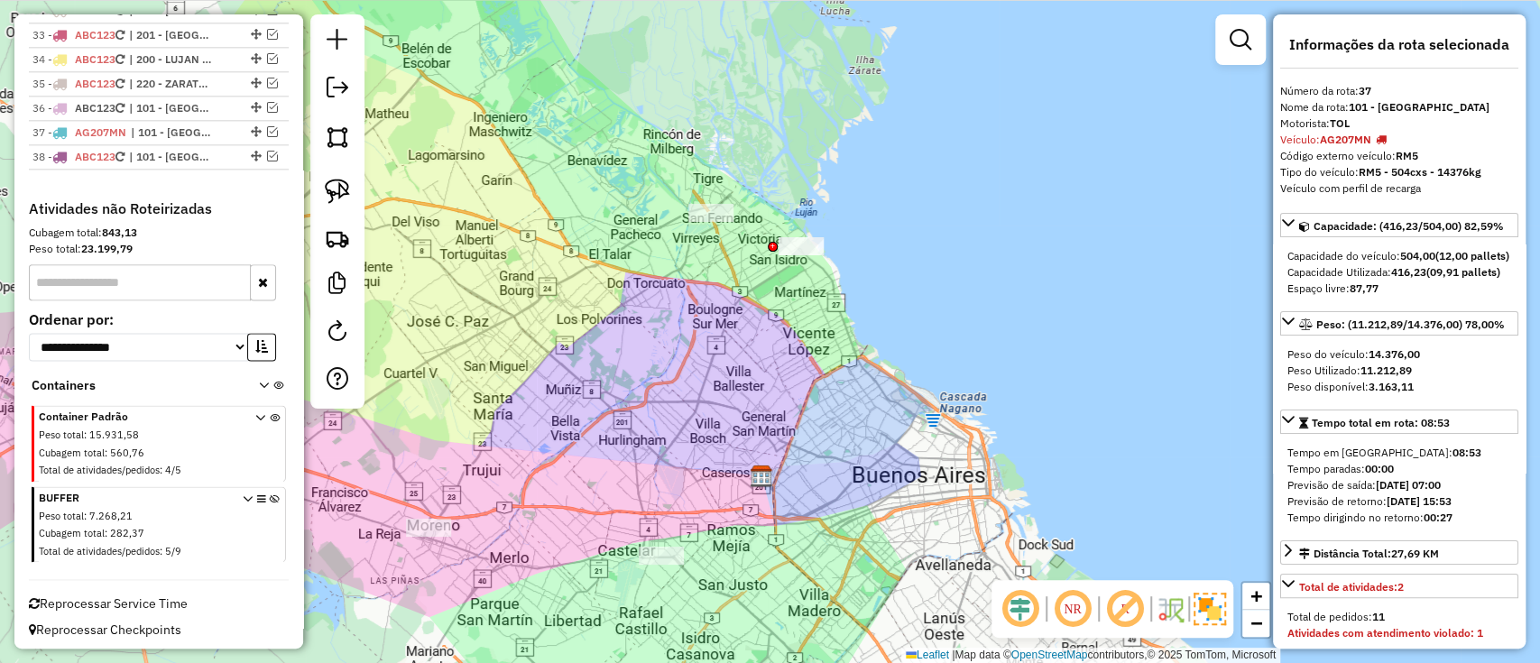
drag, startPoint x: 925, startPoint y: 295, endPoint x: 726, endPoint y: 312, distance: 199.3
click at [718, 307] on div "Janela de atendimento Grade de atendimento Capacidade Transportadoras Veículos …" at bounding box center [770, 331] width 1540 height 663
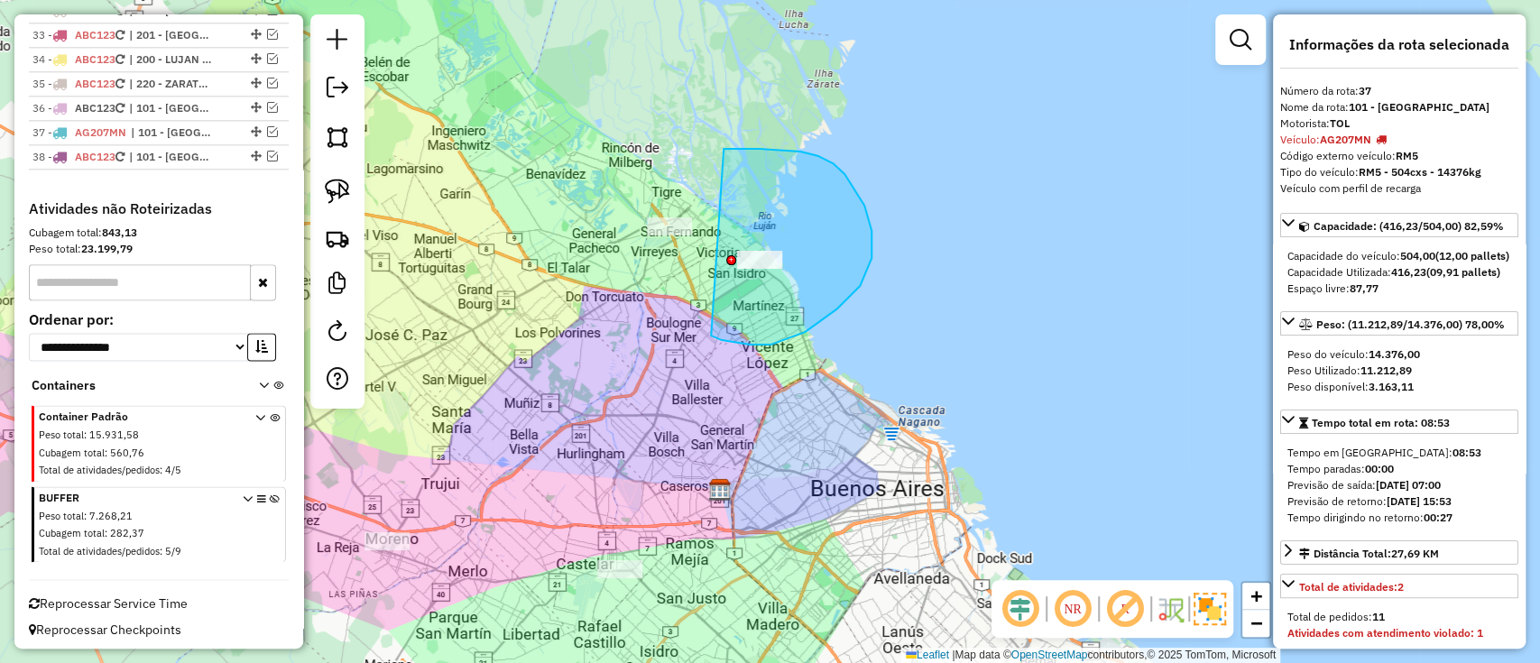
drag, startPoint x: 728, startPoint y: 341, endPoint x: 724, endPoint y: 149, distance: 192.3
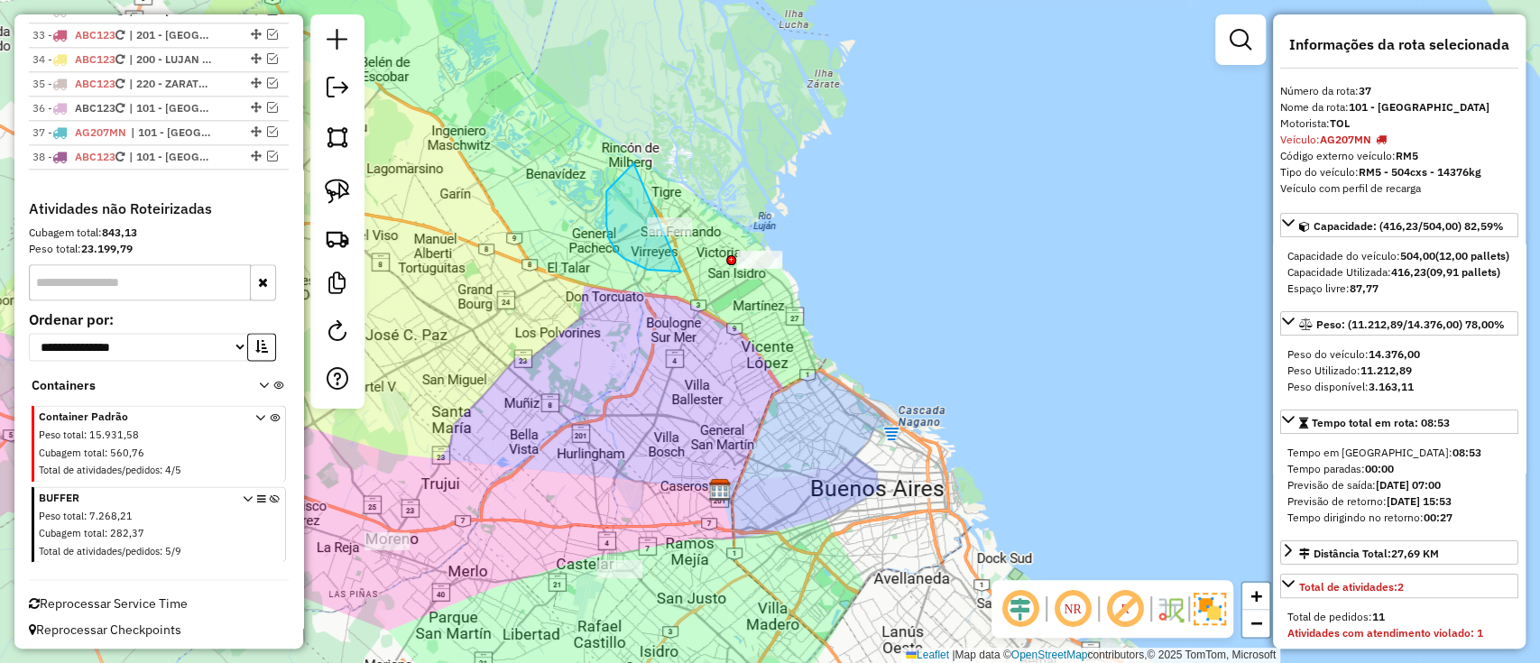
drag, startPoint x: 633, startPoint y: 163, endPoint x: 739, endPoint y: 217, distance: 118.2
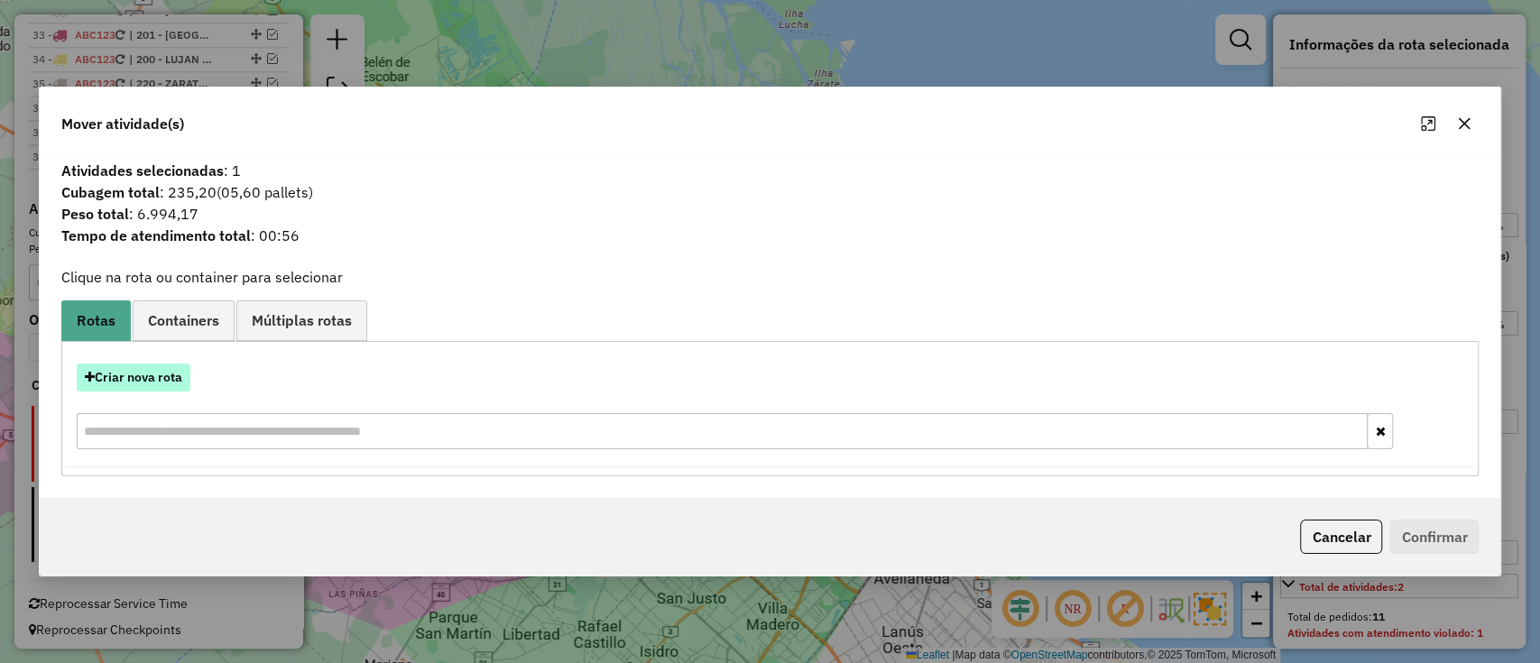
click at [159, 386] on button "Criar nova rota" at bounding box center [134, 378] width 114 height 28
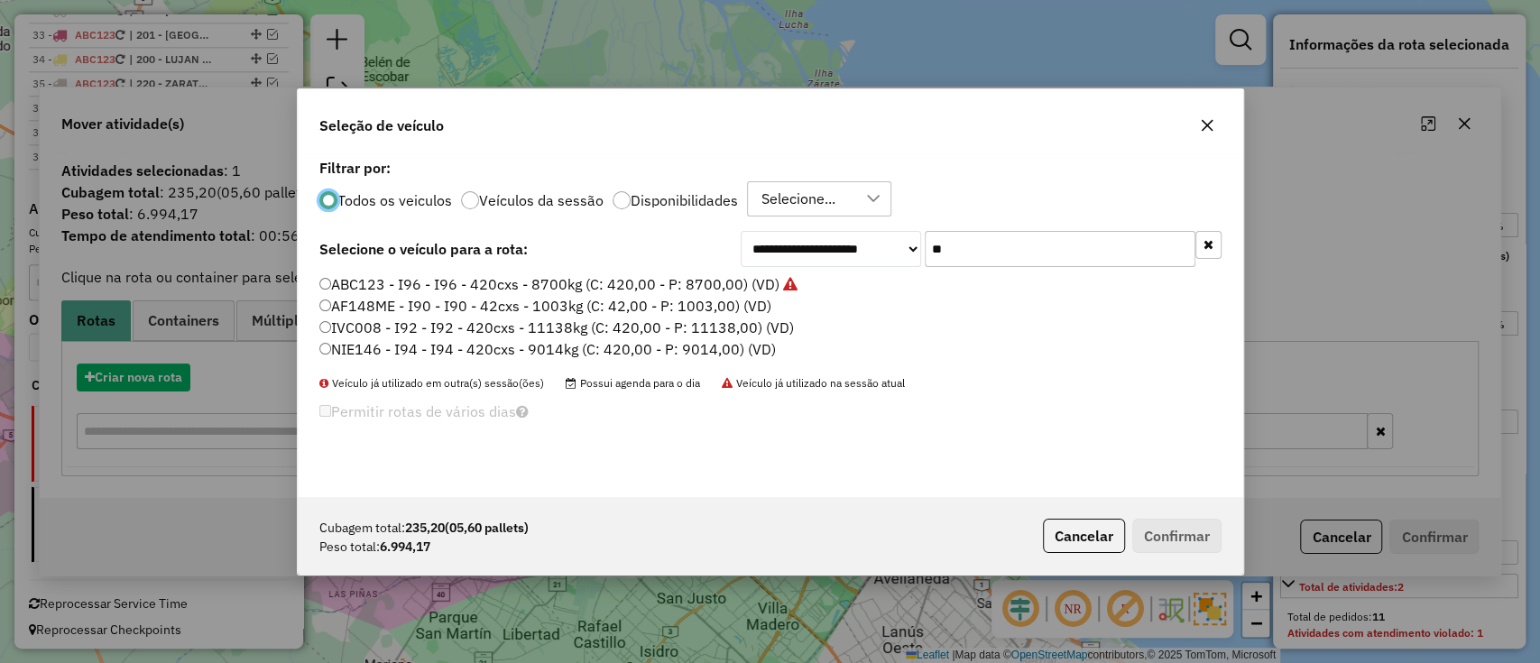
scroll to position [9, 5]
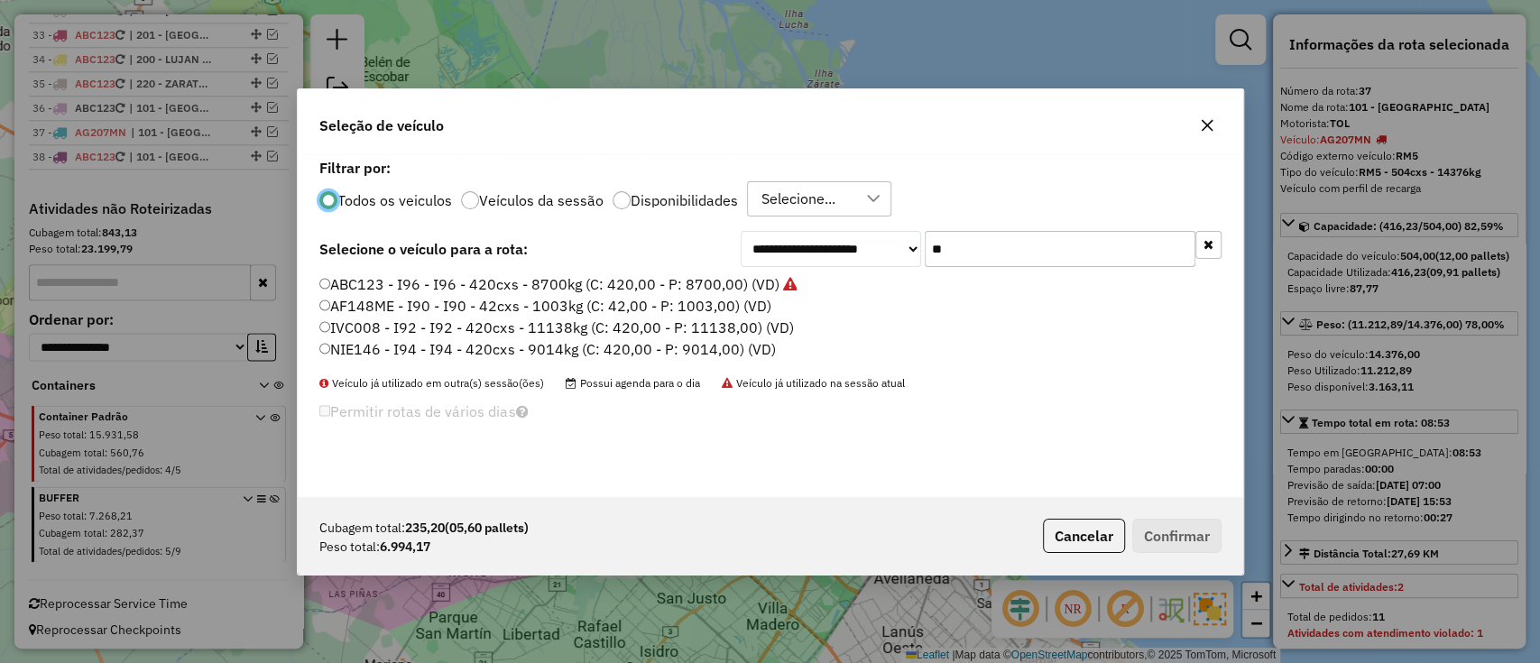
click at [758, 289] on label "ABC123 - I96 - I96 - 420cxs - 8700kg (C: 420,00 - P: 8700,00) (VD)" at bounding box center [558, 284] width 478 height 22
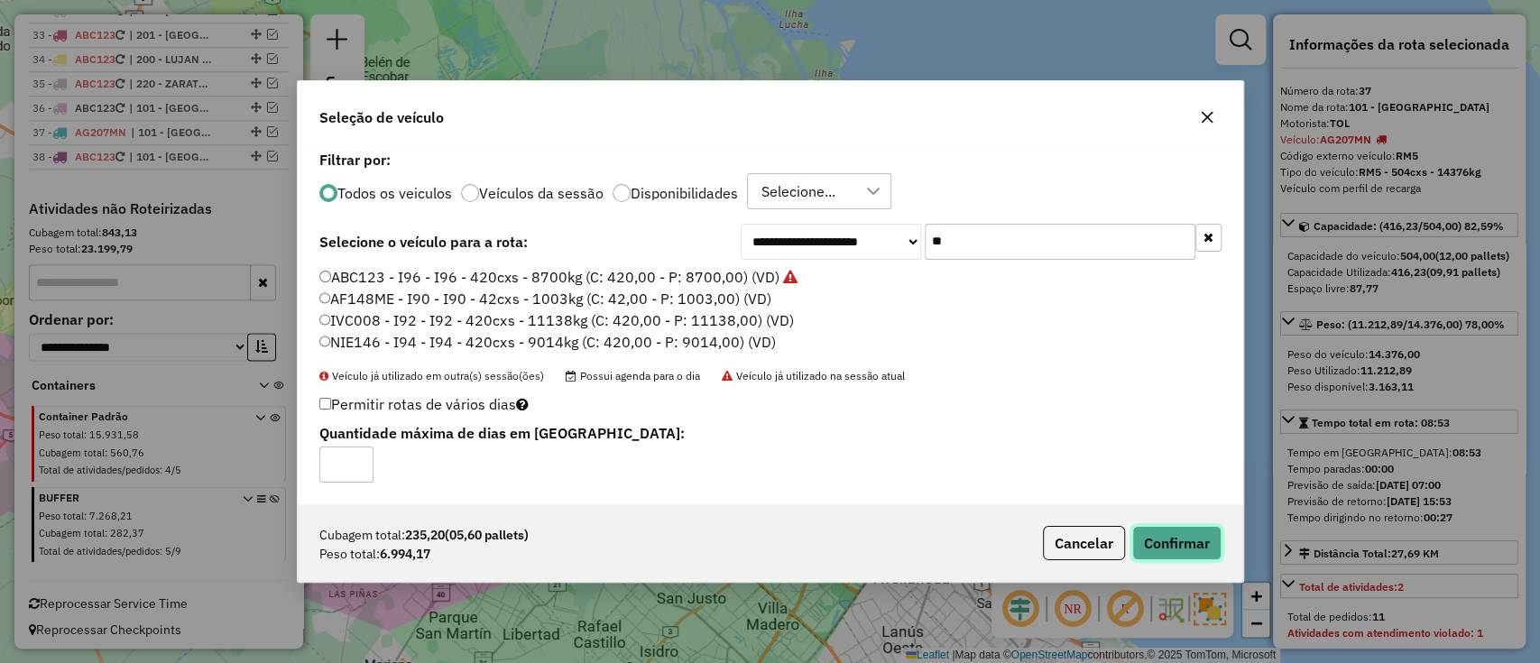
click at [1171, 538] on button "Confirmar" at bounding box center [1176, 543] width 89 height 34
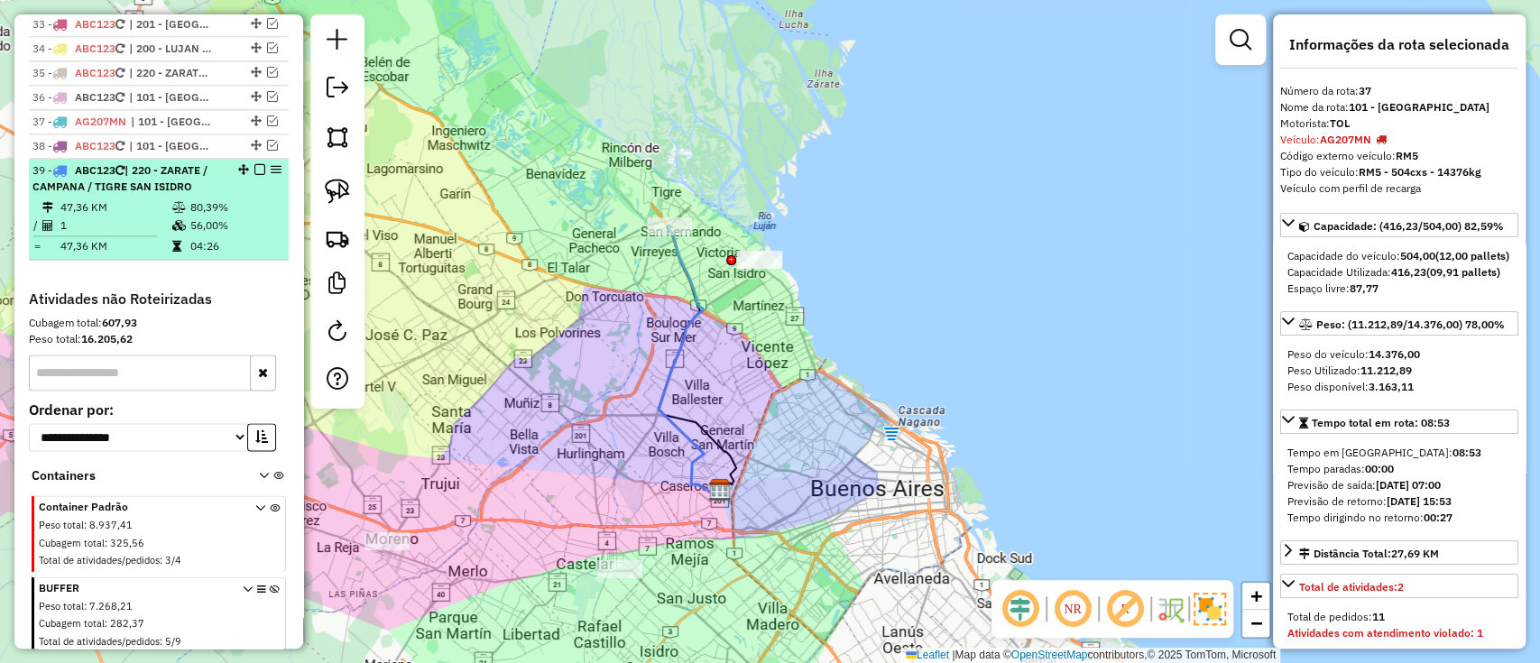
scroll to position [1429, 0]
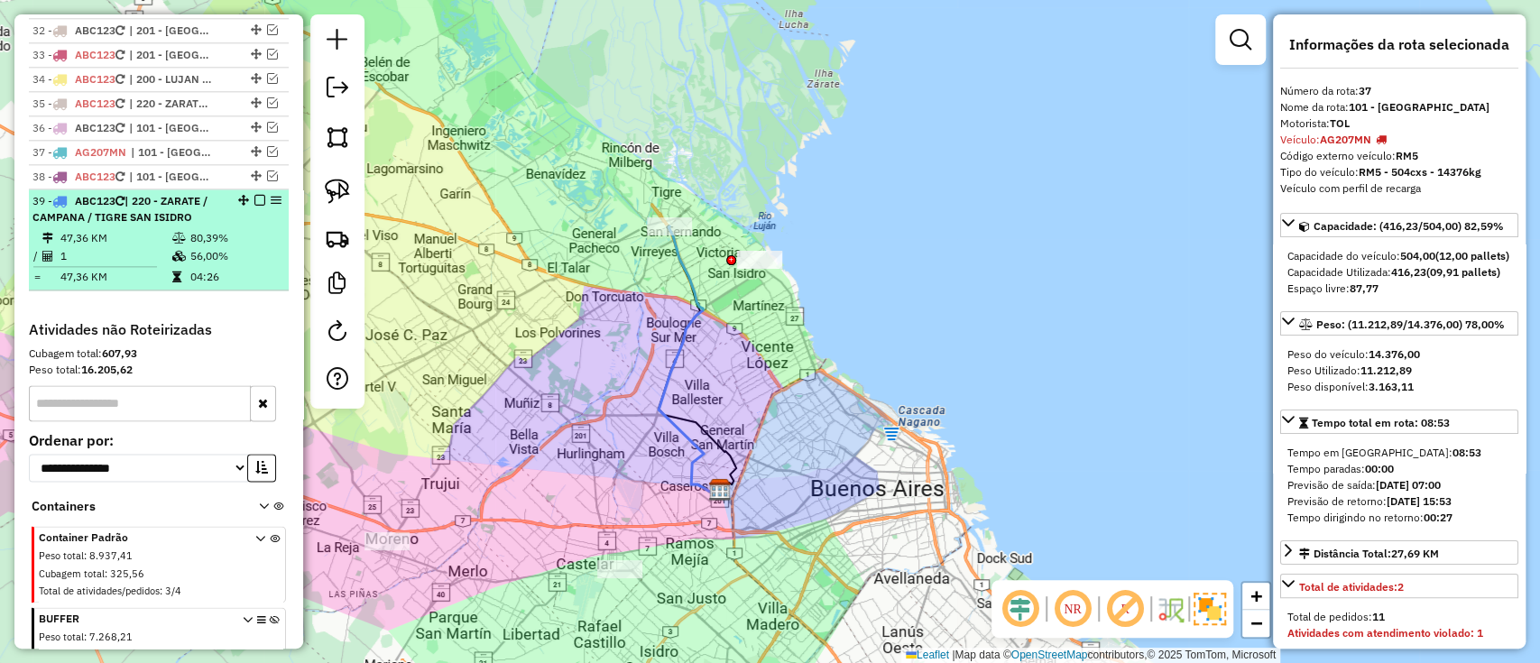
click at [258, 195] on em at bounding box center [259, 200] width 11 height 11
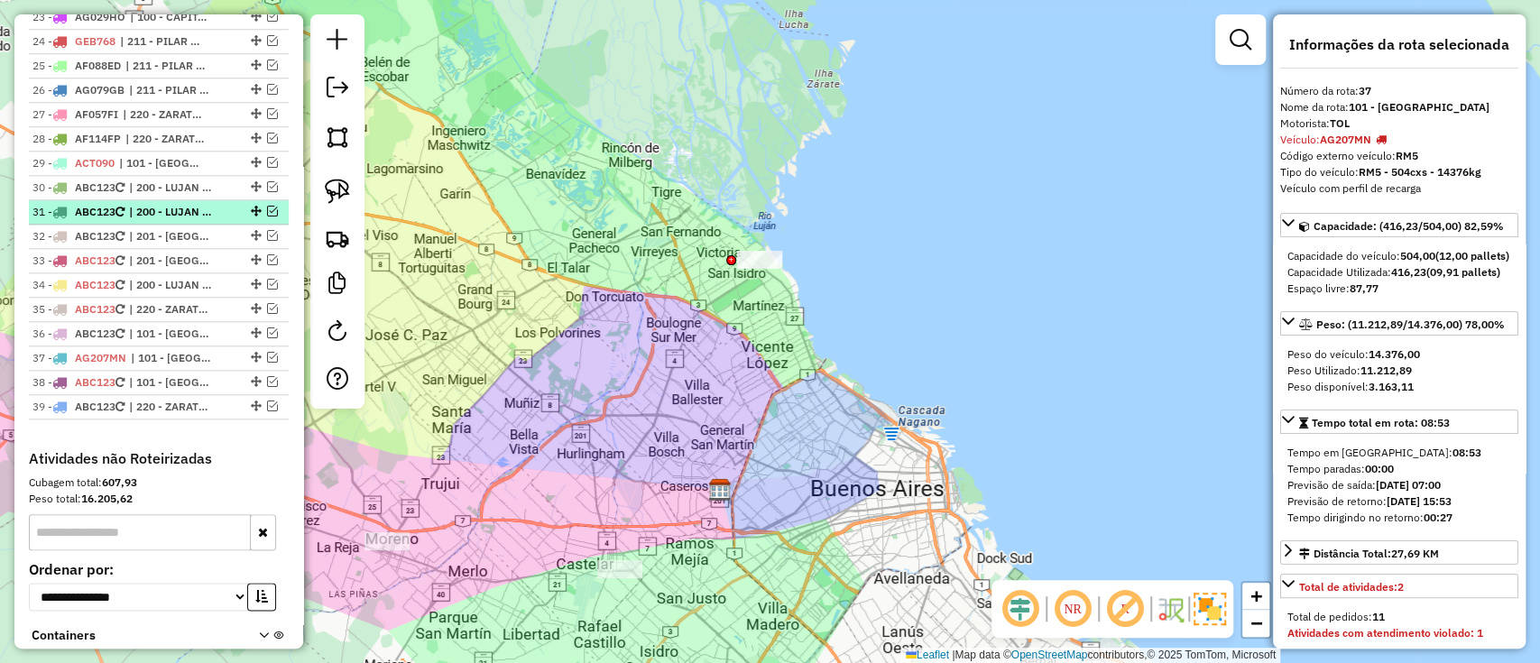
scroll to position [1189, 0]
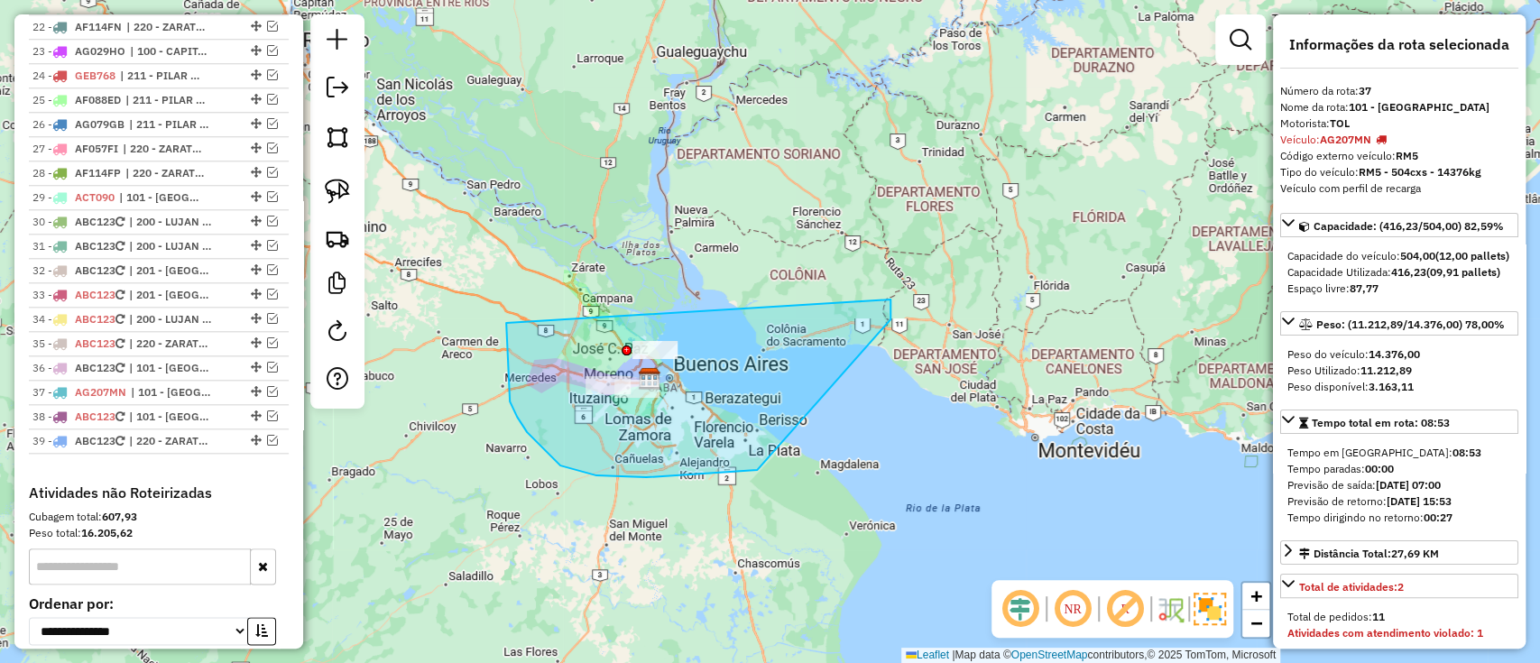
drag, startPoint x: 517, startPoint y: 417, endPoint x: 818, endPoint y: 189, distance: 377.4
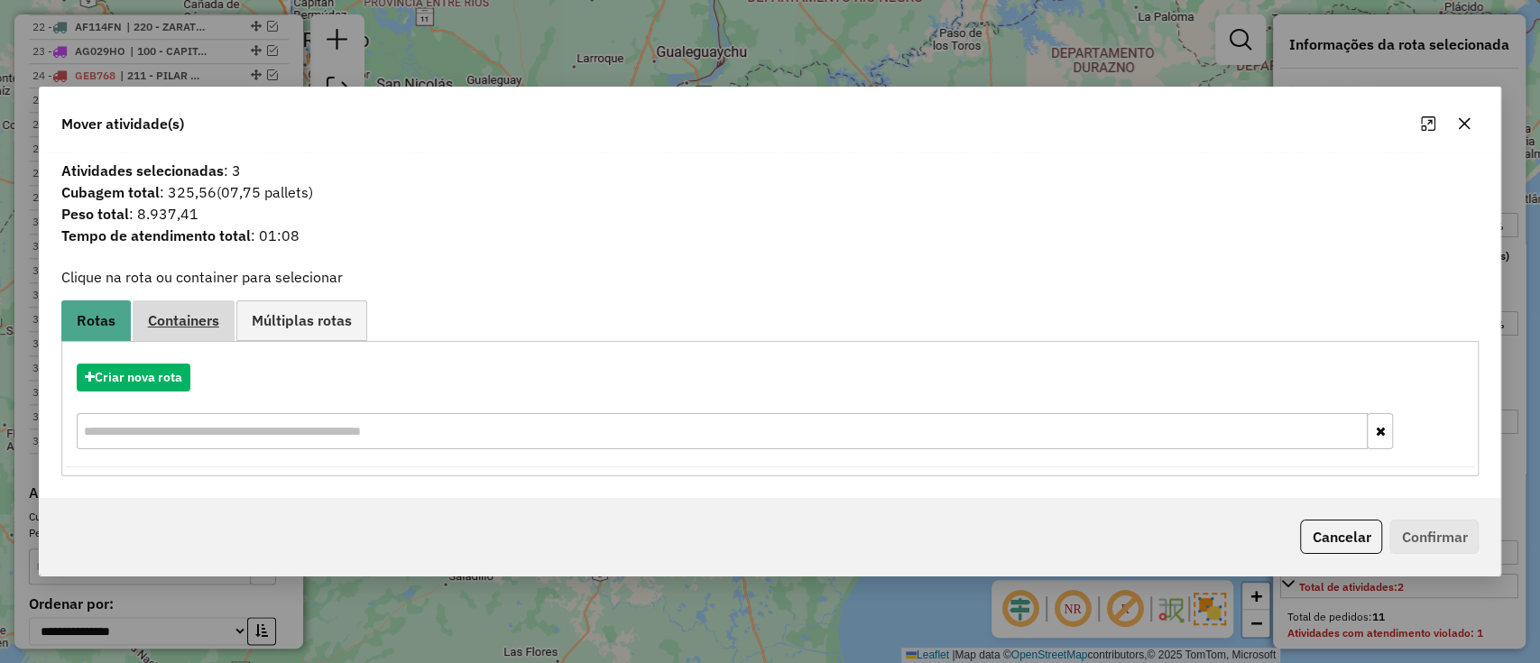
click at [191, 324] on span "Containers" at bounding box center [183, 320] width 71 height 14
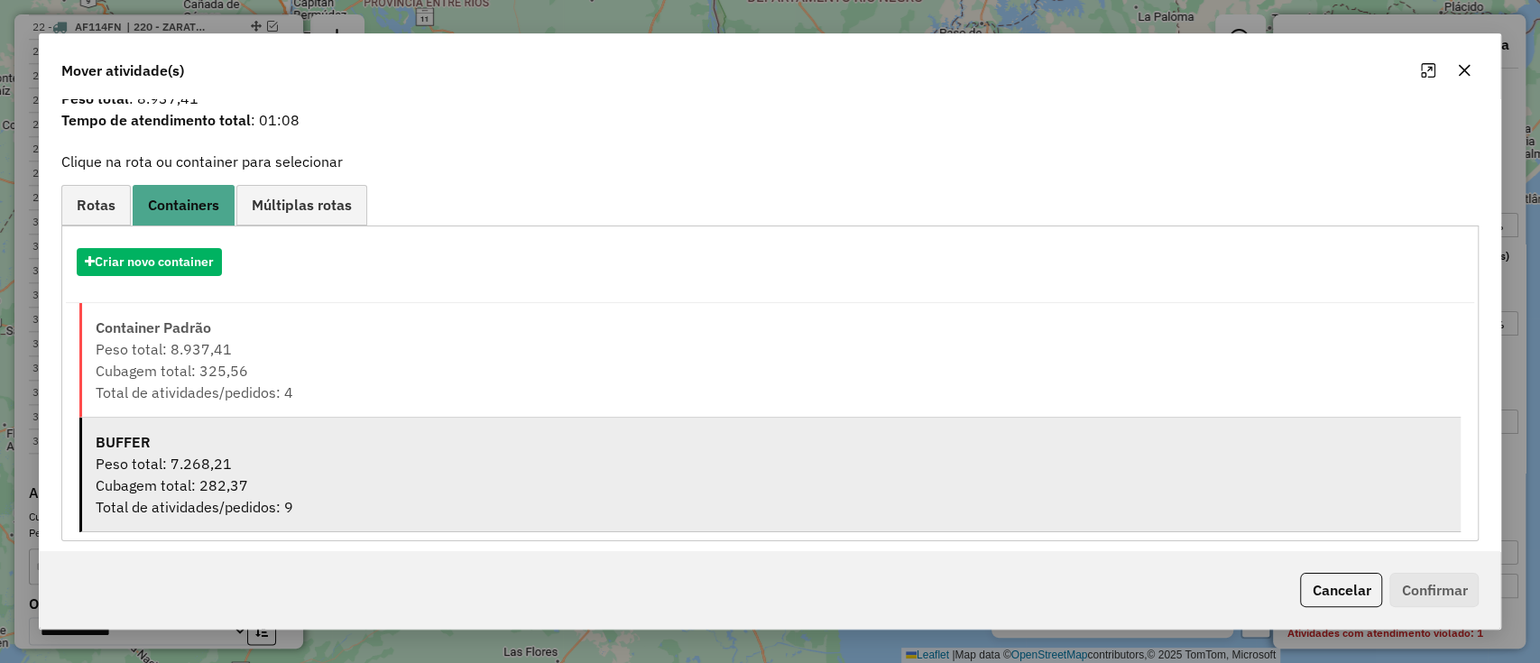
scroll to position [72, 0]
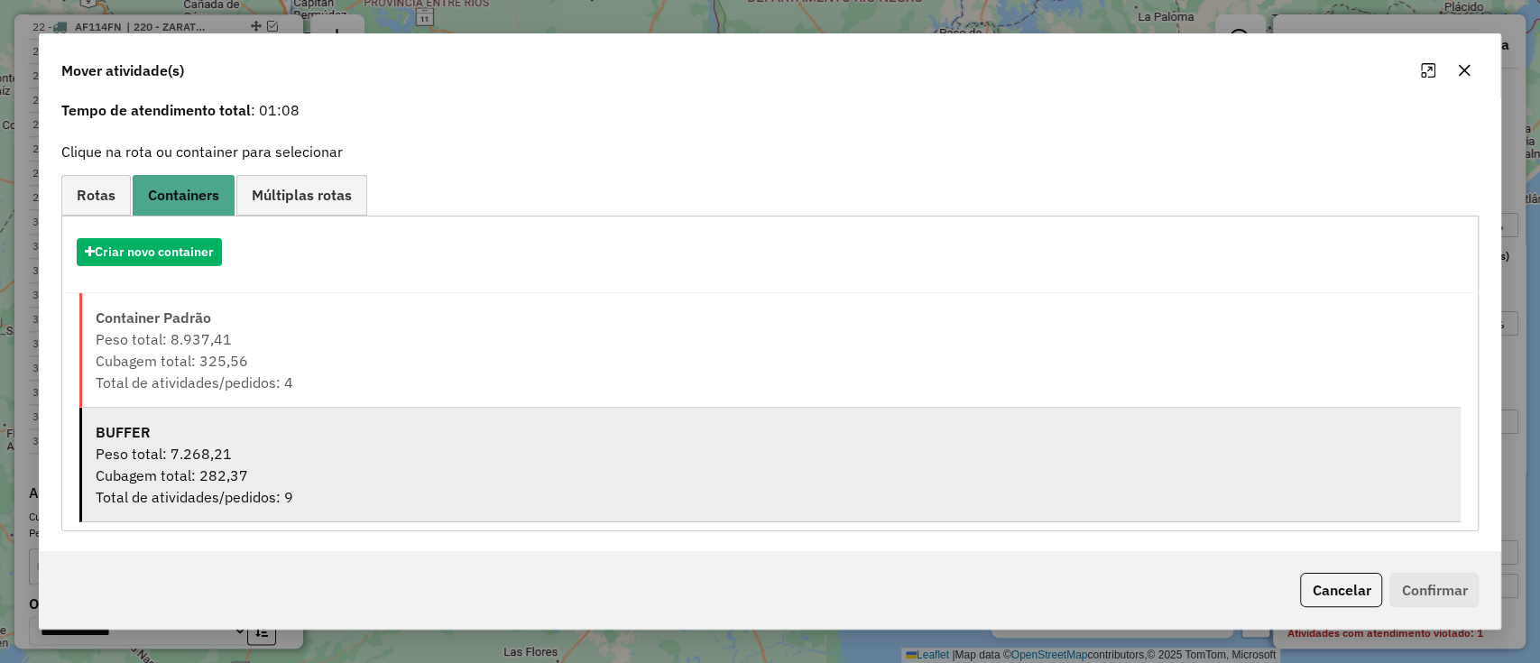
click at [309, 439] on div "BUFFER" at bounding box center [772, 432] width 1353 height 22
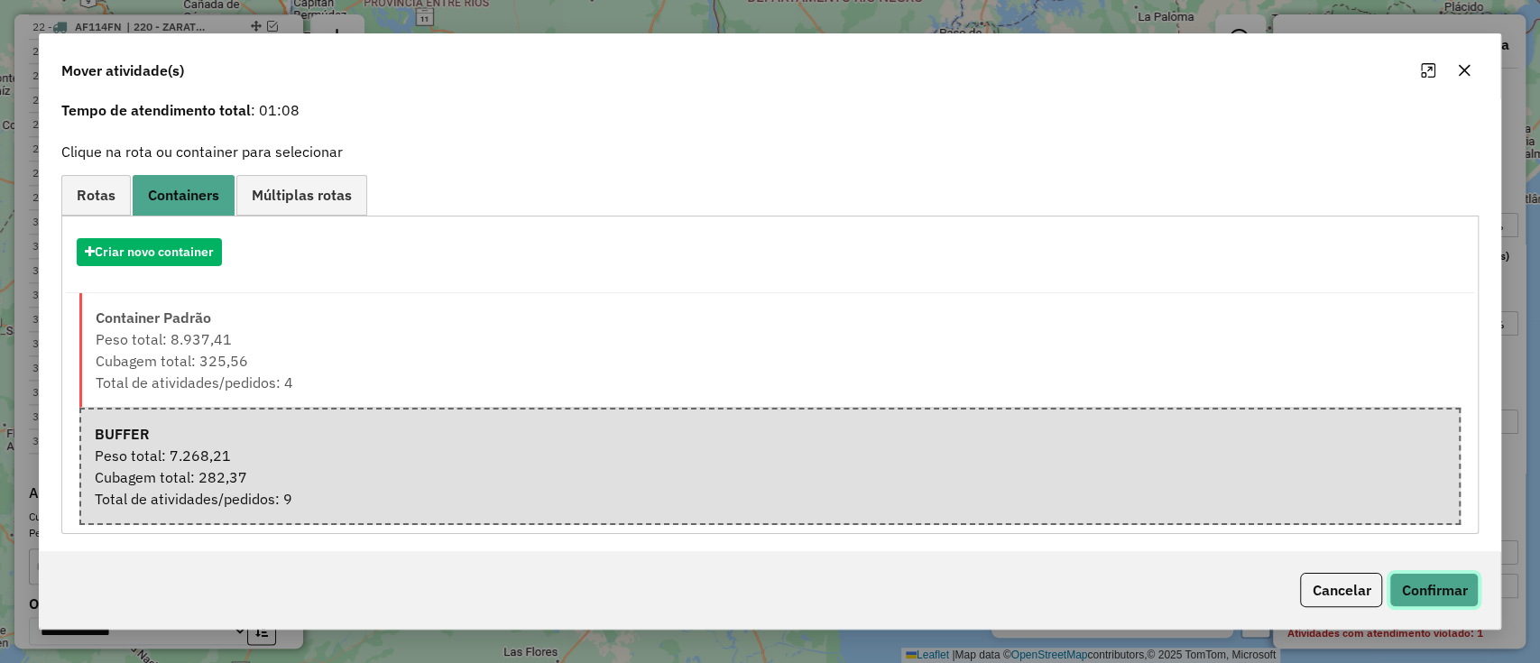
click at [1437, 581] on button "Confirmar" at bounding box center [1434, 590] width 89 height 34
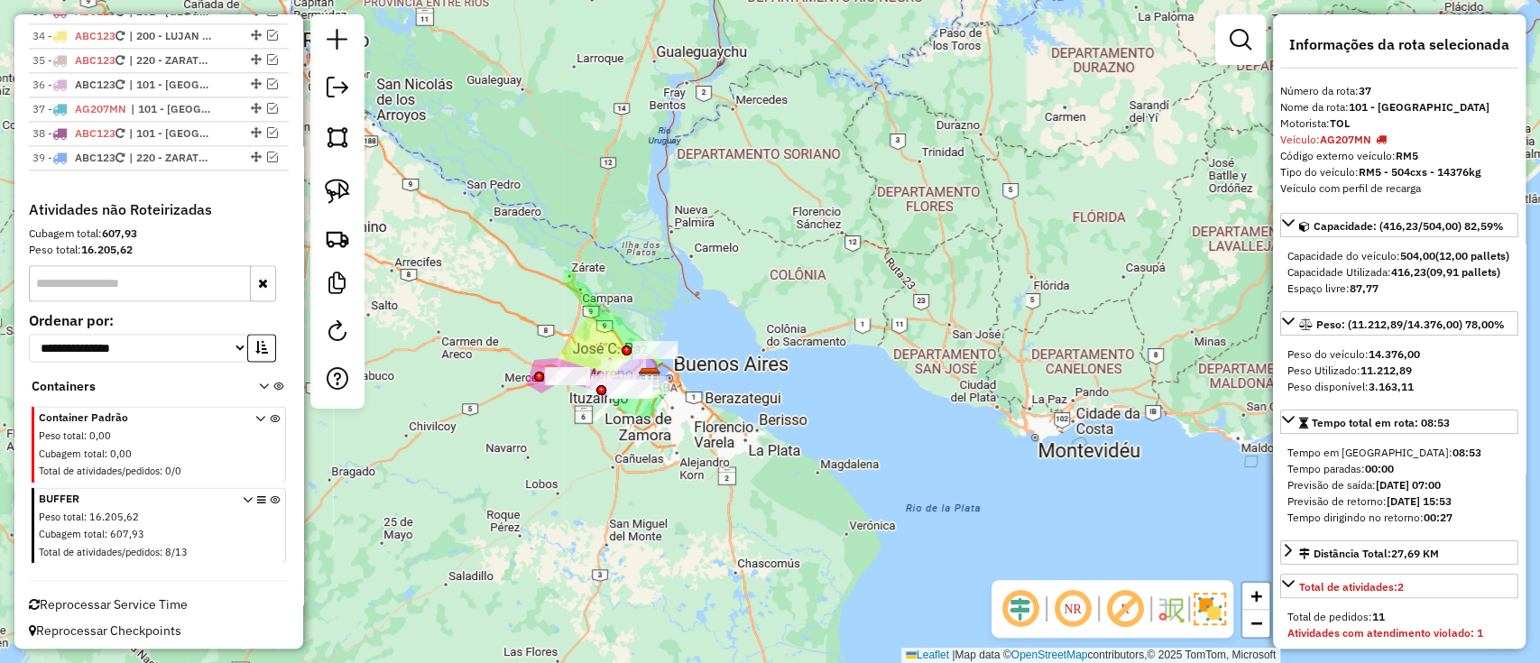
scroll to position [1474, 0]
click at [270, 495] on icon at bounding box center [275, 529] width 10 height 68
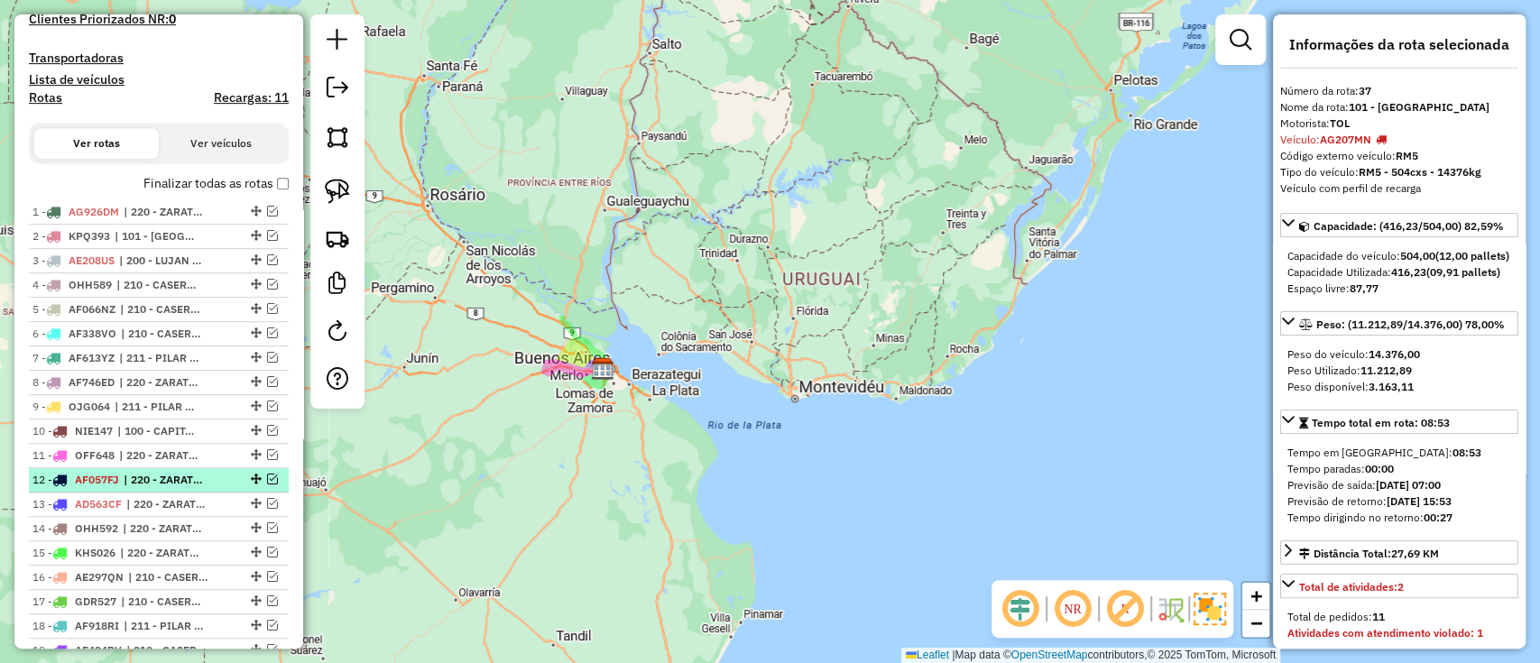
scroll to position [391, 0]
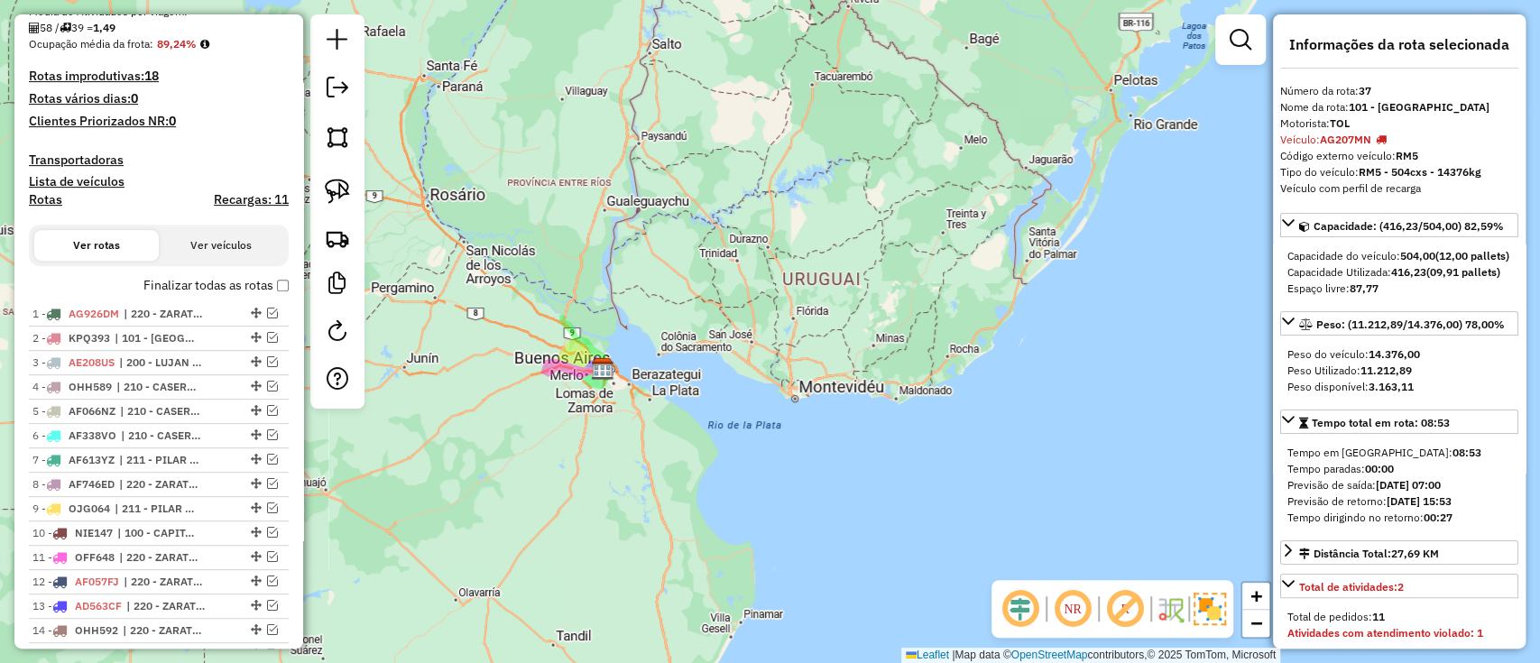
click at [195, 285] on label "Finalizar todas as rotas" at bounding box center [215, 285] width 145 height 19
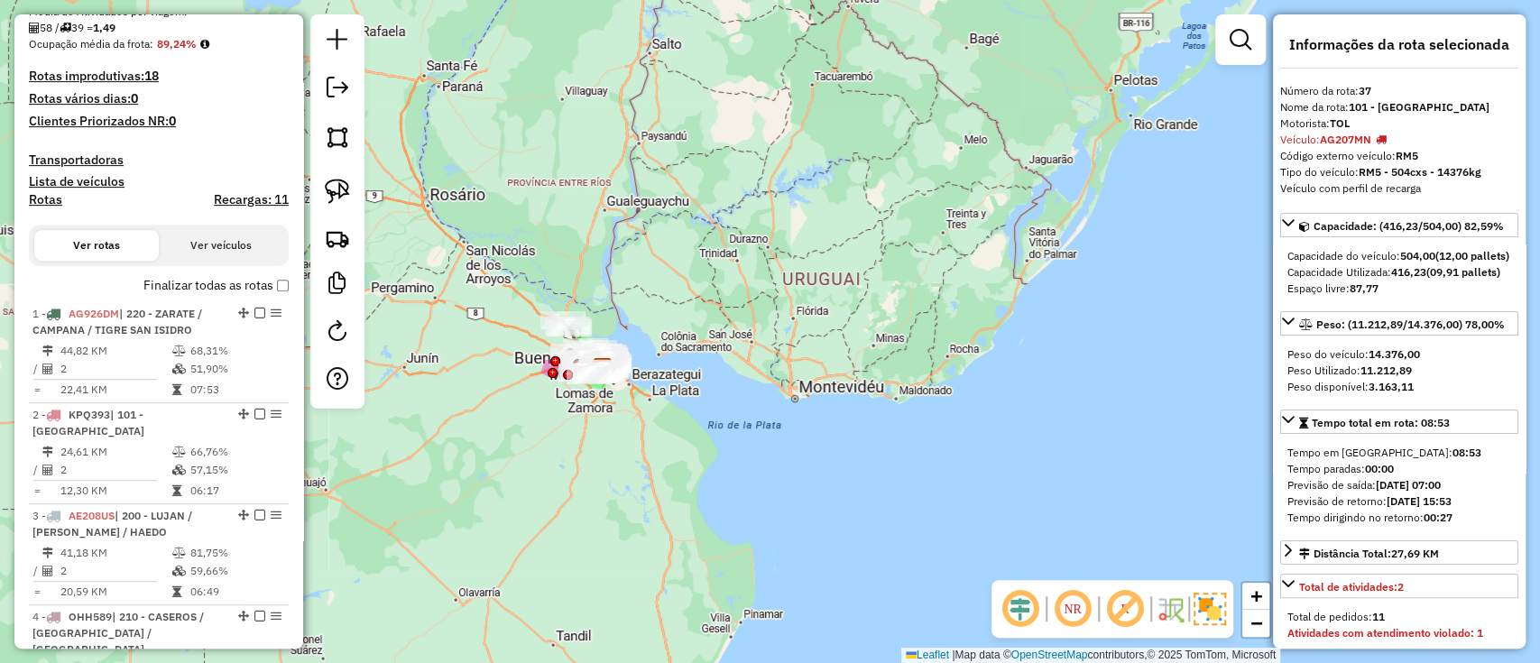
click at [53, 200] on h4 "Rotas" at bounding box center [45, 199] width 33 height 15
select select "*"
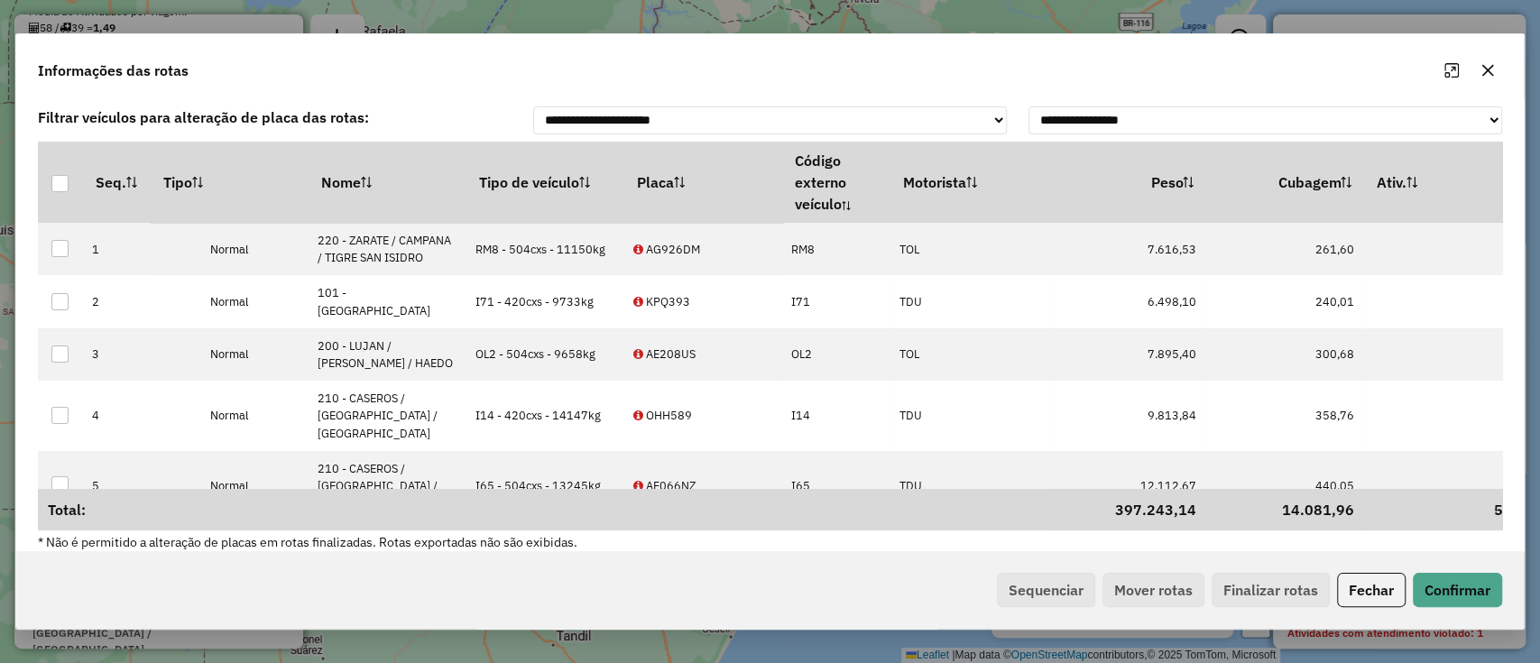
click at [507, 180] on th "Tipo de veículo" at bounding box center [546, 182] width 158 height 81
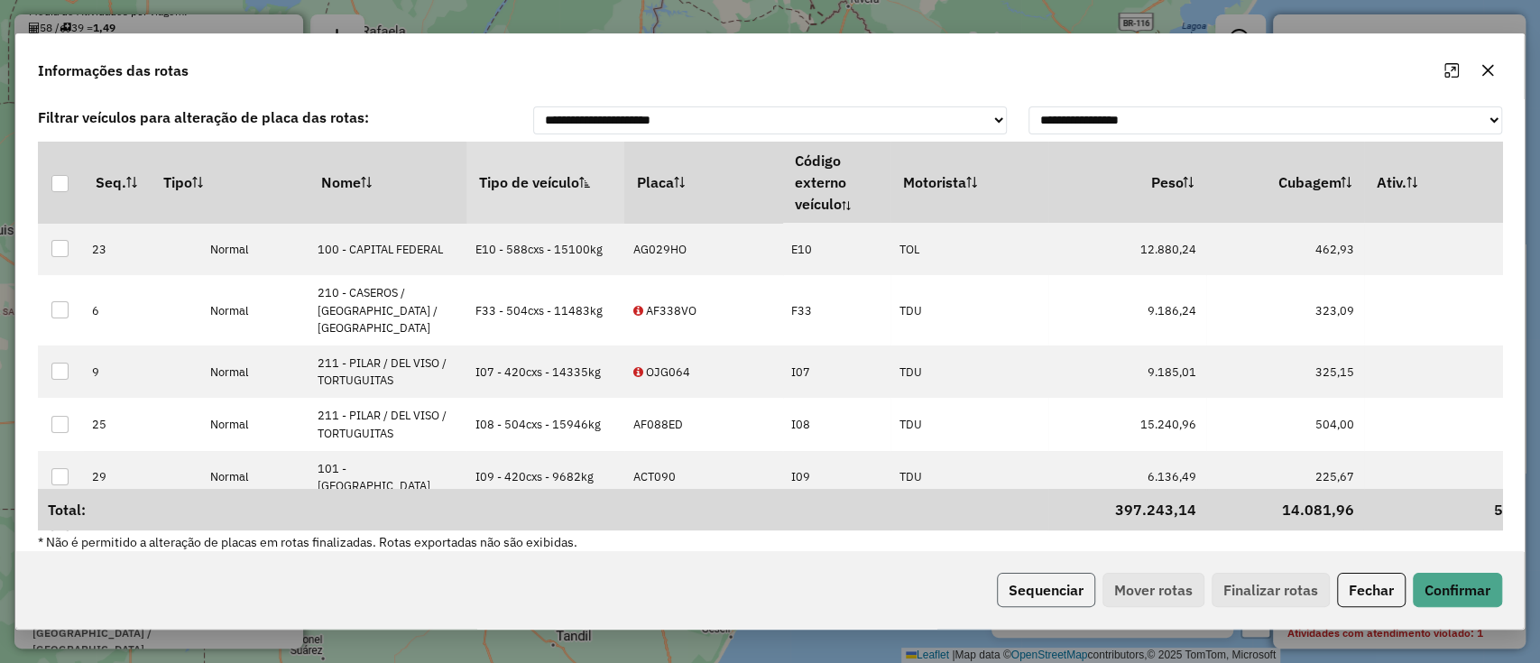
click at [1028, 596] on button "Sequenciar" at bounding box center [1046, 590] width 98 height 34
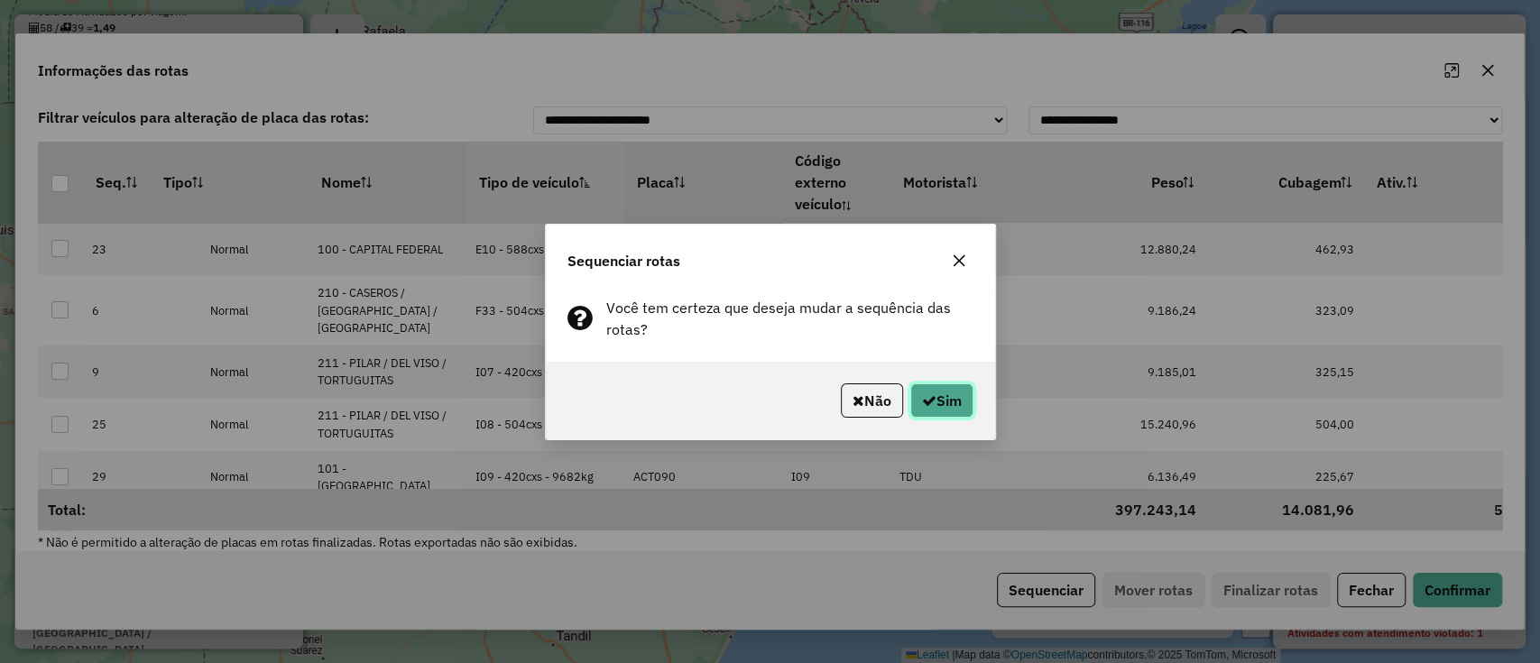
click at [943, 400] on button "Sim" at bounding box center [942, 401] width 63 height 34
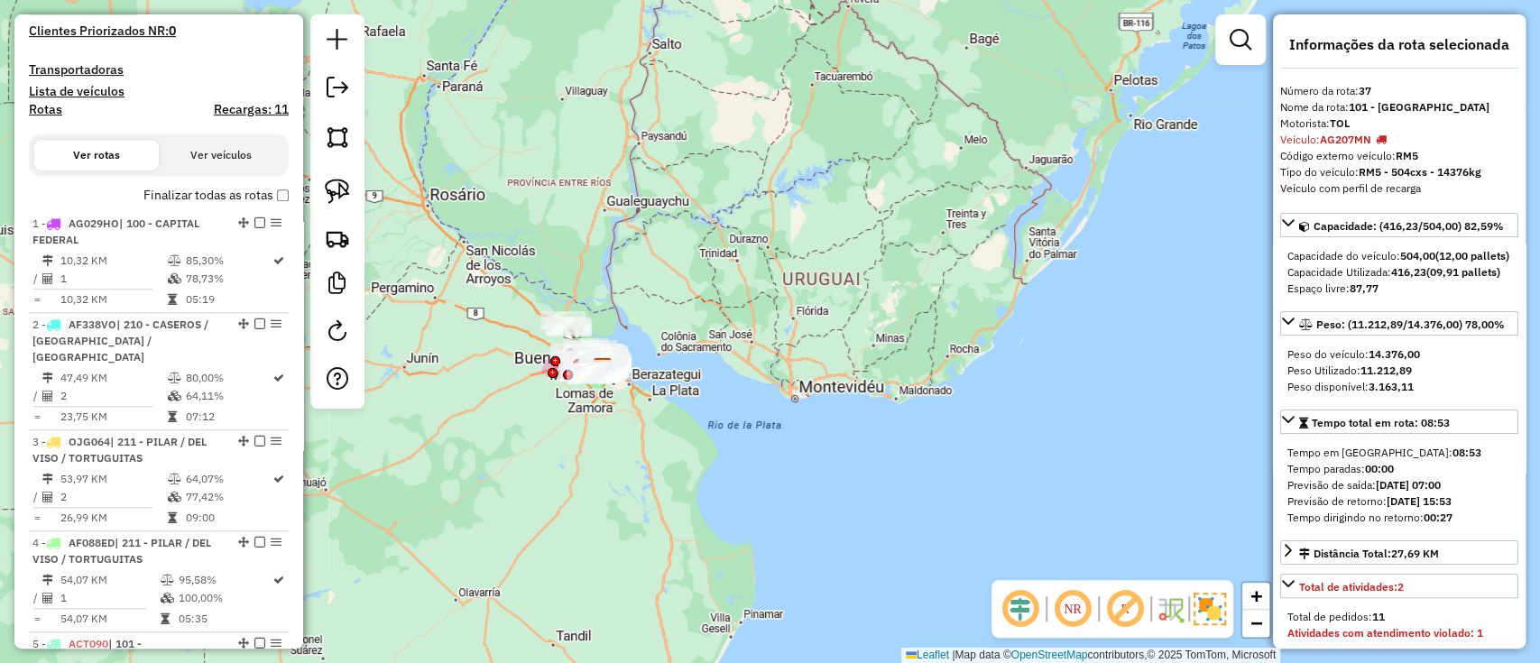
scroll to position [270, 0]
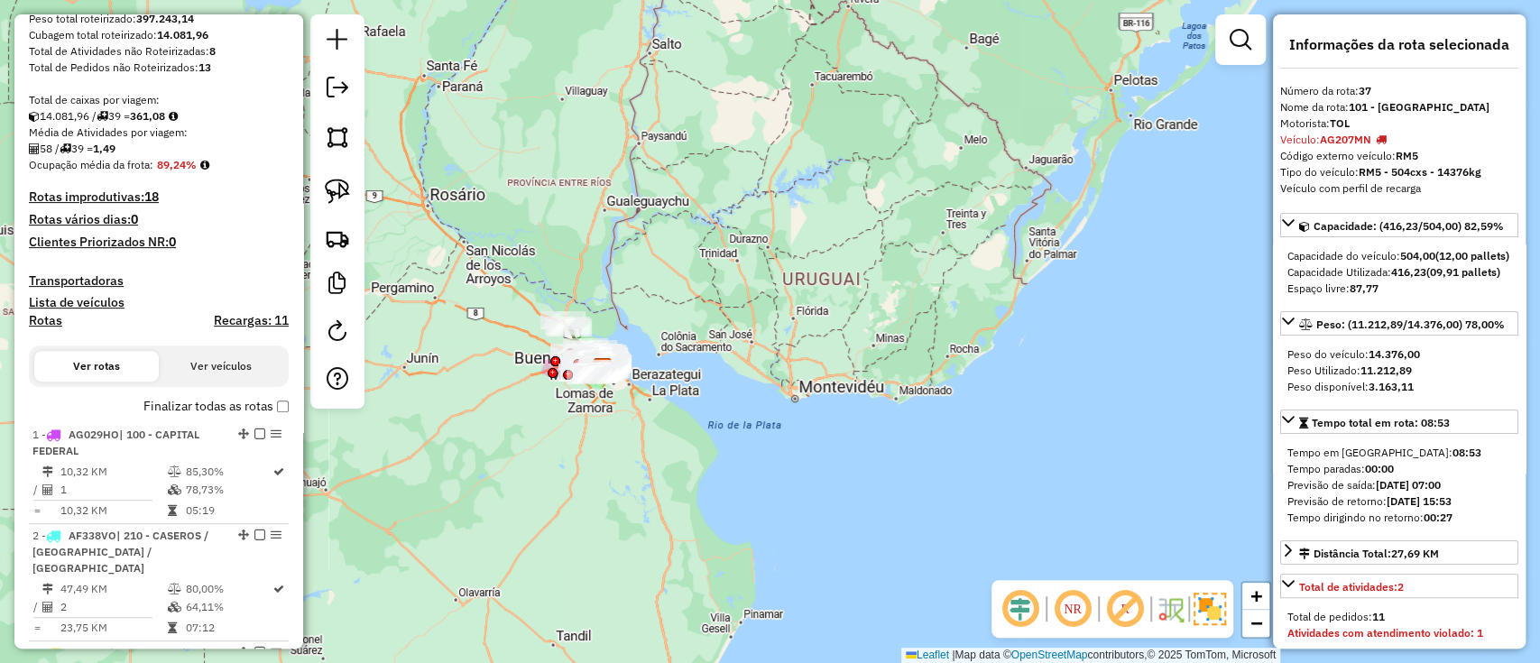
click at [187, 408] on label "Finalizar todas as rotas" at bounding box center [215, 406] width 145 height 19
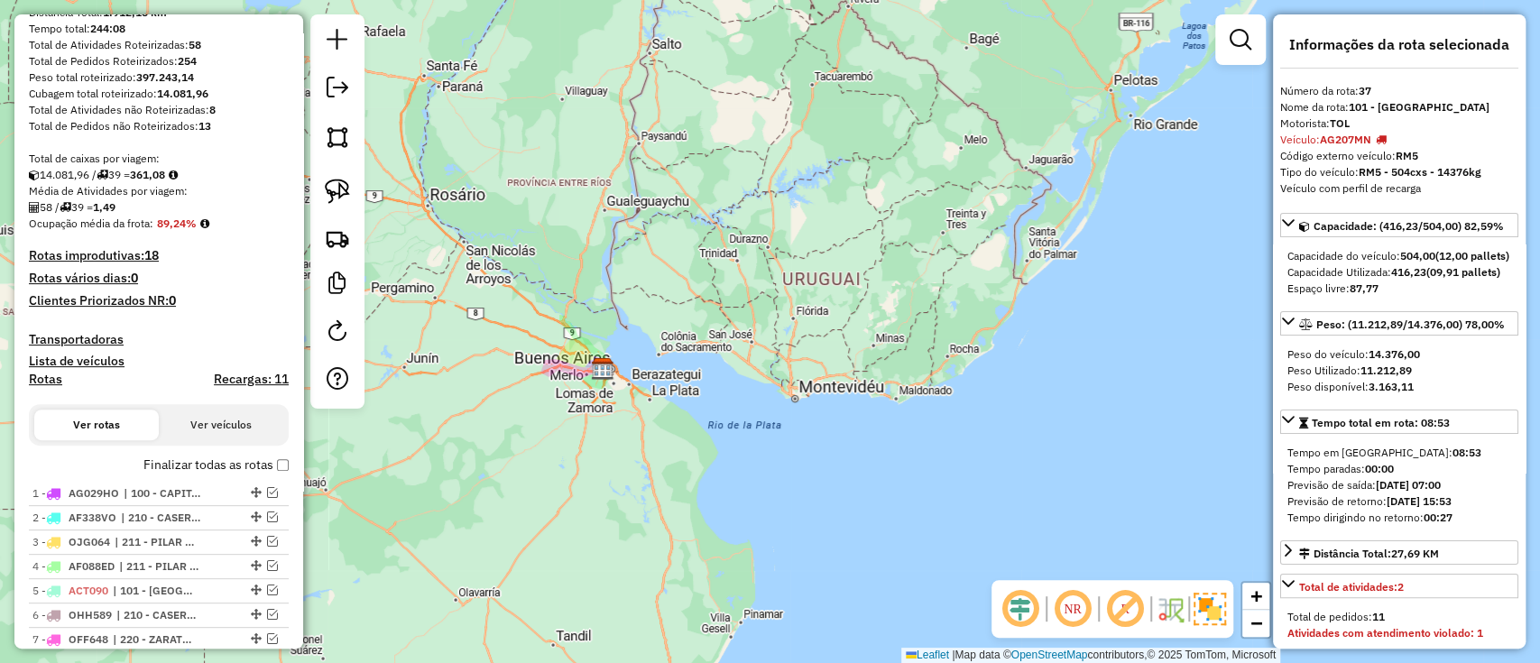
scroll to position [213, 0]
click at [209, 462] on label "Finalizar todas as rotas" at bounding box center [215, 463] width 145 height 19
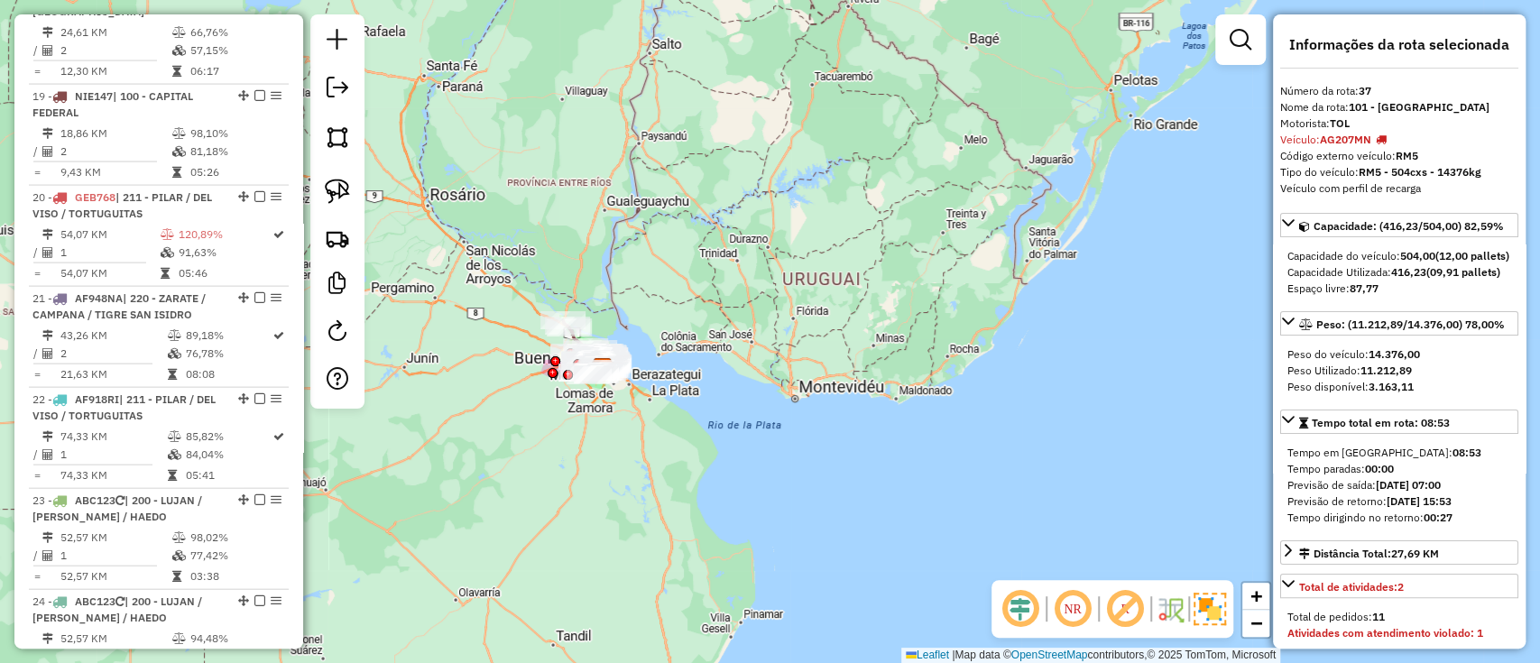
scroll to position [2510, 0]
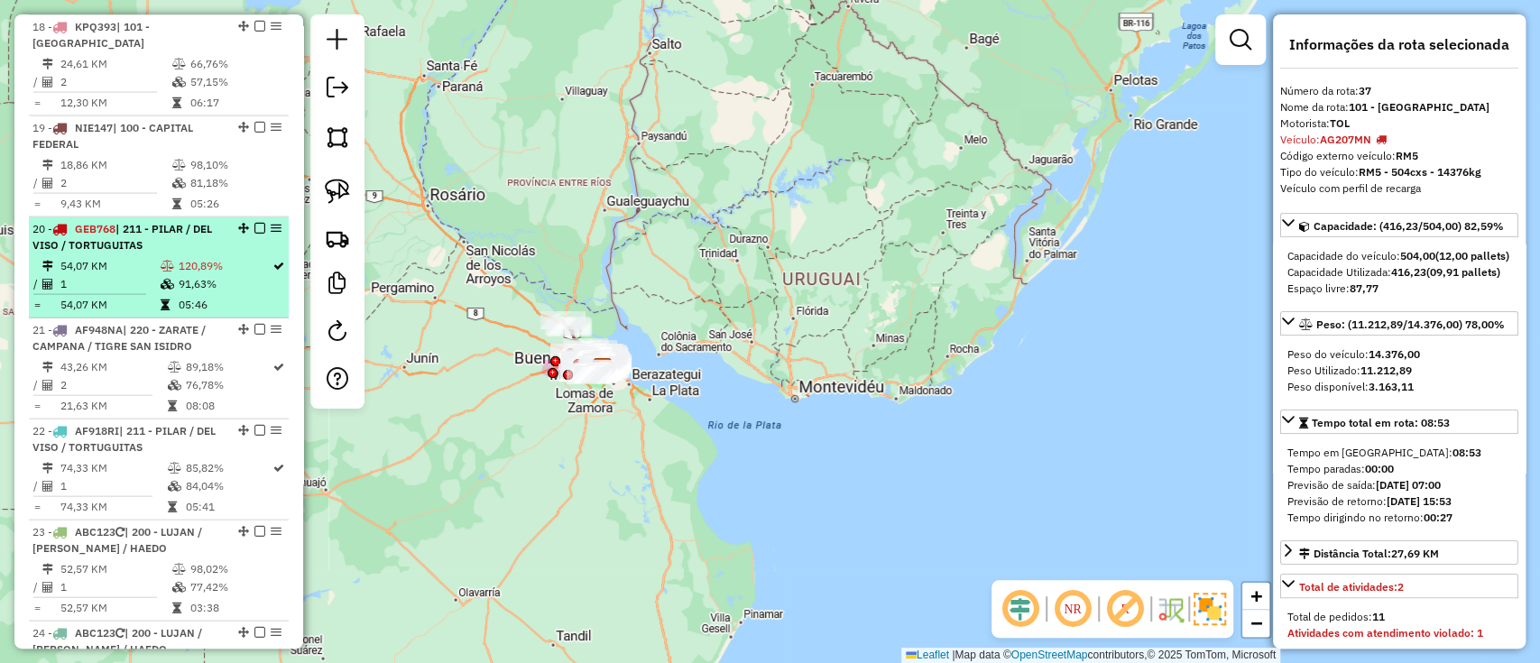
click at [109, 275] on td "1" at bounding box center [110, 284] width 100 height 18
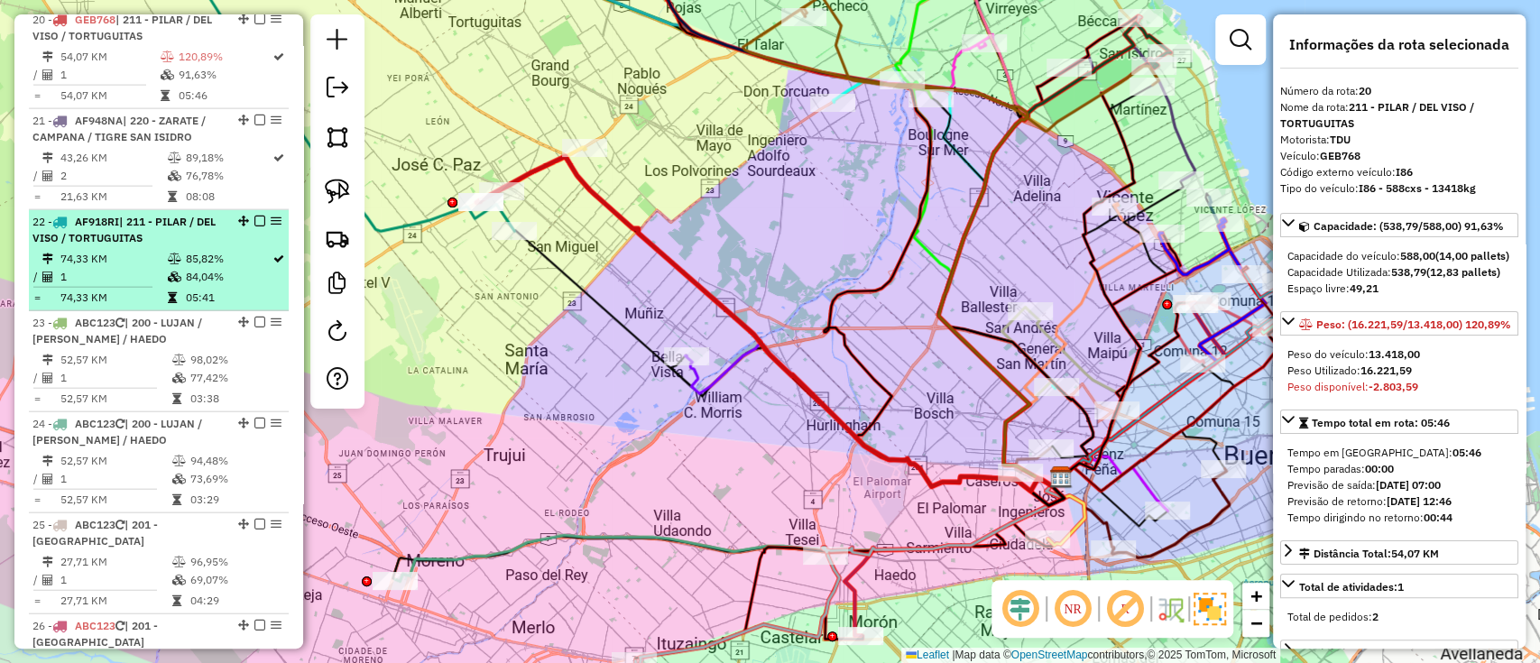
scroll to position [2721, 0]
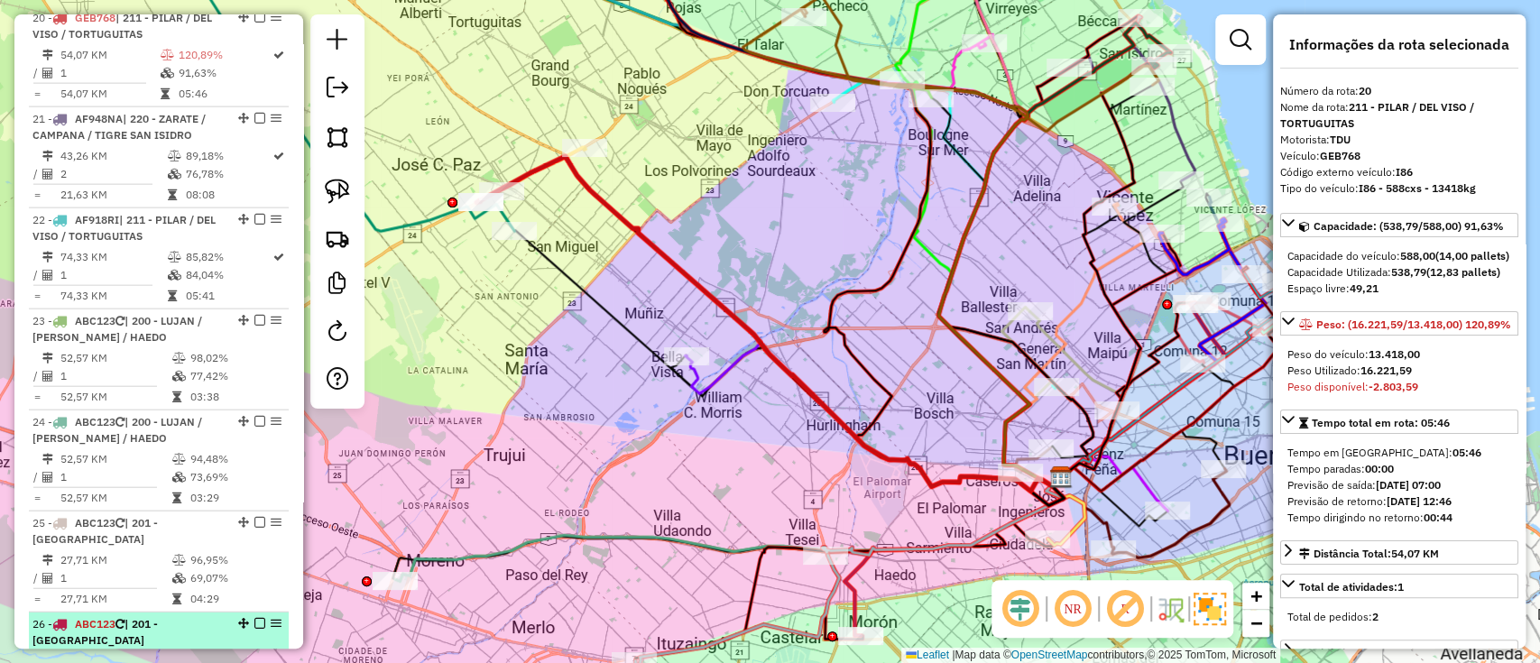
click at [137, 616] on div "26 - ABC123 | 201 - SAN JUSTO" at bounding box center [127, 632] width 191 height 32
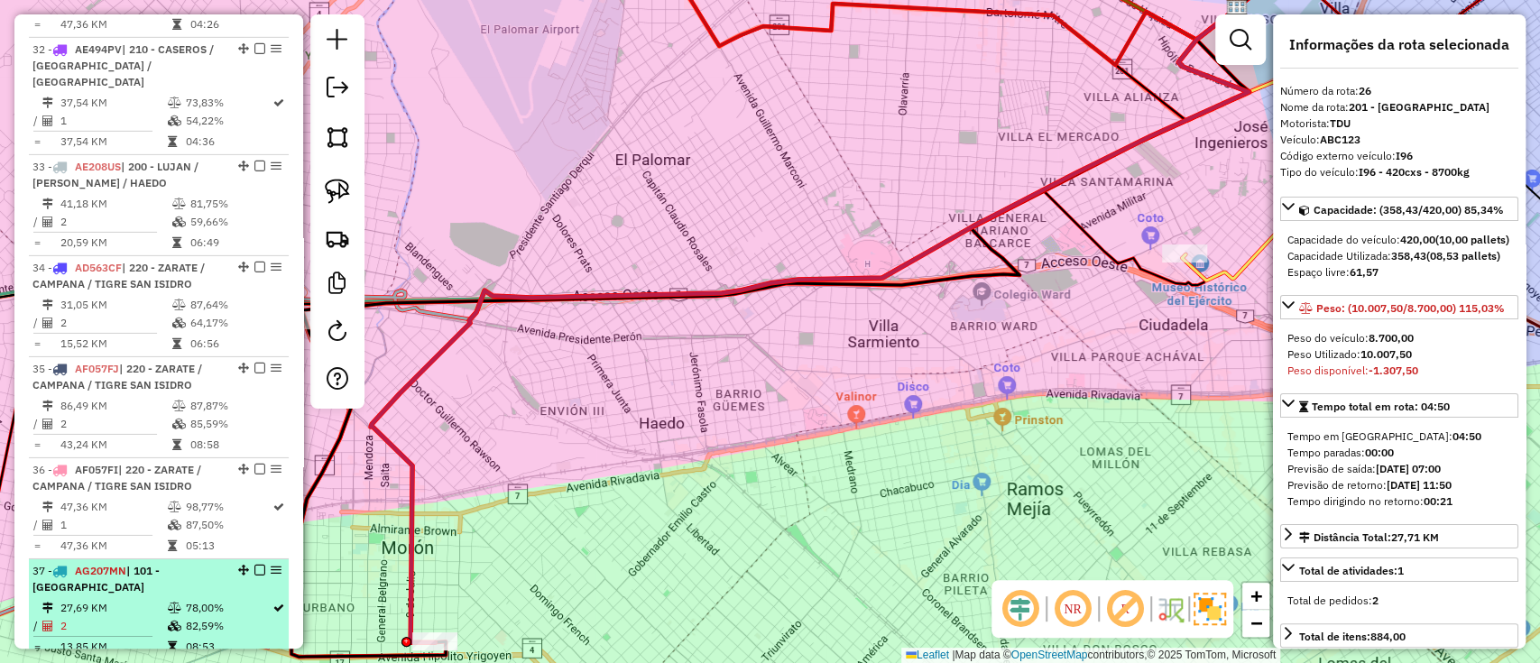
scroll to position [4245, 0]
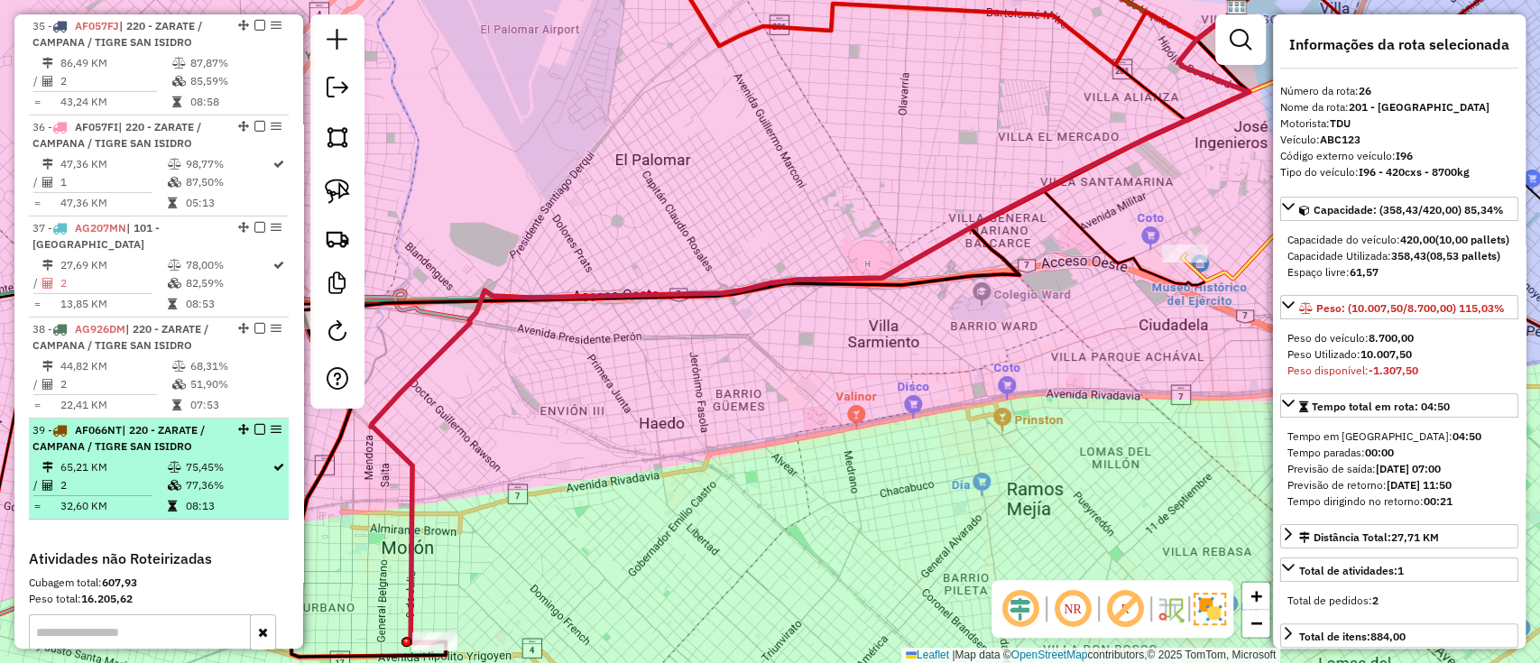
click at [155, 458] on td "65,21 KM" at bounding box center [113, 467] width 106 height 18
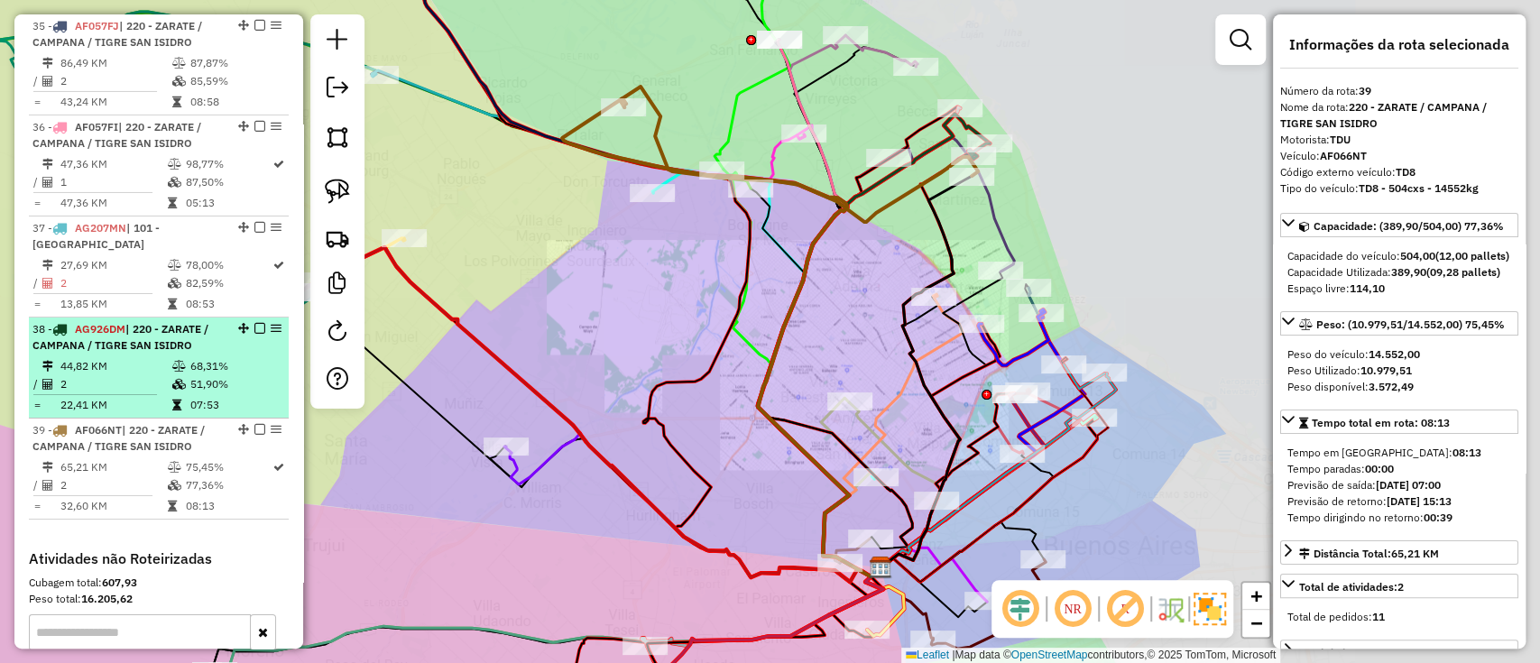
click at [163, 375] on td "2" at bounding box center [116, 384] width 112 height 18
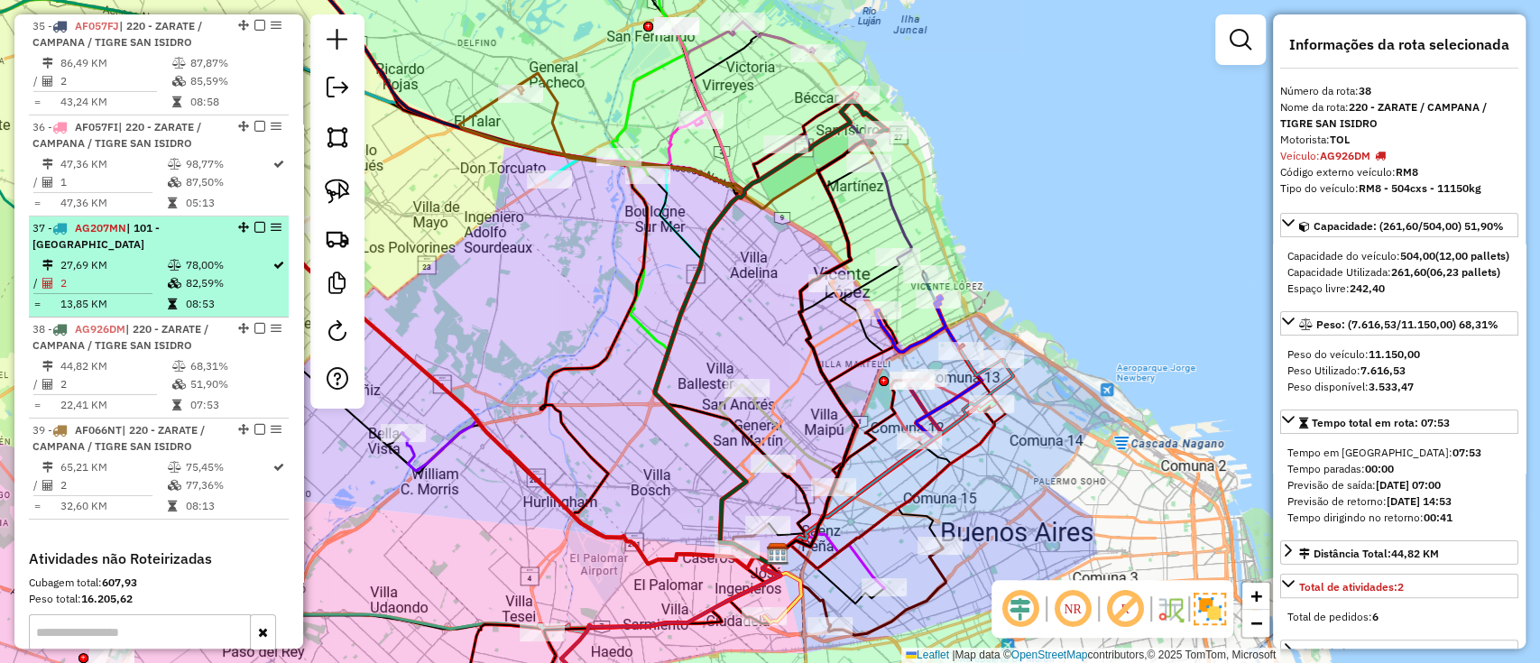
click at [157, 256] on td "27,69 KM" at bounding box center [113, 265] width 106 height 18
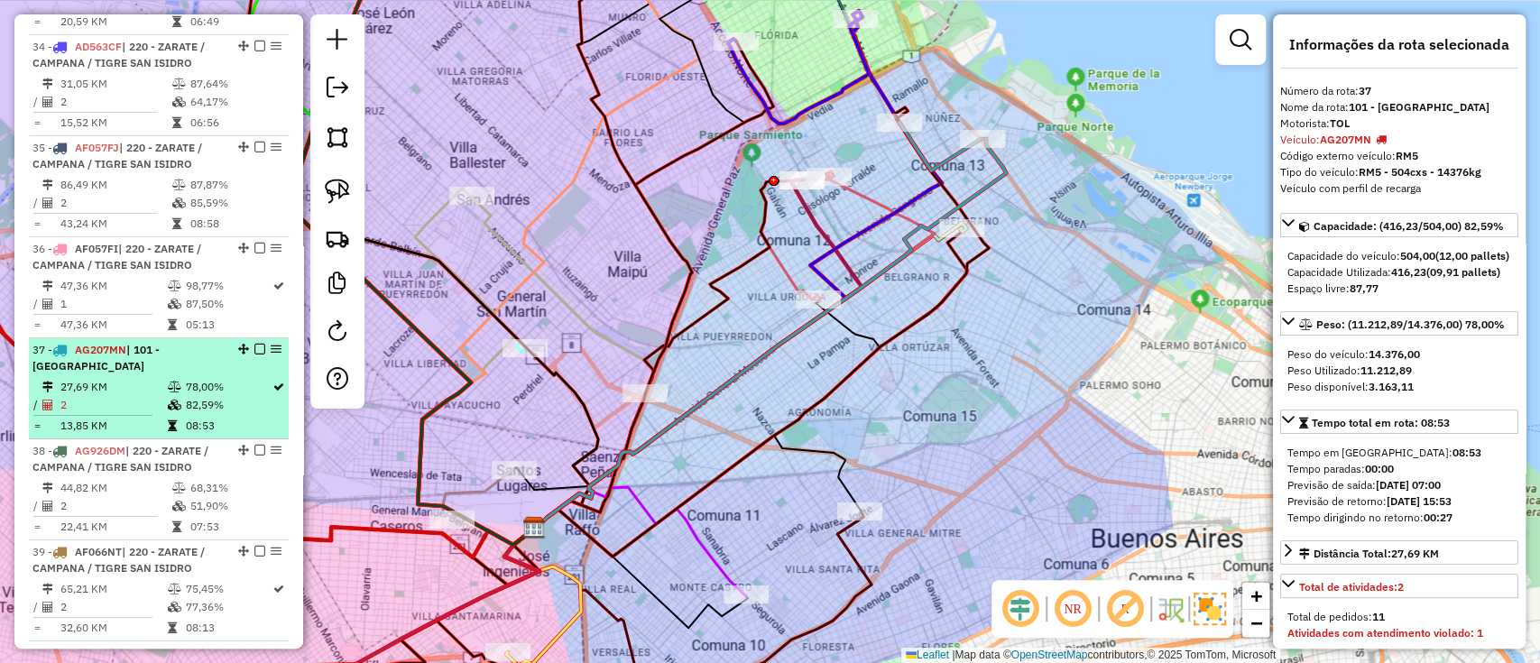
scroll to position [4121, 0]
click at [157, 244] on span "| 220 - ZARATE / CAMPANA / TIGRE SAN ISIDRO" at bounding box center [116, 259] width 169 height 30
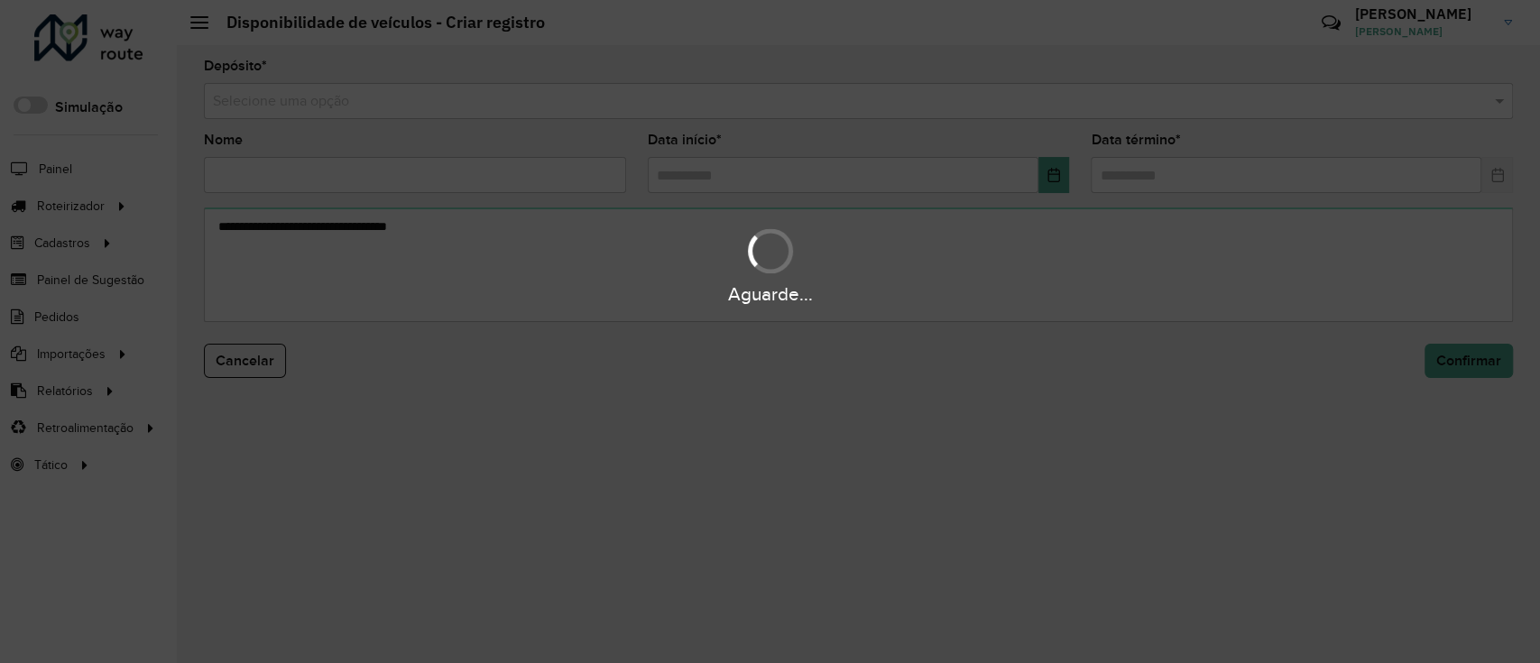
click at [642, 108] on input "text" at bounding box center [840, 102] width 1255 height 22
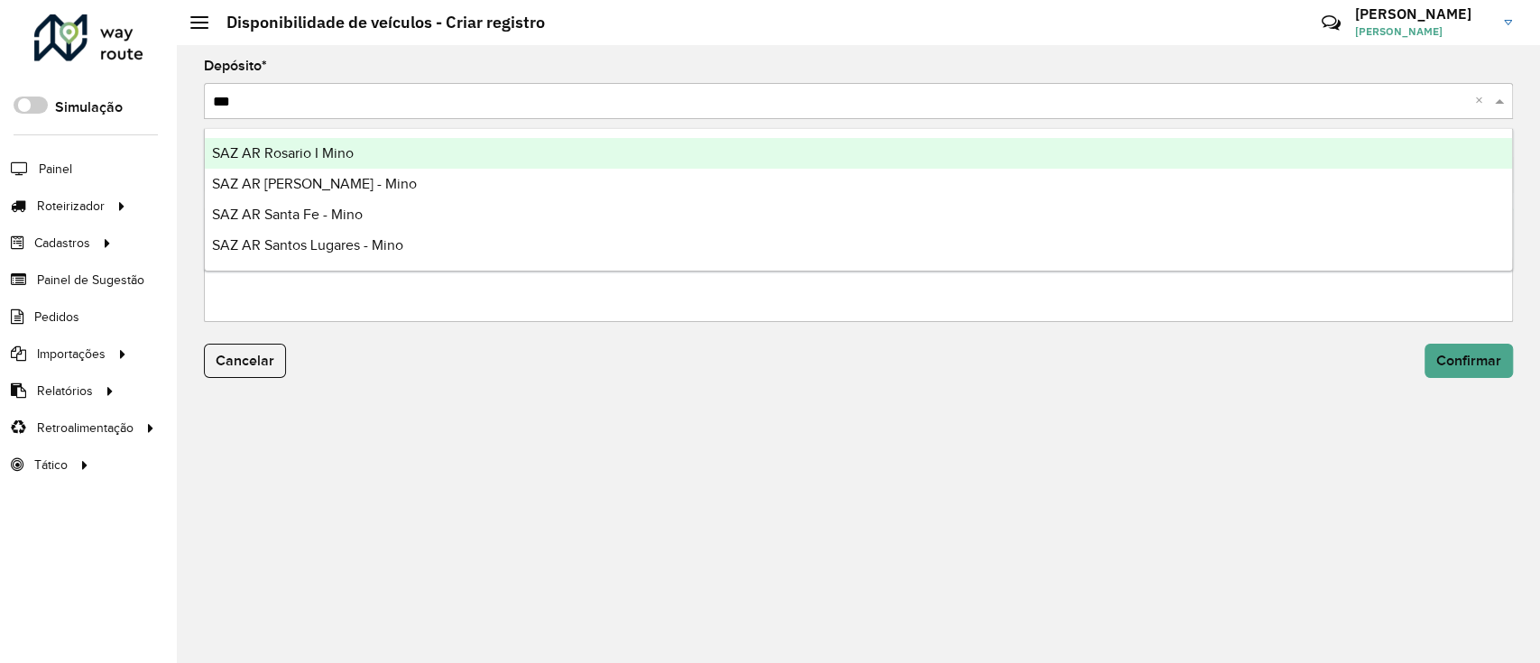
type input "****"
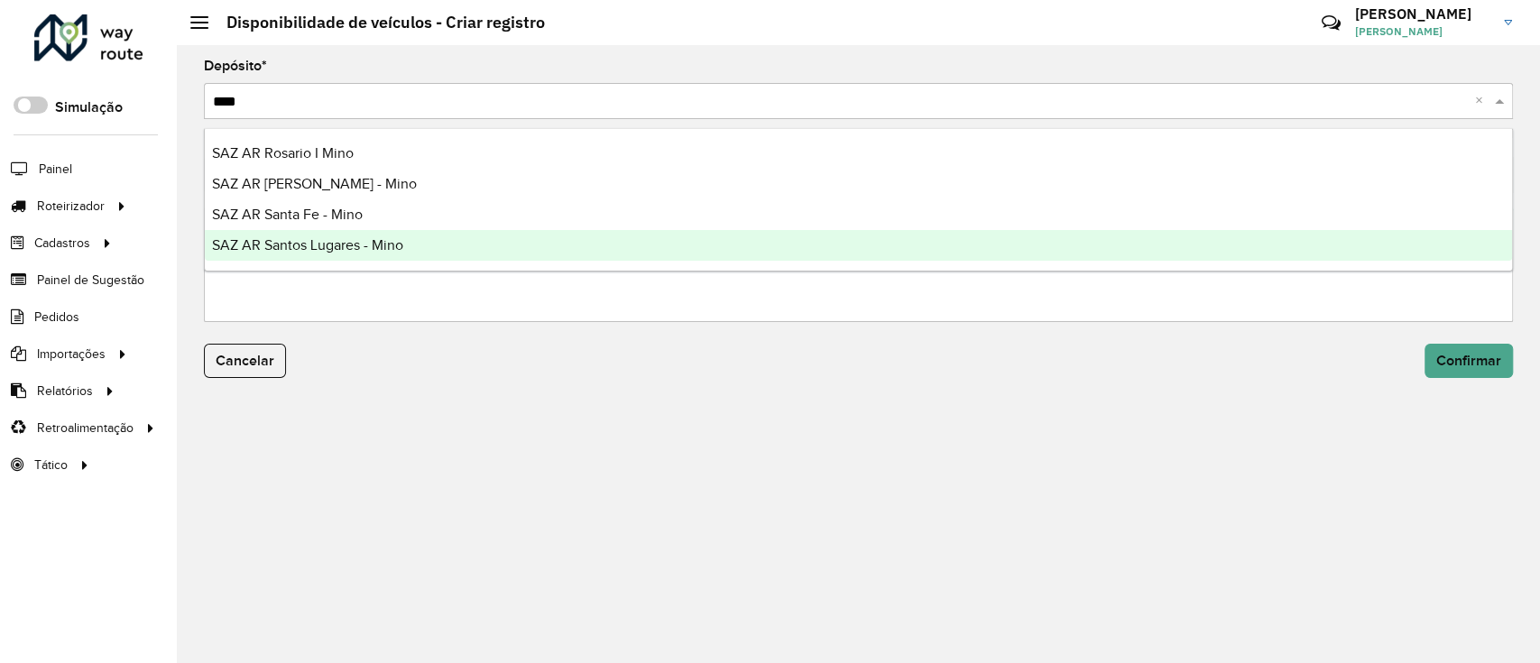
click at [504, 239] on div "SAZ AR Santos Lugares - Mino" at bounding box center [859, 245] width 1308 height 31
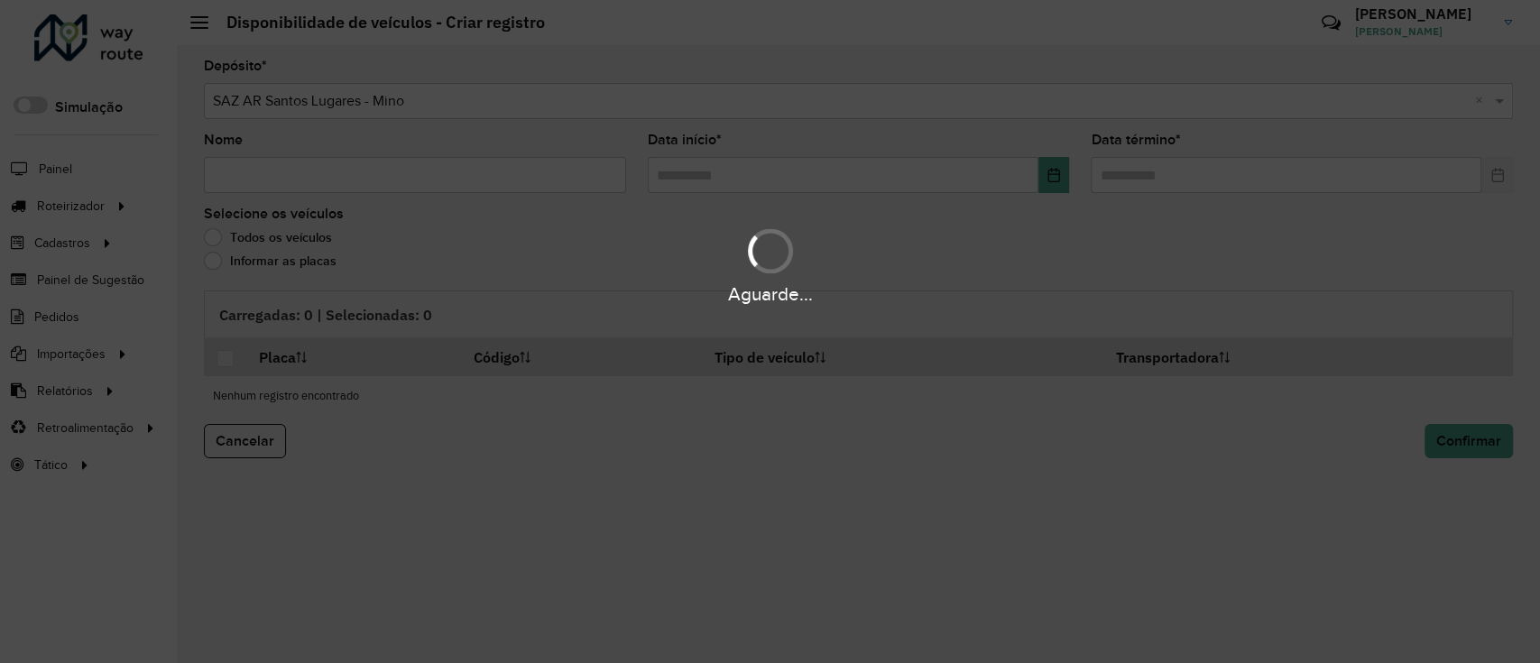
click at [459, 180] on div "Aguarde..." at bounding box center [770, 331] width 1540 height 663
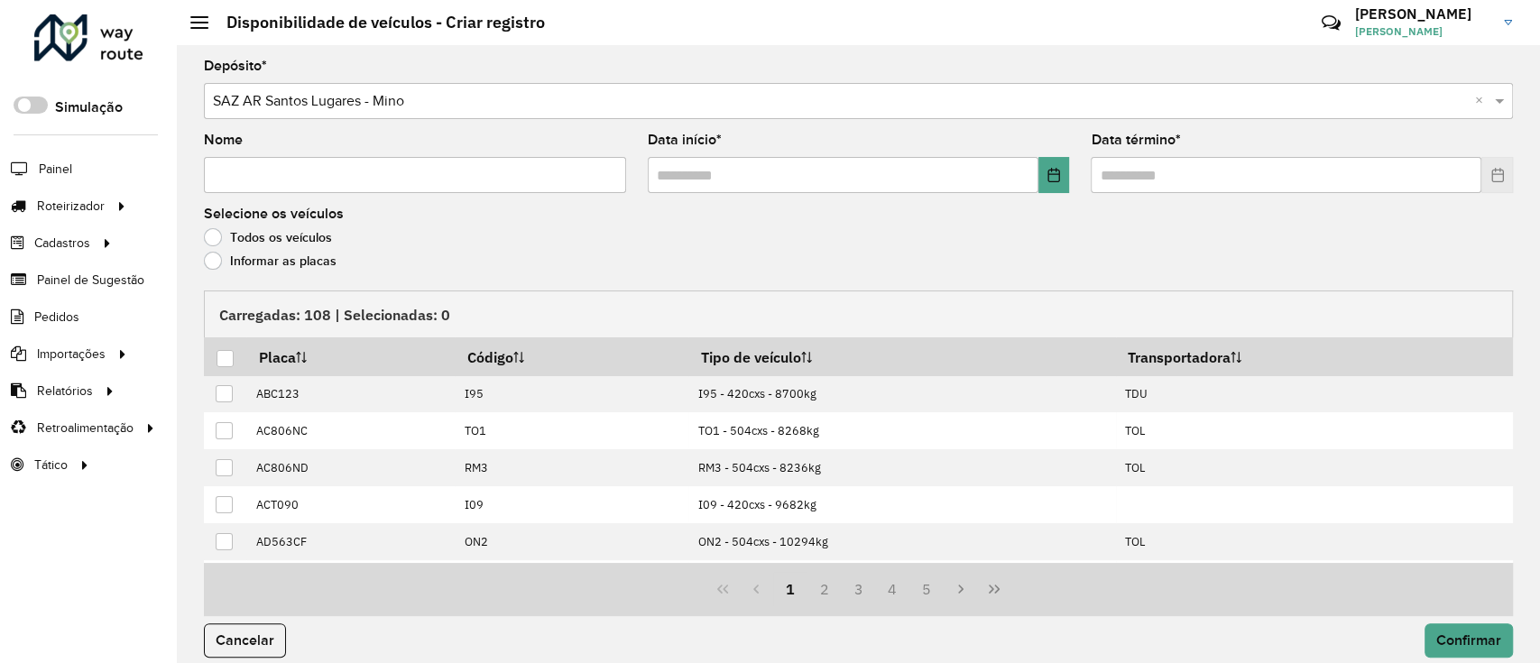
click at [459, 180] on input "Nome" at bounding box center [415, 175] width 422 height 36
type input "**********"
click at [1047, 175] on icon "Choose Date" at bounding box center [1054, 175] width 14 height 14
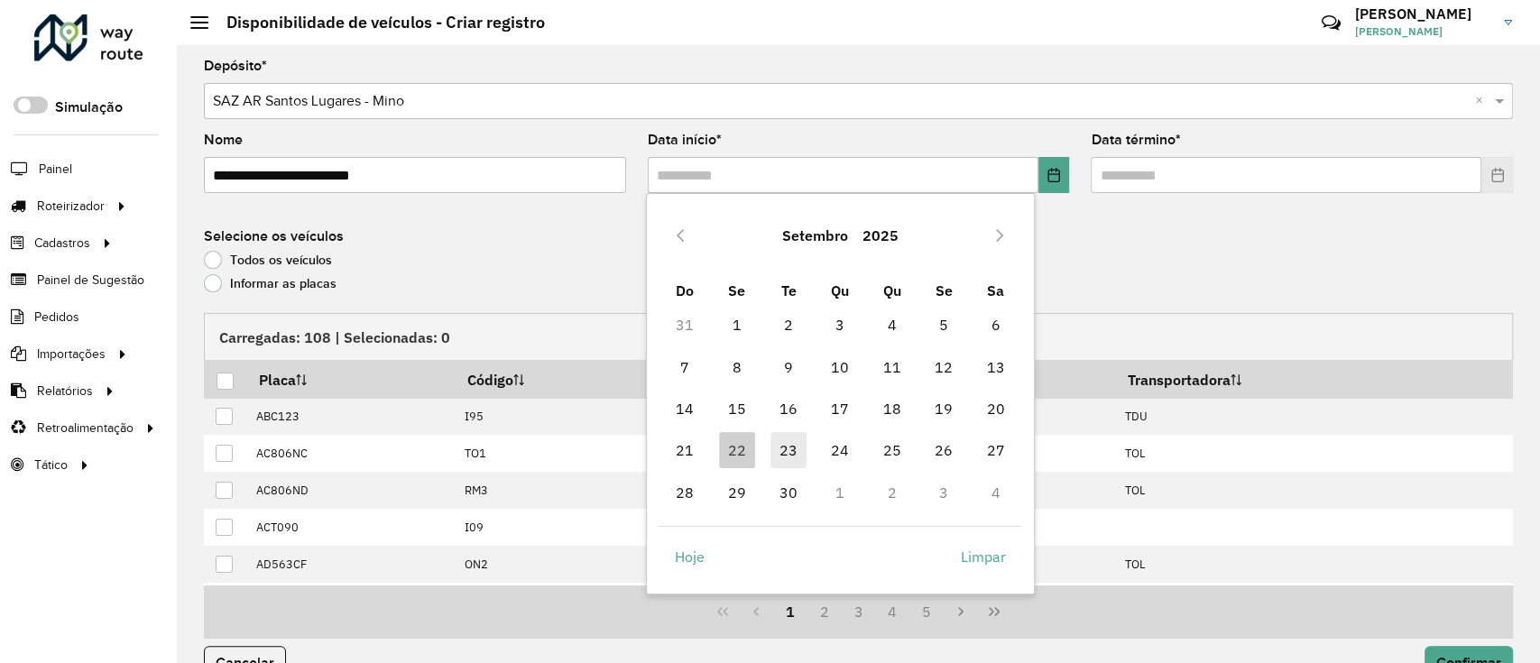
click at [790, 448] on span "23" at bounding box center [789, 450] width 36 height 36
type input "**********"
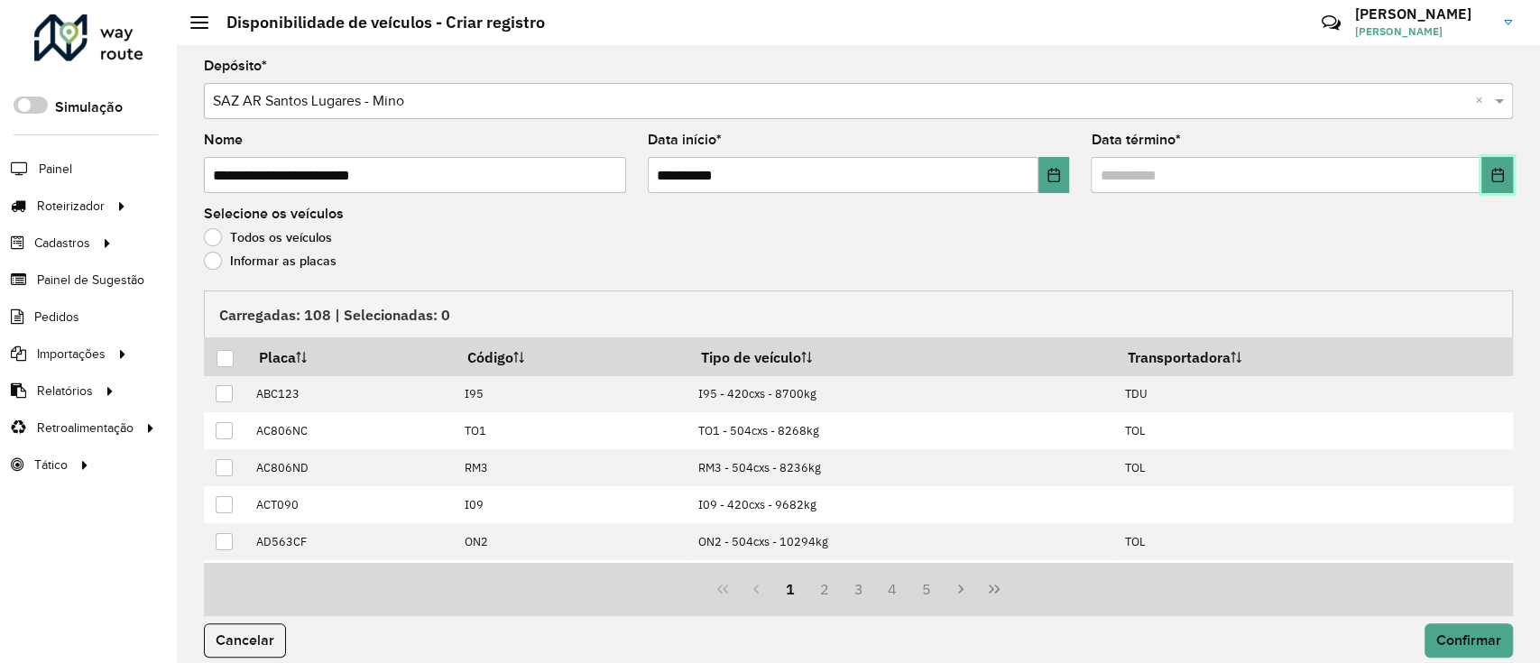
click at [1497, 162] on button "Choose Date" at bounding box center [1498, 175] width 32 height 36
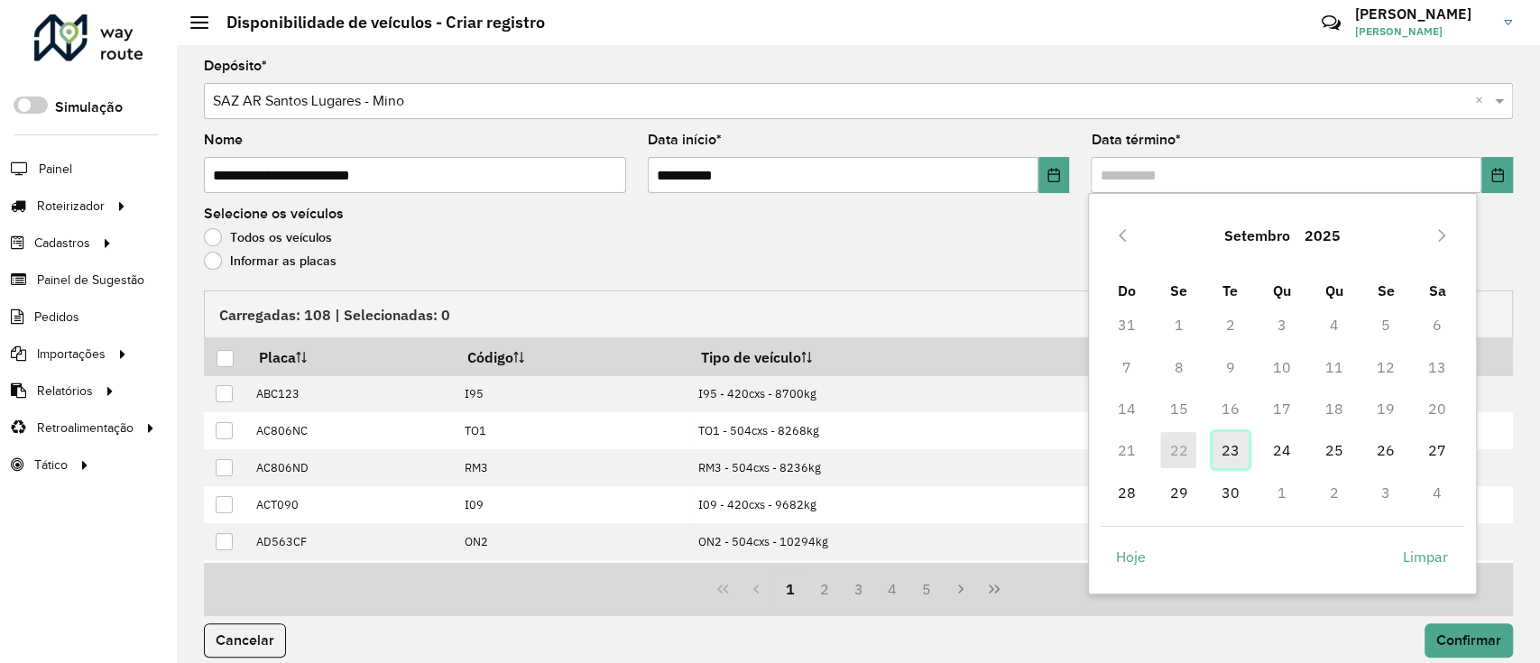
click at [1234, 454] on span "23" at bounding box center [1231, 450] width 36 height 36
type input "**********"
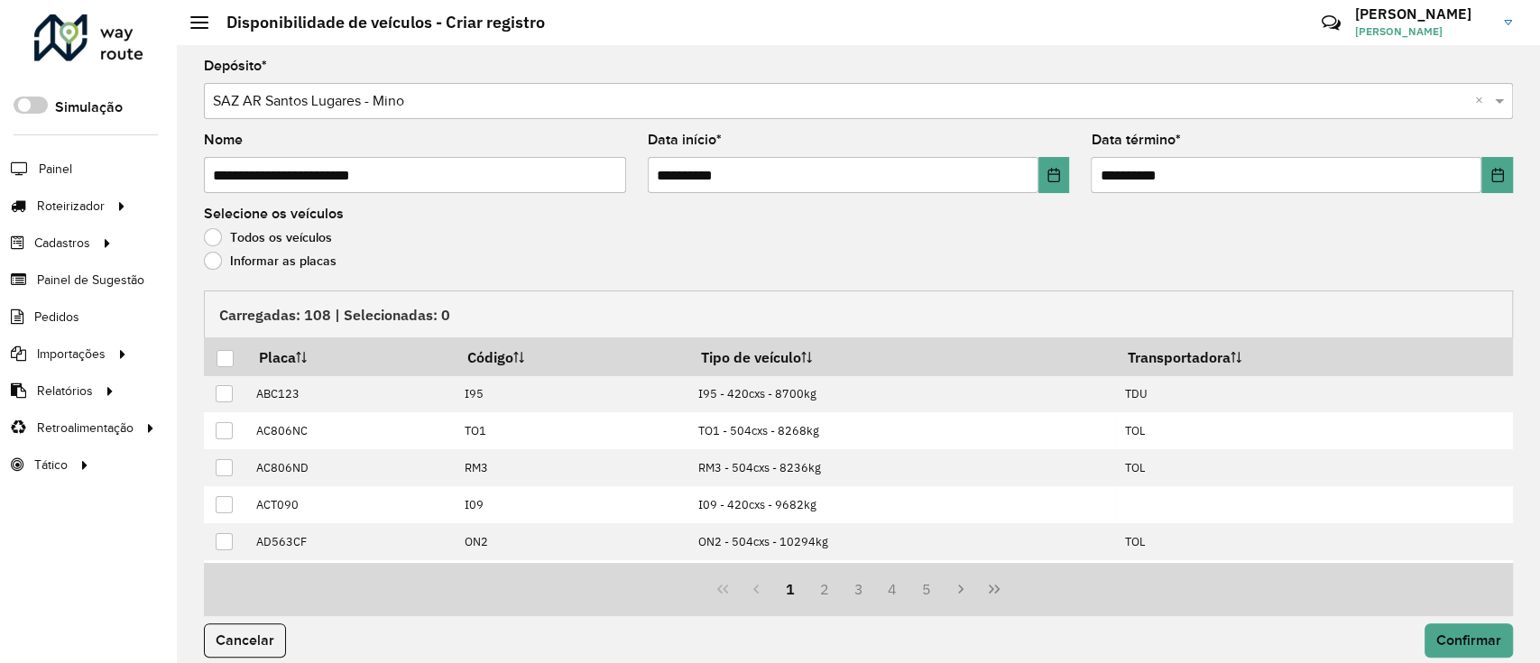
click at [270, 245] on label "Todos os veículos" at bounding box center [268, 237] width 128 height 18
click at [273, 256] on label "Informar as placas" at bounding box center [270, 261] width 133 height 18
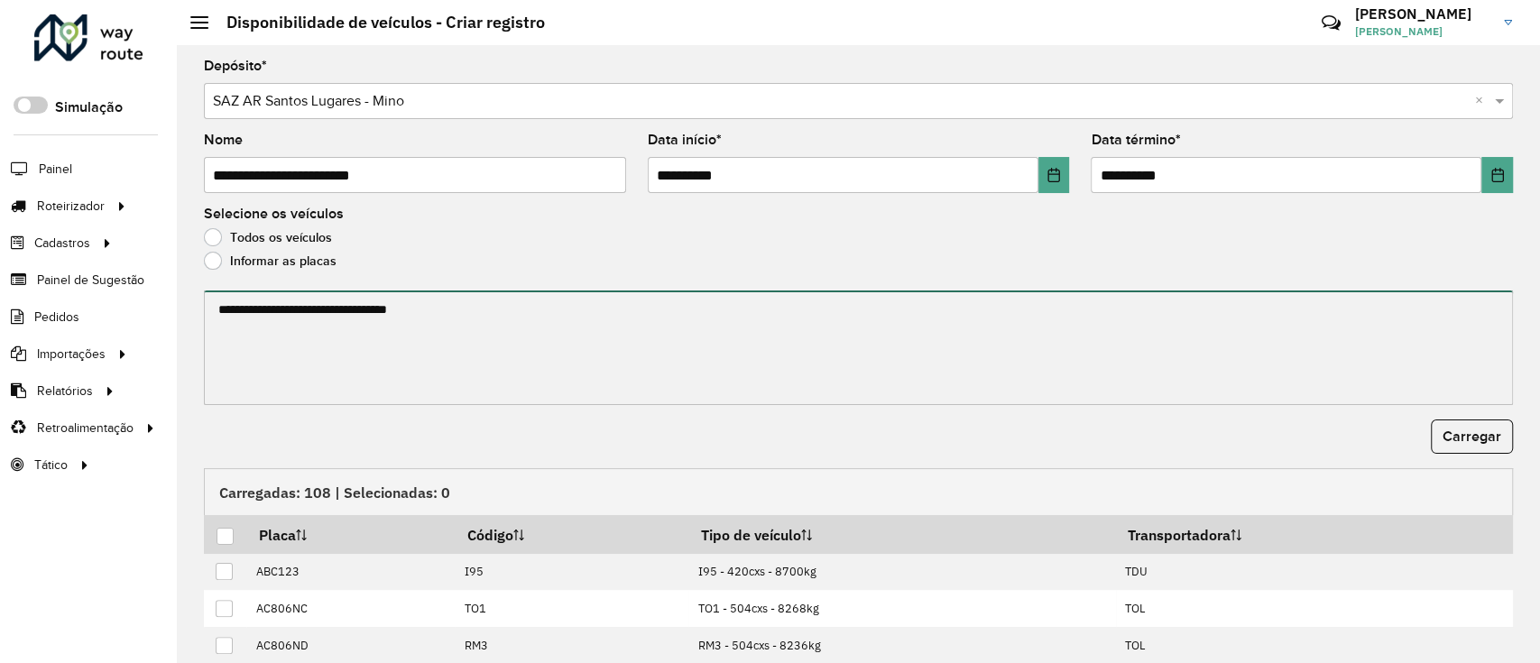
click at [259, 304] on textarea at bounding box center [858, 348] width 1309 height 115
paste textarea "******* ******* ******* ******* ******* *******"
paste textarea "******* ******* ******* ******* ******* ****** ******* ******* ******* ****** *…"
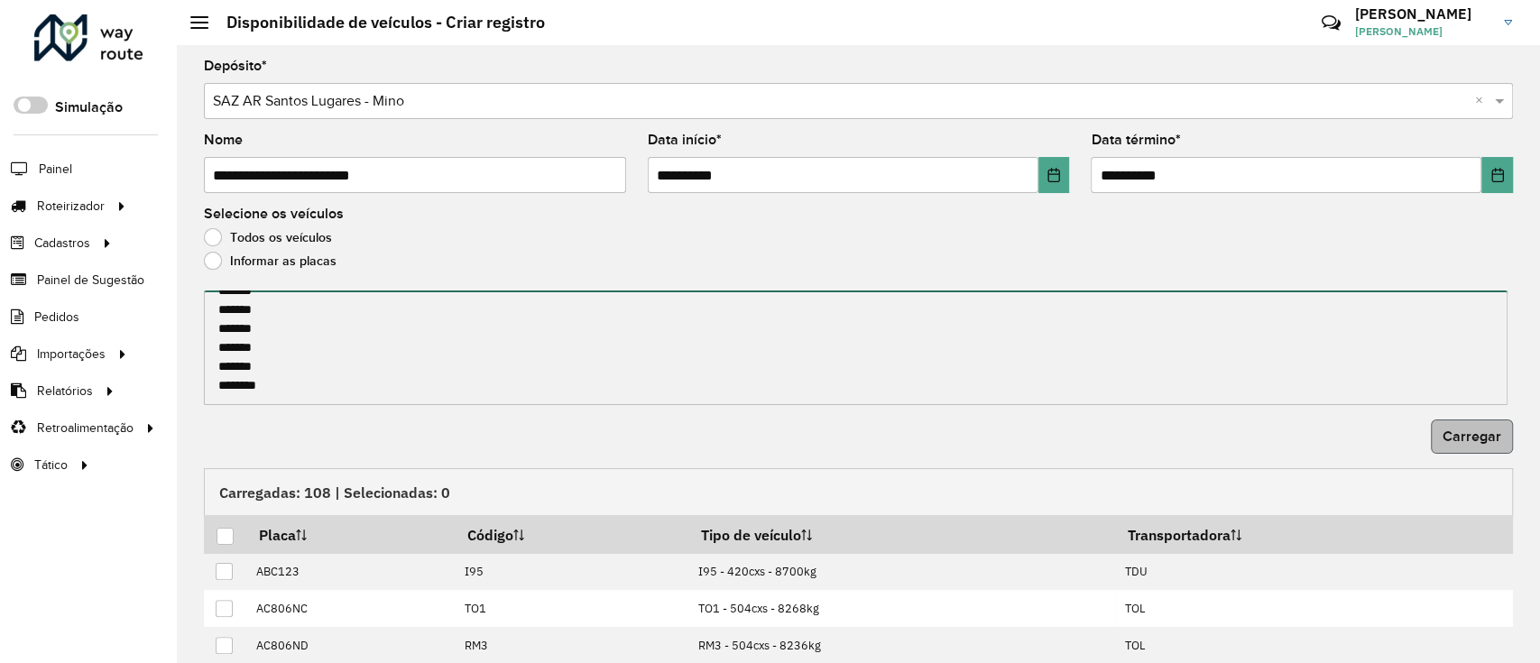
type textarea "******* ******* ******* ******* ******* ******* ******* ******* ******* *******…"
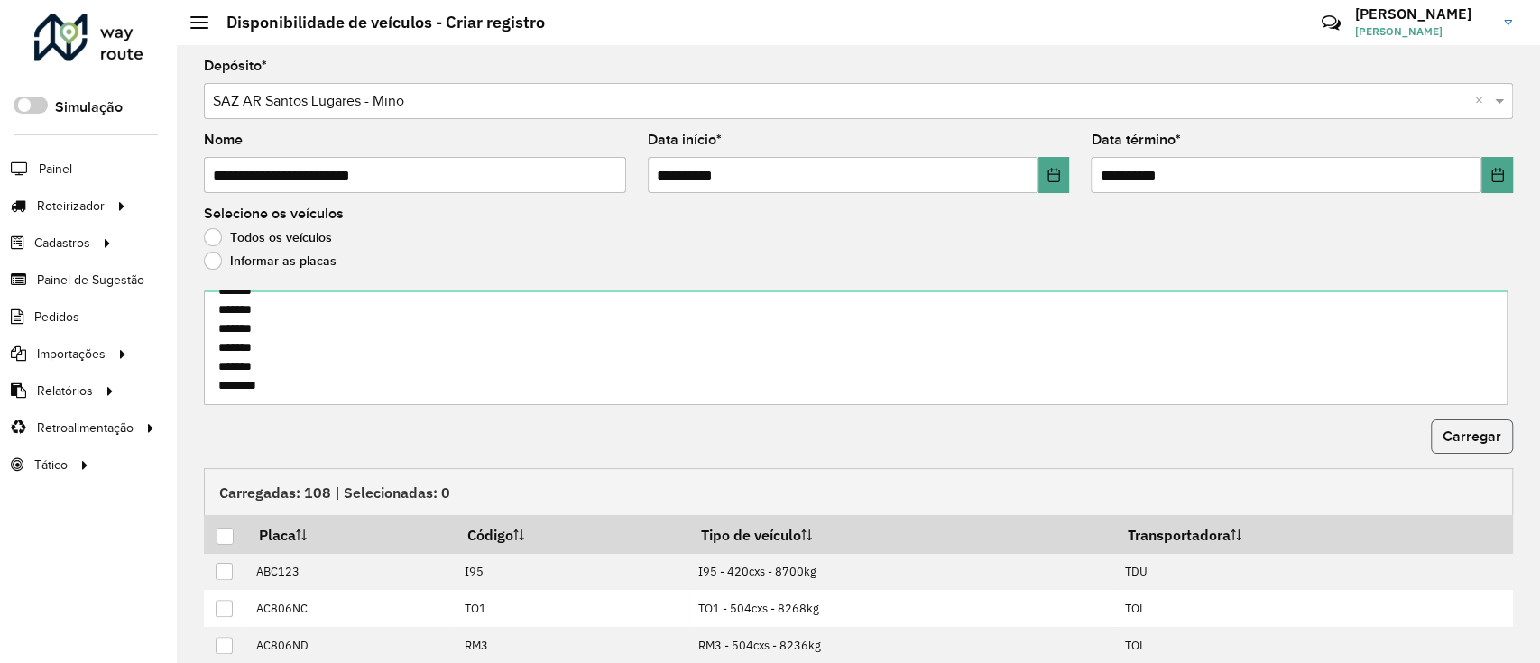
click at [1460, 444] on button "Carregar" at bounding box center [1472, 437] width 82 height 34
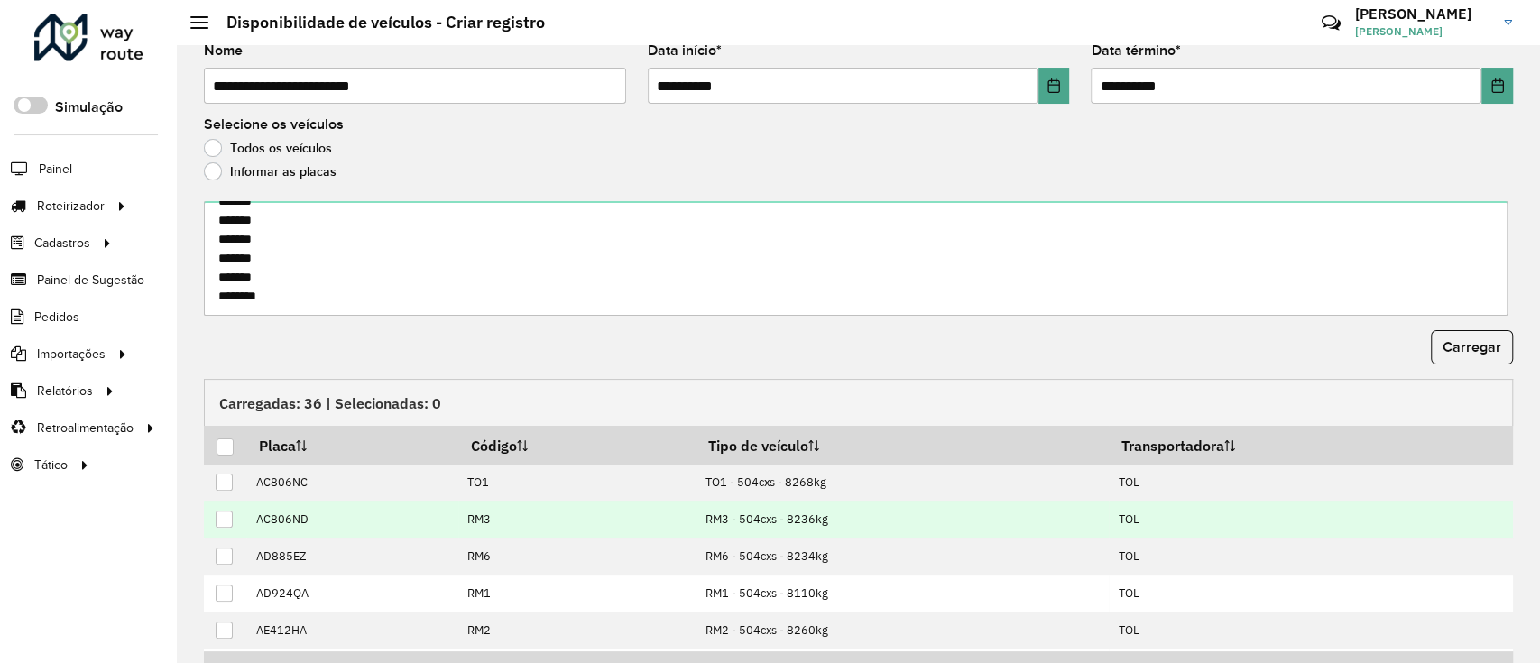
scroll to position [194, 0]
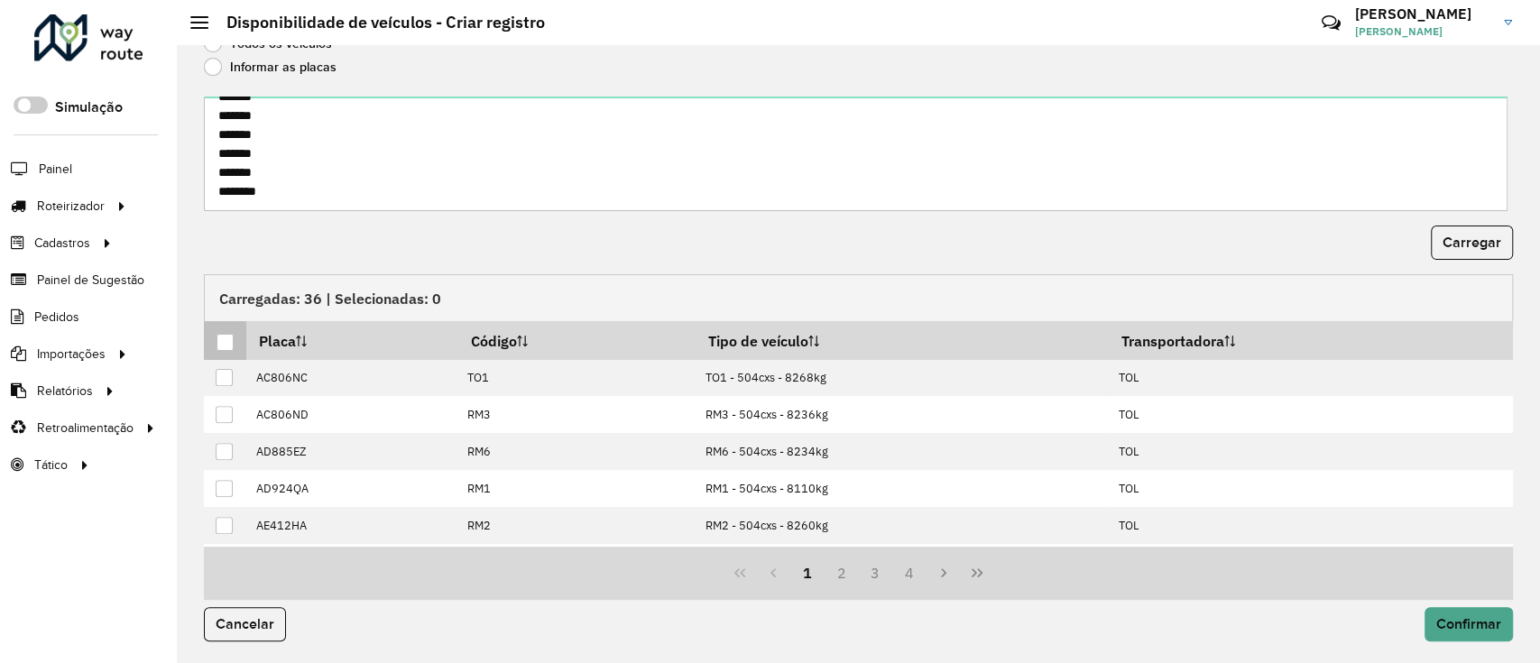
click at [225, 348] on div at bounding box center [225, 342] width 17 height 17
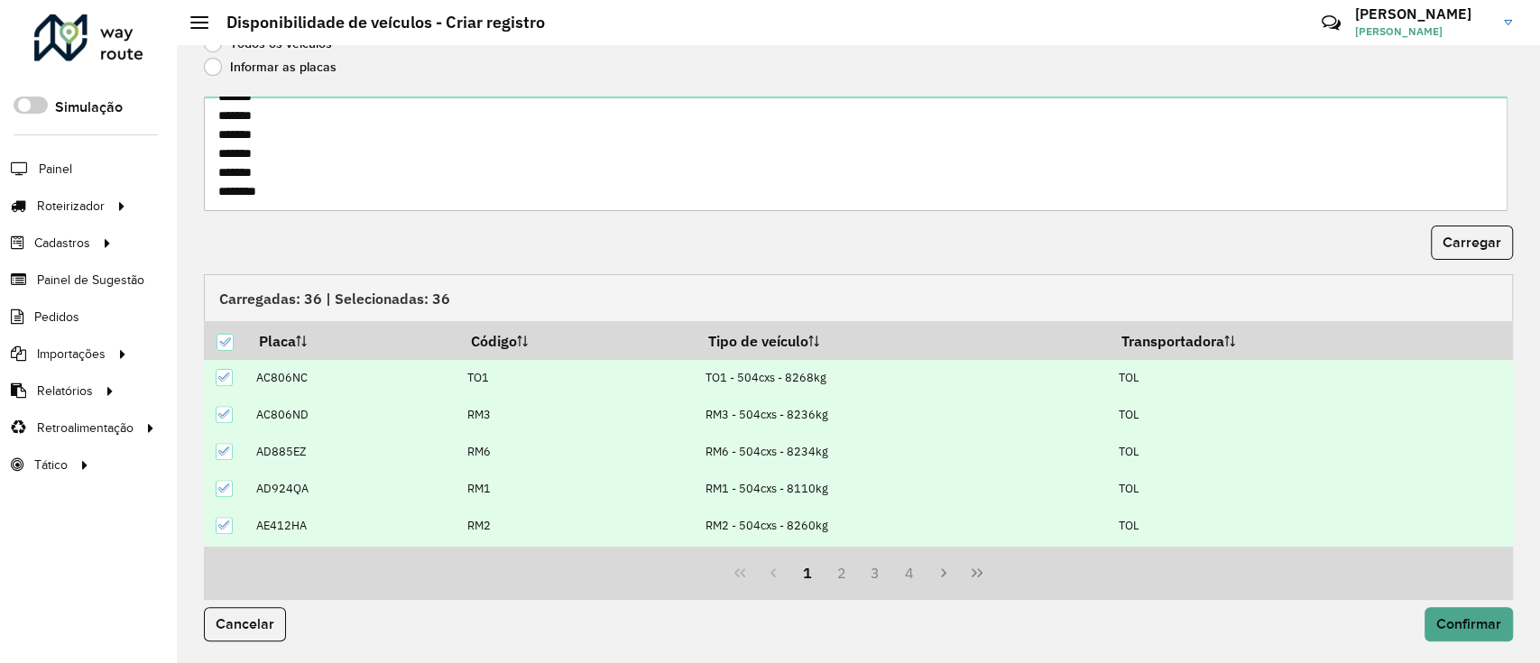
scroll to position [624, 0]
click at [1462, 620] on span "Confirmar" at bounding box center [1469, 623] width 65 height 15
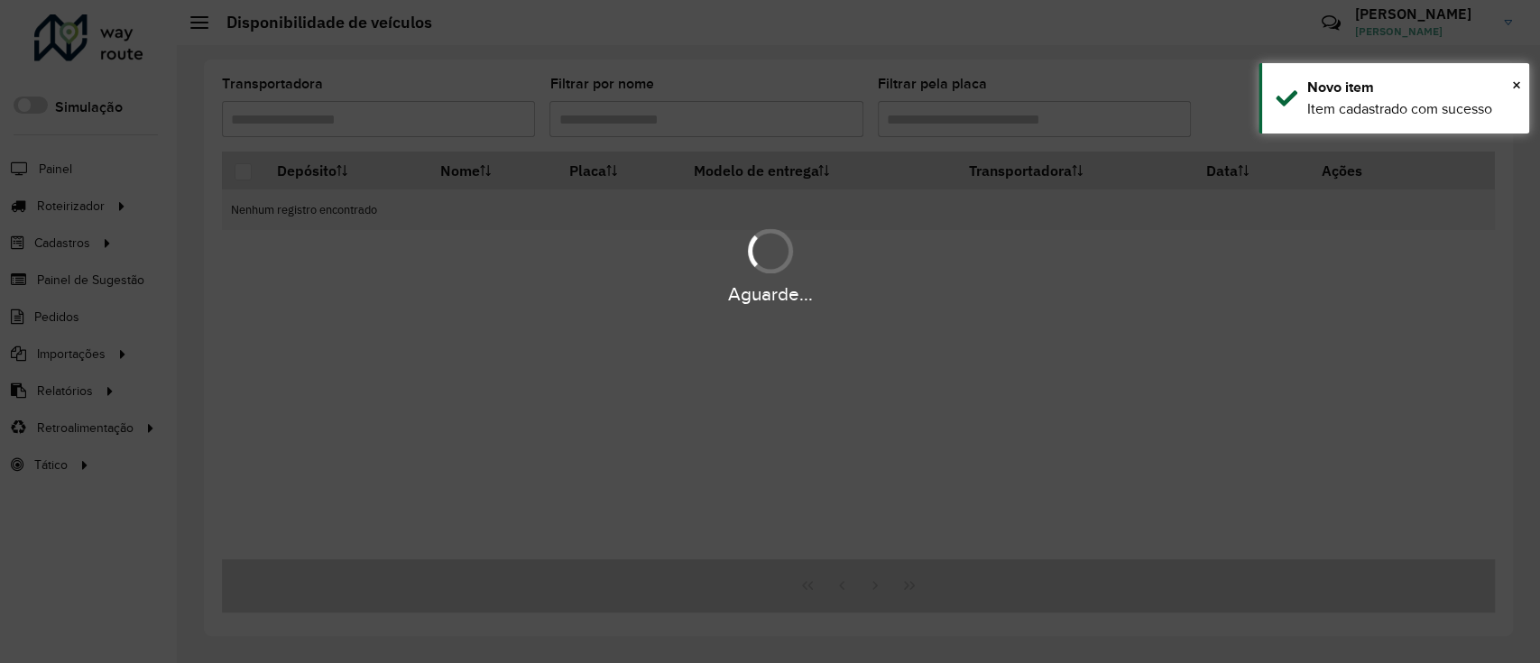
scroll to position [0, 0]
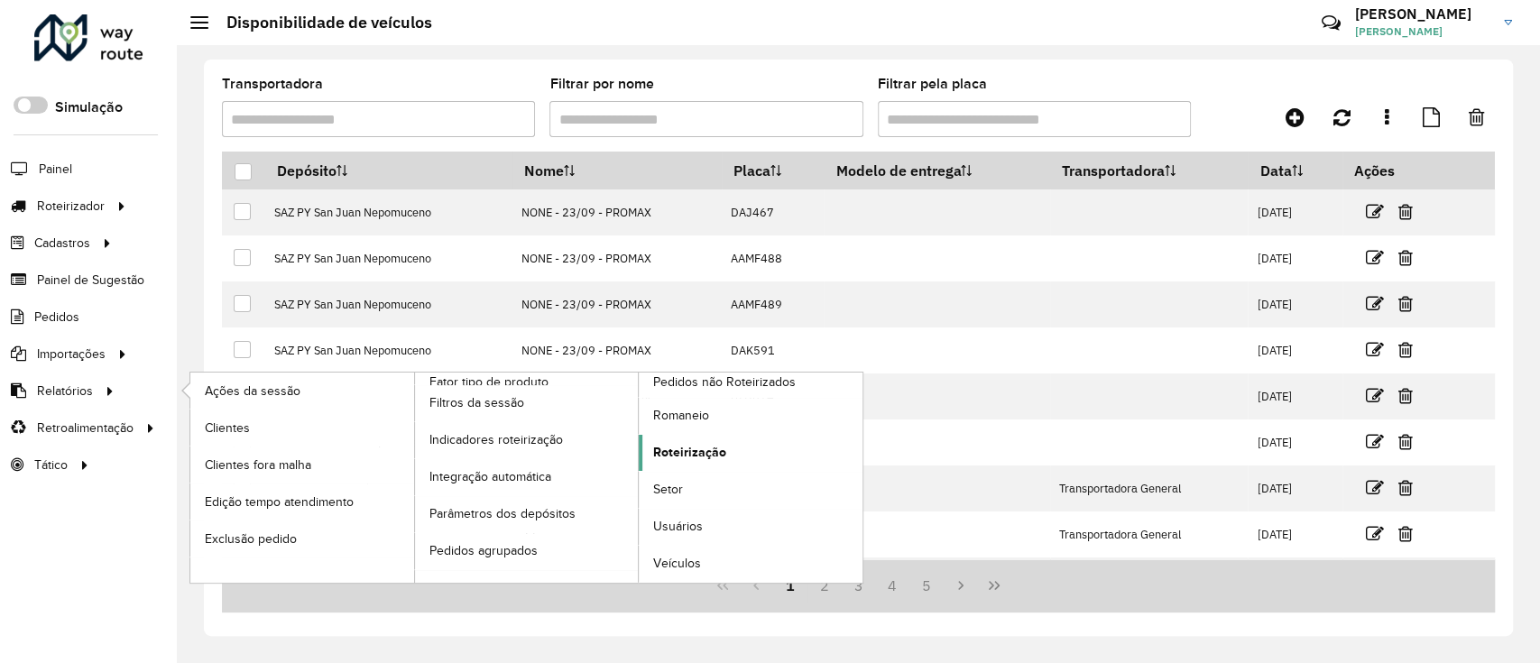
click at [691, 453] on span "Roteirização" at bounding box center [689, 452] width 73 height 19
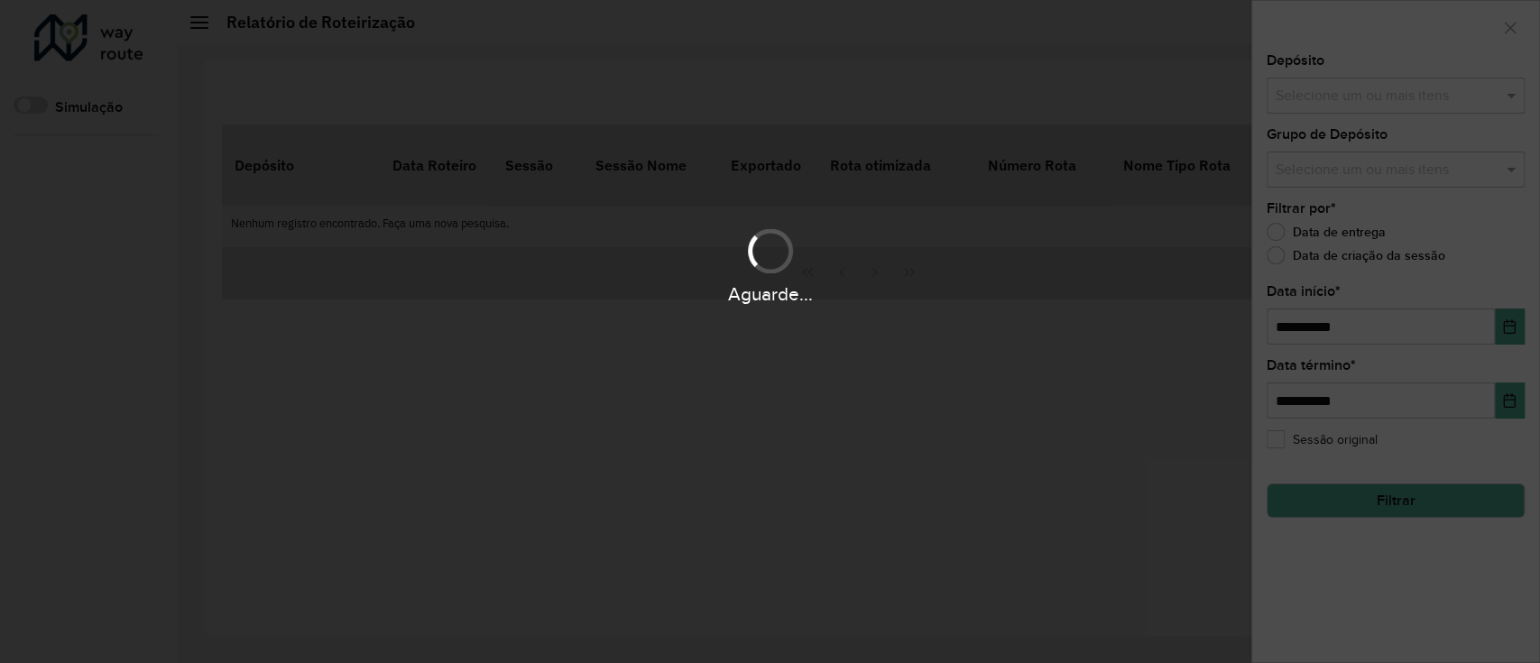
click at [1311, 96] on div "Aguarde..." at bounding box center [770, 331] width 1540 height 663
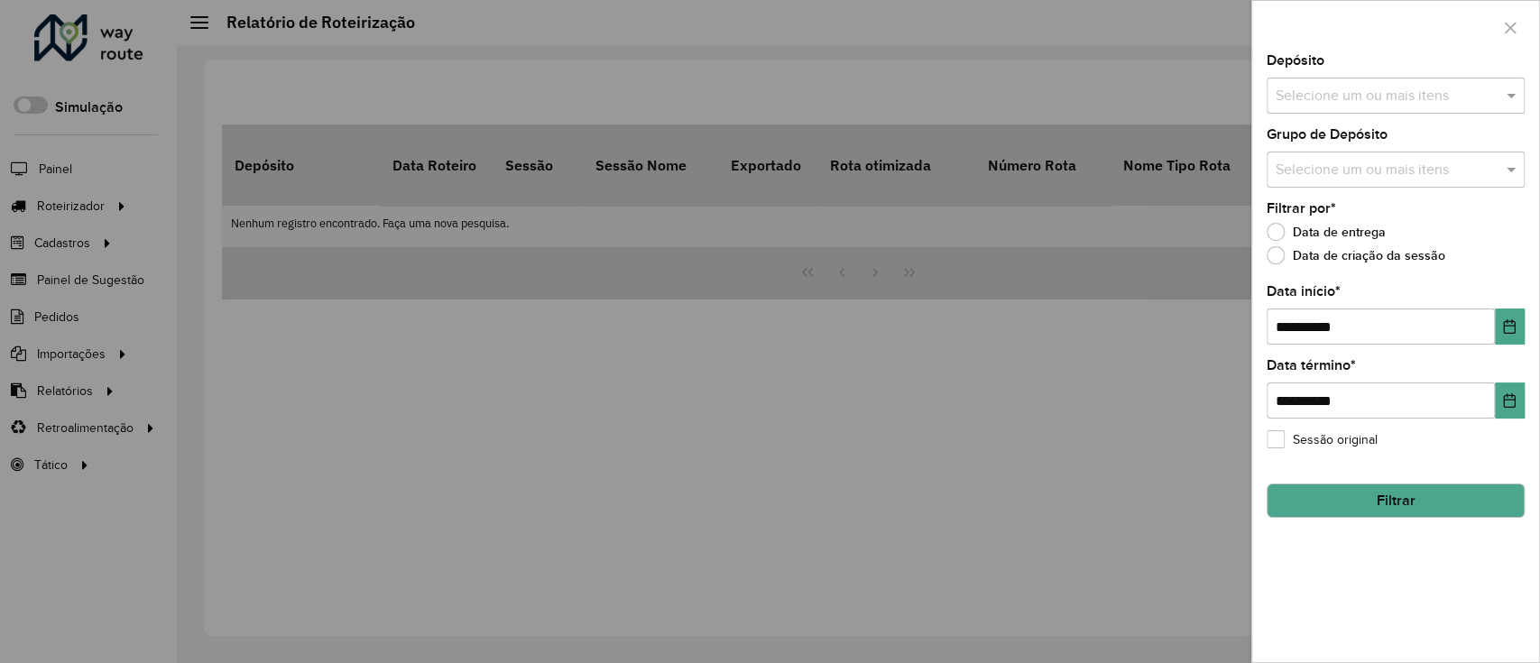
click at [1311, 96] on input "text" at bounding box center [1386, 97] width 231 height 22
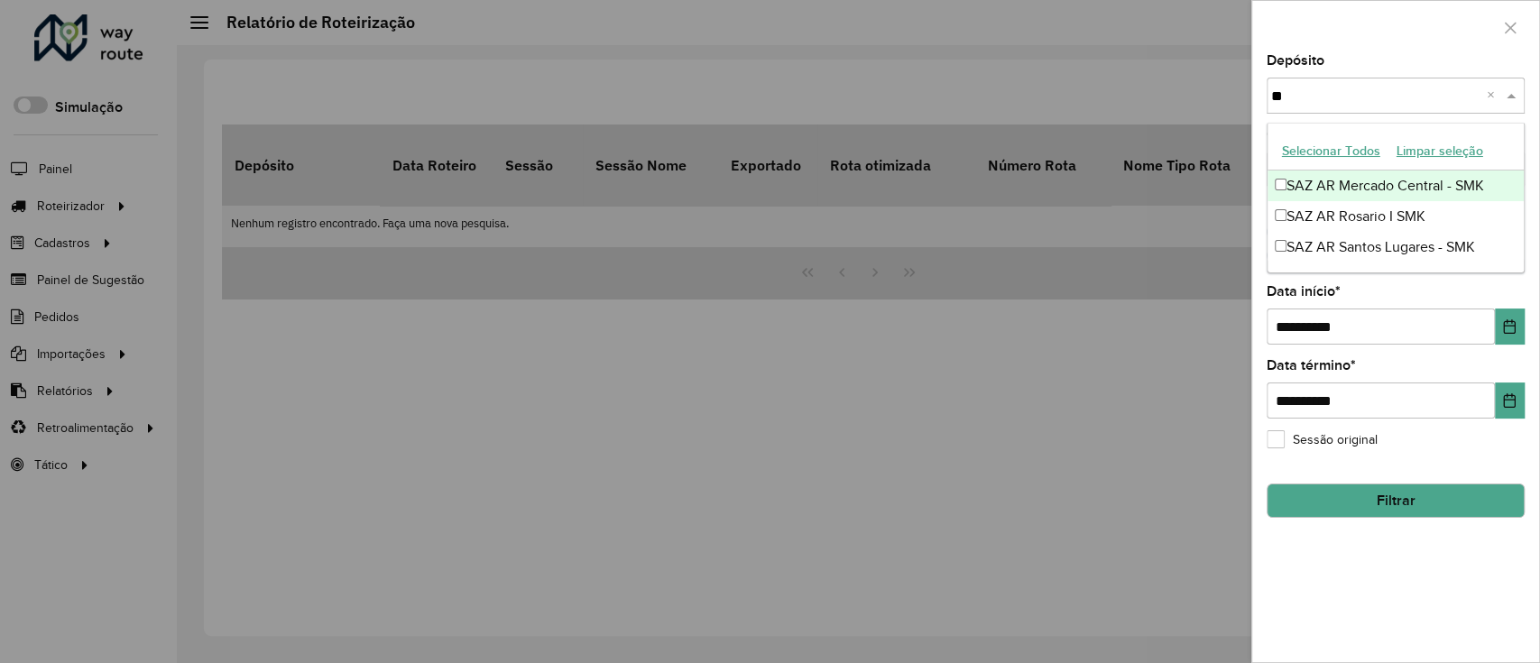
type input "***"
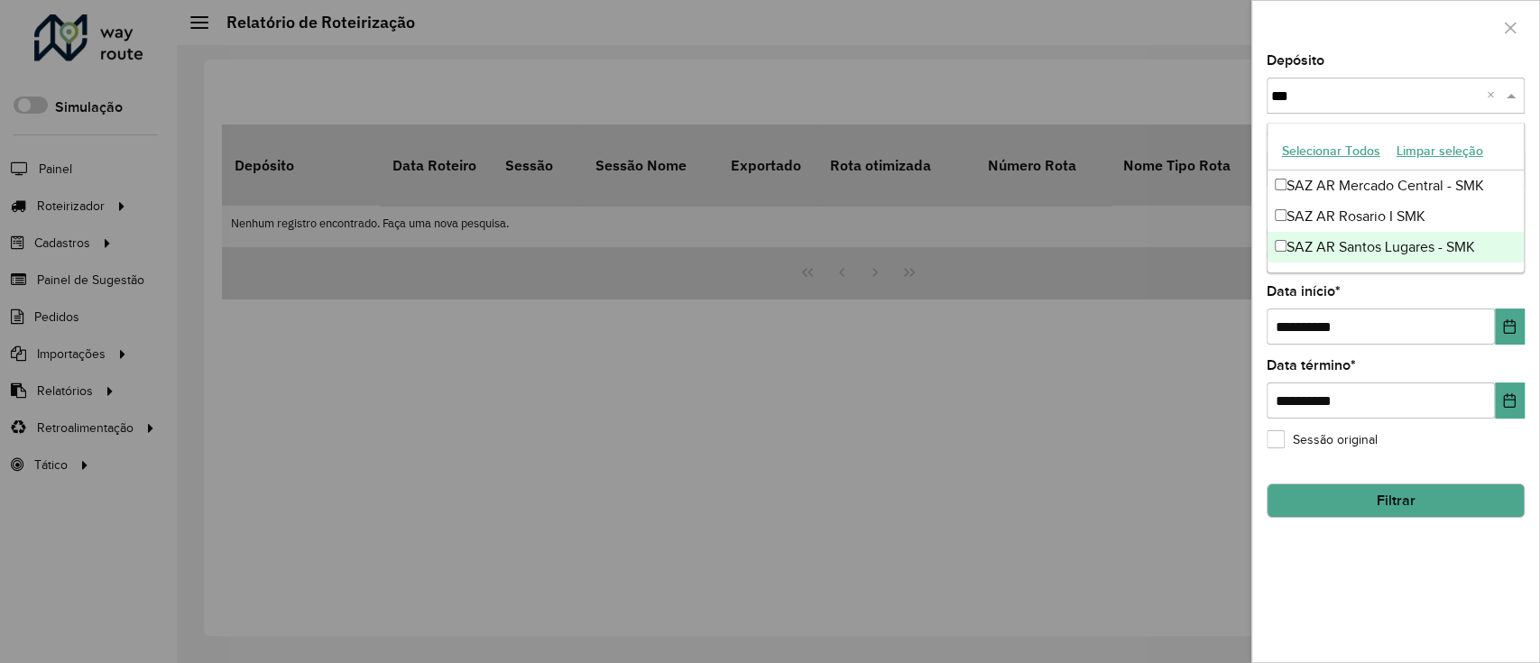
click at [1328, 255] on div "SAZ AR Santos Lugares - SMK" at bounding box center [1396, 247] width 256 height 31
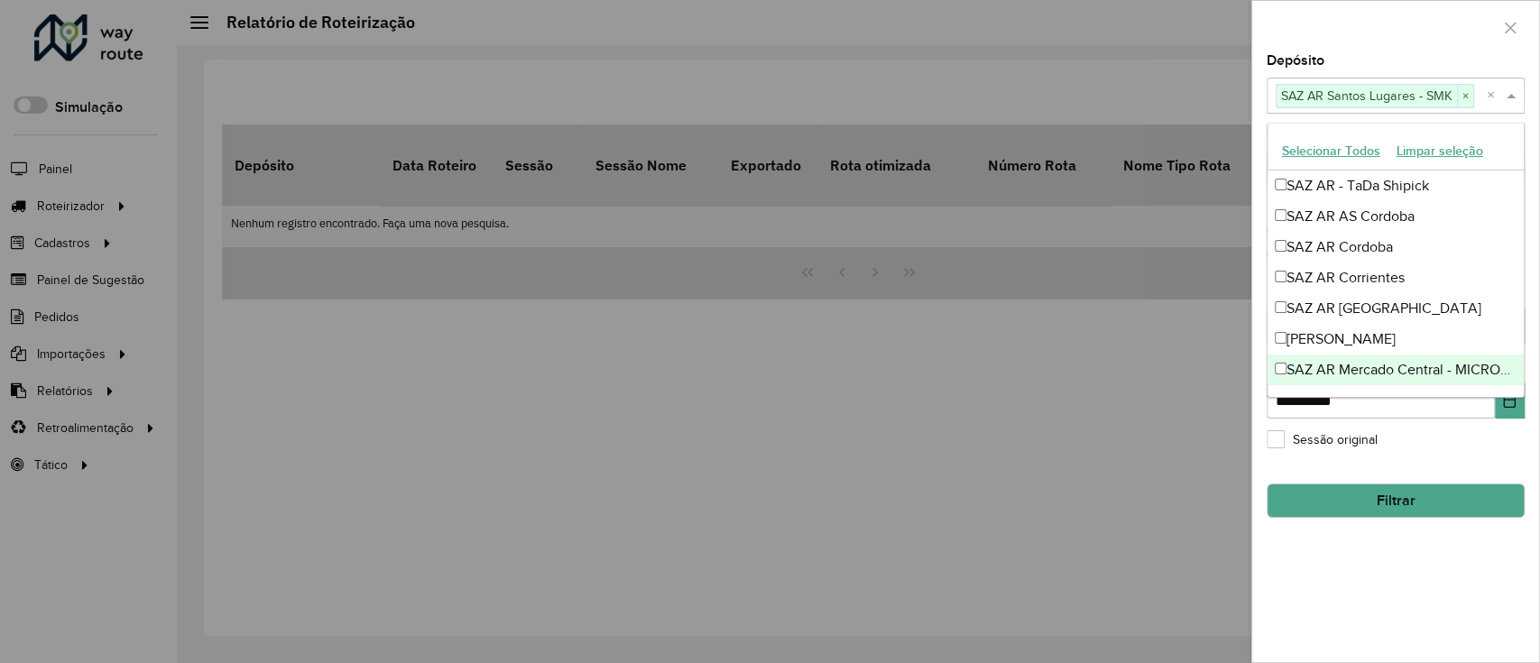
click at [958, 451] on div at bounding box center [770, 331] width 1540 height 663
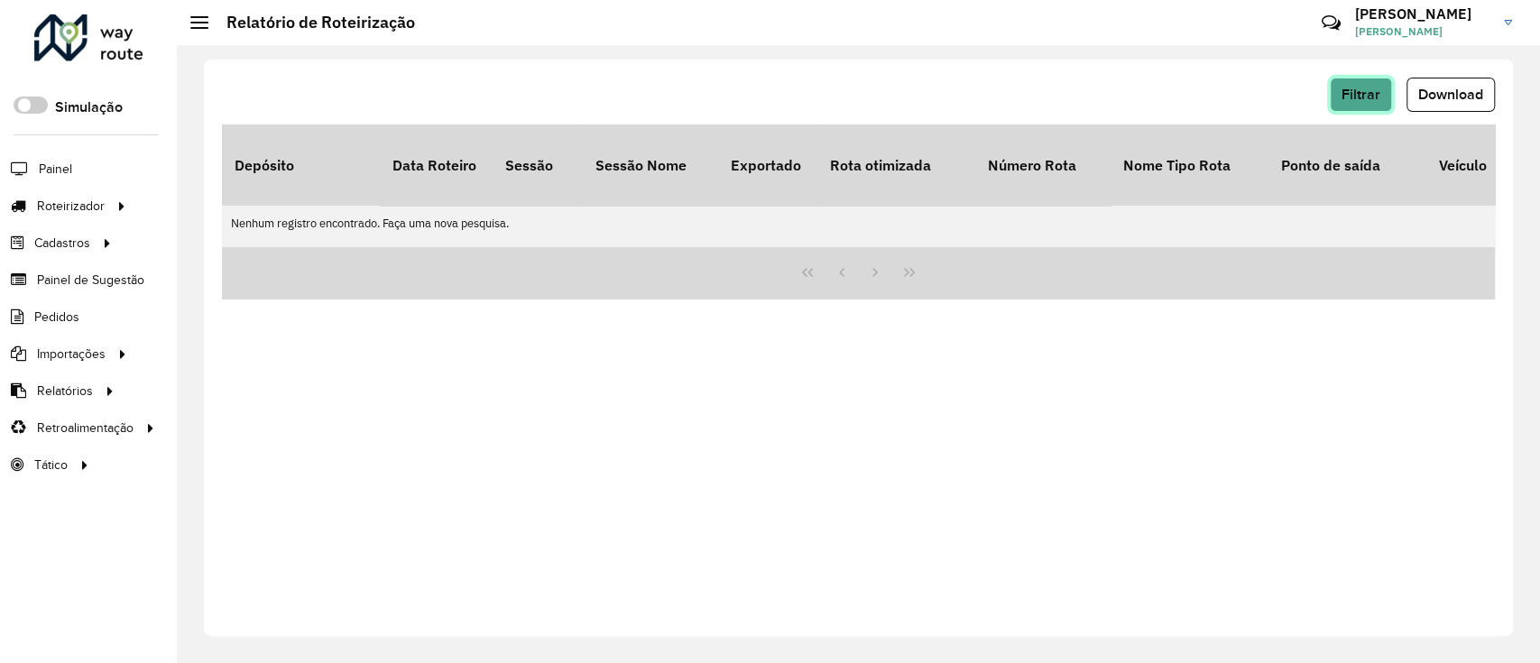
click at [1350, 95] on span "Filtrar" at bounding box center [1361, 94] width 39 height 15
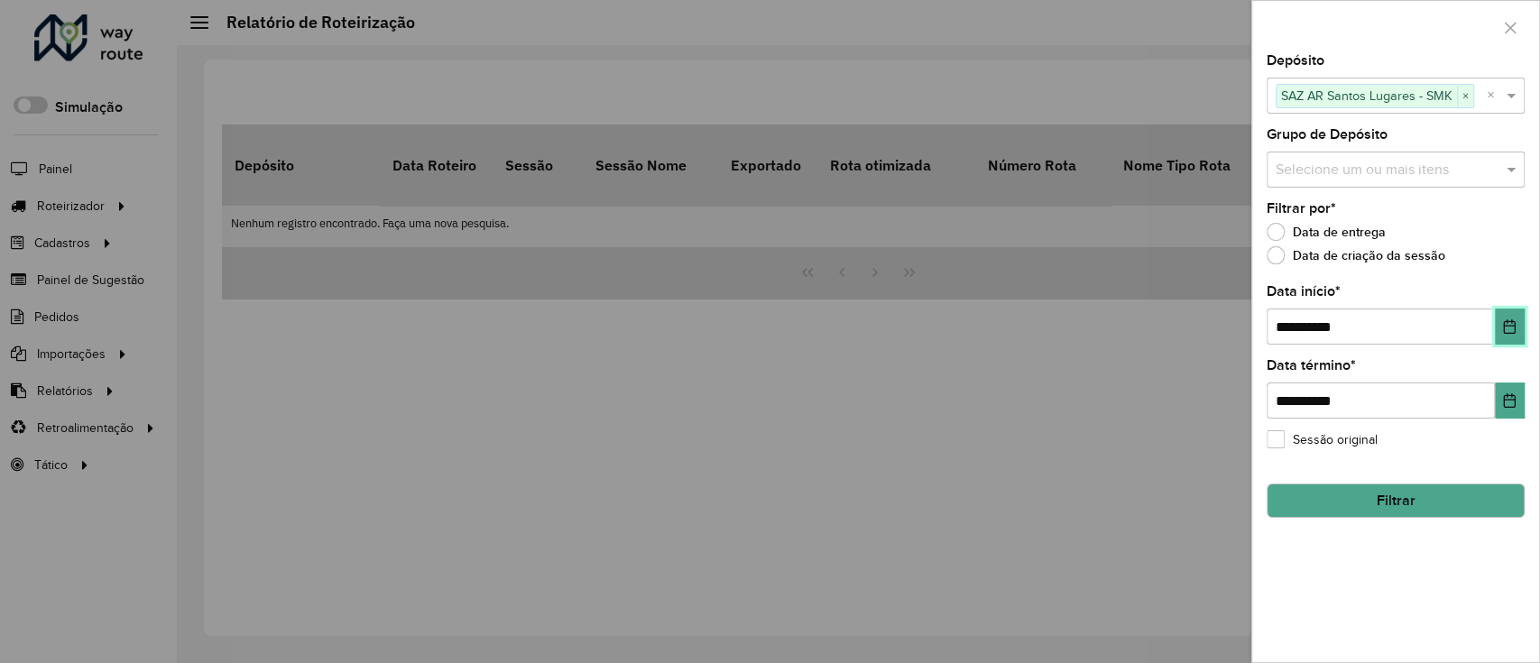
click at [1502, 314] on button "Choose Date" at bounding box center [1510, 327] width 30 height 36
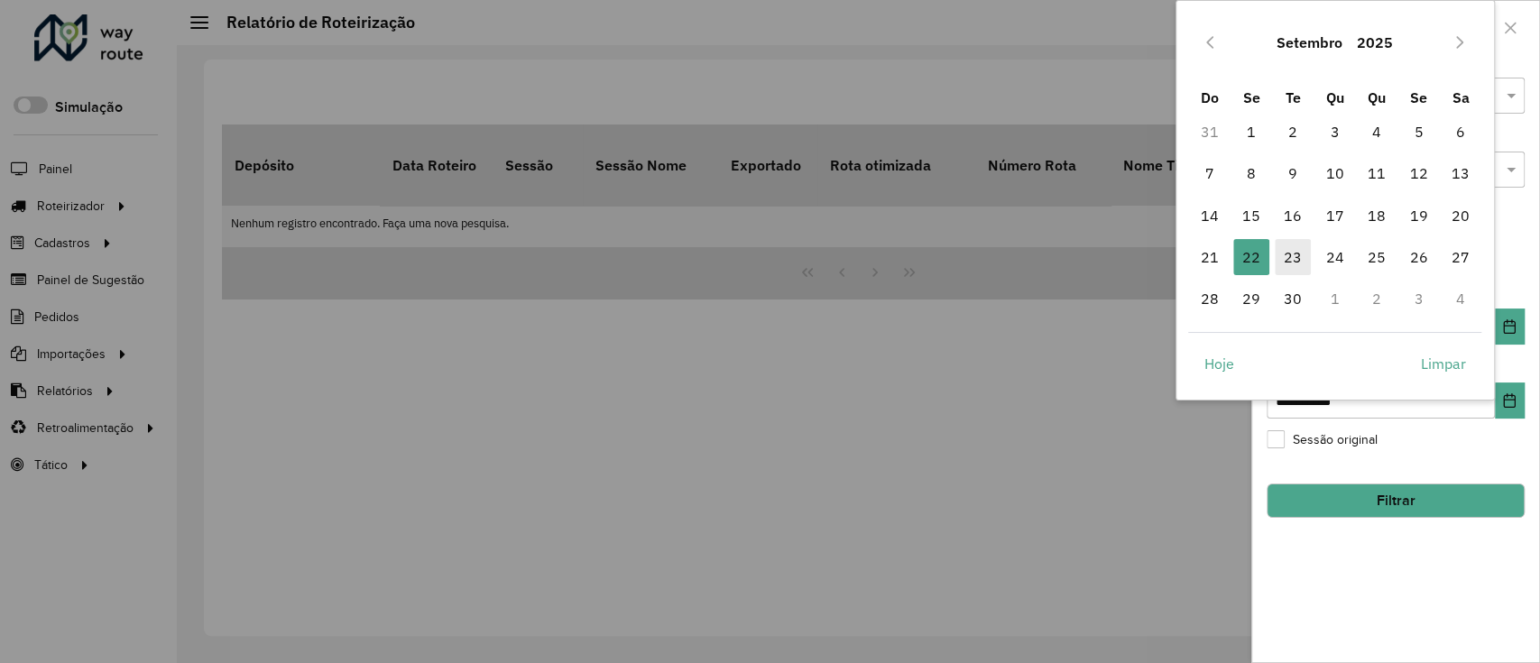
click at [1303, 245] on span "23" at bounding box center [1293, 257] width 36 height 36
type input "**********"
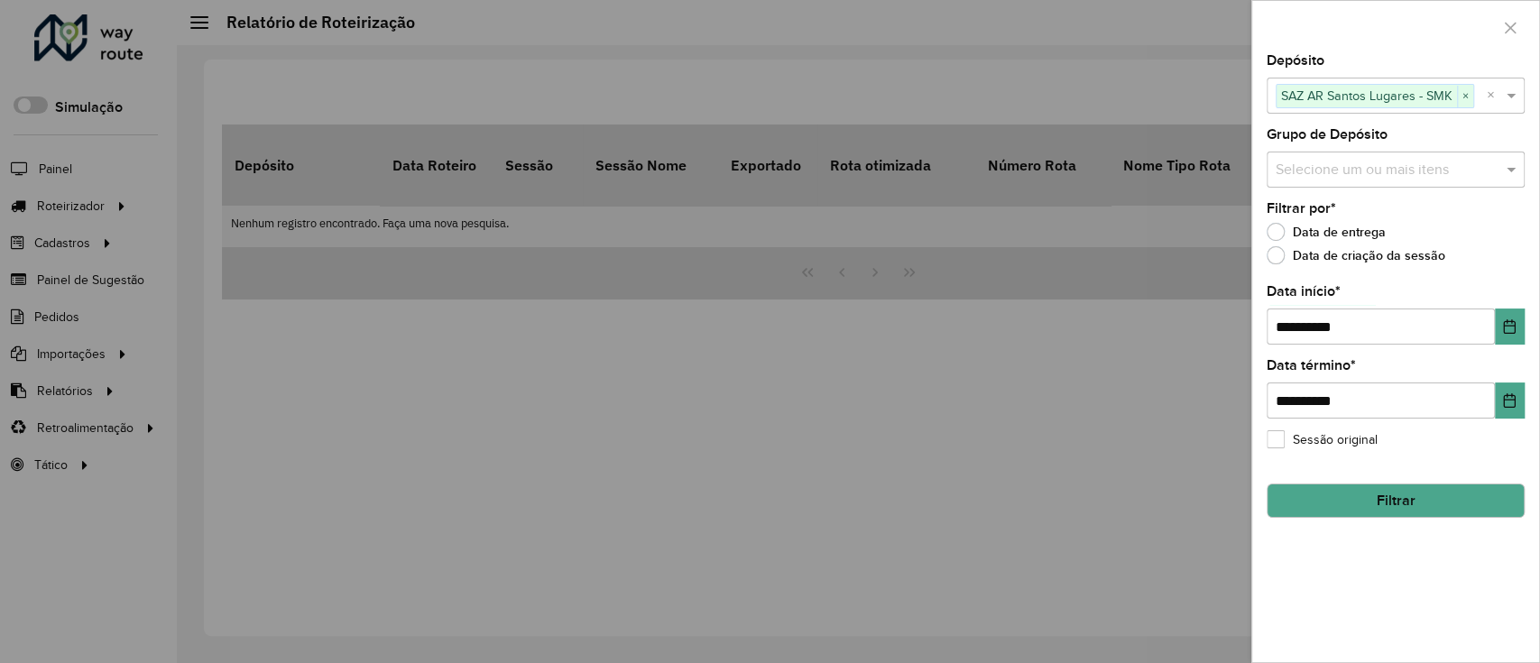
click at [1355, 510] on button "Filtrar" at bounding box center [1396, 501] width 258 height 34
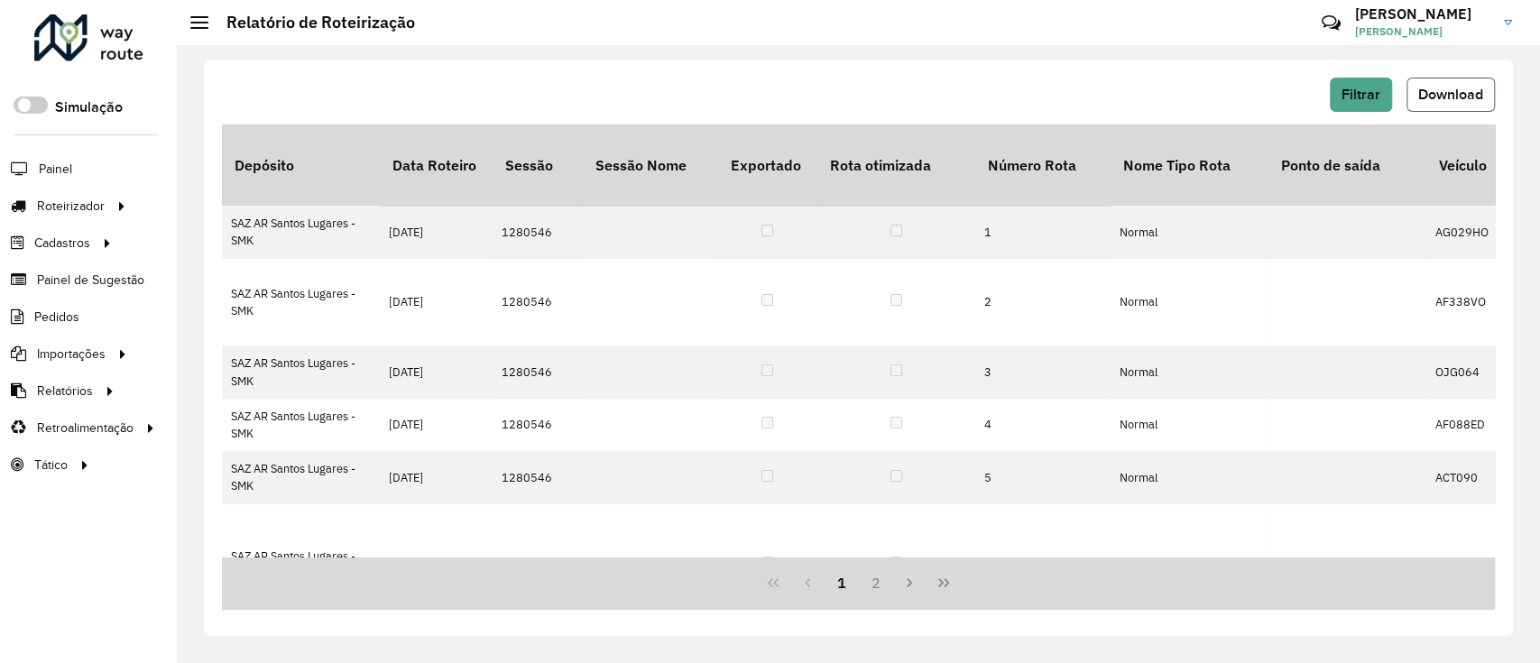
click at [1441, 89] on span "Download" at bounding box center [1451, 94] width 65 height 15
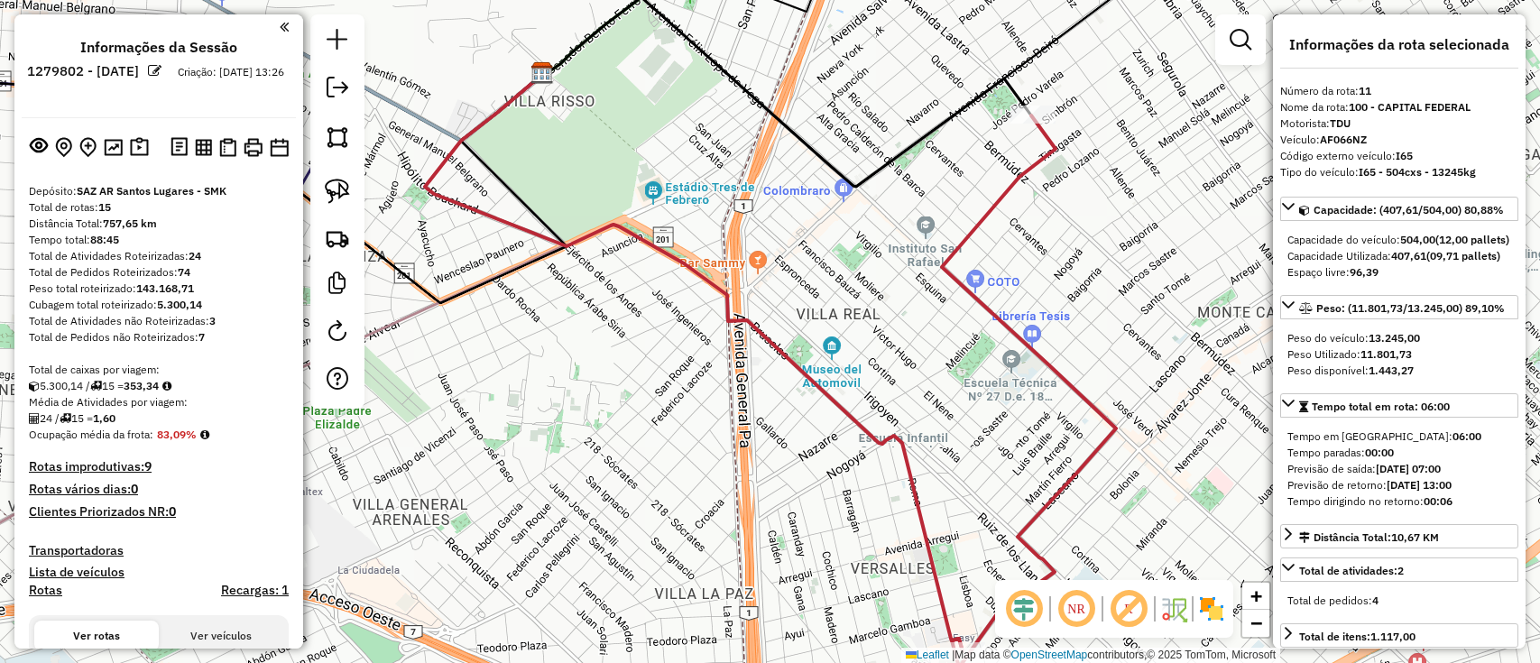
select select "**********"
